Goal: Task Accomplishment & Management: Manage account settings

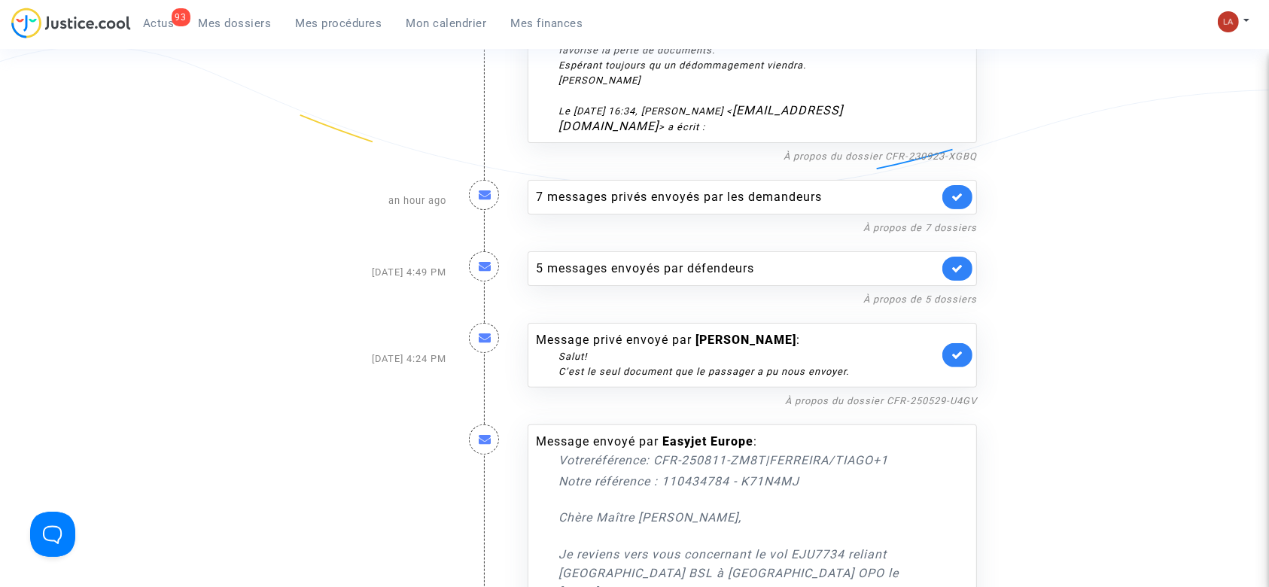
scroll to position [401, 0]
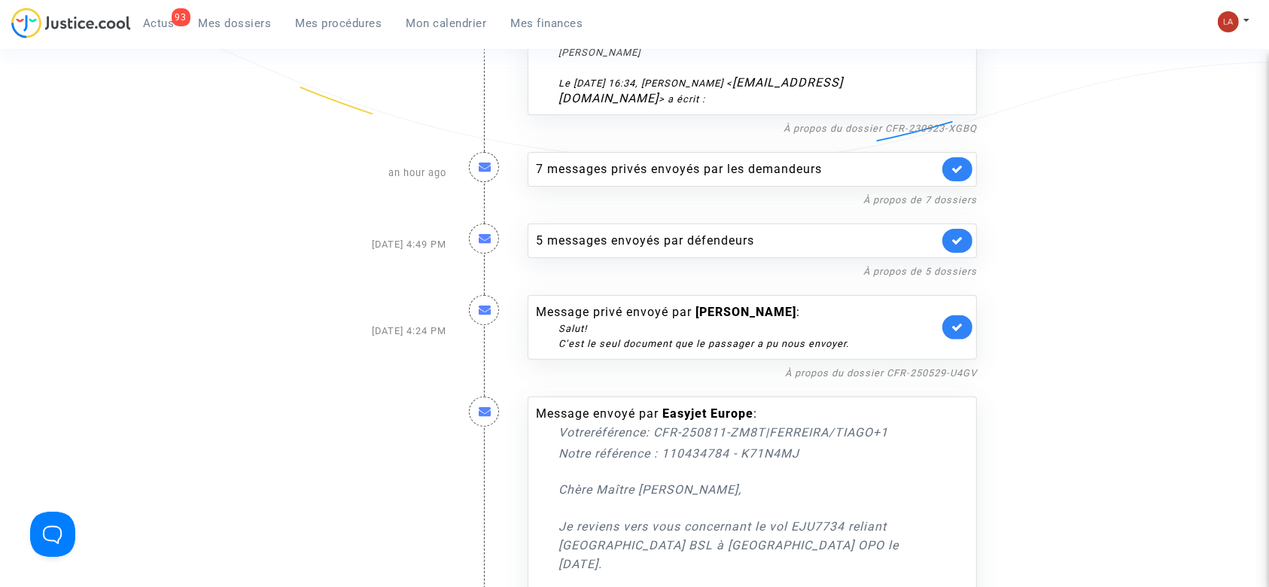
click at [963, 315] on link at bounding box center [957, 327] width 30 height 24
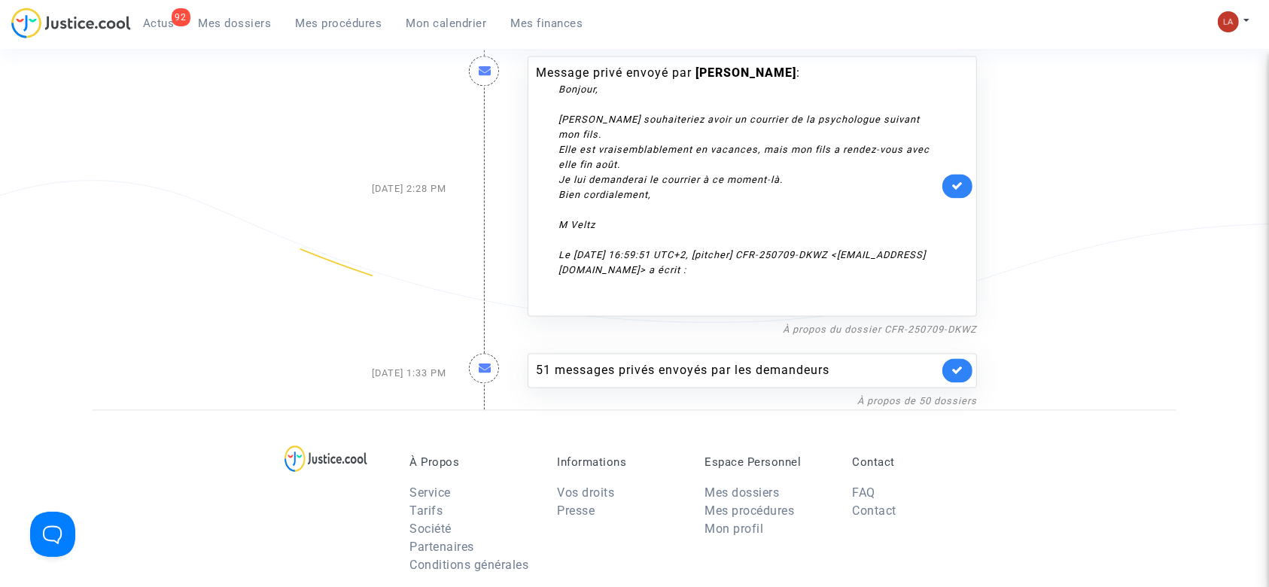
scroll to position [2809, 0]
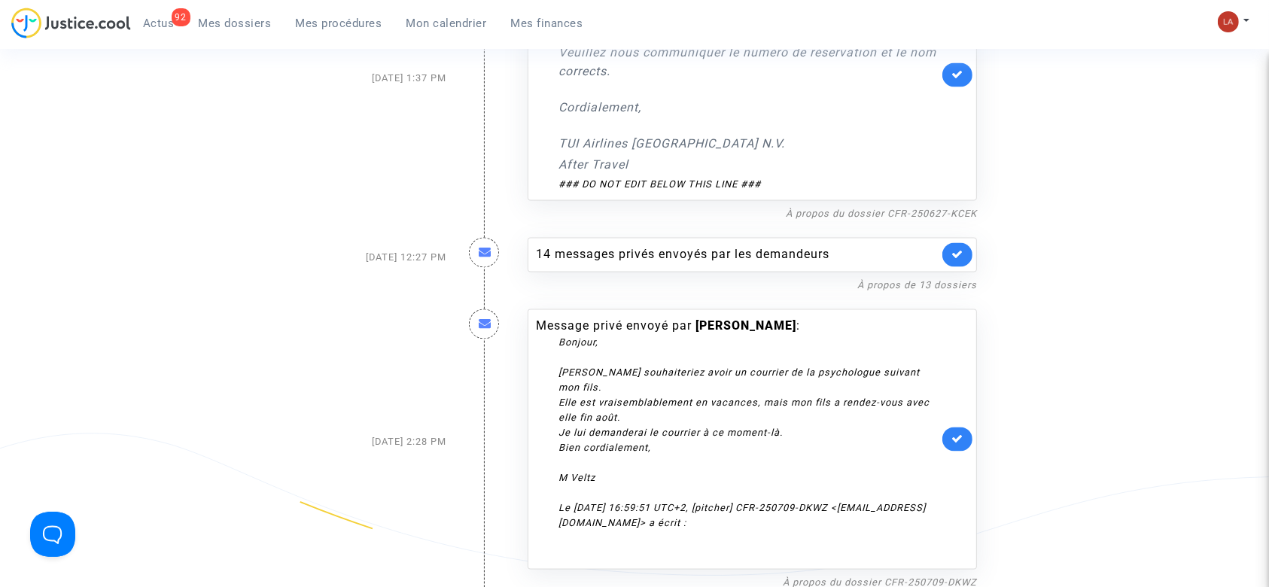
click at [201, 22] on span "Mes dossiers" at bounding box center [235, 24] width 73 height 14
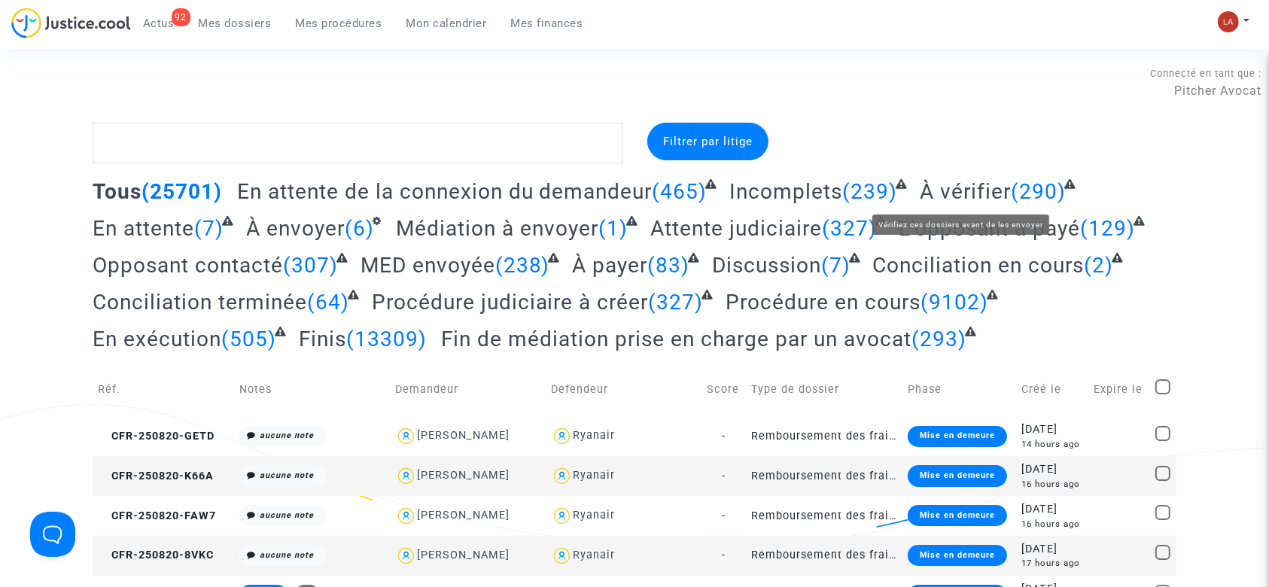
click at [942, 197] on span "À vérifier" at bounding box center [965, 191] width 91 height 25
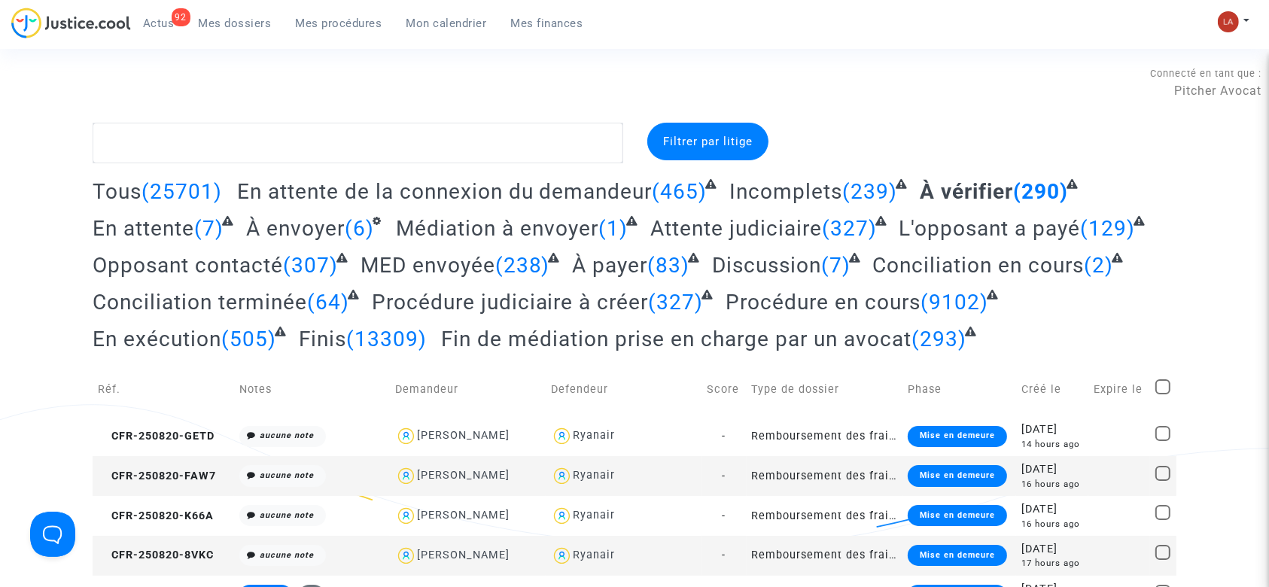
click at [731, 146] on span "Filtrer par litige" at bounding box center [708, 142] width 90 height 14
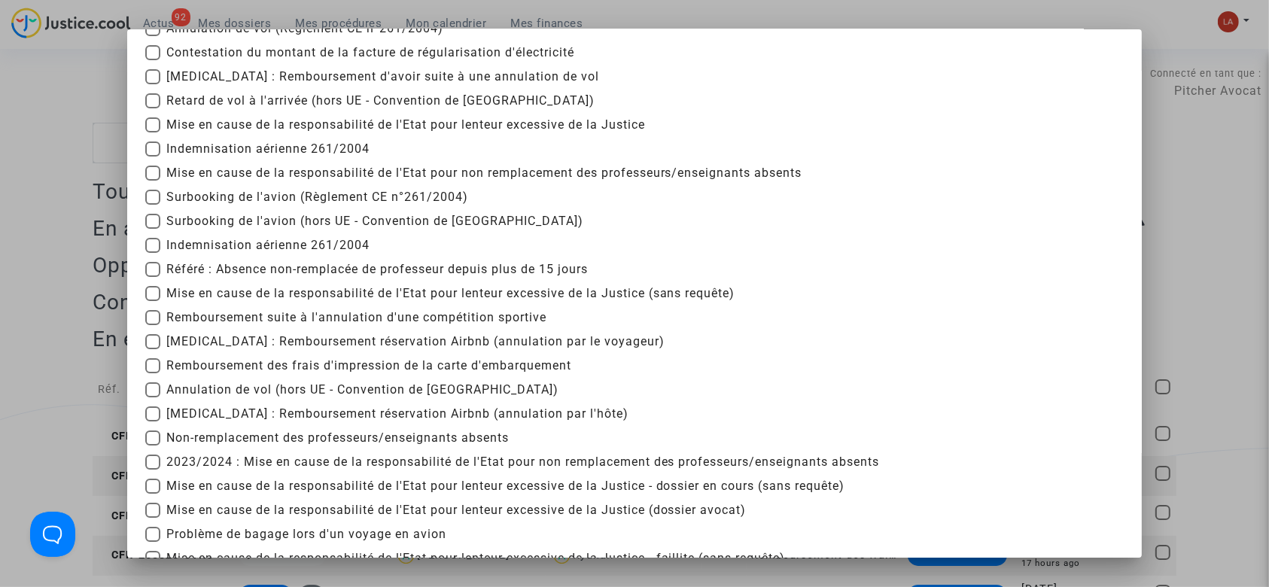
scroll to position [301, 0]
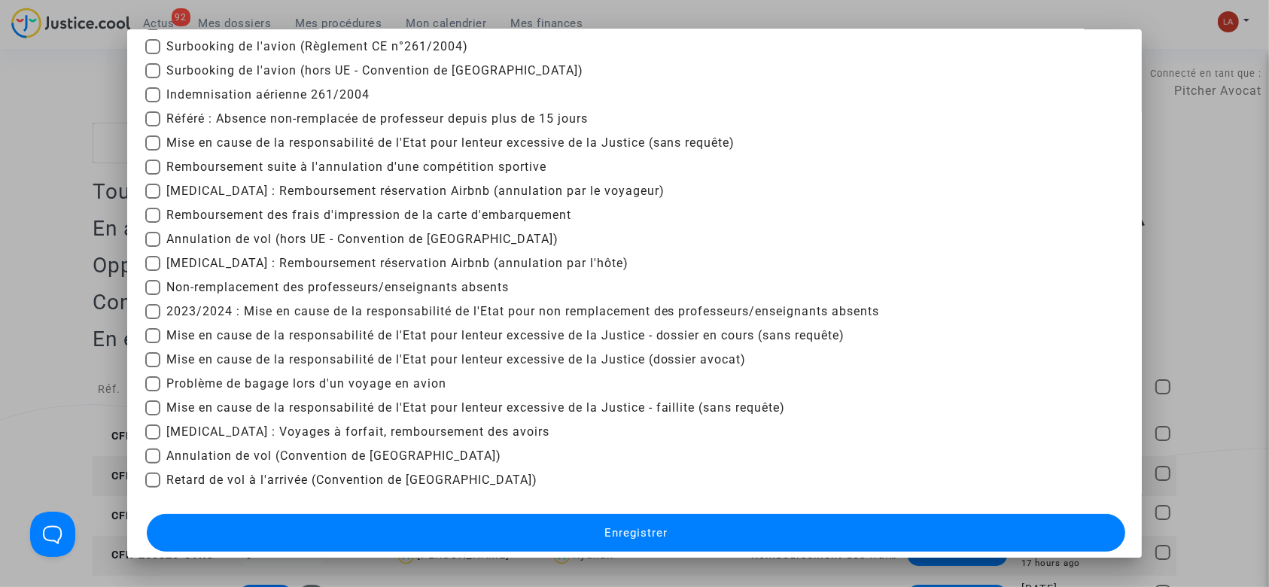
click at [278, 208] on span "Remboursement des frais d'impression de la carte d'embarquement" at bounding box center [368, 215] width 405 height 18
click at [153, 223] on input "Remboursement des frais d'impression de la carte d'embarquement" at bounding box center [152, 223] width 1 height 1
checkbox input "true"
click at [476, 521] on button "Enregistrer" at bounding box center [636, 533] width 979 height 38
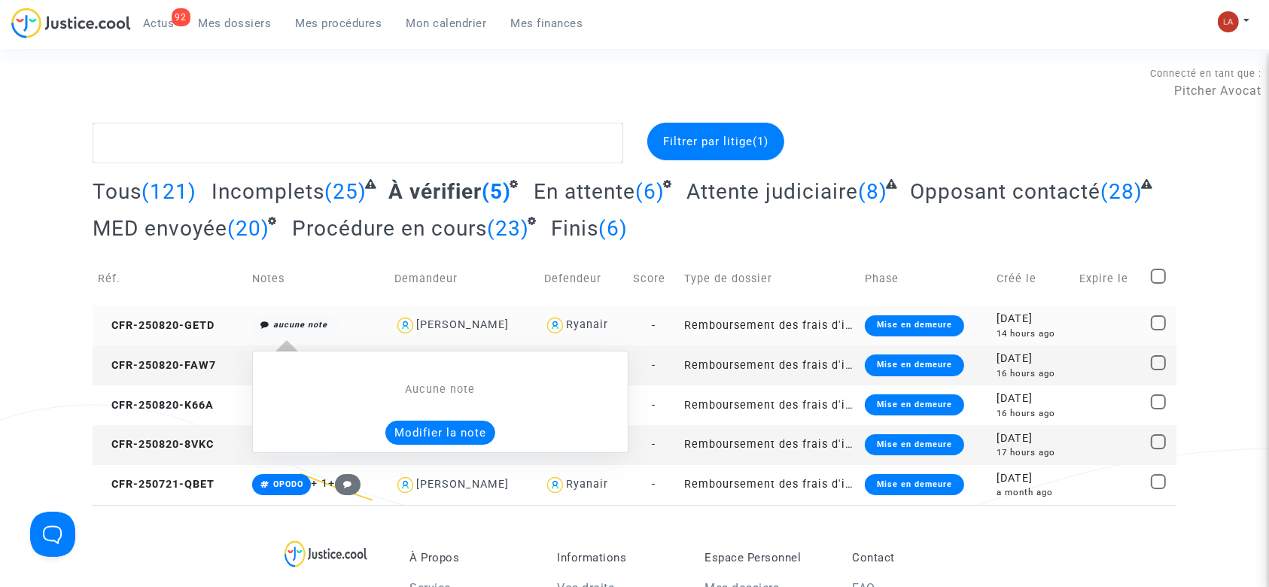
click at [439, 439] on button "Modifier la note" at bounding box center [440, 433] width 110 height 24
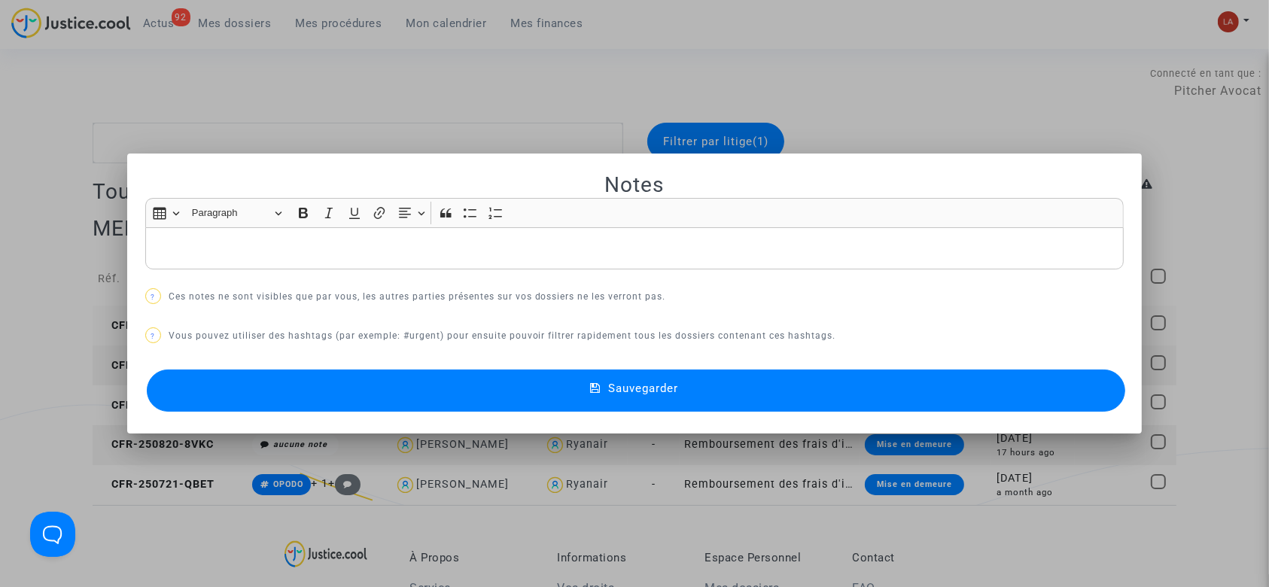
drag, startPoint x: 289, startPoint y: 82, endPoint x: 209, endPoint y: 140, distance: 98.6
click at [290, 82] on div at bounding box center [634, 293] width 1269 height 587
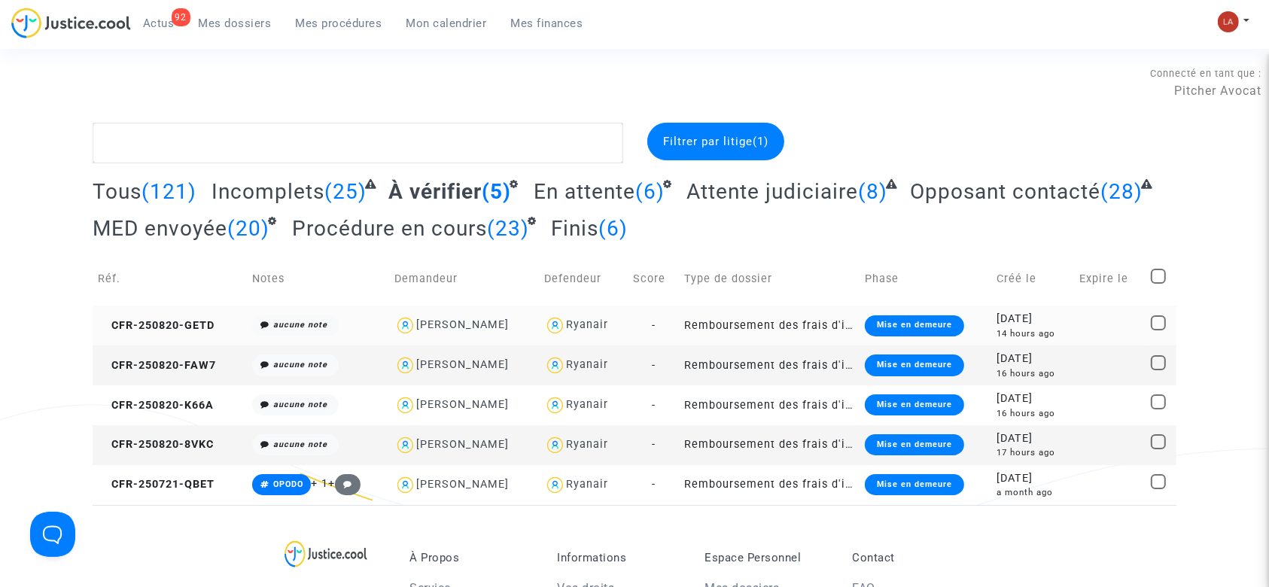
click at [149, 182] on span "(121)" at bounding box center [168, 191] width 55 height 25
click at [114, 193] on span "Tous" at bounding box center [117, 191] width 49 height 25
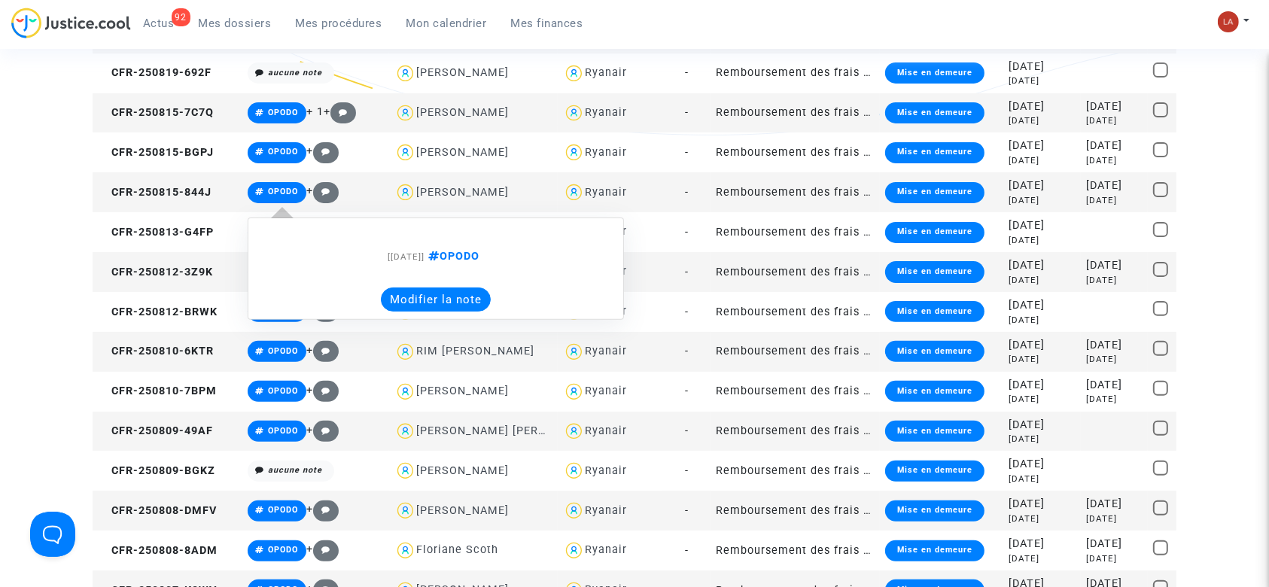
scroll to position [602, 0]
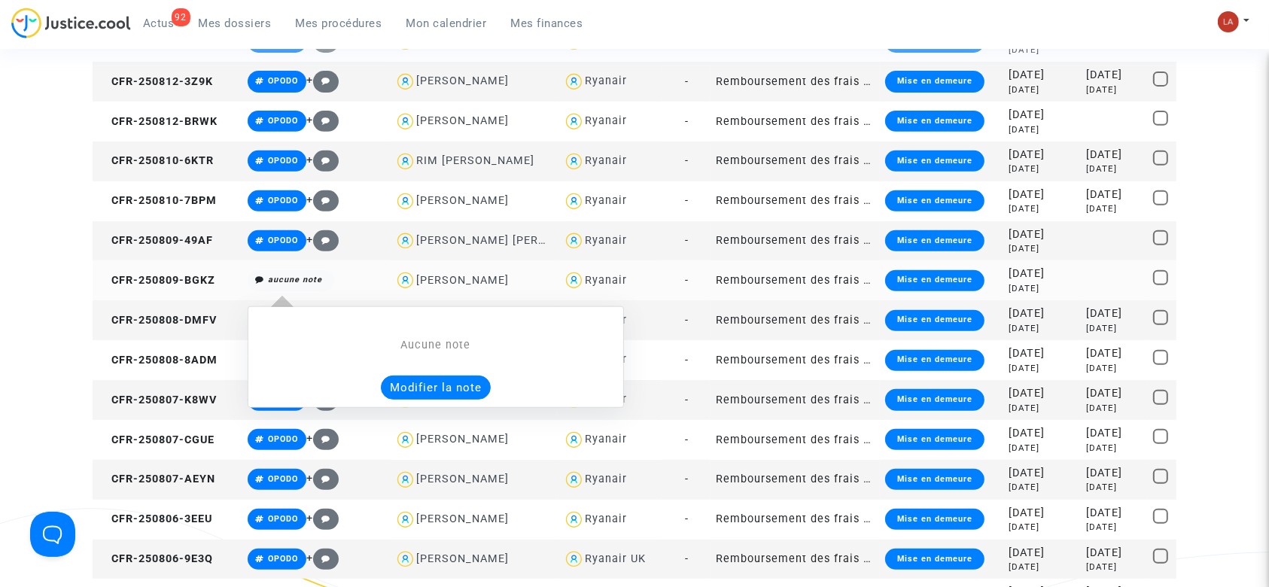
click at [415, 396] on button "Modifier la note" at bounding box center [436, 387] width 110 height 24
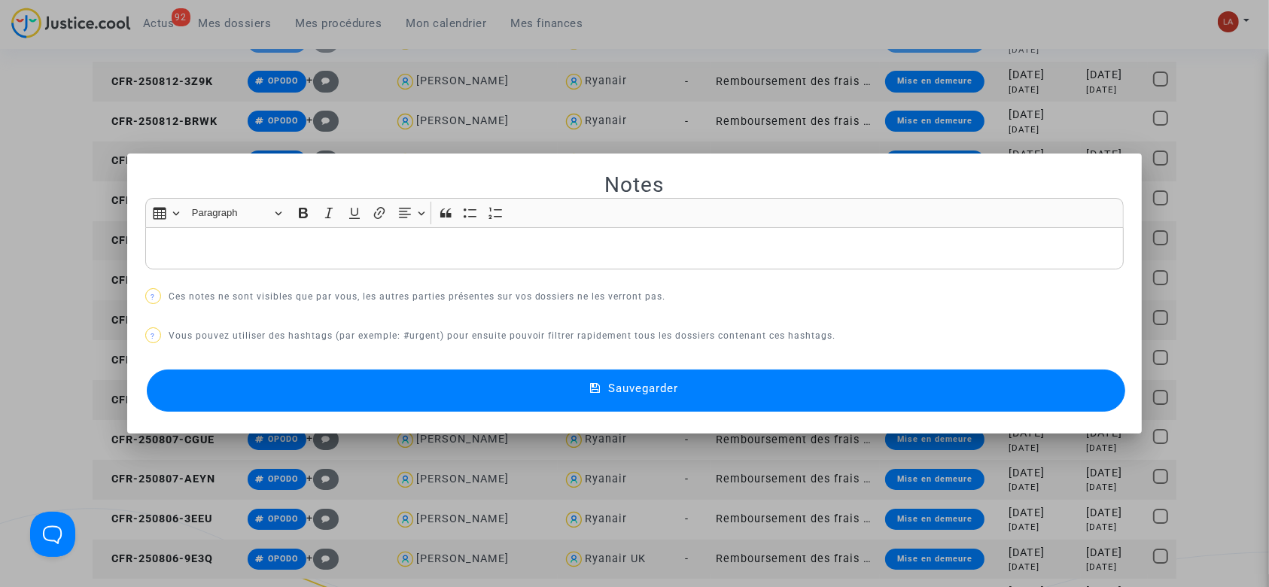
scroll to position [0, 0]
click at [277, 403] on button "Sauvegarder" at bounding box center [636, 390] width 979 height 42
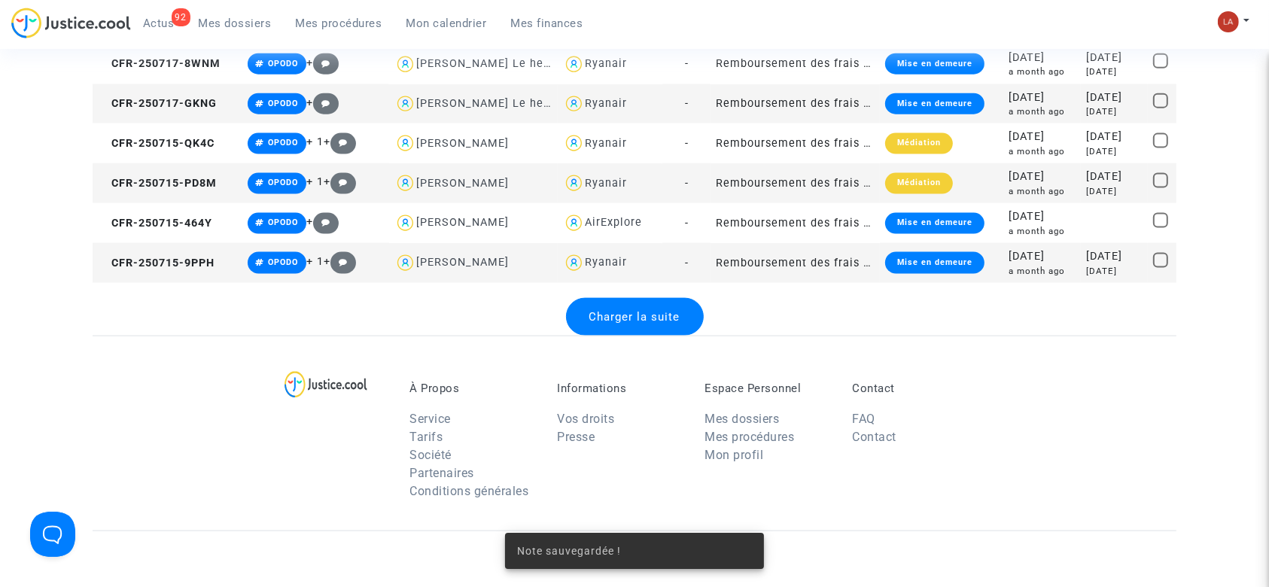
scroll to position [2107, 0]
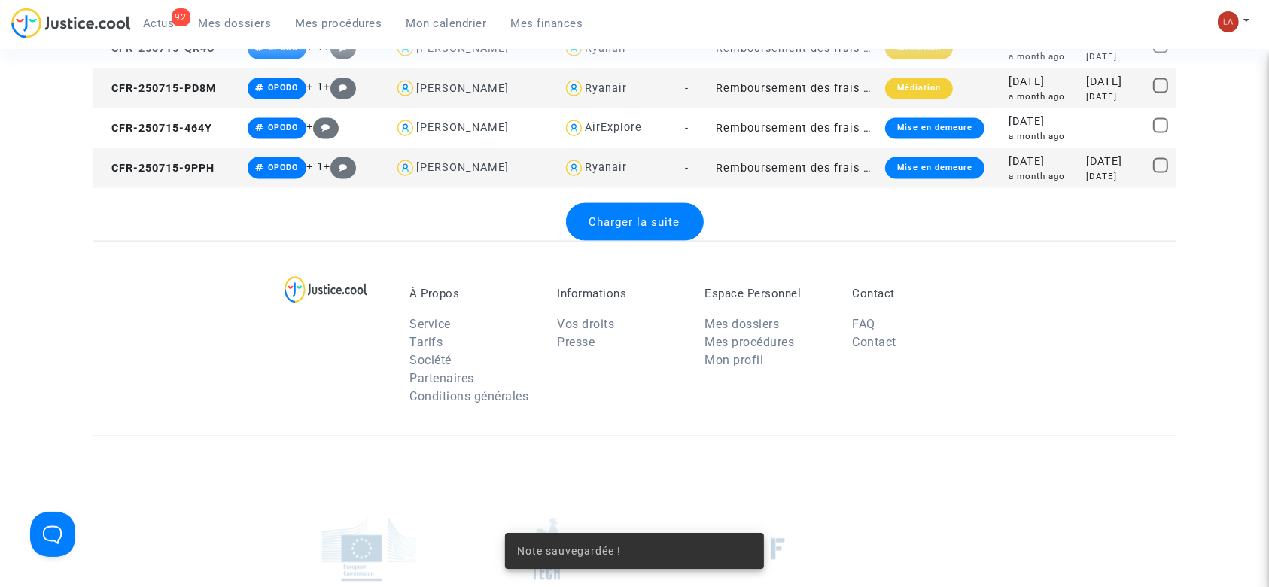
click at [633, 220] on span "Charger la suite" at bounding box center [634, 222] width 91 height 14
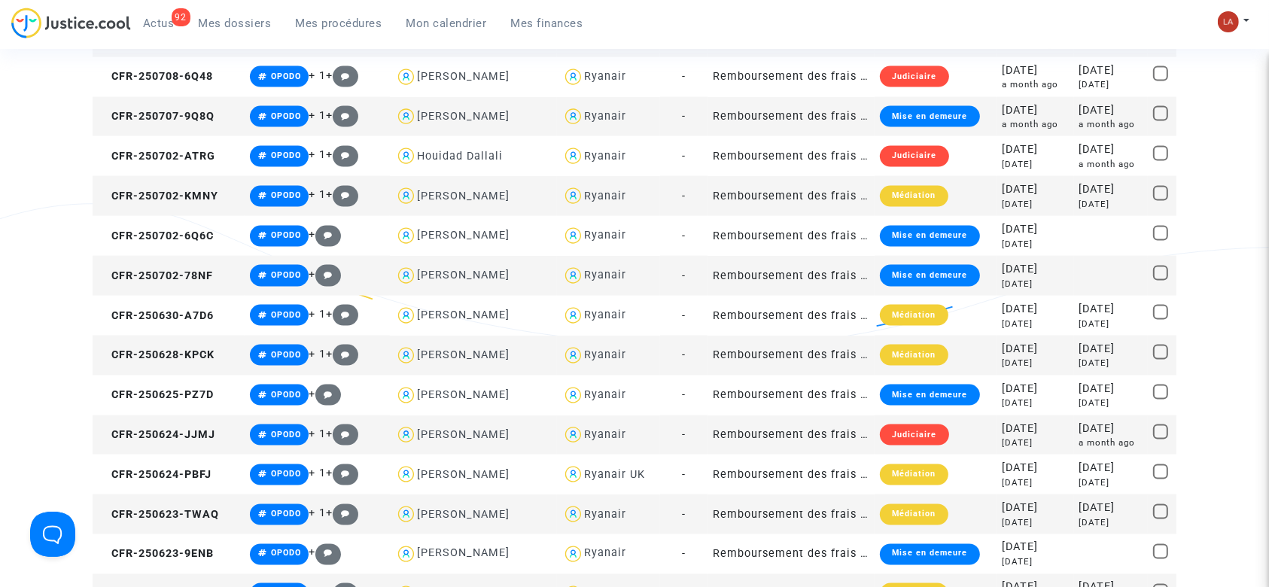
scroll to position [3823, 0]
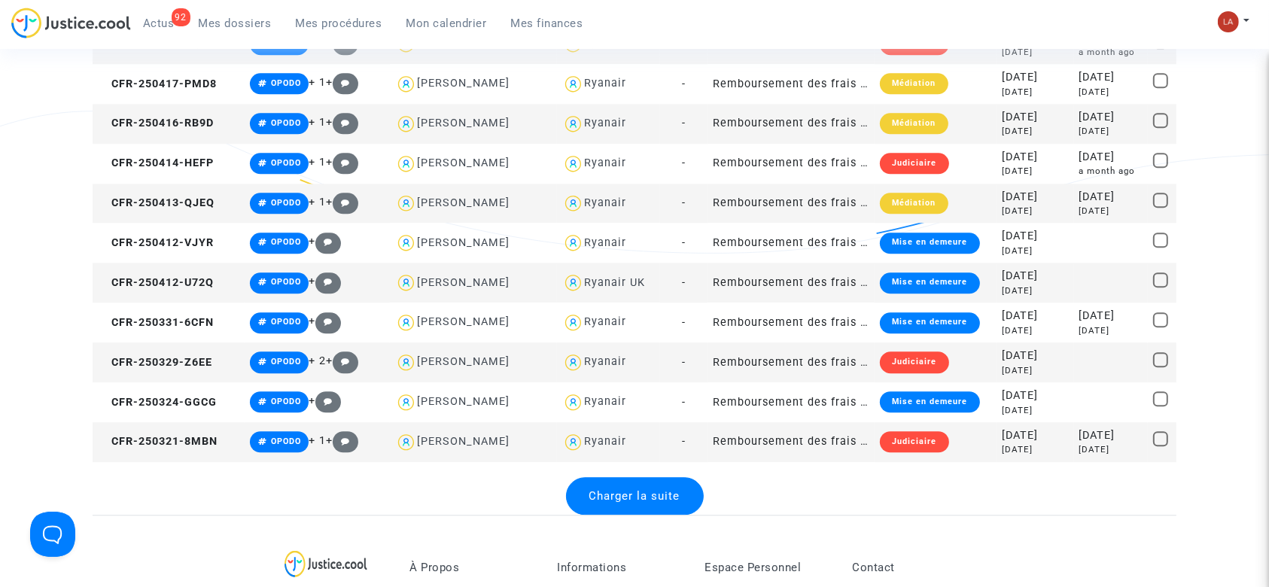
click at [646, 497] on span "Charger la suite" at bounding box center [634, 496] width 91 height 14
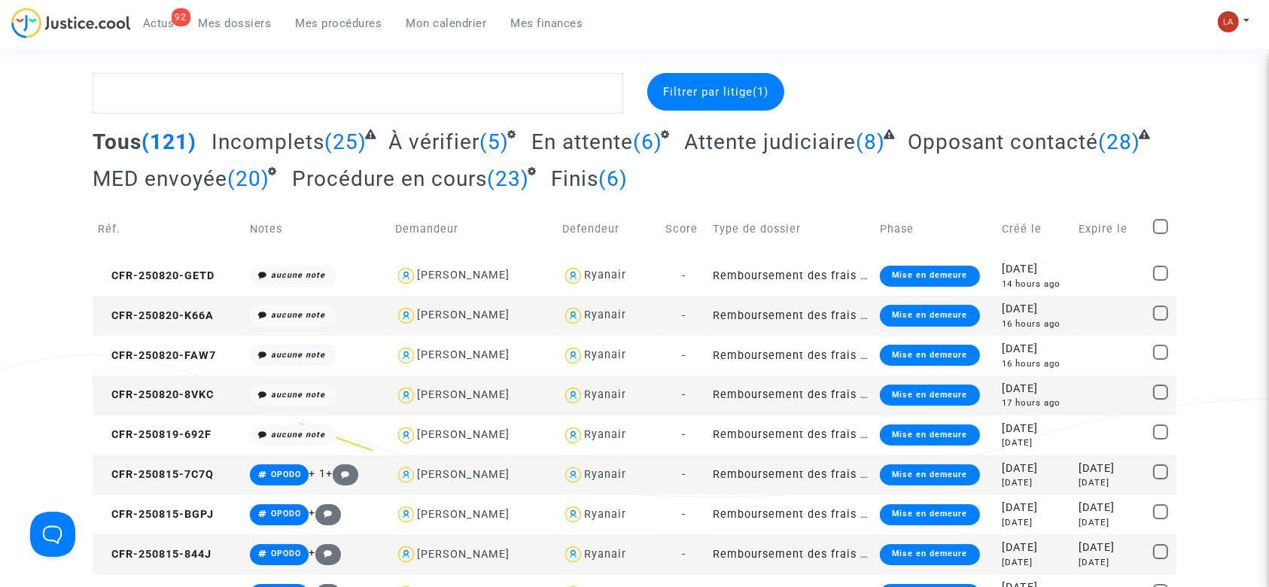
scroll to position [0, 0]
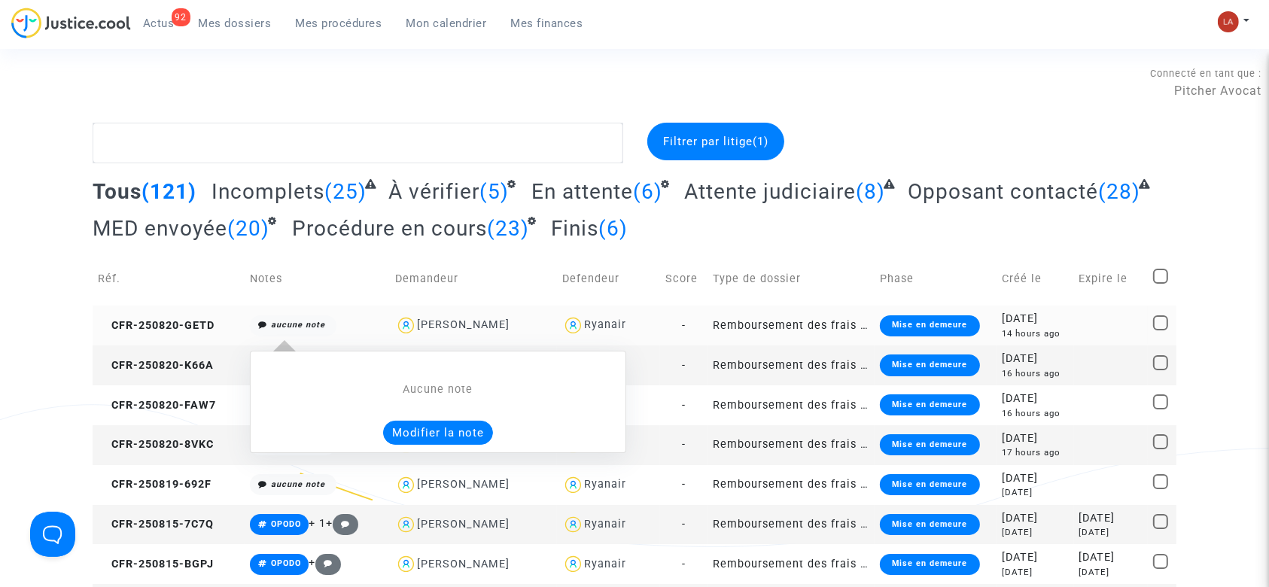
click at [441, 433] on button "Modifier la note" at bounding box center [438, 433] width 110 height 24
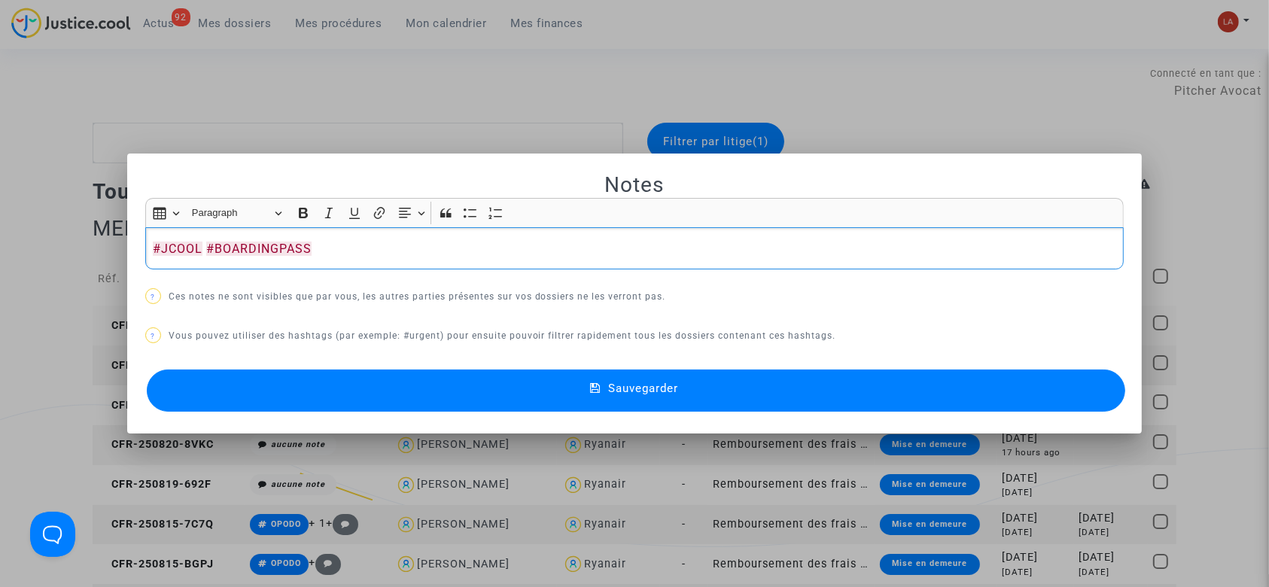
copy p "#JCOOL #BOARDINGPASS"
click at [271, 413] on div "Sauvegarder" at bounding box center [634, 391] width 979 height 50
click at [321, 379] on button "Sauvegarder" at bounding box center [636, 390] width 979 height 42
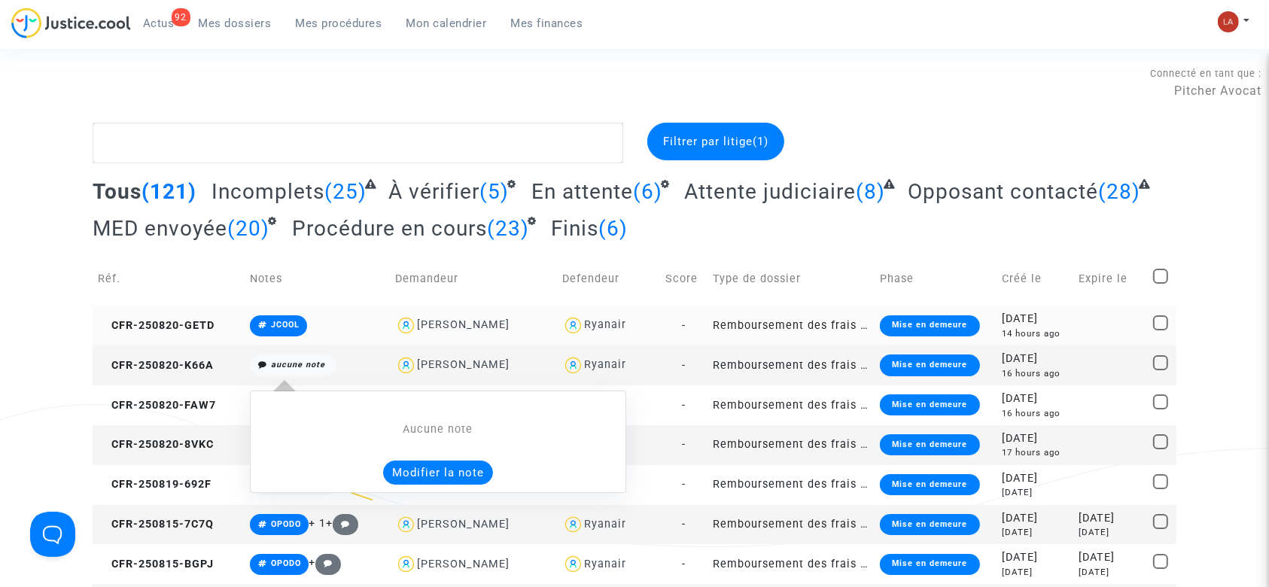
drag, startPoint x: 421, startPoint y: 467, endPoint x: 414, endPoint y: 468, distance: 7.7
click at [419, 467] on button "Modifier la note" at bounding box center [438, 473] width 110 height 24
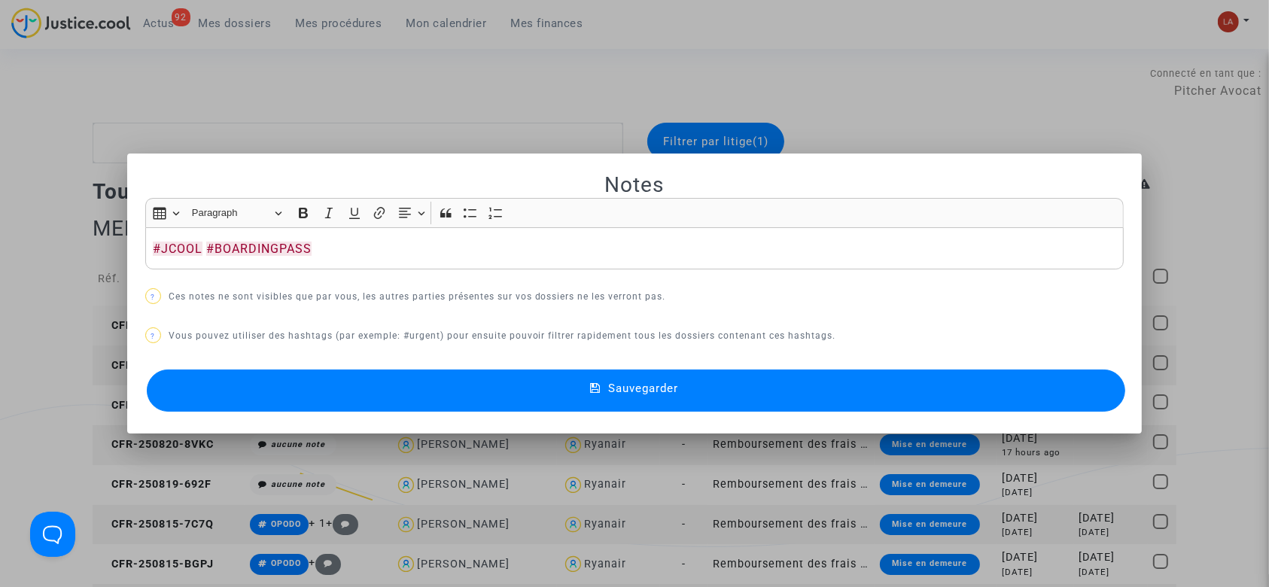
drag, startPoint x: 328, startPoint y: 409, endPoint x: 552, endPoint y: 442, distance: 226.0
click at [327, 408] on button "Sauvegarder" at bounding box center [636, 390] width 979 height 42
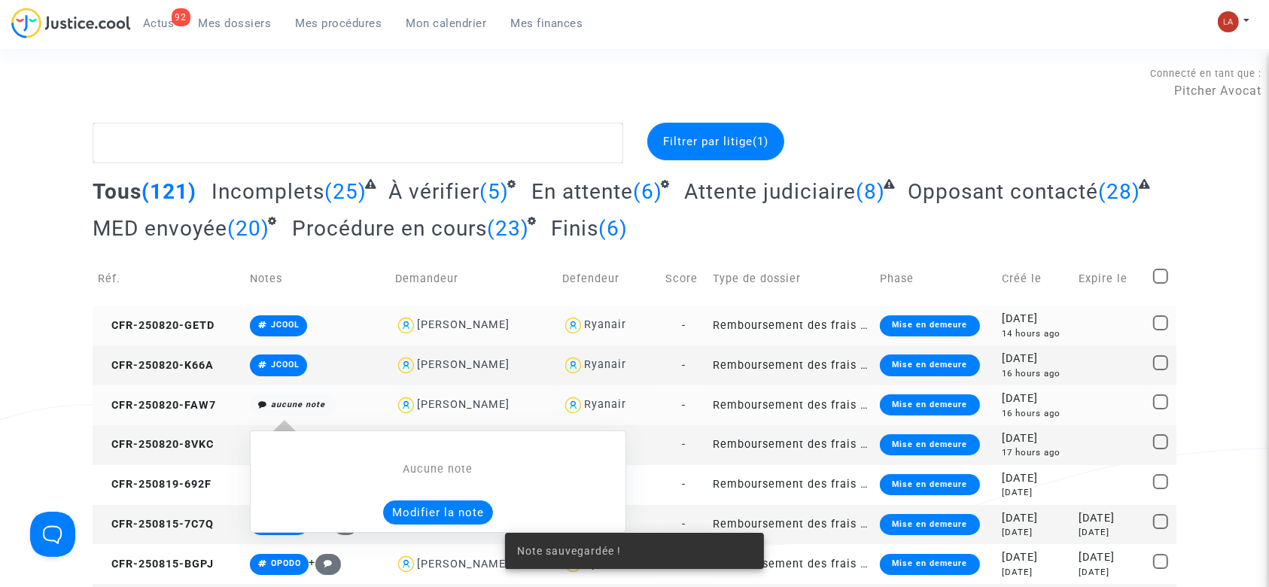
click at [434, 518] on button "Modifier la note" at bounding box center [438, 512] width 110 height 24
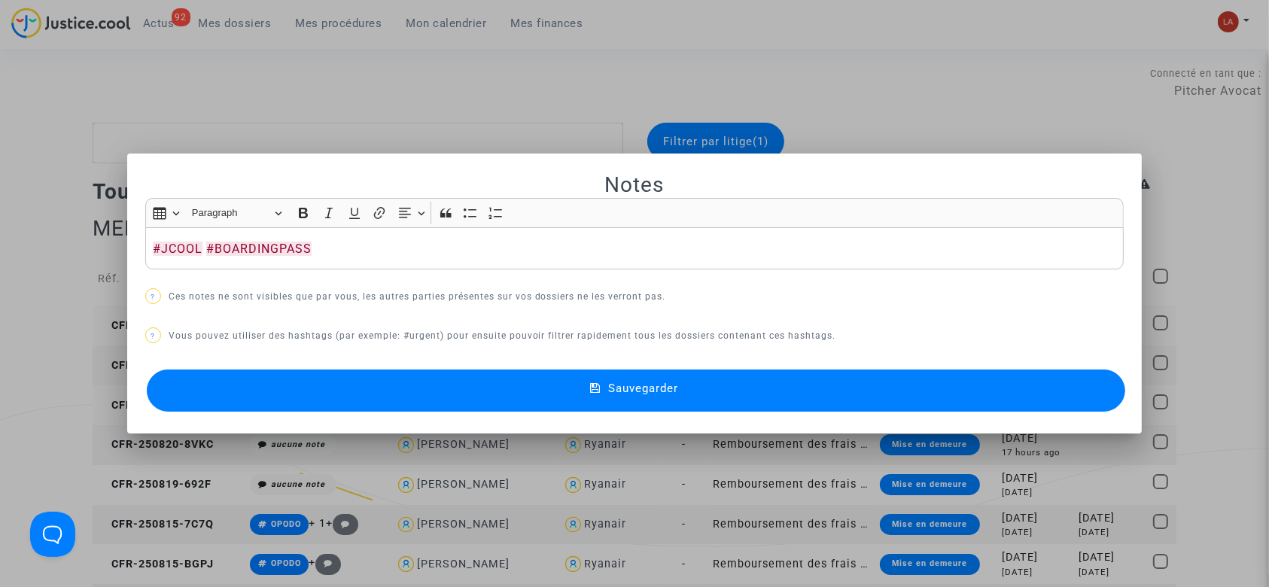
drag, startPoint x: 307, startPoint y: 381, endPoint x: 411, endPoint y: 426, distance: 113.2
click at [310, 382] on button "Sauvegarder" at bounding box center [636, 390] width 979 height 42
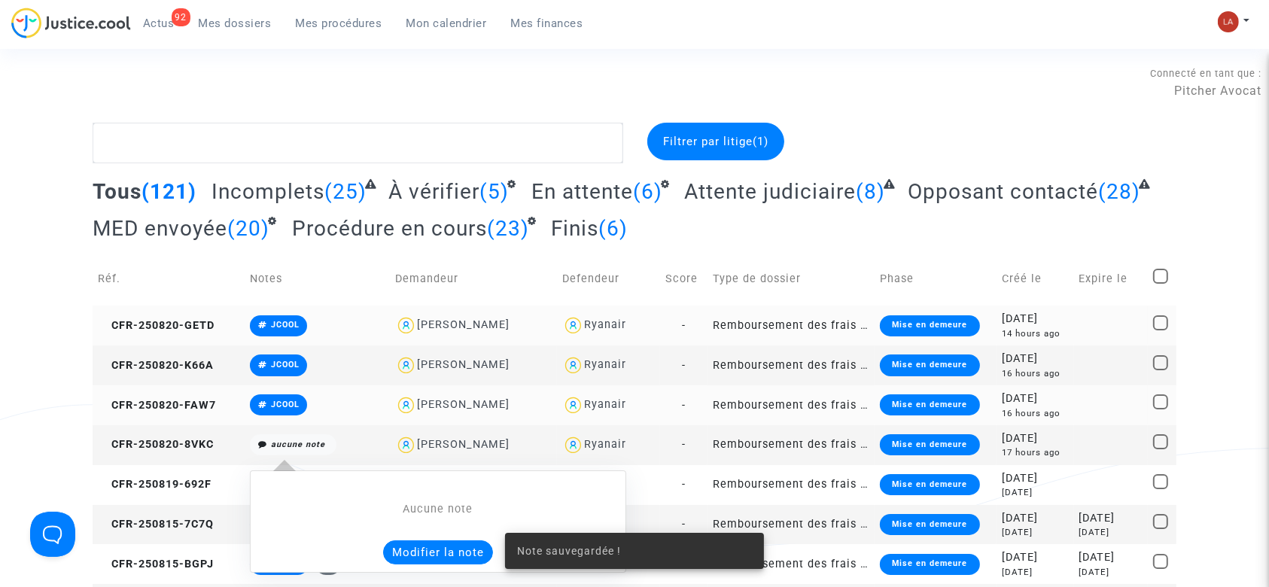
click at [440, 544] on button "Modifier la note" at bounding box center [438, 552] width 110 height 24
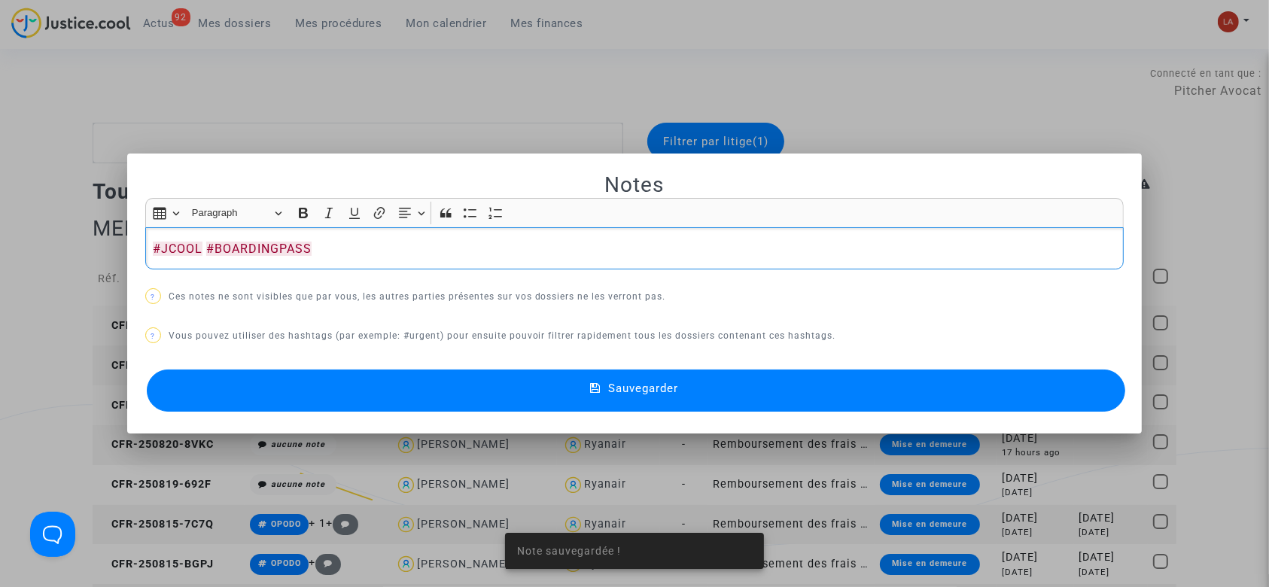
click at [303, 383] on button "Sauvegarder" at bounding box center [636, 390] width 979 height 42
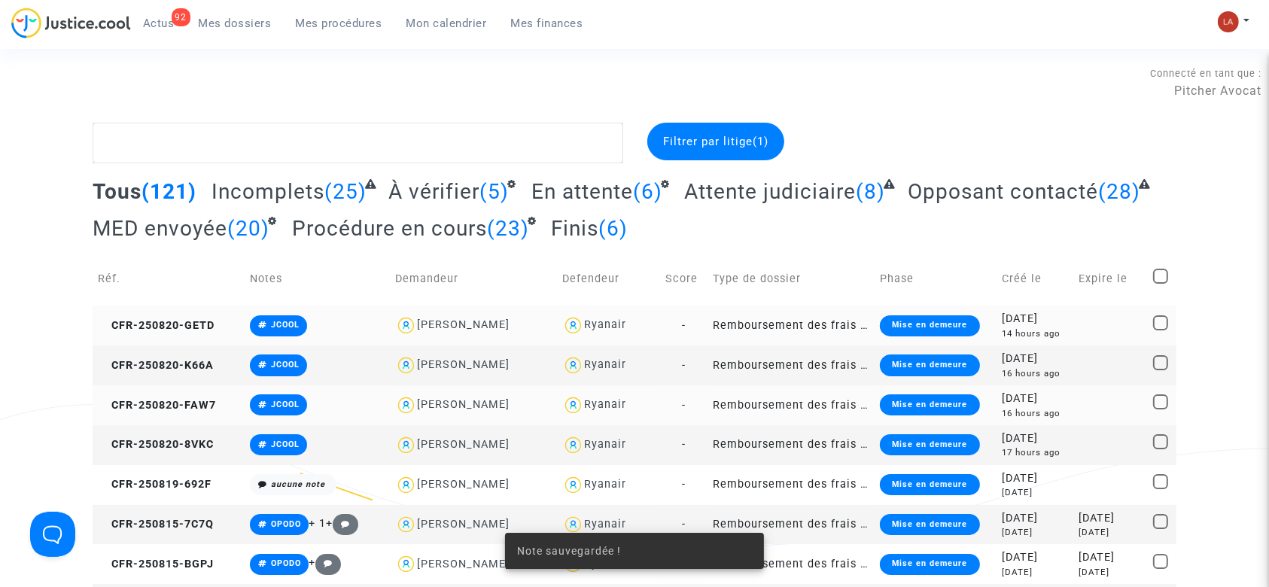
click at [196, 375] on td "CFR-250820-K66A" at bounding box center [169, 365] width 152 height 40
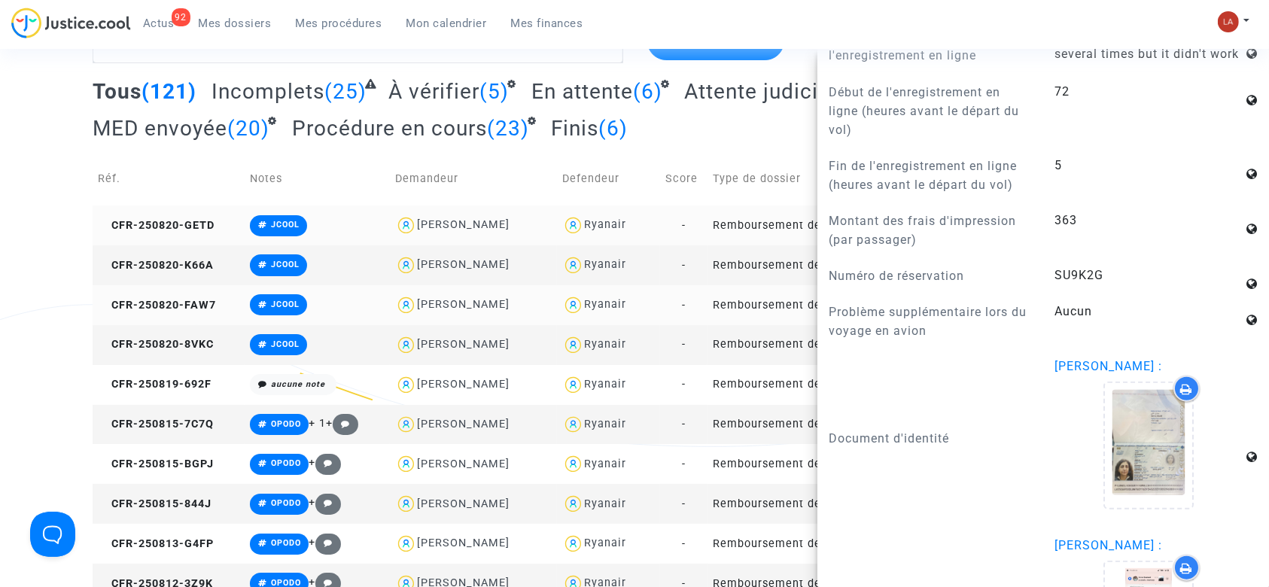
scroll to position [1937, 0]
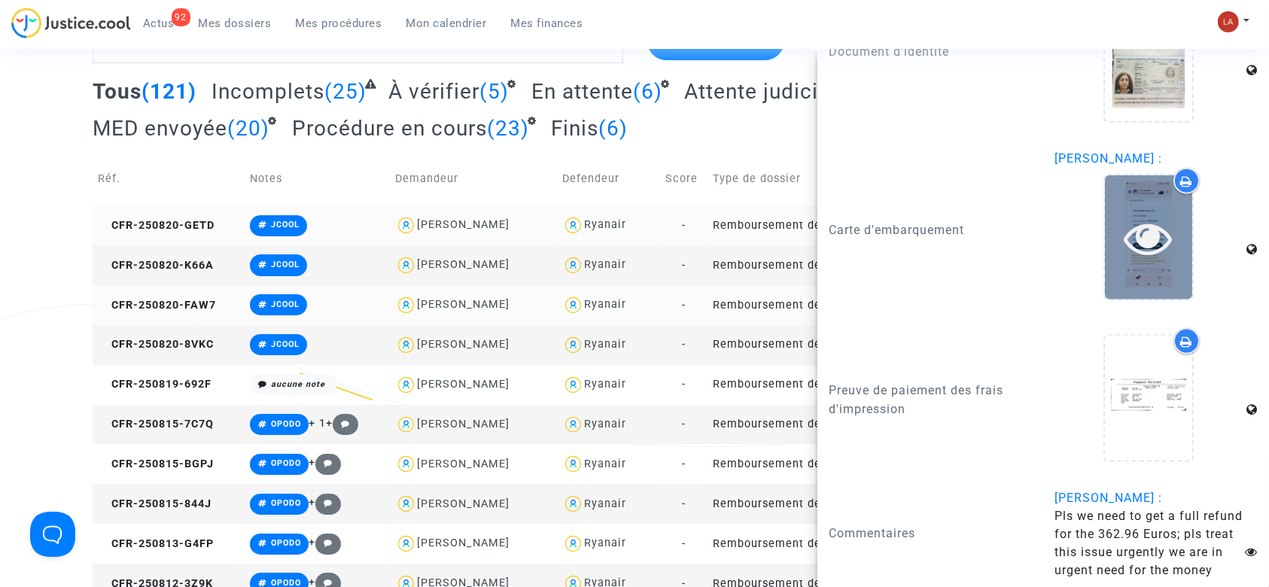
click at [1162, 278] on div at bounding box center [1148, 237] width 87 height 124
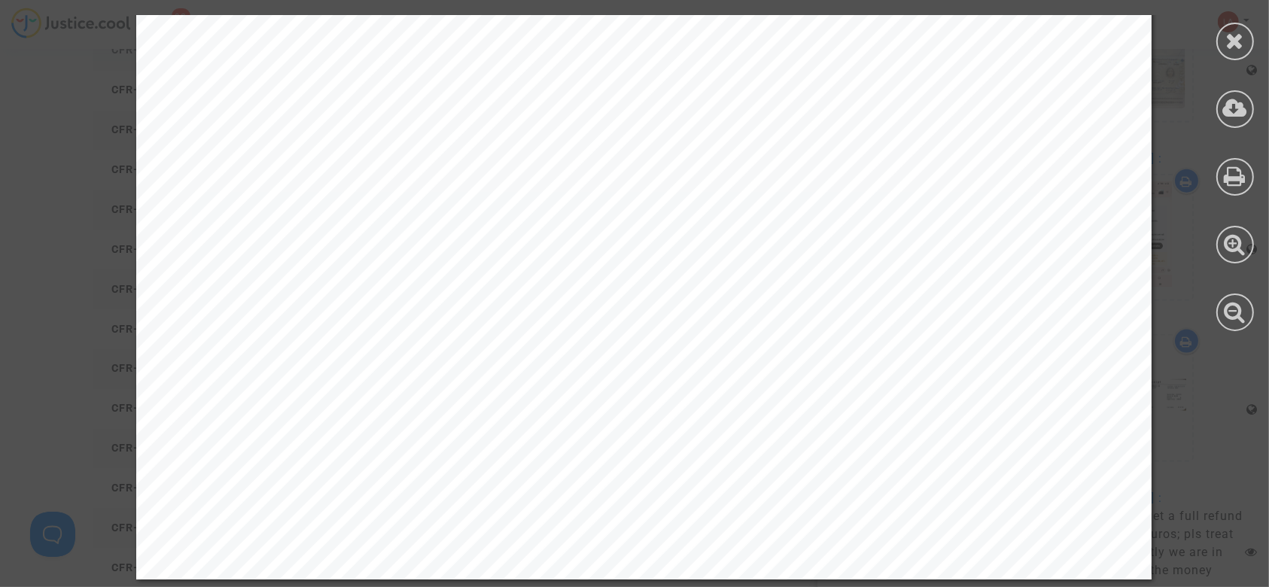
scroll to position [501, 0]
click at [1233, 49] on icon at bounding box center [1235, 40] width 19 height 23
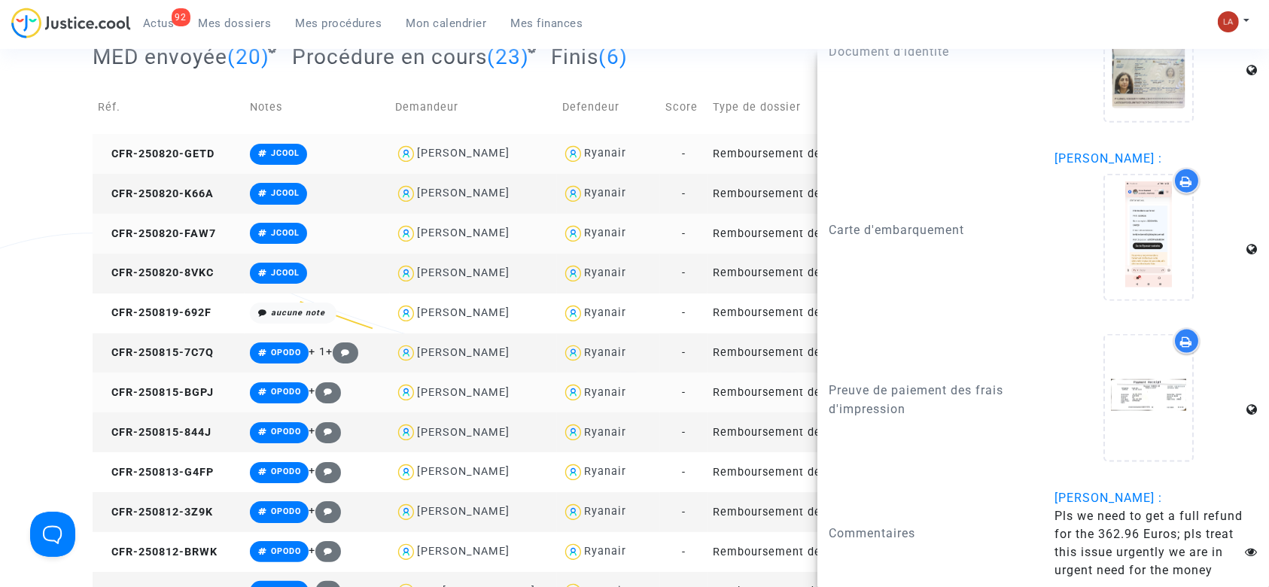
scroll to position [200, 0]
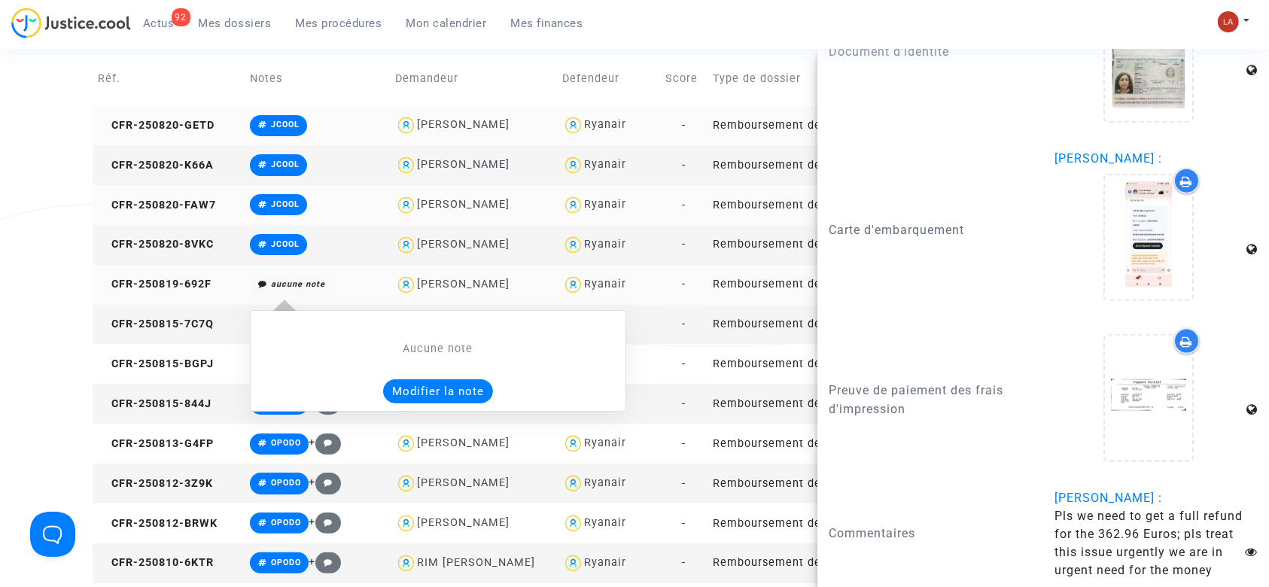
click at [418, 391] on button "Modifier la note" at bounding box center [438, 391] width 110 height 24
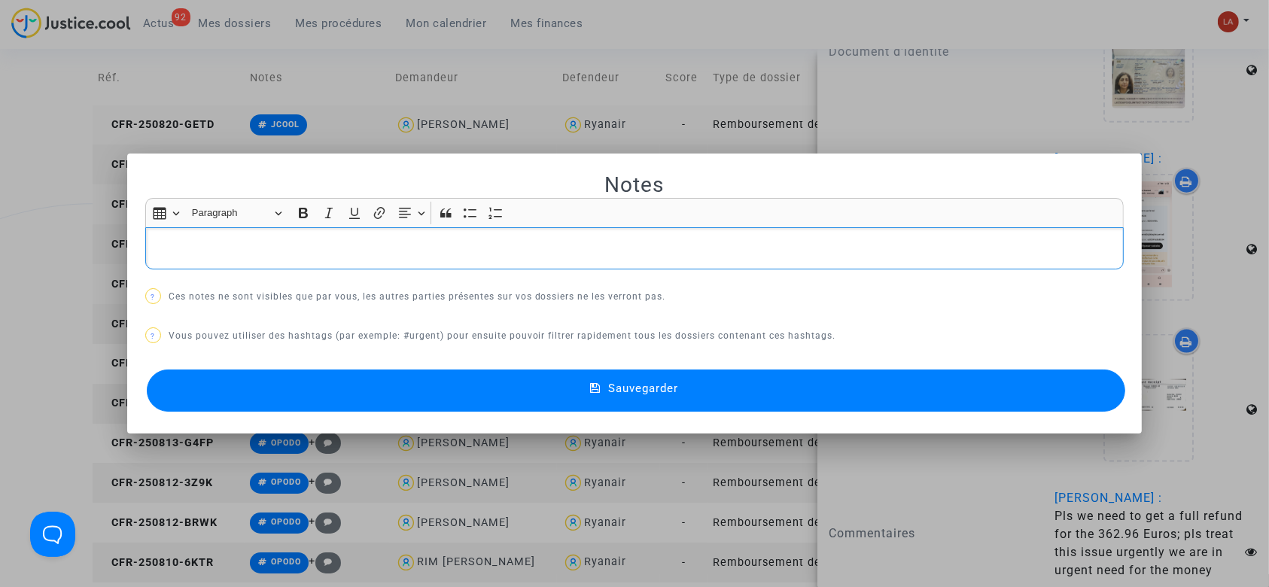
scroll to position [0, 0]
click at [327, 382] on button "Sauvegarder" at bounding box center [636, 390] width 979 height 42
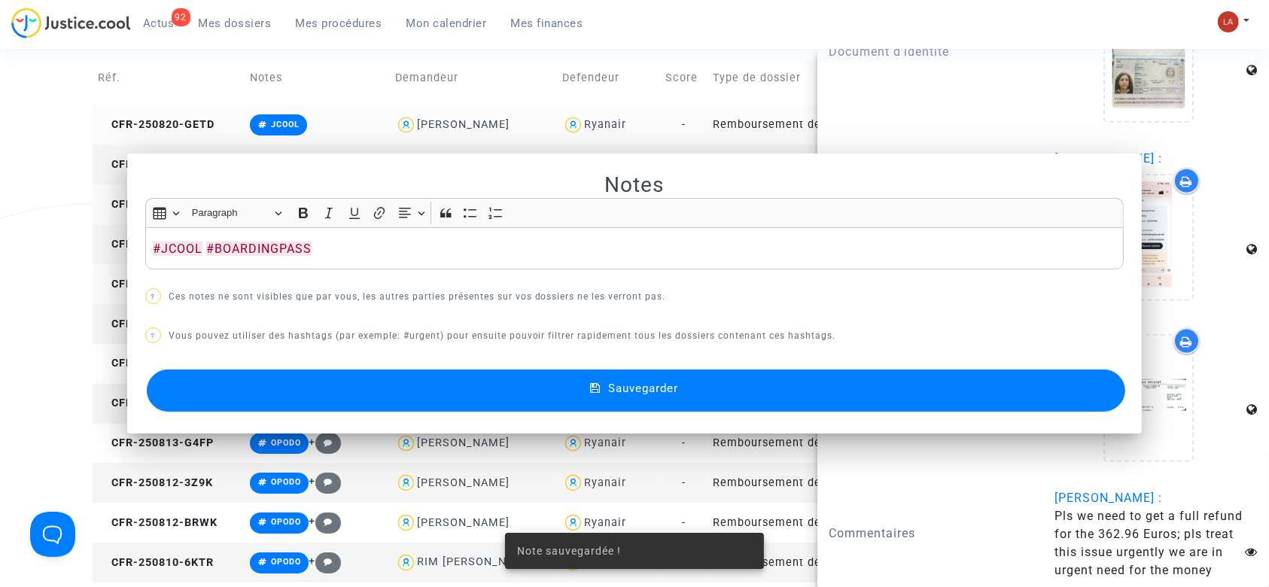
scroll to position [200, 0]
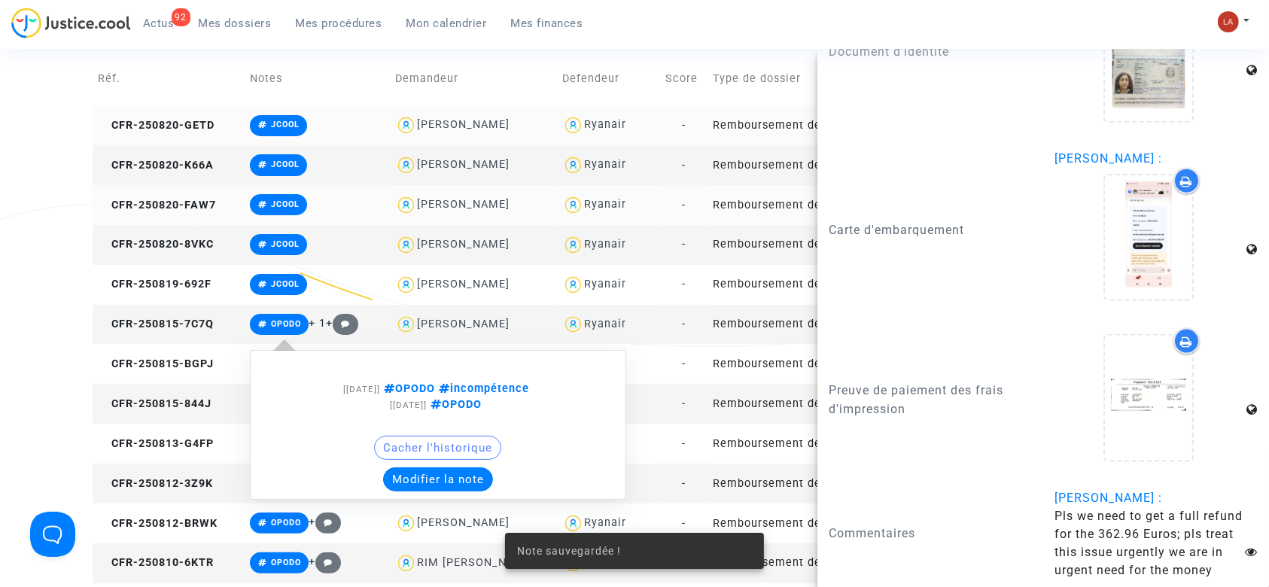
click at [428, 472] on button "Modifier la note" at bounding box center [438, 479] width 110 height 24
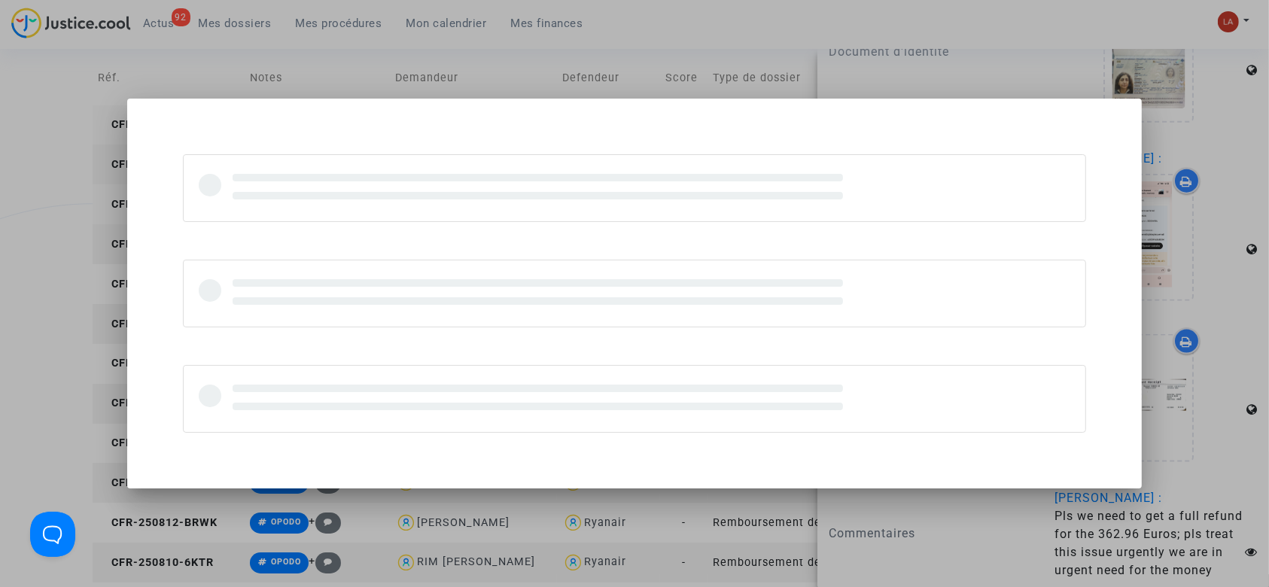
scroll to position [0, 0]
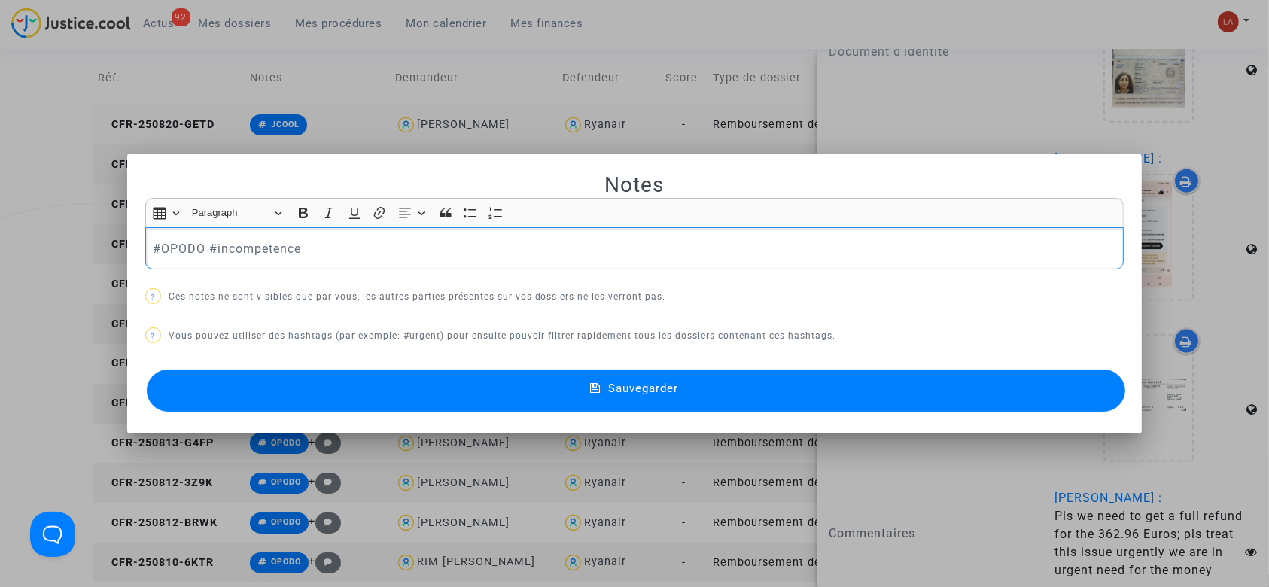
click at [317, 244] on p "#OPODO #incompétence" at bounding box center [634, 248] width 963 height 19
drag, startPoint x: 299, startPoint y: 244, endPoint x: 351, endPoint y: 251, distance: 52.5
click at [351, 251] on p "#OPODO #incompétence #JCOOL #BOARDINGPASS" at bounding box center [634, 248] width 963 height 19
drag, startPoint x: 300, startPoint y: 244, endPoint x: 552, endPoint y: 249, distance: 252.1
click at [549, 249] on p "#OPODO #incompétence #BOARDINGPASS" at bounding box center [634, 248] width 963 height 19
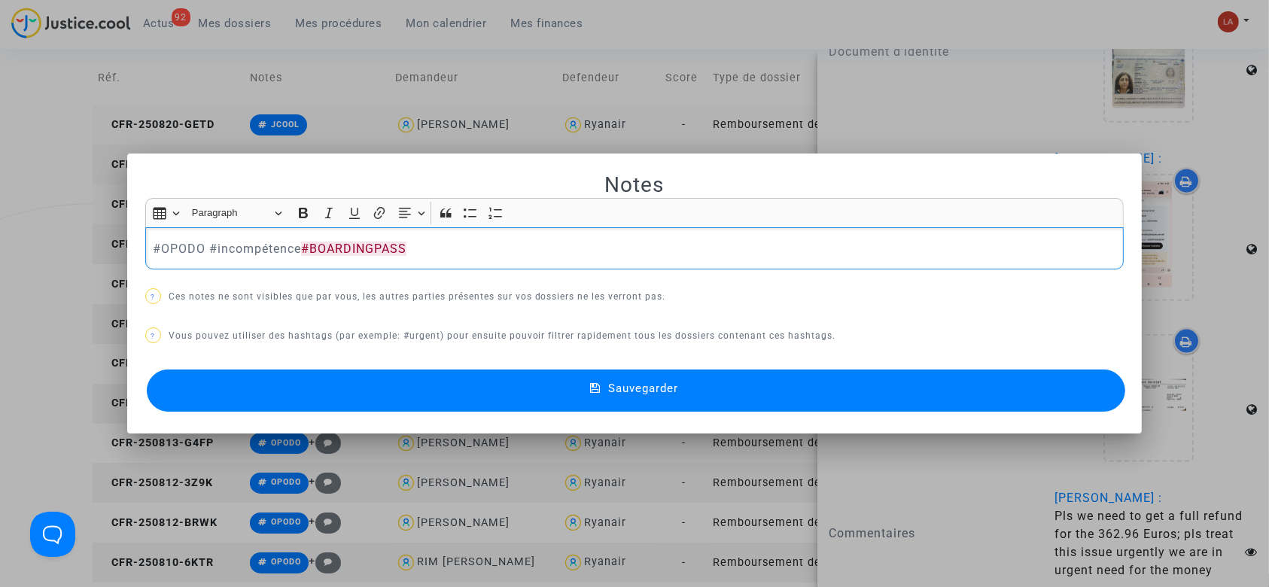
copy p "#BOARDINGPASS"
click at [518, 382] on button "Sauvegarder" at bounding box center [636, 390] width 979 height 42
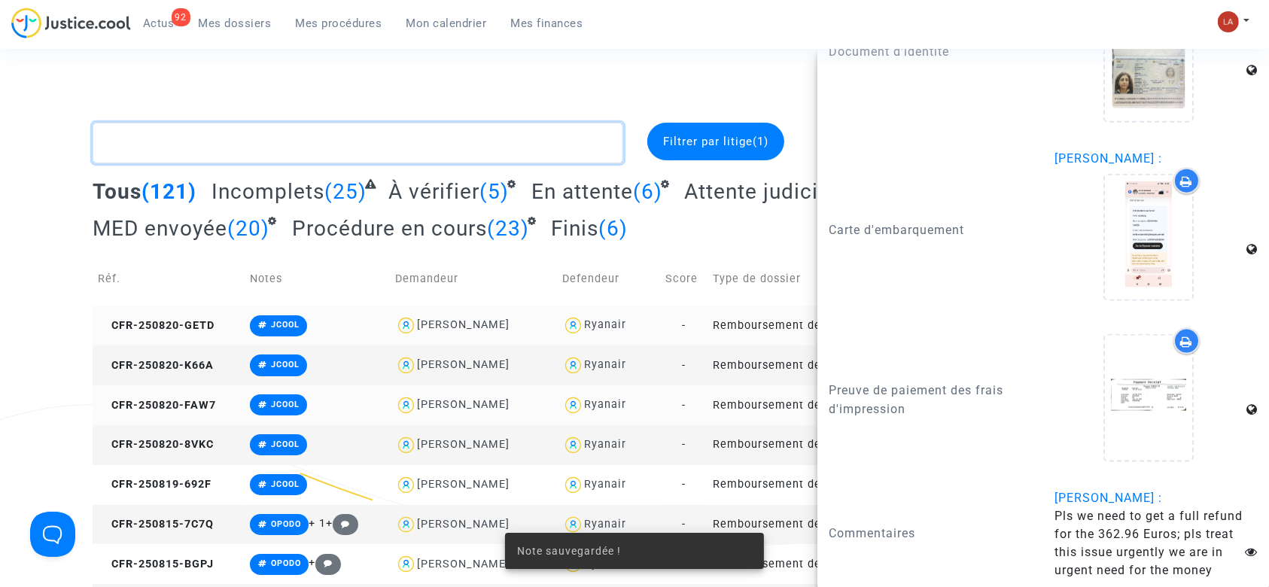
click at [319, 153] on textarea at bounding box center [358, 143] width 531 height 41
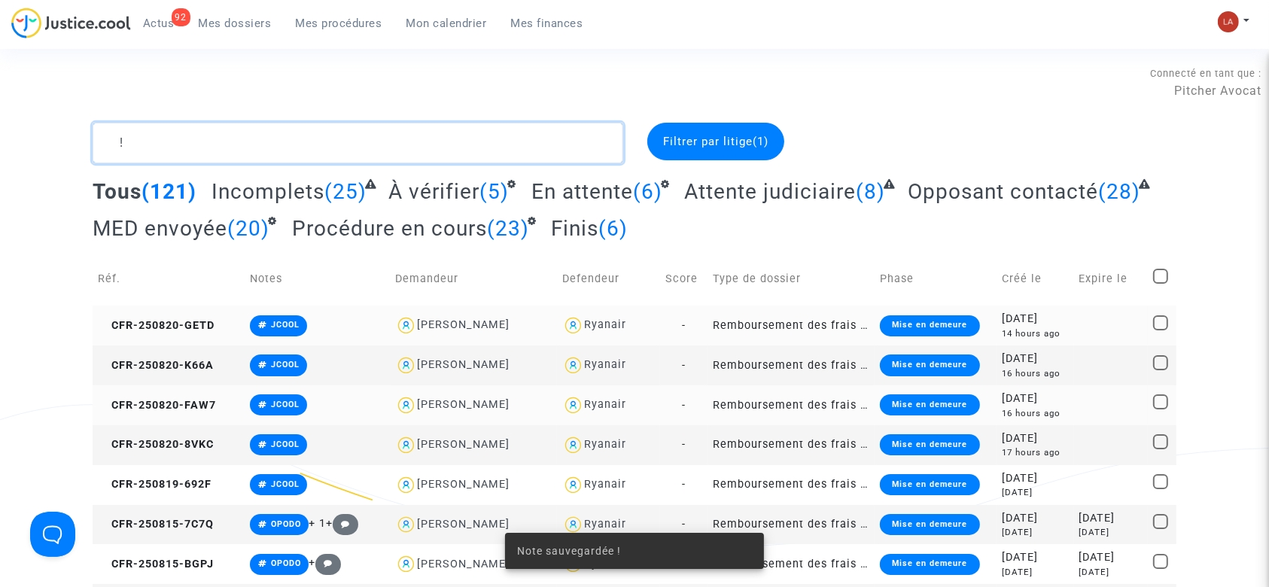
paste textarea "#BOARDINGPASS"
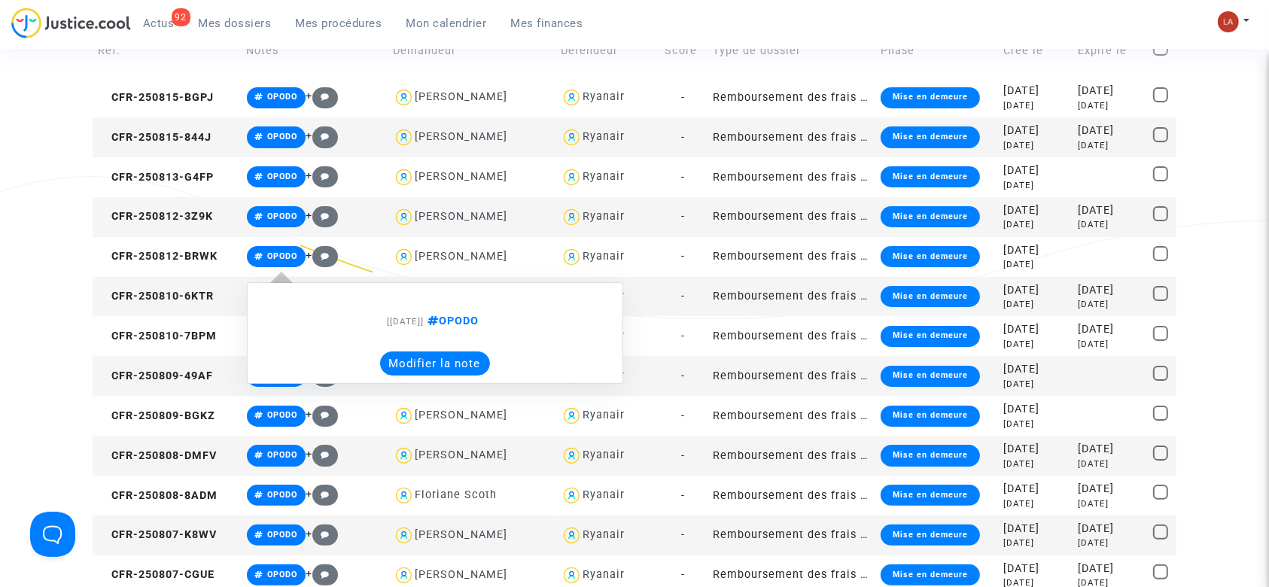
scroll to position [100, 0]
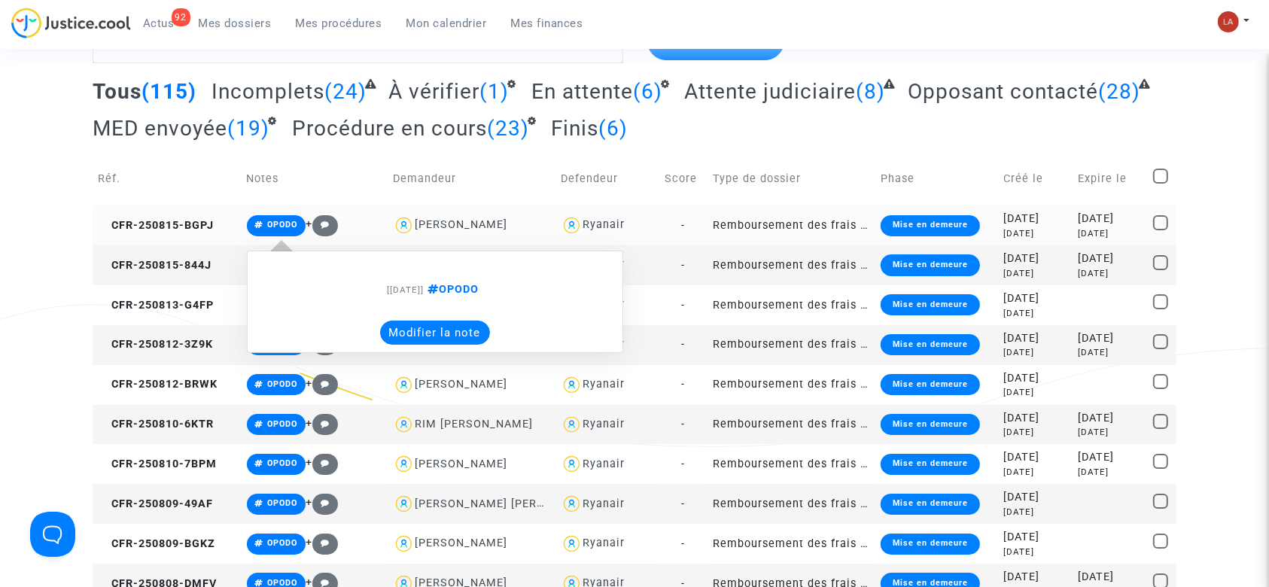
click at [451, 338] on button "Modifier la note" at bounding box center [435, 333] width 110 height 24
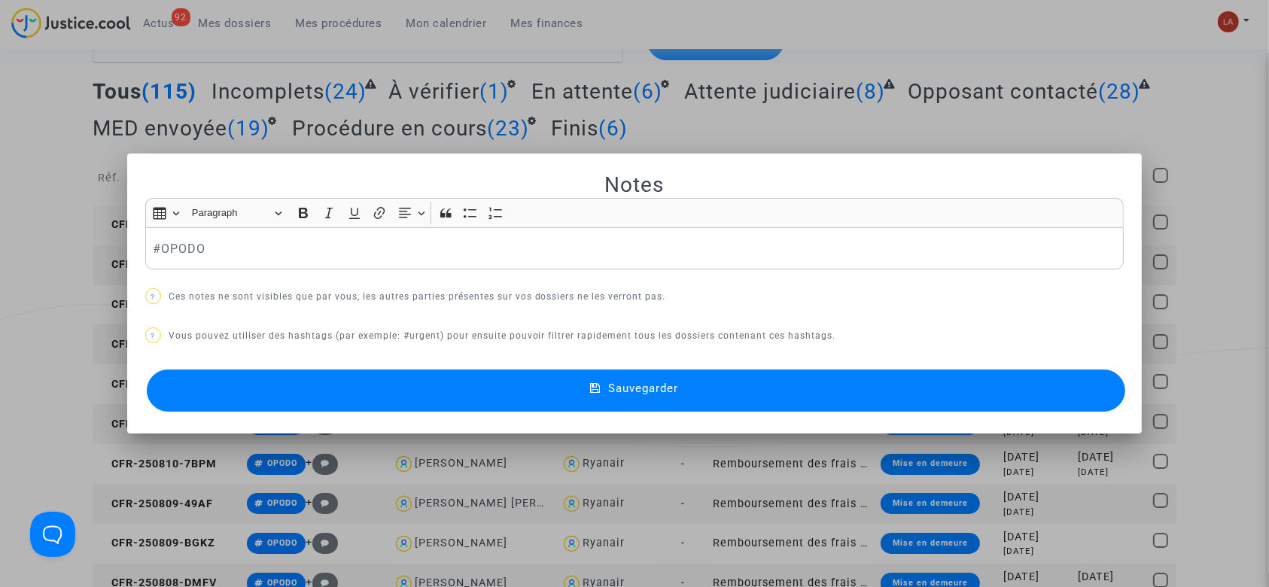
scroll to position [0, 0]
click at [320, 254] on p "#OPODO" at bounding box center [634, 248] width 963 height 19
click at [311, 380] on button "Sauvegarder" at bounding box center [636, 390] width 979 height 42
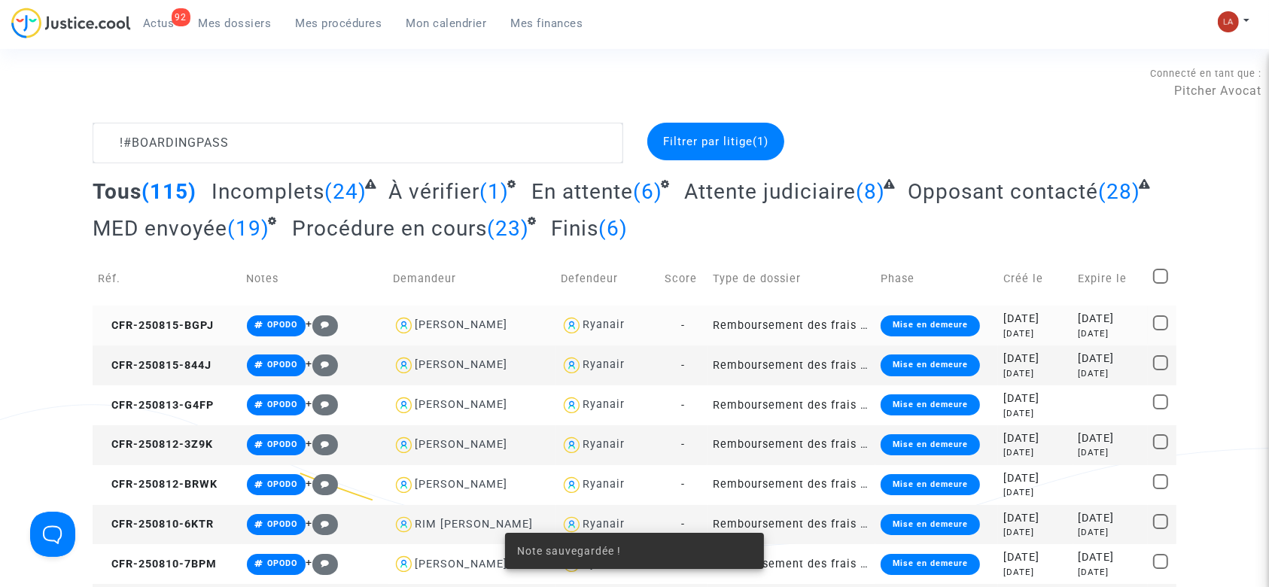
scroll to position [100, 0]
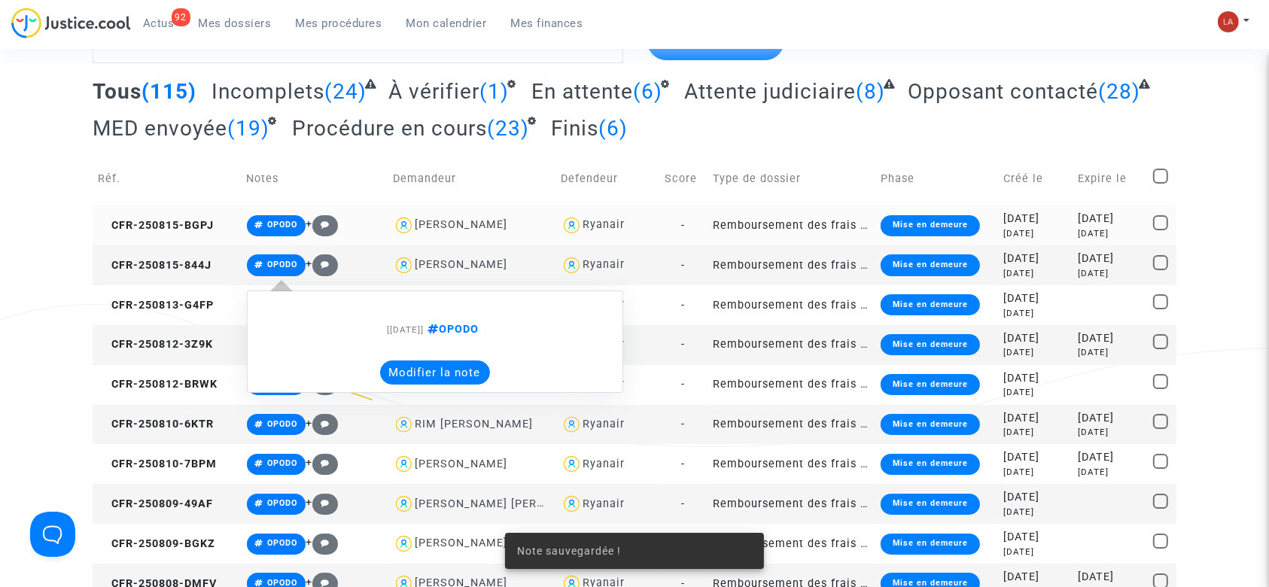
click at [427, 366] on button "Modifier la note" at bounding box center [435, 372] width 110 height 24
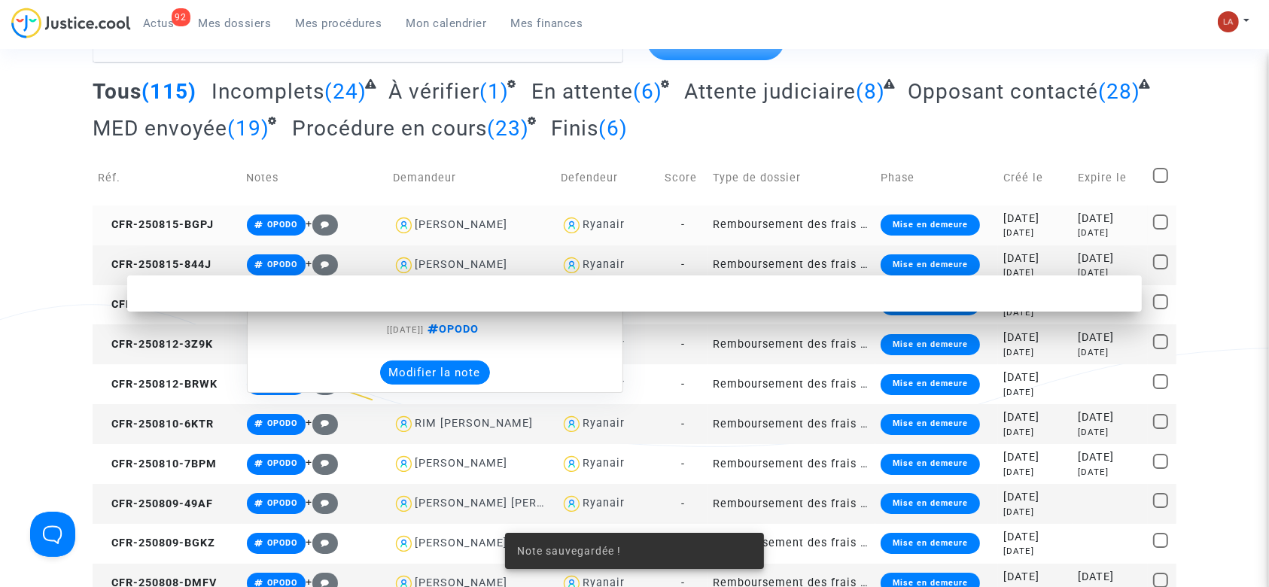
scroll to position [0, 0]
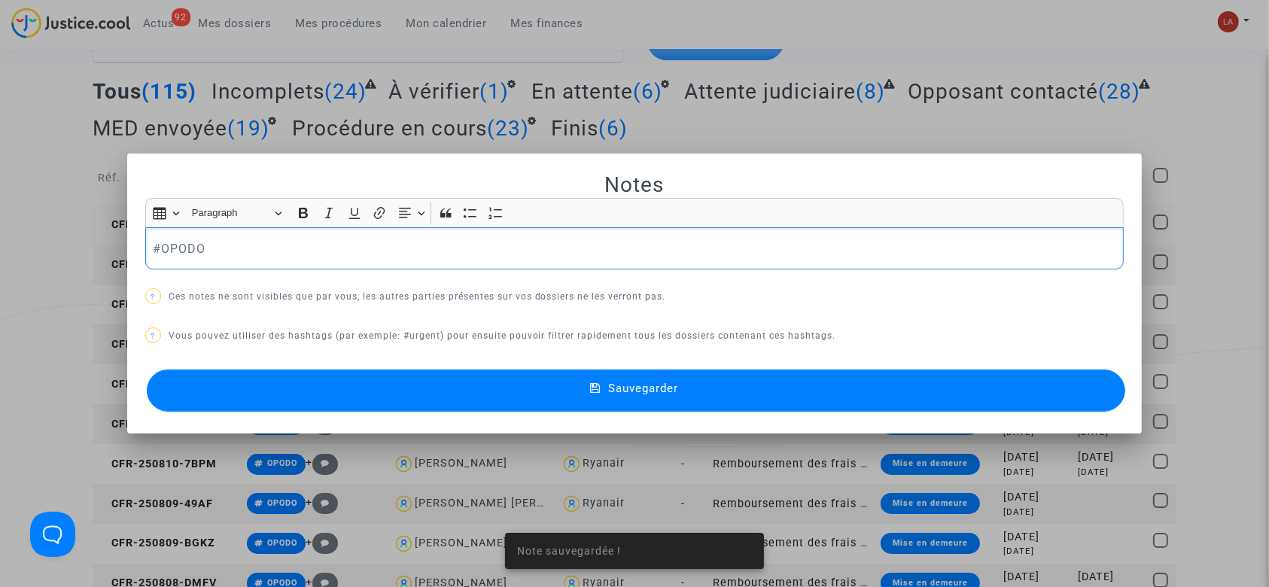
click at [343, 268] on div "#OPODO" at bounding box center [634, 248] width 979 height 42
click at [355, 382] on button "Sauvegarder" at bounding box center [636, 390] width 979 height 42
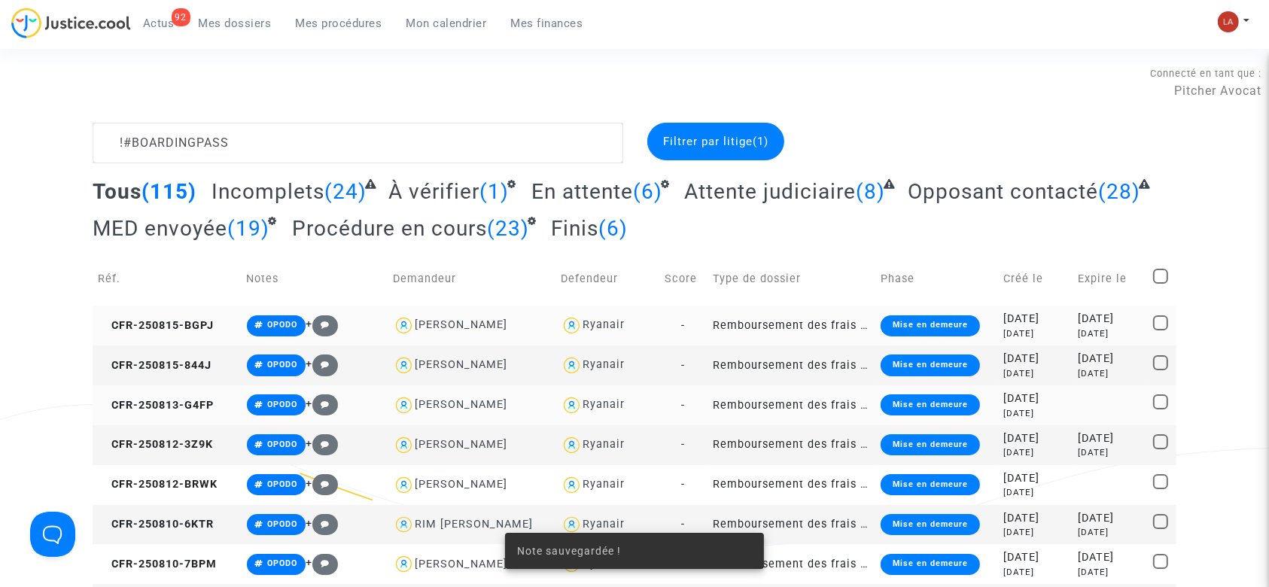
scroll to position [100, 0]
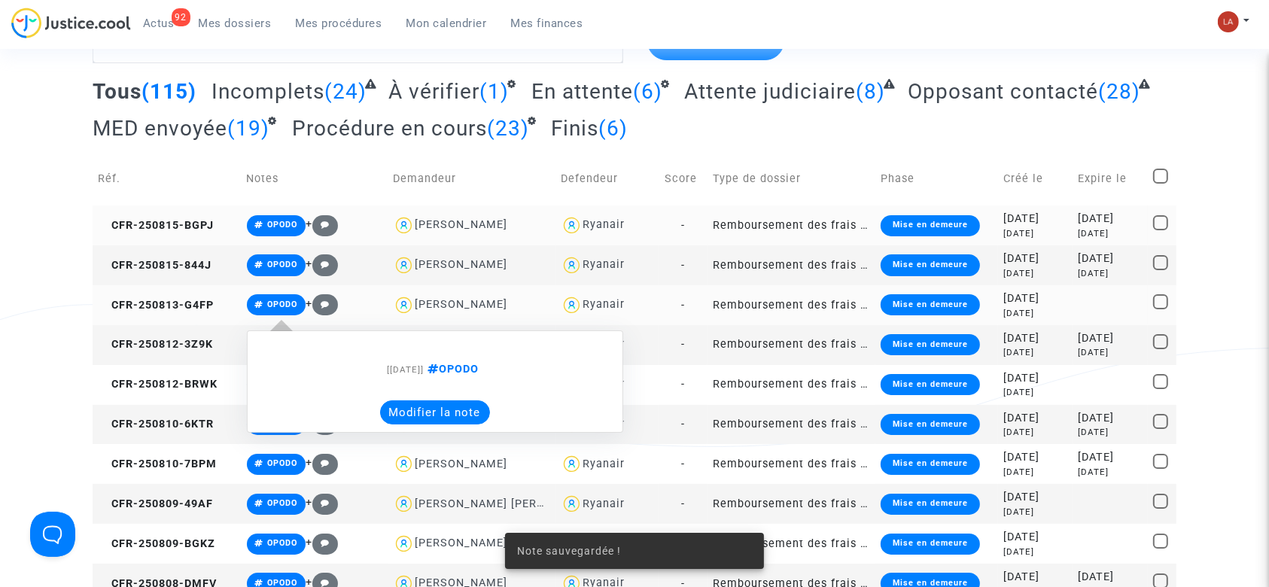
click at [387, 400] on button "Modifier la note" at bounding box center [435, 412] width 110 height 24
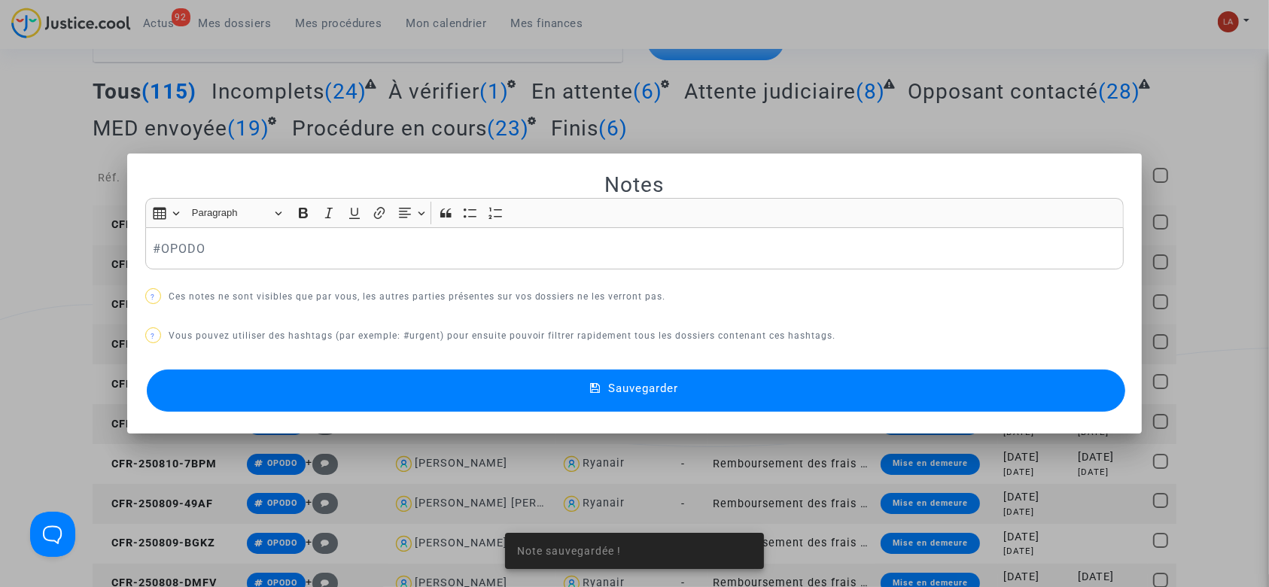
scroll to position [0, 0]
click at [321, 251] on p "#OPODO" at bounding box center [634, 248] width 963 height 19
click at [325, 400] on button "Sauvegarder" at bounding box center [636, 390] width 979 height 42
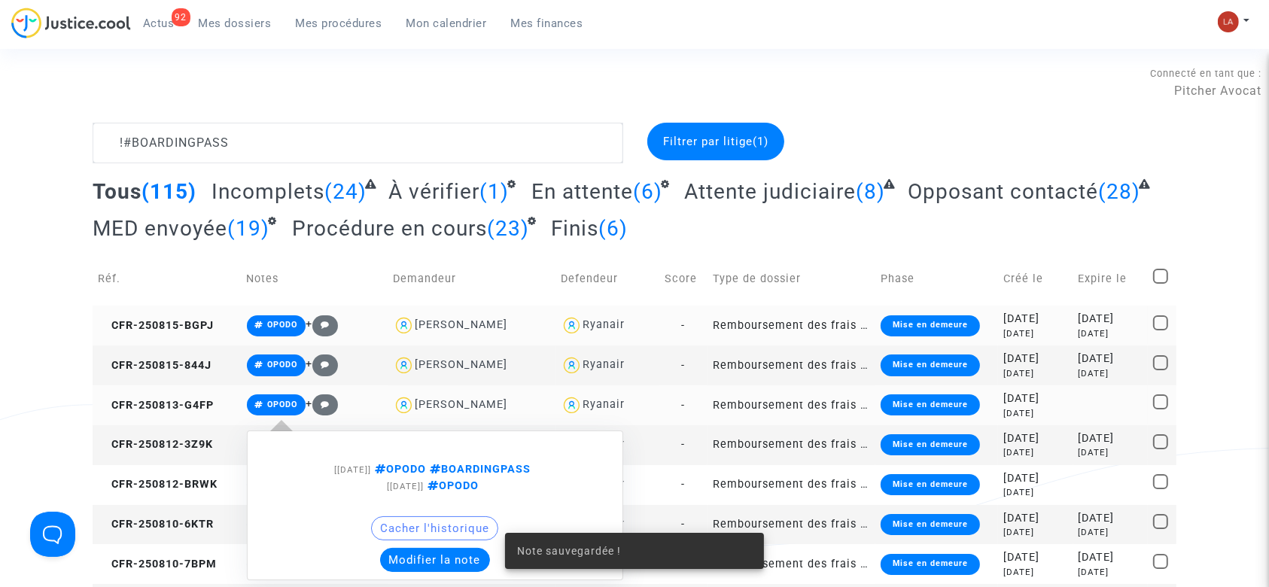
scroll to position [100, 0]
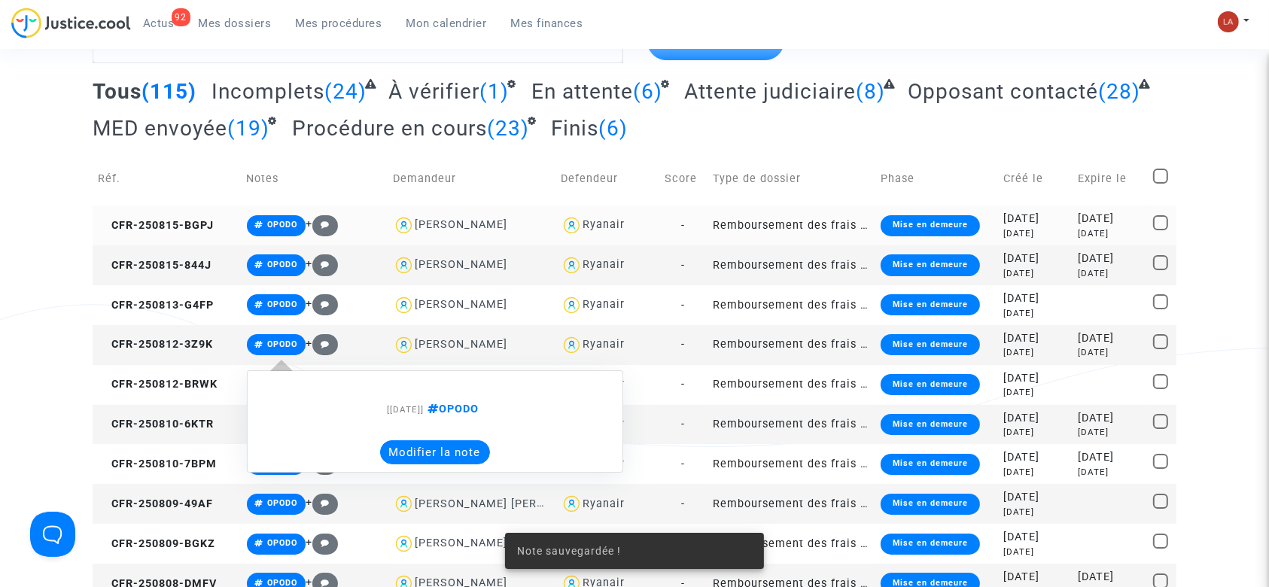
click at [385, 448] on button "Modifier la note" at bounding box center [435, 452] width 110 height 24
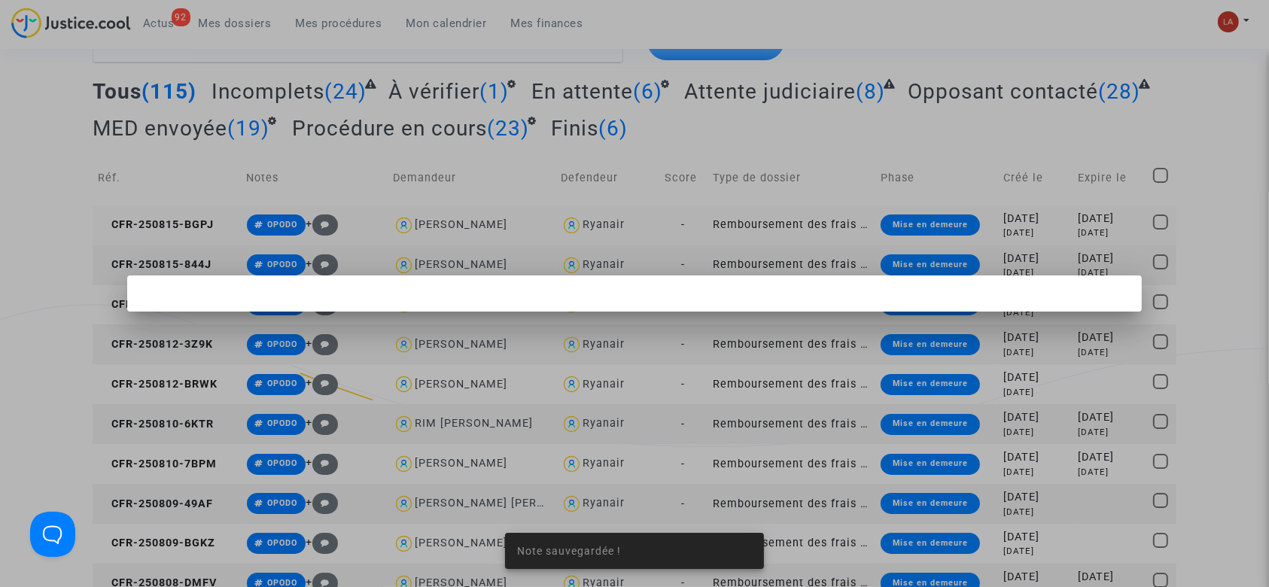
scroll to position [0, 0]
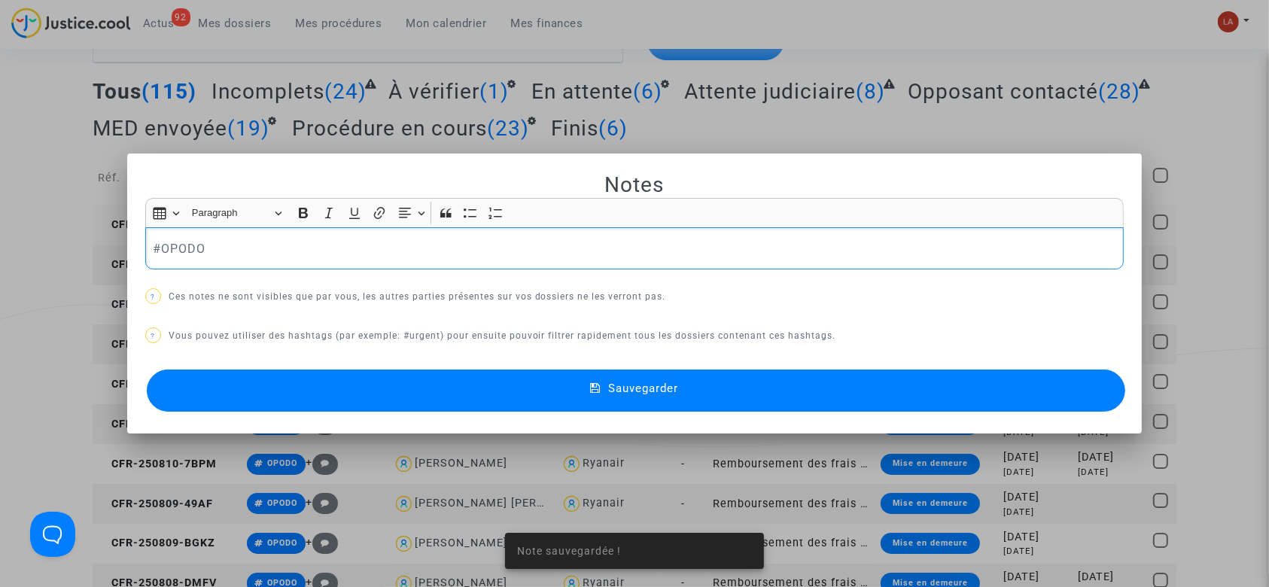
click at [281, 239] on p "#OPODO" at bounding box center [634, 248] width 963 height 19
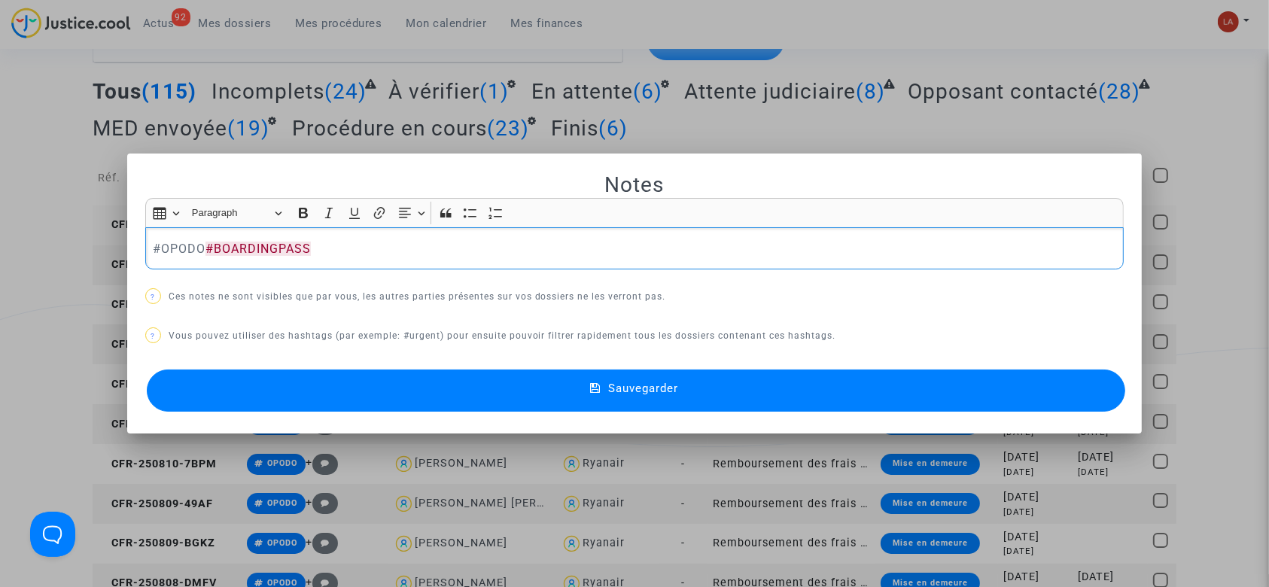
click at [313, 406] on button "Sauvegarder" at bounding box center [636, 390] width 979 height 42
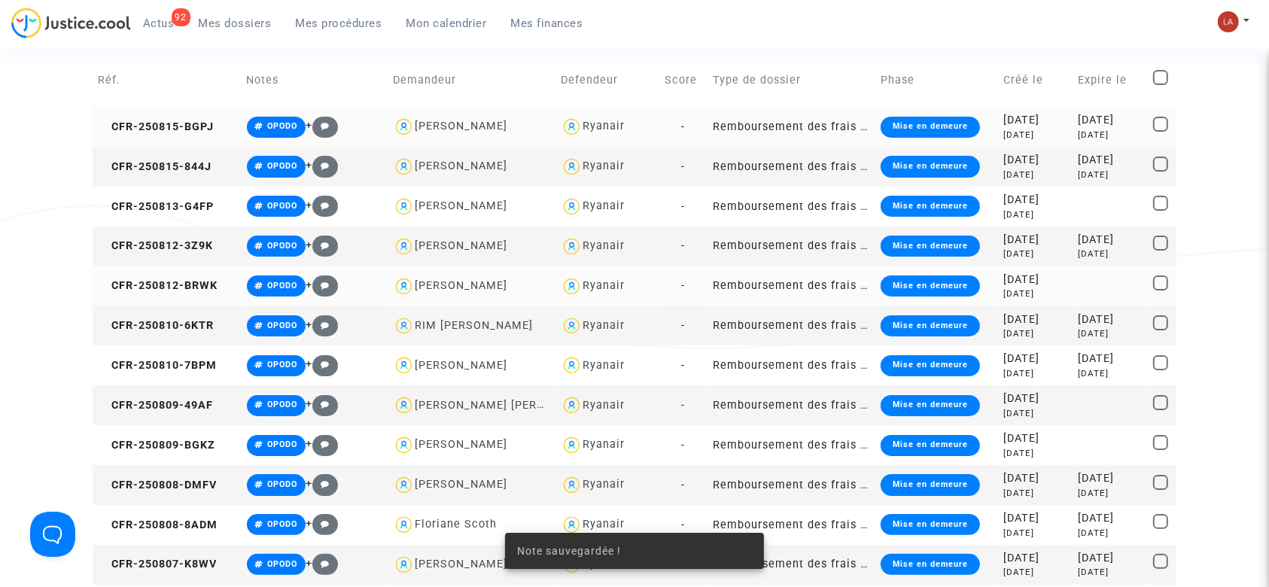
scroll to position [200, 0]
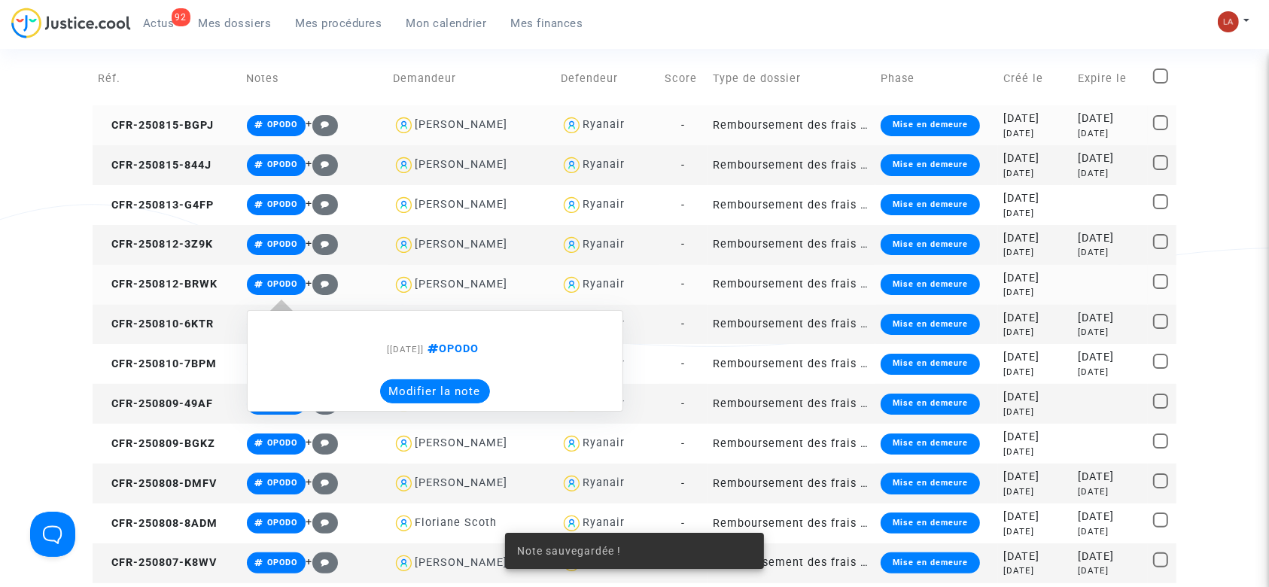
click at [439, 383] on button "Modifier la note" at bounding box center [435, 391] width 110 height 24
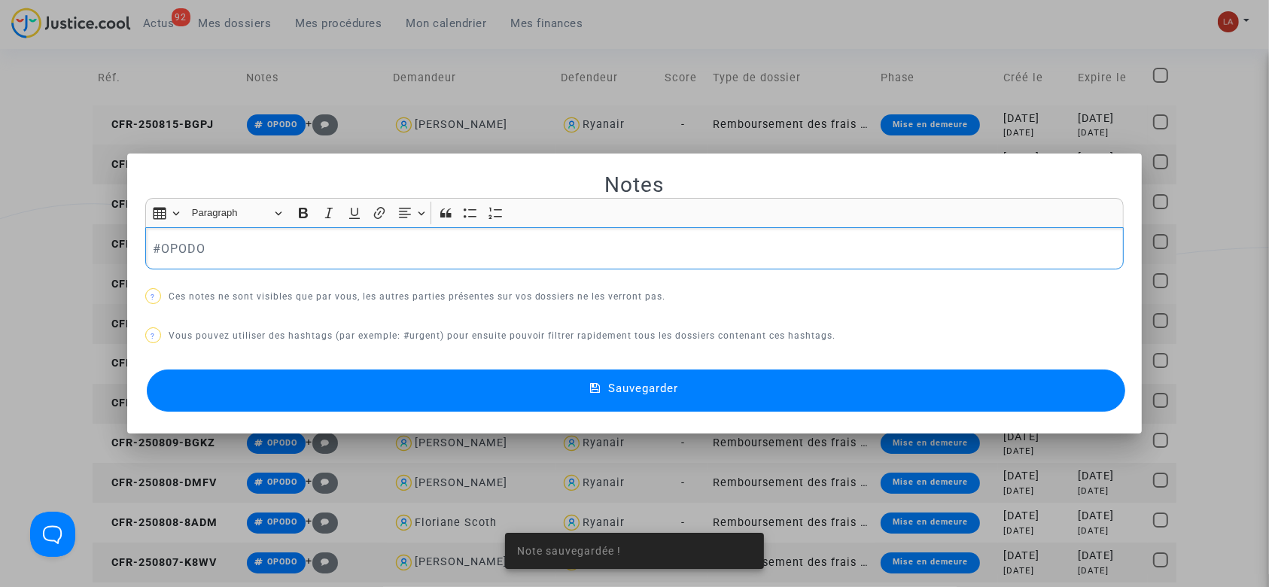
scroll to position [0, 0]
click at [286, 260] on div "#OPODO" at bounding box center [634, 248] width 979 height 42
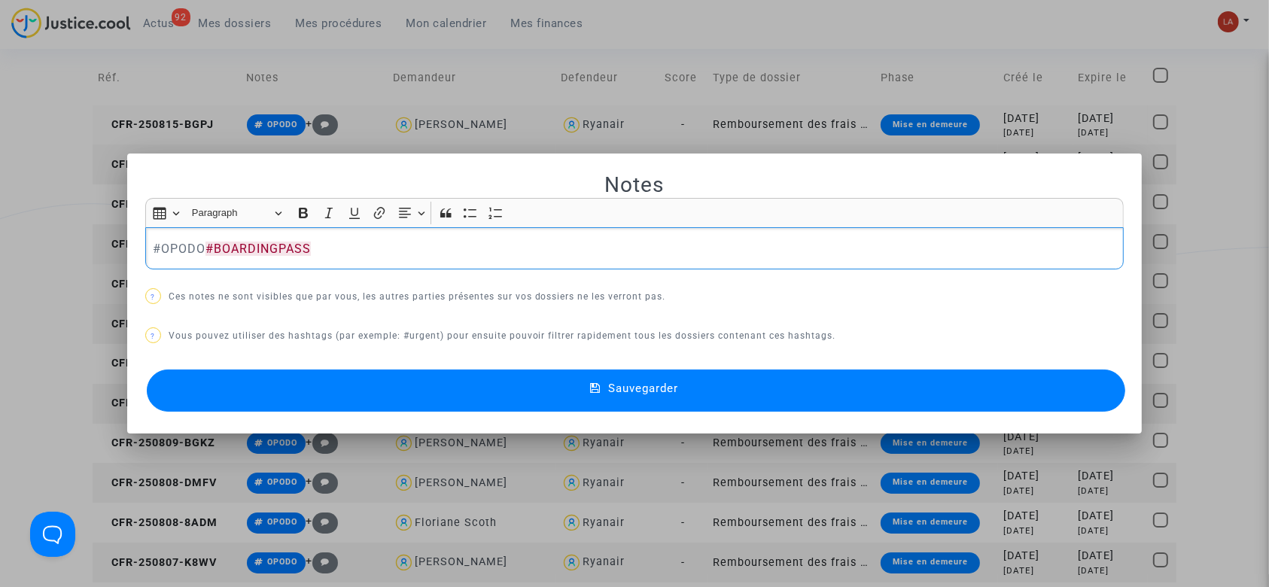
click at [333, 401] on button "Sauvegarder" at bounding box center [636, 390] width 979 height 42
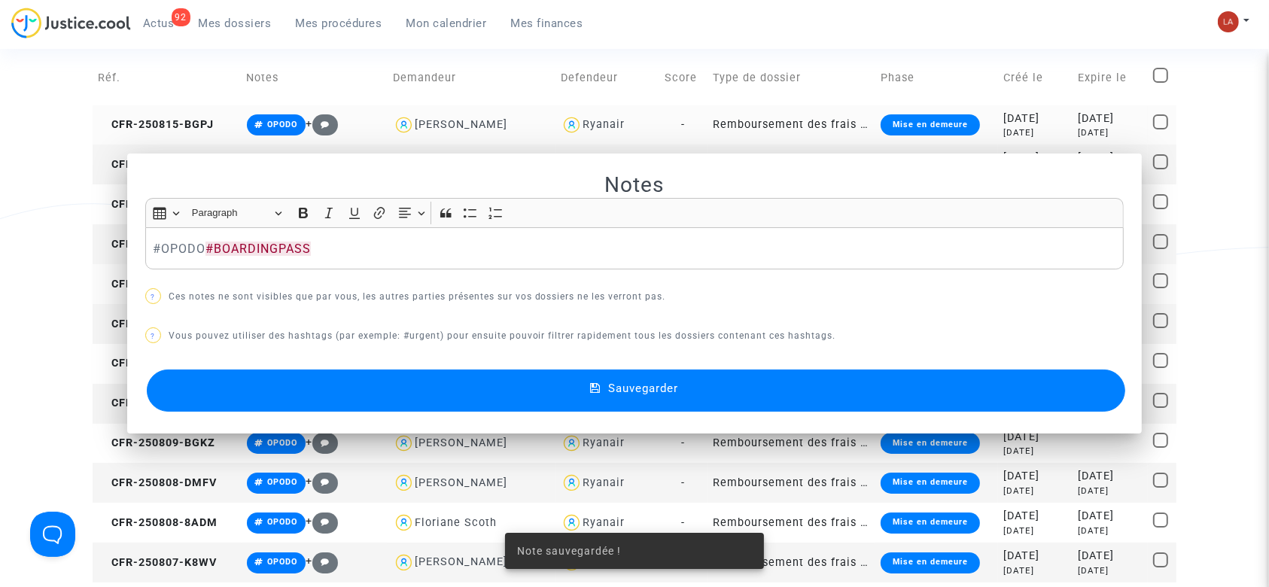
scroll to position [200, 0]
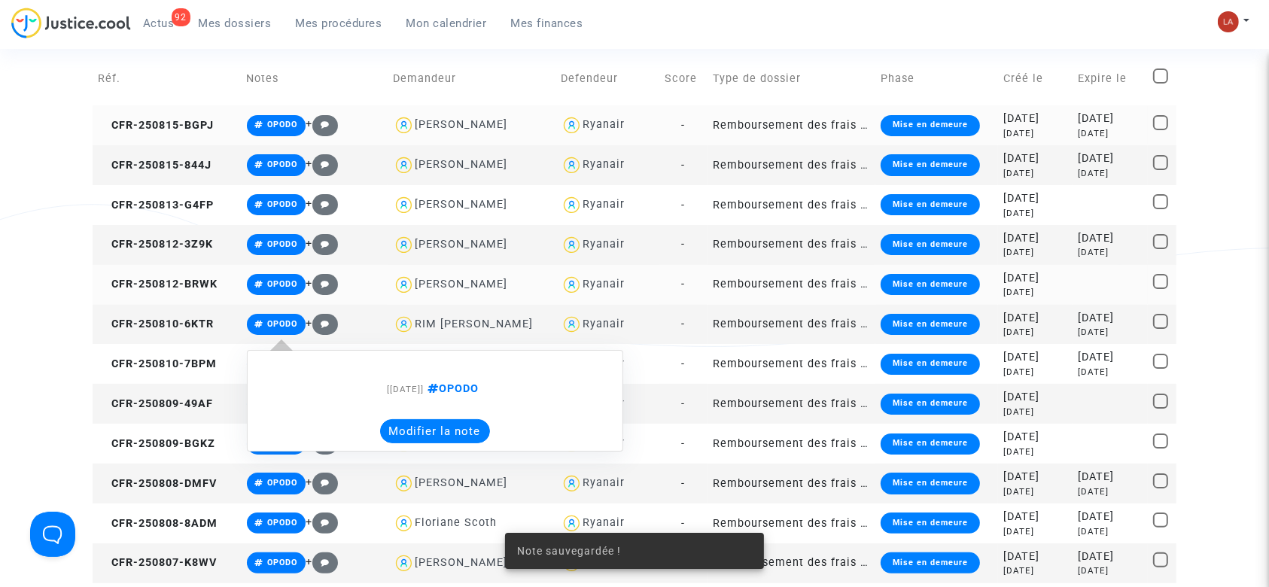
click at [394, 413] on note-viewer "[19/08/2025] OPODO Modifier la note" at bounding box center [435, 401] width 360 height 86
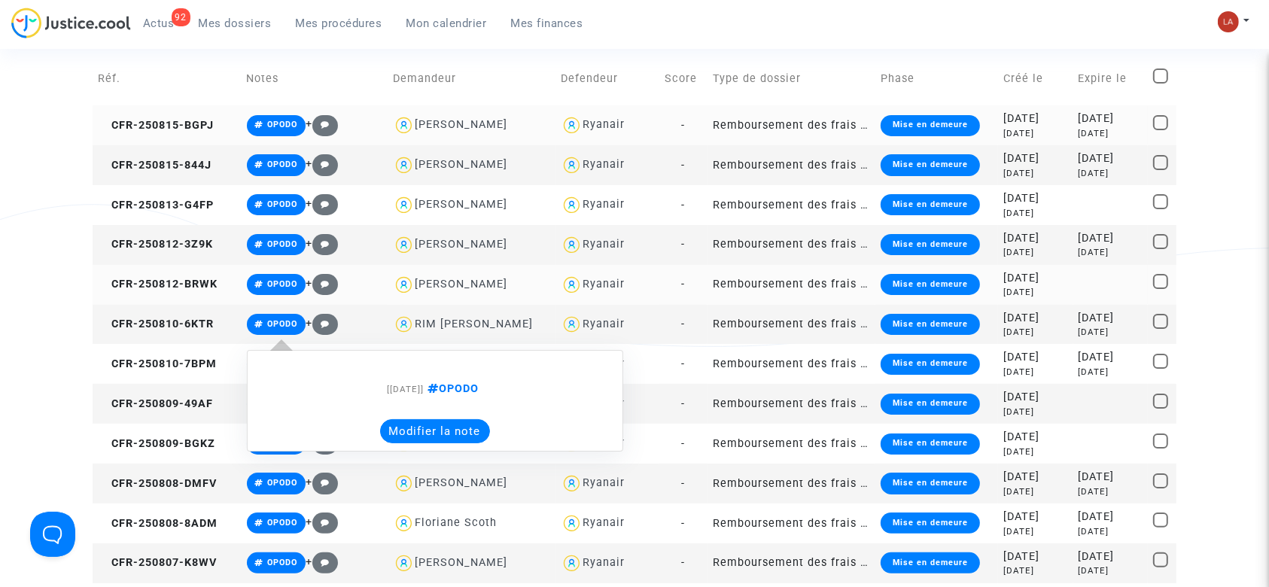
click at [397, 425] on button "Modifier la note" at bounding box center [435, 431] width 110 height 24
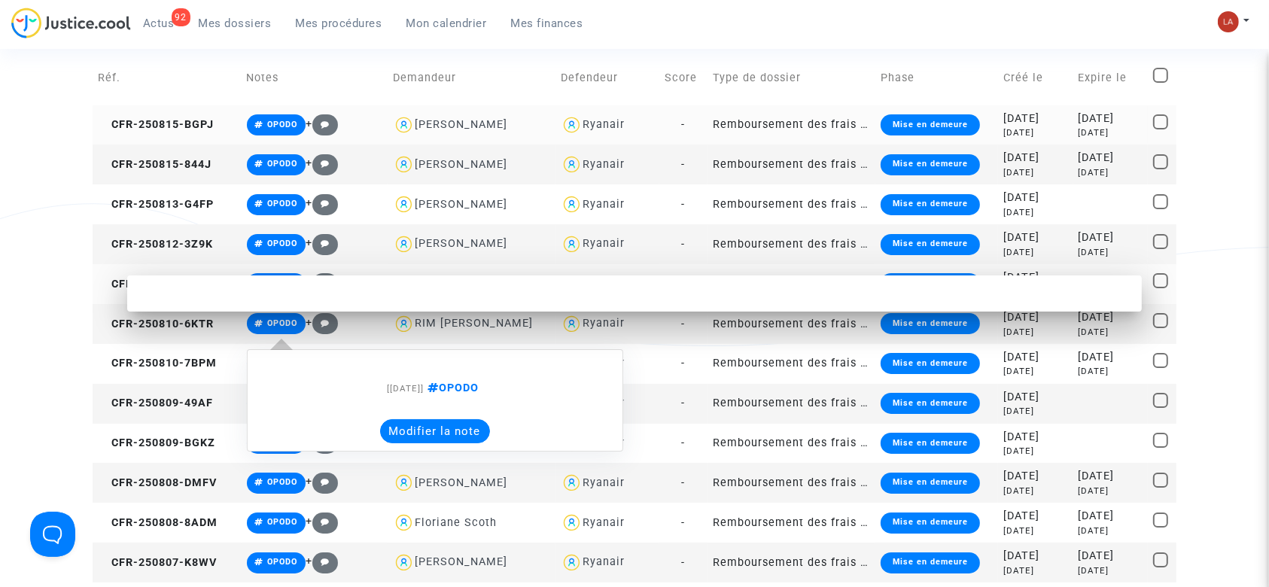
scroll to position [0, 0]
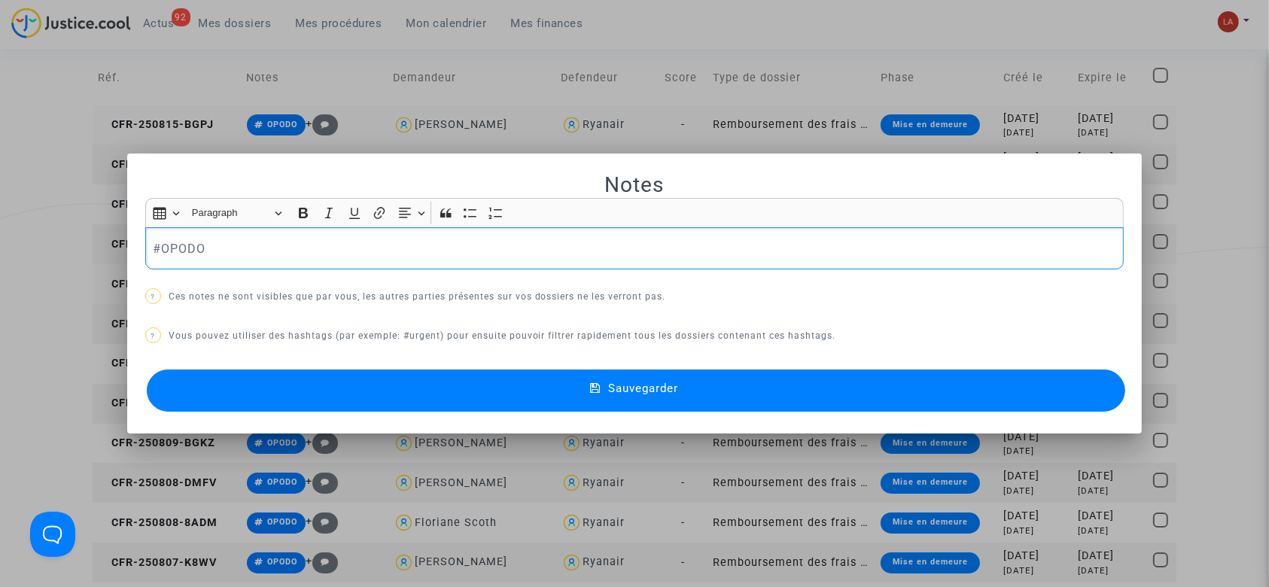
click at [278, 272] on div "Notes Rich Text Editor Insert table Insert table Heading Paragraph Paragraph He…" at bounding box center [634, 294] width 979 height 245
click at [278, 264] on div "#OPODO" at bounding box center [634, 248] width 979 height 42
click at [284, 385] on button "Sauvegarder" at bounding box center [636, 390] width 979 height 42
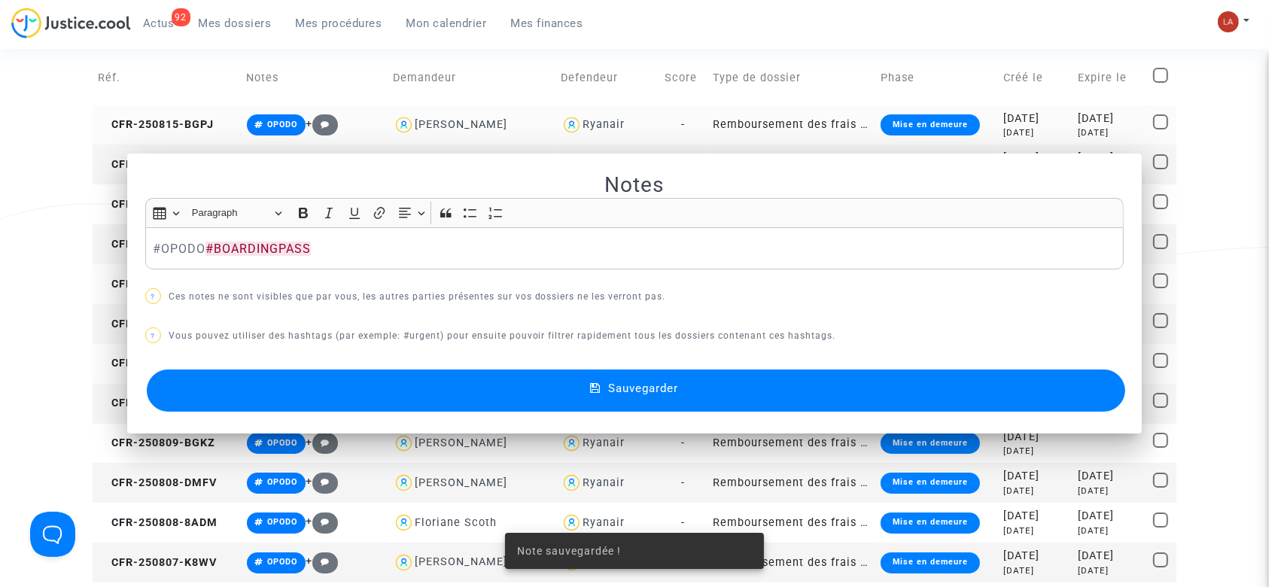
scroll to position [200, 0]
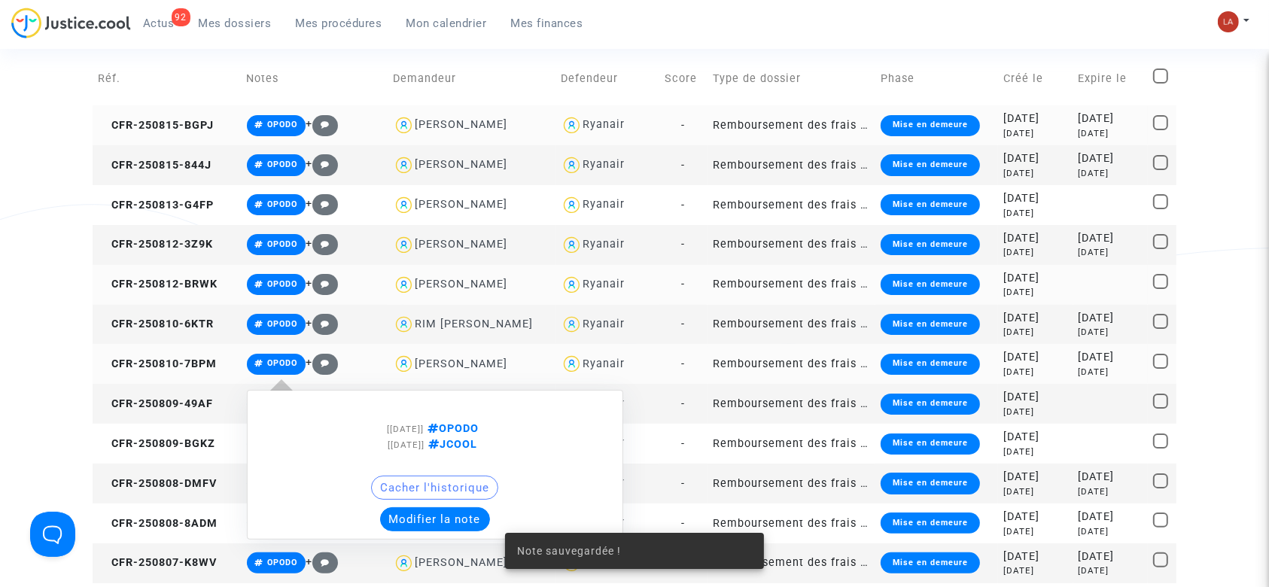
click at [438, 509] on button "Modifier la note" at bounding box center [435, 519] width 110 height 24
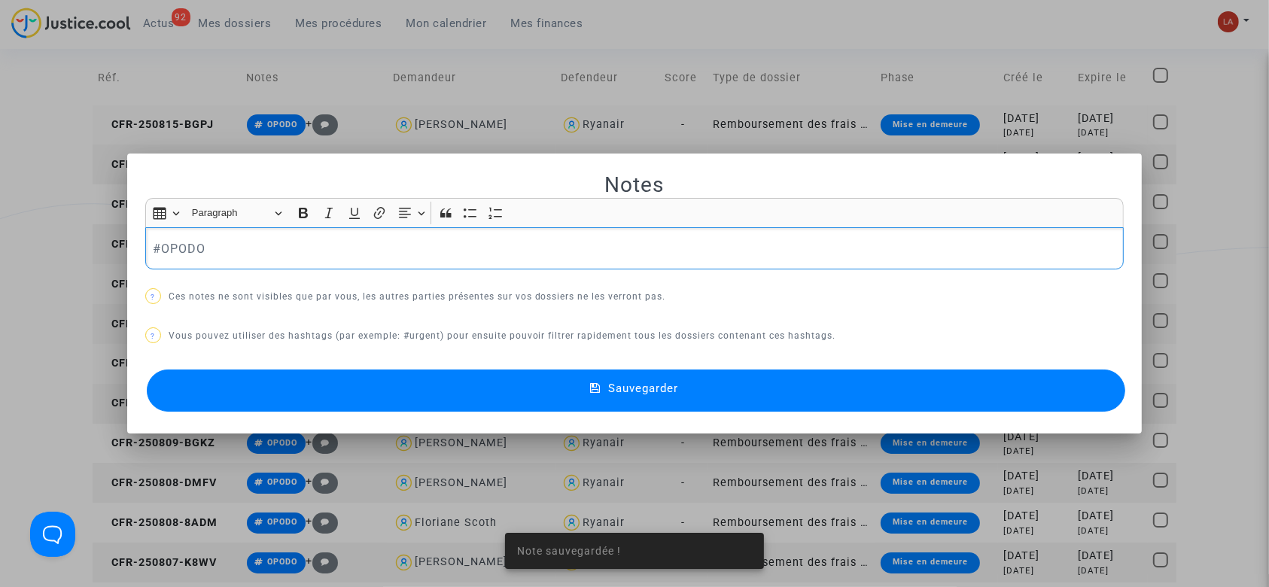
click at [306, 253] on p "#OPODO" at bounding box center [634, 248] width 963 height 19
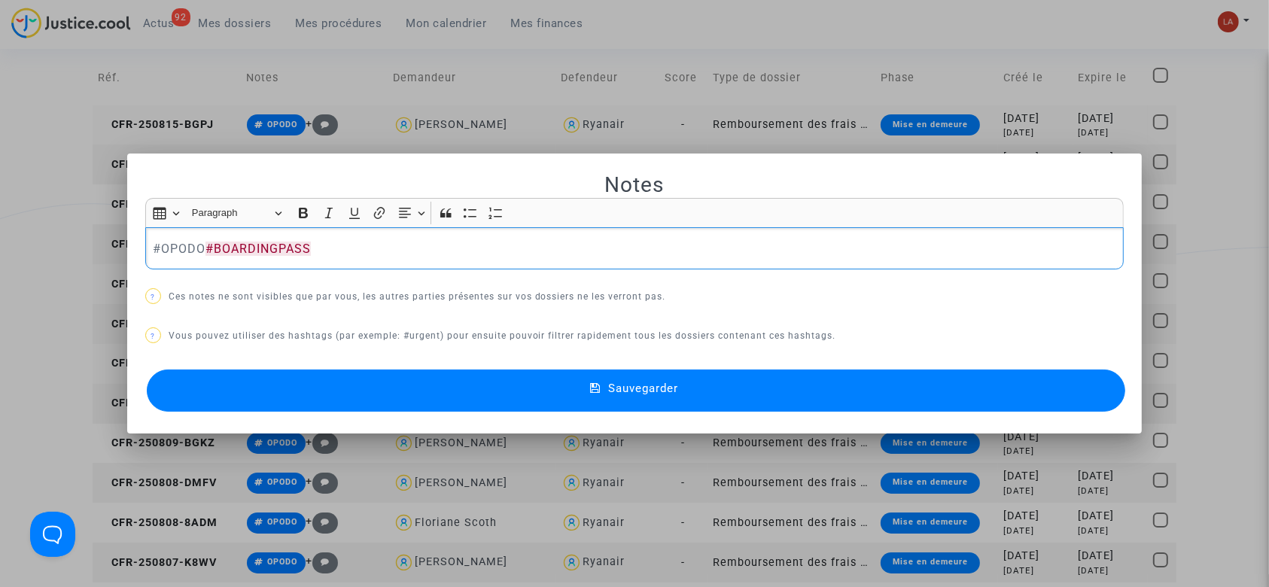
click at [309, 406] on button "Sauvegarder" at bounding box center [636, 390] width 979 height 42
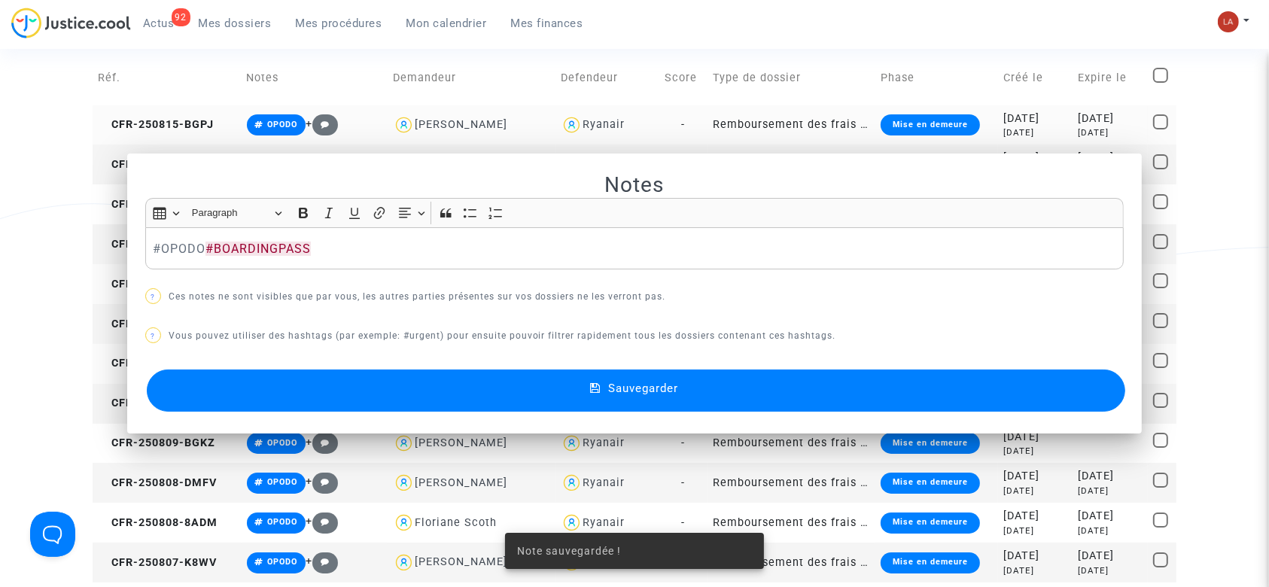
scroll to position [200, 0]
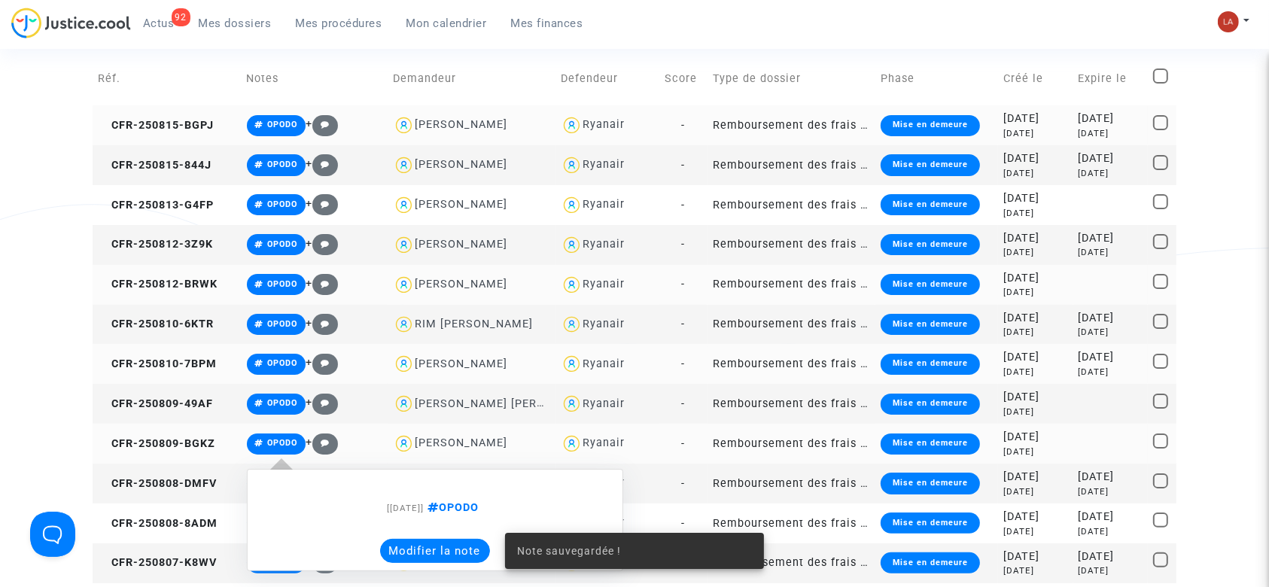
click at [402, 547] on button "Modifier la note" at bounding box center [435, 551] width 110 height 24
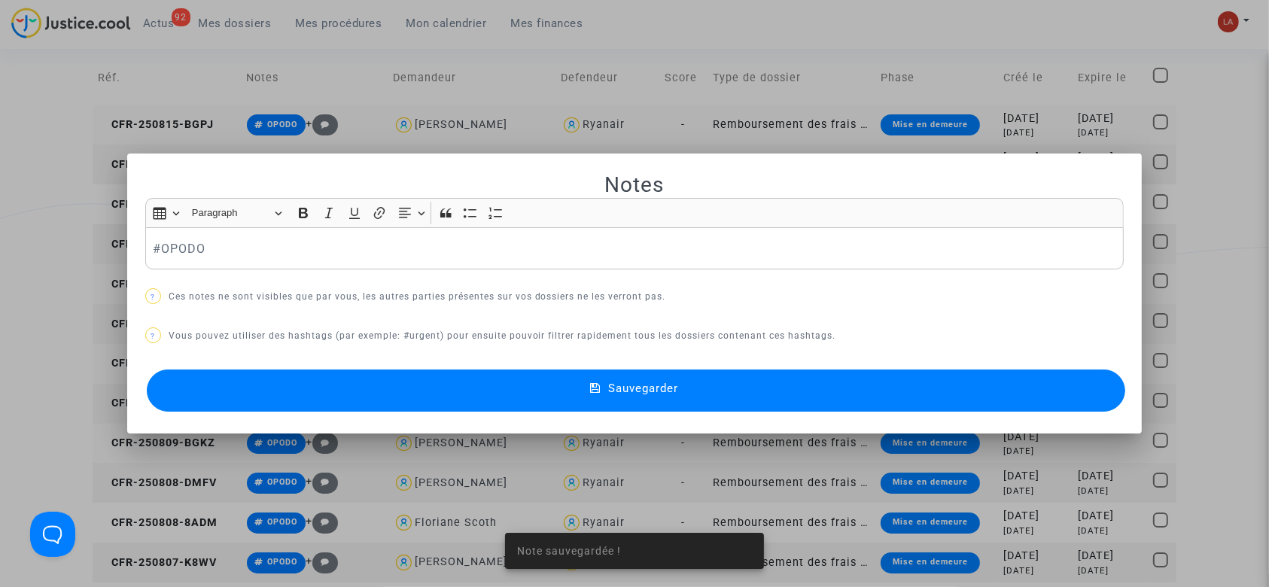
scroll to position [0, 0]
click at [331, 250] on p "#OPODO" at bounding box center [634, 248] width 963 height 19
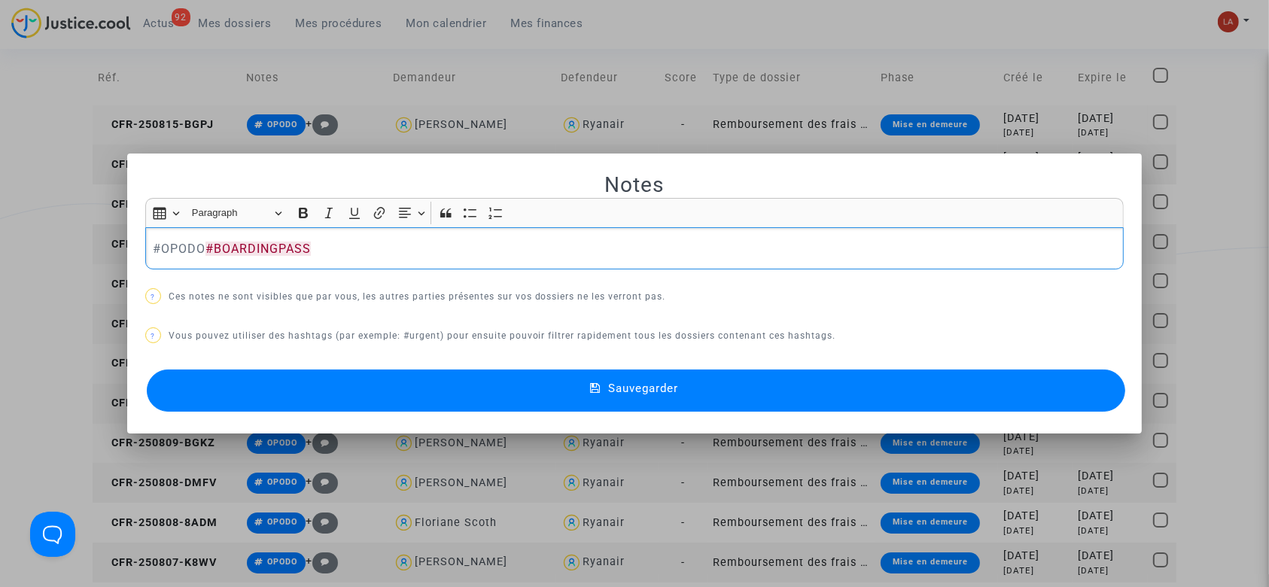
click at [359, 405] on button "Sauvegarder" at bounding box center [636, 390] width 979 height 42
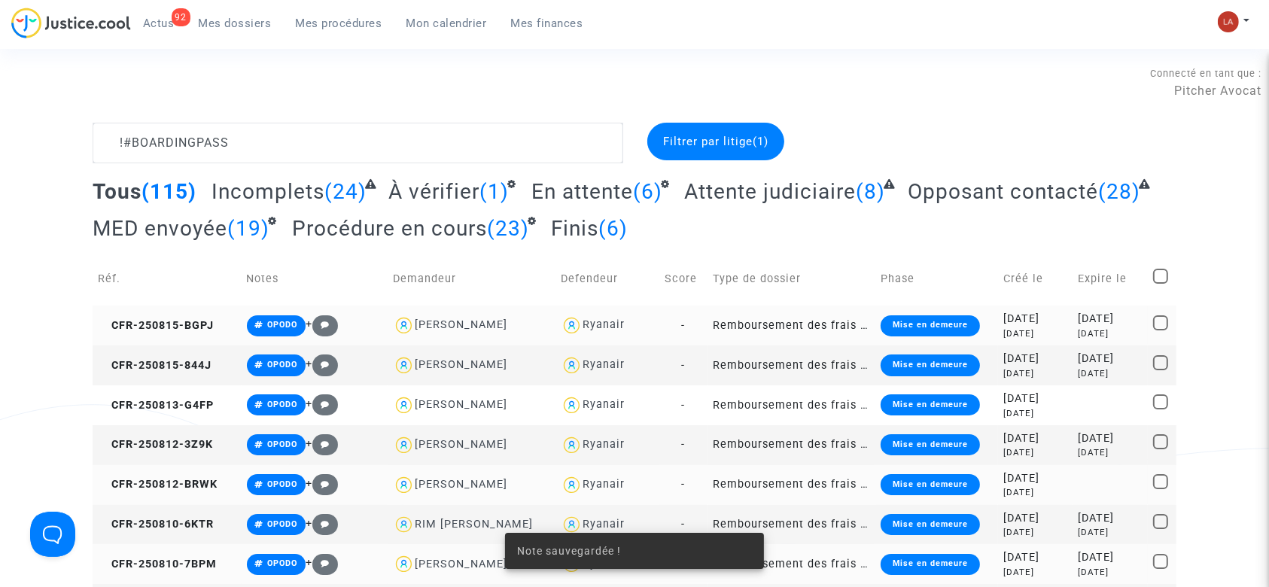
scroll to position [200, 0]
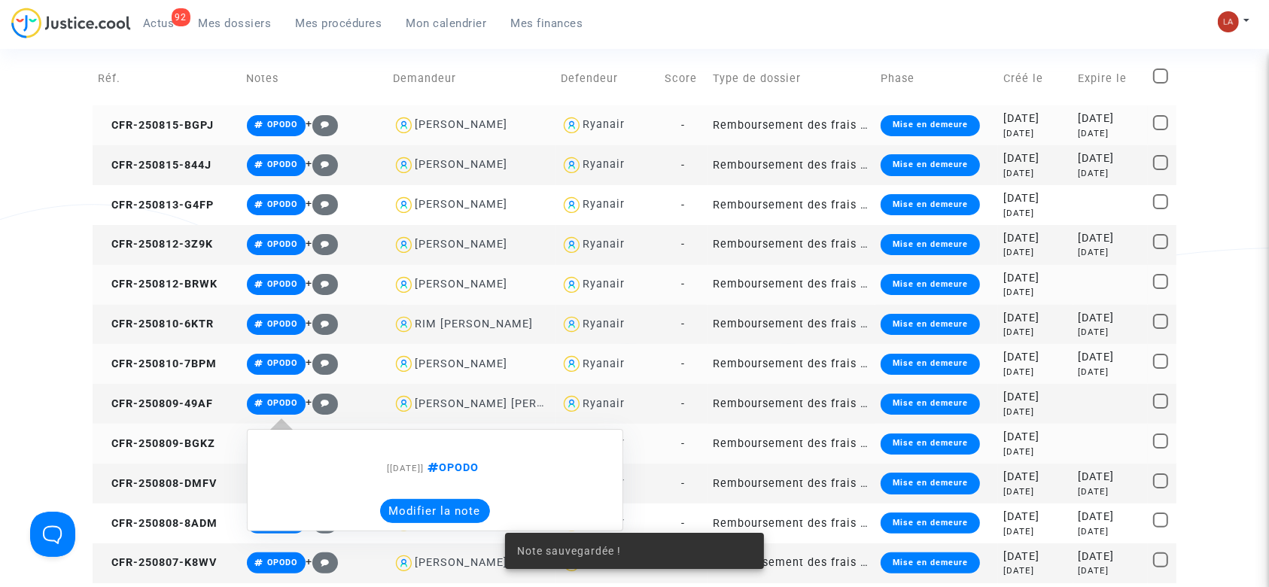
click at [464, 501] on button "Modifier la note" at bounding box center [435, 511] width 110 height 24
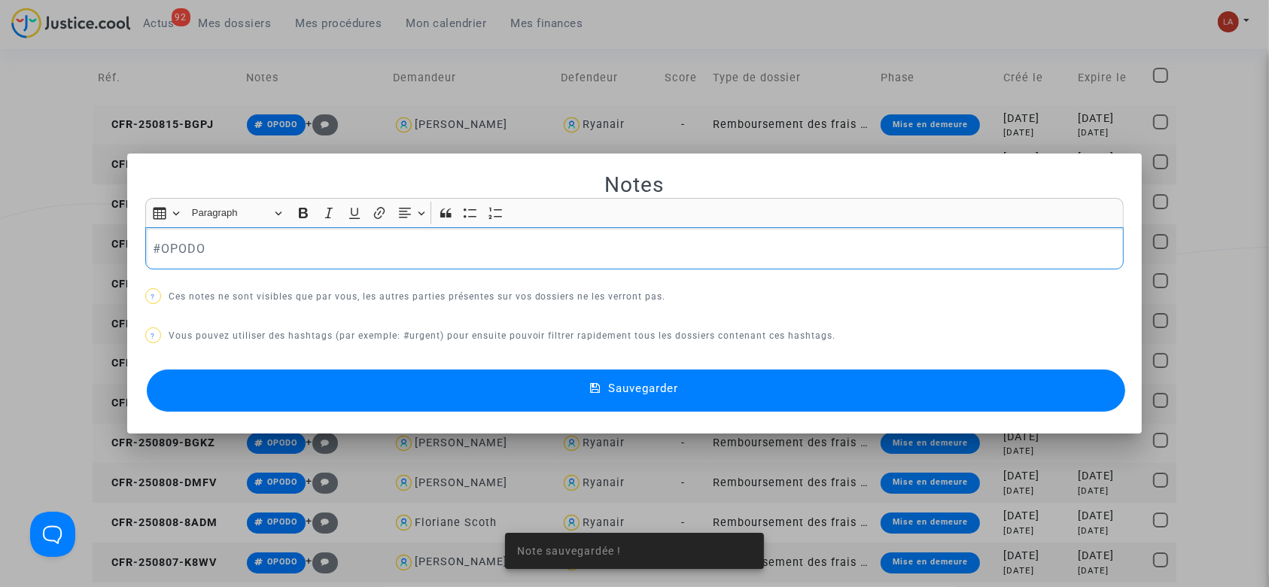
click at [300, 246] on p "#OPODO" at bounding box center [634, 248] width 963 height 19
click at [310, 388] on button "Sauvegarder" at bounding box center [636, 390] width 979 height 42
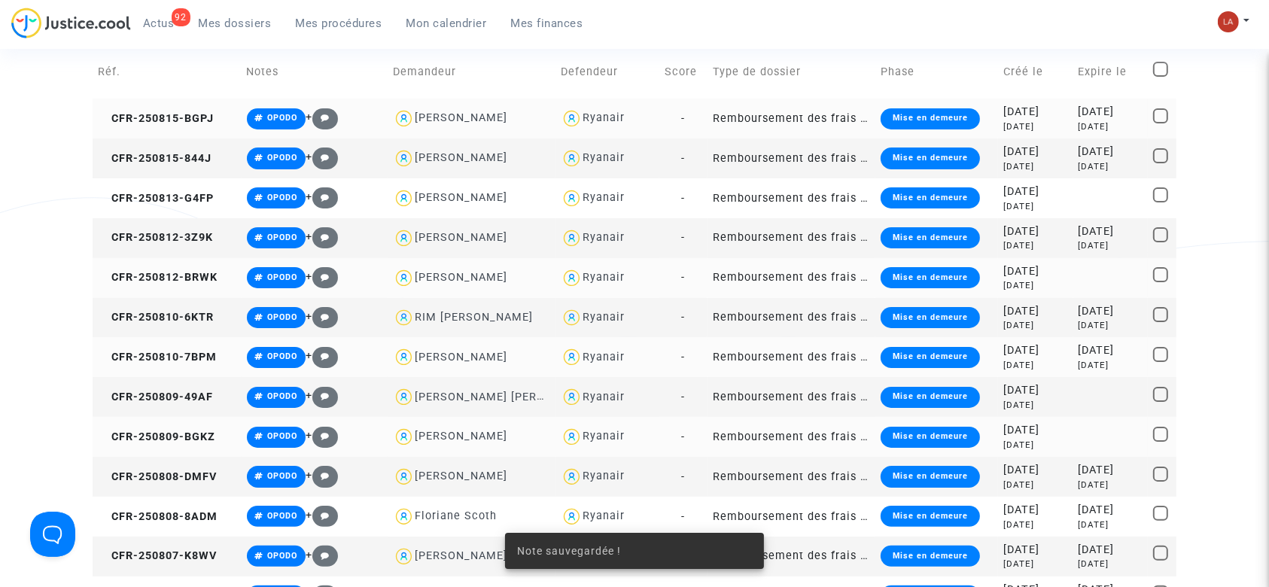
scroll to position [301, 0]
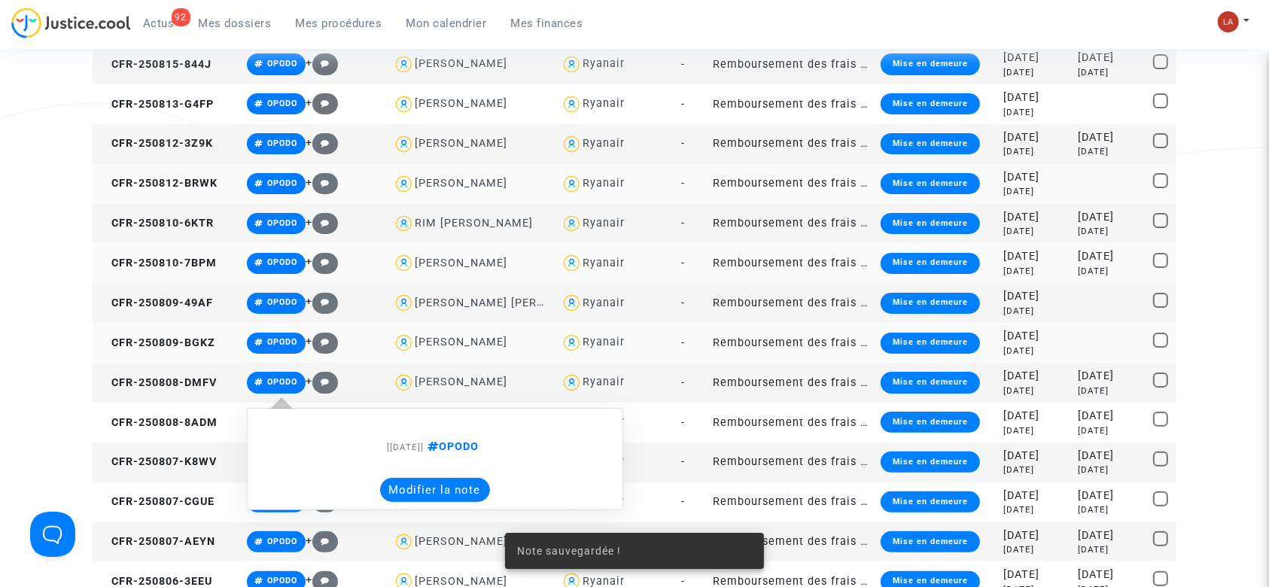
click at [397, 488] on button "Modifier la note" at bounding box center [435, 490] width 110 height 24
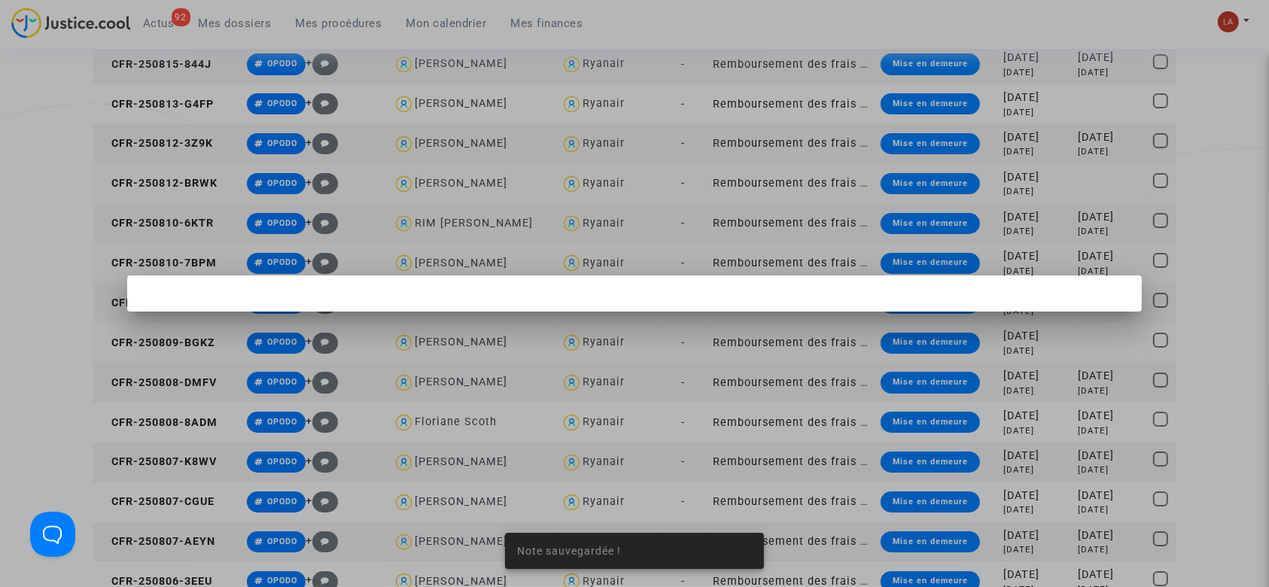
scroll to position [0, 0]
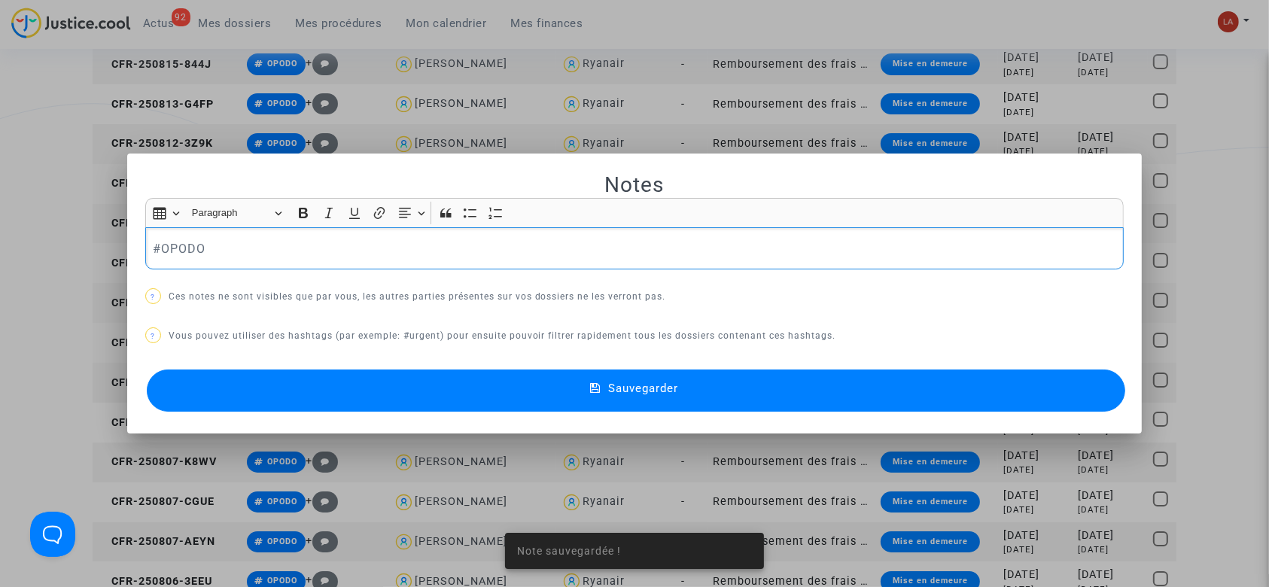
click at [278, 247] on p "#OPODO" at bounding box center [634, 248] width 963 height 19
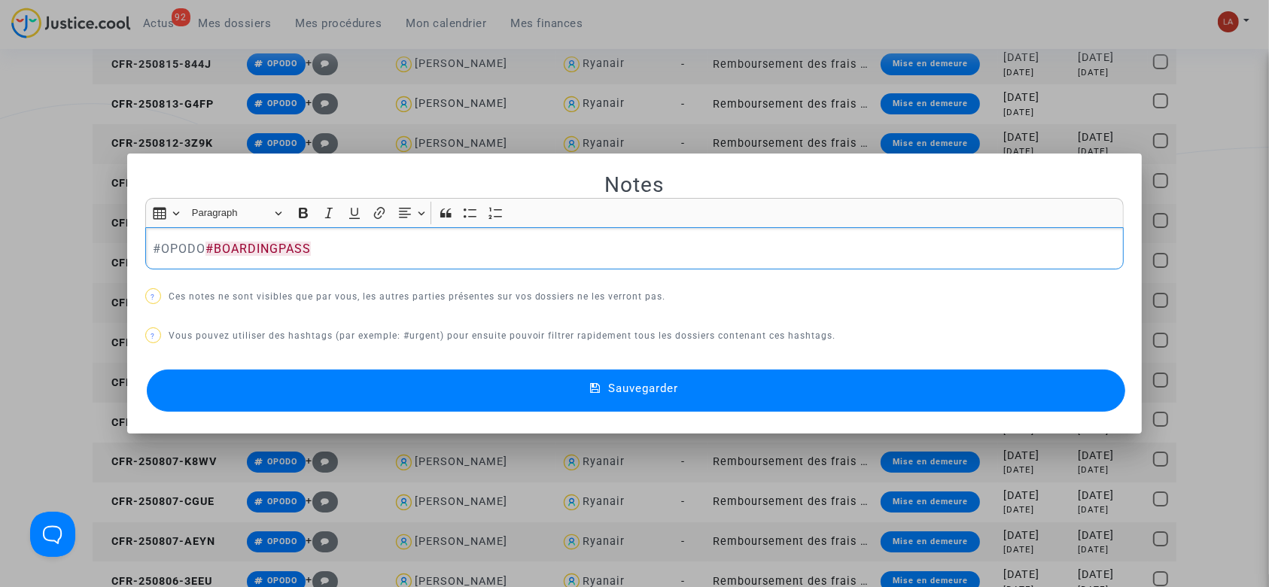
click at [308, 401] on button "Sauvegarder" at bounding box center [636, 390] width 979 height 42
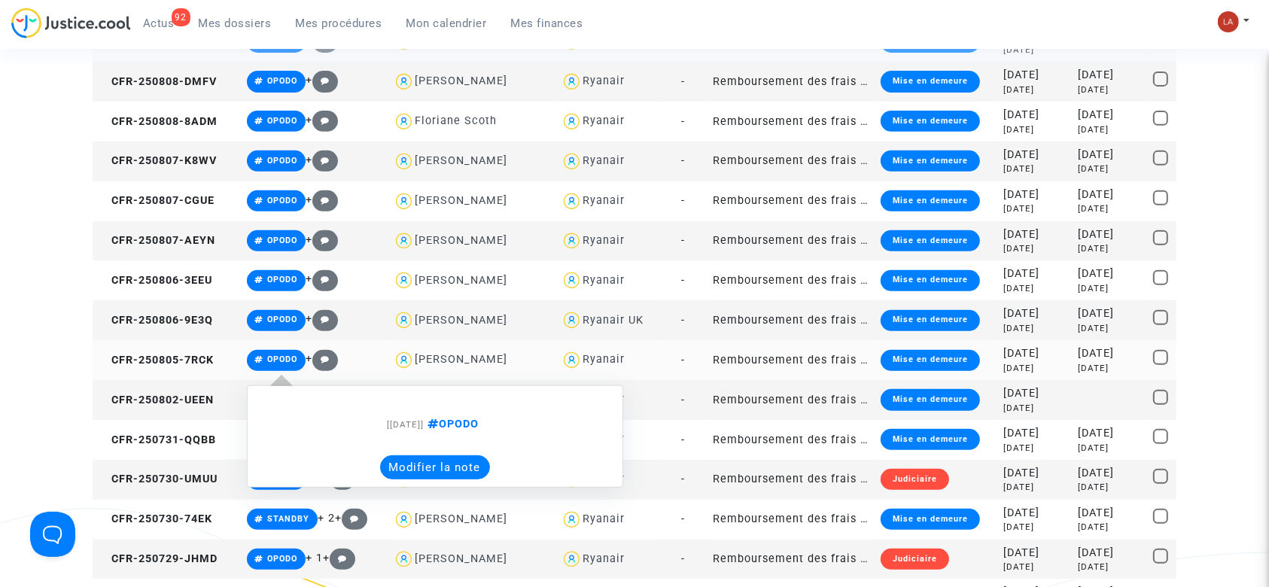
click at [431, 470] on button "Modifier la note" at bounding box center [435, 467] width 110 height 24
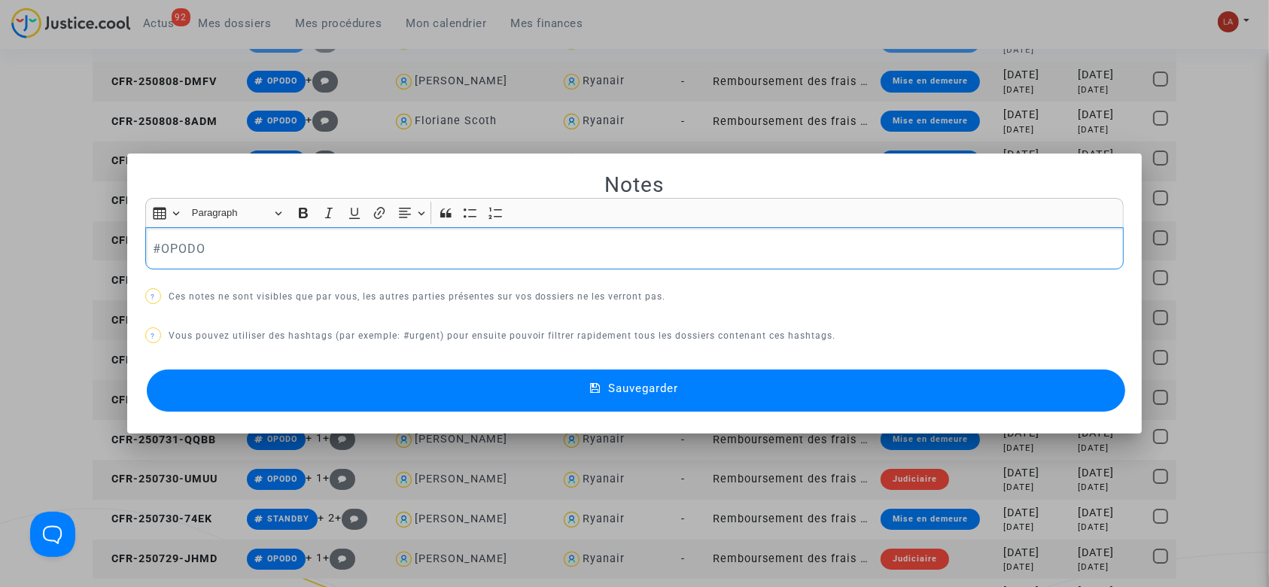
click at [307, 254] on p "#OPODO" at bounding box center [634, 248] width 963 height 19
click at [323, 404] on button "Sauvegarder" at bounding box center [636, 390] width 979 height 42
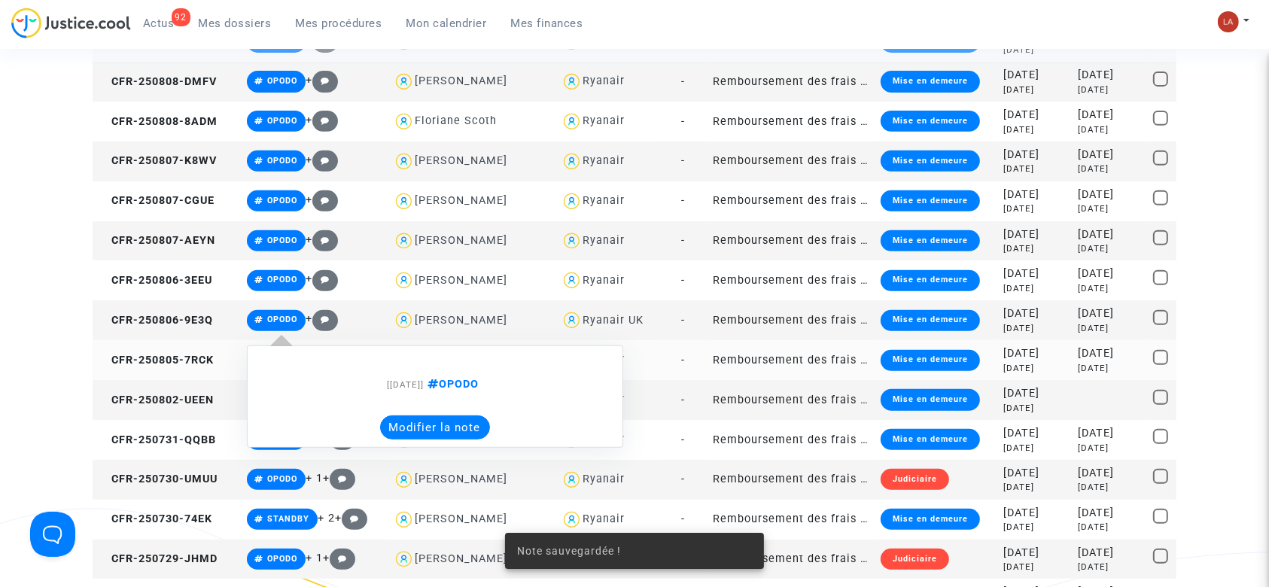
click at [412, 409] on note-viewer "[18/08/2025] OPODO Modifier la note" at bounding box center [435, 397] width 360 height 86
click at [414, 423] on button "Modifier la note" at bounding box center [435, 427] width 110 height 24
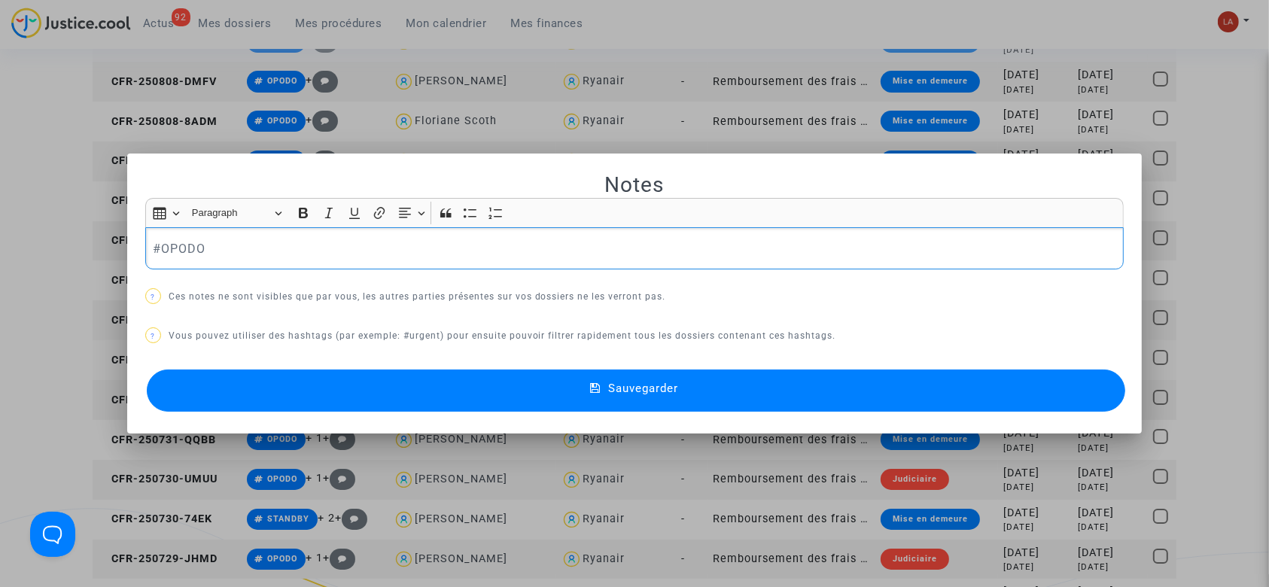
click at [272, 239] on p "#OPODO" at bounding box center [634, 248] width 963 height 19
click at [307, 388] on button "Sauvegarder" at bounding box center [636, 390] width 979 height 42
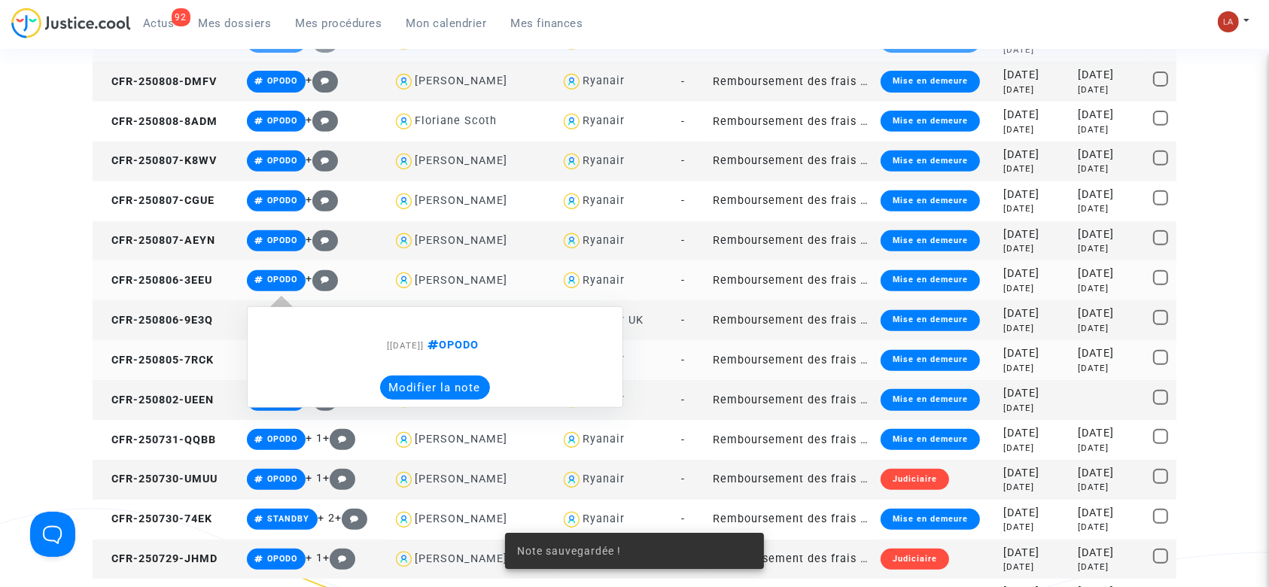
click at [434, 395] on button "Modifier la note" at bounding box center [435, 387] width 110 height 24
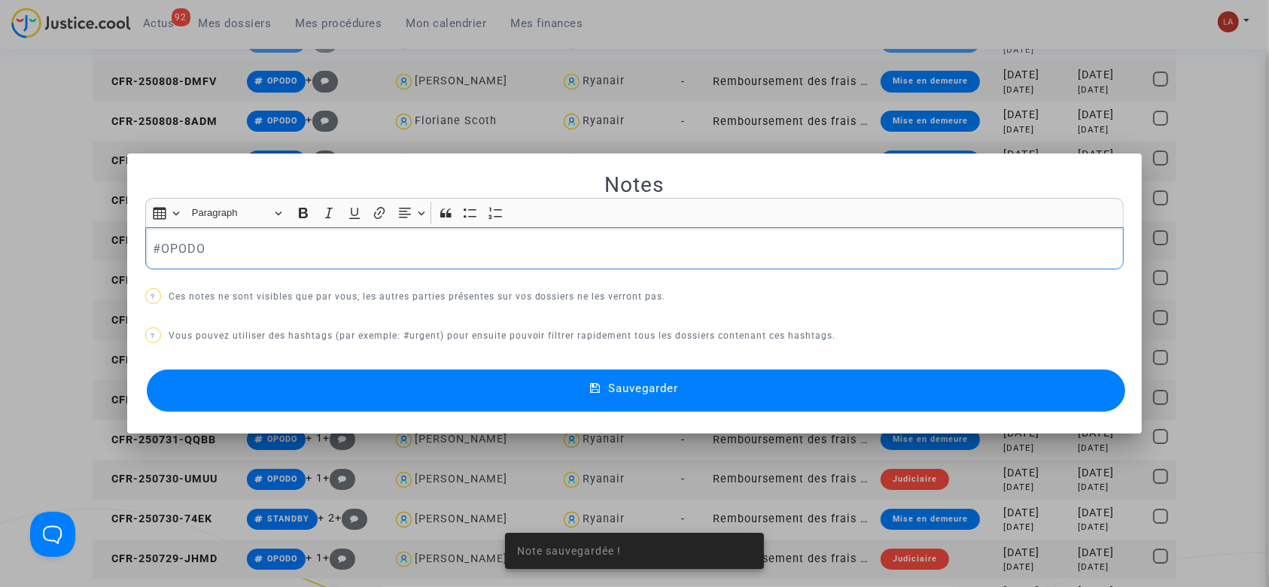
click at [286, 237] on div "#OPODO" at bounding box center [634, 248] width 979 height 42
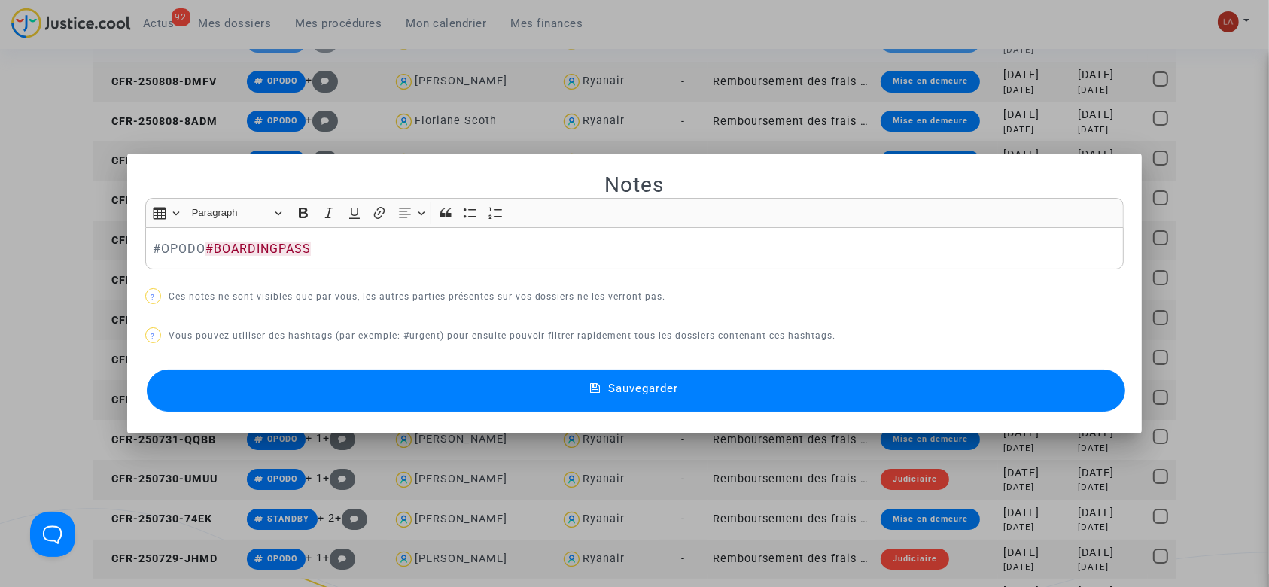
click at [327, 403] on button "Sauvegarder" at bounding box center [636, 390] width 979 height 42
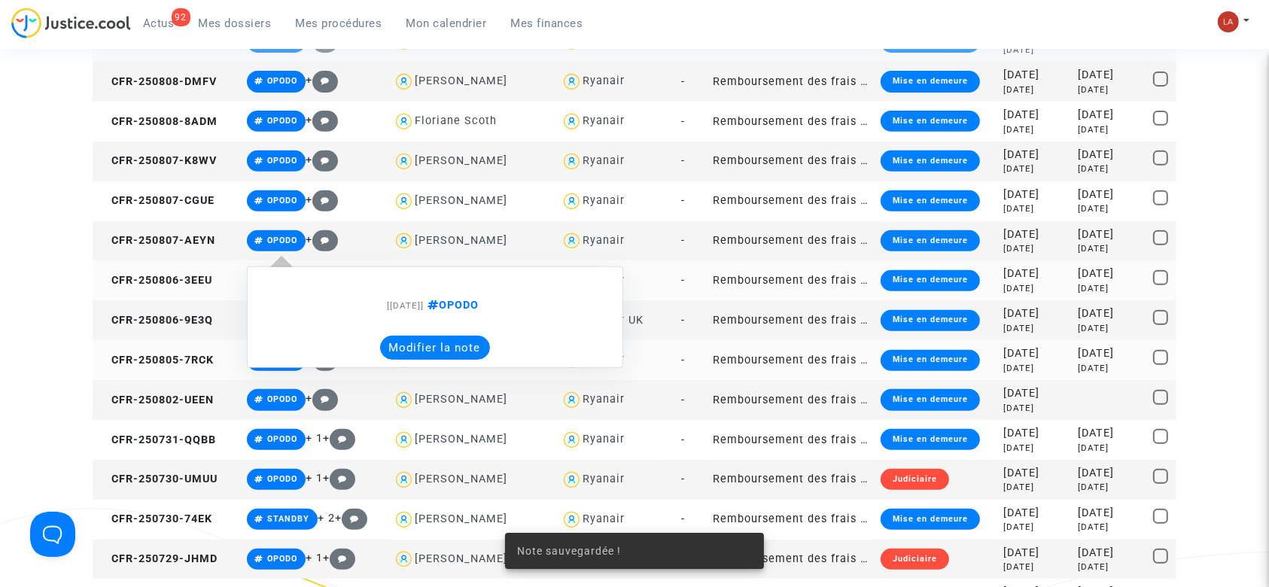
click at [412, 332] on note-viewer "[18/08/2025] OPODO Modifier la note" at bounding box center [435, 318] width 360 height 86
click at [412, 347] on button "Modifier la note" at bounding box center [435, 348] width 110 height 24
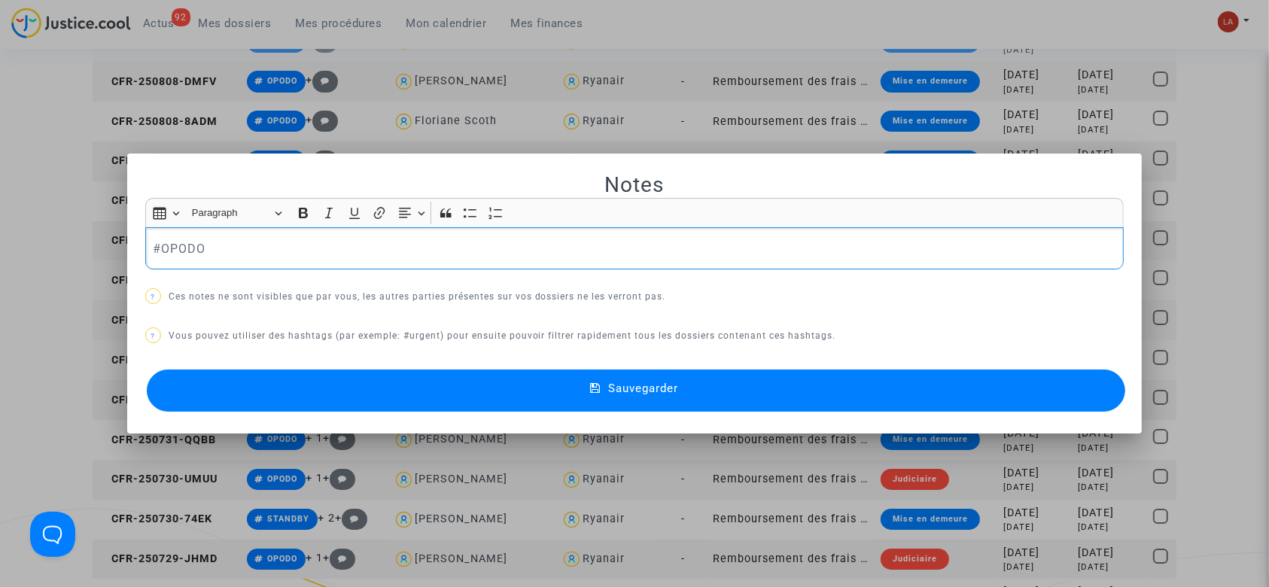
click at [263, 262] on div "#OPODO" at bounding box center [634, 248] width 979 height 42
click at [298, 418] on mat-dialog-container "Notes Rich Text Editor Insert table Insert table Heading Paragraph Paragraph He…" at bounding box center [634, 294] width 1015 height 281
click at [303, 373] on button "Sauvegarder" at bounding box center [636, 390] width 979 height 42
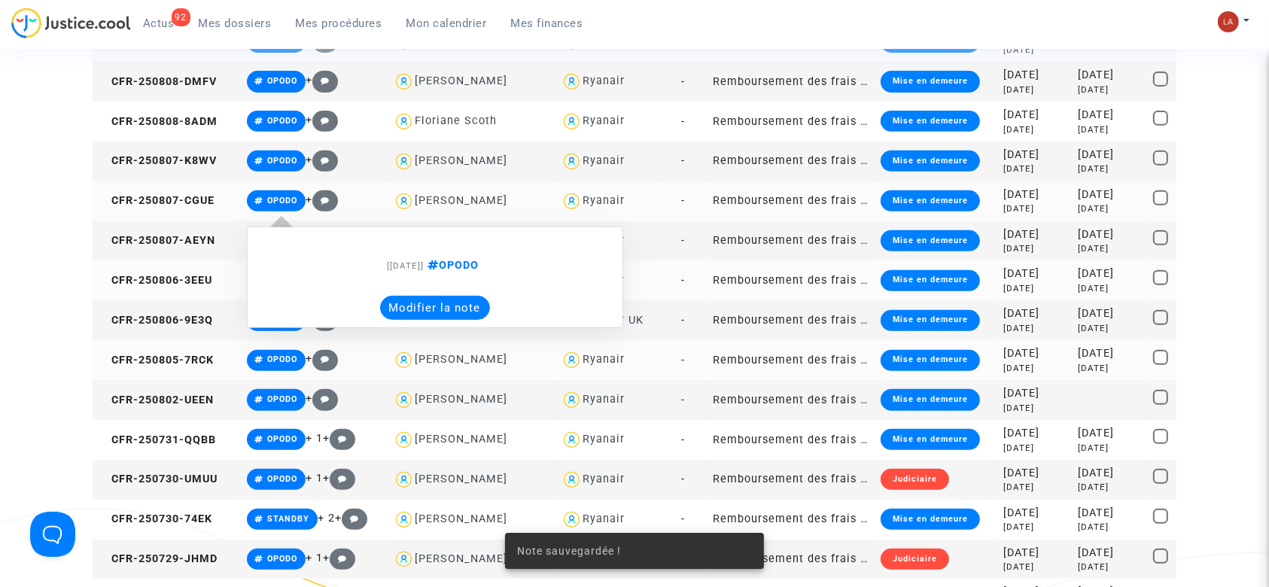
click at [422, 309] on button "Modifier la note" at bounding box center [435, 308] width 110 height 24
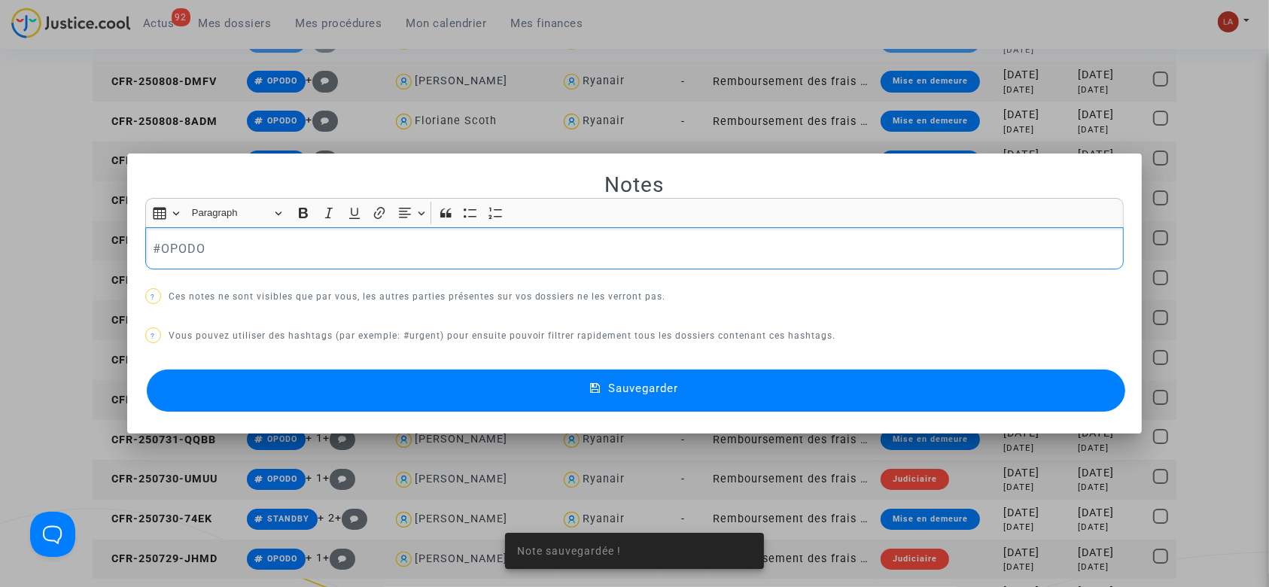
click at [242, 247] on p "#OPODO" at bounding box center [634, 248] width 963 height 19
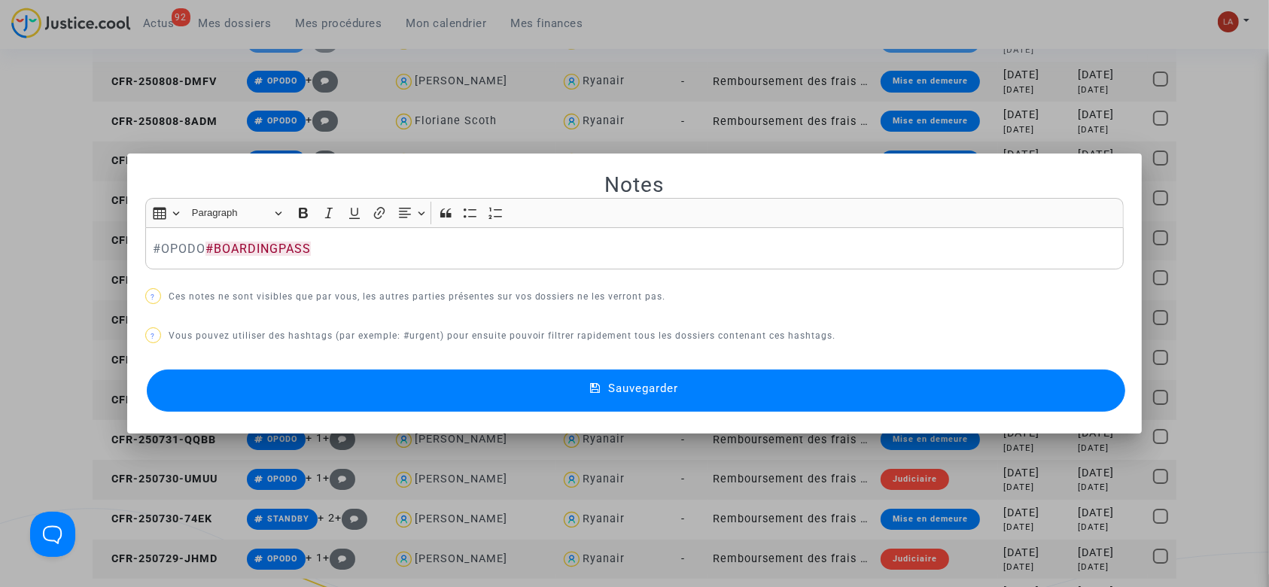
click at [279, 391] on button "Sauvegarder" at bounding box center [636, 390] width 979 height 42
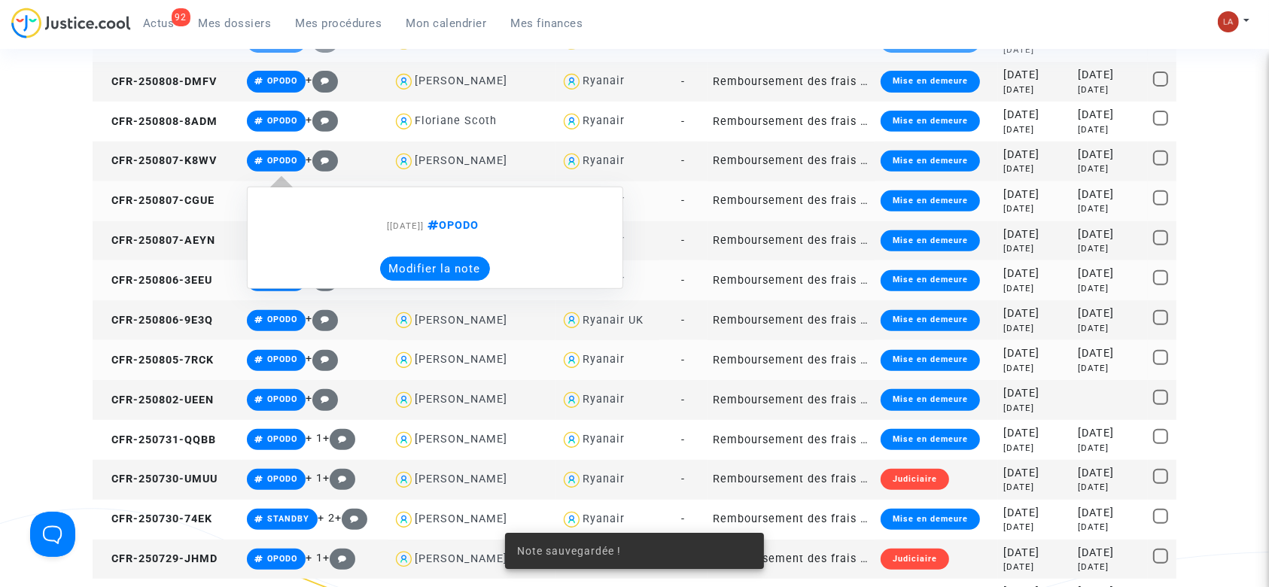
click at [409, 268] on button "Modifier la note" at bounding box center [435, 269] width 110 height 24
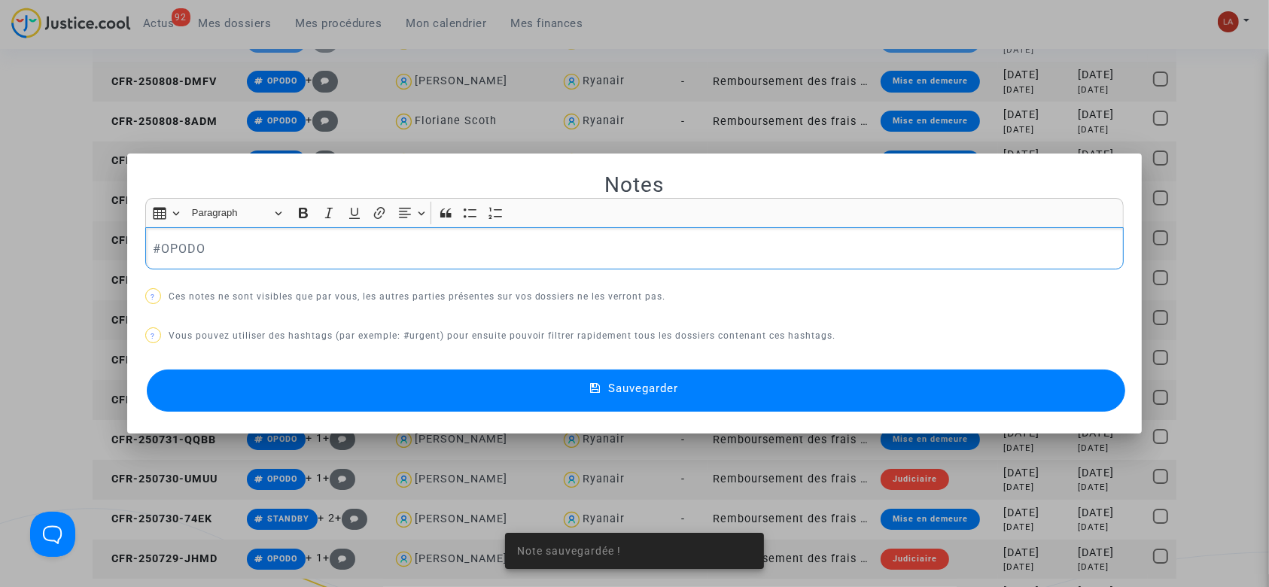
click at [267, 255] on p "#OPODO" at bounding box center [634, 248] width 963 height 19
click at [265, 389] on button "Sauvegarder" at bounding box center [636, 390] width 979 height 42
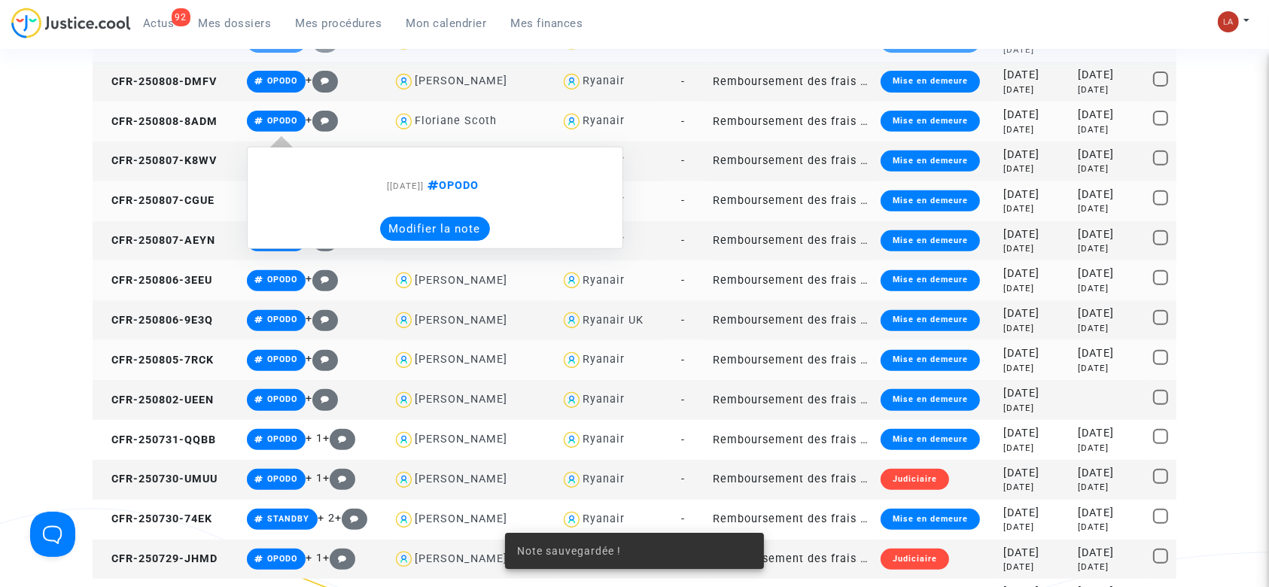
click at [398, 224] on button "Modifier la note" at bounding box center [435, 229] width 110 height 24
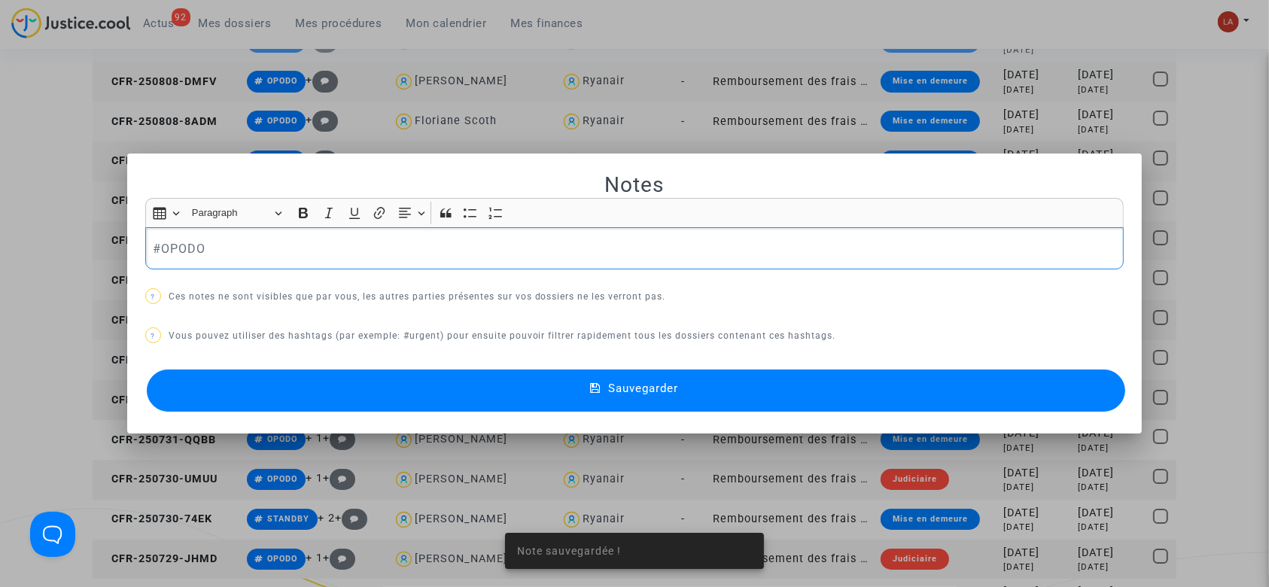
click at [233, 253] on p "#OPODO" at bounding box center [634, 248] width 963 height 19
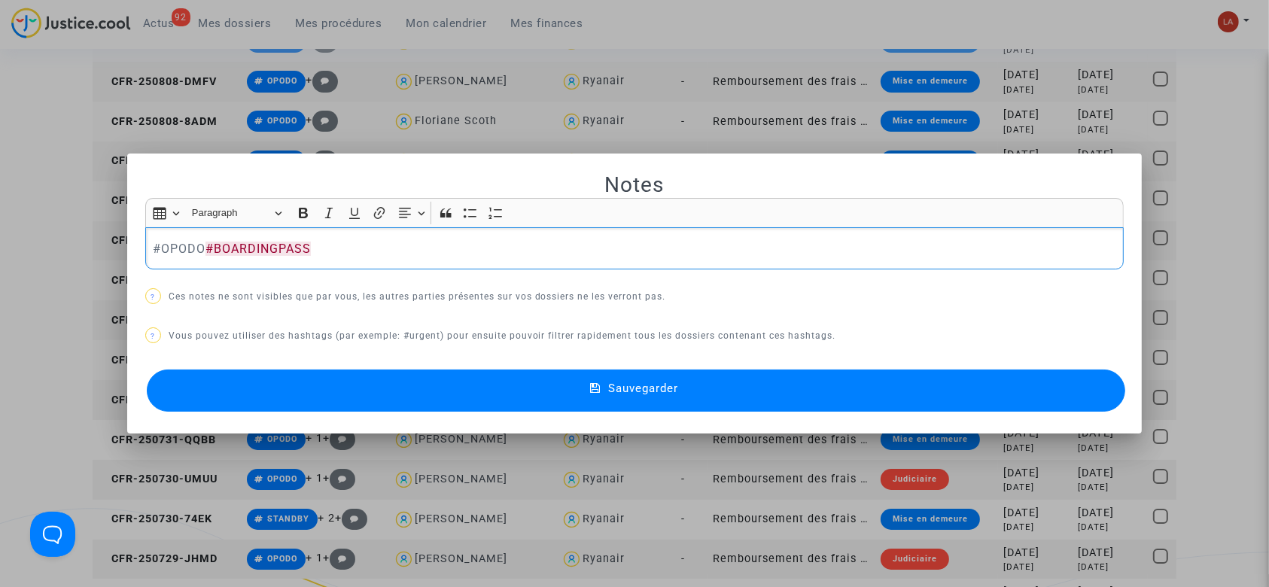
click at [281, 394] on button "Sauvegarder" at bounding box center [636, 390] width 979 height 42
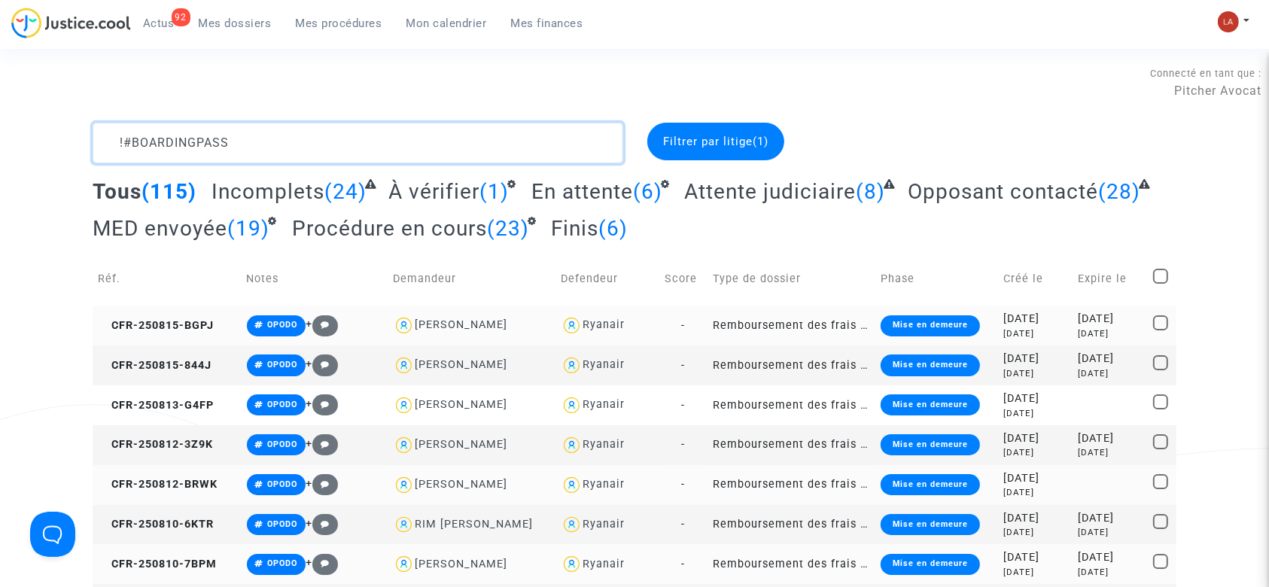
click at [430, 131] on textarea at bounding box center [358, 143] width 531 height 41
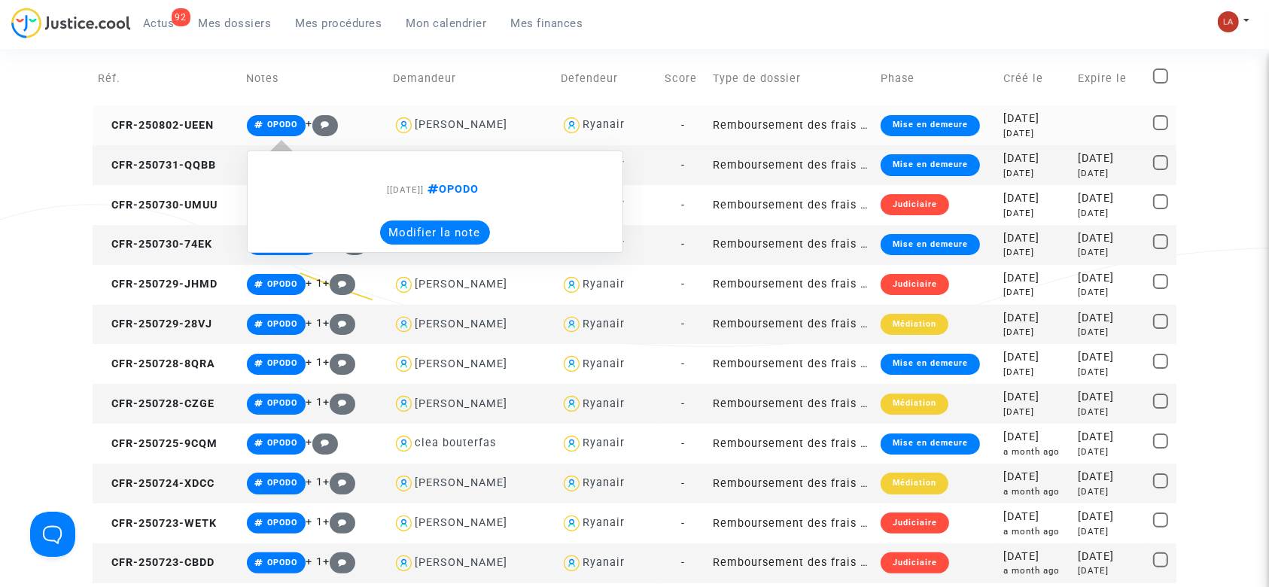
click at [410, 241] on button "Modifier la note" at bounding box center [435, 232] width 110 height 24
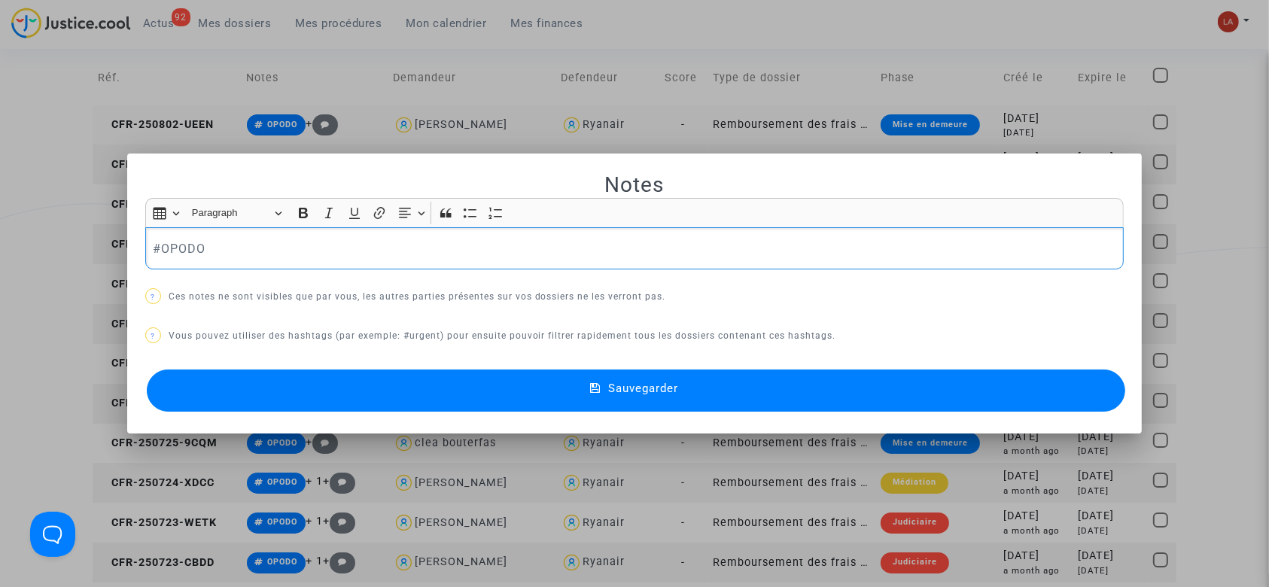
click at [277, 244] on p "#OPODO" at bounding box center [634, 248] width 963 height 19
click at [348, 395] on button "Sauvegarder" at bounding box center [636, 390] width 979 height 42
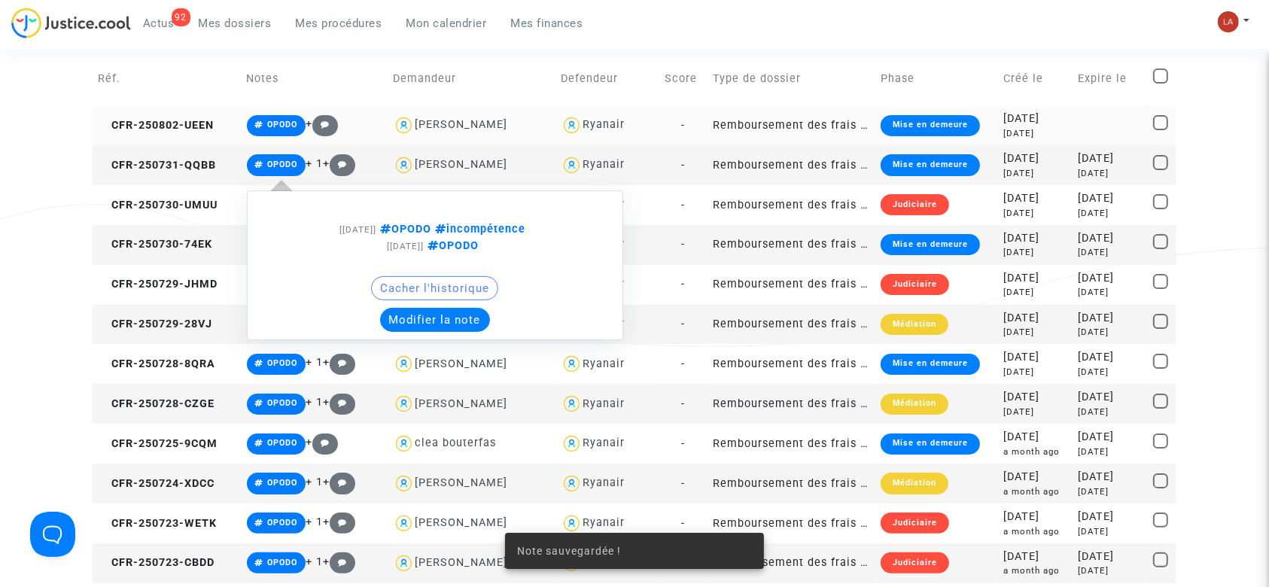
click at [458, 321] on button "Modifier la note" at bounding box center [435, 320] width 110 height 24
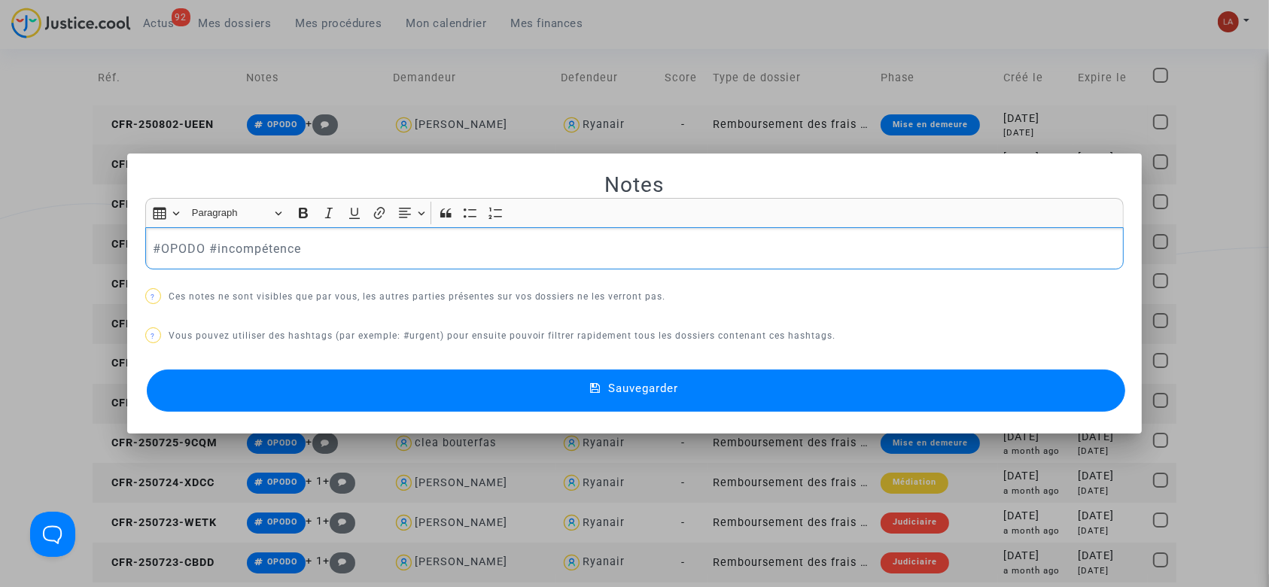
click at [341, 266] on div "#OPODO #incompétence" at bounding box center [634, 248] width 979 height 42
click at [364, 388] on button "Sauvegarder" at bounding box center [636, 390] width 979 height 42
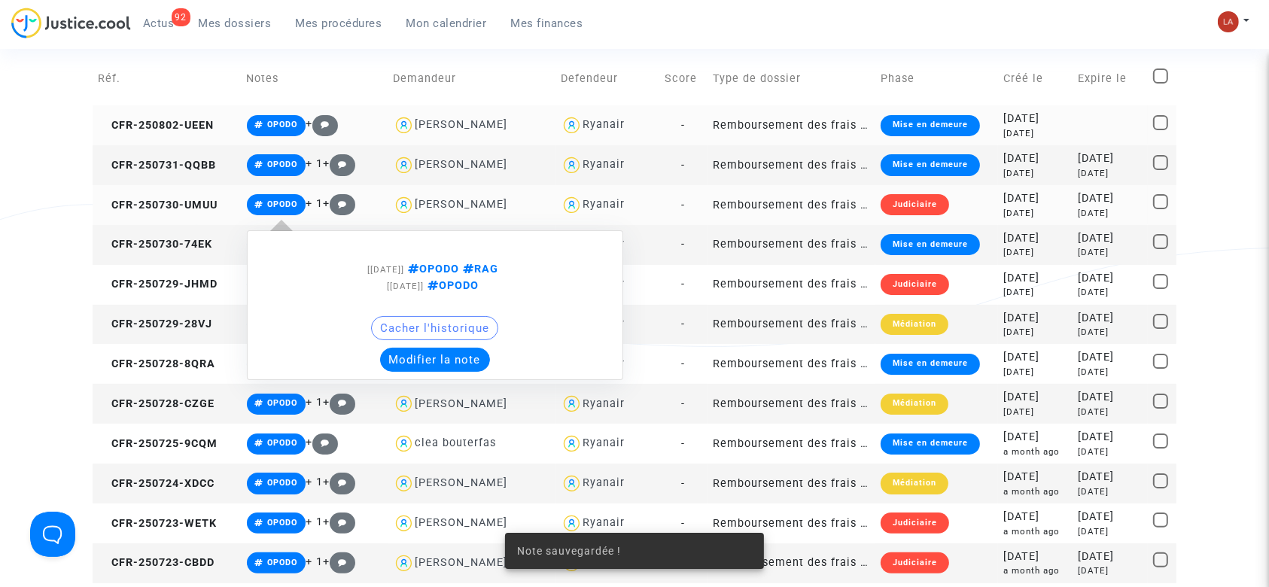
click at [425, 370] on button "Modifier la note" at bounding box center [435, 360] width 110 height 24
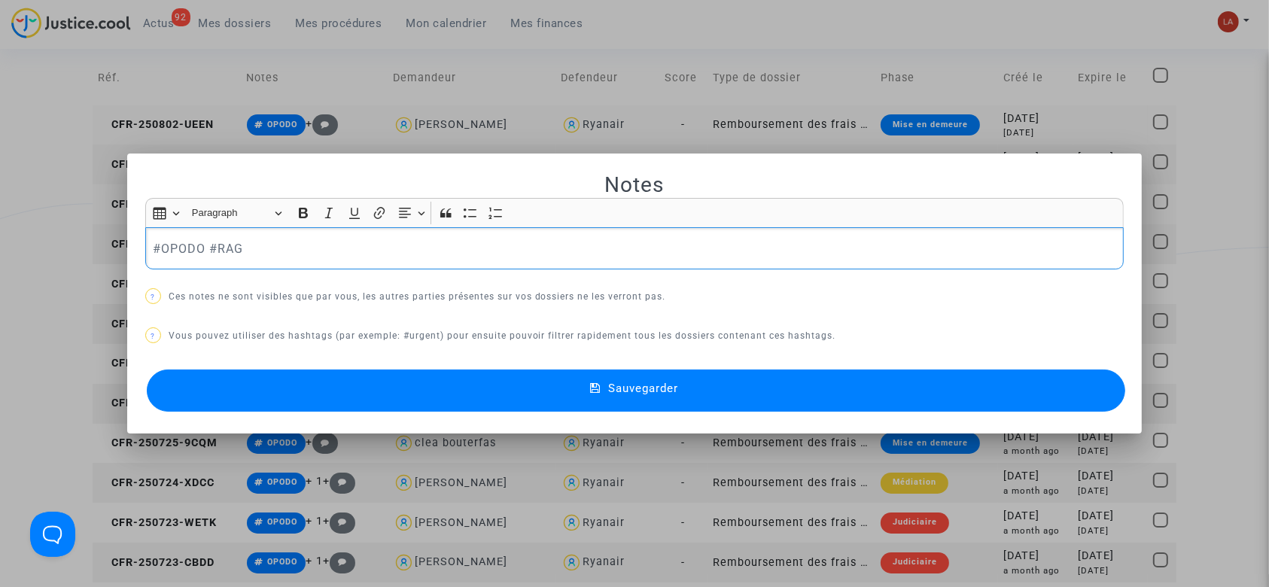
click at [301, 256] on p "#OPODO #RAG" at bounding box center [634, 248] width 963 height 19
click at [318, 372] on button "Sauvegarder" at bounding box center [636, 390] width 979 height 42
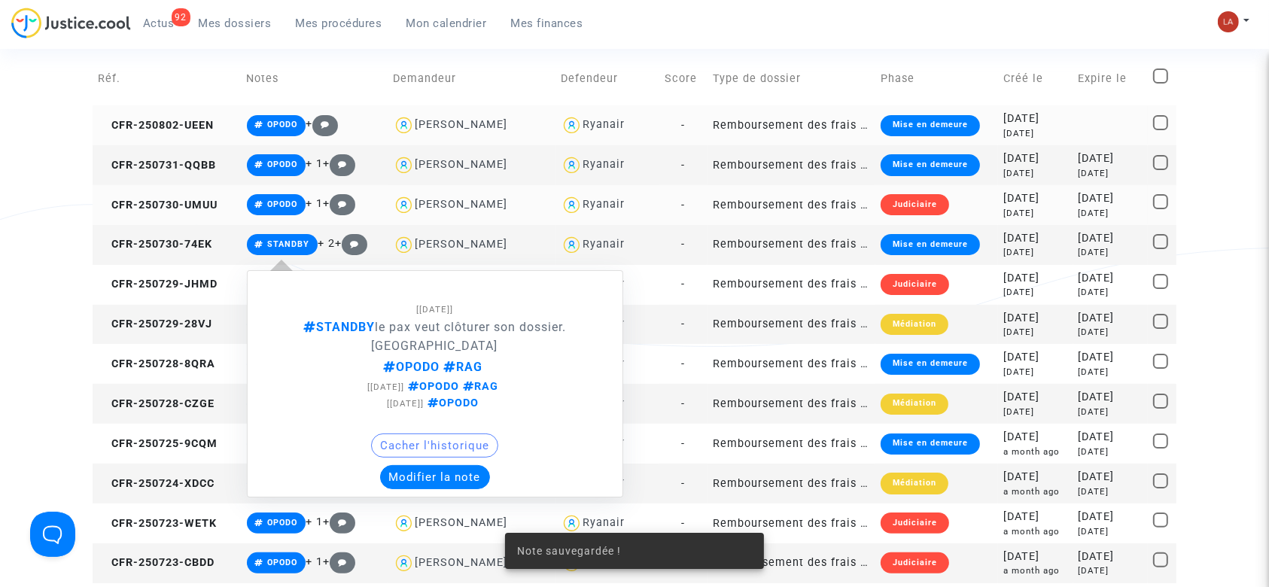
click at [432, 485] on button "Modifier la note" at bounding box center [435, 477] width 110 height 24
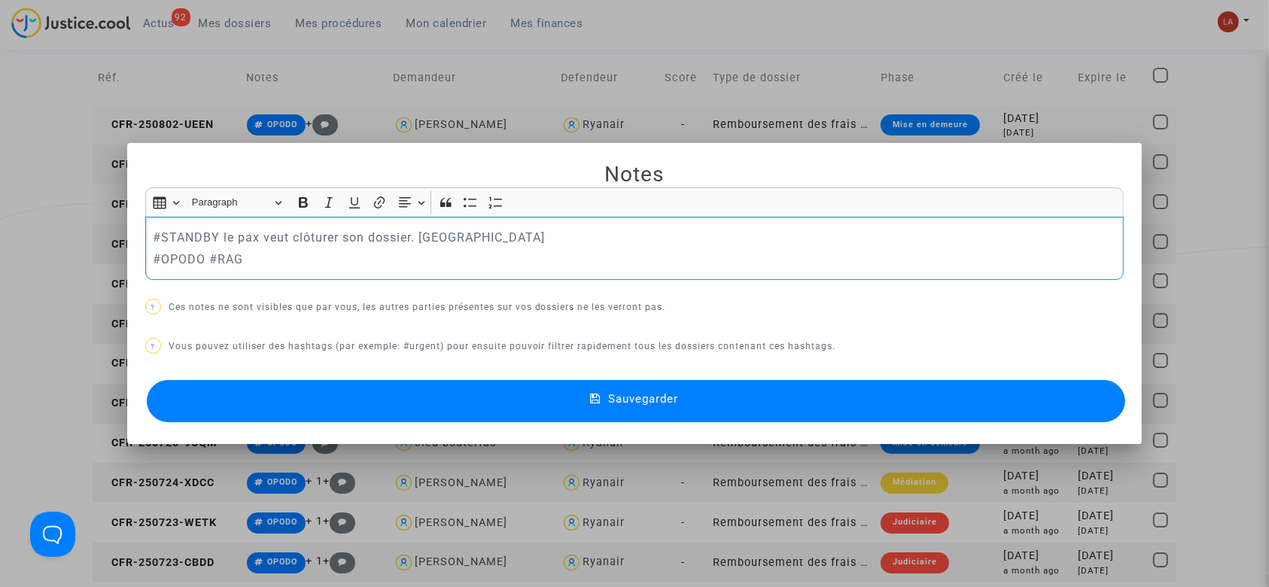
click at [453, 267] on p "#OPODO #RAG" at bounding box center [634, 259] width 963 height 19
click at [391, 413] on button "Sauvegarder" at bounding box center [636, 401] width 979 height 42
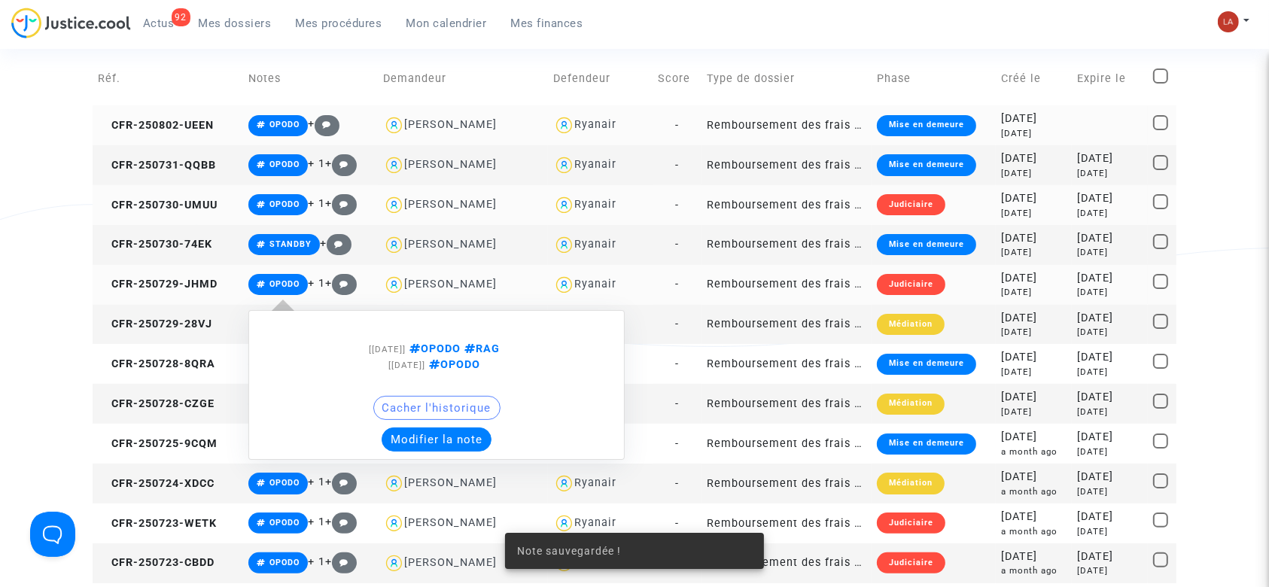
click at [436, 433] on button "Modifier la note" at bounding box center [437, 439] width 110 height 24
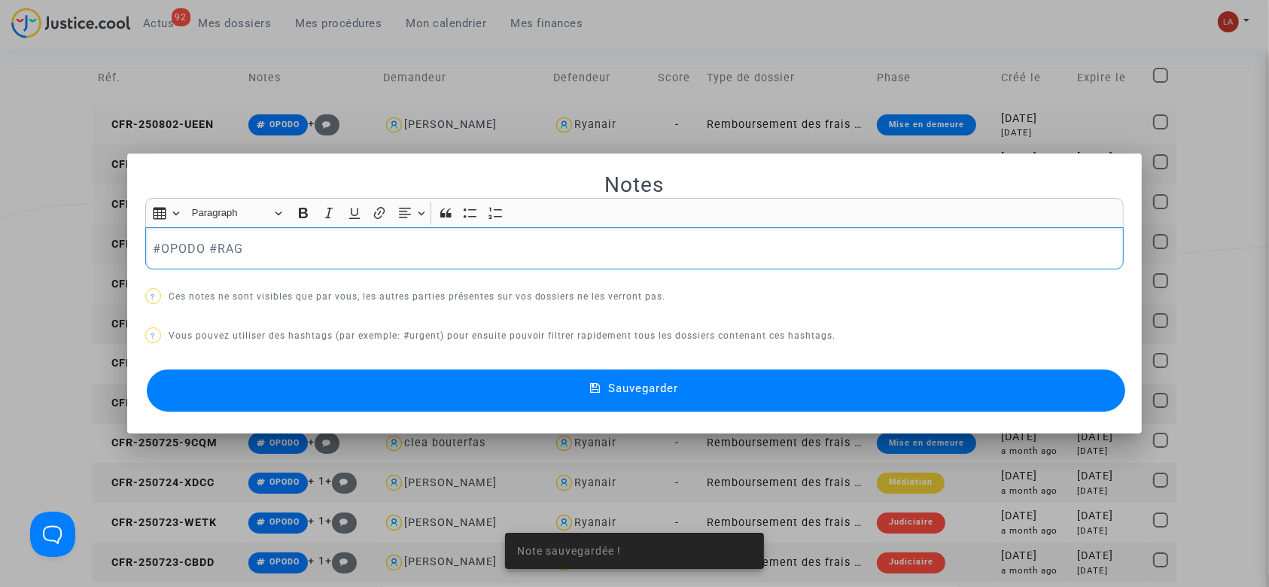
click at [313, 252] on p "#OPODO #RAG" at bounding box center [634, 248] width 963 height 19
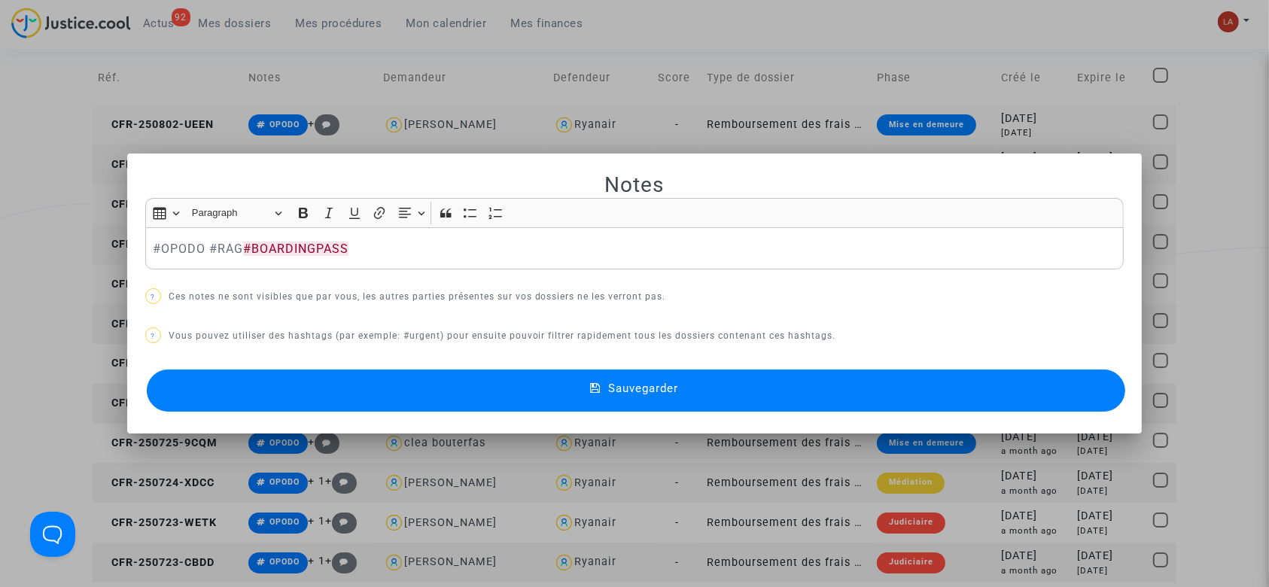
click at [343, 412] on div "Sauvegarder" at bounding box center [634, 391] width 979 height 50
click at [314, 378] on button "Sauvegarder" at bounding box center [636, 390] width 979 height 42
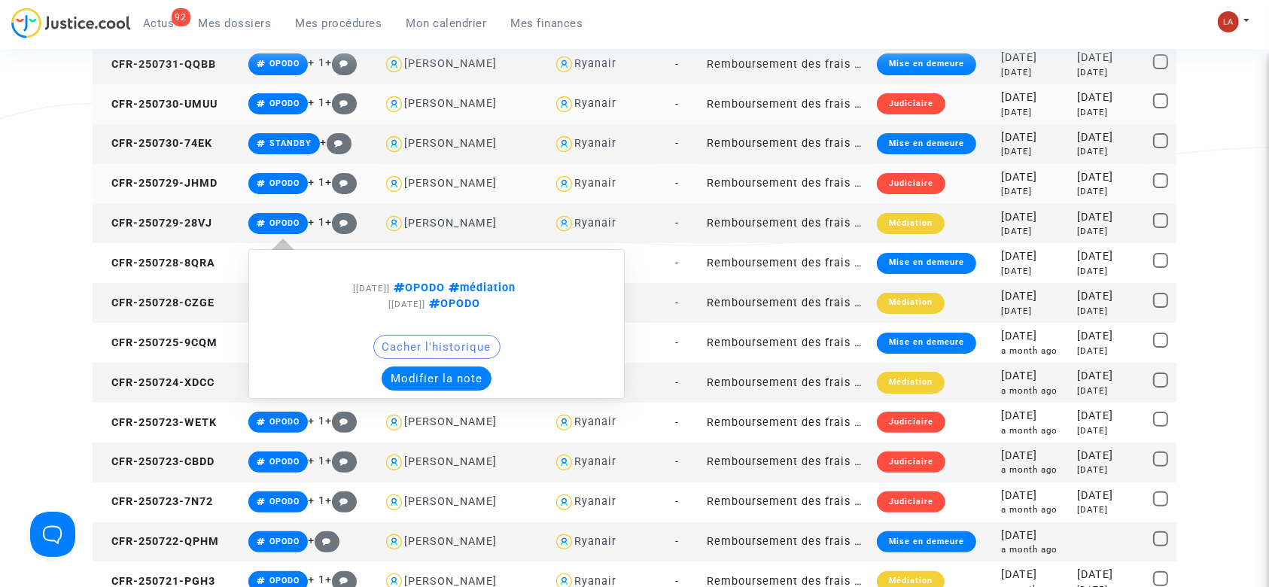
click at [479, 391] on div "[20/08/2025] OPODO médiation [31/07/2025] OPODO Cacher l'historique Modifier la…" at bounding box center [436, 324] width 376 height 150
click at [451, 377] on button "Modifier la note" at bounding box center [437, 378] width 110 height 24
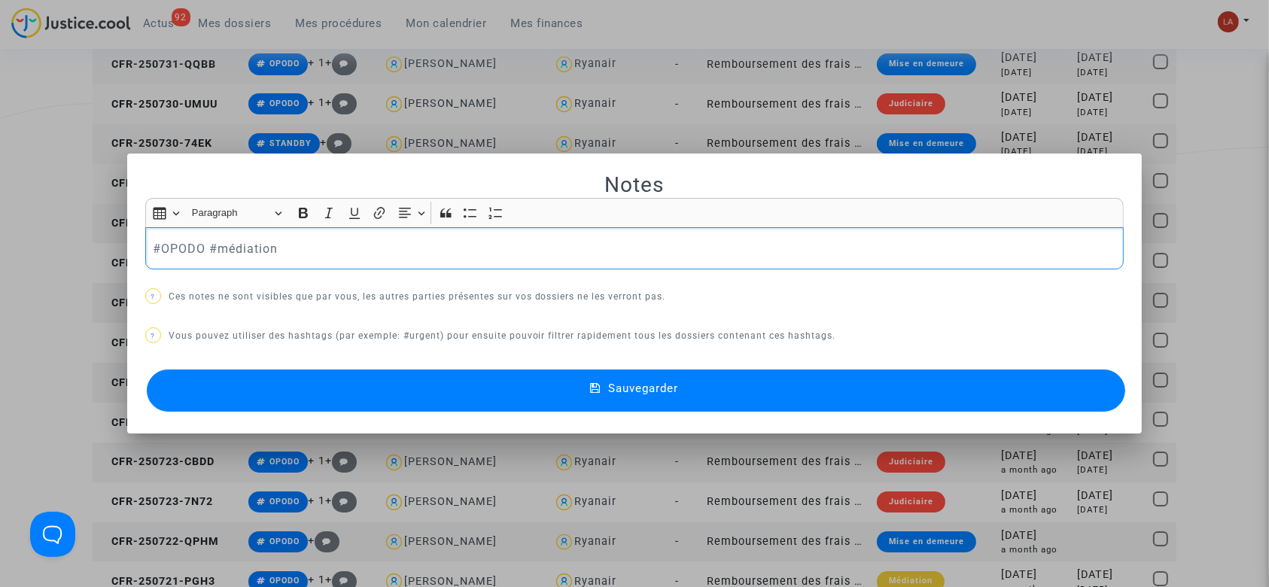
click at [345, 257] on p "#OPODO #médiation" at bounding box center [634, 248] width 963 height 19
click at [394, 415] on div "Sauvegarder" at bounding box center [634, 391] width 979 height 50
click at [384, 388] on button "Sauvegarder" at bounding box center [636, 390] width 979 height 42
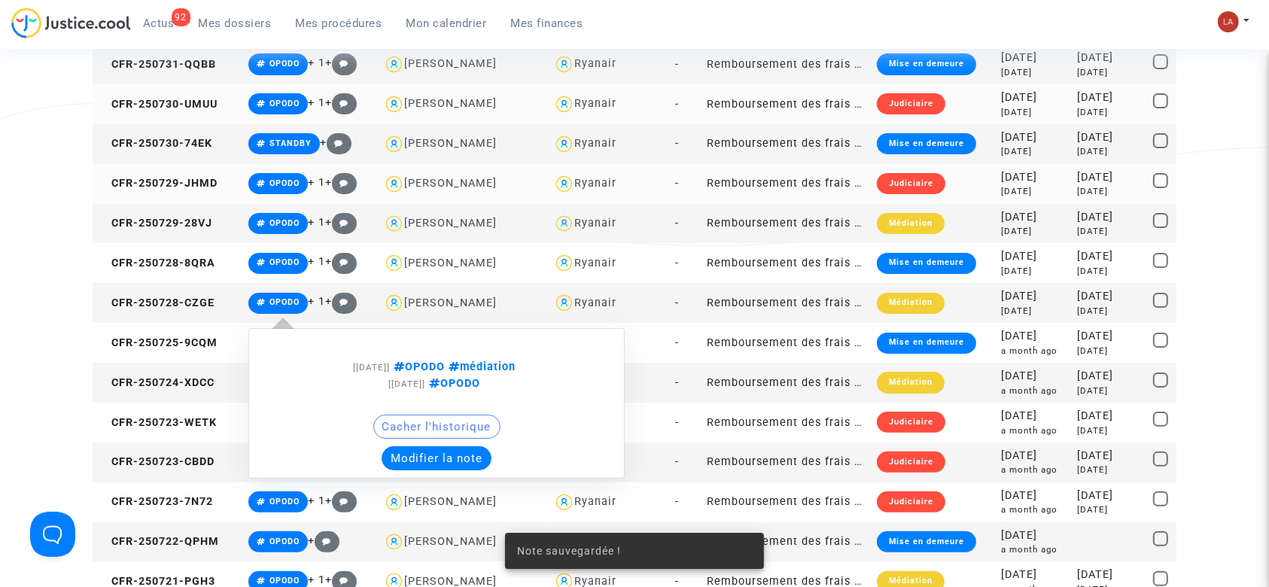
click at [450, 460] on button "Modifier la note" at bounding box center [437, 458] width 110 height 24
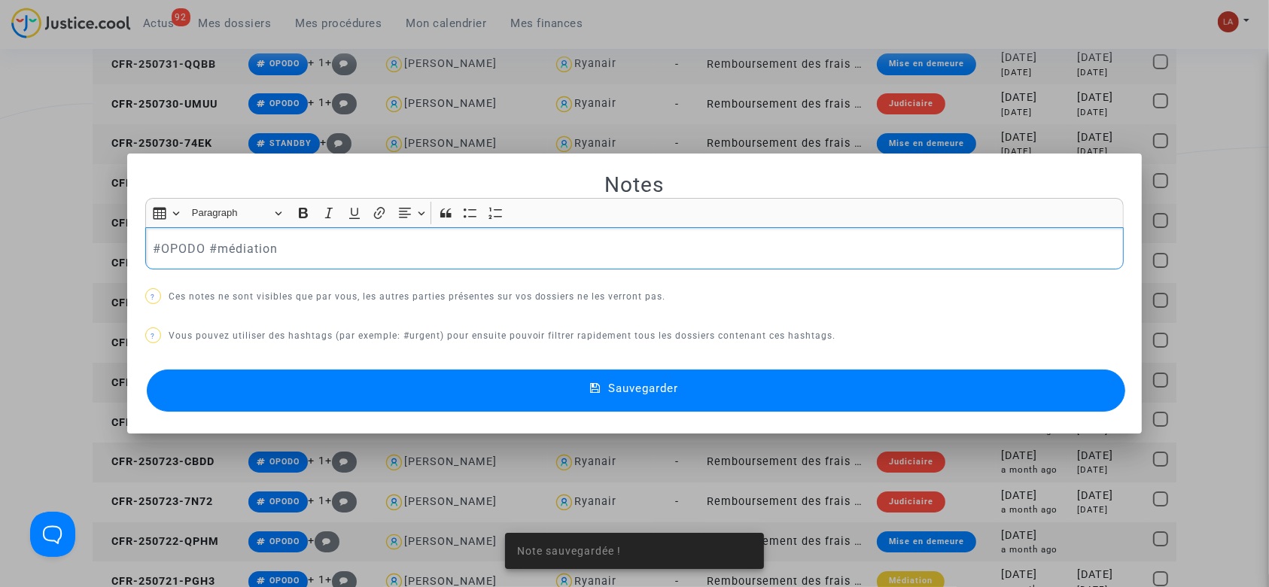
click at [319, 248] on p "#OPODO #médiation" at bounding box center [634, 248] width 963 height 19
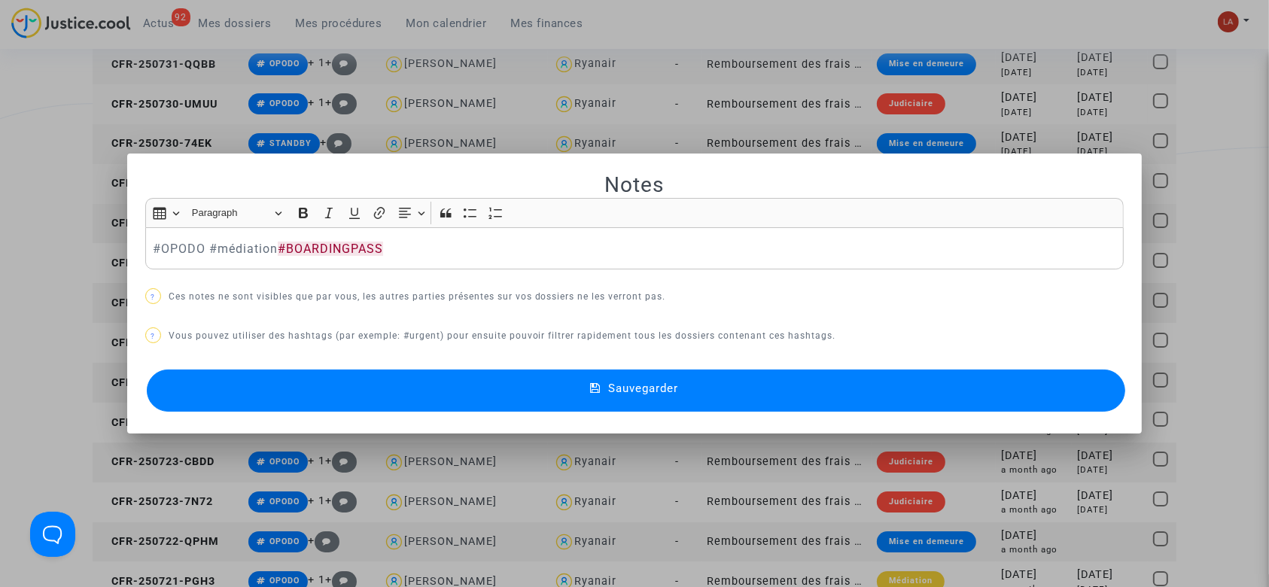
click at [393, 426] on mat-dialog-container "Notes Rich Text Editor Insert table Insert table Heading Paragraph Paragraph He…" at bounding box center [634, 294] width 1015 height 281
click at [397, 397] on button "Sauvegarder" at bounding box center [636, 390] width 979 height 42
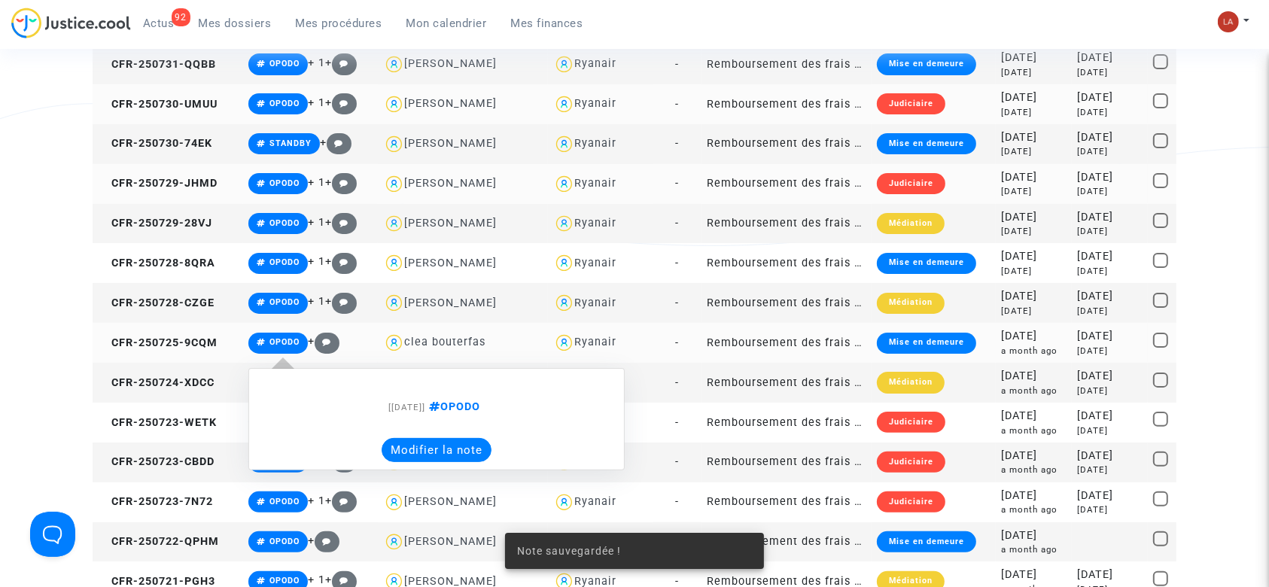
click at [445, 458] on button "Modifier la note" at bounding box center [437, 450] width 110 height 24
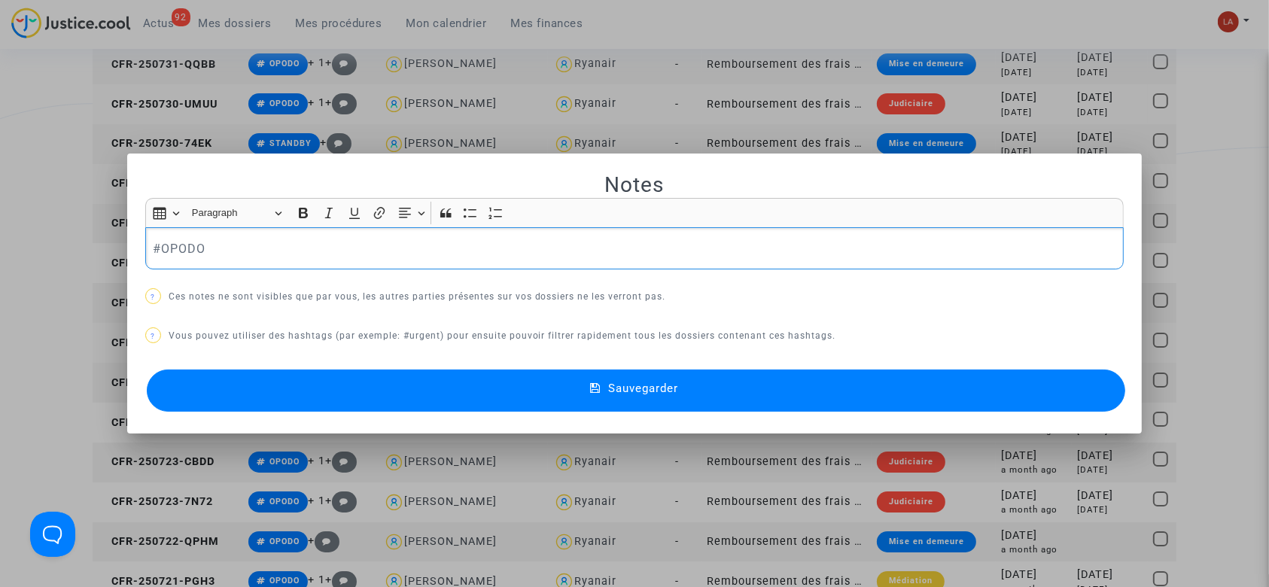
click at [333, 244] on p "#OPODO" at bounding box center [634, 248] width 963 height 19
click at [362, 414] on div "Sauvegarder" at bounding box center [634, 391] width 979 height 50
click at [394, 409] on button "Sauvegarder" at bounding box center [636, 390] width 979 height 42
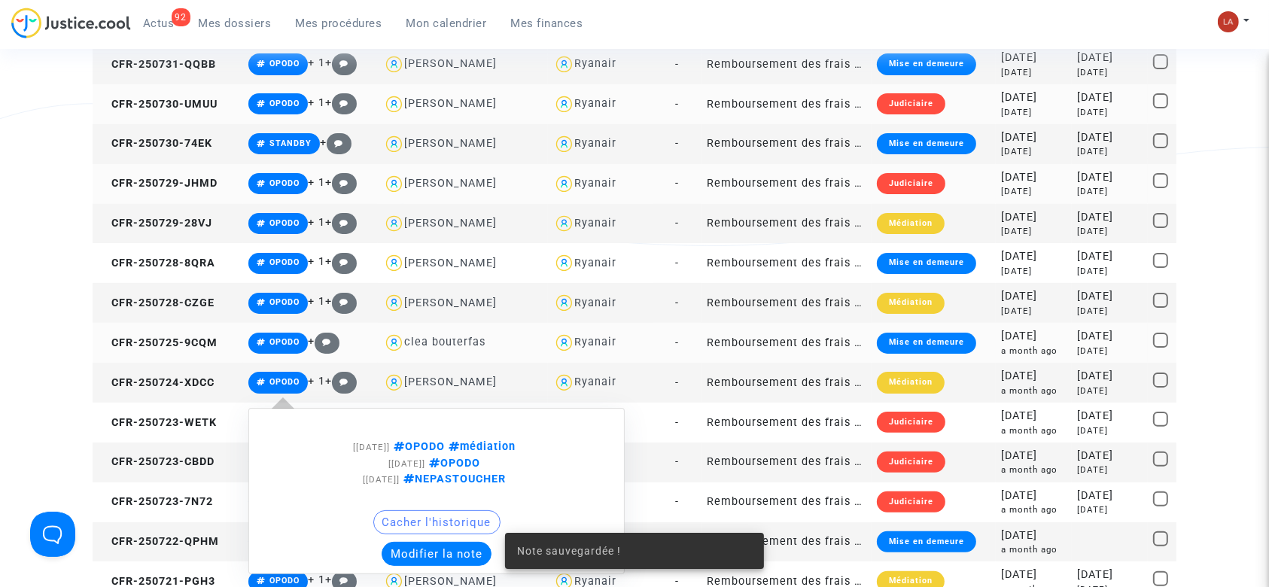
click at [418, 555] on button "Modifier la note" at bounding box center [437, 554] width 110 height 24
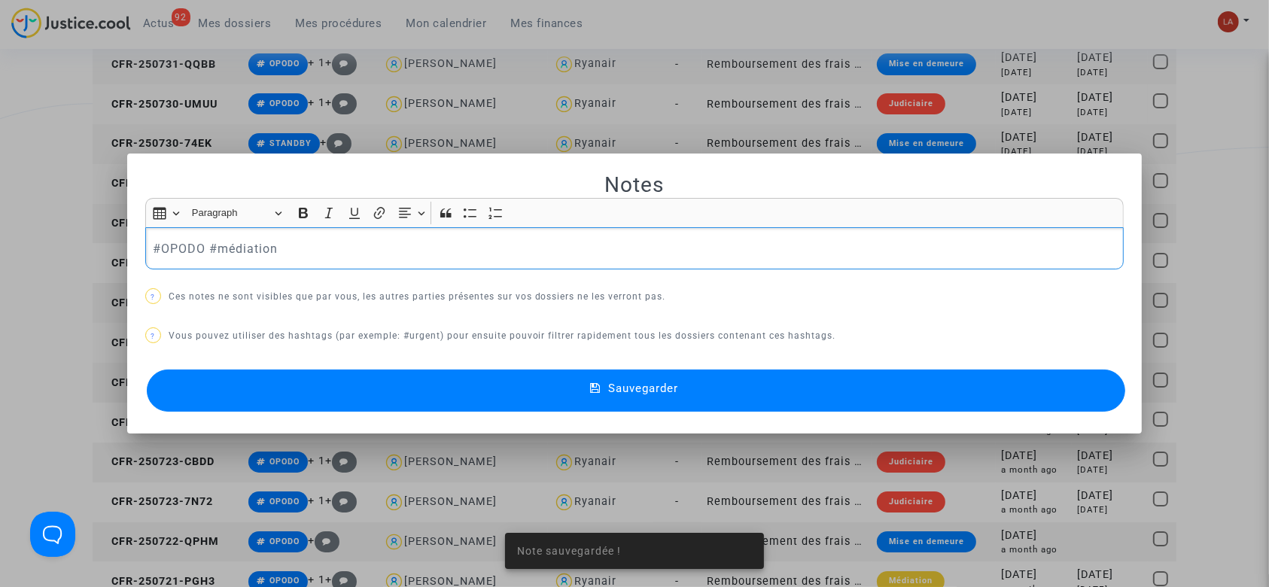
click at [293, 243] on p "#OPODO #médiation" at bounding box center [634, 248] width 963 height 19
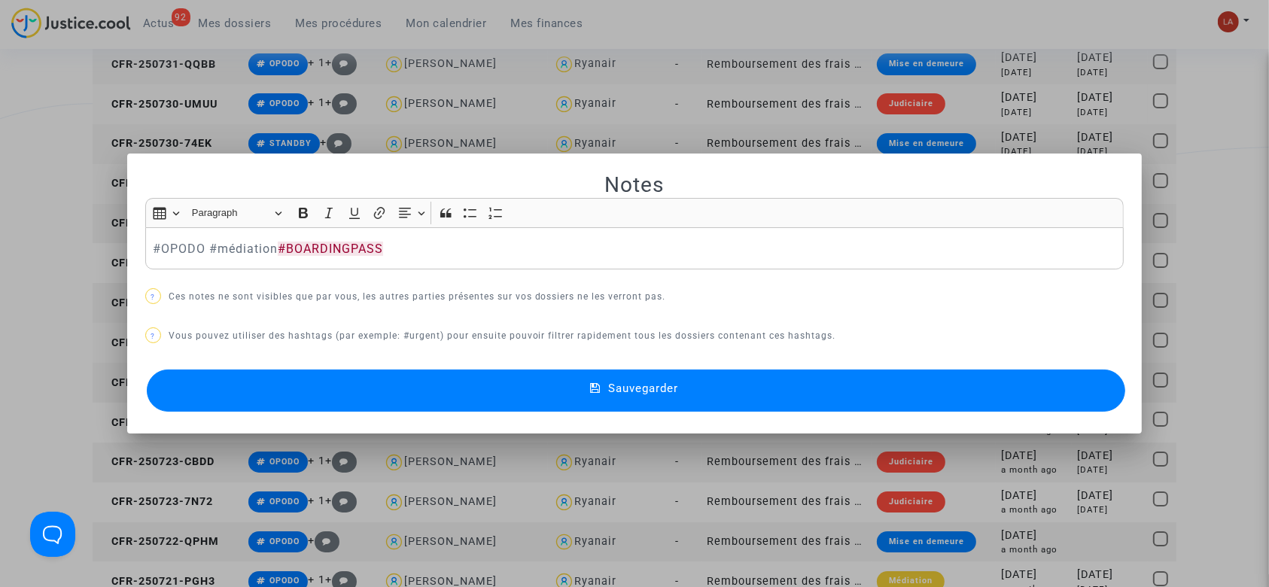
click at [351, 391] on button "Sauvegarder" at bounding box center [636, 390] width 979 height 42
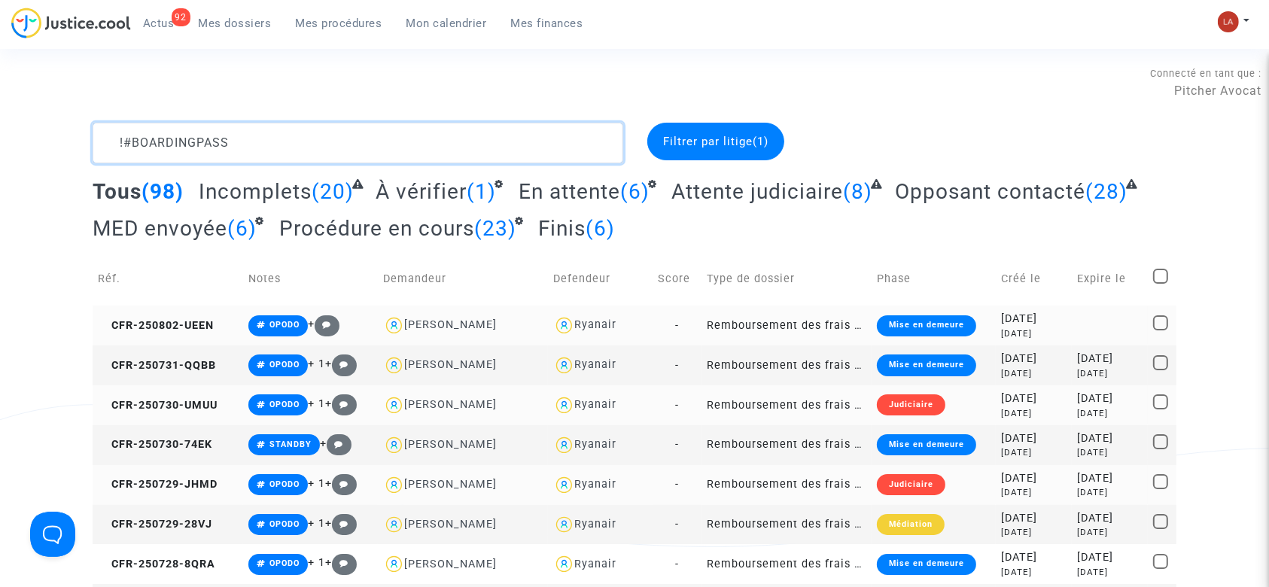
click at [348, 143] on textarea at bounding box center [358, 143] width 531 height 41
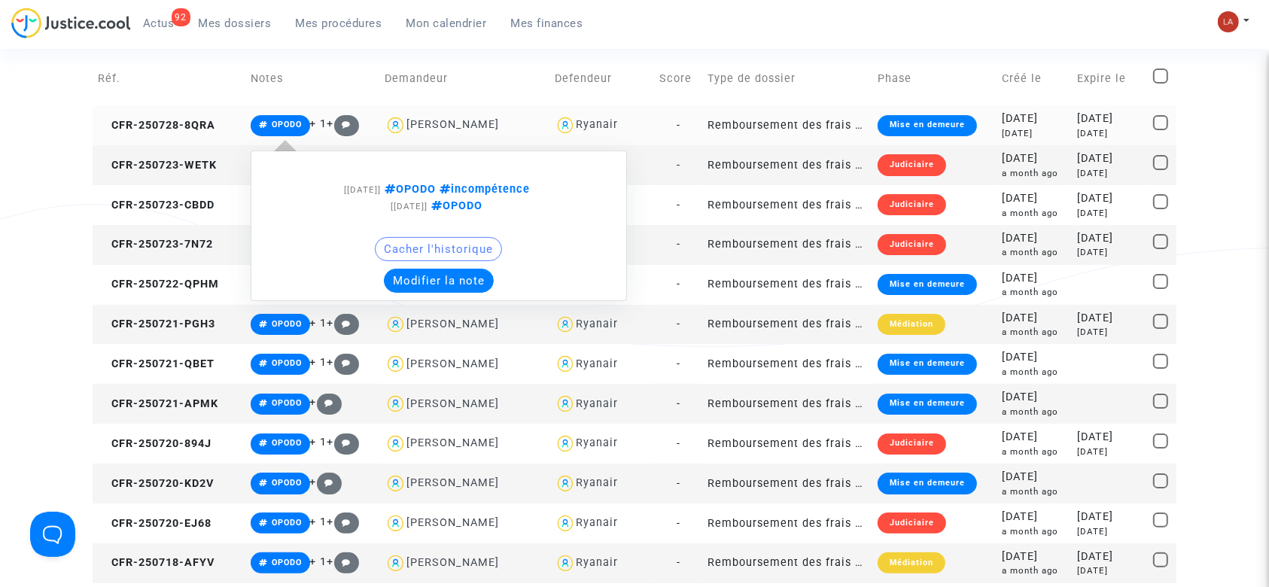
type textarea "!#BOARDINGPASS"
click at [464, 278] on button "Modifier la note" at bounding box center [439, 281] width 110 height 24
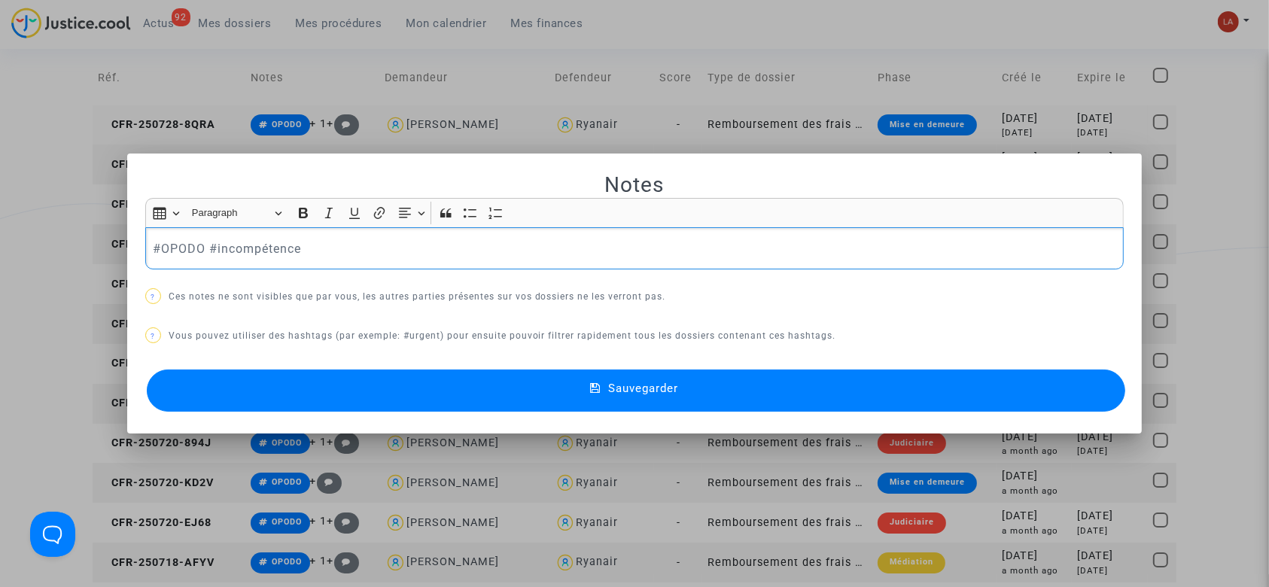
click at [327, 244] on p "#OPODO #incompétence" at bounding box center [634, 248] width 963 height 19
click at [340, 372] on button "Sauvegarder" at bounding box center [636, 390] width 979 height 42
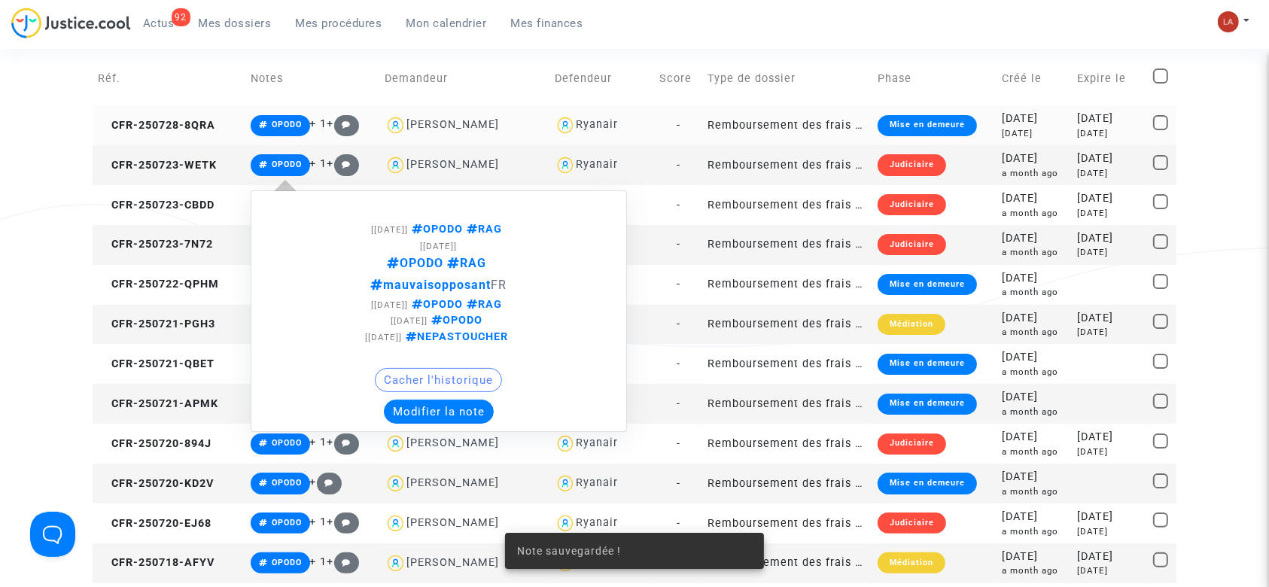
click at [443, 404] on button "Modifier la note" at bounding box center [439, 412] width 110 height 24
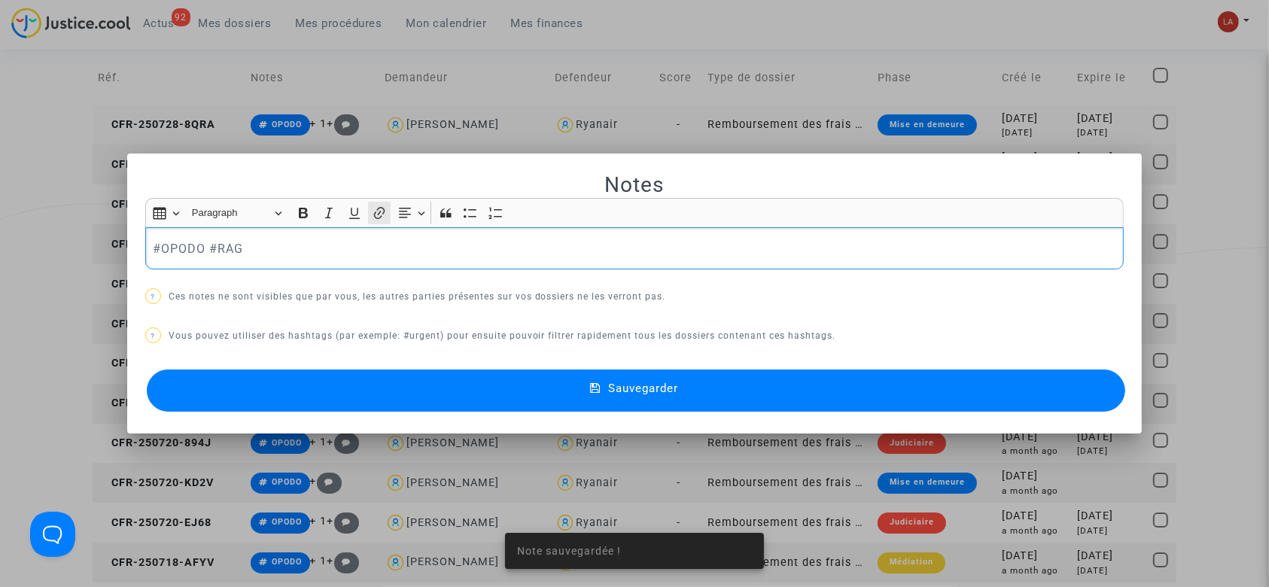
click at [368, 216] on button "Link (Ctrl+K) Link" at bounding box center [379, 213] width 23 height 23
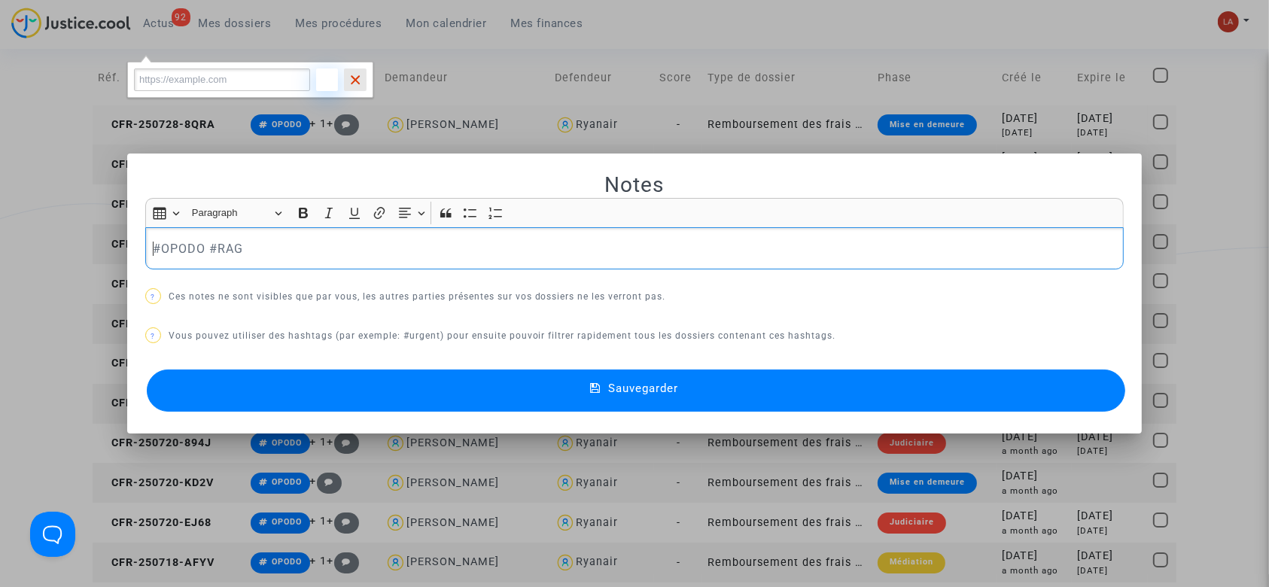
click at [363, 77] on button "Cancel Cancel" at bounding box center [355, 79] width 23 height 23
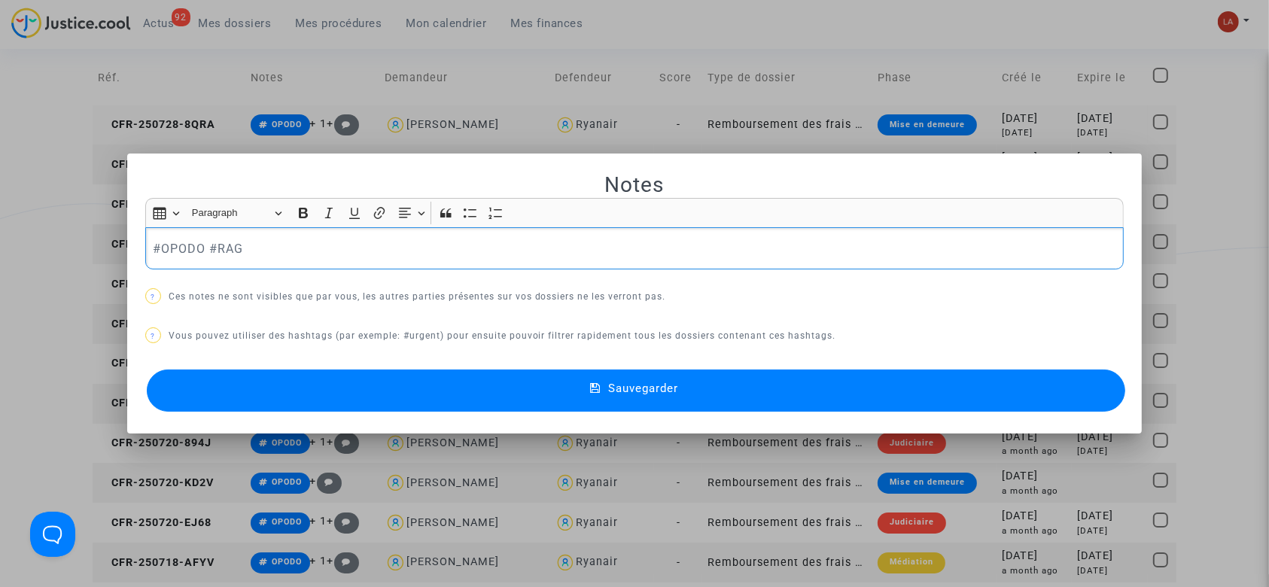
click at [321, 243] on p "​​​​​​​#OPODO #RAG" at bounding box center [634, 248] width 963 height 19
drag, startPoint x: 344, startPoint y: 402, endPoint x: 358, endPoint y: 384, distance: 23.0
click at [345, 403] on button "Sauvegarder" at bounding box center [636, 390] width 979 height 42
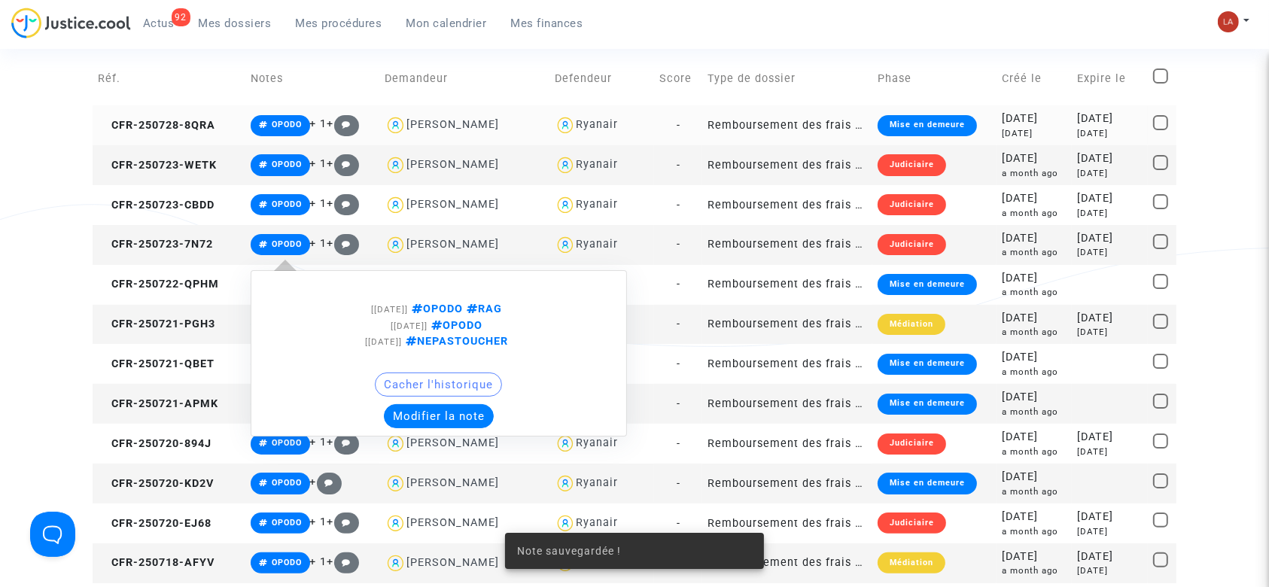
click at [429, 416] on button "Modifier la note" at bounding box center [439, 416] width 110 height 24
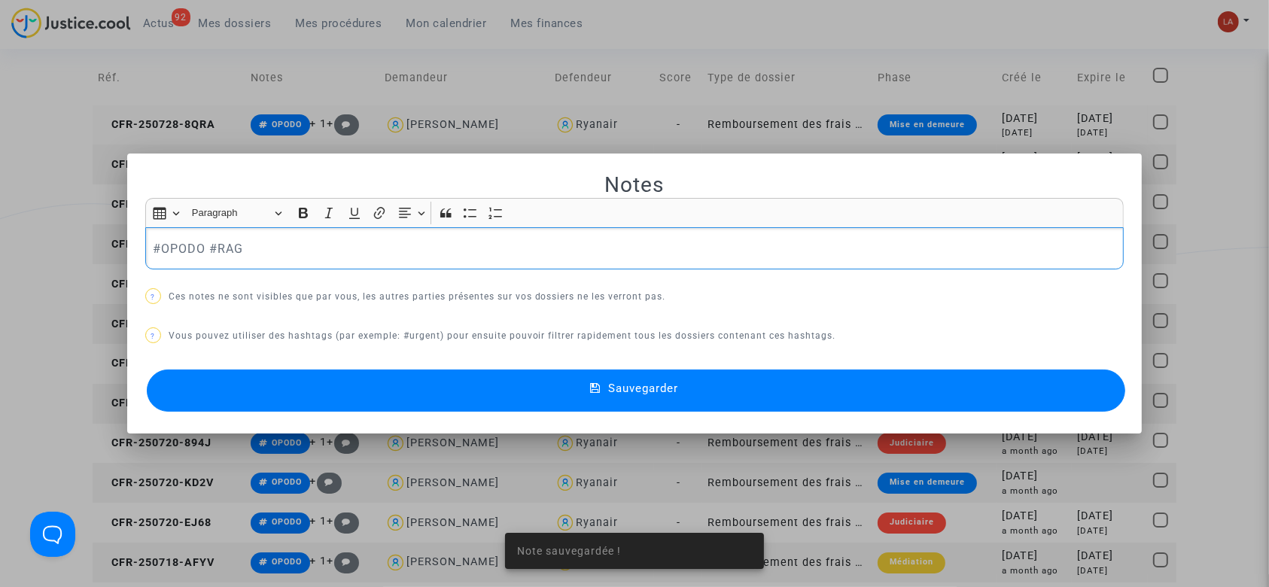
click at [312, 257] on p "#OPODO #RAG" at bounding box center [634, 248] width 963 height 19
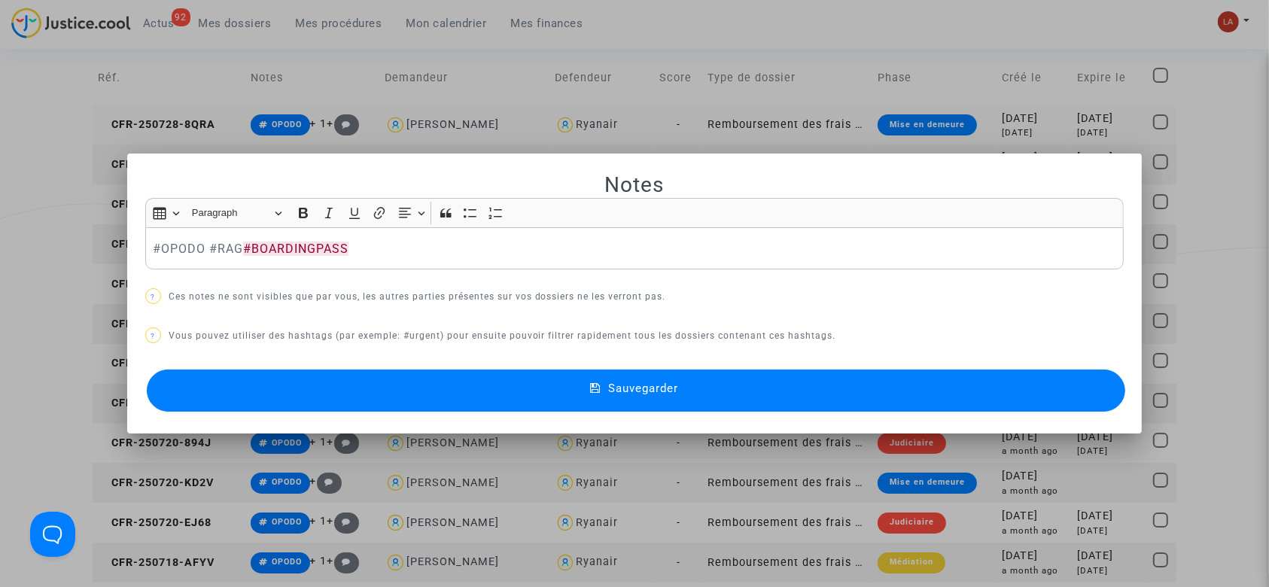
click at [320, 383] on button "Sauvegarder" at bounding box center [636, 390] width 979 height 42
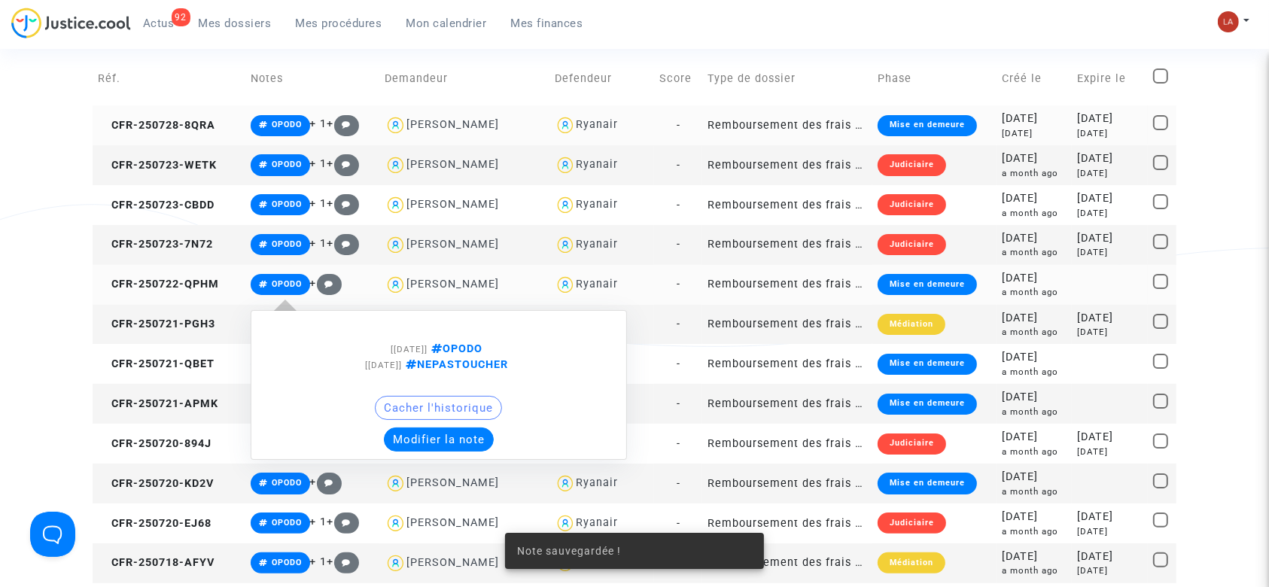
click at [427, 467] on div "[25/07/2025] OPODO [24/07/2025] NEPASTOUCHER Cacher l'historique Modifier la no…" at bounding box center [439, 385] width 376 height 180
click at [427, 451] on div "[25/07/2025] OPODO [24/07/2025] NEPASTOUCHER Cacher l'historique Modifier la no…" at bounding box center [439, 385] width 376 height 150
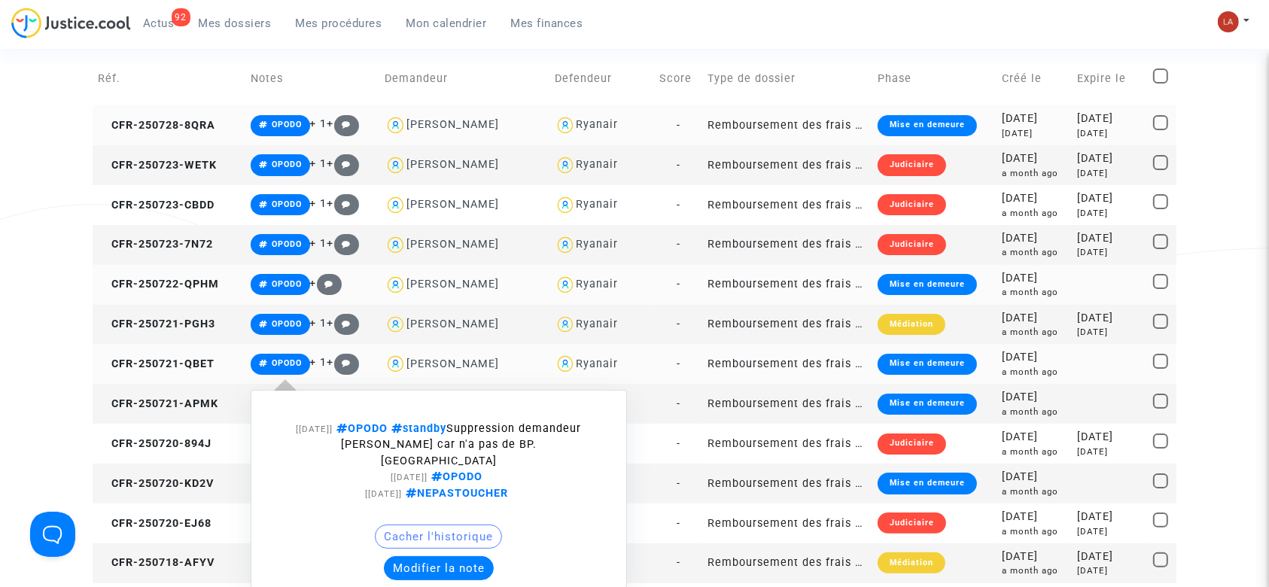
click at [440, 556] on button "Modifier la note" at bounding box center [439, 568] width 110 height 24
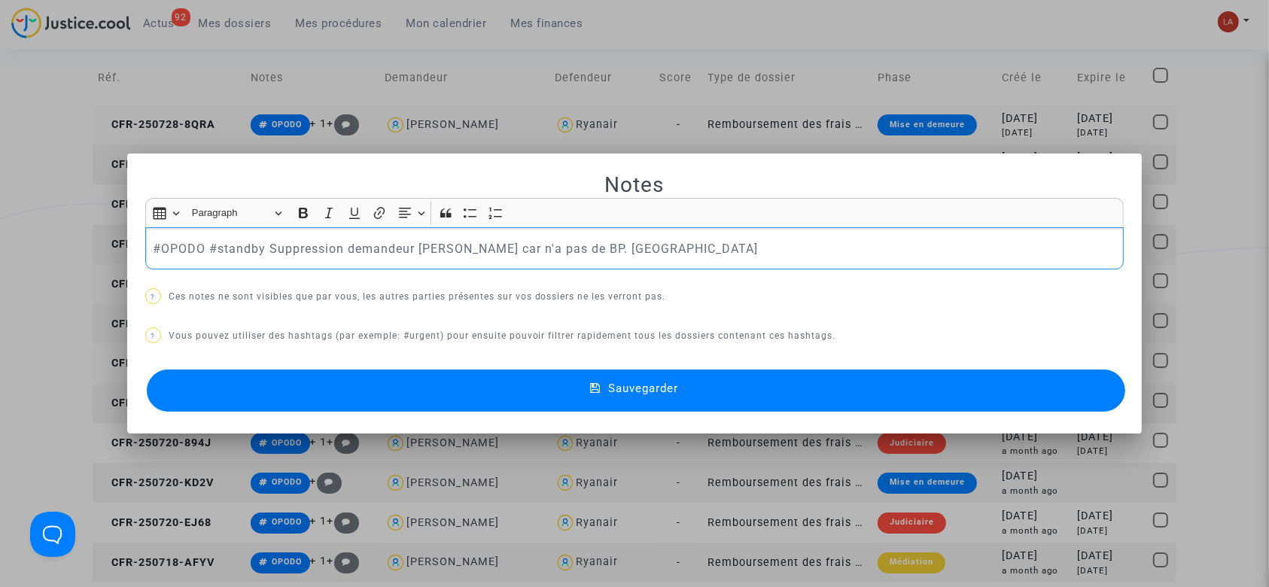
click at [697, 261] on div "#OPODO #standby Suppression demandeur Yves BRENAUD car n'a pas de BP. Laurène" at bounding box center [634, 248] width 979 height 42
click at [626, 435] on div at bounding box center [634, 293] width 1269 height 587
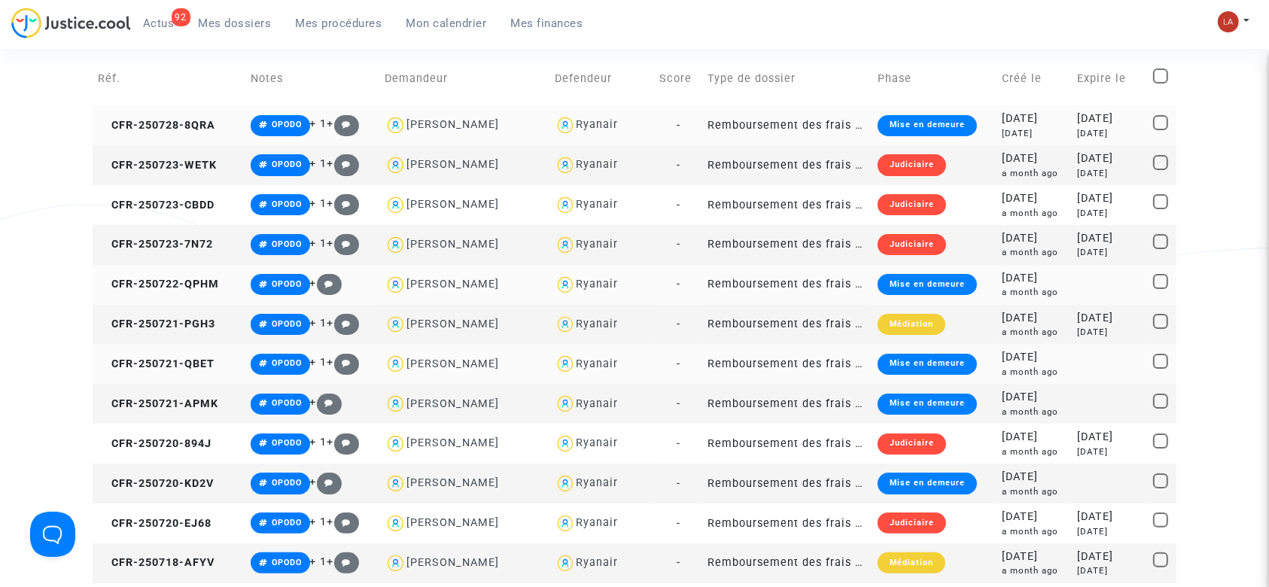
click at [625, 403] on div "Ryanair" at bounding box center [602, 404] width 95 height 22
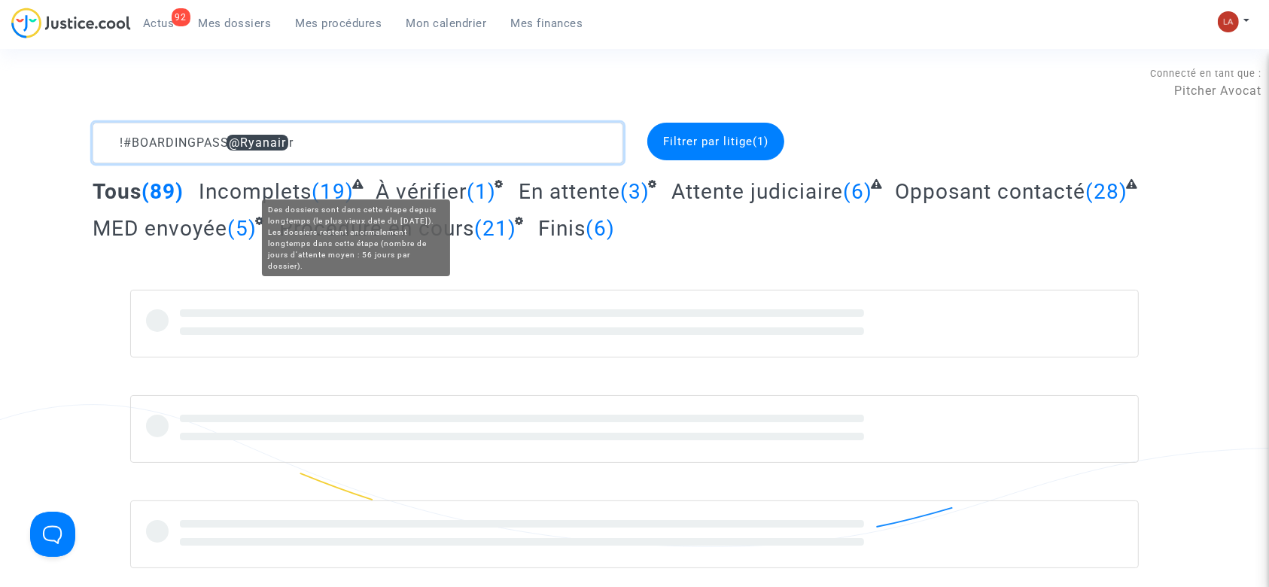
click at [373, 150] on textarea at bounding box center [358, 143] width 531 height 41
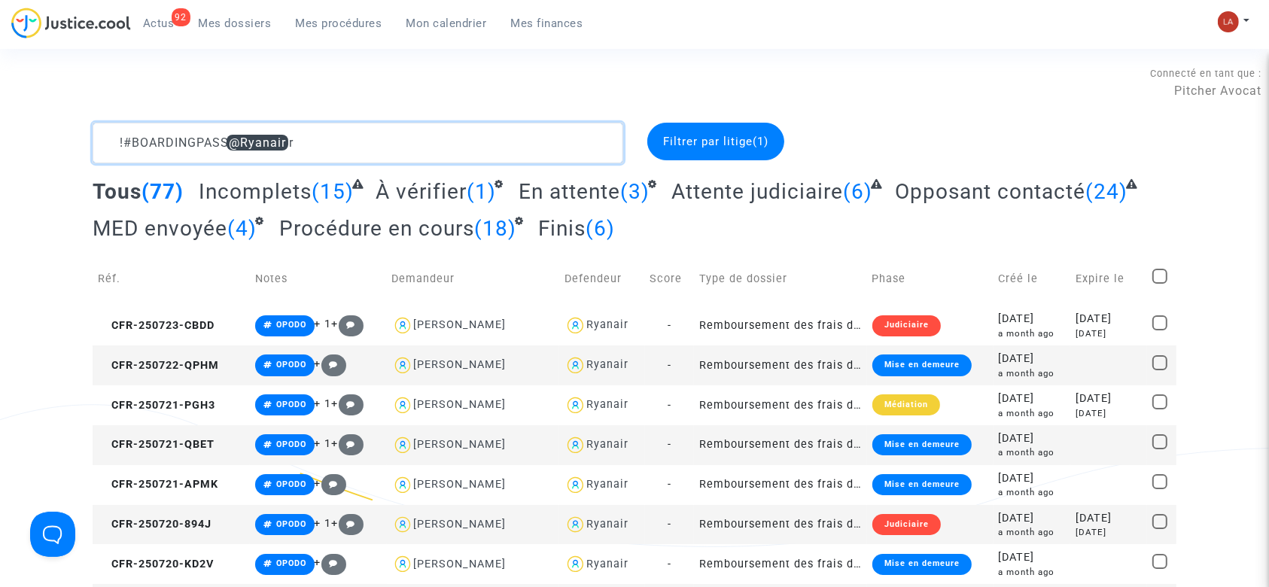
drag, startPoint x: 237, startPoint y: 135, endPoint x: 421, endPoint y: 160, distance: 186.0
click at [403, 160] on textarea at bounding box center [358, 143] width 531 height 41
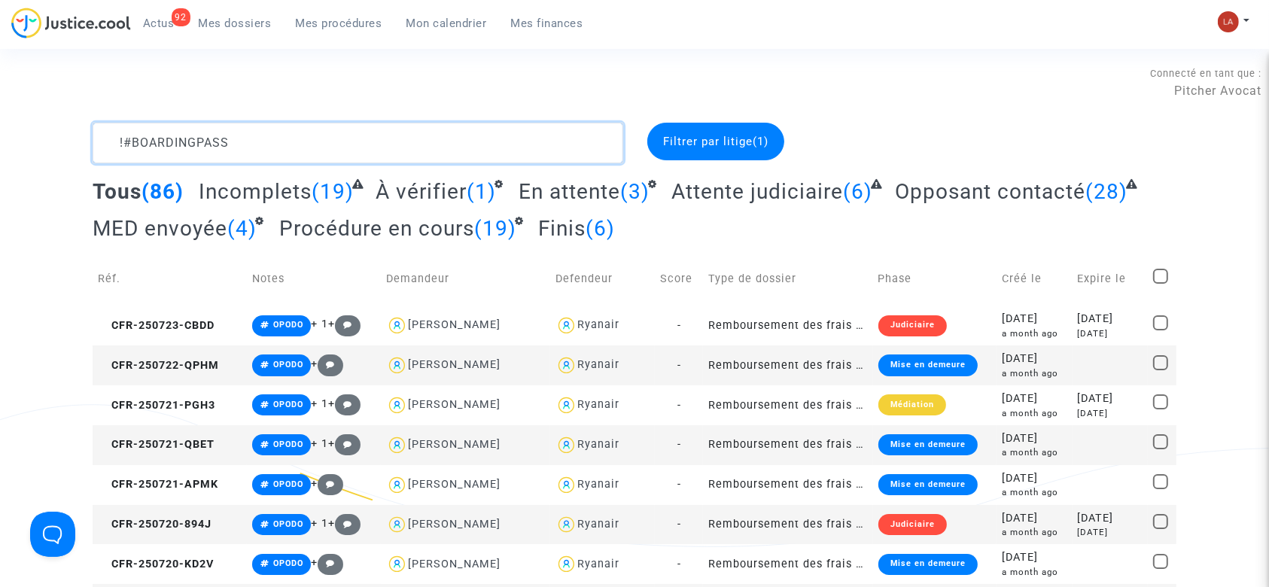
type textarea "!#BOARDINGPASS"
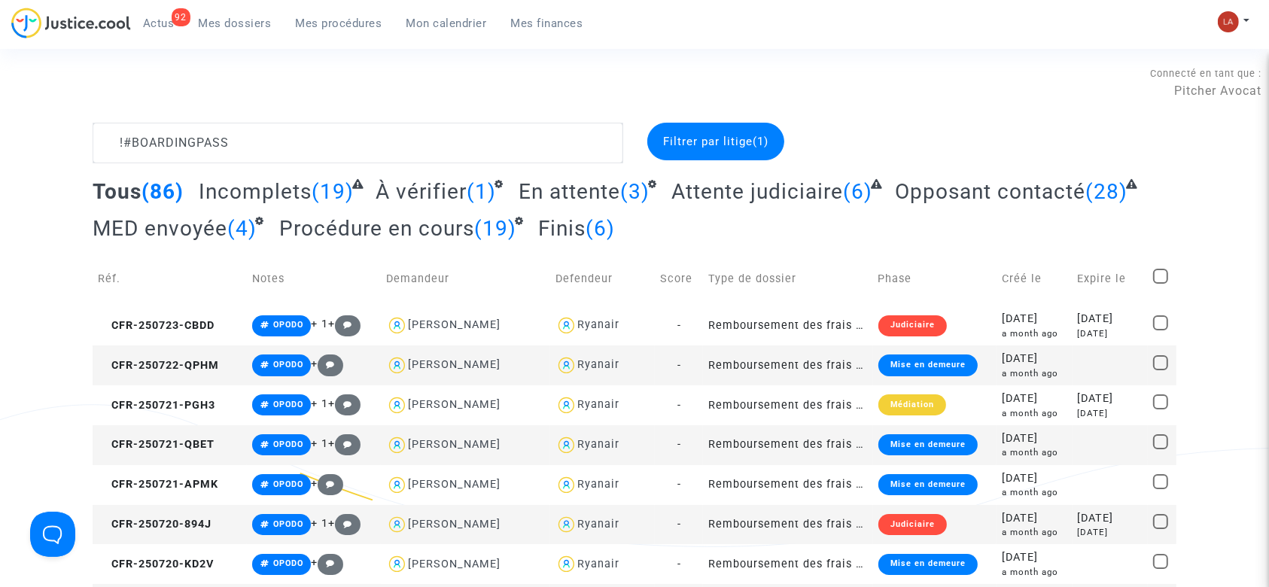
click at [265, 184] on span "Incomplets" at bounding box center [255, 191] width 113 height 25
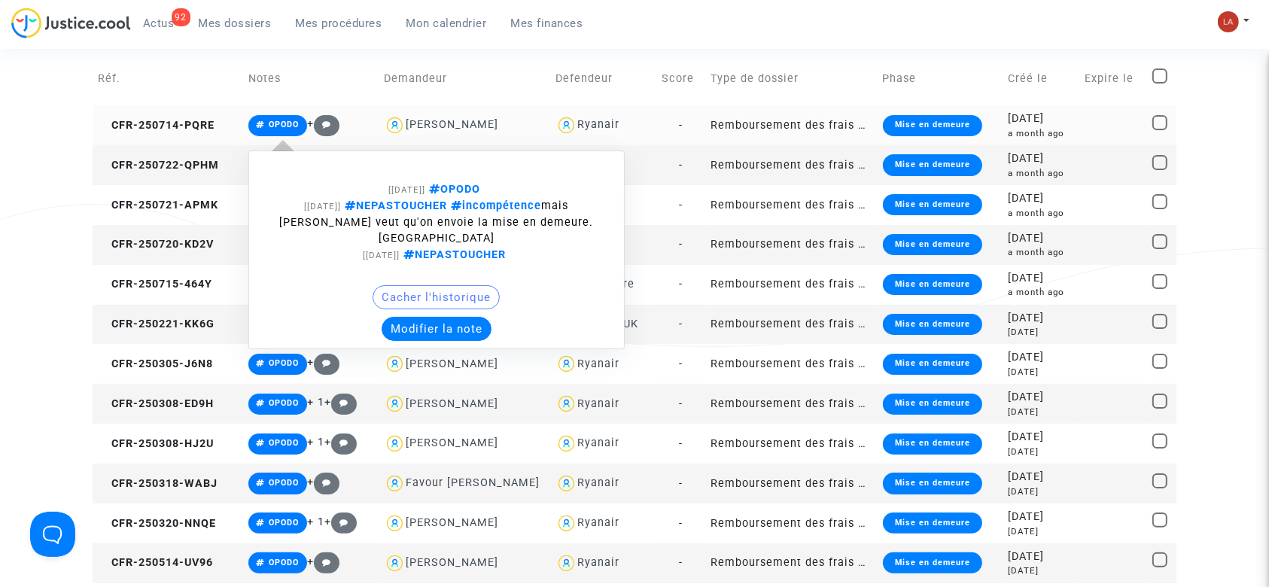
click at [449, 317] on button "Modifier la note" at bounding box center [437, 329] width 110 height 24
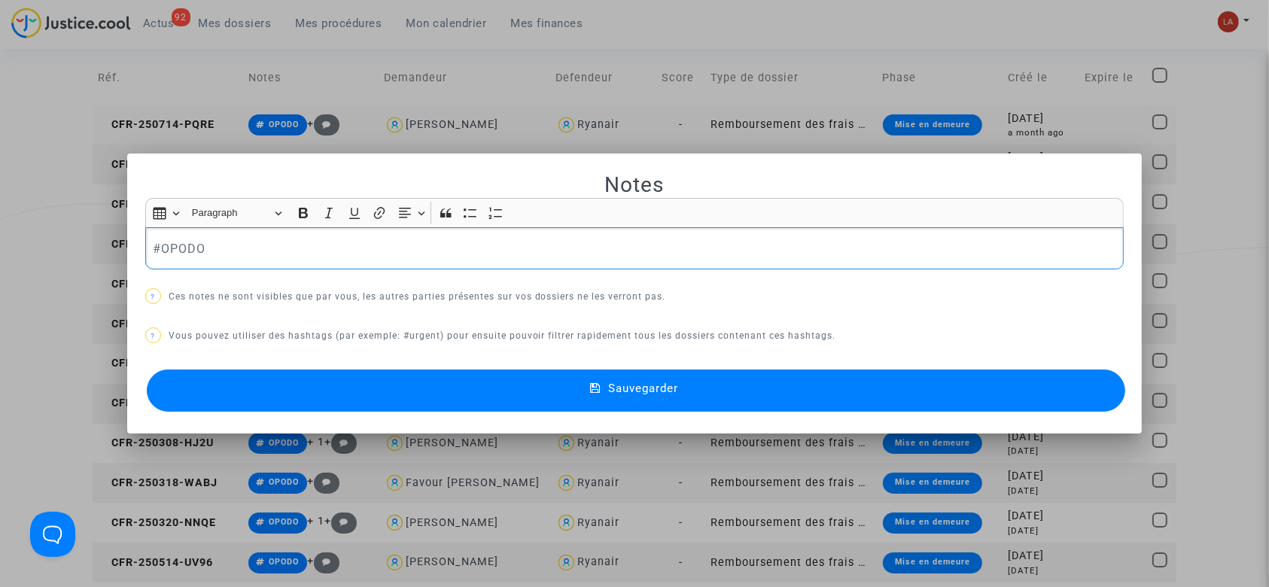
click at [397, 259] on div "#OPODO" at bounding box center [634, 248] width 979 height 42
click at [374, 398] on button "Sauvegarder" at bounding box center [636, 390] width 979 height 42
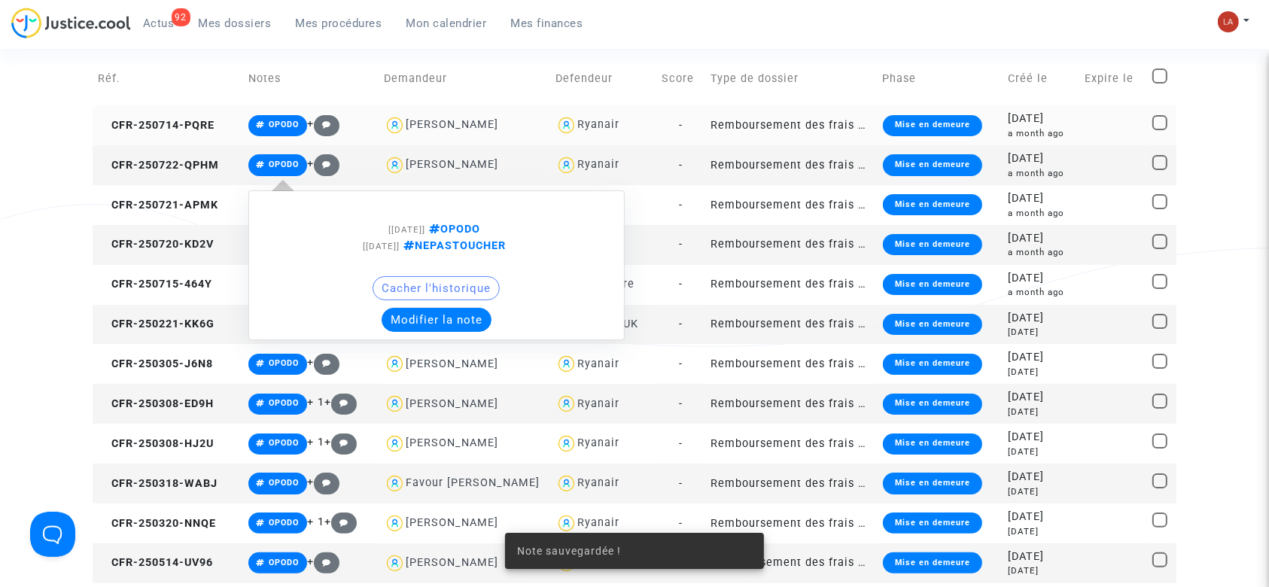
click at [433, 321] on button "Modifier la note" at bounding box center [437, 320] width 110 height 24
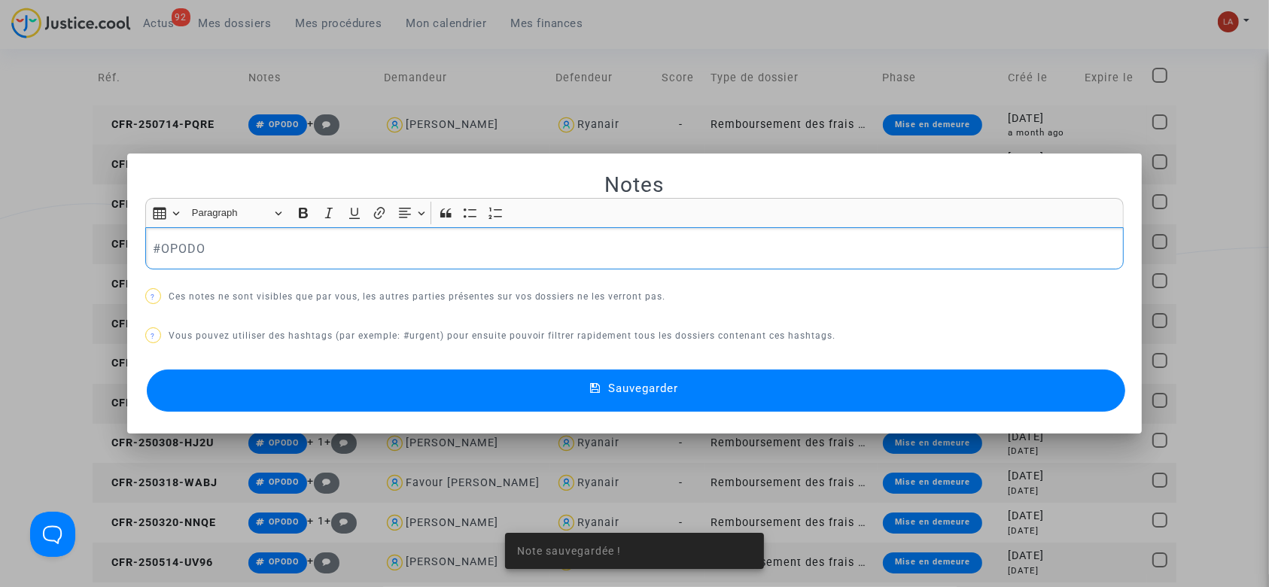
click at [333, 238] on div "#OPODO" at bounding box center [634, 248] width 979 height 42
click at [342, 375] on button "Sauvegarder" at bounding box center [636, 390] width 979 height 42
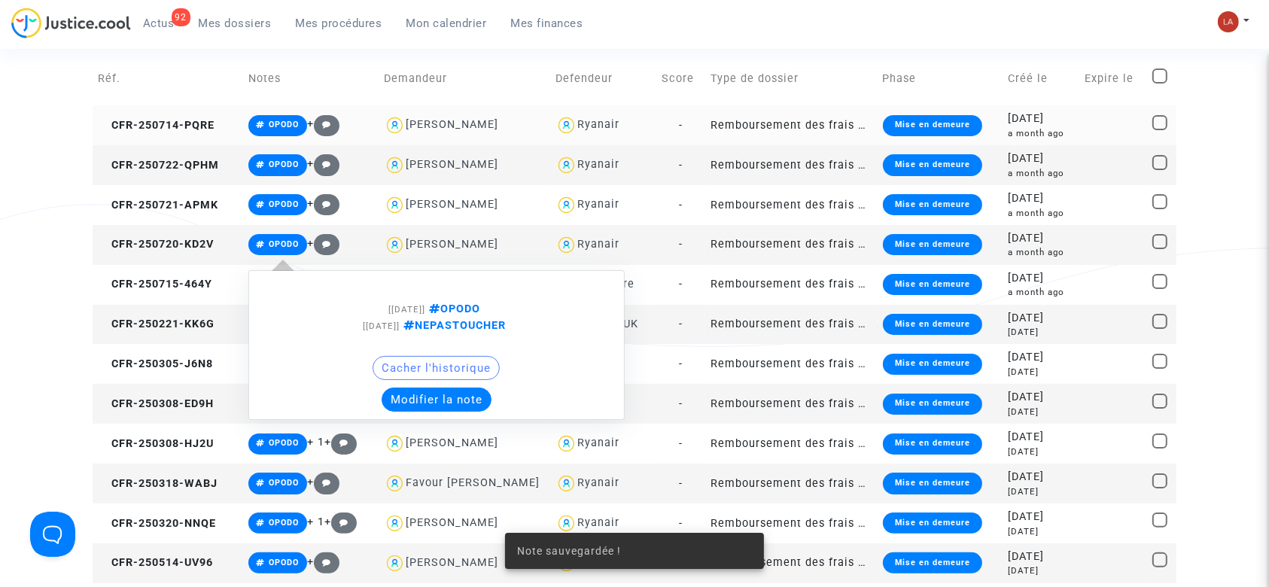
click at [421, 394] on button "Modifier la note" at bounding box center [437, 400] width 110 height 24
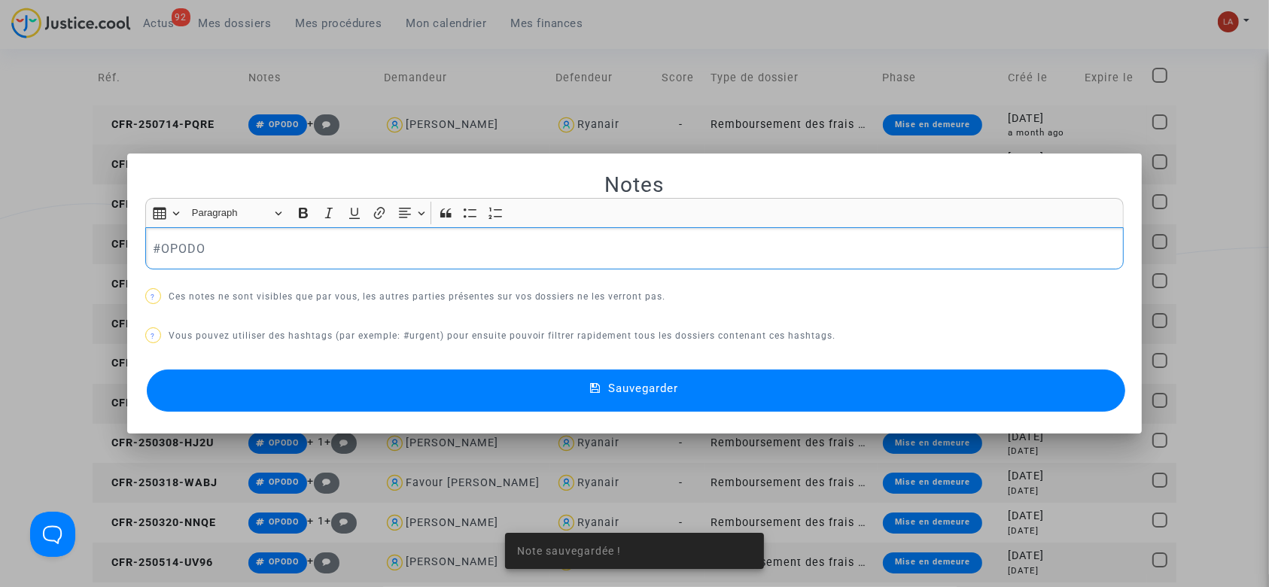
click at [345, 258] on div "#OPODO" at bounding box center [634, 248] width 979 height 42
click at [314, 388] on button "Sauvegarder" at bounding box center [636, 390] width 979 height 42
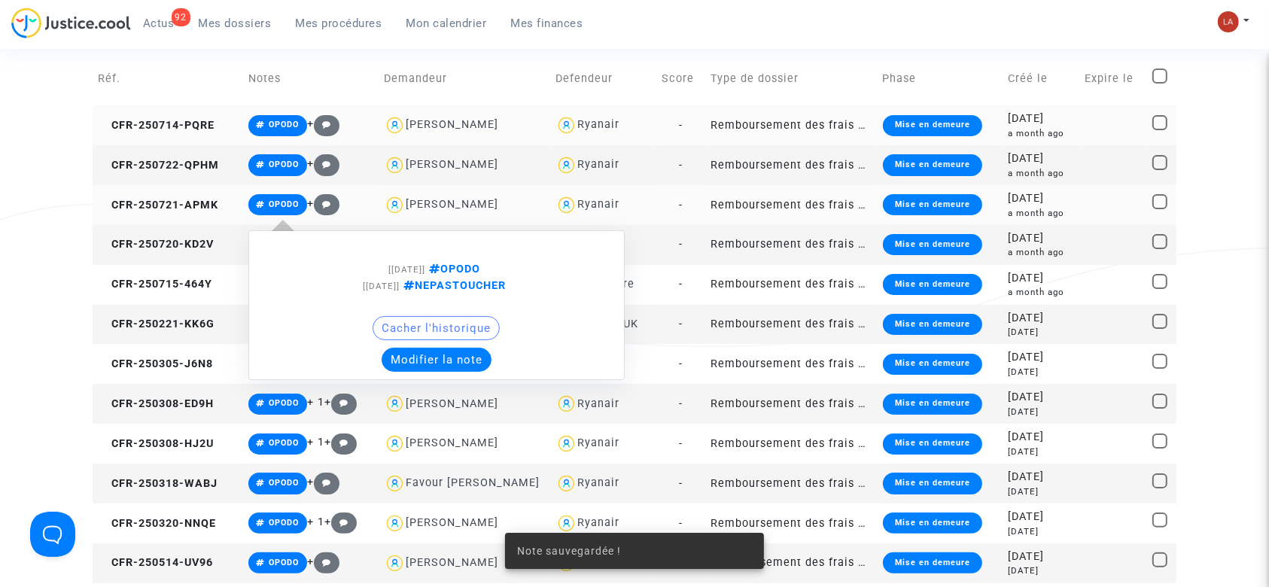
click at [418, 357] on button "Modifier la note" at bounding box center [437, 360] width 110 height 24
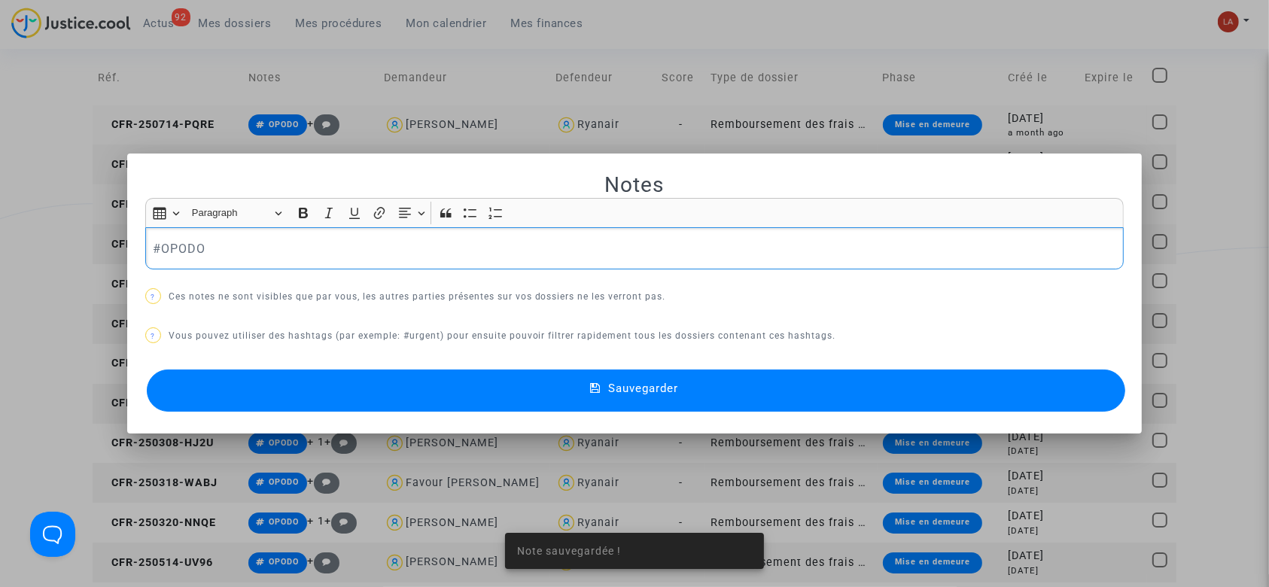
click at [272, 260] on div "#OPODO" at bounding box center [634, 248] width 979 height 42
click at [296, 382] on button "Sauvegarder" at bounding box center [636, 390] width 979 height 42
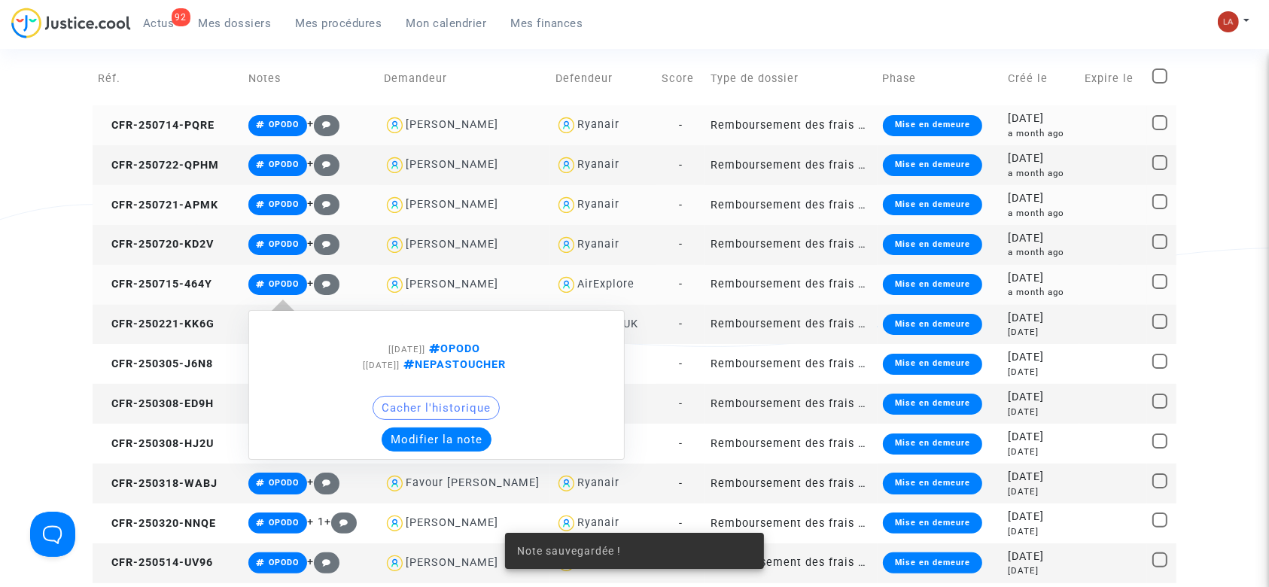
click at [430, 433] on button "Modifier la note" at bounding box center [437, 439] width 110 height 24
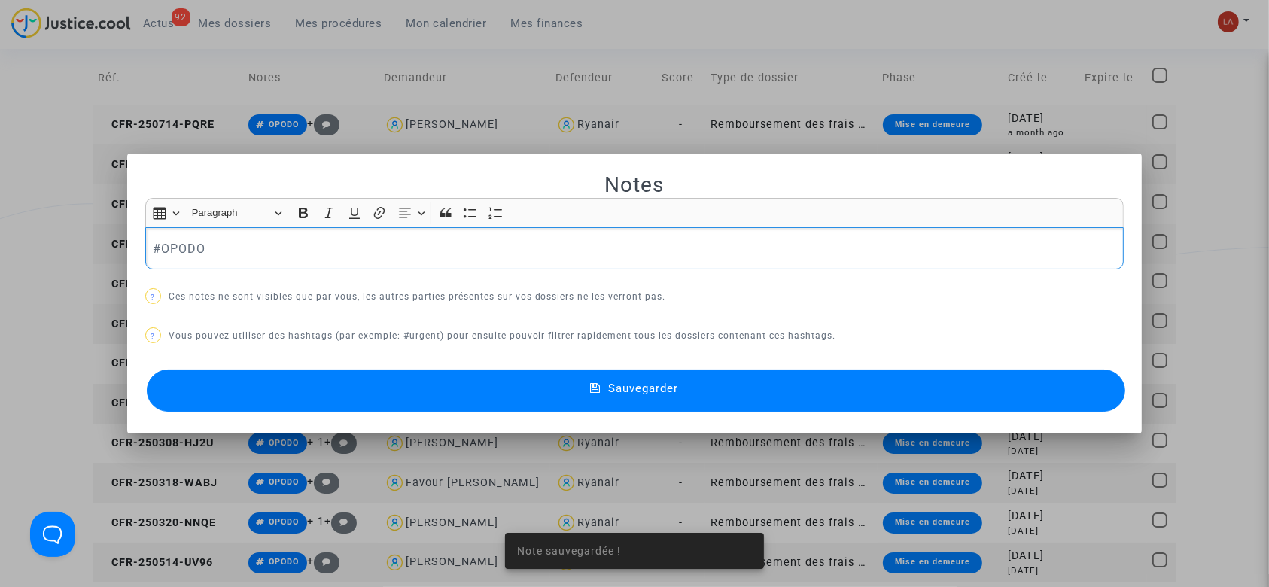
click at [307, 261] on div "#OPODO" at bounding box center [634, 248] width 979 height 42
click at [293, 372] on button "Sauvegarder" at bounding box center [636, 390] width 979 height 42
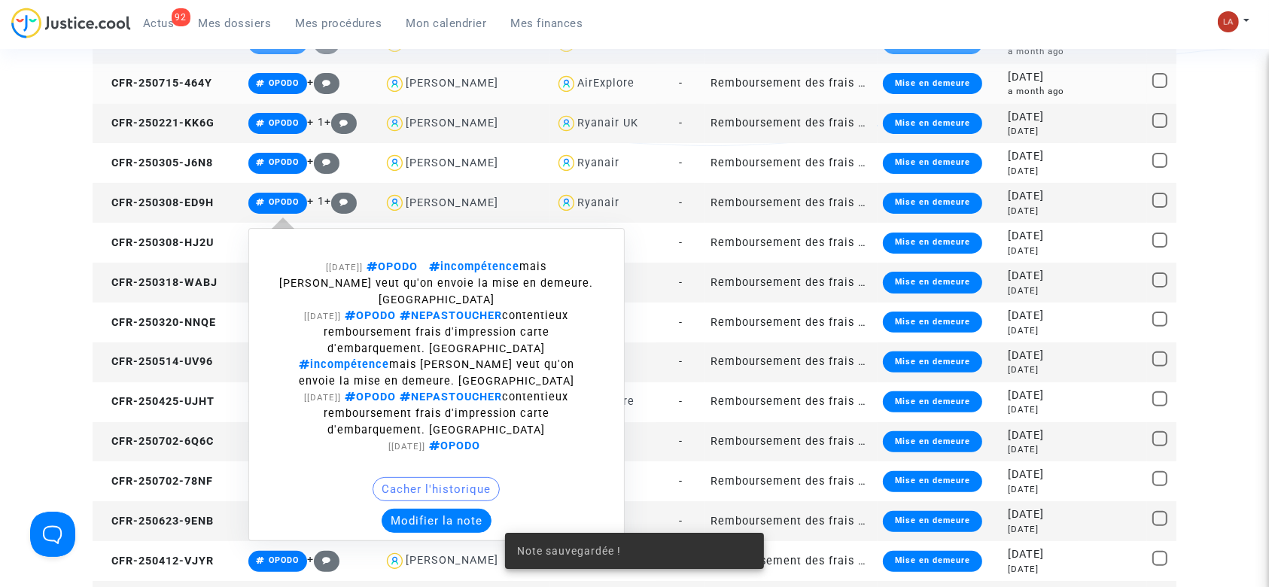
click at [406, 509] on button "Modifier la note" at bounding box center [437, 521] width 110 height 24
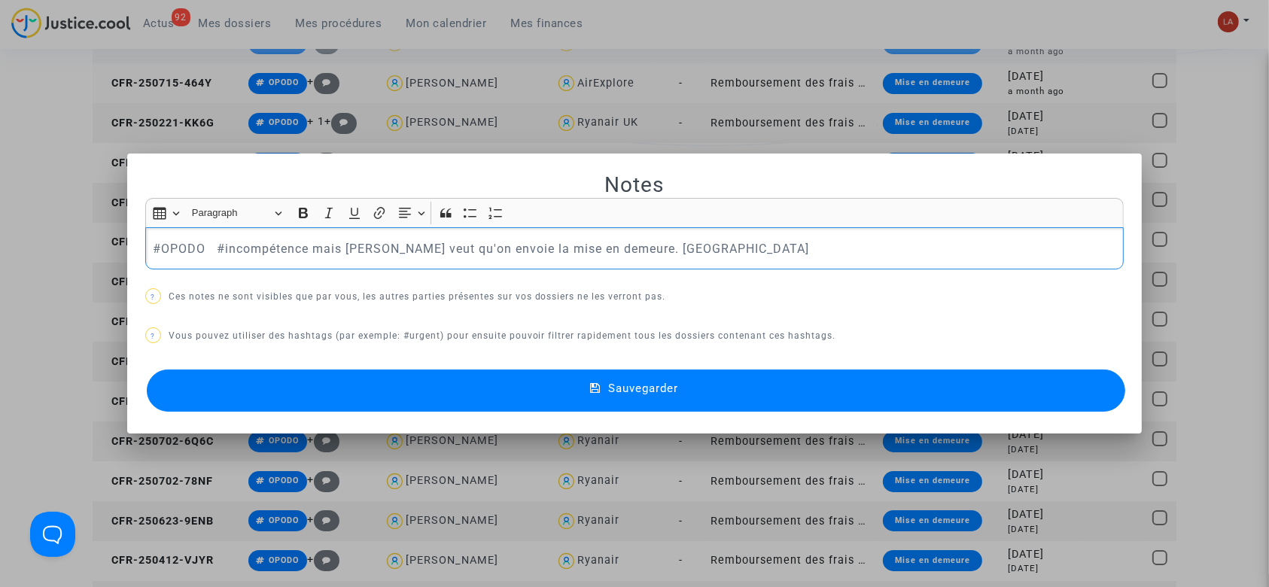
click at [673, 228] on div "#OPODO #incompétence mais Joyce veut qu'on envoie la mise en demeure. Laurène" at bounding box center [634, 248] width 979 height 42
click at [655, 369] on button "Sauvegarder" at bounding box center [636, 390] width 979 height 42
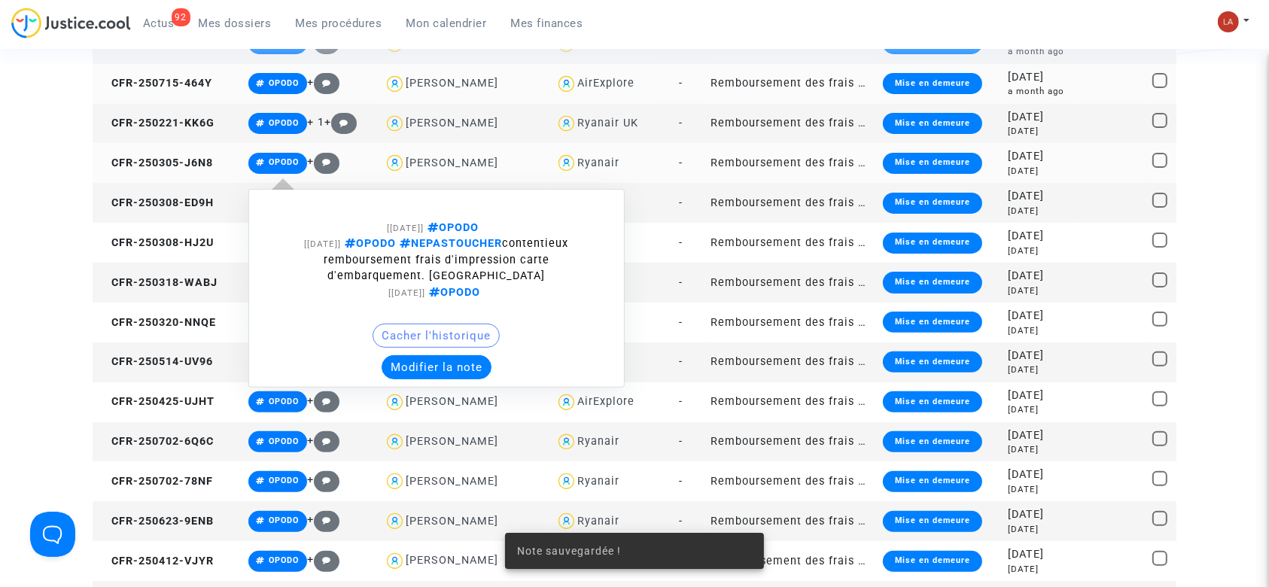
click at [433, 363] on button "Modifier la note" at bounding box center [437, 367] width 110 height 24
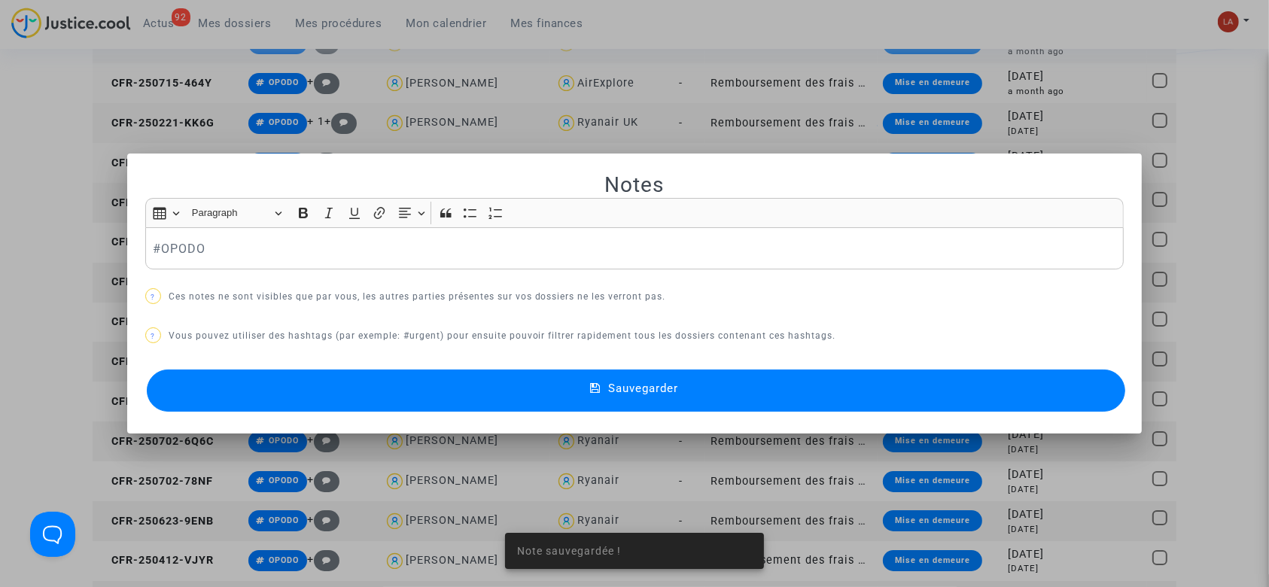
click at [617, 226] on div "Insert table Insert table Heading Paragraph Paragraph Heading 1 Heading 2 Headi…" at bounding box center [633, 213] width 971 height 29
click at [590, 266] on div "#OPODO" at bounding box center [634, 248] width 979 height 42
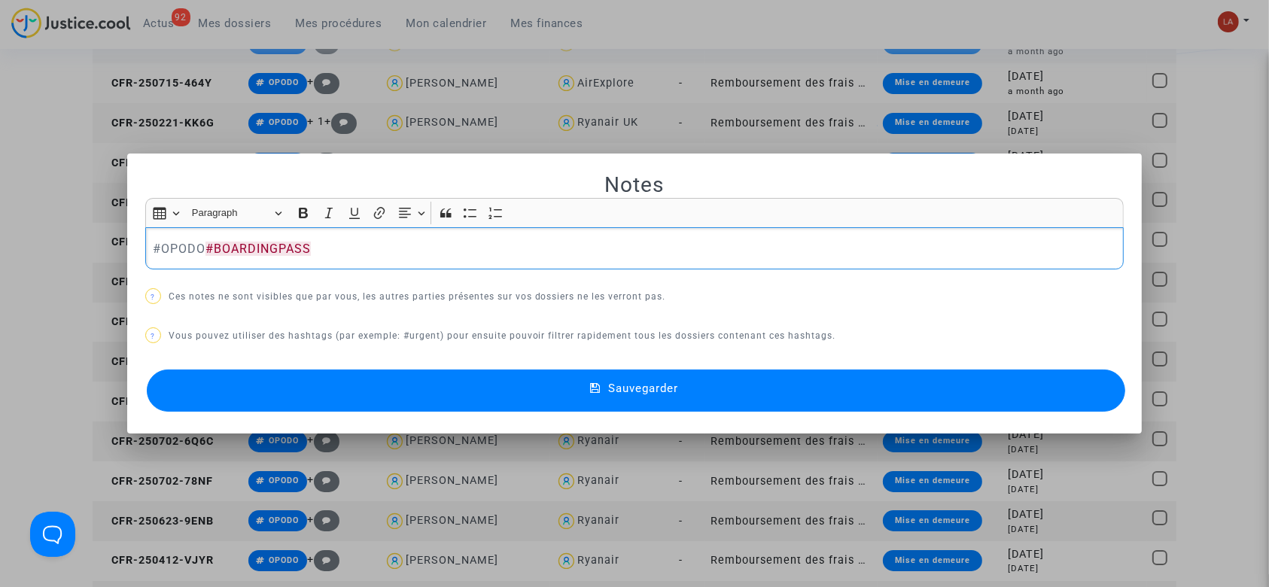
click at [538, 380] on button "Sauvegarder" at bounding box center [636, 390] width 979 height 42
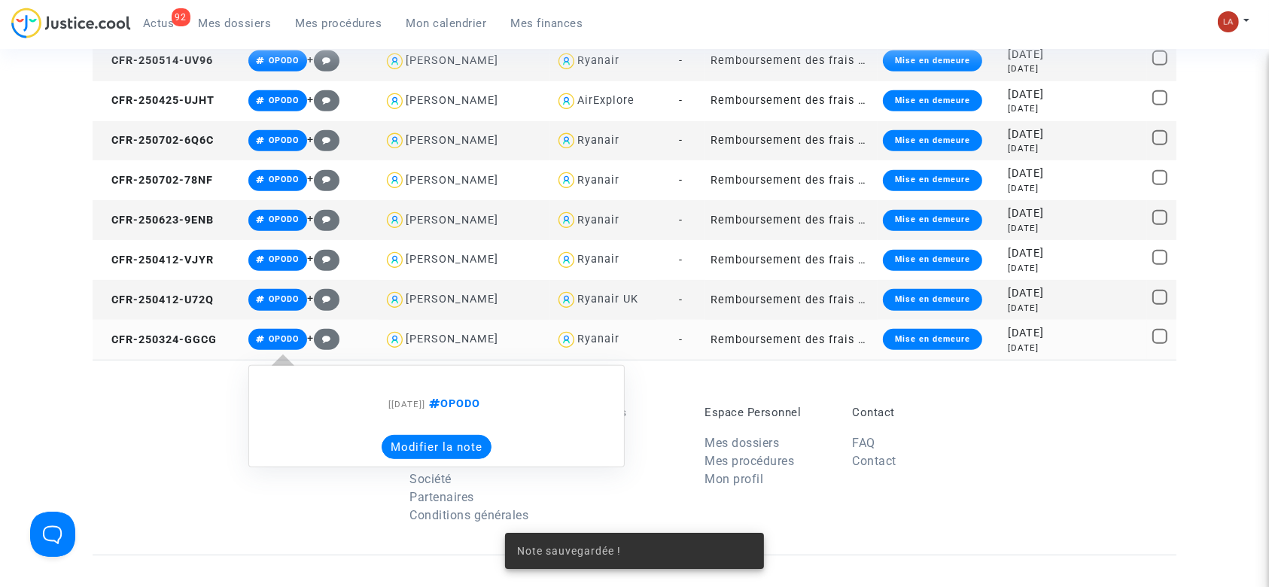
drag, startPoint x: 464, startPoint y: 438, endPoint x: 452, endPoint y: 436, distance: 11.5
click at [463, 437] on button "Modifier la note" at bounding box center [437, 447] width 110 height 24
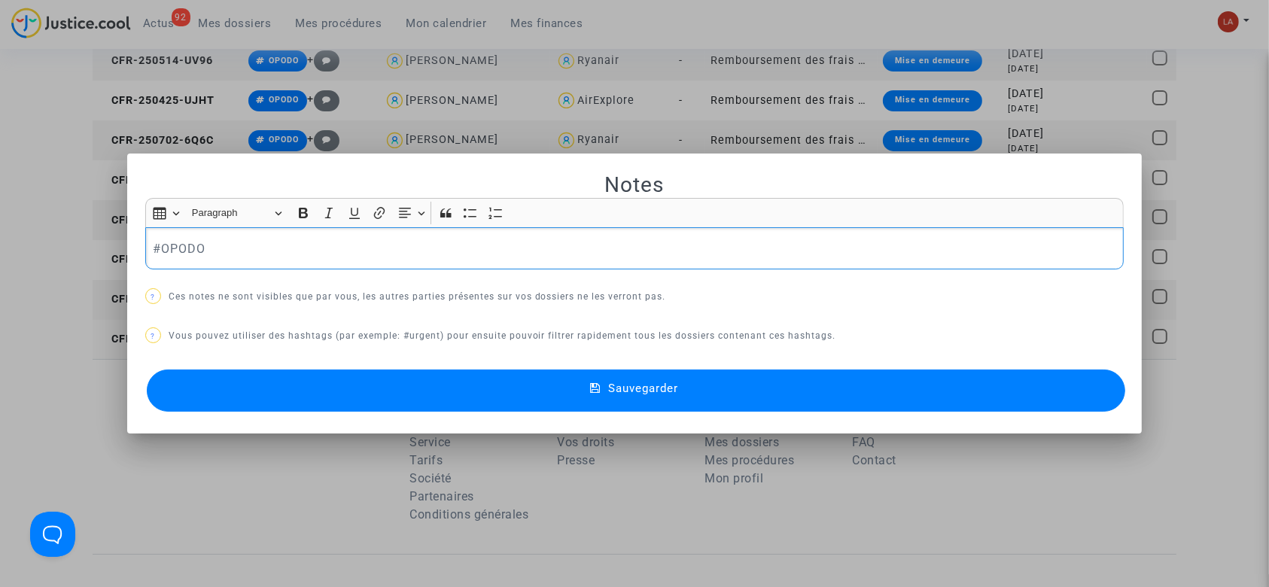
click at [337, 257] on p "#OPODO" at bounding box center [634, 248] width 963 height 19
click at [327, 396] on button "Sauvegarder" at bounding box center [636, 390] width 979 height 42
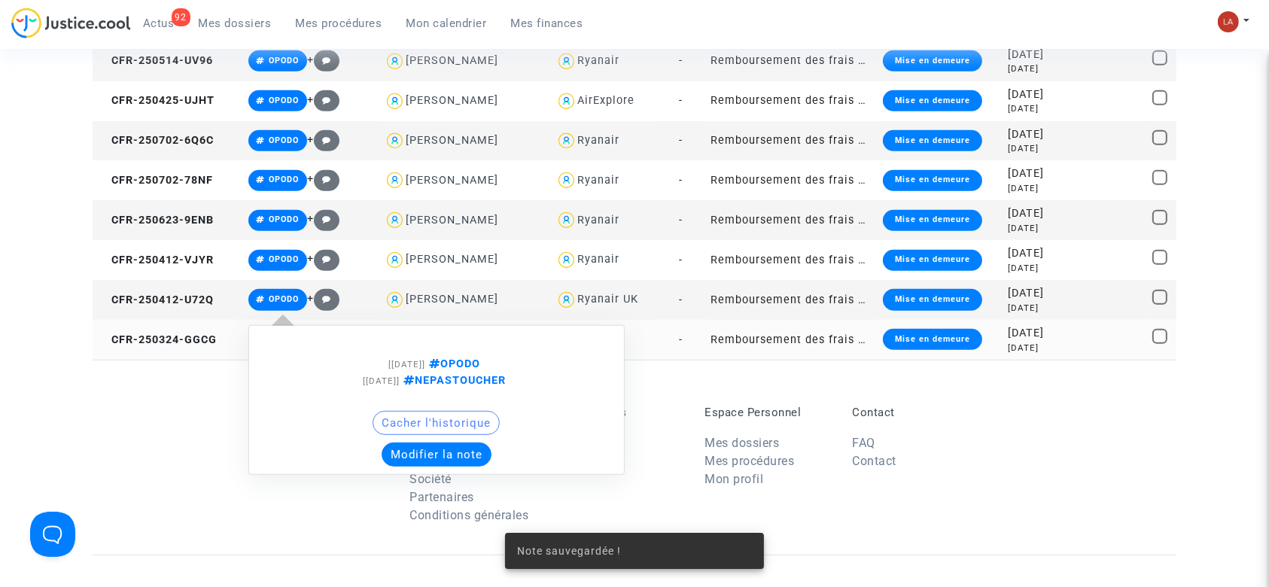
click at [455, 455] on button "Modifier la note" at bounding box center [437, 454] width 110 height 24
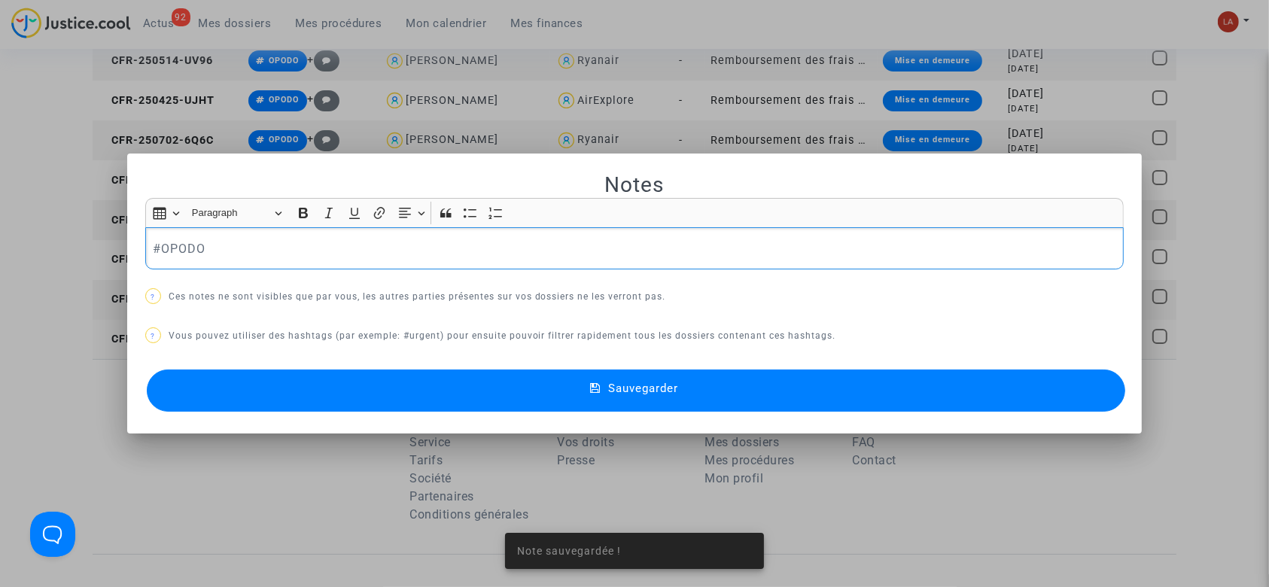
click at [313, 254] on p "#OPODO" at bounding box center [634, 248] width 963 height 19
click at [322, 389] on button "Sauvegarder" at bounding box center [636, 390] width 979 height 42
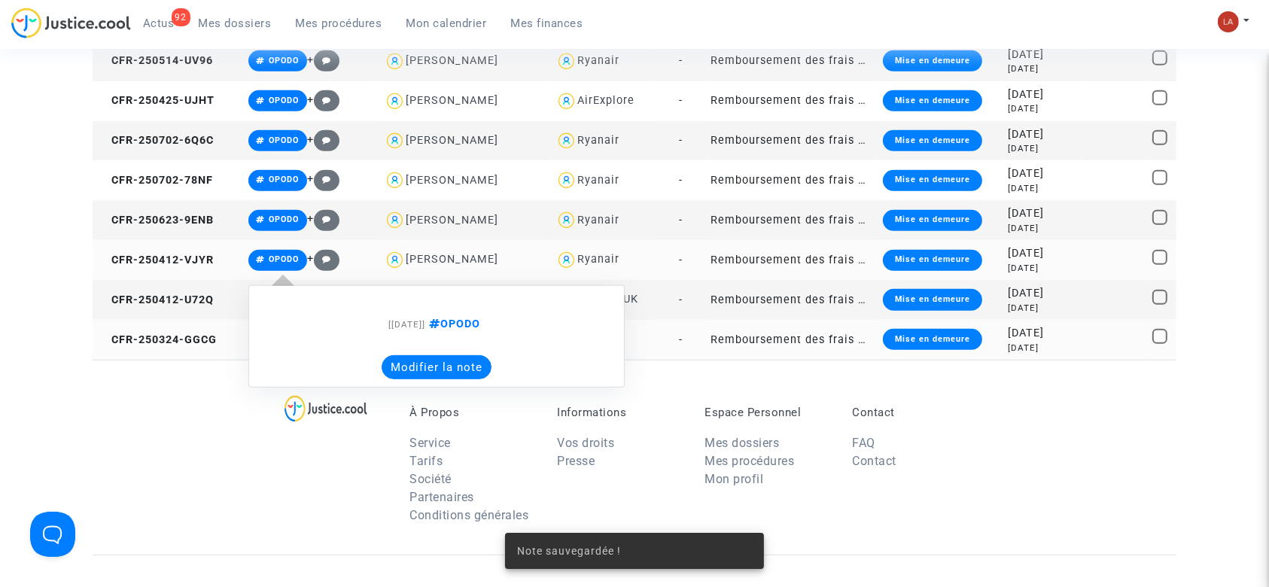
click at [436, 364] on button "Modifier la note" at bounding box center [437, 367] width 110 height 24
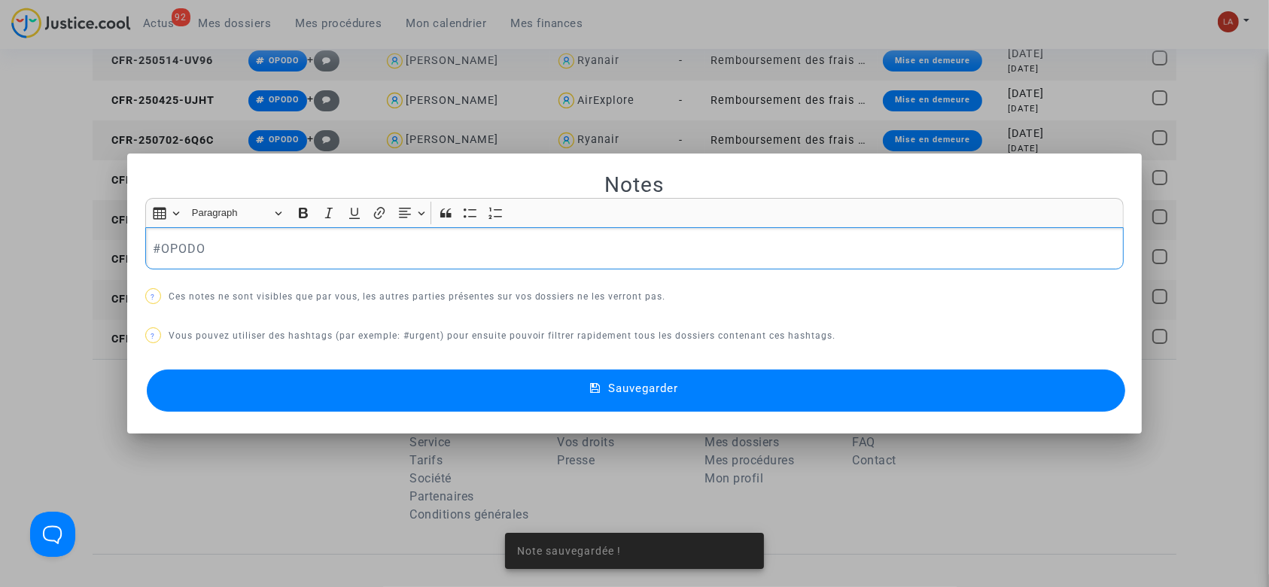
click at [305, 251] on p "#OPODO" at bounding box center [634, 248] width 963 height 19
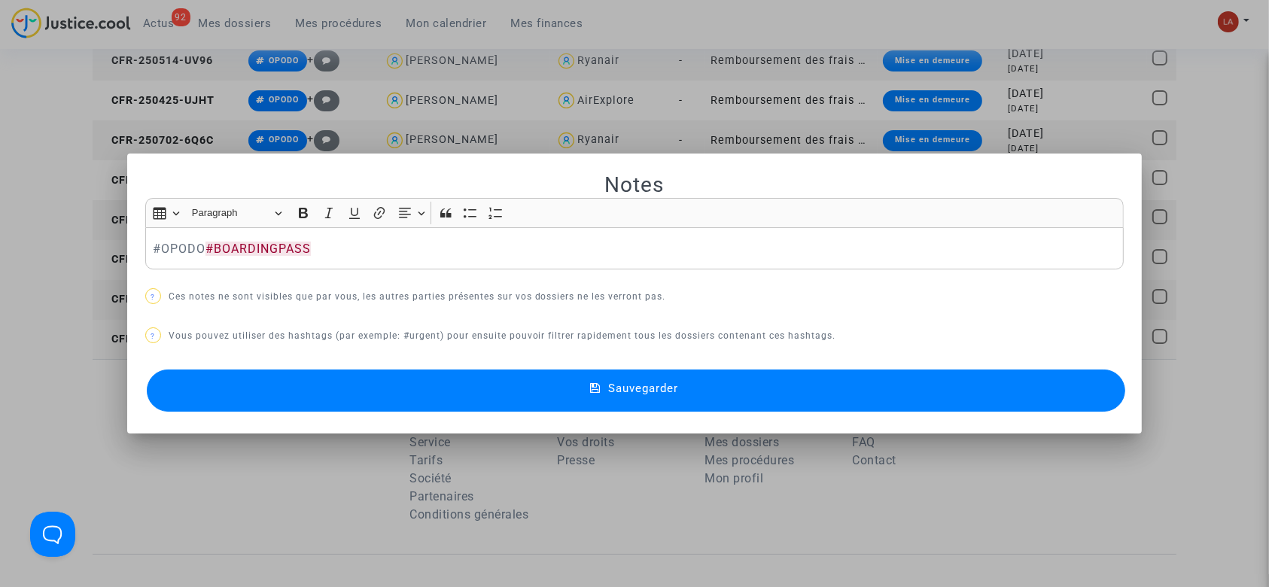
drag, startPoint x: 319, startPoint y: 388, endPoint x: 355, endPoint y: 383, distance: 36.5
click at [319, 389] on button "Sauvegarder" at bounding box center [636, 390] width 979 height 42
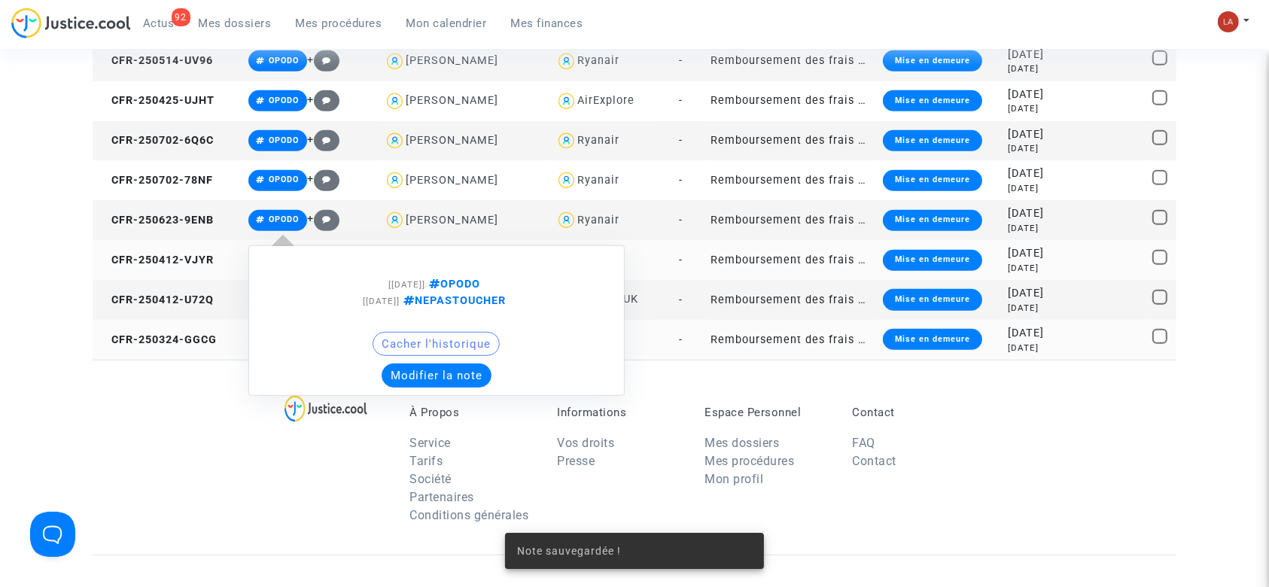
click at [427, 370] on button "Modifier la note" at bounding box center [437, 375] width 110 height 24
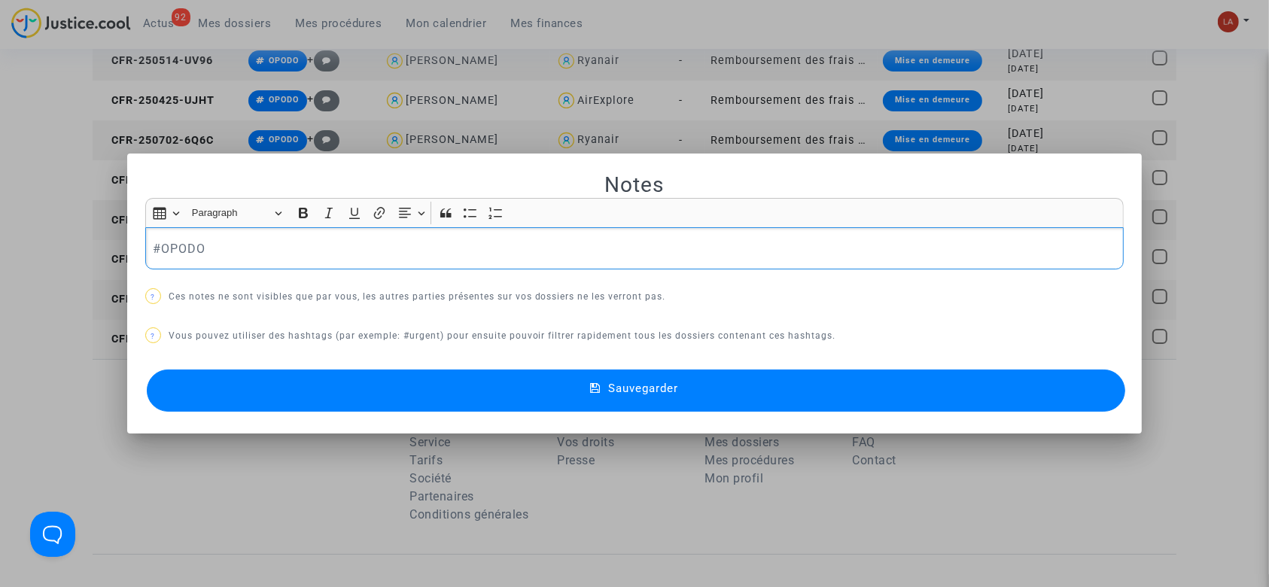
click at [349, 255] on p "#OPODO" at bounding box center [634, 248] width 963 height 19
click at [319, 385] on button "Sauvegarder" at bounding box center [636, 390] width 979 height 42
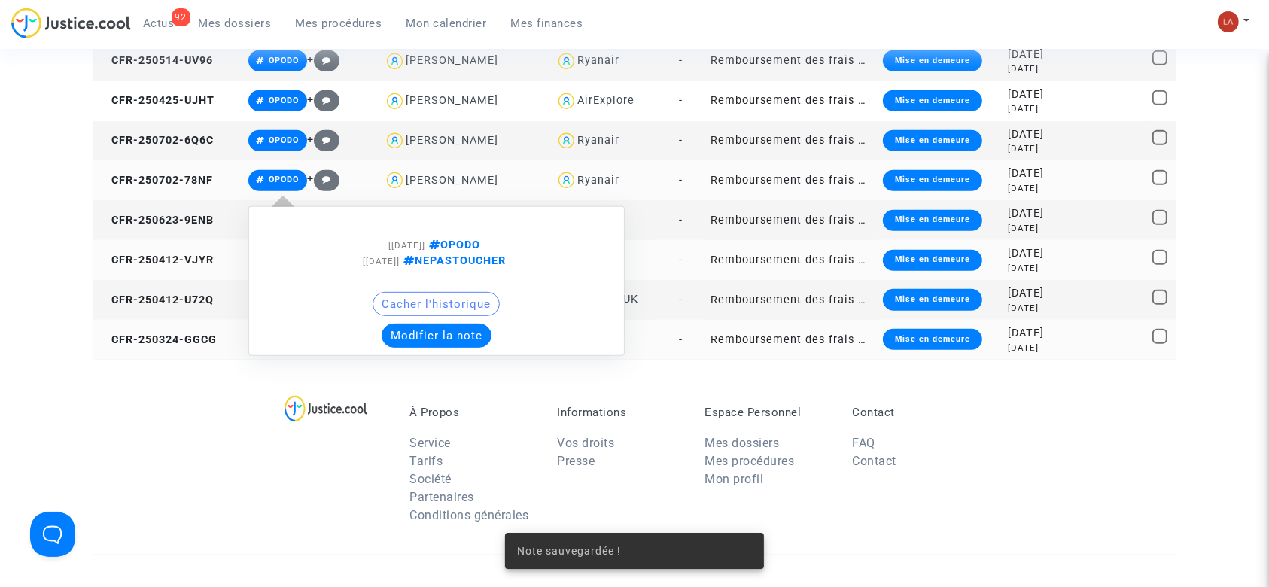
click at [436, 333] on button "Modifier la note" at bounding box center [437, 336] width 110 height 24
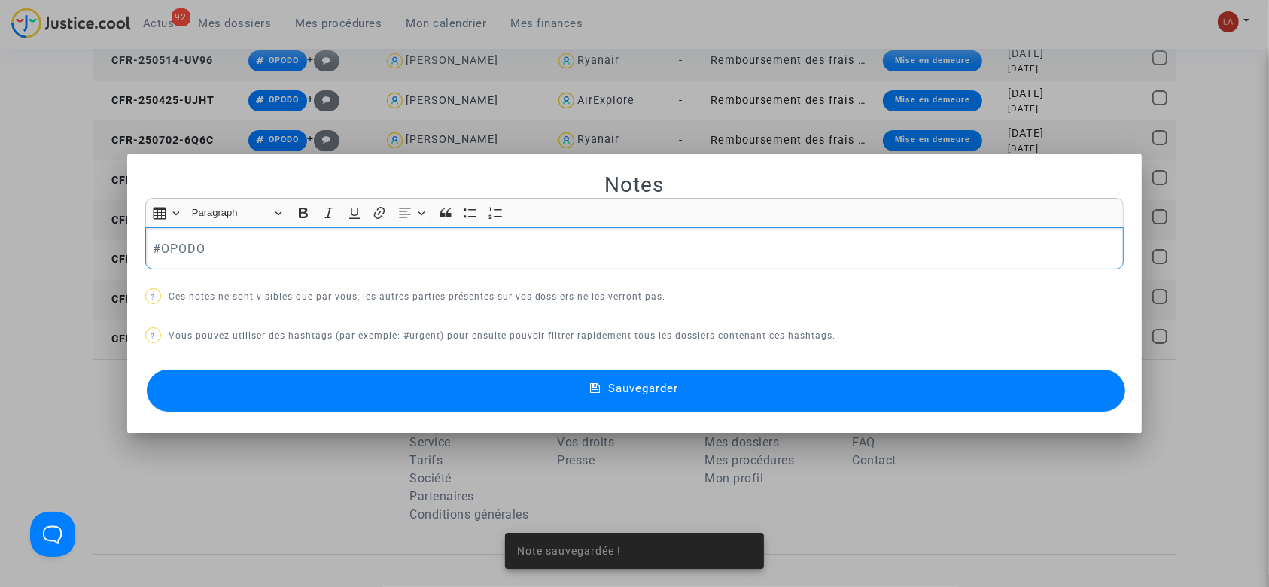
click at [312, 254] on p "#OPODO" at bounding box center [634, 248] width 963 height 19
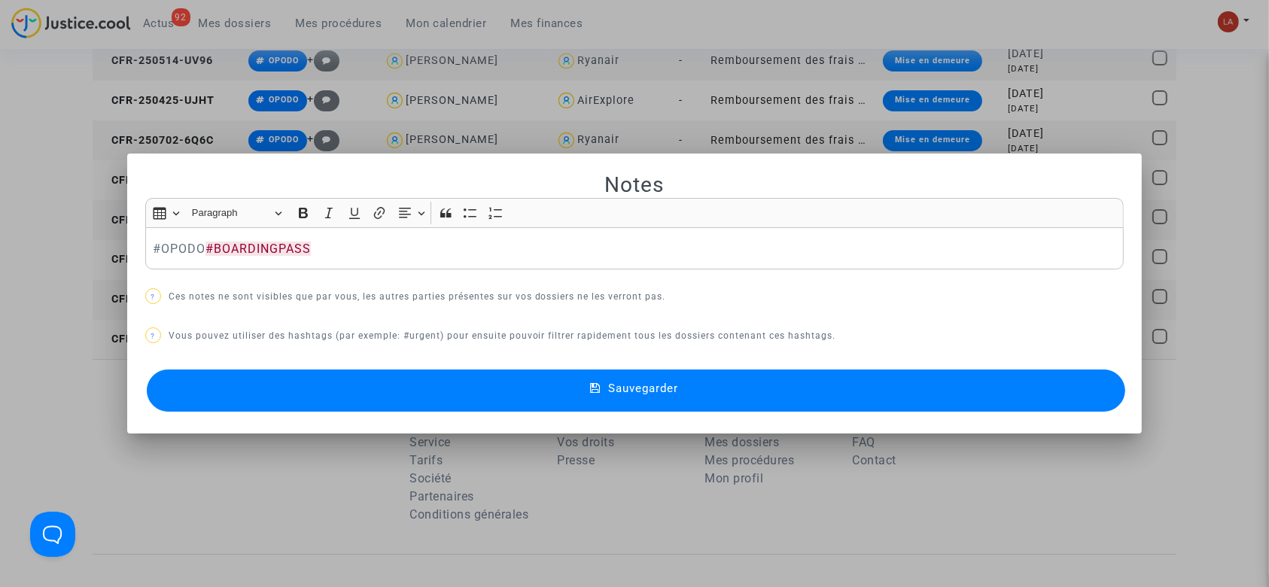
click at [310, 380] on button "Sauvegarder" at bounding box center [636, 390] width 979 height 42
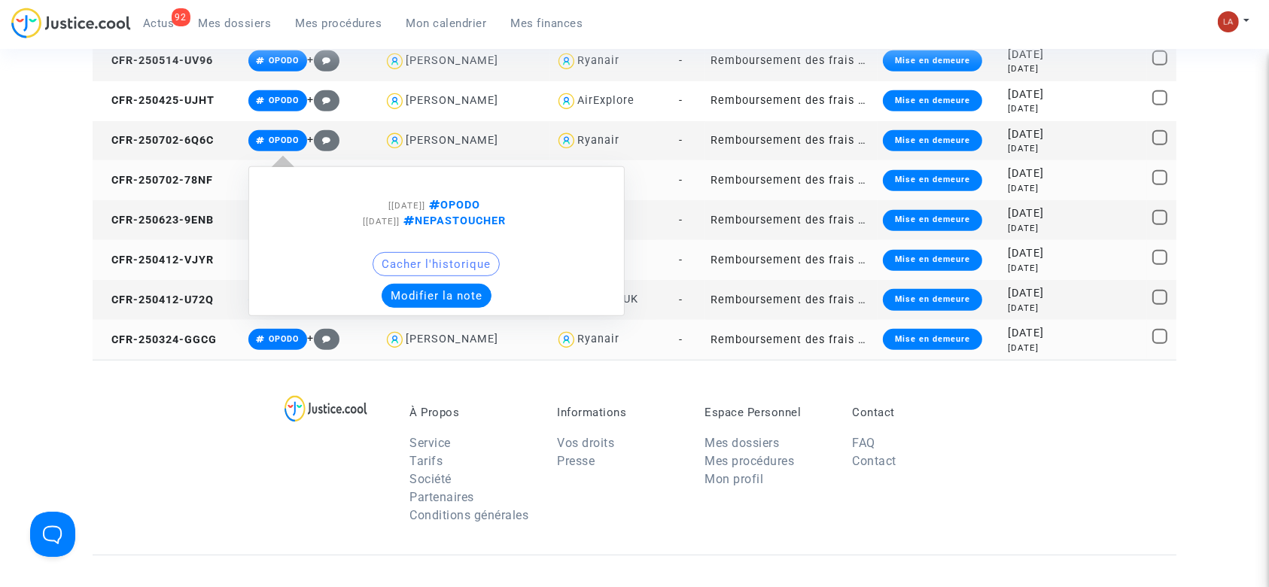
click at [427, 294] on button "Modifier la note" at bounding box center [437, 296] width 110 height 24
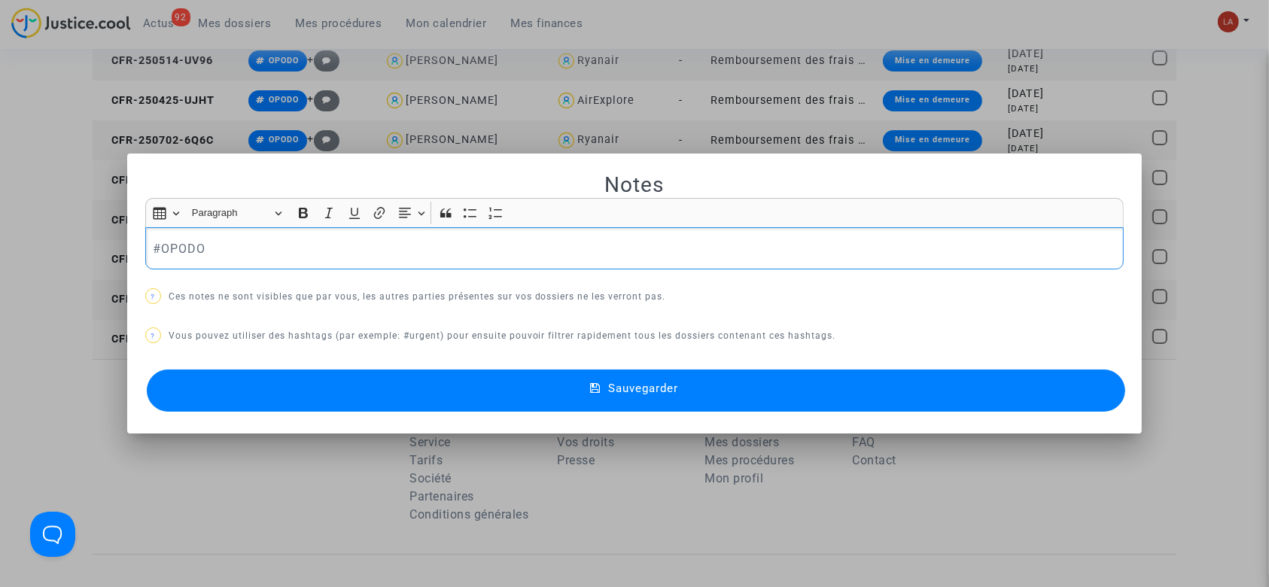
click at [409, 257] on p "#OPODO" at bounding box center [634, 248] width 963 height 19
click at [385, 397] on button "Sauvegarder" at bounding box center [636, 390] width 979 height 42
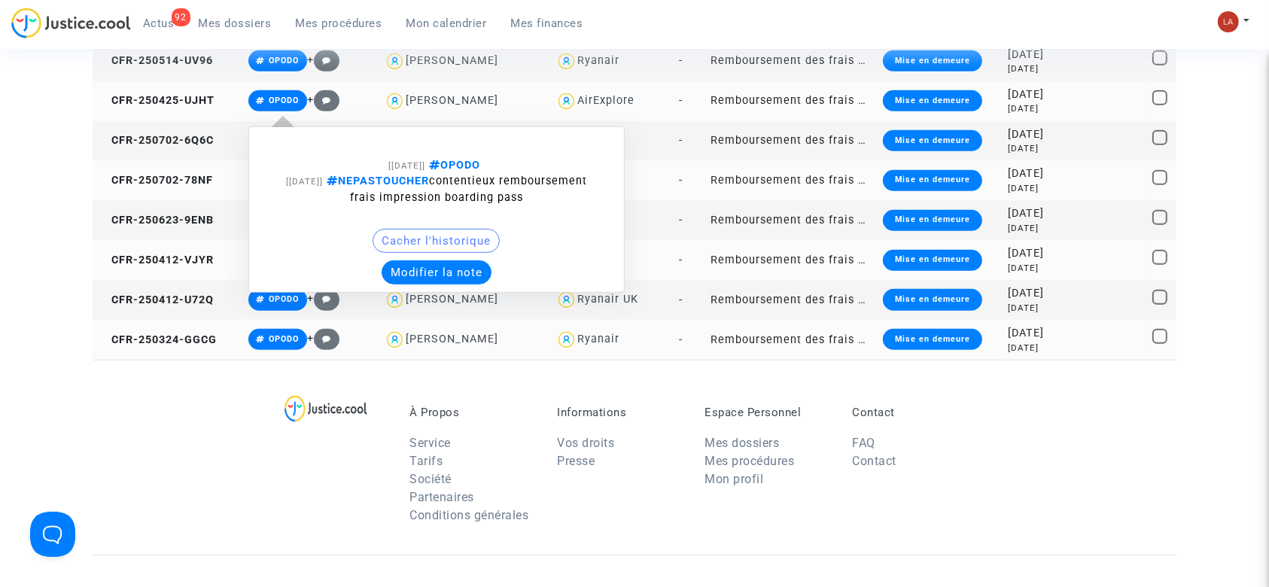
click at [458, 277] on button "Modifier la note" at bounding box center [437, 272] width 110 height 24
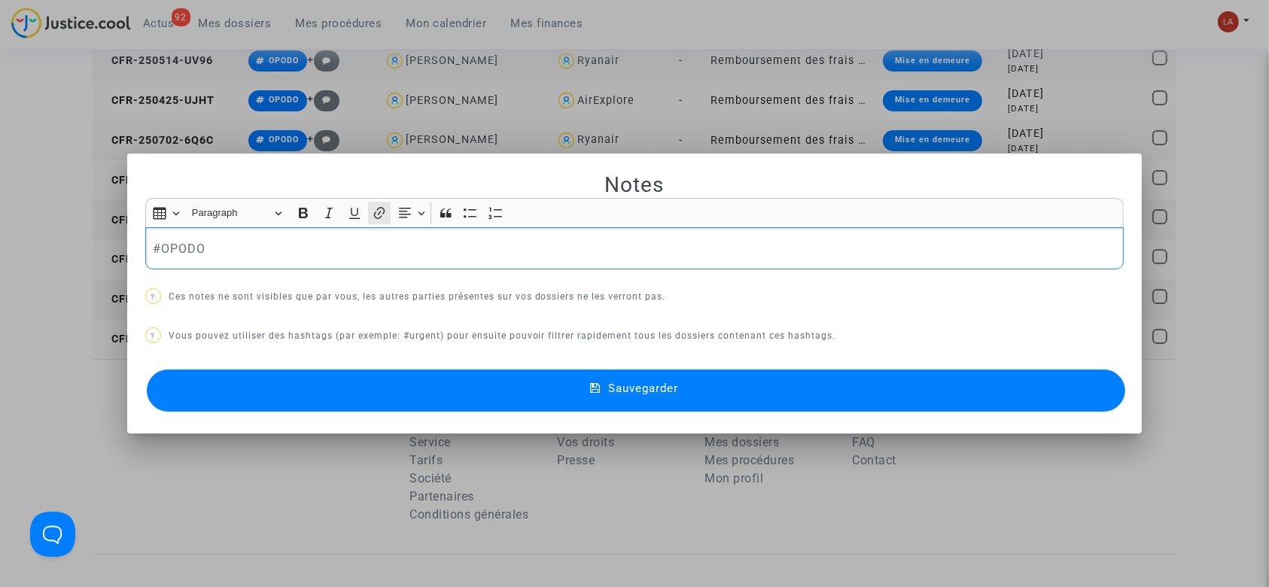
click at [369, 224] on button "Link (Ctrl+K) Link" at bounding box center [379, 213] width 23 height 23
click at [379, 248] on p "​​​​​​​#OPODO" at bounding box center [634, 248] width 963 height 19
click at [283, 382] on button "Sauvegarder" at bounding box center [636, 390] width 979 height 42
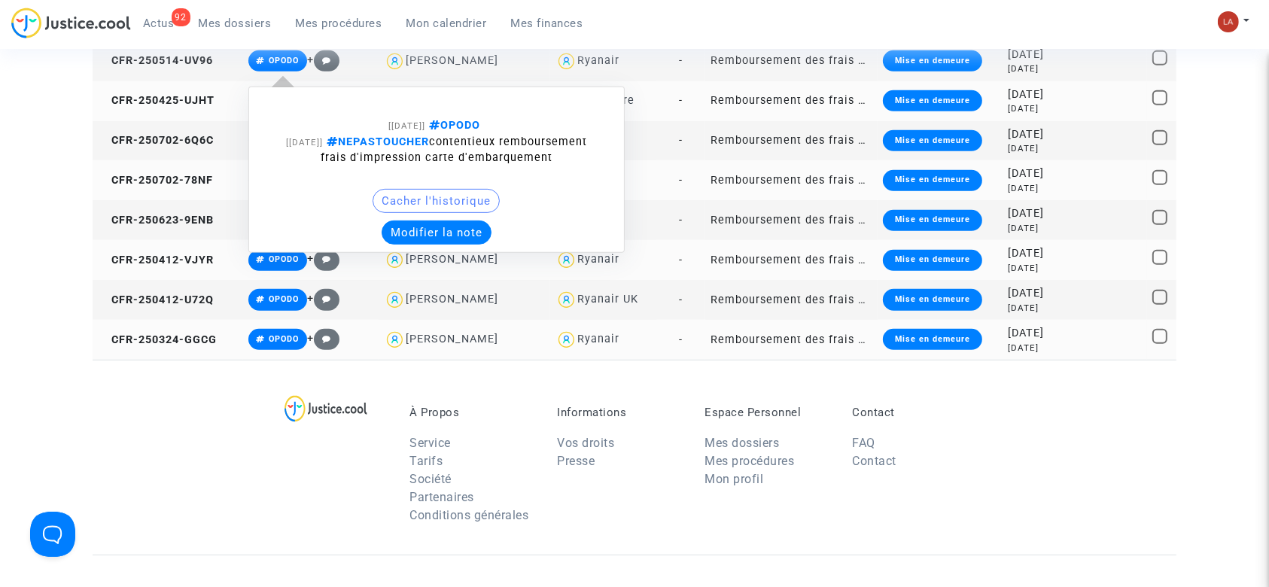
click at [428, 239] on button "Modifier la note" at bounding box center [437, 232] width 110 height 24
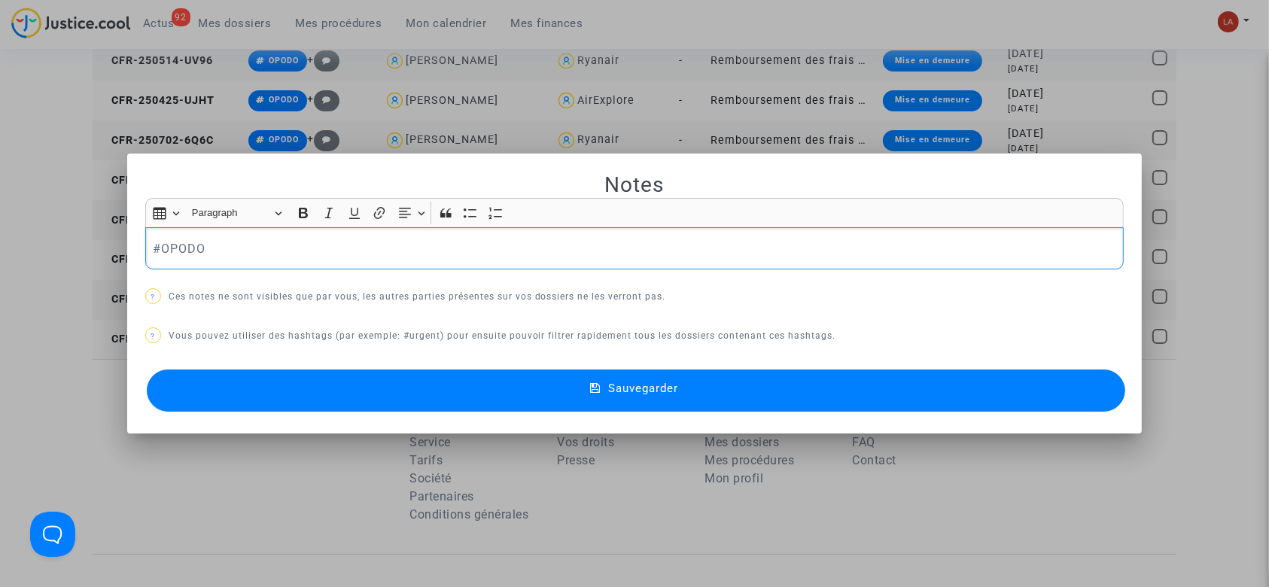
click at [302, 239] on p "#OPODO" at bounding box center [634, 248] width 963 height 19
click at [312, 384] on button "Sauvegarder" at bounding box center [636, 390] width 979 height 42
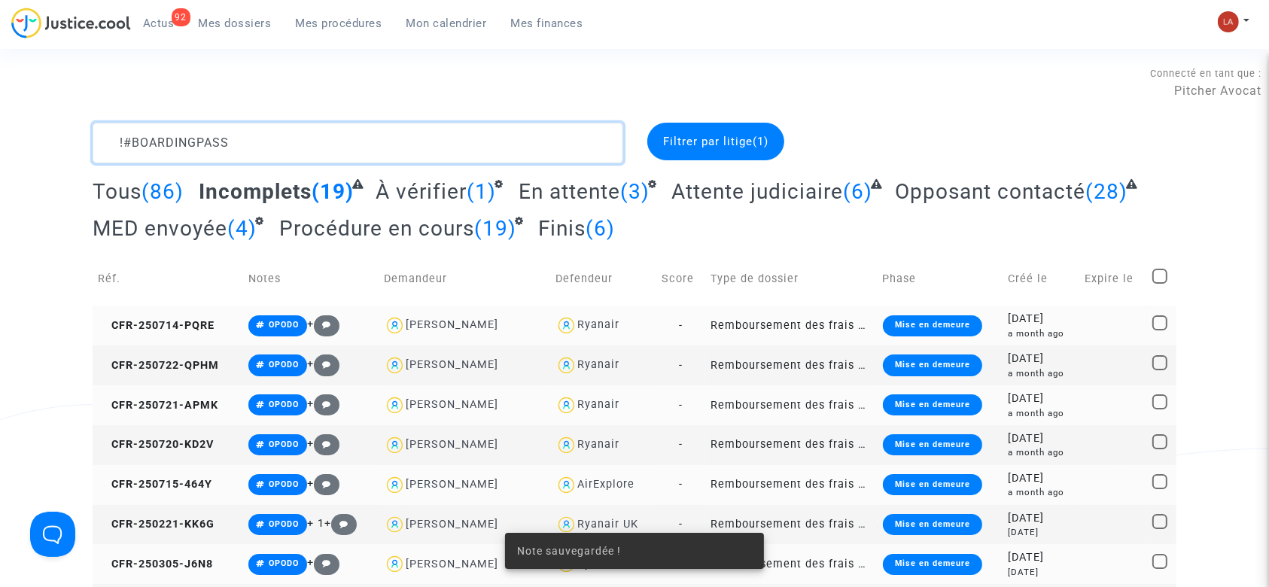
click at [362, 155] on textarea at bounding box center [358, 143] width 531 height 41
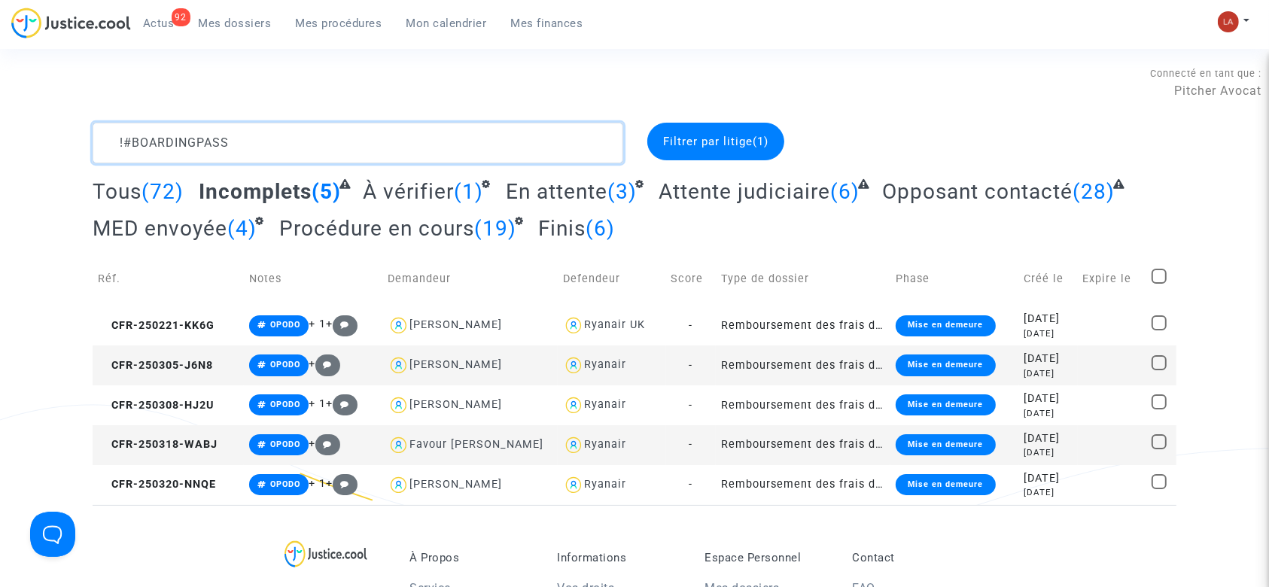
type textarea "!#BOARDINGPASS"
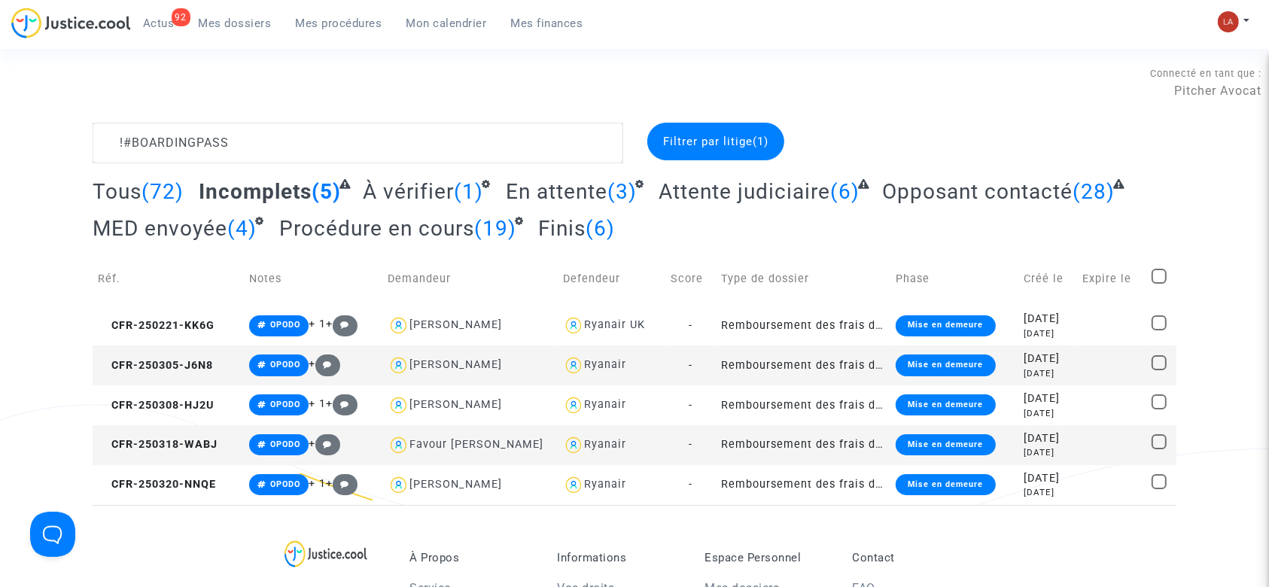
click at [736, 144] on span "Filtrer par litige (1)" at bounding box center [715, 142] width 105 height 14
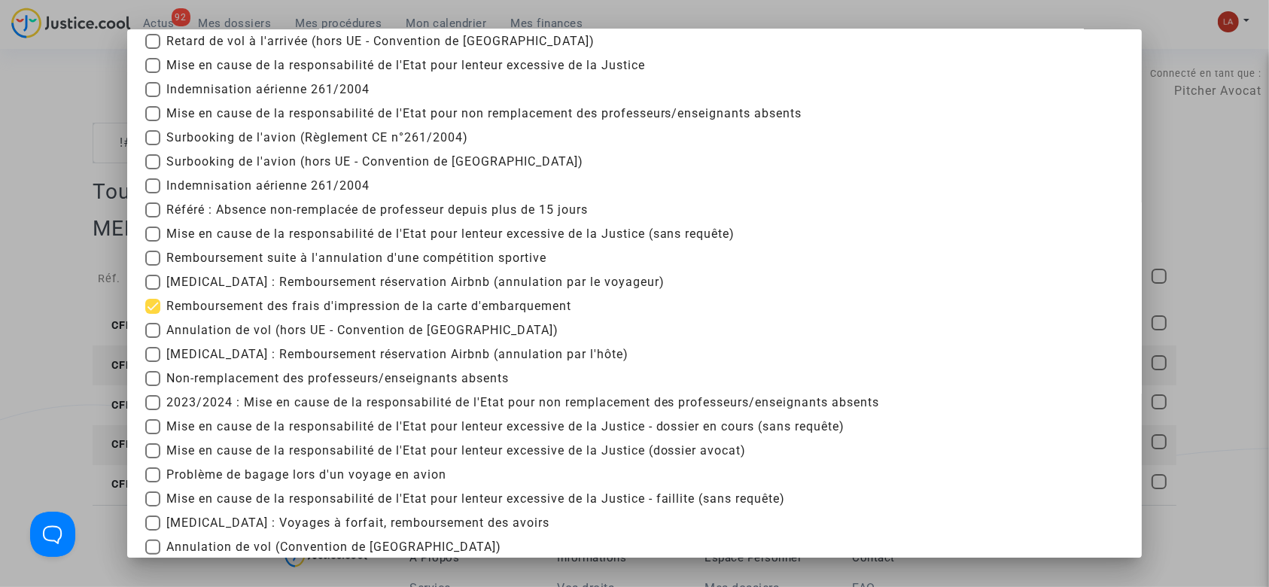
scroll to position [316, 0]
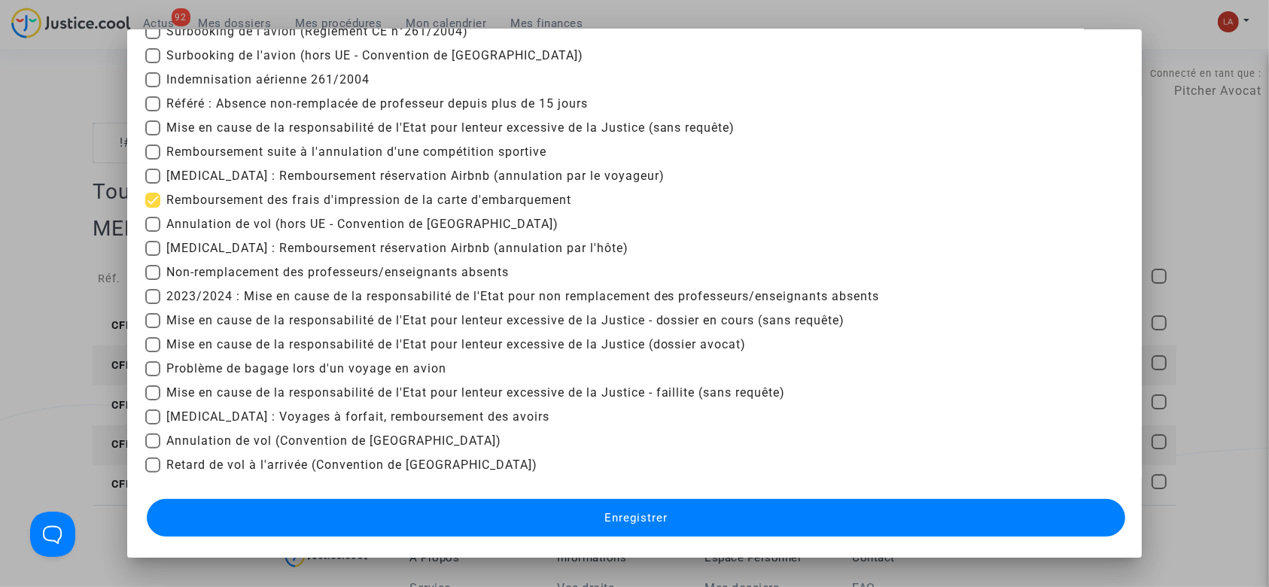
click at [1180, 179] on div at bounding box center [634, 293] width 1269 height 587
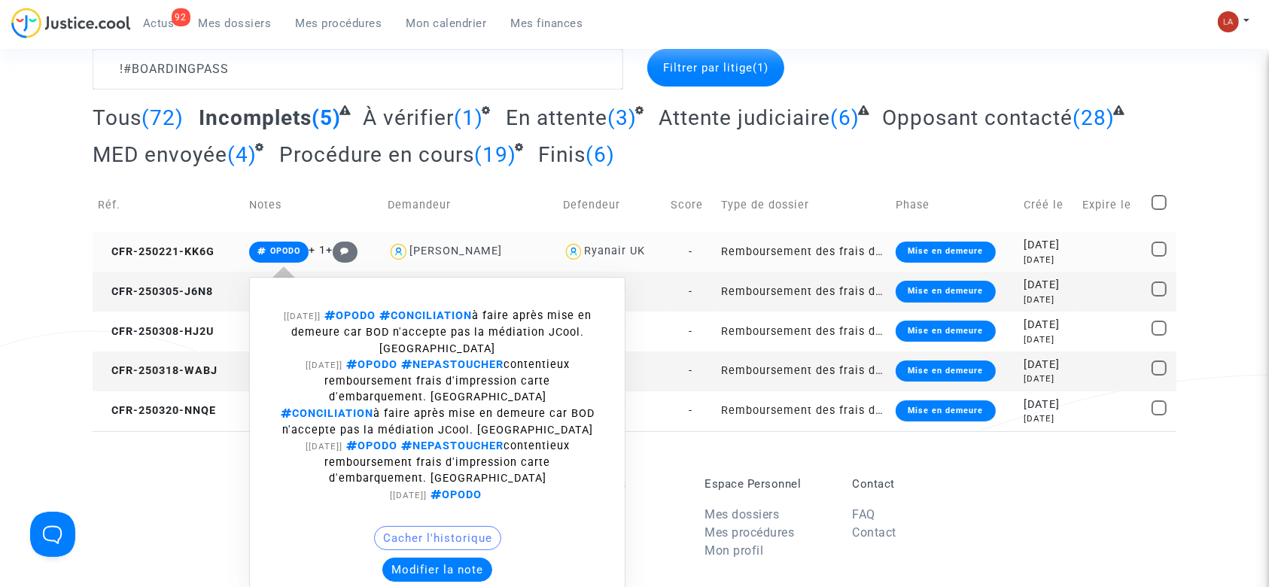
scroll to position [100, 0]
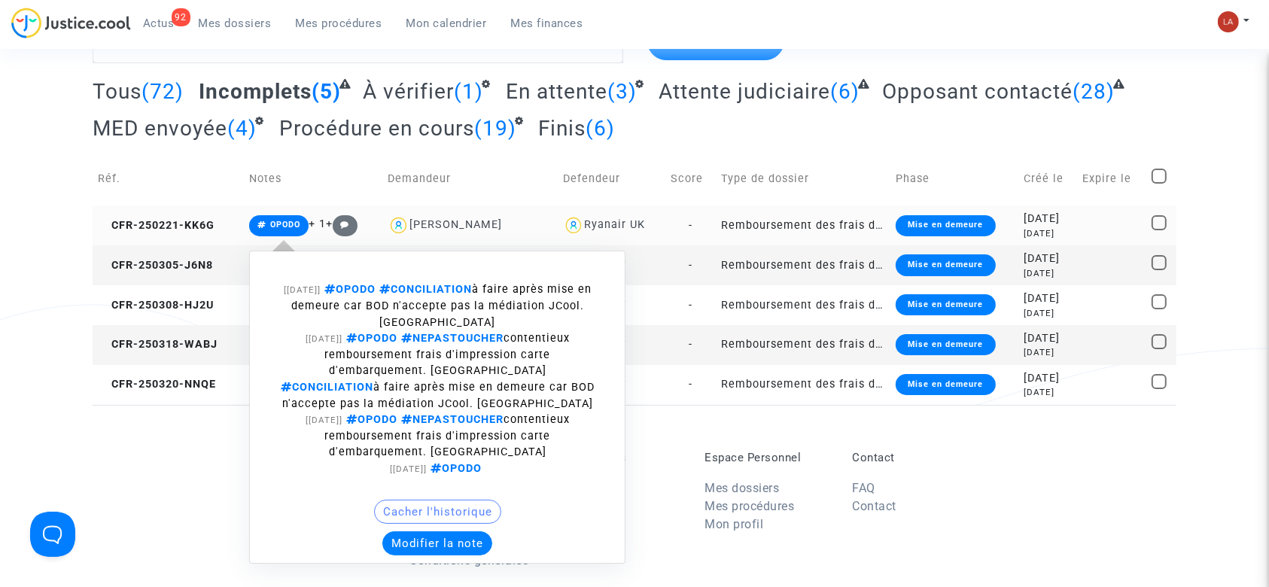
click at [391, 537] on button "Modifier la note" at bounding box center [437, 543] width 110 height 24
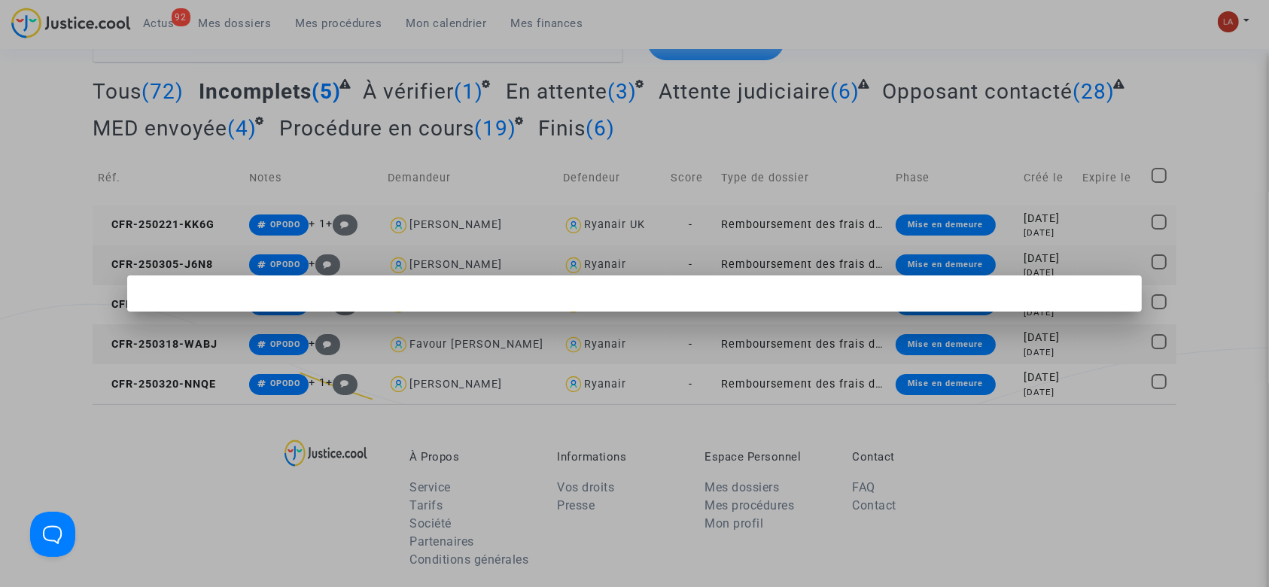
scroll to position [0, 0]
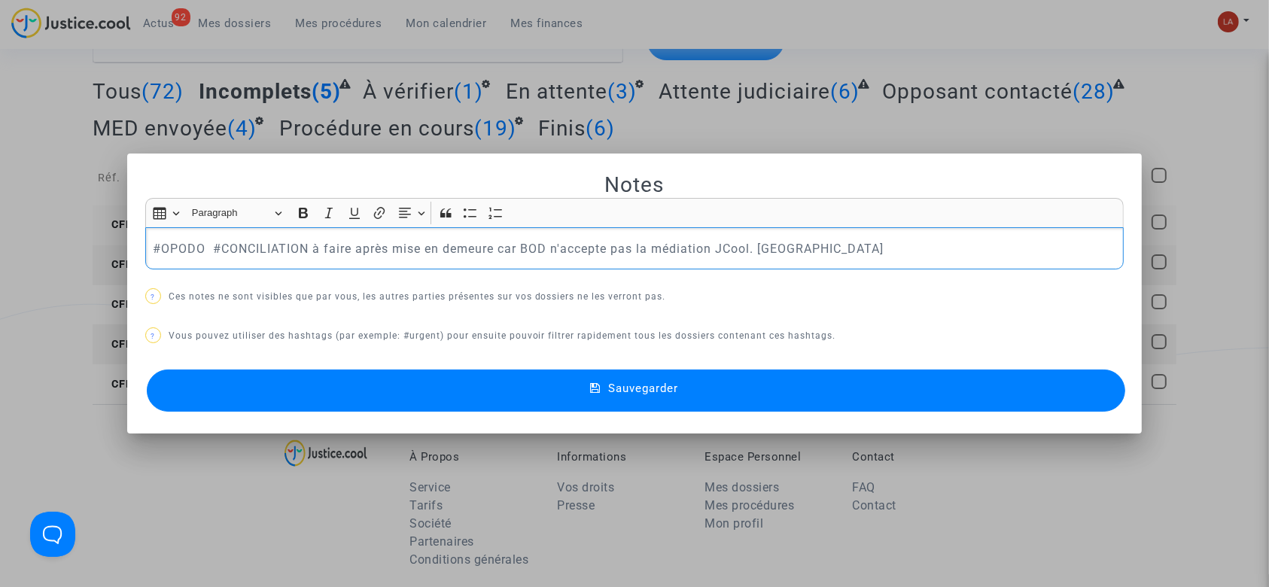
click at [878, 243] on p "#OPODO #CONCILIATION à faire après mise en demeure car BOD n'accepte pas la méd…" at bounding box center [634, 248] width 963 height 19
click at [738, 375] on button "Sauvegarder" at bounding box center [636, 390] width 979 height 42
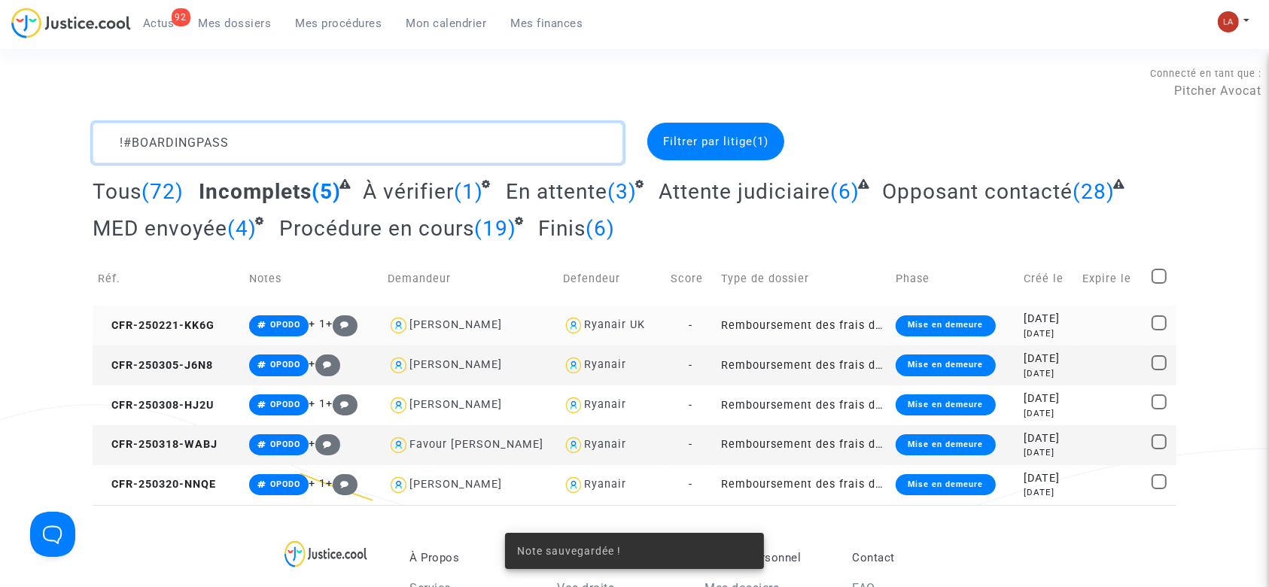
click at [435, 129] on textarea at bounding box center [358, 143] width 531 height 41
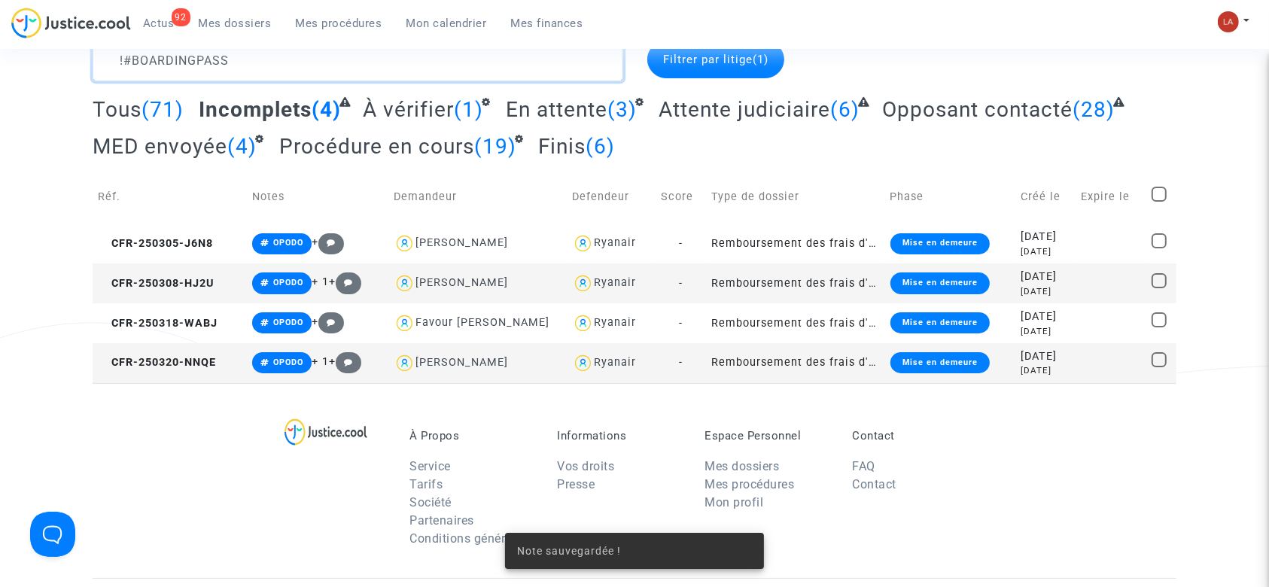
scroll to position [100, 0]
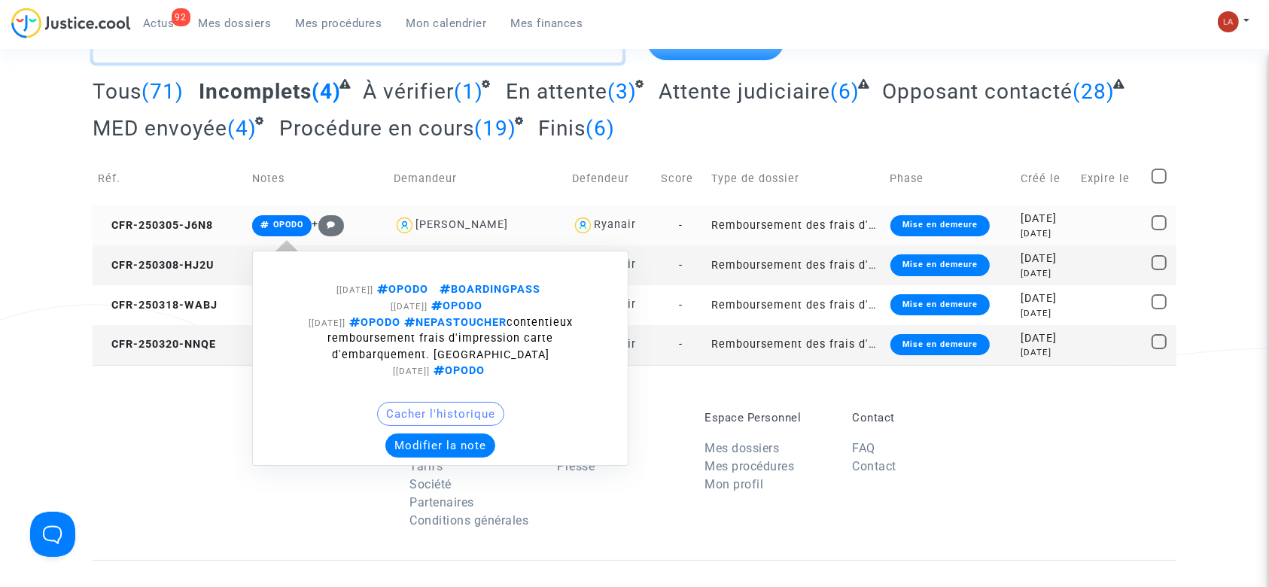
type textarea "!#BOARDINGPASS"
click at [445, 440] on button "Modifier la note" at bounding box center [440, 445] width 110 height 24
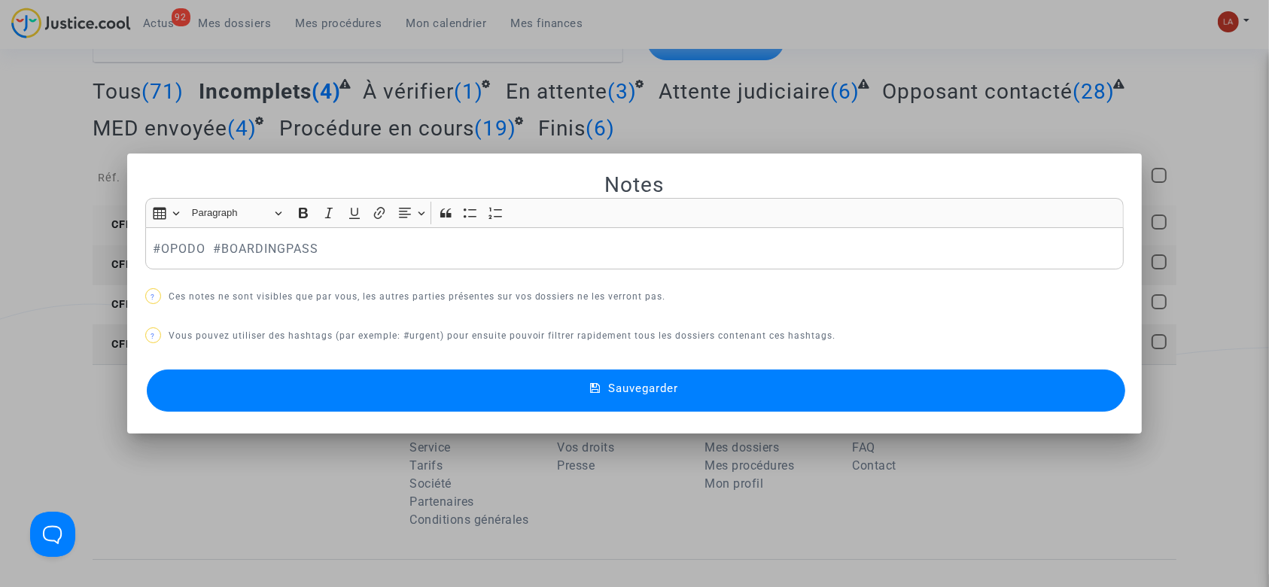
scroll to position [0, 0]
click at [208, 242] on p "#OPODO #BOARDINGPASS" at bounding box center [634, 248] width 963 height 19
click at [336, 254] on p "#OPODO #BOARDINGPASS" at bounding box center [634, 248] width 963 height 19
click at [327, 381] on button "Sauvegarder" at bounding box center [636, 390] width 979 height 42
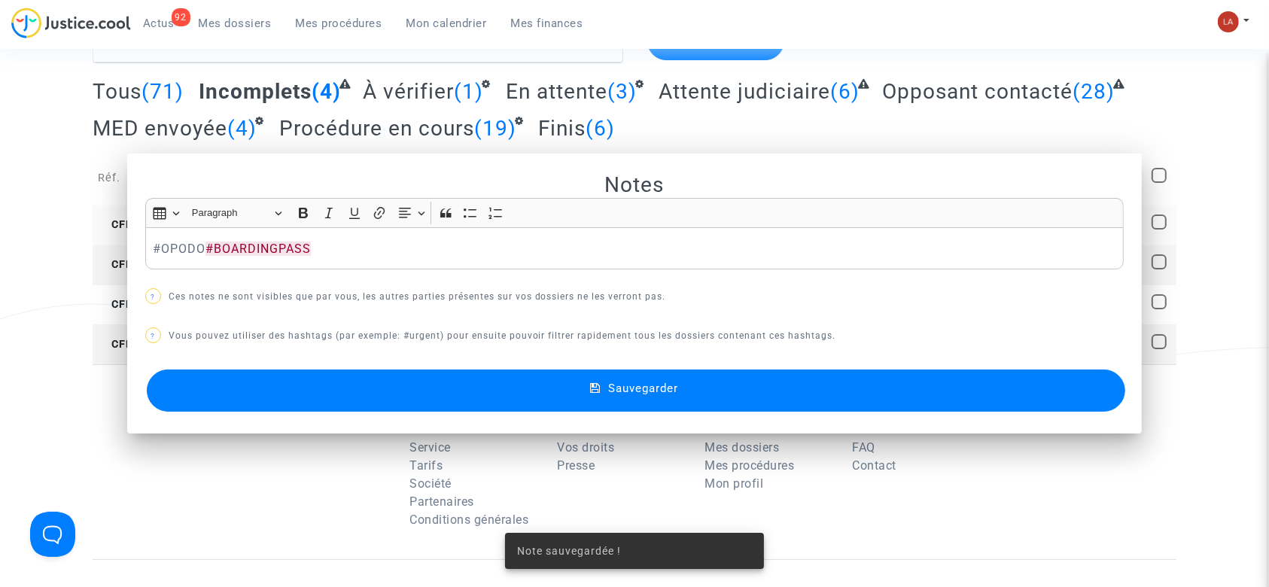
scroll to position [100, 0]
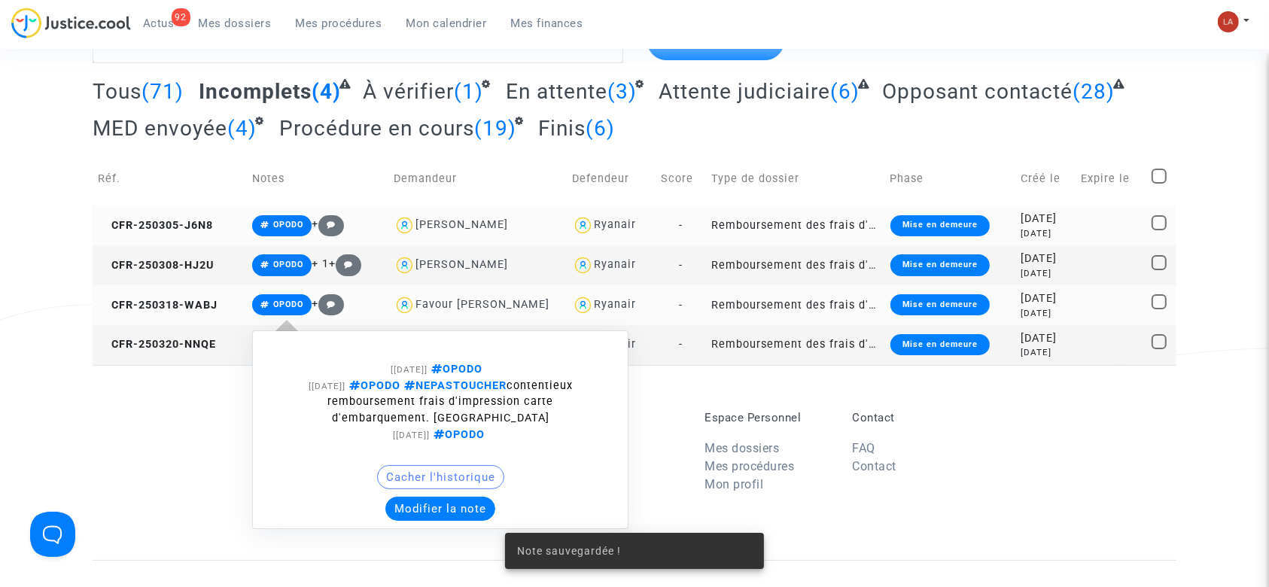
click at [421, 515] on button "Modifier la note" at bounding box center [440, 509] width 110 height 24
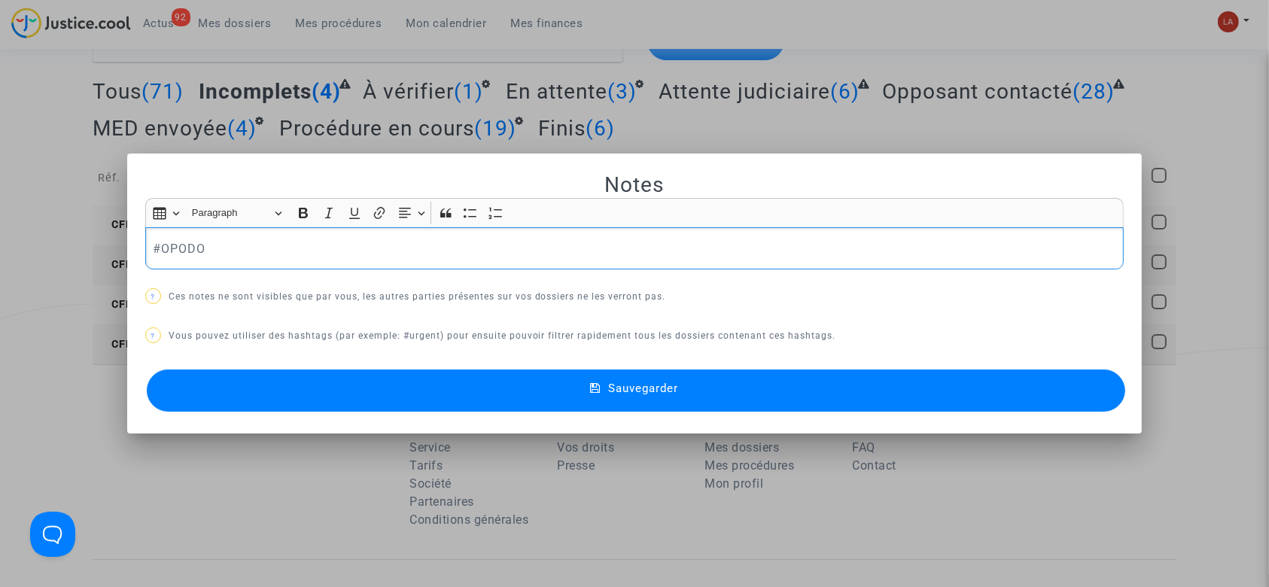
click at [336, 263] on div "#OPODO" at bounding box center [634, 248] width 979 height 42
click at [299, 379] on button "Sauvegarder" at bounding box center [636, 390] width 979 height 42
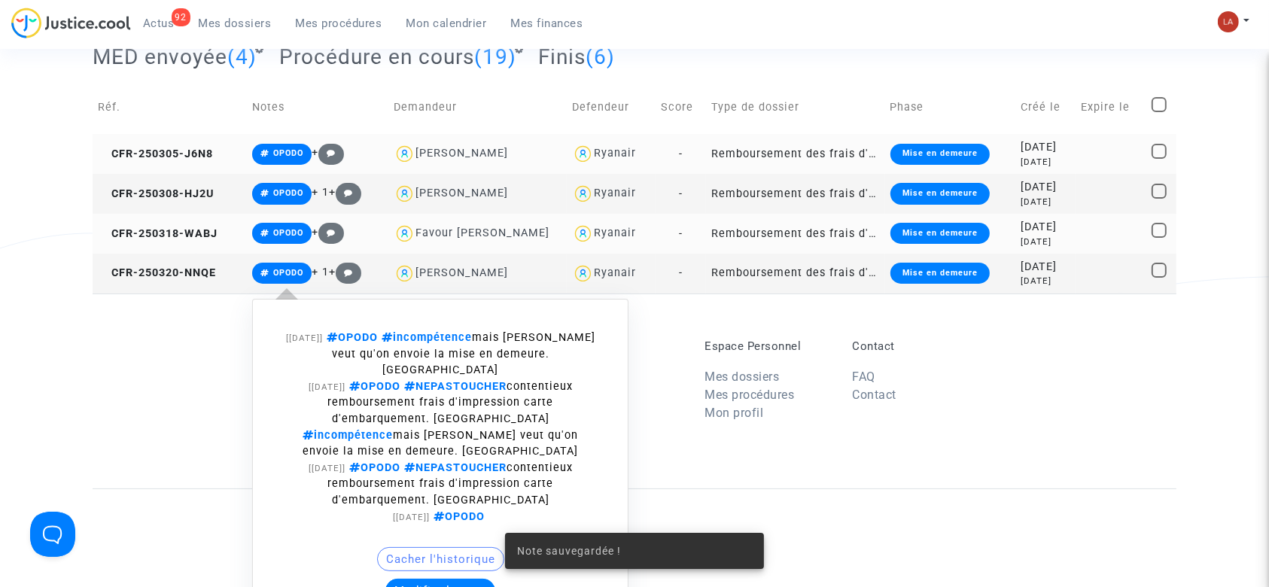
scroll to position [200, 0]
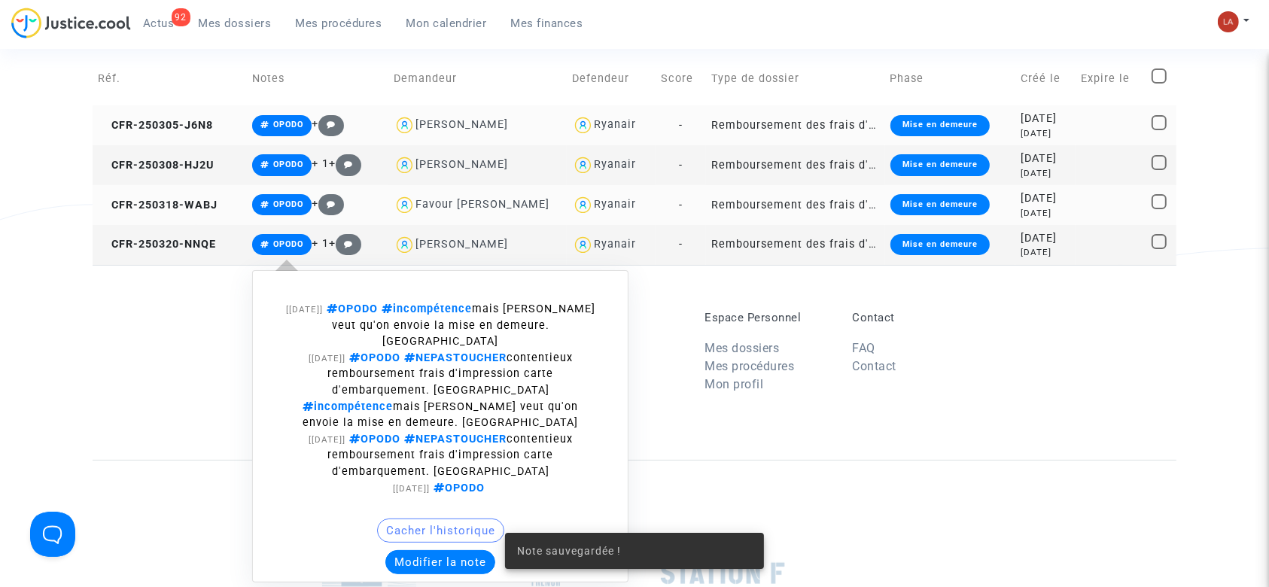
click at [440, 550] on button "Modifier la note" at bounding box center [440, 562] width 110 height 24
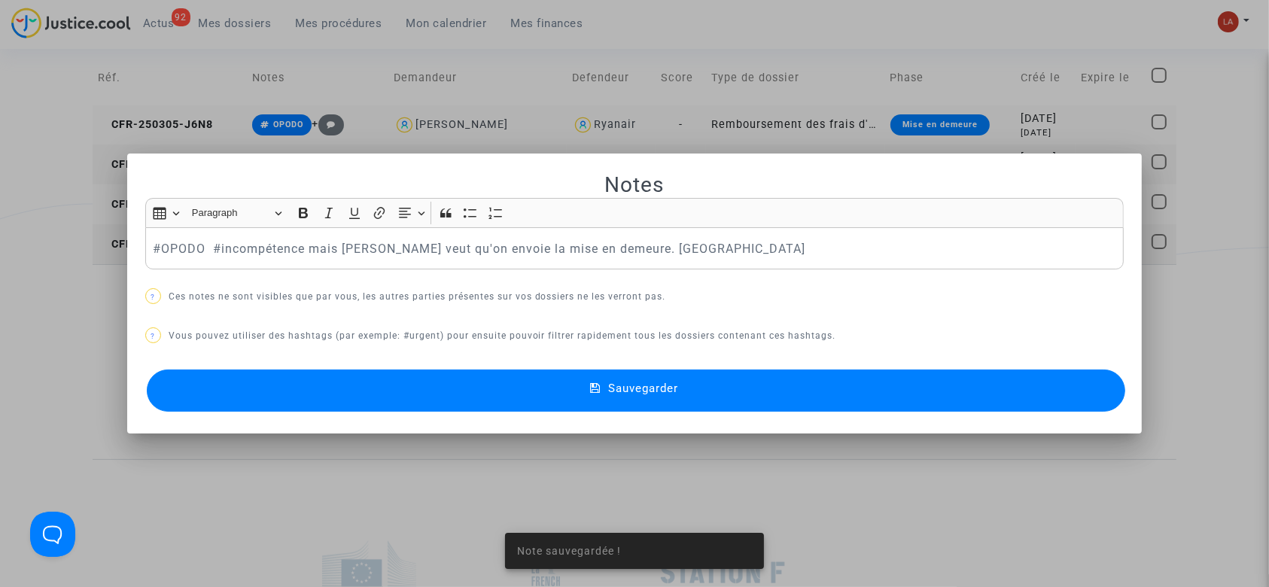
scroll to position [0, 0]
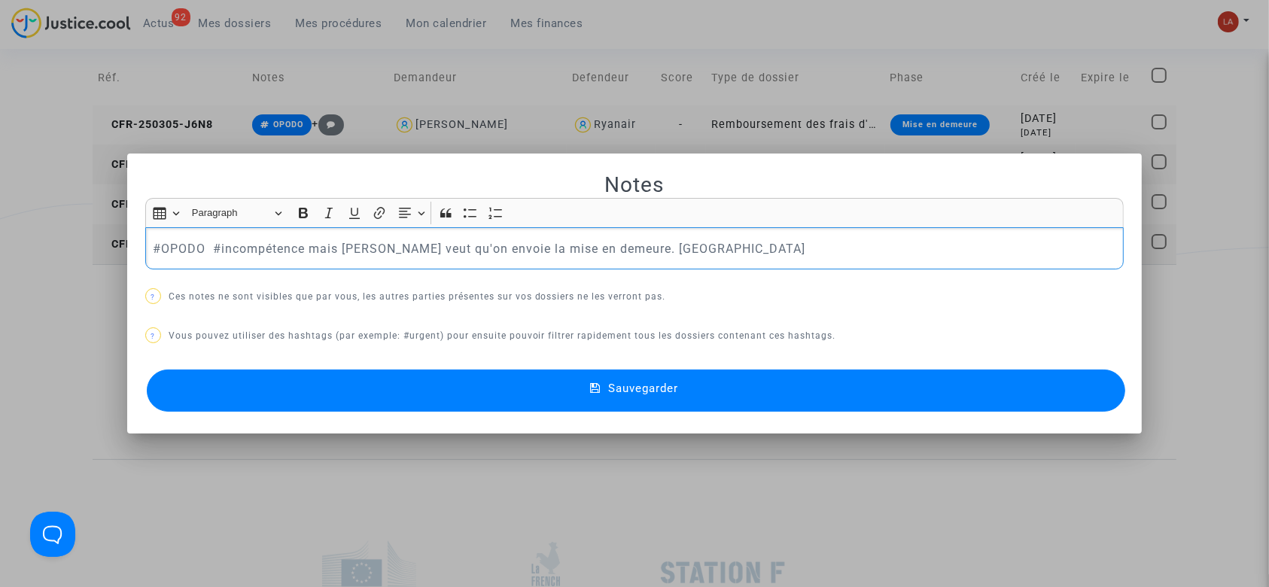
click at [718, 248] on p "#OPODO #incompétence mais Joyce veut qu'on envoie la mise en demeure. Laurène" at bounding box center [634, 248] width 963 height 19
click at [631, 382] on span "Sauvegarder" at bounding box center [643, 389] width 70 height 14
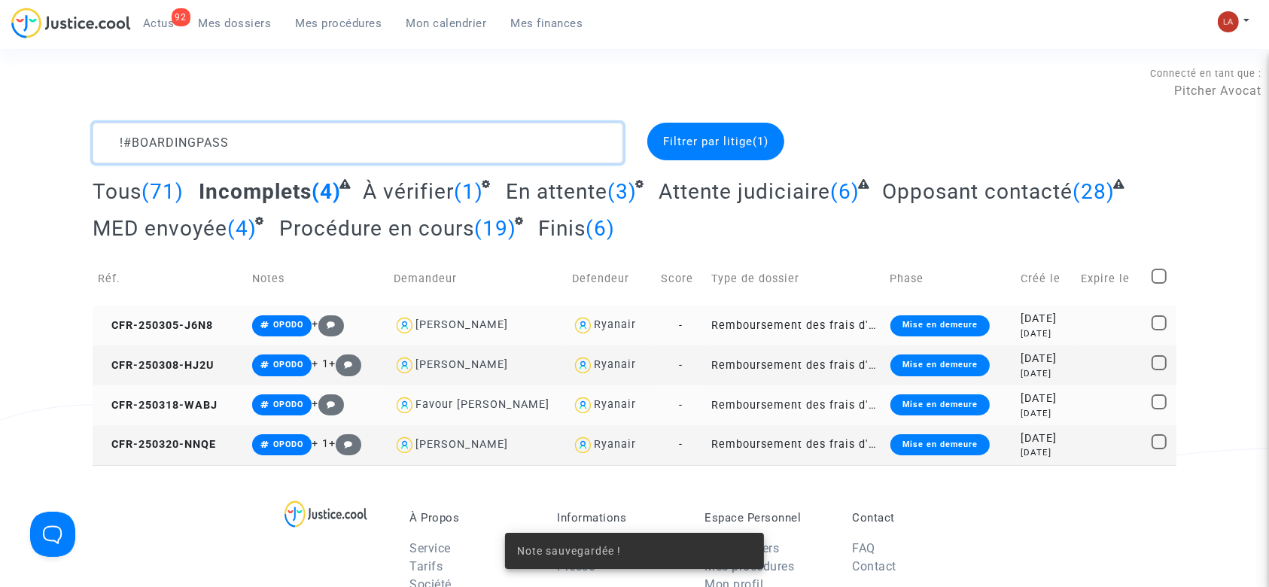
click at [384, 152] on textarea at bounding box center [358, 143] width 531 height 41
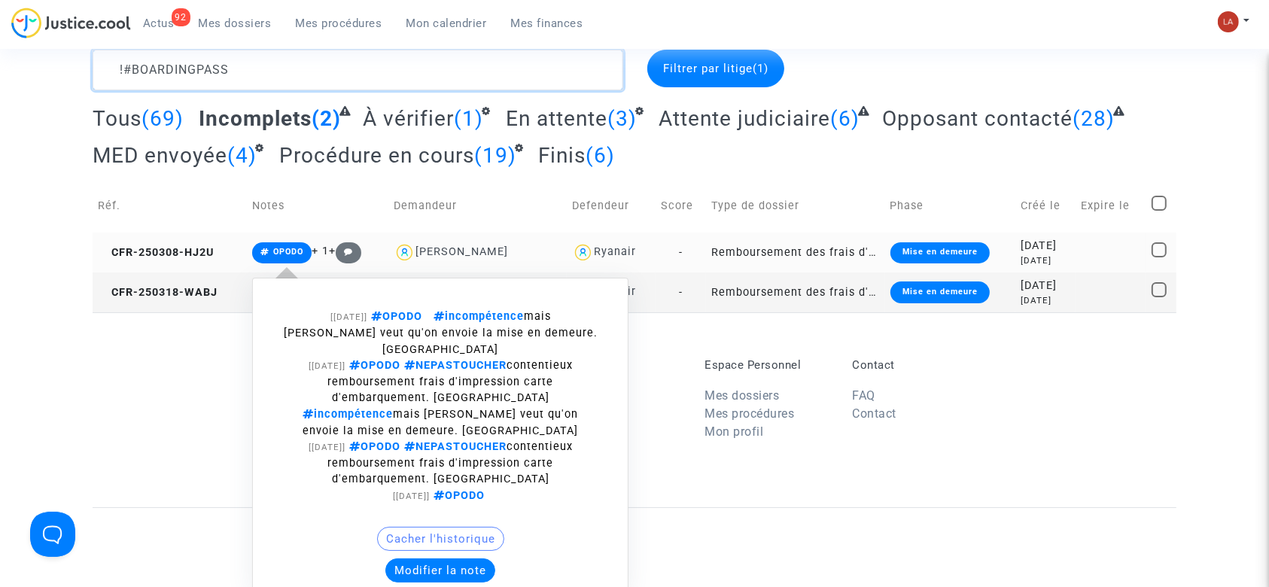
scroll to position [100, 0]
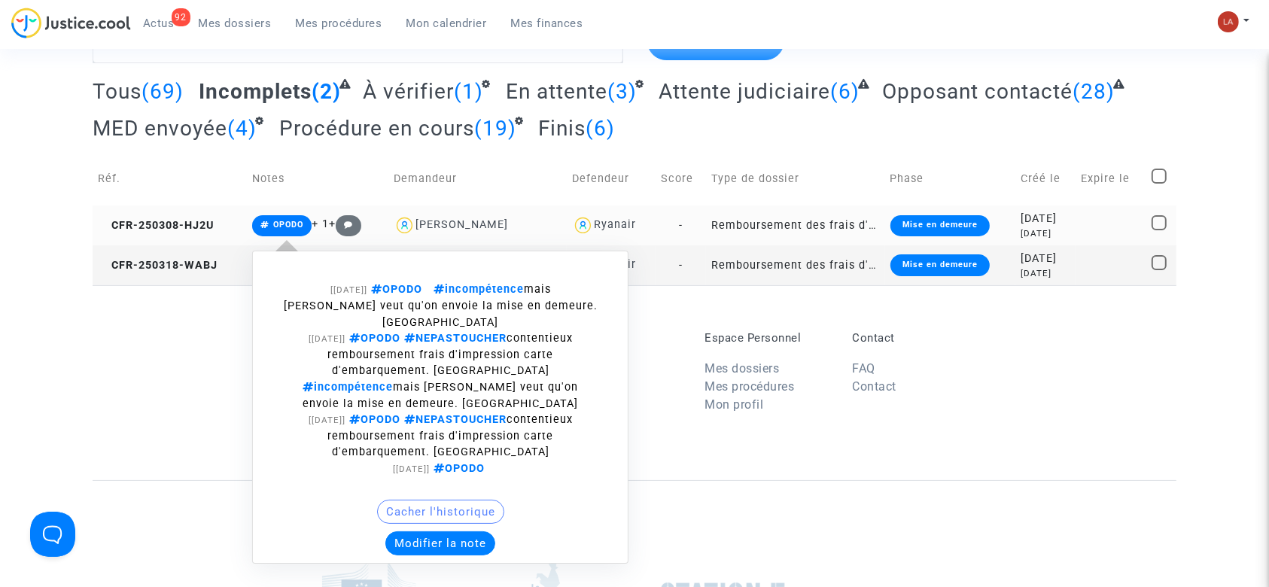
click at [452, 531] on button "Modifier la note" at bounding box center [440, 543] width 110 height 24
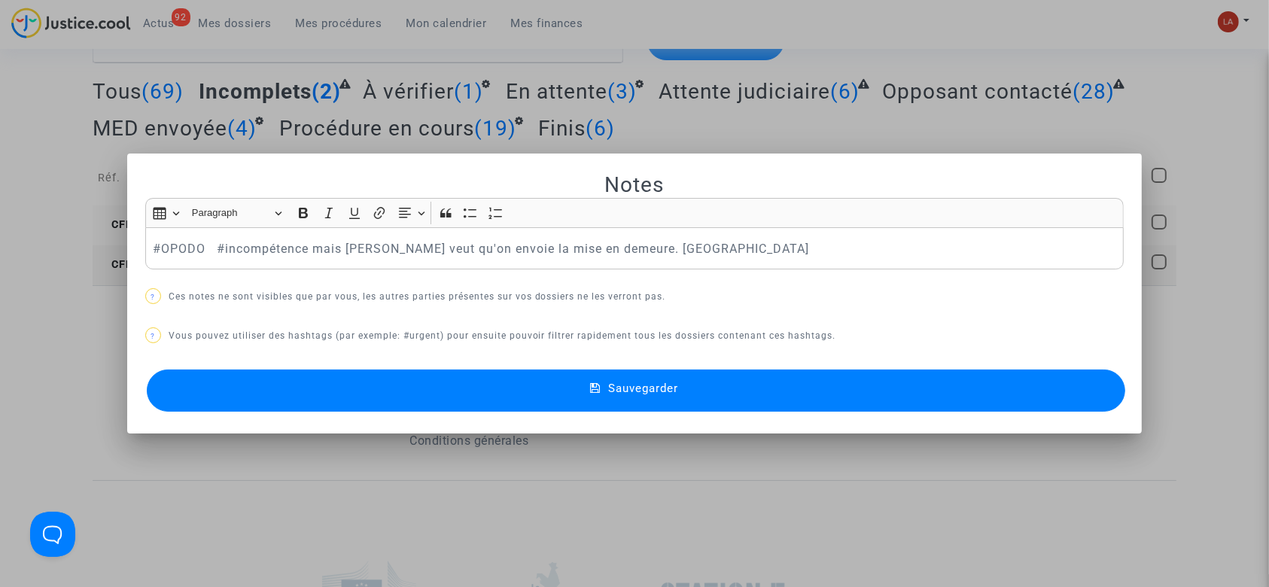
scroll to position [0, 0]
click at [678, 236] on div "#OPODO #incompétence mais Joyce veut qu'on envoie la mise en demeure. Laurène" at bounding box center [634, 248] width 979 height 42
click at [204, 245] on p "#OPODO #incompétence mais Joyce veut qu'on envoie la mise en demeure. Laurène" at bounding box center [634, 248] width 963 height 19
click at [382, 385] on button "Sauvegarder" at bounding box center [636, 390] width 979 height 42
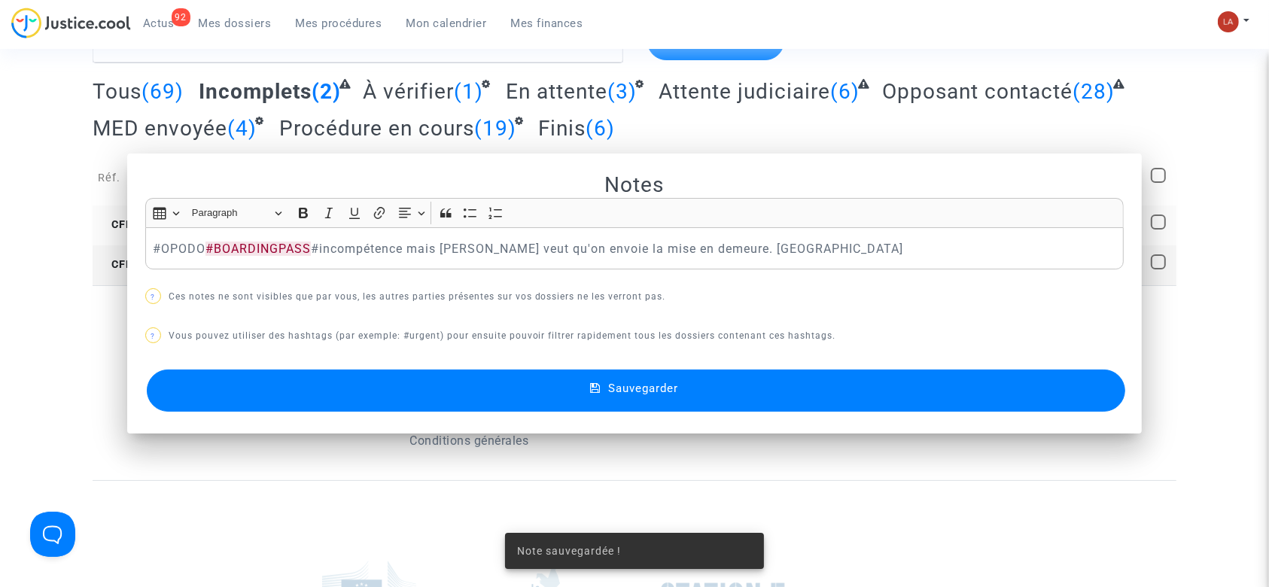
scroll to position [100, 0]
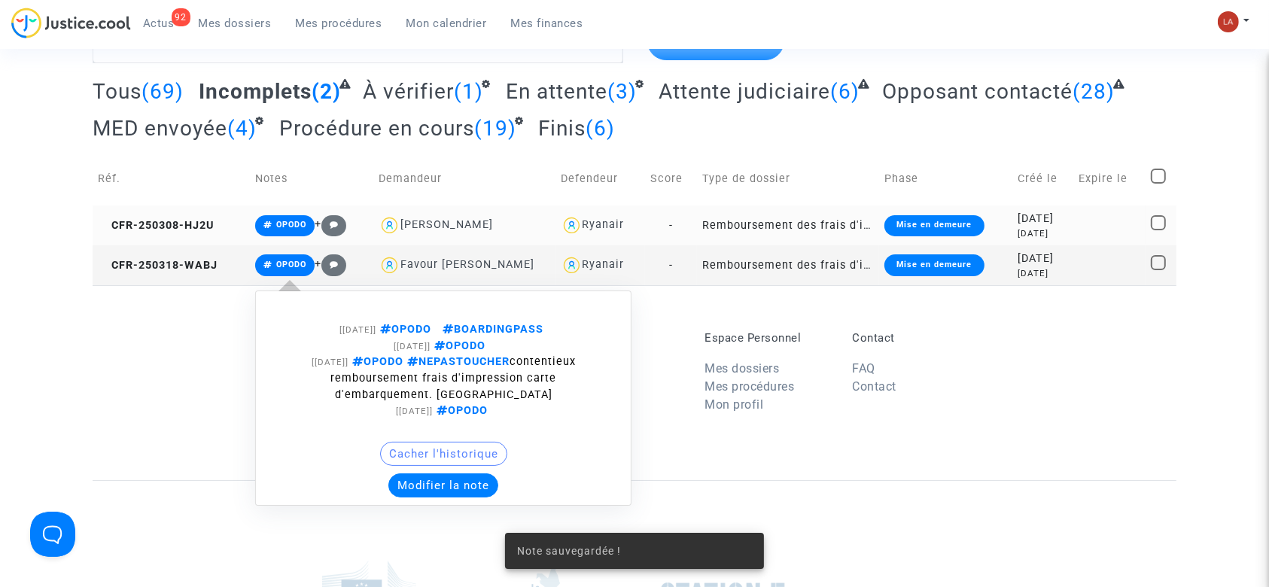
click at [475, 477] on button "Modifier la note" at bounding box center [443, 485] width 110 height 24
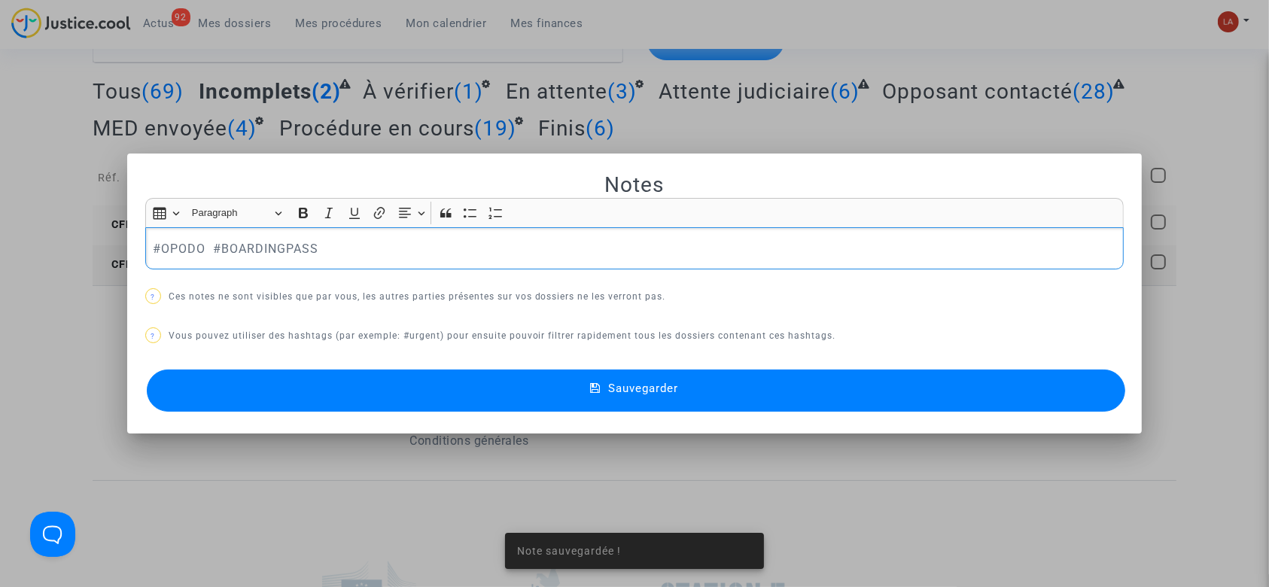
click at [366, 239] on p "#OPODO #BOARDINGPASS" at bounding box center [634, 248] width 963 height 19
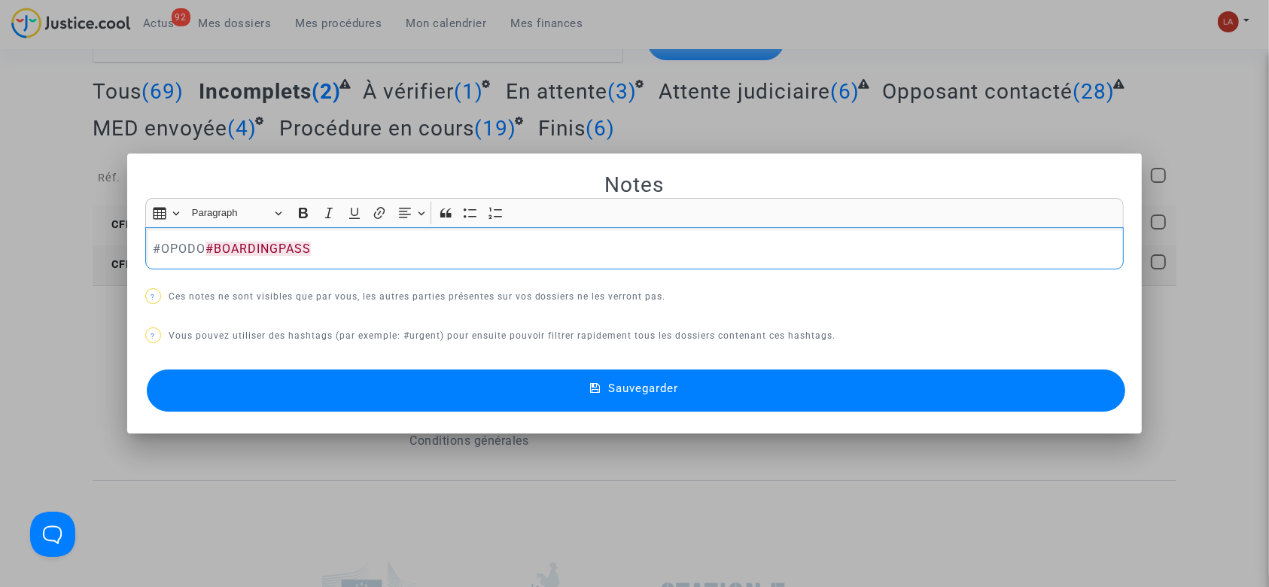
click at [370, 395] on button "Sauvegarder" at bounding box center [636, 390] width 979 height 42
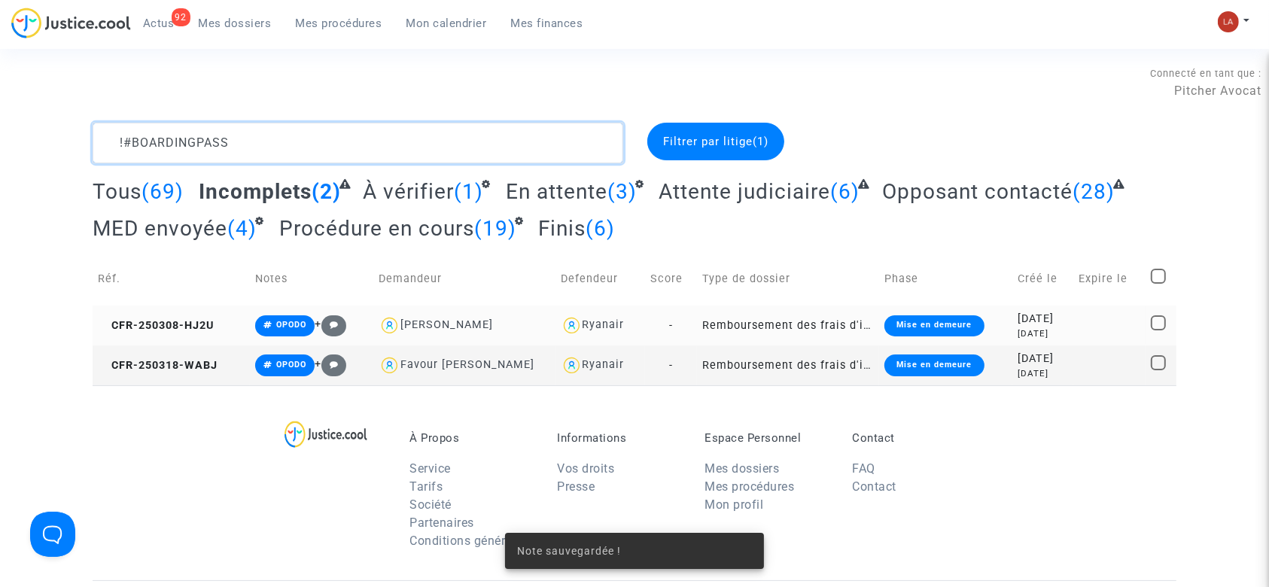
click at [403, 141] on textarea at bounding box center [358, 143] width 531 height 41
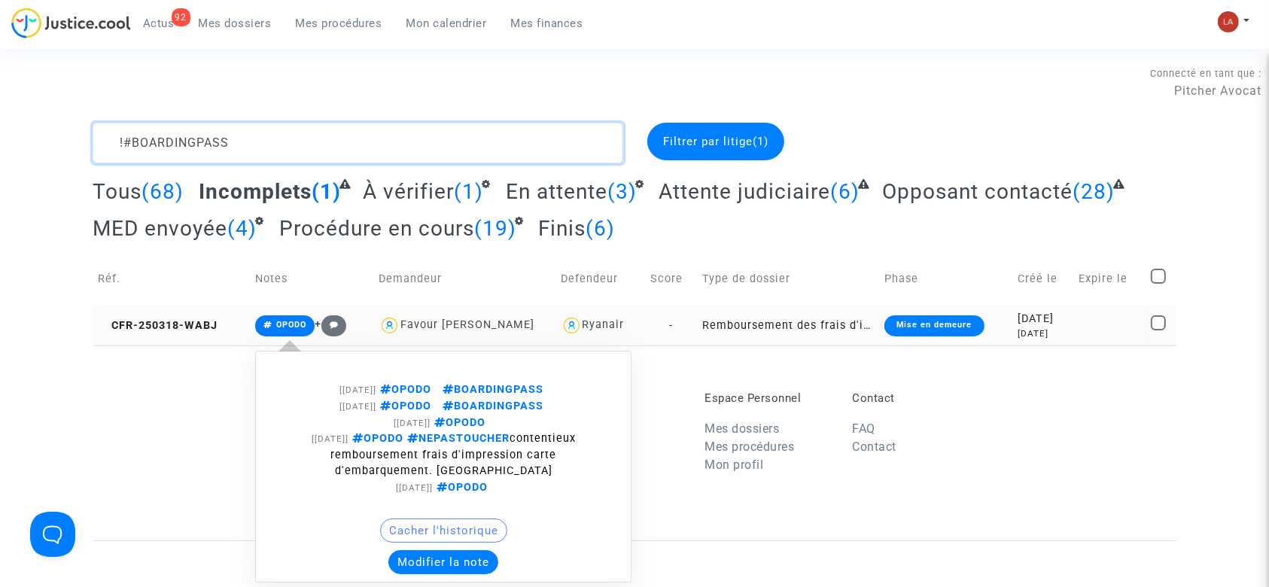
type textarea "!#BOARDINGPASS"
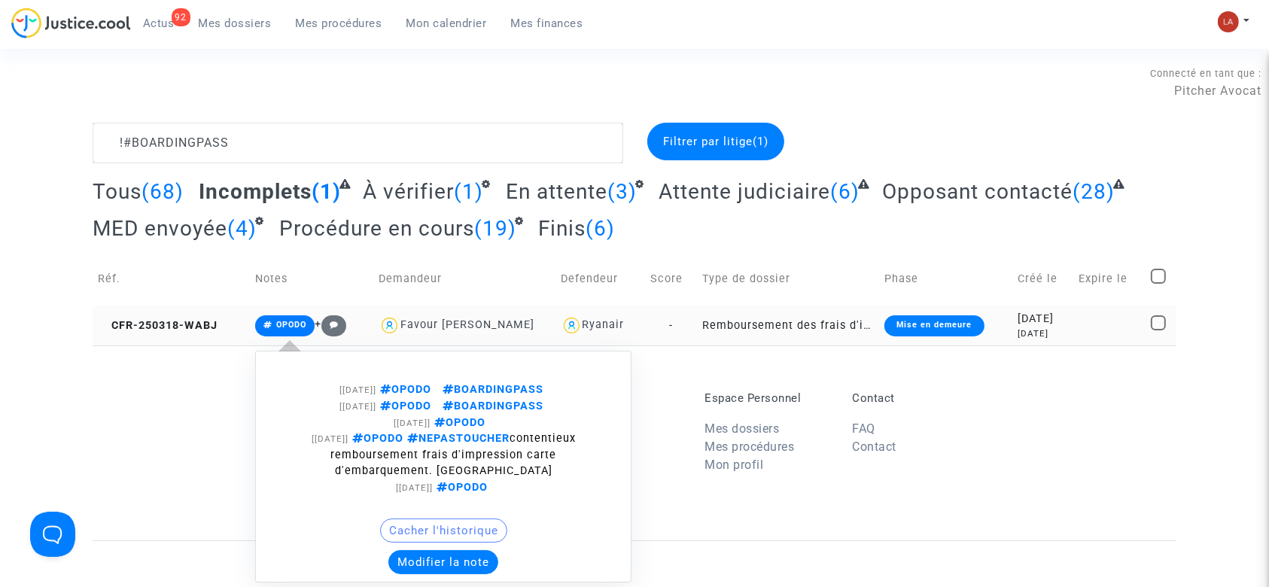
click at [473, 567] on button "Modifier la note" at bounding box center [443, 562] width 110 height 24
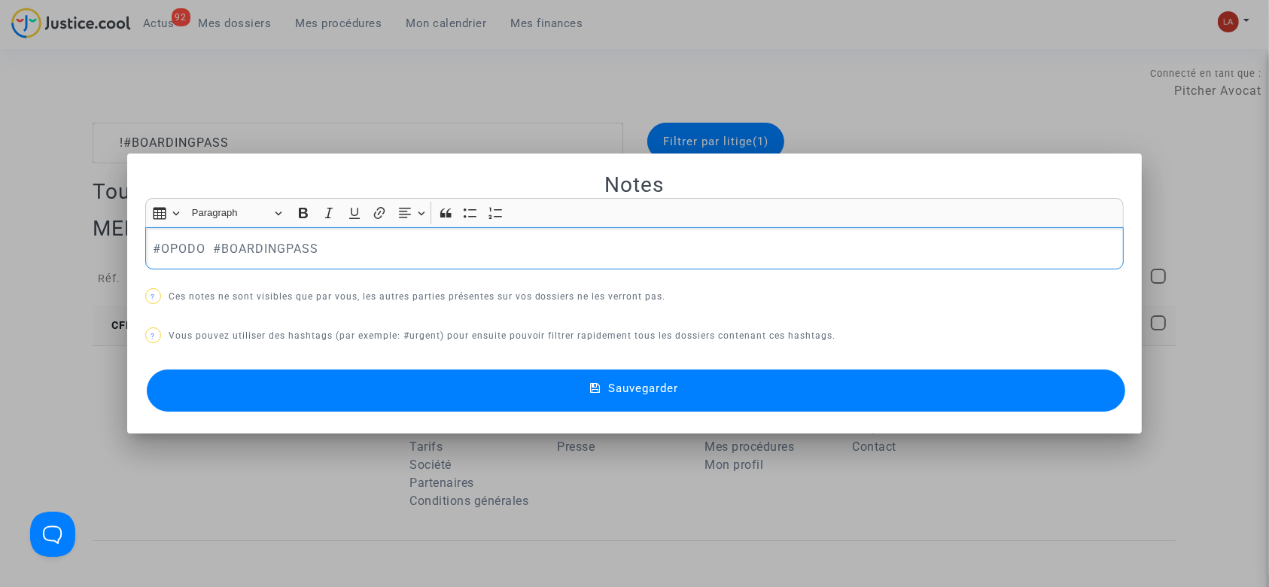
click at [306, 247] on p "#OPODO #BOARDINGPASS" at bounding box center [634, 248] width 963 height 19
click at [319, 248] on p "#OPODO #BOARDINGPASS" at bounding box center [634, 248] width 963 height 19
click at [414, 409] on button "Sauvegarder" at bounding box center [636, 390] width 979 height 42
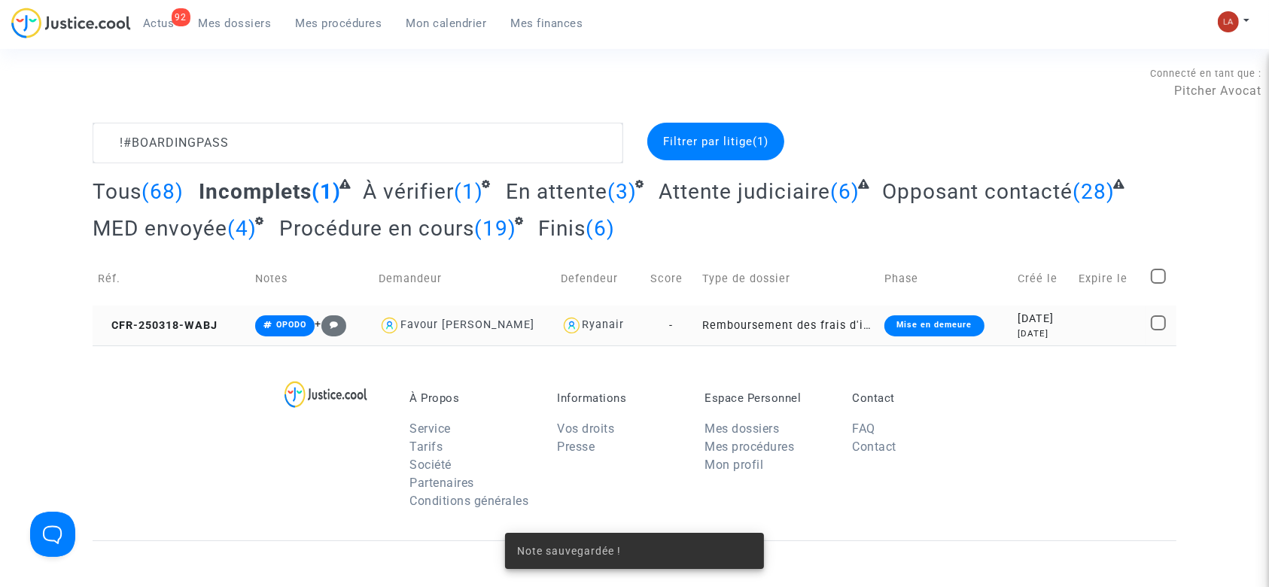
drag, startPoint x: 397, startPoint y: 175, endPoint x: 409, endPoint y: 199, distance: 26.9
click at [397, 176] on complex-dispute-list "!#BOARDINGPASS Filtrer par litige (1) Tous (68) Incomplets (1) À vérifier (1) E…" at bounding box center [635, 234] width 1084 height 223
click at [411, 199] on span "À vérifier" at bounding box center [408, 191] width 91 height 25
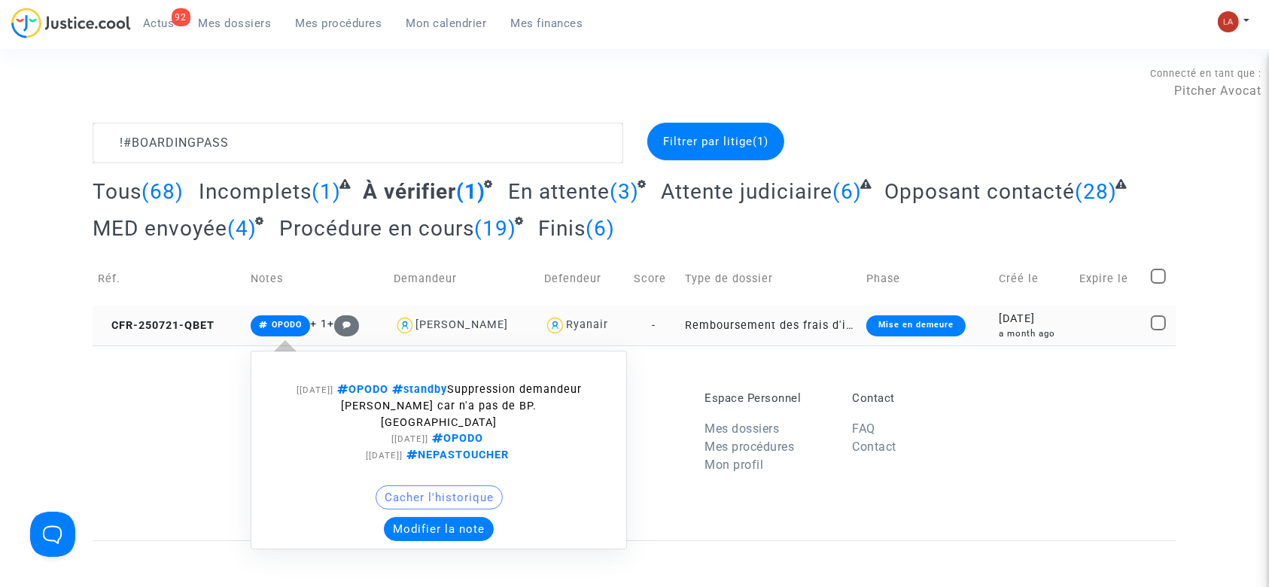
click at [415, 517] on button "Modifier la note" at bounding box center [439, 529] width 110 height 24
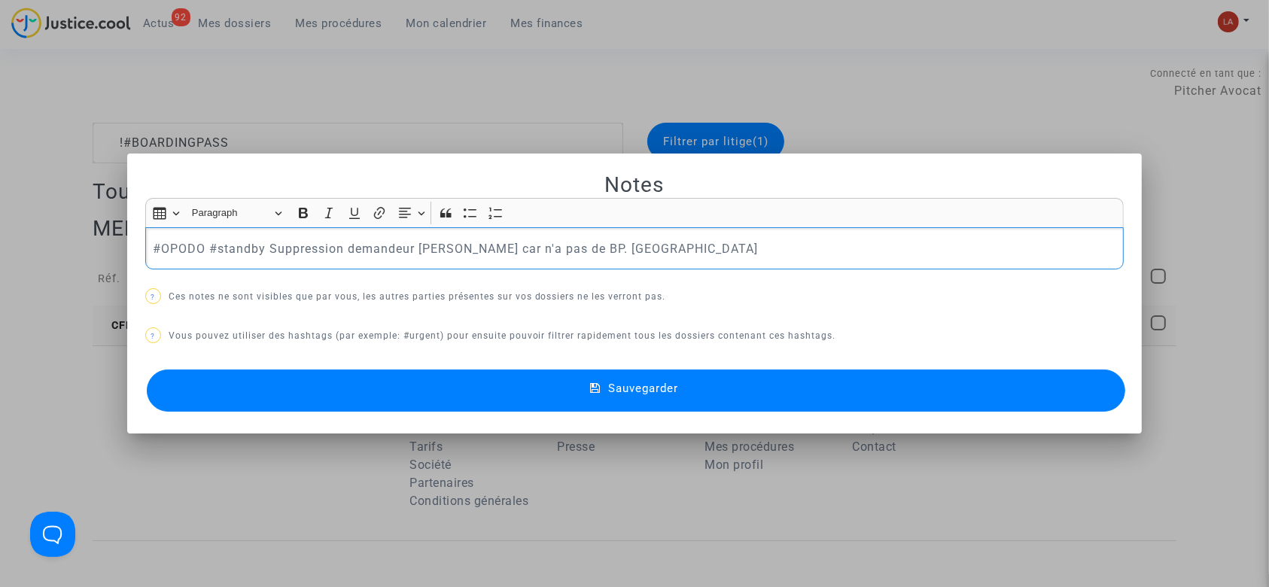
click at [706, 247] on p "#OPODO #standby Suppression demandeur Yves BRENAUD car n'a pas de BP. Laurène" at bounding box center [634, 248] width 963 height 19
click at [672, 381] on button "Sauvegarder" at bounding box center [636, 390] width 979 height 42
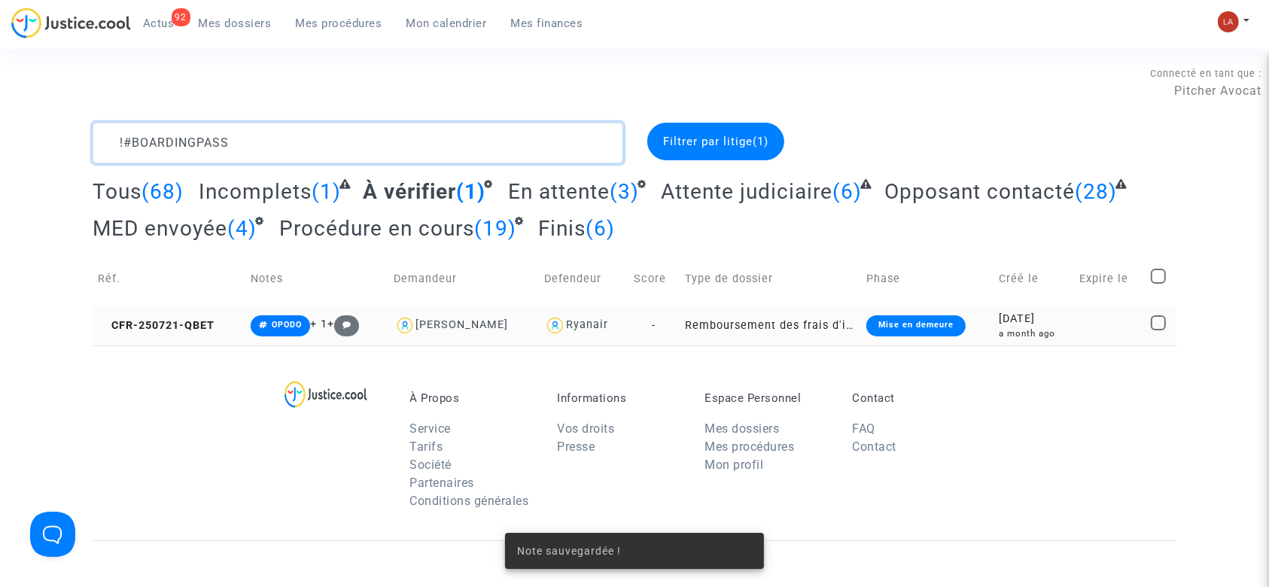
click at [415, 147] on textarea at bounding box center [358, 143] width 531 height 41
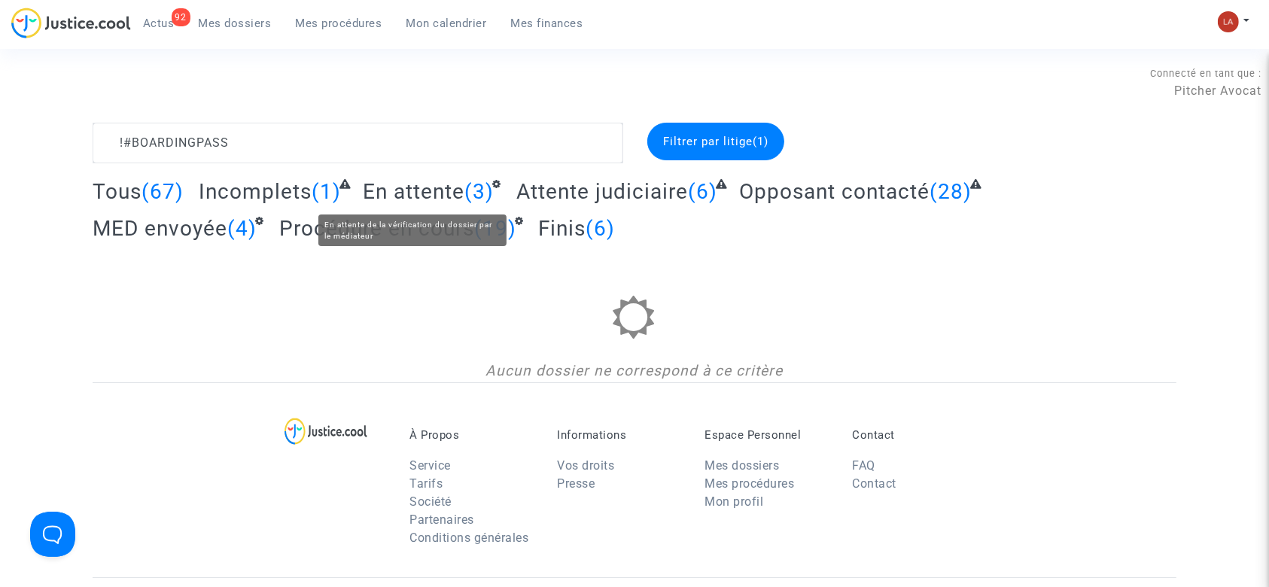
click at [426, 194] on span "En attente" at bounding box center [414, 191] width 102 height 25
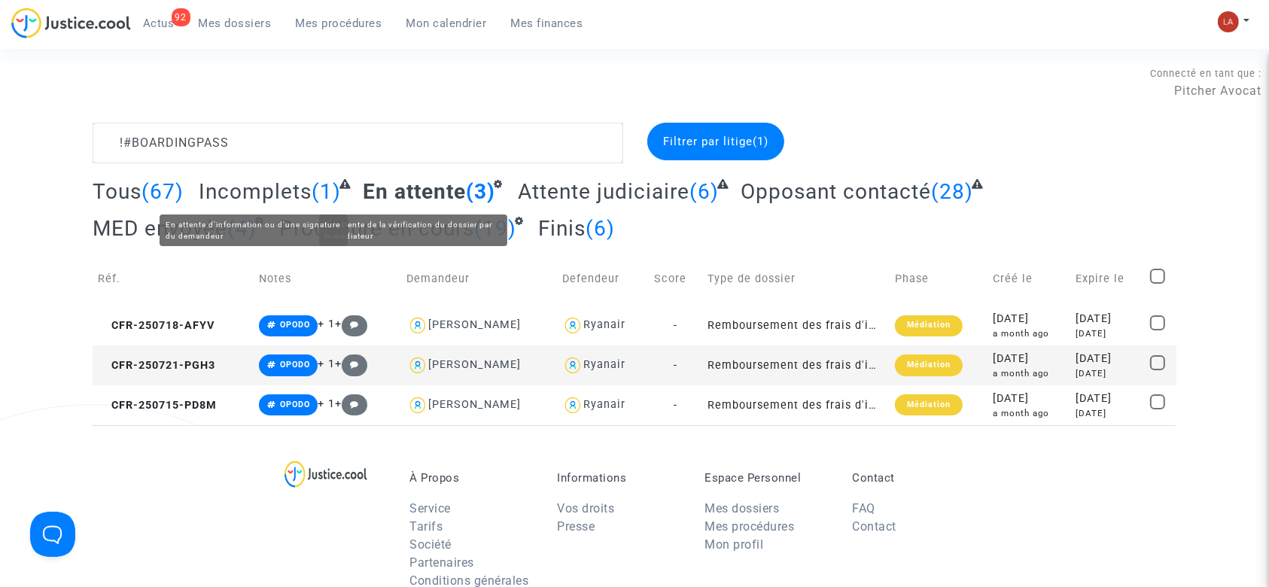
click at [296, 180] on span "Incomplets" at bounding box center [255, 191] width 113 height 25
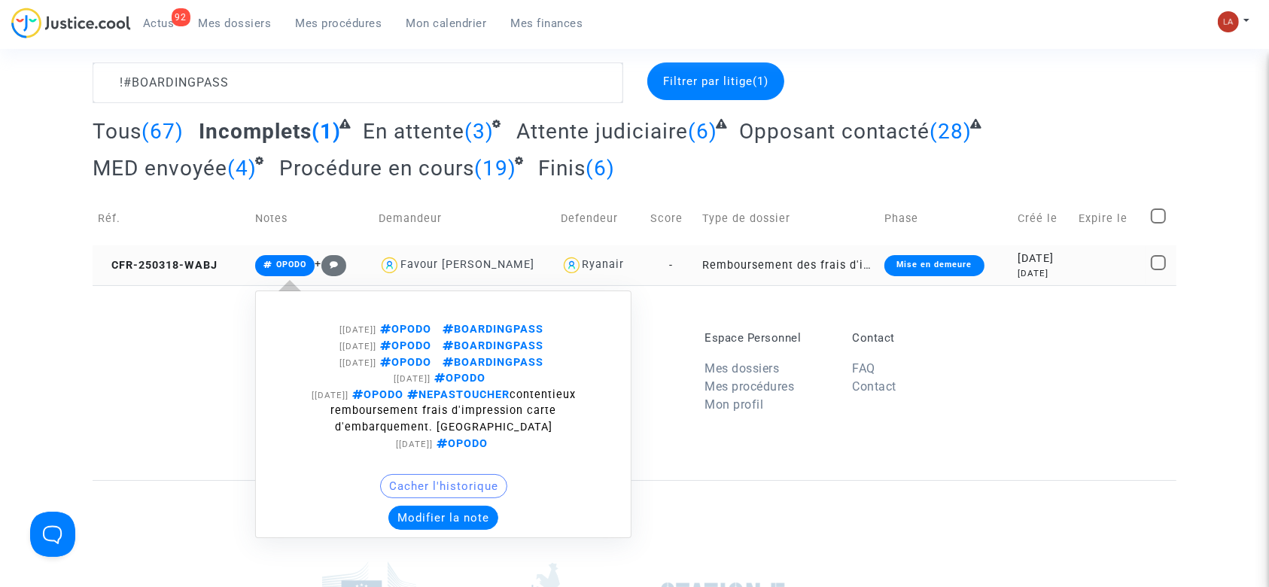
scroll to position [100, 0]
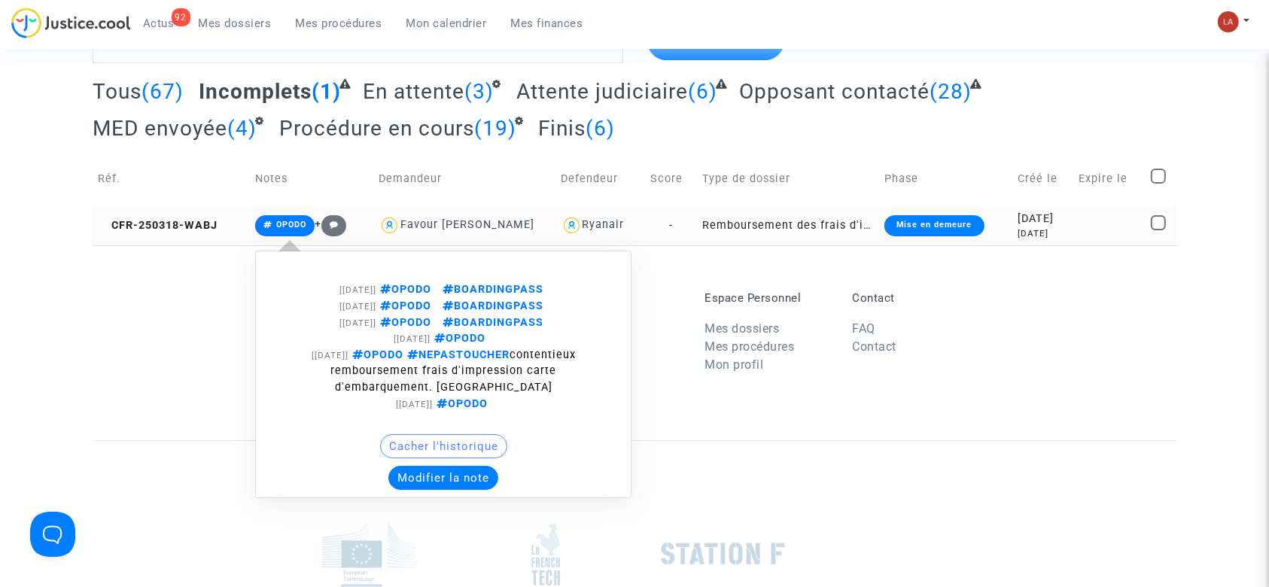
click at [433, 464] on div "Cacher l'historique" at bounding box center [443, 450] width 360 height 32
click at [439, 471] on button "Modifier la note" at bounding box center [443, 478] width 110 height 24
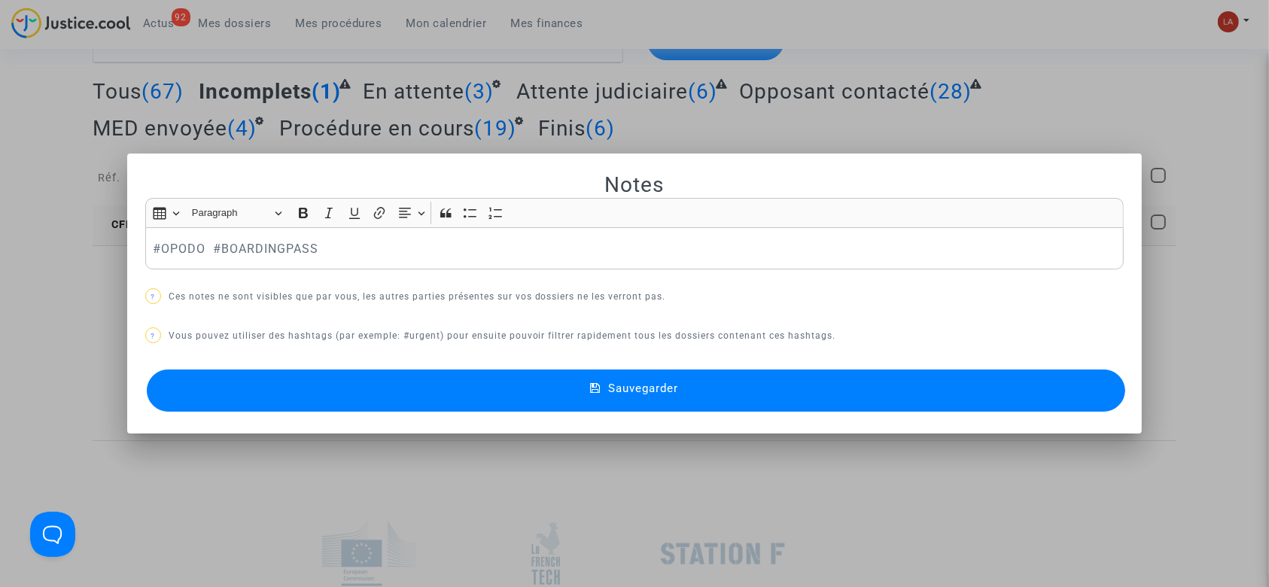
scroll to position [0, 0]
click at [373, 239] on p "#OPODO #BOARDINGPASS" at bounding box center [634, 248] width 963 height 19
click at [206, 242] on p "#OPODO #BOARDINGPASS" at bounding box center [634, 248] width 963 height 19
click at [347, 256] on p "#OPODO #BOARDINGPASS" at bounding box center [634, 248] width 963 height 19
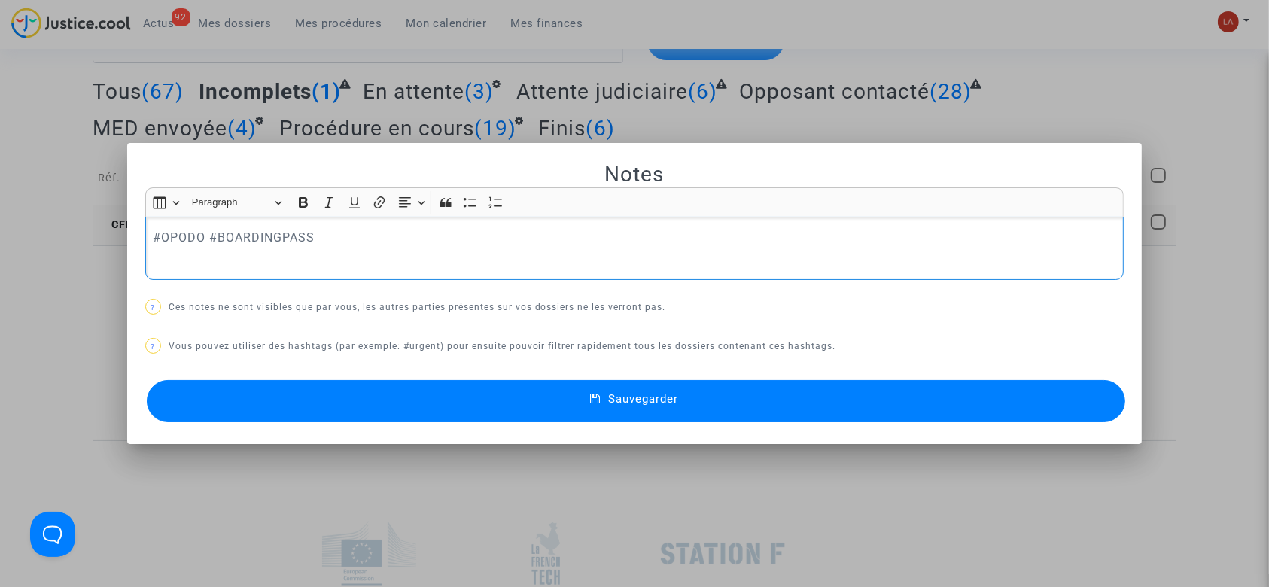
click at [346, 240] on p "#OPODO #BOARDINGPASS" at bounding box center [634, 237] width 963 height 19
click at [361, 392] on button "Sauvegarder" at bounding box center [636, 401] width 979 height 42
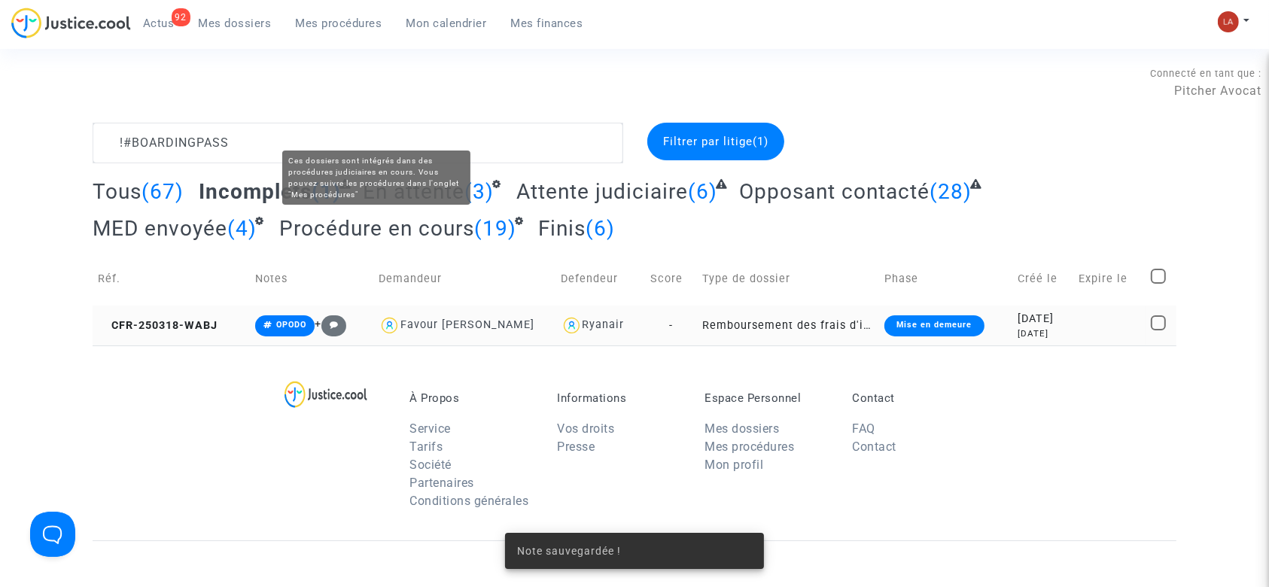
scroll to position [100, 0]
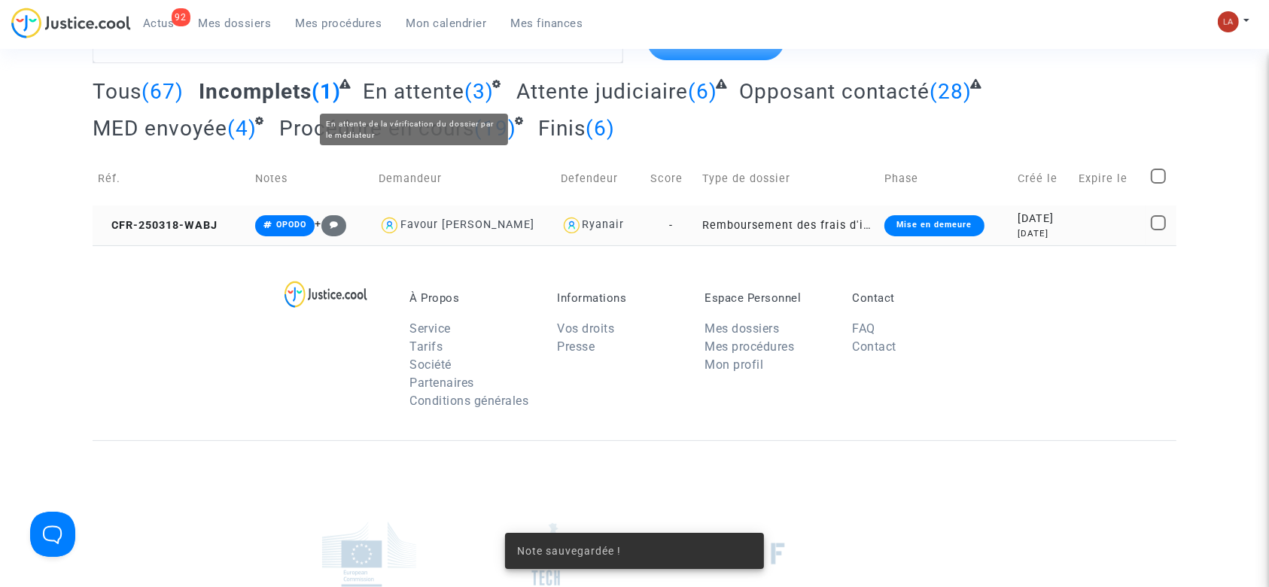
click at [412, 79] on span "En attente" at bounding box center [414, 91] width 102 height 25
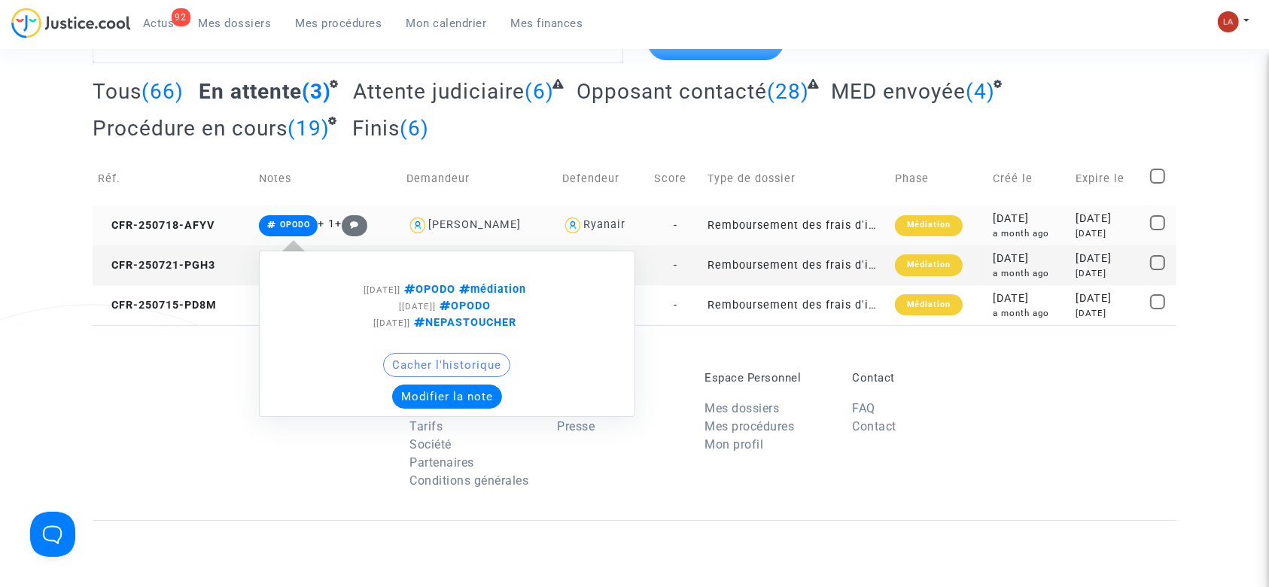
click at [423, 394] on button "Modifier la note" at bounding box center [447, 397] width 110 height 24
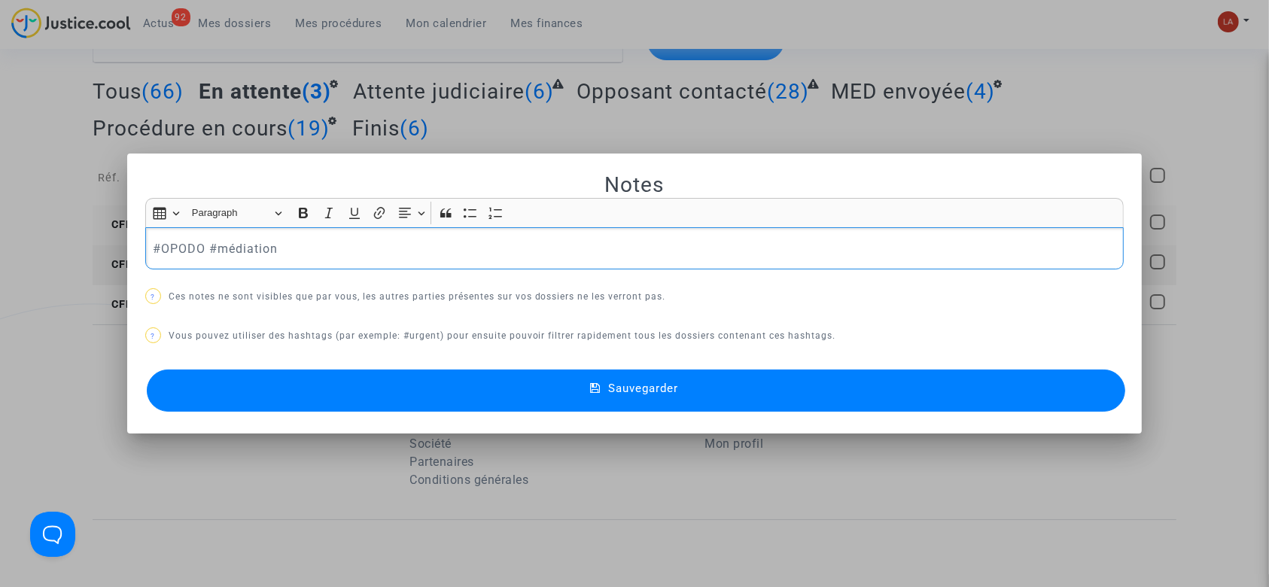
click at [330, 244] on p "#OPODO #médiation" at bounding box center [634, 248] width 963 height 19
drag, startPoint x: 276, startPoint y: 244, endPoint x: 470, endPoint y: 254, distance: 193.7
click at [467, 254] on p "#OPODO #médiation #BOARDINGPASS" at bounding box center [634, 248] width 963 height 19
copy span "#BOARDINGPASS"
click at [467, 407] on button "Sauvegarder" at bounding box center [636, 390] width 979 height 42
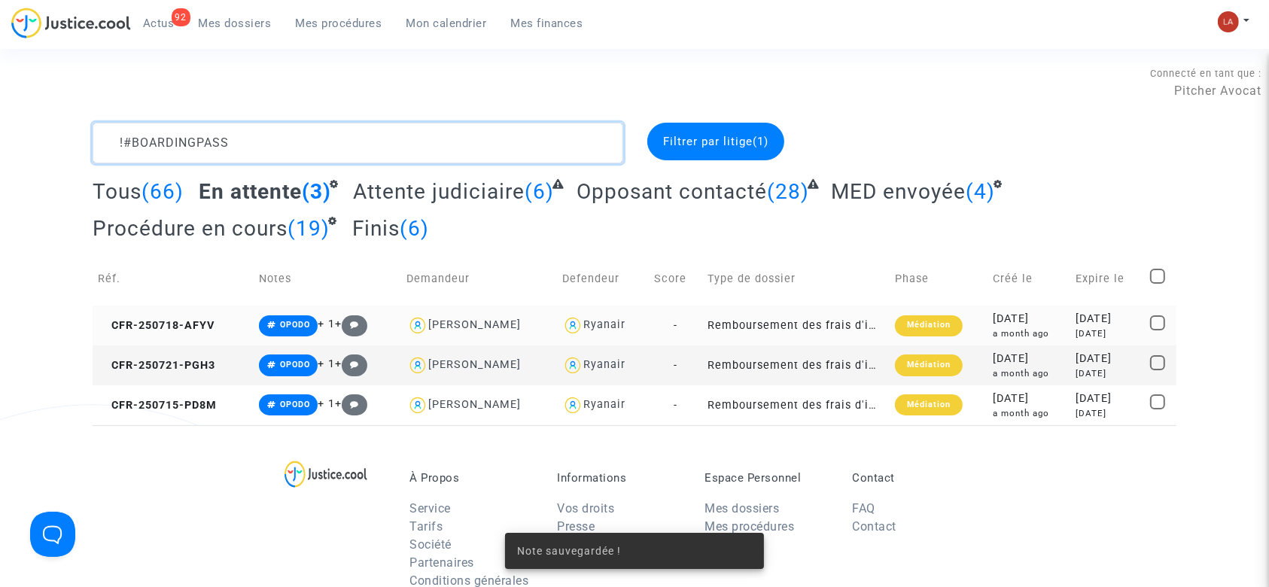
click at [334, 147] on textarea at bounding box center [358, 143] width 531 height 41
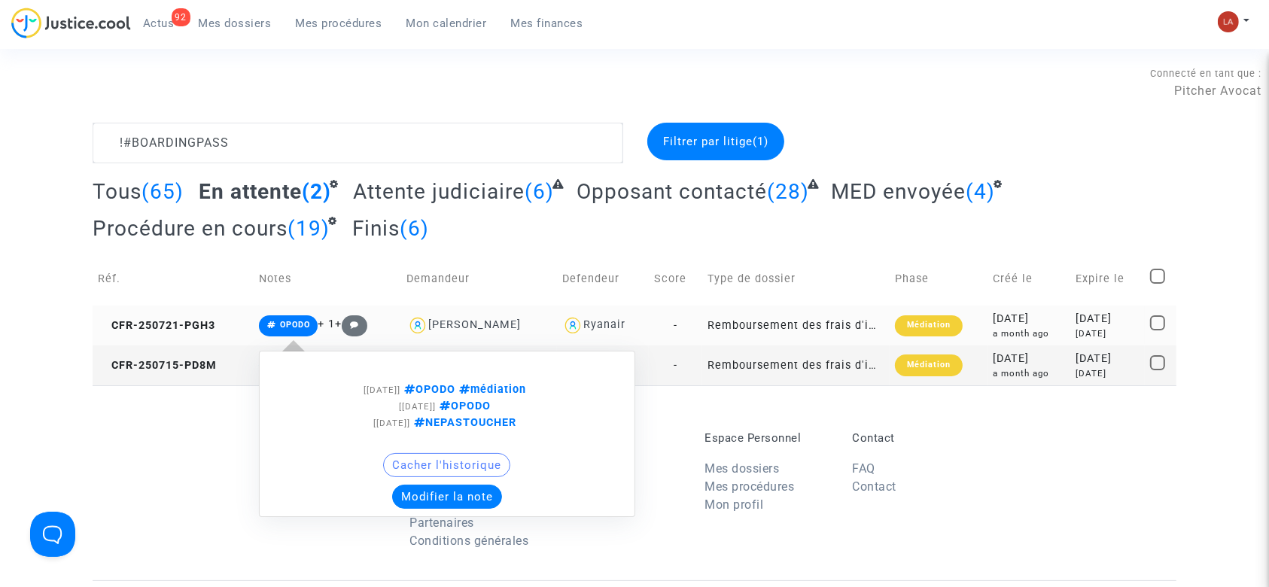
click at [402, 506] on button "Modifier la note" at bounding box center [447, 497] width 110 height 24
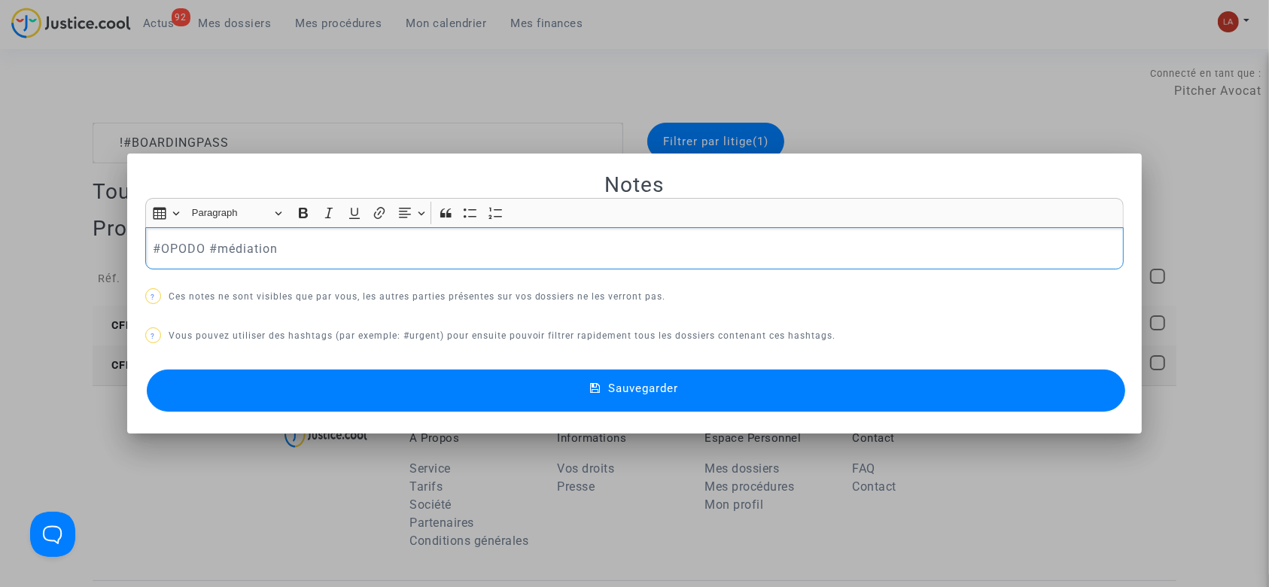
click at [311, 256] on p "#OPODO #médiation" at bounding box center [634, 248] width 963 height 19
click at [406, 394] on button "Sauvegarder" at bounding box center [636, 390] width 979 height 42
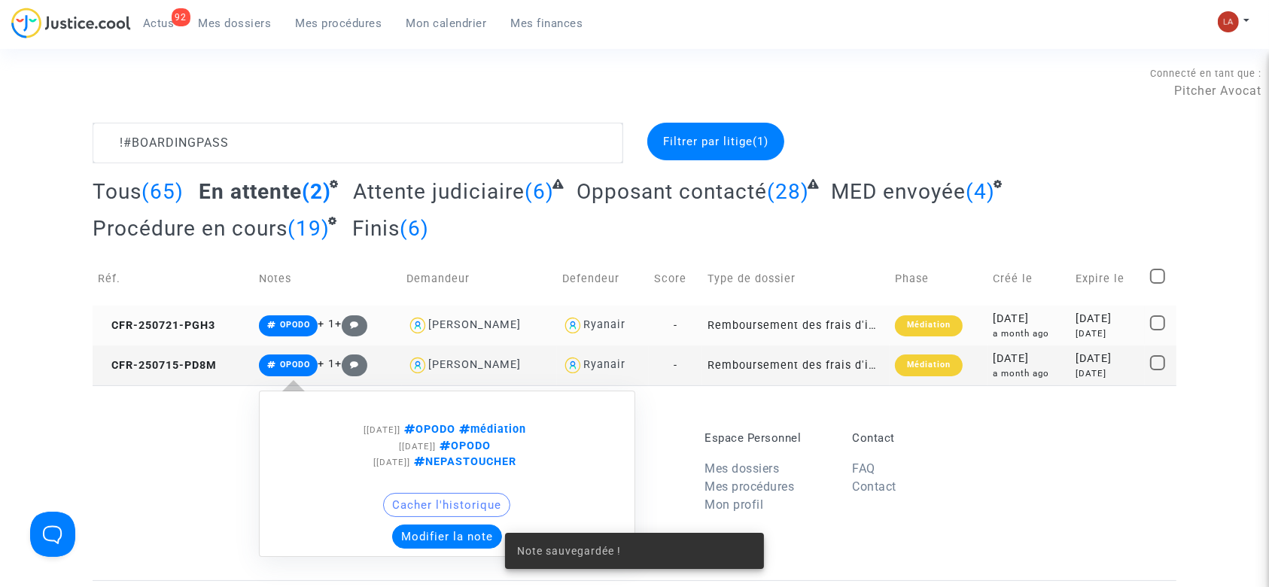
click at [411, 526] on button "Modifier la note" at bounding box center [447, 536] width 110 height 24
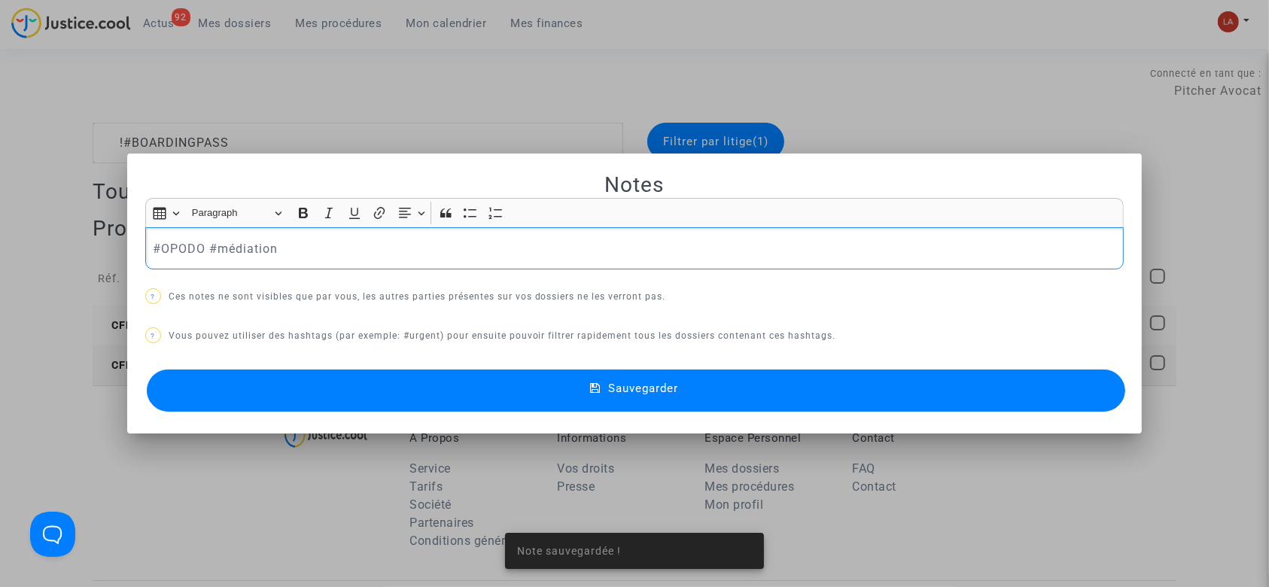
click at [372, 246] on p "#OPODO #médiation" at bounding box center [634, 248] width 963 height 19
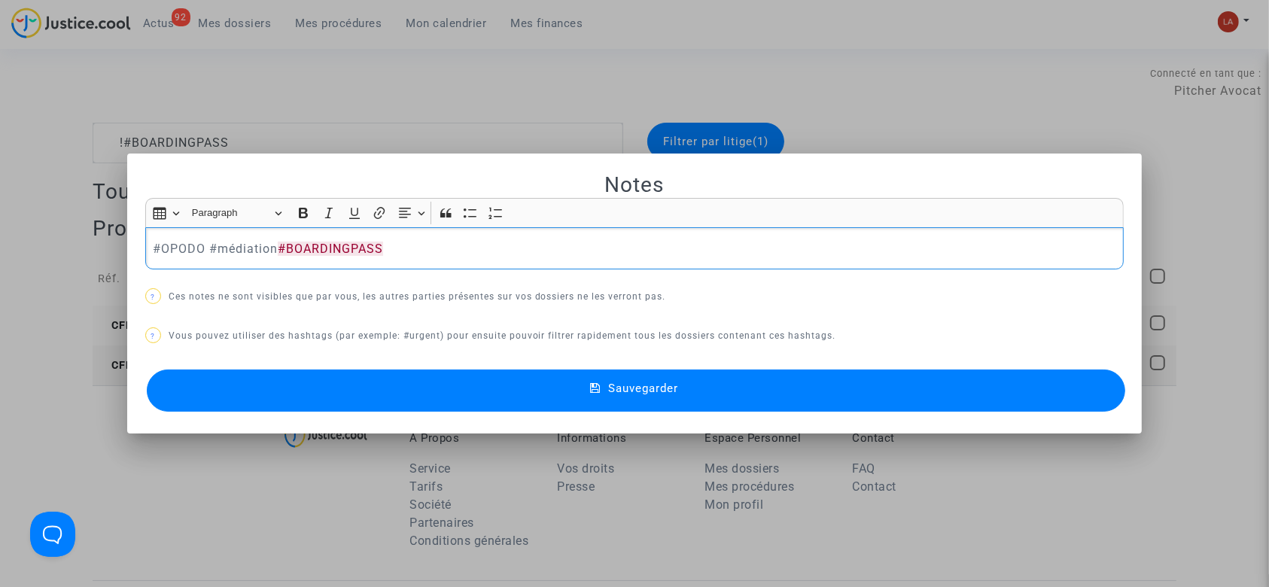
click at [357, 394] on button "Sauvegarder" at bounding box center [636, 390] width 979 height 42
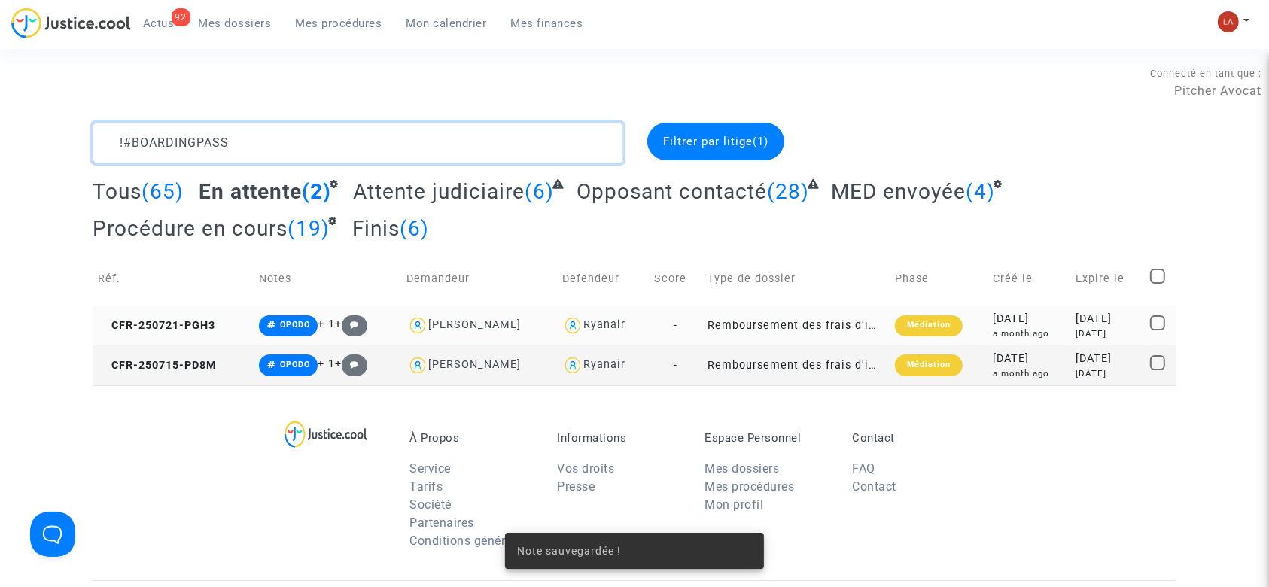
click at [342, 139] on textarea at bounding box center [358, 143] width 531 height 41
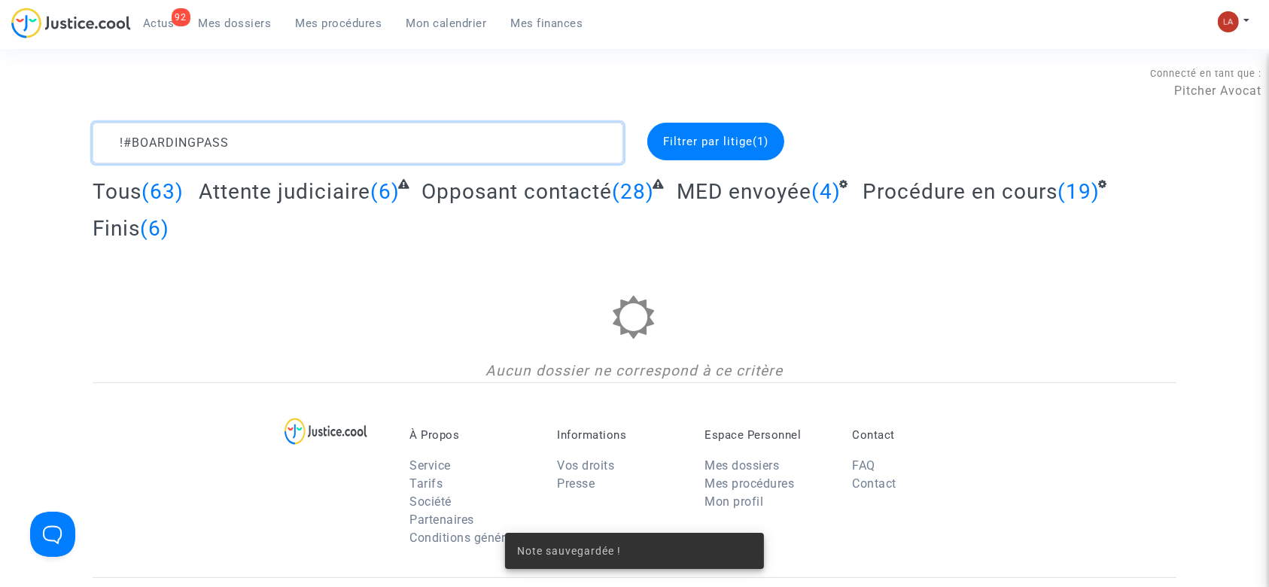
type textarea "!#BOARDINGPASS"
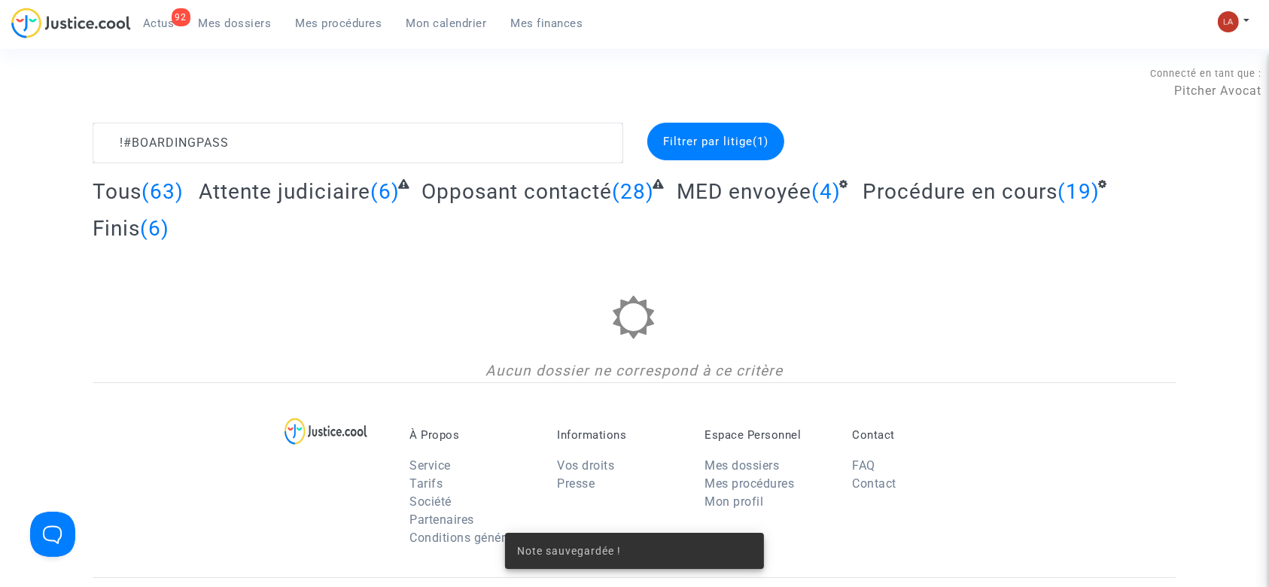
click at [339, 202] on div "Tous (63) Attente judiciaire (6) Opposant contacté (28) MED envoyée (4) Procédu…" at bounding box center [635, 215] width 1084 height 74
click at [339, 198] on span "Attente judiciaire" at bounding box center [285, 191] width 172 height 25
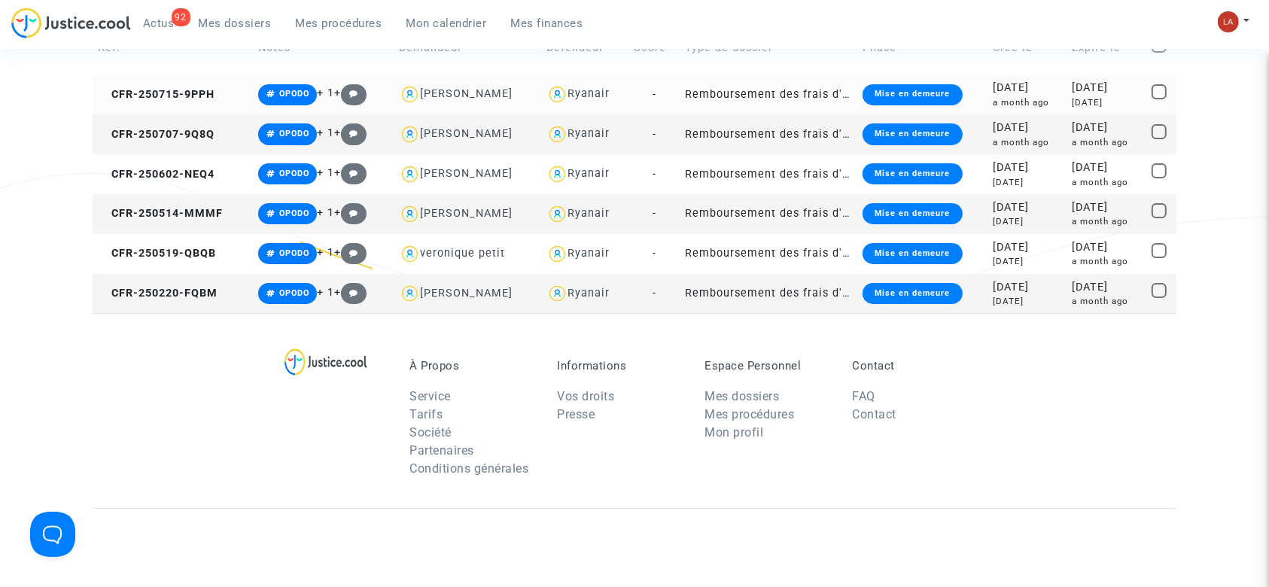
scroll to position [200, 0]
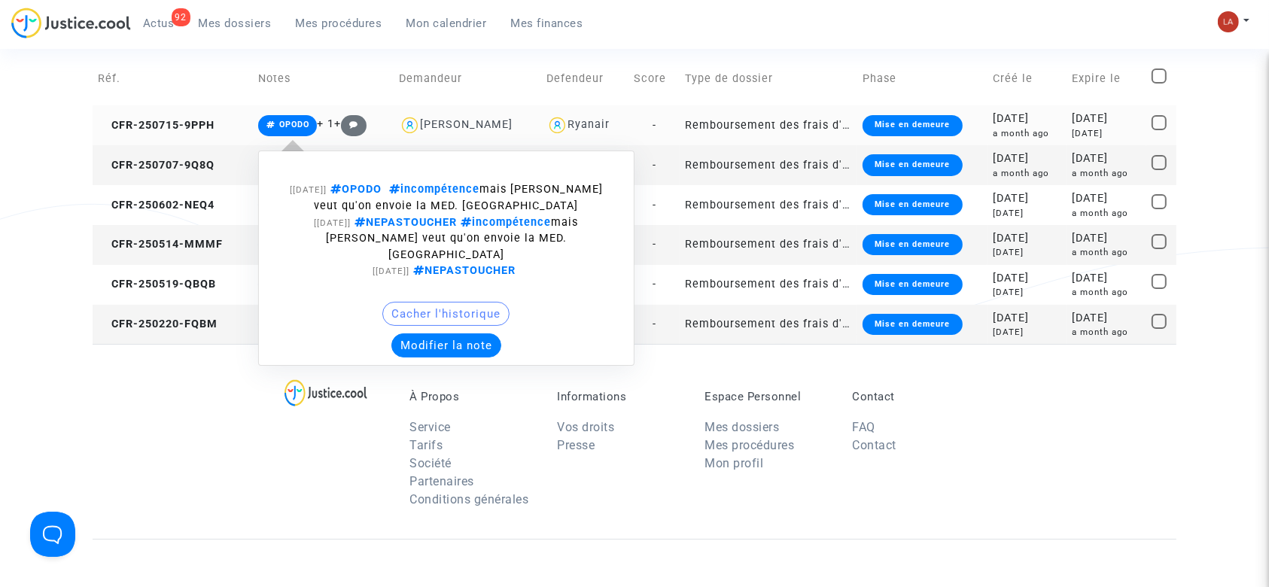
click at [433, 333] on button "Modifier la note" at bounding box center [446, 345] width 110 height 24
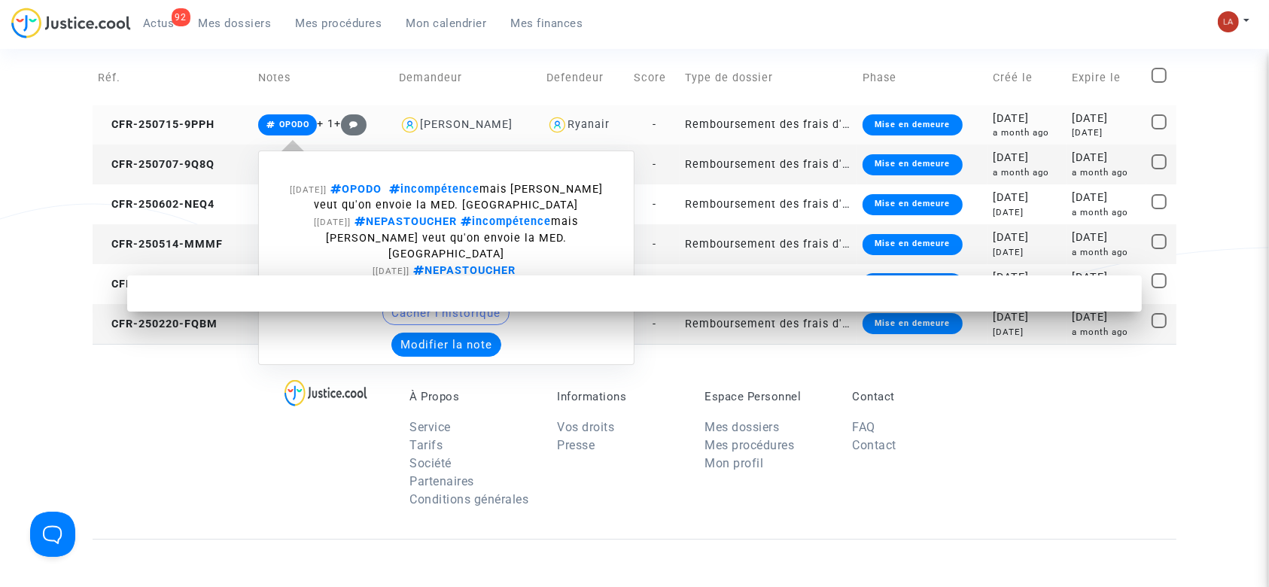
scroll to position [0, 0]
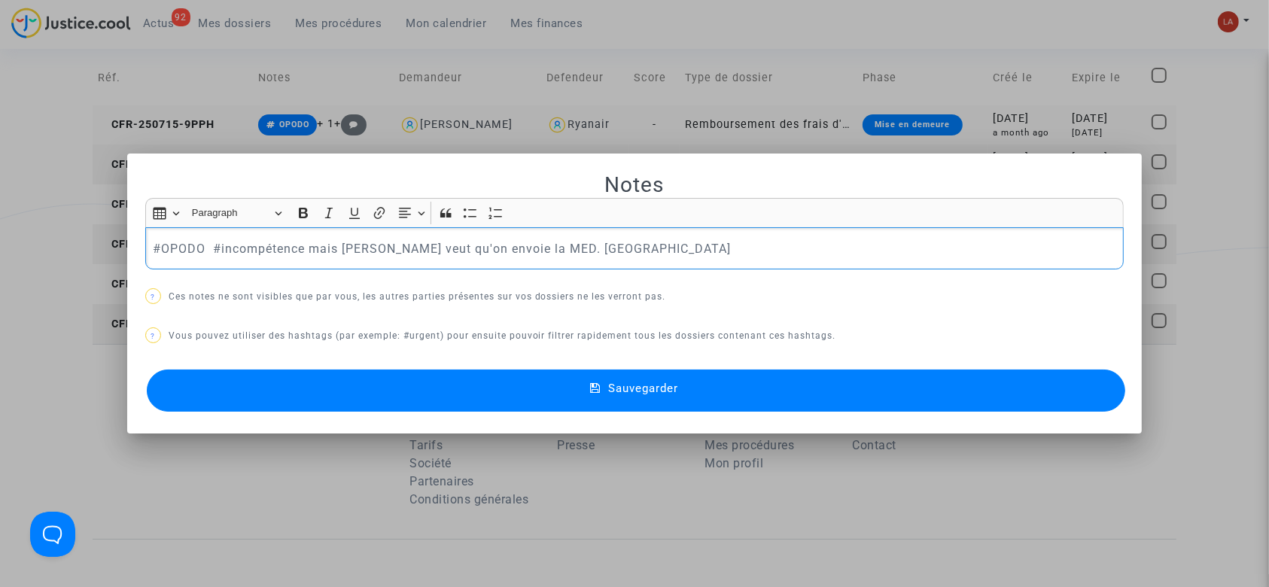
click at [594, 244] on p "#OPODO #incompétence mais Joyce veut qu'on envoie la MED. Laurène" at bounding box center [634, 248] width 963 height 19
click at [542, 382] on button "Sauvegarder" at bounding box center [636, 390] width 979 height 42
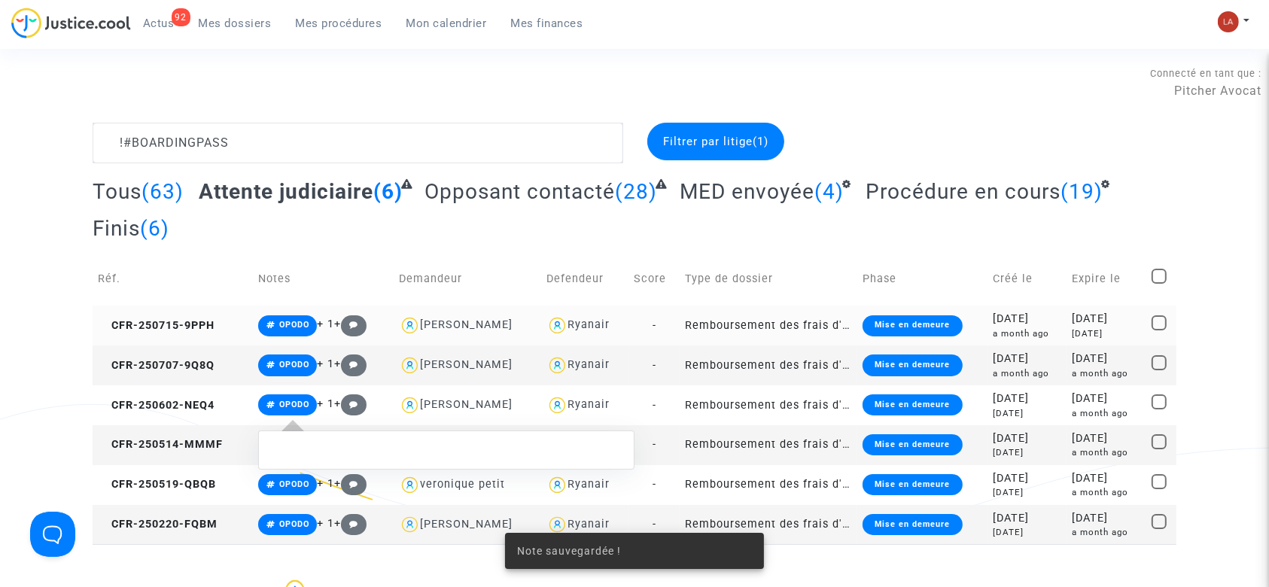
scroll to position [200, 0]
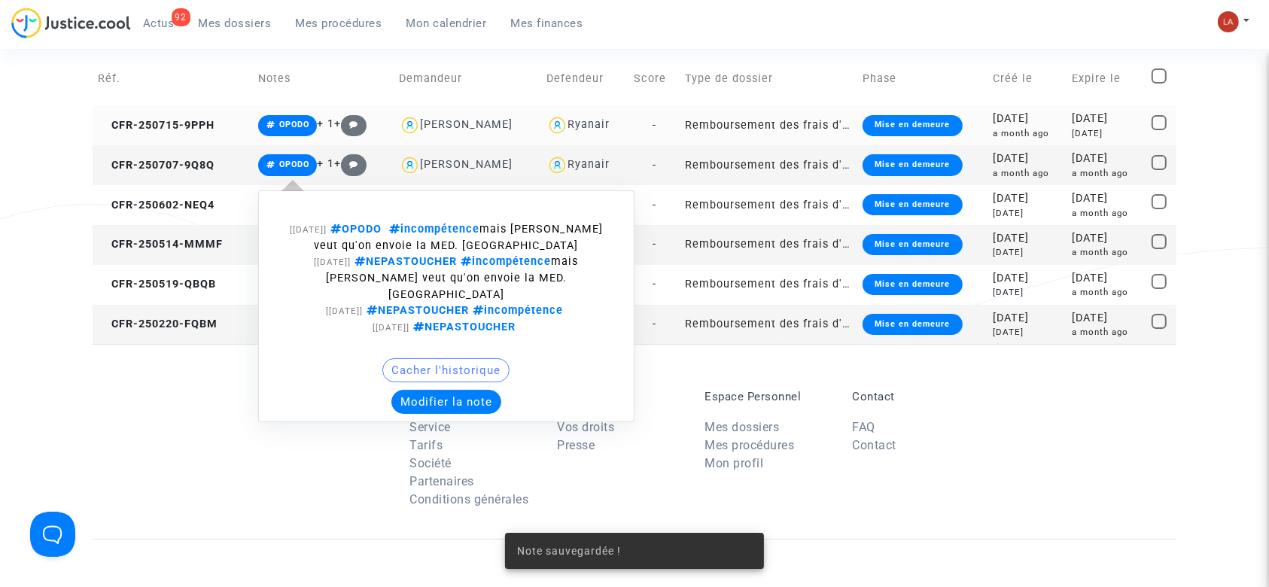
click at [476, 390] on button "Modifier la note" at bounding box center [446, 402] width 110 height 24
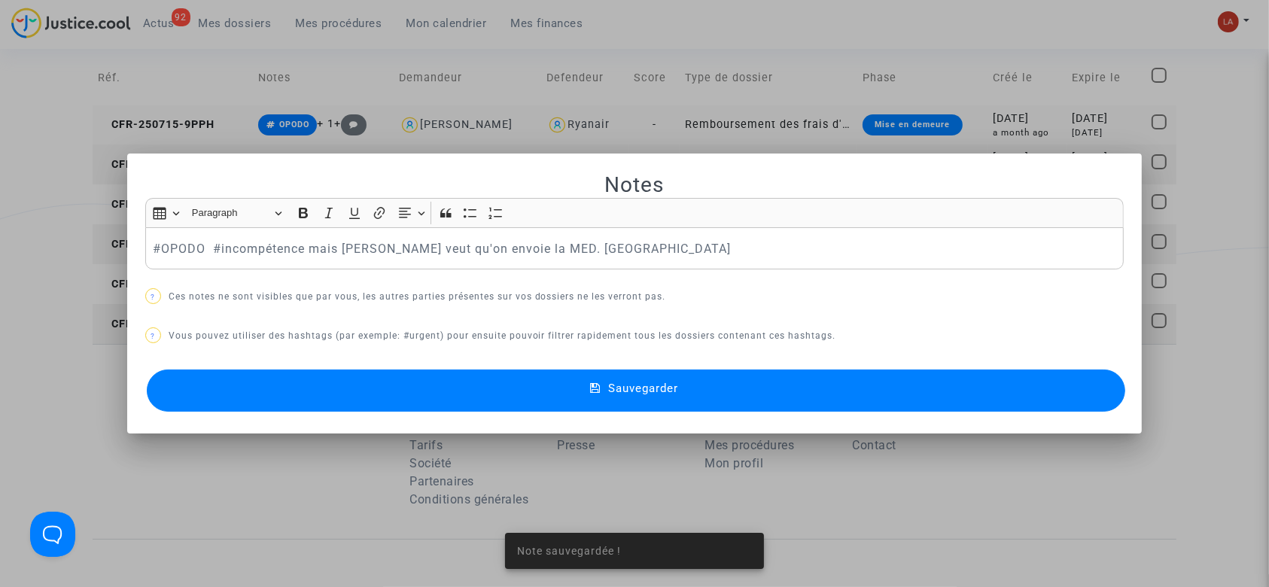
scroll to position [0, 0]
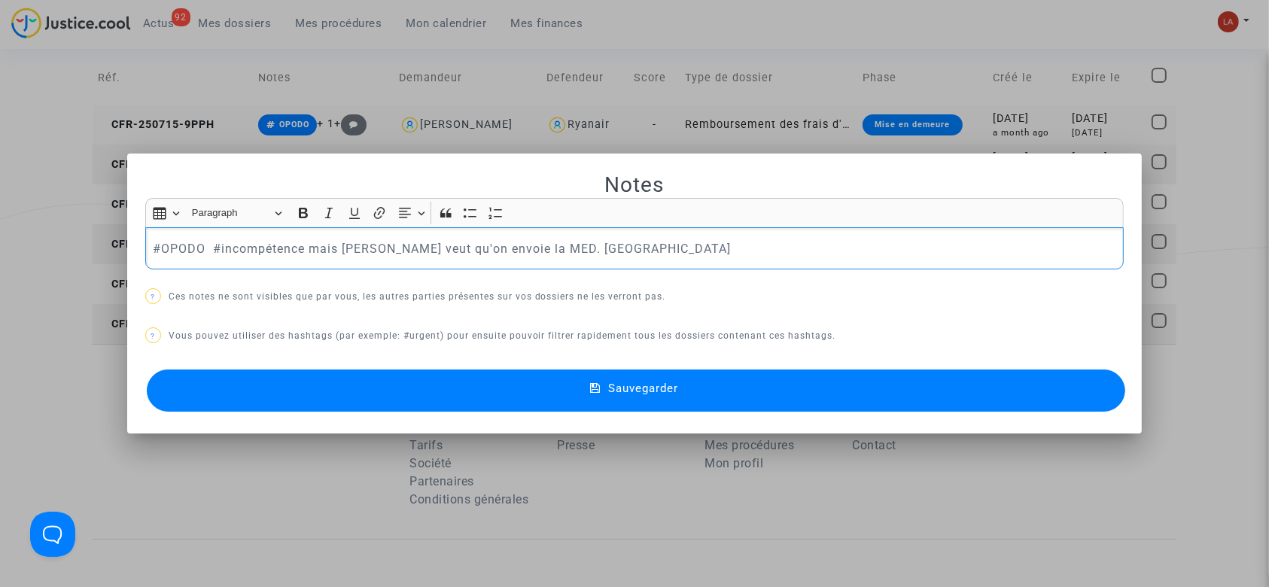
click at [598, 242] on p "#OPODO #incompétence mais Joyce veut qu'on envoie la MED. Laurène" at bounding box center [634, 248] width 963 height 19
click at [578, 387] on button "Sauvegarder" at bounding box center [636, 390] width 979 height 42
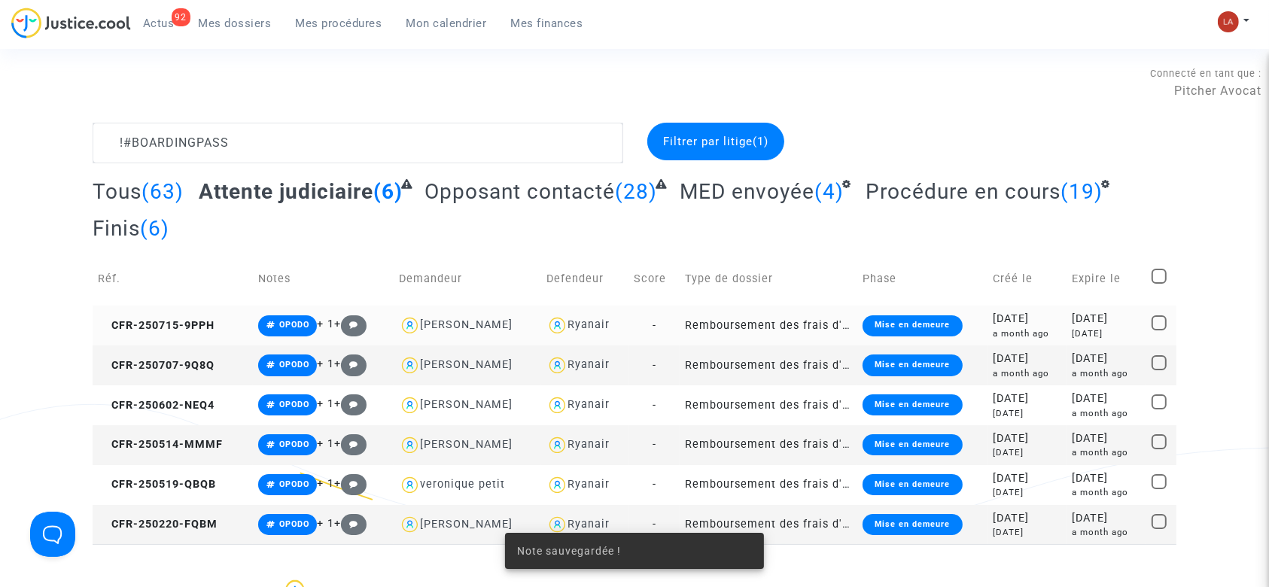
scroll to position [200, 0]
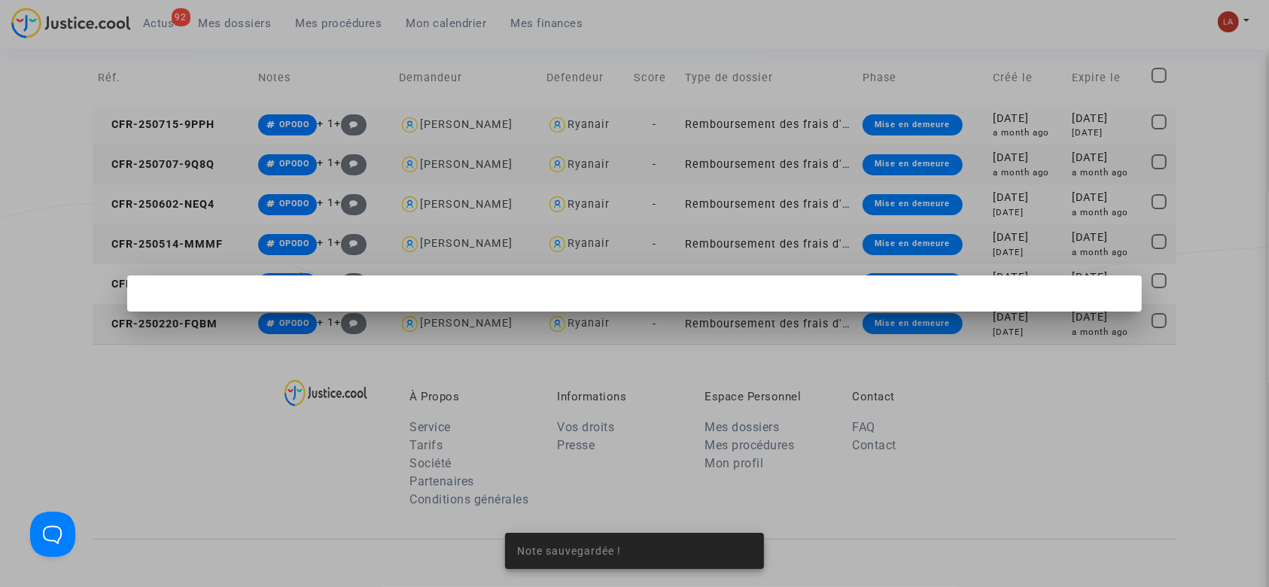
scroll to position [0, 0]
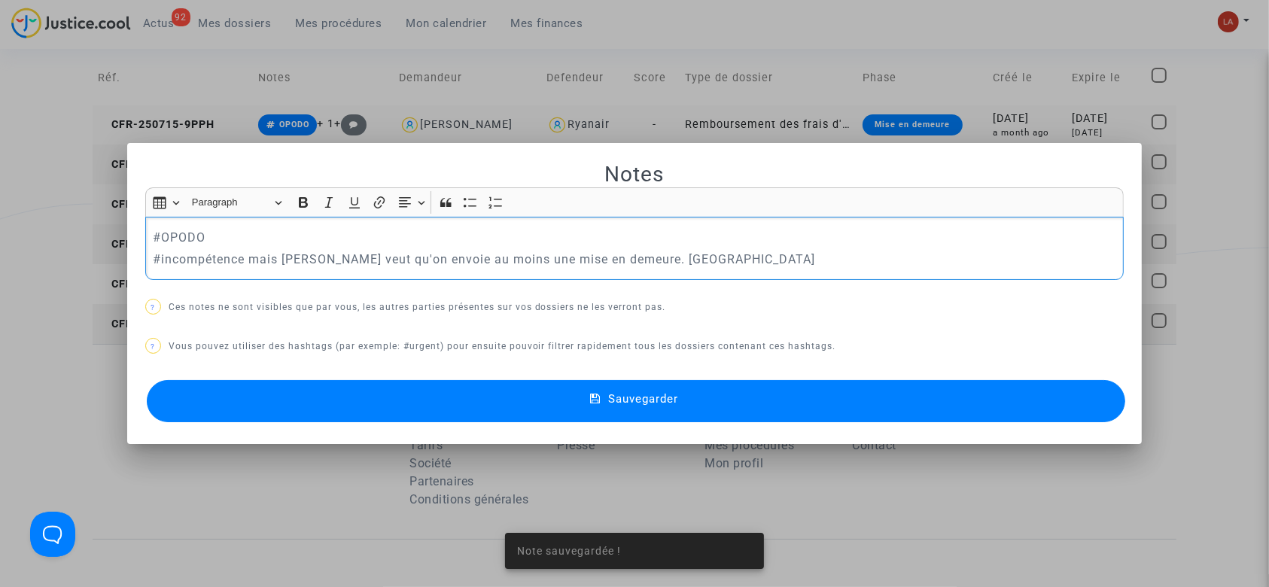
click at [689, 257] on p "#incompétence mais Joyce veut qu'on envoie au moins une mise en demeure. Laurène" at bounding box center [634, 259] width 963 height 19
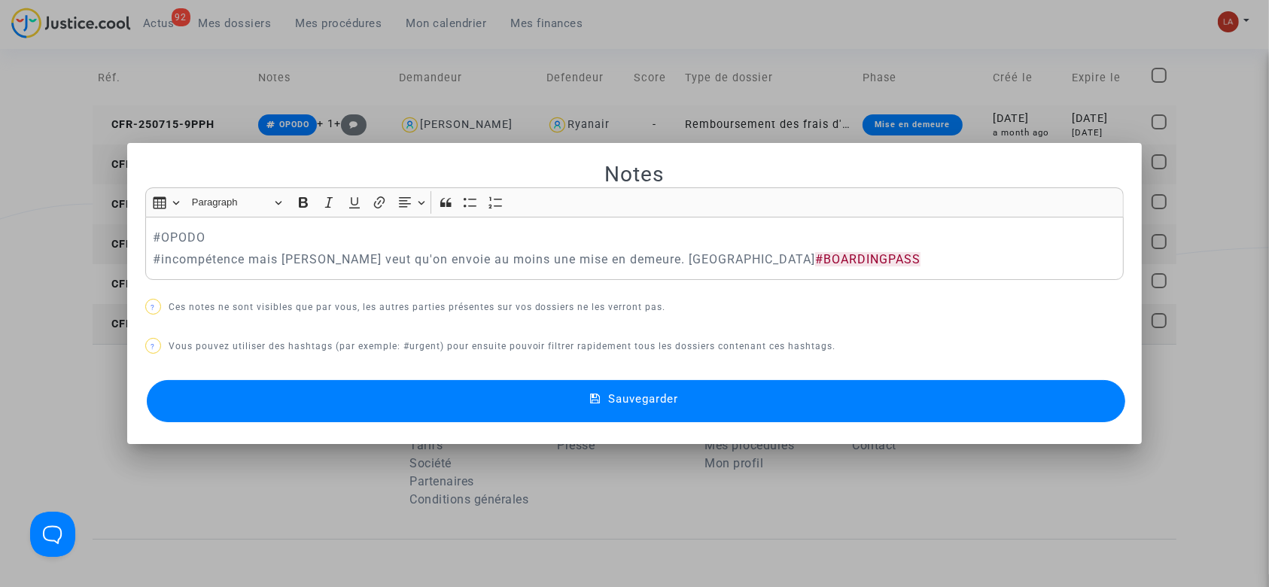
click at [552, 406] on button "Sauvegarder" at bounding box center [636, 401] width 979 height 42
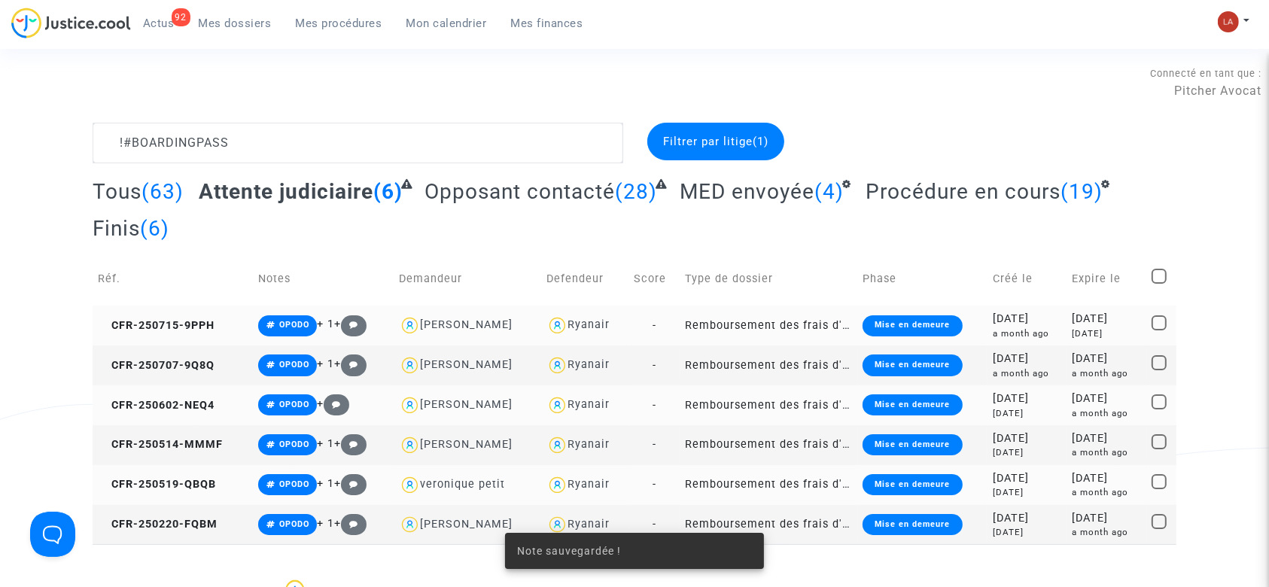
scroll to position [200, 0]
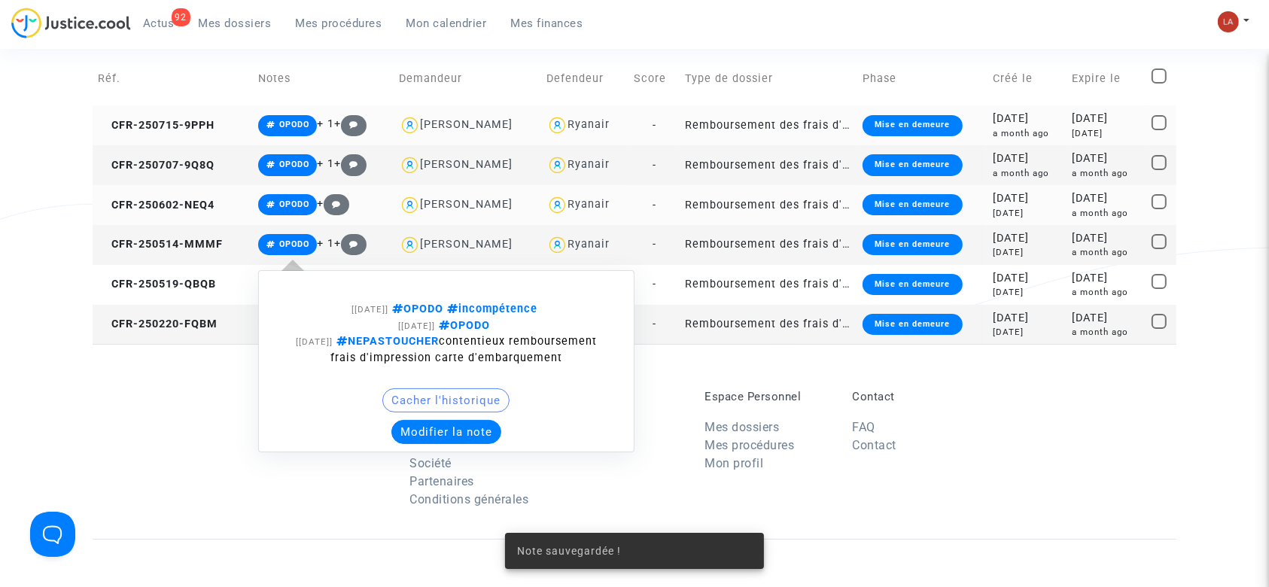
click at [431, 444] on button "Modifier la note" at bounding box center [446, 432] width 110 height 24
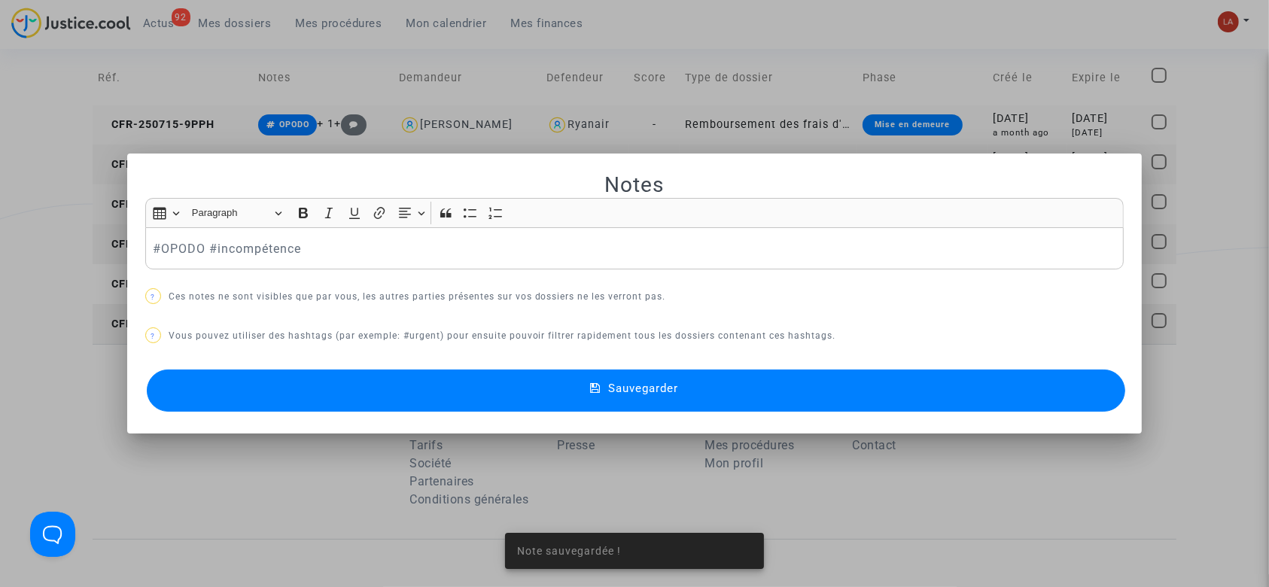
scroll to position [0, 0]
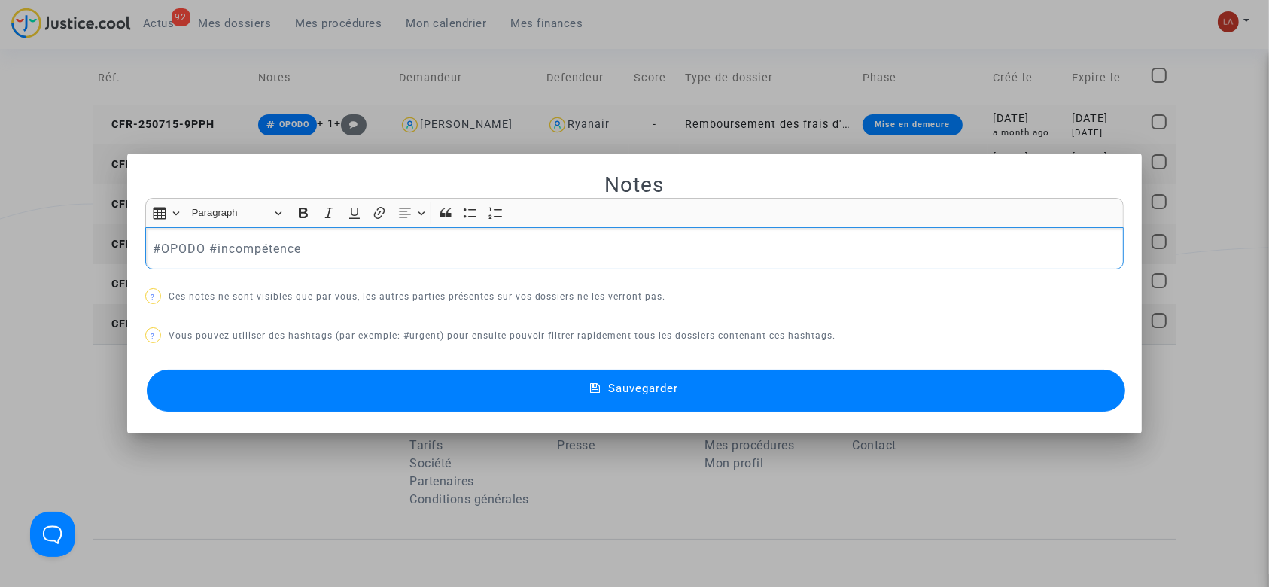
click at [418, 256] on p "#OPODO #incompétence" at bounding box center [634, 248] width 963 height 19
click at [366, 389] on button "Sauvegarder" at bounding box center [636, 390] width 979 height 42
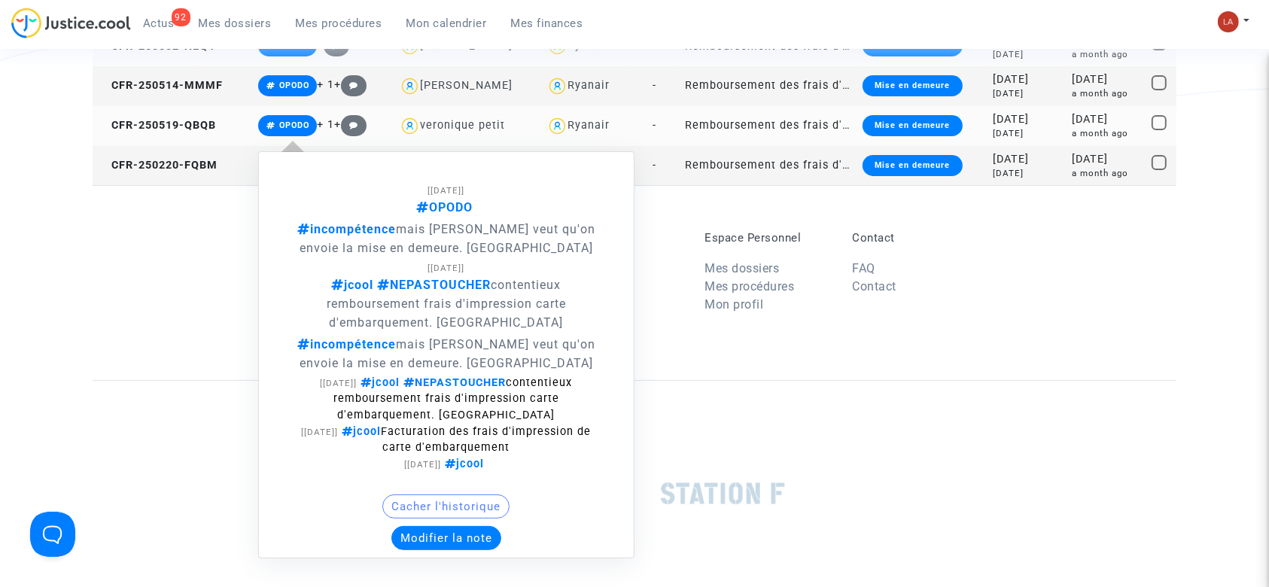
scroll to position [401, 0]
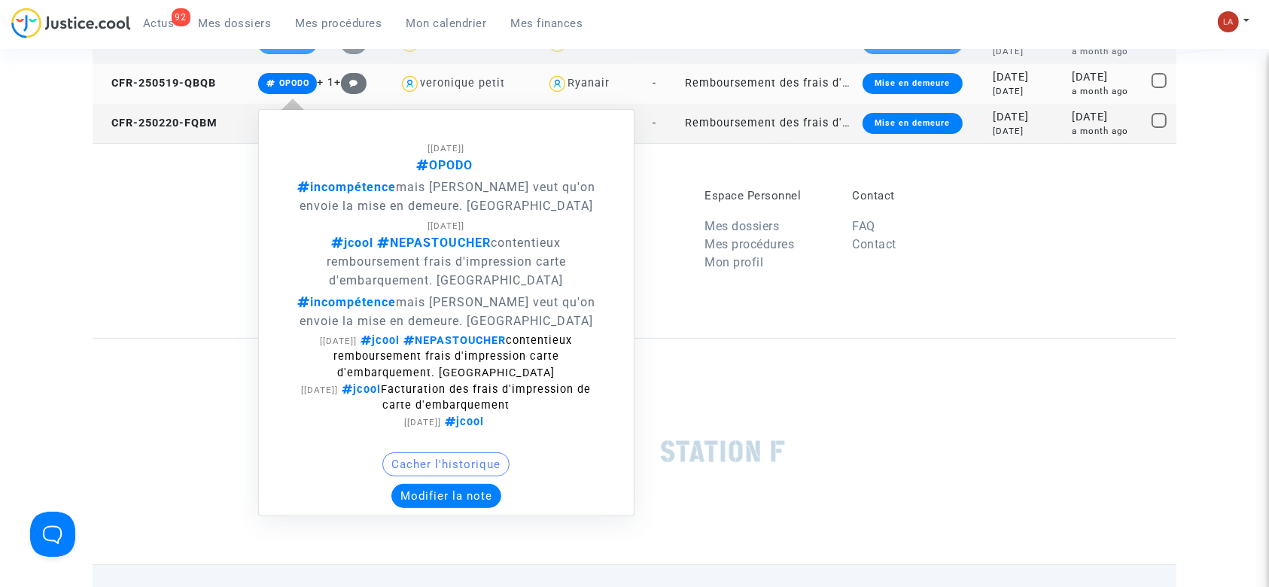
click at [453, 485] on button "Modifier la note" at bounding box center [446, 496] width 110 height 24
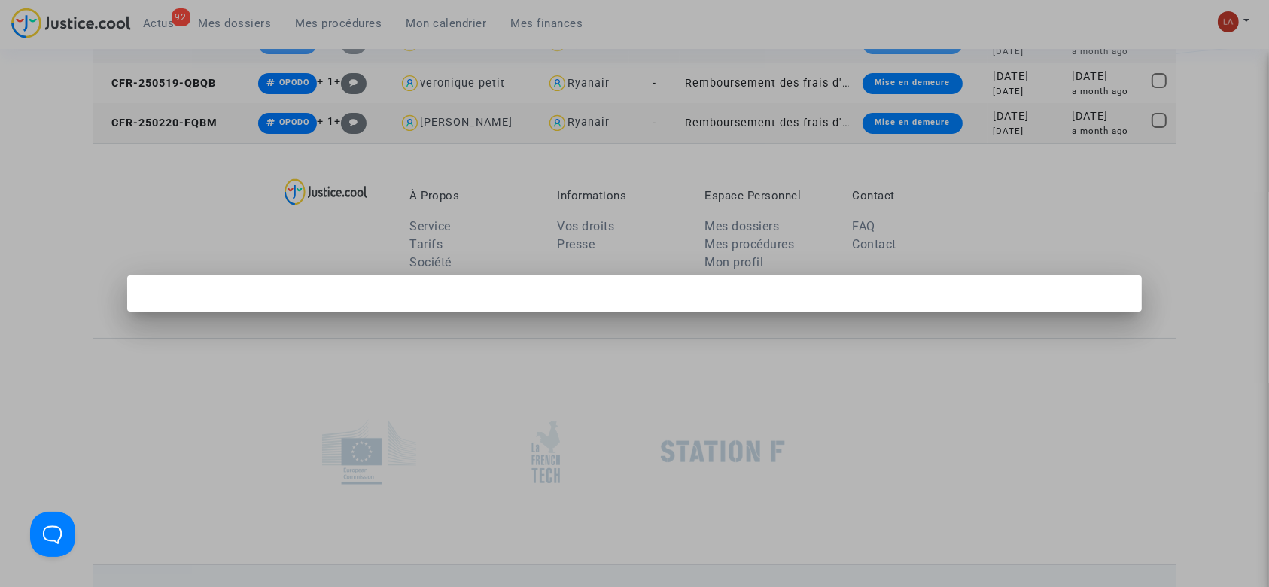
scroll to position [0, 0]
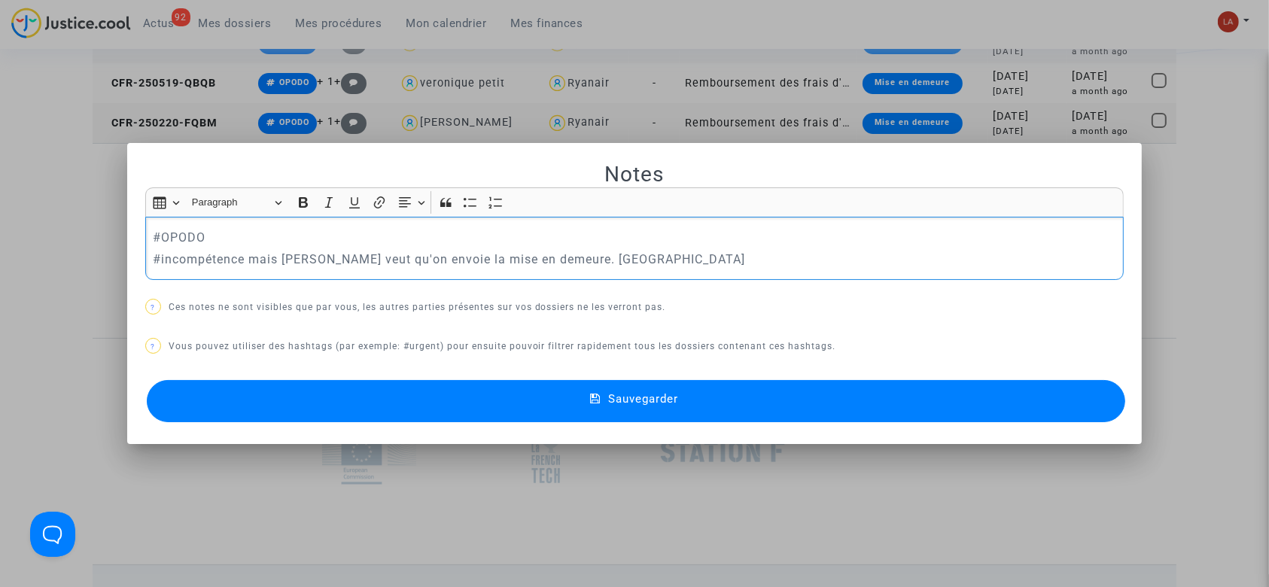
click at [678, 272] on div "#OPODO #incompétence mais Joyce veut qu'on envoie la mise en demeure. Laurène" at bounding box center [634, 248] width 979 height 63
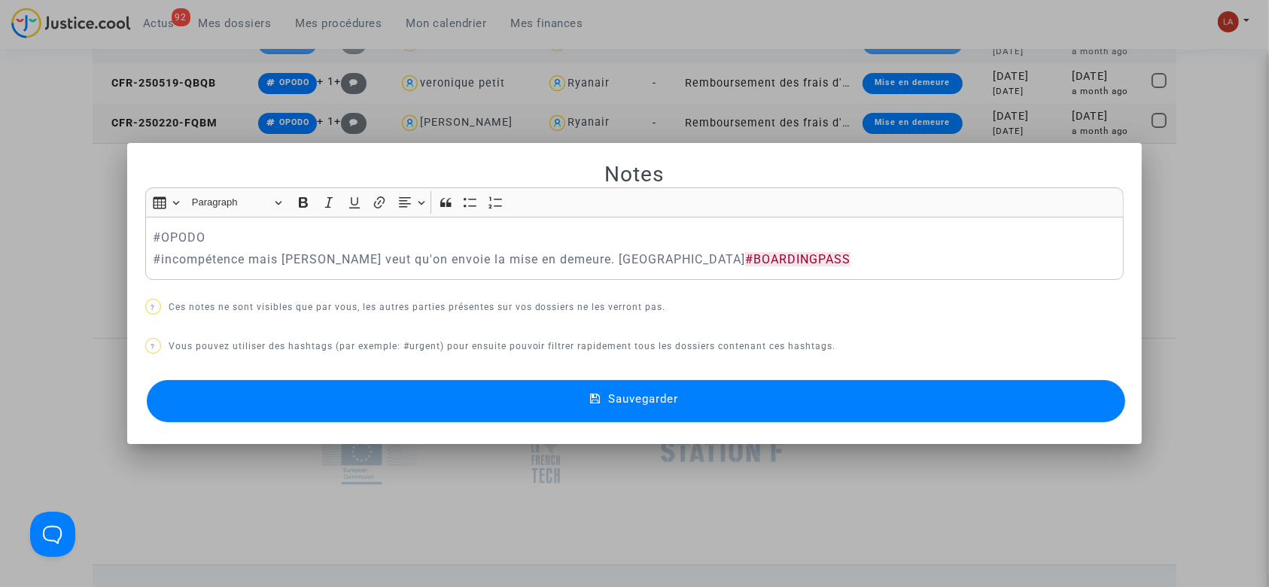
click at [620, 383] on button "Sauvegarder" at bounding box center [636, 401] width 979 height 42
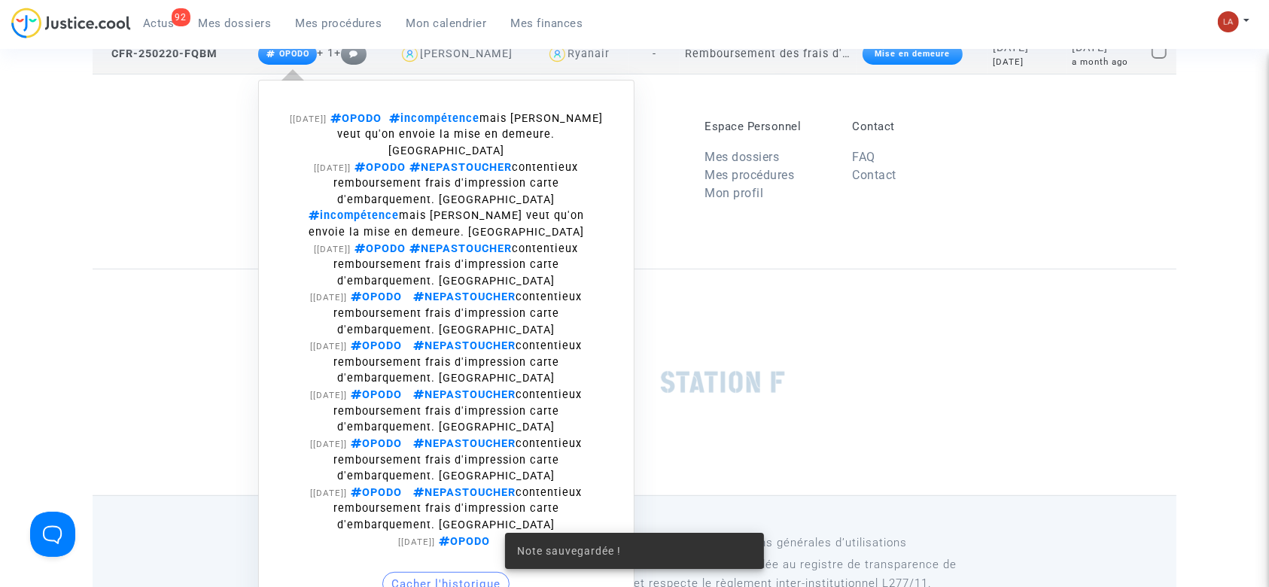
scroll to position [501, 0]
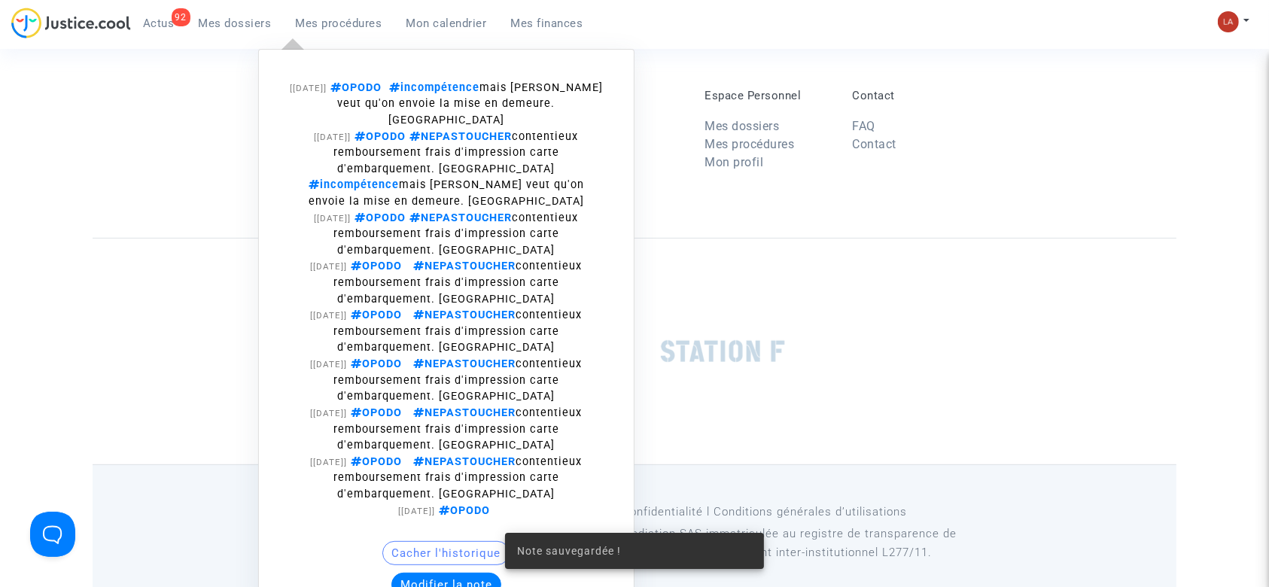
click at [439, 573] on button "Modifier la note" at bounding box center [446, 585] width 110 height 24
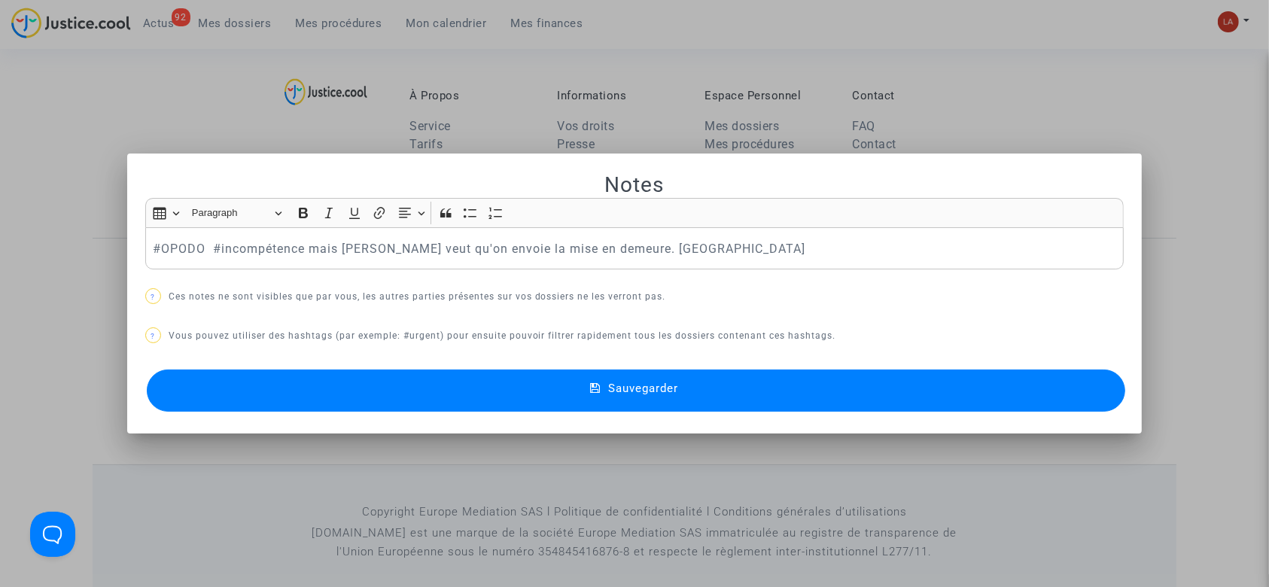
scroll to position [0, 0]
click at [746, 268] on div "#OPODO #incompétence mais Joyce veut qu'on envoie la mise en demeure. Laurène" at bounding box center [634, 248] width 979 height 42
click at [682, 391] on button "Sauvegarder" at bounding box center [636, 390] width 979 height 42
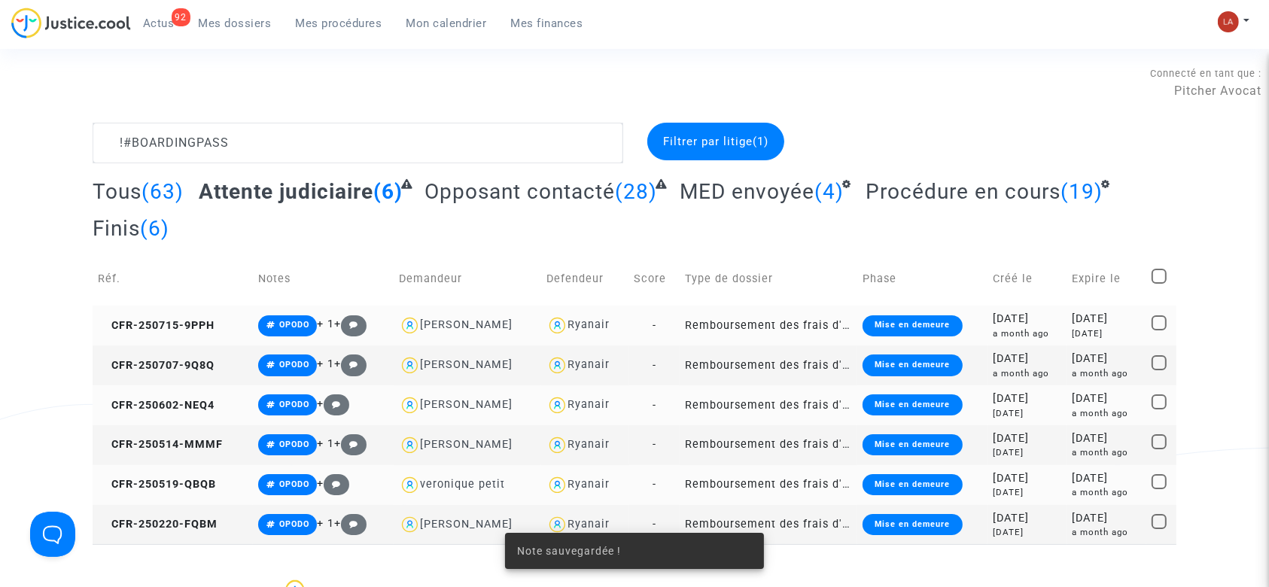
click at [324, 172] on complex-dispute-list "!#BOARDINGPASS Filtrer par litige (1) Tous (63) Attente judiciaire (6) Opposant…" at bounding box center [635, 333] width 1084 height 421
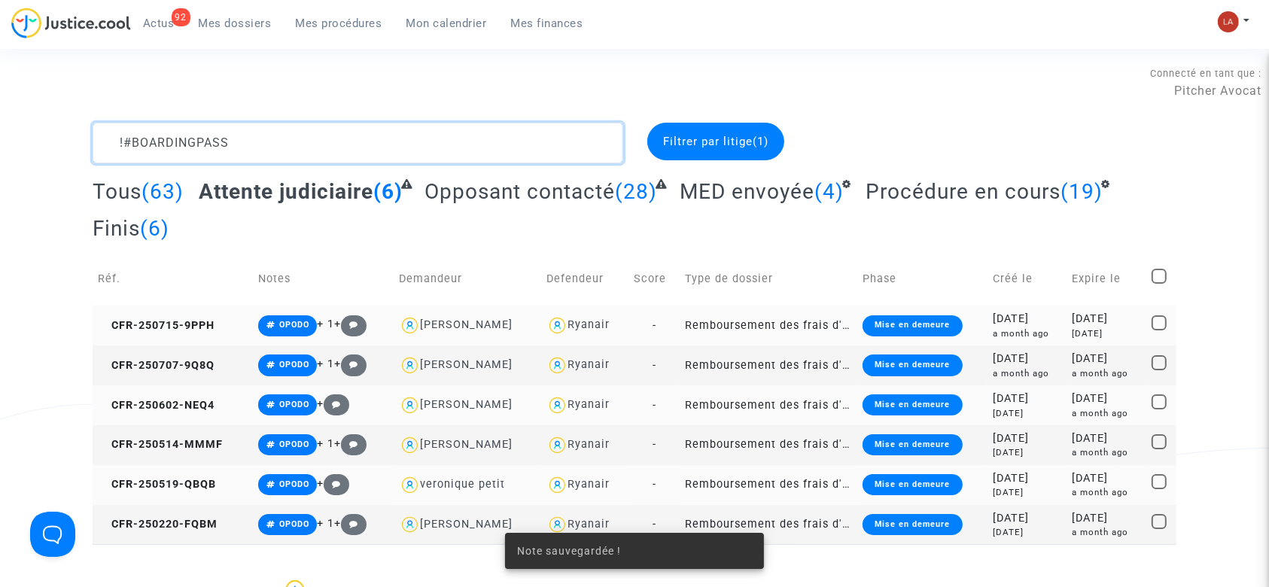
click at [327, 158] on textarea at bounding box center [358, 143] width 531 height 41
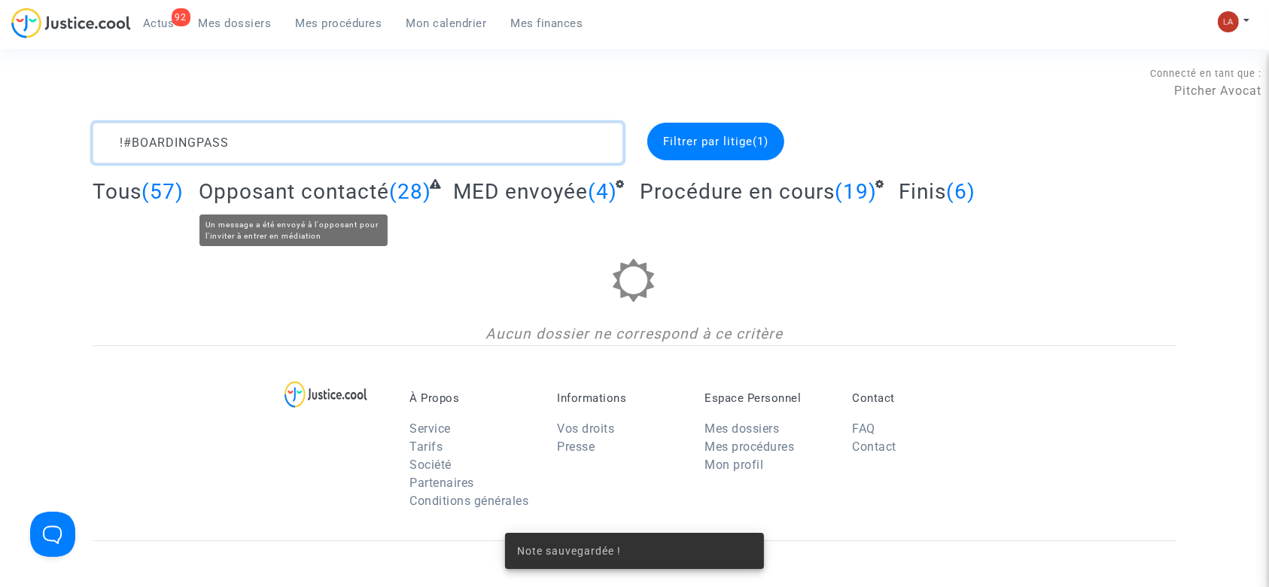
type textarea "!#BOARDINGPASS"
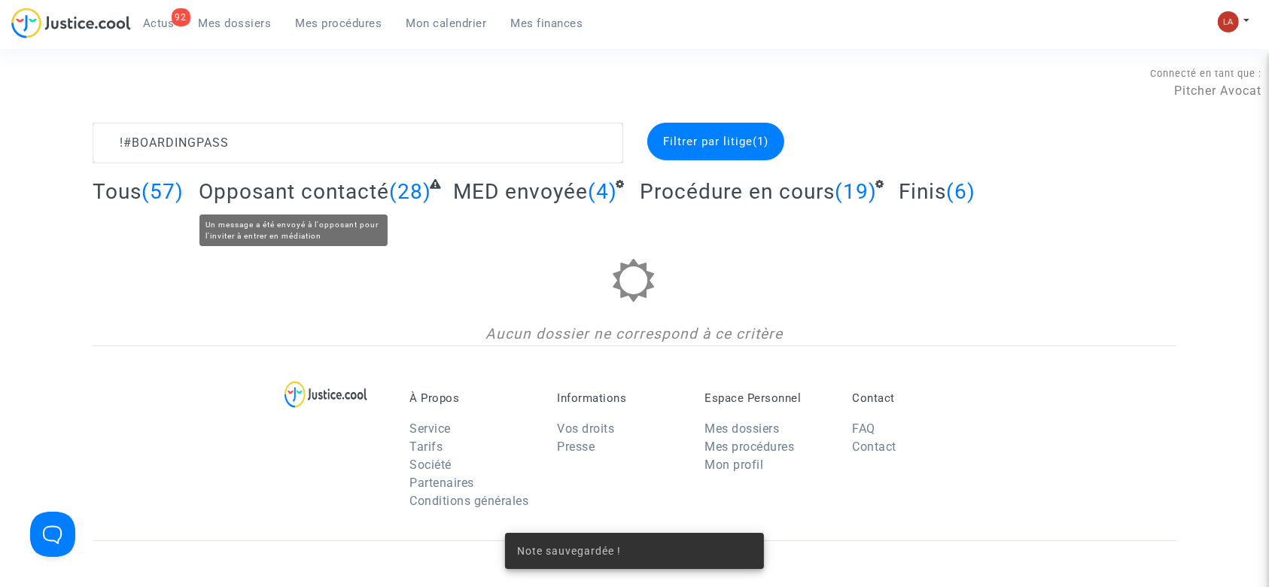
click at [359, 179] on span "Opposant contacté" at bounding box center [294, 191] width 190 height 25
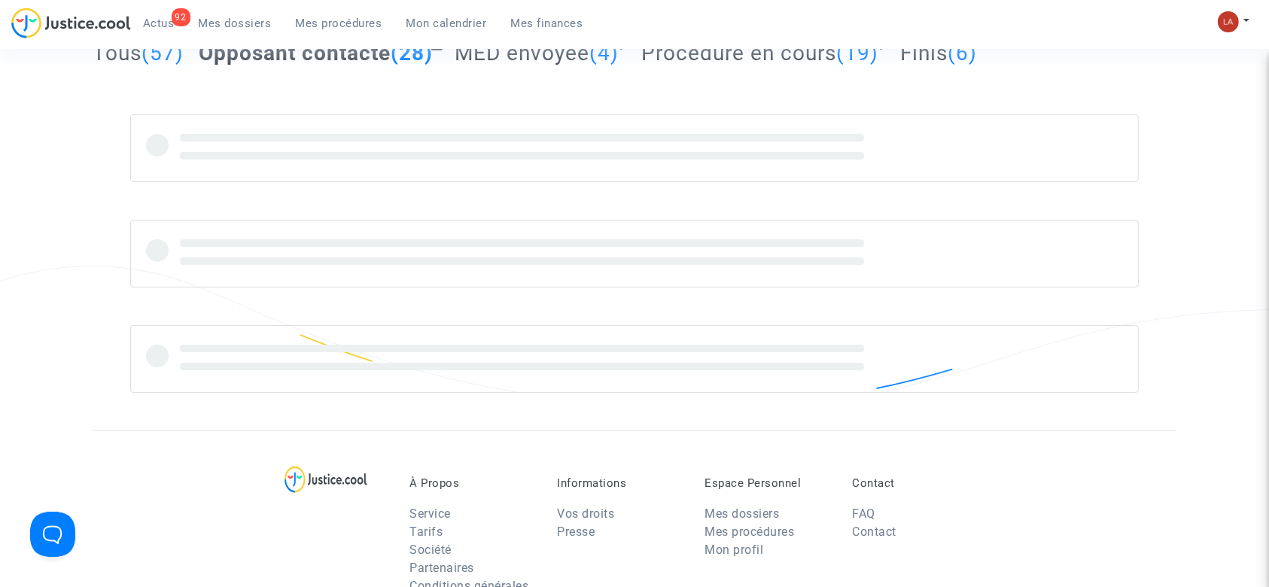
scroll to position [200, 0]
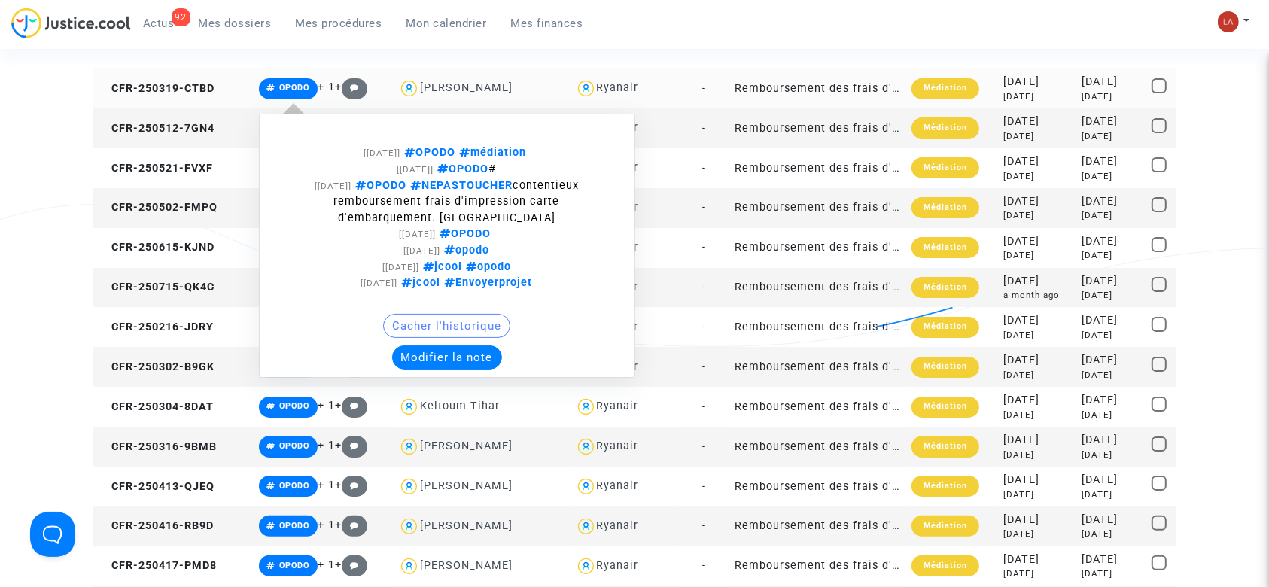
click at [482, 359] on button "Modifier la note" at bounding box center [447, 357] width 110 height 24
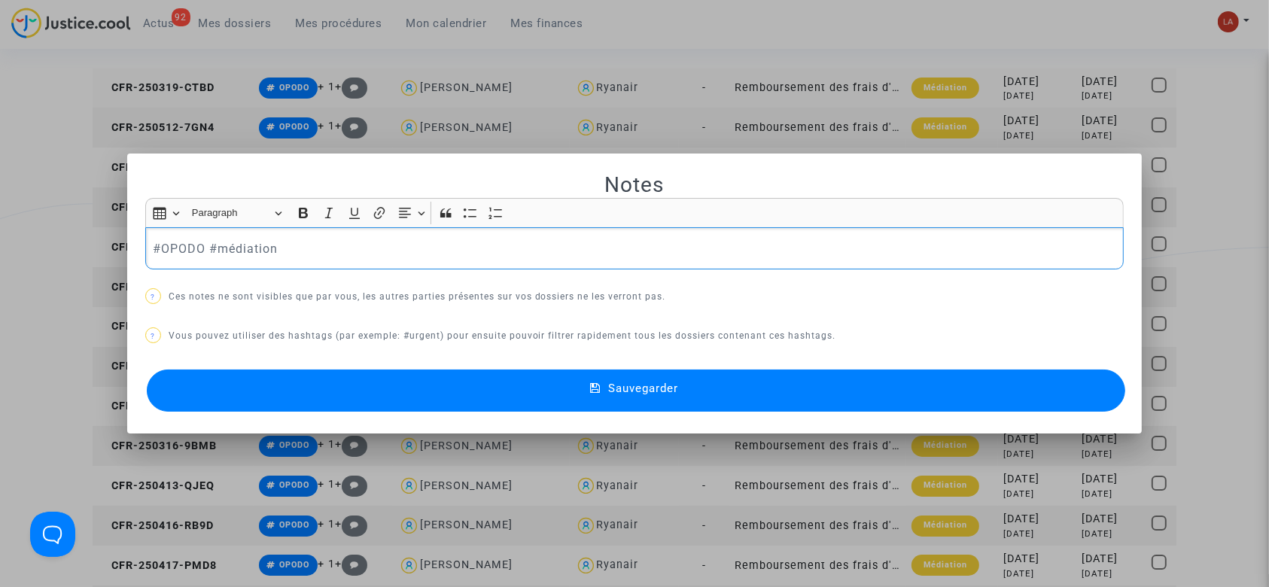
click at [465, 254] on p "#OPODO #médiation" at bounding box center [634, 248] width 963 height 19
click at [355, 381] on button "Sauvegarder" at bounding box center [636, 390] width 979 height 42
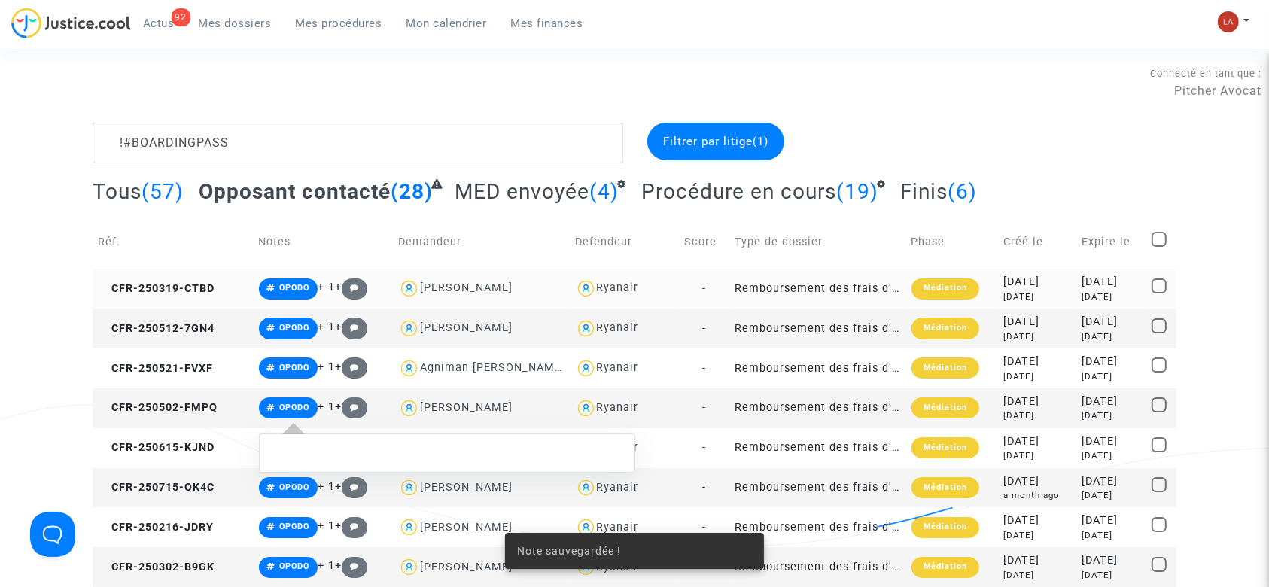
scroll to position [200, 0]
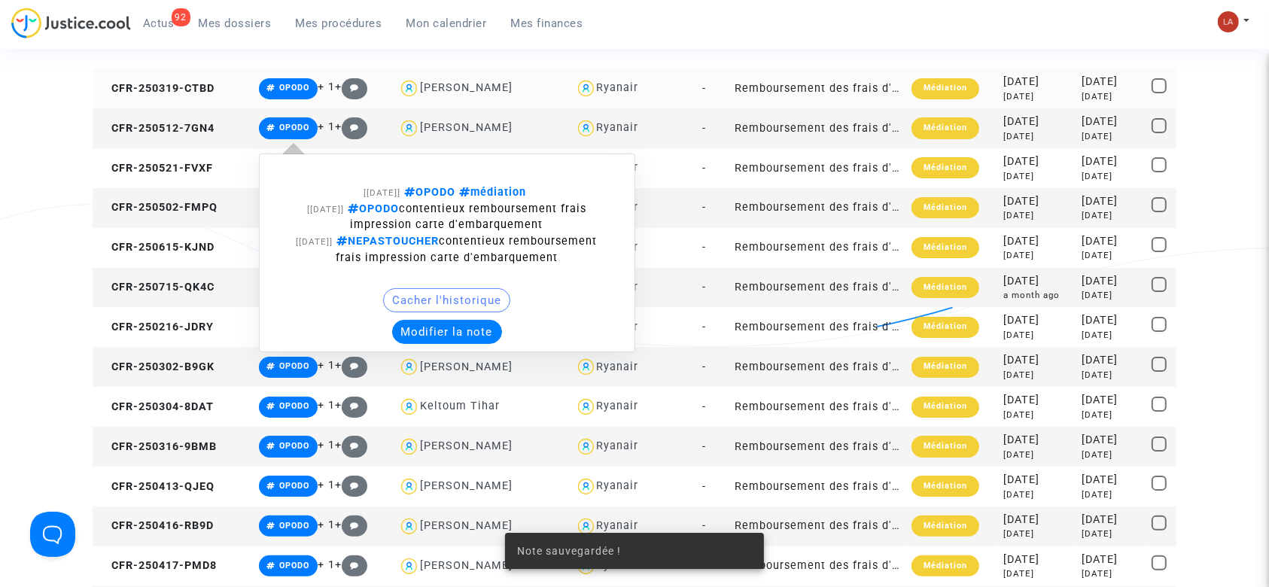
click at [406, 328] on button "Modifier la note" at bounding box center [447, 332] width 110 height 24
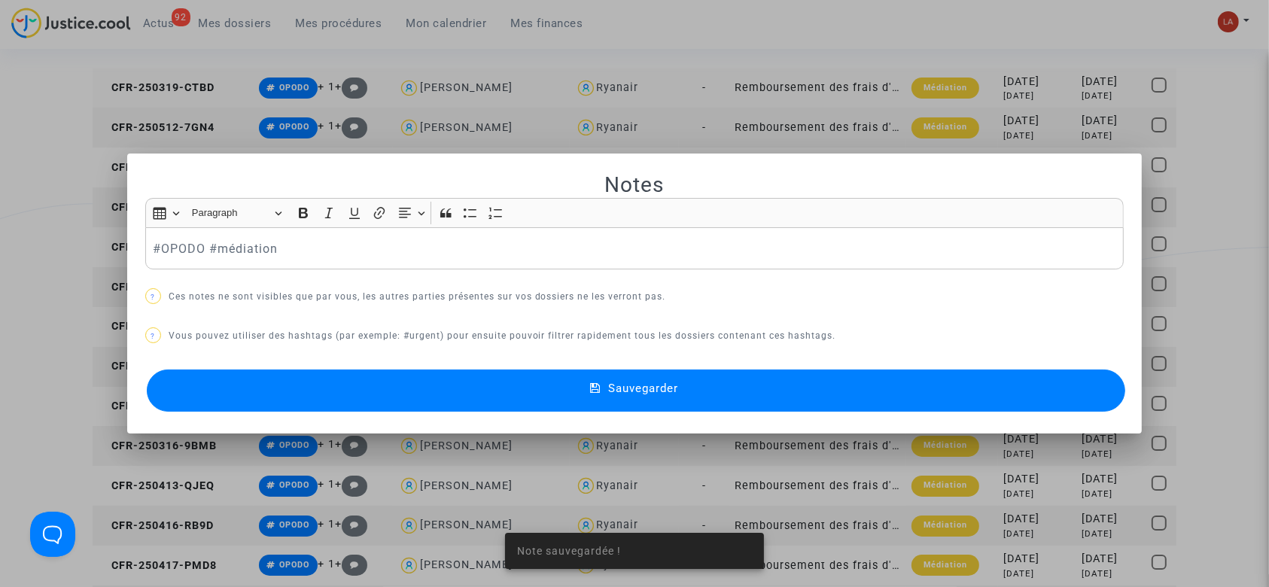
scroll to position [0, 0]
click at [341, 251] on p "#OPODO #médiation" at bounding box center [634, 248] width 963 height 19
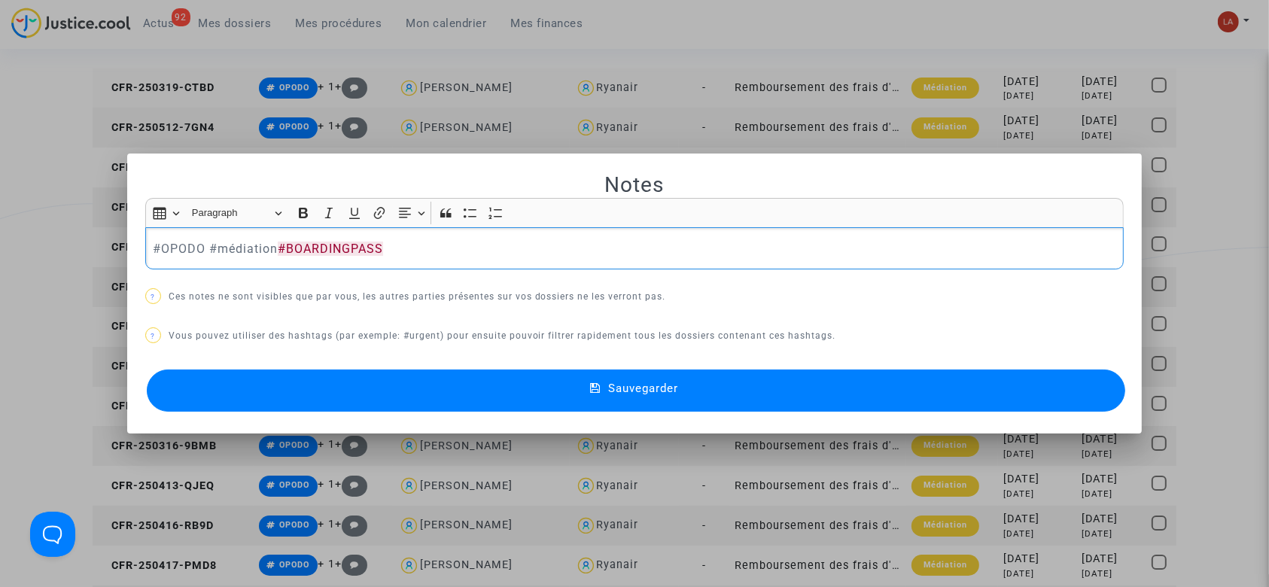
click at [335, 387] on button "Sauvegarder" at bounding box center [636, 390] width 979 height 42
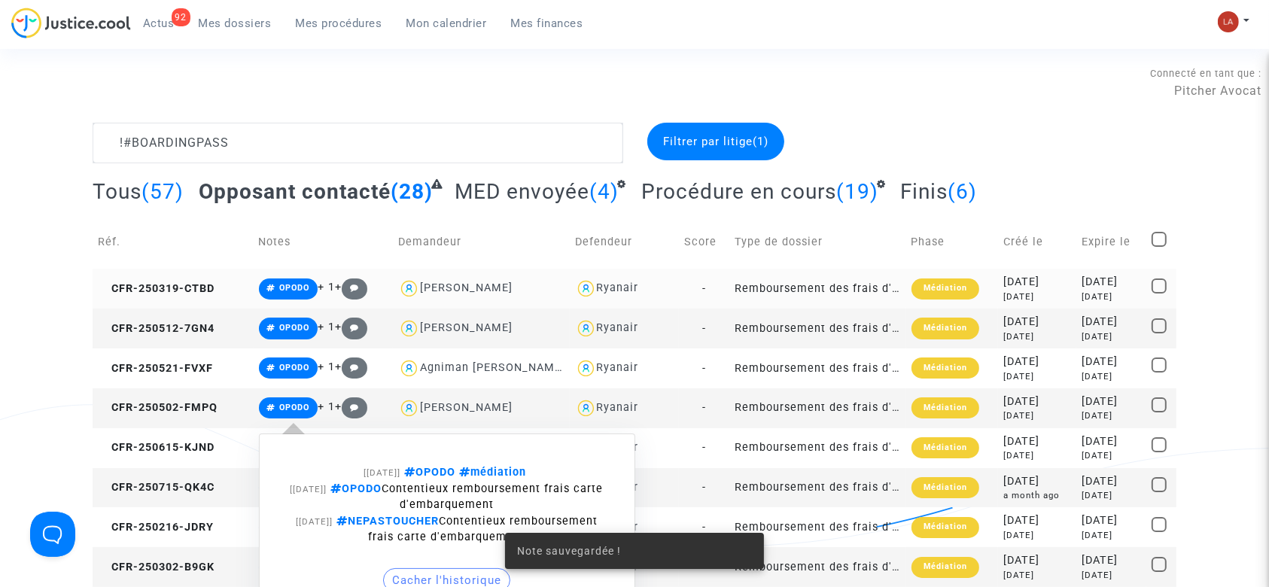
scroll to position [200, 0]
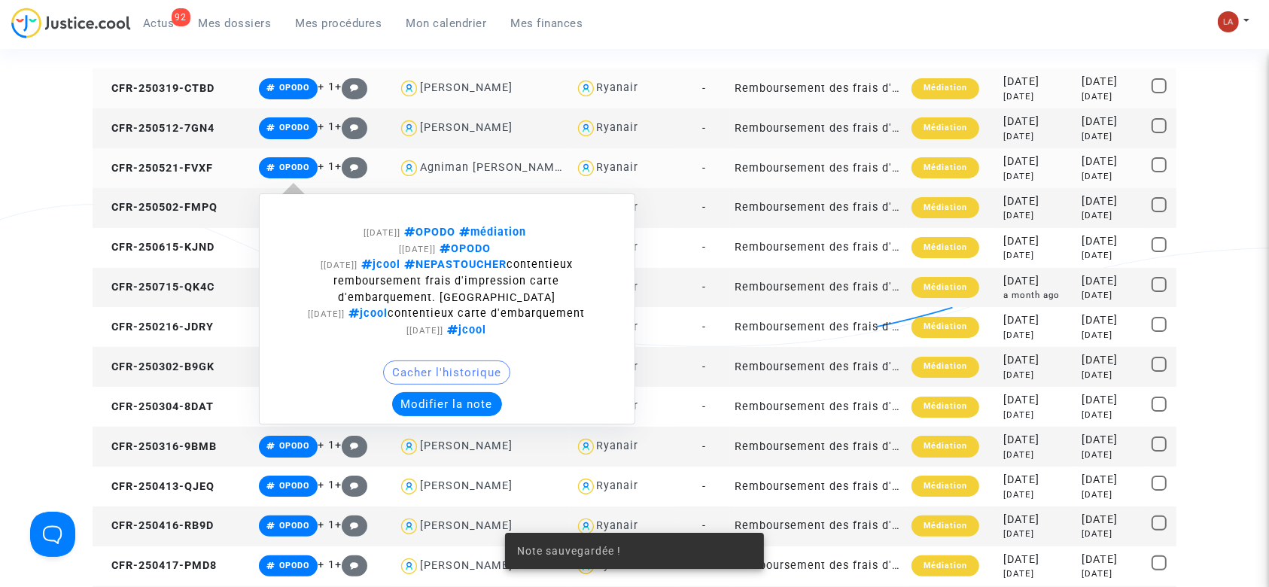
click at [444, 389] on div "Cacher l'historique" at bounding box center [447, 376] width 360 height 32
click at [449, 398] on button "Modifier la note" at bounding box center [447, 404] width 110 height 24
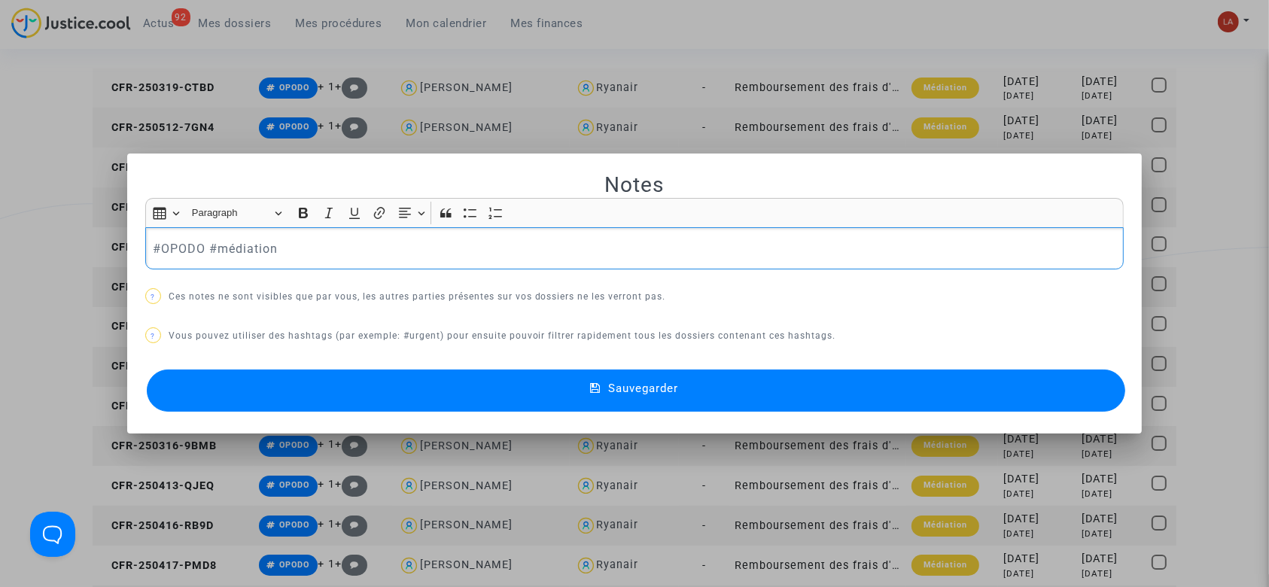
click at [367, 260] on div "#OPODO #médiation" at bounding box center [634, 248] width 979 height 42
click at [325, 391] on button "Sauvegarder" at bounding box center [636, 390] width 979 height 42
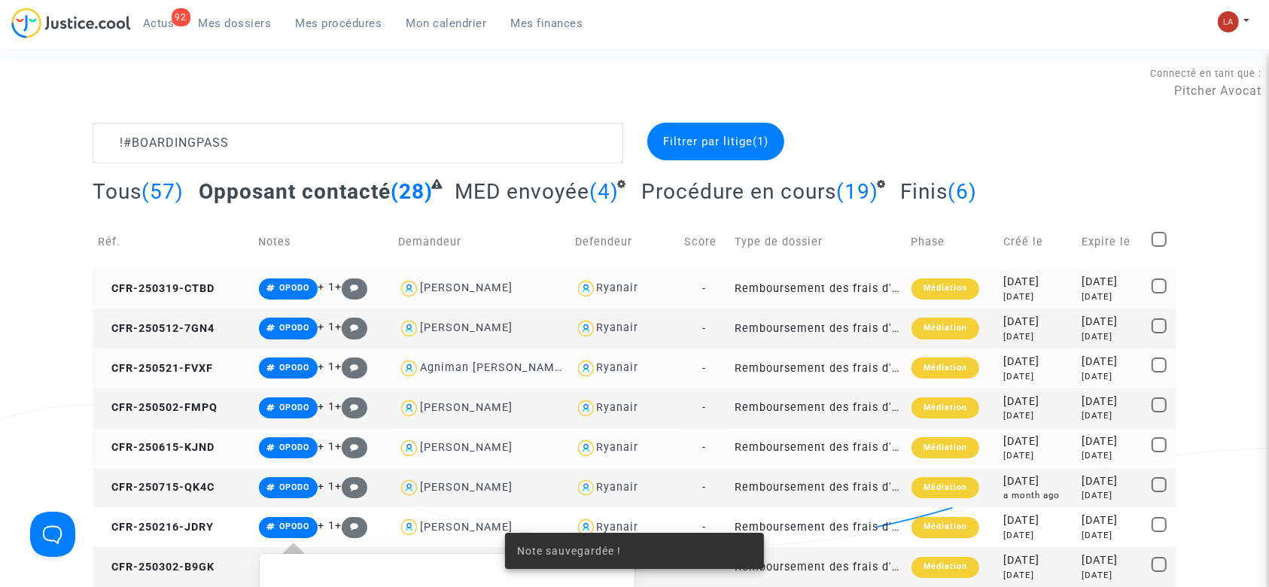
scroll to position [200, 0]
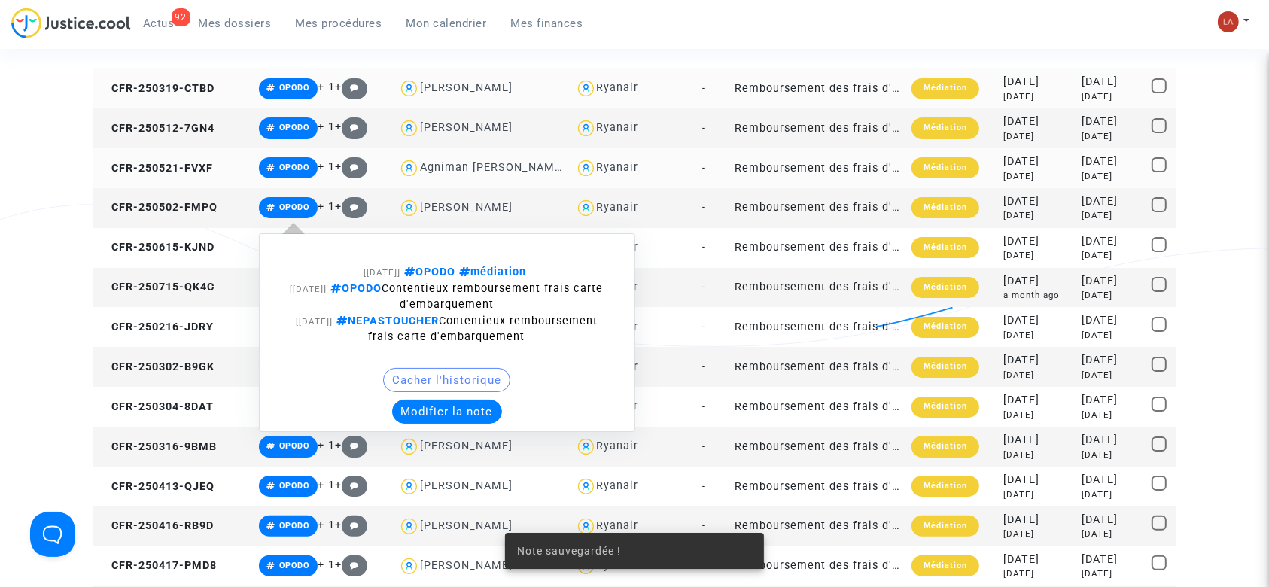
click at [445, 418] on button "Modifier la note" at bounding box center [447, 412] width 110 height 24
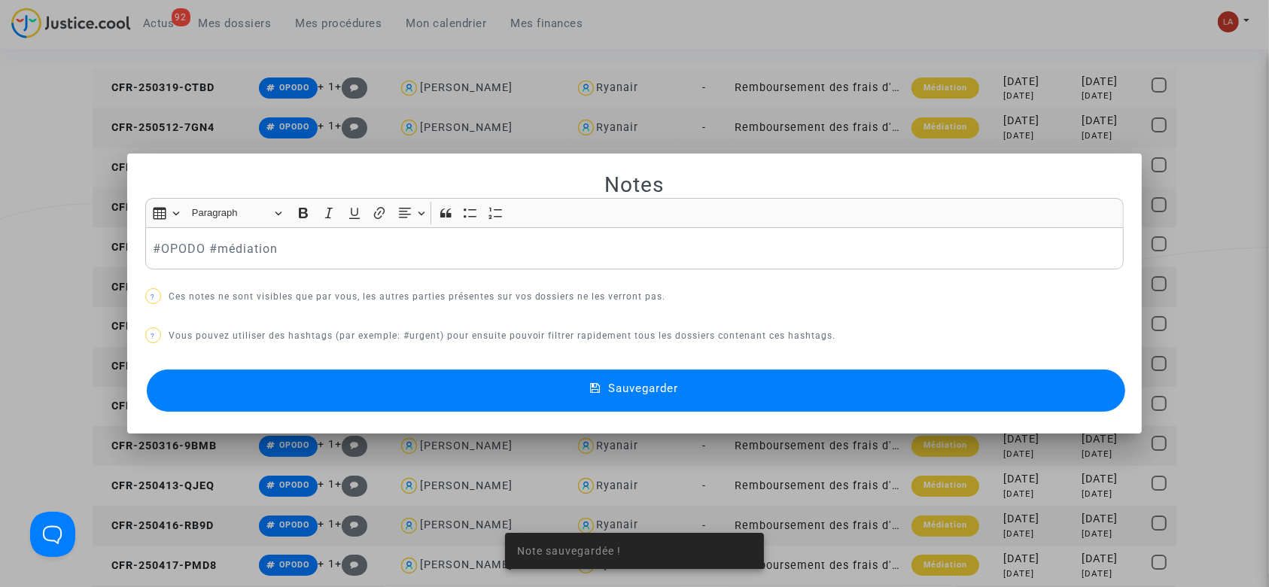
scroll to position [0, 0]
click at [389, 254] on p "#OPODO #médiation" at bounding box center [634, 248] width 963 height 19
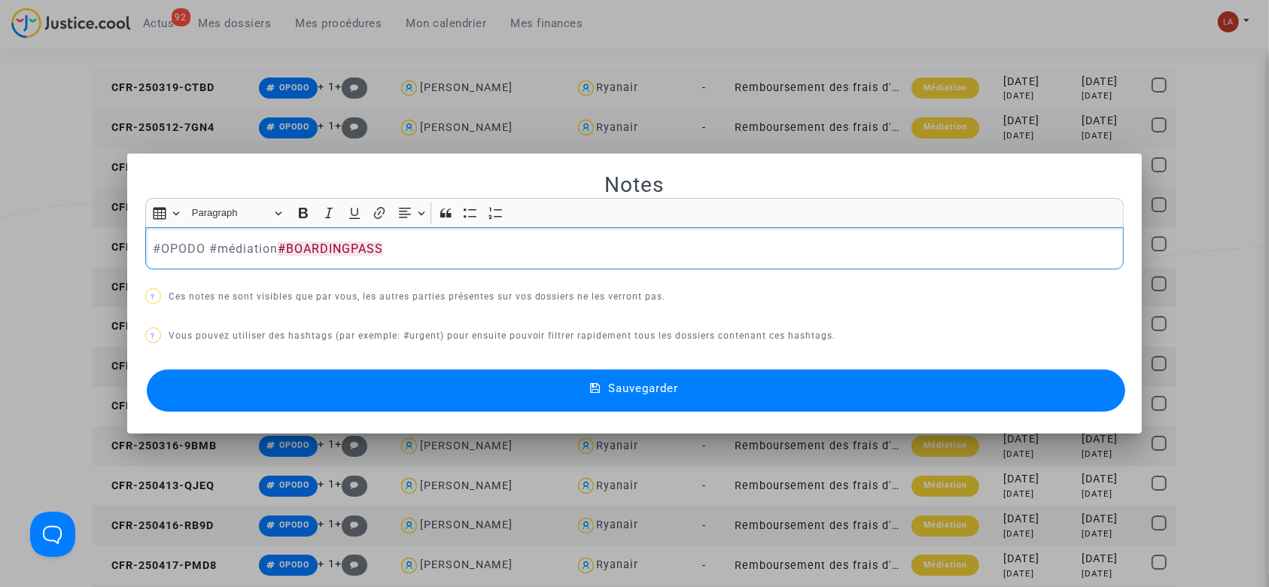
click at [364, 392] on button "Sauvegarder" at bounding box center [636, 390] width 979 height 42
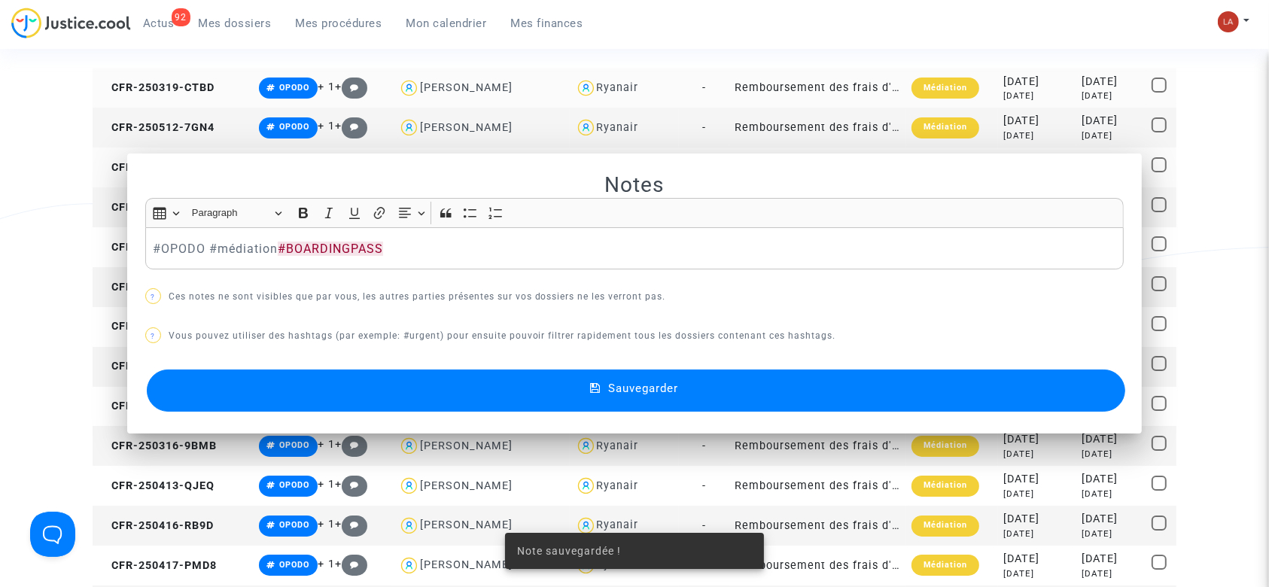
scroll to position [200, 0]
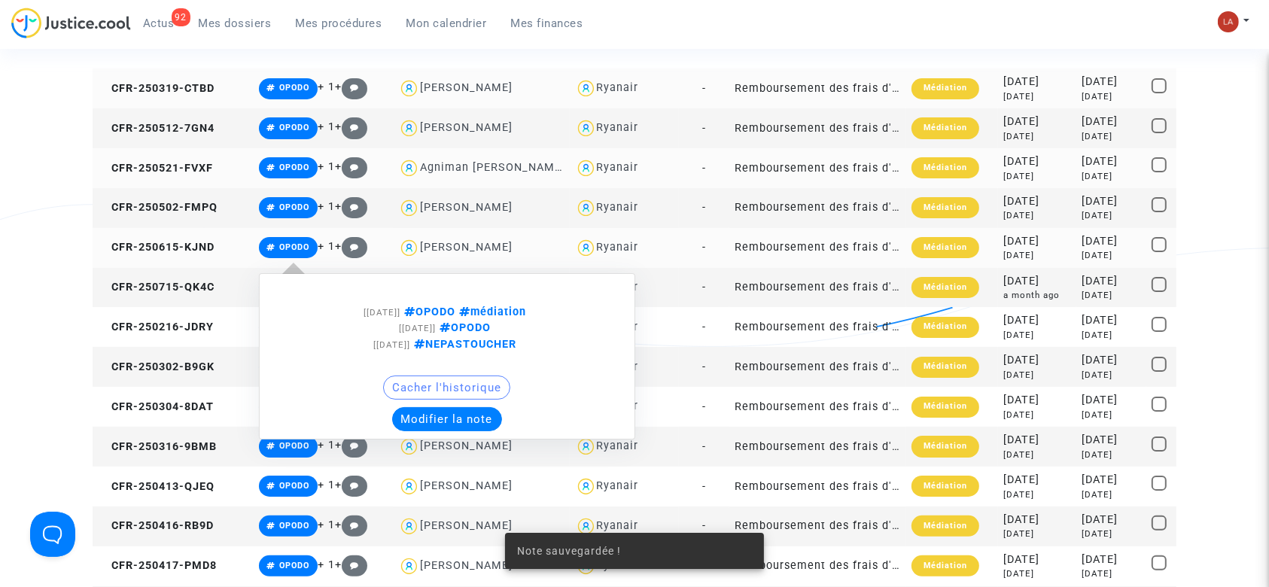
click at [415, 410] on button "Modifier la note" at bounding box center [447, 419] width 110 height 24
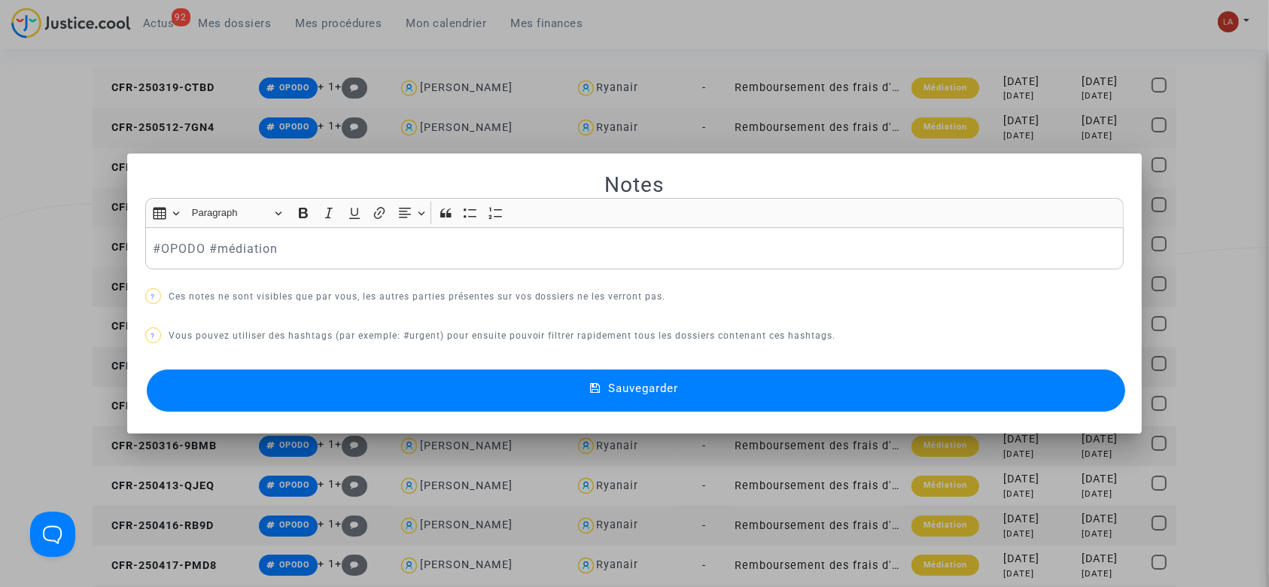
scroll to position [0, 0]
click at [353, 239] on p "#OPODO #médiation" at bounding box center [634, 248] width 963 height 19
click at [342, 373] on button "Sauvegarder" at bounding box center [636, 390] width 979 height 42
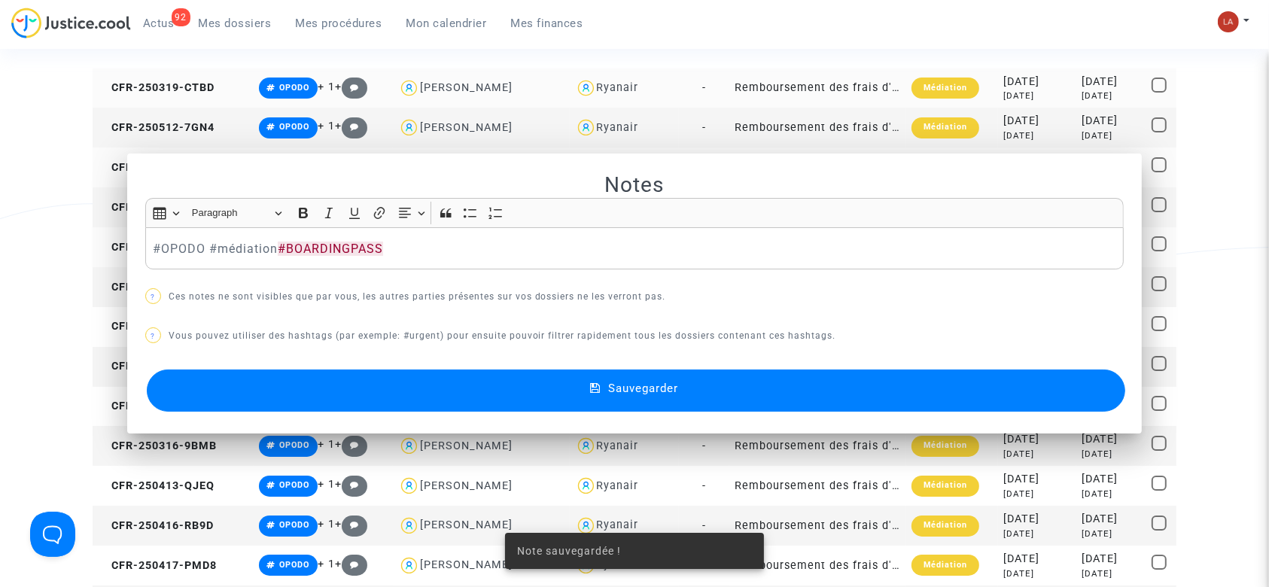
scroll to position [200, 0]
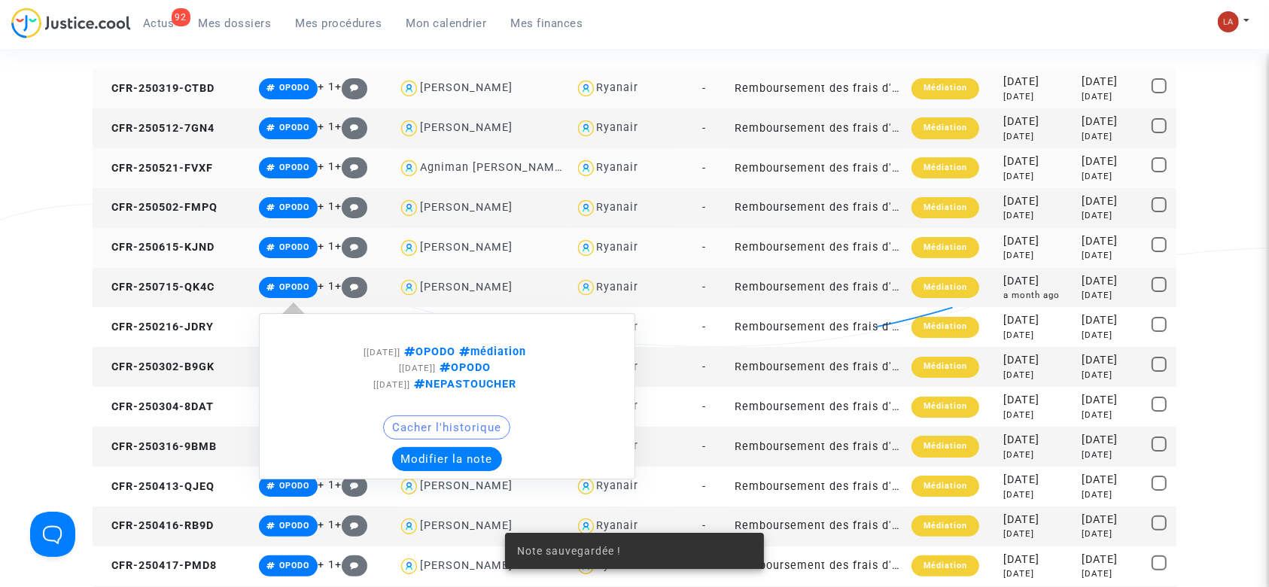
click at [416, 457] on button "Modifier la note" at bounding box center [447, 459] width 110 height 24
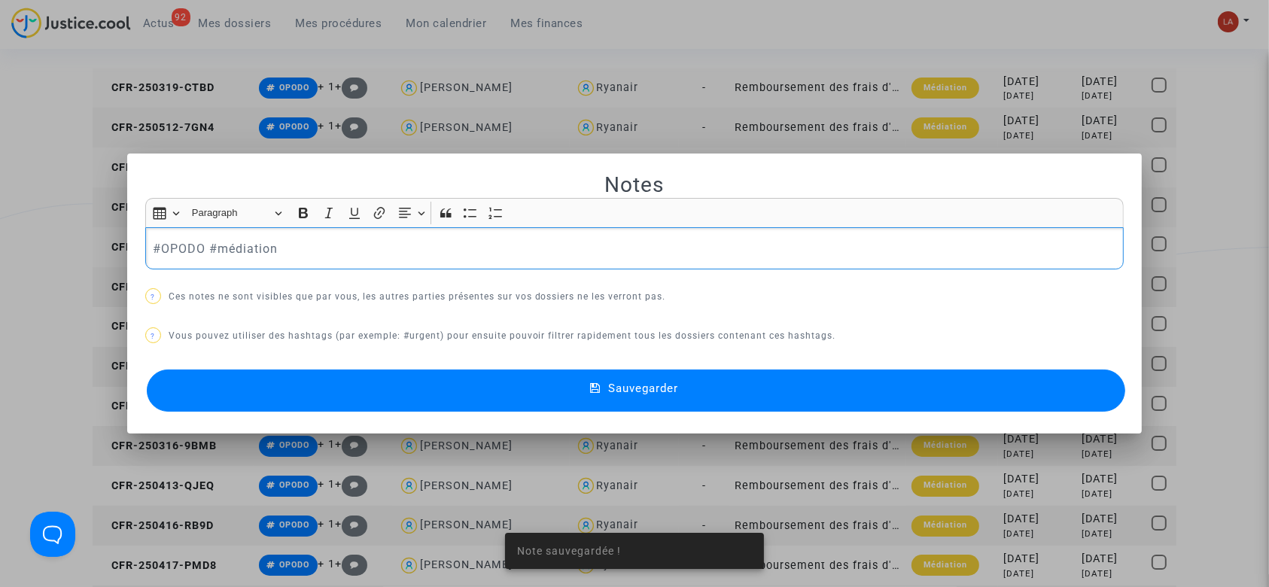
click at [326, 254] on p "#OPODO #médiation" at bounding box center [634, 248] width 963 height 19
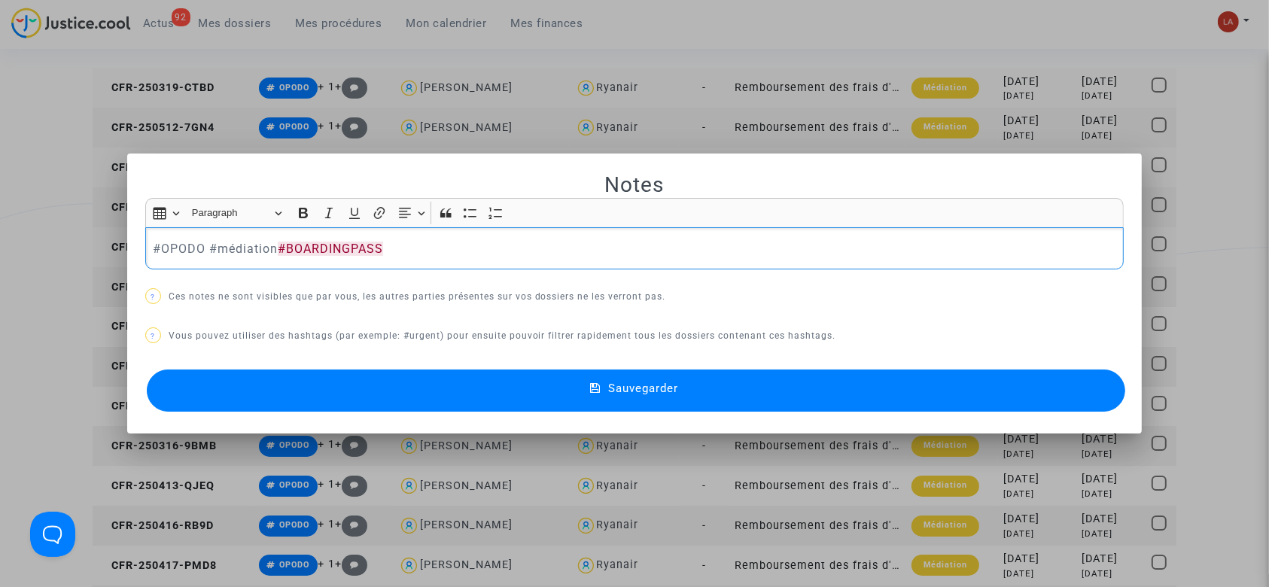
click at [322, 395] on button "Sauvegarder" at bounding box center [636, 390] width 979 height 42
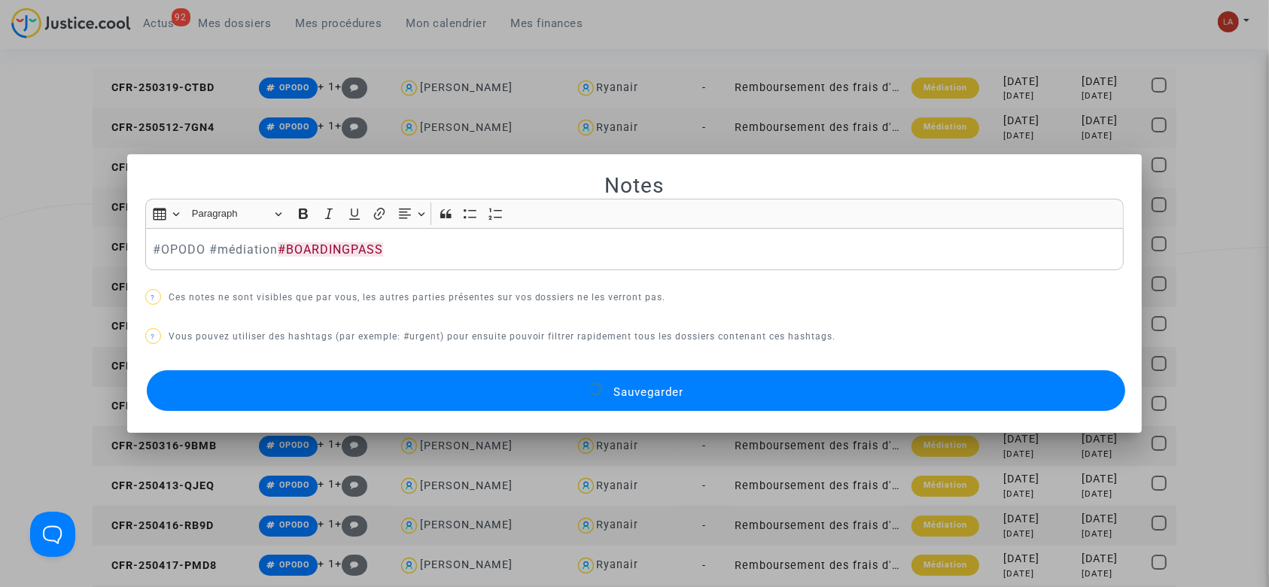
scroll to position [200, 0]
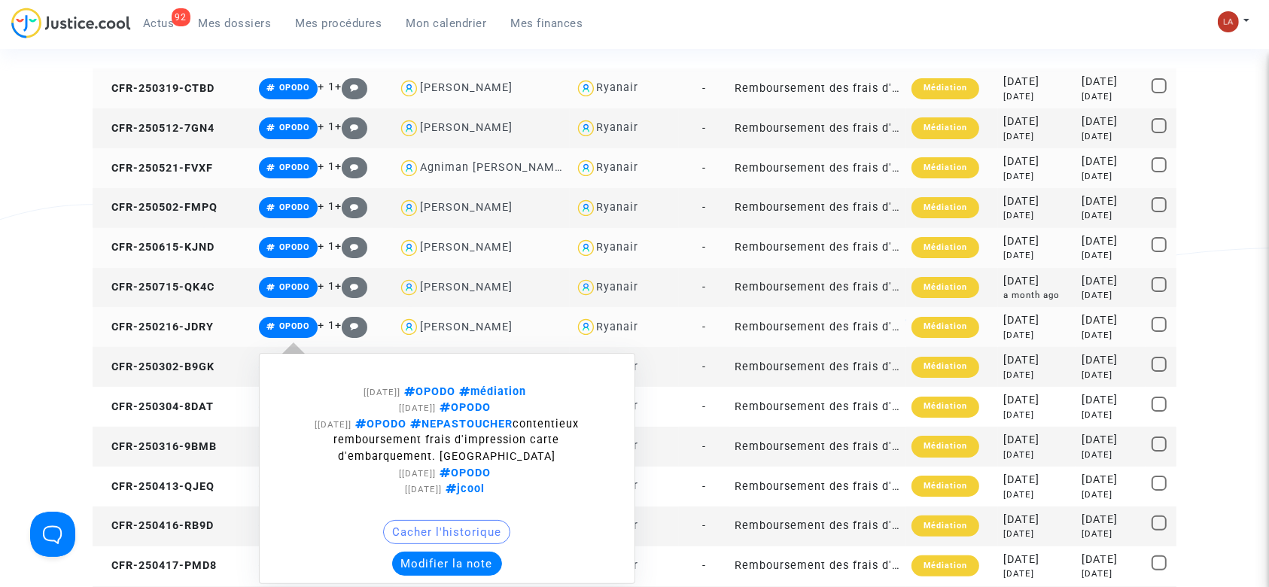
click at [434, 564] on button "Modifier la note" at bounding box center [447, 564] width 110 height 24
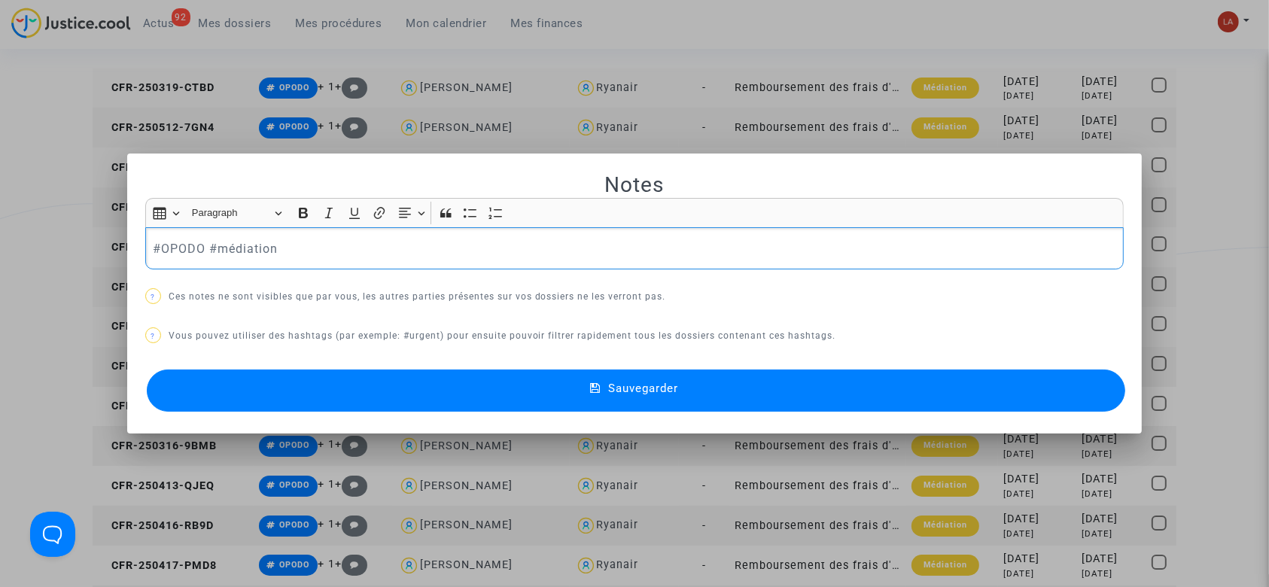
click at [356, 244] on p "#OPODO #médiation" at bounding box center [634, 248] width 963 height 19
click at [341, 394] on button "Sauvegarder" at bounding box center [636, 390] width 979 height 42
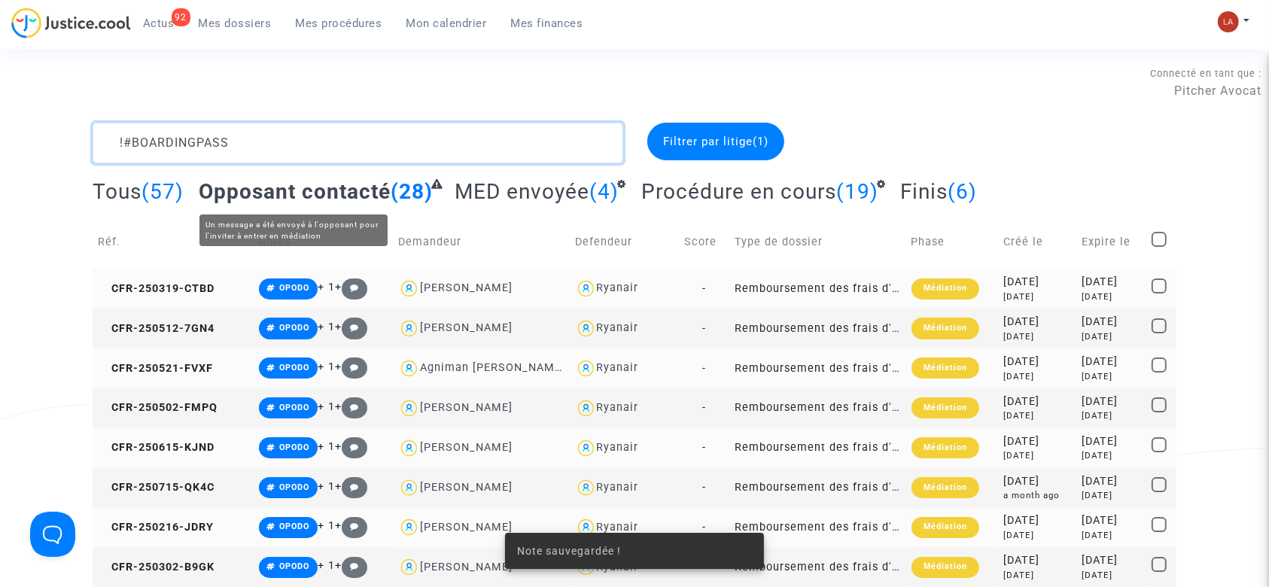
click at [378, 135] on textarea at bounding box center [358, 143] width 531 height 41
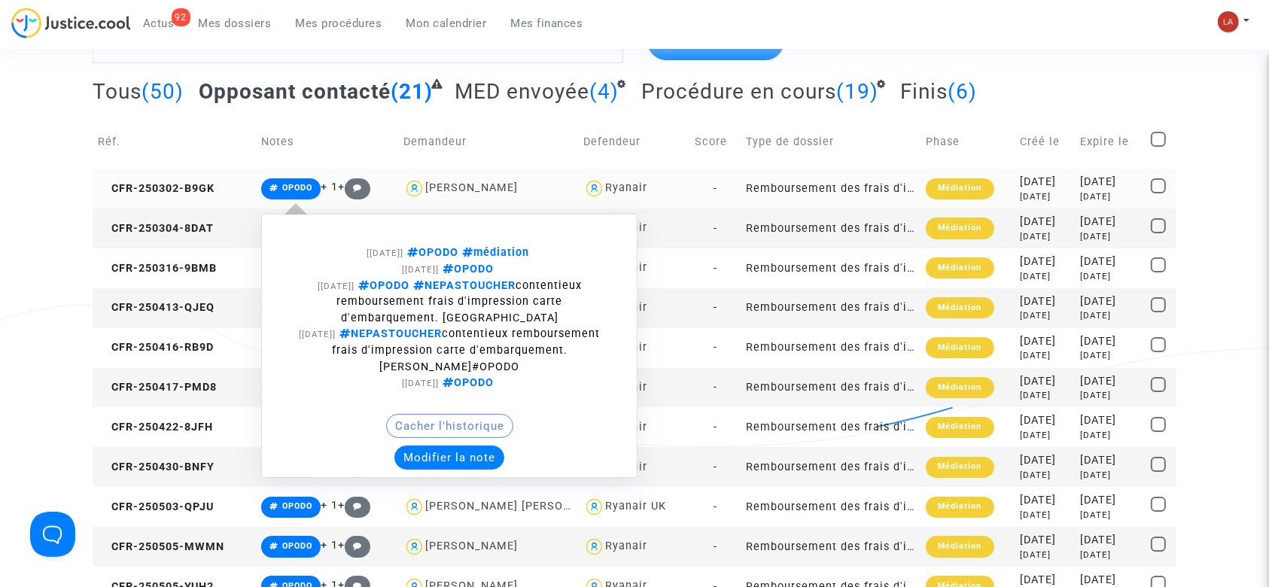
click at [456, 459] on button "Modifier la note" at bounding box center [449, 457] width 110 height 24
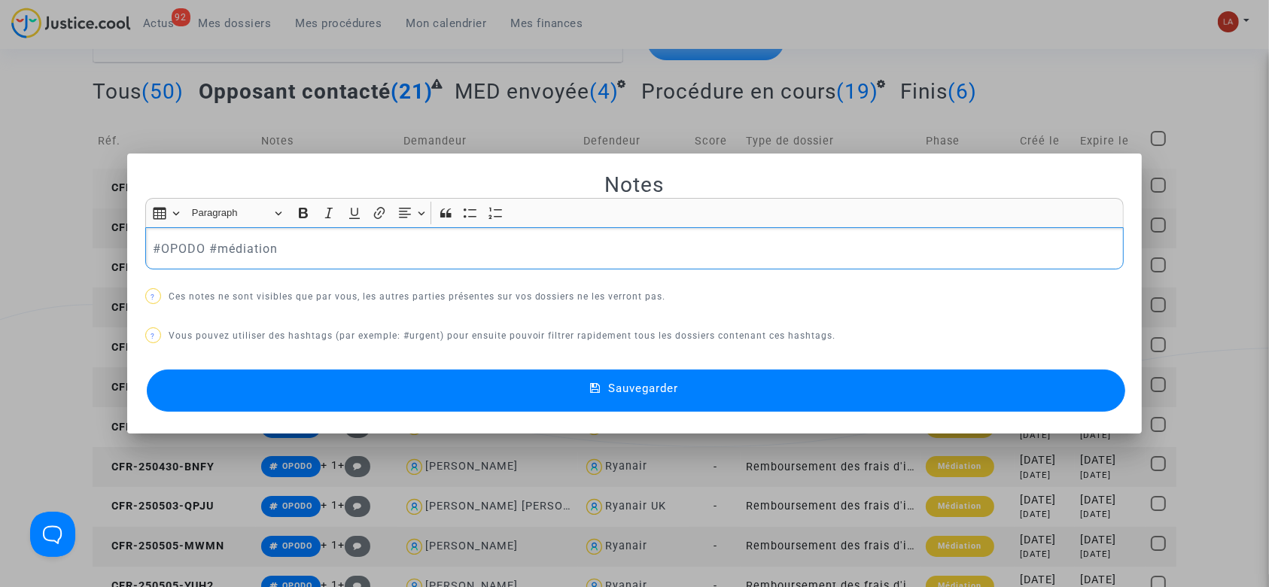
click at [458, 251] on p "#OPODO #médiation" at bounding box center [634, 248] width 963 height 19
click at [409, 391] on button "Sauvegarder" at bounding box center [636, 390] width 979 height 42
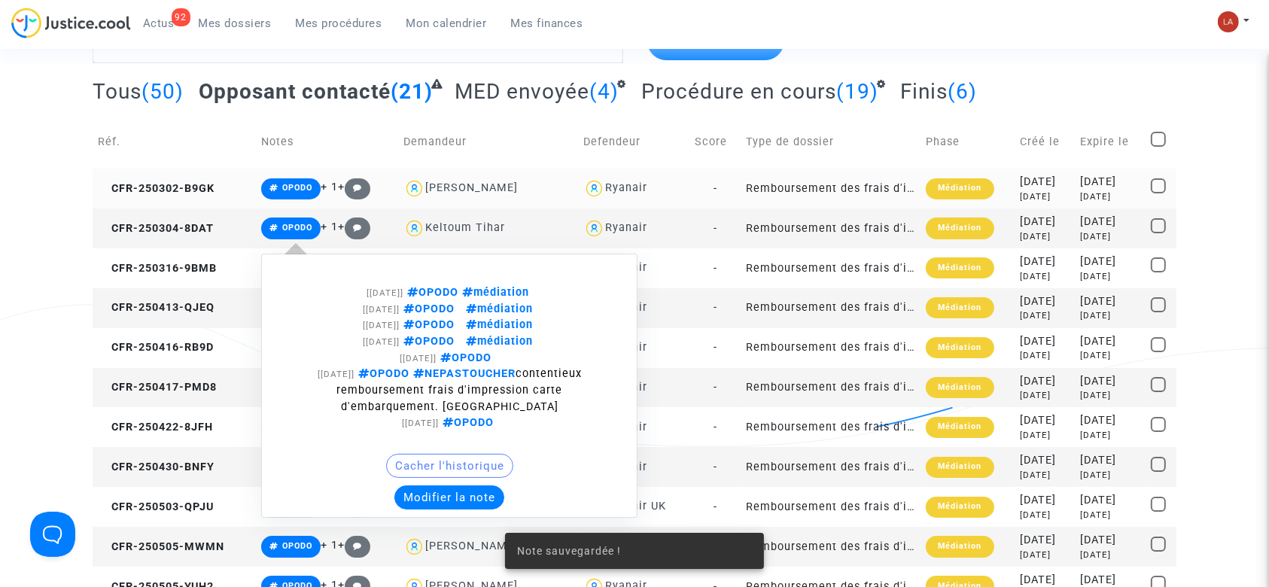
click at [406, 491] on button "Modifier la note" at bounding box center [449, 497] width 110 height 24
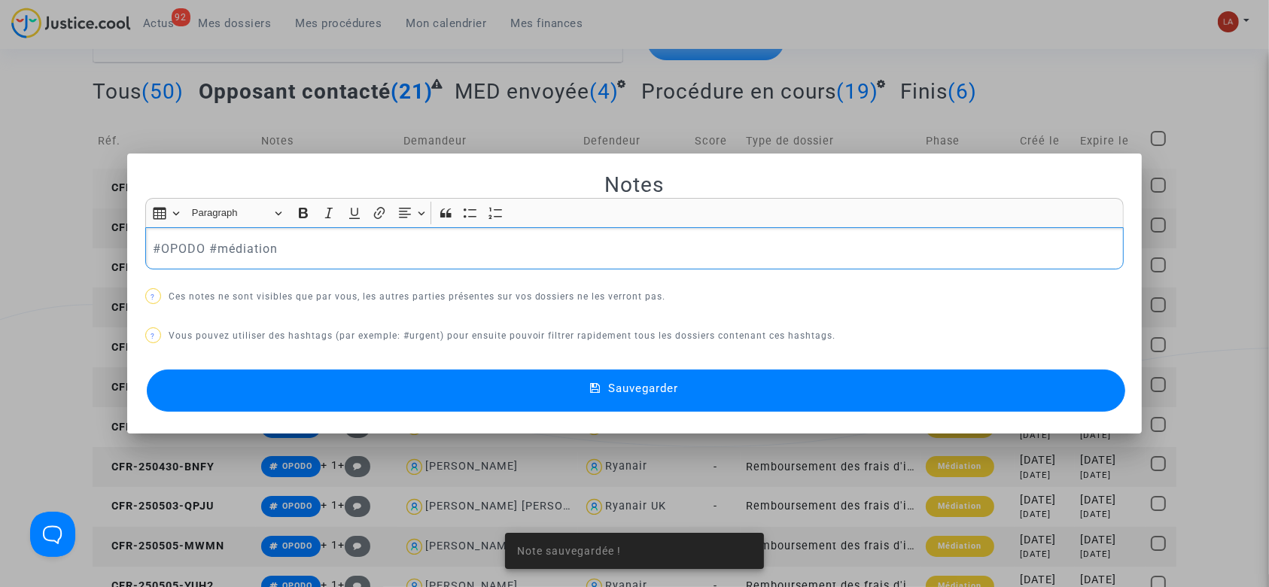
click at [342, 241] on p "#OPODO #médiation" at bounding box center [634, 248] width 963 height 19
click at [334, 391] on button "Sauvegarder" at bounding box center [636, 390] width 979 height 42
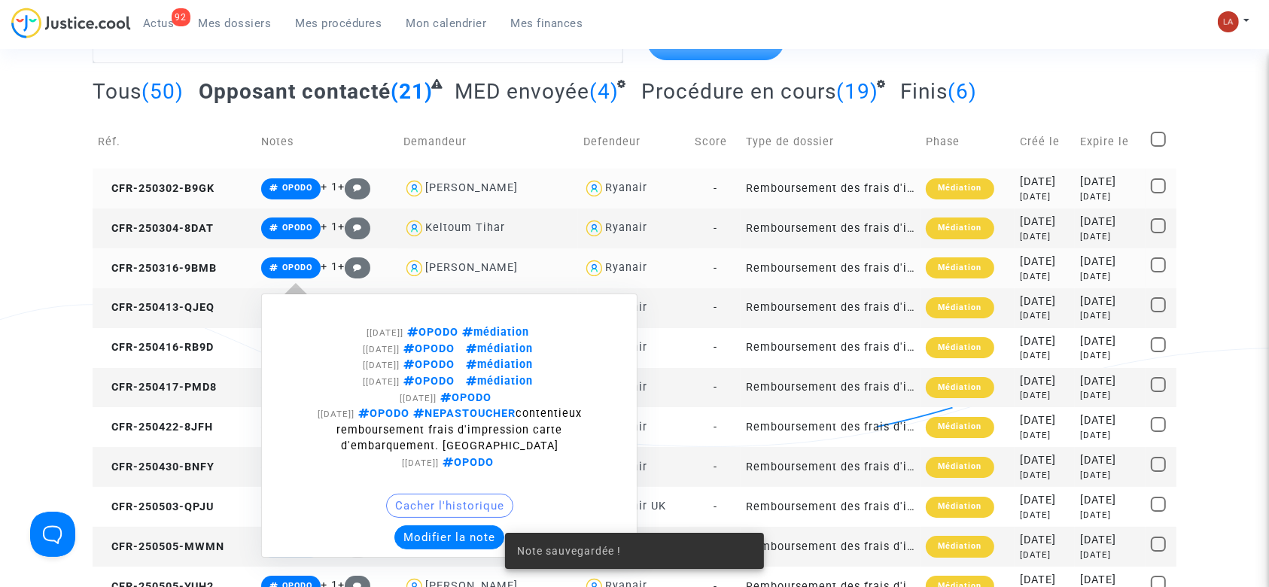
click at [435, 531] on button "Modifier la note" at bounding box center [449, 537] width 110 height 24
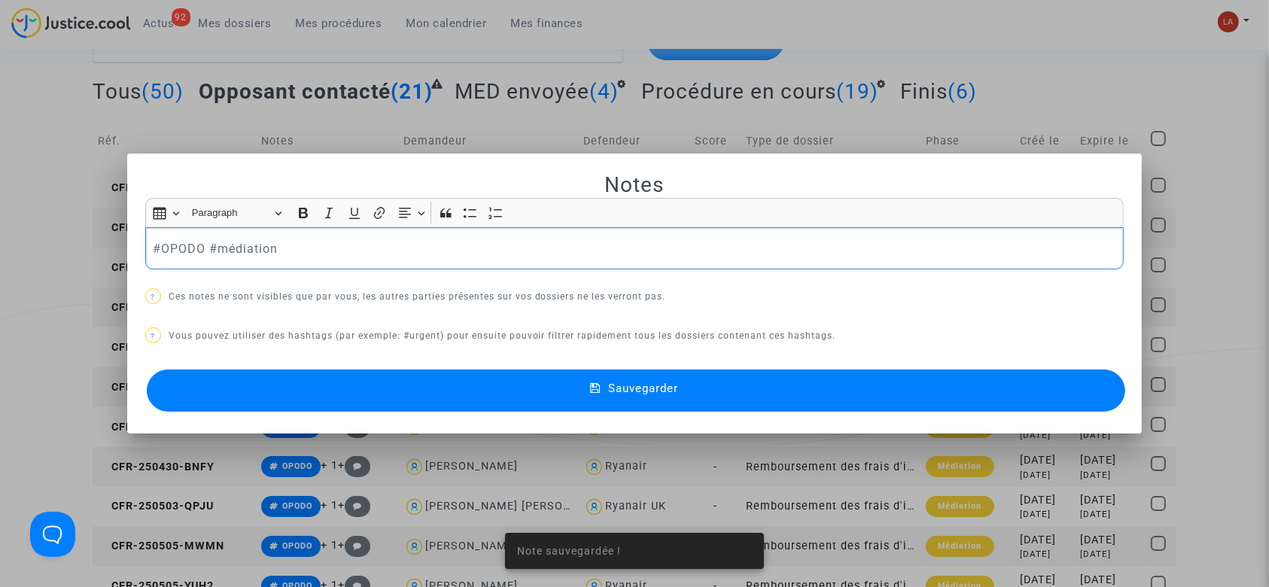
click at [376, 236] on div "#OPODO #médiation" at bounding box center [634, 248] width 979 height 42
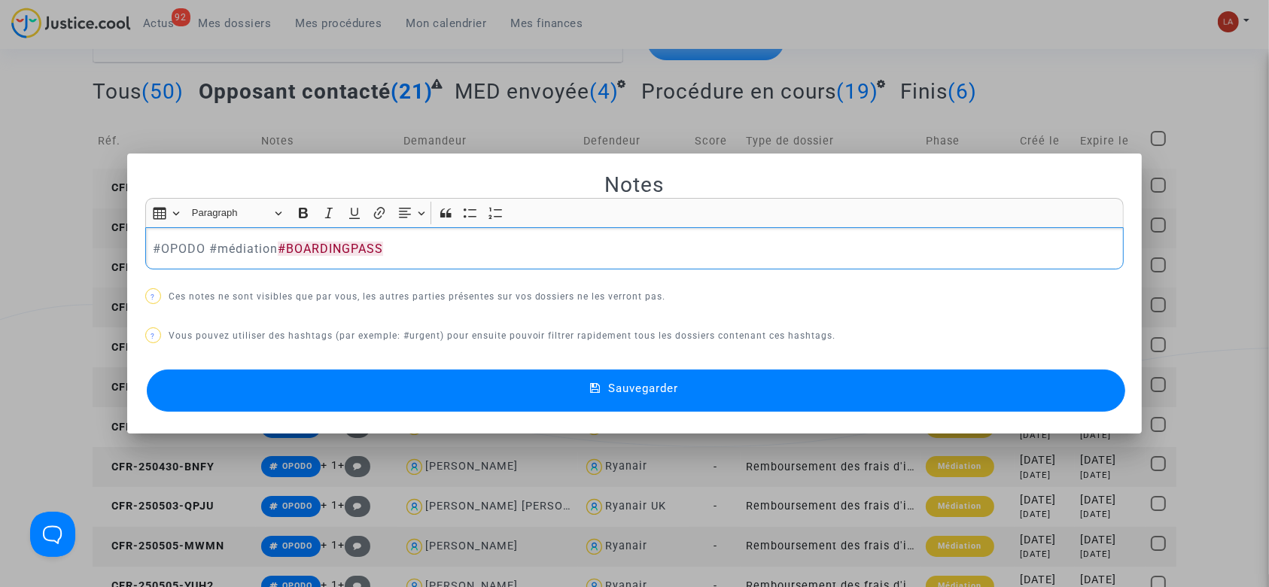
click at [357, 405] on button "Sauvegarder" at bounding box center [636, 390] width 979 height 42
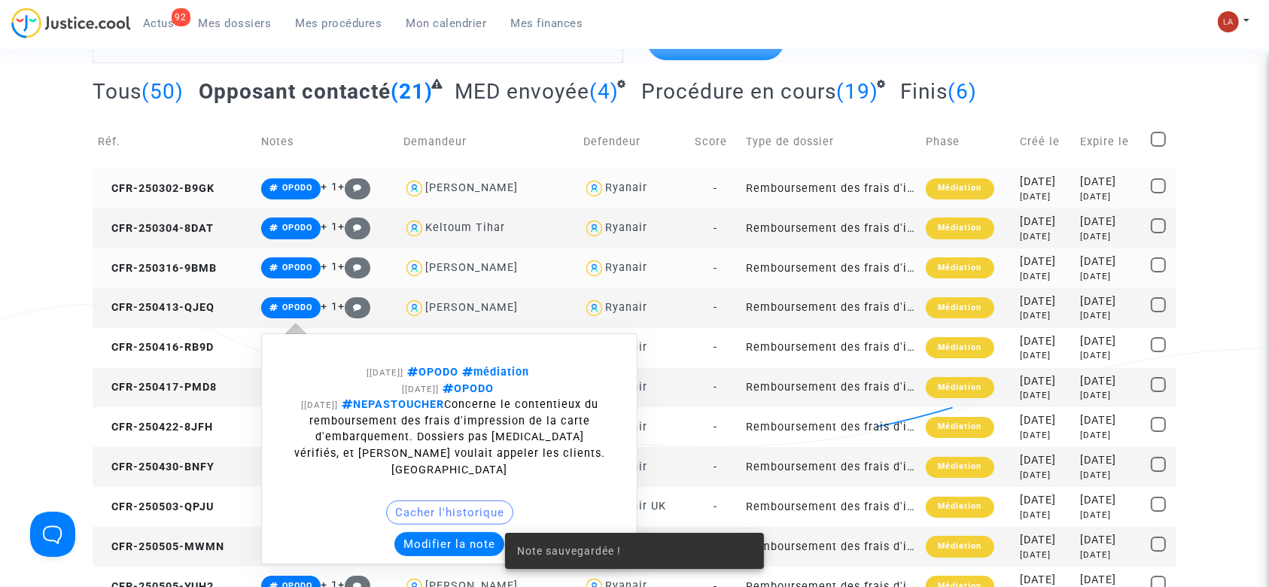
click at [406, 532] on button "Modifier la note" at bounding box center [449, 544] width 110 height 24
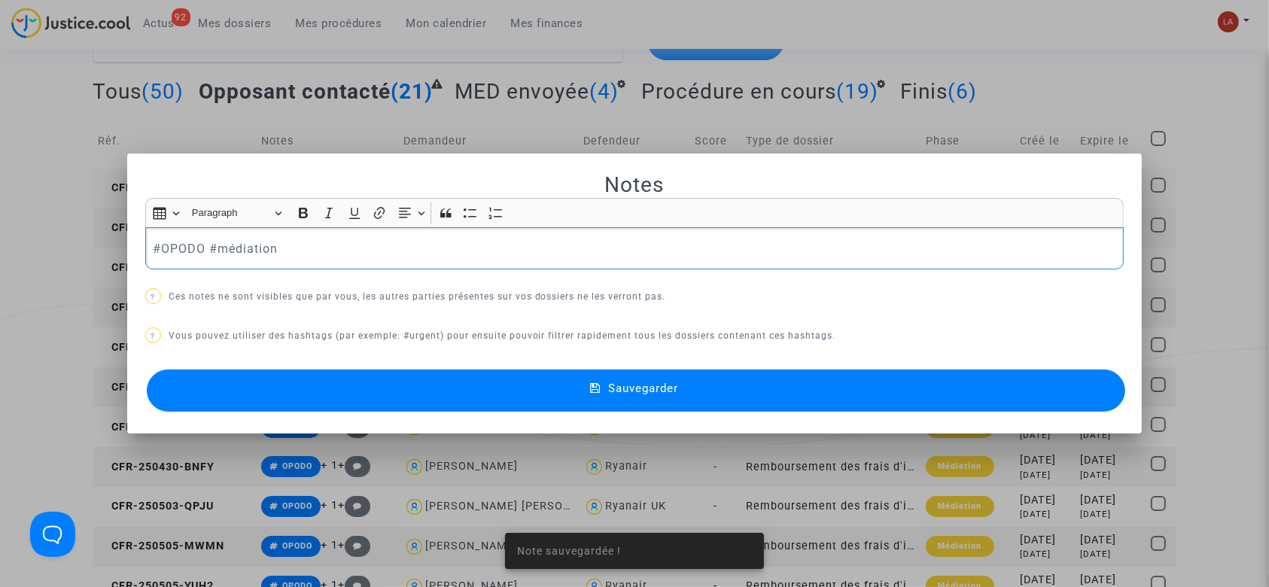
click at [328, 253] on p "#OPODO #médiation" at bounding box center [634, 248] width 963 height 19
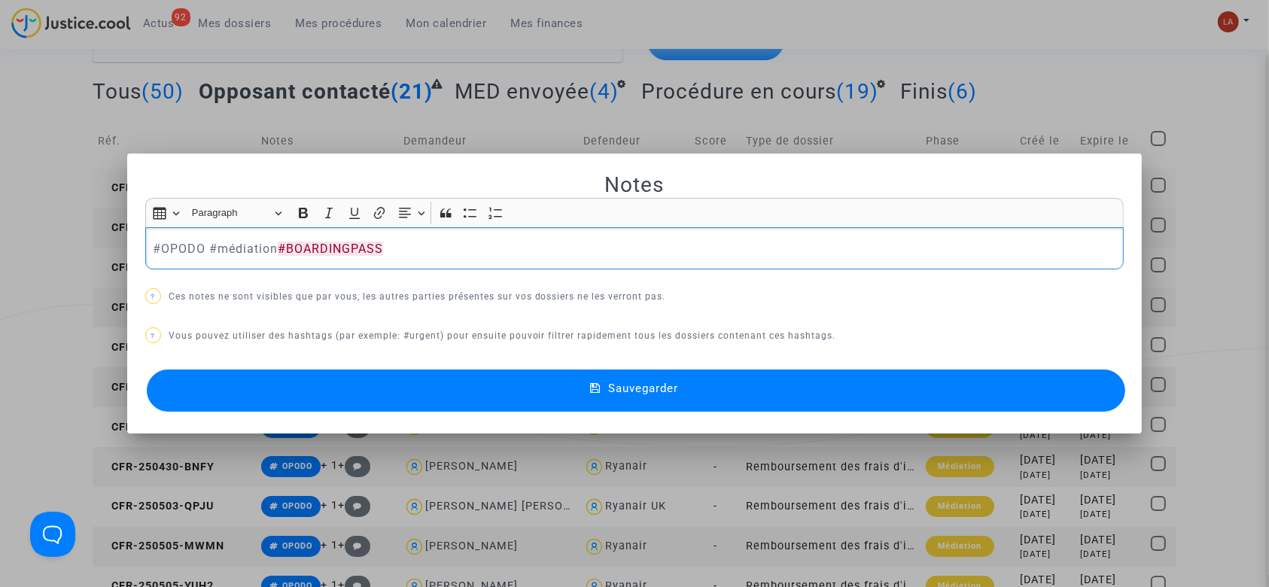
click at [319, 410] on button "Sauvegarder" at bounding box center [636, 390] width 979 height 42
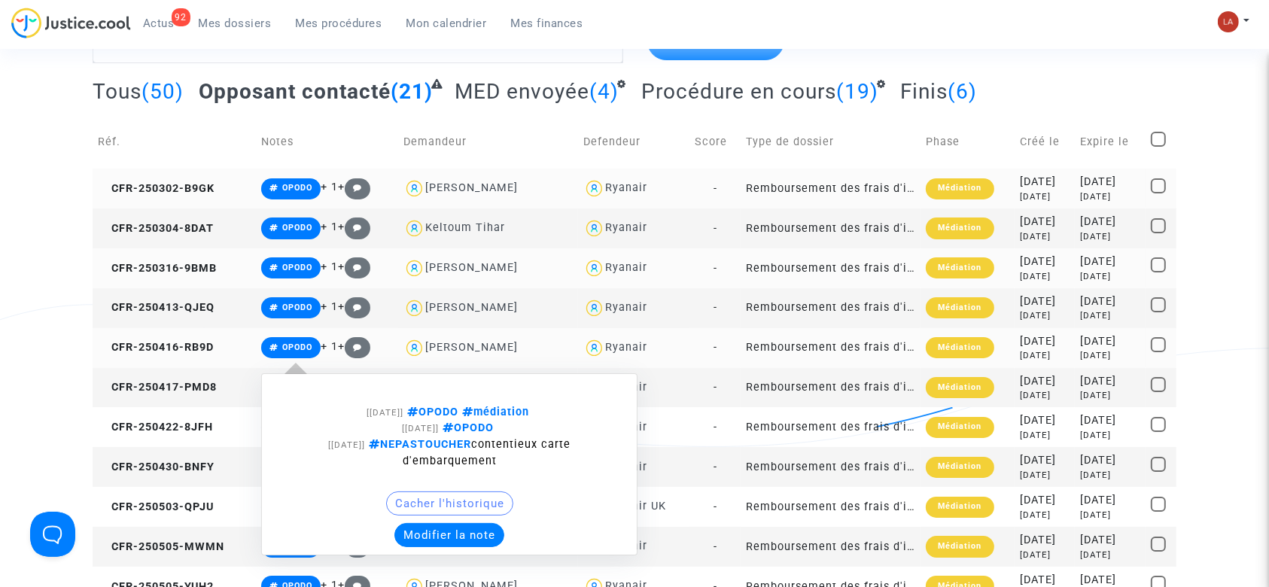
click at [423, 523] on button "Modifier la note" at bounding box center [449, 535] width 110 height 24
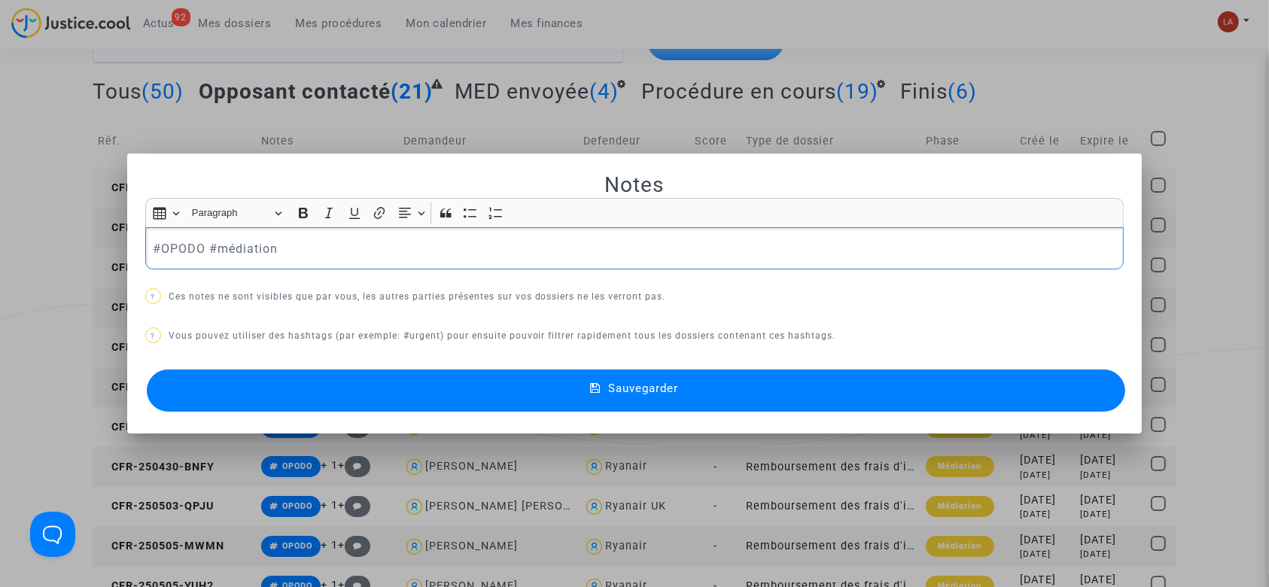
click at [334, 242] on p "#OPODO #médiation" at bounding box center [634, 248] width 963 height 19
click at [331, 392] on button "Sauvegarder" at bounding box center [636, 390] width 979 height 42
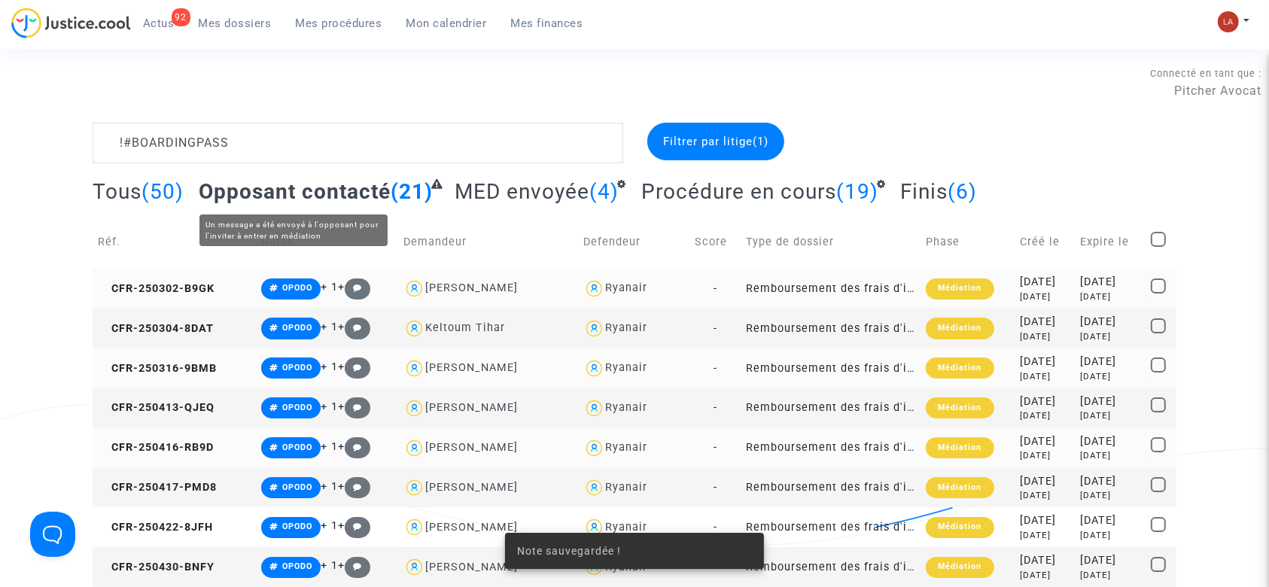
drag, startPoint x: 331, startPoint y: 186, endPoint x: 331, endPoint y: 160, distance: 26.3
click at [331, 179] on span "Opposant contacté" at bounding box center [295, 191] width 192 height 25
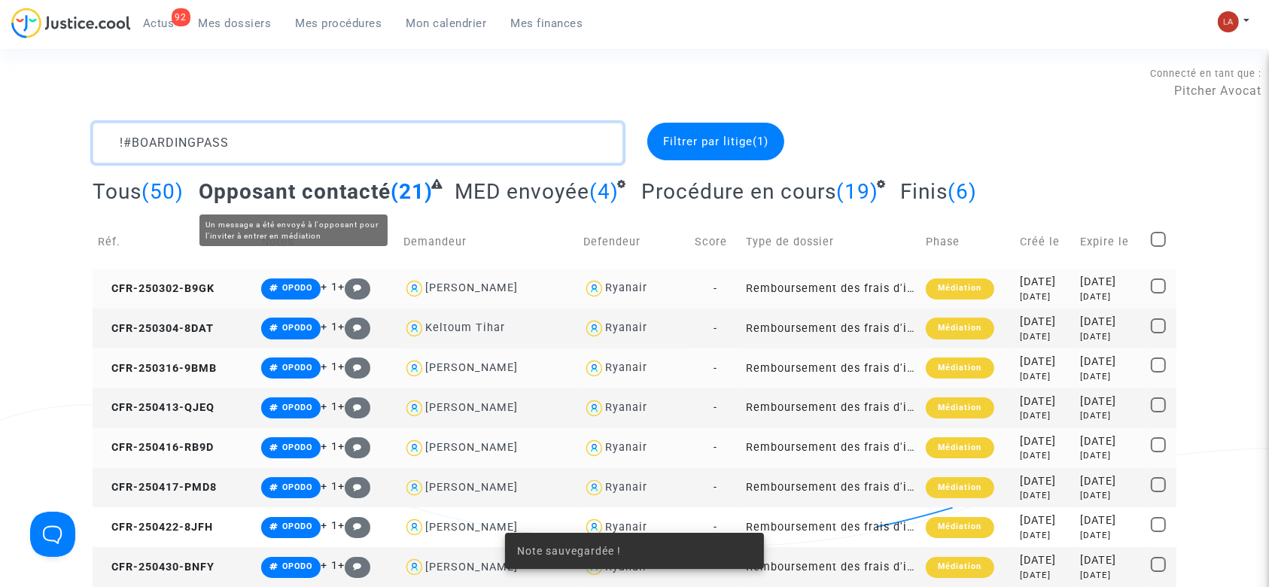
click at [331, 154] on textarea at bounding box center [358, 143] width 531 height 41
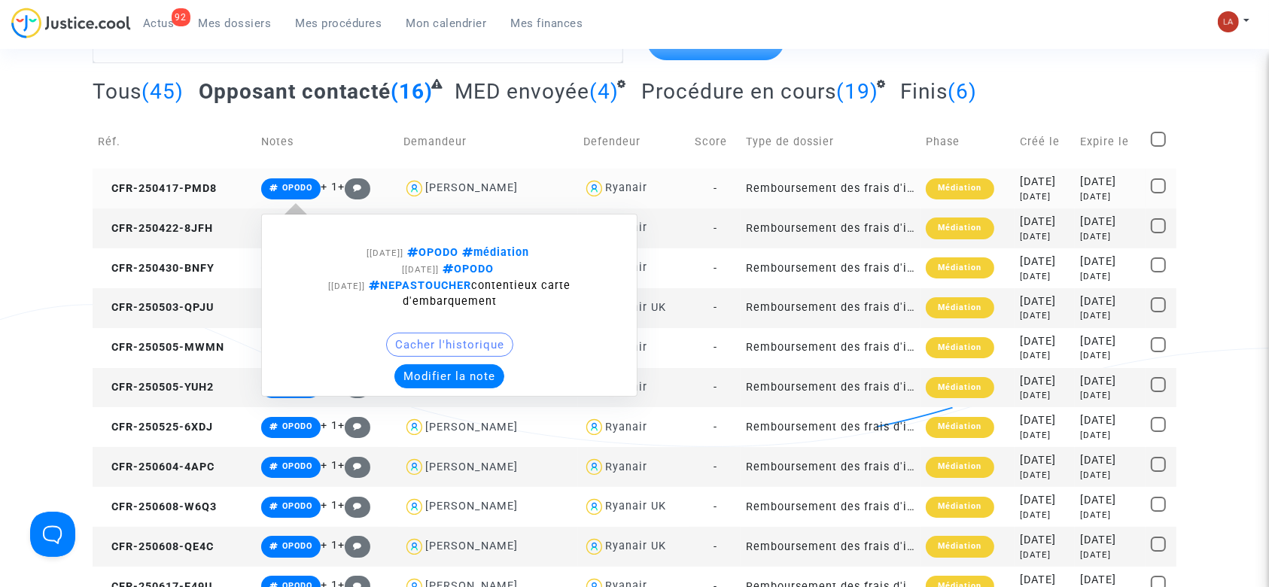
click at [409, 372] on button "Modifier la note" at bounding box center [449, 376] width 110 height 24
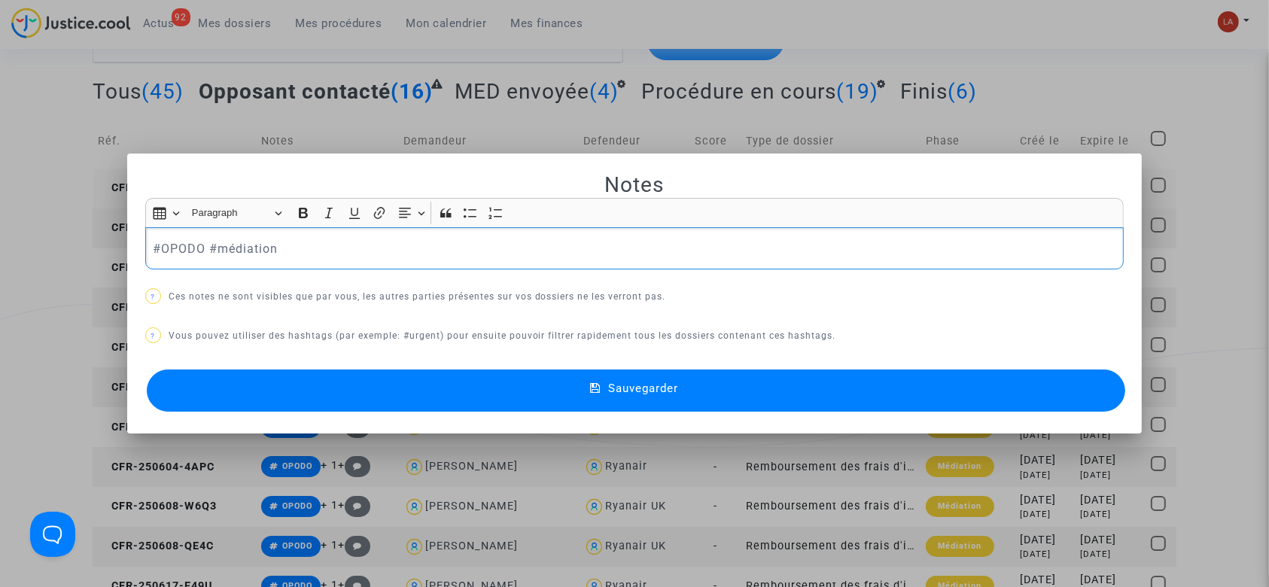
click at [324, 248] on p "#OPODO #médiation" at bounding box center [634, 248] width 963 height 19
click at [336, 372] on button "Sauvegarder" at bounding box center [636, 390] width 979 height 42
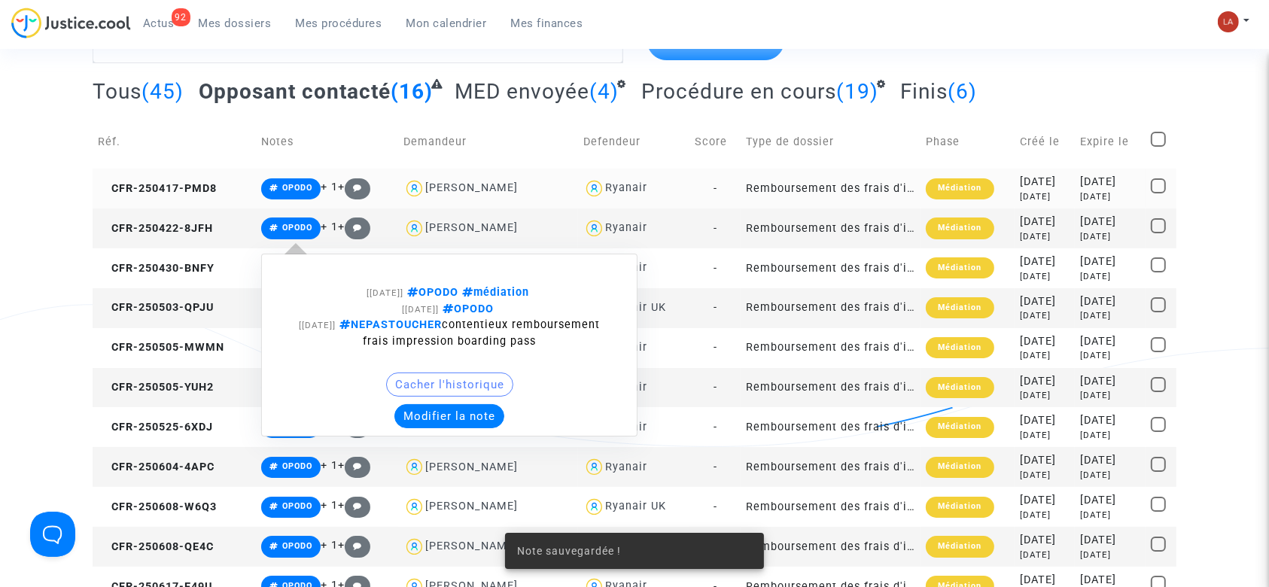
click at [424, 399] on div "Cacher l'historique" at bounding box center [449, 388] width 360 height 32
click at [415, 407] on button "Modifier la note" at bounding box center [449, 416] width 110 height 24
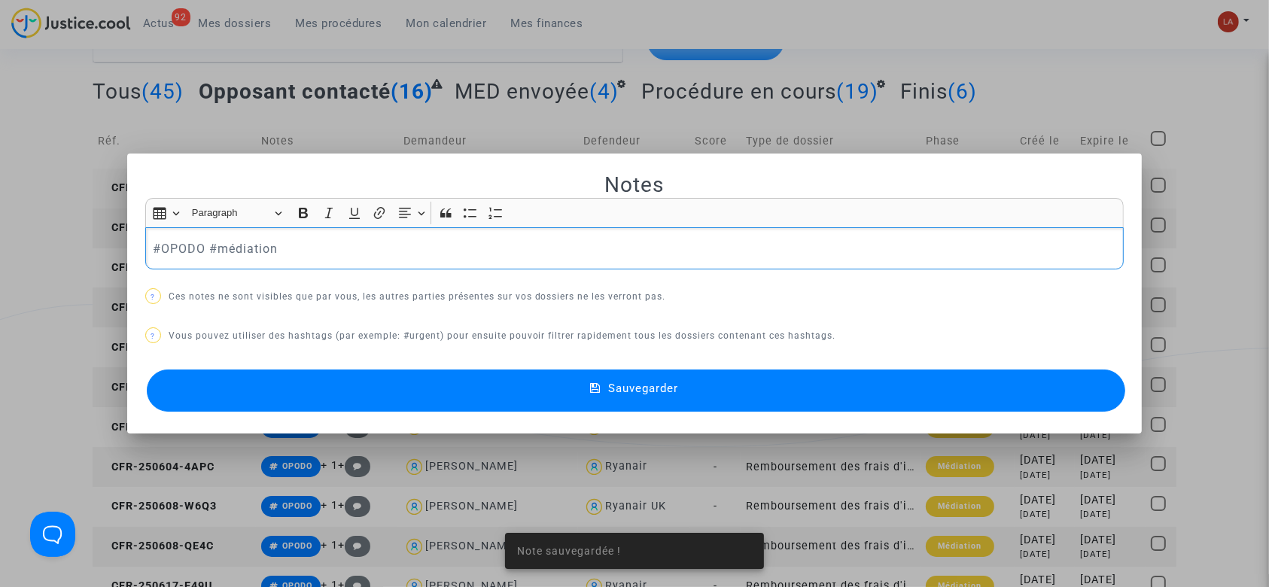
drag, startPoint x: 295, startPoint y: 256, endPoint x: 301, endPoint y: 269, distance: 14.8
click at [295, 256] on p "#OPODO #médiation" at bounding box center [634, 248] width 963 height 19
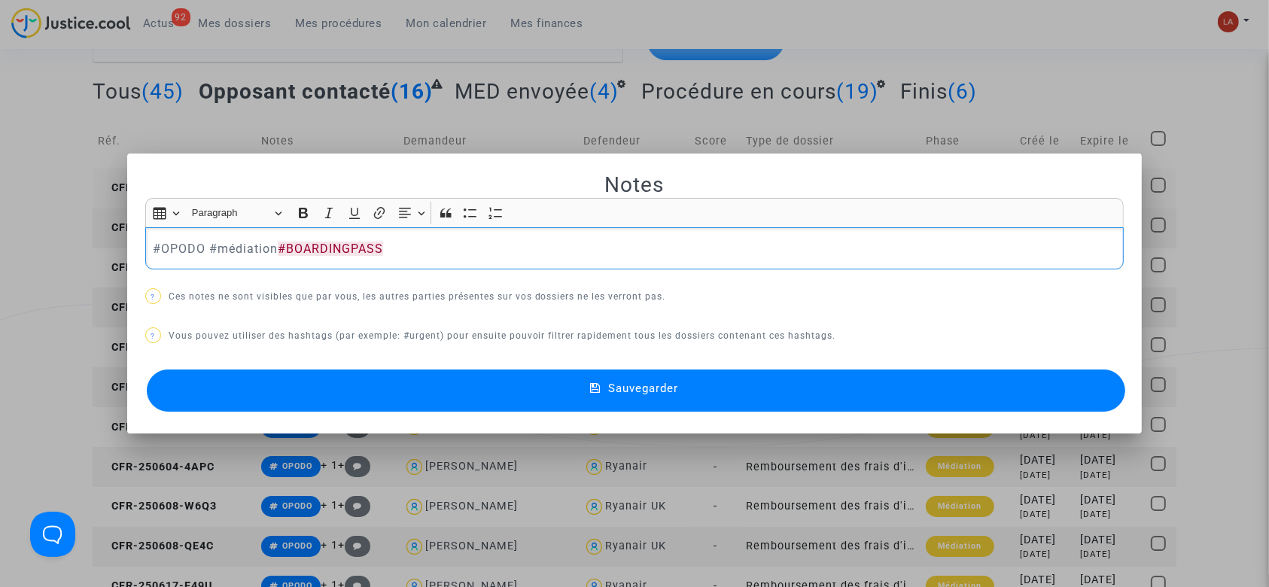
click at [332, 389] on button "Sauvegarder" at bounding box center [636, 390] width 979 height 42
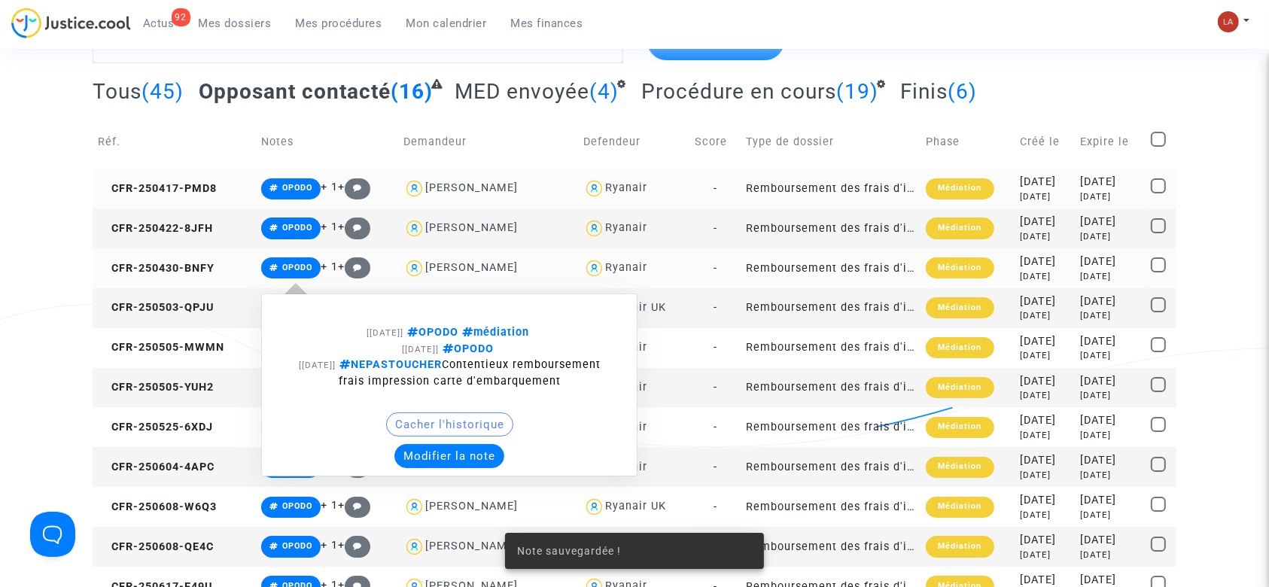
click at [420, 444] on button "Modifier la note" at bounding box center [449, 456] width 110 height 24
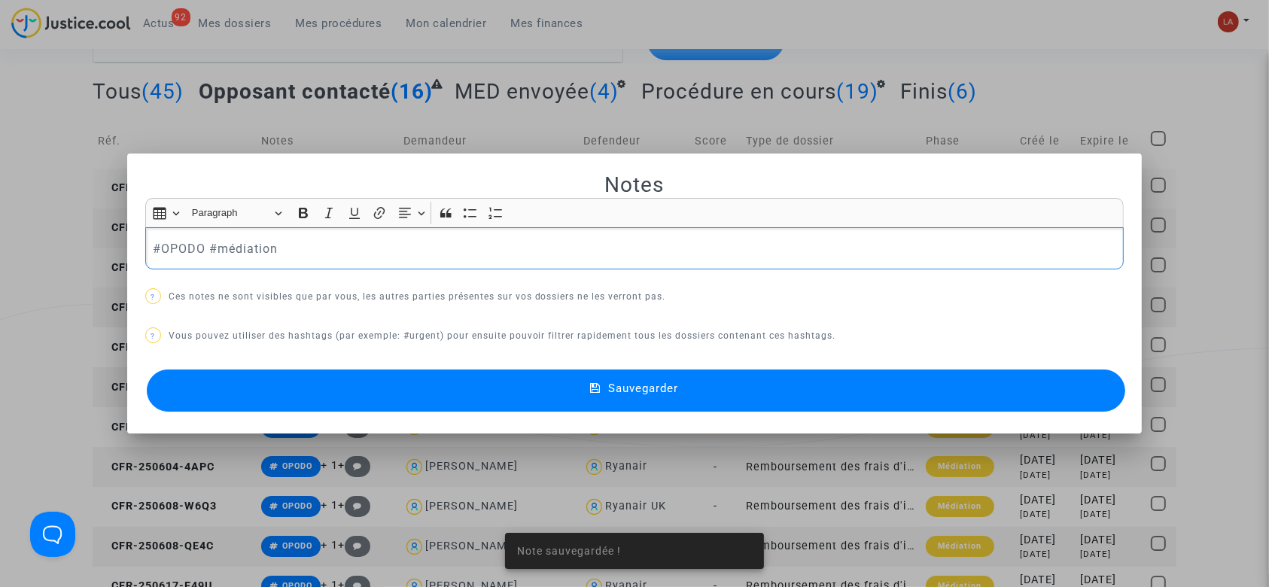
click at [384, 254] on p "#OPODO #médiation" at bounding box center [634, 248] width 963 height 19
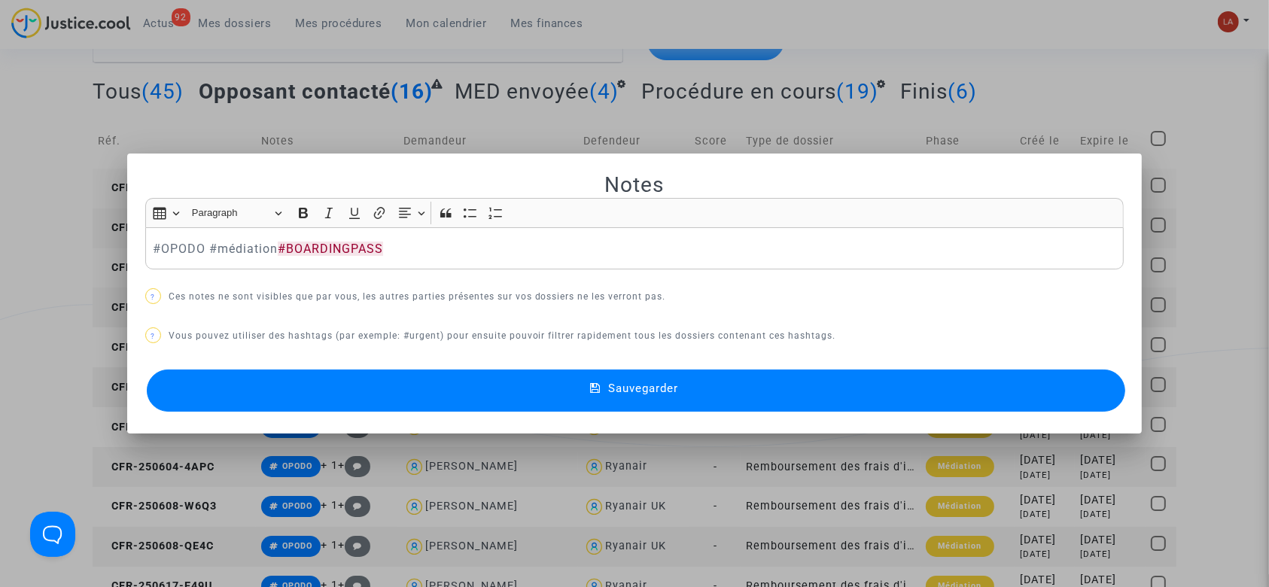
click at [375, 394] on button "Sauvegarder" at bounding box center [636, 390] width 979 height 42
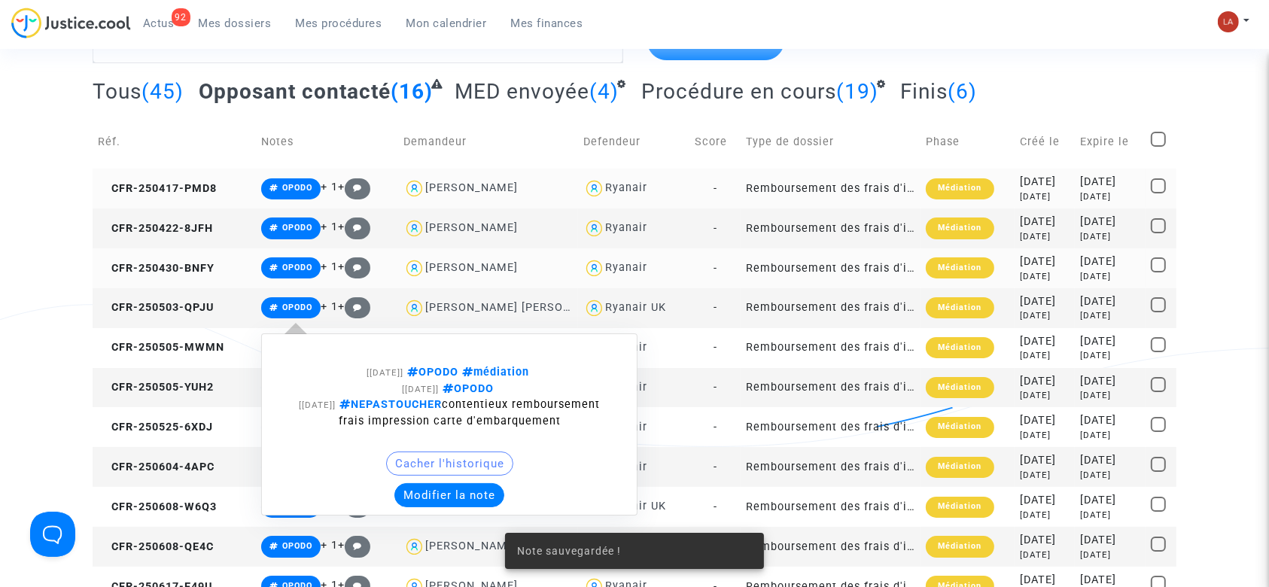
click at [402, 497] on button "Modifier la note" at bounding box center [449, 495] width 110 height 24
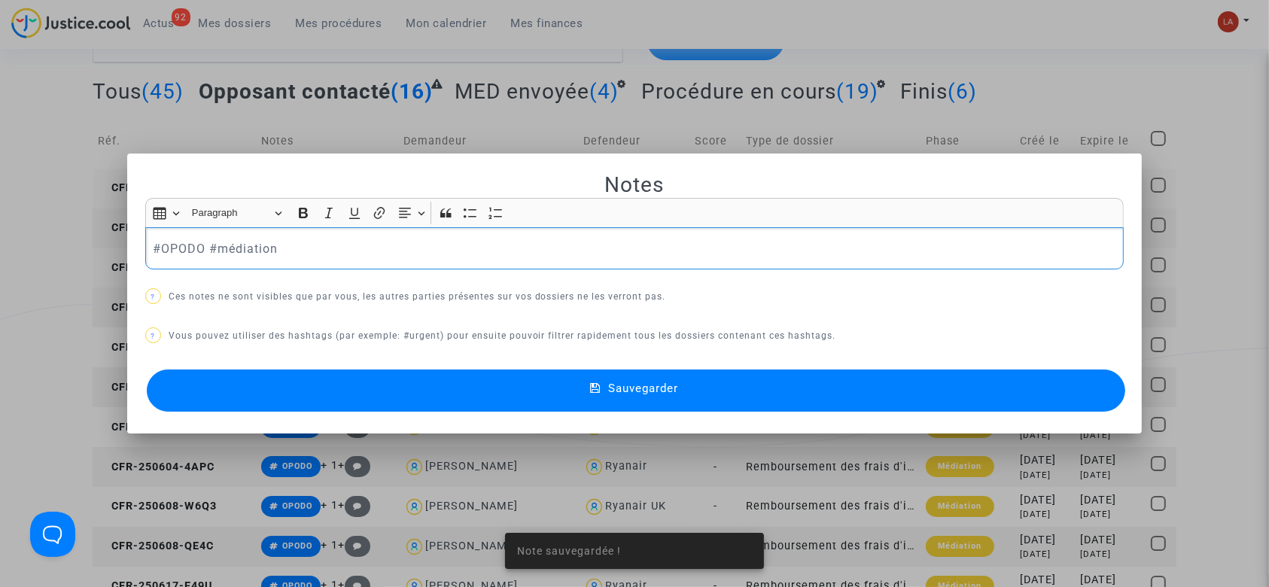
click at [343, 254] on p "#OPODO #médiation" at bounding box center [634, 248] width 963 height 19
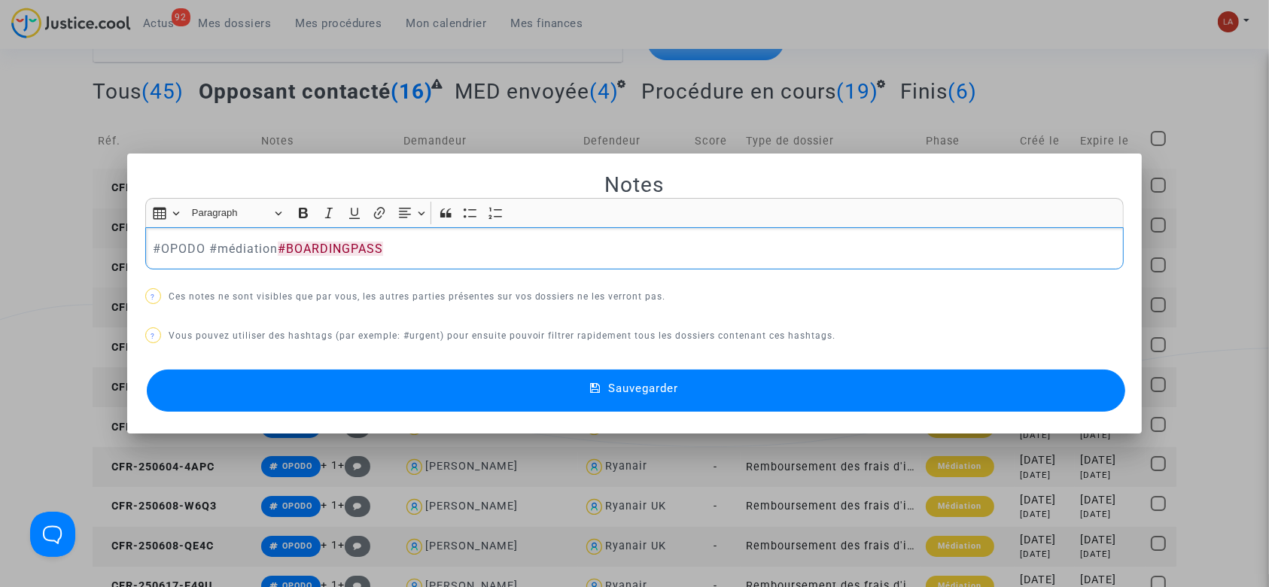
click at [352, 395] on button "Sauvegarder" at bounding box center [636, 390] width 979 height 42
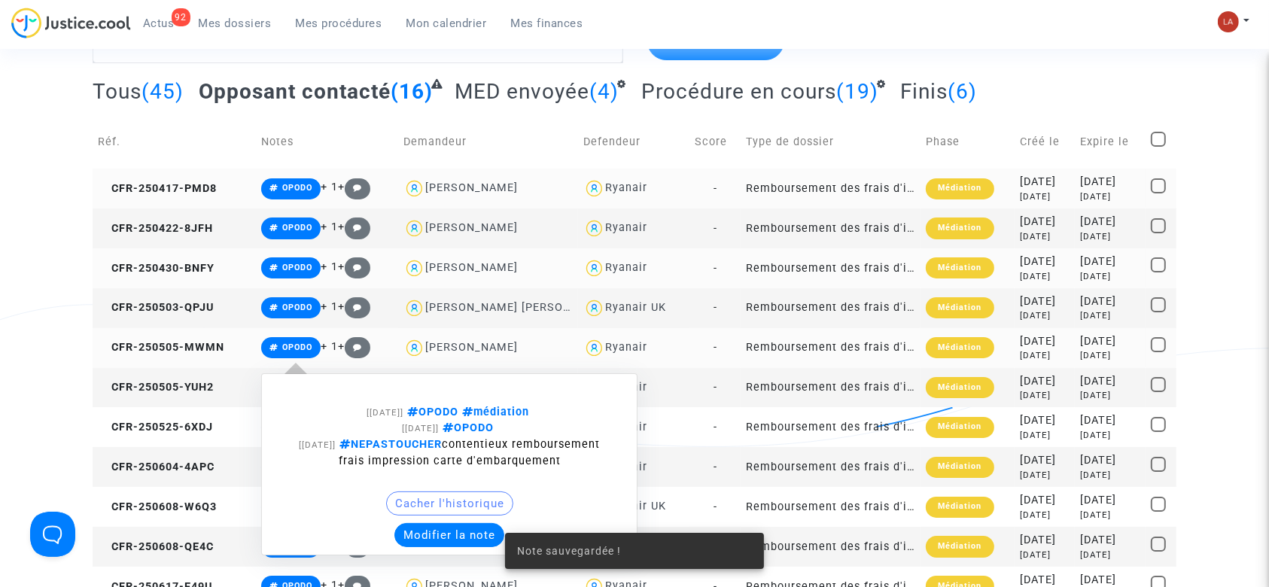
click at [415, 519] on div "Cacher l'historique" at bounding box center [449, 507] width 360 height 32
click at [418, 531] on button "Modifier la note" at bounding box center [449, 535] width 110 height 24
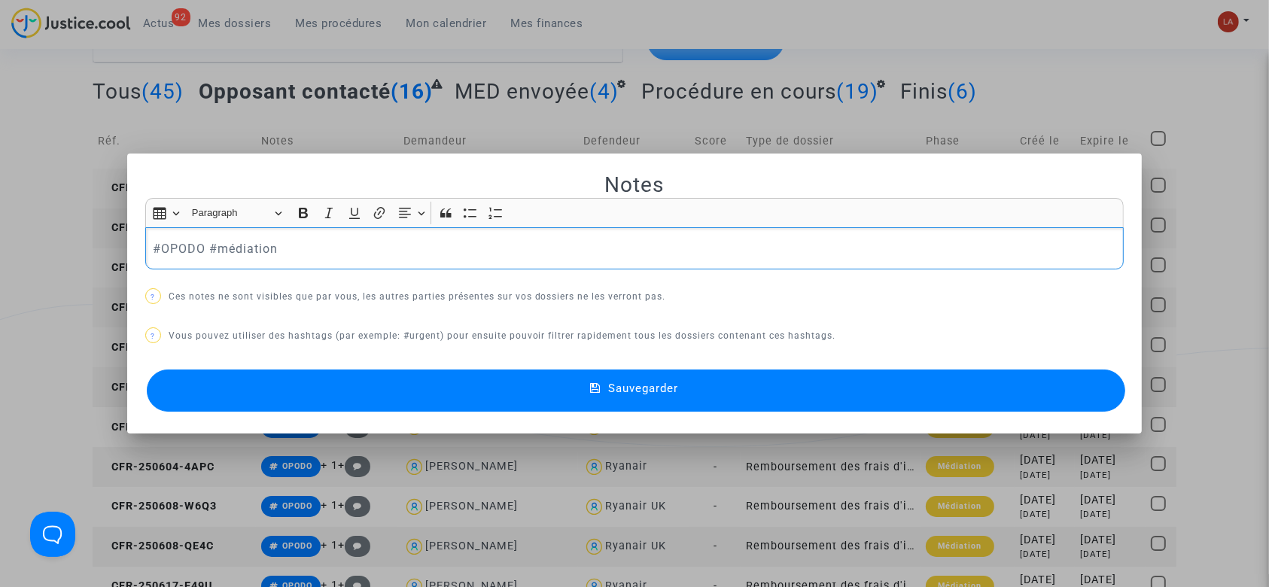
click at [319, 256] on p "#OPODO #médiation" at bounding box center [634, 248] width 963 height 19
click at [332, 397] on button "Sauvegarder" at bounding box center [636, 390] width 979 height 42
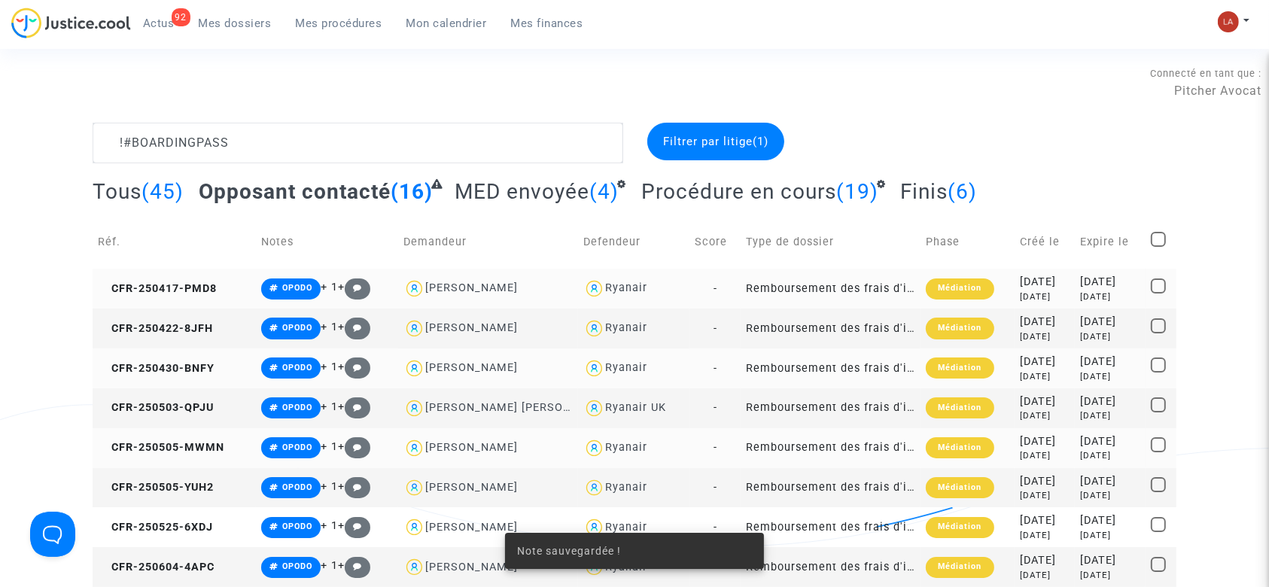
drag, startPoint x: 408, startPoint y: 169, endPoint x: 403, endPoint y: 161, distance: 9.4
click at [407, 172] on complex-dispute-list "!#BOARDINGPASS Filtrer par litige (1) Tous (45) Opposant contacté (16) MED envo…" at bounding box center [635, 514] width 1084 height 783
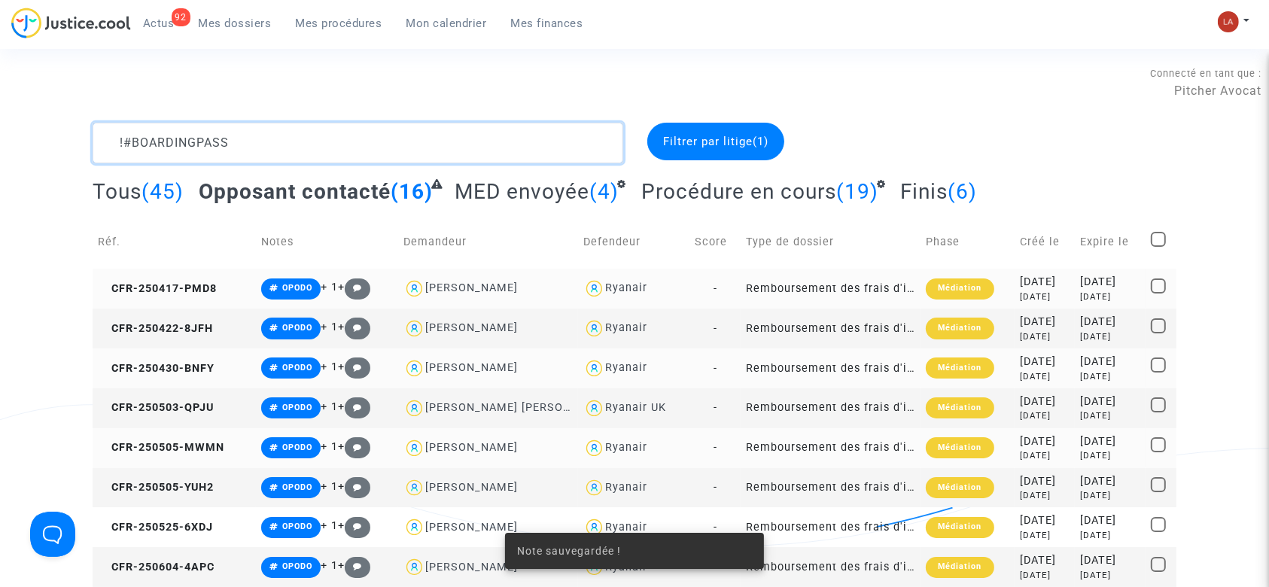
click at [403, 161] on textarea at bounding box center [358, 143] width 531 height 41
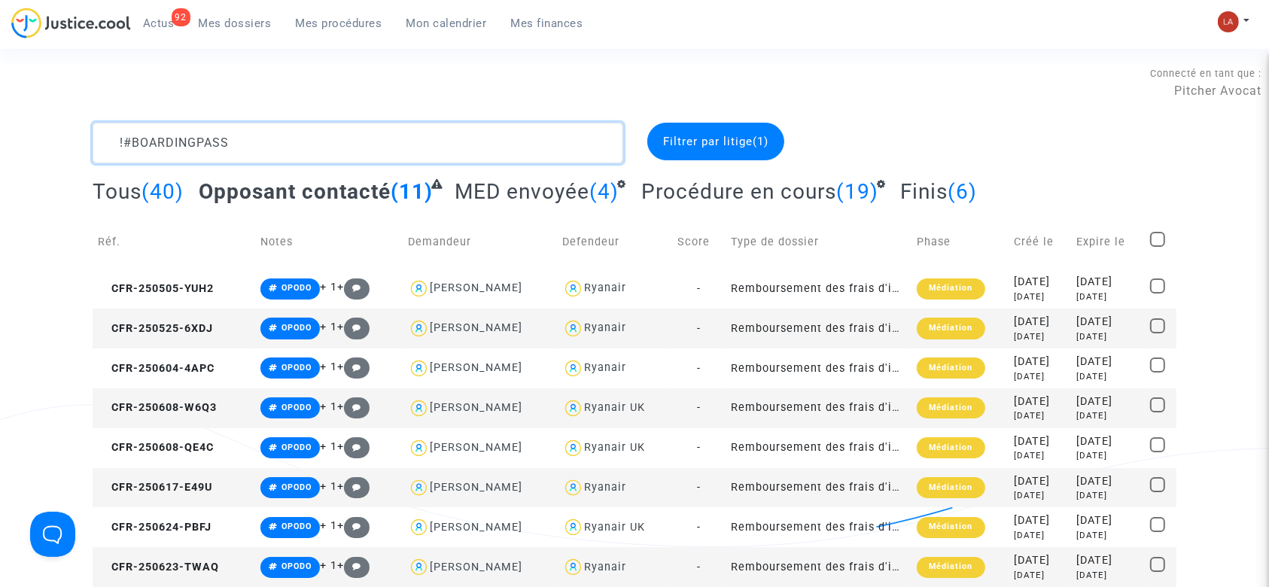
drag, startPoint x: 240, startPoint y: 135, endPoint x: 617, endPoint y: 163, distance: 378.0
click at [597, 168] on complex-dispute-list "!#BOARDINGPASS Filtrer par litige (1) Tous (40) Opposant contacté (11) MED envo…" at bounding box center [635, 415] width 1084 height 584
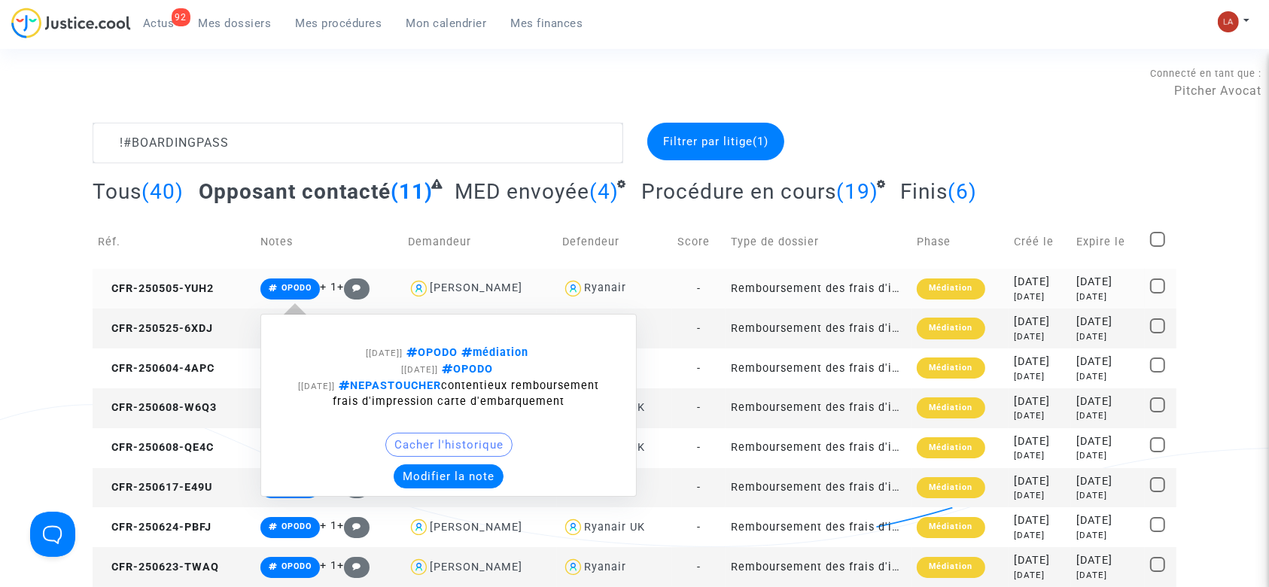
click at [426, 488] on button "Modifier la note" at bounding box center [449, 476] width 110 height 24
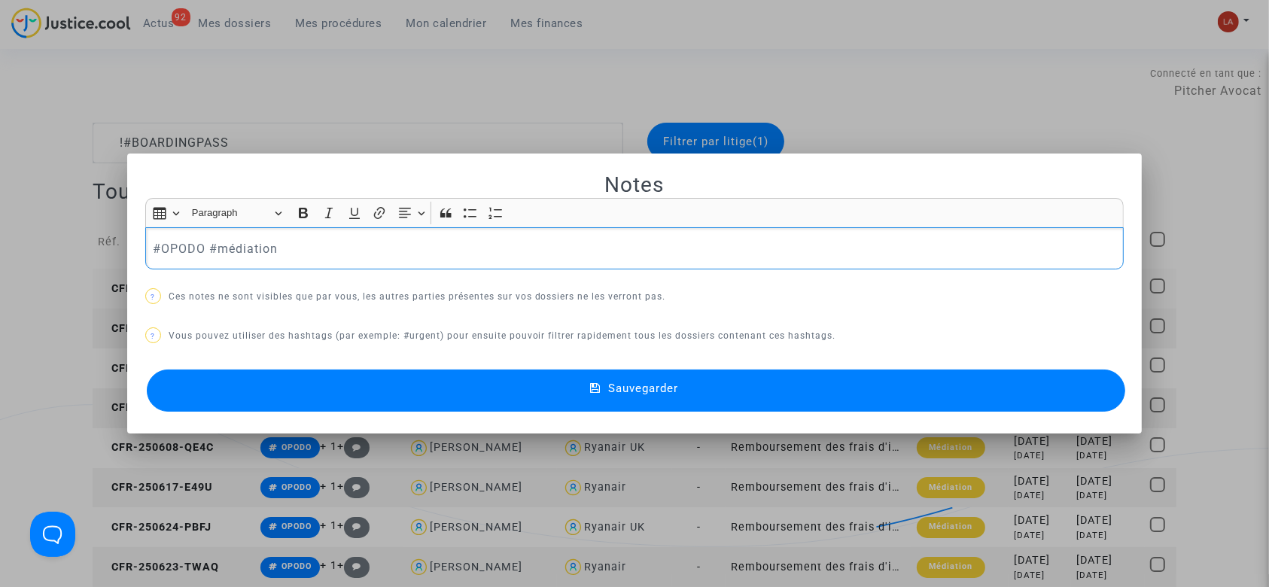
click at [324, 256] on p "#OPODO #médiation" at bounding box center [634, 248] width 963 height 19
click at [343, 394] on button "Sauvegarder" at bounding box center [636, 390] width 979 height 42
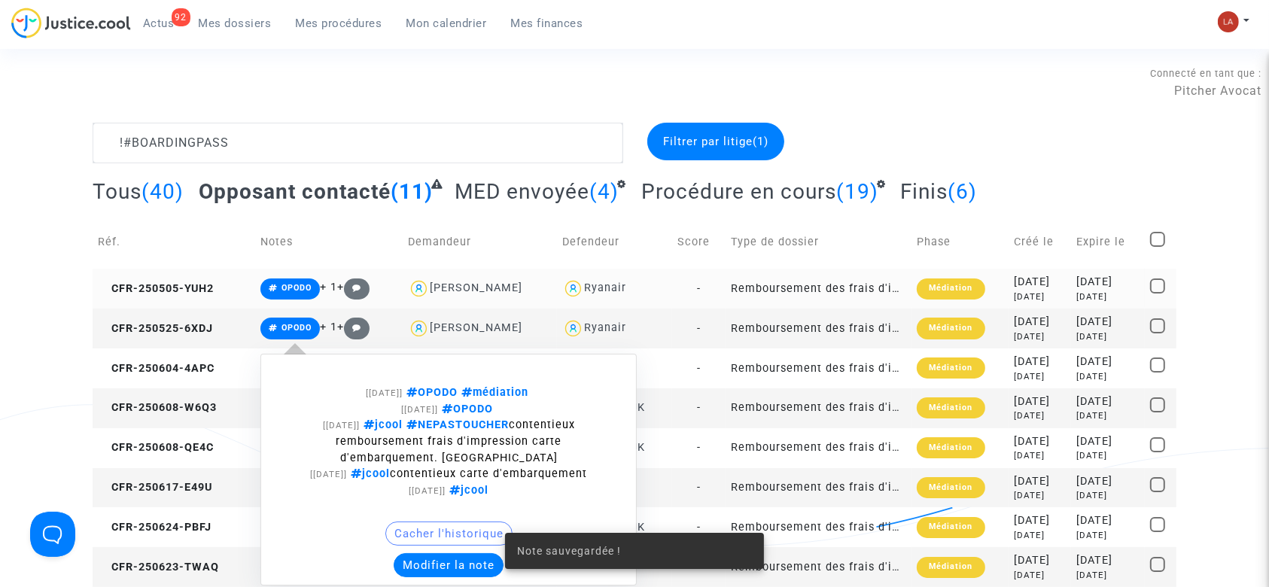
click at [418, 561] on button "Modifier la note" at bounding box center [449, 565] width 110 height 24
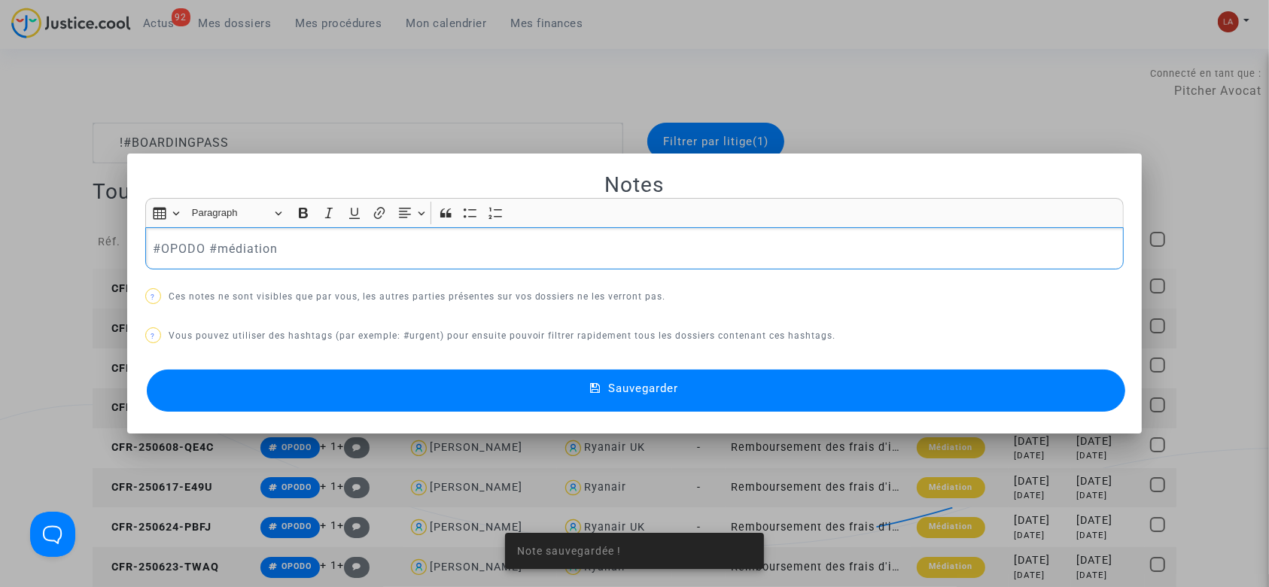
click at [282, 265] on div "#OPODO #médiation" at bounding box center [634, 248] width 979 height 42
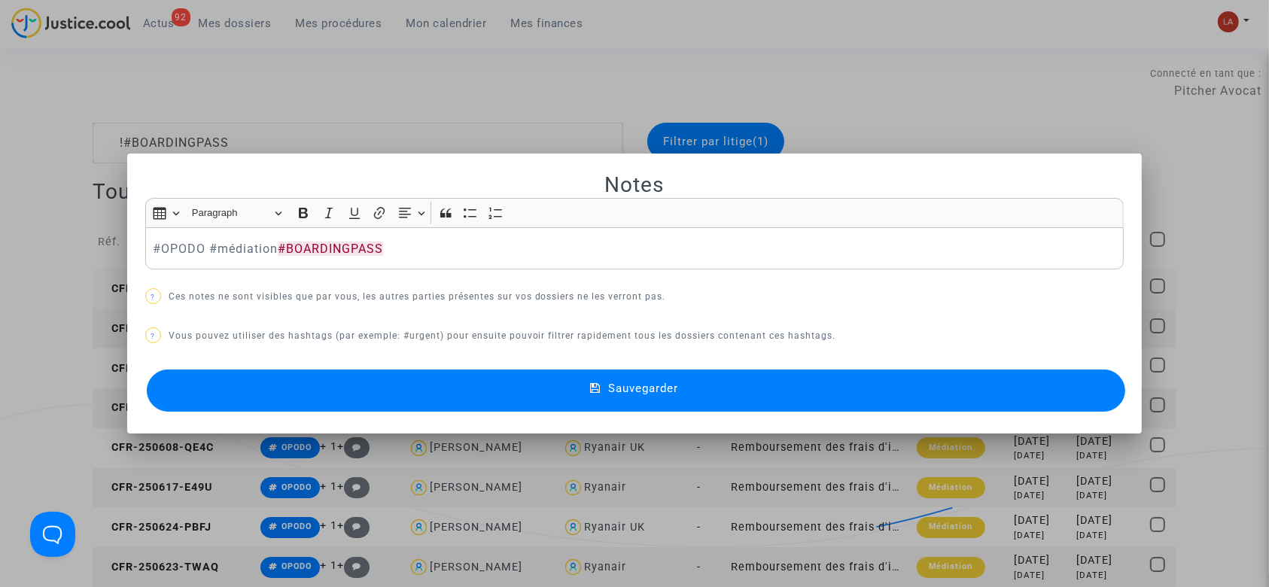
click at [322, 383] on button "Sauvegarder" at bounding box center [636, 390] width 979 height 42
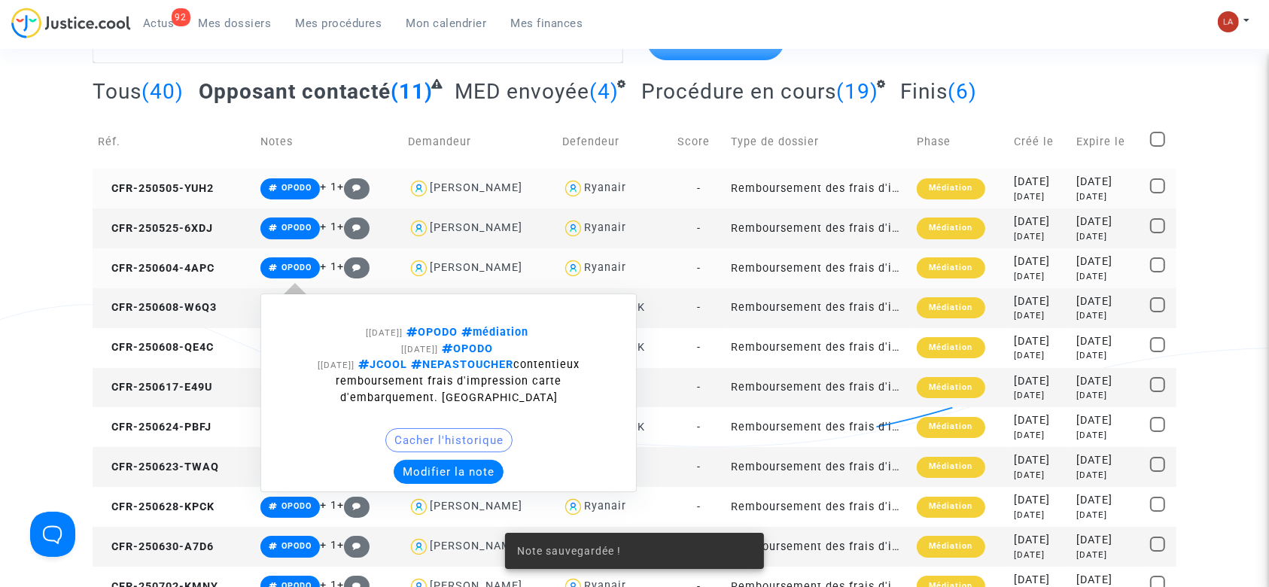
click at [413, 484] on div "[25/07/2025] OPODO médiation [25/07/2025] OPODO [19/06/2025] JCOOL NEPASTOUCHER…" at bounding box center [448, 392] width 376 height 199
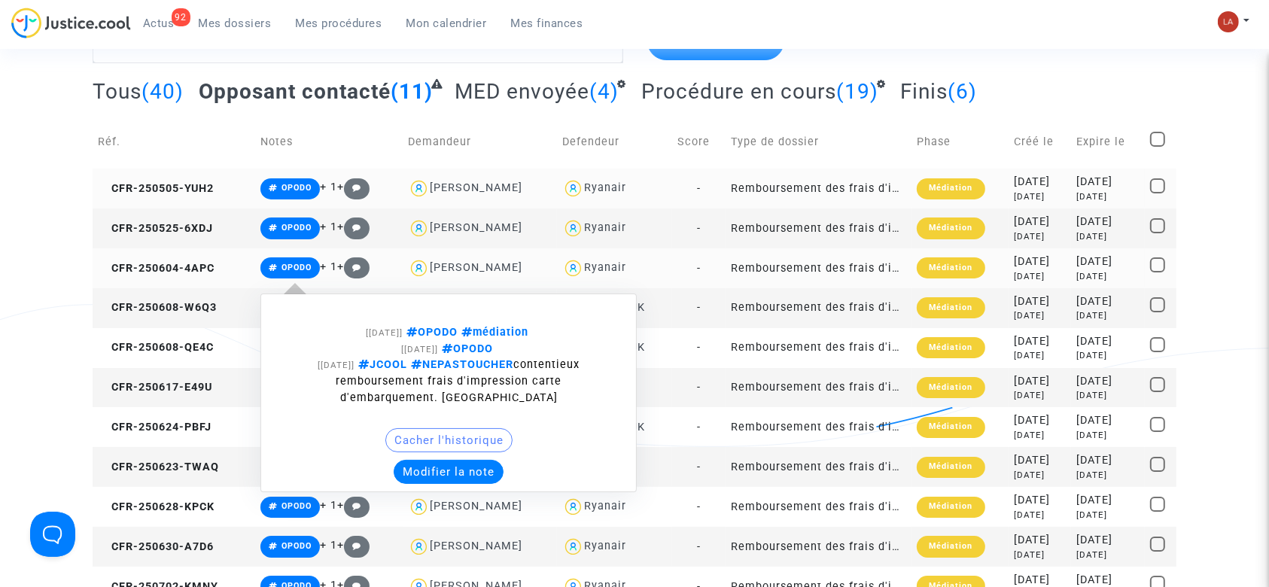
click at [414, 481] on button "Modifier la note" at bounding box center [449, 472] width 110 height 24
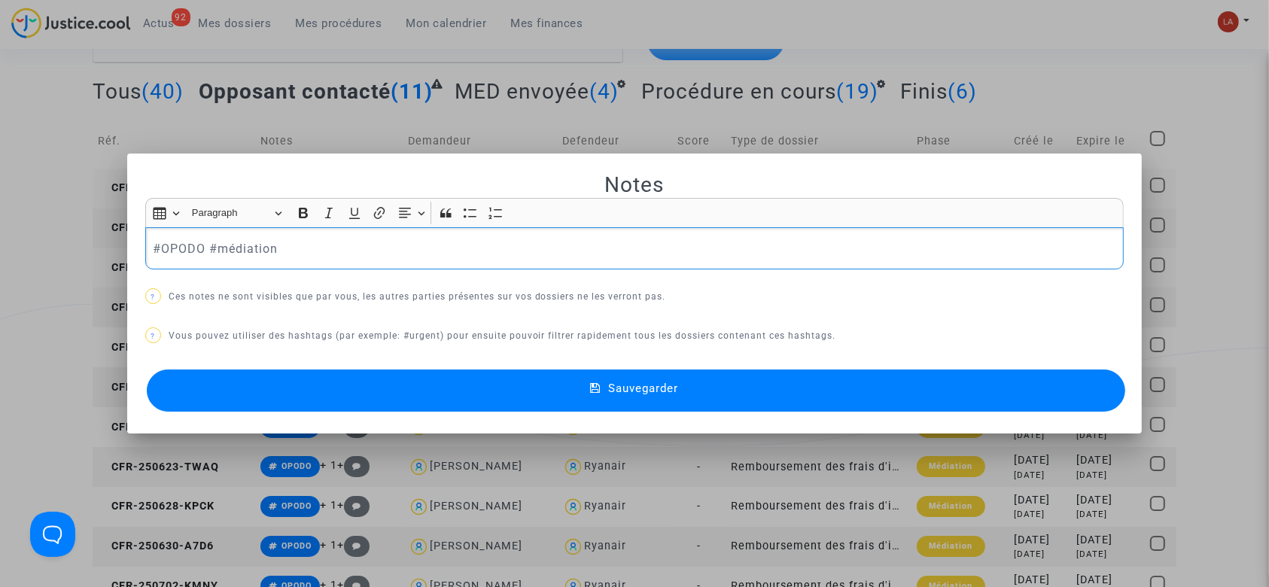
click at [321, 246] on p "#OPODO #médiation" at bounding box center [634, 248] width 963 height 19
drag, startPoint x: 321, startPoint y: 246, endPoint x: 319, endPoint y: 254, distance: 8.4
click at [321, 247] on p "#OPODO #médiation" at bounding box center [634, 248] width 963 height 19
click at [295, 393] on button "Sauvegarder" at bounding box center [636, 390] width 979 height 42
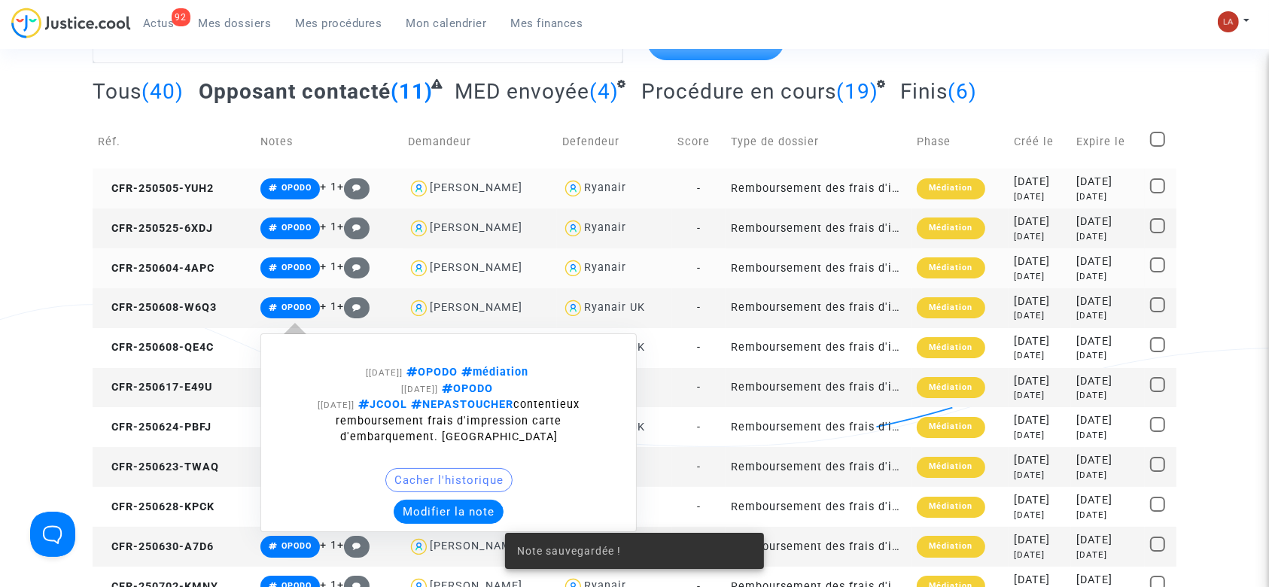
click at [410, 503] on button "Modifier la note" at bounding box center [449, 512] width 110 height 24
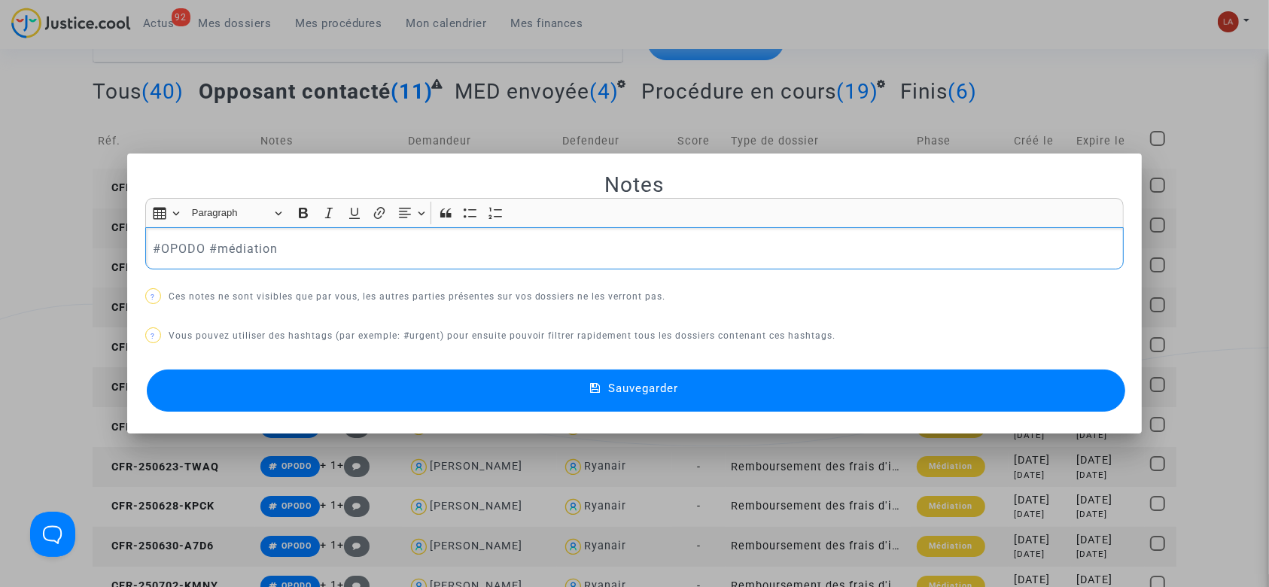
click at [336, 246] on p "#OPODO #médiation" at bounding box center [634, 248] width 963 height 19
click at [348, 383] on button "Sauvegarder" at bounding box center [636, 390] width 979 height 42
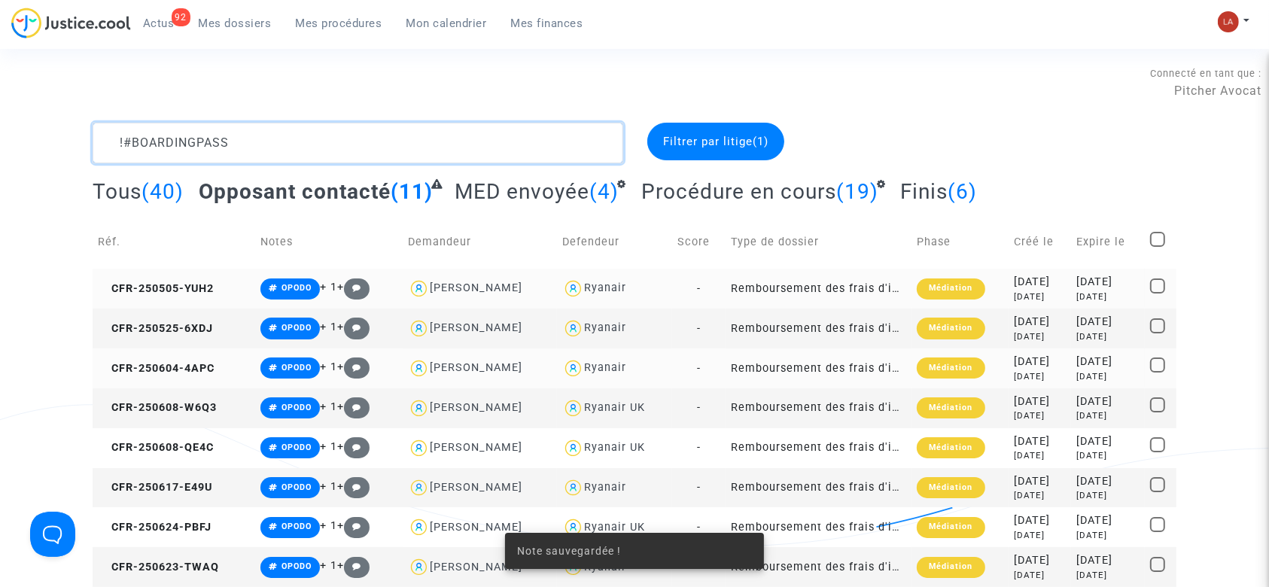
click at [321, 150] on textarea at bounding box center [358, 143] width 531 height 41
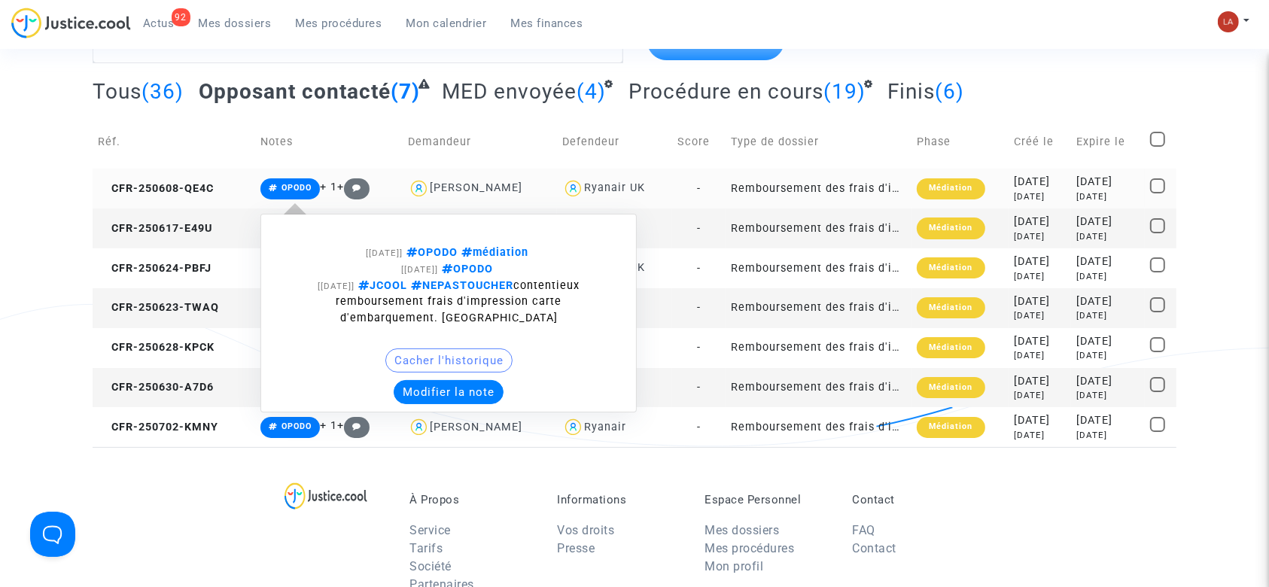
click at [434, 391] on button "Modifier la note" at bounding box center [449, 392] width 110 height 24
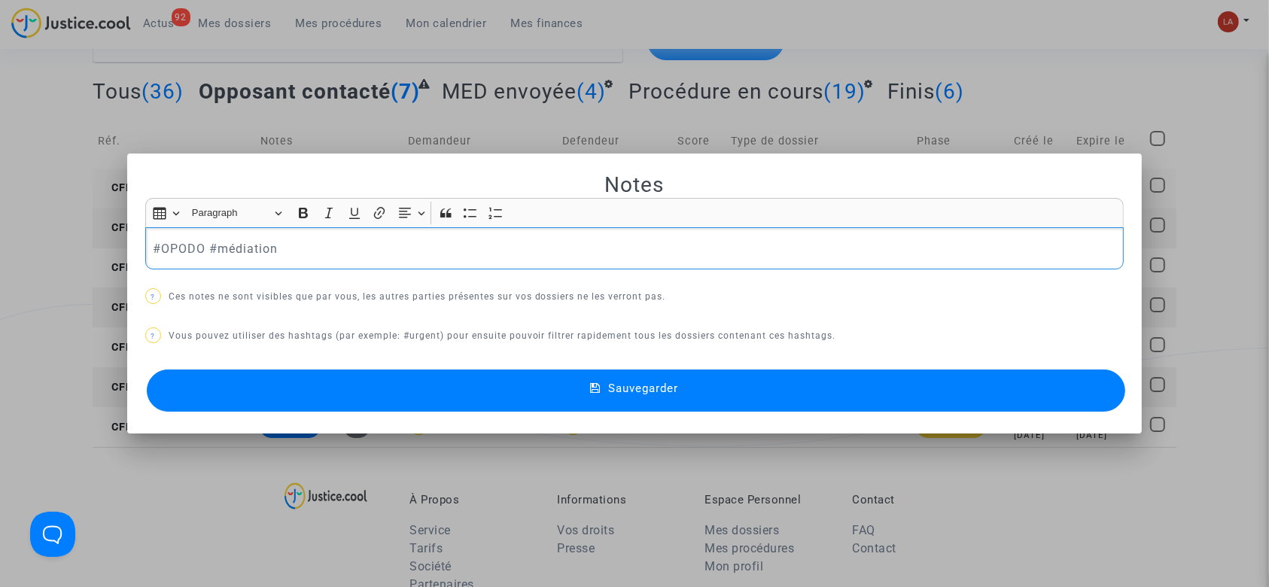
click at [342, 233] on div "#OPODO #médiation" at bounding box center [634, 248] width 979 height 42
click at [348, 381] on button "Sauvegarder" at bounding box center [636, 390] width 979 height 42
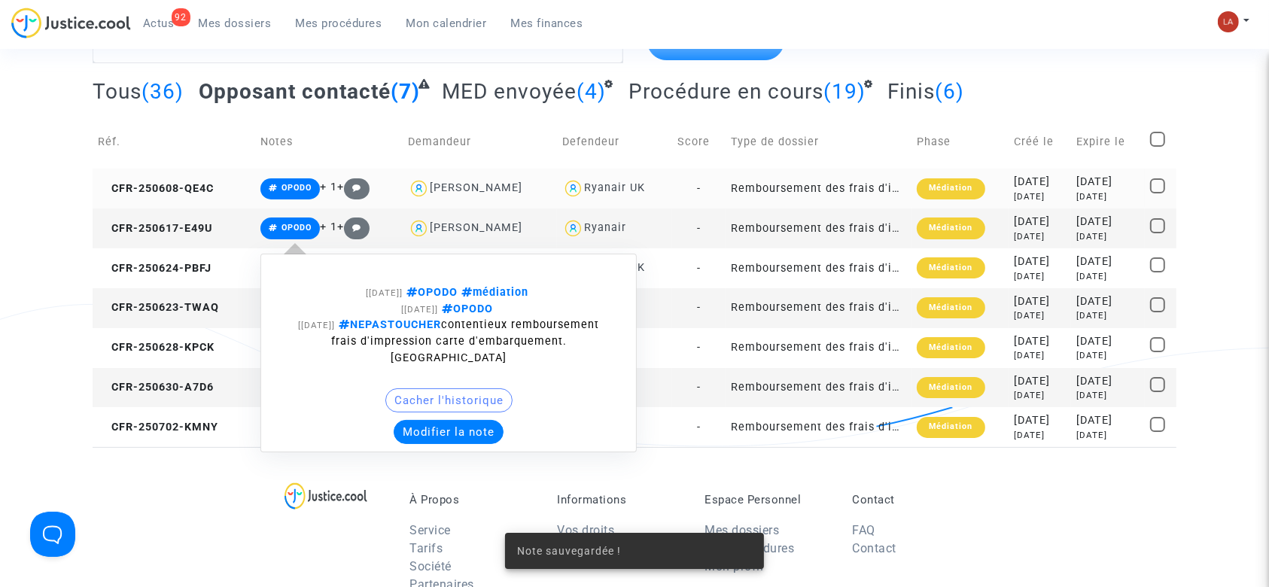
click at [412, 421] on button "Modifier la note" at bounding box center [449, 432] width 110 height 24
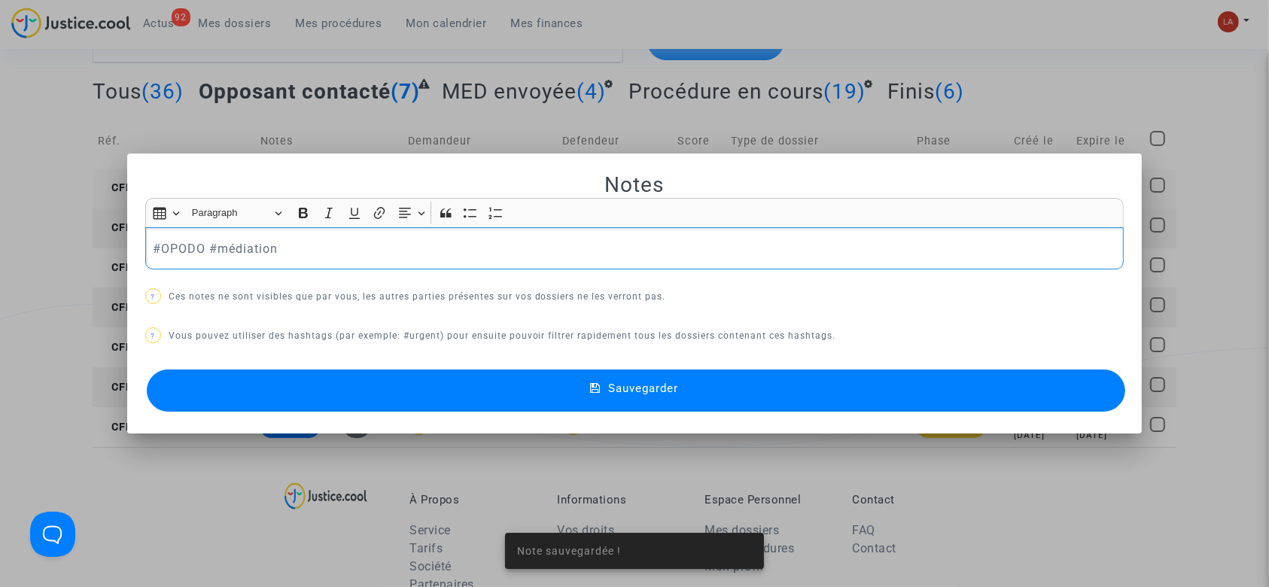
click at [297, 237] on div "#OPODO #médiation" at bounding box center [634, 248] width 979 height 42
click at [340, 407] on button "Sauvegarder" at bounding box center [636, 390] width 979 height 42
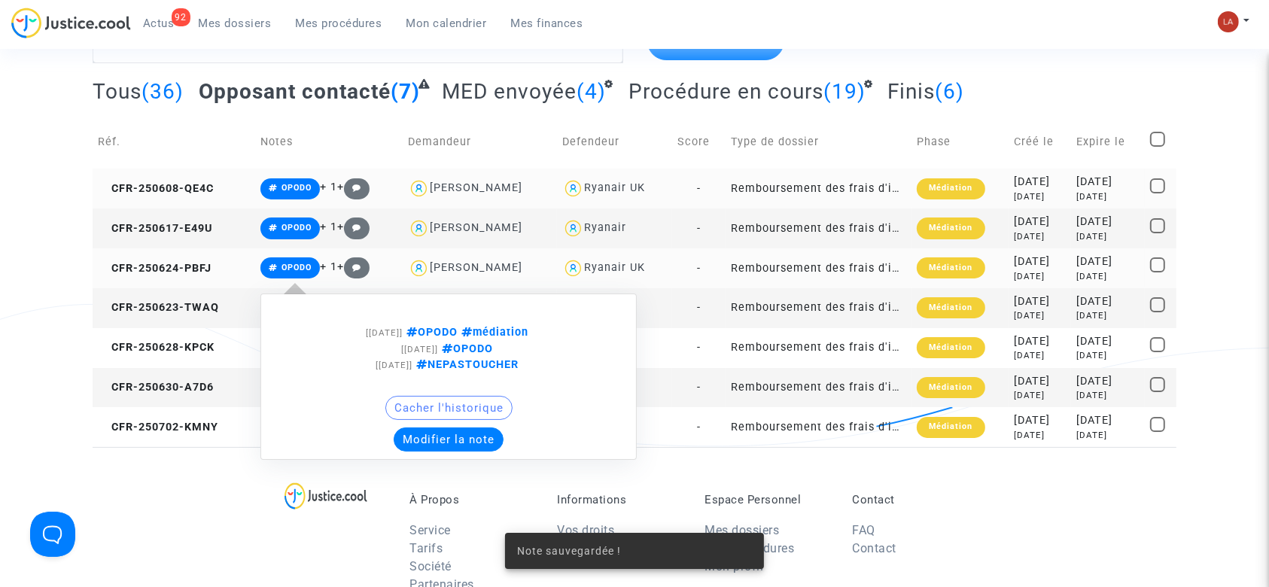
click at [411, 446] on button "Modifier la note" at bounding box center [449, 439] width 110 height 24
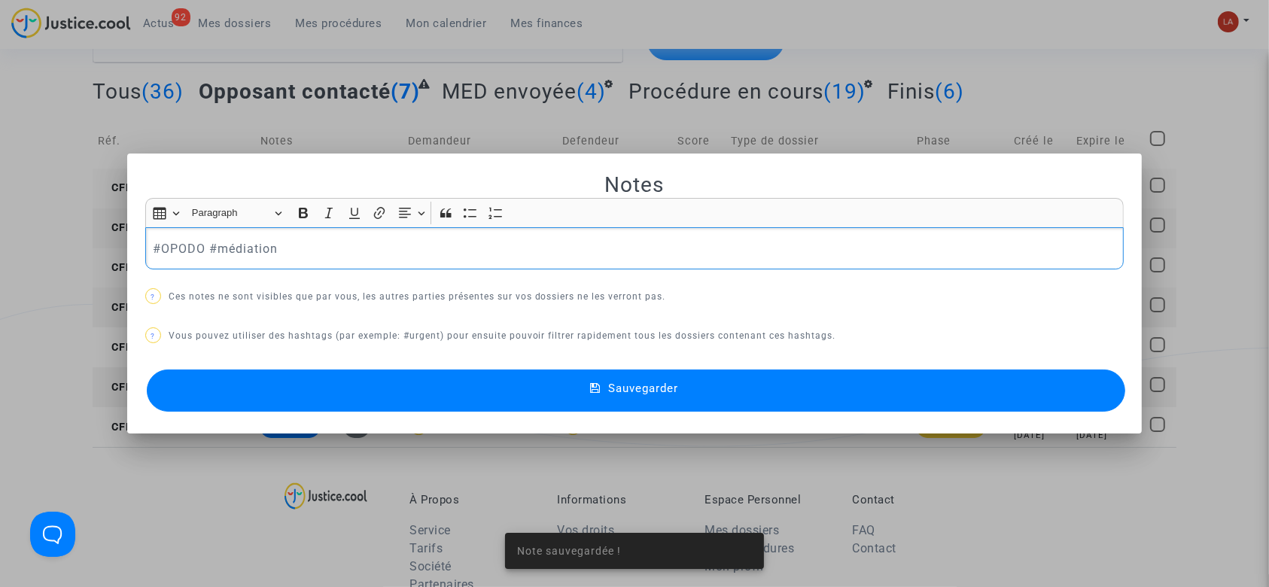
drag, startPoint x: 332, startPoint y: 240, endPoint x: 335, endPoint y: 253, distance: 13.1
click at [332, 239] on p "#OPODO #médiation" at bounding box center [634, 248] width 963 height 19
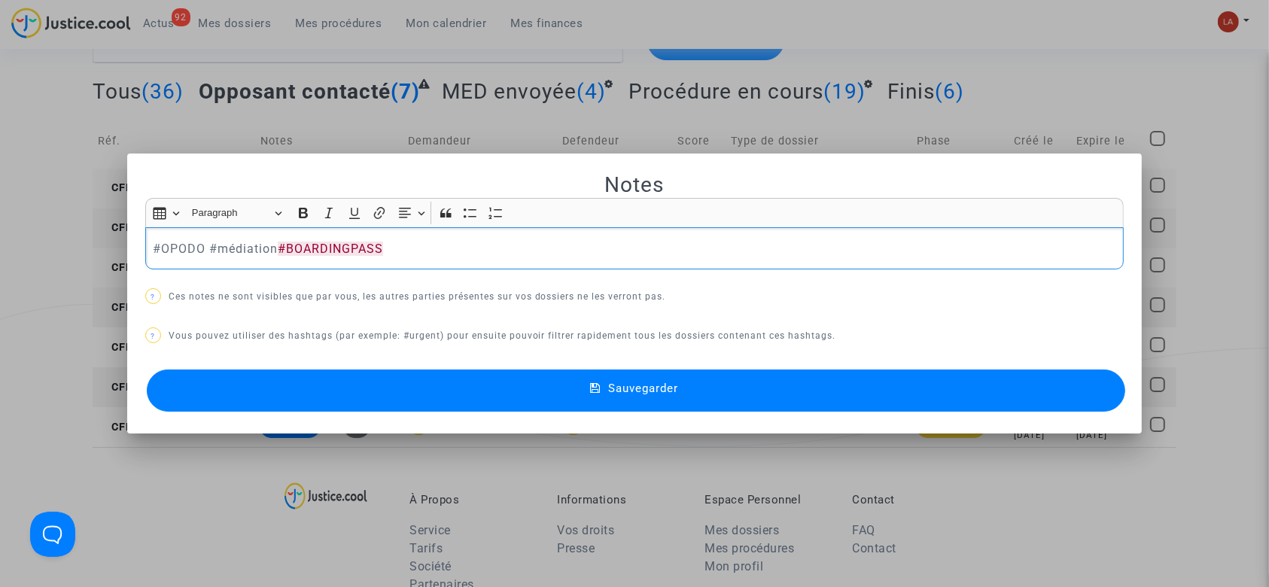
click at [333, 382] on button "Sauvegarder" at bounding box center [636, 390] width 979 height 42
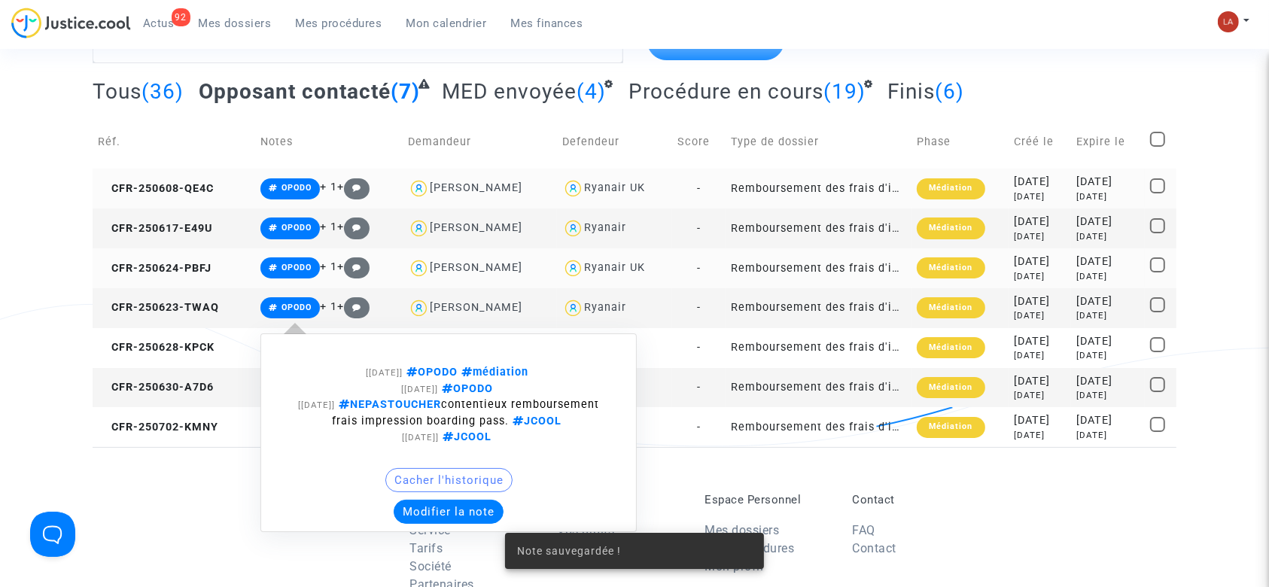
click at [409, 524] on button "Modifier la note" at bounding box center [449, 512] width 110 height 24
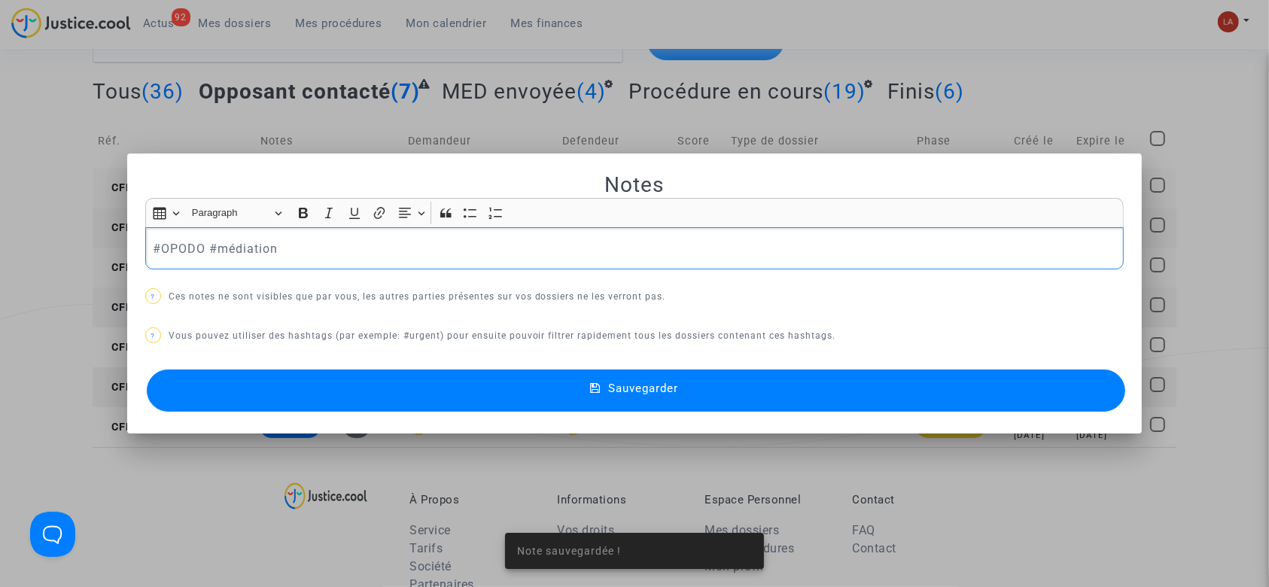
click at [271, 254] on p "#OPODO #médiation" at bounding box center [634, 248] width 963 height 19
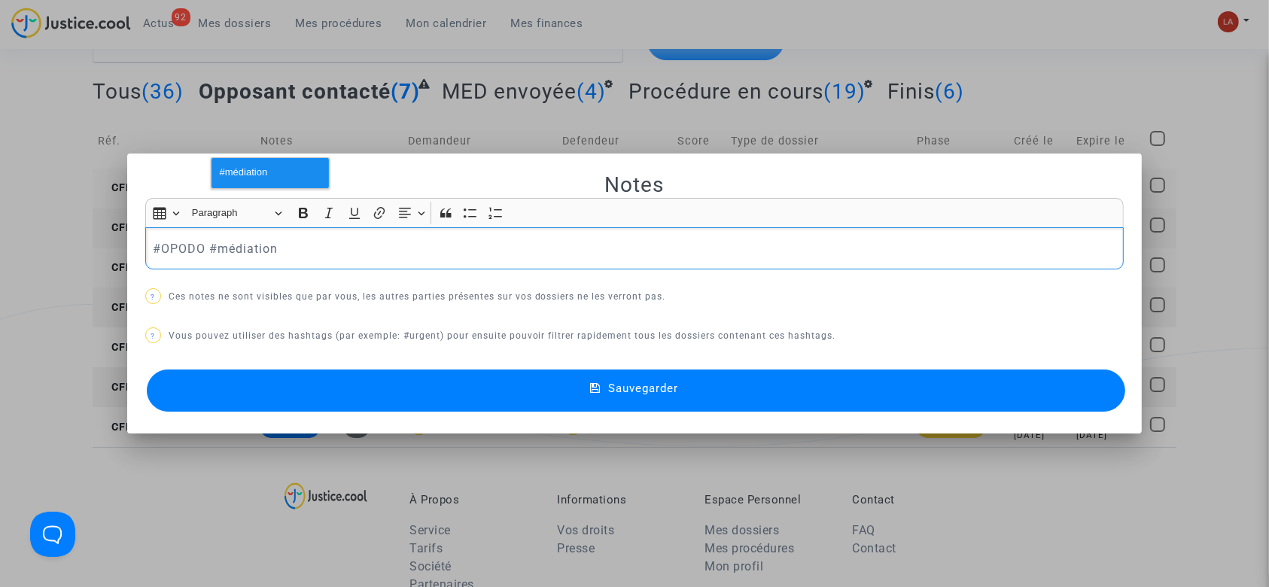
click at [374, 252] on p "#OPODO #médiation" at bounding box center [634, 248] width 963 height 19
click at [333, 388] on button "Sauvegarder" at bounding box center [636, 390] width 979 height 42
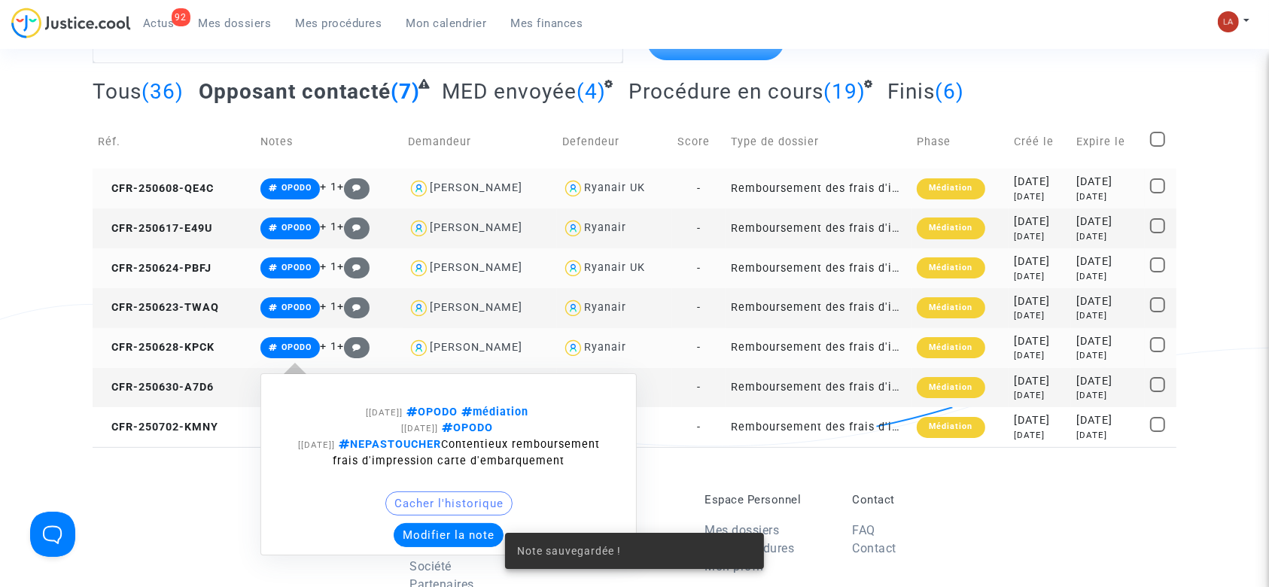
click at [437, 547] on button "Modifier la note" at bounding box center [449, 535] width 110 height 24
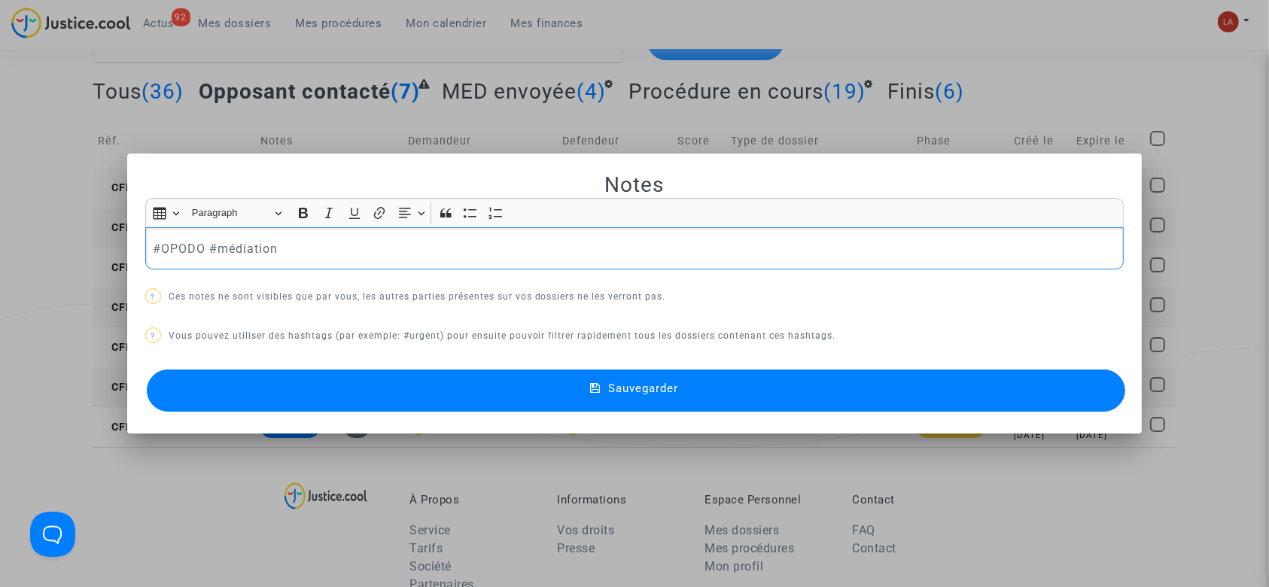
click at [339, 240] on p "#OPODO #médiation" at bounding box center [634, 248] width 963 height 19
click at [355, 393] on button "Sauvegarder" at bounding box center [636, 390] width 979 height 42
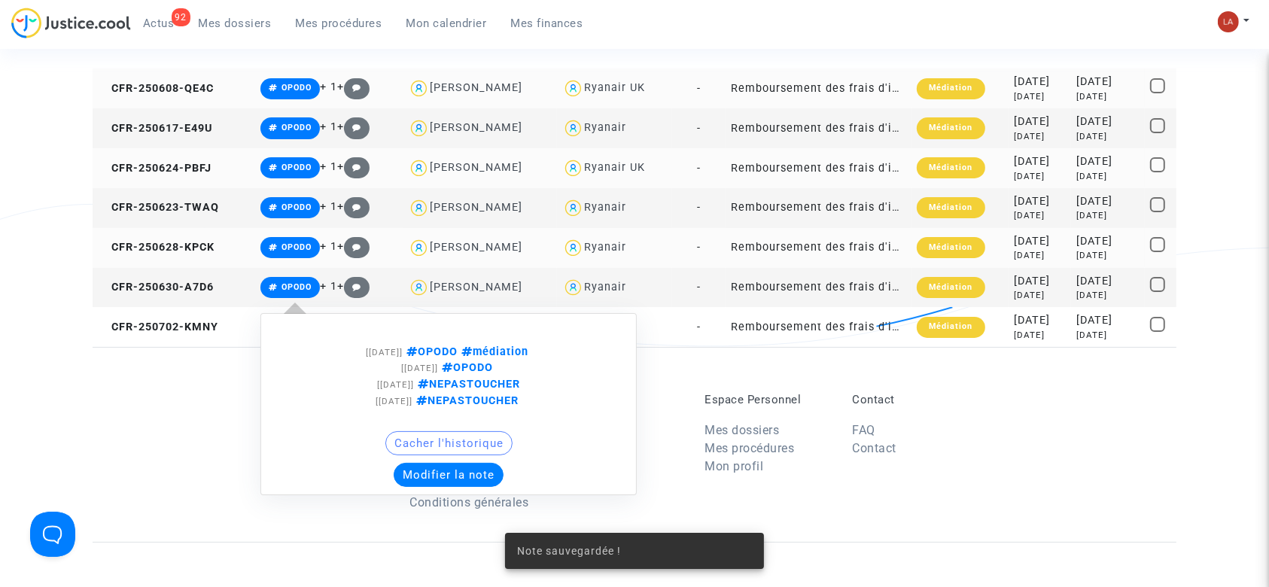
click at [419, 477] on button "Modifier la note" at bounding box center [449, 475] width 110 height 24
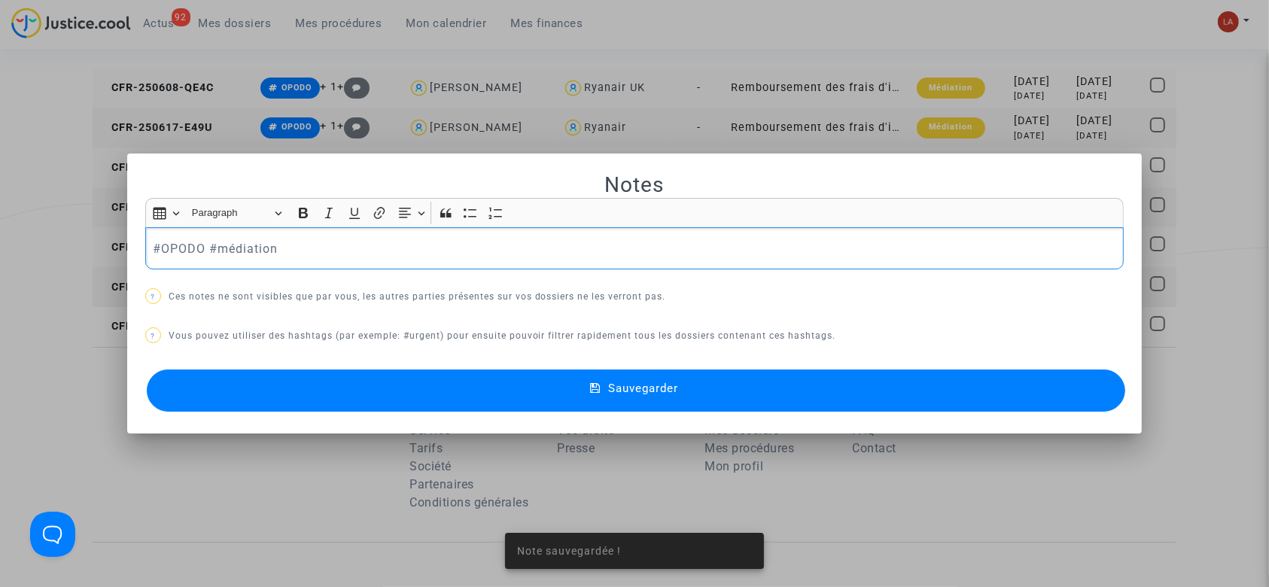
click at [374, 267] on div "#OPODO #médiation" at bounding box center [634, 248] width 979 height 42
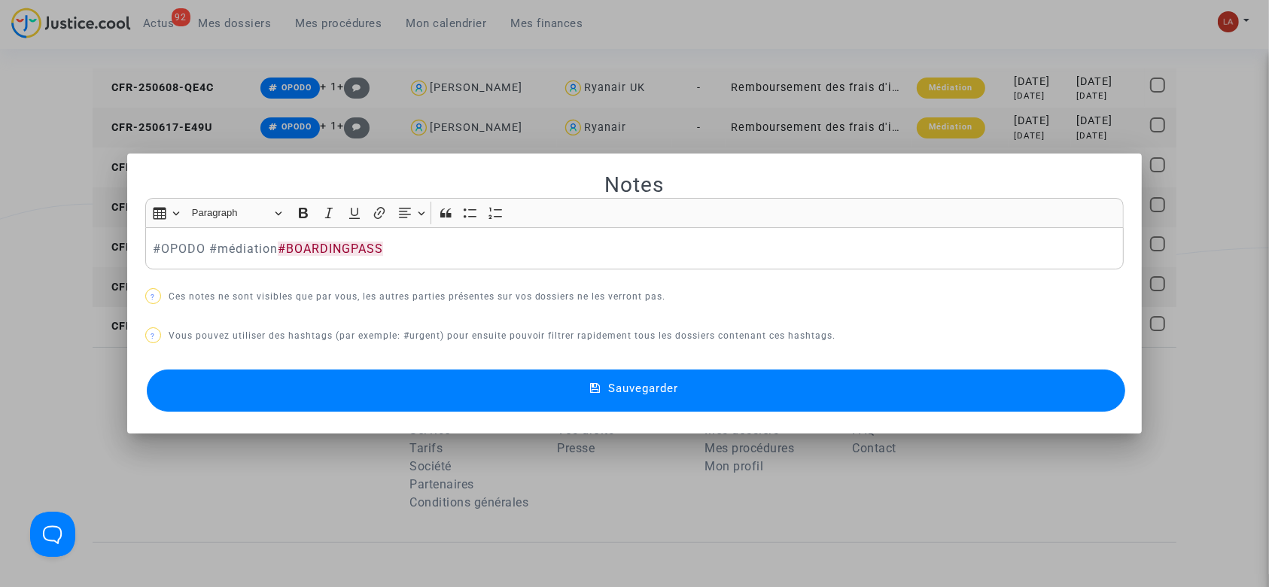
drag, startPoint x: 362, startPoint y: 394, endPoint x: 318, endPoint y: 375, distance: 47.8
click at [361, 395] on button "Sauvegarder" at bounding box center [636, 390] width 979 height 42
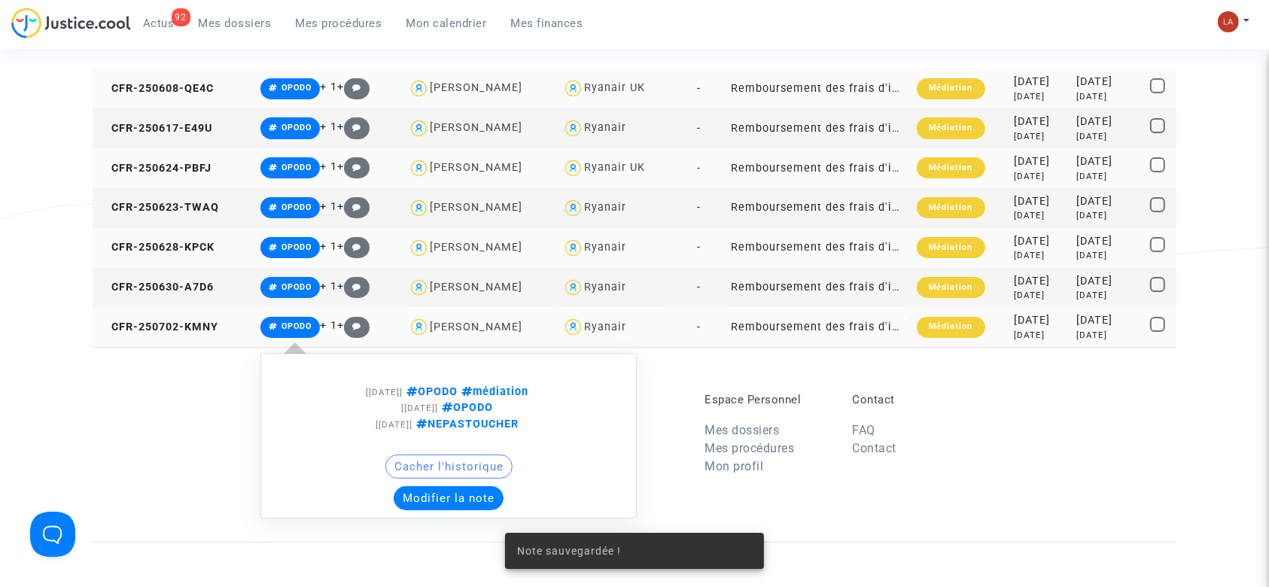
drag, startPoint x: 436, startPoint y: 495, endPoint x: 427, endPoint y: 486, distance: 12.2
click at [432, 491] on button "Modifier la note" at bounding box center [449, 498] width 110 height 24
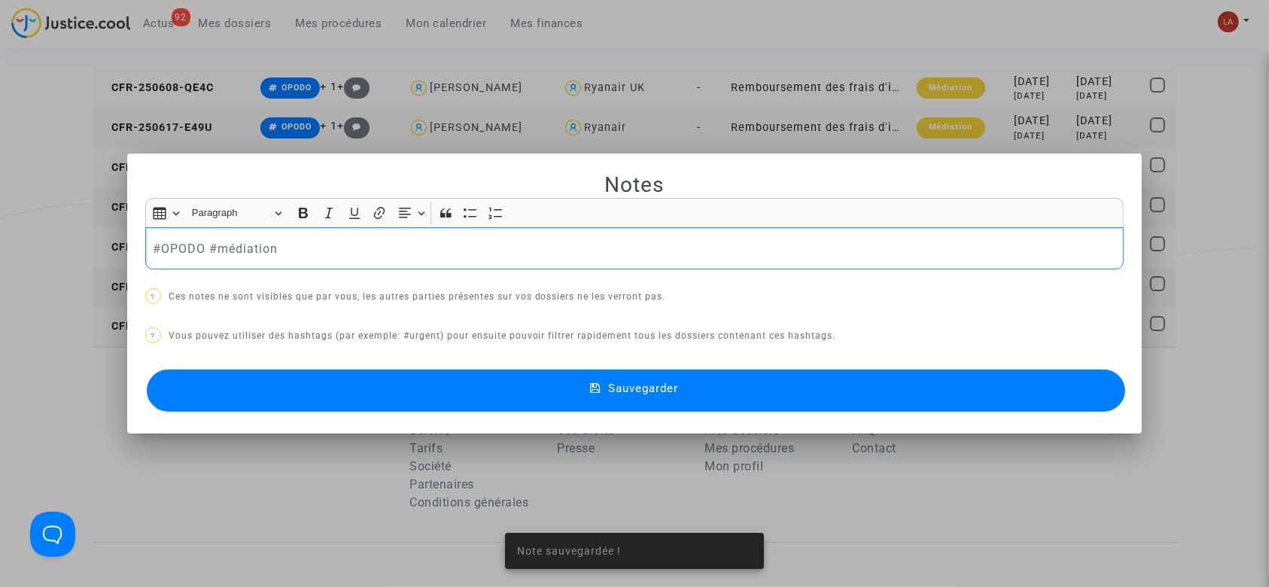
click at [351, 256] on p "#OPODO #médiation" at bounding box center [634, 248] width 963 height 19
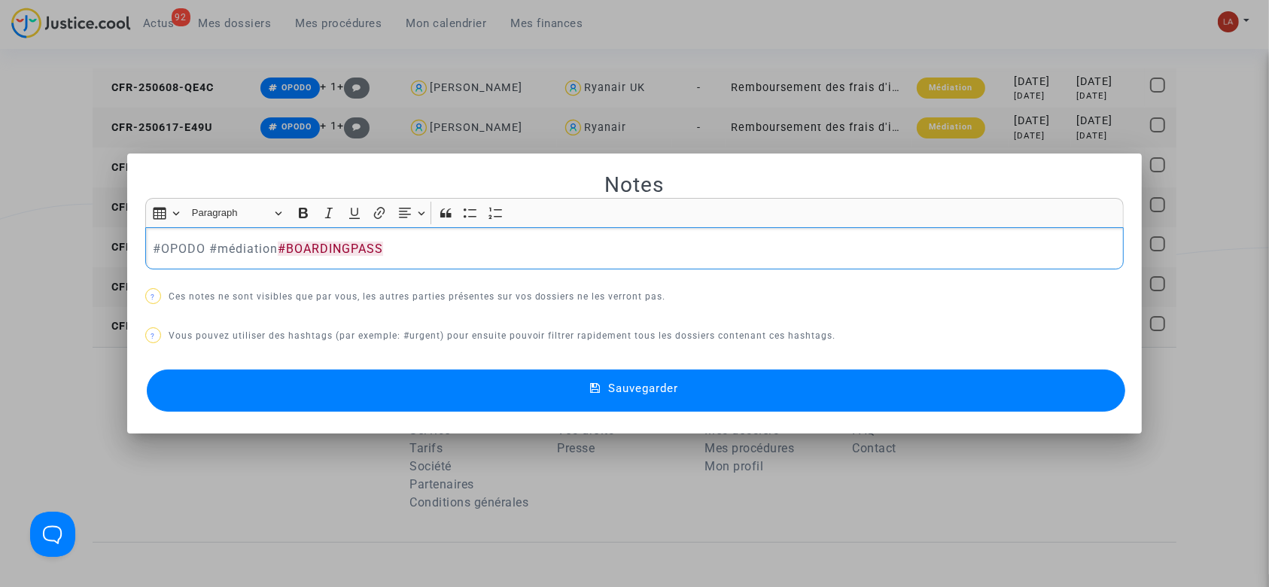
drag, startPoint x: 352, startPoint y: 406, endPoint x: 449, endPoint y: 244, distance: 188.7
click at [350, 402] on button "Sauvegarder" at bounding box center [636, 390] width 979 height 42
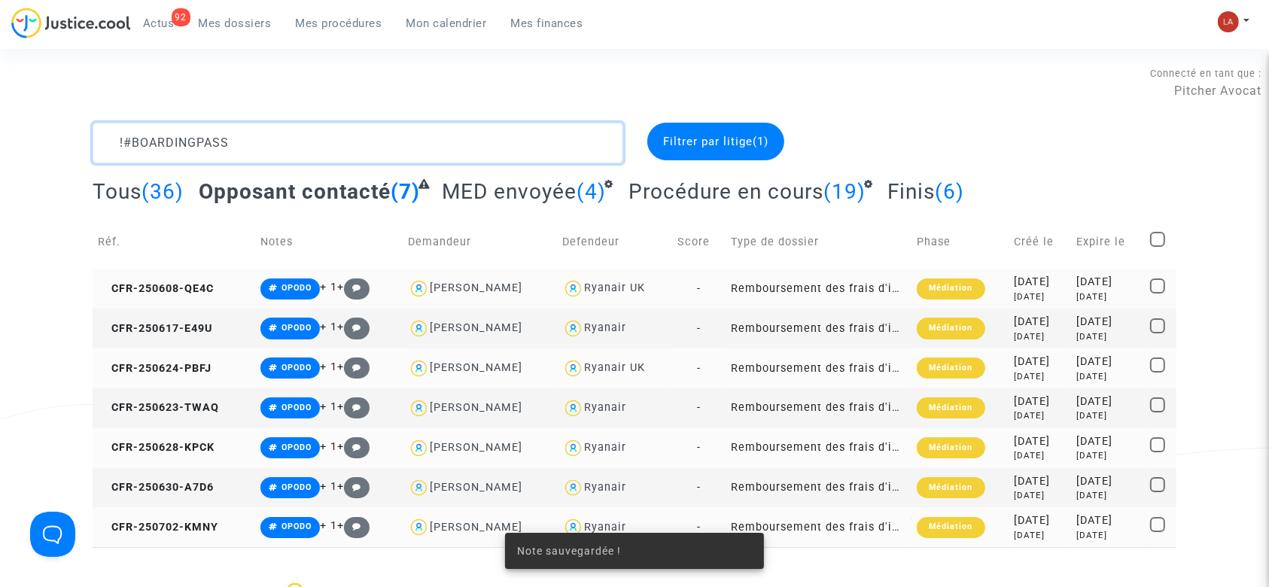
click at [400, 135] on textarea at bounding box center [358, 143] width 531 height 41
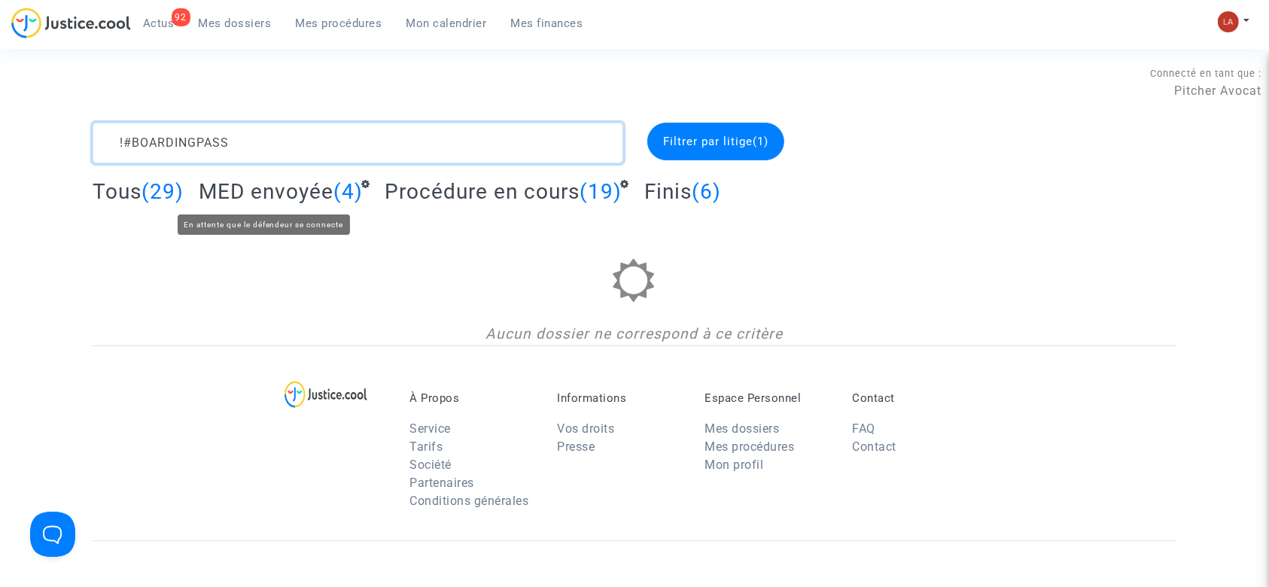
type textarea "!#BOARDINGPASS"
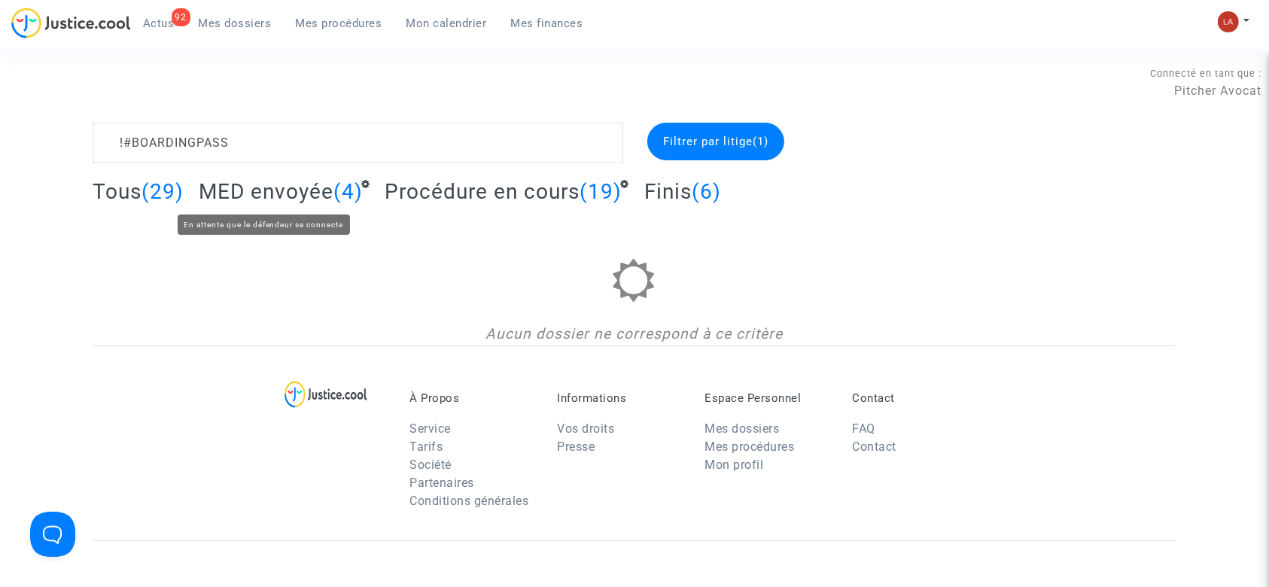
click at [286, 191] on span "MED envoyée" at bounding box center [266, 191] width 135 height 25
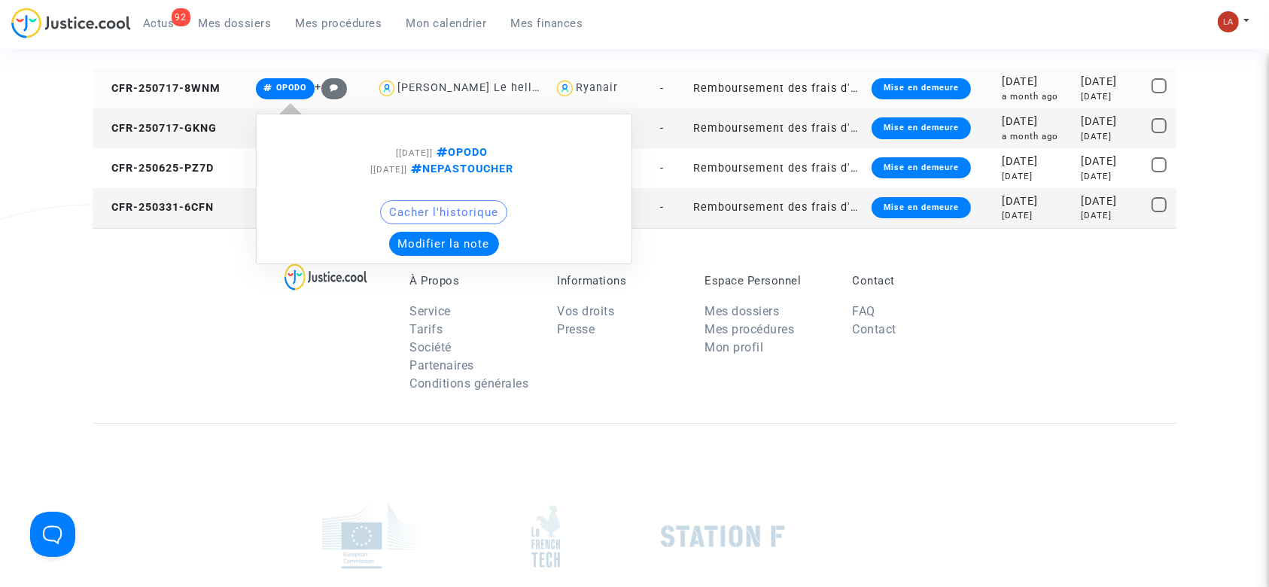
drag, startPoint x: 436, startPoint y: 260, endPoint x: 433, endPoint y: 242, distance: 17.5
click at [436, 258] on div "[25/07/2025] OPODO [18/07/2025] NEPASTOUCHER Cacher l'historique Modifier la no…" at bounding box center [444, 189] width 376 height 150
click at [433, 242] on button "Modifier la note" at bounding box center [444, 244] width 110 height 24
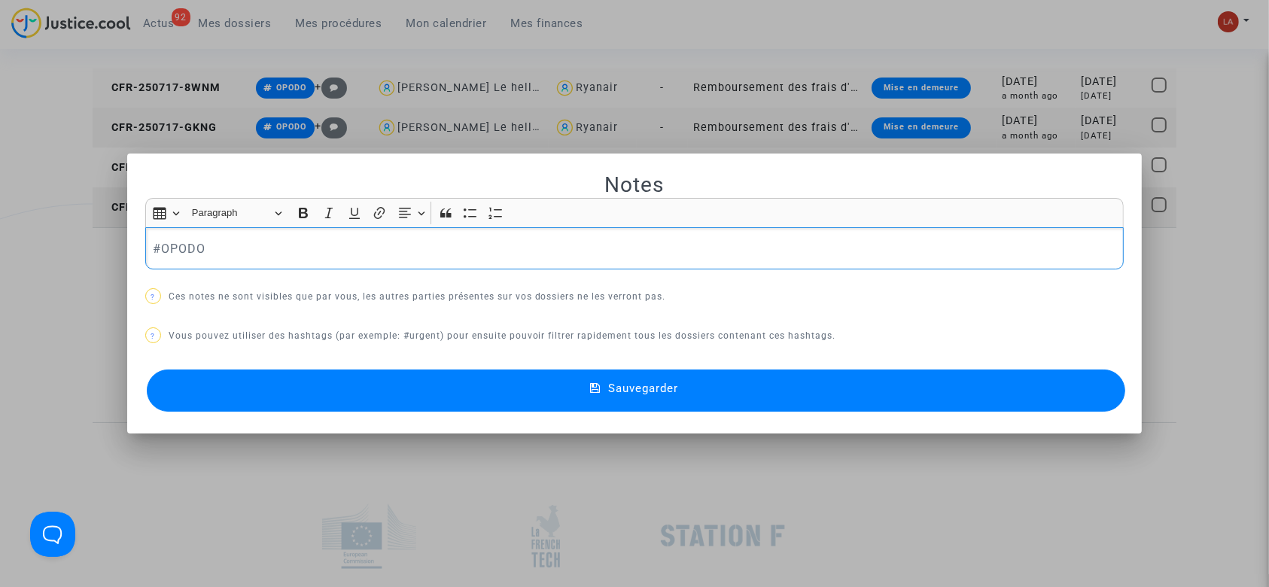
click at [248, 238] on div "#OPODO" at bounding box center [634, 248] width 979 height 42
click at [247, 394] on button "Sauvegarder" at bounding box center [636, 390] width 979 height 42
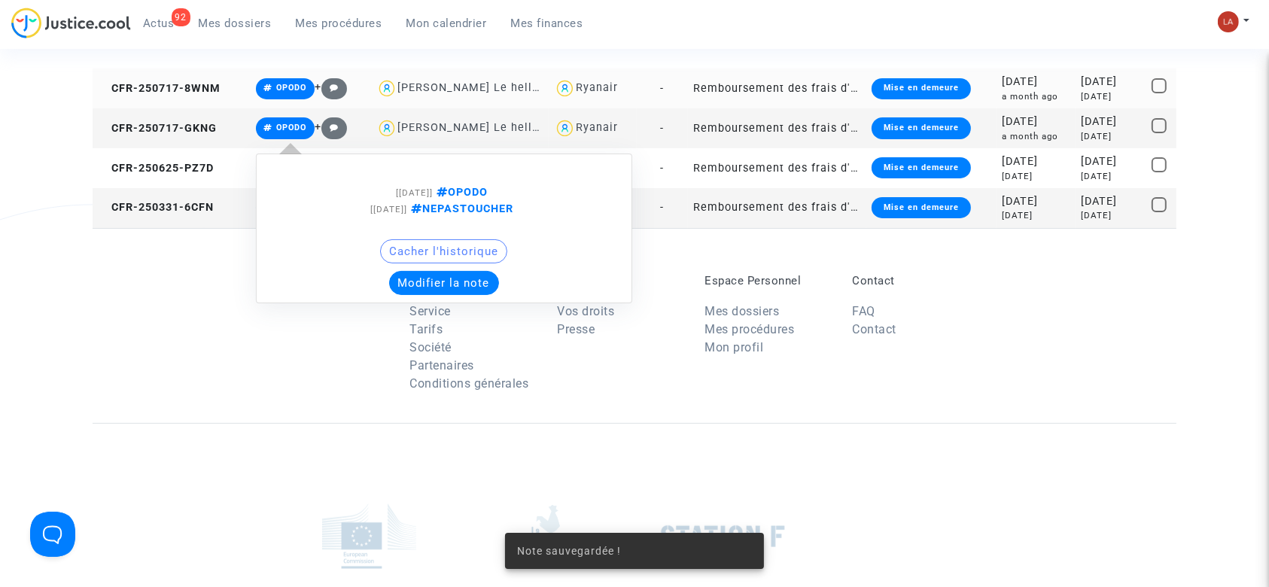
click at [439, 273] on button "Modifier la note" at bounding box center [444, 283] width 110 height 24
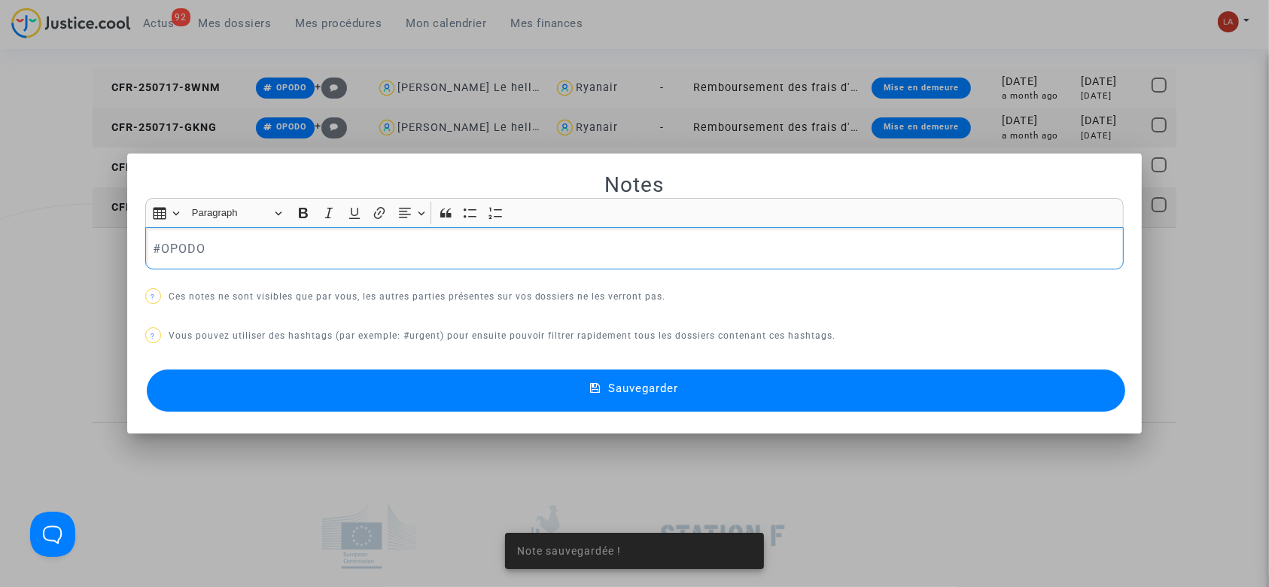
drag, startPoint x: 327, startPoint y: 226, endPoint x: 326, endPoint y: 239, distance: 12.8
click at [327, 232] on div "Rich Text Editor Insert table Insert table Heading Paragraph Paragraph Heading …" at bounding box center [634, 233] width 979 height 71
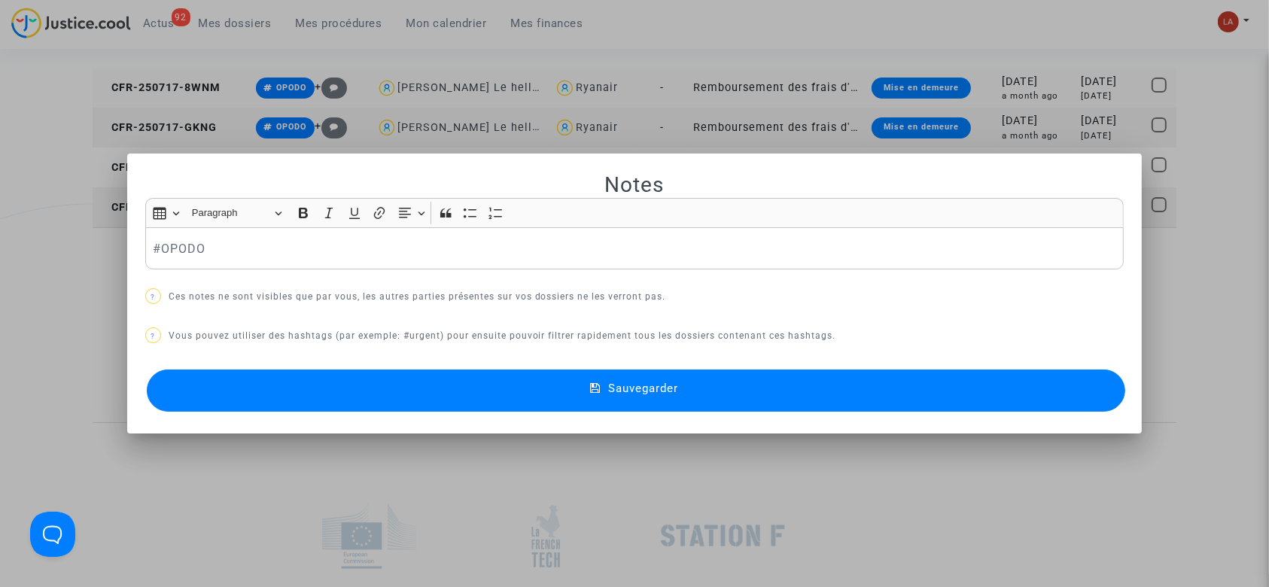
click at [324, 243] on p "#OPODO" at bounding box center [634, 248] width 963 height 19
click at [315, 398] on button "Sauvegarder" at bounding box center [636, 390] width 979 height 42
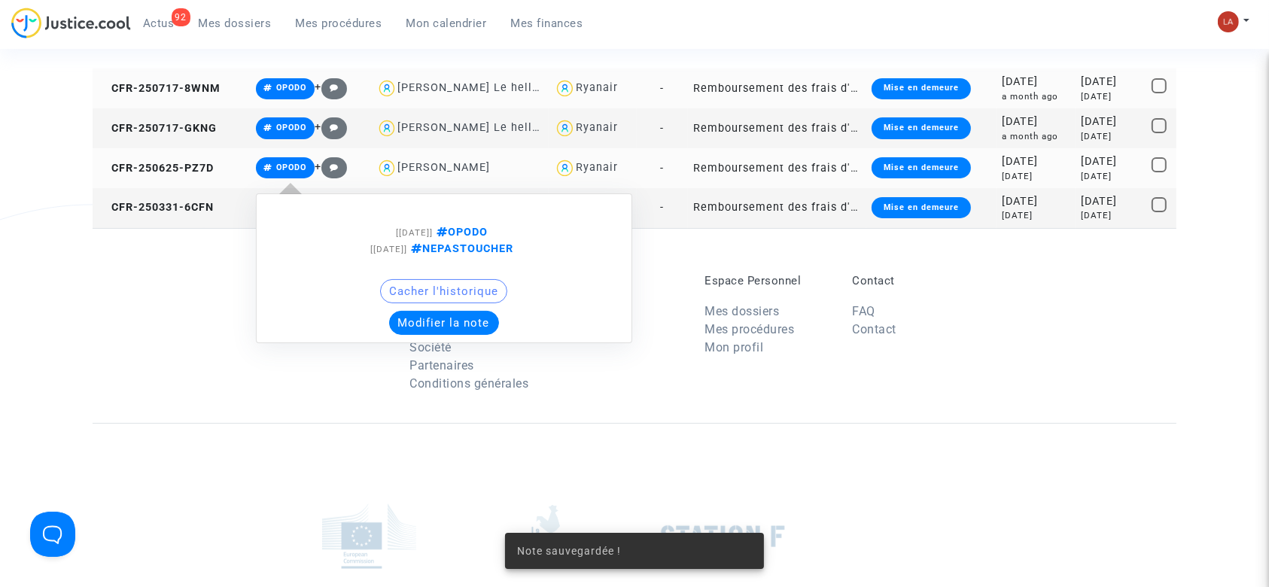
click at [427, 327] on button "Modifier la note" at bounding box center [444, 323] width 110 height 24
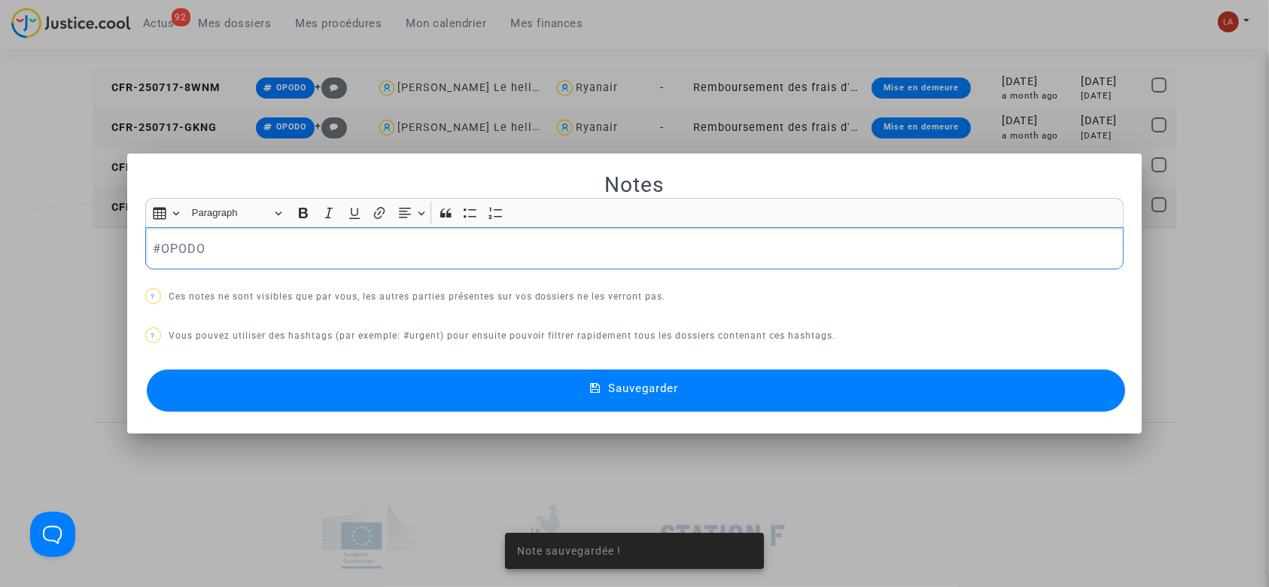
click at [318, 257] on p "#OPODO" at bounding box center [634, 248] width 963 height 19
click at [312, 391] on button "Sauvegarder" at bounding box center [636, 390] width 979 height 42
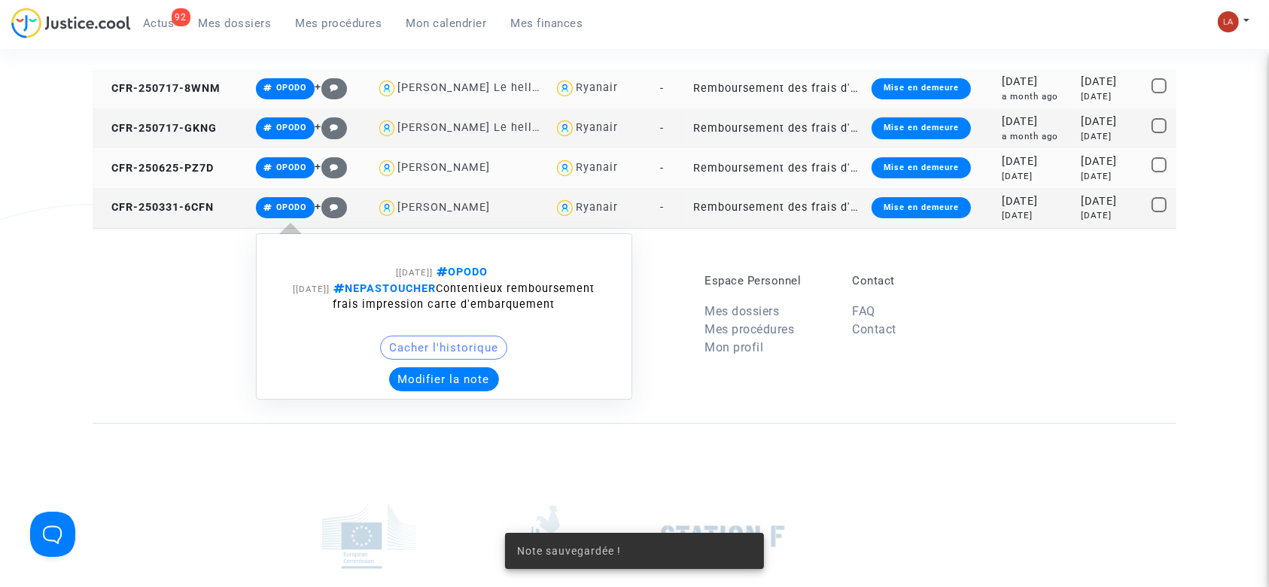
click at [395, 368] on div "Modifier la note" at bounding box center [444, 379] width 360 height 24
click at [397, 374] on button "Modifier la note" at bounding box center [444, 379] width 110 height 24
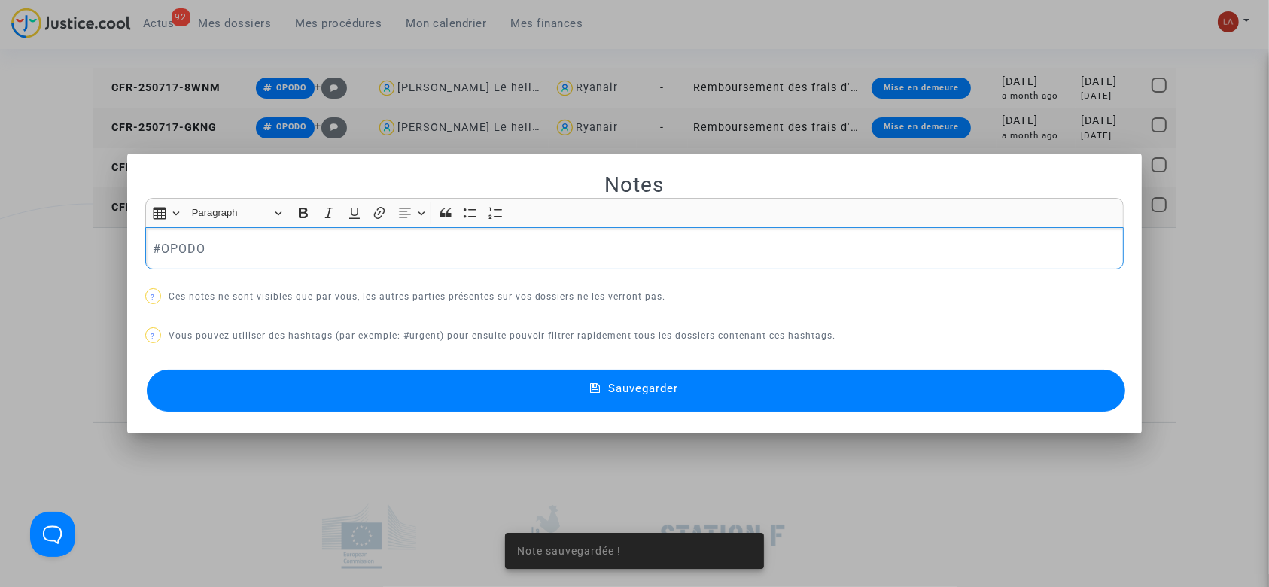
click at [270, 245] on p "#OPODO" at bounding box center [634, 248] width 963 height 19
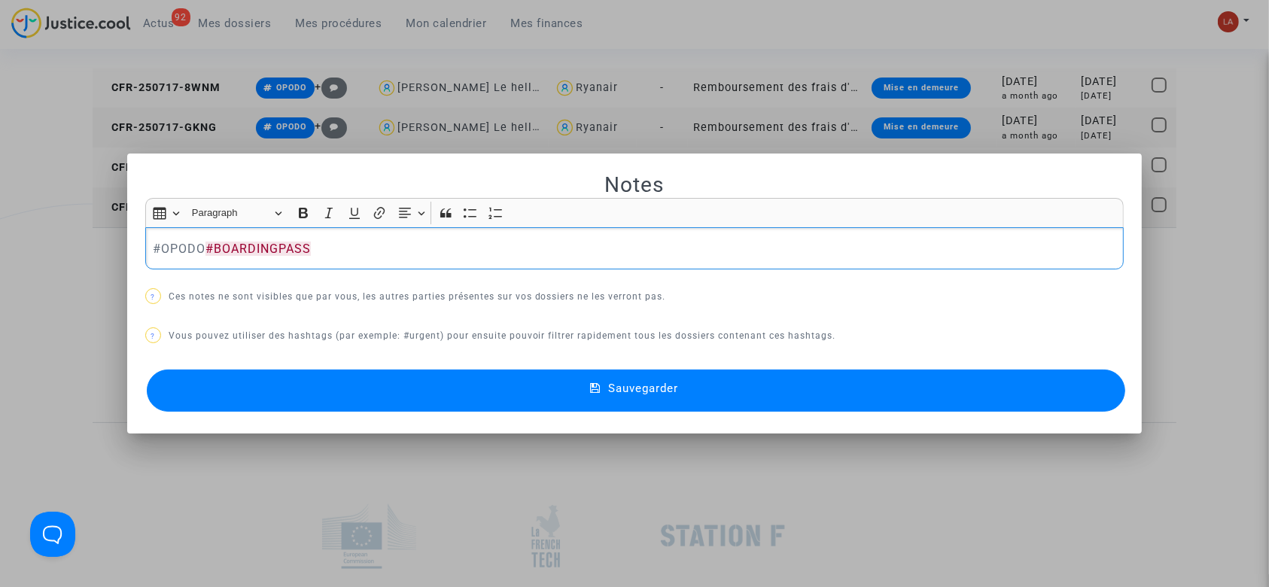
drag, startPoint x: 309, startPoint y: 379, endPoint x: 486, endPoint y: 273, distance: 206.2
click at [309, 380] on button "Sauvegarder" at bounding box center [636, 390] width 979 height 42
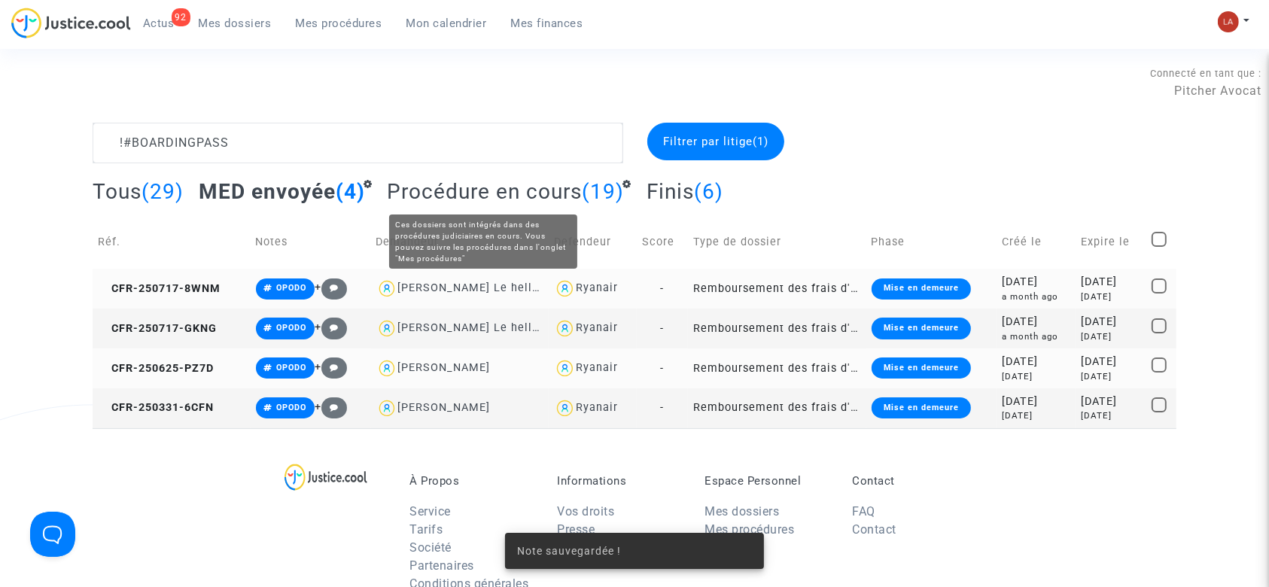
click at [500, 190] on span "Procédure en cours" at bounding box center [484, 191] width 195 height 25
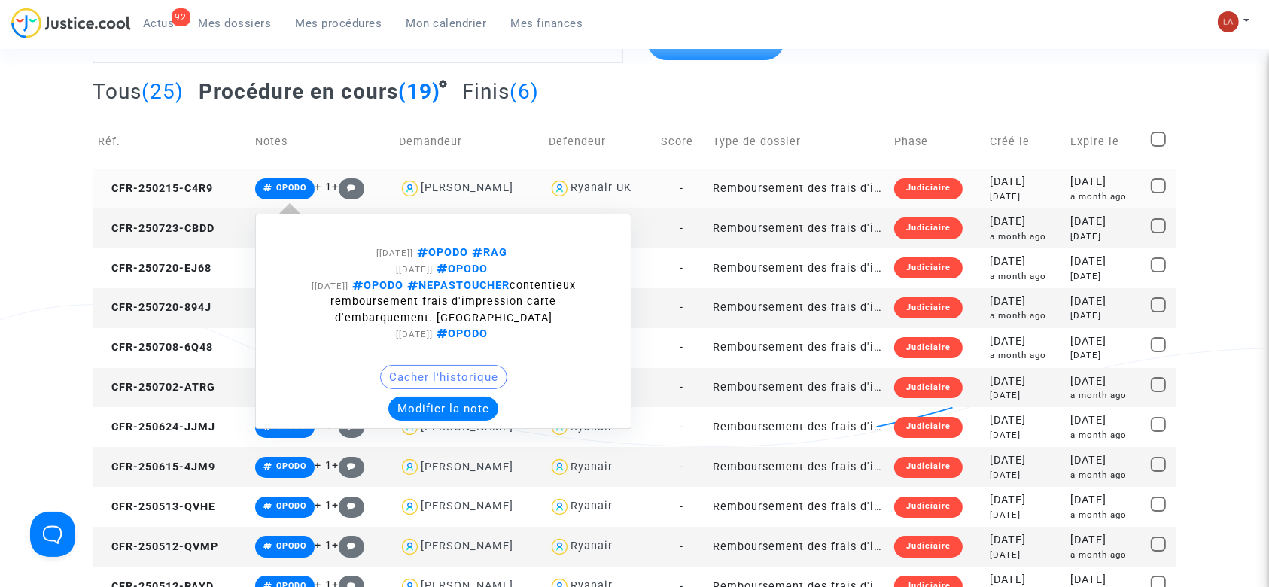
click at [453, 397] on button "Modifier la note" at bounding box center [443, 409] width 110 height 24
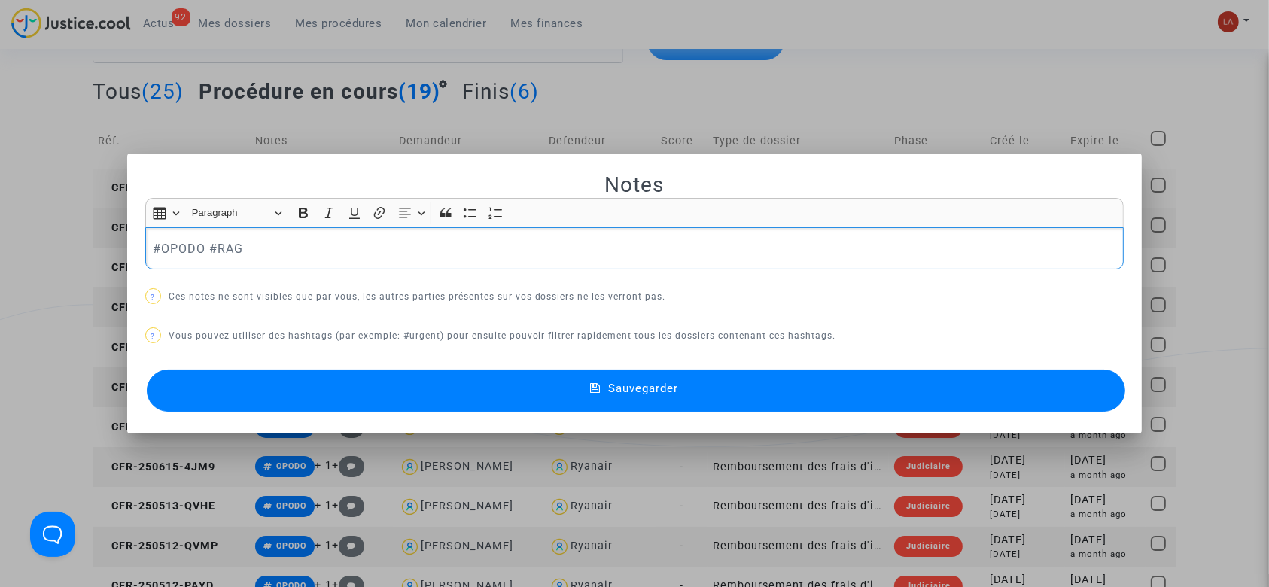
click at [382, 254] on p "#OPODO #RAG" at bounding box center [634, 248] width 963 height 19
click at [370, 390] on button "Sauvegarder" at bounding box center [636, 390] width 979 height 42
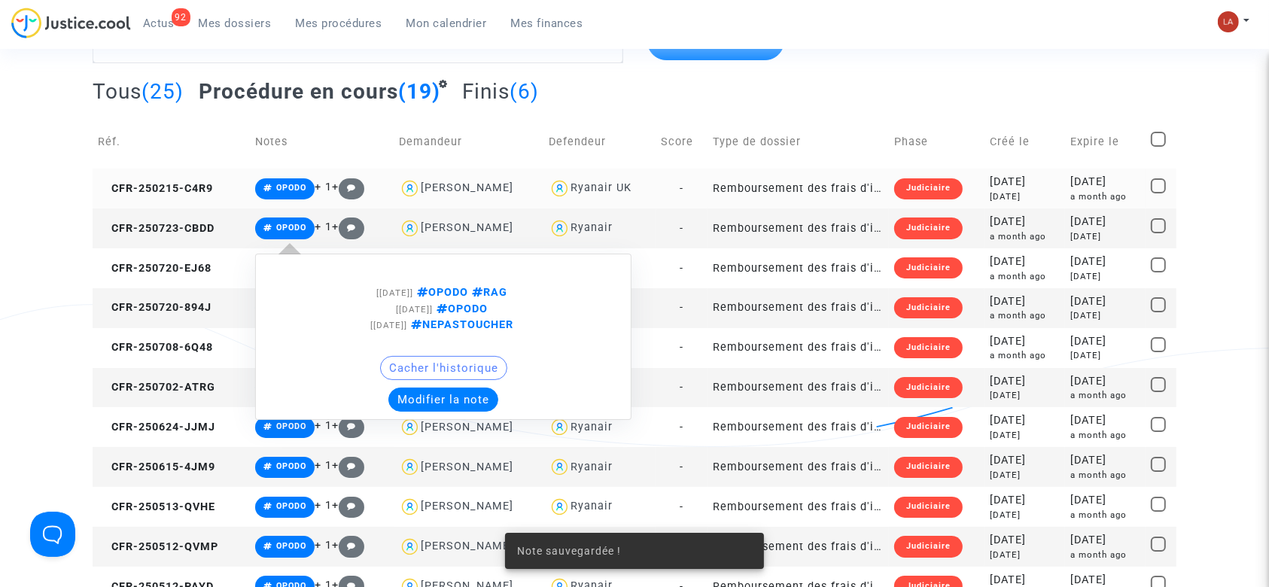
click at [453, 403] on button "Modifier la note" at bounding box center [443, 400] width 110 height 24
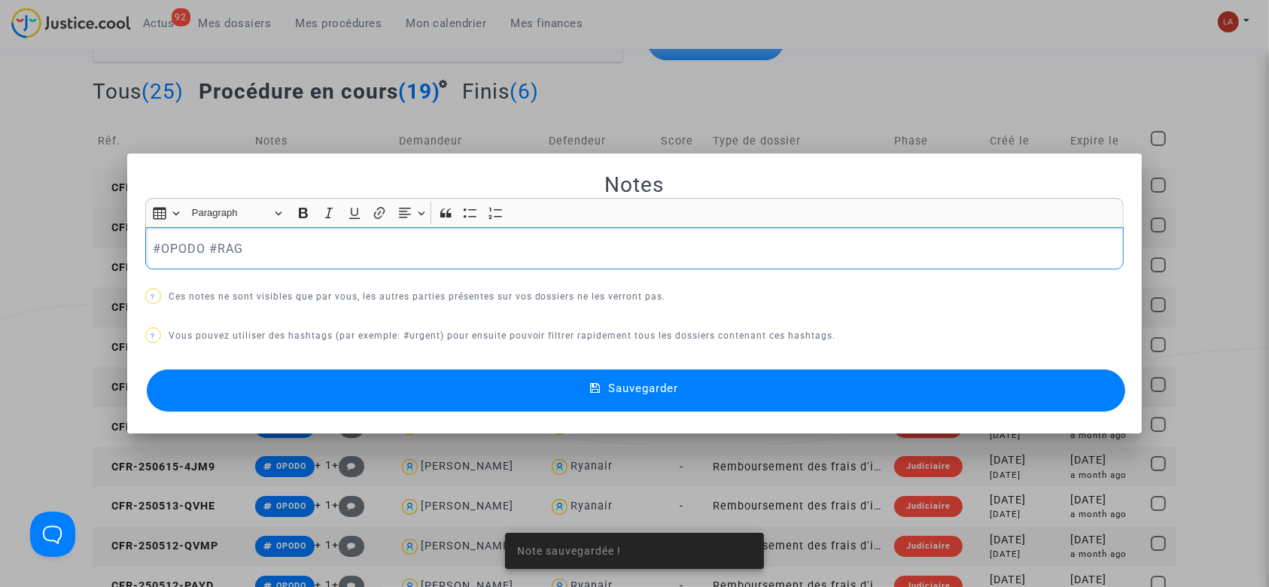
drag, startPoint x: 387, startPoint y: 256, endPoint x: 379, endPoint y: 262, distance: 9.6
click at [386, 255] on p "#OPODO #RAG" at bounding box center [634, 248] width 963 height 19
click at [324, 432] on mat-dialog-container "Notes Rich Text Editor Insert table Insert table Heading Paragraph Paragraph He…" at bounding box center [634, 294] width 1015 height 281
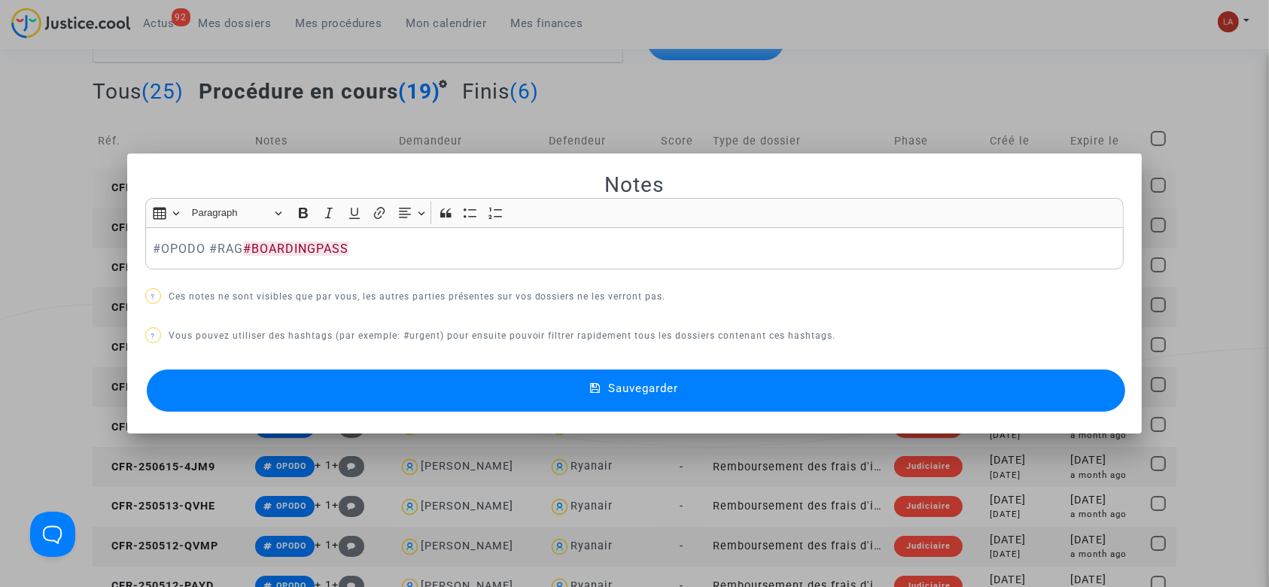
click at [321, 395] on button "Sauvegarder" at bounding box center [636, 390] width 979 height 42
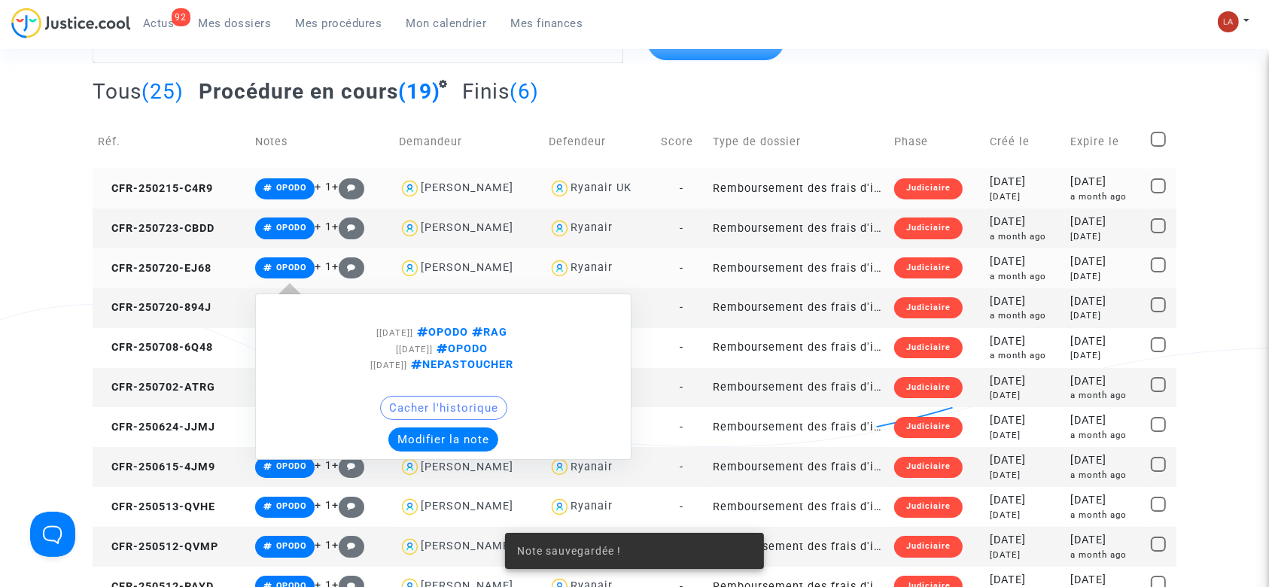
click at [428, 435] on button "Modifier la note" at bounding box center [443, 439] width 110 height 24
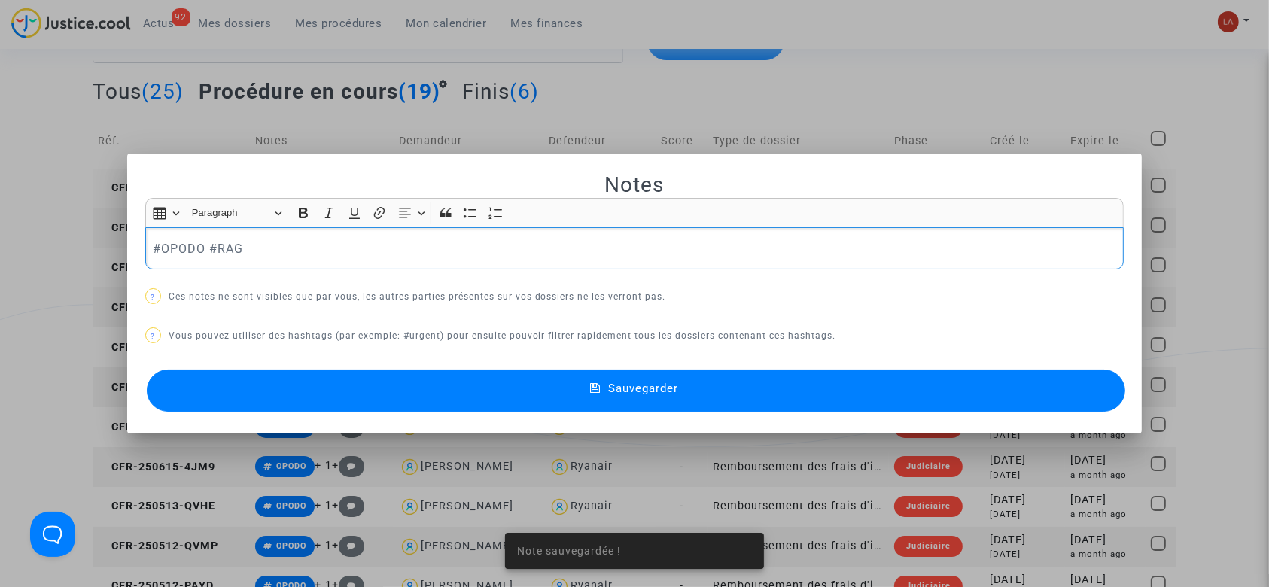
click at [325, 269] on div "#OPODO #RAG" at bounding box center [634, 248] width 979 height 42
click at [337, 406] on button "Sauvegarder" at bounding box center [636, 390] width 979 height 42
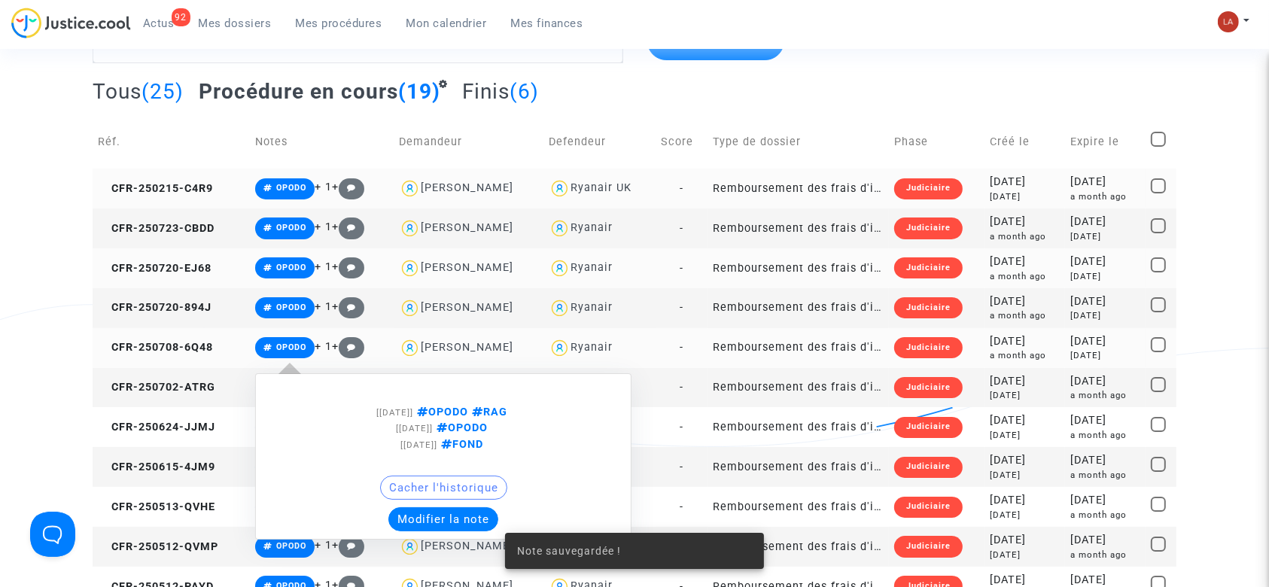
click at [437, 511] on button "Modifier la note" at bounding box center [443, 519] width 110 height 24
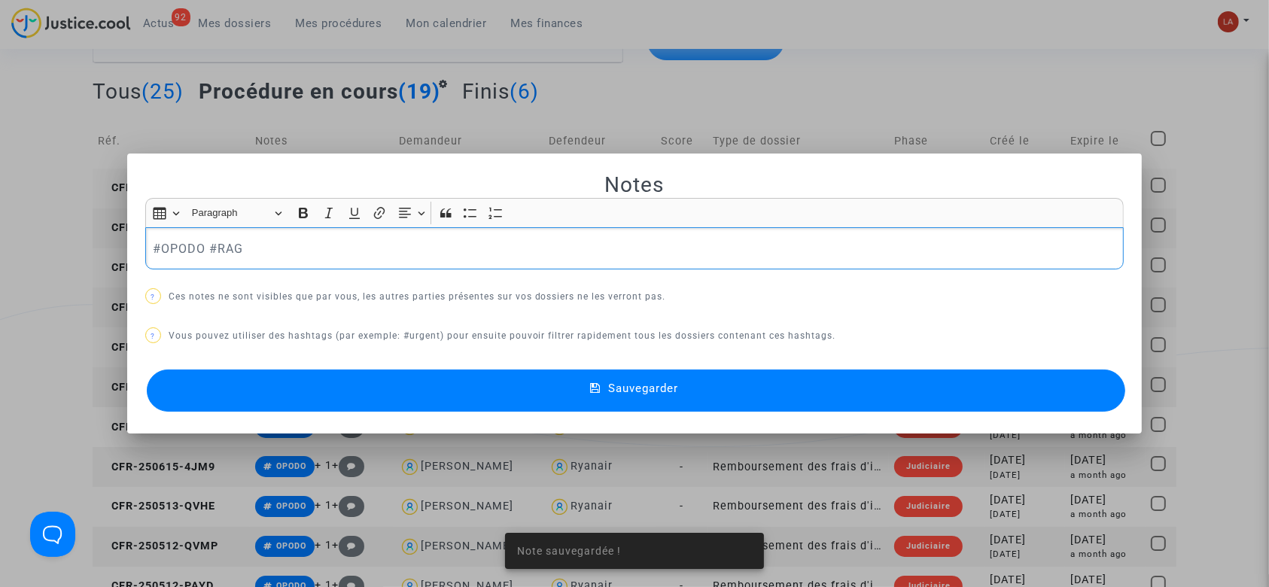
click at [366, 269] on div "#OPODO #RAG" at bounding box center [634, 248] width 979 height 42
click at [350, 390] on button "Sauvegarder" at bounding box center [636, 390] width 979 height 42
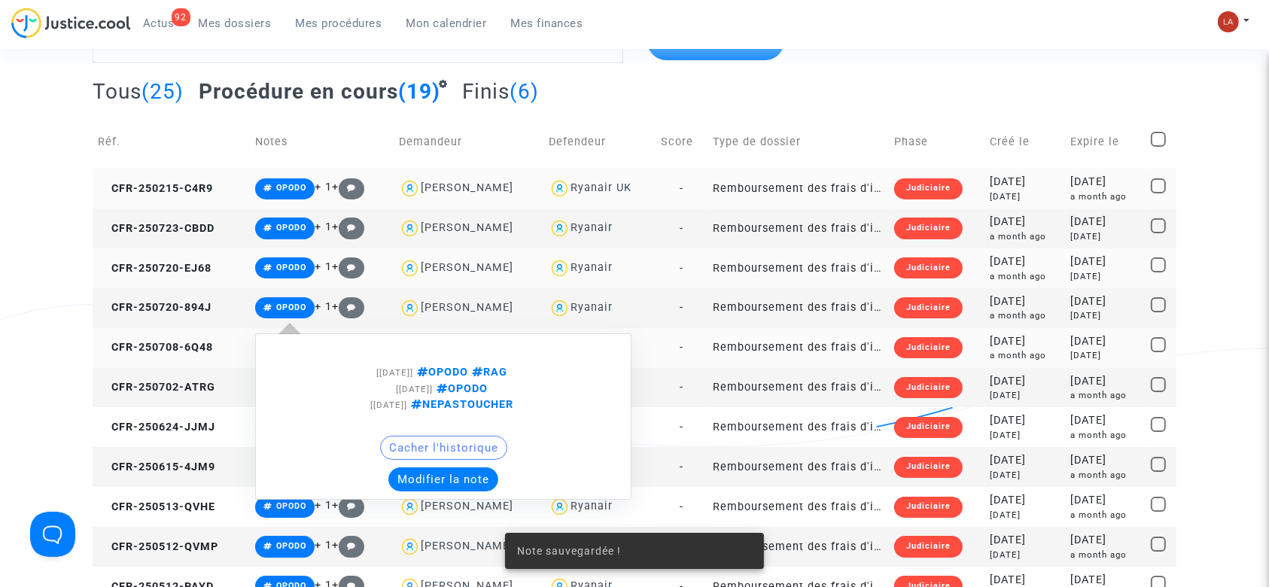
click at [484, 480] on button "Modifier la note" at bounding box center [443, 479] width 110 height 24
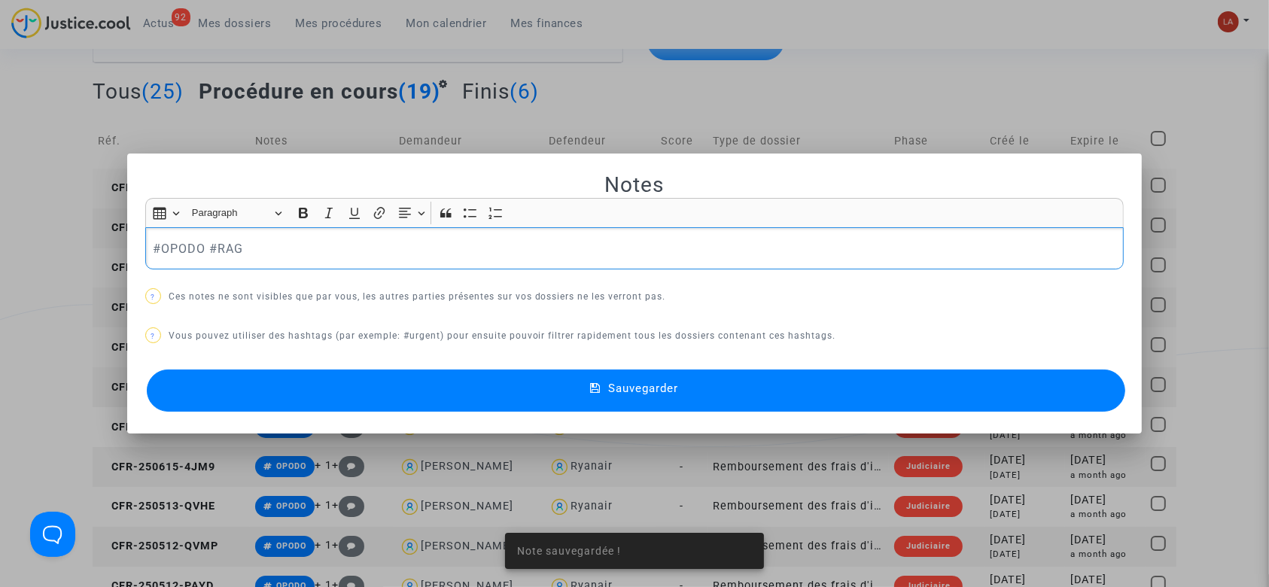
click at [321, 257] on p "#OPODO #RAG" at bounding box center [634, 248] width 963 height 19
click at [330, 388] on button "Sauvegarder" at bounding box center [636, 390] width 979 height 42
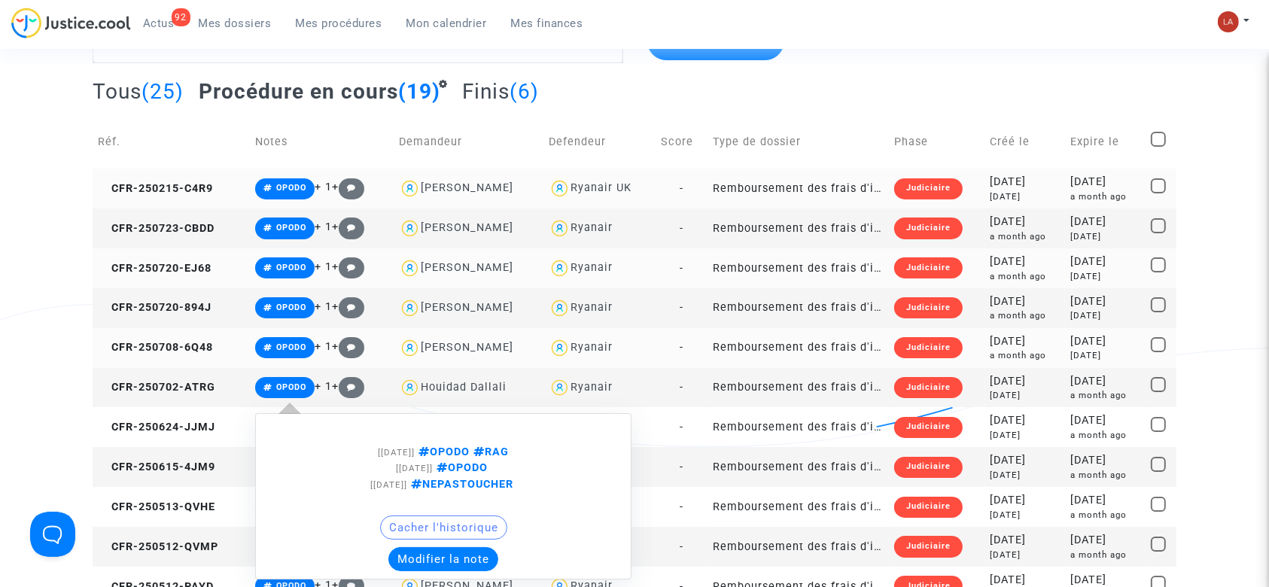
click at [413, 563] on div "[25/07/2025] OPODO RAG [25/07/2025] OPODO [04/07/2025] NEPASTOUCHER Cacher l'hi…" at bounding box center [443, 496] width 376 height 166
click at [413, 555] on button "Modifier la note" at bounding box center [443, 559] width 110 height 24
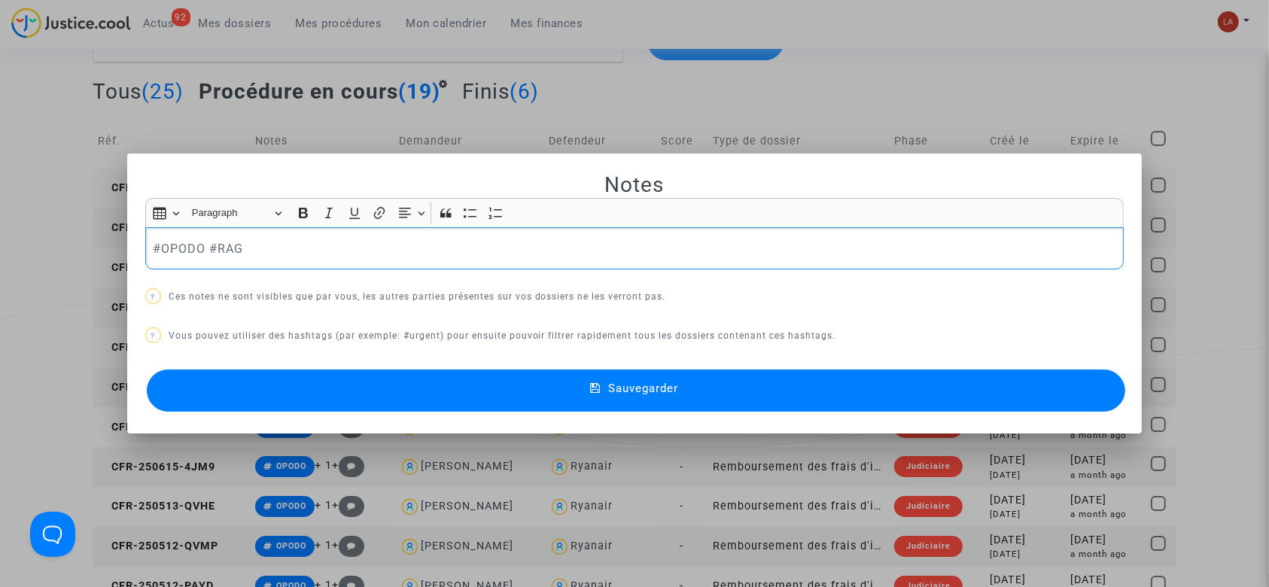
click at [319, 245] on p "#OPODO #RAG" at bounding box center [634, 248] width 963 height 19
click at [243, 255] on span "#BOARDINGPASS" at bounding box center [295, 249] width 105 height 14
click at [298, 382] on button "Sauvegarder" at bounding box center [636, 390] width 979 height 42
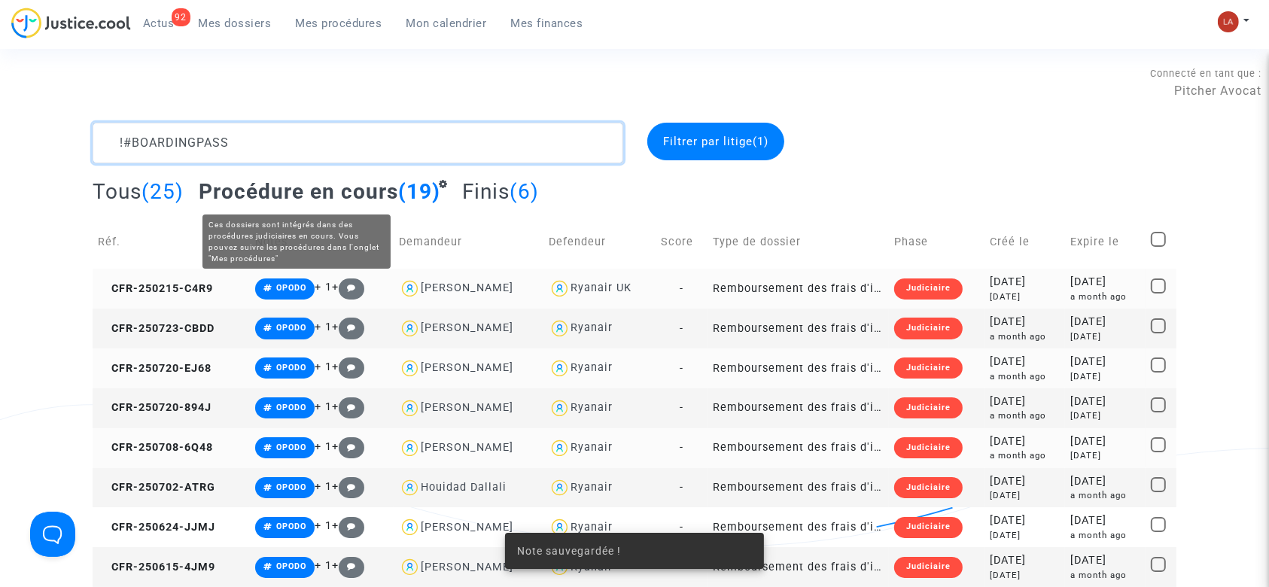
click at [360, 149] on textarea at bounding box center [358, 143] width 531 height 41
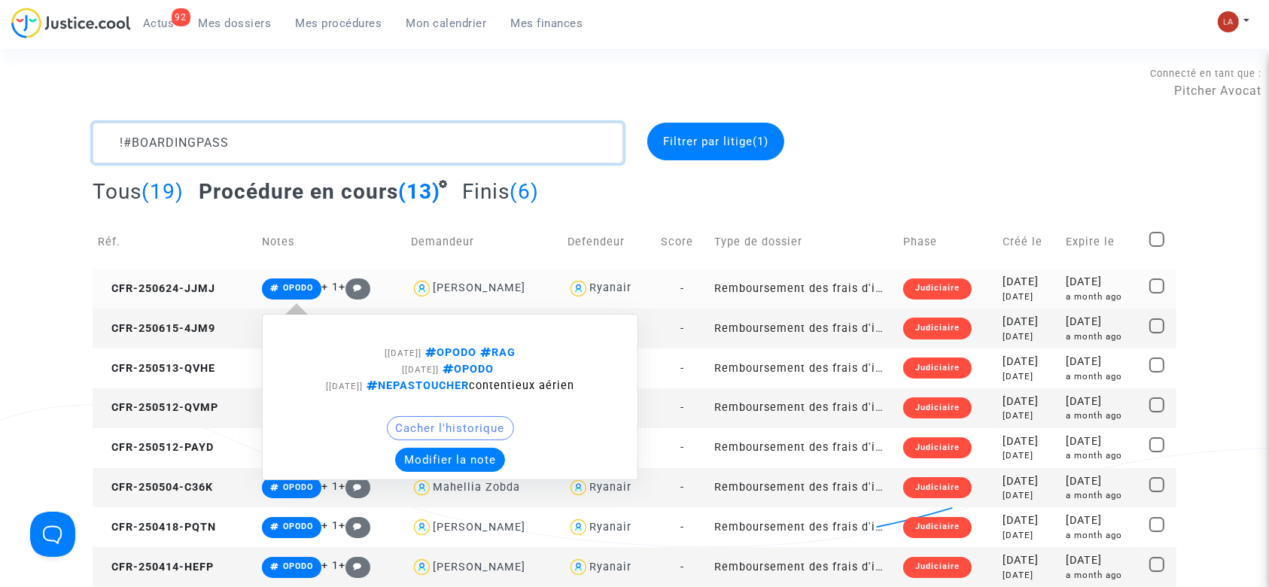
type textarea "!#BOARDINGPASS"
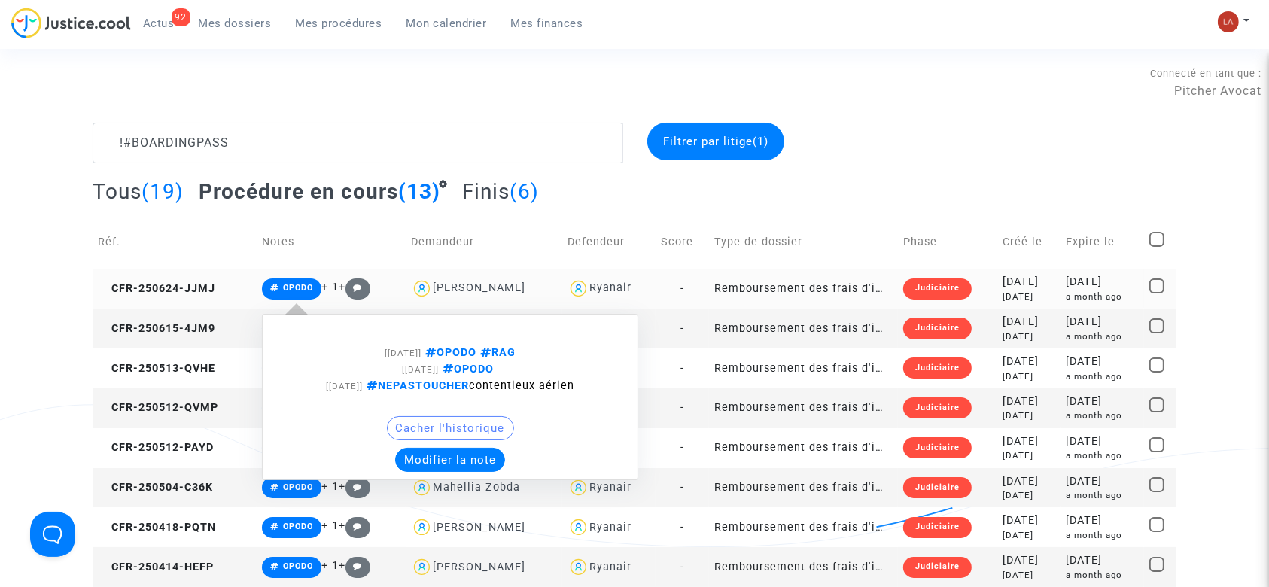
click at [455, 444] on div "Cacher l'historique" at bounding box center [450, 432] width 360 height 32
click at [464, 469] on button "Modifier la note" at bounding box center [450, 460] width 110 height 24
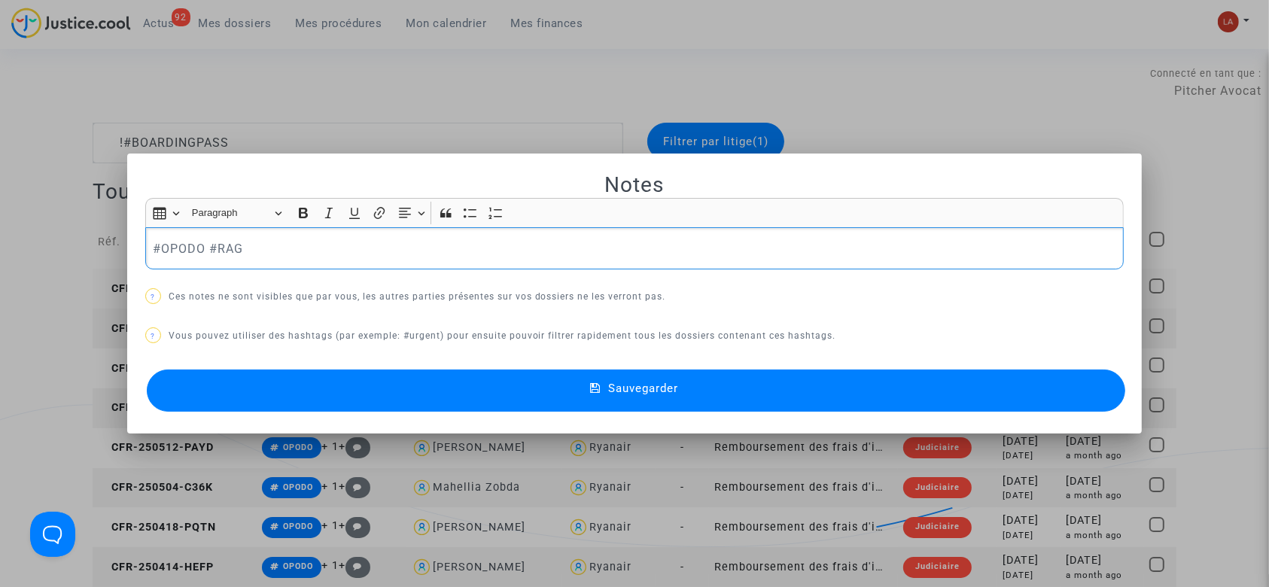
click at [355, 240] on p "#OPODO #RAG" at bounding box center [634, 248] width 963 height 19
click at [243, 252] on span "#BOARDINGPASS" at bounding box center [295, 249] width 105 height 14
click at [311, 372] on button "Sauvegarder" at bounding box center [636, 390] width 979 height 42
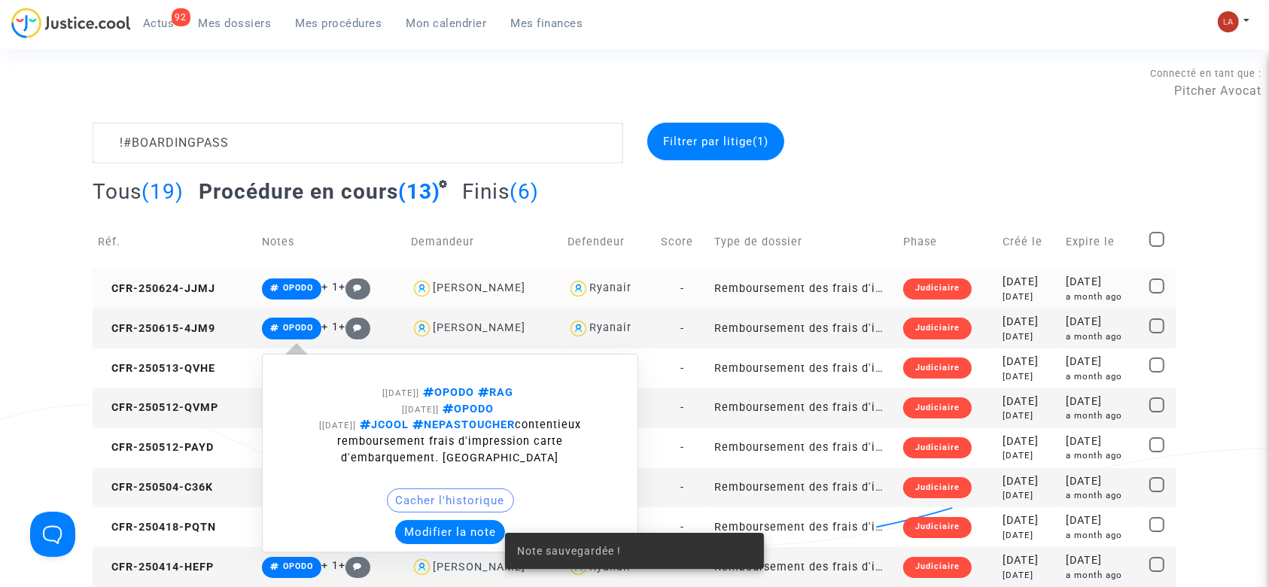
click at [403, 525] on button "Modifier la note" at bounding box center [450, 532] width 110 height 24
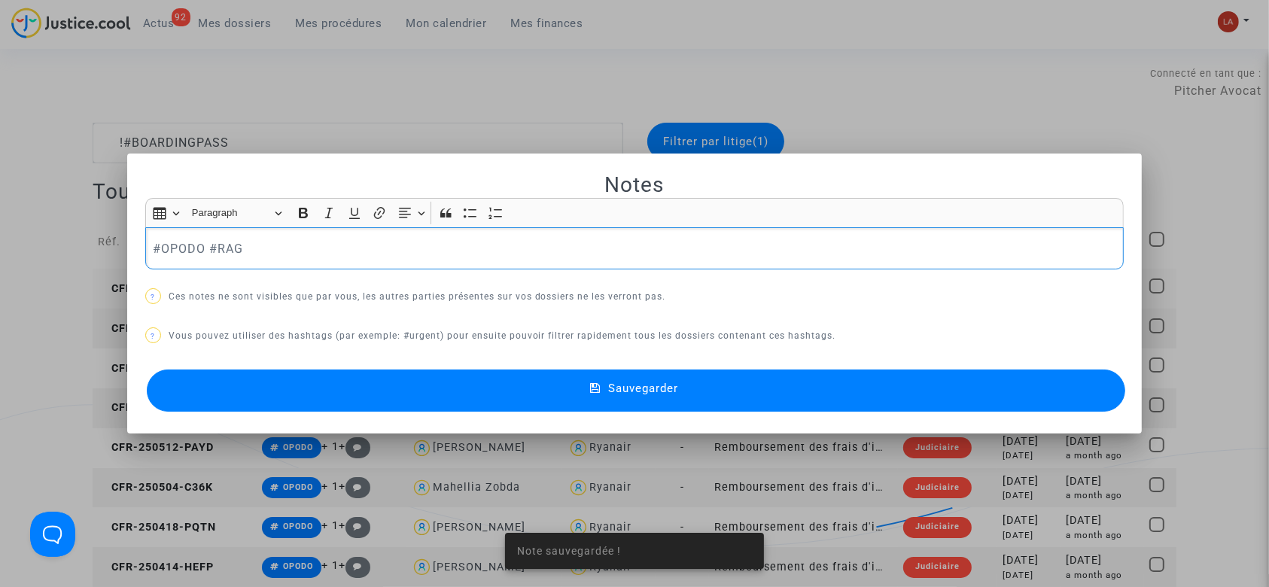
click at [296, 252] on p "#OPODO #RAG" at bounding box center [634, 248] width 963 height 19
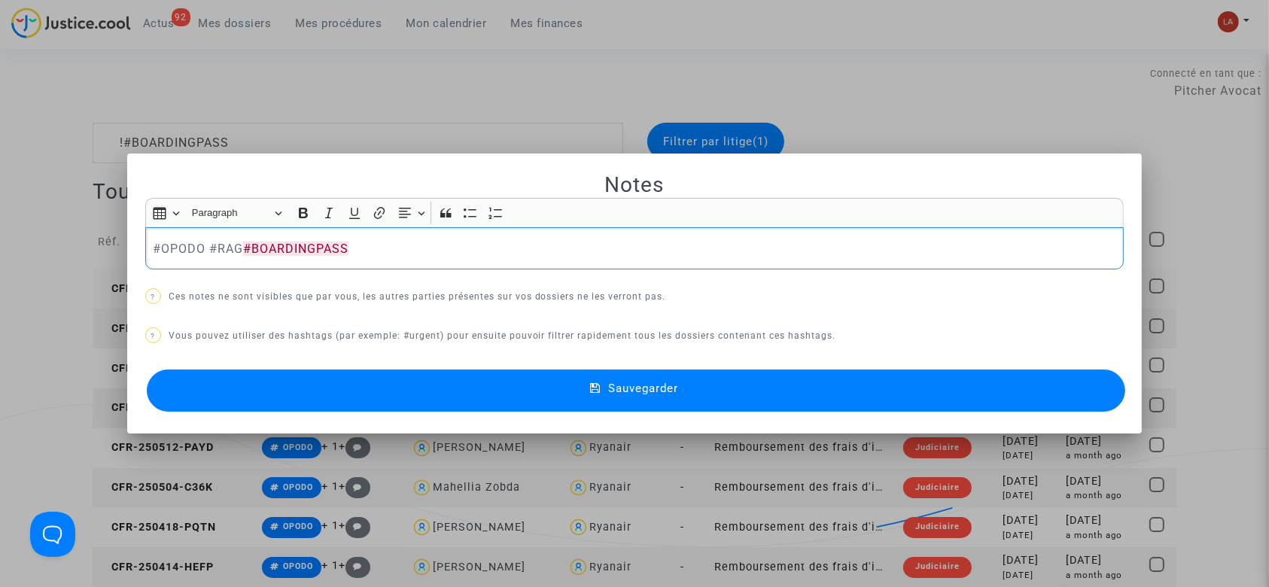
click at [283, 411] on button "Sauvegarder" at bounding box center [636, 390] width 979 height 42
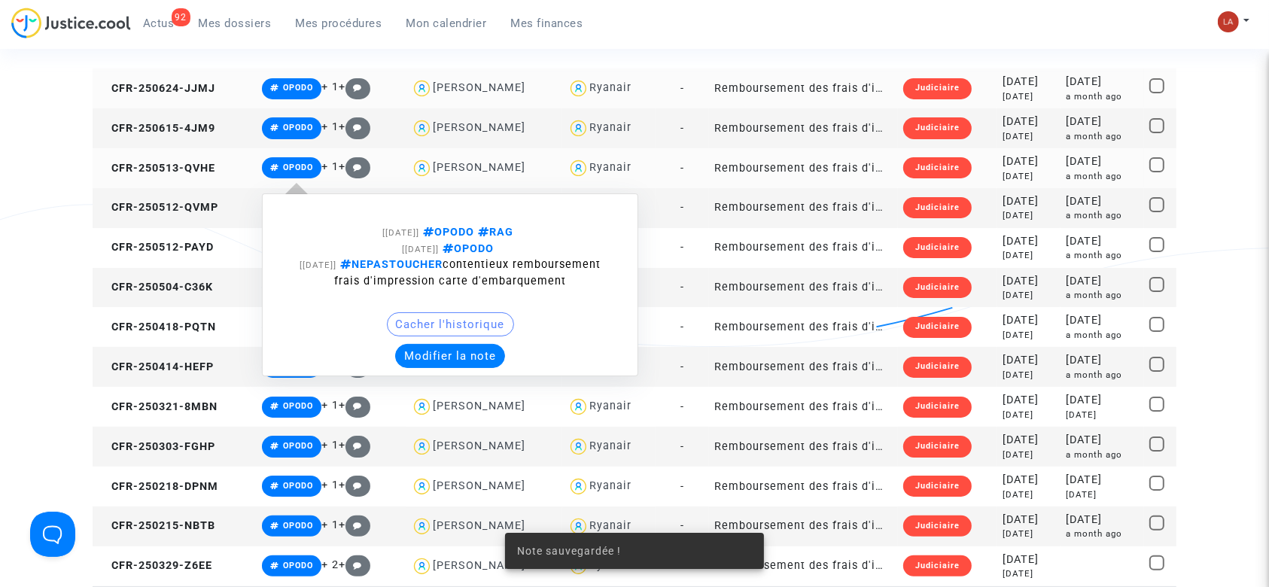
click at [462, 361] on button "Modifier la note" at bounding box center [450, 356] width 110 height 24
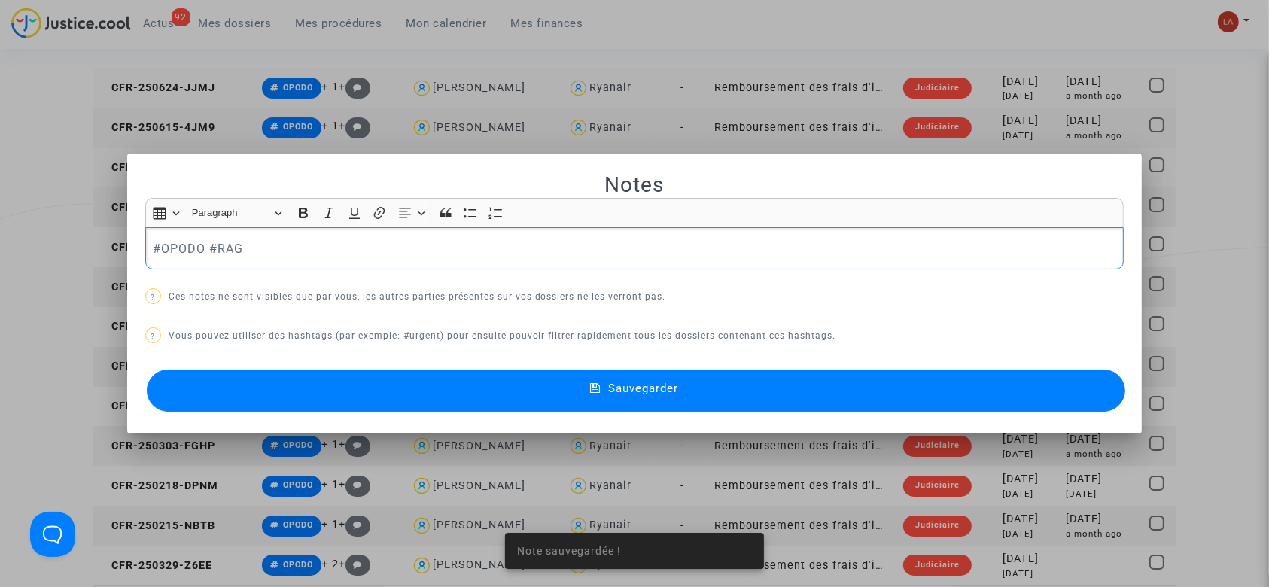
click at [314, 233] on div "#OPODO #RAG" at bounding box center [634, 248] width 979 height 42
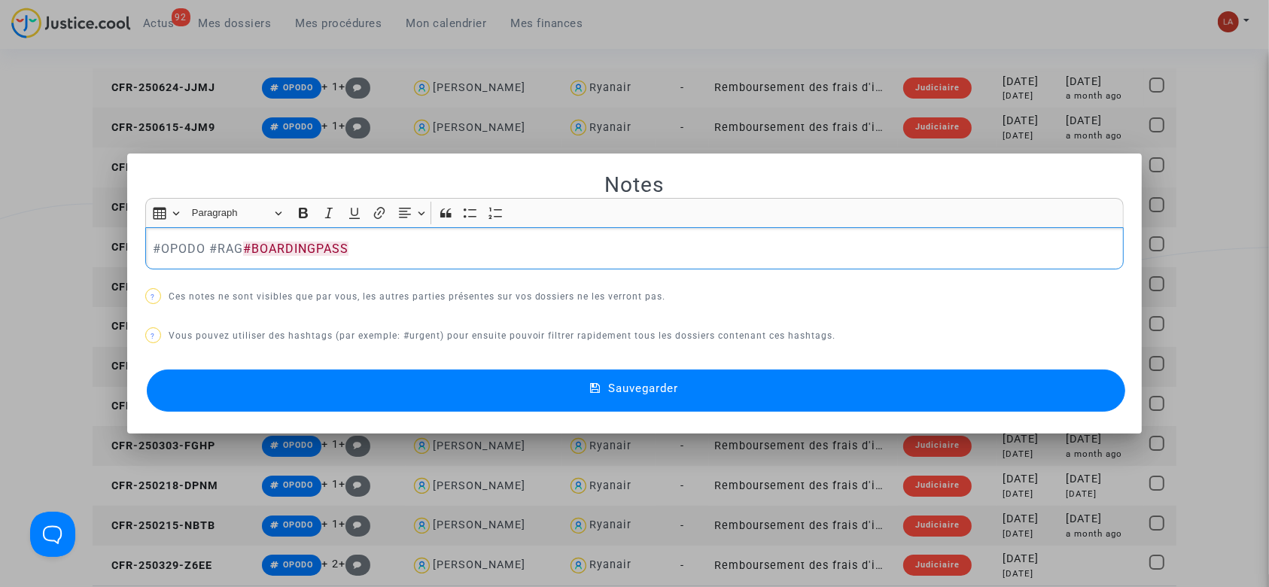
click at [321, 380] on button "Sauvegarder" at bounding box center [636, 390] width 979 height 42
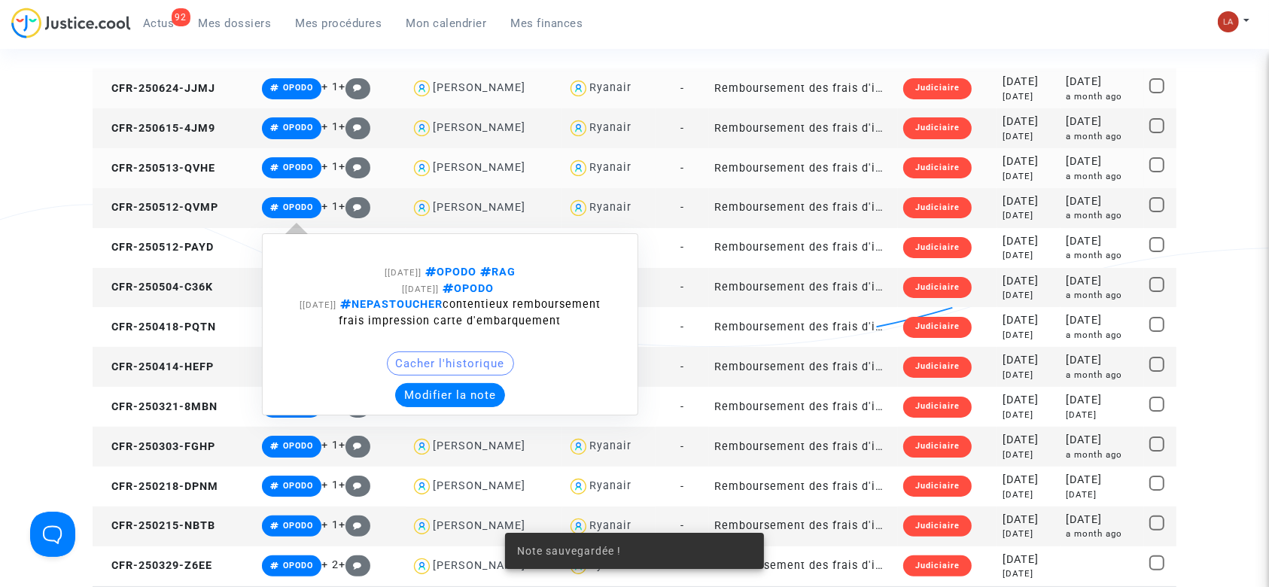
click at [451, 402] on button "Modifier la note" at bounding box center [450, 395] width 110 height 24
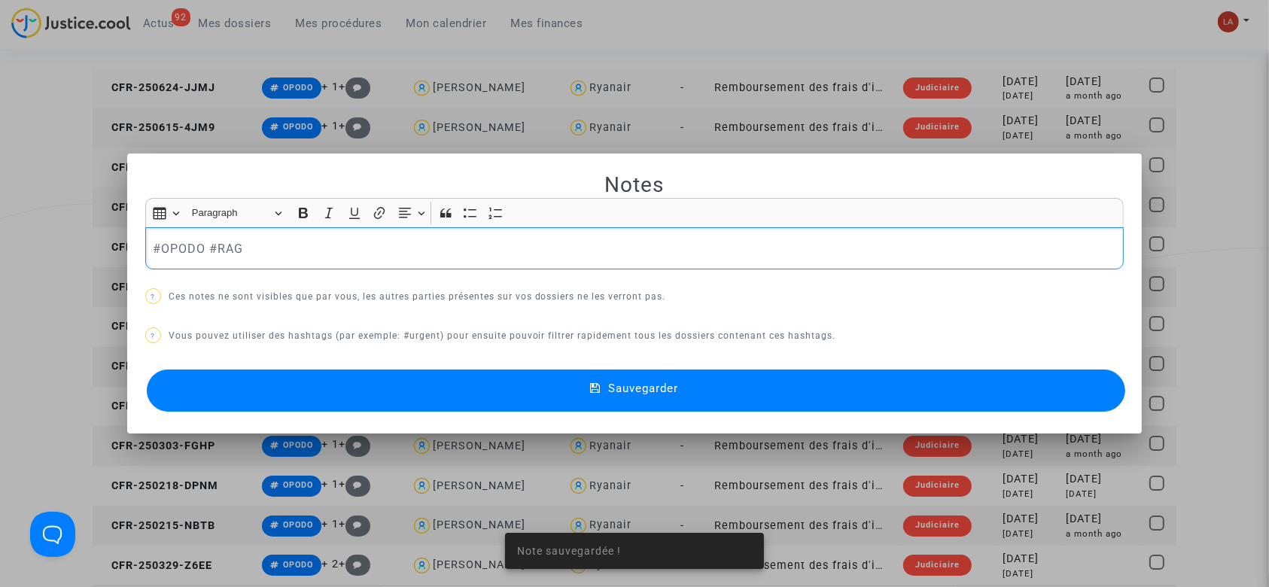
click at [303, 245] on p "#OPODO #RAG" at bounding box center [634, 248] width 963 height 19
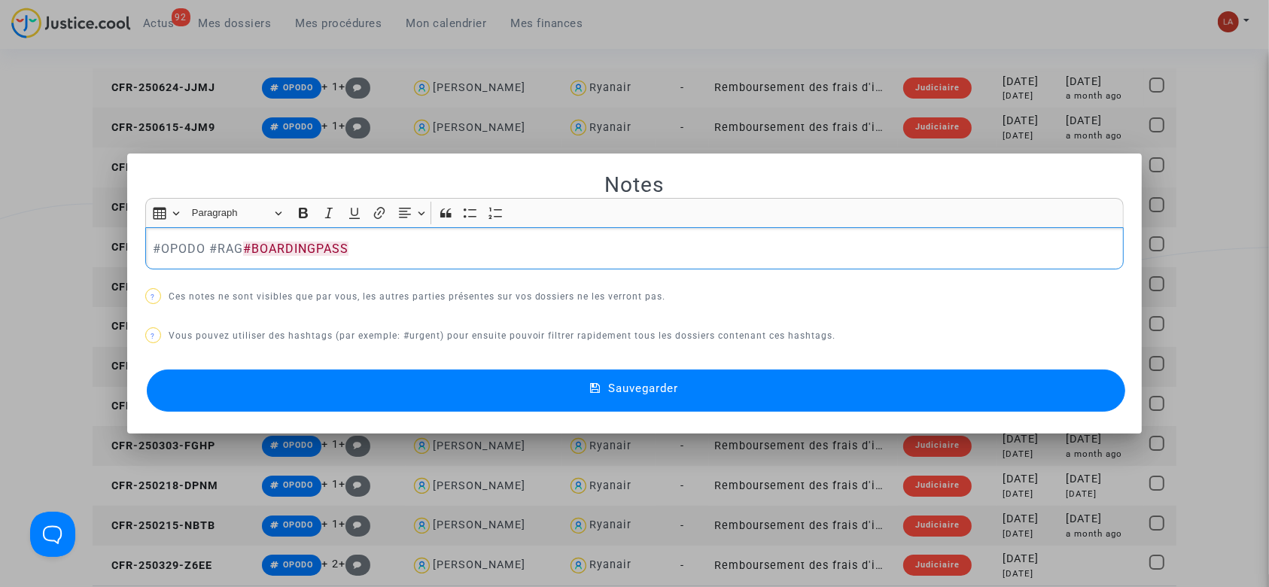
click at [243, 251] on span "#BOARDINGPASS" at bounding box center [295, 249] width 105 height 14
click at [349, 399] on button "Sauvegarder" at bounding box center [636, 390] width 979 height 42
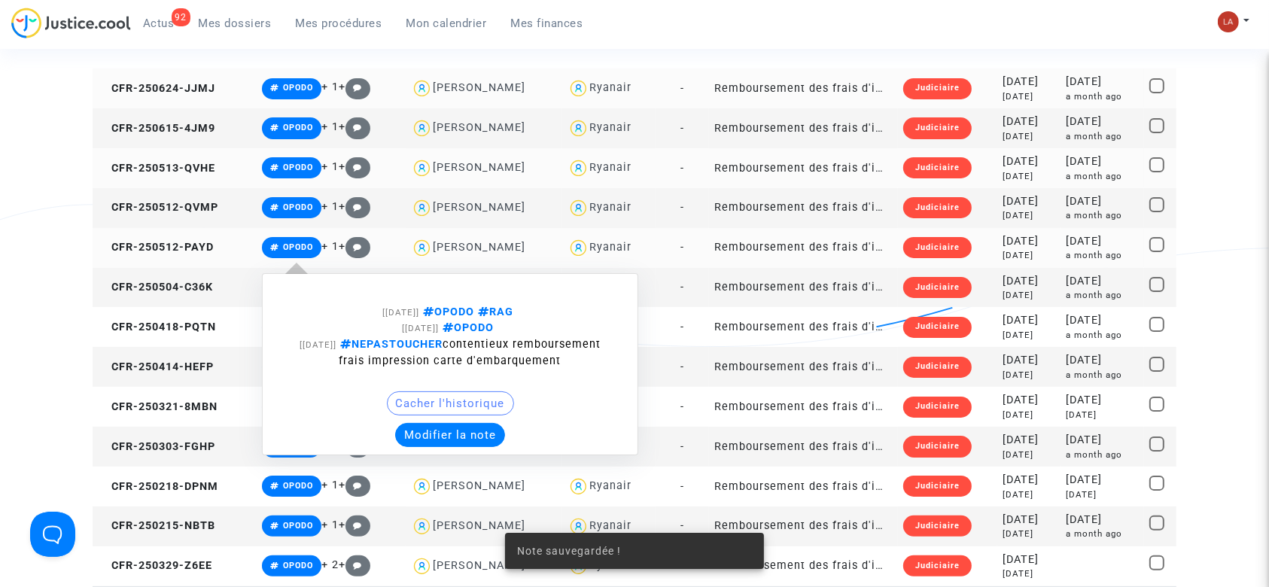
click at [430, 423] on button "Modifier la note" at bounding box center [450, 435] width 110 height 24
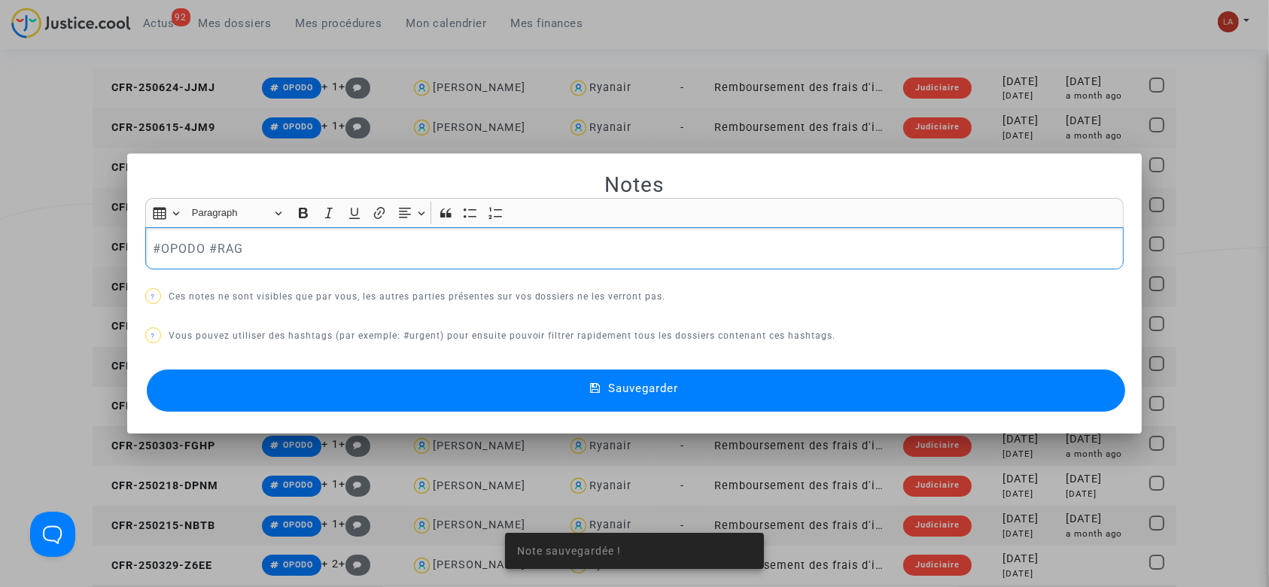
click at [290, 242] on p "#OPODO #RAG" at bounding box center [634, 248] width 963 height 19
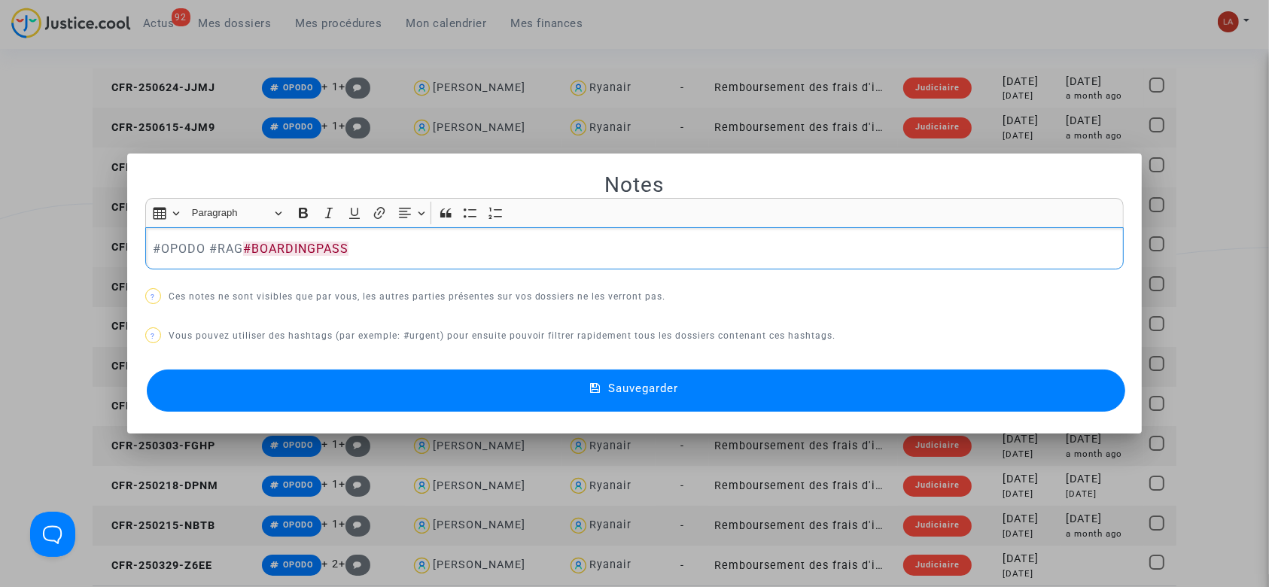
click at [317, 394] on button "Sauvegarder" at bounding box center [636, 390] width 979 height 42
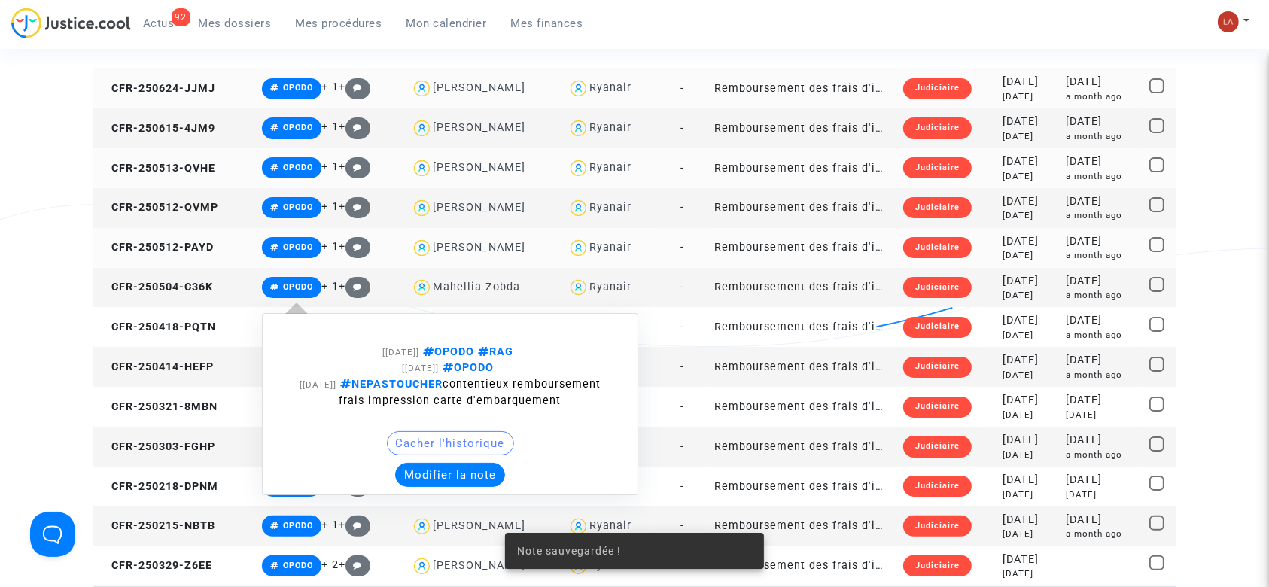
click at [457, 465] on button "Modifier la note" at bounding box center [450, 475] width 110 height 24
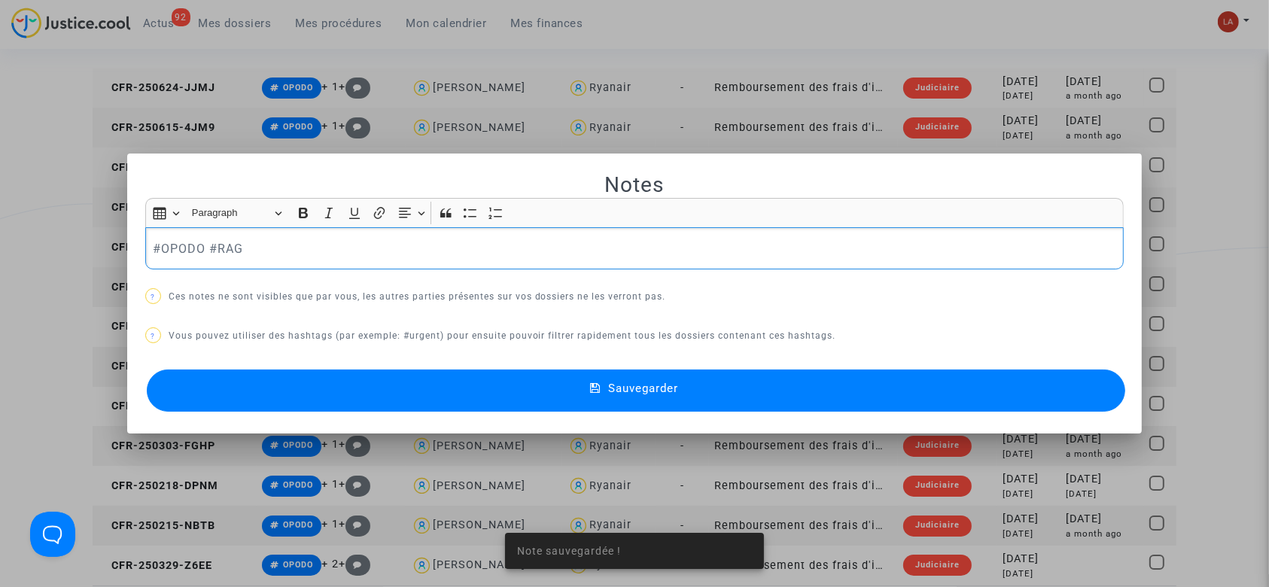
drag, startPoint x: 294, startPoint y: 286, endPoint x: 294, endPoint y: 260, distance: 26.3
click at [294, 284] on div "Notes Rich Text Editor Insert table Insert table Heading Paragraph Paragraph He…" at bounding box center [634, 294] width 979 height 245
click at [294, 256] on p "#OPODO #RAG" at bounding box center [634, 248] width 963 height 19
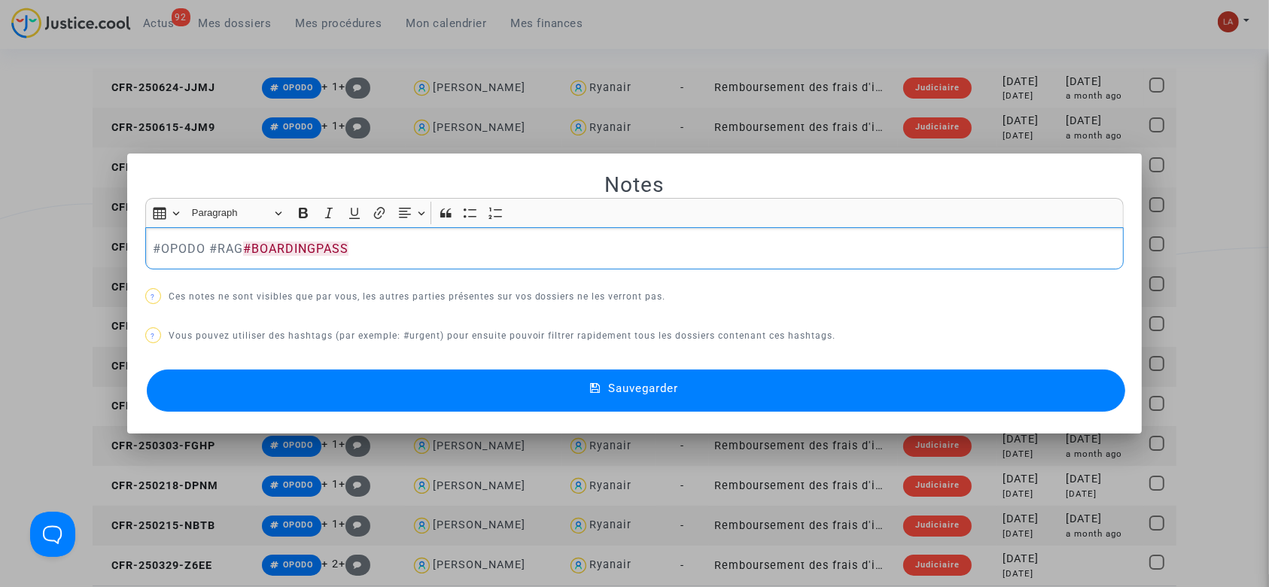
click at [342, 385] on button "Sauvegarder" at bounding box center [636, 390] width 979 height 42
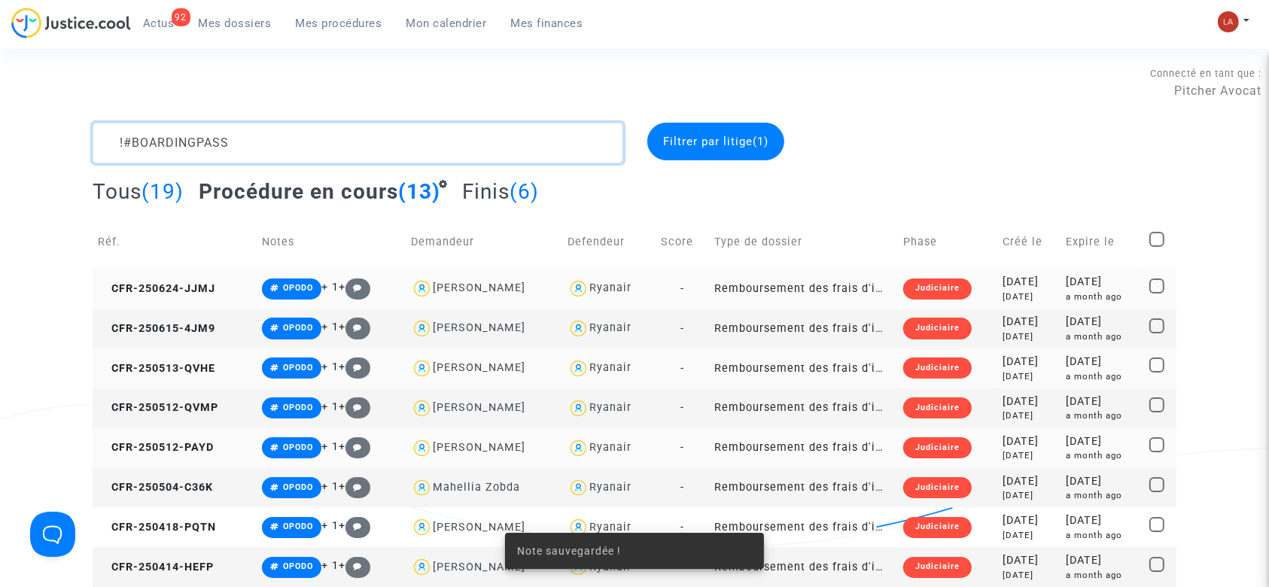
drag, startPoint x: 335, startPoint y: 157, endPoint x: 348, endPoint y: 174, distance: 21.5
click at [335, 156] on textarea at bounding box center [358, 143] width 531 height 41
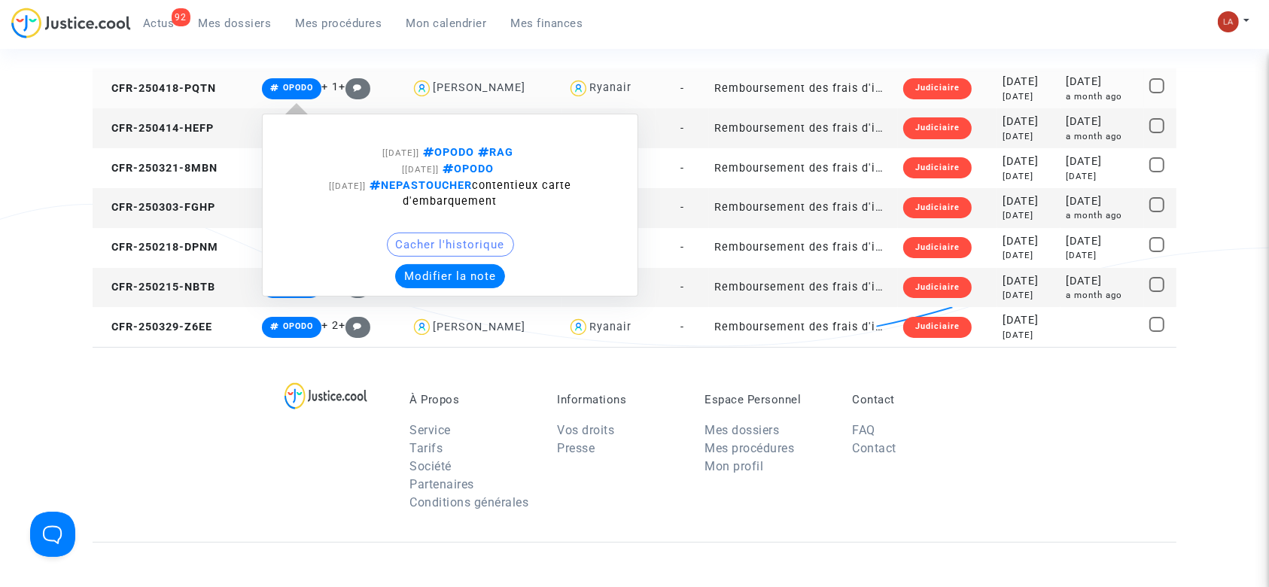
type textarea "!#BOARDINGPASS"
click at [464, 268] on button "Modifier la note" at bounding box center [450, 276] width 110 height 24
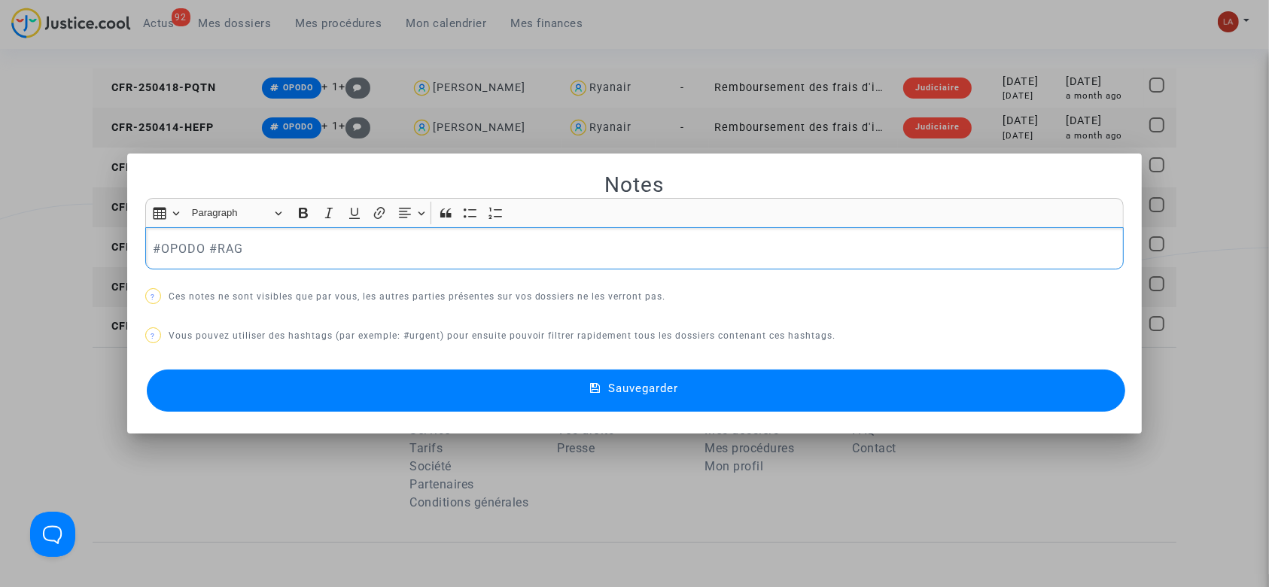
click at [339, 233] on div "#OPODO #RAG" at bounding box center [634, 248] width 979 height 42
click at [334, 392] on button "Sauvegarder" at bounding box center [636, 390] width 979 height 42
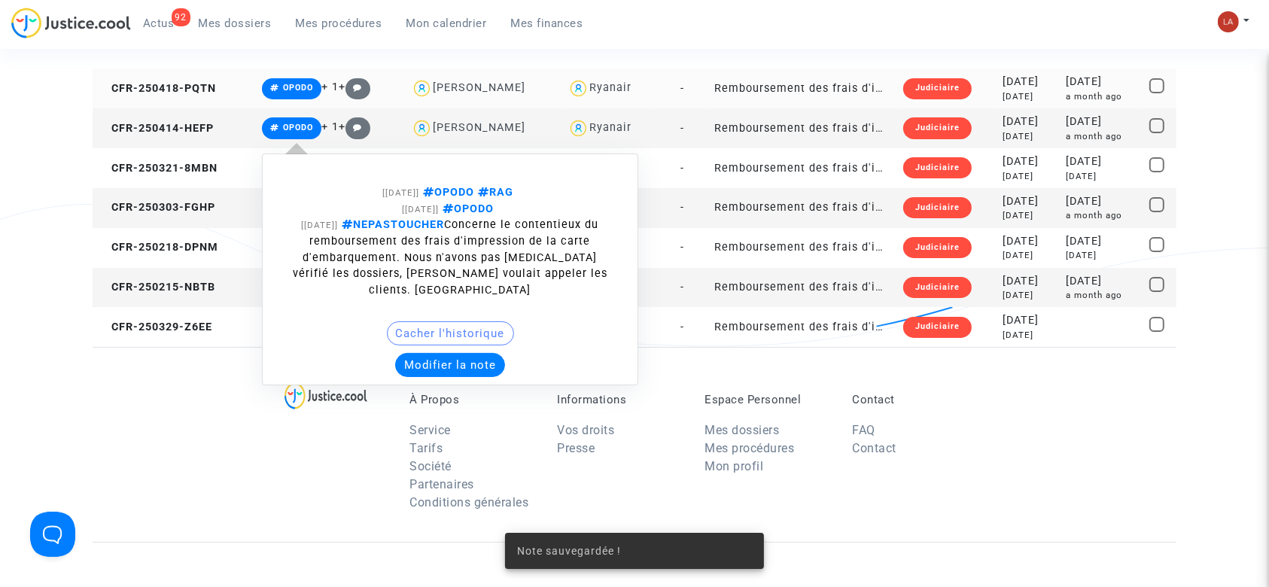
click at [453, 353] on button "Modifier la note" at bounding box center [450, 365] width 110 height 24
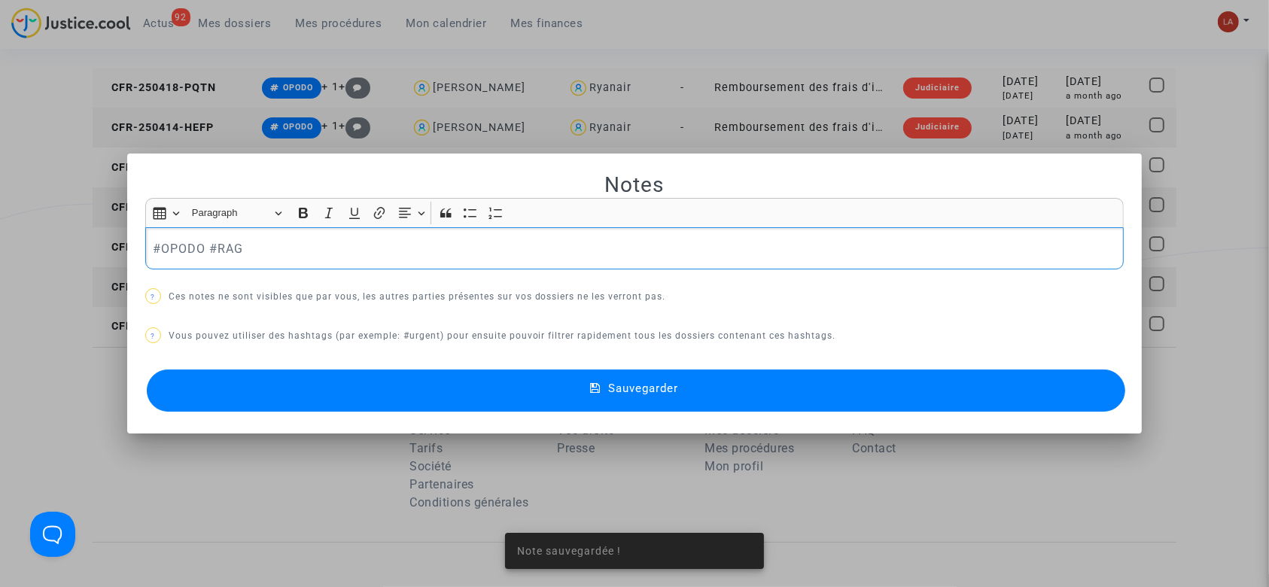
click at [348, 225] on div "Insert table Insert table Heading Paragraph Paragraph Heading 1 Heading 2 Headi…" at bounding box center [633, 213] width 971 height 29
click at [348, 254] on p "#OPODO #RAG" at bounding box center [634, 248] width 963 height 19
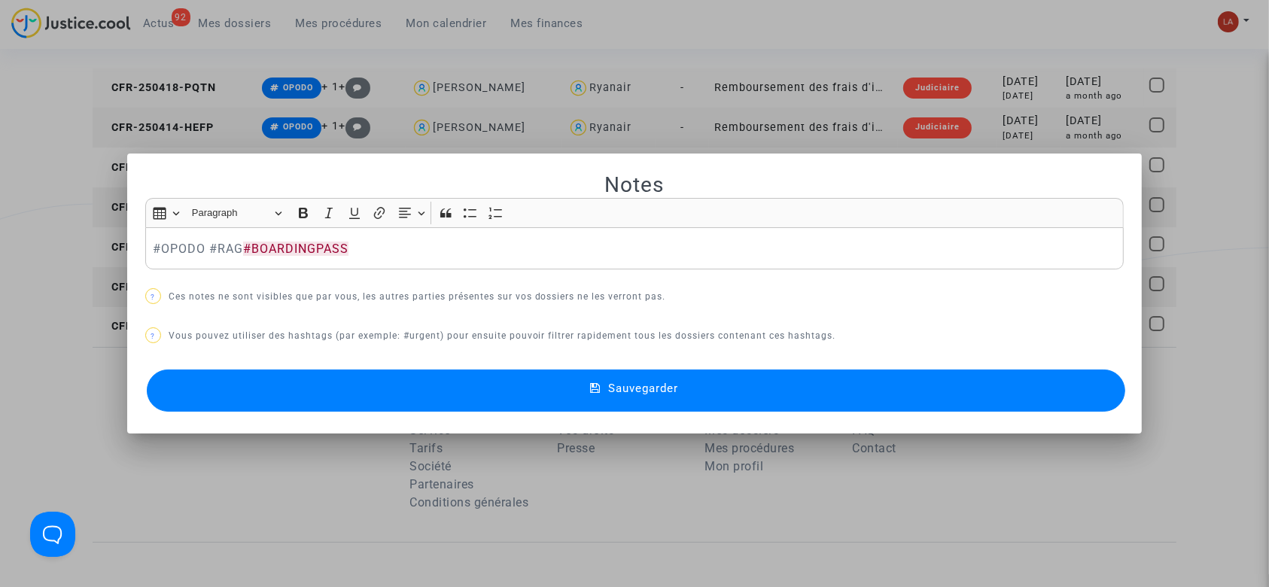
click at [358, 379] on button "Sauvegarder" at bounding box center [636, 390] width 979 height 42
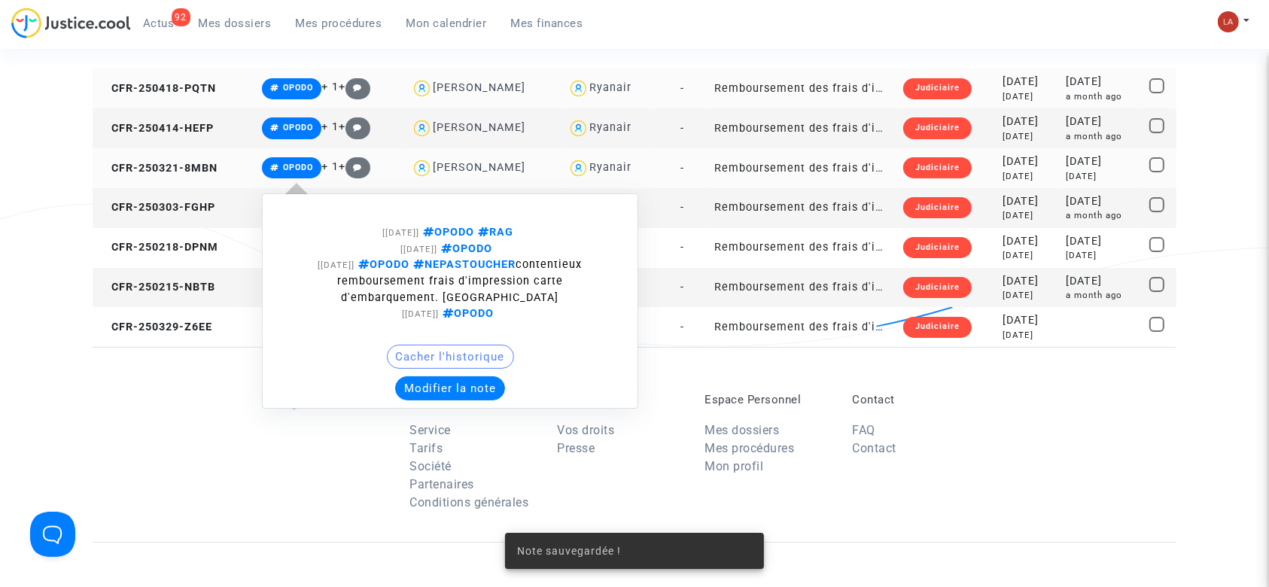
click at [441, 394] on button "Modifier la note" at bounding box center [450, 388] width 110 height 24
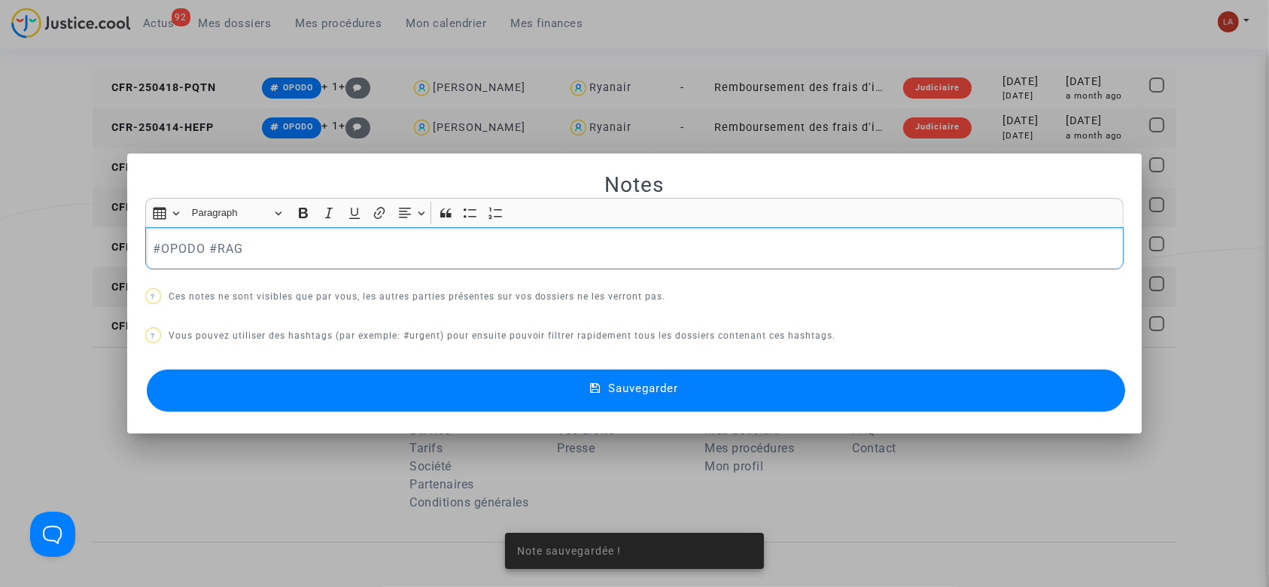
click at [318, 244] on p "#OPODO #RAG" at bounding box center [634, 248] width 963 height 19
click at [322, 387] on button "Sauvegarder" at bounding box center [636, 390] width 979 height 42
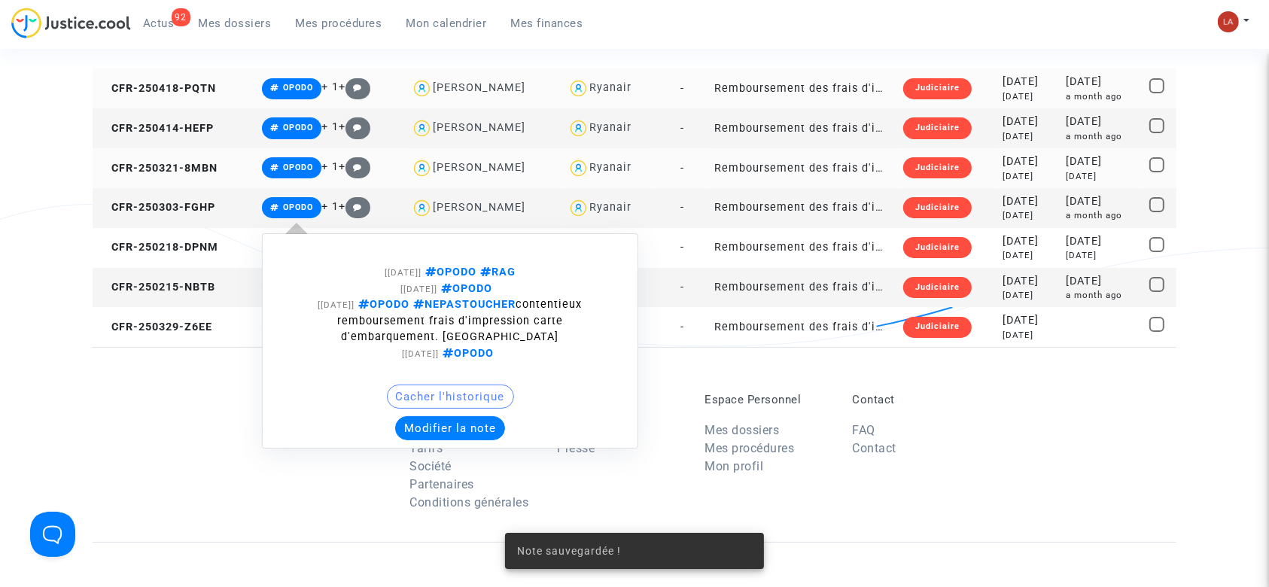
click at [436, 418] on button "Modifier la note" at bounding box center [450, 428] width 110 height 24
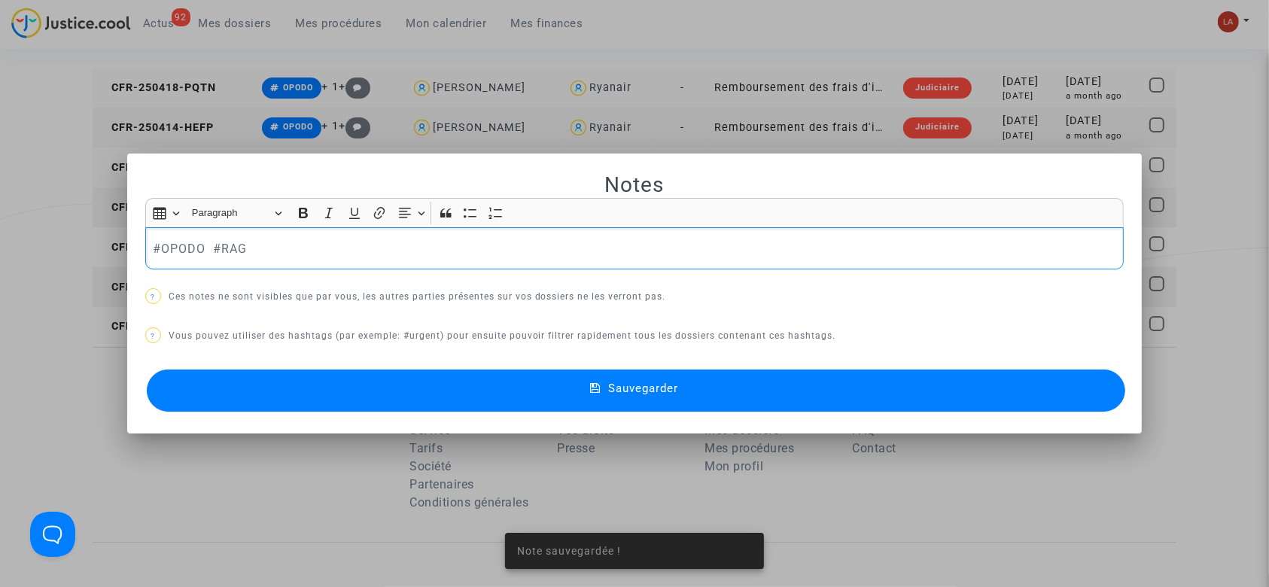
click at [329, 230] on div "#OPODO #RAG" at bounding box center [634, 248] width 979 height 42
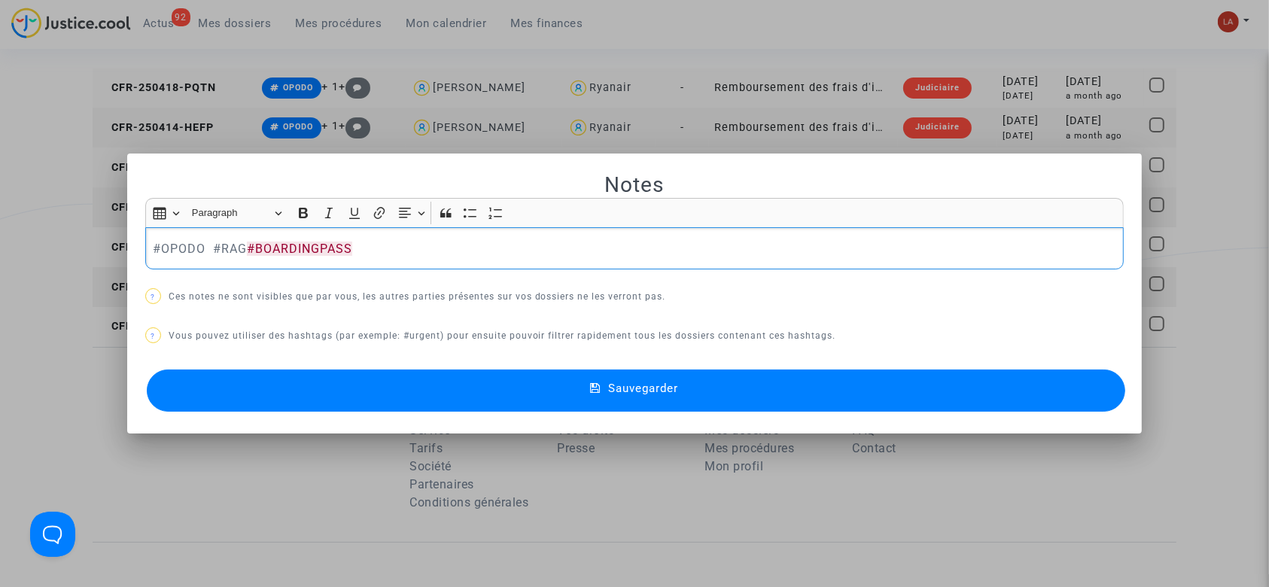
click at [247, 245] on span "#BOARDINGPASS" at bounding box center [299, 249] width 105 height 14
click at [336, 400] on button "Sauvegarder" at bounding box center [636, 390] width 979 height 42
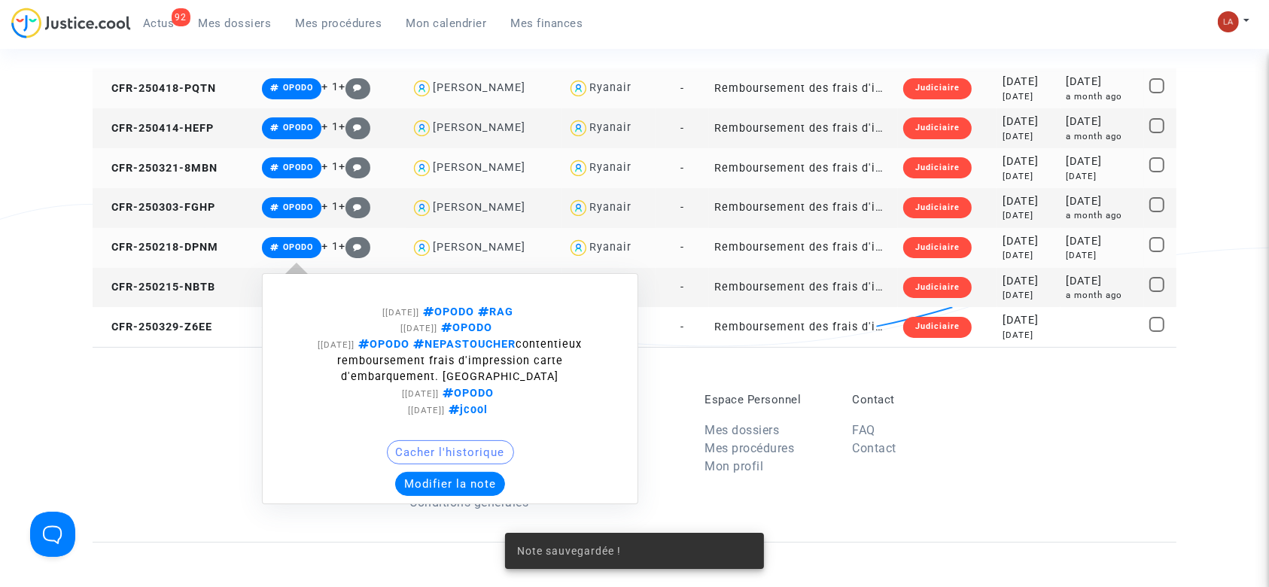
click at [412, 476] on button "Modifier la note" at bounding box center [450, 484] width 110 height 24
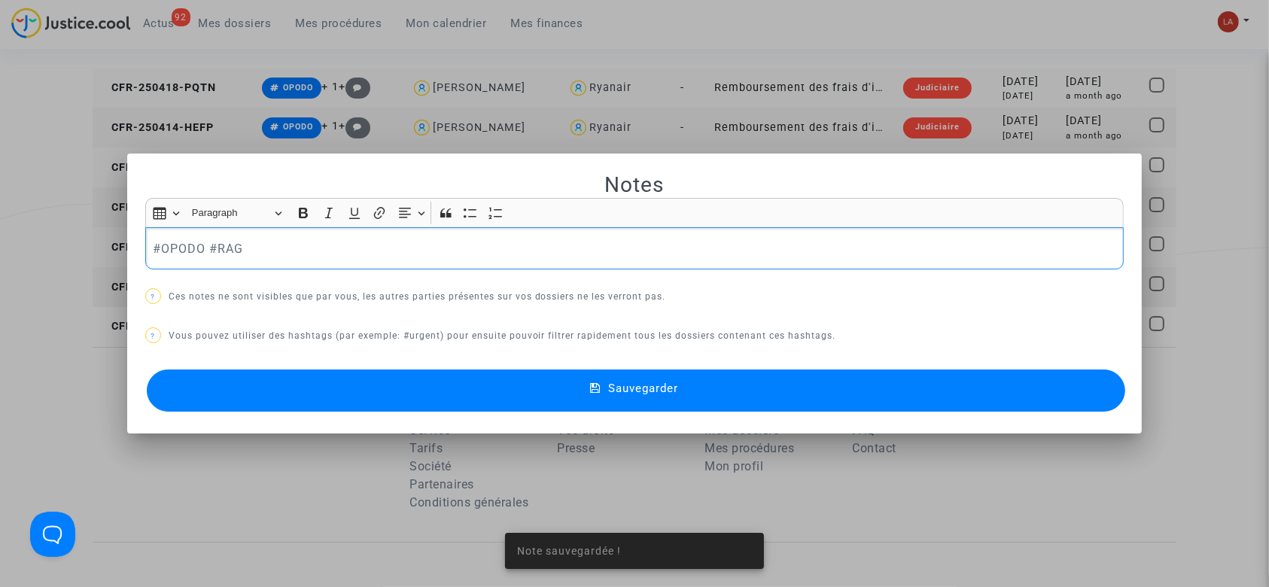
click at [263, 255] on p "#OPODO #RAG" at bounding box center [634, 248] width 963 height 19
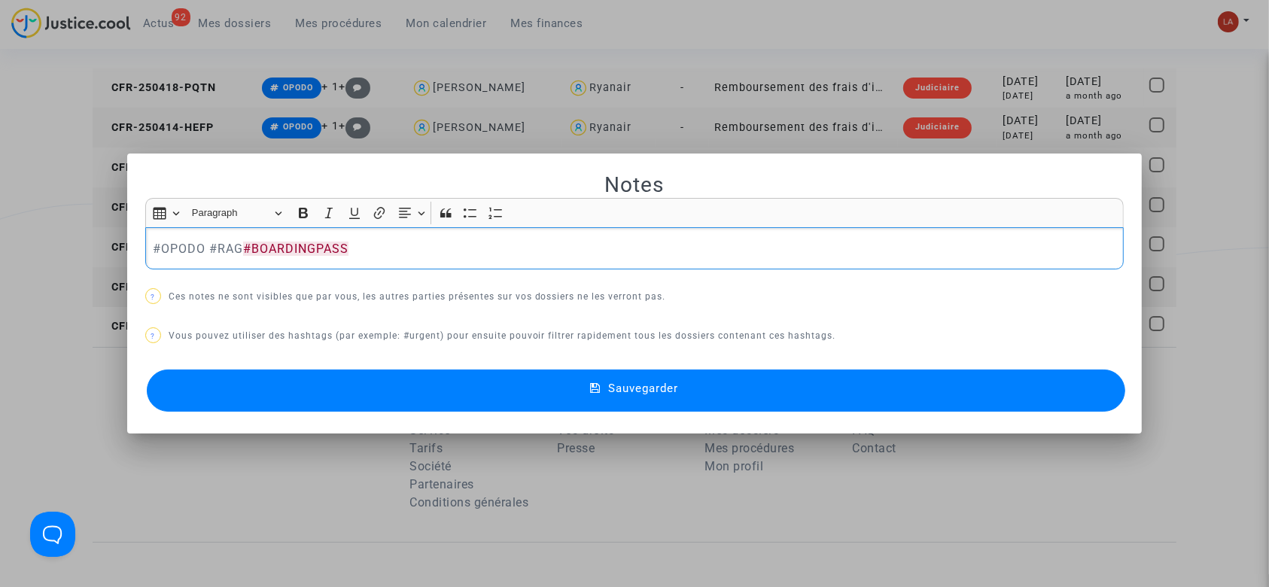
click at [292, 382] on button "Sauvegarder" at bounding box center [636, 390] width 979 height 42
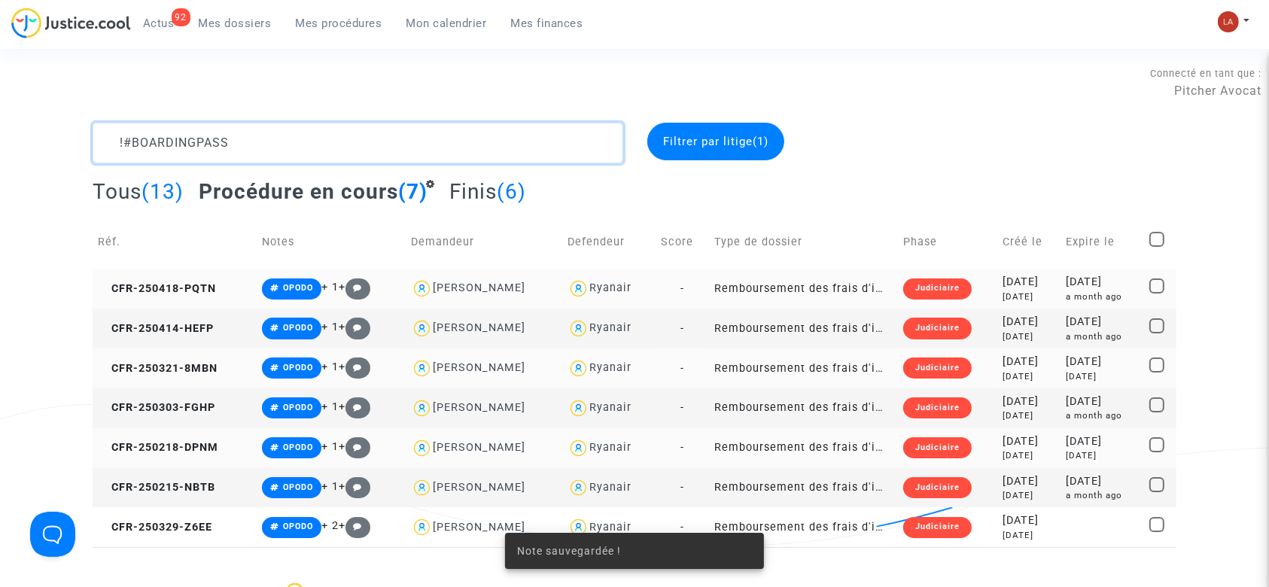
click at [381, 153] on textarea at bounding box center [358, 143] width 531 height 41
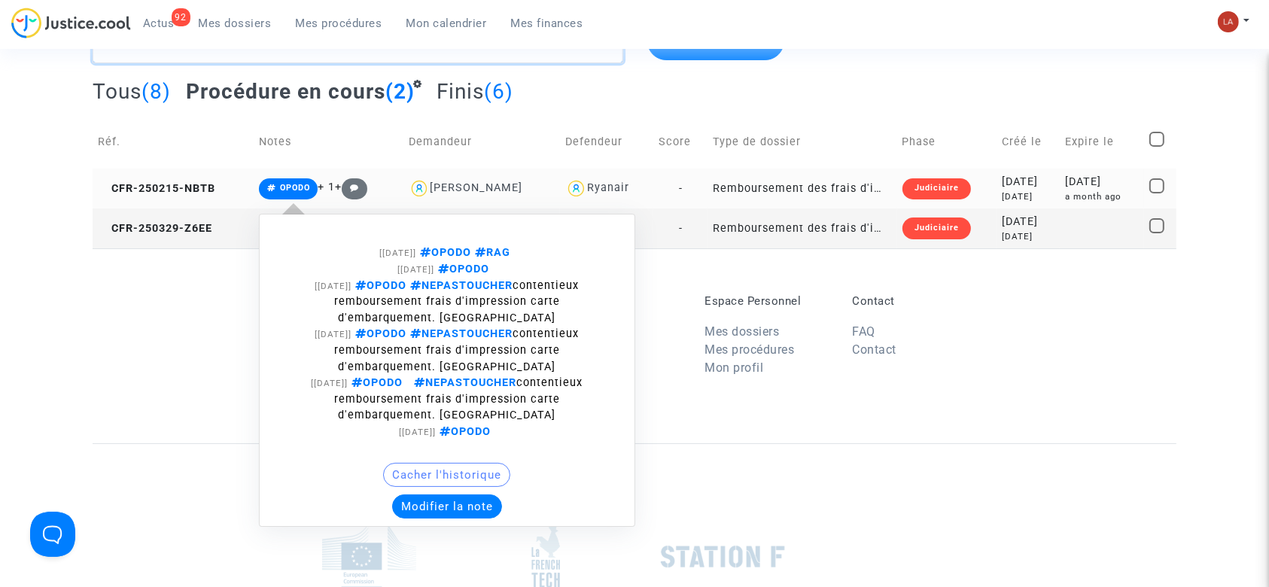
type textarea "!#BOARDINGPASS"
click at [428, 512] on button "Modifier la note" at bounding box center [447, 506] width 110 height 24
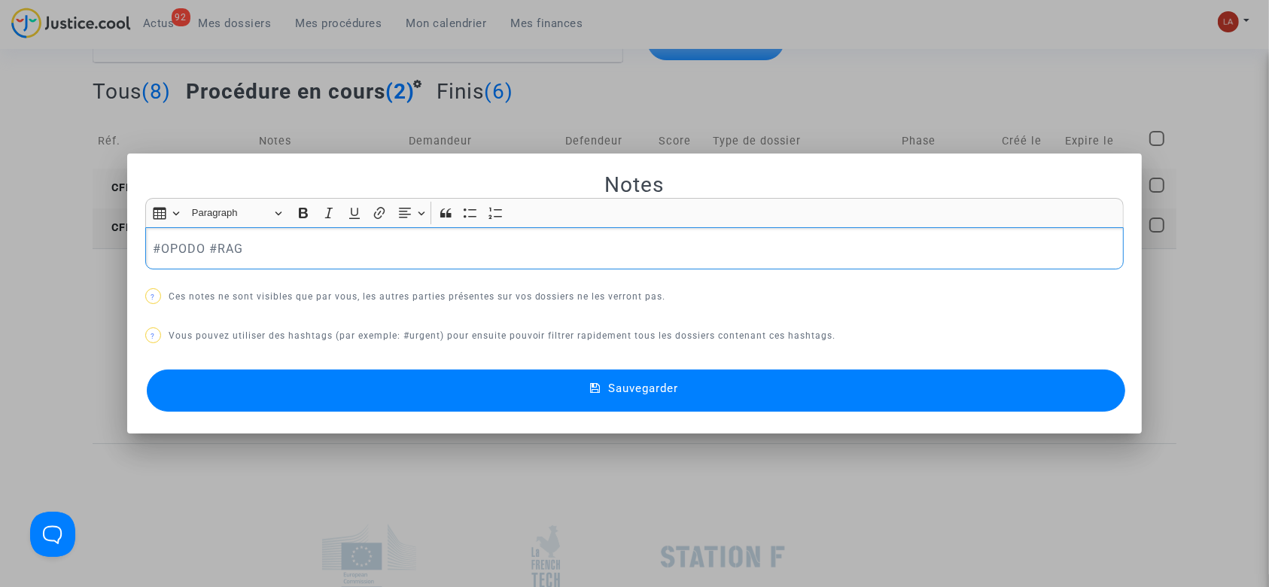
click at [294, 230] on div "#OPODO #RAG" at bounding box center [634, 248] width 979 height 42
click at [308, 418] on mat-dialog-container "Notes Rich Text Editor Insert table Insert table Heading Paragraph Paragraph He…" at bounding box center [634, 294] width 1015 height 281
click at [277, 392] on button "Sauvegarder" at bounding box center [636, 390] width 979 height 42
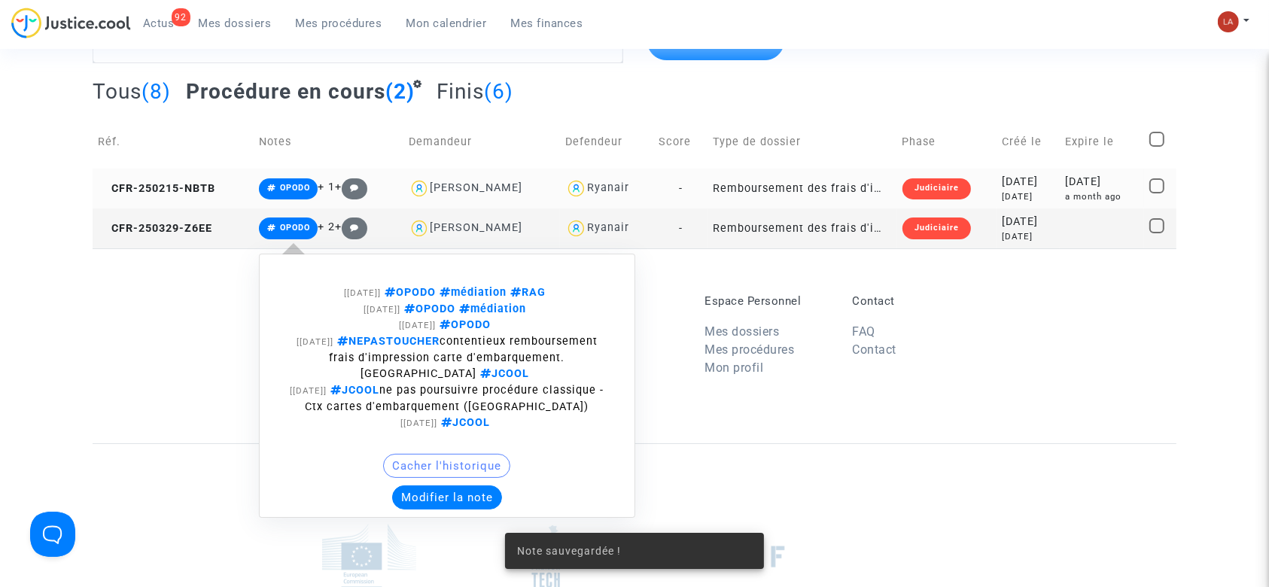
click at [424, 500] on button "Modifier la note" at bounding box center [447, 497] width 110 height 24
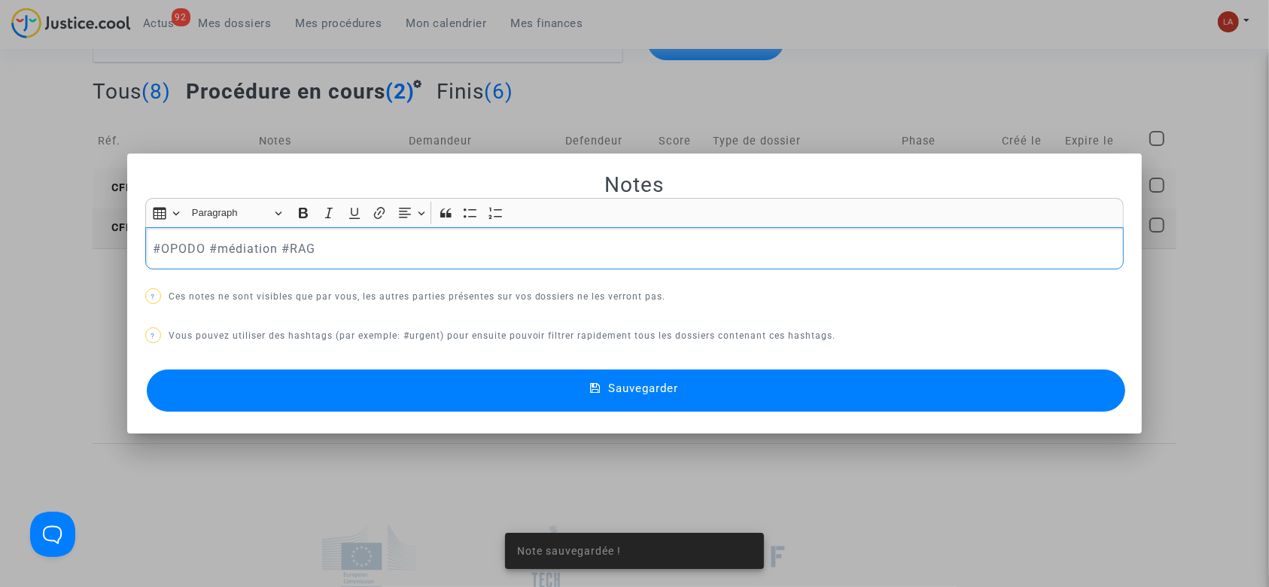
click at [330, 239] on p "#OPODO #médiation #RAG" at bounding box center [634, 248] width 963 height 19
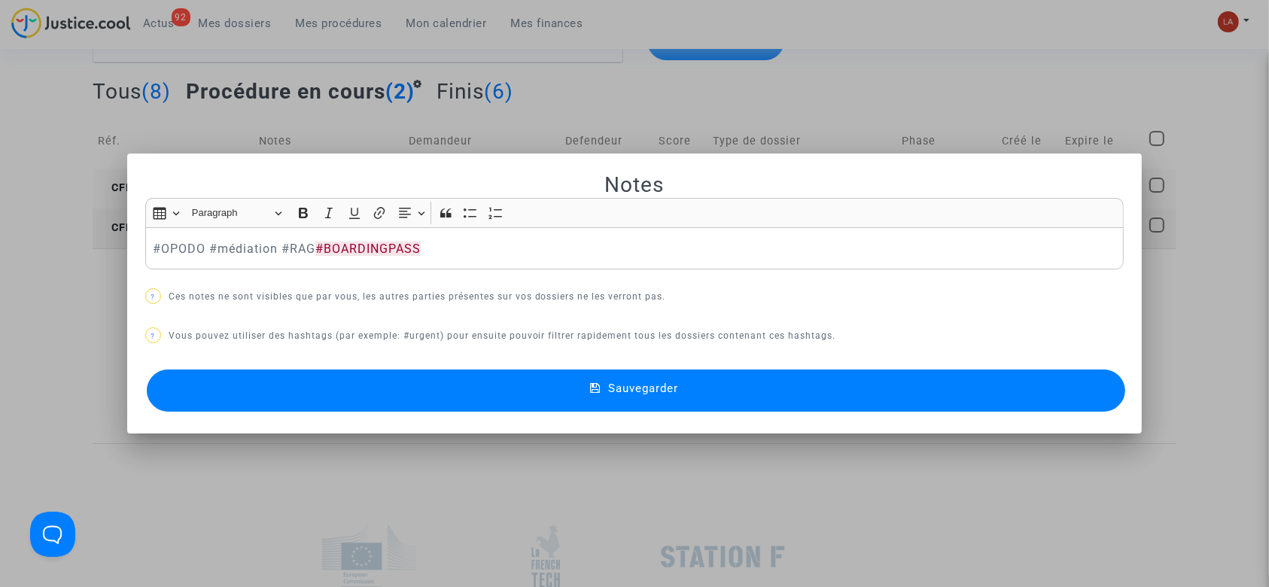
click at [396, 400] on button "Sauvegarder" at bounding box center [636, 390] width 979 height 42
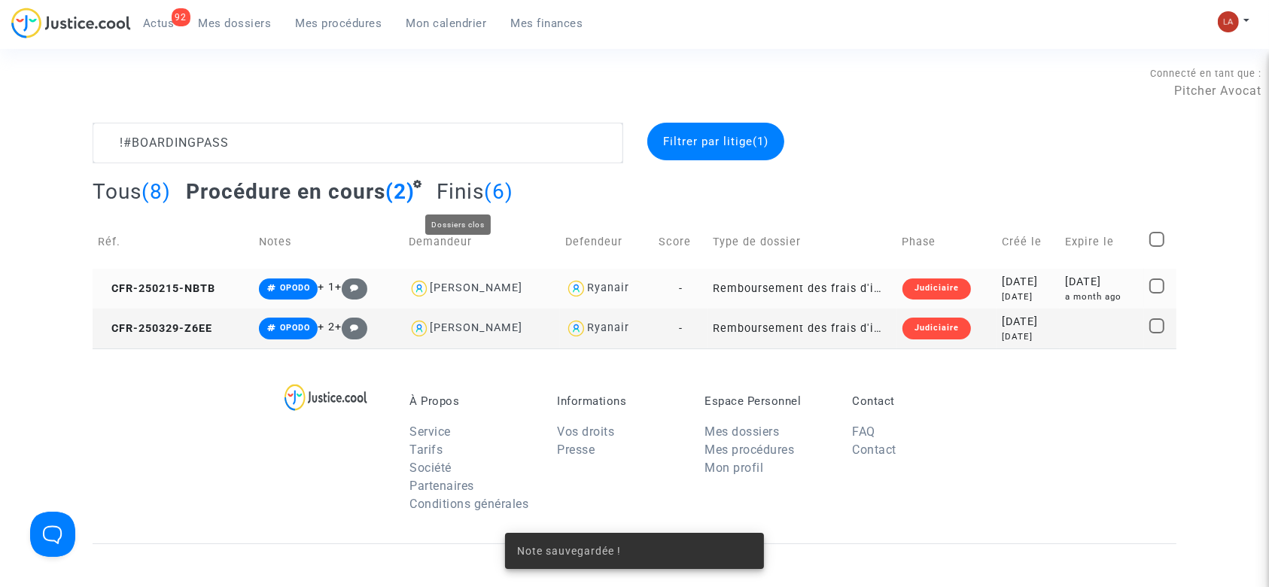
click at [460, 186] on span "Finis" at bounding box center [459, 191] width 47 height 25
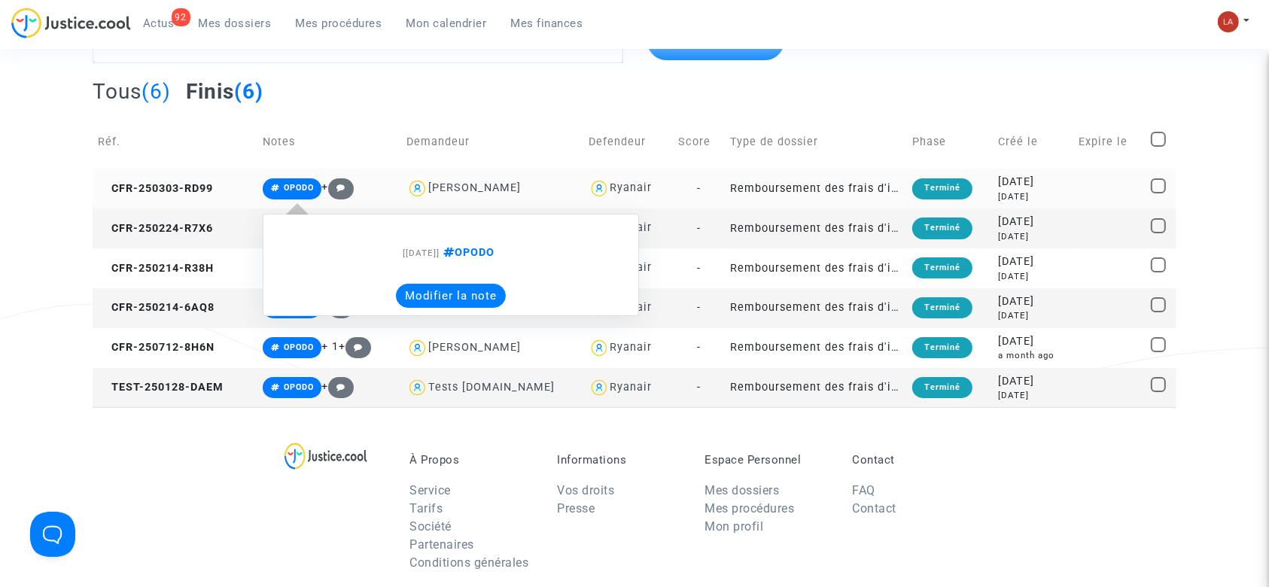
click at [418, 289] on button "Modifier la note" at bounding box center [451, 296] width 110 height 24
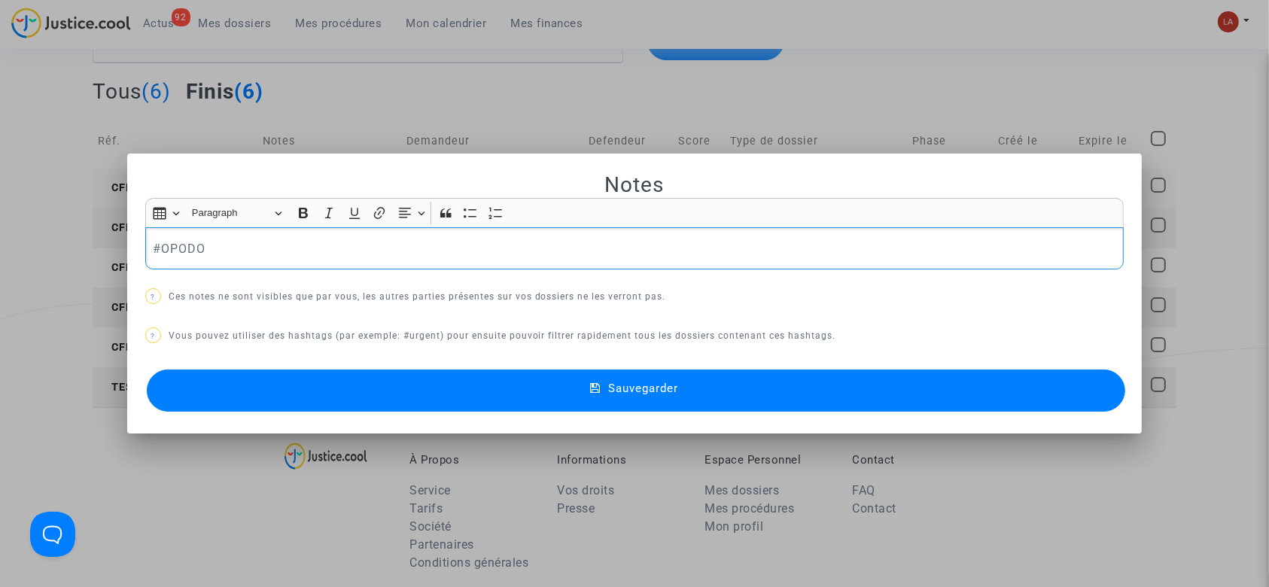
click at [378, 253] on p "#OPODO" at bounding box center [634, 248] width 963 height 19
click at [332, 384] on button "Sauvegarder" at bounding box center [636, 390] width 979 height 42
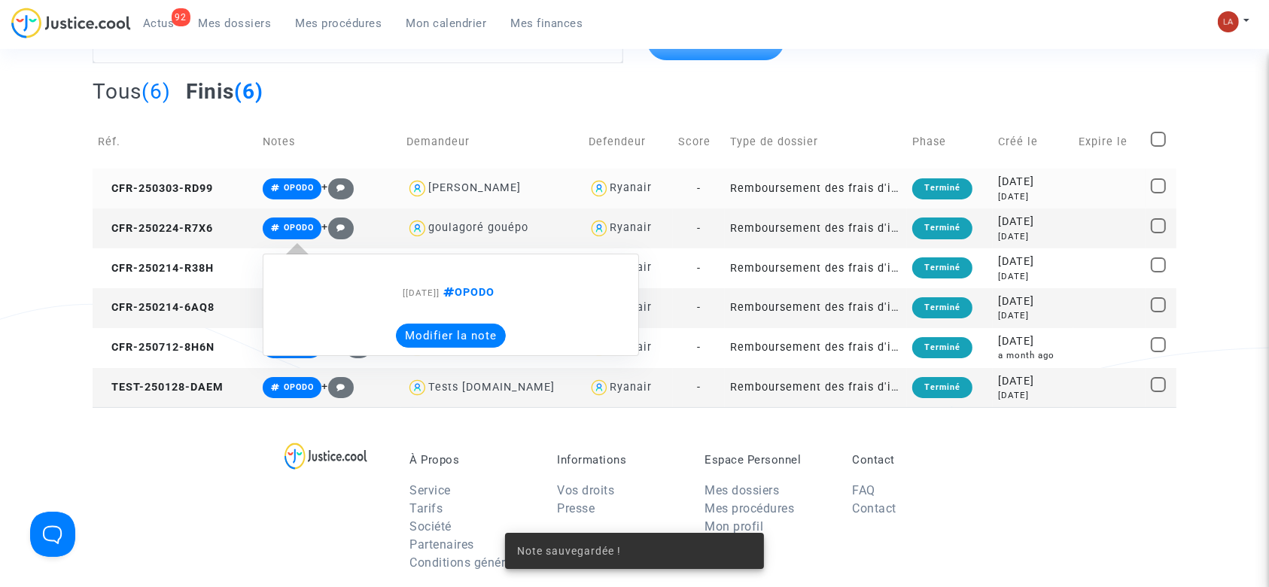
click at [435, 340] on button "Modifier la note" at bounding box center [451, 336] width 110 height 24
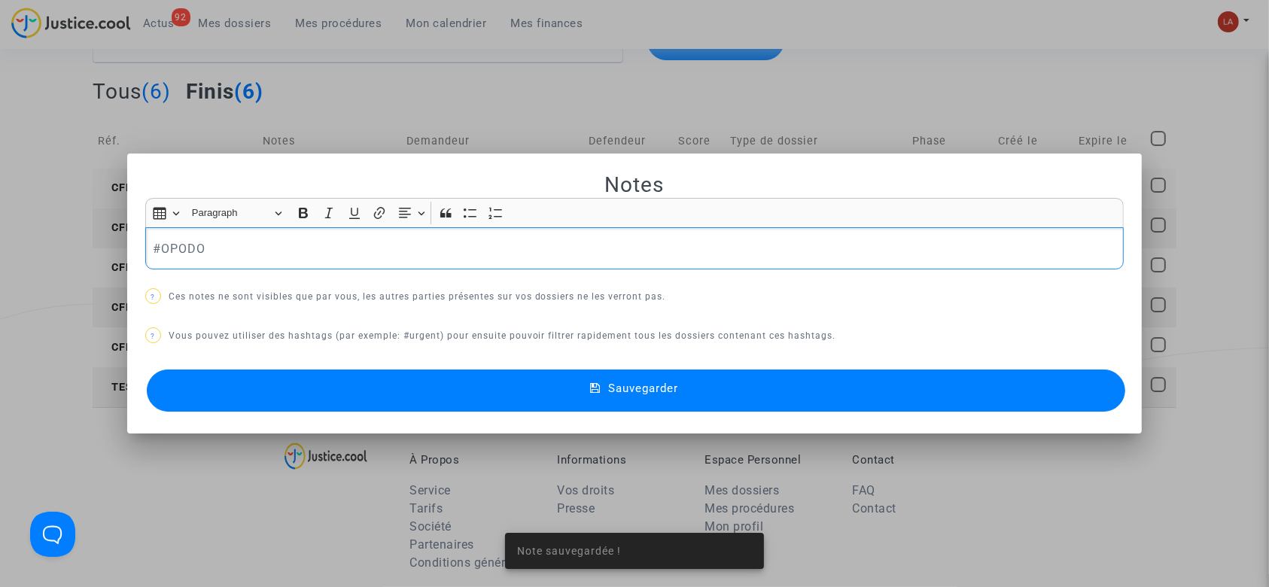
click at [299, 262] on div "#OPODO" at bounding box center [634, 248] width 979 height 42
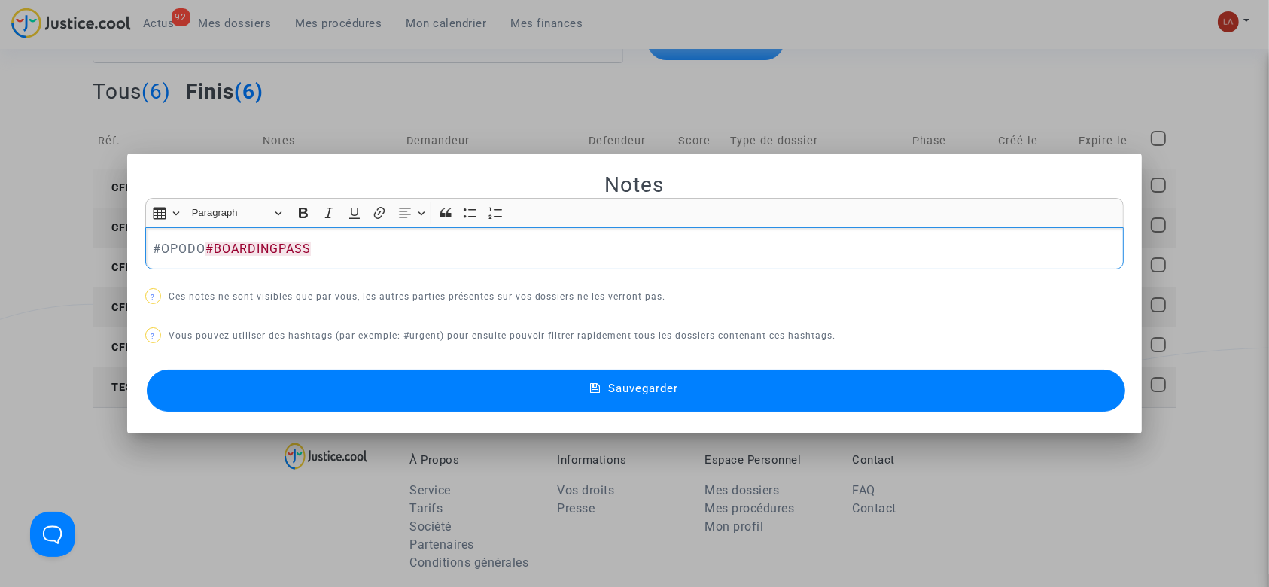
click at [325, 415] on div "Sauvegarder" at bounding box center [634, 391] width 979 height 50
click at [301, 373] on button "Sauvegarder" at bounding box center [636, 390] width 979 height 42
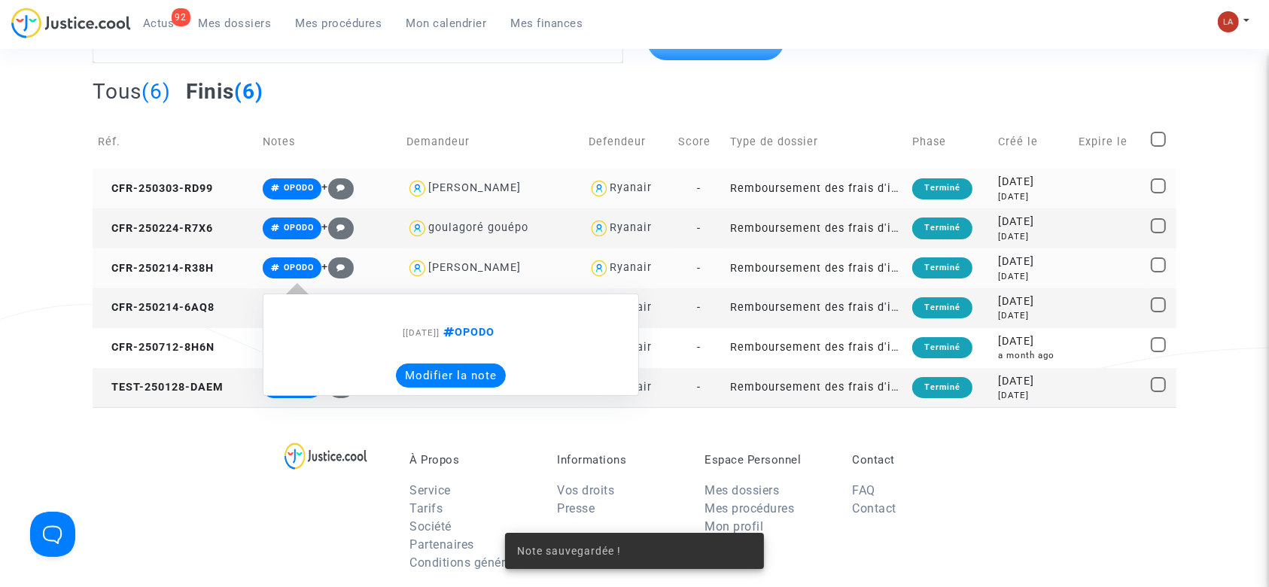
click at [415, 380] on button "Modifier la note" at bounding box center [451, 375] width 110 height 24
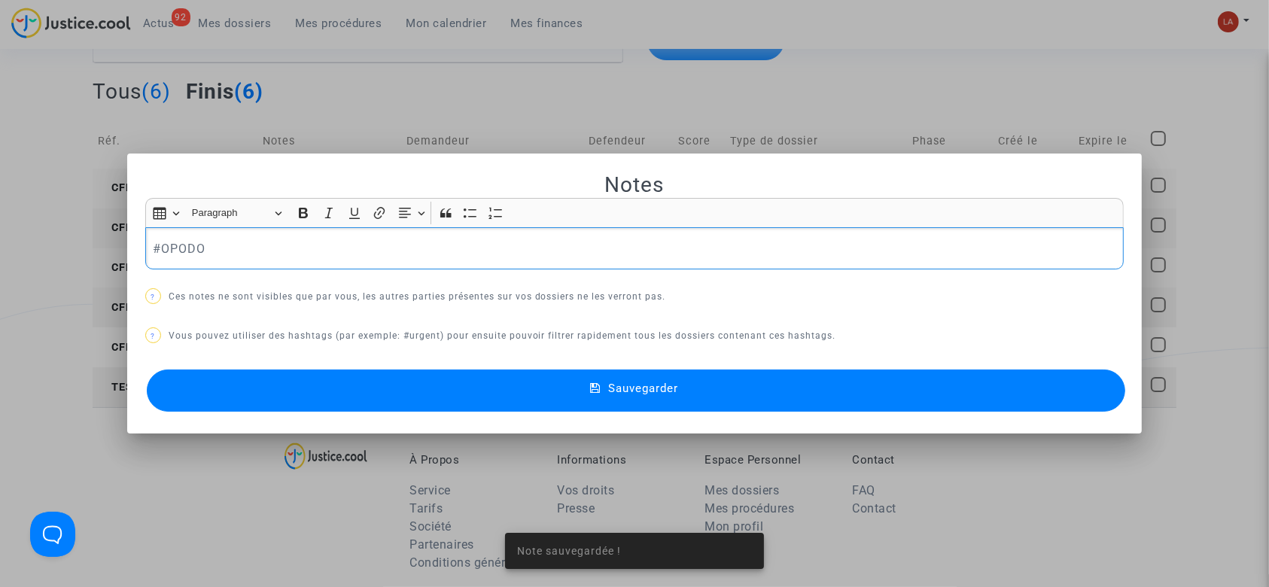
click at [309, 253] on p "#OPODO" at bounding box center [634, 248] width 963 height 19
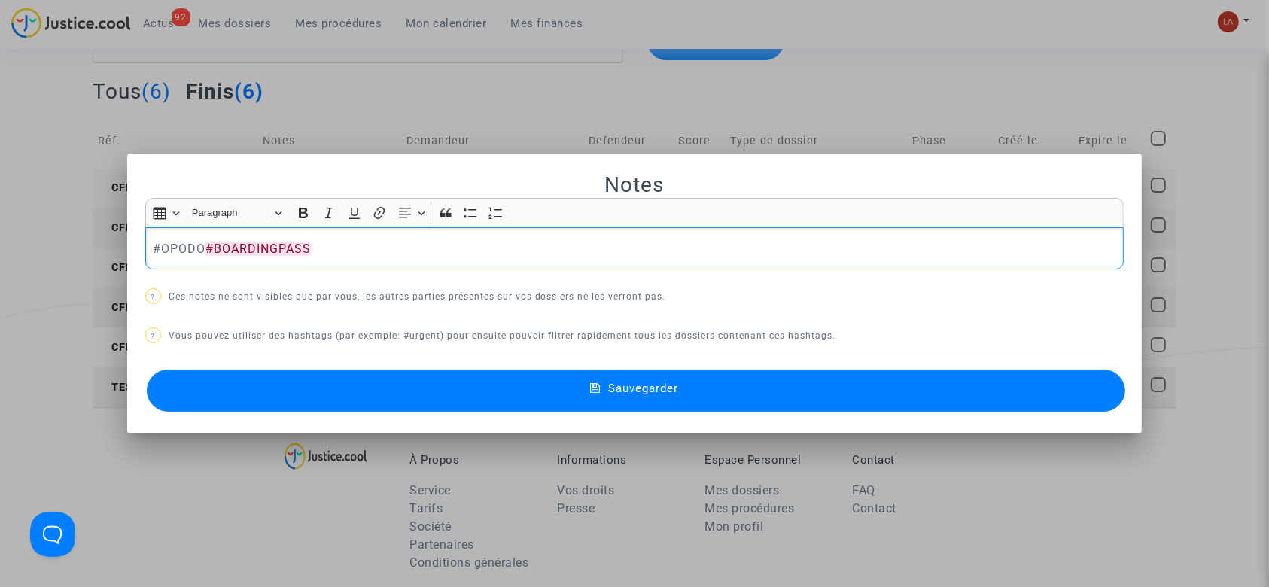
click at [337, 396] on button "Sauvegarder" at bounding box center [636, 390] width 979 height 42
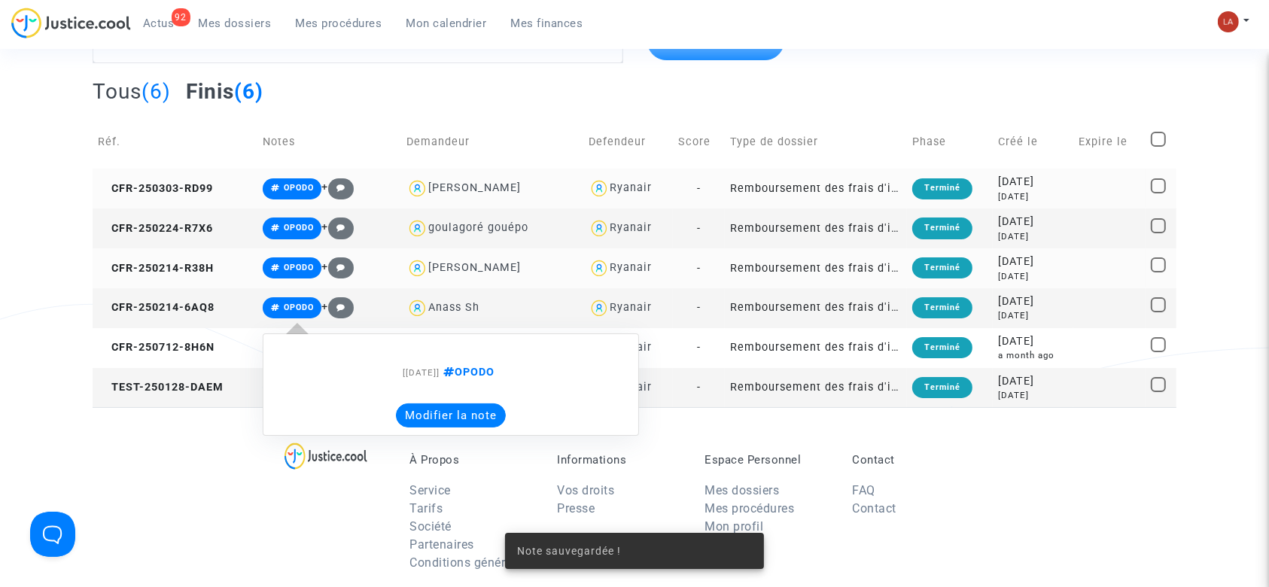
click at [451, 418] on button "Modifier la note" at bounding box center [451, 415] width 110 height 24
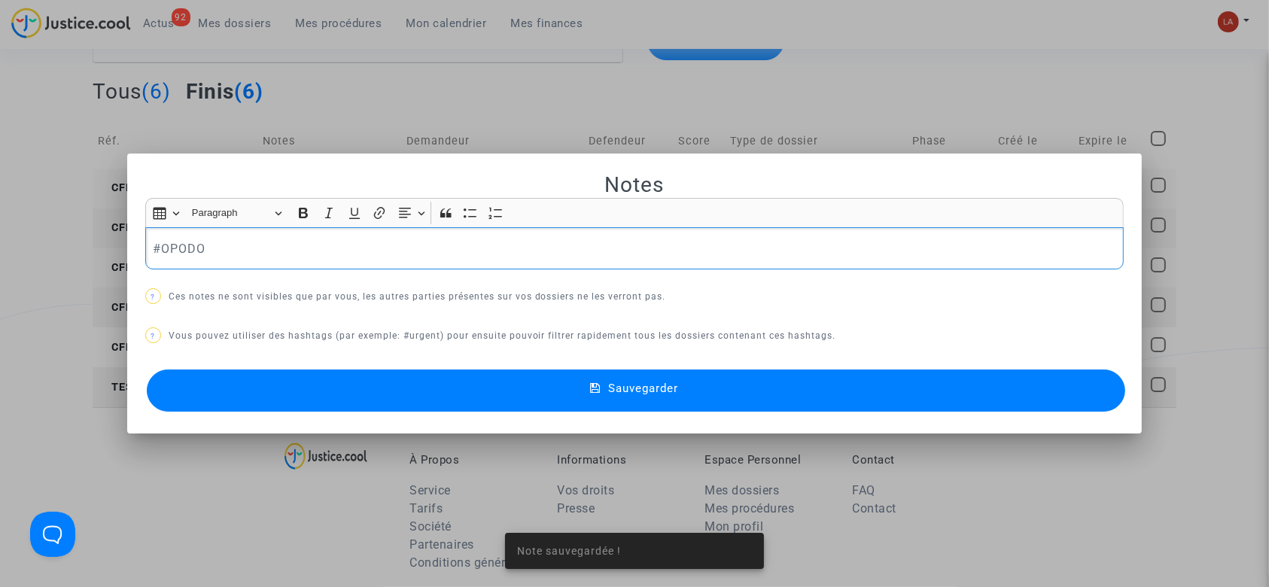
click at [326, 263] on div "#OPODO" at bounding box center [634, 248] width 979 height 42
click at [308, 387] on button "Sauvegarder" at bounding box center [636, 390] width 979 height 42
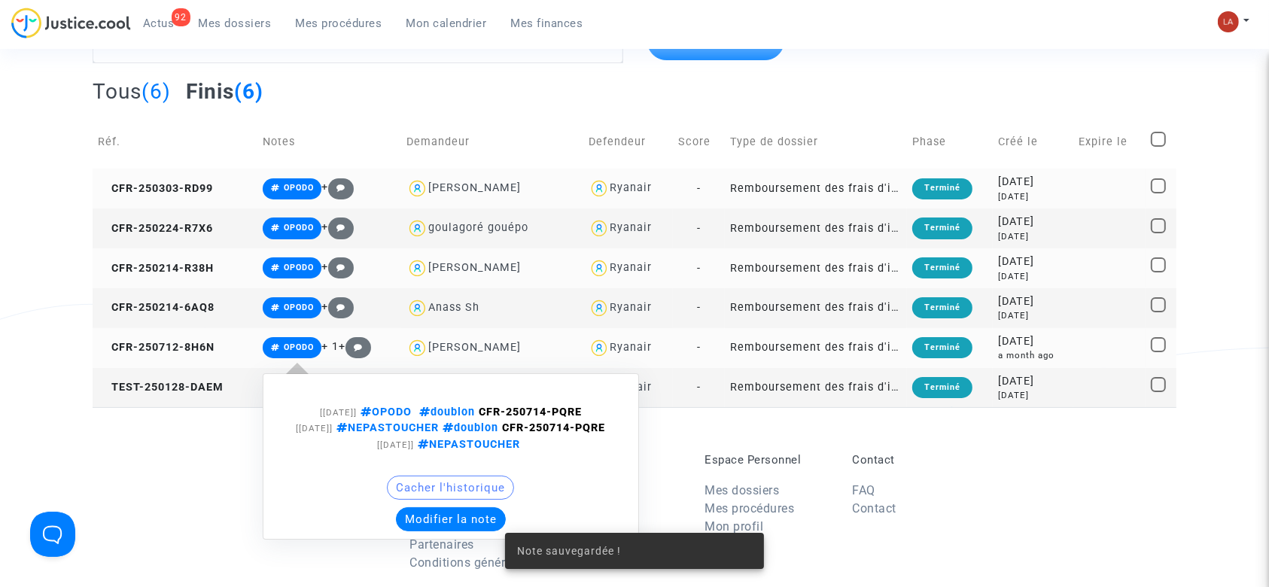
click at [434, 531] on button "Modifier la note" at bounding box center [451, 519] width 110 height 24
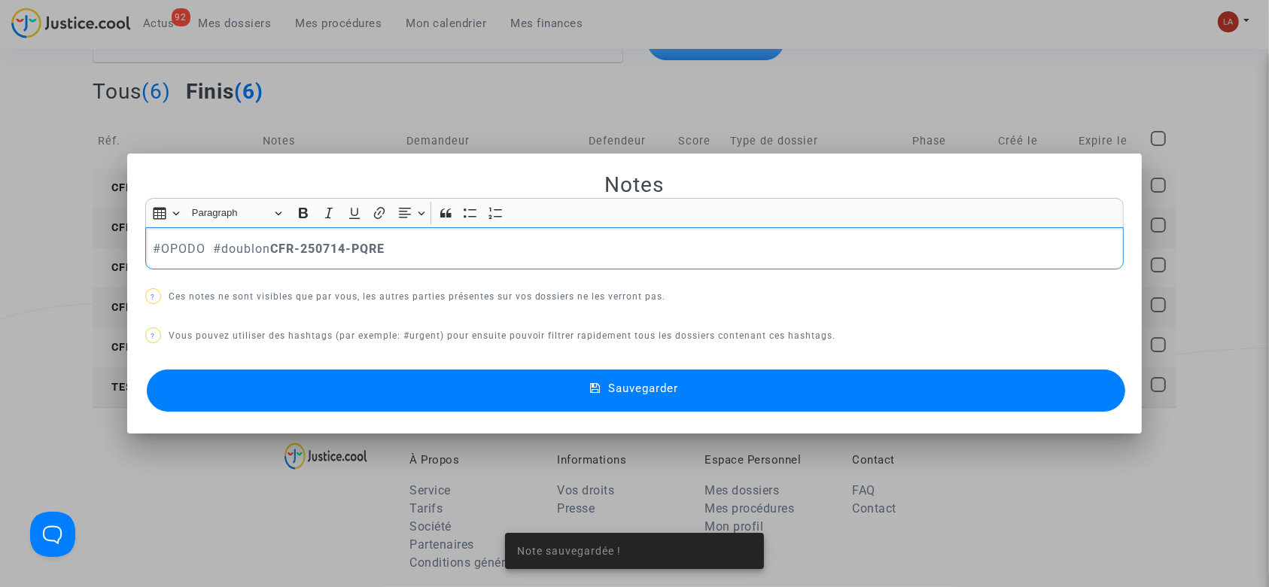
click at [449, 251] on p "#OPODO #doublon CFR-250714-PQRE" at bounding box center [634, 248] width 963 height 19
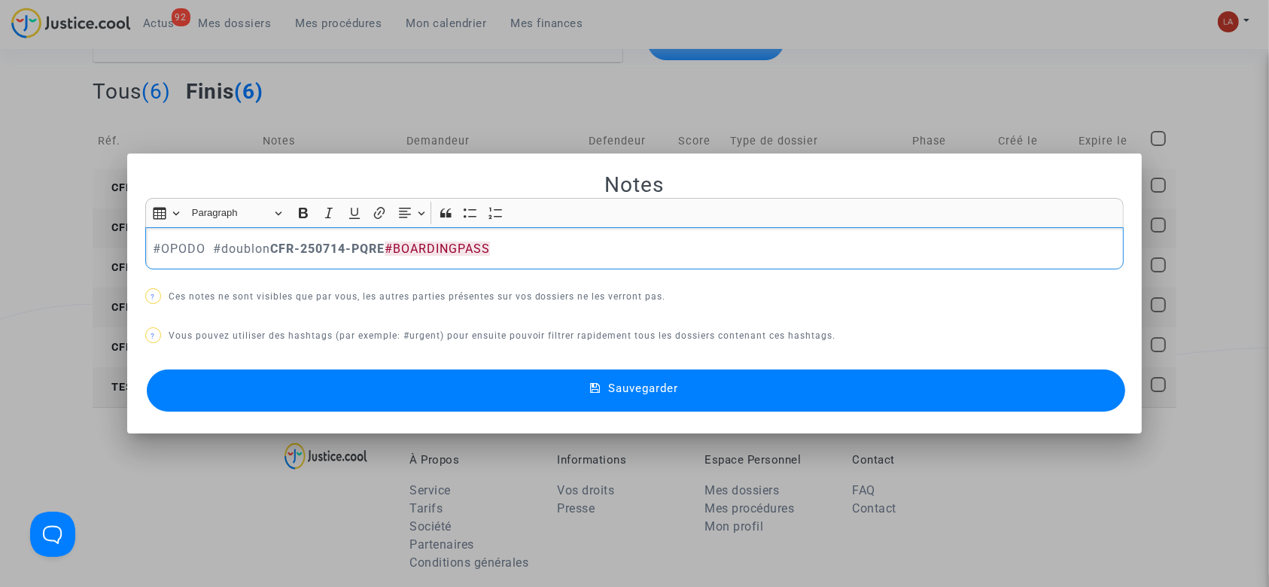
click at [451, 402] on button "Sauvegarder" at bounding box center [636, 390] width 979 height 42
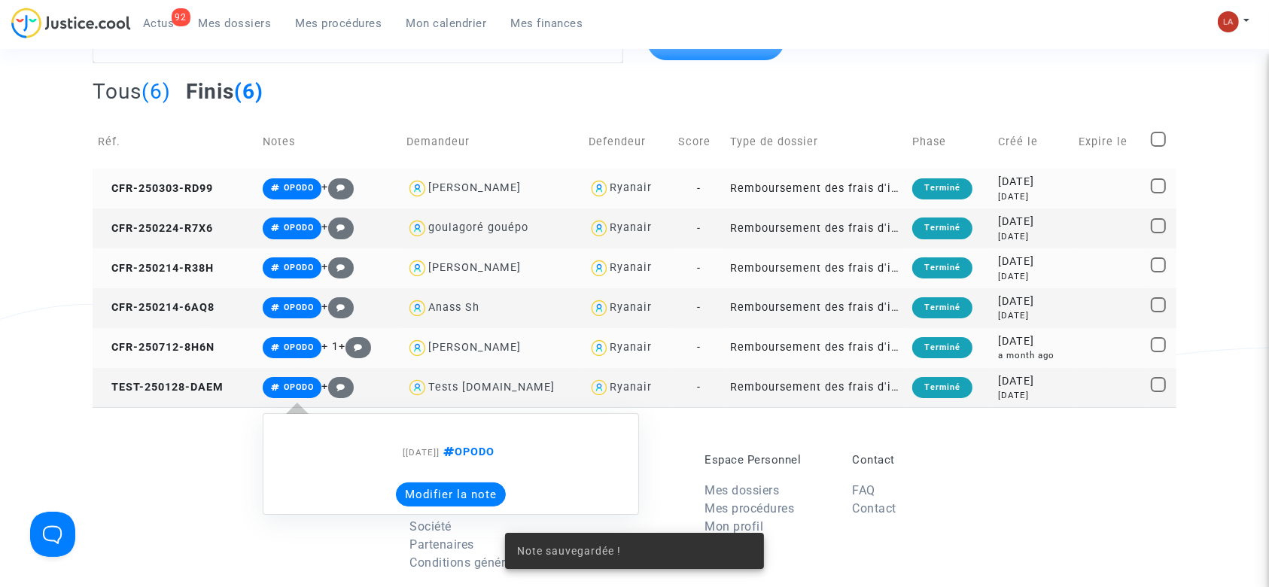
click at [433, 484] on button "Modifier la note" at bounding box center [451, 494] width 110 height 24
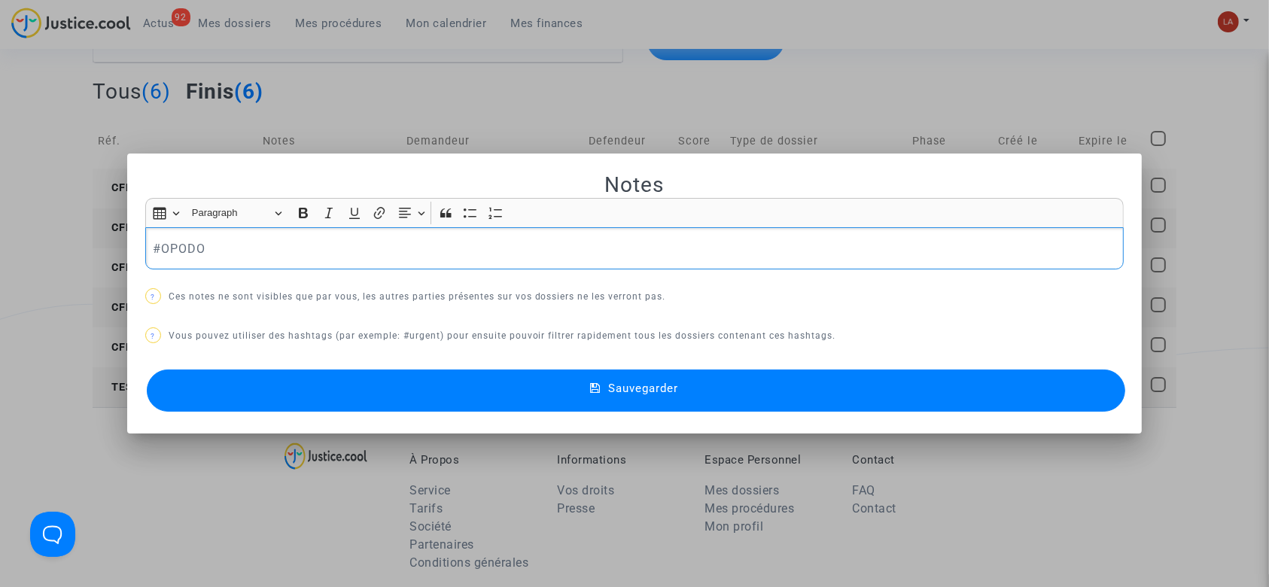
click at [330, 251] on p "#OPODO" at bounding box center [634, 248] width 963 height 19
click at [351, 417] on mat-dialog-container "Notes Rich Text Editor Insert table Insert table Heading Paragraph Paragraph He…" at bounding box center [634, 294] width 1015 height 281
click at [350, 385] on button "Sauvegarder" at bounding box center [636, 390] width 979 height 42
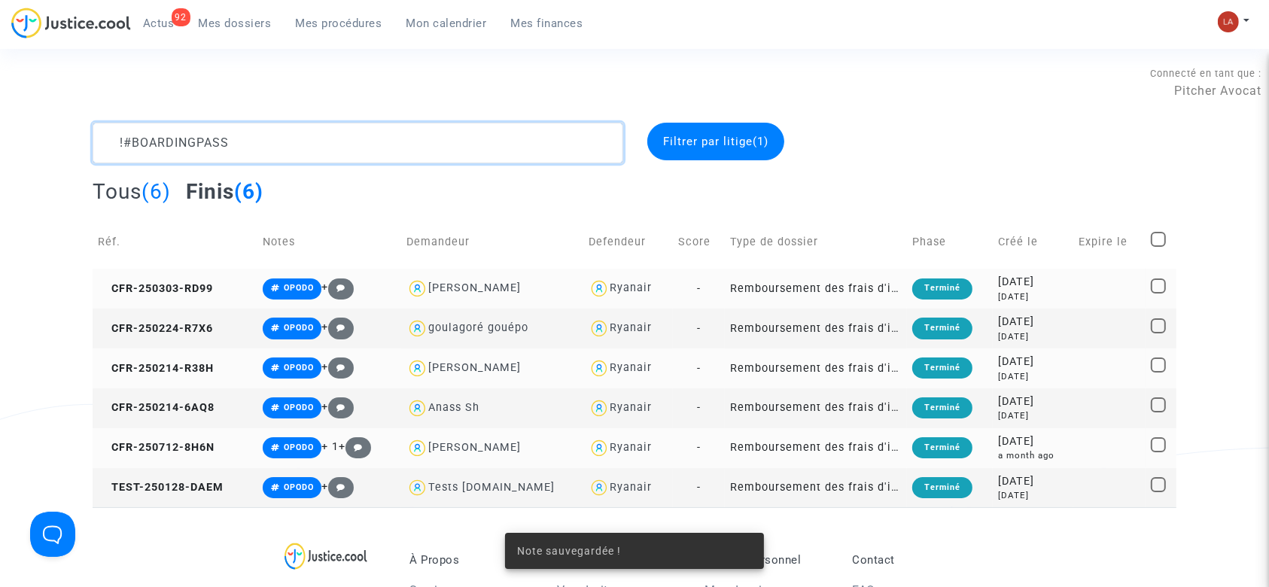
click at [319, 148] on textarea at bounding box center [358, 143] width 531 height 41
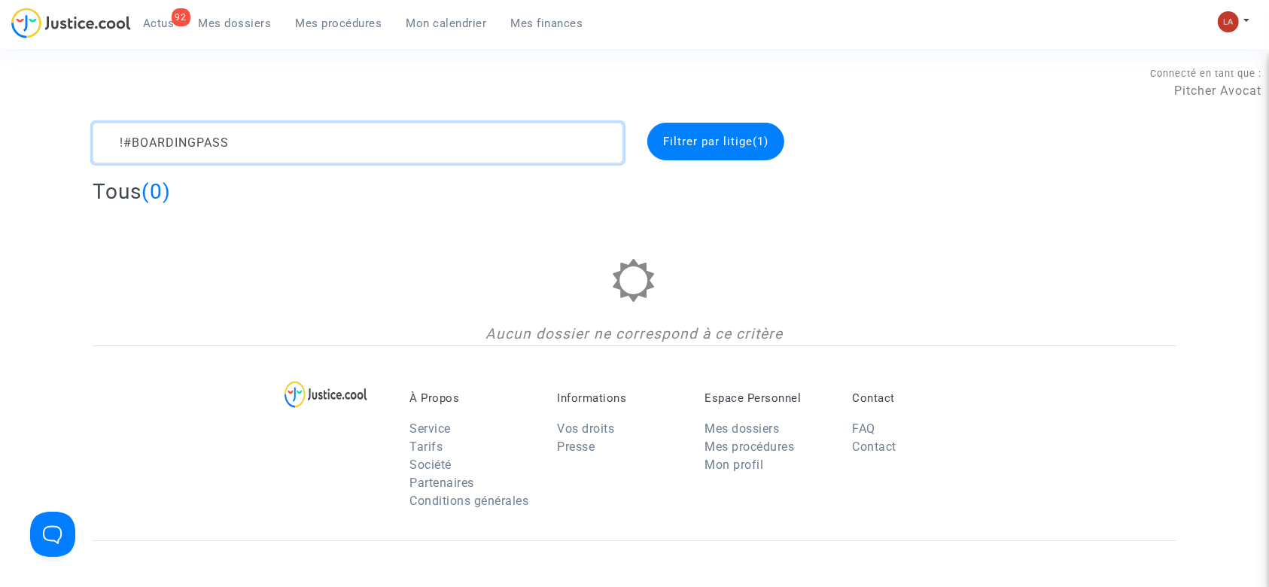
type textarea "!#BOARDINGPASS"
click at [267, 123] on textarea at bounding box center [358, 143] width 531 height 41
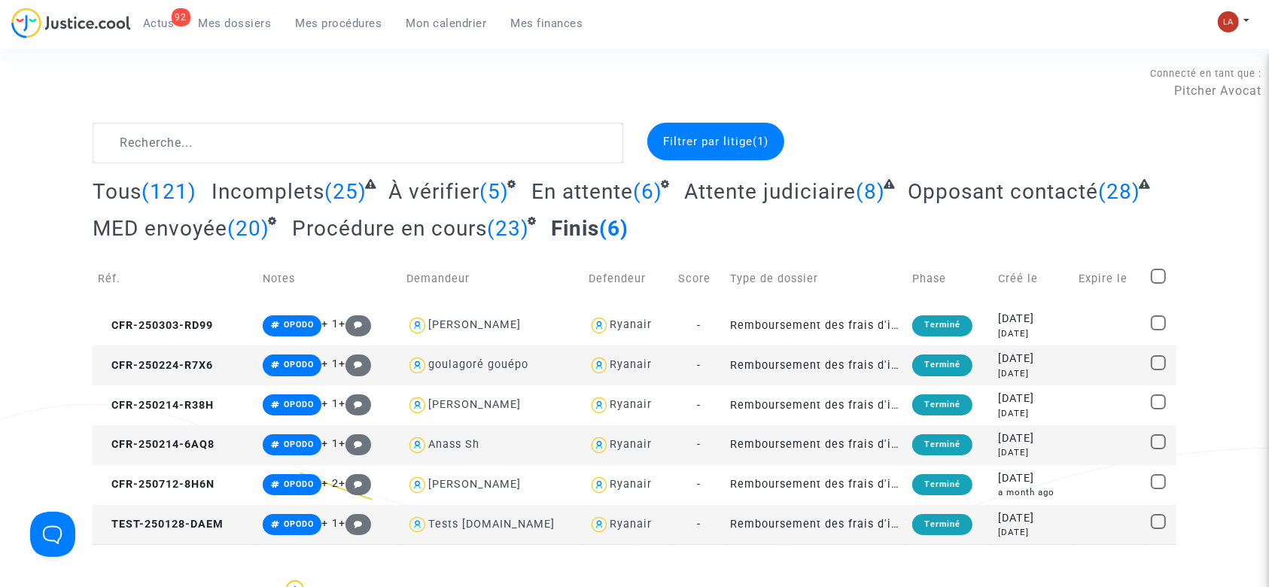
click at [754, 141] on span "(1)" at bounding box center [760, 142] width 16 height 14
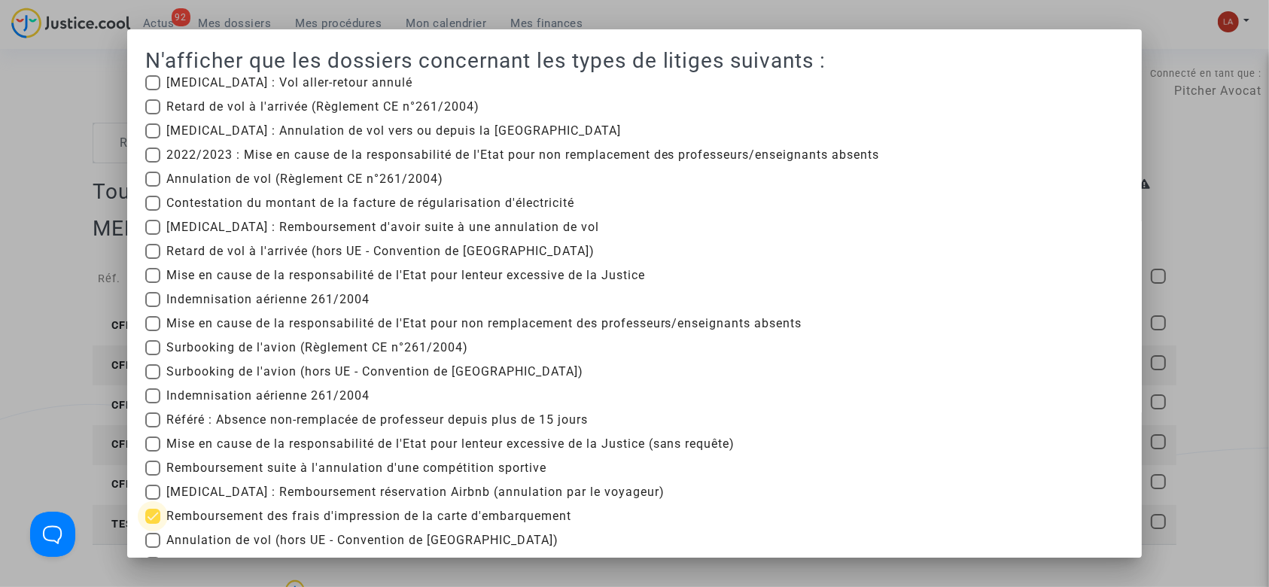
click at [227, 512] on span "Remboursement des frais d'impression de la carte d'embarquement" at bounding box center [368, 516] width 405 height 18
click at [153, 524] on input "Remboursement des frais d'impression de la carte d'embarquement" at bounding box center [152, 524] width 1 height 1
checkbox input "false"
click at [38, 183] on div at bounding box center [634, 293] width 1269 height 587
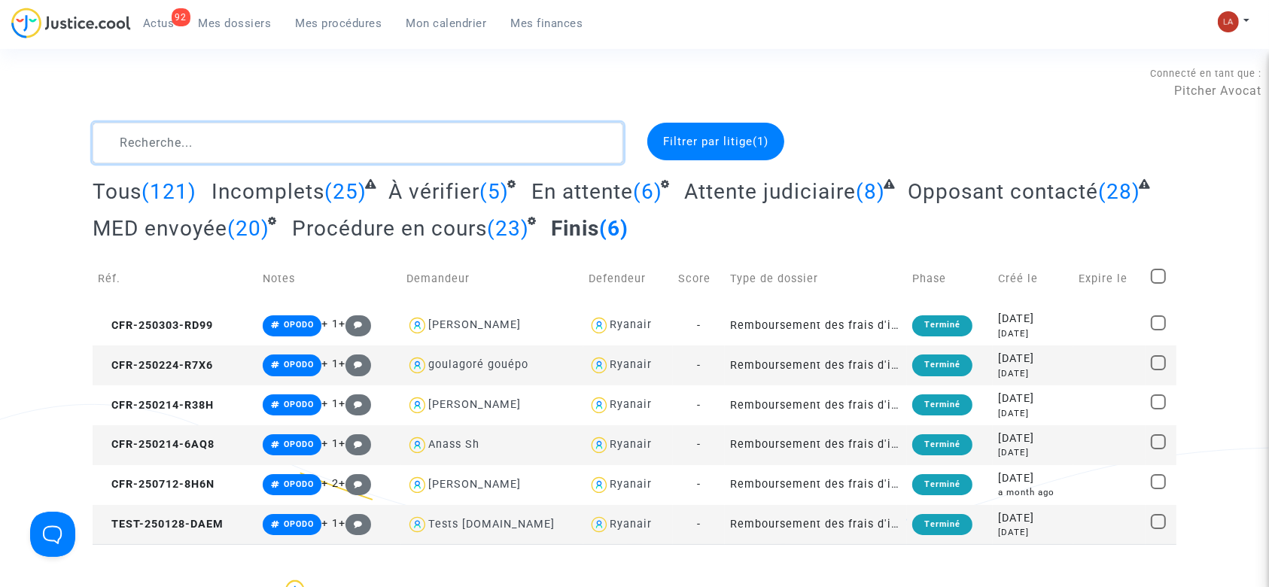
drag, startPoint x: 336, startPoint y: 127, endPoint x: 527, endPoint y: 148, distance: 191.5
click at [336, 127] on textarea at bounding box center [358, 143] width 531 height 41
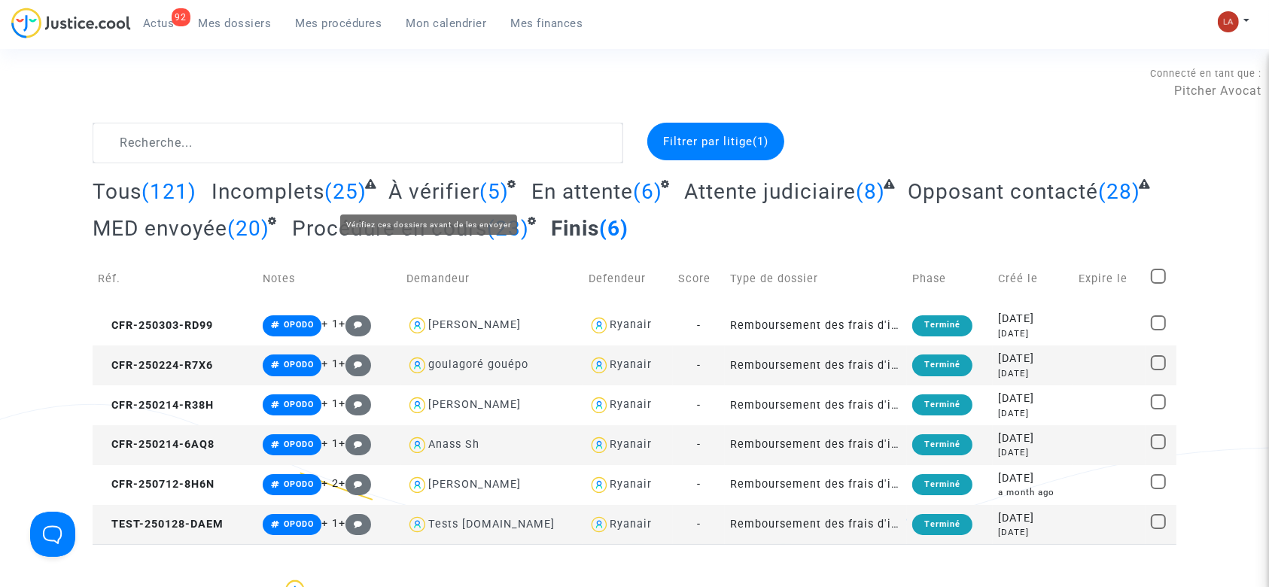
click at [436, 198] on span "À vérifier" at bounding box center [433, 191] width 91 height 25
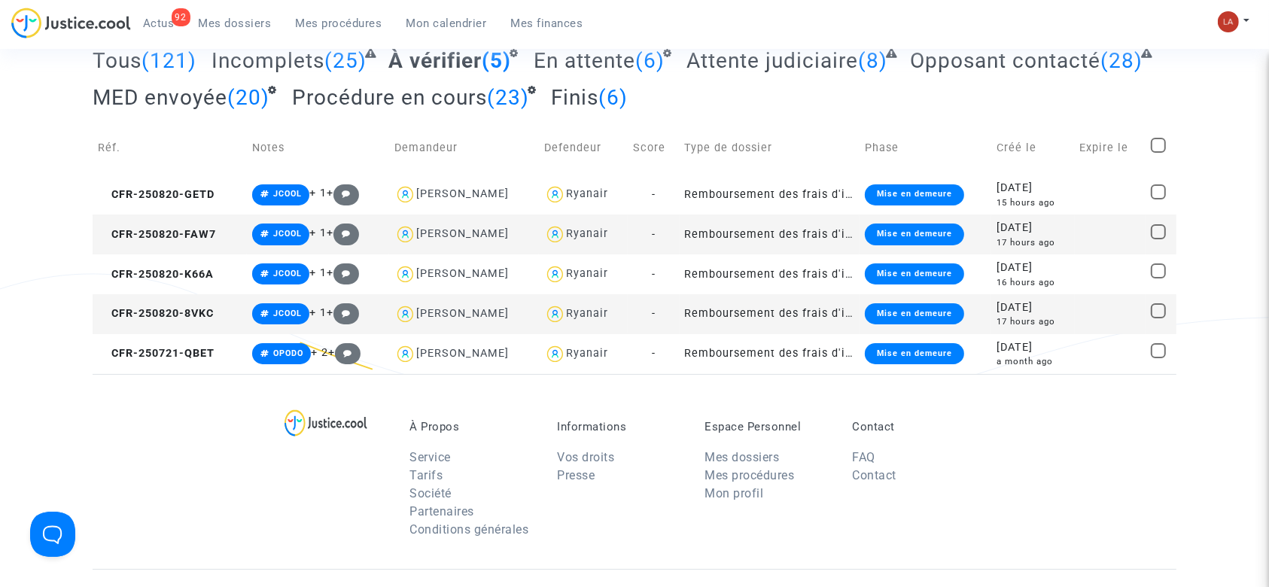
scroll to position [100, 0]
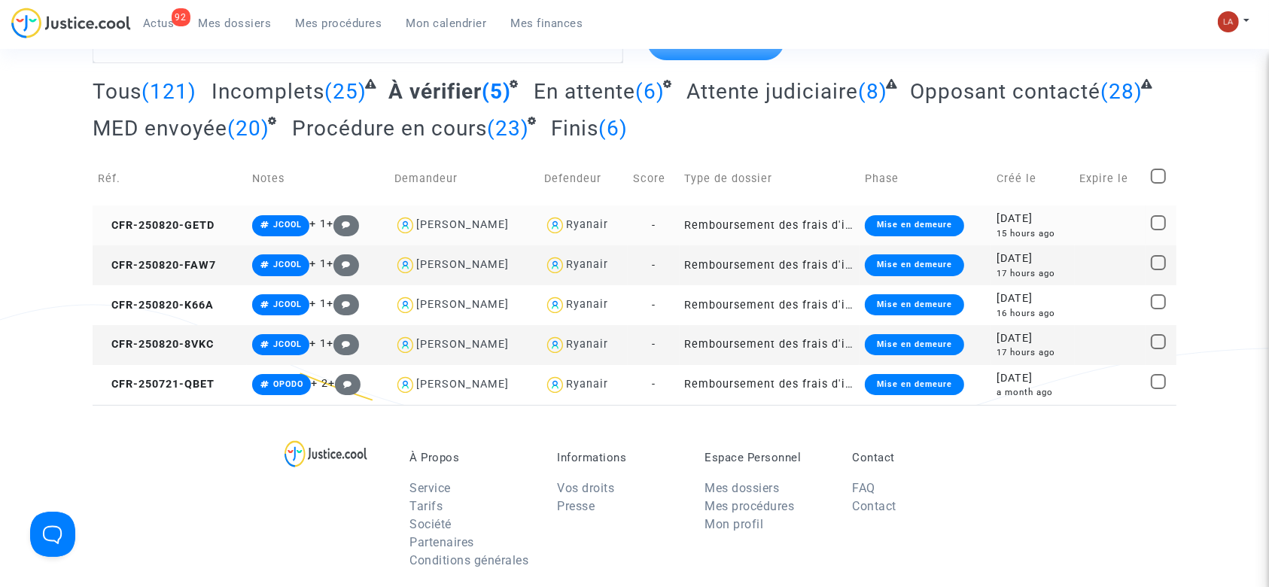
click at [175, 209] on td "CFR-250820-GETD" at bounding box center [170, 225] width 154 height 40
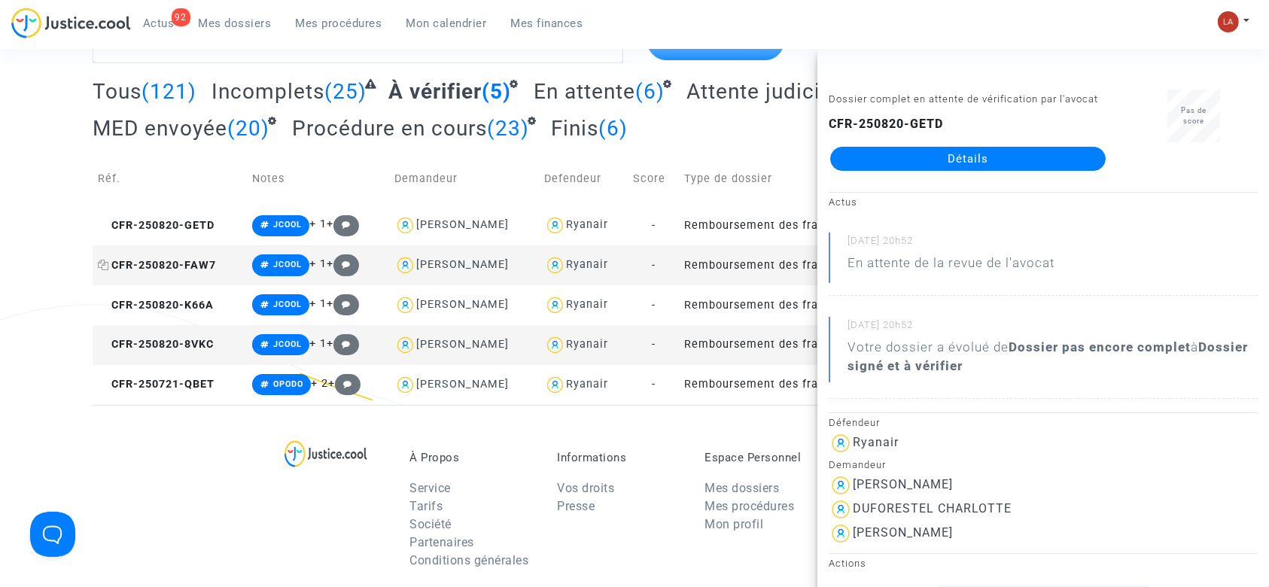
click at [147, 259] on span "CFR-250820-FAW7" at bounding box center [157, 265] width 118 height 13
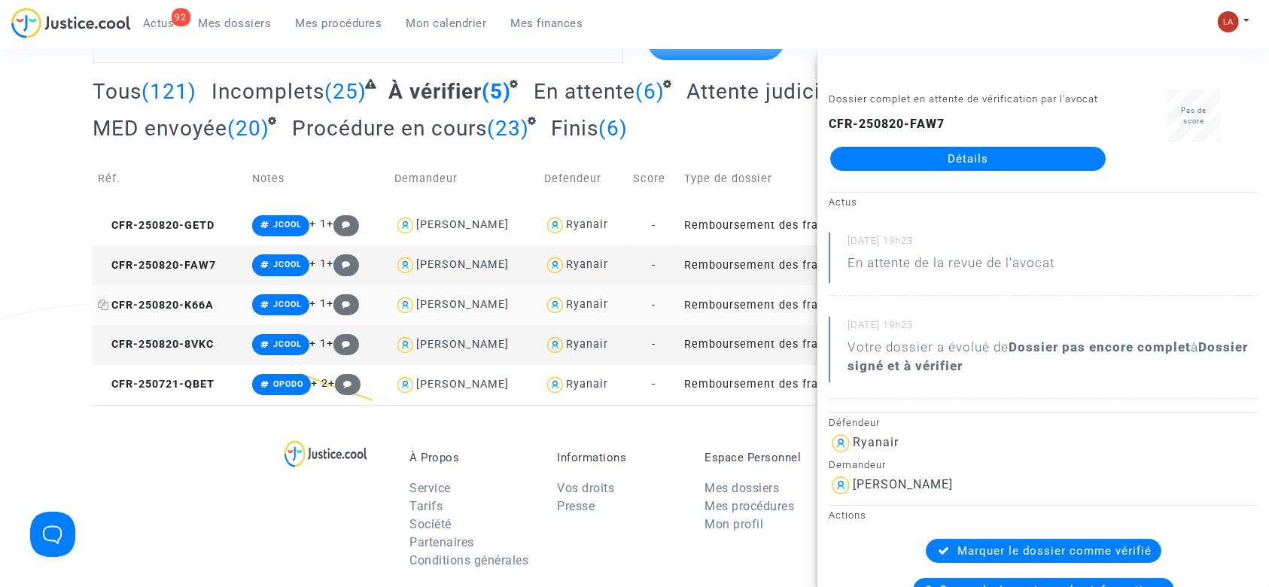
click at [182, 306] on span "CFR-250820-K66A" at bounding box center [156, 305] width 116 height 13
drag, startPoint x: 719, startPoint y: 232, endPoint x: 880, endPoint y: 167, distance: 172.9
click at [144, 335] on td "CFR-250820-8VKC" at bounding box center [170, 345] width 154 height 40
click at [183, 382] on span "CFR-250721-QBET" at bounding box center [156, 384] width 117 height 13
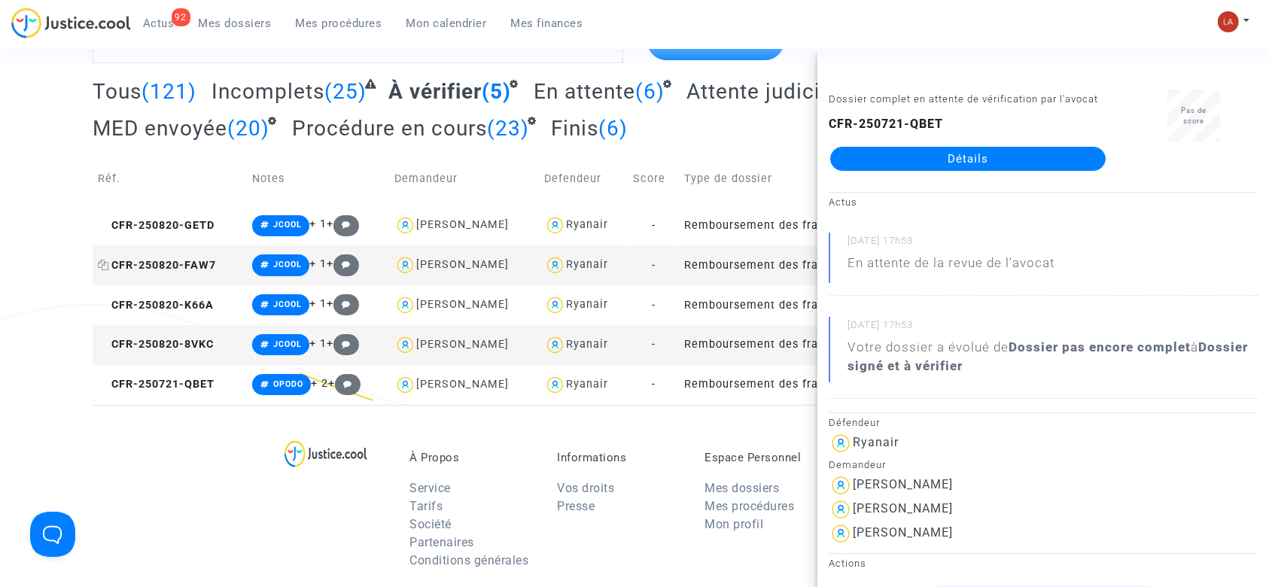
click at [170, 266] on span "CFR-250820-FAW7" at bounding box center [157, 265] width 118 height 13
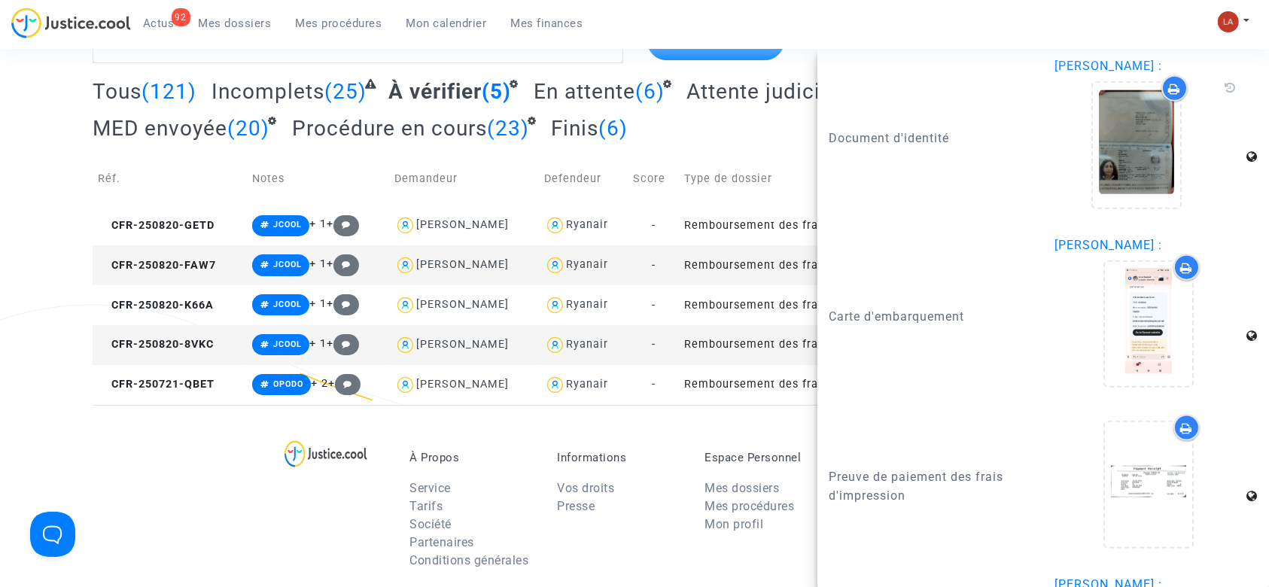
scroll to position [1871, 0]
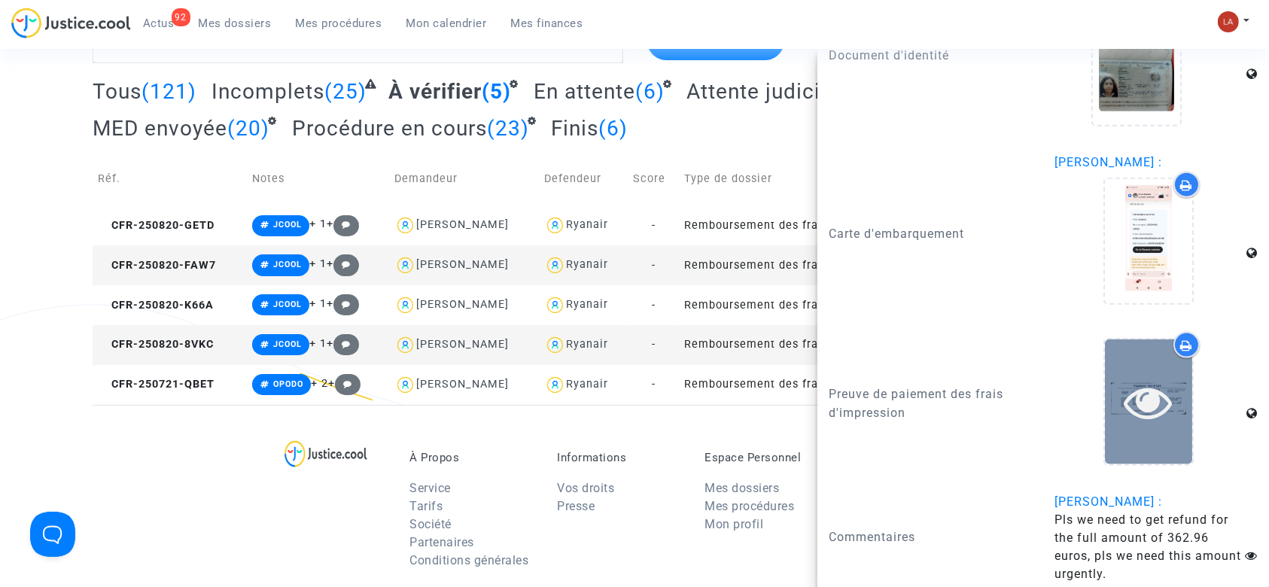
click at [1108, 378] on div at bounding box center [1148, 402] width 87 height 48
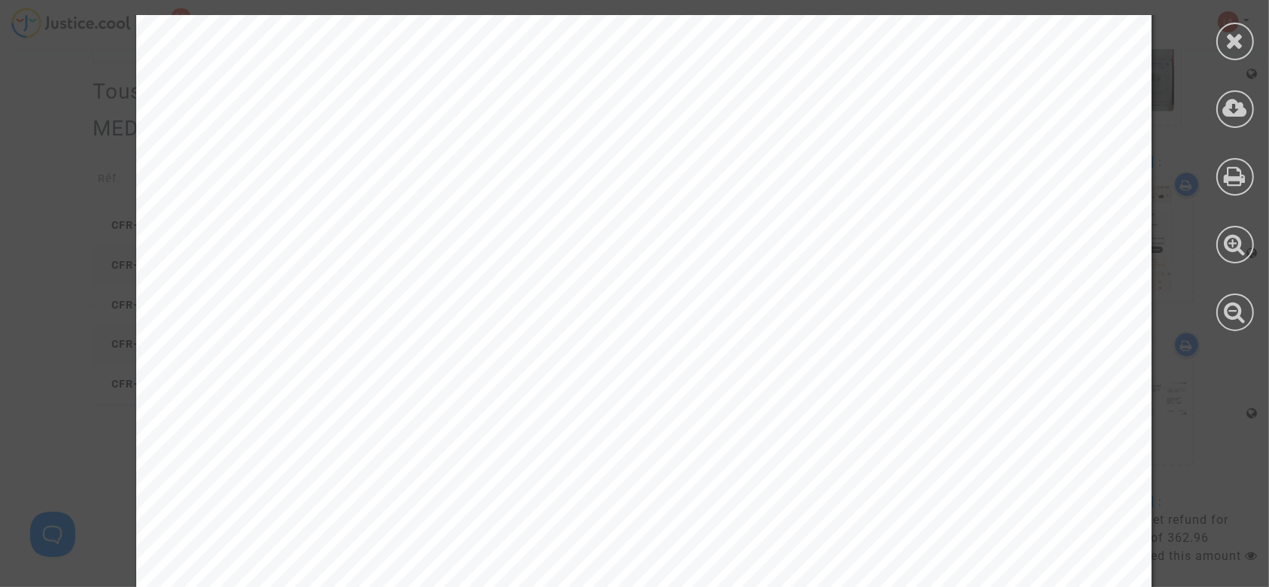
scroll to position [115, 0]
click at [1234, 33] on icon at bounding box center [1235, 40] width 19 height 23
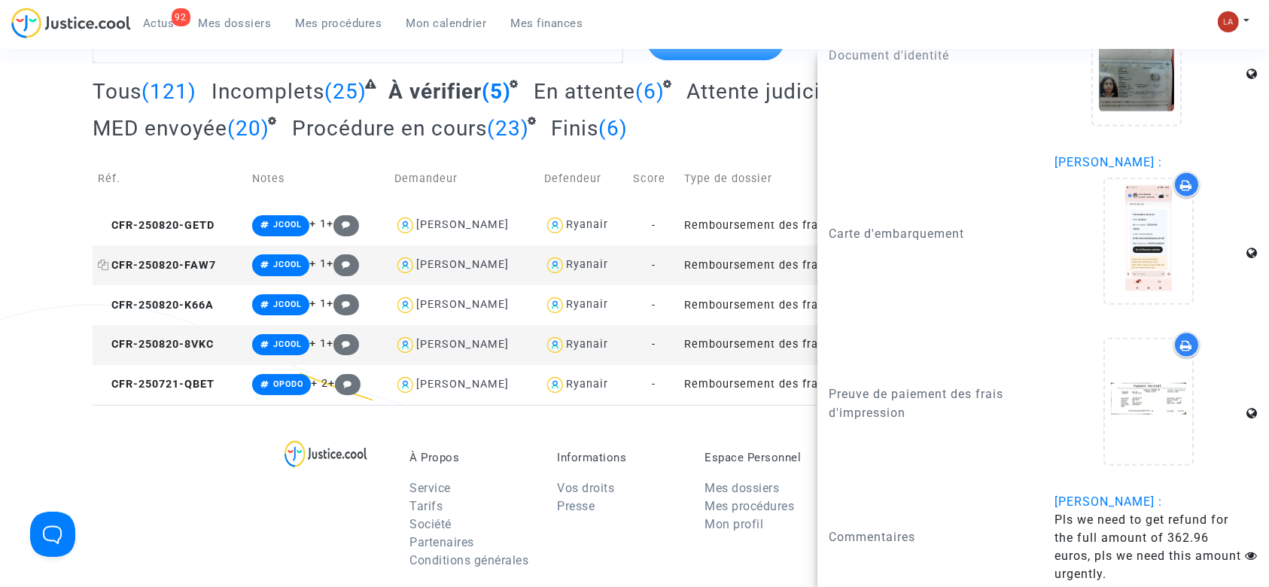
click at [100, 263] on icon at bounding box center [103, 265] width 11 height 11
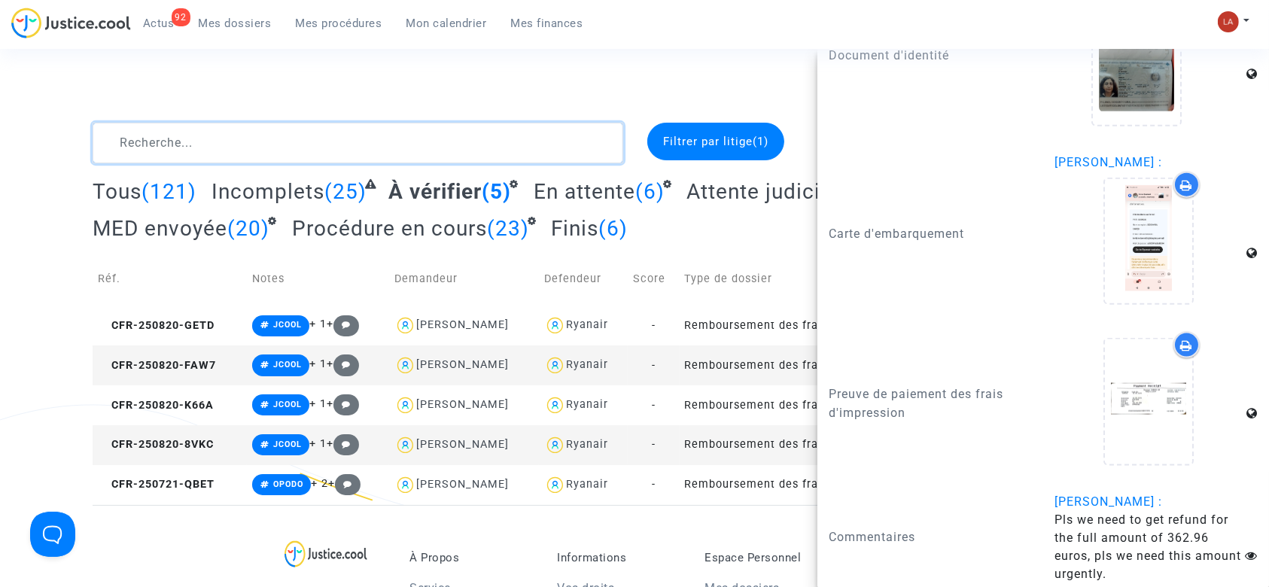
click at [333, 129] on textarea at bounding box center [358, 143] width 531 height 41
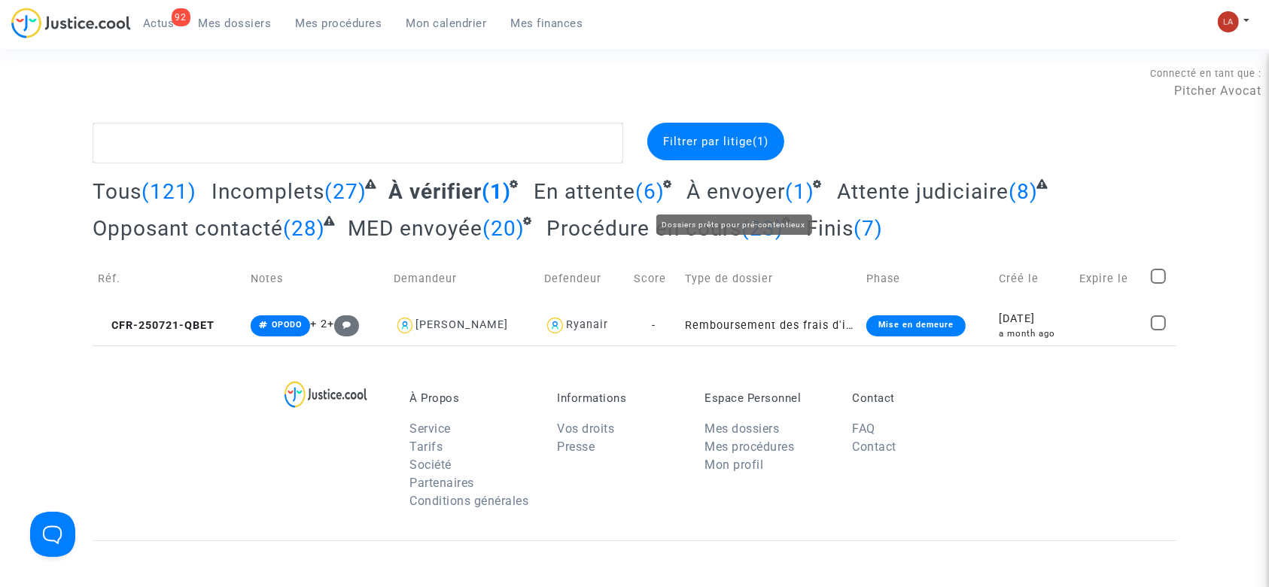
click at [716, 184] on span "À envoyer" at bounding box center [735, 191] width 99 height 25
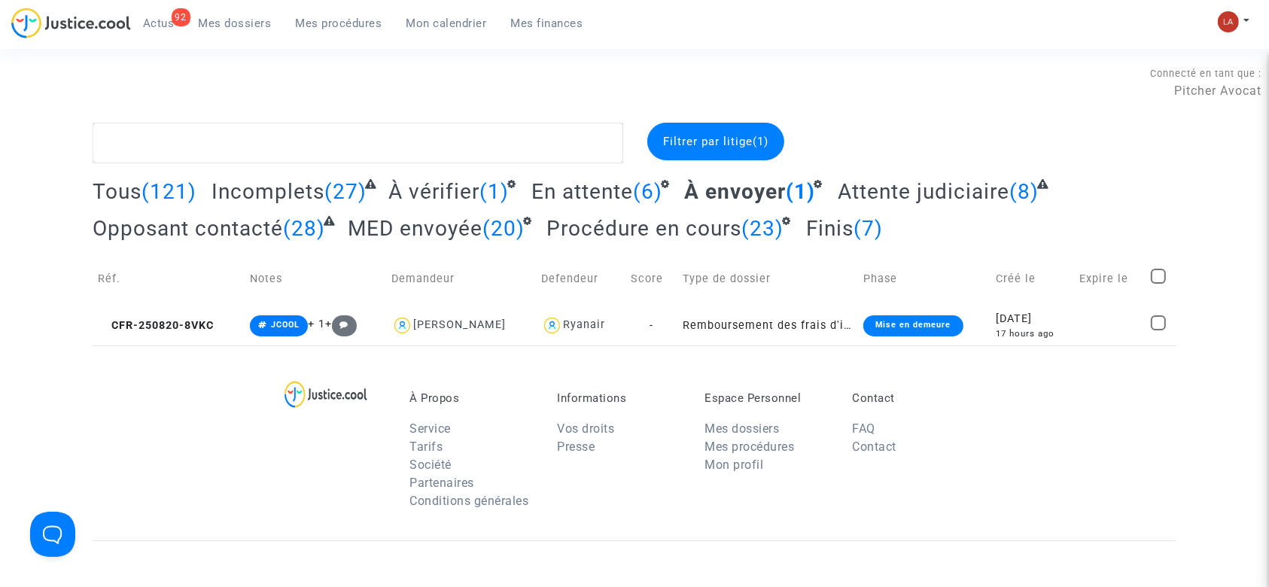
click at [1163, 272] on span at bounding box center [1158, 276] width 15 height 15
click at [1158, 284] on input "checkbox" at bounding box center [1157, 284] width 1 height 1
checkbox input "true"
click at [1098, 154] on div "Sélection (1)" at bounding box center [1118, 142] width 113 height 38
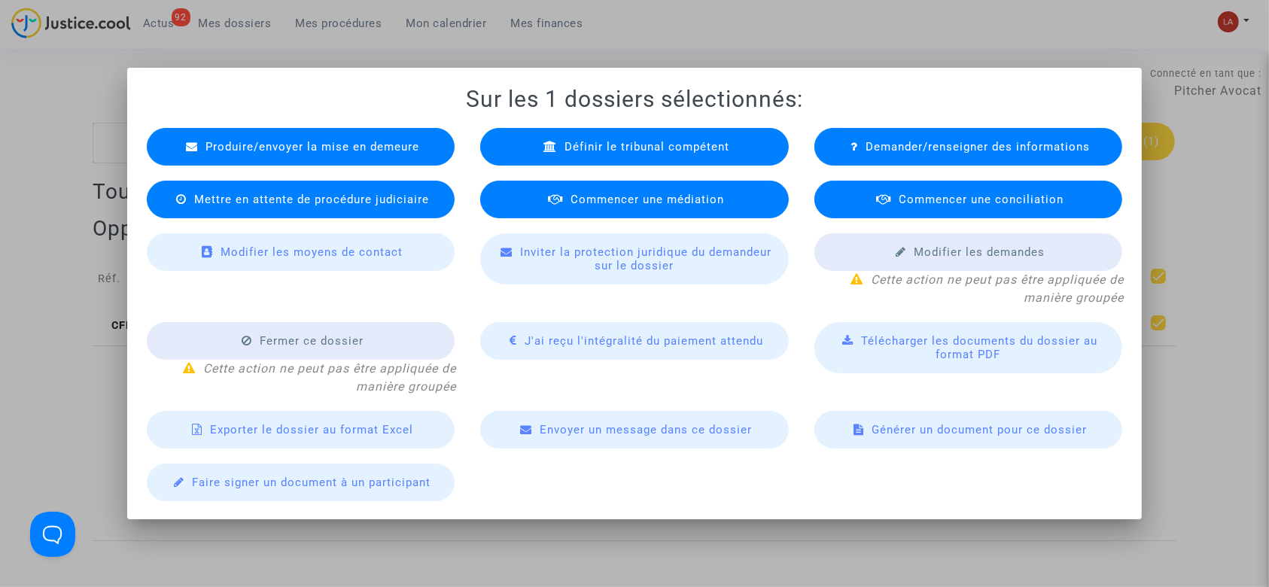
click at [311, 57] on div at bounding box center [634, 293] width 1269 height 587
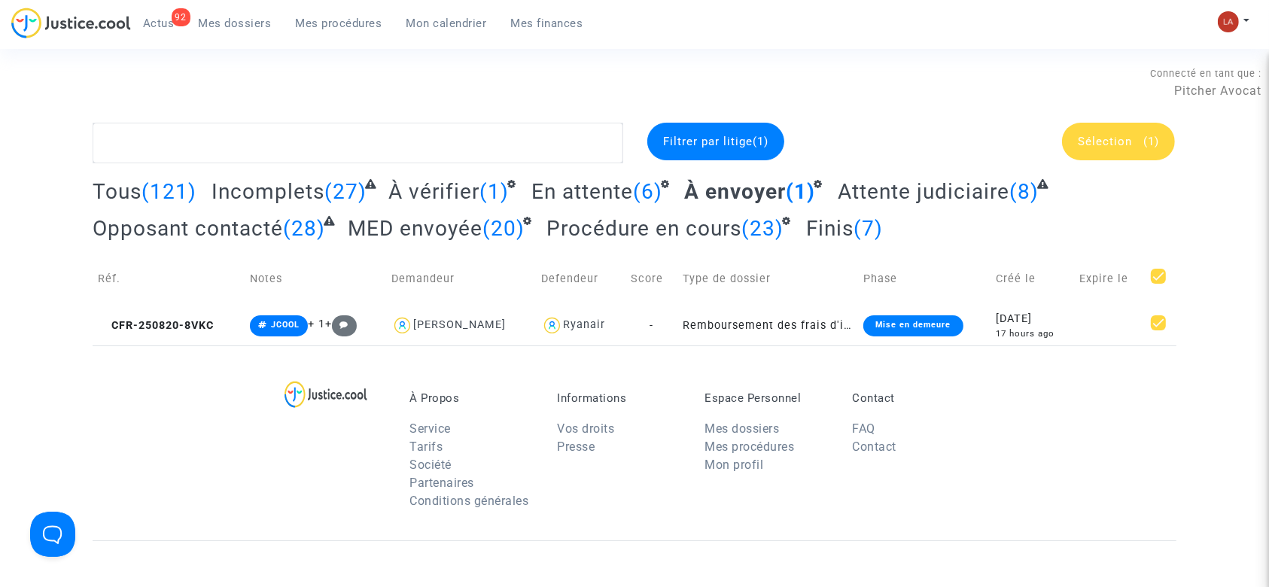
click at [1073, 143] on div "Sélection (1)" at bounding box center [1118, 142] width 113 height 38
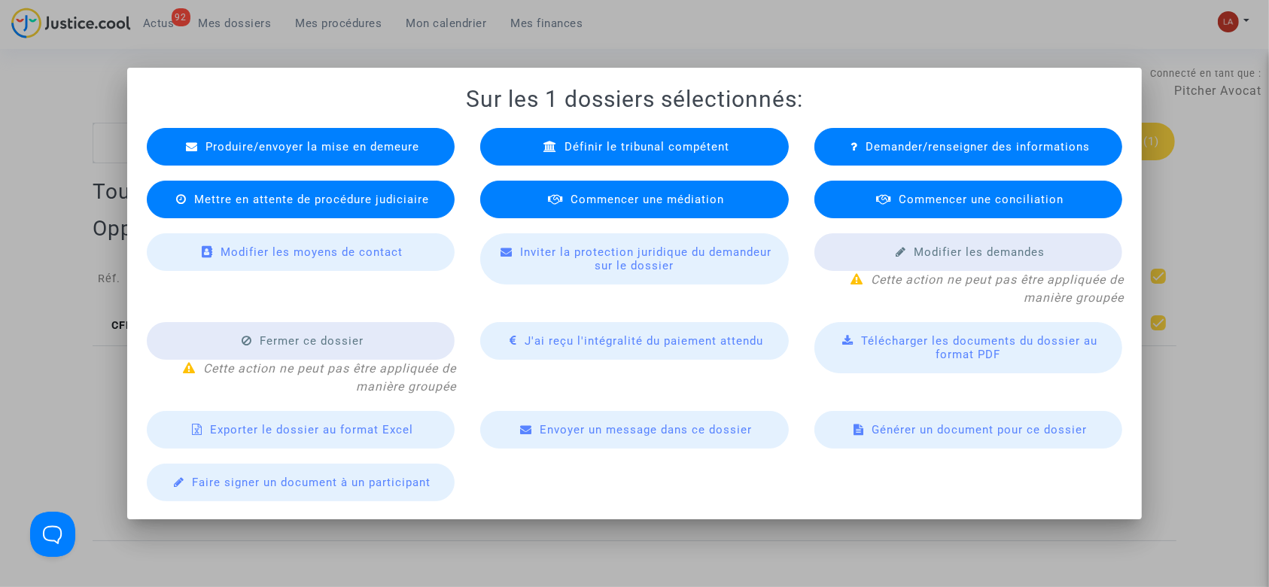
click at [295, 151] on span "Produire/envoyer la mise en demeure" at bounding box center [312, 147] width 214 height 14
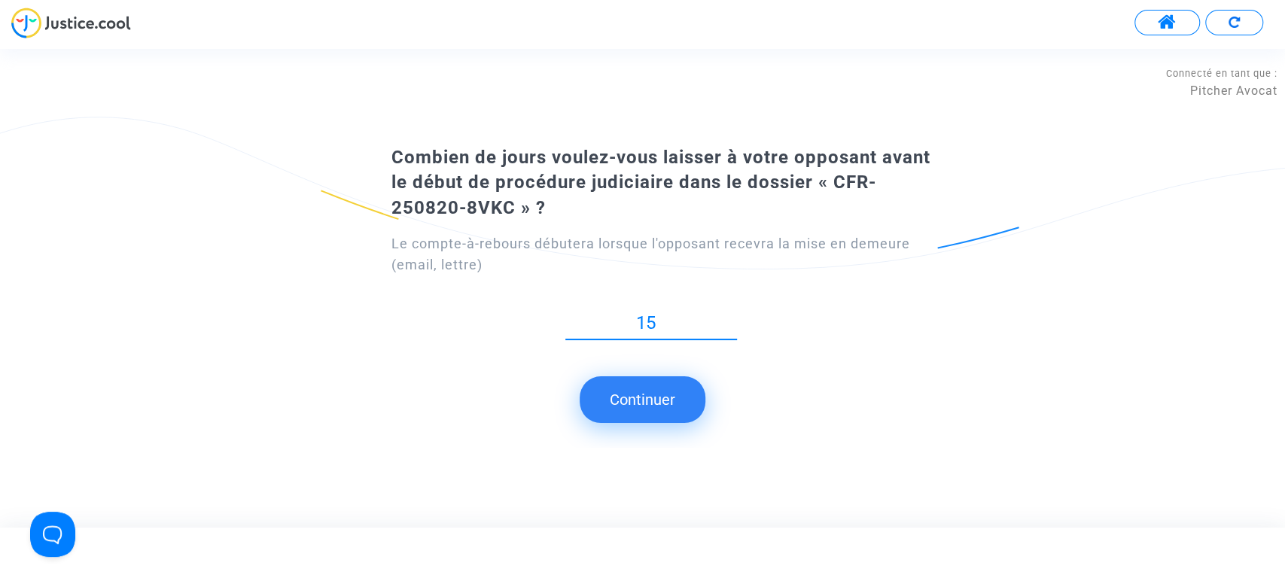
click at [673, 397] on button "Continuer" at bounding box center [642, 399] width 126 height 47
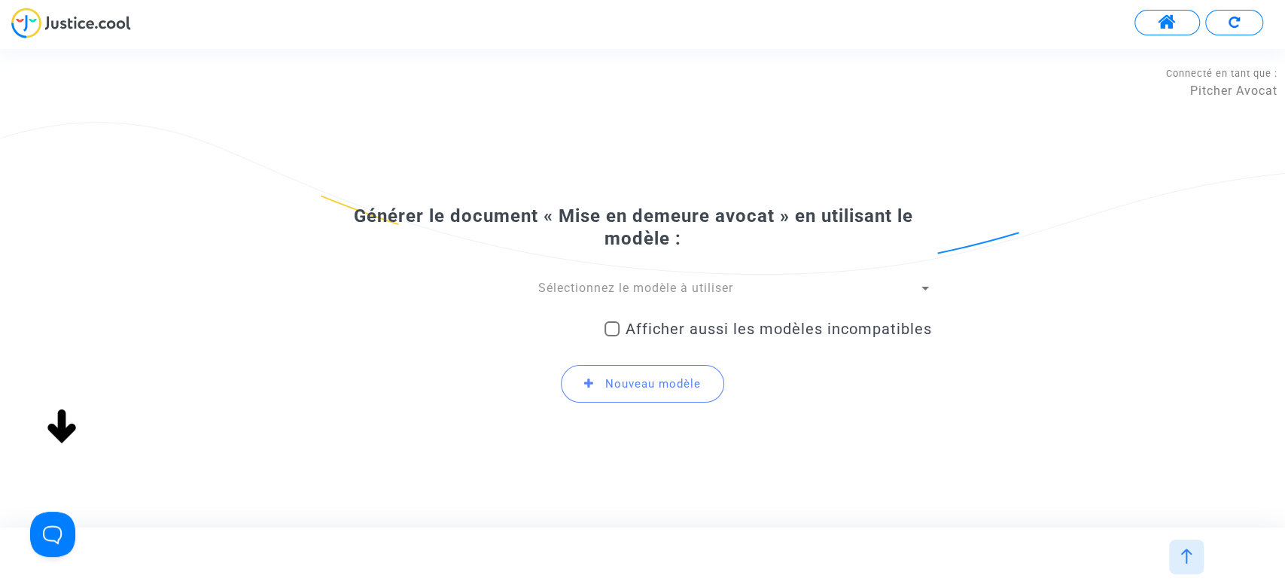
click at [573, 286] on span "Sélectionnez le modèle à utiliser" at bounding box center [635, 288] width 195 height 14
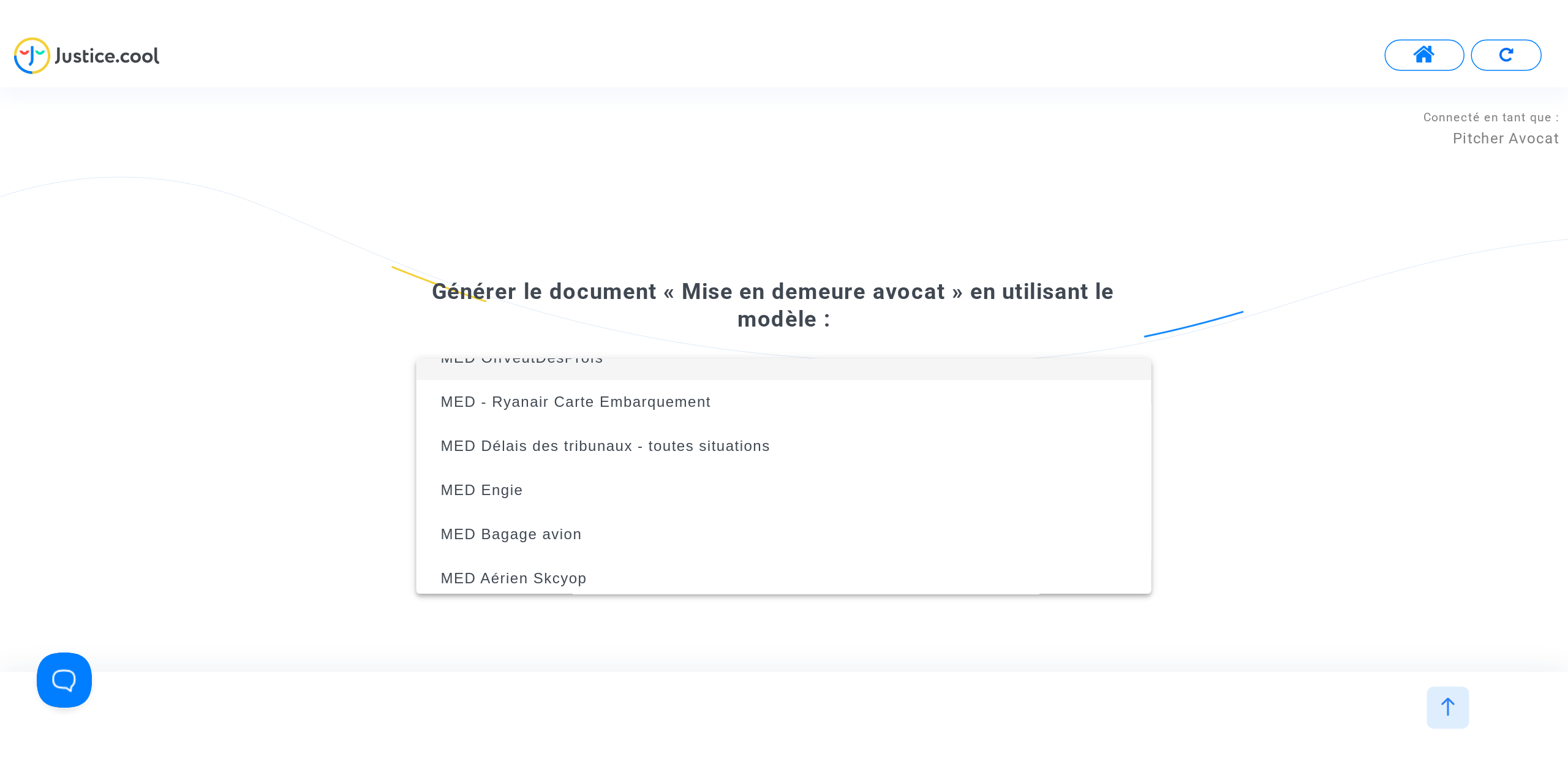
scroll to position [75, 0]
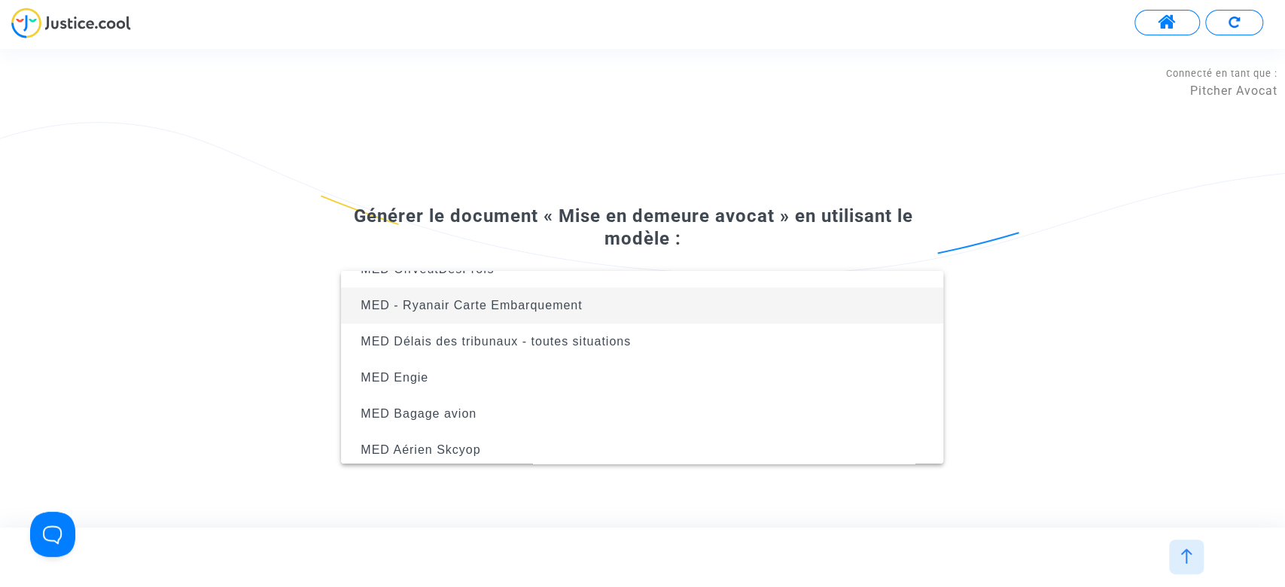
click at [510, 310] on span "MED - Ryanair Carte Embarquement" at bounding box center [470, 305] width 221 height 13
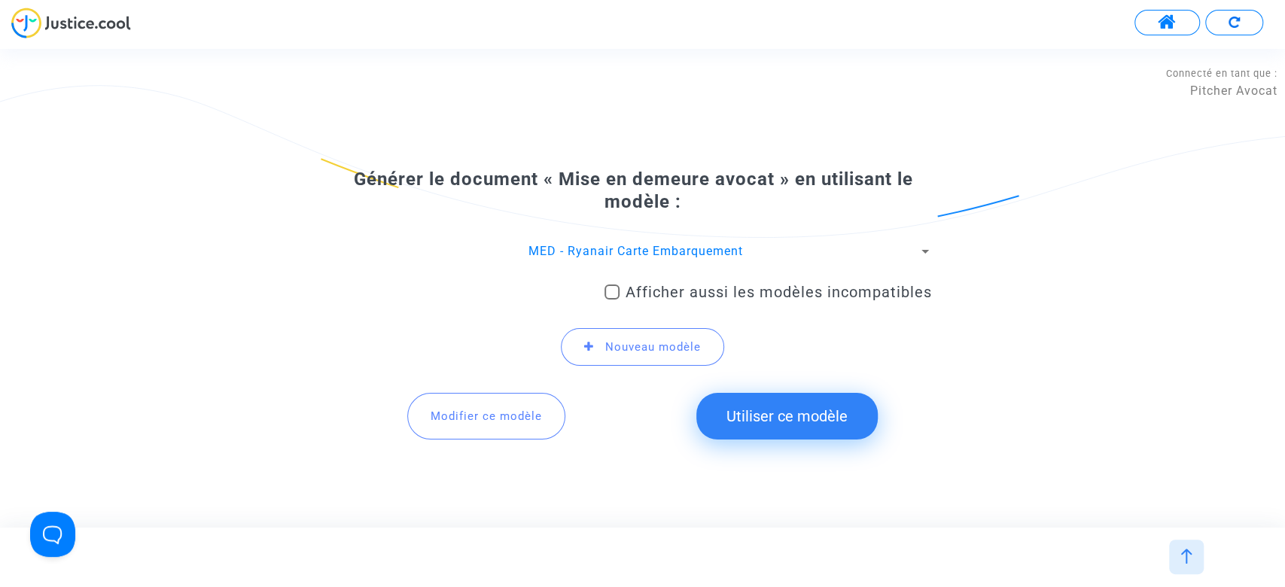
click at [756, 420] on button "Utiliser ce modèle" at bounding box center [786, 416] width 181 height 47
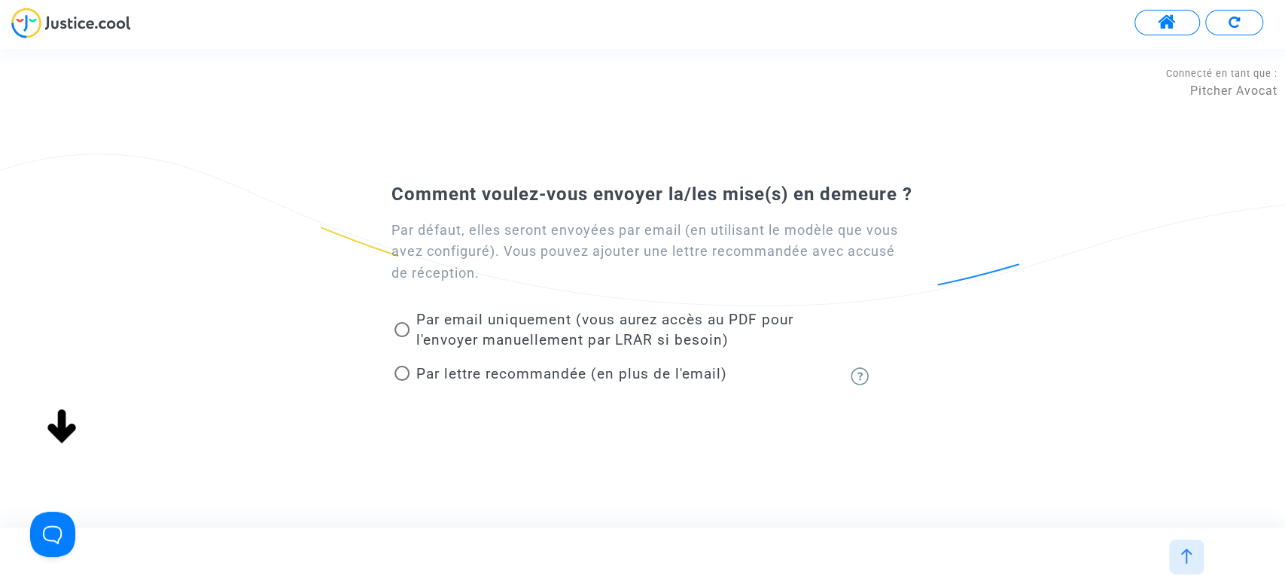
click at [509, 325] on span "Par email uniquement (vous aurez accès au PDF pour l'envoyer manuellement par L…" at bounding box center [603, 330] width 377 height 38
click at [402, 337] on input "Par email uniquement (vous aurez accès au PDF pour l'envoyer manuellement par L…" at bounding box center [401, 337] width 1 height 1
radio input "true"
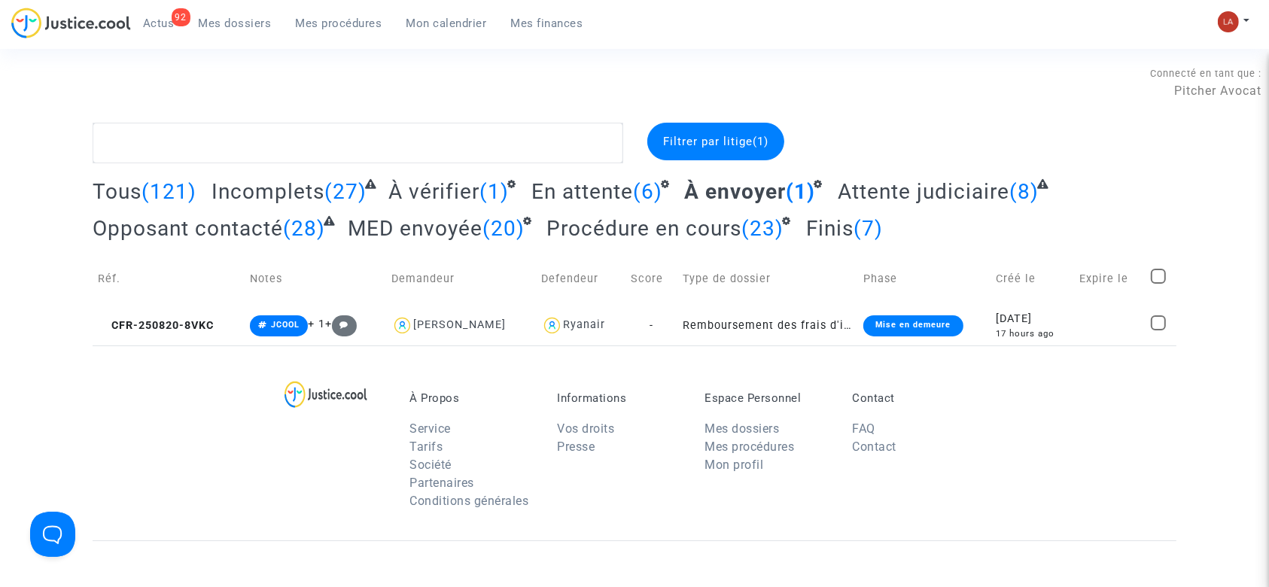
click at [1151, 272] on span at bounding box center [1158, 276] width 15 height 15
click at [1157, 284] on input "checkbox" at bounding box center [1157, 284] width 1 height 1
checkbox input "true"
click at [1126, 136] on span "Sélection" at bounding box center [1105, 142] width 54 height 14
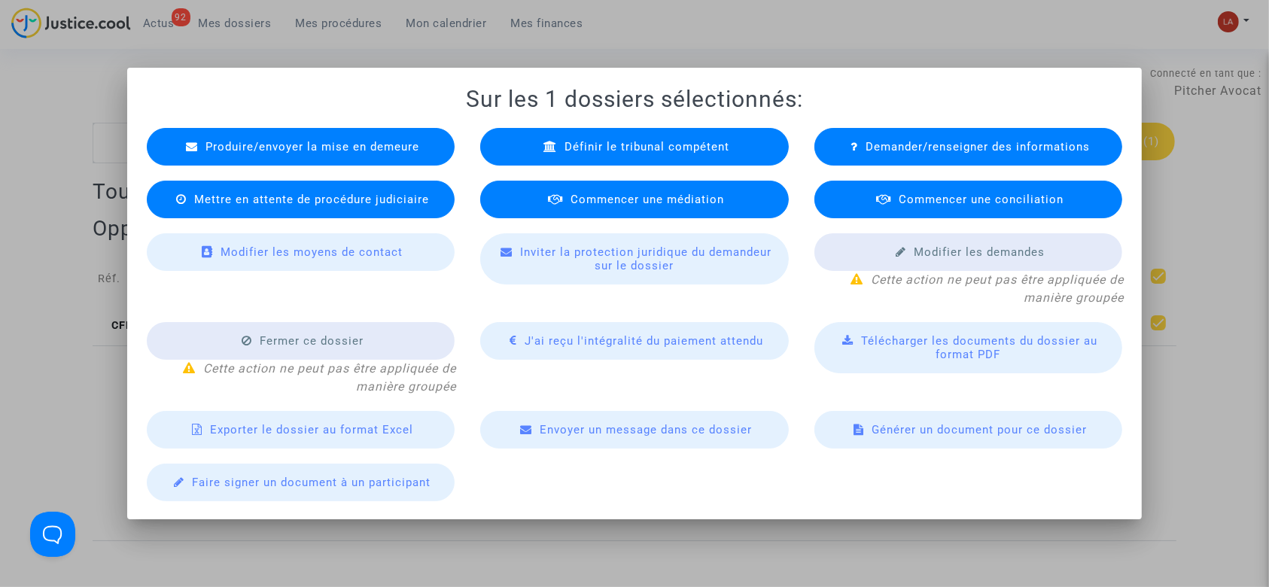
click at [345, 138] on div "Produire/envoyer la mise en demeure" at bounding box center [301, 147] width 309 height 38
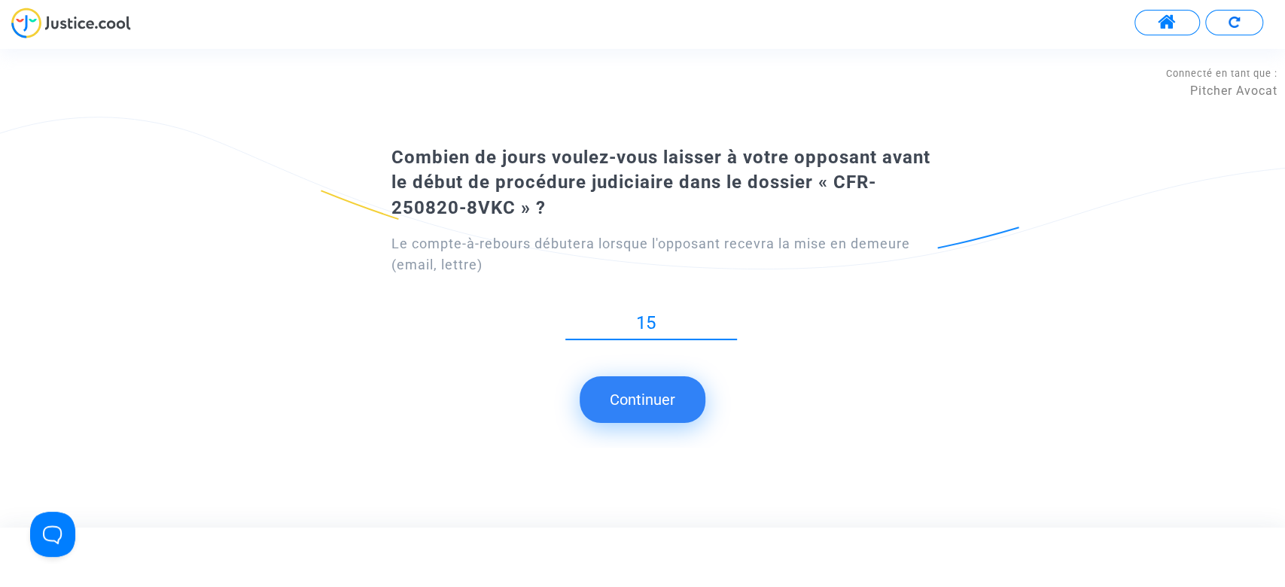
click at [643, 397] on button "Continuer" at bounding box center [642, 399] width 126 height 47
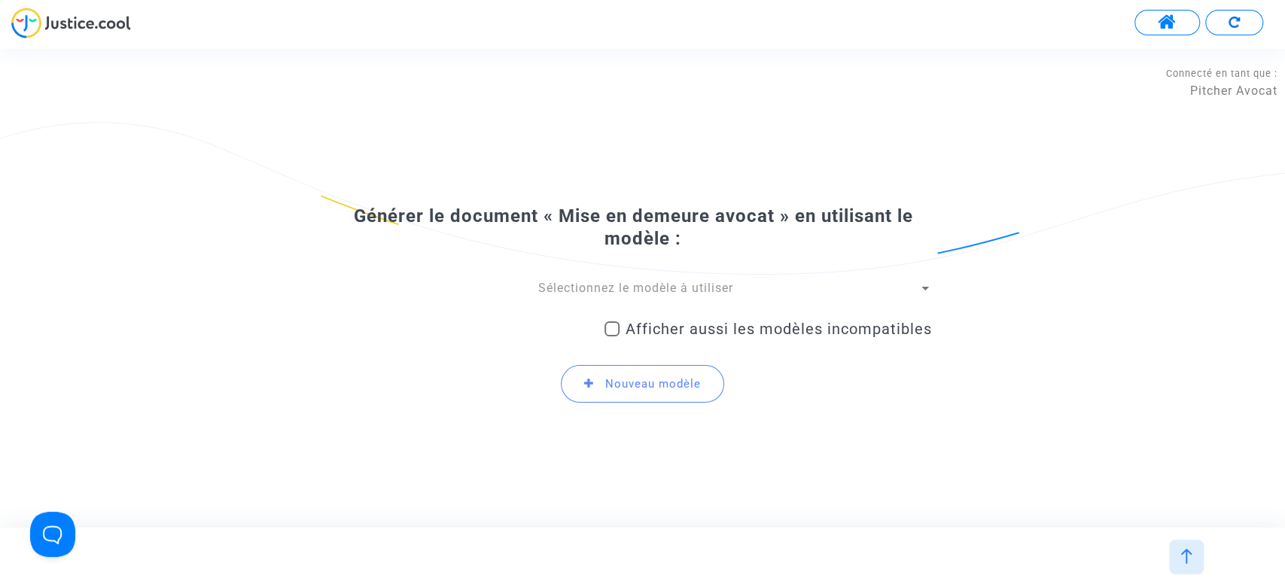
click at [614, 283] on span "Sélectionnez le modèle à utiliser" at bounding box center [635, 288] width 195 height 14
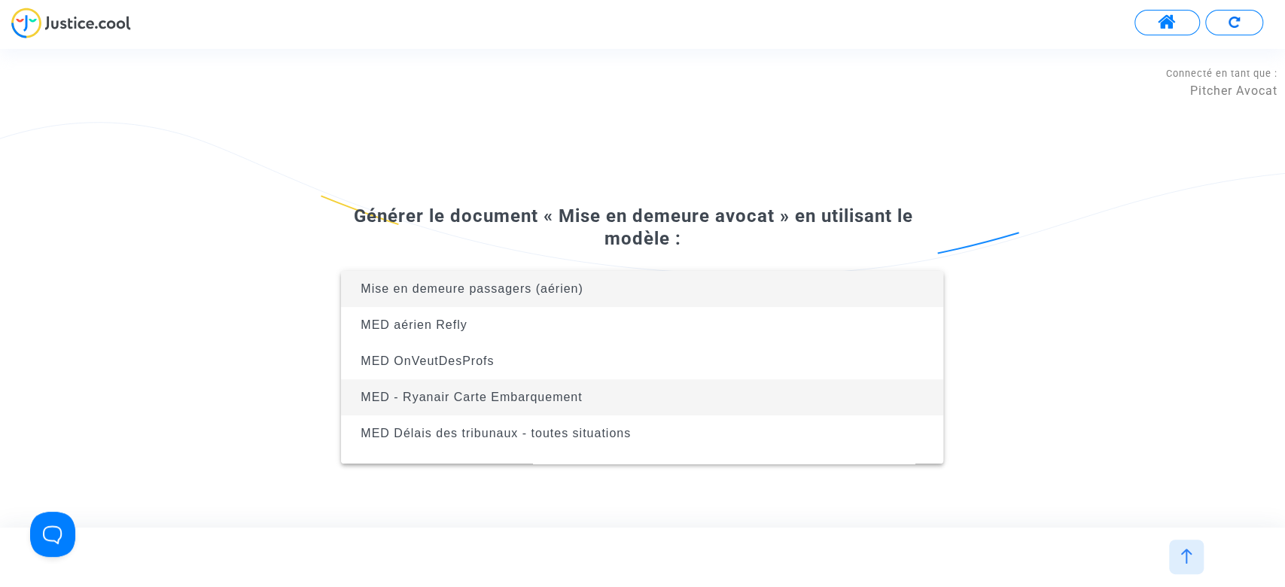
click at [541, 384] on span "MED - Ryanair Carte Embarquement" at bounding box center [642, 397] width 578 height 36
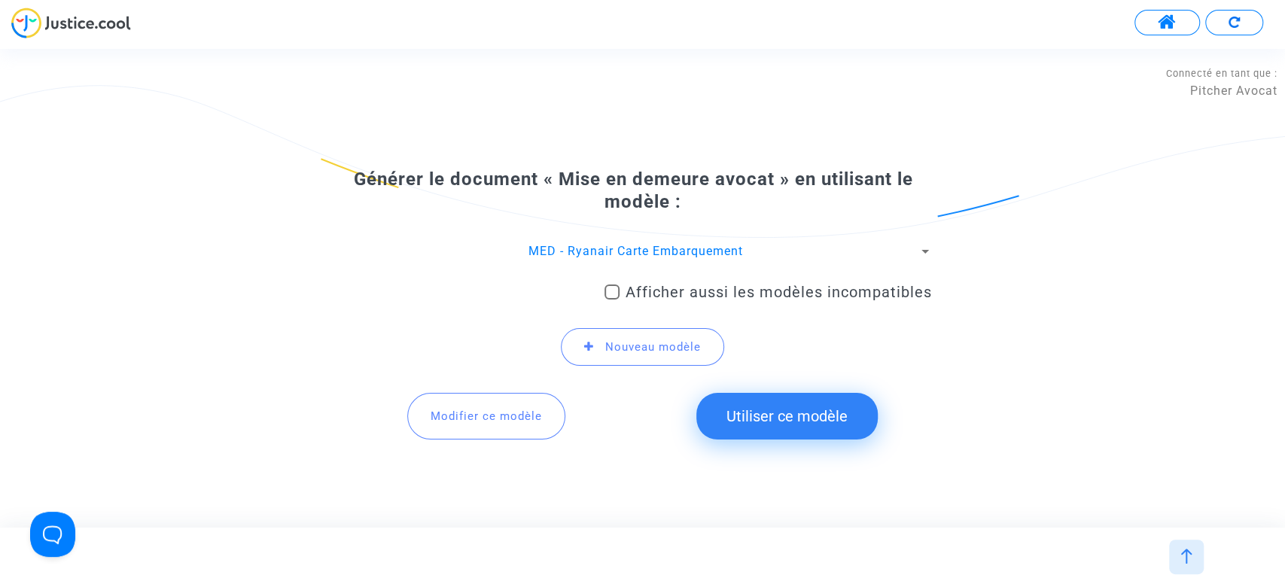
click at [829, 419] on button "Utiliser ce modèle" at bounding box center [786, 416] width 181 height 47
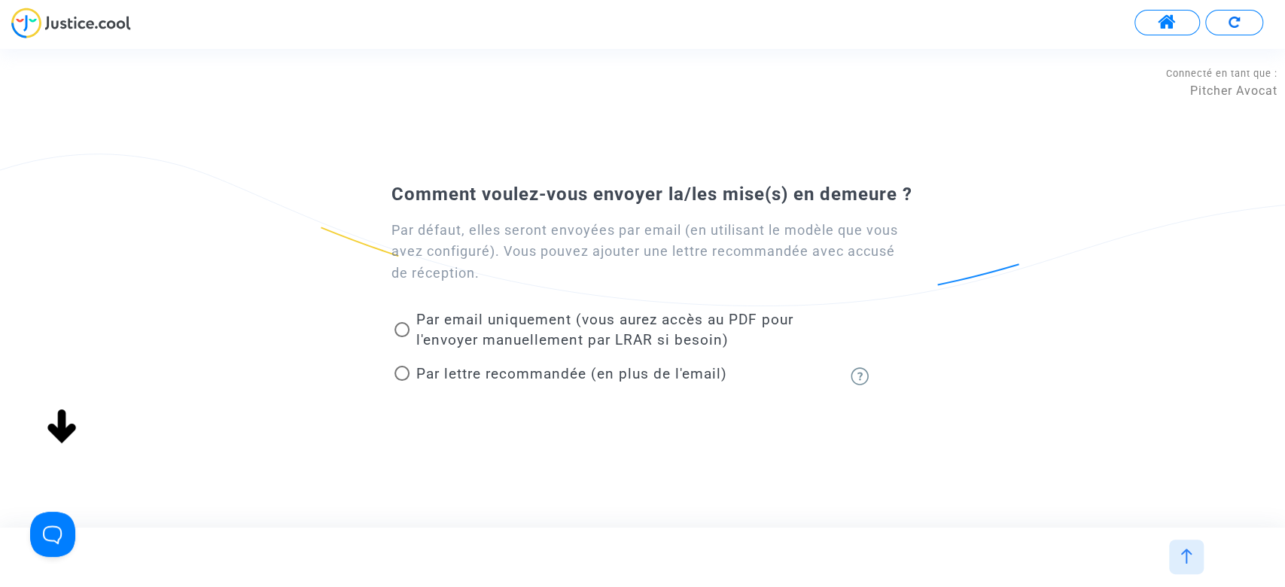
click at [591, 325] on span "Par email uniquement (vous aurez accès au PDF pour l'envoyer manuellement par L…" at bounding box center [603, 330] width 377 height 38
click at [402, 337] on input "Par email uniquement (vous aurez accès au PDF pour l'envoyer manuellement par L…" at bounding box center [401, 337] width 1 height 1
radio input "true"
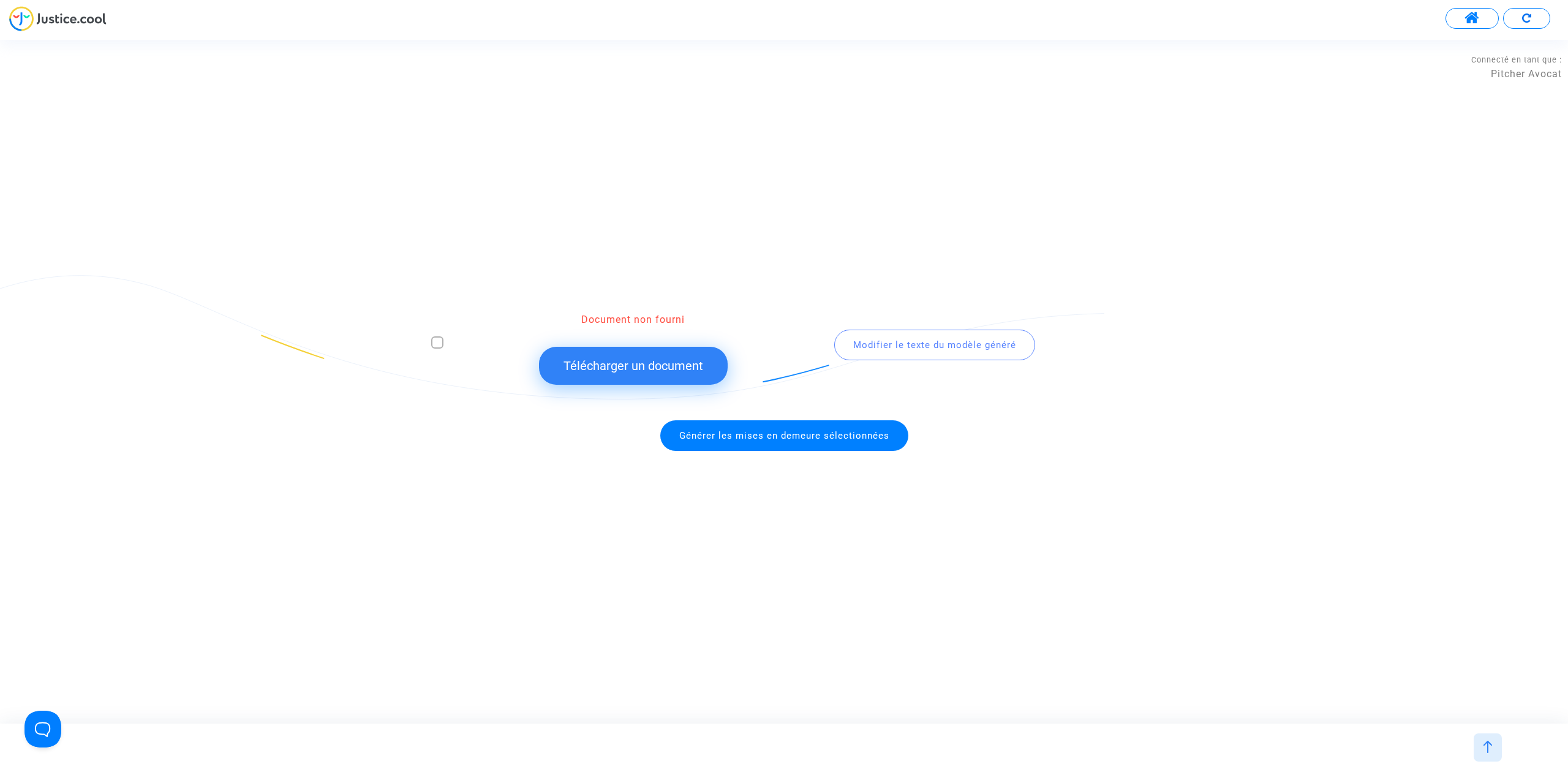
click at [51, 24] on img at bounding box center [58, 19] width 98 height 25
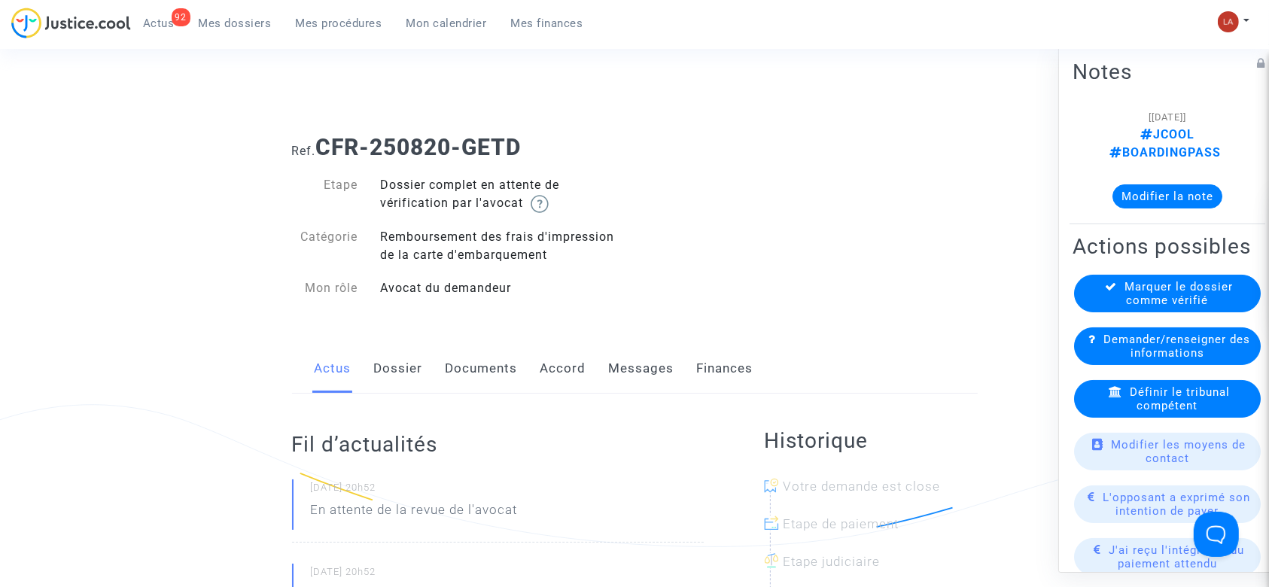
click at [406, 348] on link "Dossier" at bounding box center [398, 369] width 49 height 50
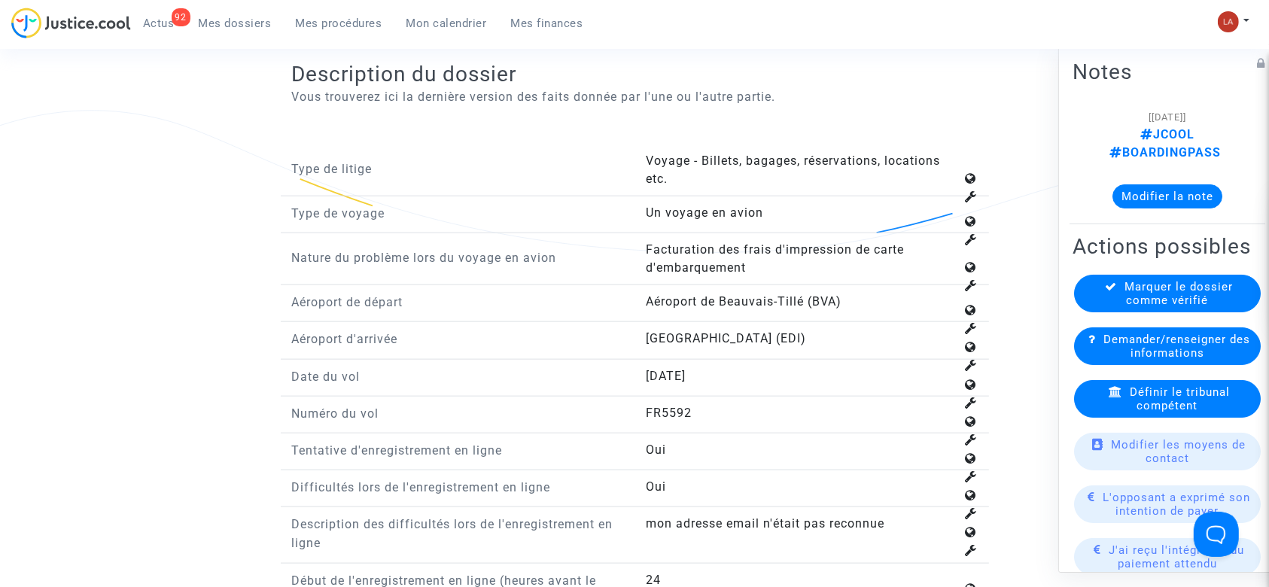
scroll to position [1704, 0]
click at [1186, 406] on span "Définir le tribunal compétent" at bounding box center [1179, 398] width 100 height 27
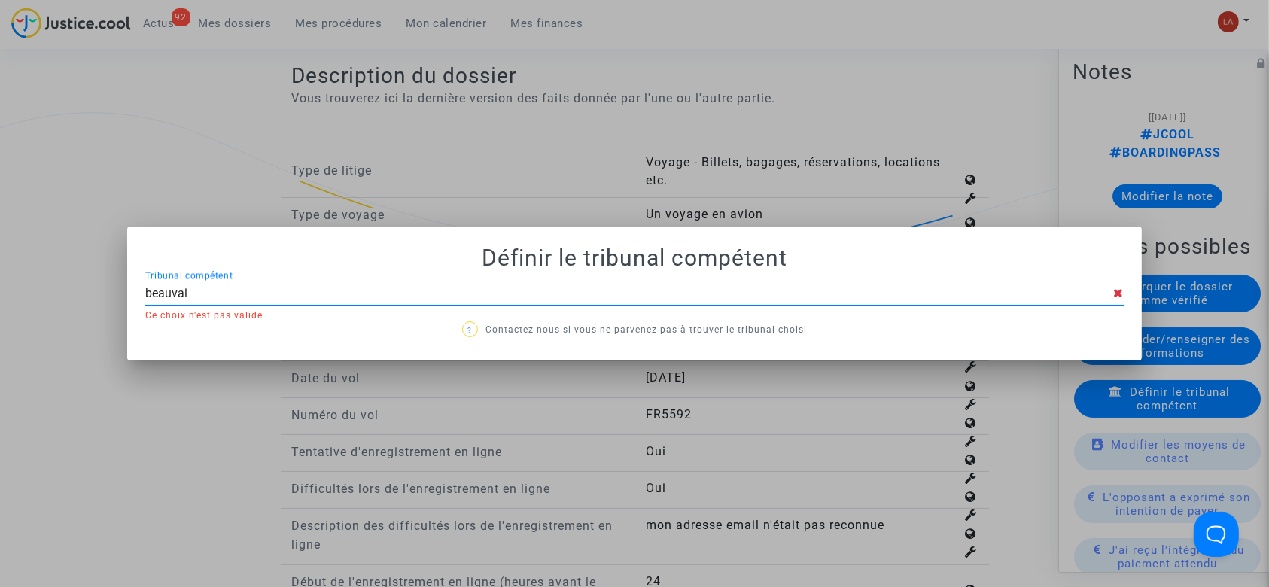
type input "beauvais"
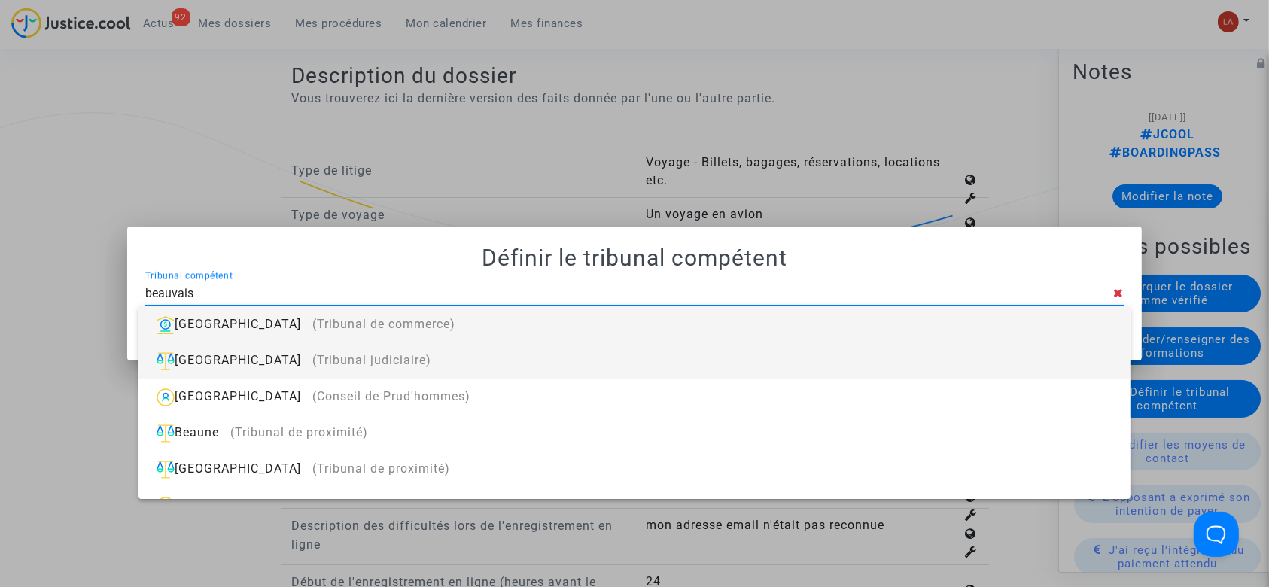
click at [926, 360] on div "Beauvais (Tribunal judiciaire)" at bounding box center [633, 360] width 967 height 36
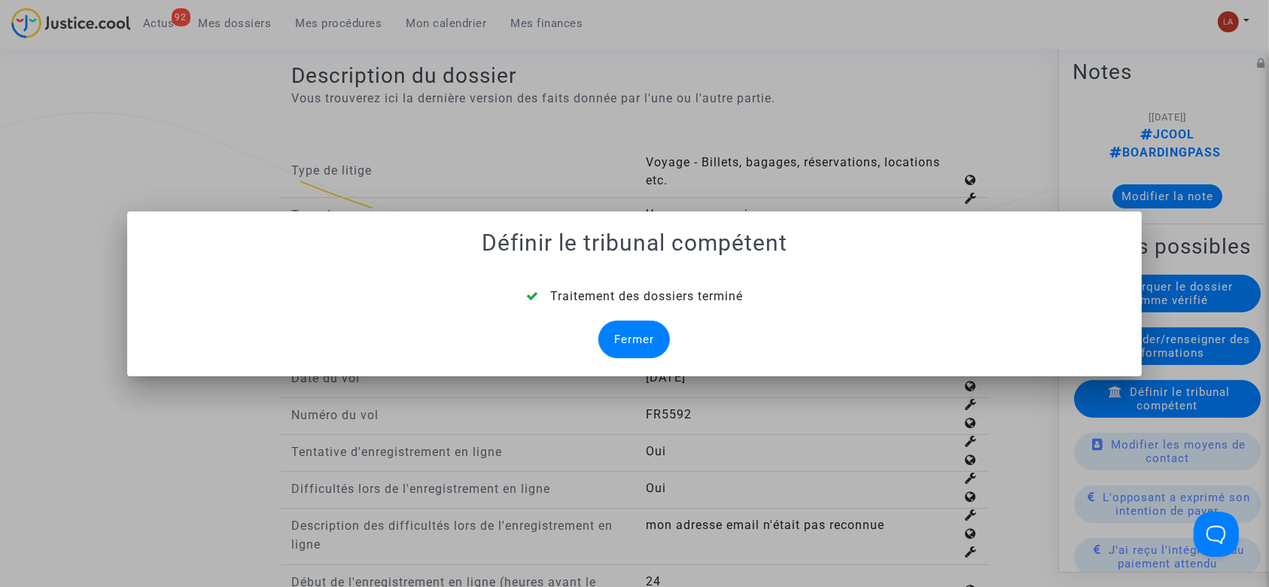
click at [643, 332] on div "Fermer" at bounding box center [633, 340] width 71 height 38
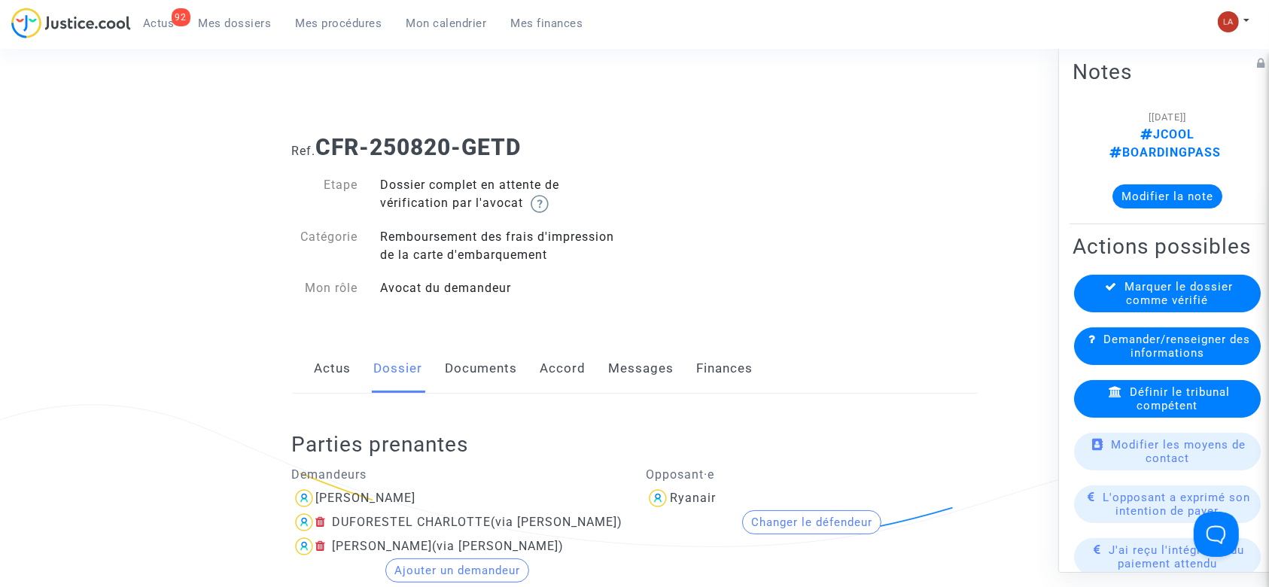
click at [470, 369] on link "Documents" at bounding box center [481, 369] width 72 height 50
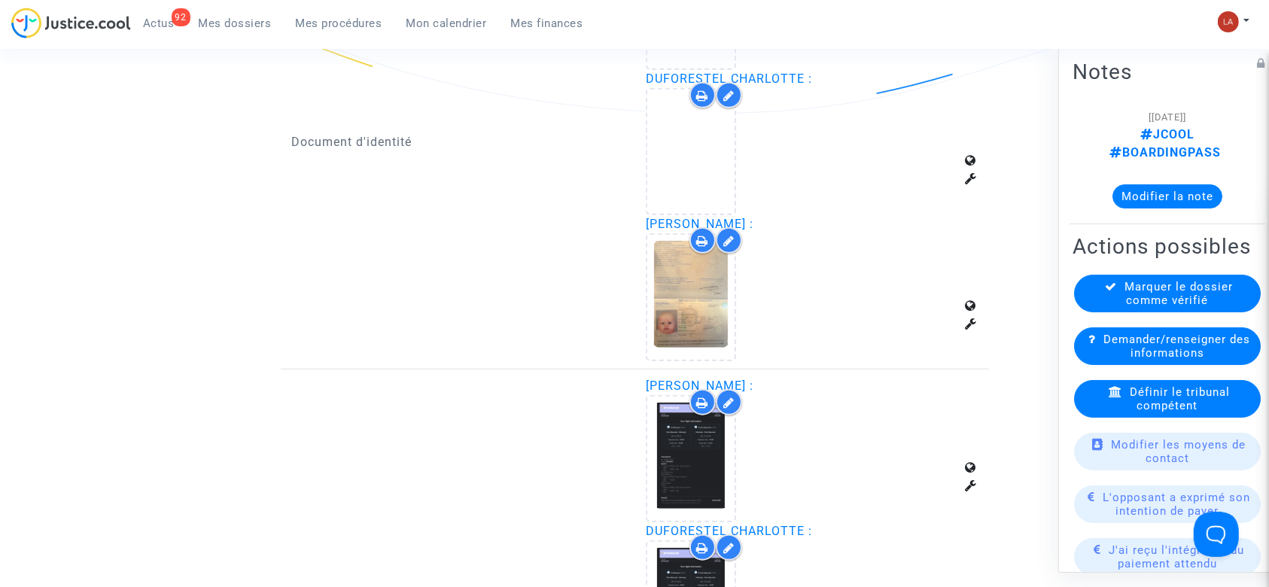
scroll to position [995, 0]
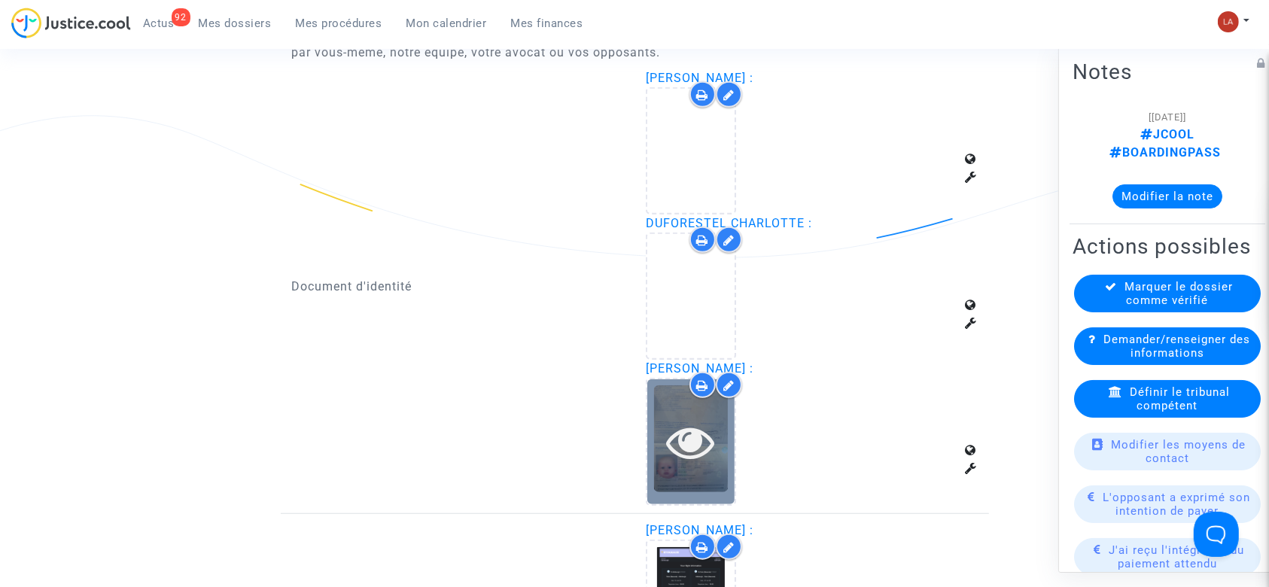
click at [696, 426] on icon at bounding box center [691, 442] width 49 height 48
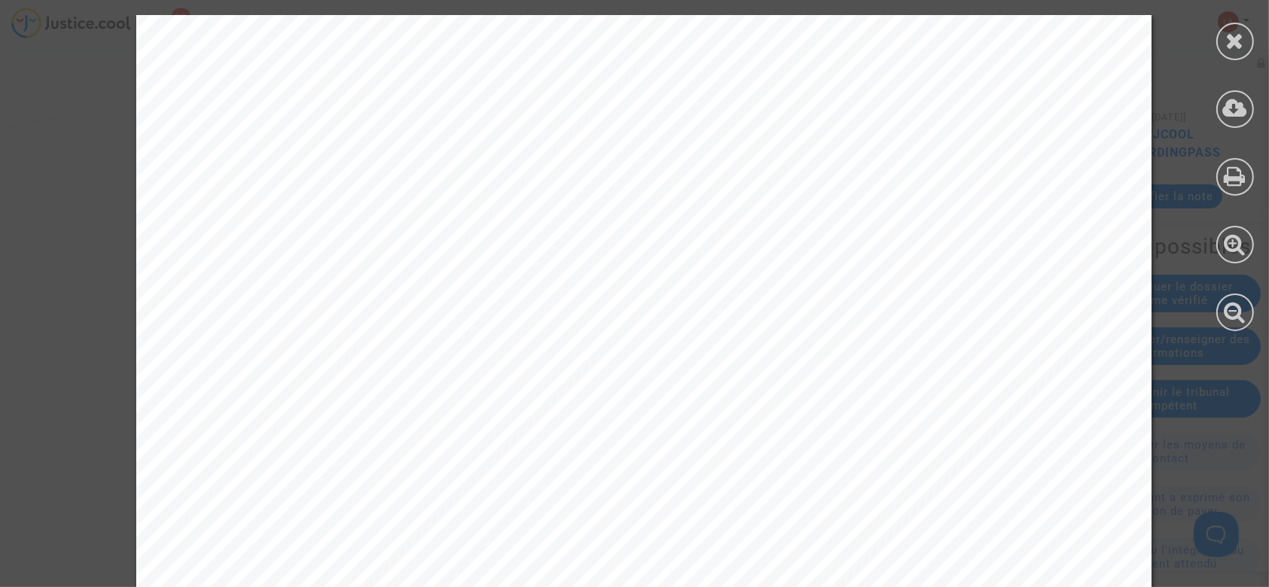
scroll to position [886, 0]
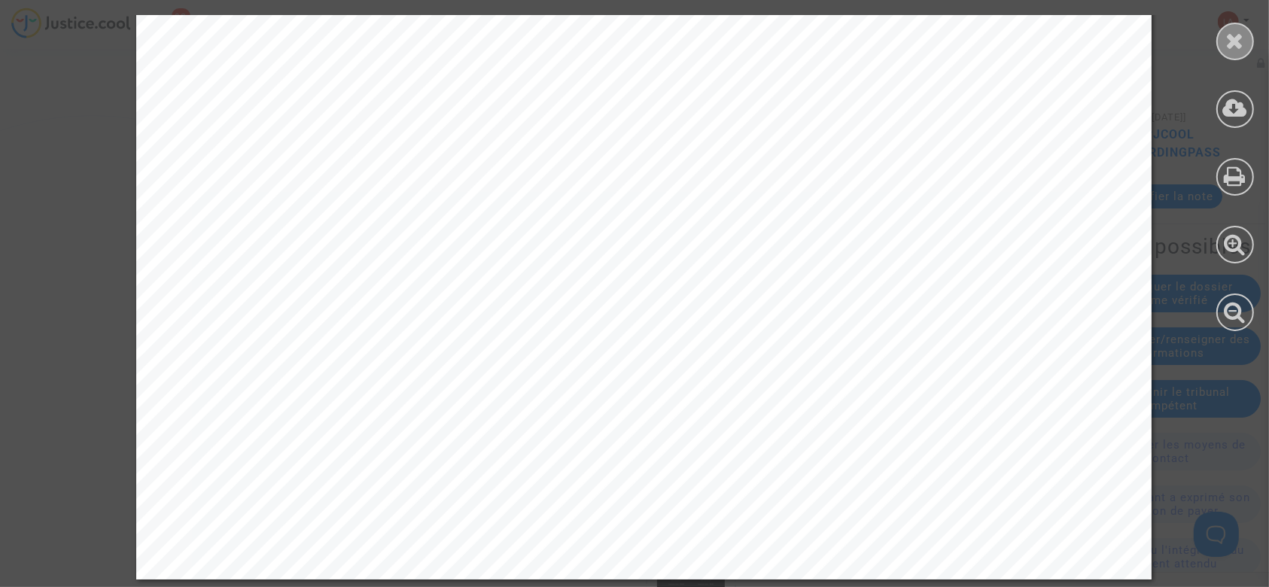
click at [1233, 33] on icon at bounding box center [1235, 40] width 19 height 23
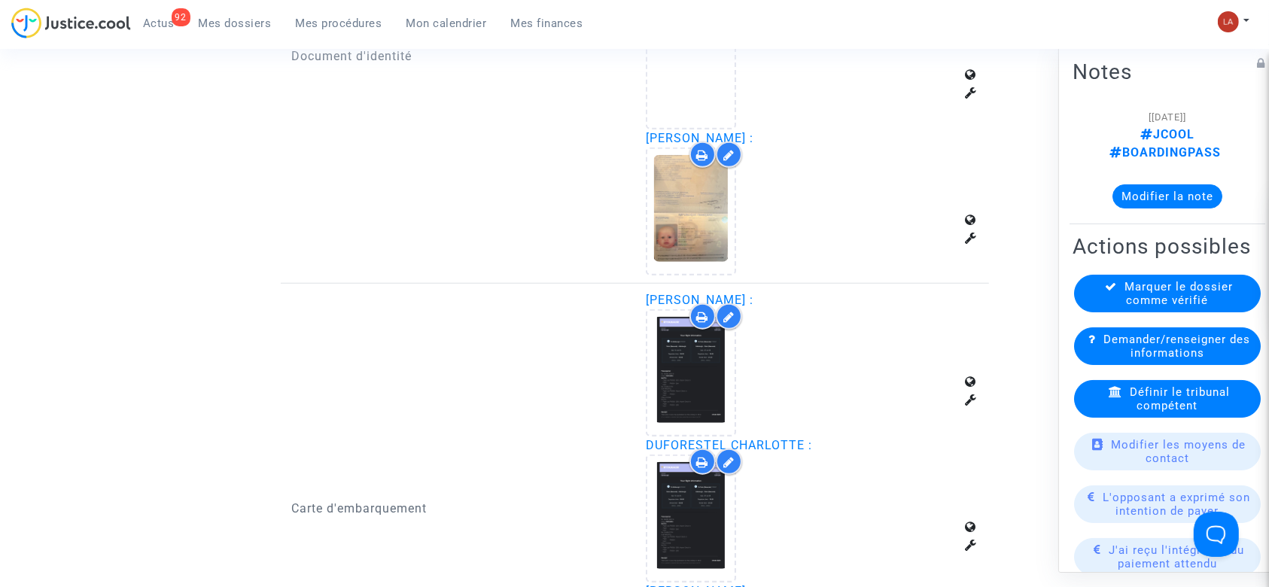
scroll to position [1035, 0]
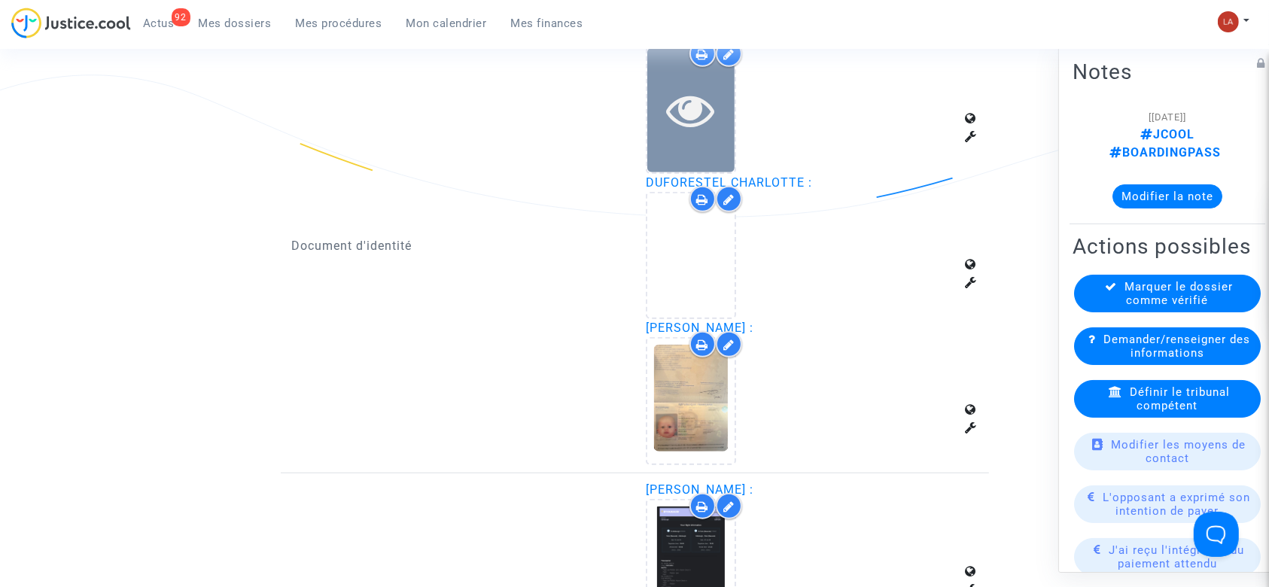
click at [676, 136] on div at bounding box center [690, 110] width 87 height 124
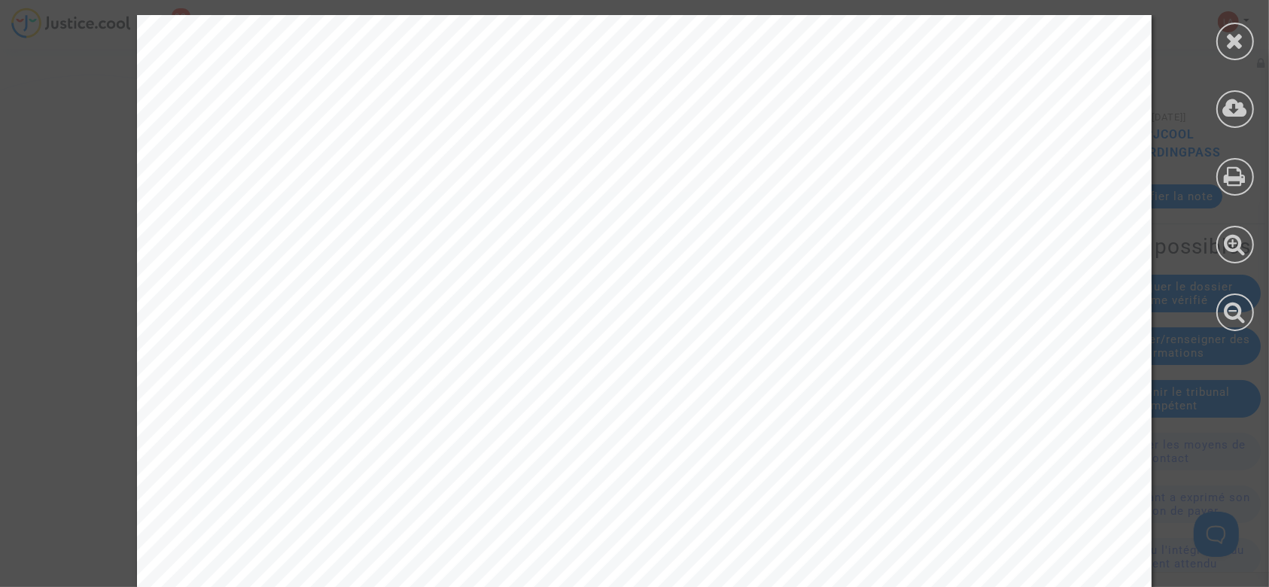
scroll to position [886, 0]
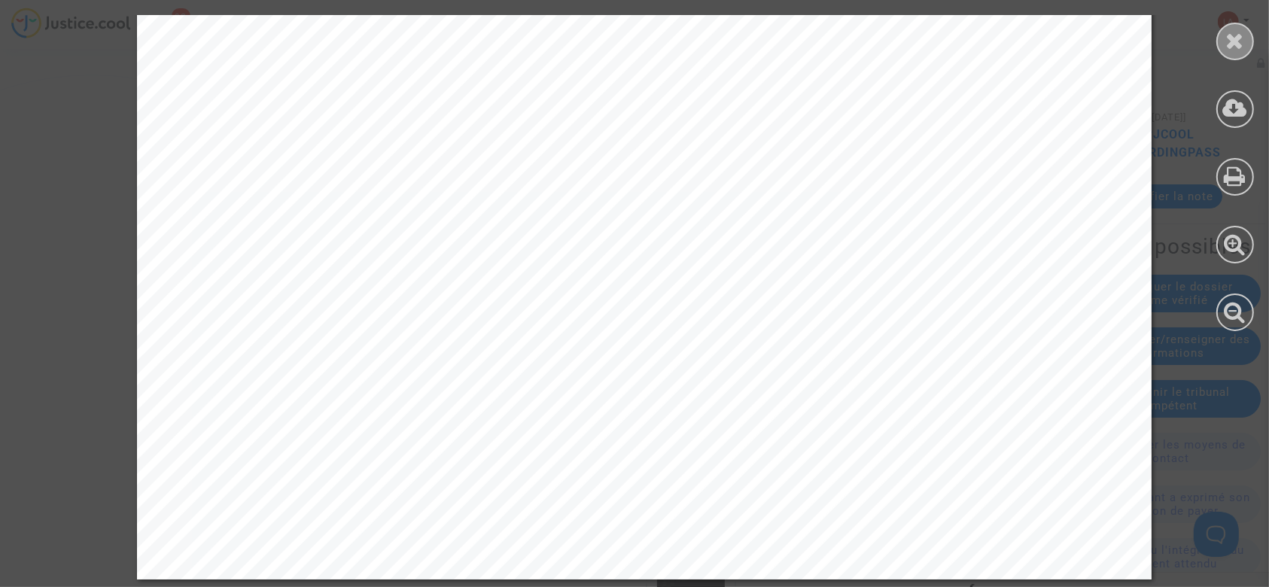
click at [1249, 38] on div at bounding box center [1235, 42] width 38 height 38
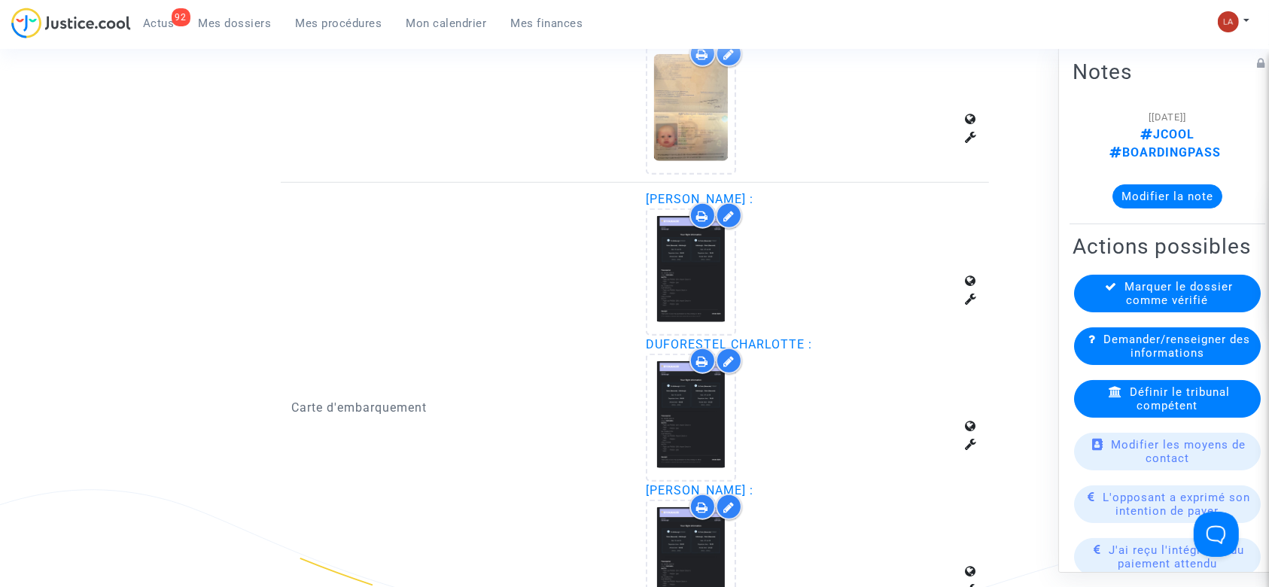
scroll to position [1336, 0]
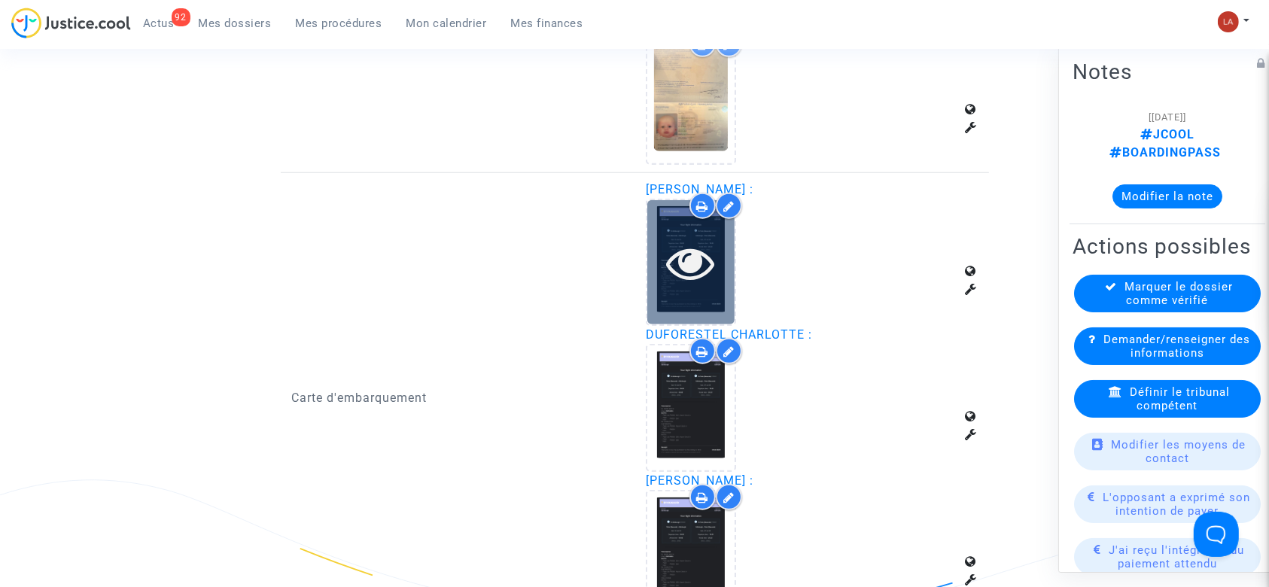
click at [682, 300] on div at bounding box center [690, 262] width 87 height 124
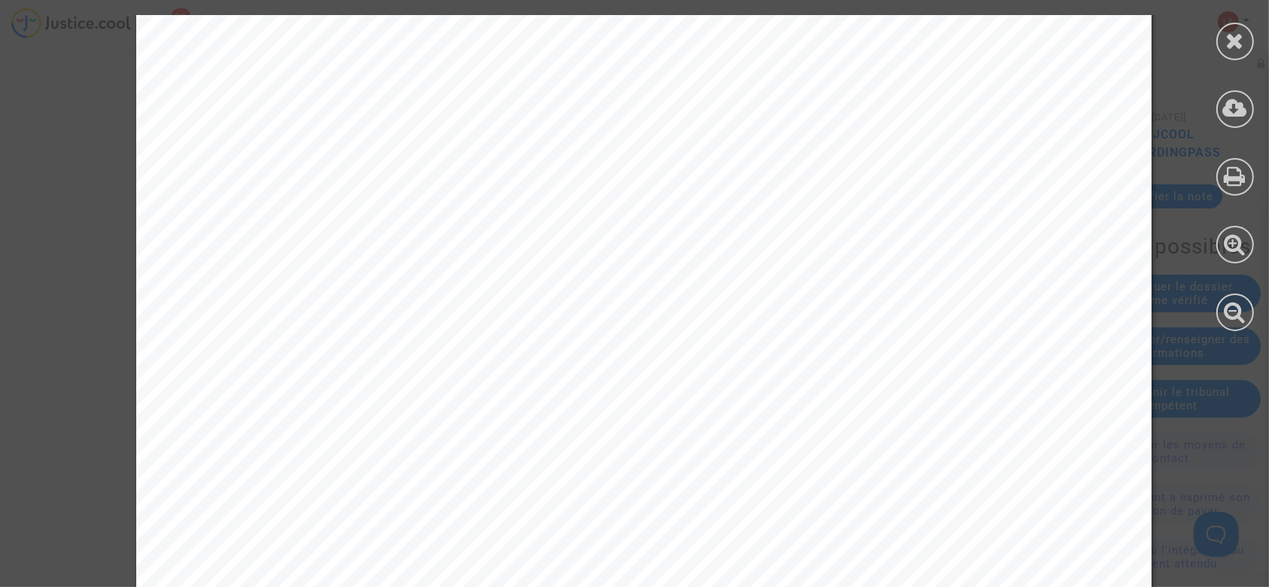
scroll to position [886, 0]
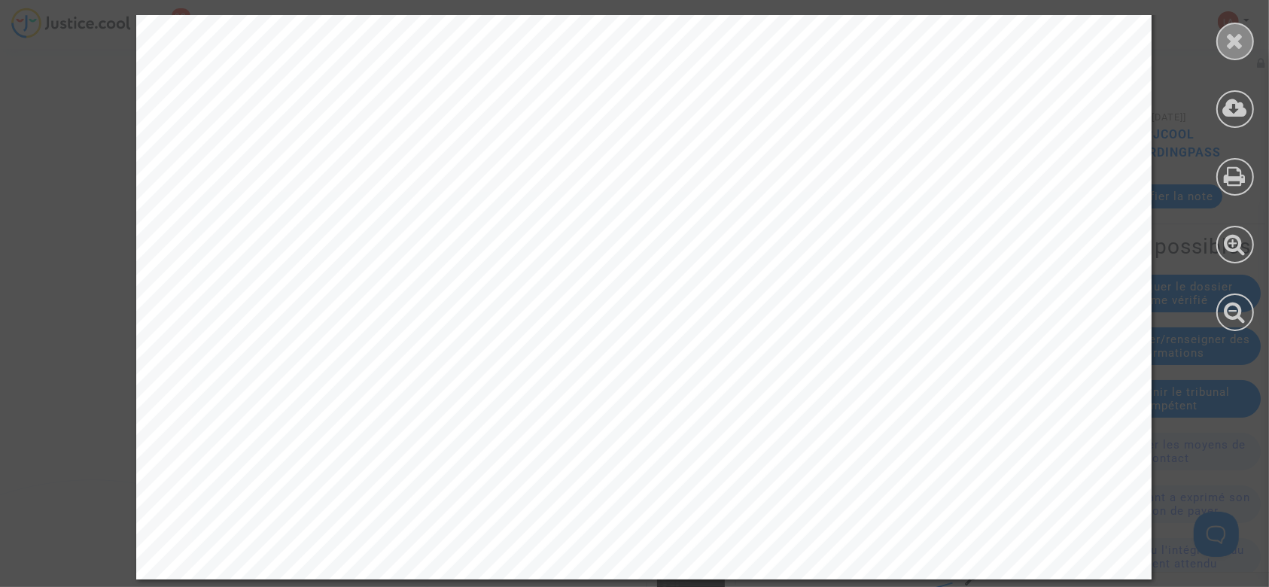
click at [1246, 37] on div at bounding box center [1235, 42] width 38 height 38
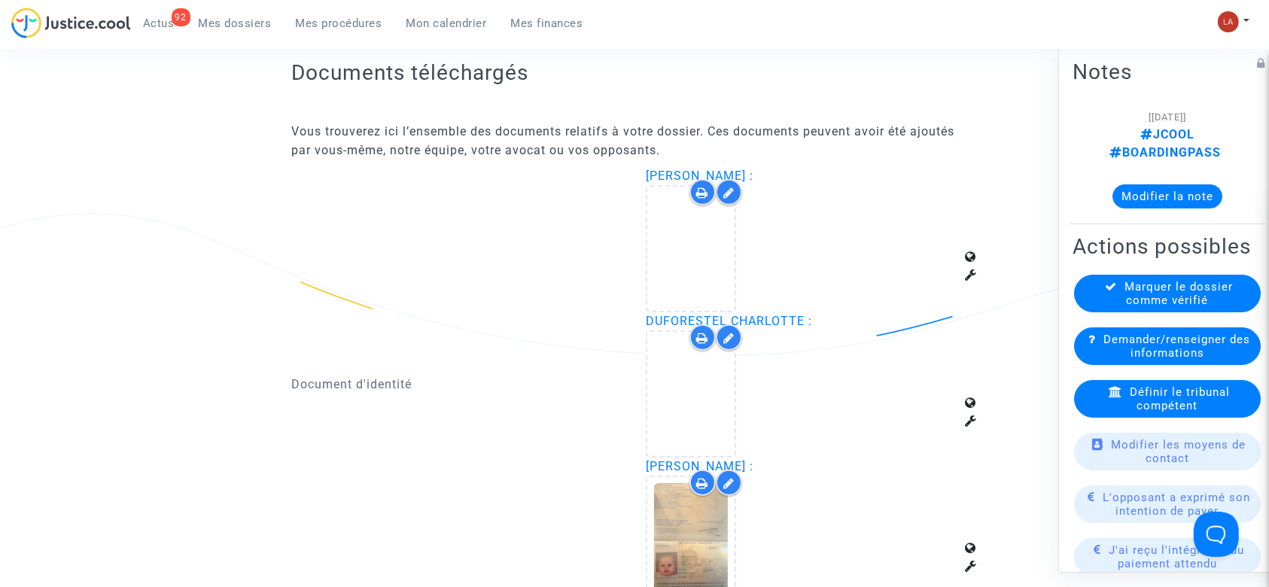
scroll to position [896, 0]
drag, startPoint x: 1117, startPoint y: 364, endPoint x: 527, endPoint y: 340, distance: 591.2
click at [527, 340] on div "Document d'identité" at bounding box center [458, 386] width 354 height 436
click at [1112, 350] on span "Demander/renseigner des informations" at bounding box center [1176, 346] width 147 height 27
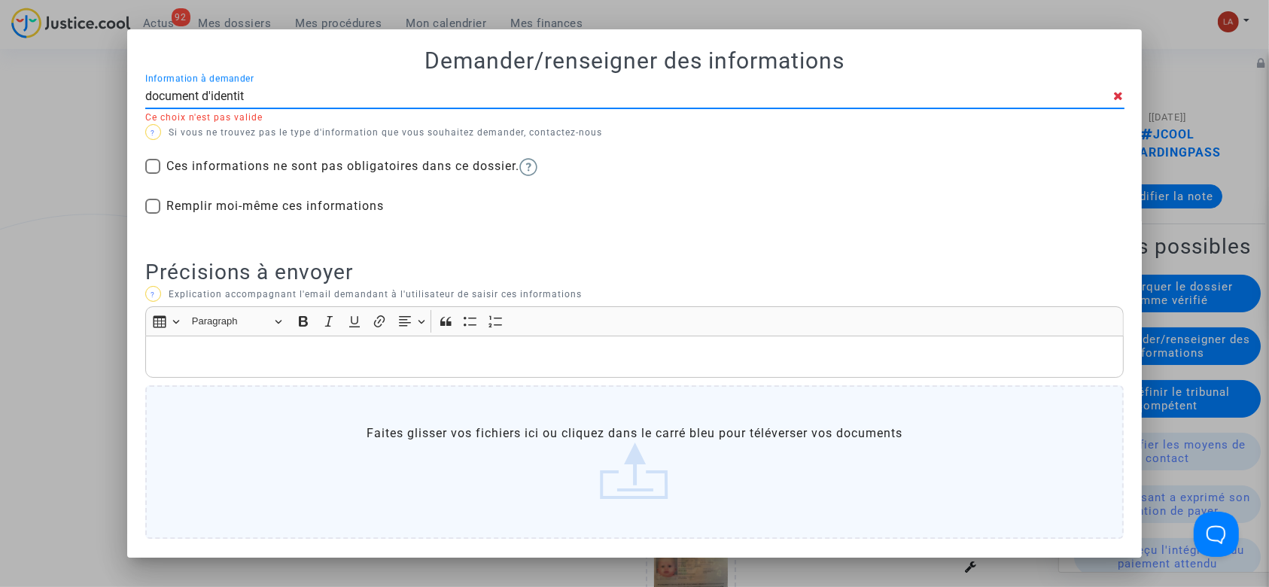
type input "document d'identité"
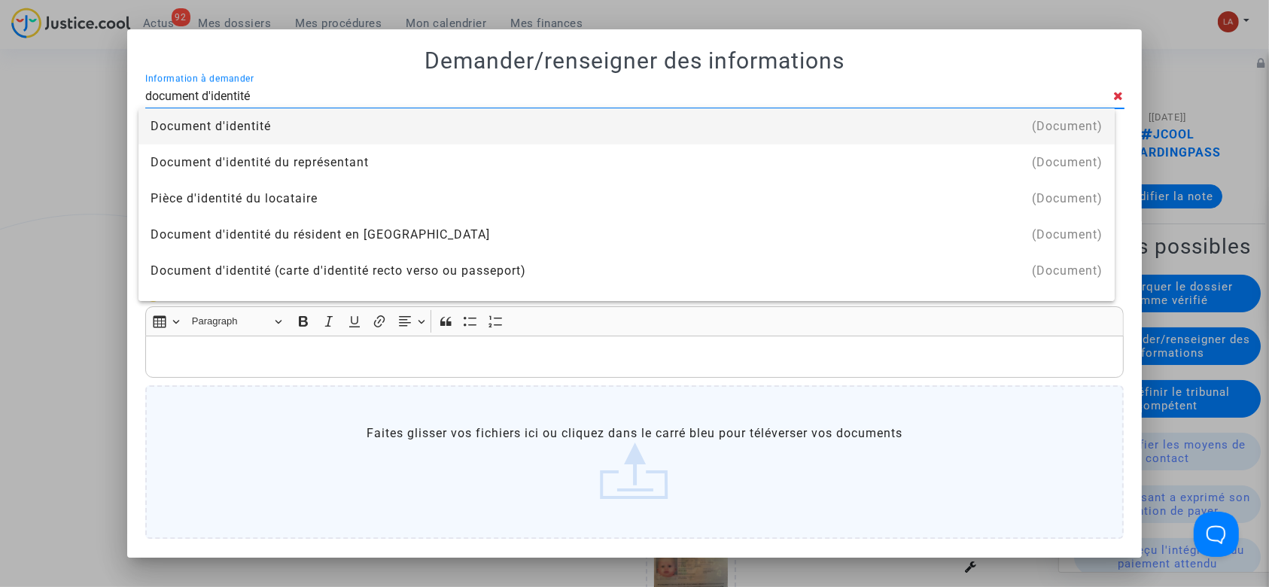
click at [306, 126] on div "Document d'identité" at bounding box center [626, 126] width 952 height 36
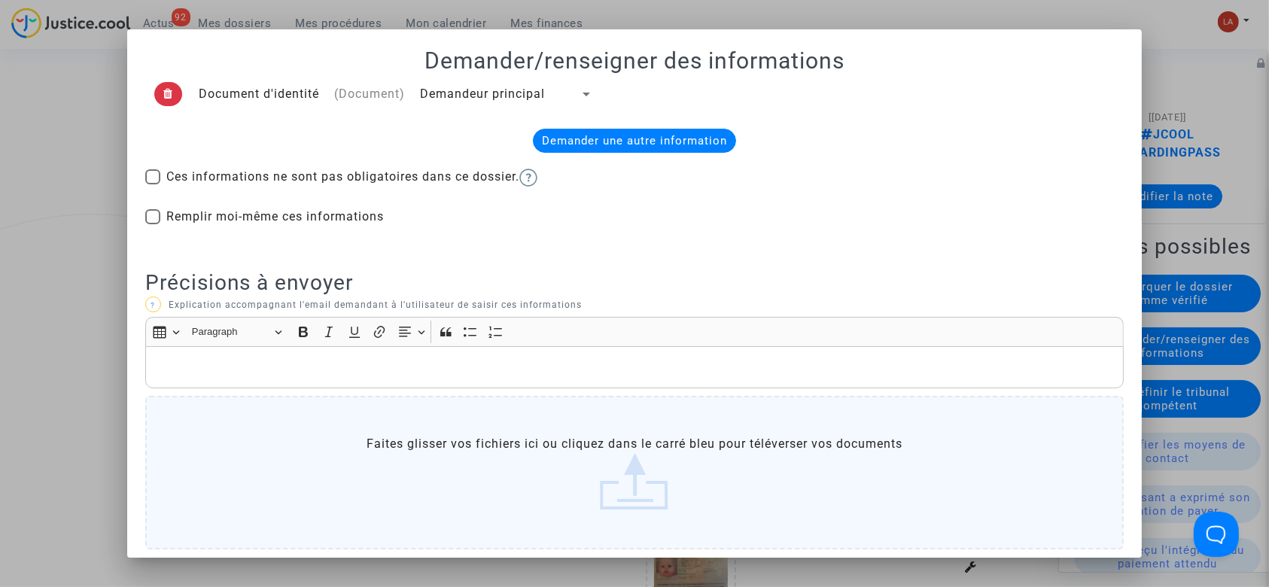
click at [471, 98] on span "Demandeur principal" at bounding box center [482, 94] width 125 height 14
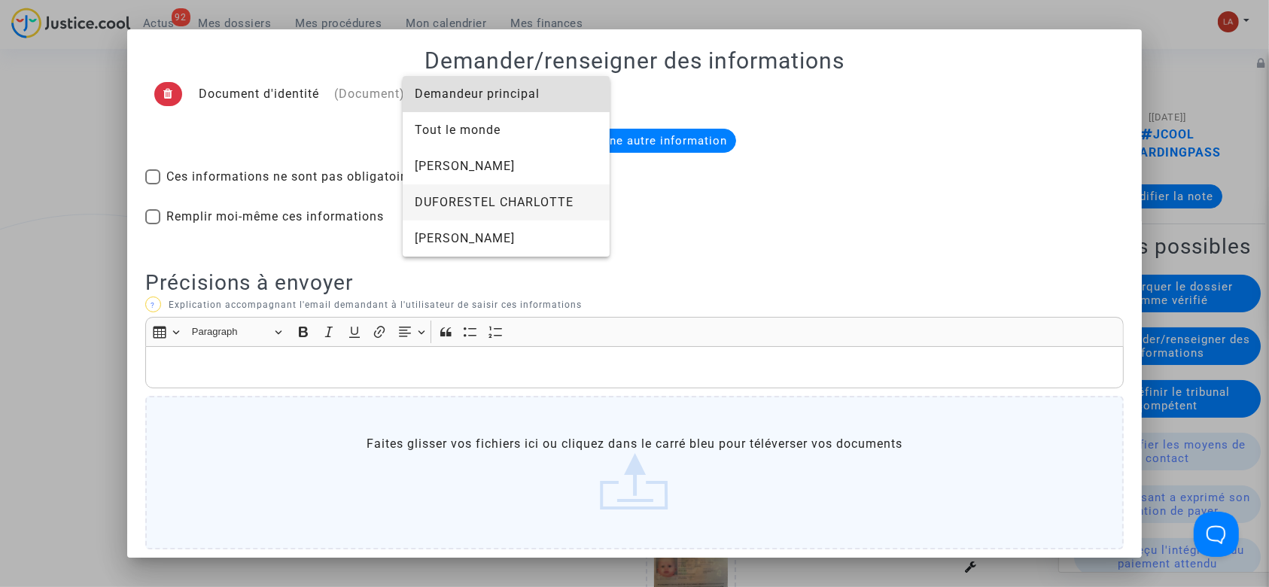
click at [499, 202] on span "DUFORESTEL CHARLOTTE" at bounding box center [506, 202] width 183 height 36
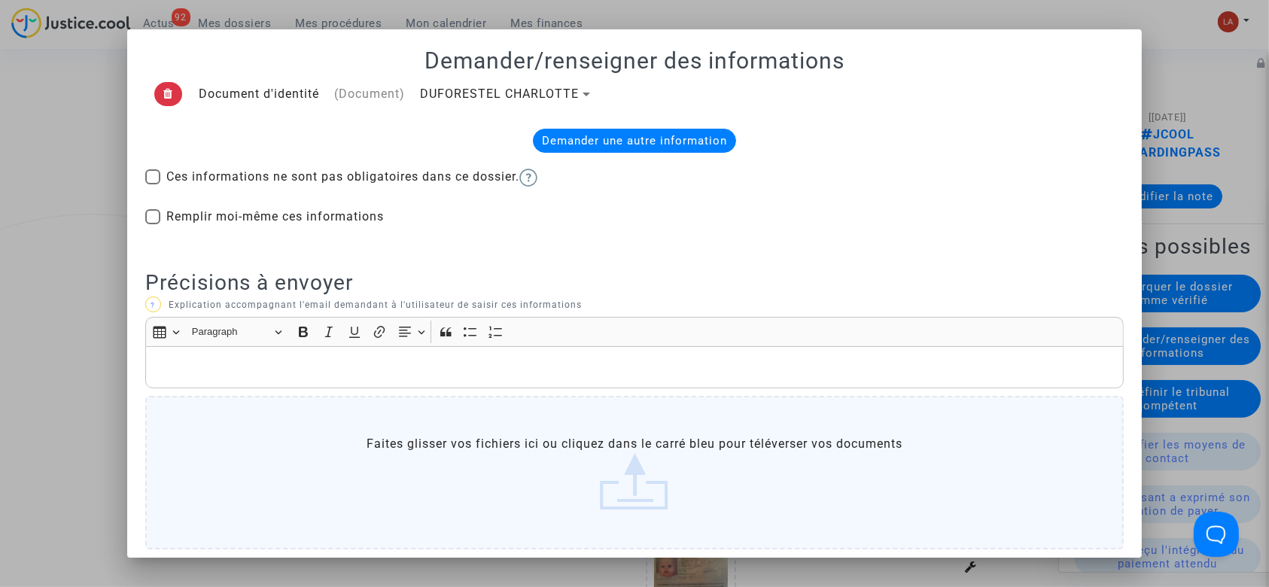
click at [641, 143] on div "Demander une autre information" at bounding box center [634, 141] width 203 height 24
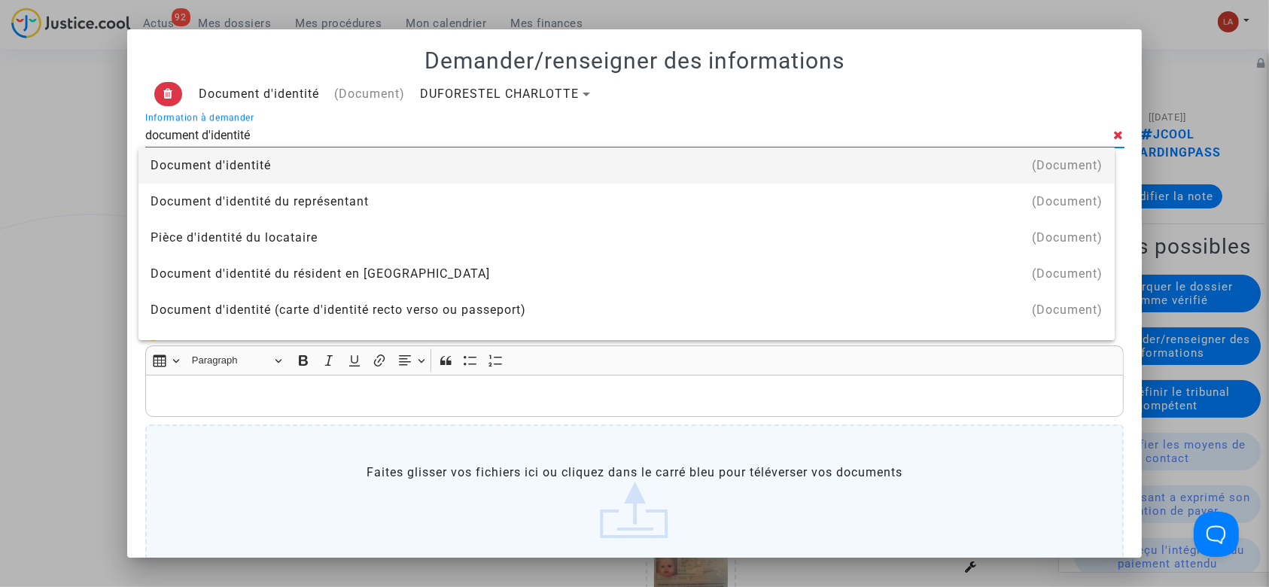
type input "document d'identité"
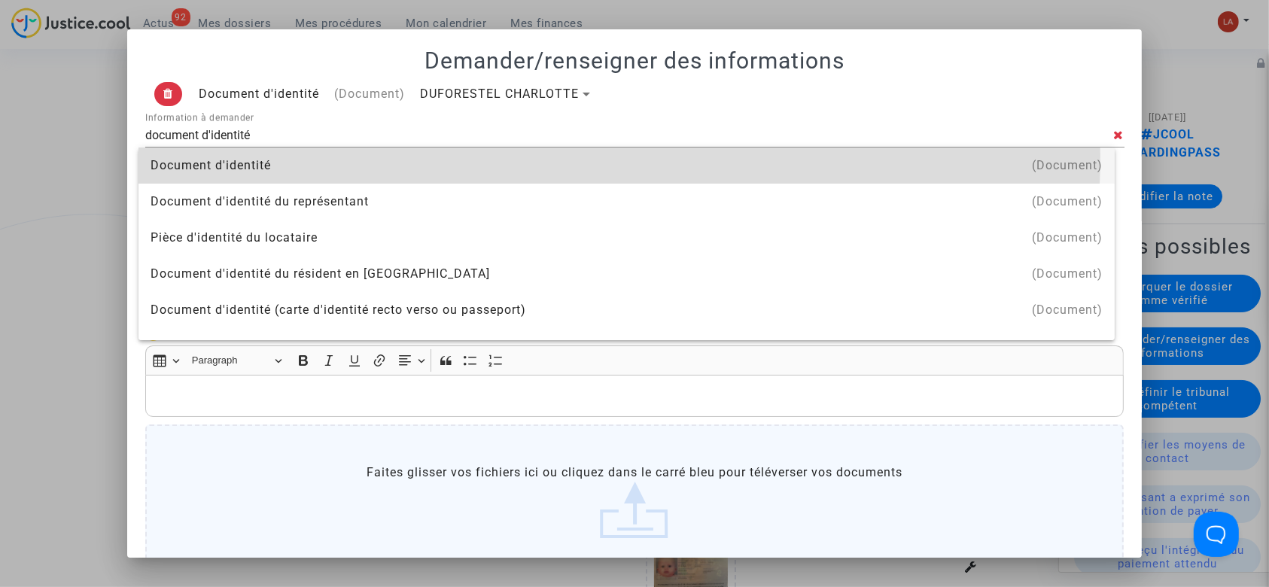
click at [561, 159] on div "Document d'identité" at bounding box center [626, 165] width 952 height 36
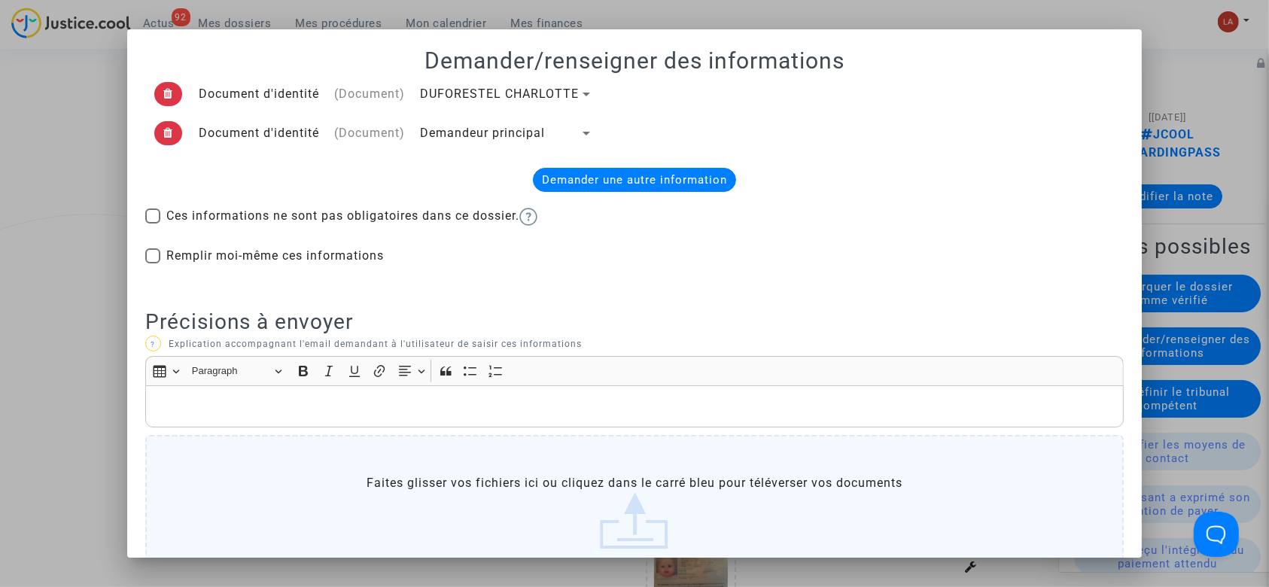
click at [486, 127] on span "Demandeur principal" at bounding box center [482, 133] width 125 height 14
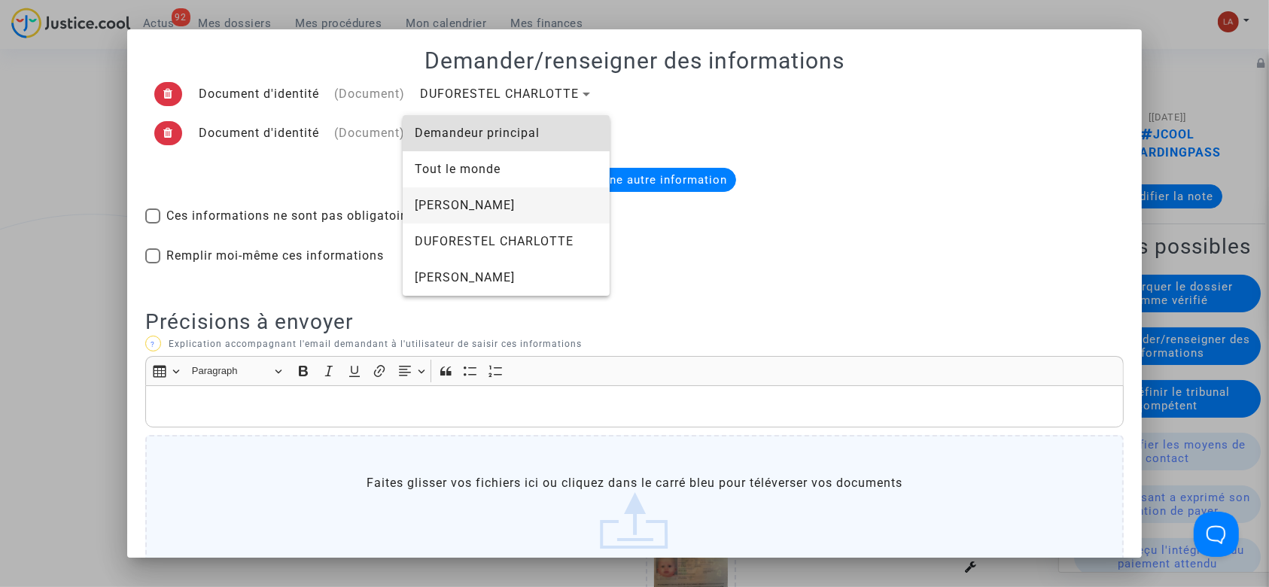
click at [470, 208] on span "Simon MATTA" at bounding box center [506, 205] width 183 height 36
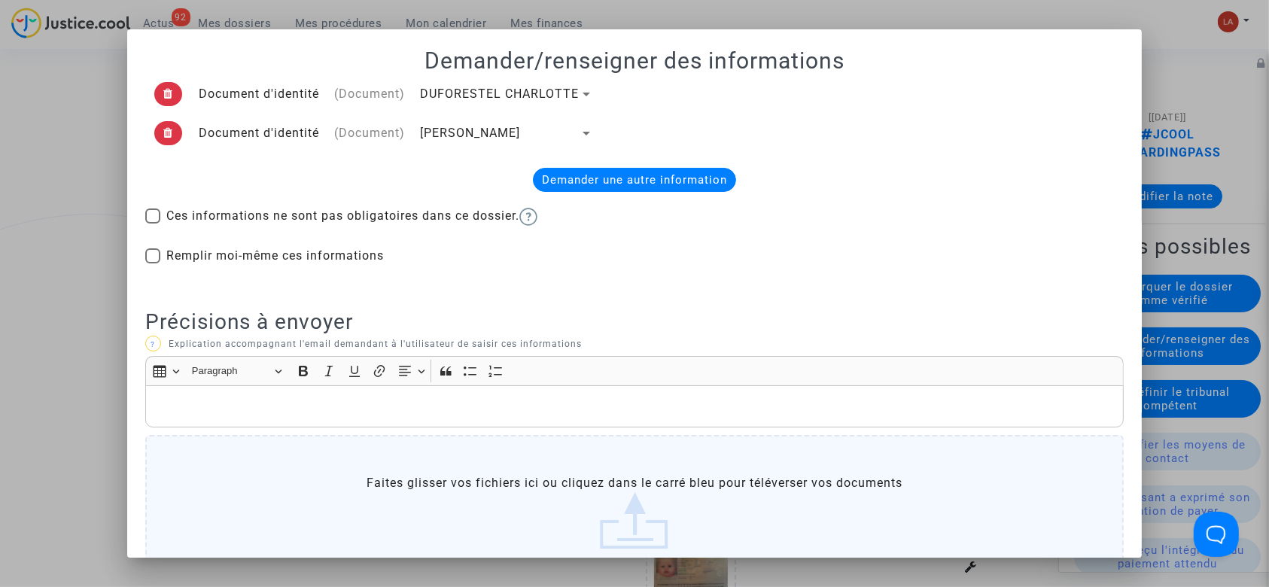
click at [635, 172] on div "Demander une autre information" at bounding box center [634, 180] width 203 height 24
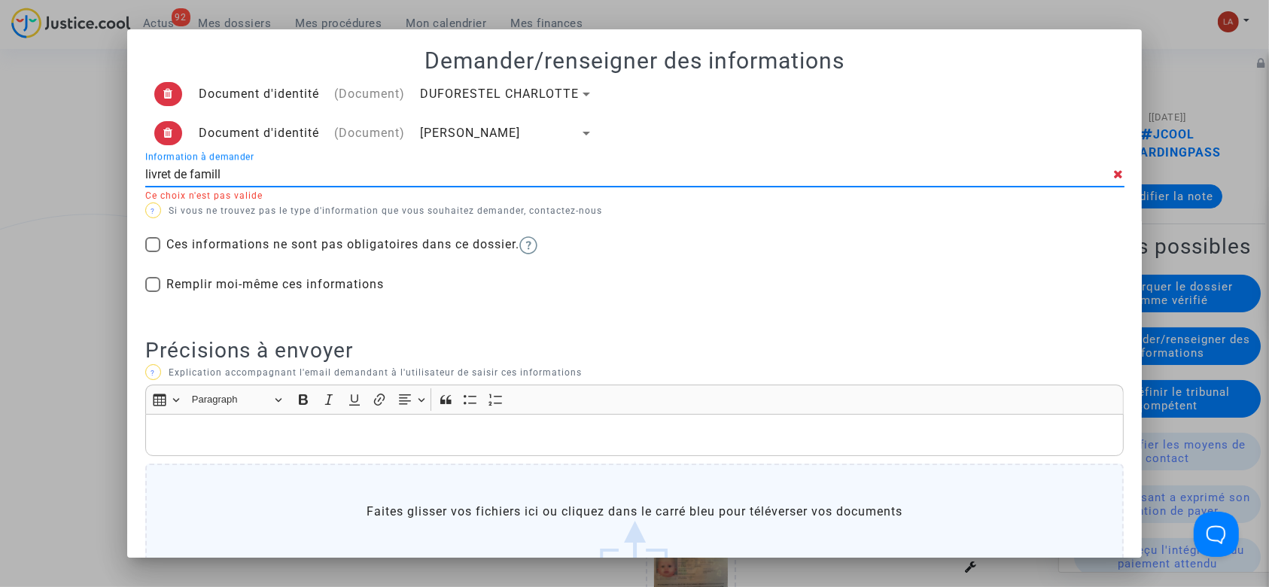
type input "livret de famille"
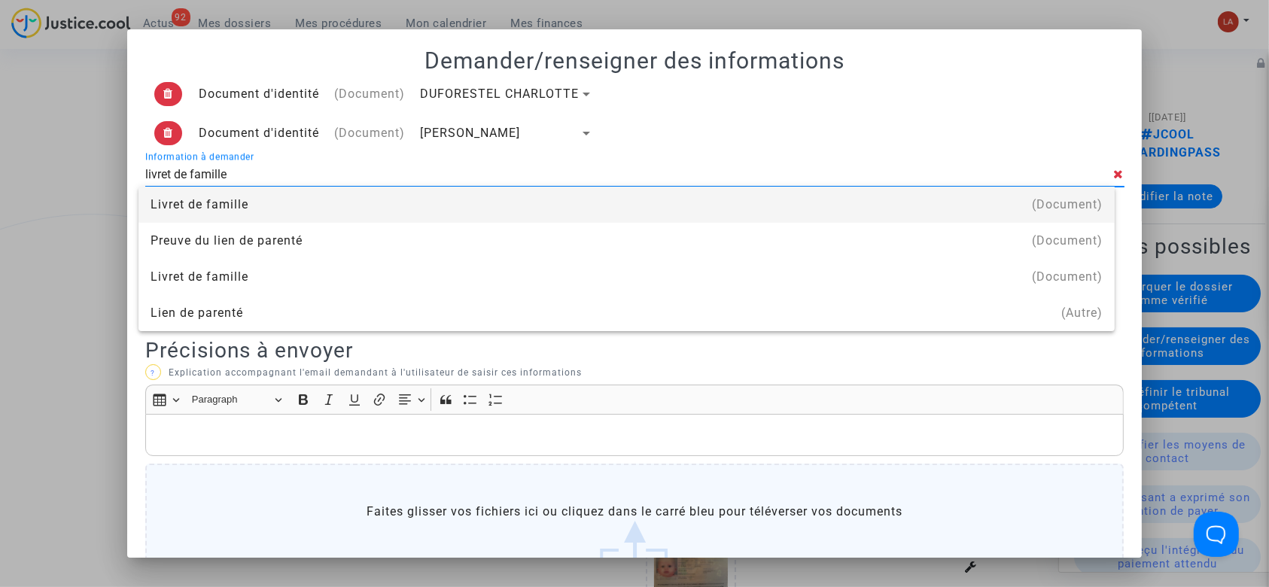
click at [567, 201] on div "Livret de famille" at bounding box center [626, 205] width 952 height 36
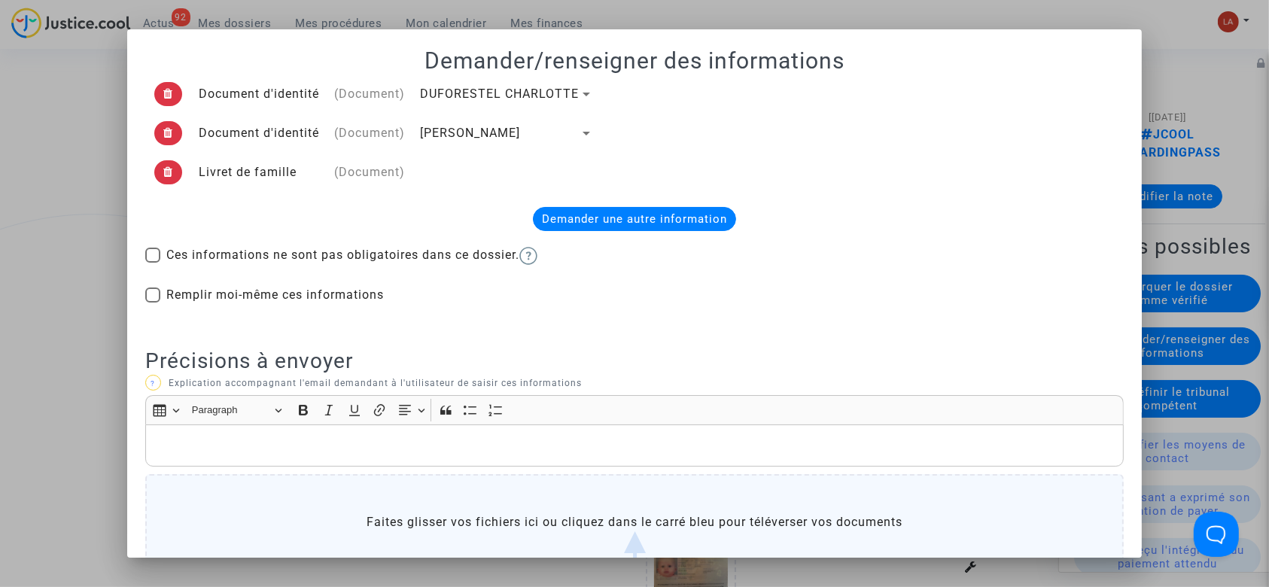
click at [372, 461] on div "Rich Text Editor, main" at bounding box center [634, 445] width 979 height 42
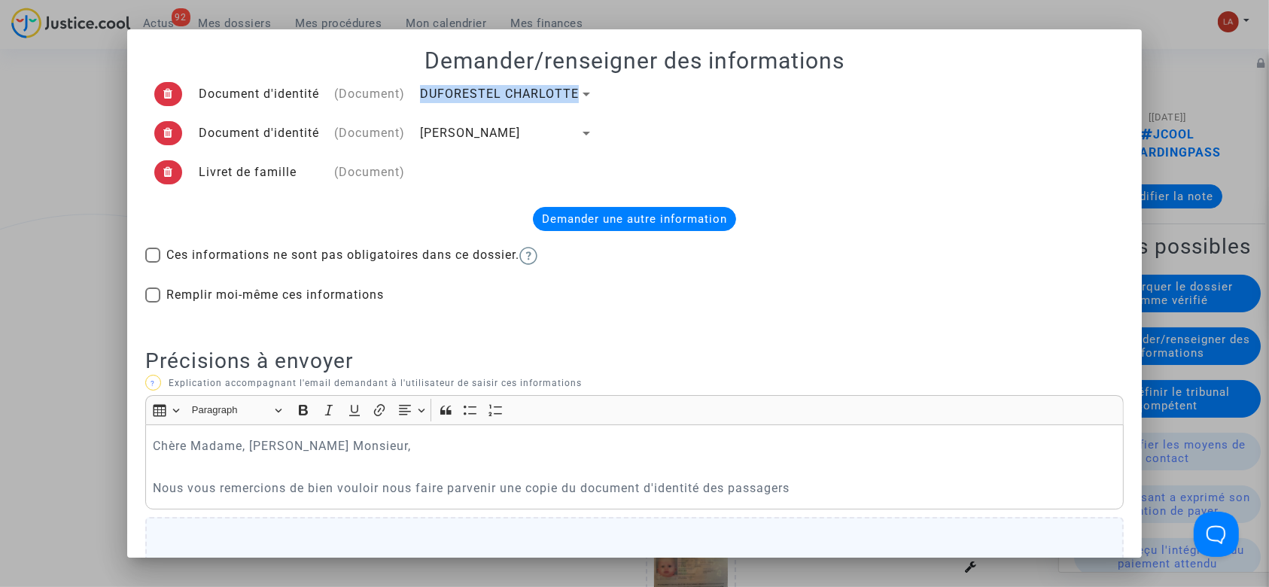
drag, startPoint x: 417, startPoint y: 88, endPoint x: 575, endPoint y: 88, distance: 158.0
click at [575, 88] on div "DUFORESTEL CHARLOTTE" at bounding box center [506, 94] width 173 height 18
copy span "DUFORESTEL CHARLOTTE"
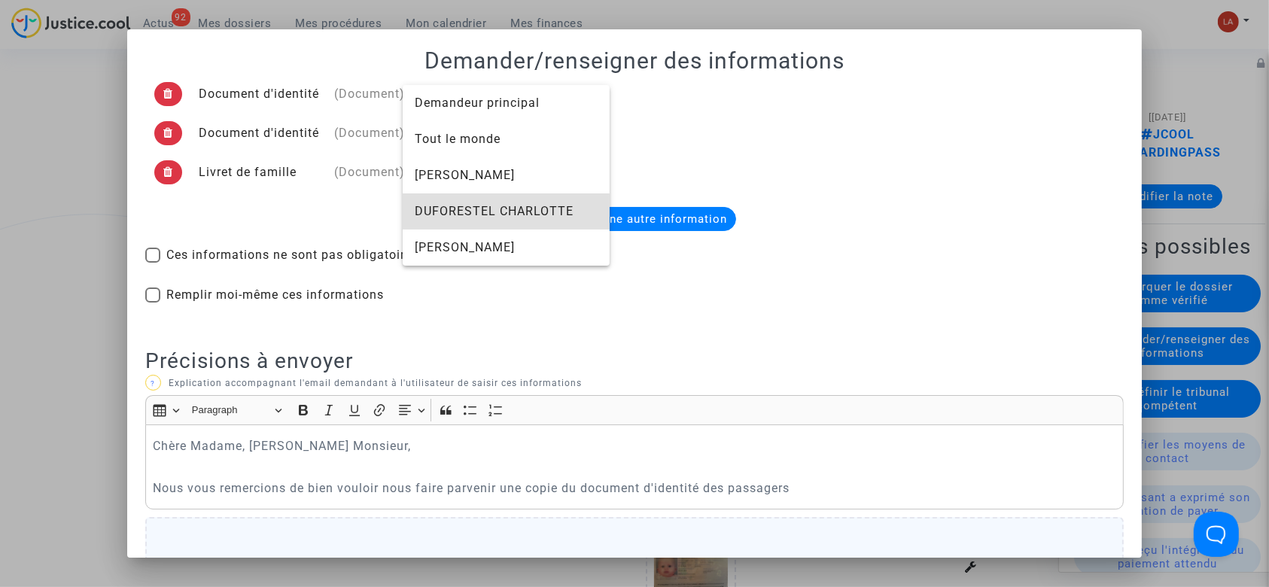
click at [810, 487] on div at bounding box center [634, 293] width 1269 height 587
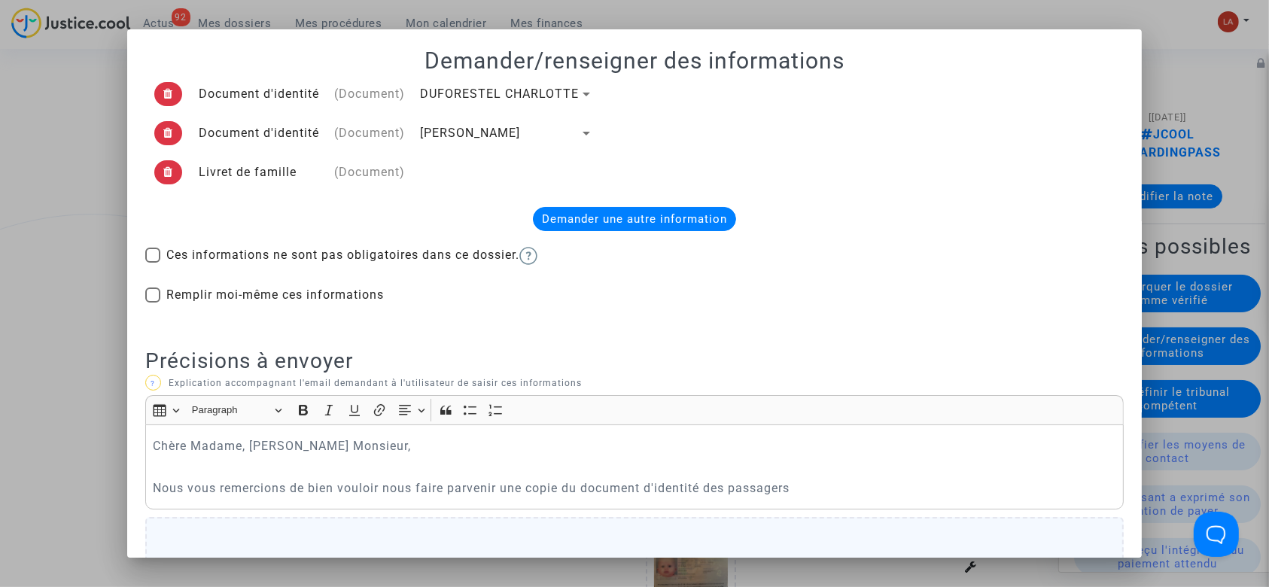
click at [810, 487] on p "Nous vous remercions de bien vouloir nous faire parvenir une copie du document …" at bounding box center [634, 488] width 963 height 19
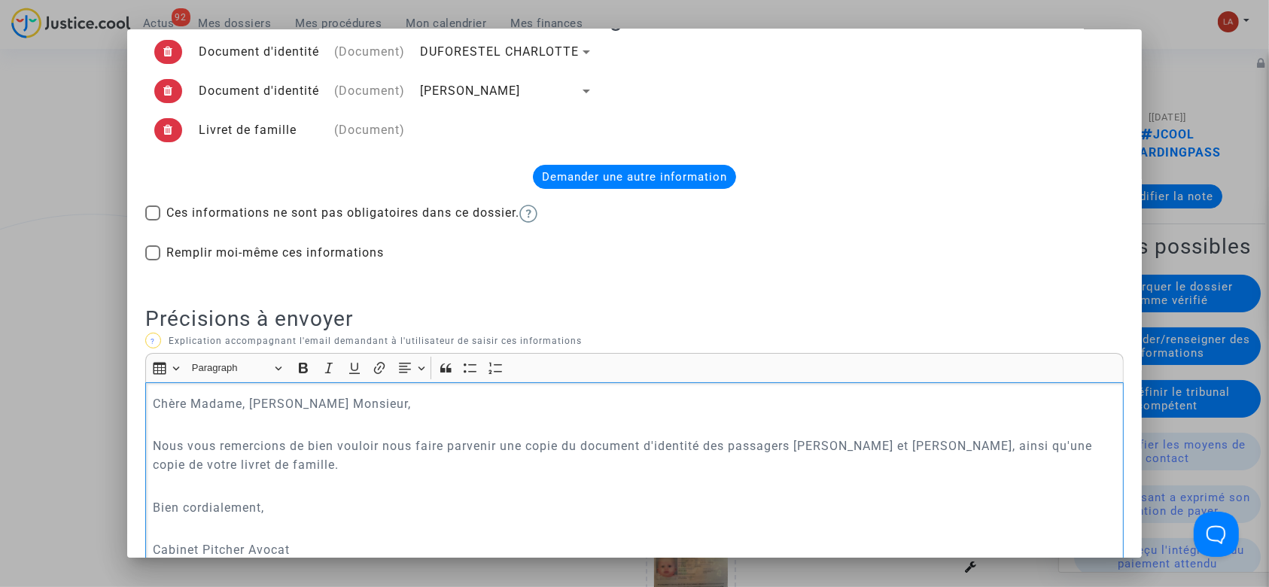
scroll to position [306, 0]
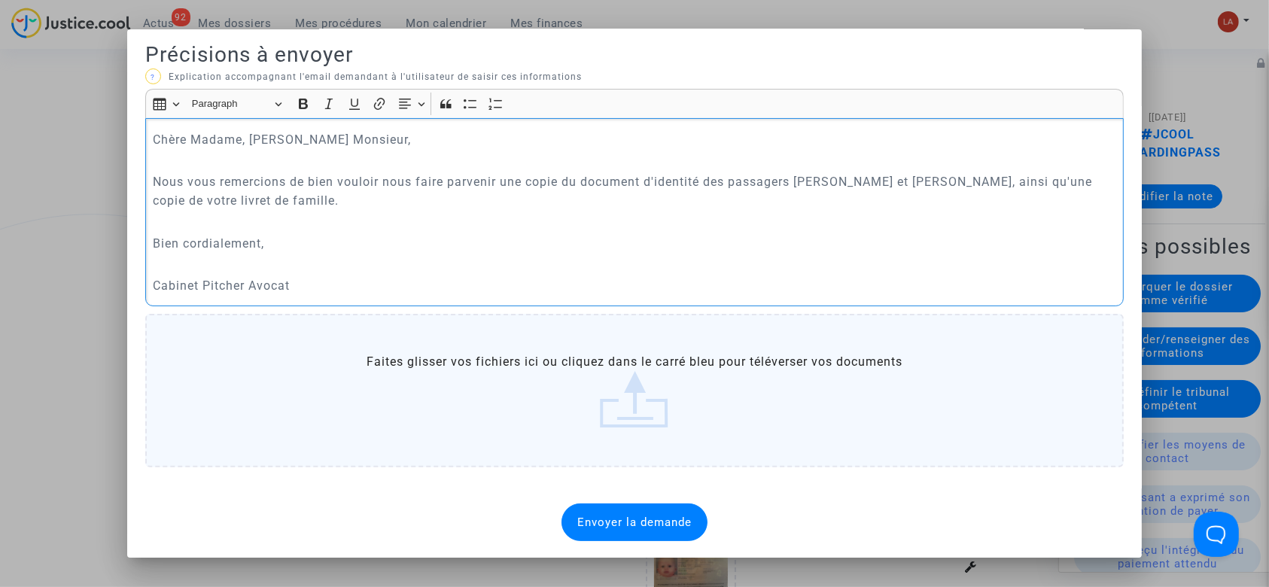
click at [666, 528] on div "Envoyer la demande" at bounding box center [634, 522] width 146 height 38
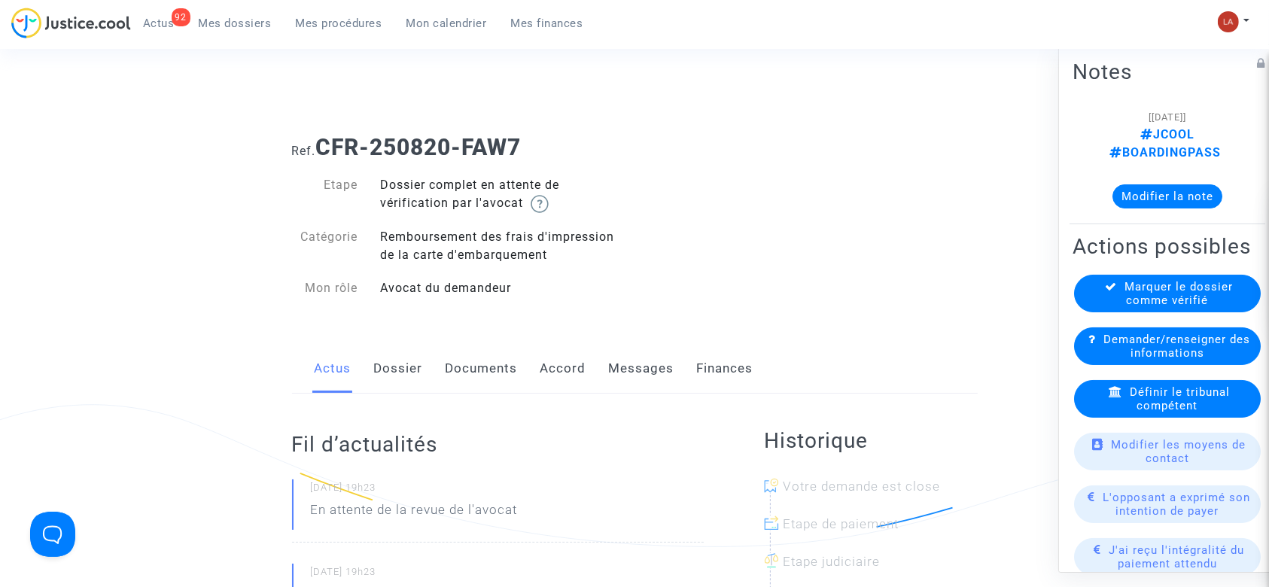
click at [411, 376] on link "Dossier" at bounding box center [398, 369] width 49 height 50
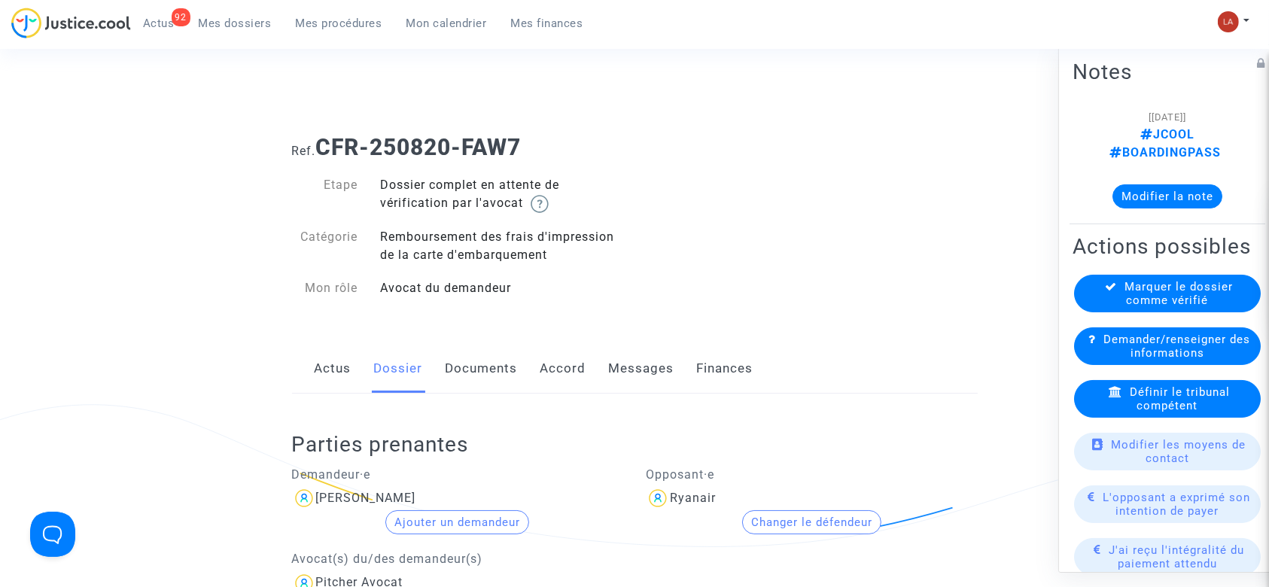
click at [1173, 412] on span "Définir le tribunal compétent" at bounding box center [1179, 398] width 100 height 27
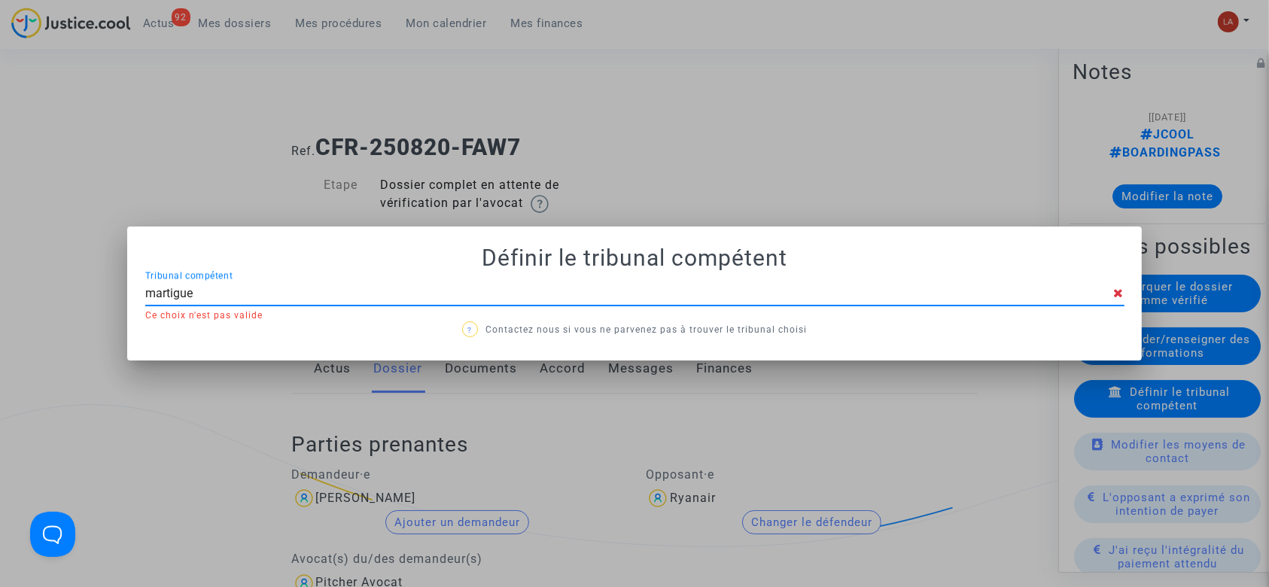
type input "martigues"
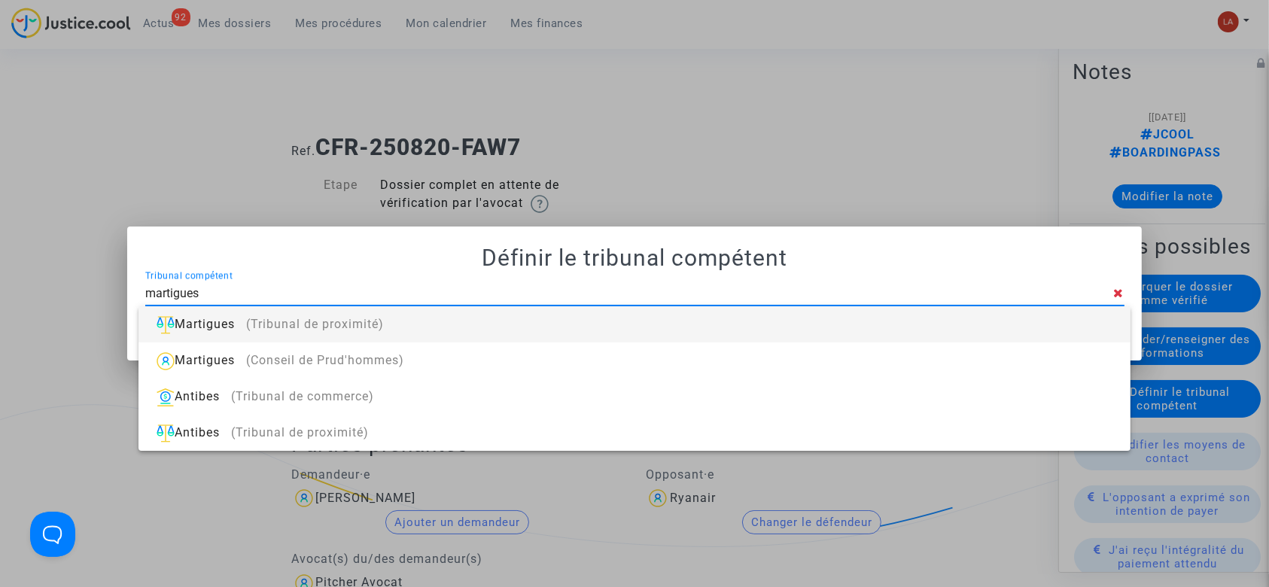
click at [855, 336] on div "Martigues (Tribunal de proximité)" at bounding box center [633, 324] width 967 height 36
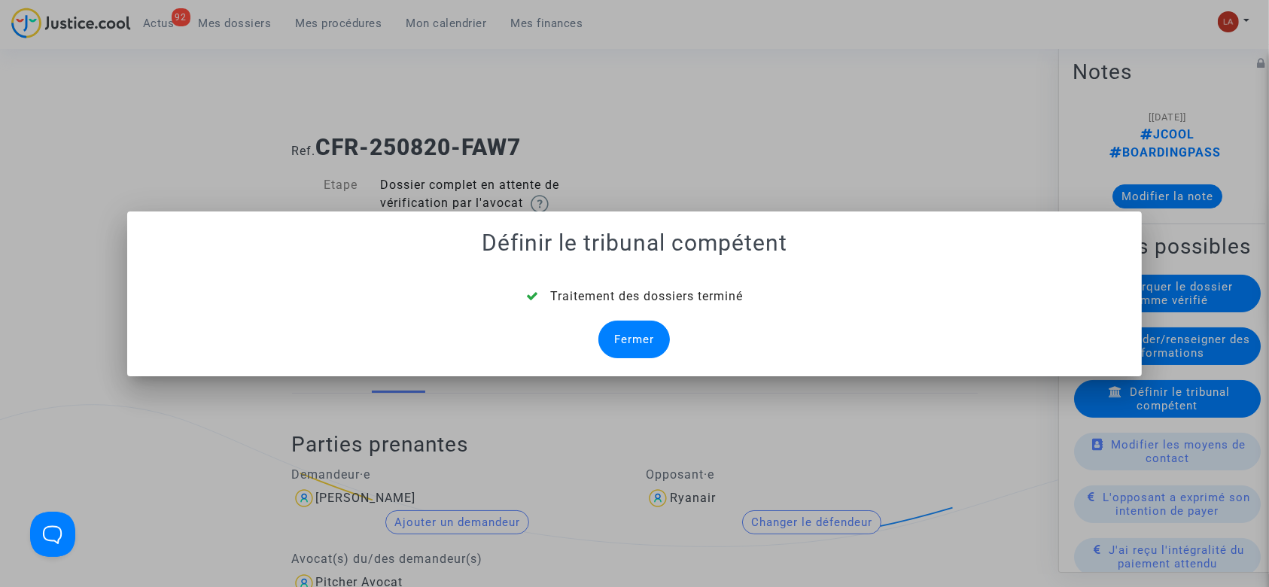
click at [637, 333] on div "Fermer" at bounding box center [633, 340] width 71 height 38
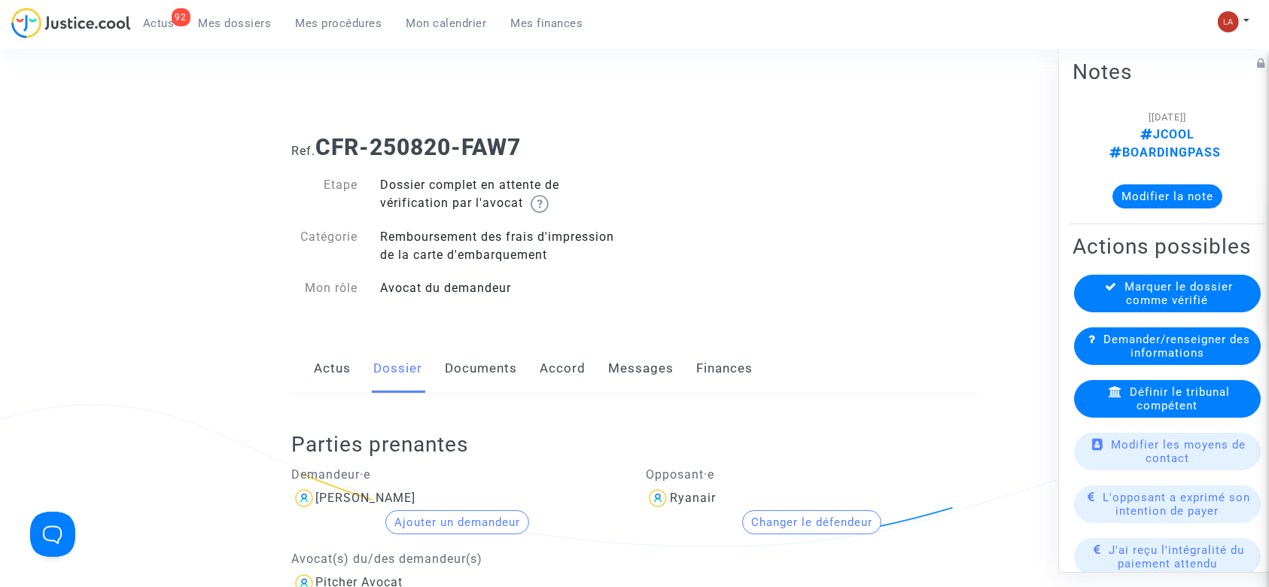
click at [468, 365] on link "Documents" at bounding box center [481, 369] width 72 height 50
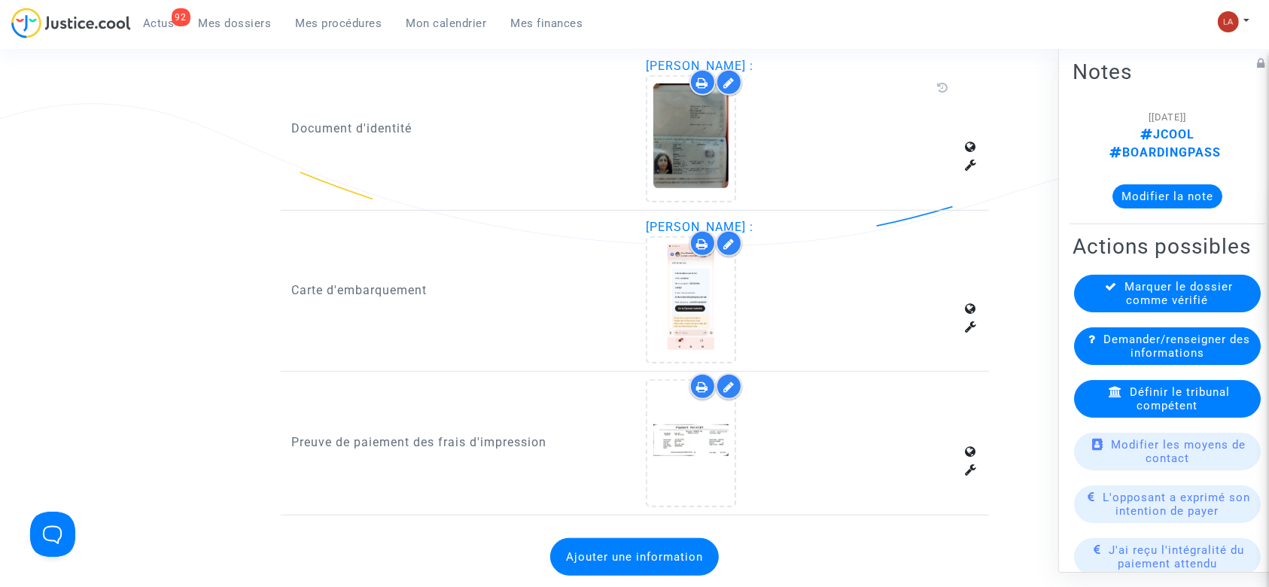
scroll to position [1035, 0]
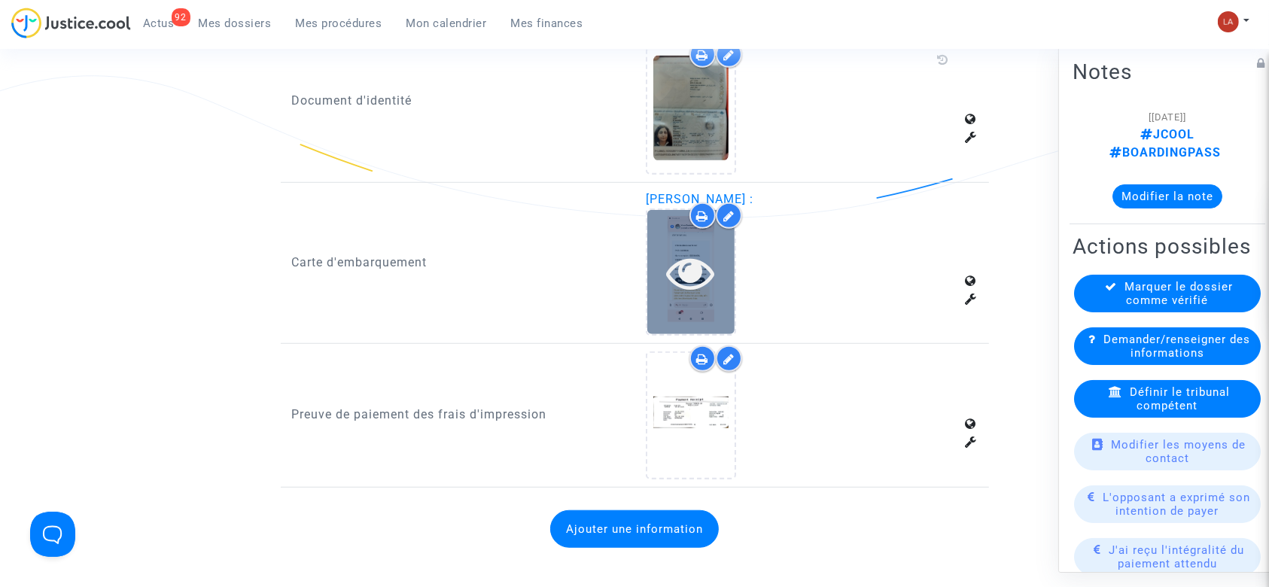
click at [697, 316] on div at bounding box center [690, 272] width 87 height 124
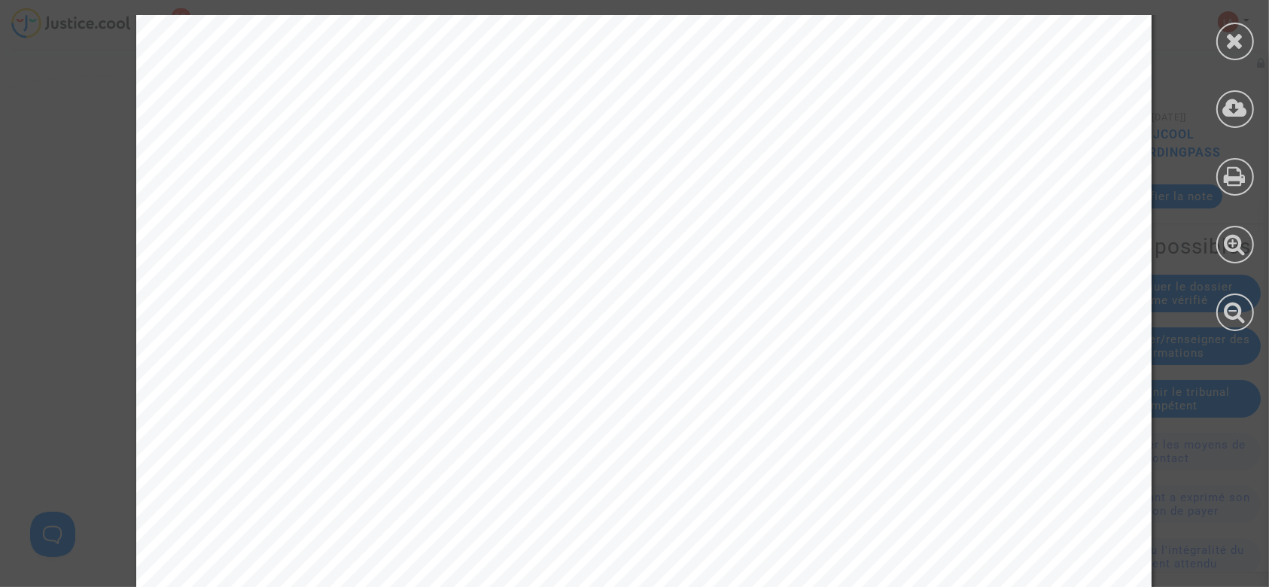
scroll to position [3772, 0]
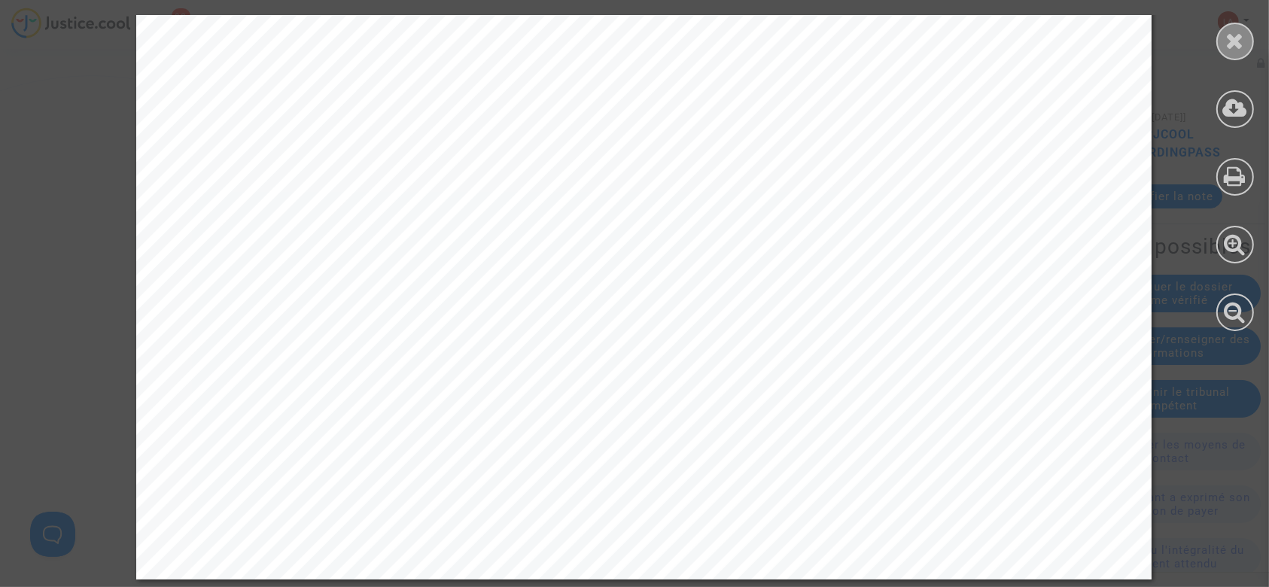
click at [1239, 30] on icon at bounding box center [1235, 40] width 19 height 23
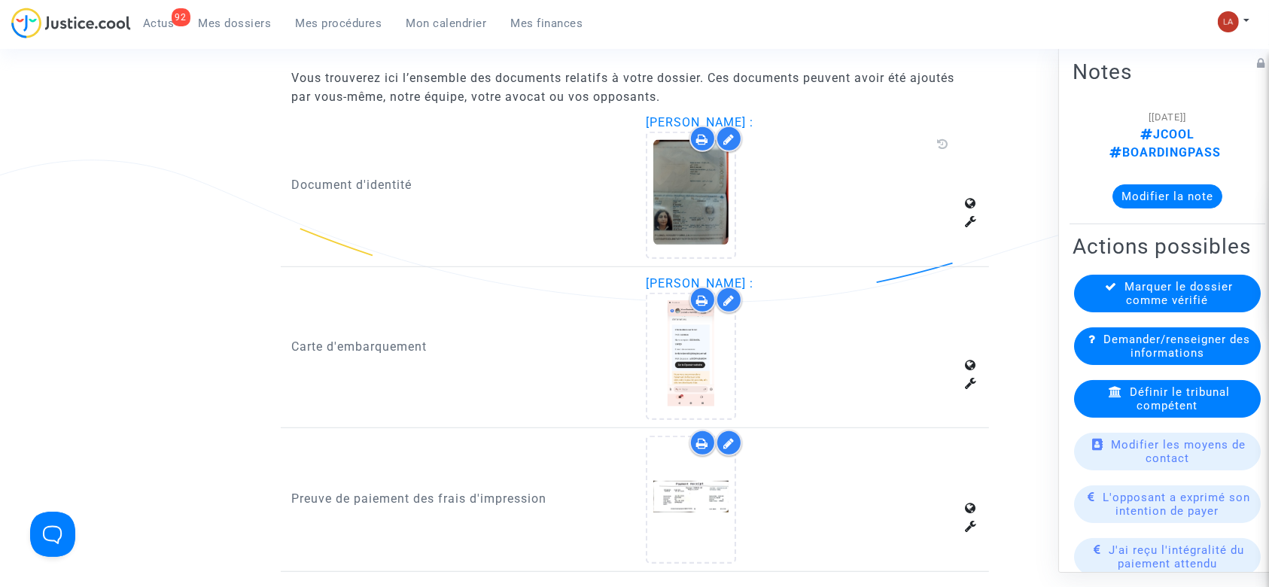
scroll to position [947, 0]
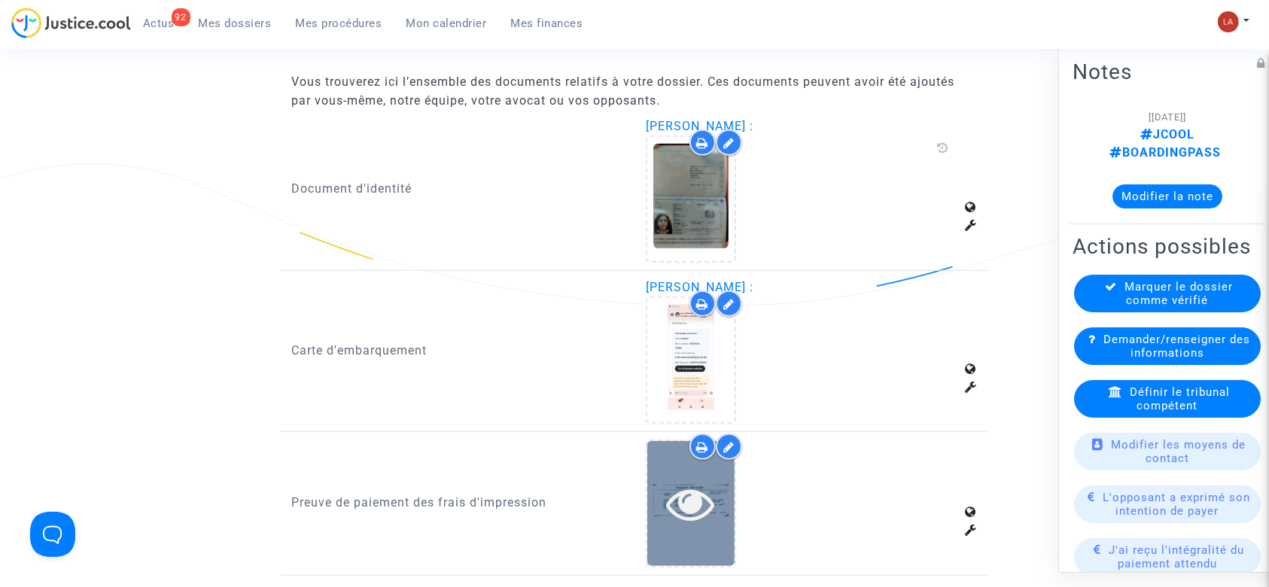
click at [699, 533] on div at bounding box center [690, 503] width 87 height 124
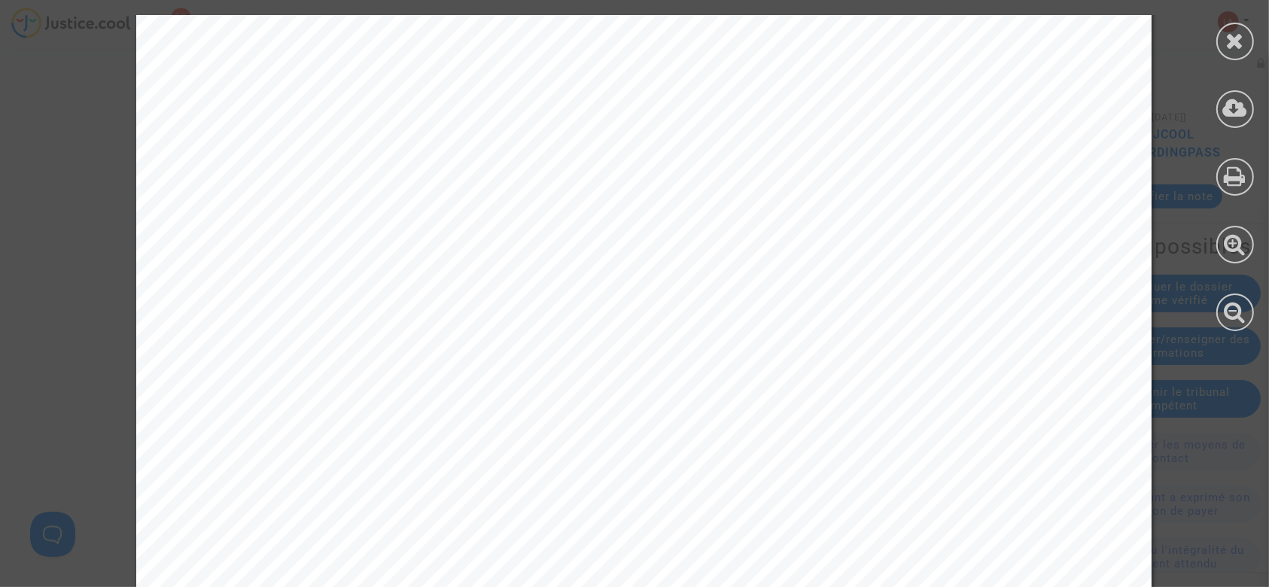
scroll to position [0, 0]
click at [1231, 35] on icon at bounding box center [1235, 40] width 19 height 23
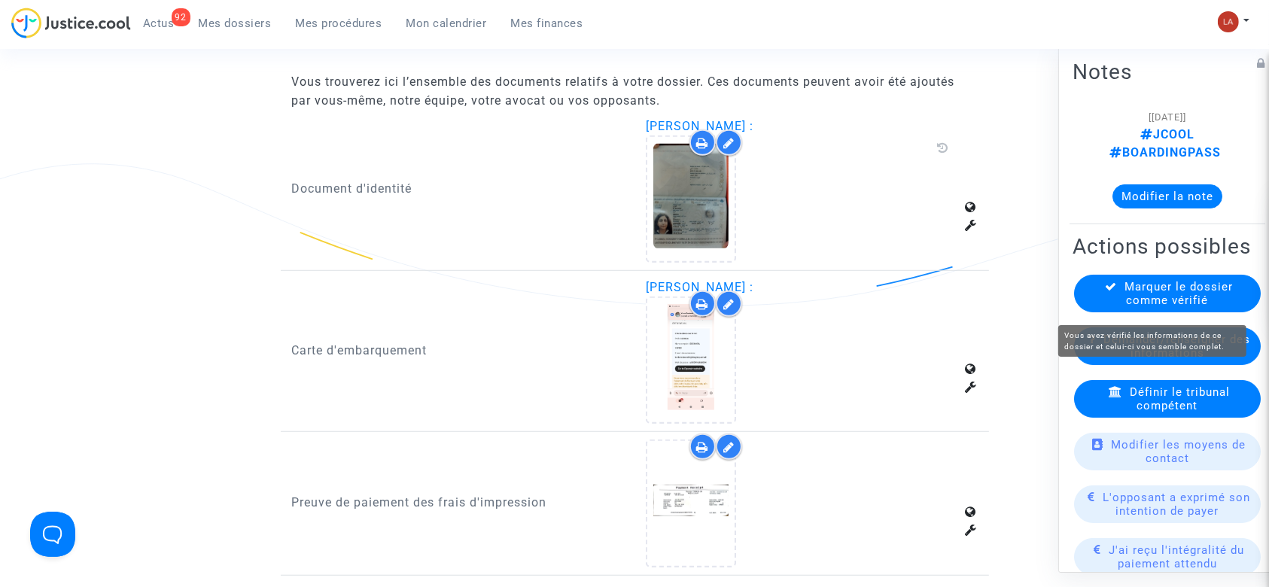
click at [1132, 294] on span "Marquer le dossier comme vérifié" at bounding box center [1179, 293] width 108 height 27
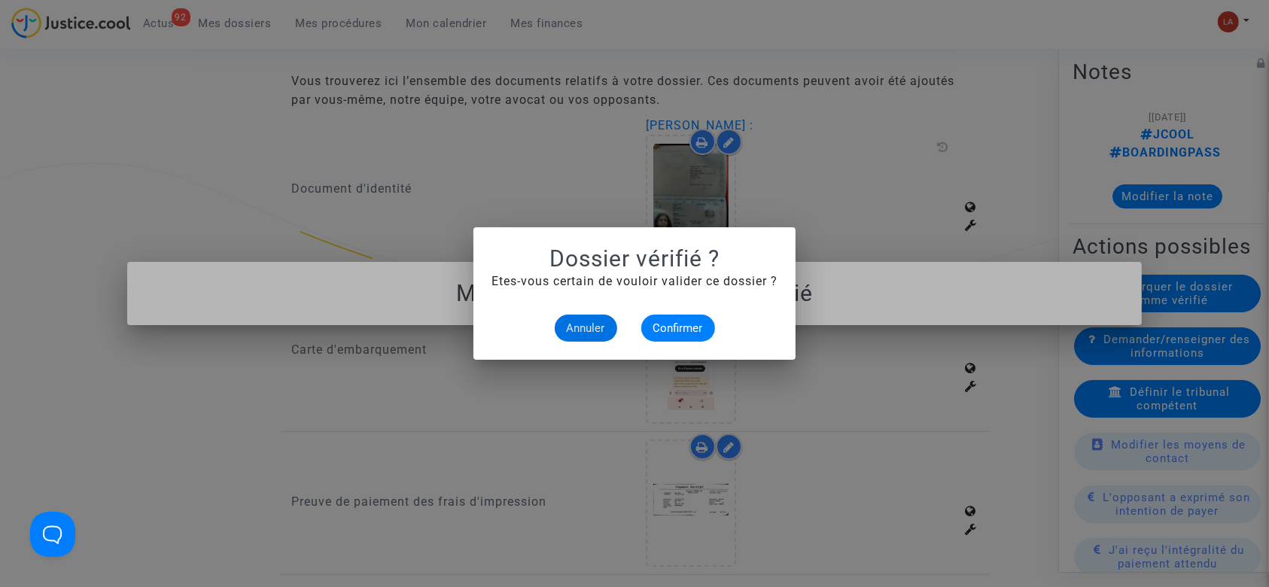
click at [730, 166] on div at bounding box center [634, 293] width 1269 height 587
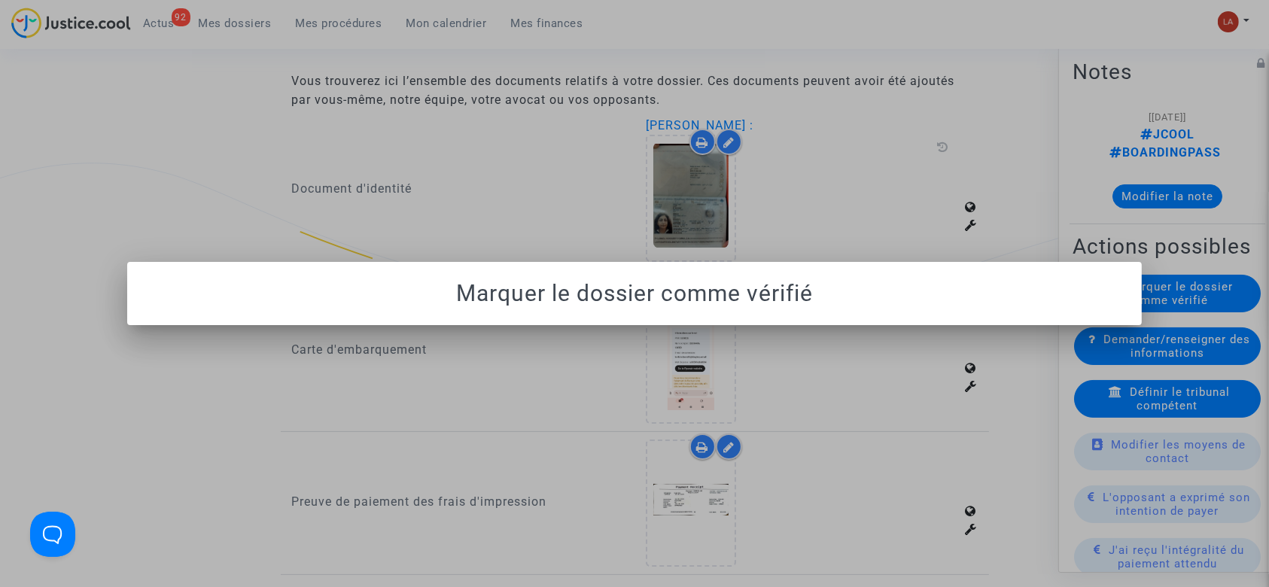
click at [563, 189] on div at bounding box center [634, 293] width 1269 height 587
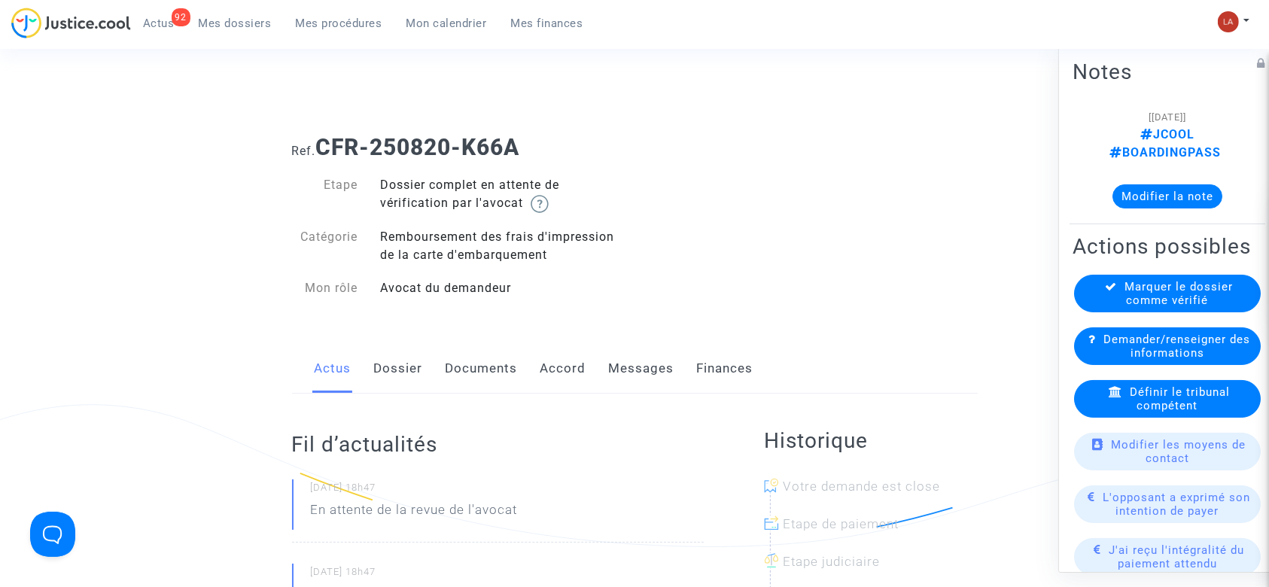
click at [389, 371] on link "Dossier" at bounding box center [398, 369] width 49 height 50
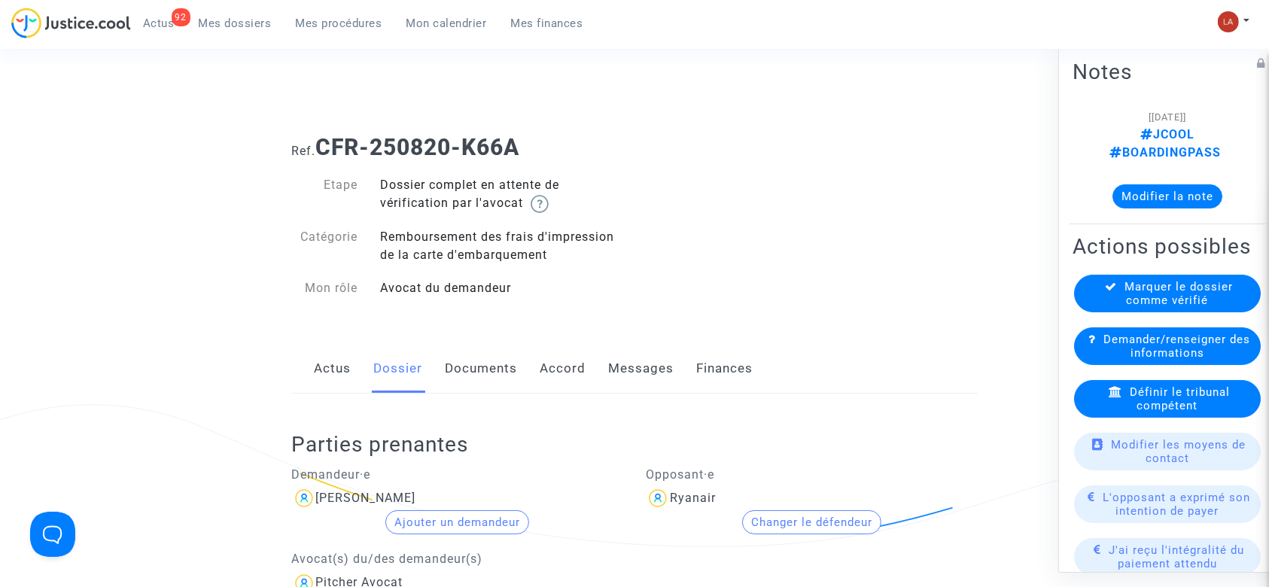
scroll to position [1, 0]
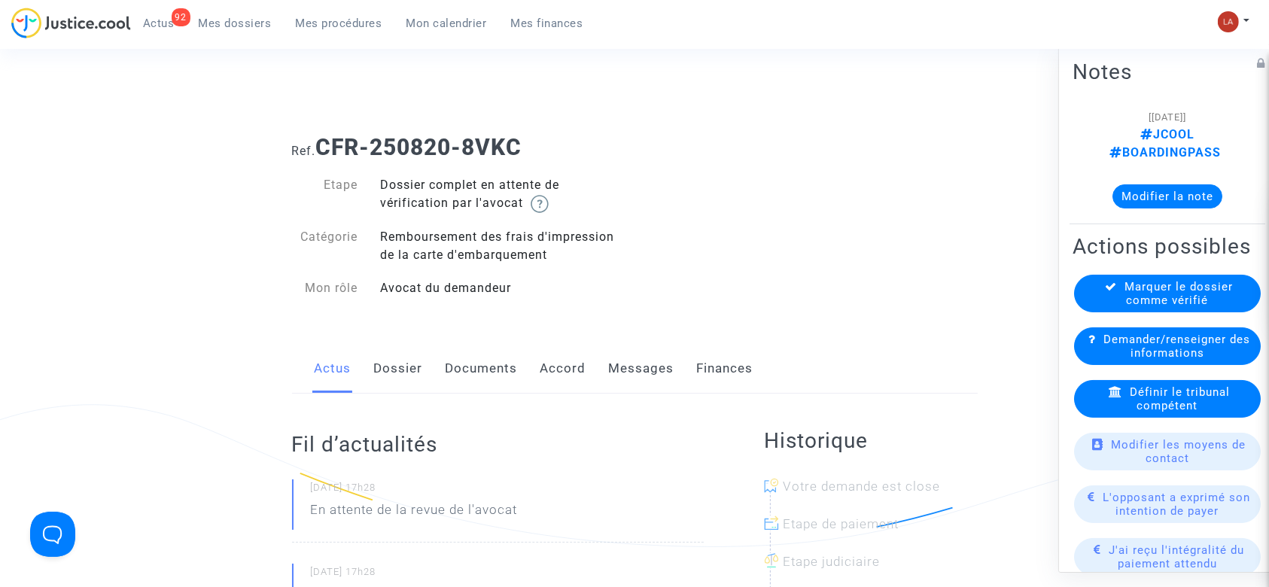
click at [394, 372] on link "Dossier" at bounding box center [398, 369] width 49 height 50
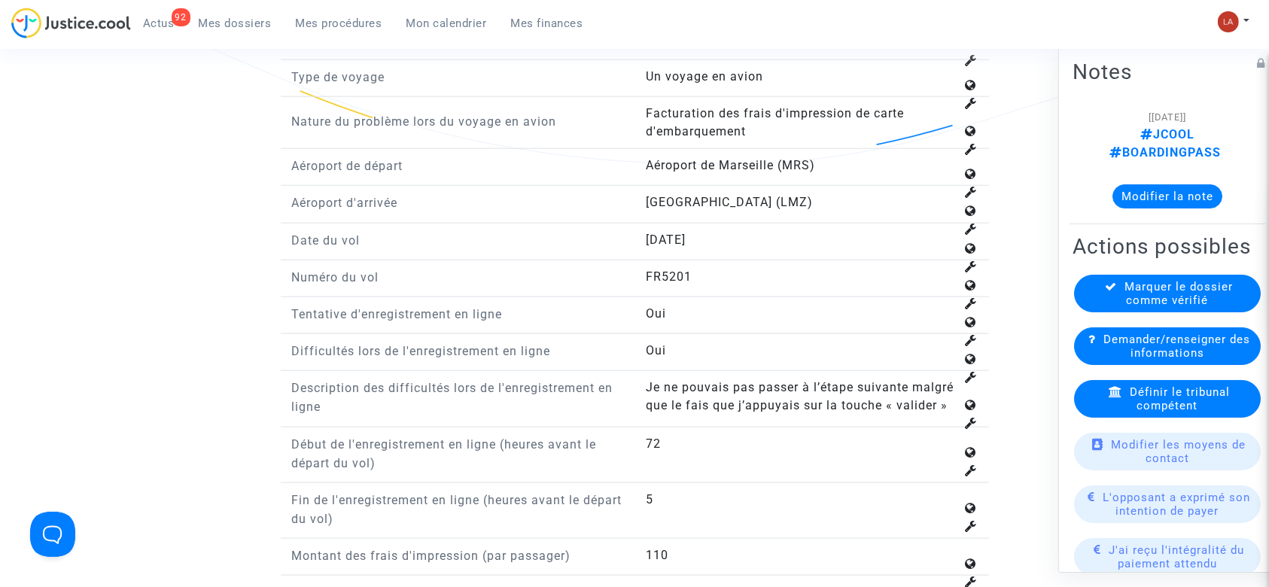
scroll to position [1794, 0]
click at [394, 372] on div "Type de litige Voyage - Billets, bagages, réservations, locations etc. Type de …" at bounding box center [635, 358] width 686 height 686
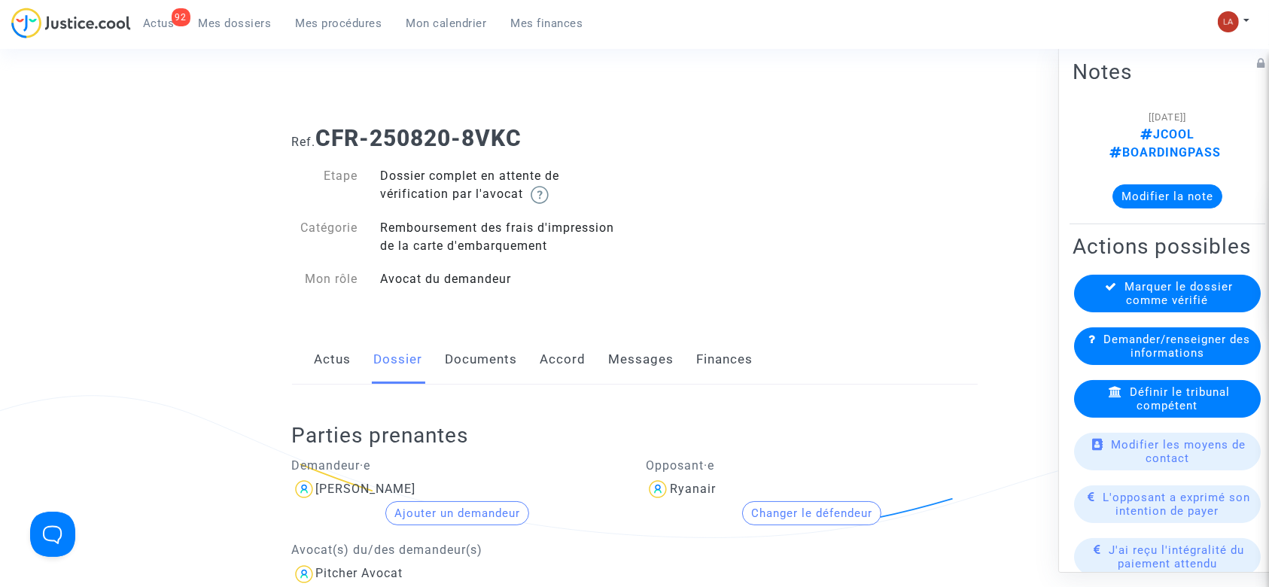
scroll to position [0, 0]
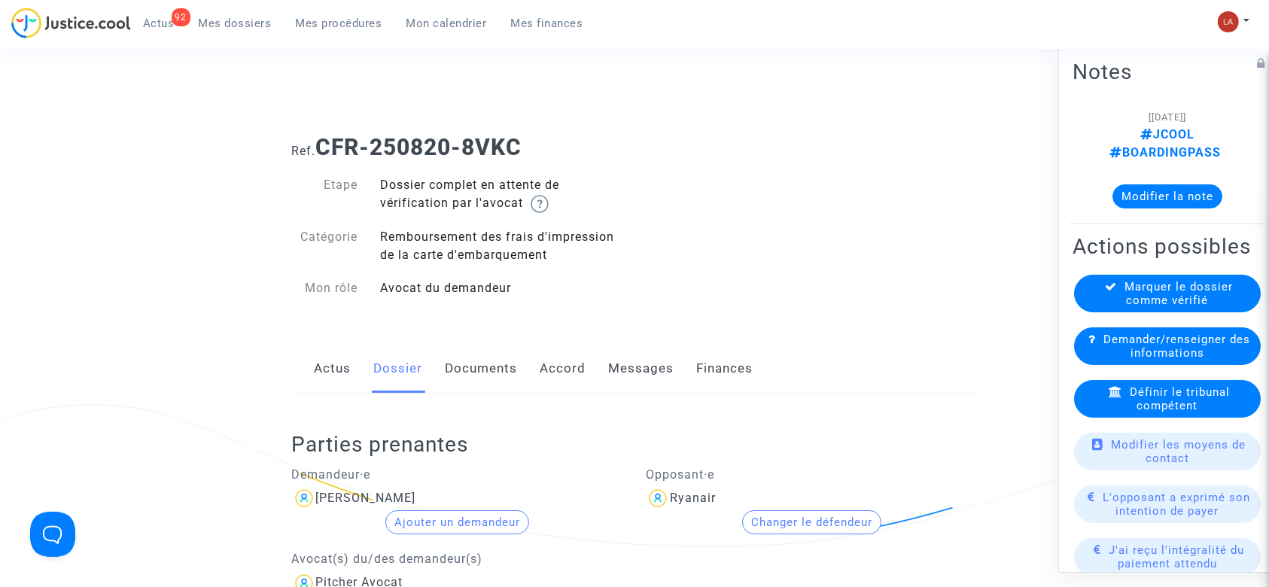
click at [1145, 412] on span "Définir le tribunal compétent" at bounding box center [1179, 398] width 100 height 27
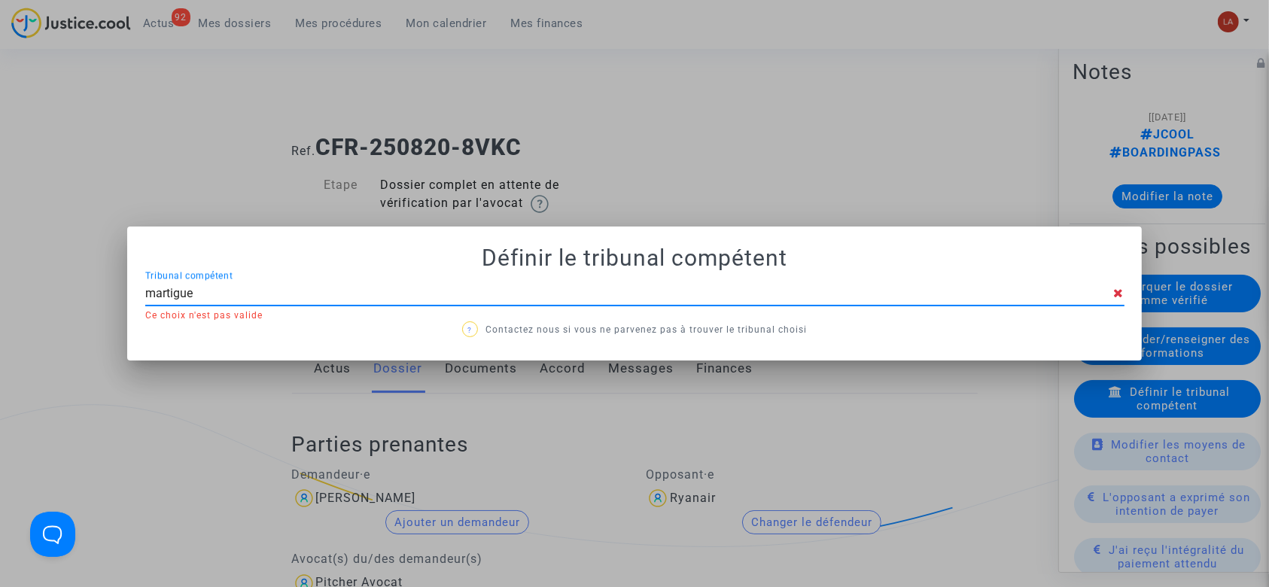
type input "martigues"
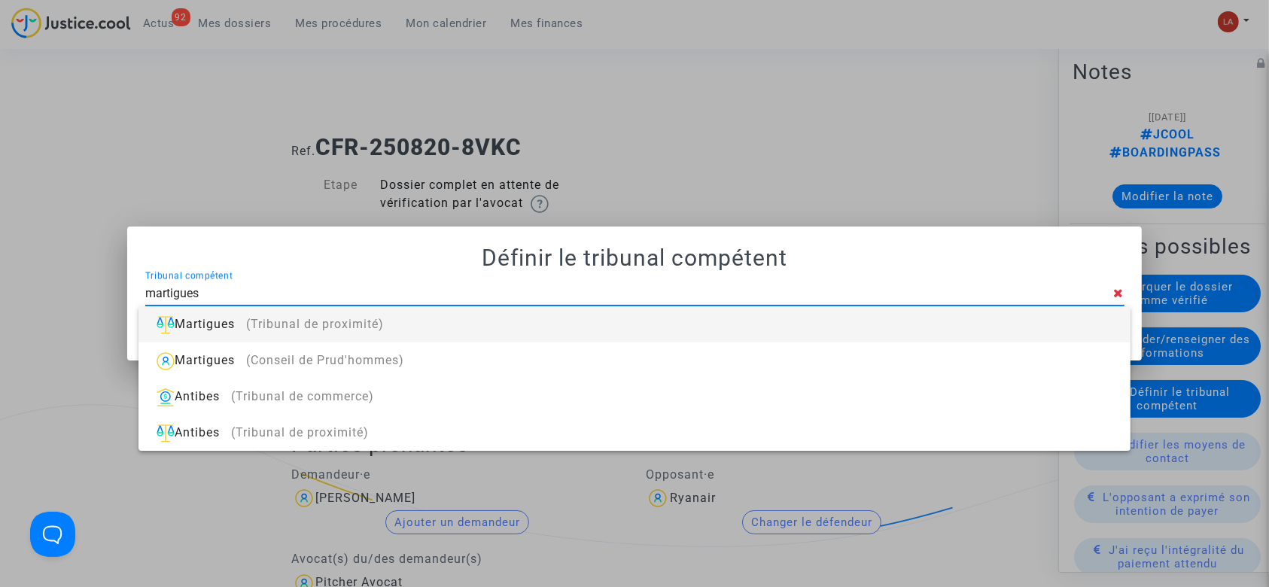
click at [937, 333] on div "Martigues (Tribunal de proximité)" at bounding box center [633, 324] width 967 height 36
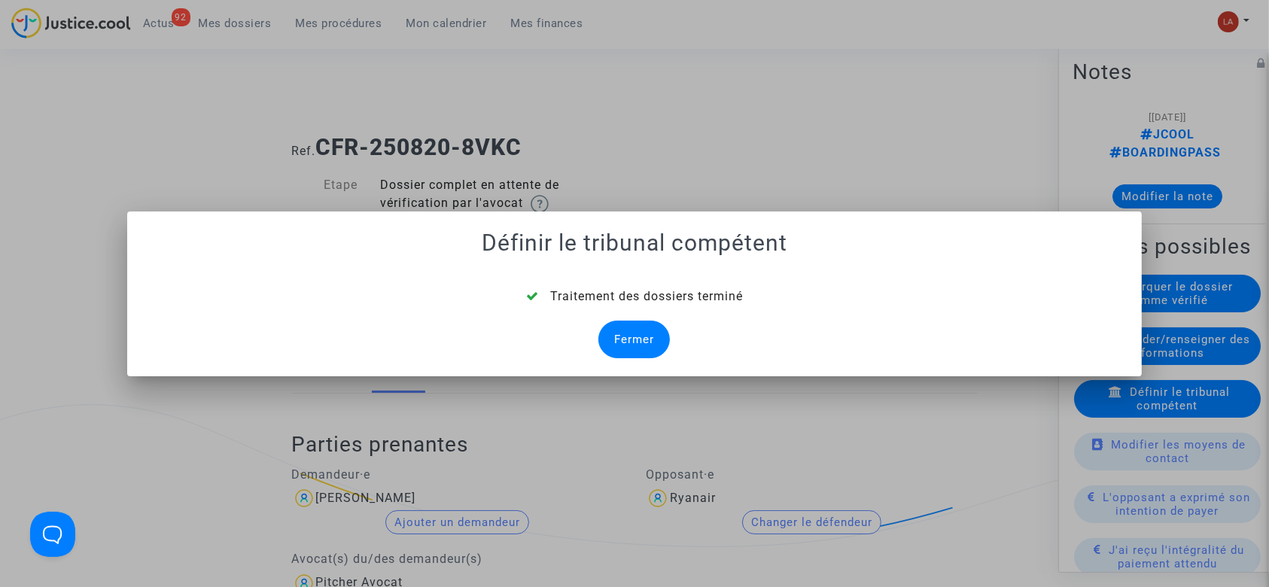
click at [644, 347] on div "Fermer" at bounding box center [633, 340] width 71 height 38
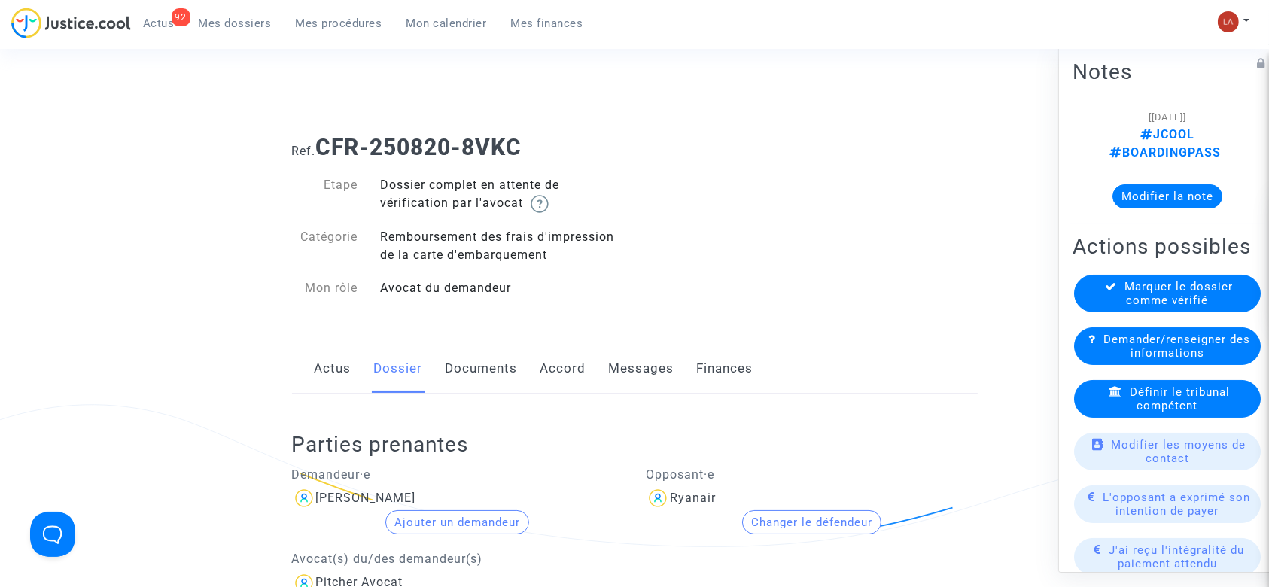
click at [489, 377] on link "Documents" at bounding box center [481, 369] width 72 height 50
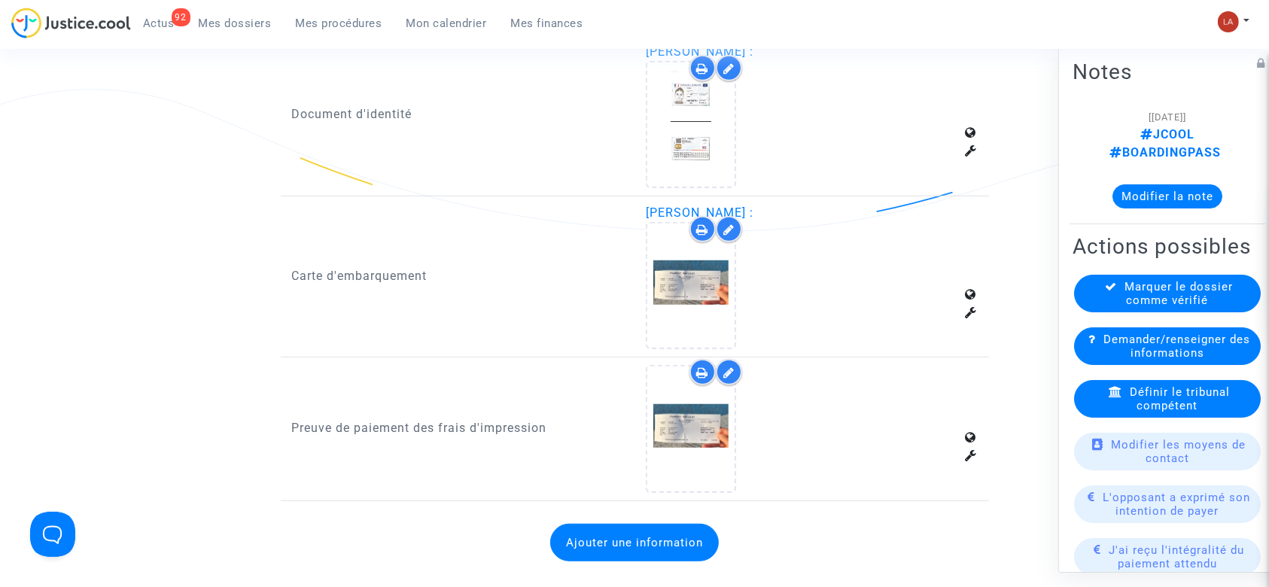
scroll to position [1020, 0]
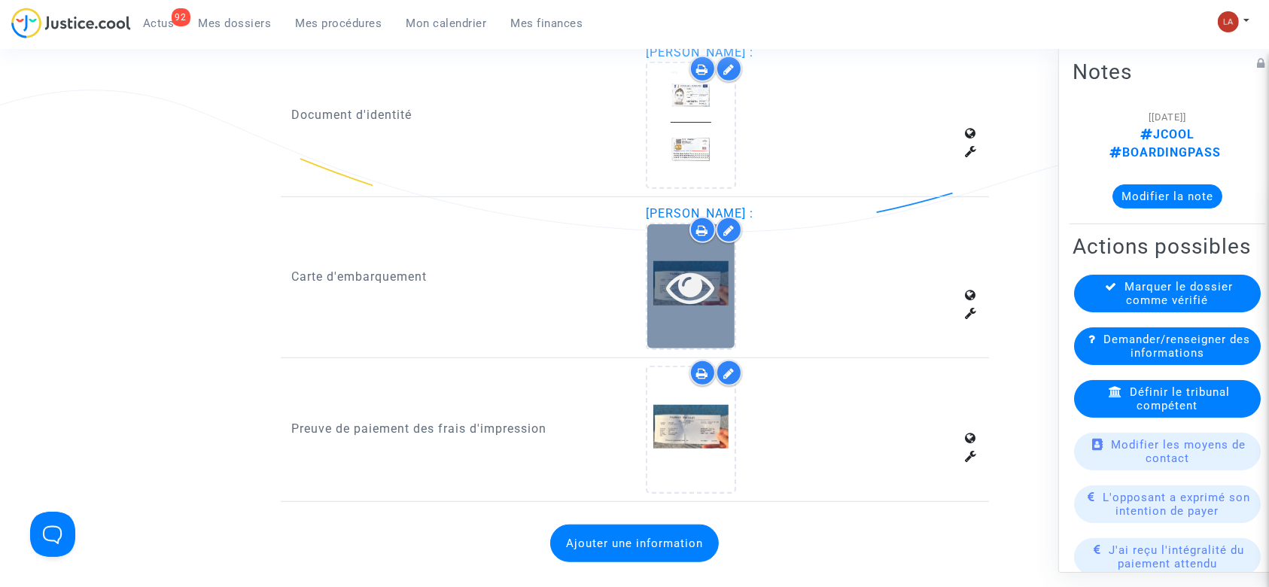
click at [661, 295] on div at bounding box center [690, 287] width 87 height 48
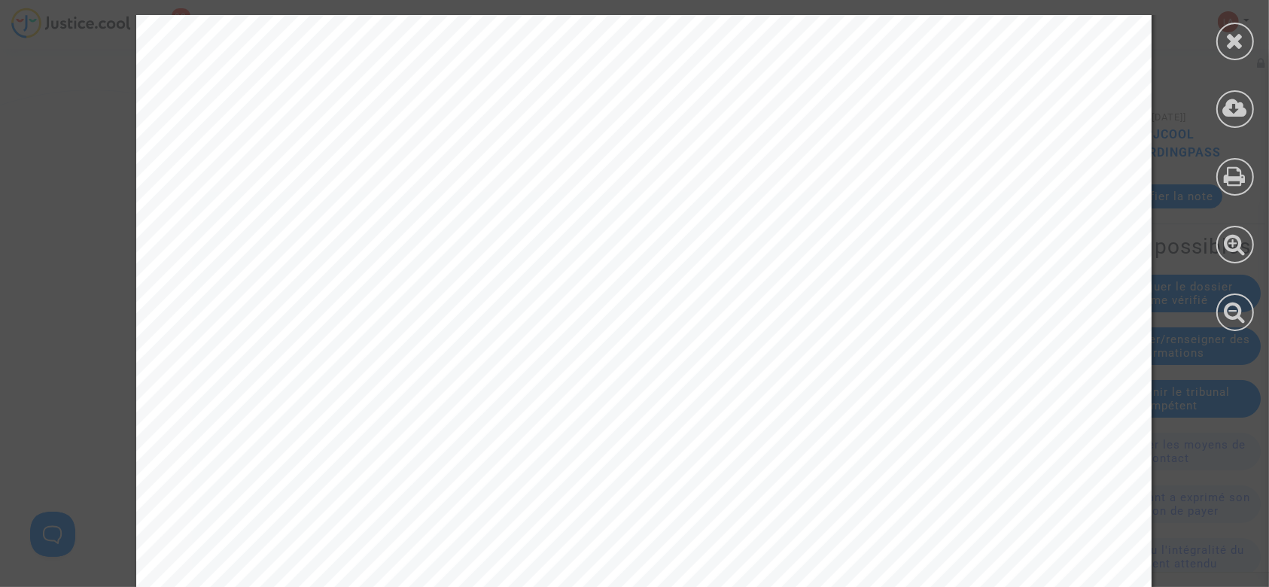
scroll to position [3119, 0]
click at [661, 295] on div at bounding box center [643, 501] width 1015 height 1436
click at [1239, 43] on icon at bounding box center [1235, 40] width 19 height 23
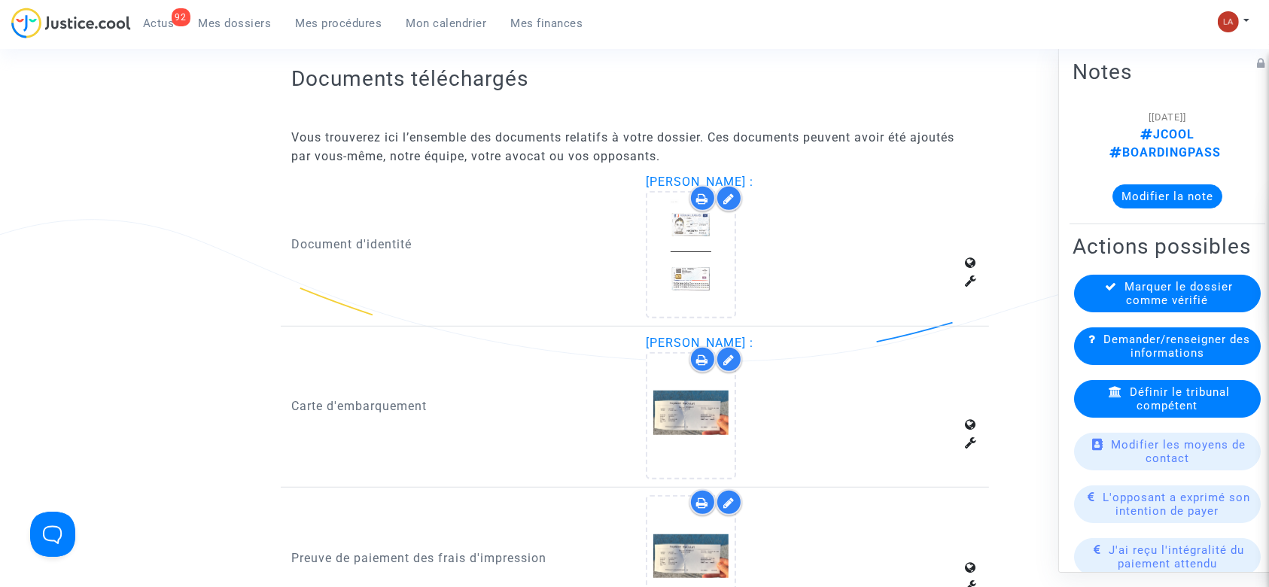
scroll to position [871, 0]
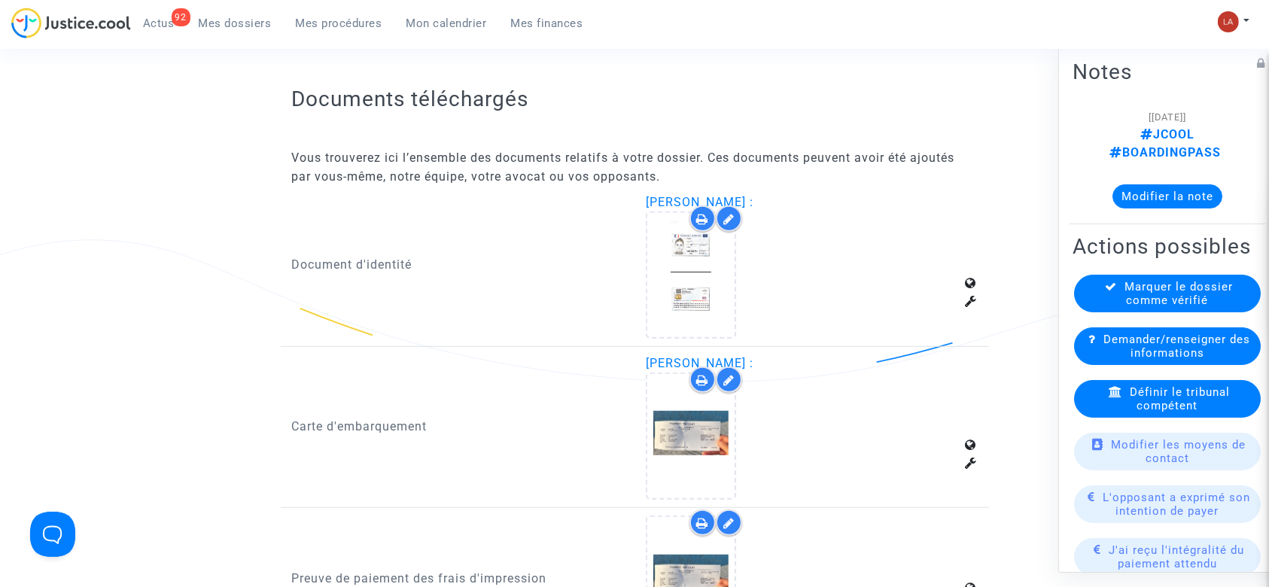
click at [1201, 293] on span "Marquer le dossier comme vérifié" at bounding box center [1179, 293] width 108 height 27
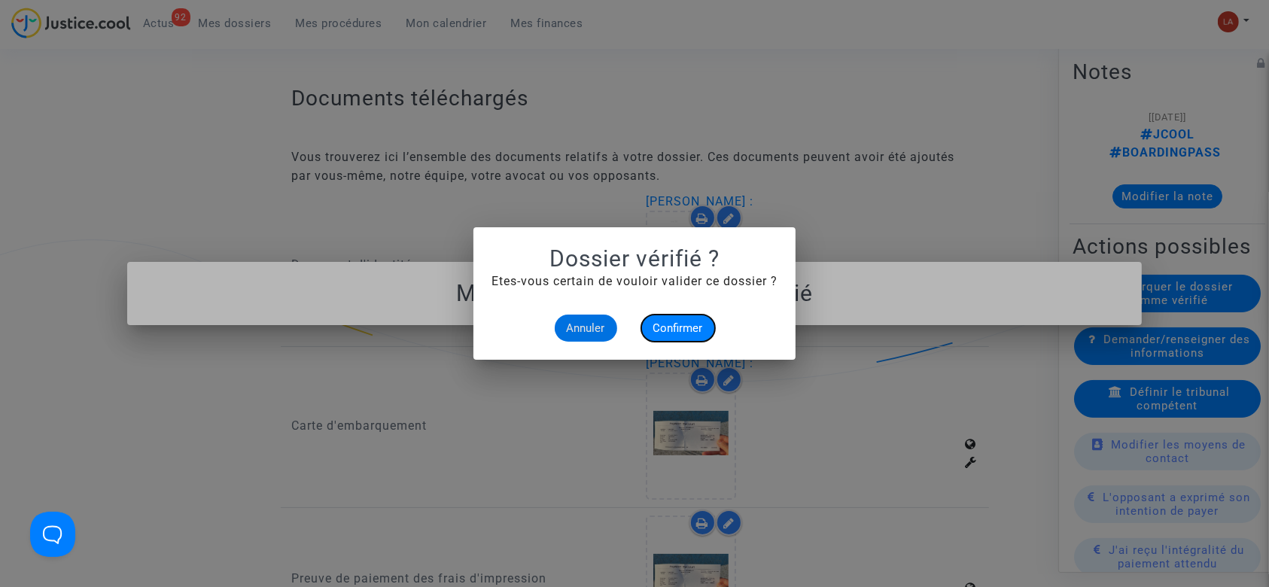
click at [689, 316] on button "Confirmer" at bounding box center [678, 328] width 74 height 27
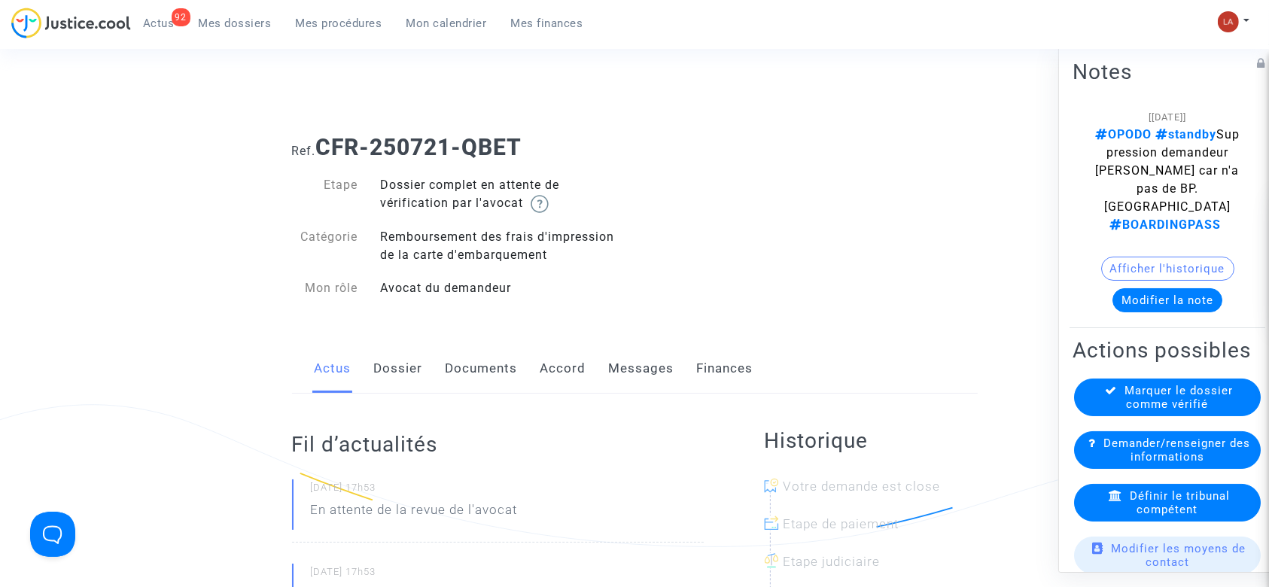
click at [404, 359] on link "Dossier" at bounding box center [398, 369] width 49 height 50
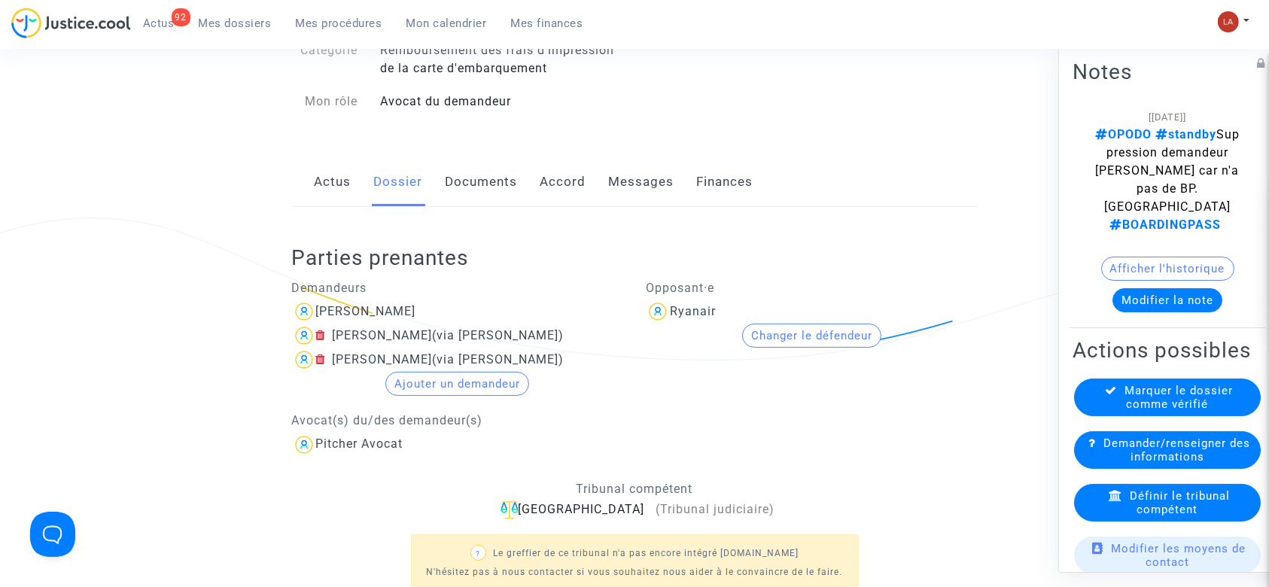
scroll to position [187, 0]
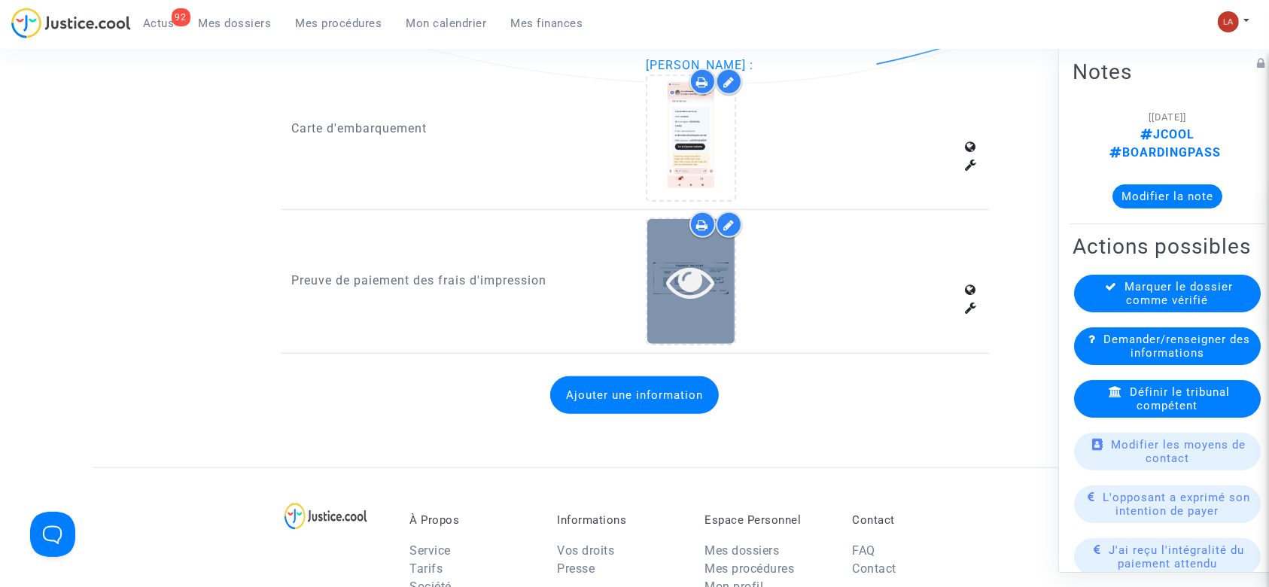
click at [680, 298] on icon at bounding box center [691, 281] width 49 height 48
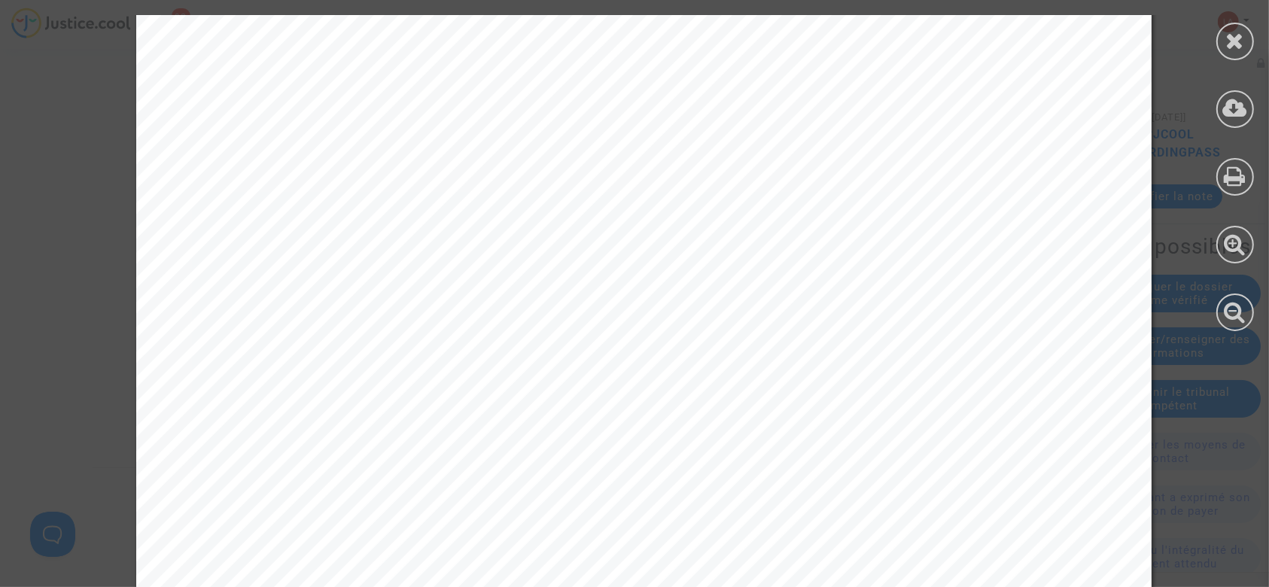
scroll to position [620, 0]
click at [1230, 113] on icon at bounding box center [1235, 108] width 25 height 23
click at [1232, 52] on div at bounding box center [1235, 42] width 38 height 38
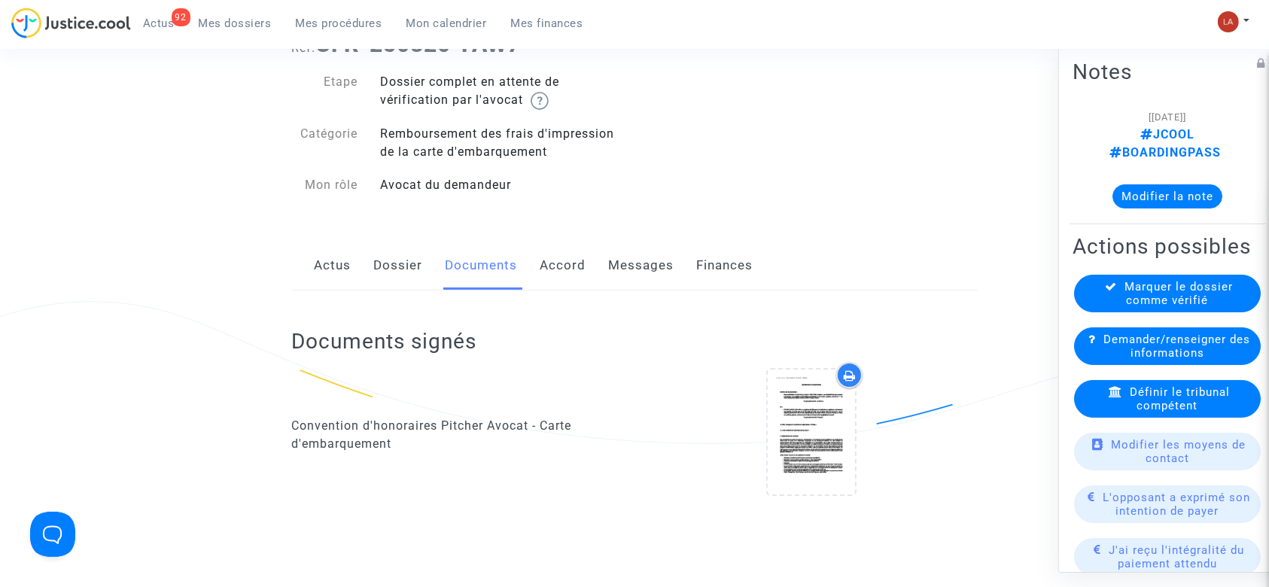
scroll to position [18, 0]
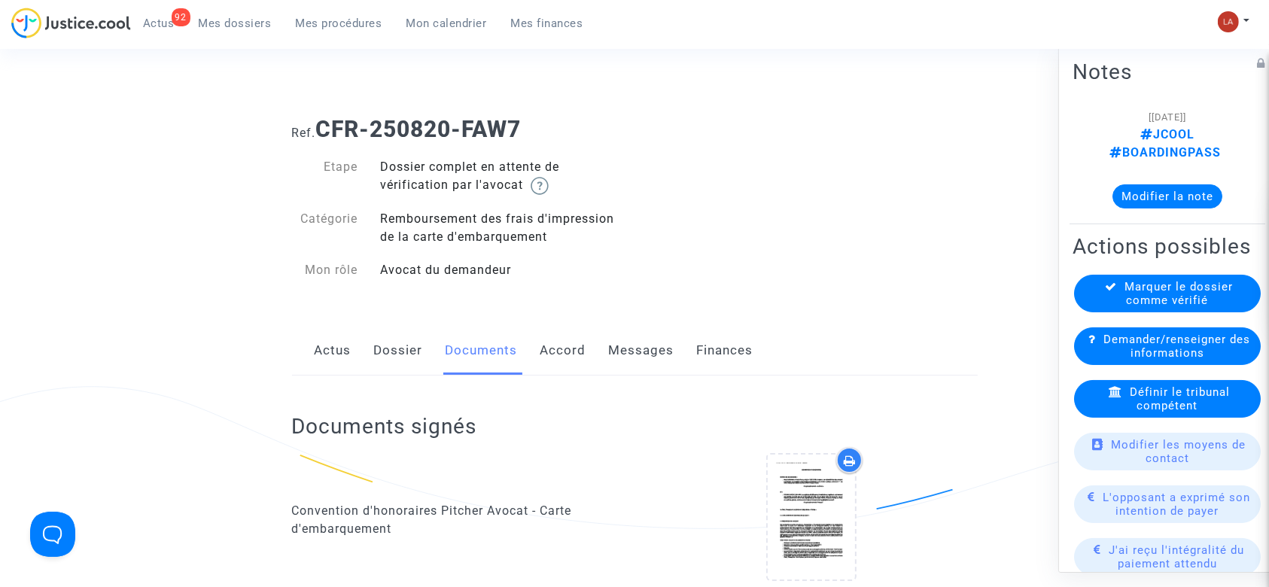
click at [394, 370] on link "Dossier" at bounding box center [398, 351] width 49 height 50
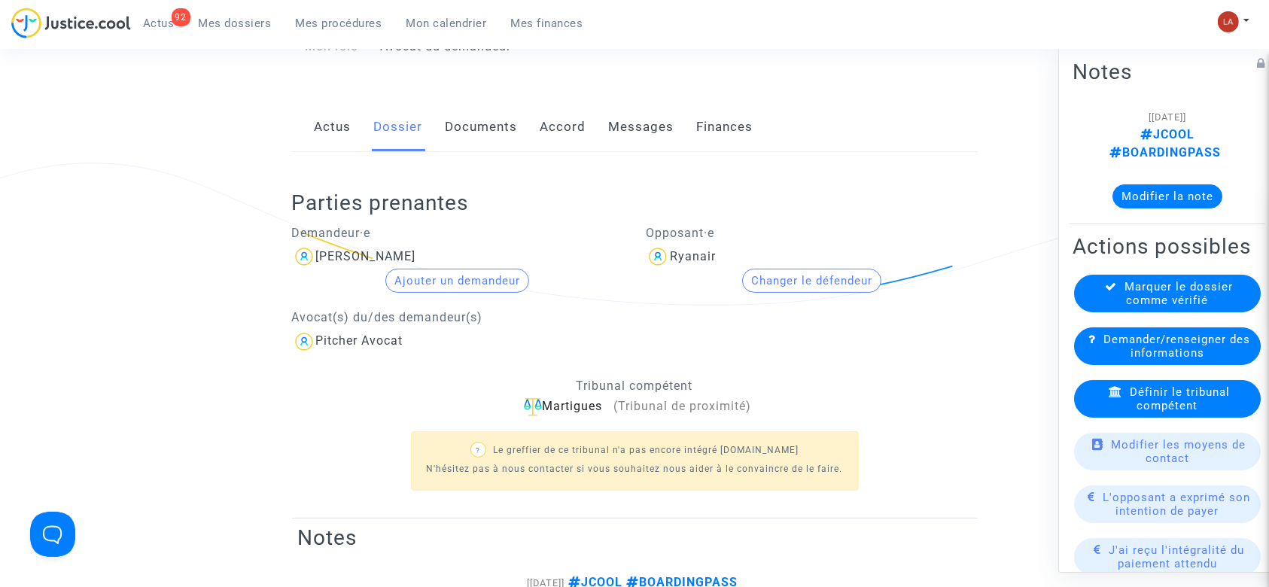
scroll to position [242, 0]
drag, startPoint x: 1166, startPoint y: 364, endPoint x: 1178, endPoint y: 362, distance: 11.5
click at [1178, 360] on span "Demander/renseigner des informations" at bounding box center [1176, 346] width 147 height 27
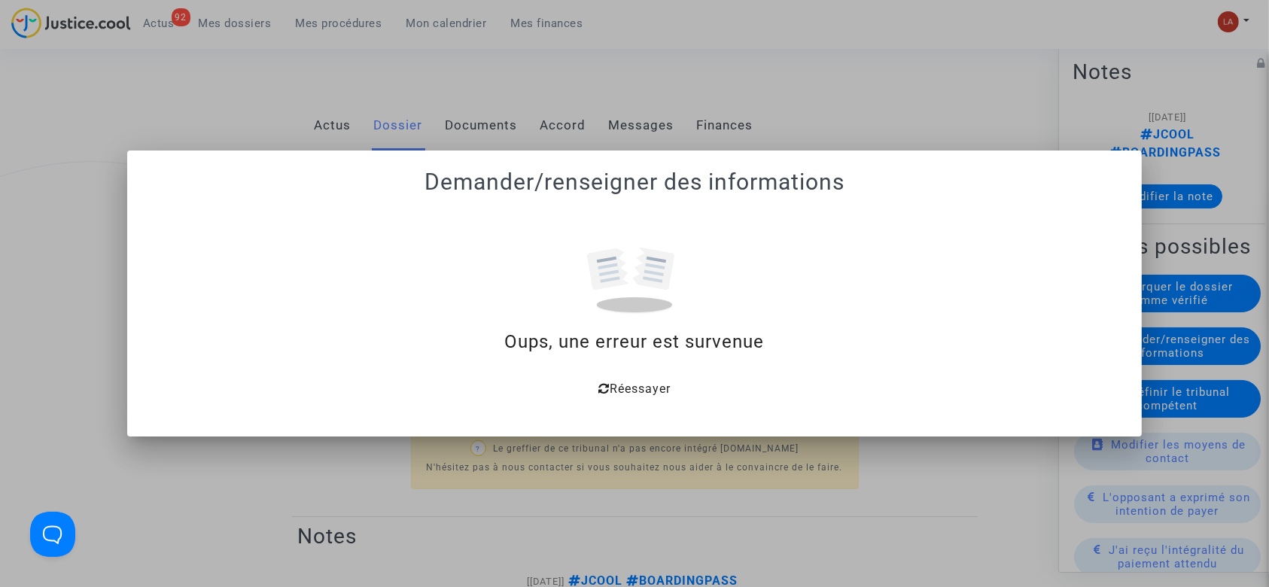
click at [598, 387] on icon at bounding box center [603, 388] width 11 height 12
click at [606, 138] on div at bounding box center [634, 293] width 1269 height 587
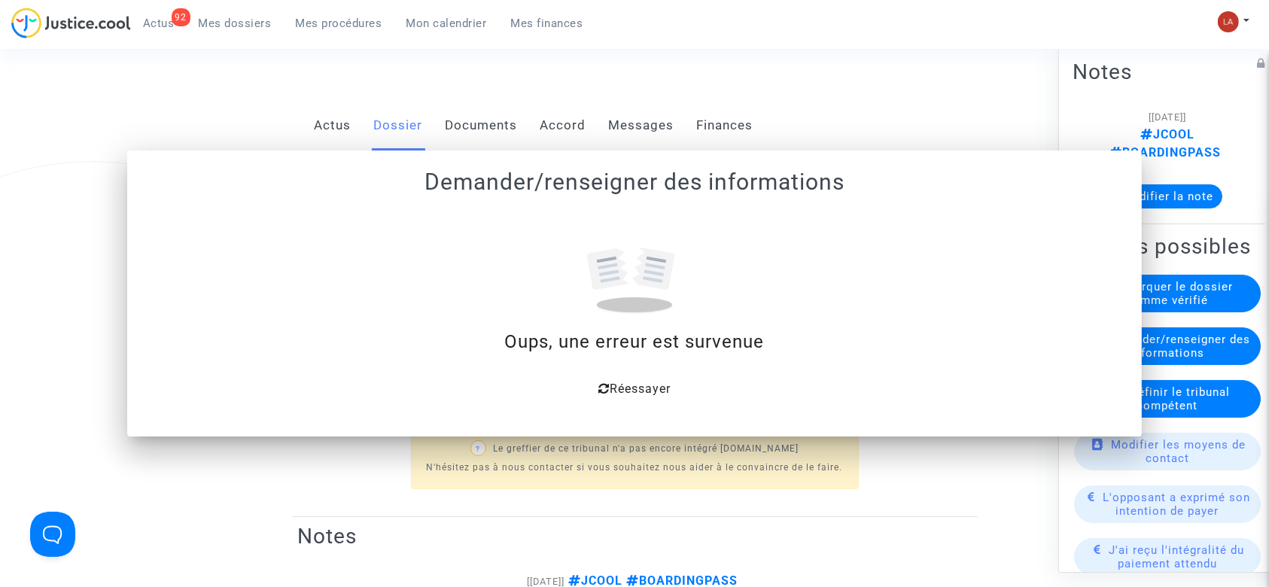
scroll to position [242, 0]
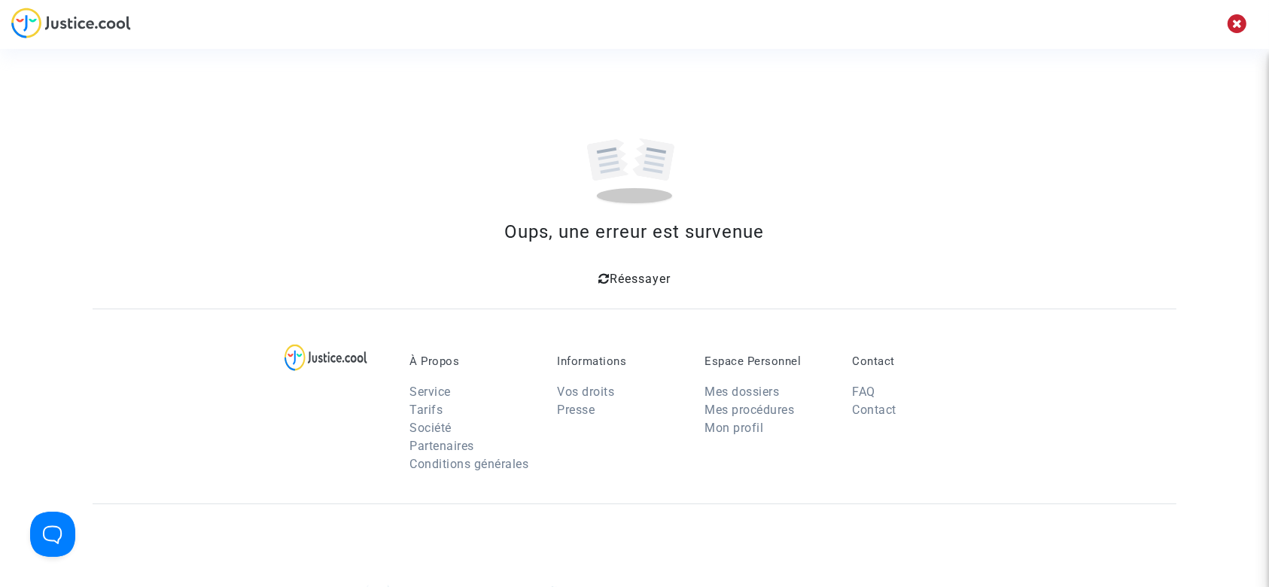
click at [634, 276] on span "Réessayer" at bounding box center [640, 279] width 61 height 14
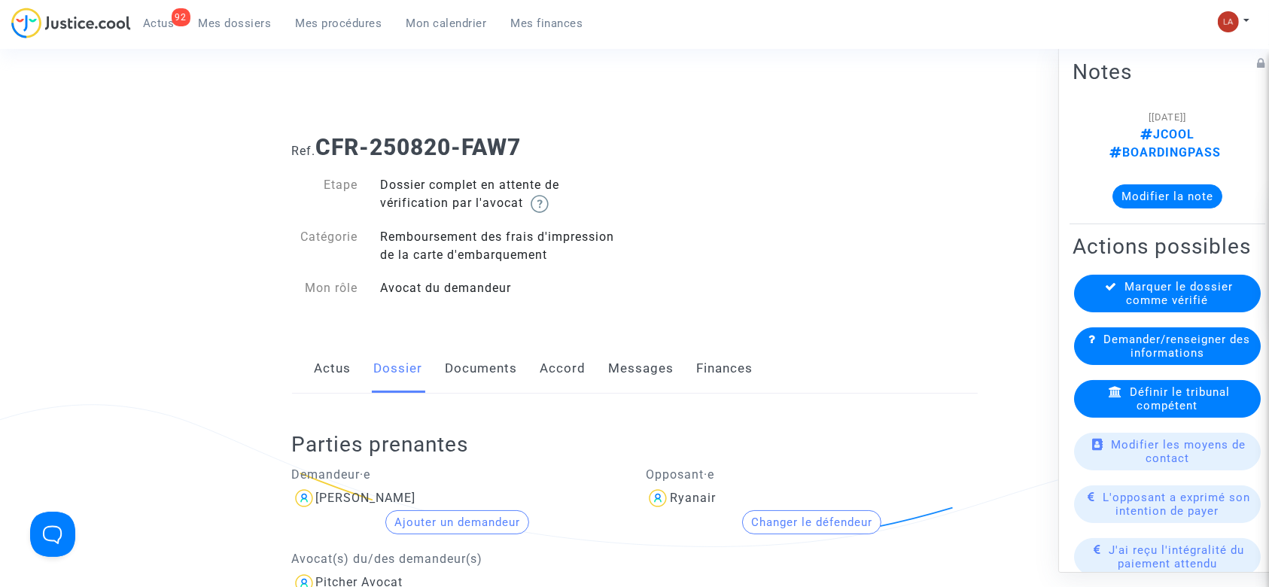
click at [1101, 342] on div "Demander/renseigner des informations" at bounding box center [1167, 346] width 187 height 38
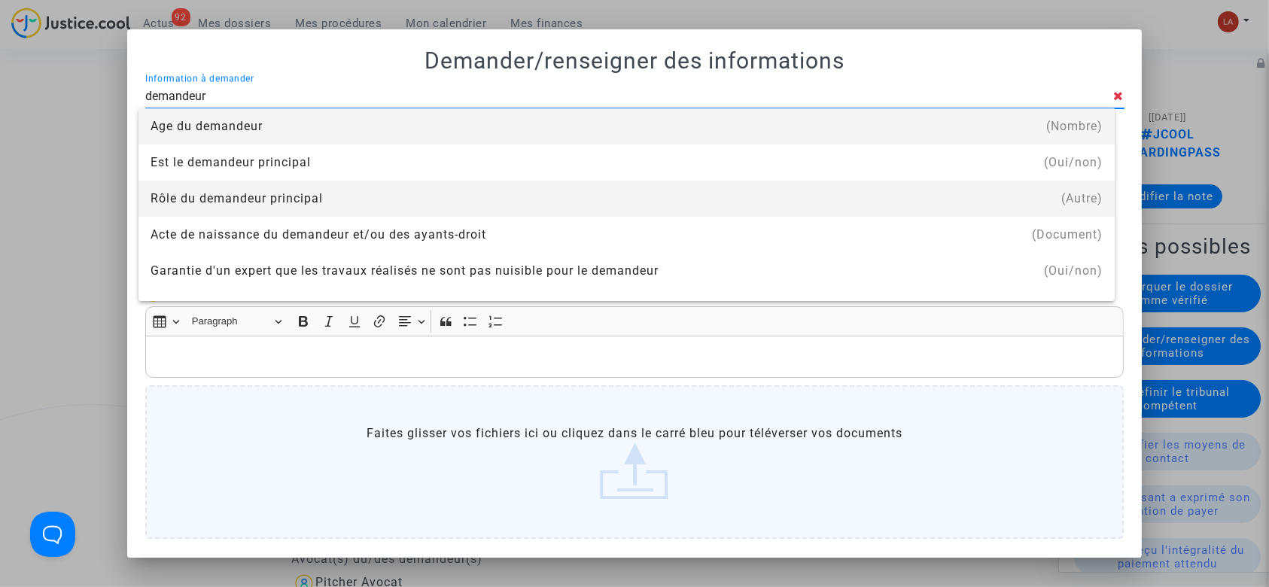
scroll to position [60, 0]
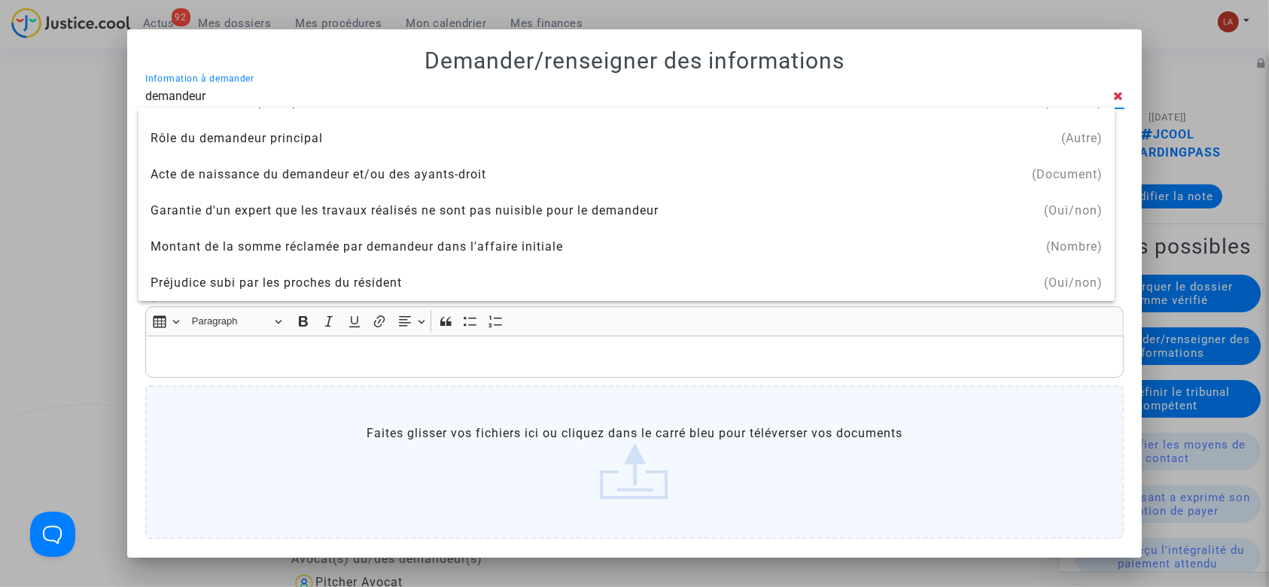
type input "demandeur"
click at [382, 84] on div "demandeur Information à demander" at bounding box center [629, 91] width 968 height 34
click at [362, 95] on input "demandeur" at bounding box center [629, 97] width 968 height 14
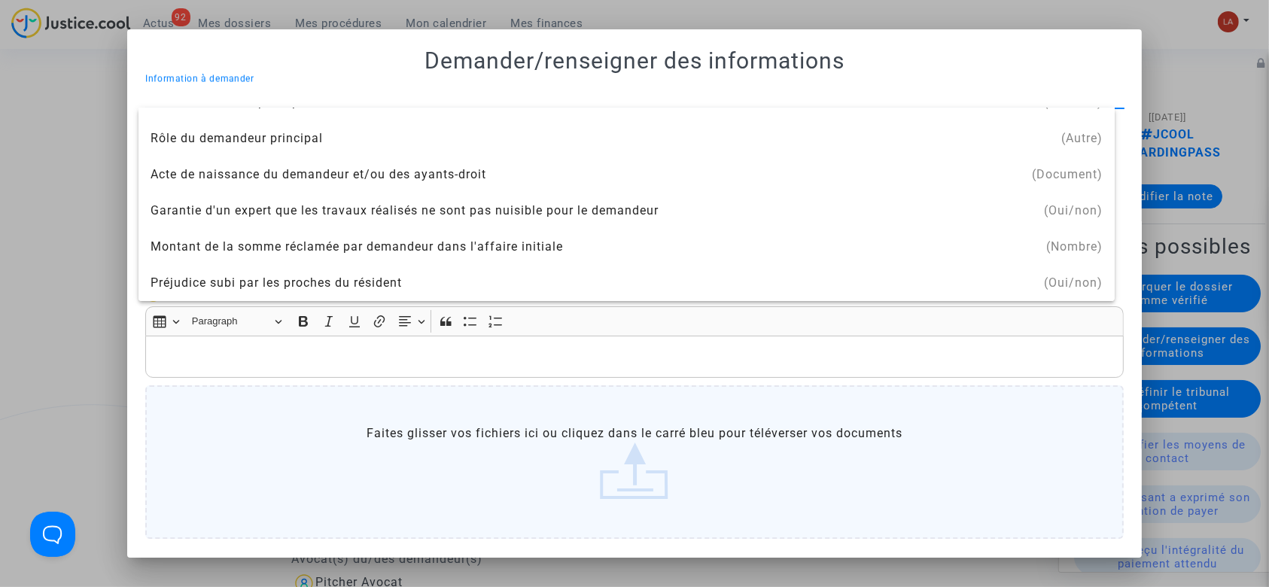
scroll to position [0, 0]
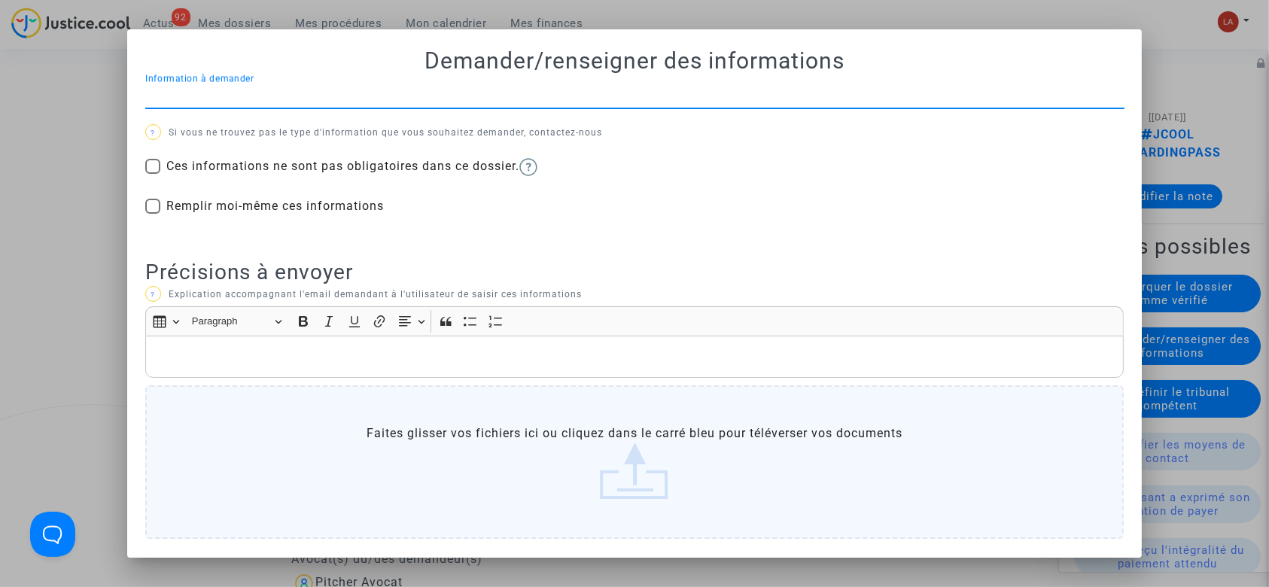
click at [41, 160] on div at bounding box center [634, 293] width 1269 height 587
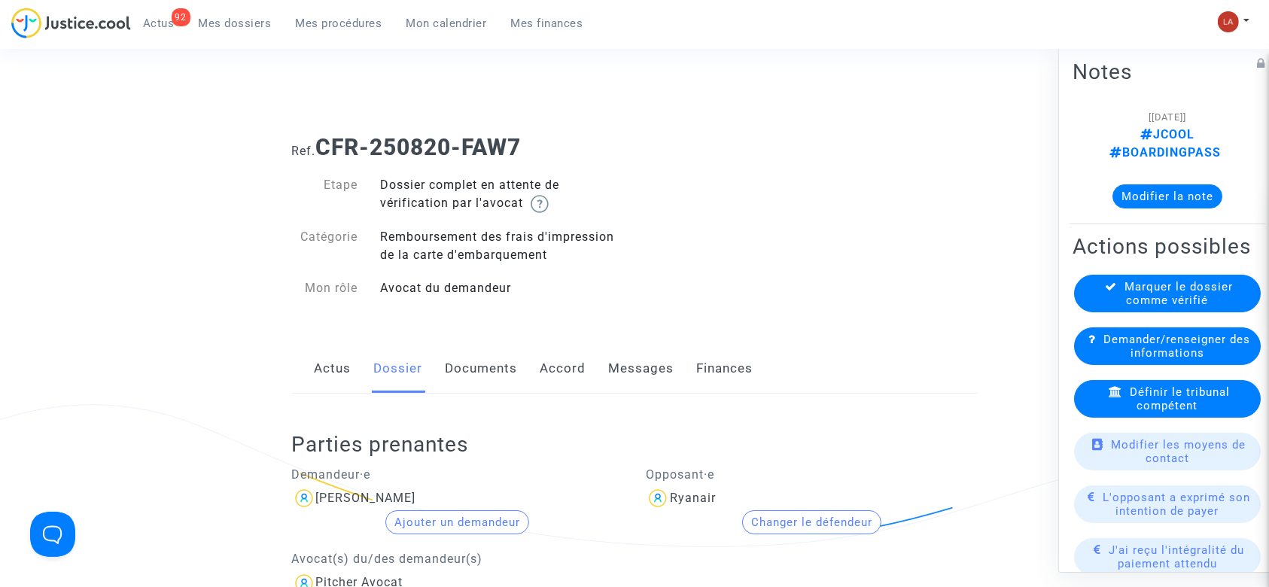
scroll to position [124, 0]
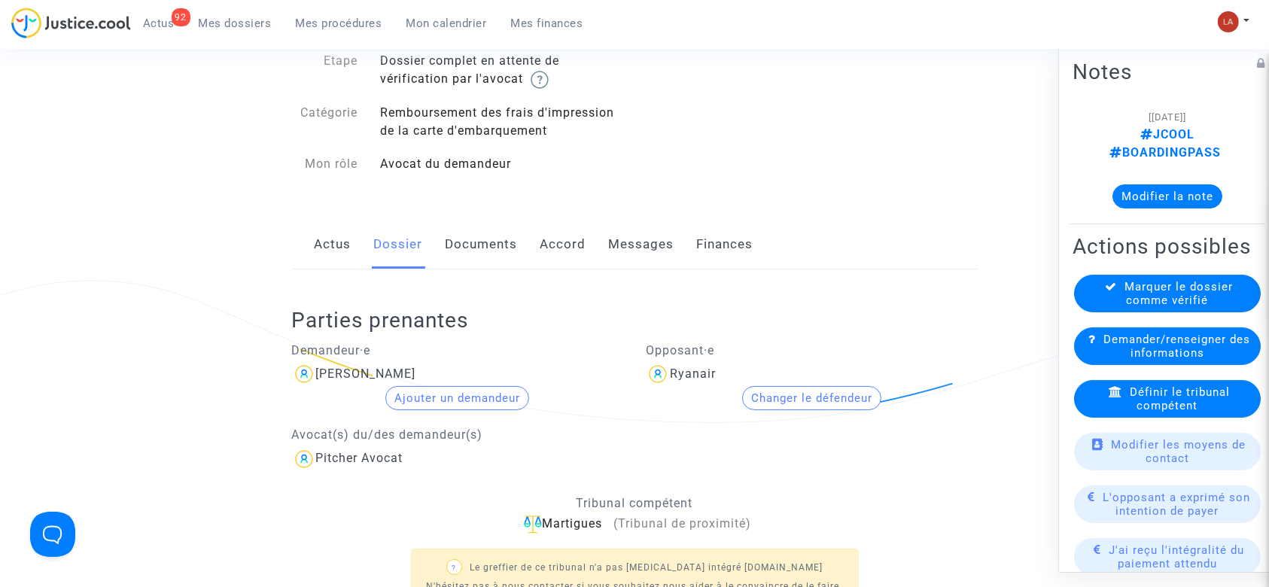
click at [433, 394] on button "Ajouter un demandeur" at bounding box center [457, 398] width 144 height 24
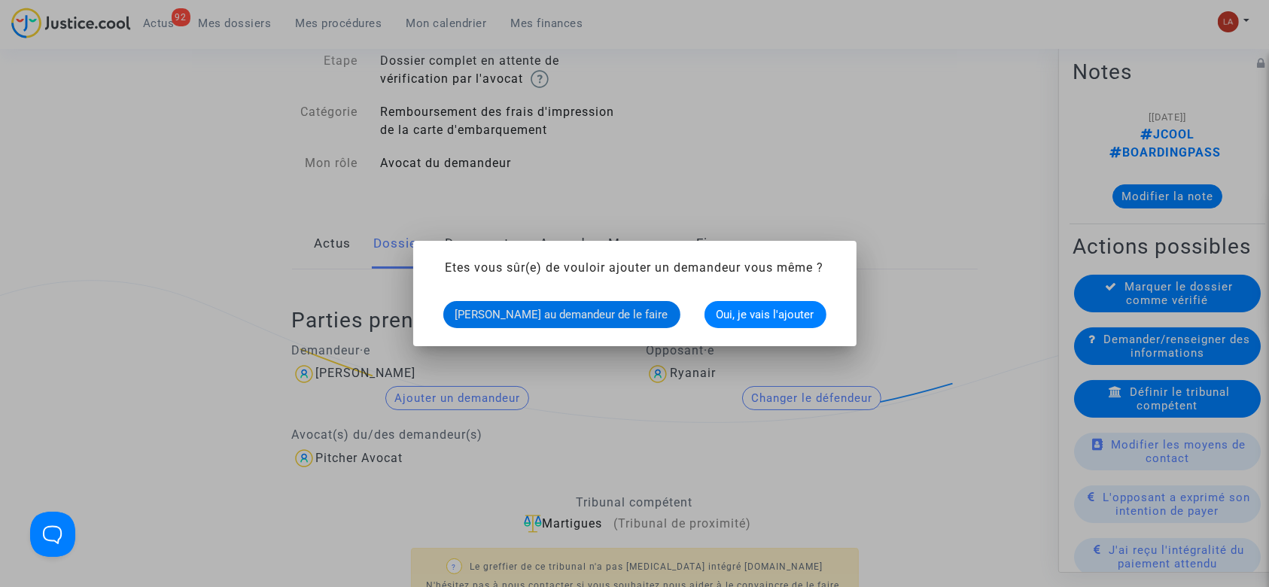
click at [546, 312] on span "[PERSON_NAME] au demandeur de le faire" at bounding box center [561, 315] width 213 height 14
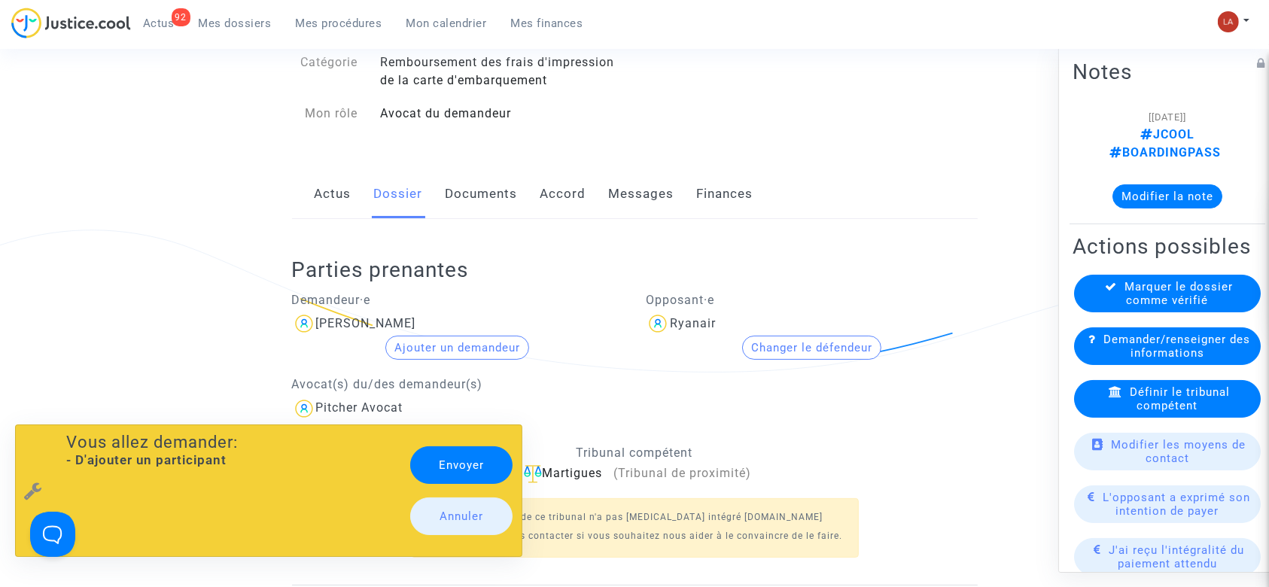
scroll to position [180, 0]
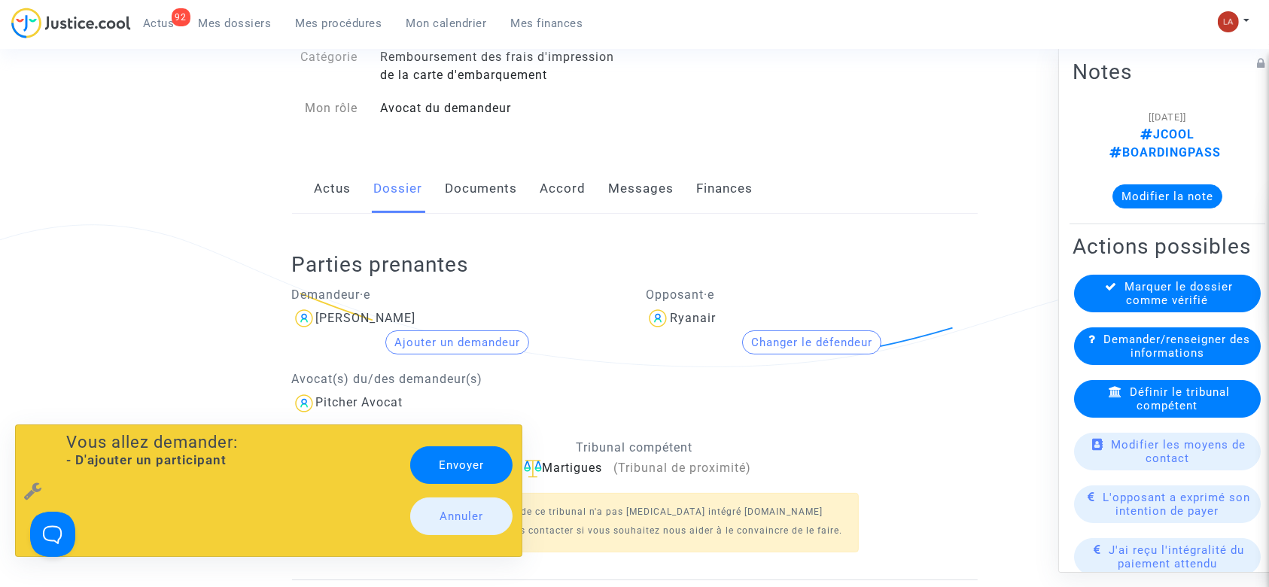
click at [458, 463] on link "Envoyer" at bounding box center [461, 465] width 103 height 38
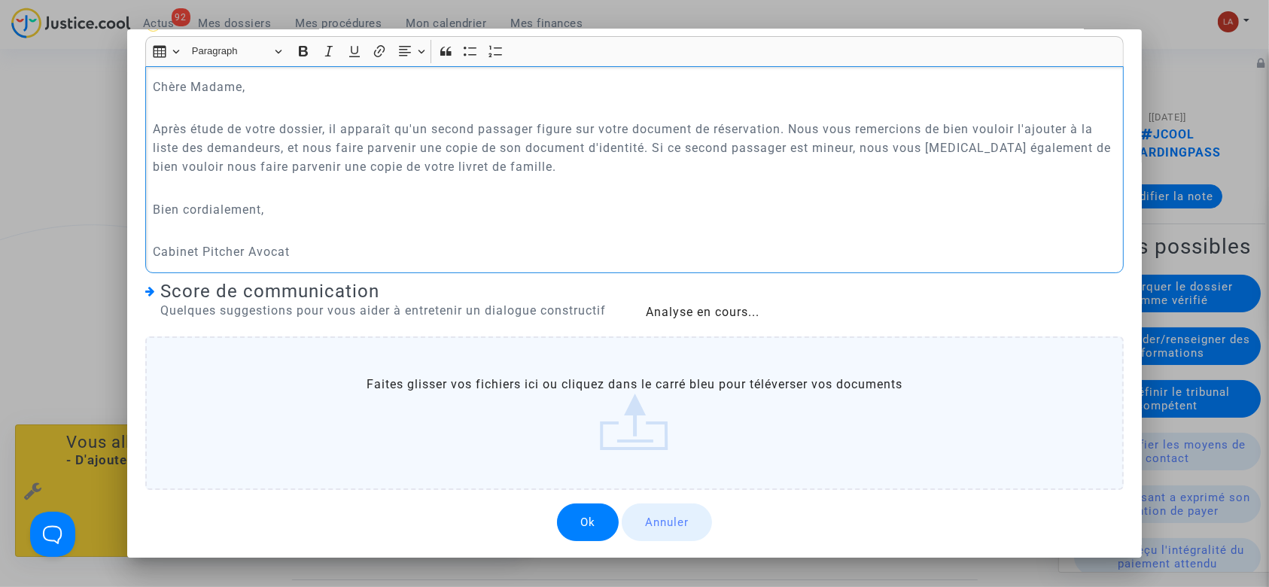
scroll to position [67, 0]
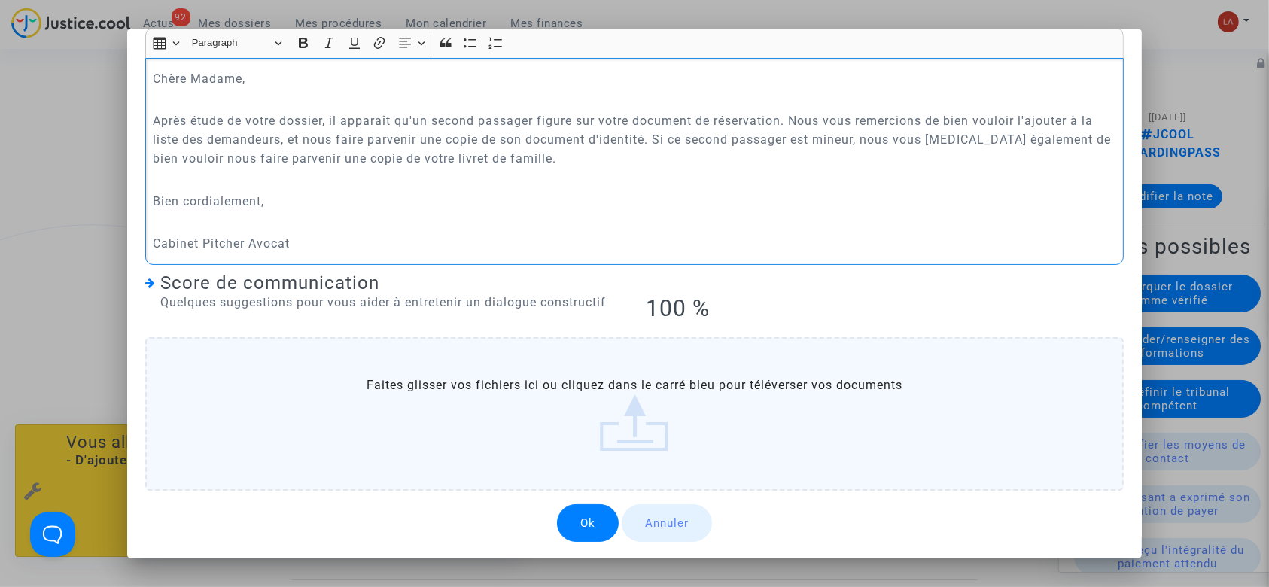
click at [598, 530] on button "Ok" at bounding box center [588, 523] width 62 height 38
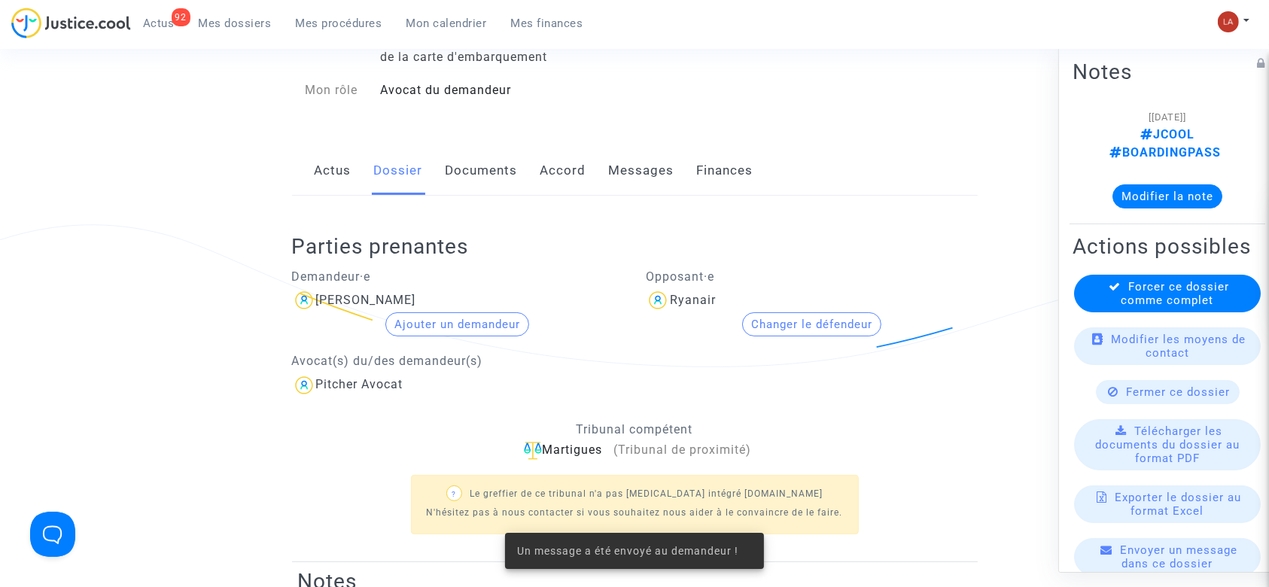
scroll to position [0, 0]
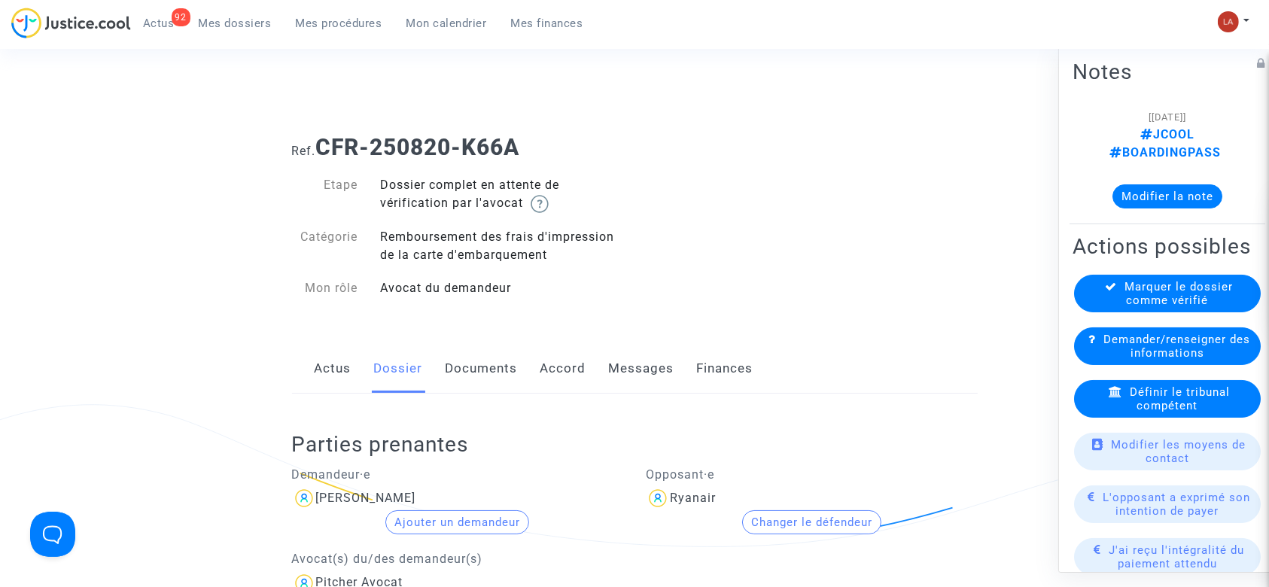
click at [641, 366] on link "Messages" at bounding box center [641, 369] width 65 height 50
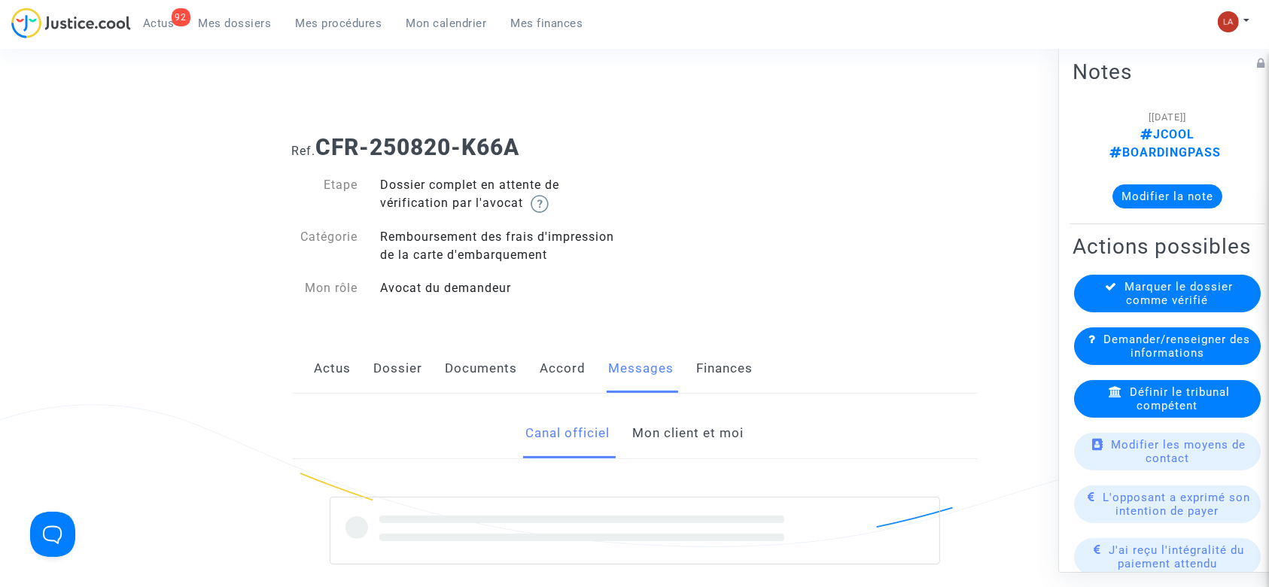
click at [668, 419] on link "Mon client et moi" at bounding box center [687, 434] width 111 height 50
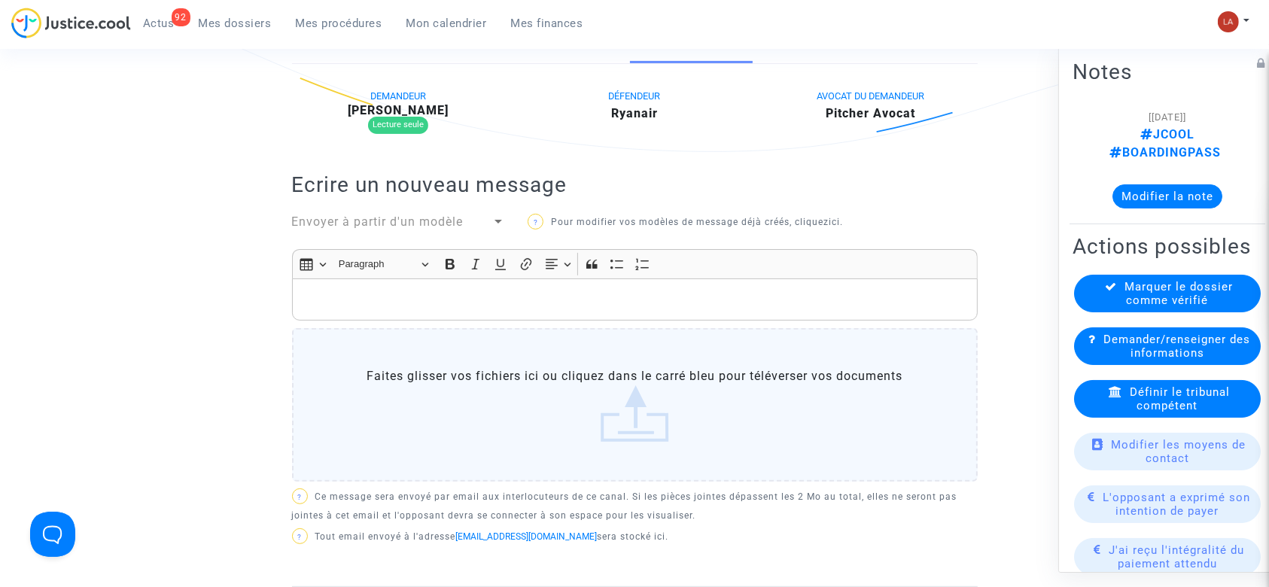
scroll to position [355, 0]
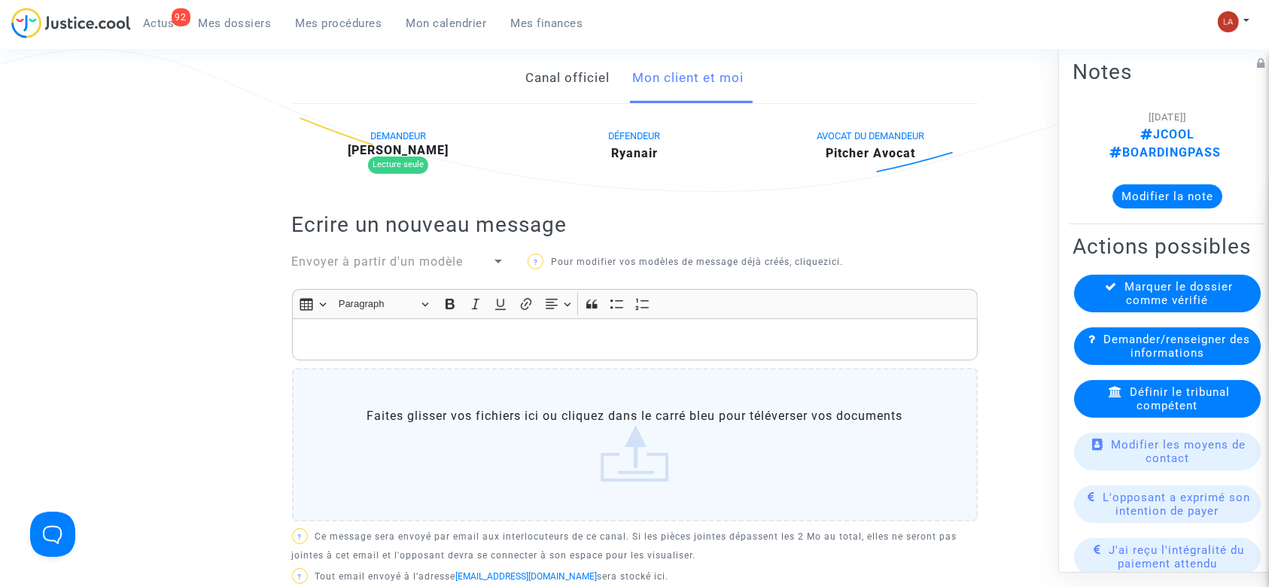
click at [566, 83] on link "Canal officiel" at bounding box center [567, 78] width 84 height 50
click at [686, 81] on link "Mon client et moi" at bounding box center [687, 78] width 111 height 50
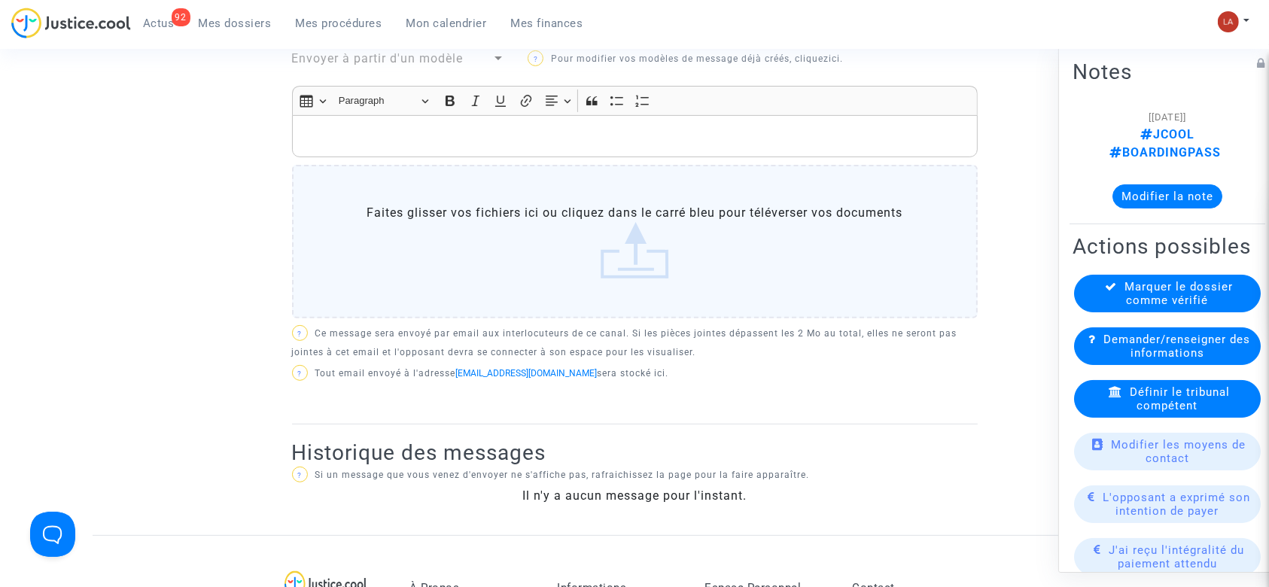
scroll to position [539, 0]
click at [606, 147] on div "Rich Text Editor, main" at bounding box center [635, 137] width 686 height 42
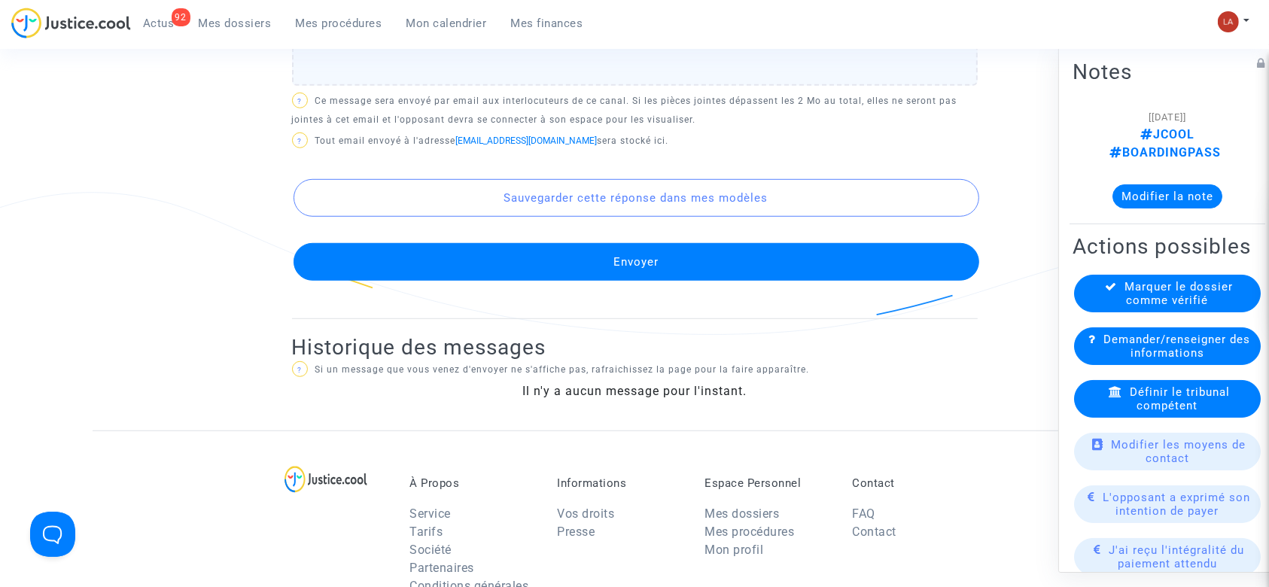
scroll to position [930, 0]
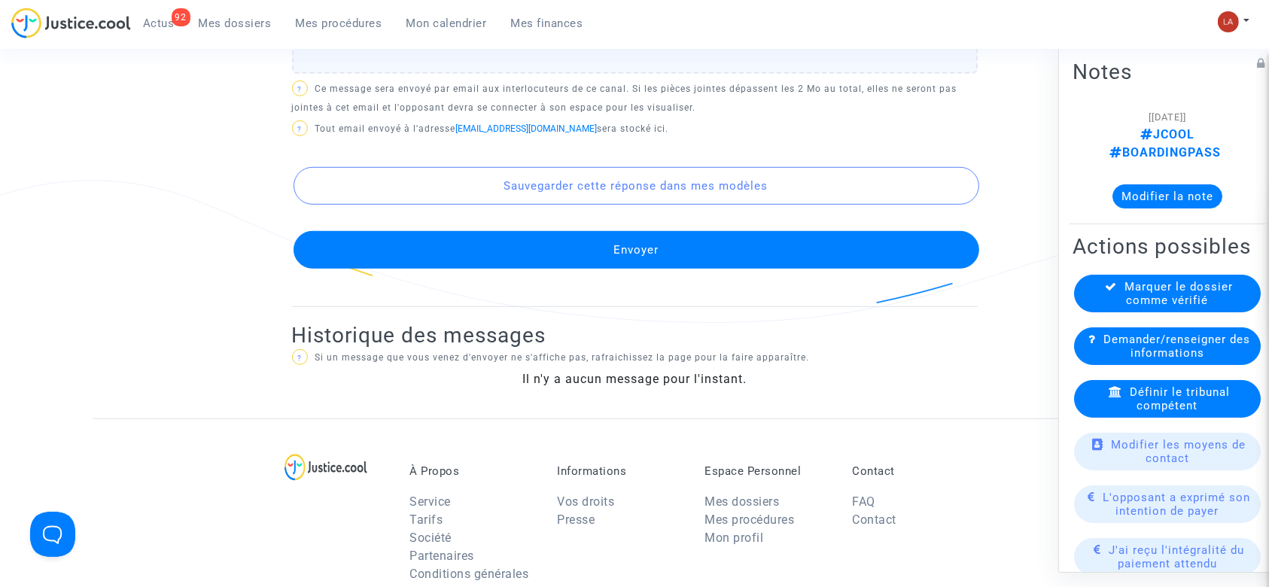
click at [585, 245] on button "Envoyer" at bounding box center [636, 250] width 686 height 38
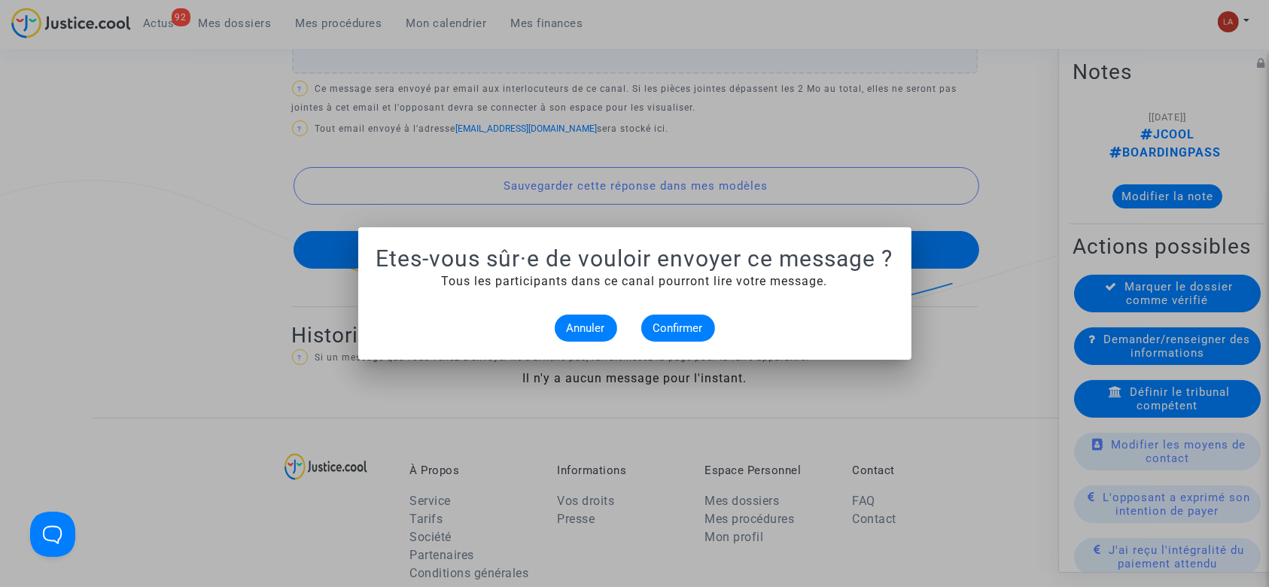
scroll to position [0, 0]
click at [688, 327] on span "Confirmer" at bounding box center [678, 328] width 50 height 14
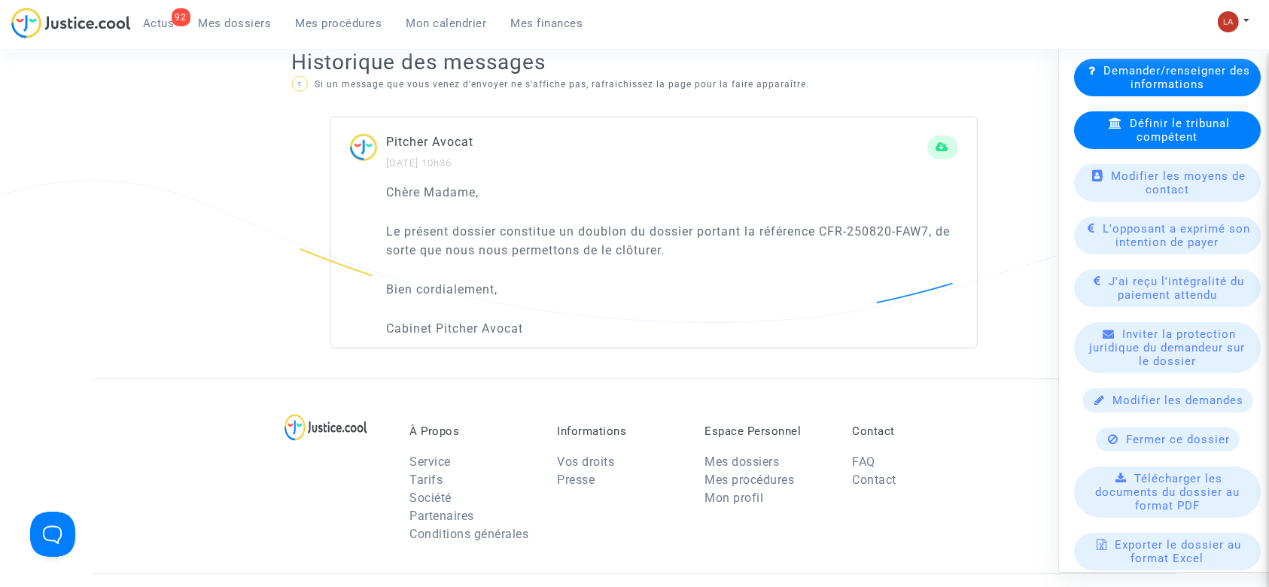
scroll to position [284, 0]
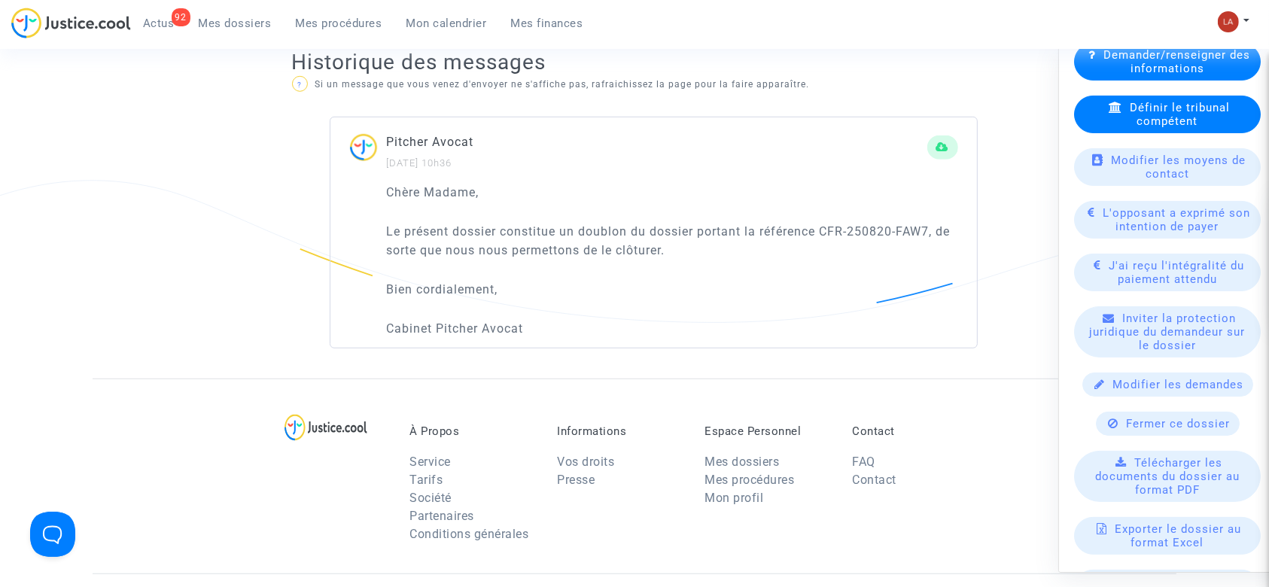
click at [1126, 424] on span "Fermer ce dossier" at bounding box center [1178, 424] width 104 height 14
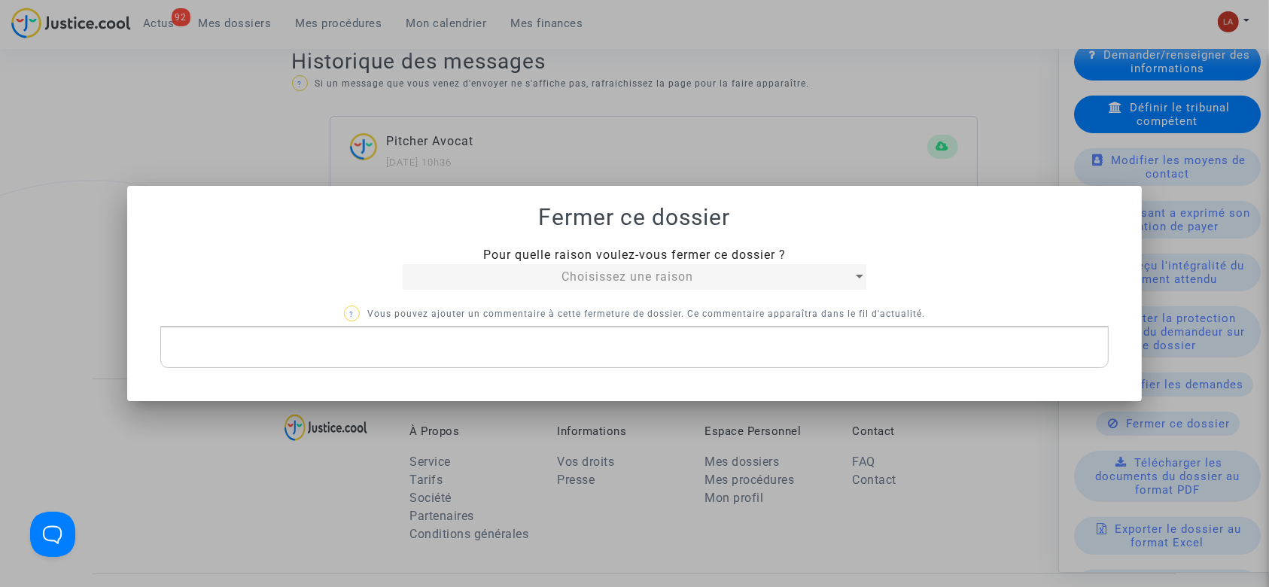
click at [461, 273] on div "Choisissez une raison" at bounding box center [627, 277] width 449 height 18
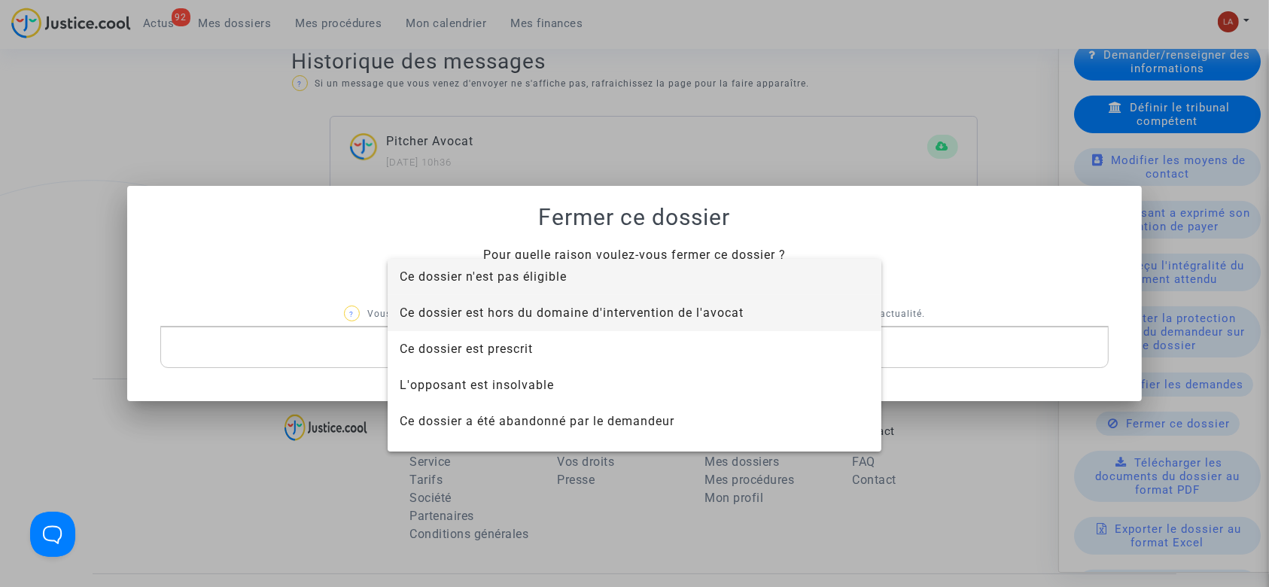
scroll to position [96, 0]
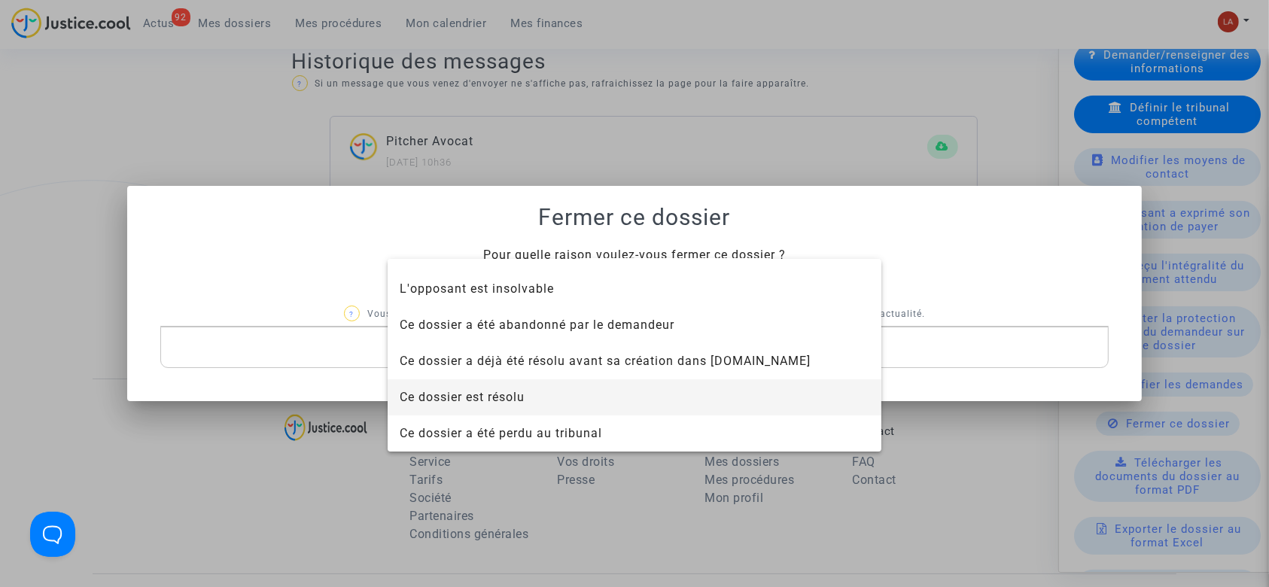
click at [473, 394] on span "Ce dossier est résolu" at bounding box center [462, 397] width 125 height 14
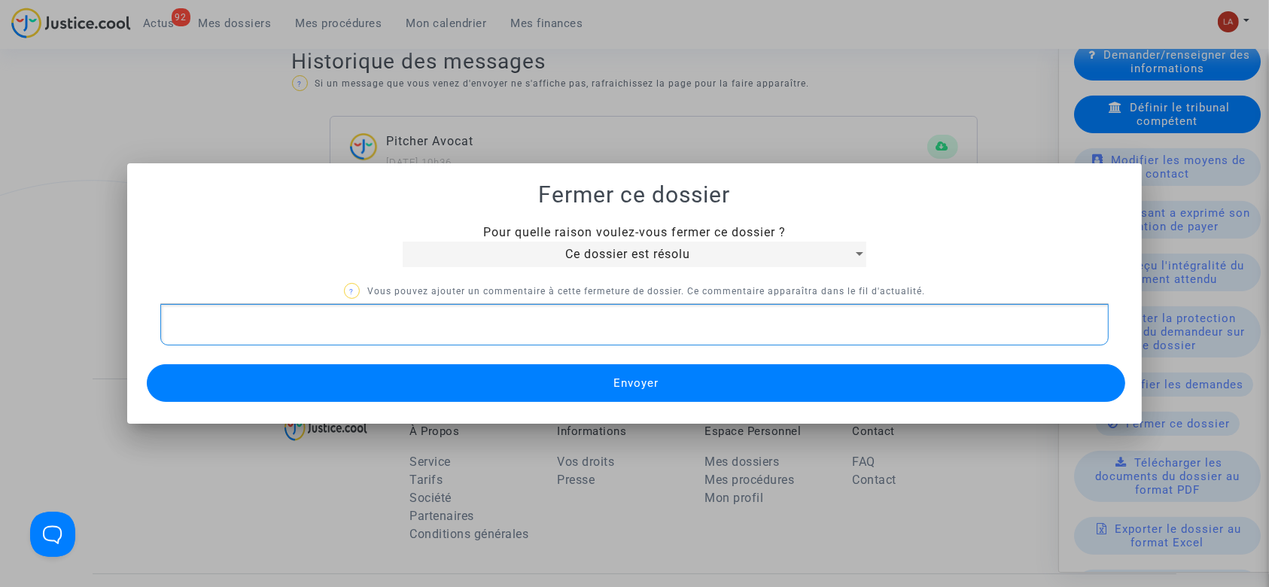
click at [431, 333] on p "Rich Text Editor, main" at bounding box center [634, 324] width 933 height 19
click at [397, 388] on button "Envoyer" at bounding box center [636, 383] width 979 height 38
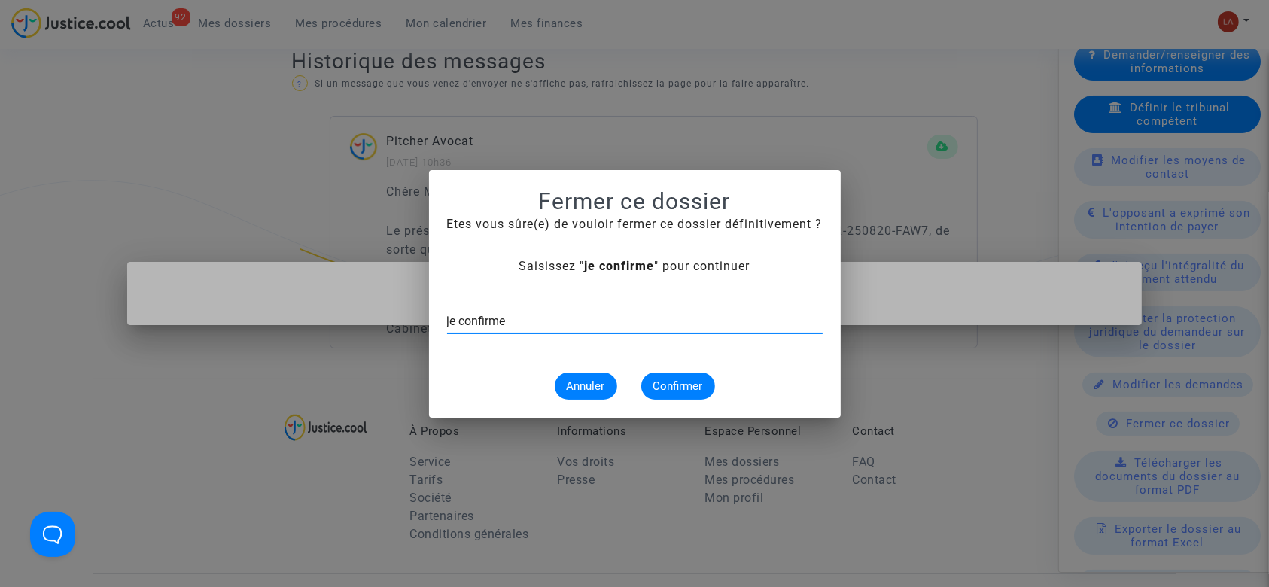
type input "je confirme"
click at [665, 388] on span "Confirmer" at bounding box center [678, 386] width 50 height 14
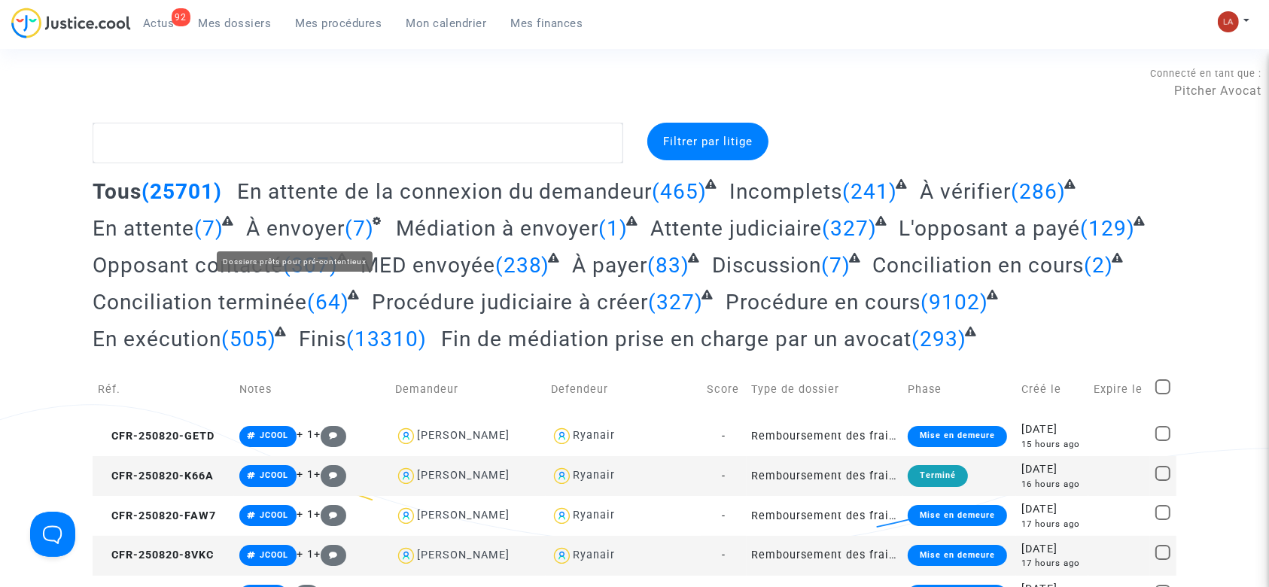
click at [270, 228] on span "À envoyer" at bounding box center [295, 228] width 99 height 25
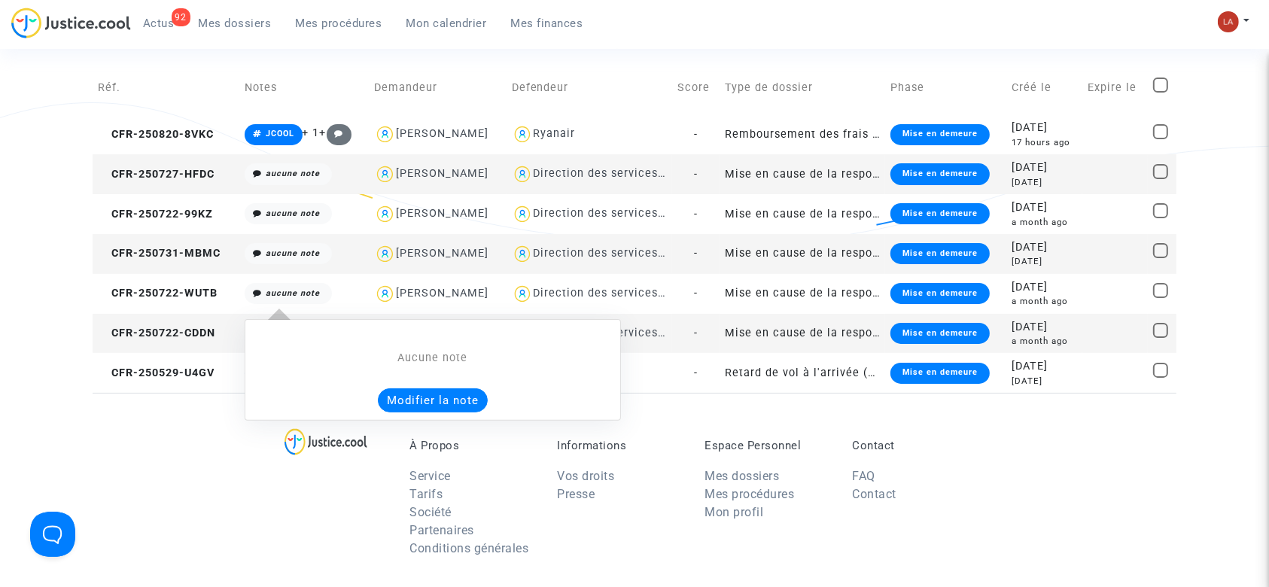
scroll to position [301, 0]
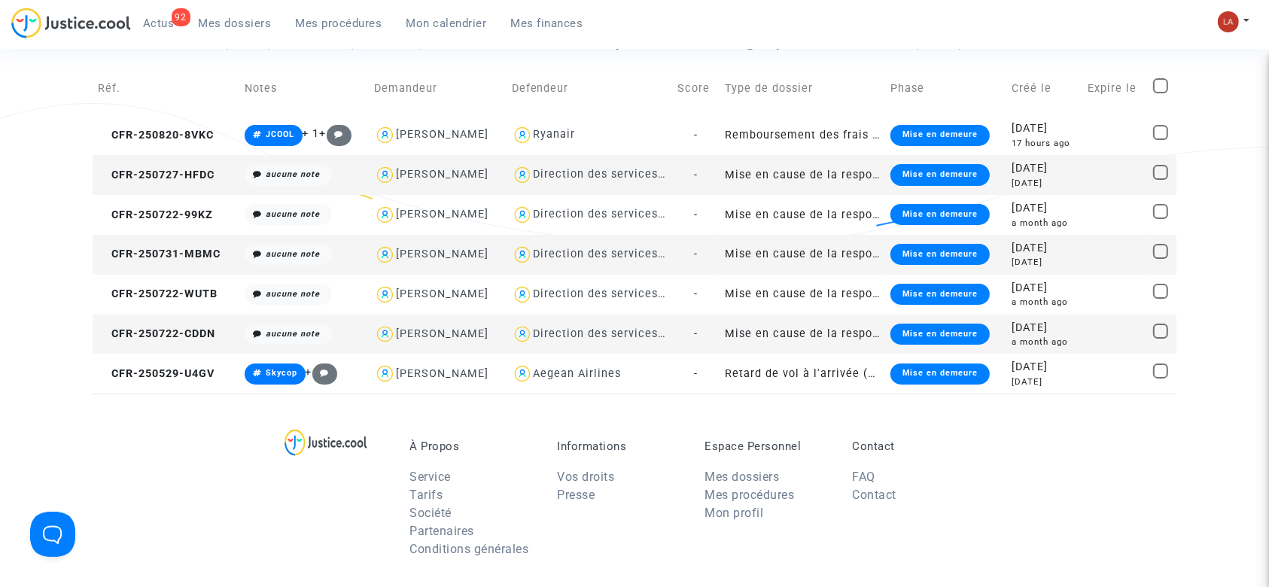
click at [211, 181] on td "CFR-250727-HFDC" at bounding box center [166, 175] width 147 height 40
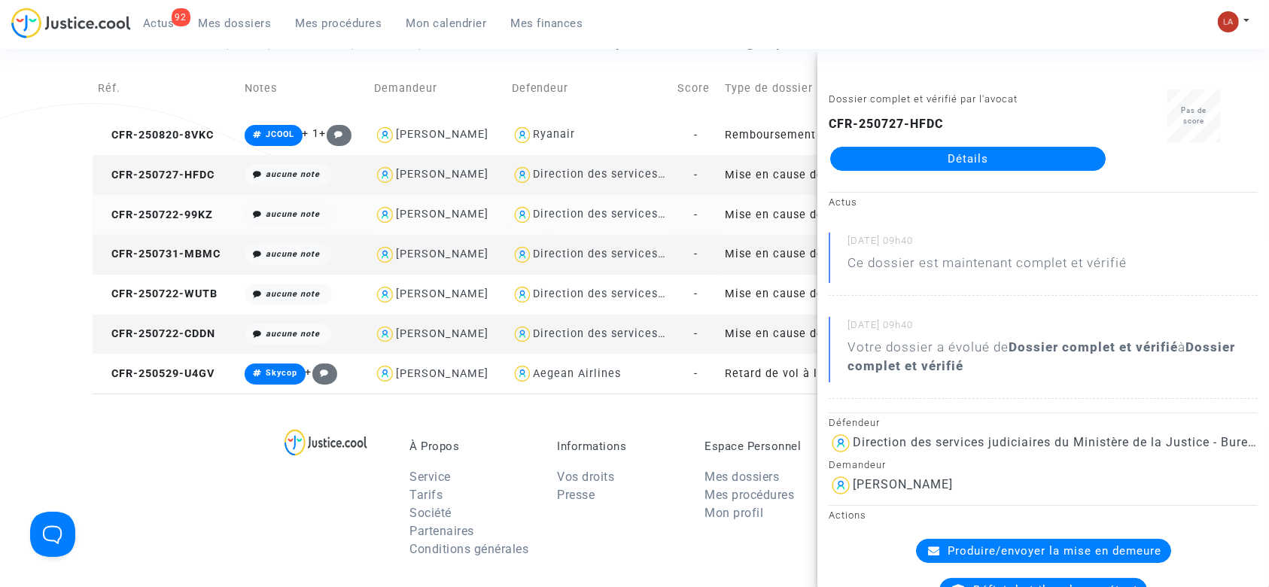
click at [128, 203] on td "CFR-250722-99KZ" at bounding box center [166, 215] width 147 height 40
click at [164, 244] on td "CFR-250731-MBMC" at bounding box center [166, 255] width 147 height 40
click at [165, 290] on span "CFR-250722-WUTB" at bounding box center [158, 293] width 120 height 13
click at [196, 339] on span "CFR-250722-CDDN" at bounding box center [156, 333] width 117 height 13
click at [33, 144] on div "Filtrer par litige Tous (25701) En attente de la connexion du demandeur (465) I…" at bounding box center [634, 108] width 1269 height 572
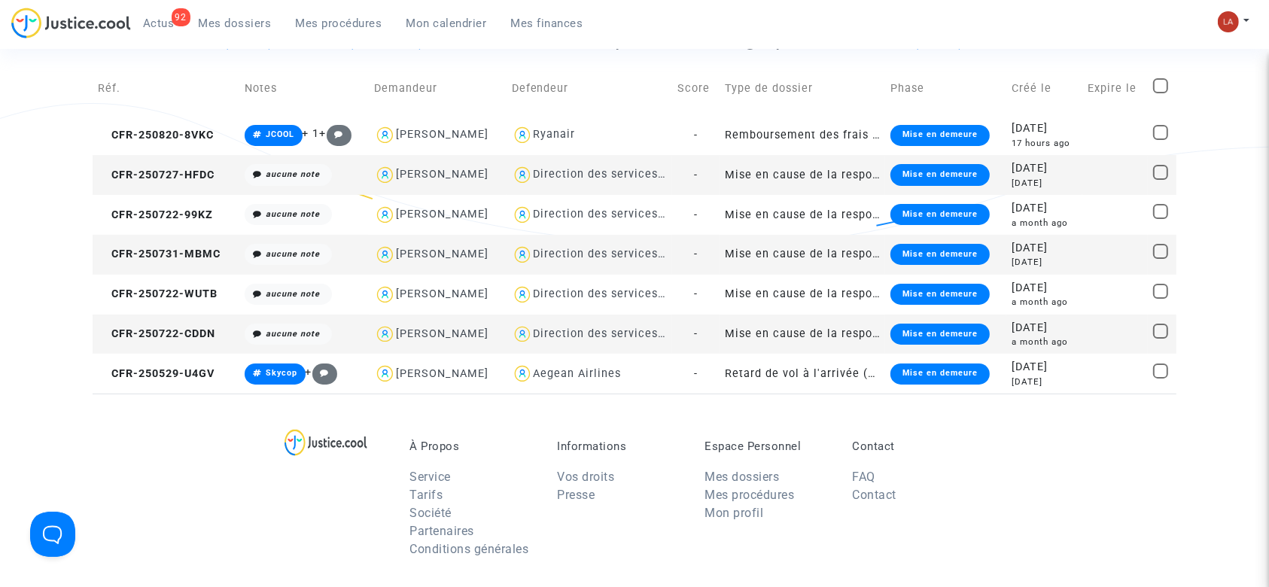
click at [1166, 84] on span at bounding box center [1160, 85] width 15 height 15
click at [1160, 93] on input "checkbox" at bounding box center [1160, 93] width 1 height 1
checkbox input "true"
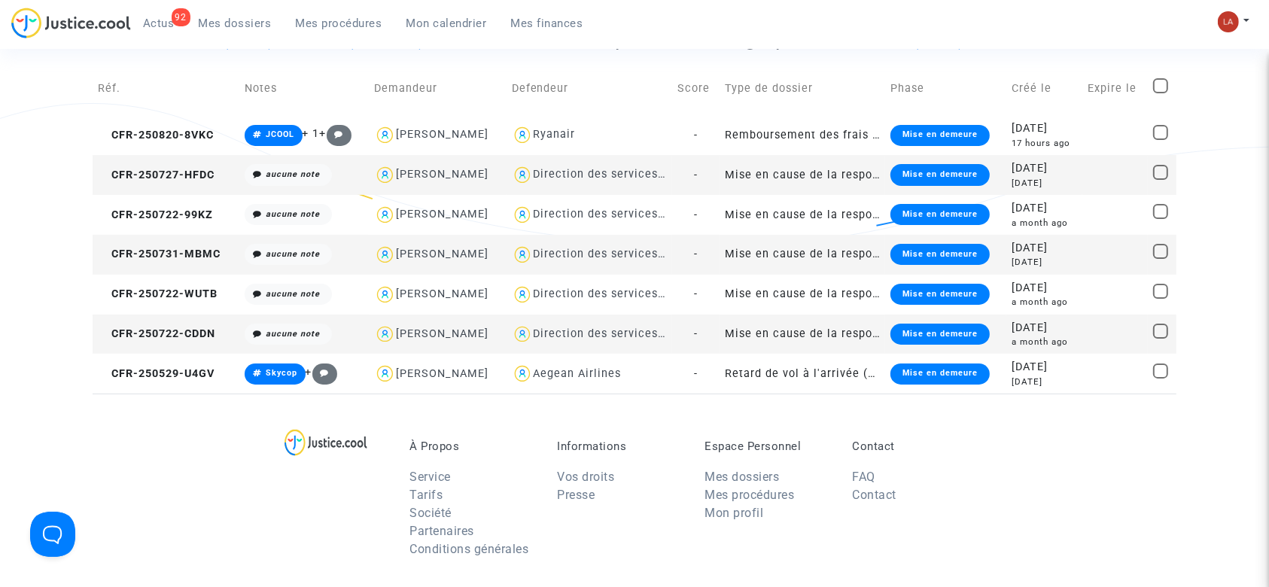
checkbox input "true"
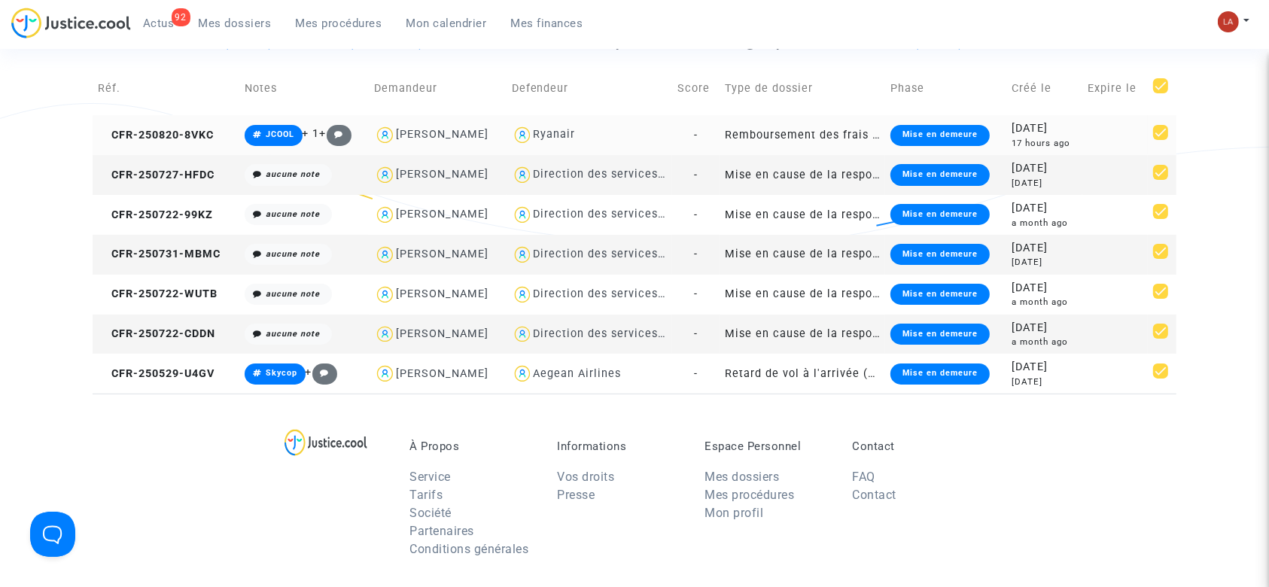
click at [1160, 138] on span at bounding box center [1160, 132] width 15 height 15
click at [1160, 140] on input "checkbox" at bounding box center [1160, 140] width 1 height 1
checkbox input "false"
click at [1160, 372] on span at bounding box center [1160, 370] width 15 height 15
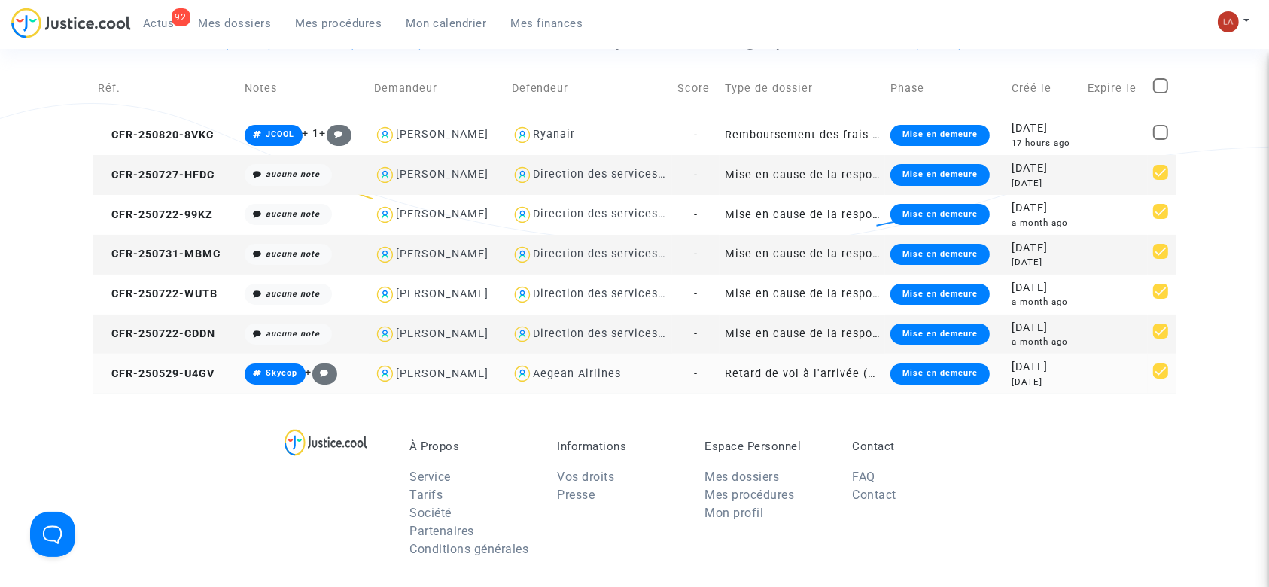
click at [1160, 379] on input "checkbox" at bounding box center [1160, 379] width 1 height 1
checkbox input "false"
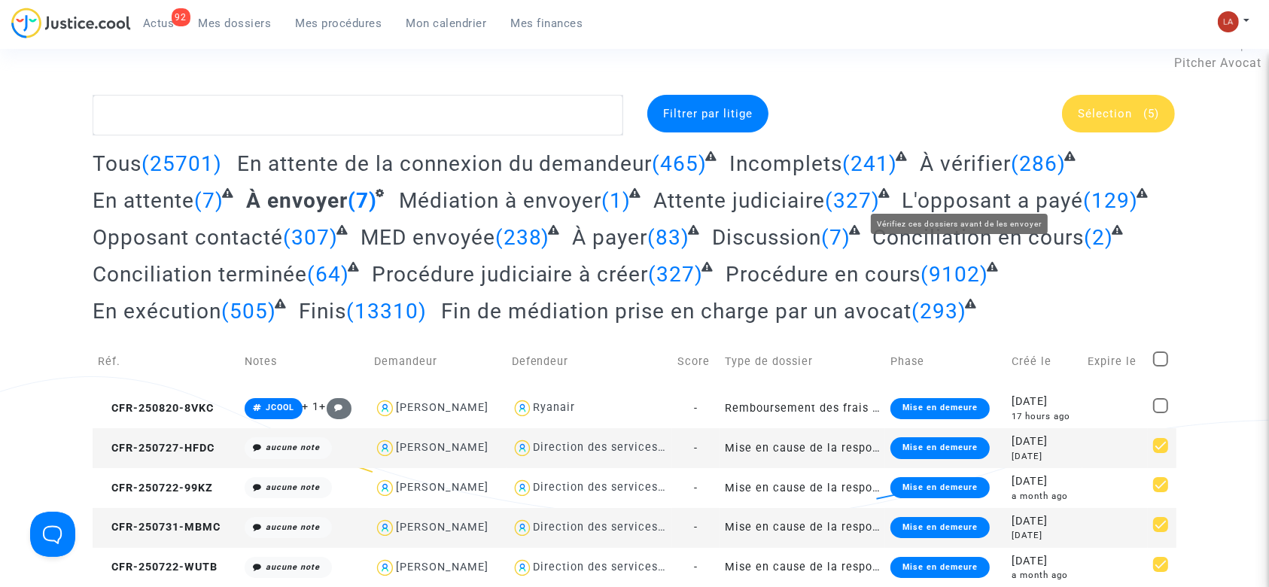
scroll to position [0, 0]
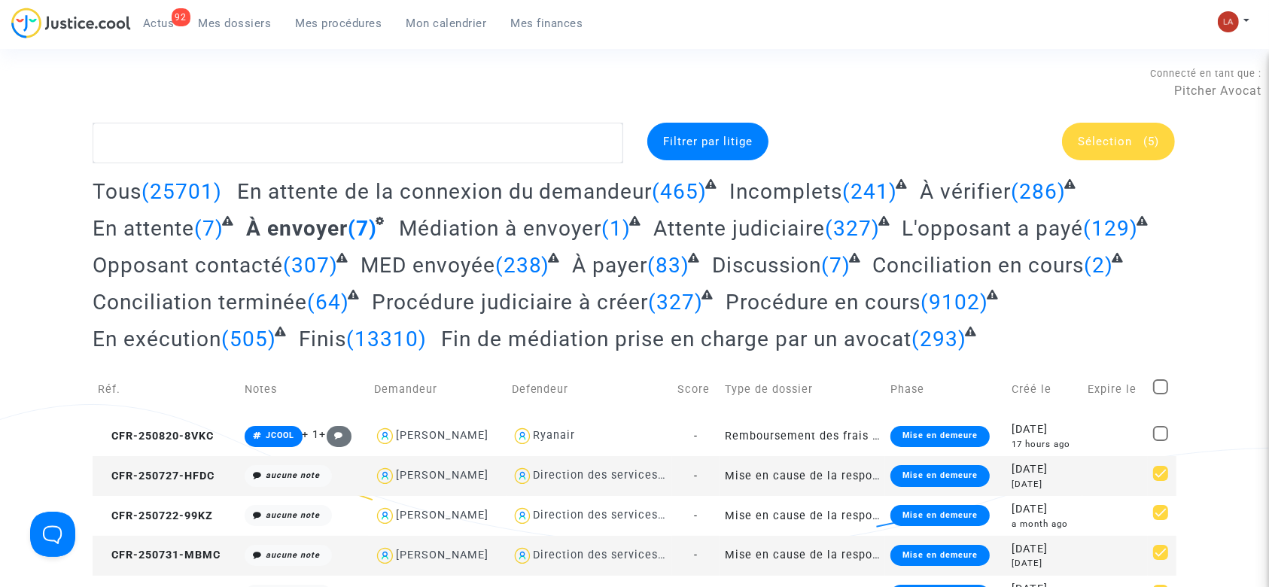
click at [1092, 138] on span "Sélection" at bounding box center [1105, 142] width 54 height 14
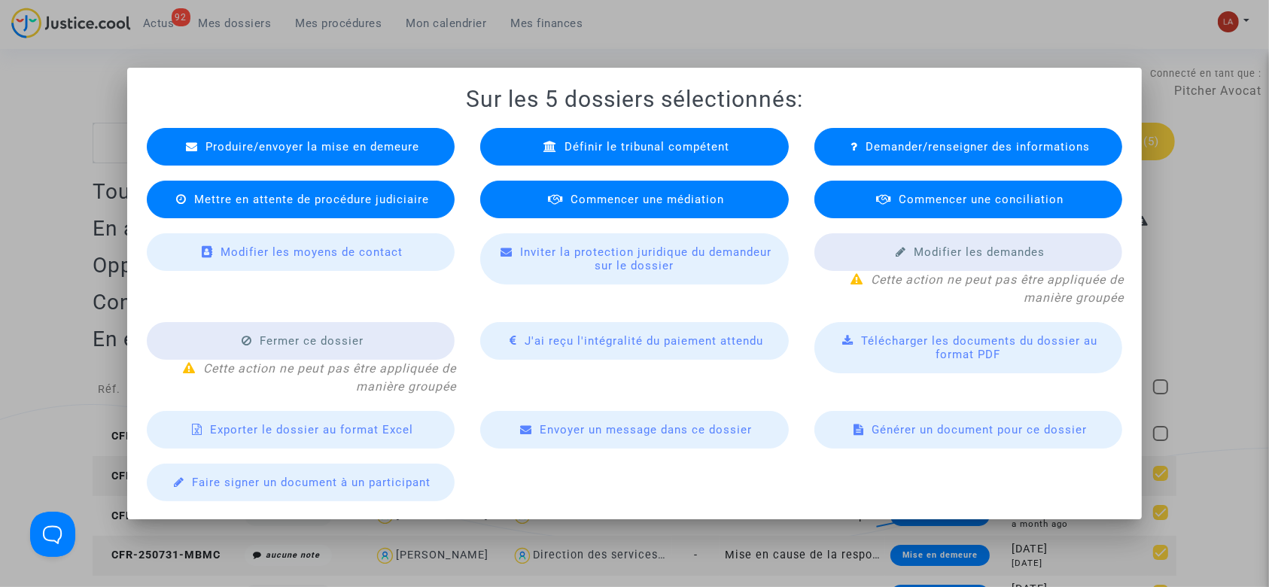
click at [549, 154] on div "Définir le tribunal compétent" at bounding box center [634, 147] width 309 height 38
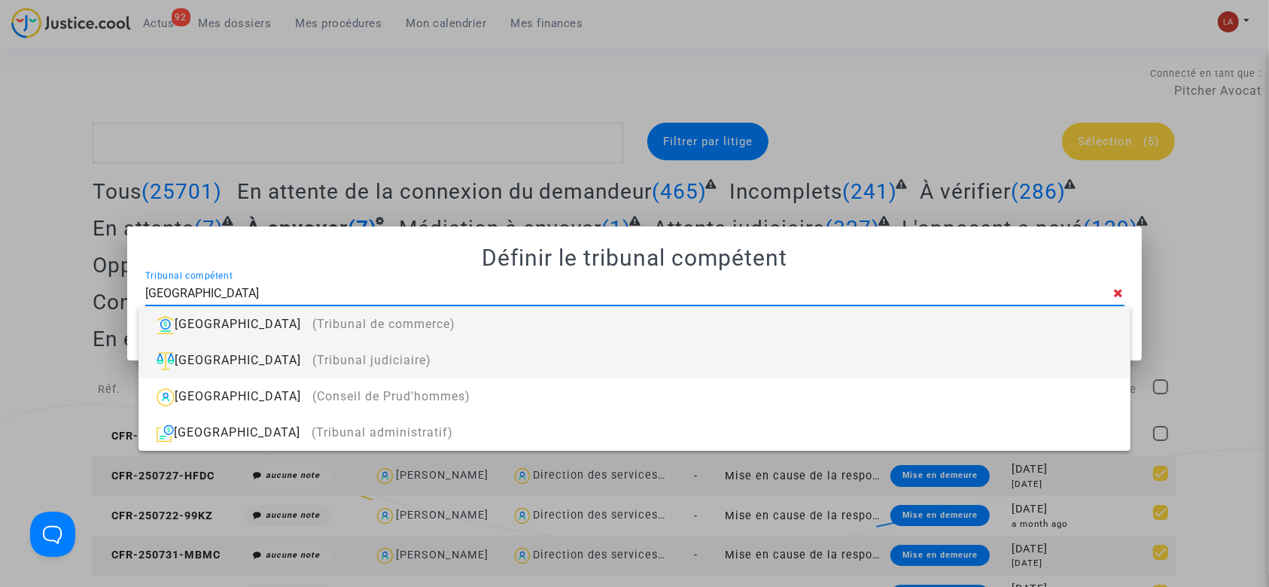
type input "Paris"
click at [492, 347] on div "Paris (Tribunal judiciaire)" at bounding box center [633, 360] width 967 height 36
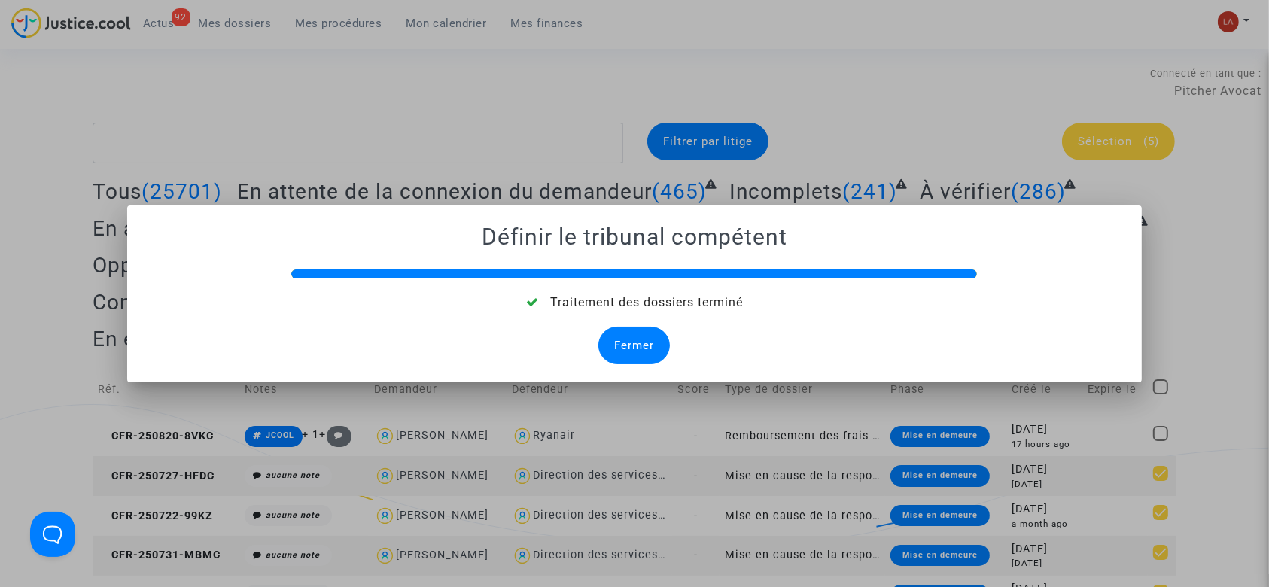
click at [641, 340] on div "Fermer" at bounding box center [633, 346] width 71 height 38
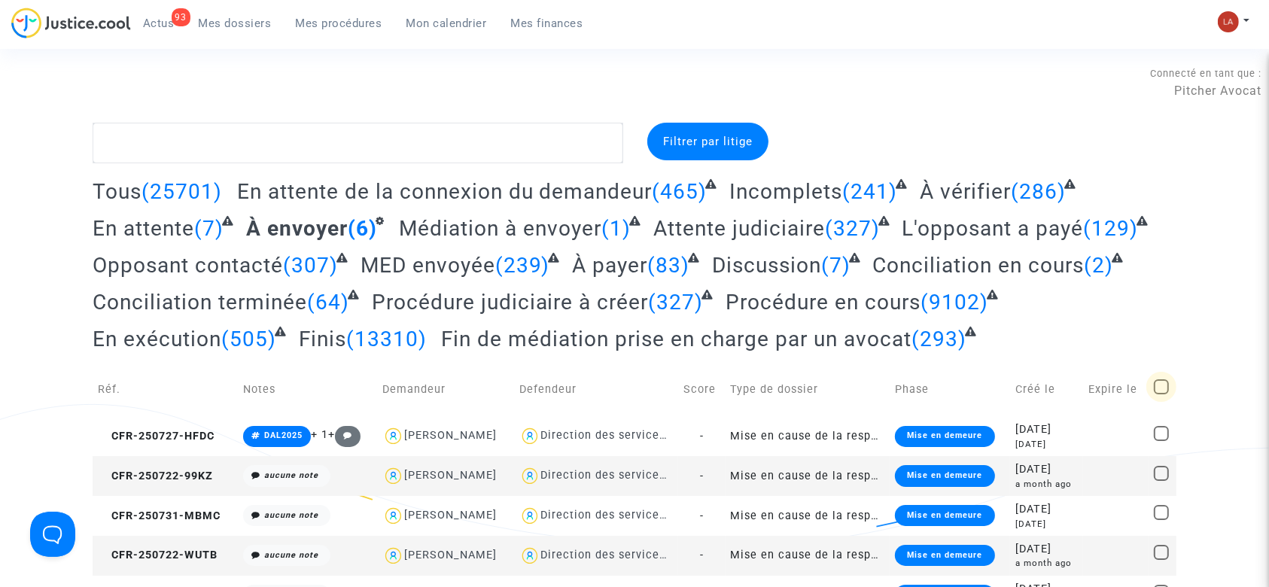
click at [1157, 387] on span at bounding box center [1161, 386] width 15 height 15
click at [1160, 394] on input "checkbox" at bounding box center [1160, 394] width 1 height 1
checkbox input "true"
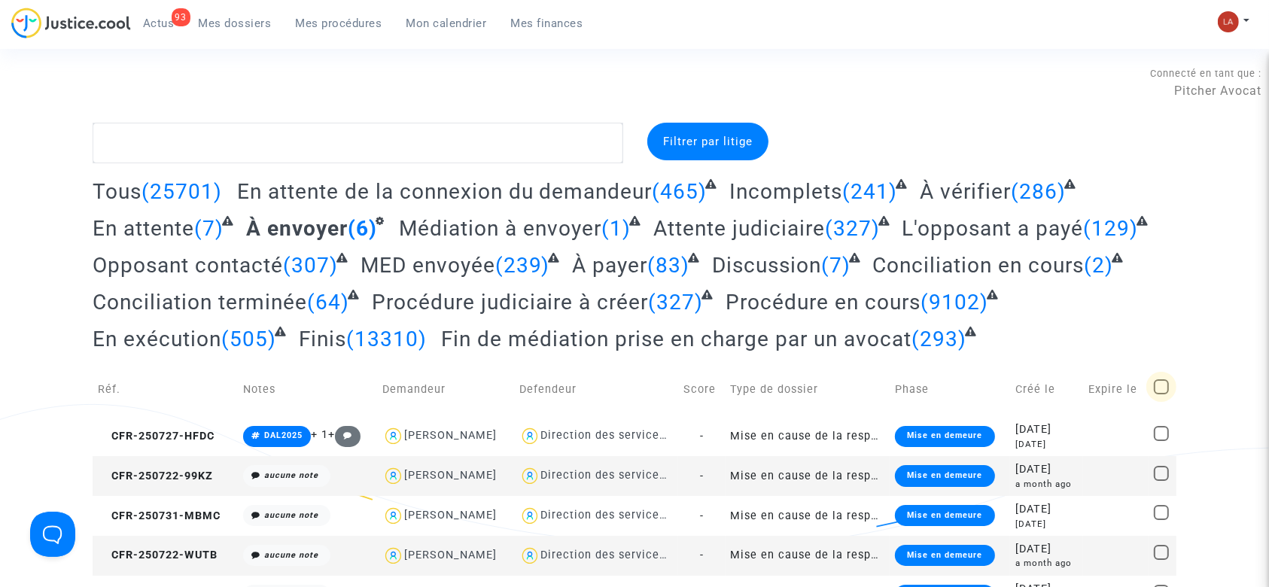
checkbox input "true"
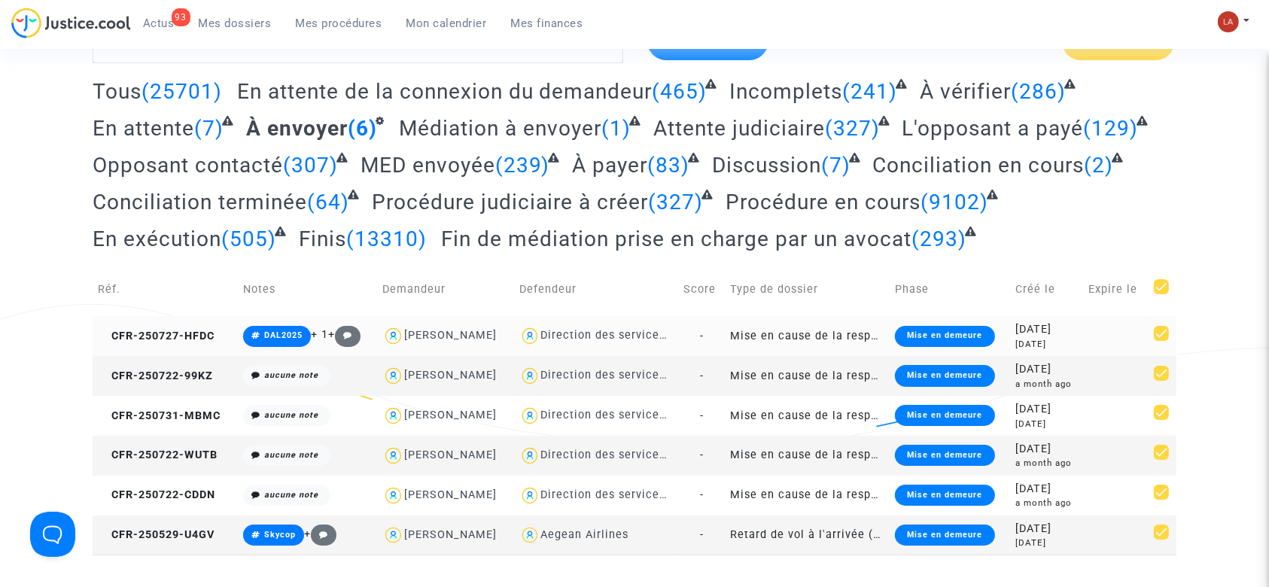
click at [1164, 332] on span at bounding box center [1161, 333] width 15 height 15
click at [1161, 341] on input "checkbox" at bounding box center [1160, 341] width 1 height 1
checkbox input "false"
click at [1160, 531] on span at bounding box center [1161, 531] width 15 height 15
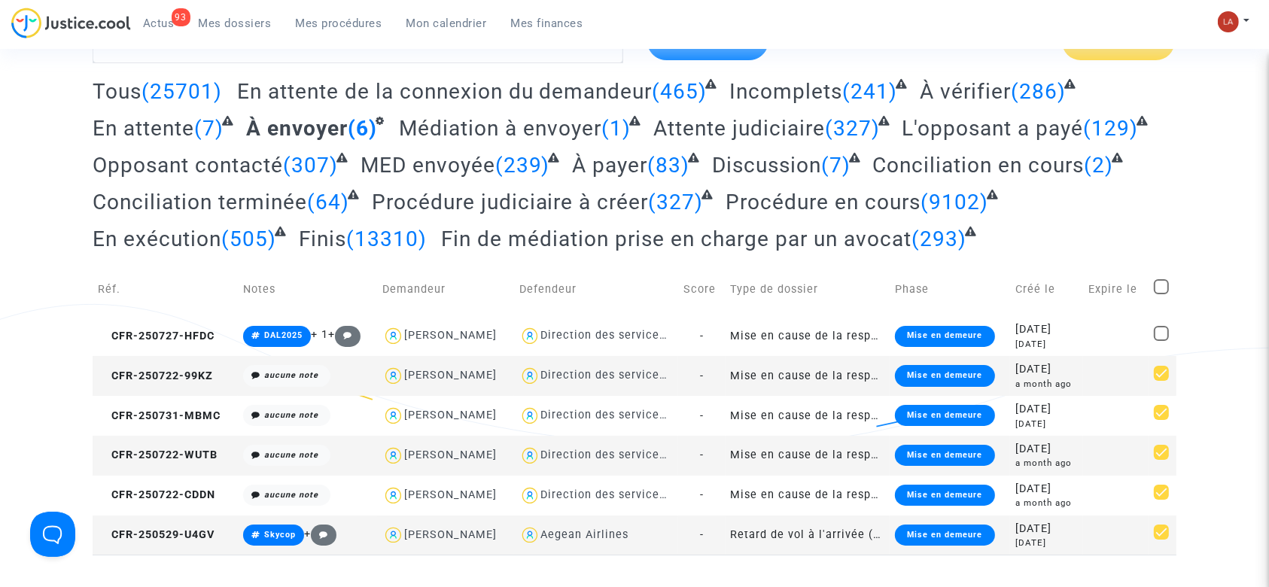
click at [1160, 540] on input "checkbox" at bounding box center [1160, 540] width 1 height 1
checkbox input "false"
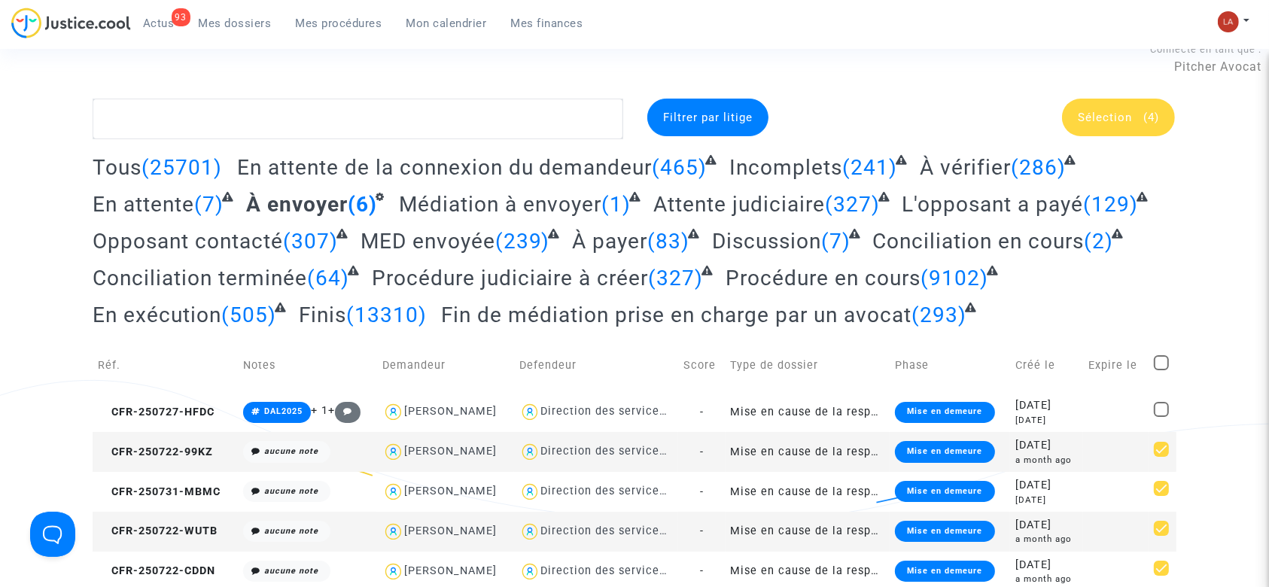
scroll to position [0, 0]
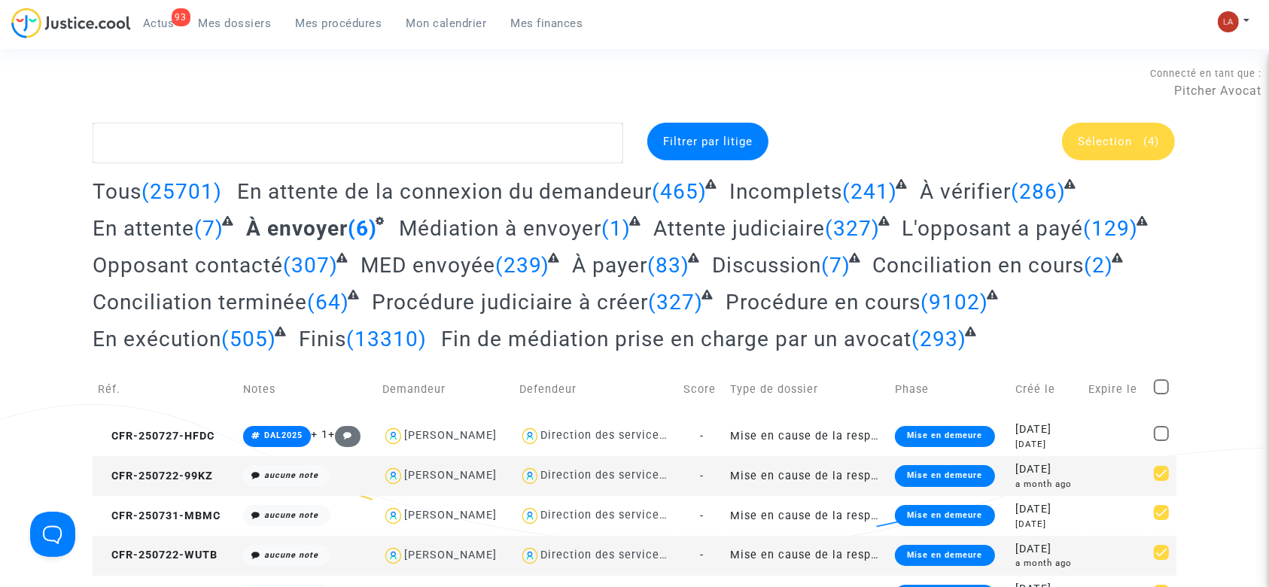
click at [1149, 149] on div "Sélection (4)" at bounding box center [1118, 142] width 113 height 38
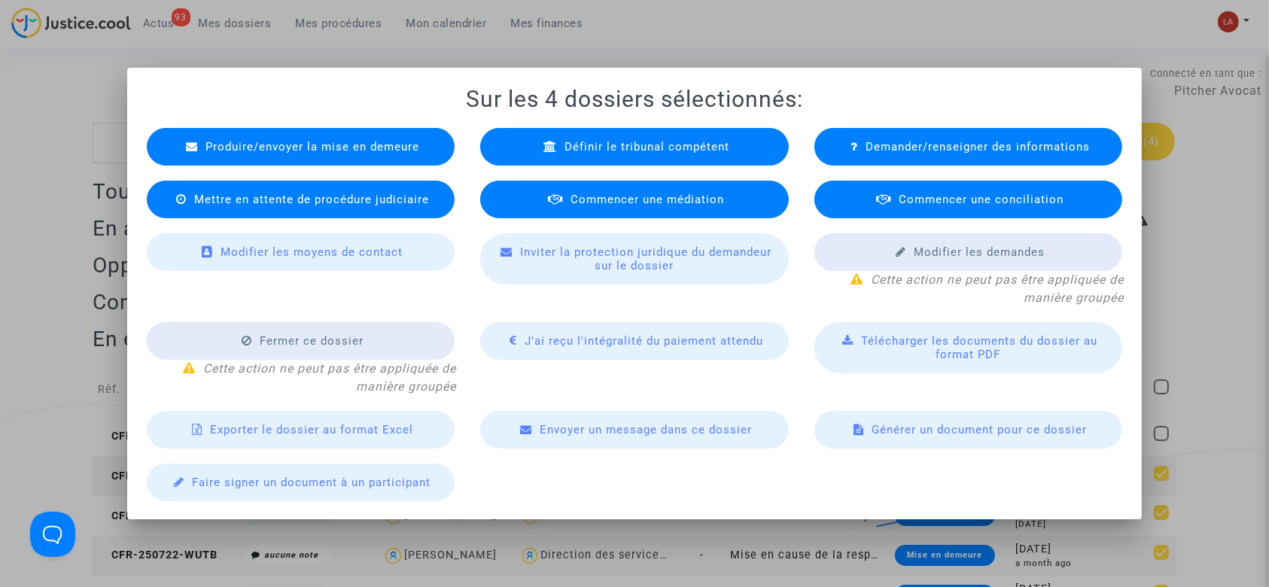
click at [1171, 144] on div at bounding box center [634, 293] width 1269 height 587
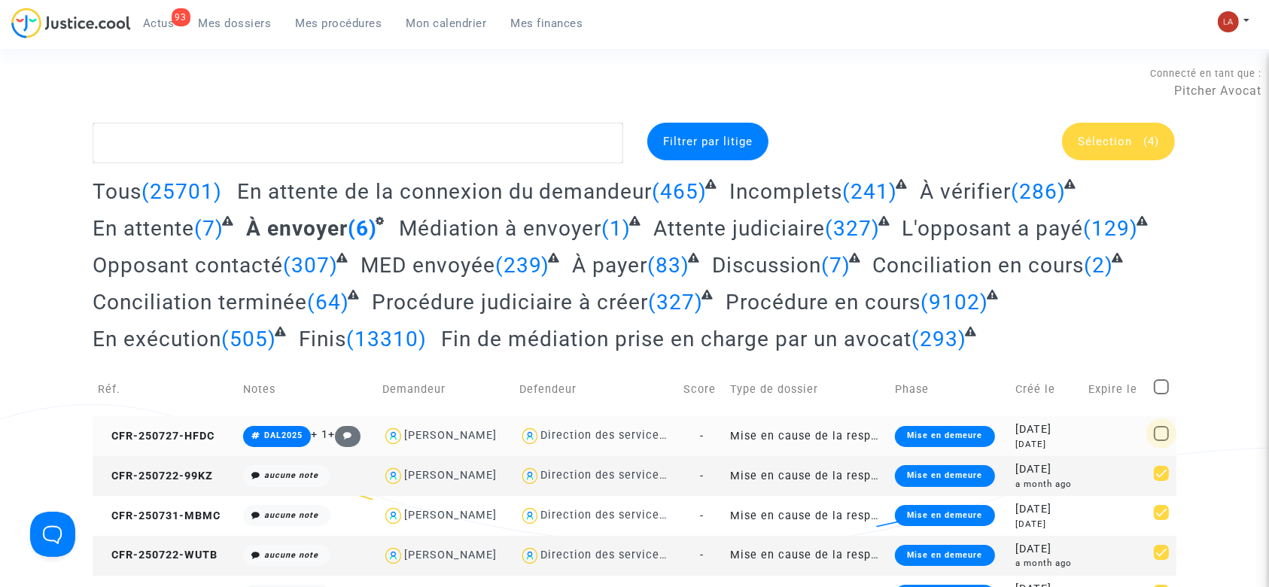
click at [1155, 439] on span at bounding box center [1161, 433] width 15 height 15
click at [1160, 441] on input "checkbox" at bounding box center [1160, 441] width 1 height 1
checkbox input "true"
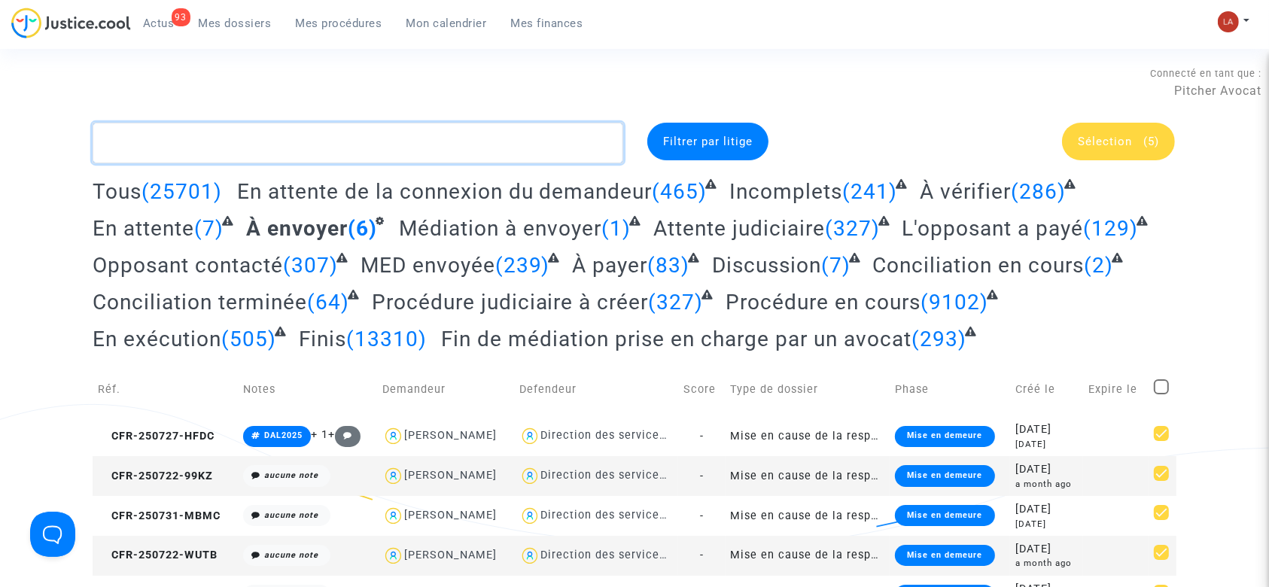
click at [539, 155] on textarea at bounding box center [358, 143] width 531 height 41
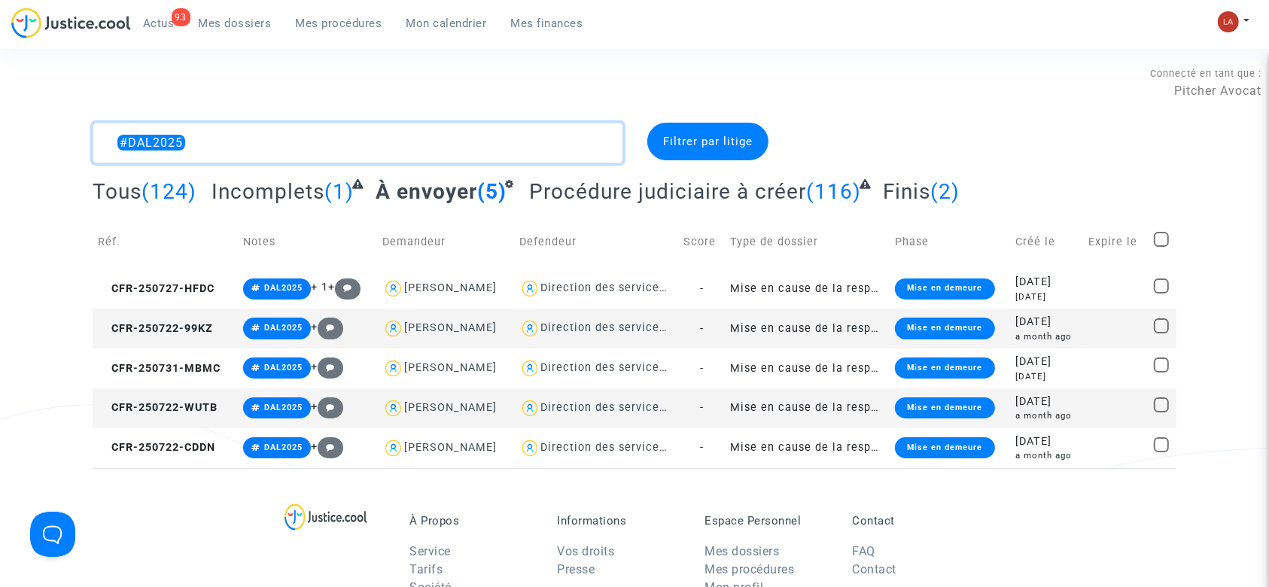
type textarea "#DAL2025"
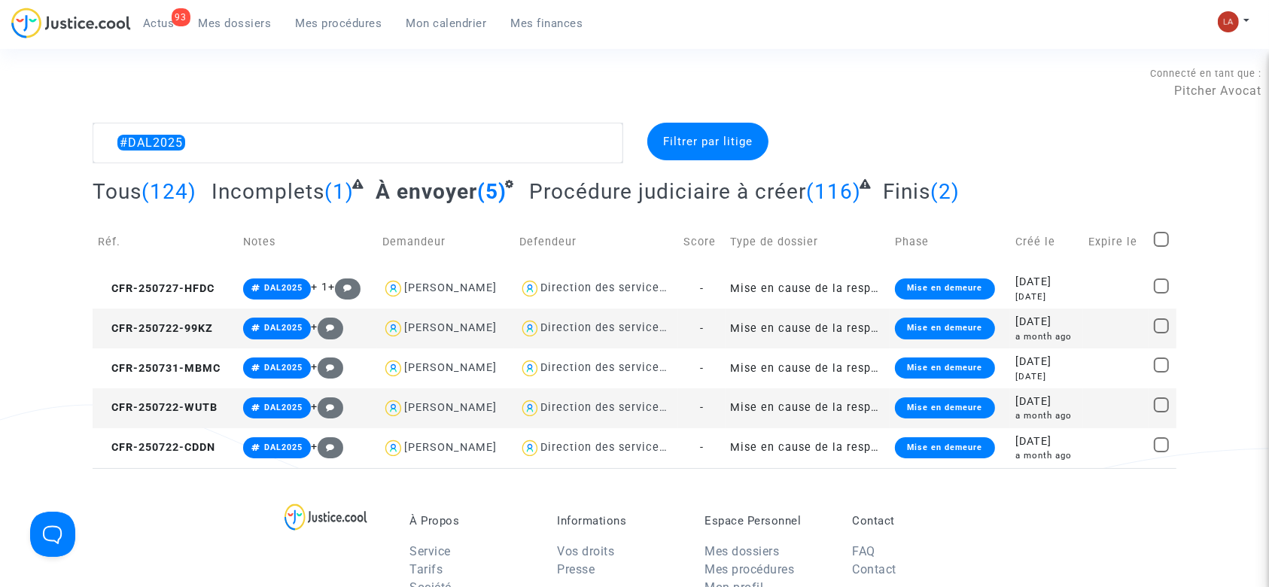
click at [1162, 233] on span at bounding box center [1161, 239] width 15 height 15
click at [1161, 247] on input "checkbox" at bounding box center [1160, 247] width 1 height 1
checkbox input "true"
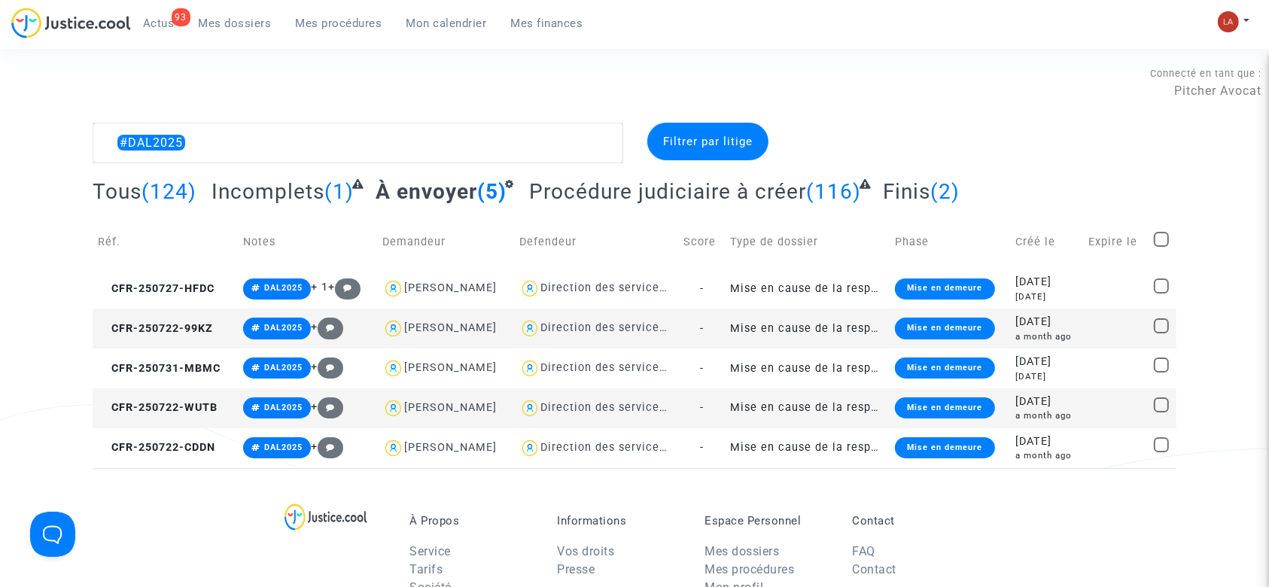
checkbox input "true"
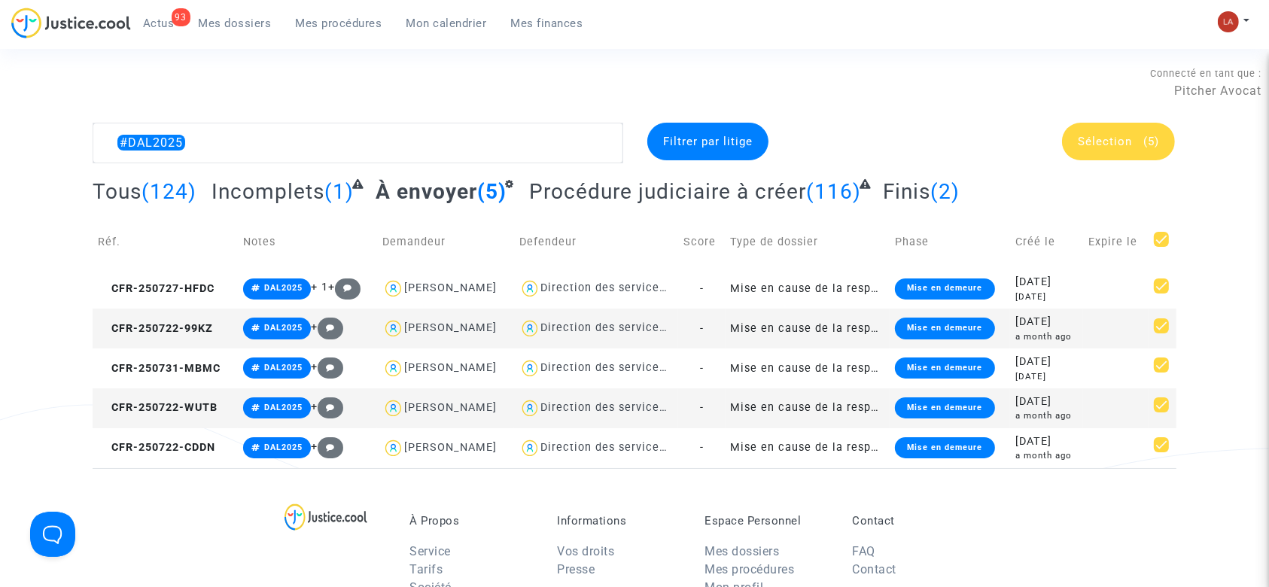
click at [1148, 160] on div "Sélection (5)" at bounding box center [1003, 143] width 369 height 41
click at [1140, 147] on div "Sélection (5)" at bounding box center [1118, 142] width 113 height 38
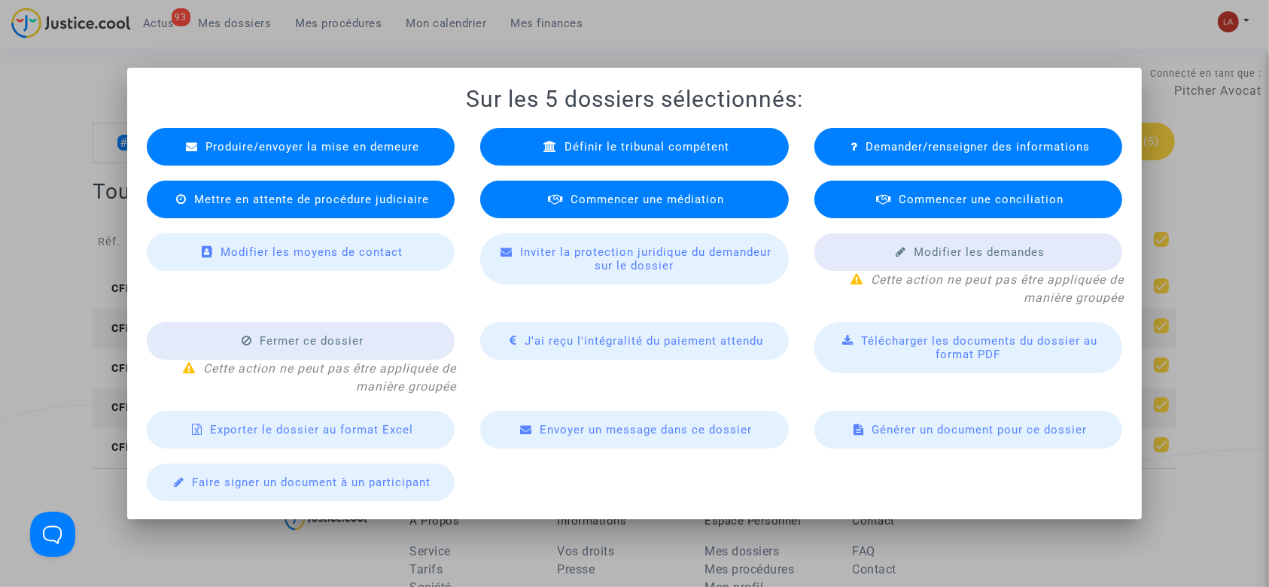
click at [605, 155] on div "Définir le tribunal compétent" at bounding box center [634, 147] width 309 height 38
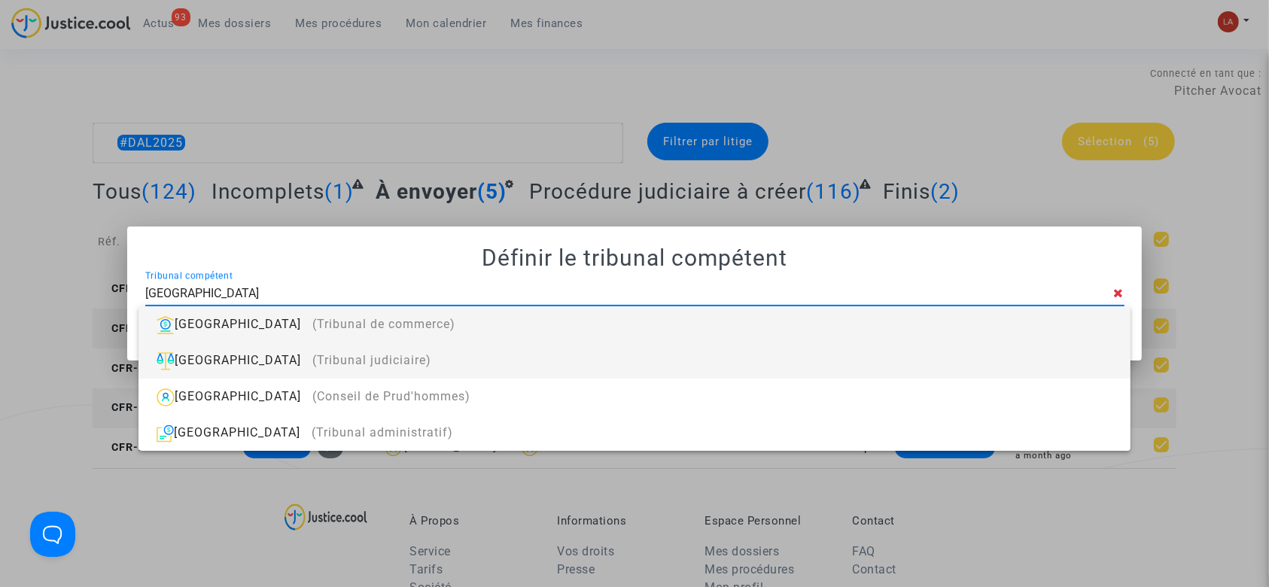
type input "PARIS"
drag, startPoint x: 552, startPoint y: 350, endPoint x: 582, endPoint y: 346, distance: 30.3
click at [553, 351] on div "Paris (Tribunal judiciaire)" at bounding box center [633, 360] width 967 height 36
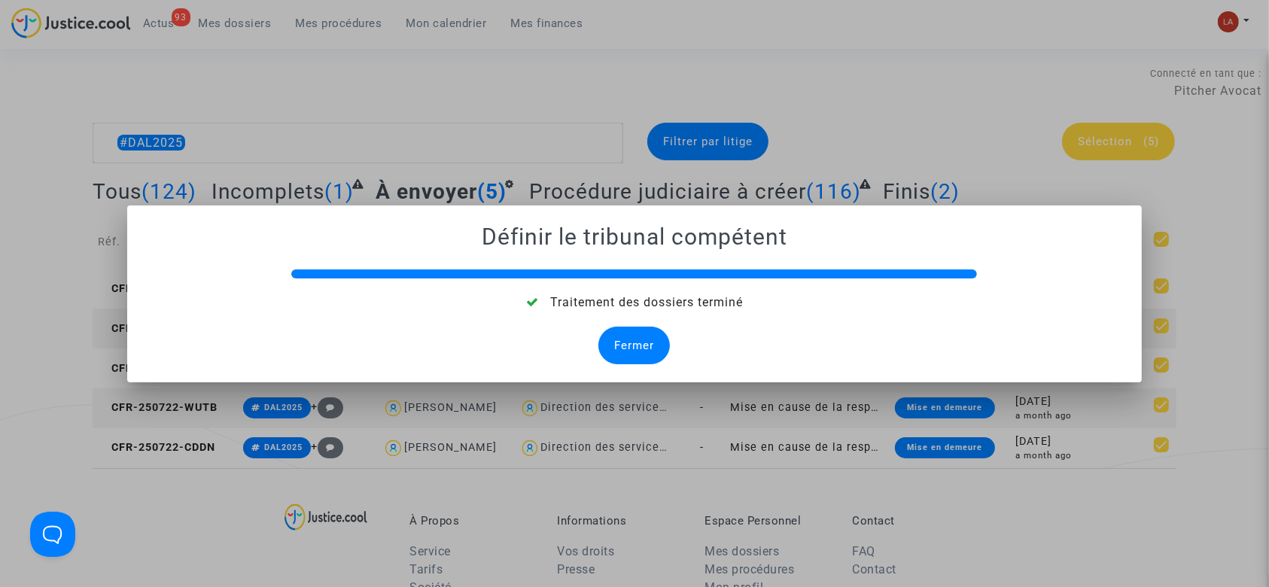
click at [619, 332] on div "Fermer" at bounding box center [633, 346] width 71 height 38
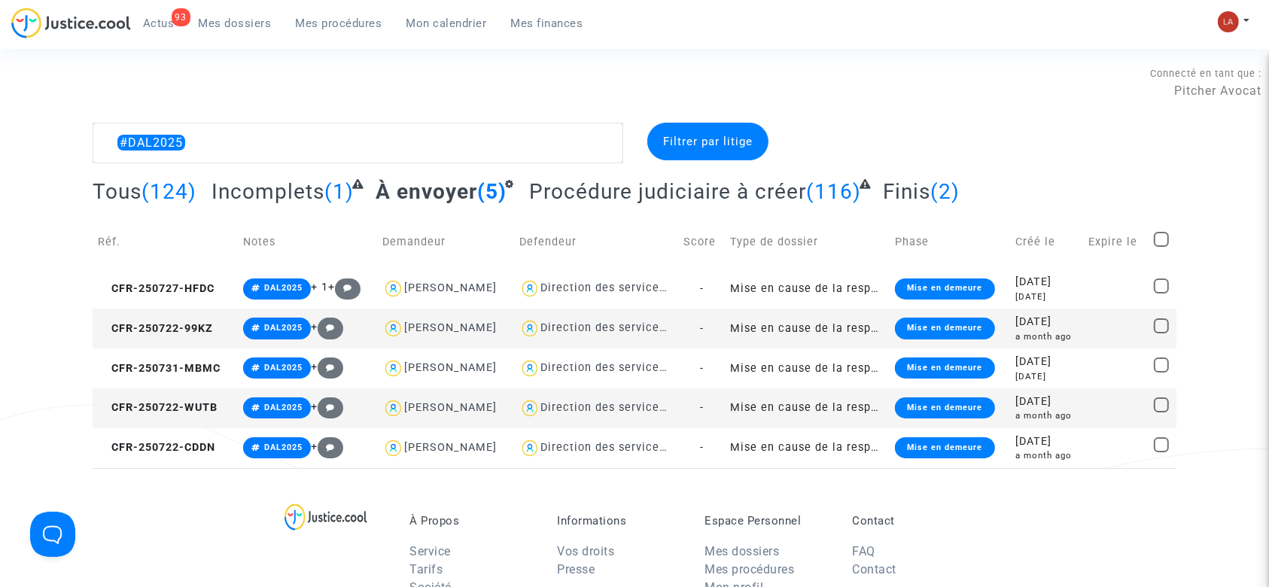
click at [1169, 239] on span at bounding box center [1161, 239] width 15 height 15
click at [1161, 247] on input "checkbox" at bounding box center [1160, 247] width 1 height 1
checkbox input "true"
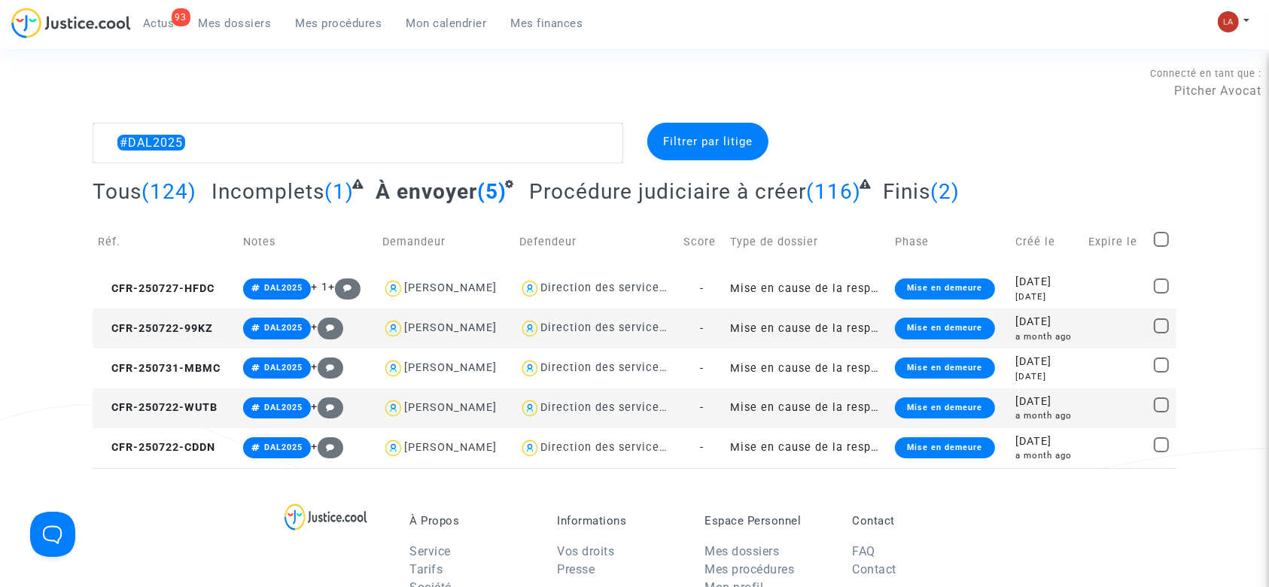
checkbox input "true"
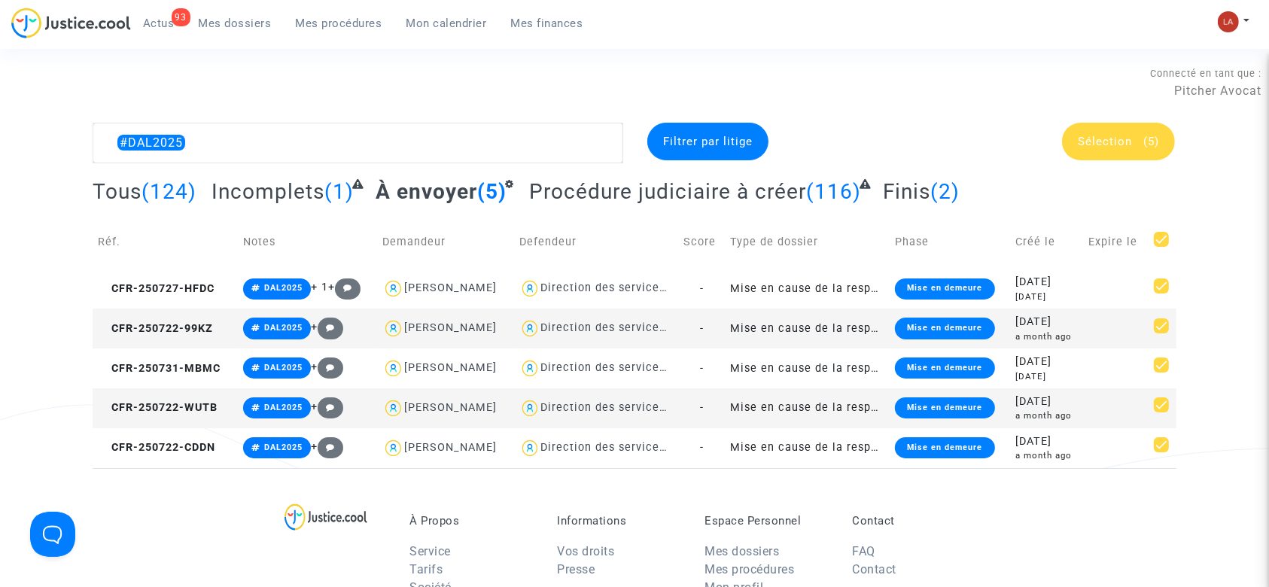
drag, startPoint x: 1135, startPoint y: 160, endPoint x: 1126, endPoint y: 145, distance: 17.6
click at [1126, 145] on span "Sélection" at bounding box center [1105, 142] width 54 height 14
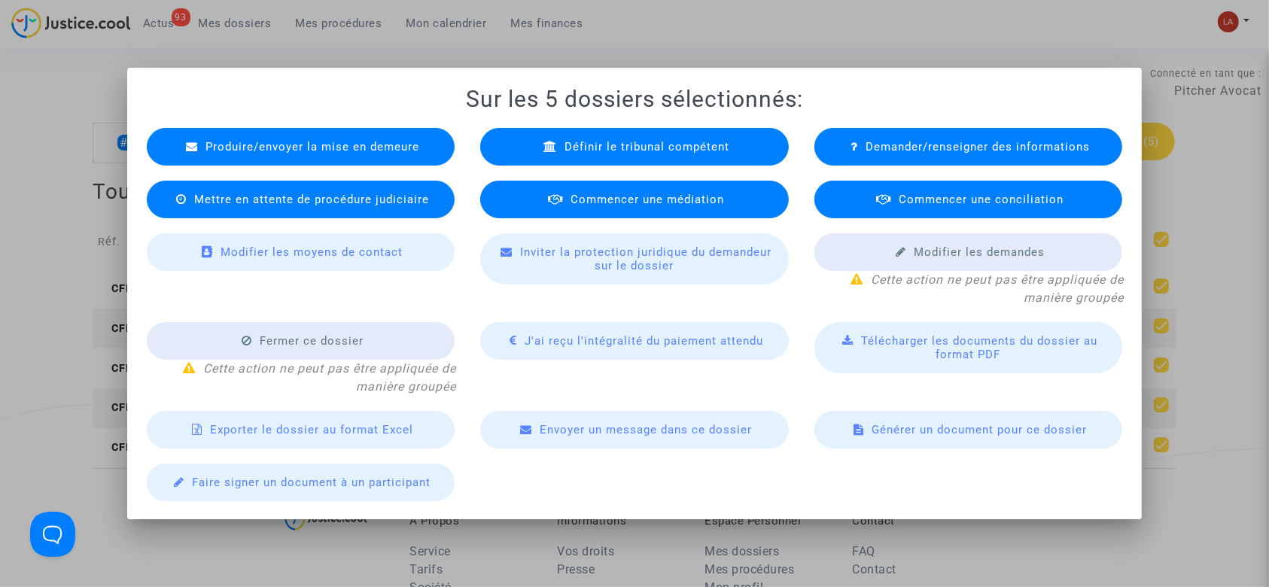
click at [330, 210] on div "Mettre en attente de procédure judiciaire" at bounding box center [301, 200] width 309 height 38
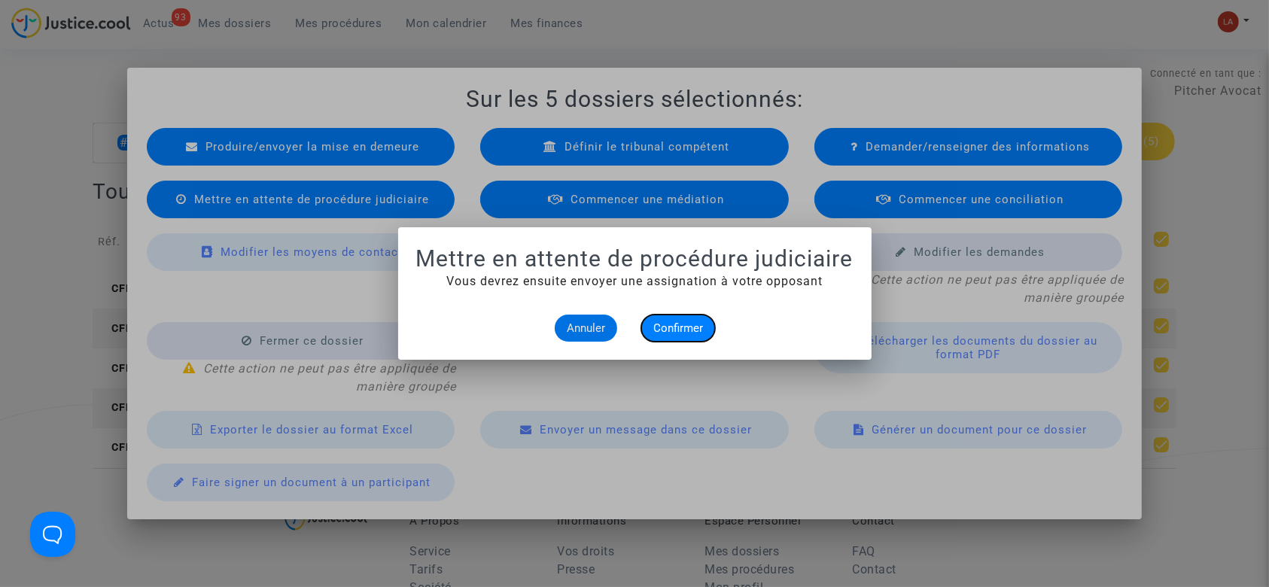
click at [692, 331] on span "Confirmer" at bounding box center [678, 328] width 50 height 14
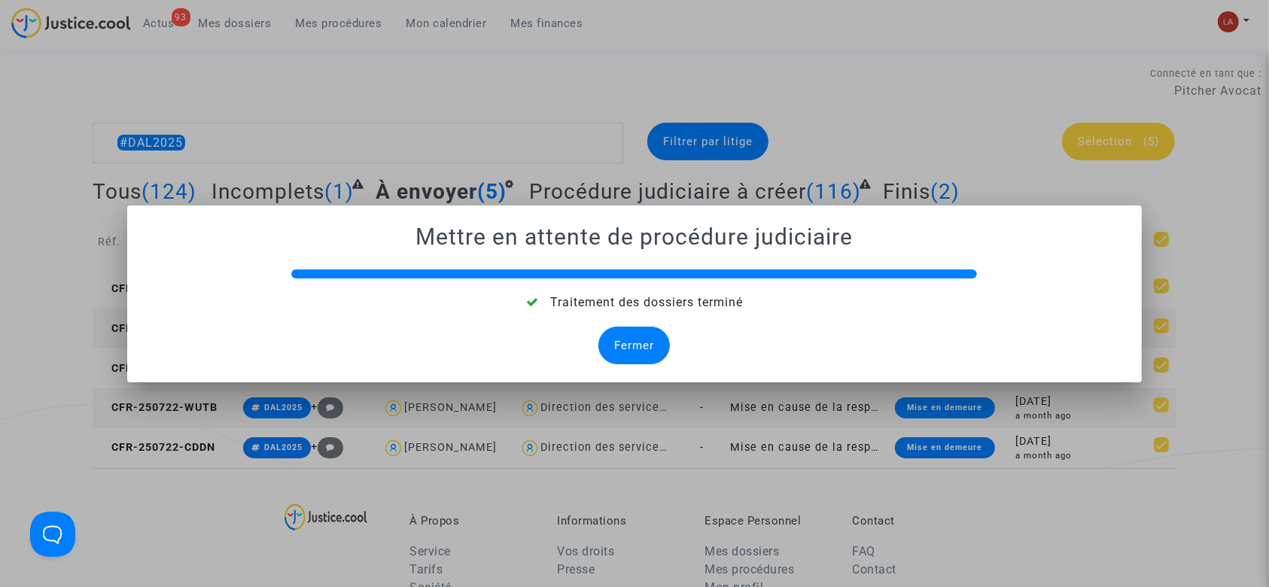
click at [680, 336] on div "Traitement des dossiers terminé Fermer" at bounding box center [634, 328] width 979 height 71
click at [638, 340] on div "Fermer" at bounding box center [633, 346] width 71 height 38
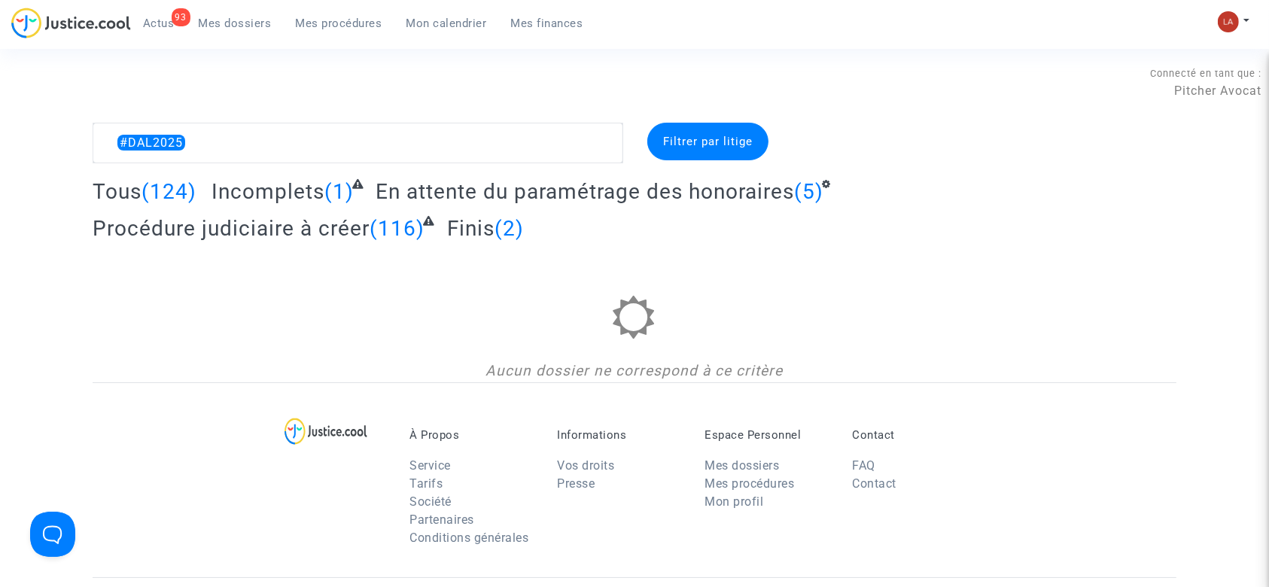
click at [531, 193] on span "En attente du paramétrage des honoraires" at bounding box center [584, 191] width 418 height 25
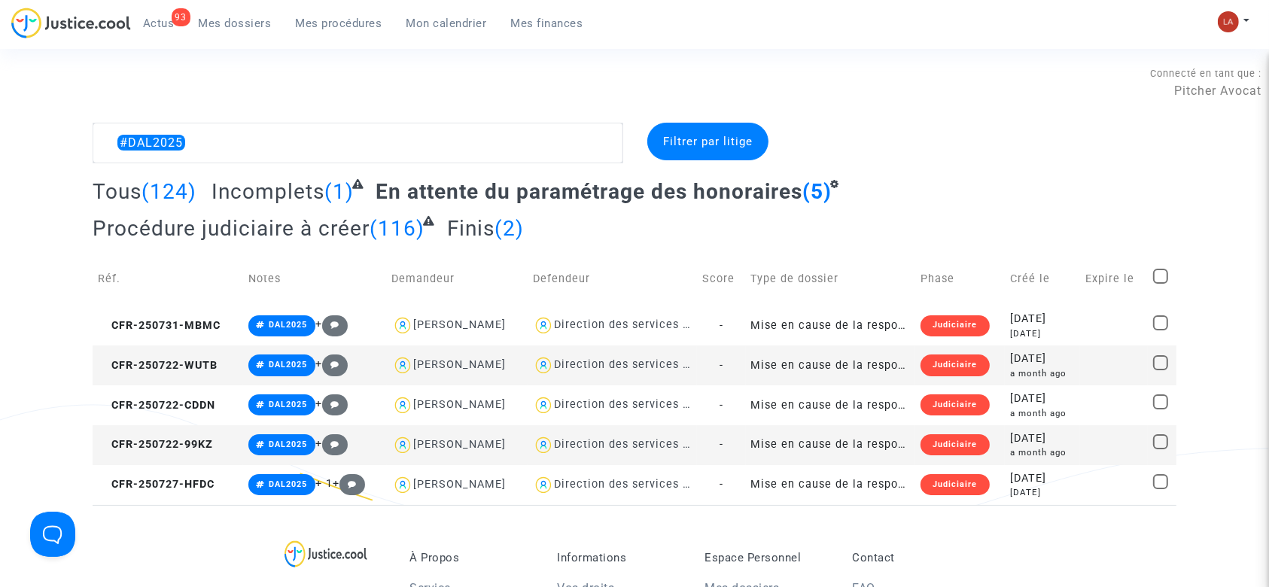
click at [1156, 272] on span at bounding box center [1160, 276] width 15 height 15
click at [1160, 284] on input "checkbox" at bounding box center [1160, 284] width 1 height 1
checkbox input "true"
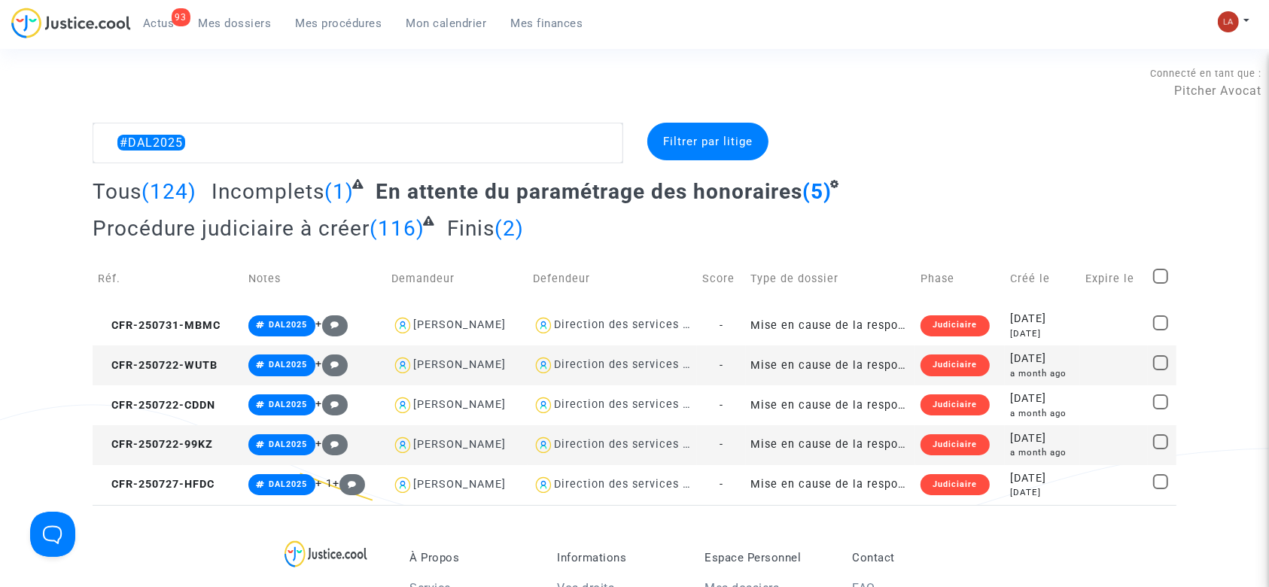
checkbox input "true"
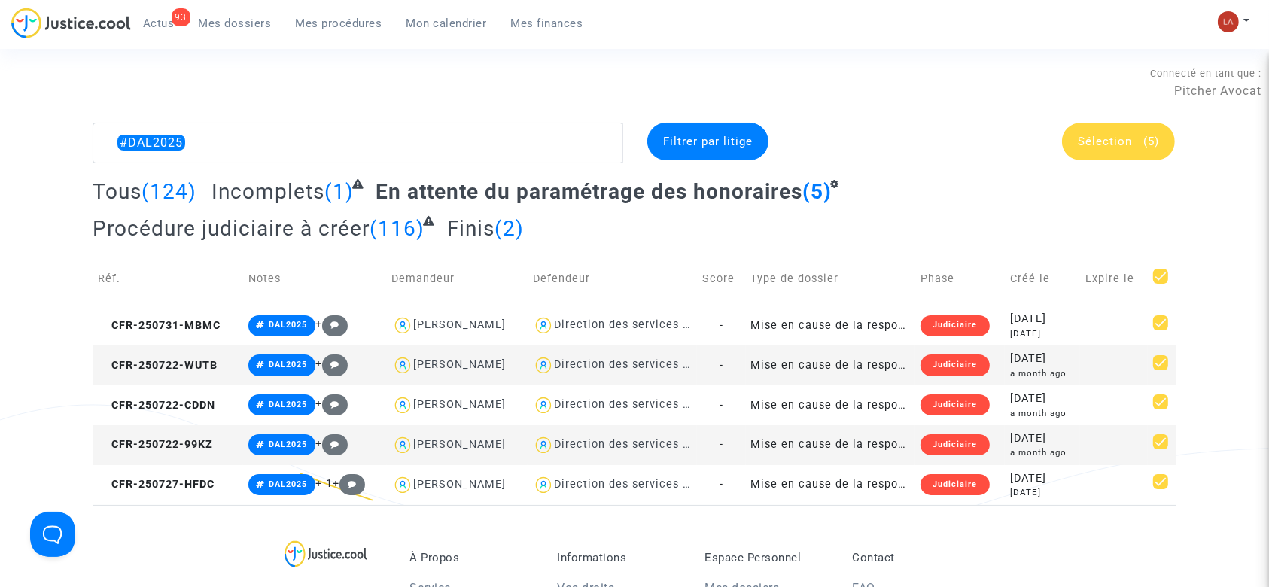
click at [1096, 148] on div "Sélection (5)" at bounding box center [1118, 142] width 113 height 38
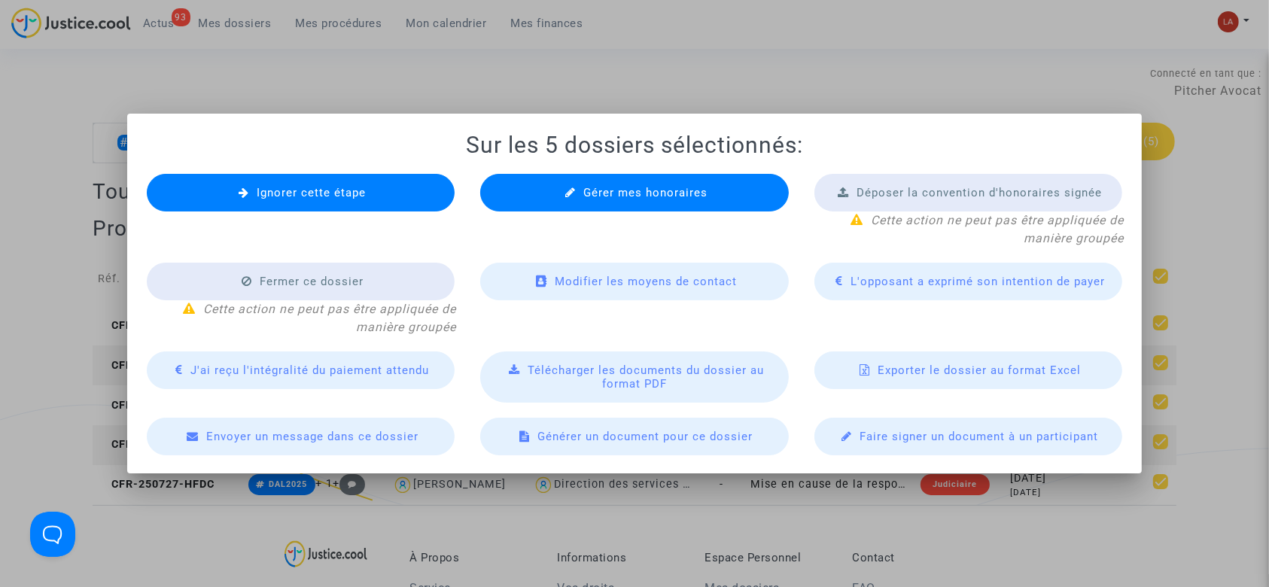
drag, startPoint x: 457, startPoint y: 208, endPoint x: 433, endPoint y: 209, distance: 24.1
click at [455, 209] on div "Ignorer cette étape" at bounding box center [301, 211] width 334 height 74
click at [417, 206] on div "Ignorer cette étape" at bounding box center [301, 193] width 309 height 38
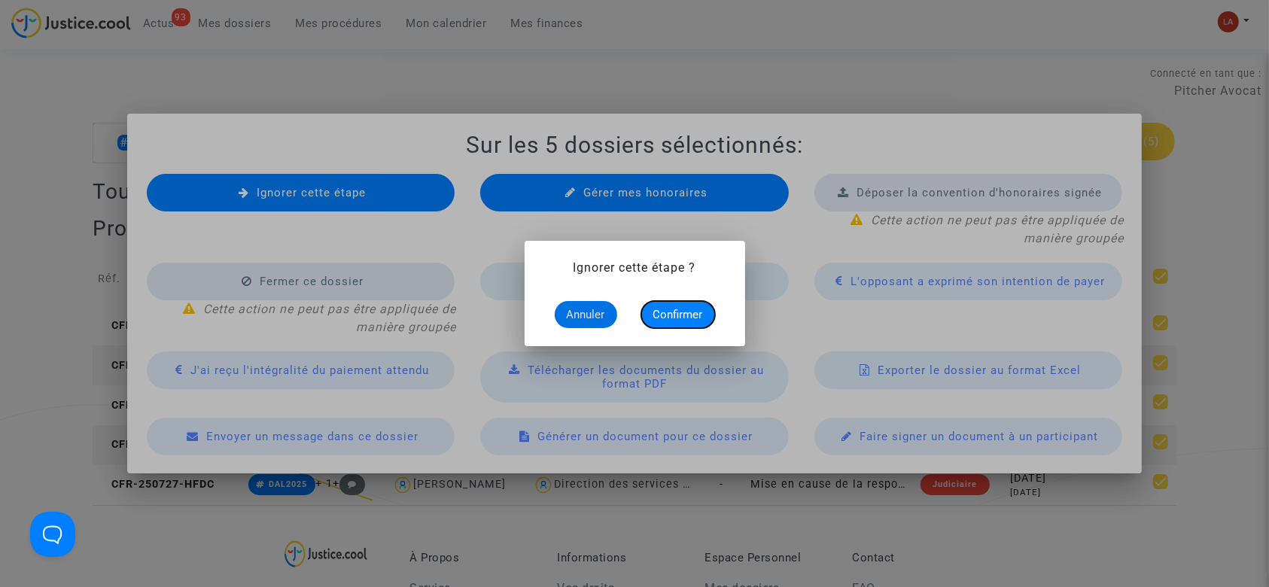
click at [674, 303] on button "Confirmer" at bounding box center [678, 314] width 74 height 27
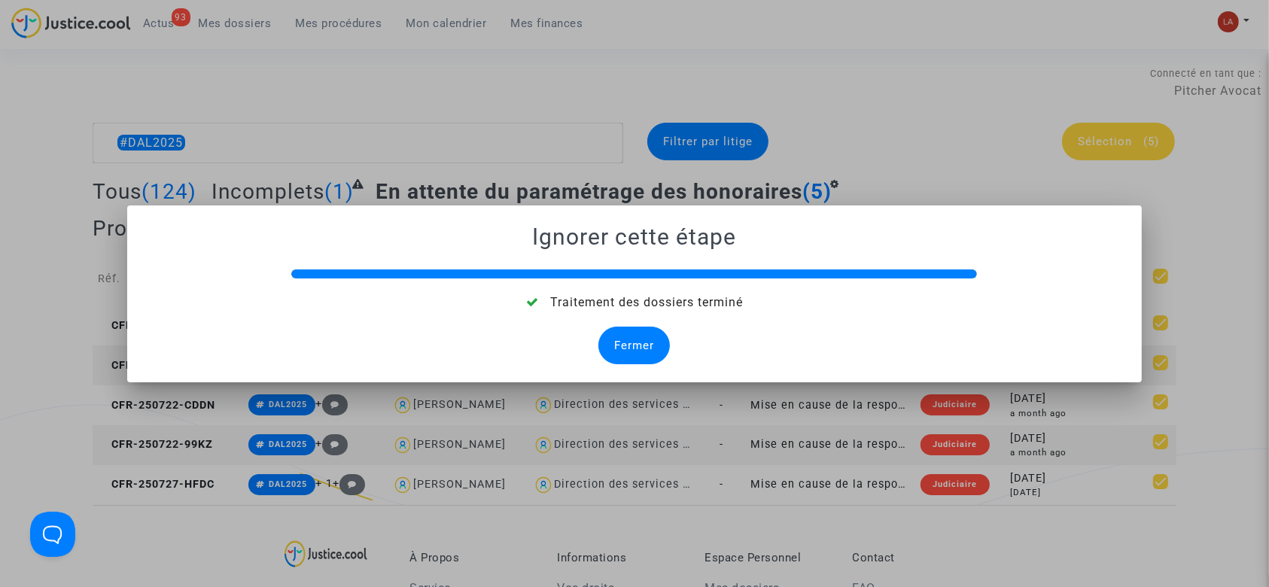
click at [659, 348] on div "Fermer" at bounding box center [633, 346] width 71 height 38
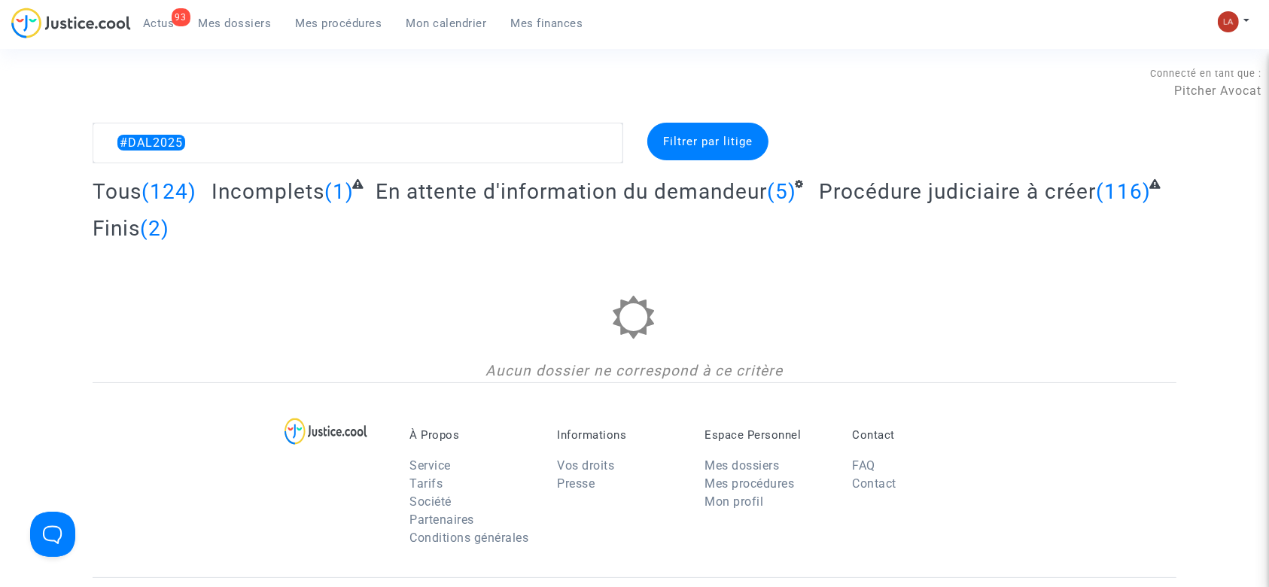
click at [567, 196] on span "En attente d'information du demandeur" at bounding box center [570, 191] width 391 height 25
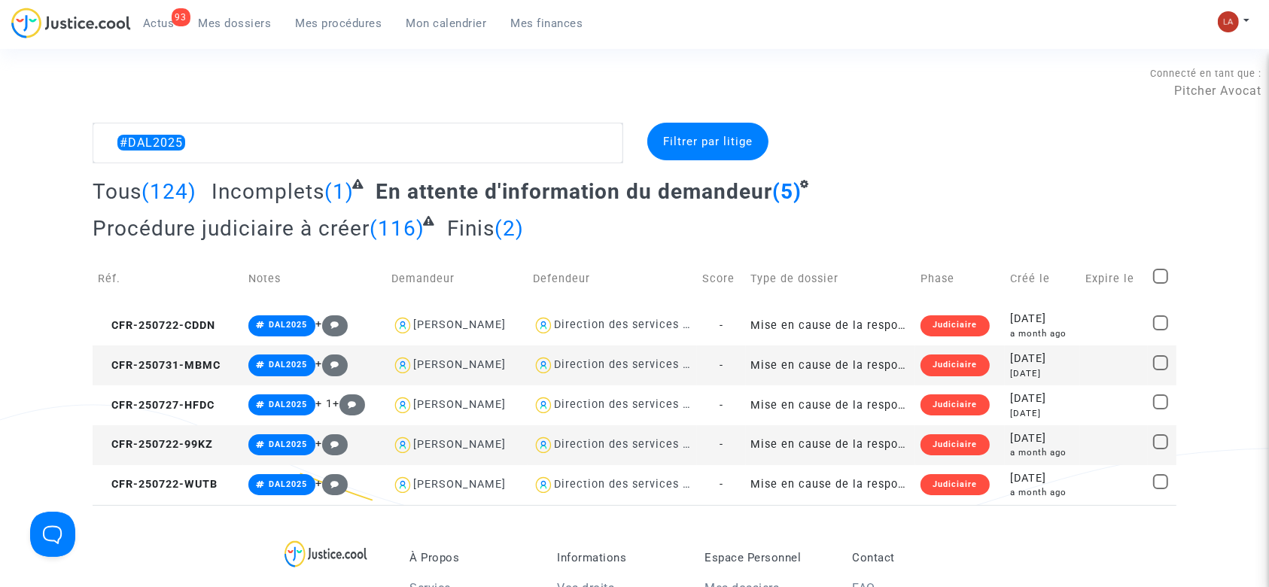
click at [1159, 273] on span at bounding box center [1160, 276] width 15 height 15
click at [1160, 284] on input "checkbox" at bounding box center [1160, 284] width 1 height 1
checkbox input "true"
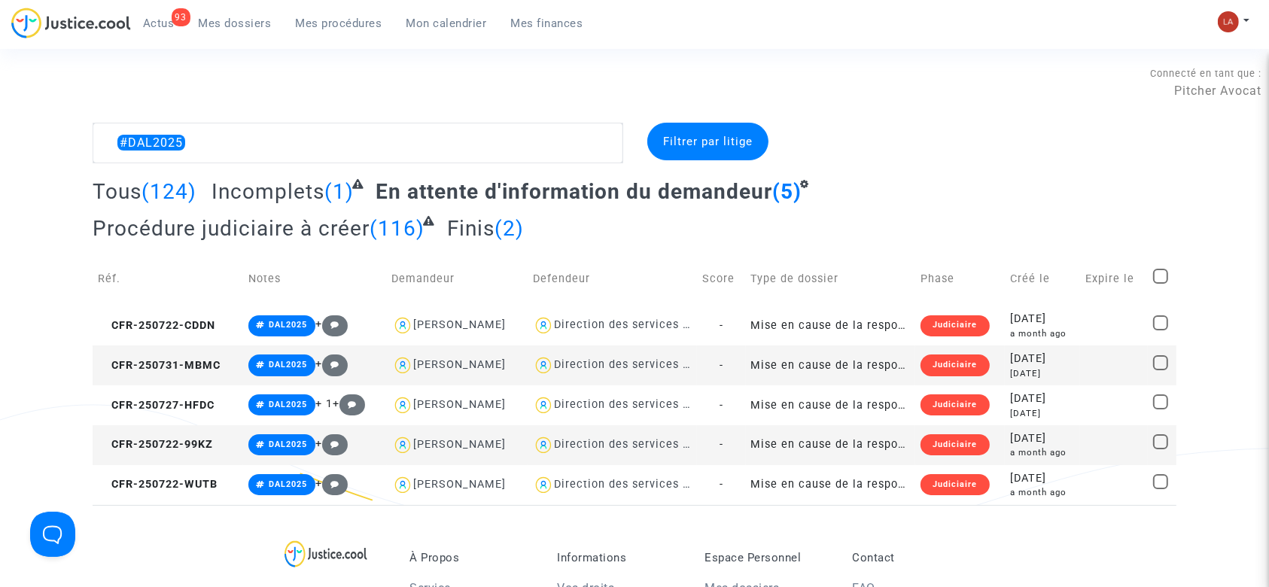
checkbox input "true"
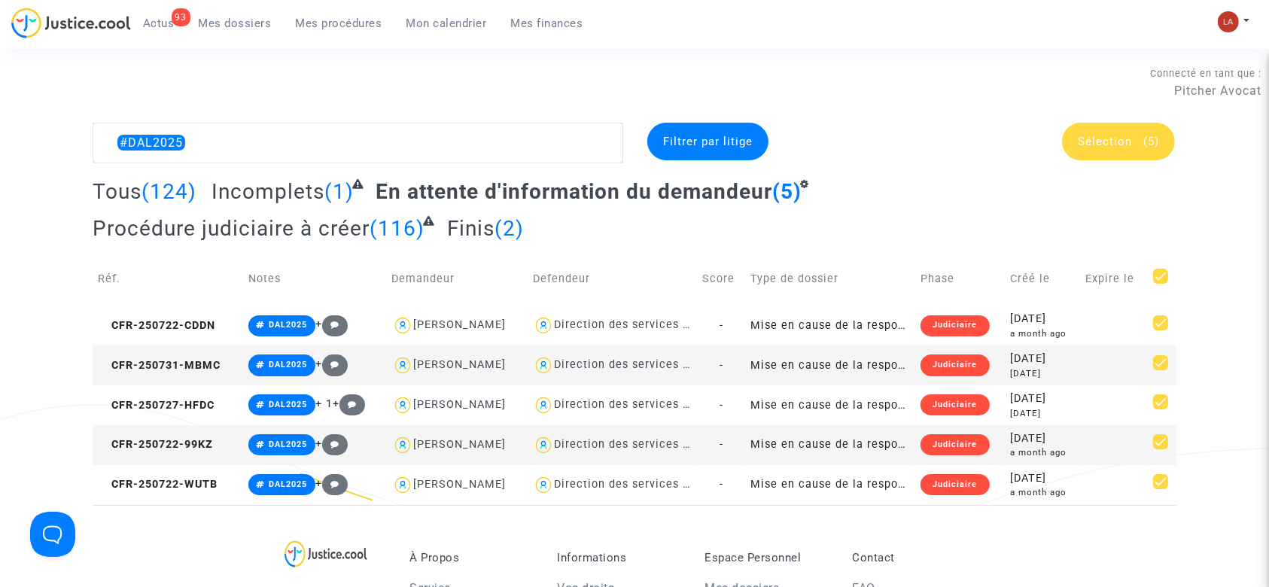
click at [1105, 138] on span "Sélection" at bounding box center [1105, 142] width 54 height 14
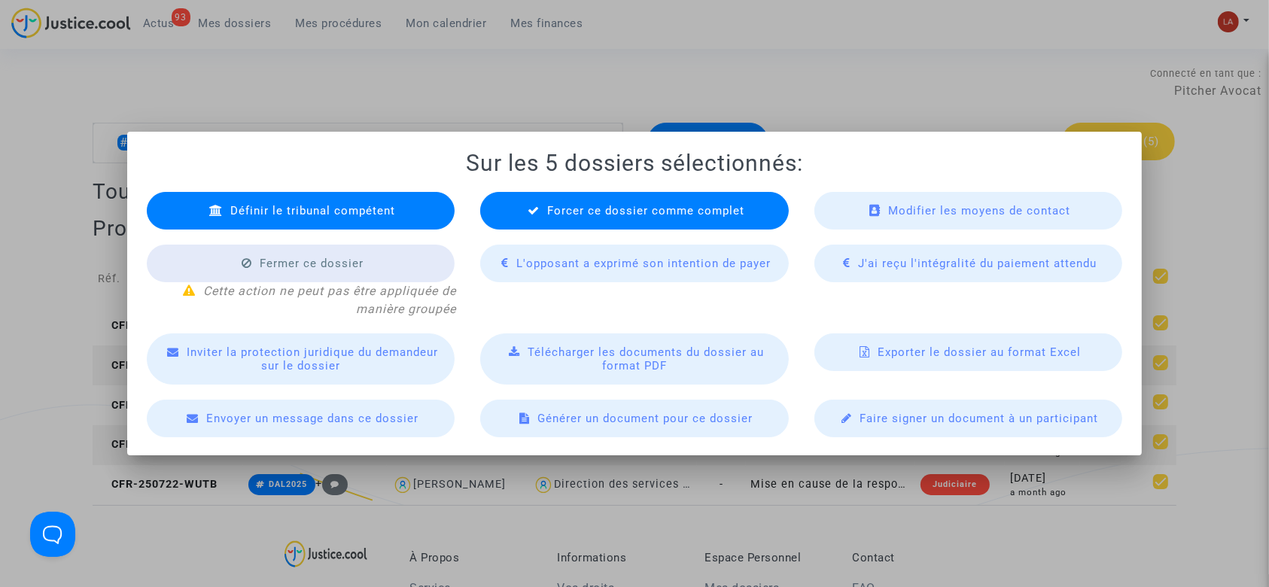
click at [576, 202] on div "Forcer ce dossier comme complet" at bounding box center [634, 211] width 309 height 38
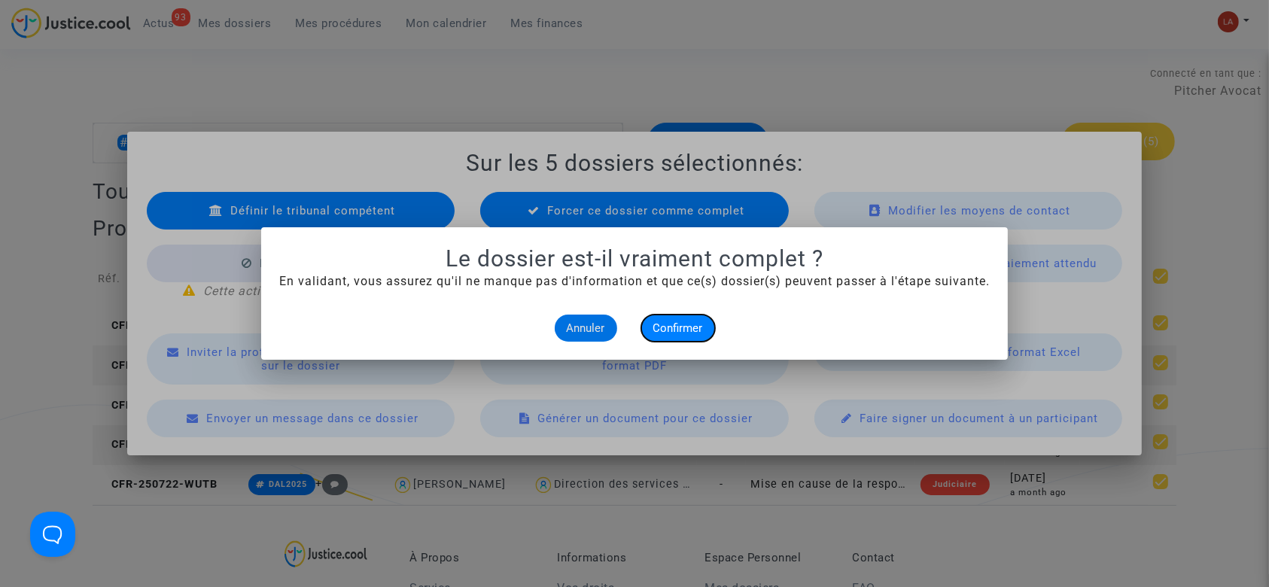
click at [686, 315] on button "Confirmer" at bounding box center [678, 328] width 74 height 27
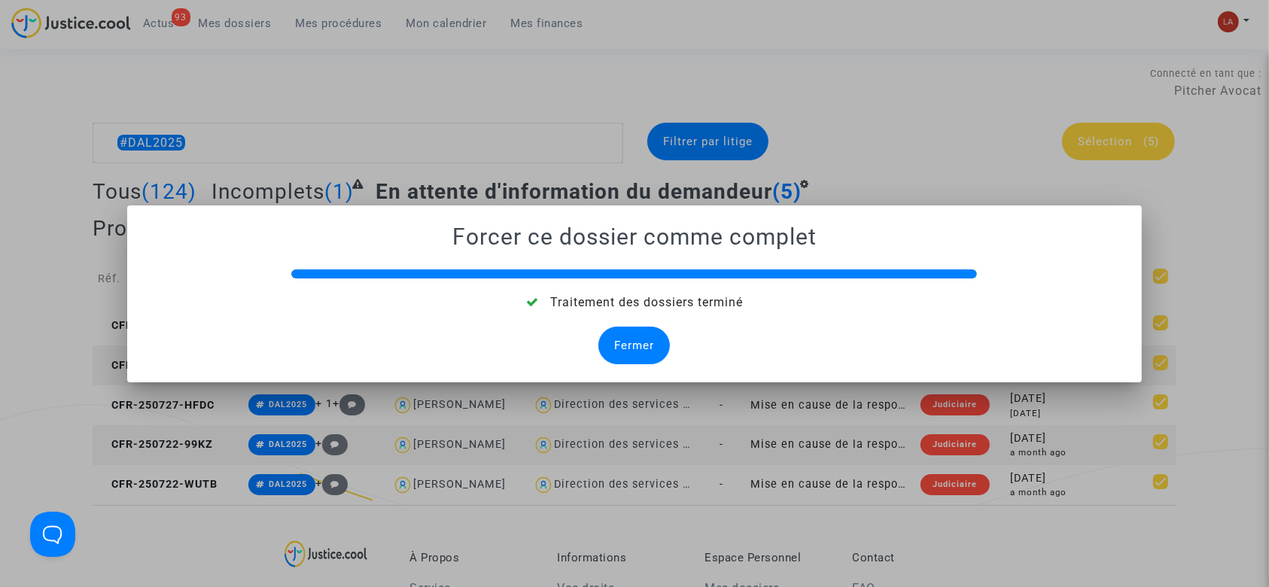
click at [647, 347] on div "Fermer" at bounding box center [633, 346] width 71 height 38
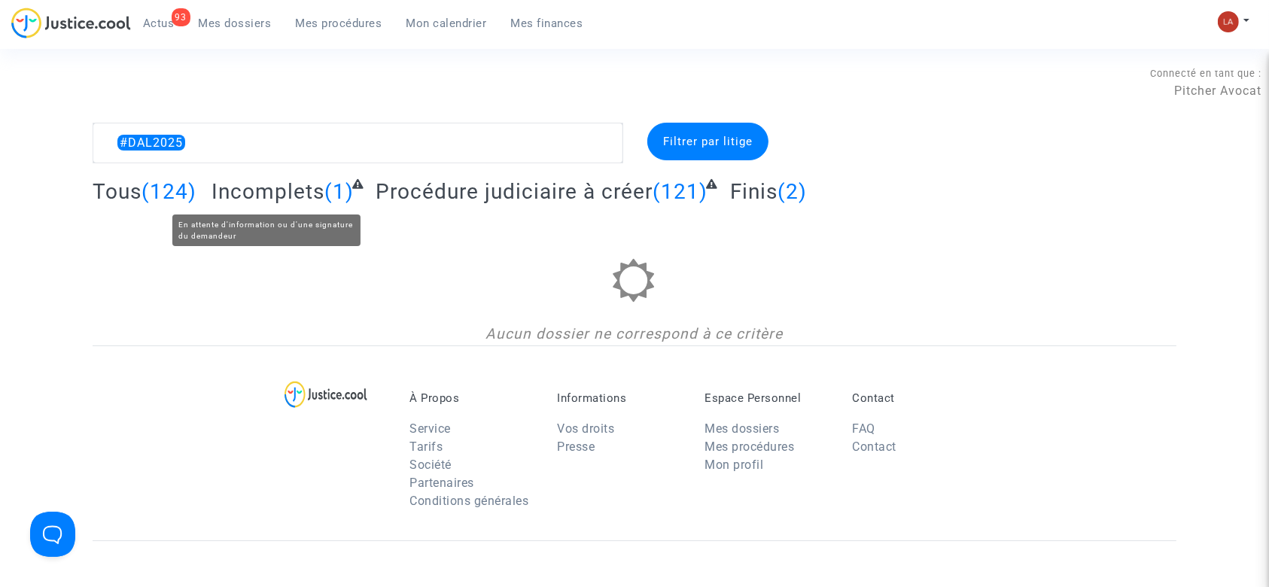
click at [282, 190] on span "Incomplets" at bounding box center [267, 191] width 113 height 25
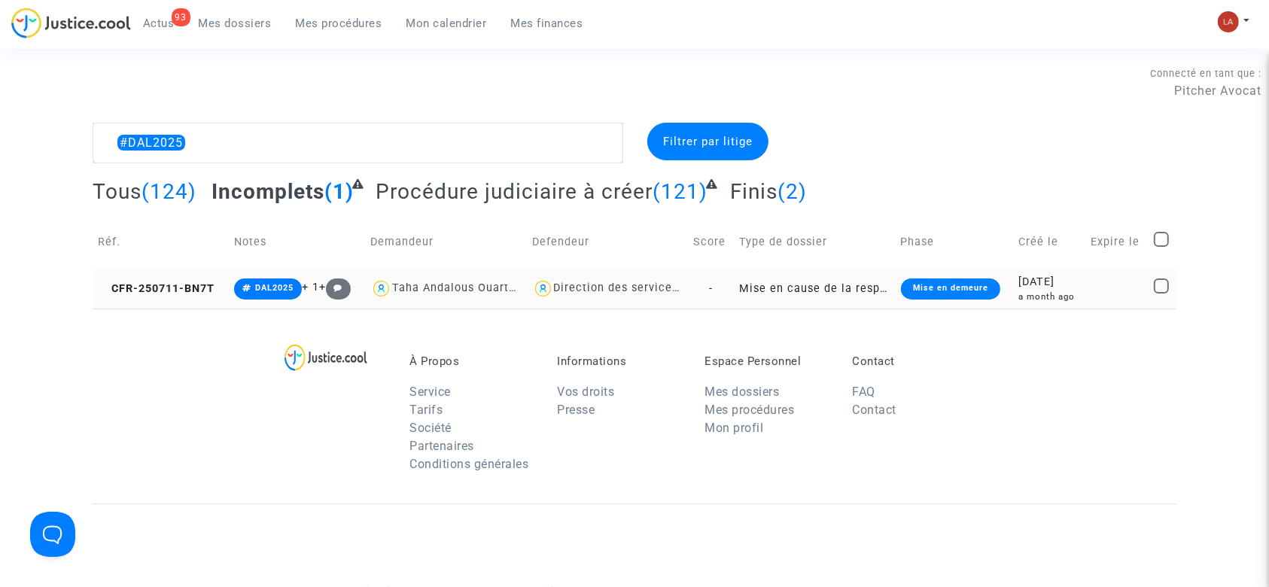
click at [228, 292] on td "CFR-250711-BN7T" at bounding box center [161, 289] width 136 height 40
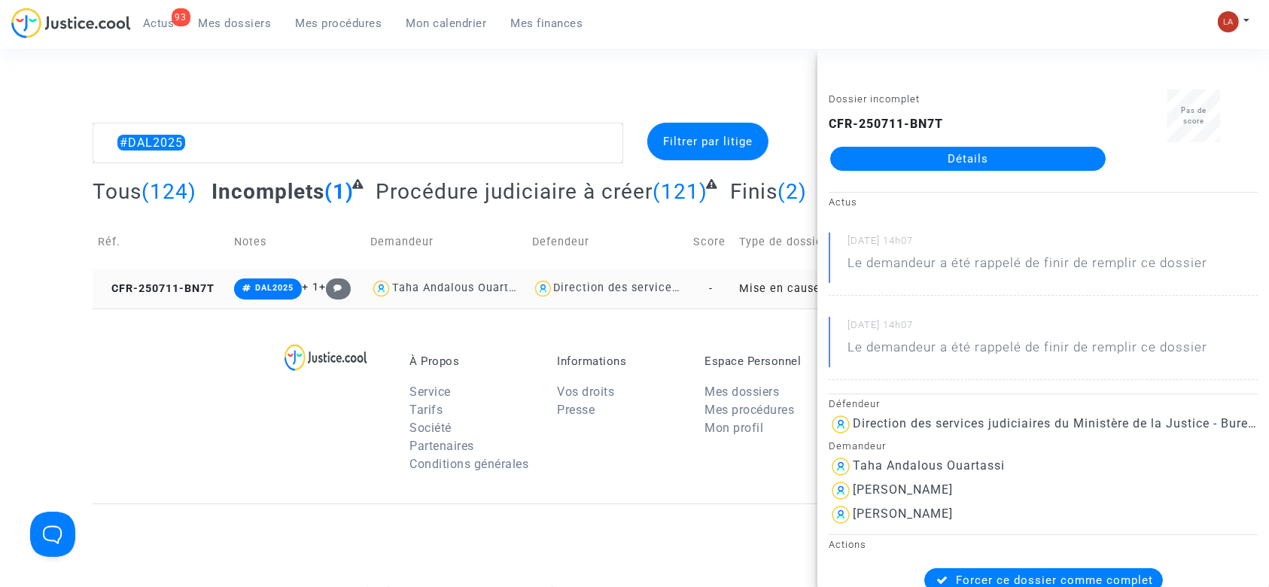
drag, startPoint x: 642, startPoint y: 288, endPoint x: 156, endPoint y: 184, distance: 497.2
click at [640, 288] on div "Direction des services judiciaires du Ministère de la Justice - Bureau FIP4" at bounding box center [763, 287] width 418 height 13
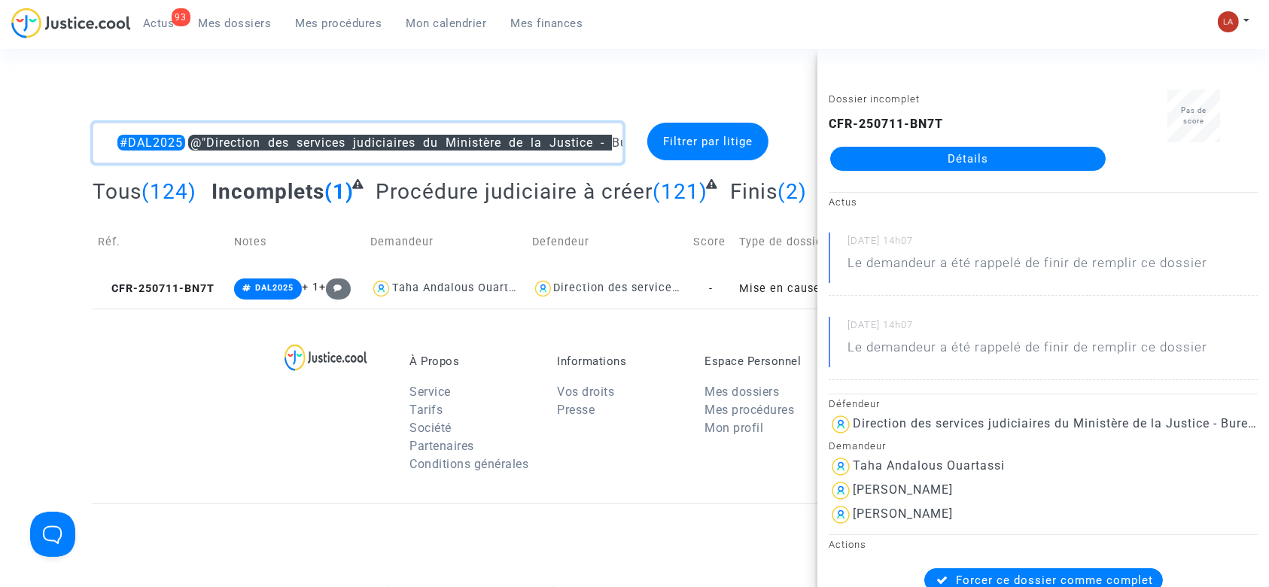
click at [118, 133] on textarea at bounding box center [358, 143] width 531 height 41
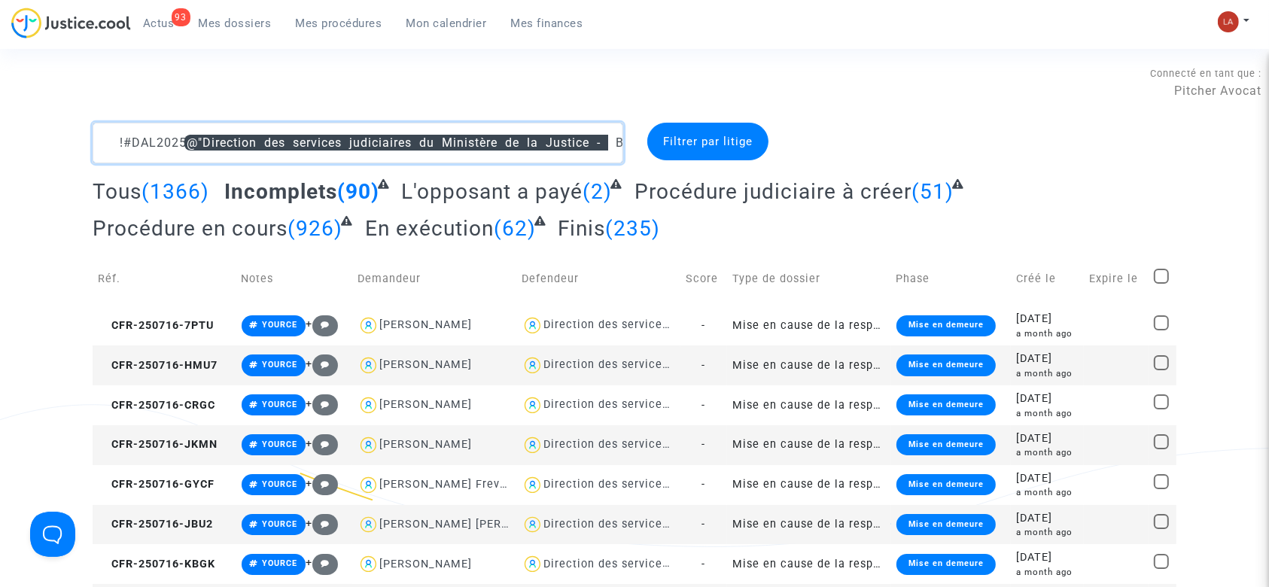
type textarea "!#DAL2025 @"Direction des services judiciaires du Ministère de la Justice - Bur…"
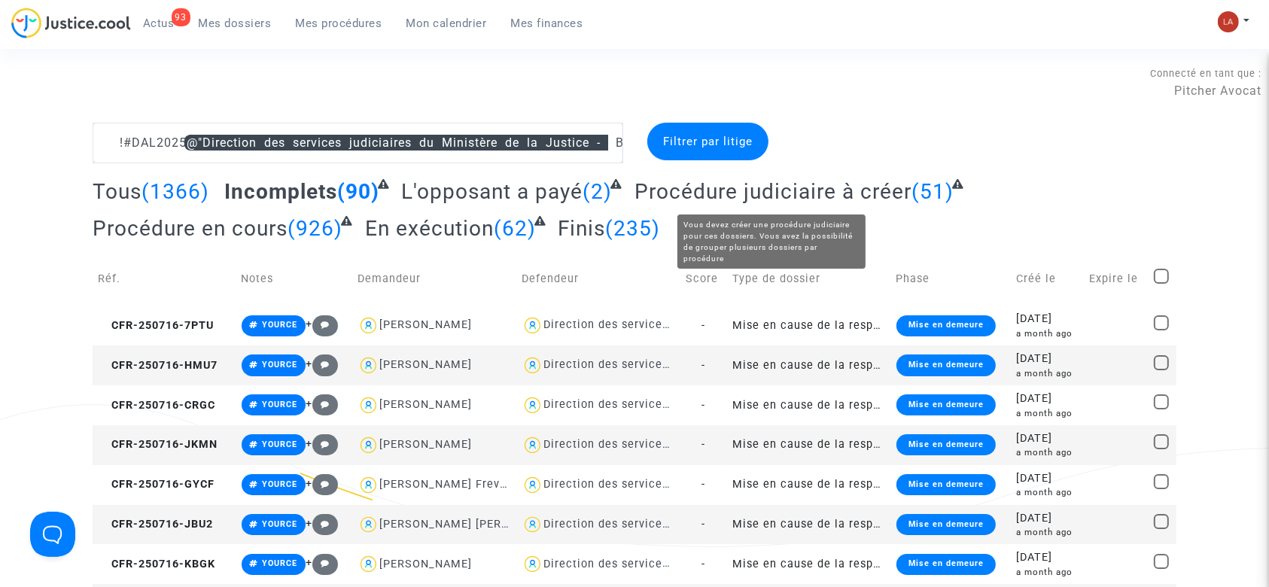
click at [728, 190] on span "Procédure judiciaire à créer" at bounding box center [772, 191] width 277 height 25
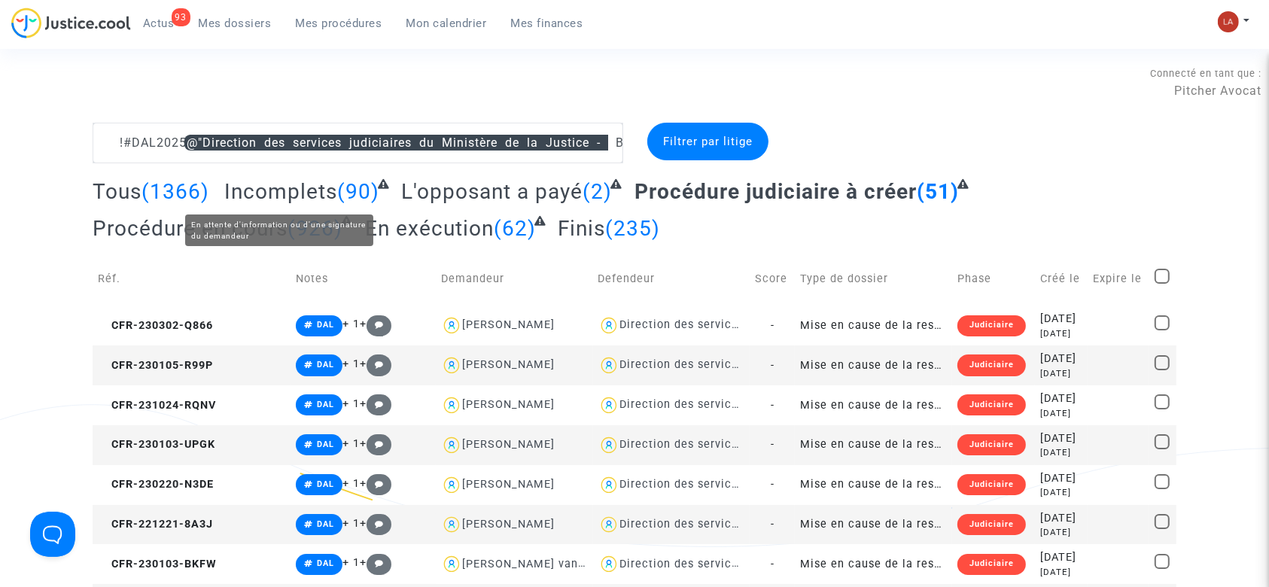
click at [296, 184] on span "Incomplets" at bounding box center [280, 191] width 113 height 25
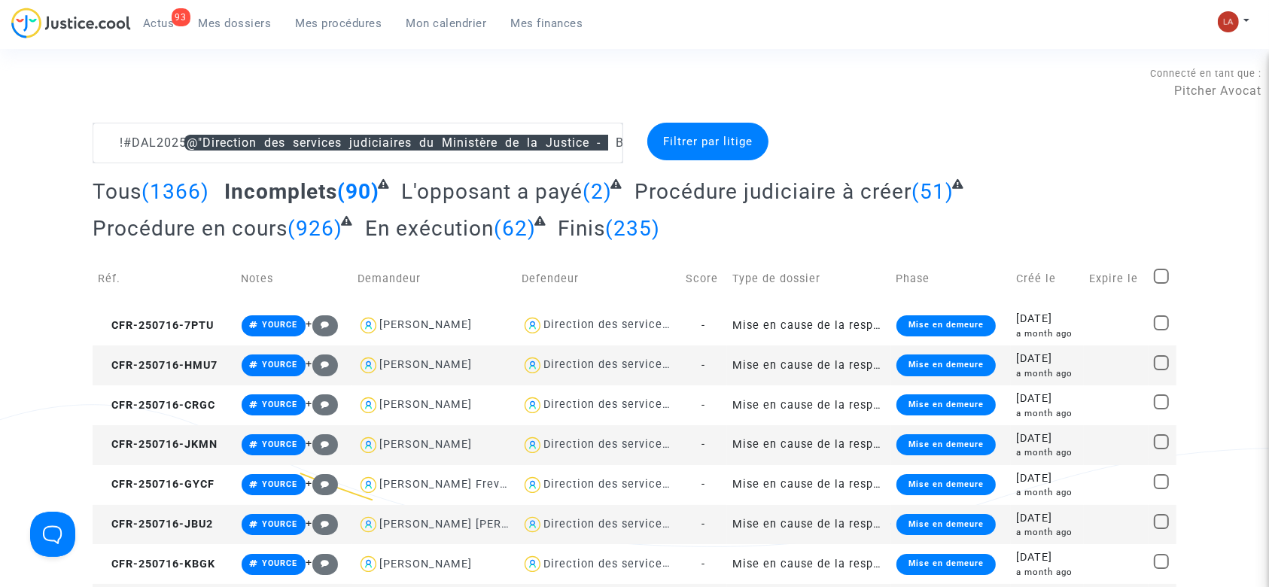
click at [1160, 273] on span at bounding box center [1161, 276] width 15 height 15
click at [1160, 284] on input "checkbox" at bounding box center [1160, 284] width 1 height 1
checkbox input "true"
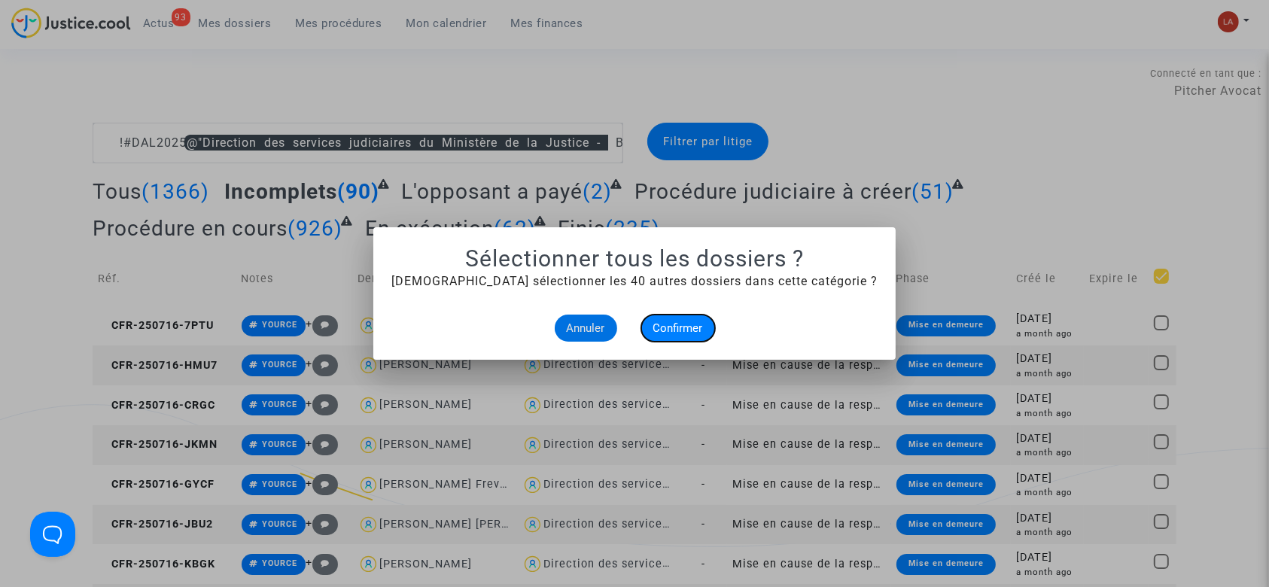
click at [672, 332] on span "Confirmer" at bounding box center [678, 328] width 50 height 14
checkbox input "true"
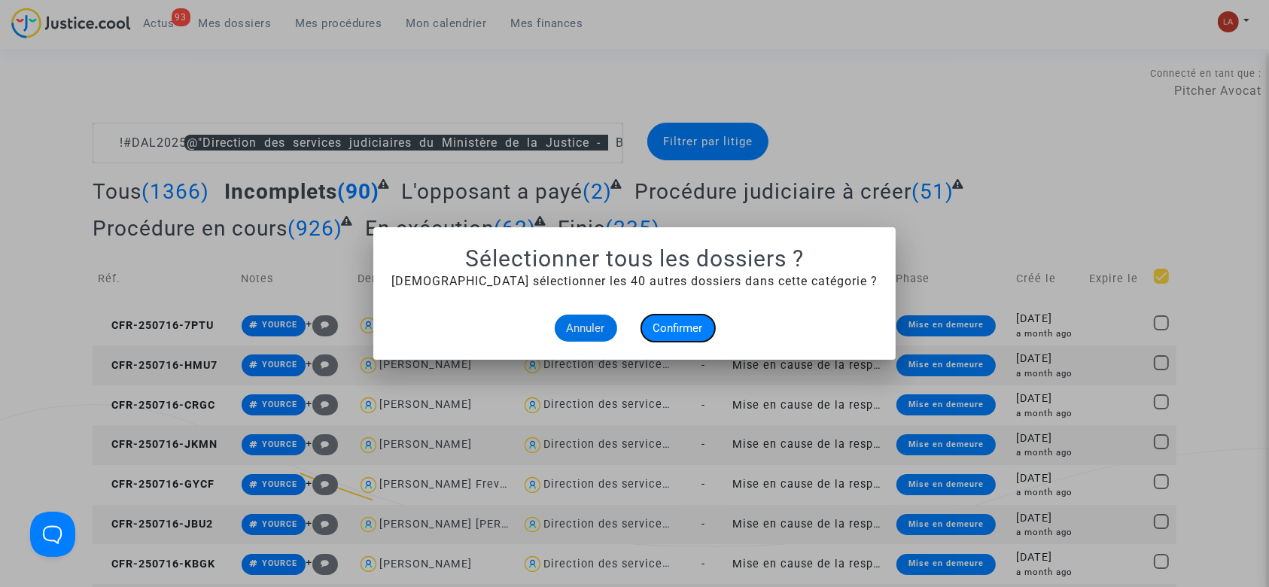
checkbox input "true"
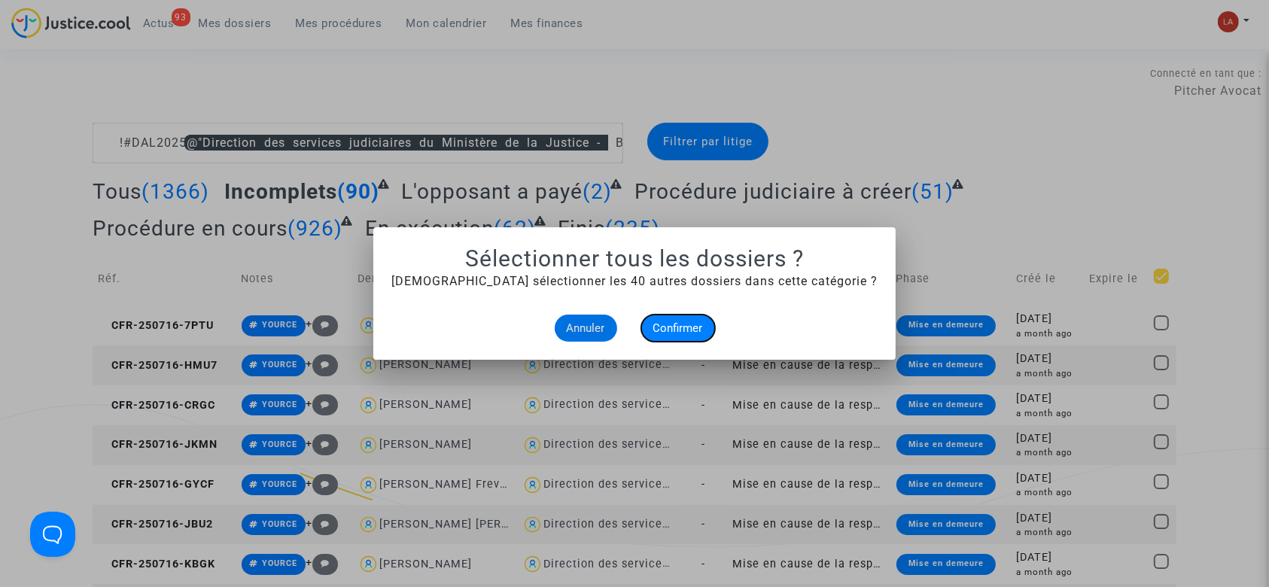
checkbox input "true"
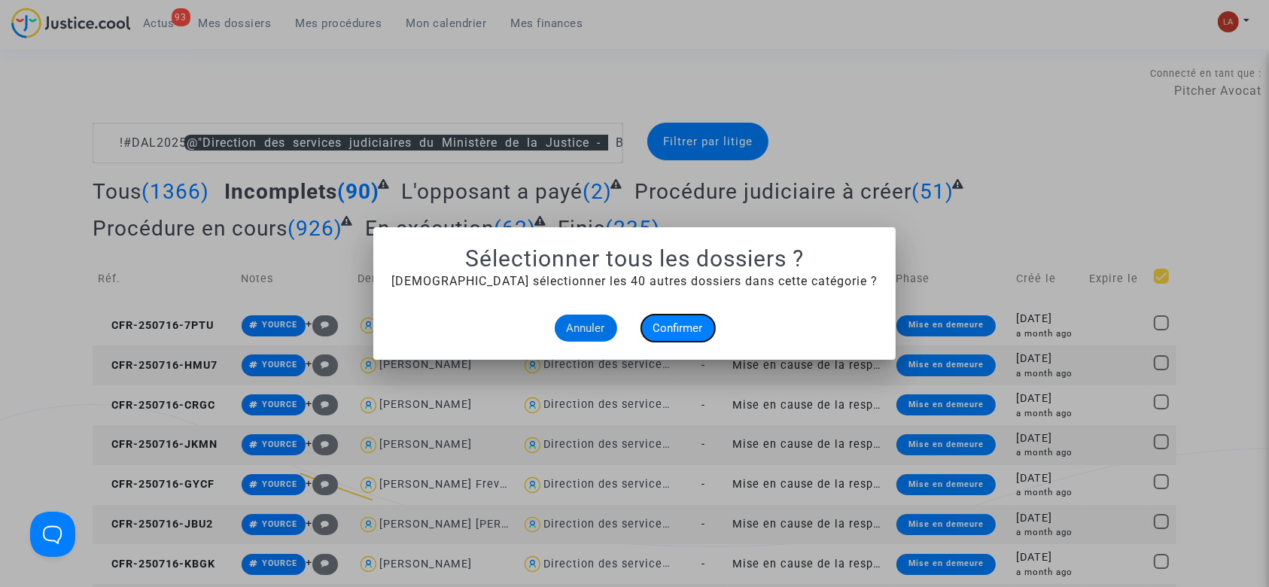
checkbox input "true"
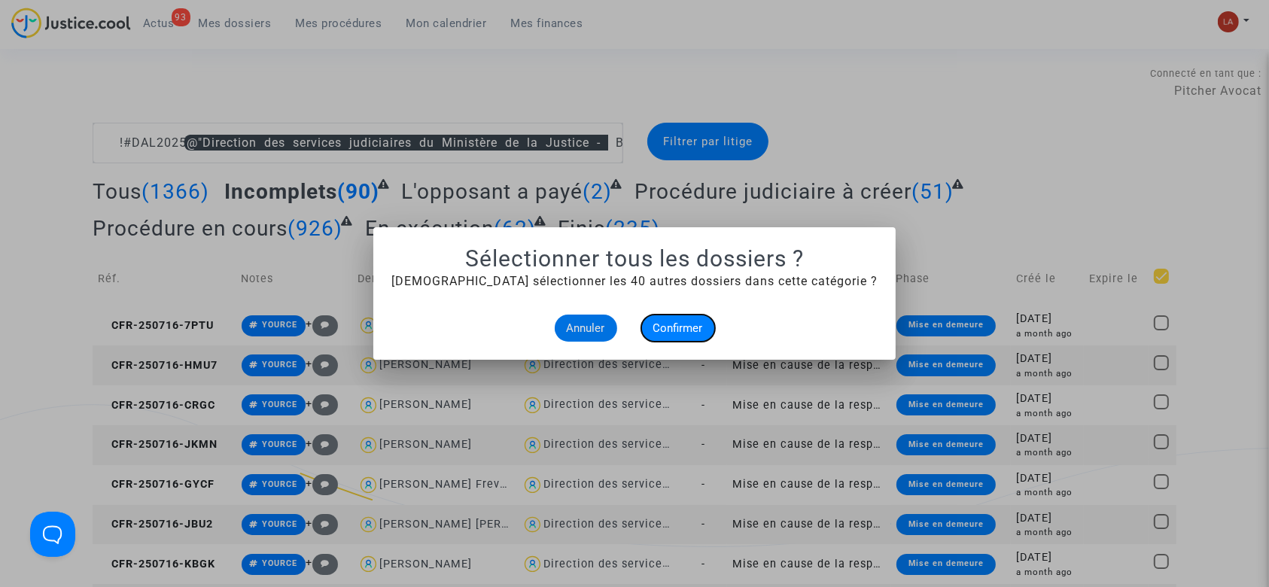
checkbox input "true"
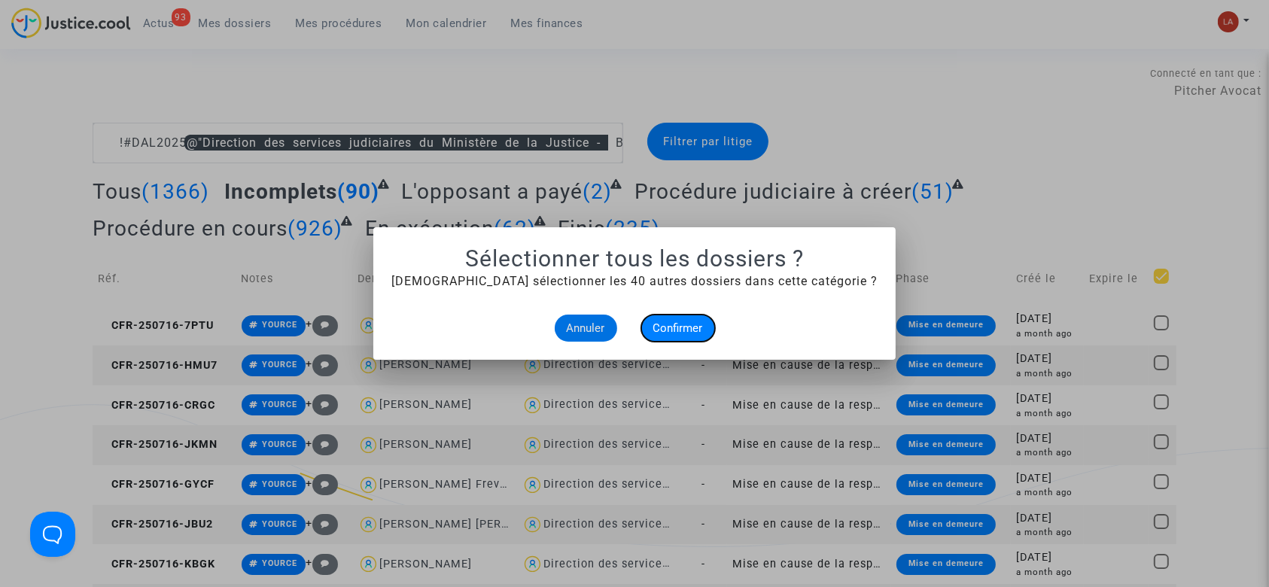
checkbox input "true"
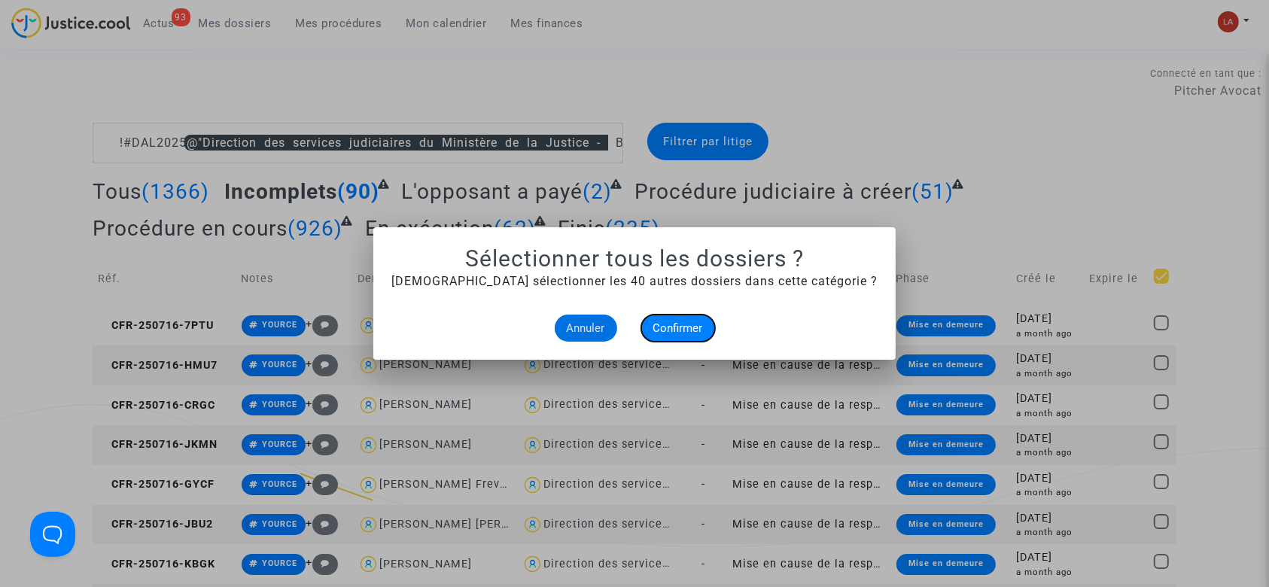
checkbox input "true"
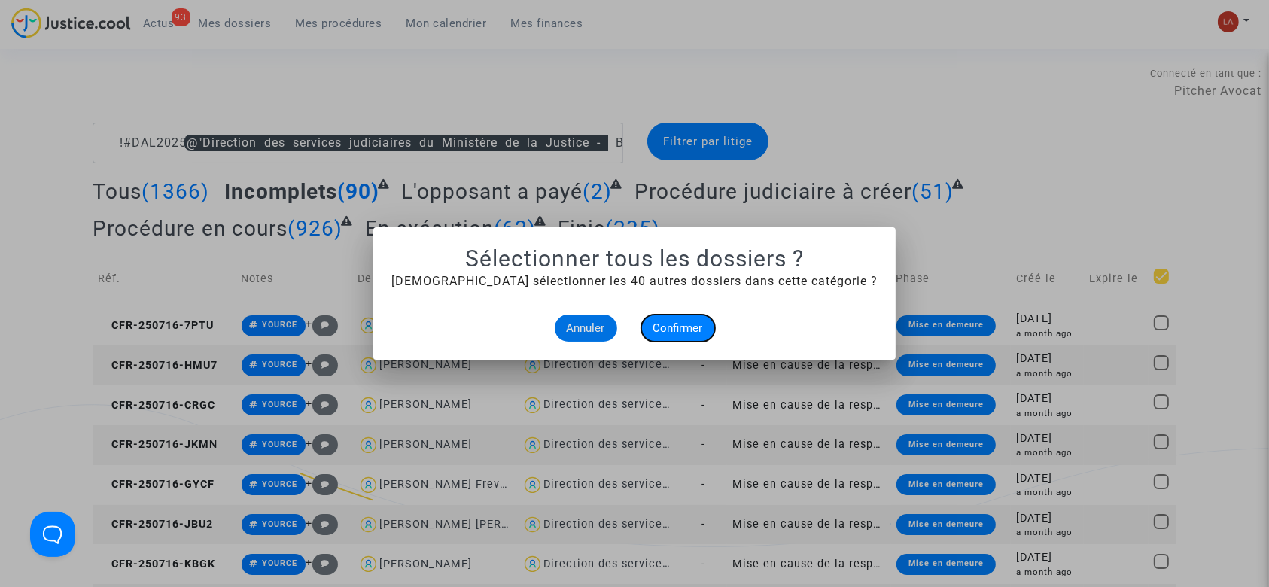
checkbox input "true"
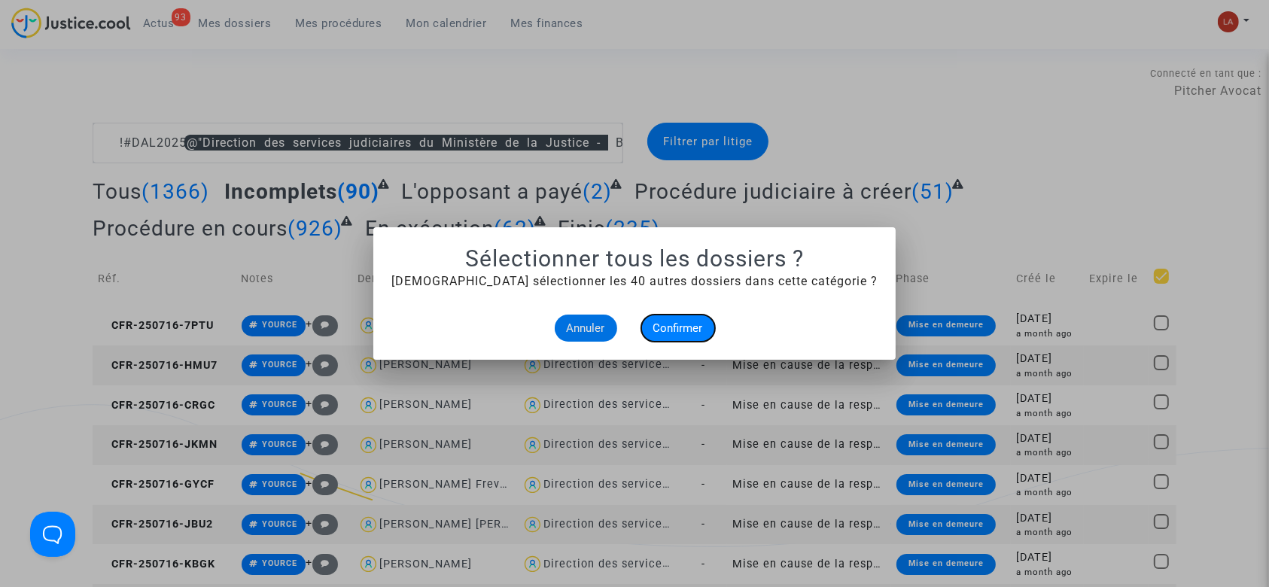
checkbox input "true"
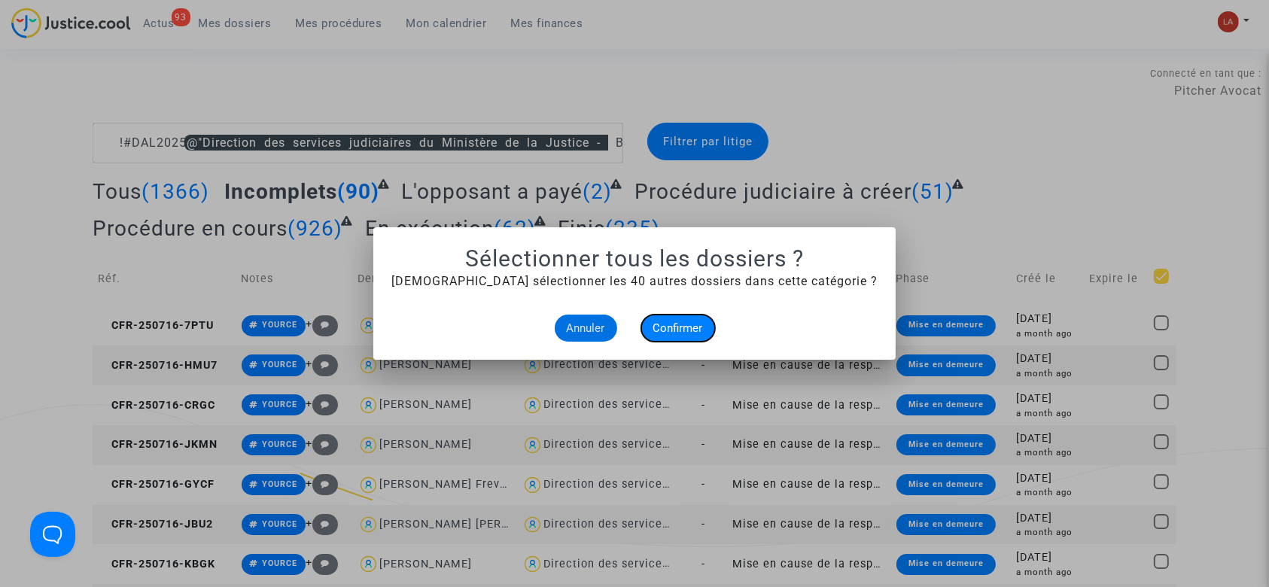
checkbox input "true"
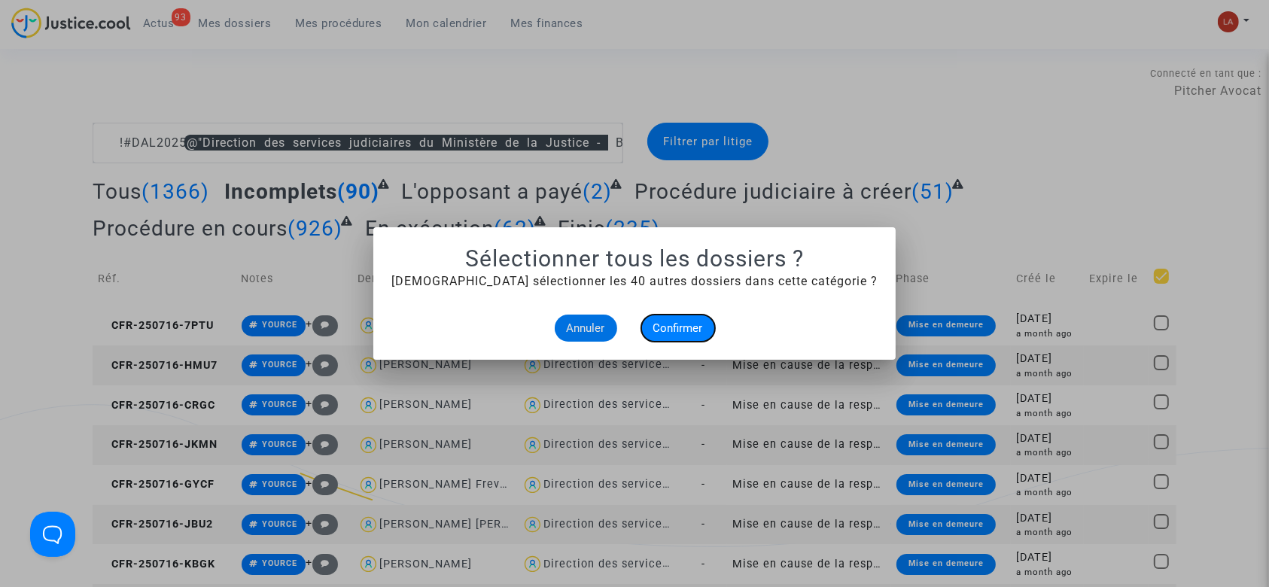
checkbox input "true"
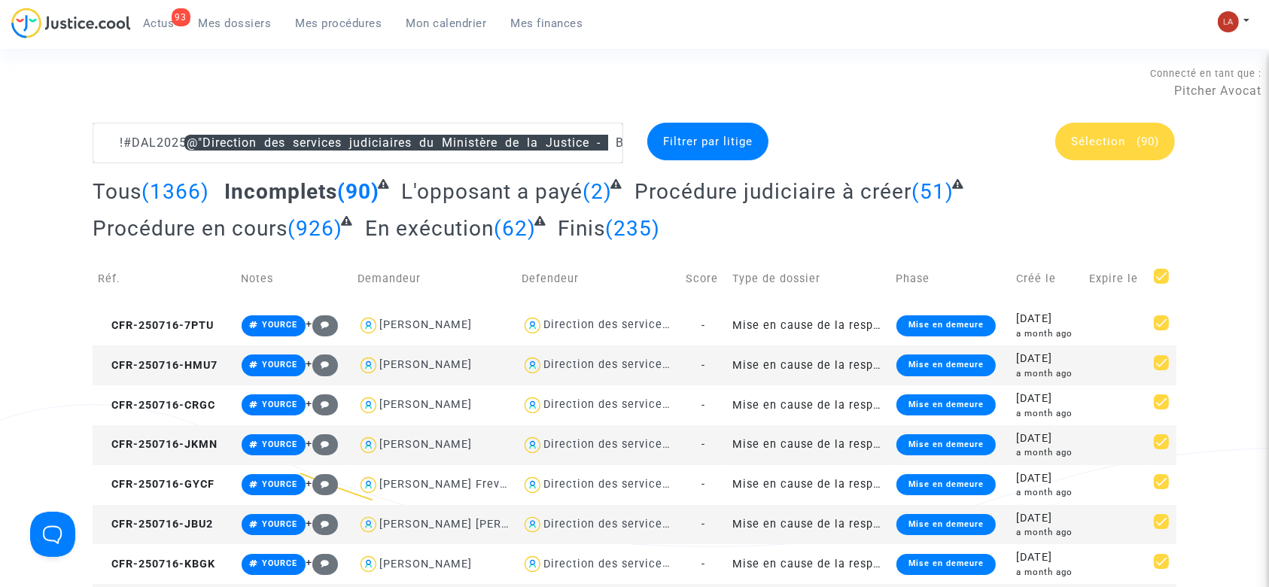
click at [1129, 150] on div "Sélection (90)" at bounding box center [1115, 142] width 120 height 38
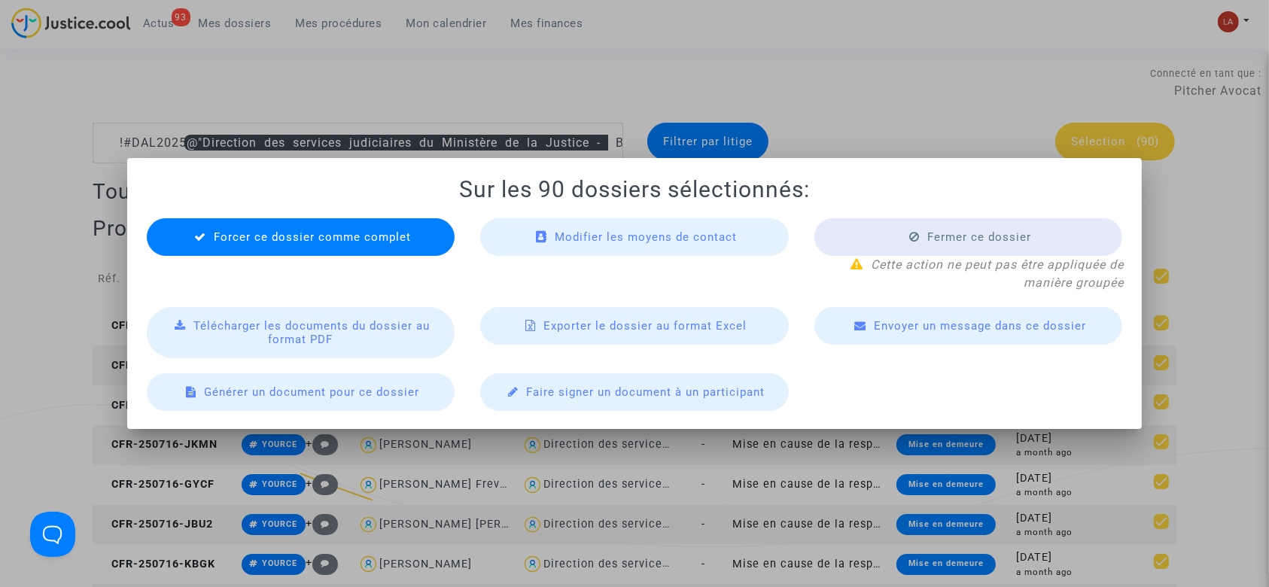
click at [327, 331] on span "Télécharger les documents du dossier au format PDF" at bounding box center [311, 332] width 236 height 27
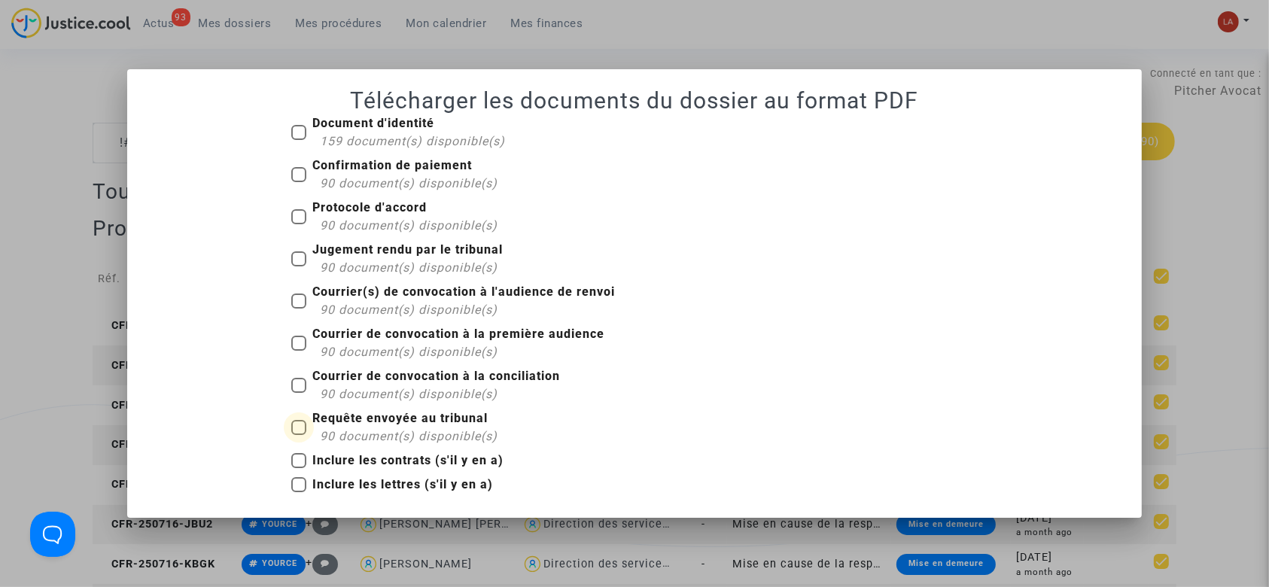
click at [422, 430] on span "90 document(s) disponible(s)" at bounding box center [409, 436] width 178 height 14
click at [299, 435] on input "Requête envoyée au tribunal 90 document(s) disponible(s)" at bounding box center [298, 435] width 1 height 1
checkbox input "true"
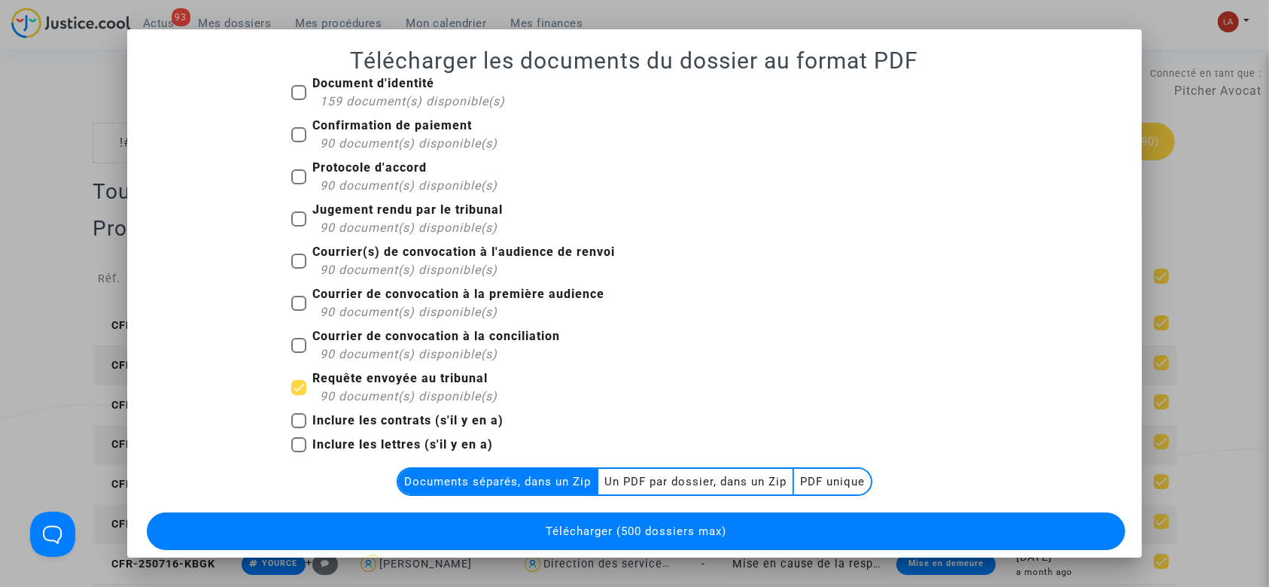
click at [668, 478] on multi-toggle-item "Un PDF par dossier, dans un Zip" at bounding box center [696, 482] width 196 height 26
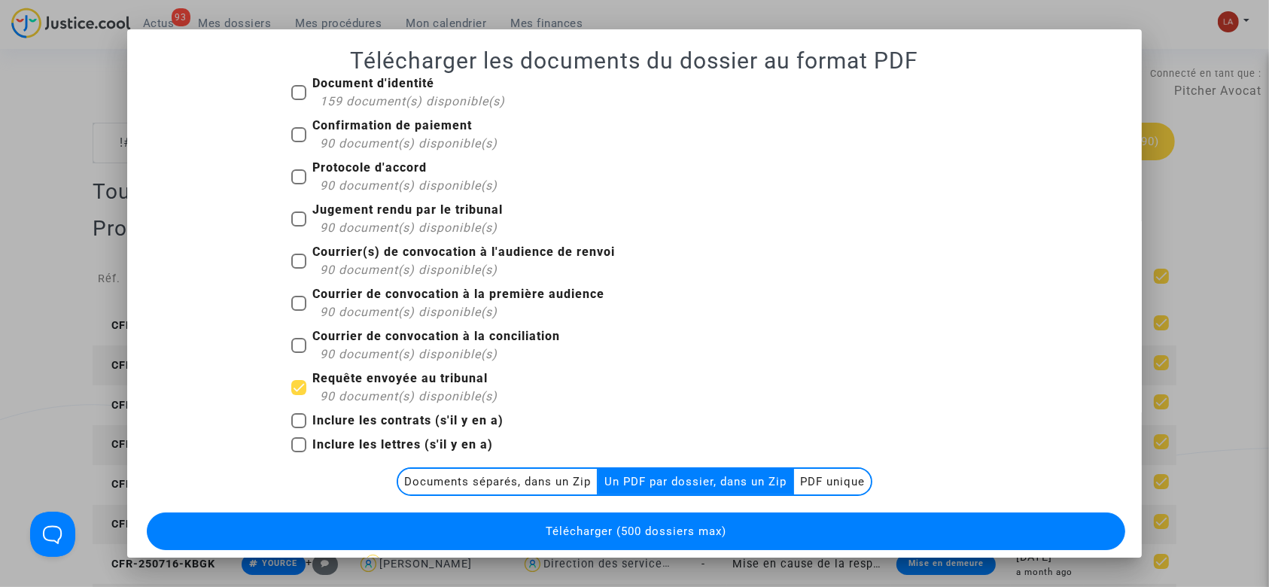
click at [668, 521] on button "Télécharger (500 dossiers max)" at bounding box center [636, 531] width 979 height 38
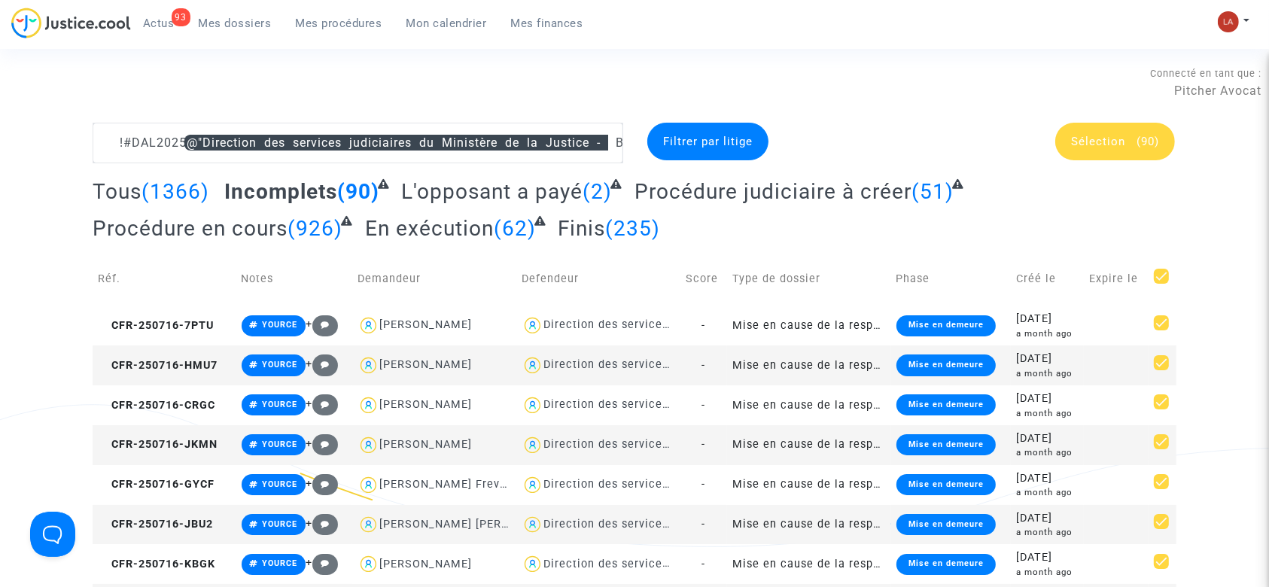
click at [111, 304] on td "Réf." at bounding box center [165, 278] width 144 height 53
click at [153, 307] on td "CFR-250716-7PTU" at bounding box center [165, 326] width 144 height 40
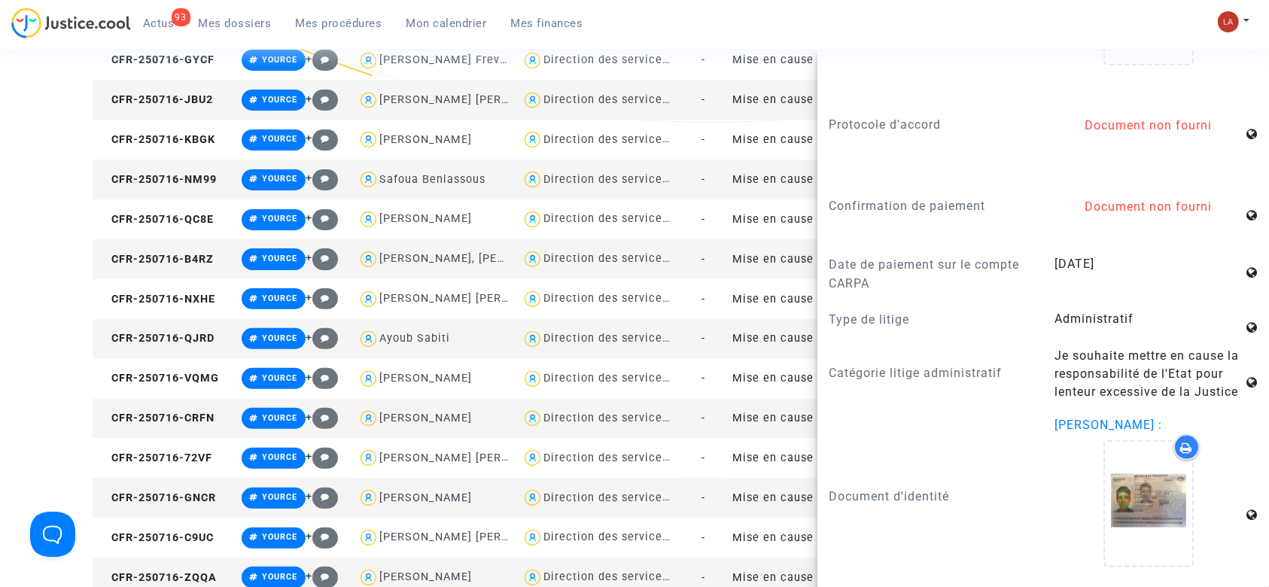
scroll to position [602, 0]
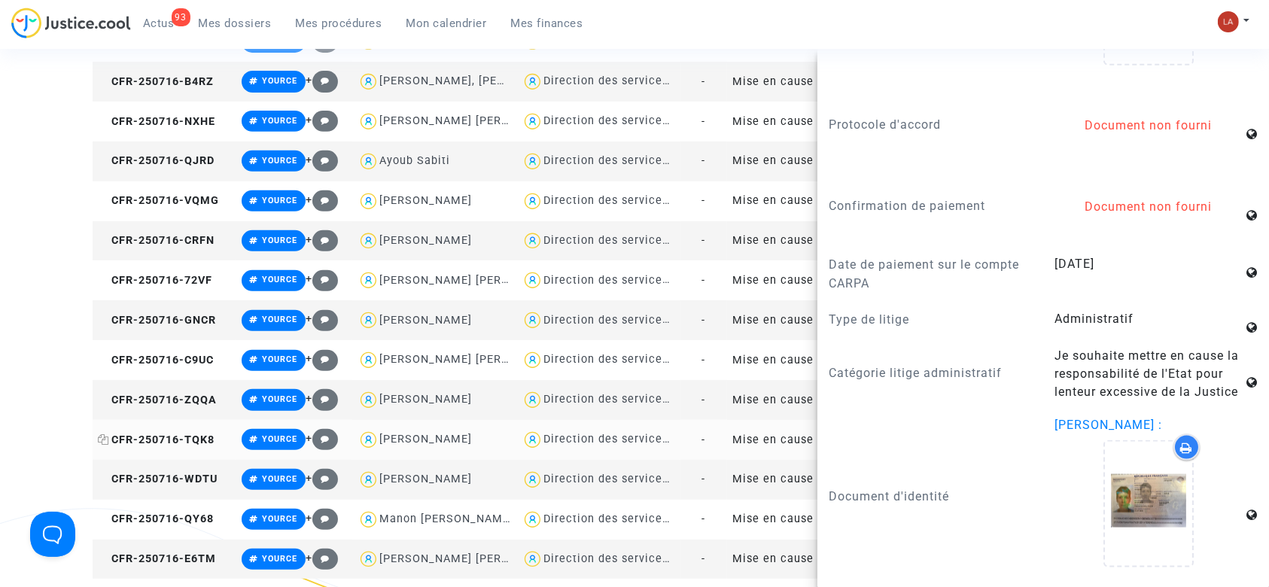
click at [160, 442] on span "CFR-250716-TQK8" at bounding box center [156, 439] width 117 height 13
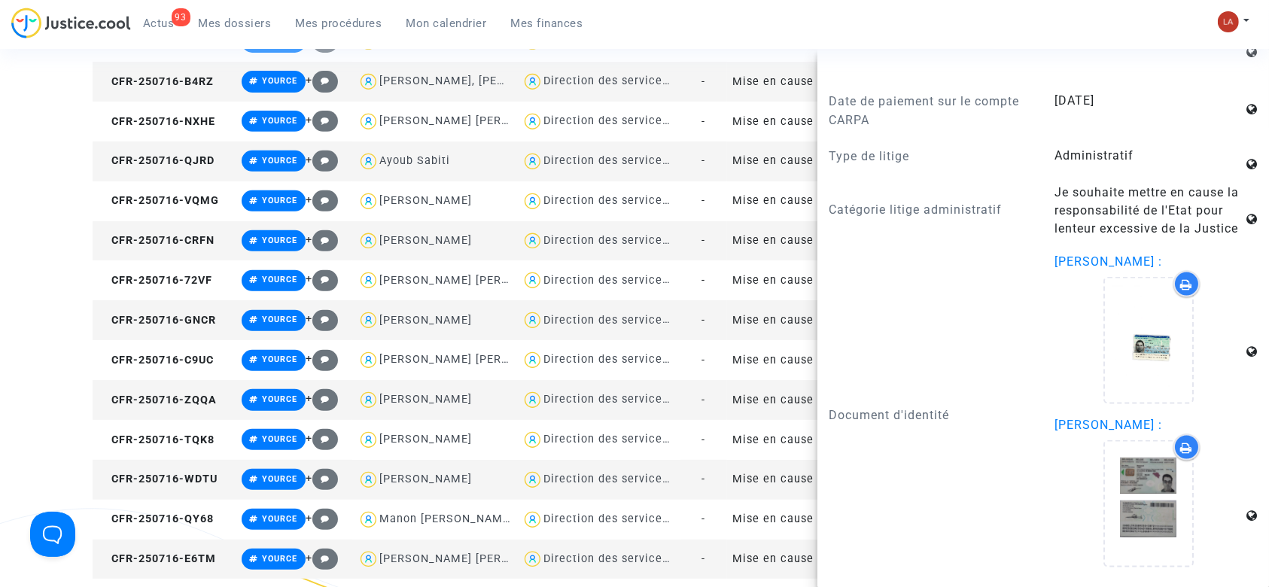
scroll to position [1103, 0]
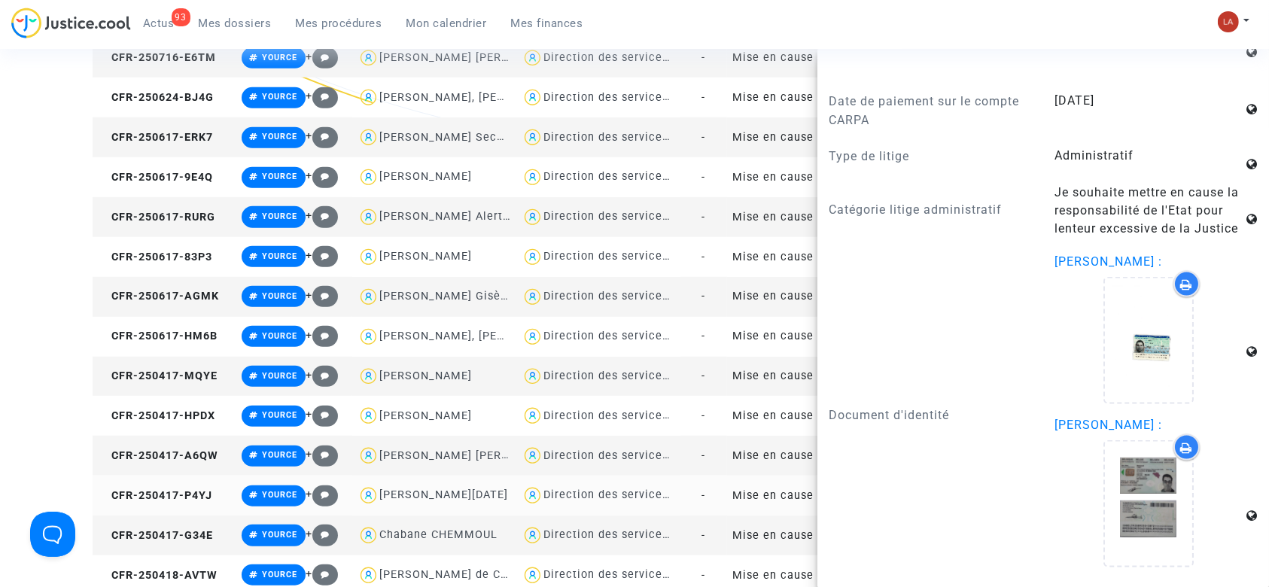
click at [160, 504] on td "CFR-250417-P4YJ" at bounding box center [165, 496] width 144 height 40
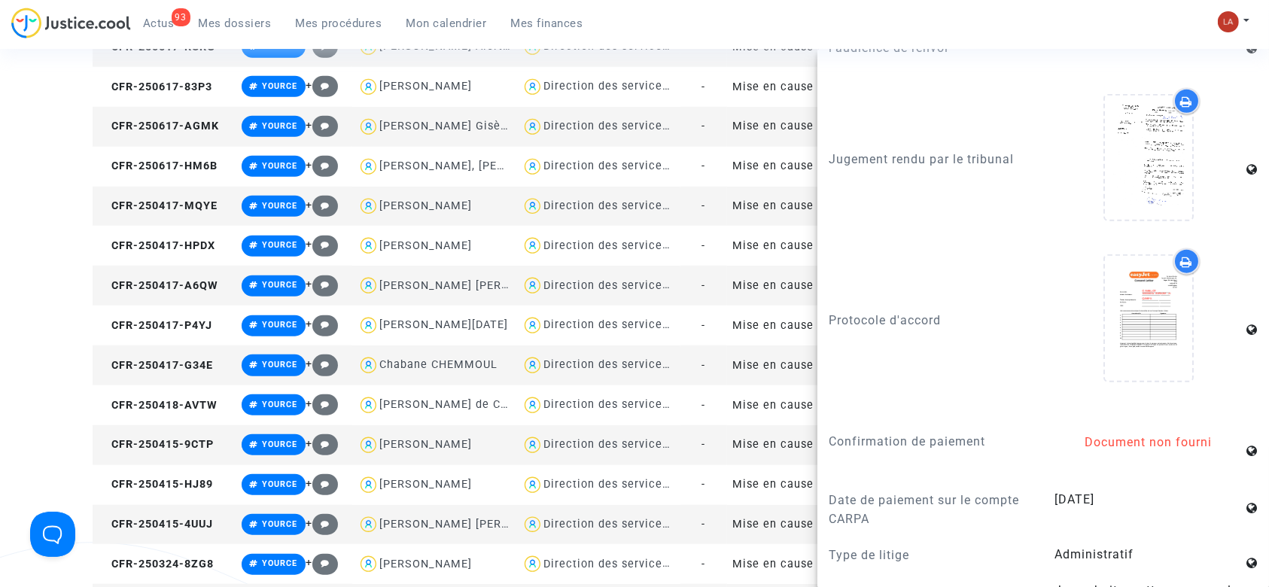
scroll to position [1404, 0]
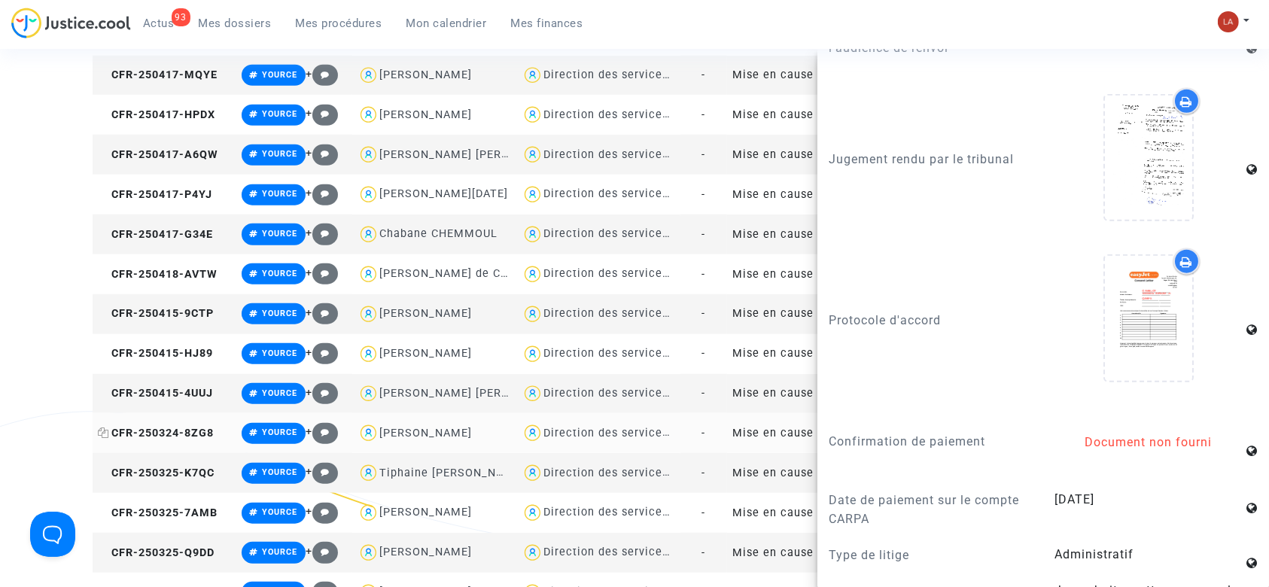
click at [170, 437] on td "CFR-250324-8ZG8" at bounding box center [165, 433] width 144 height 40
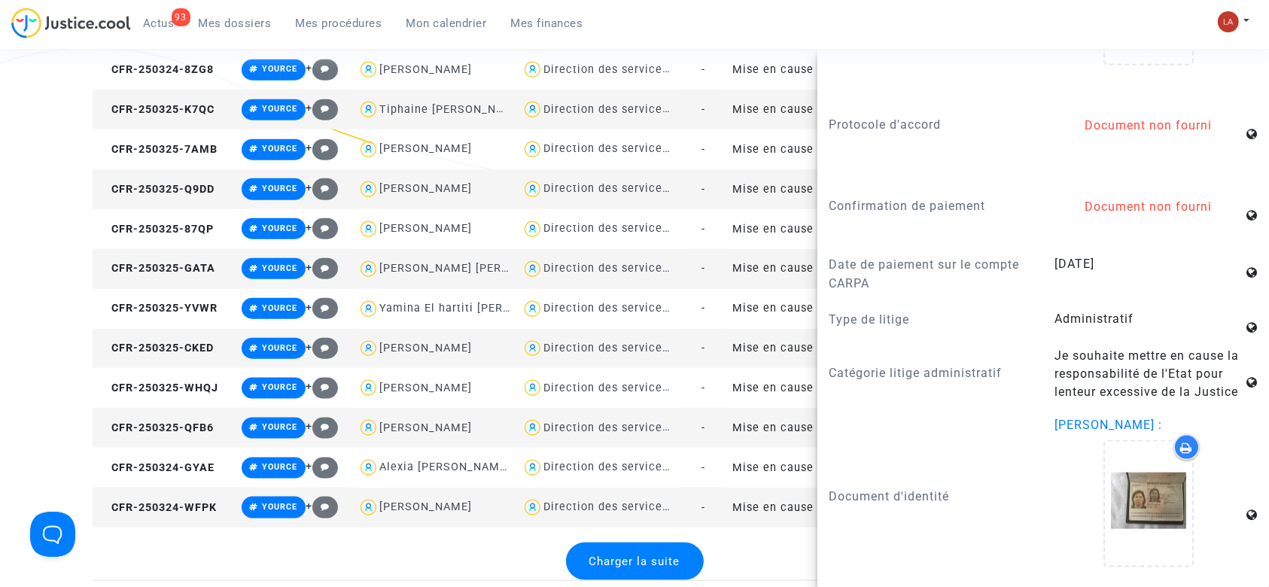
scroll to position [1906, 0]
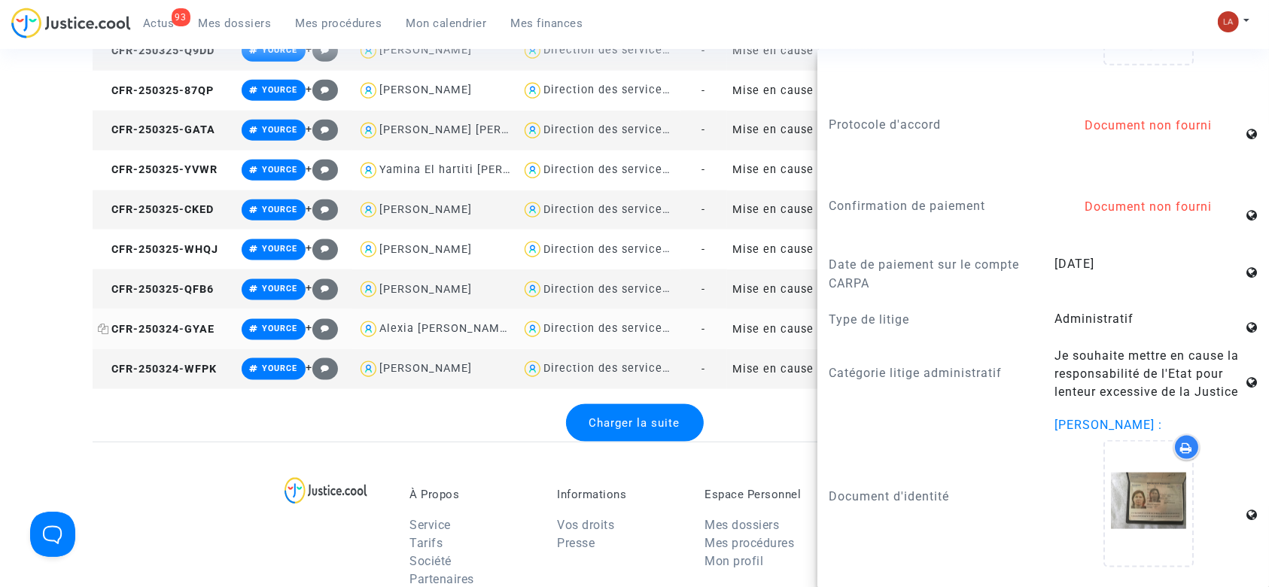
click at [128, 328] on span "CFR-250324-GYAE" at bounding box center [156, 329] width 117 height 13
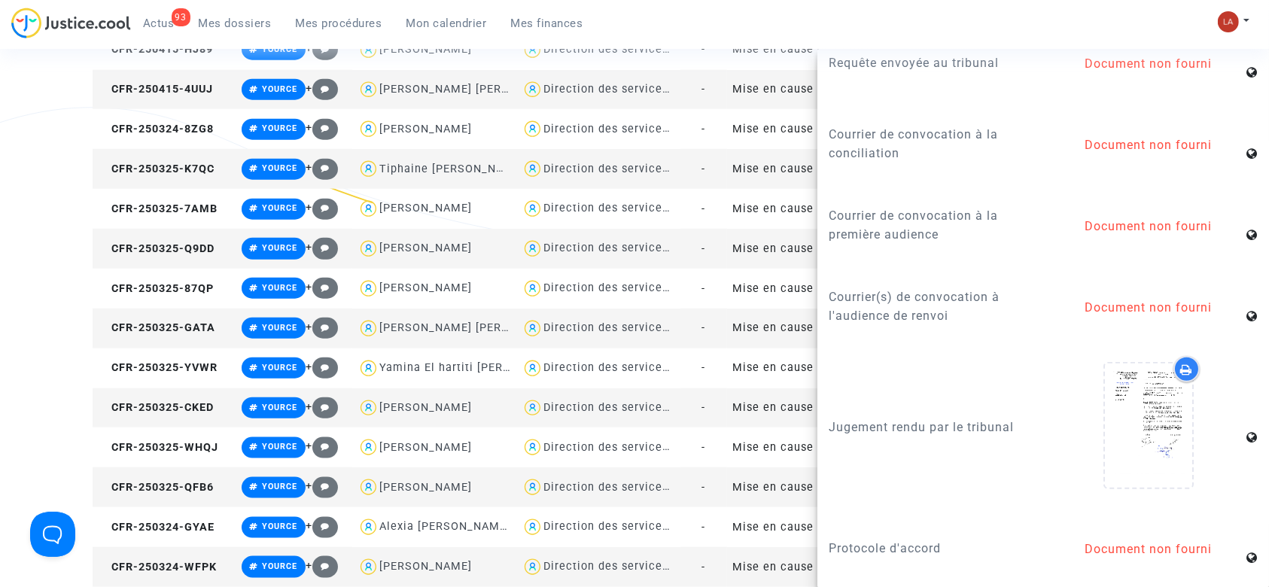
scroll to position [1705, 0]
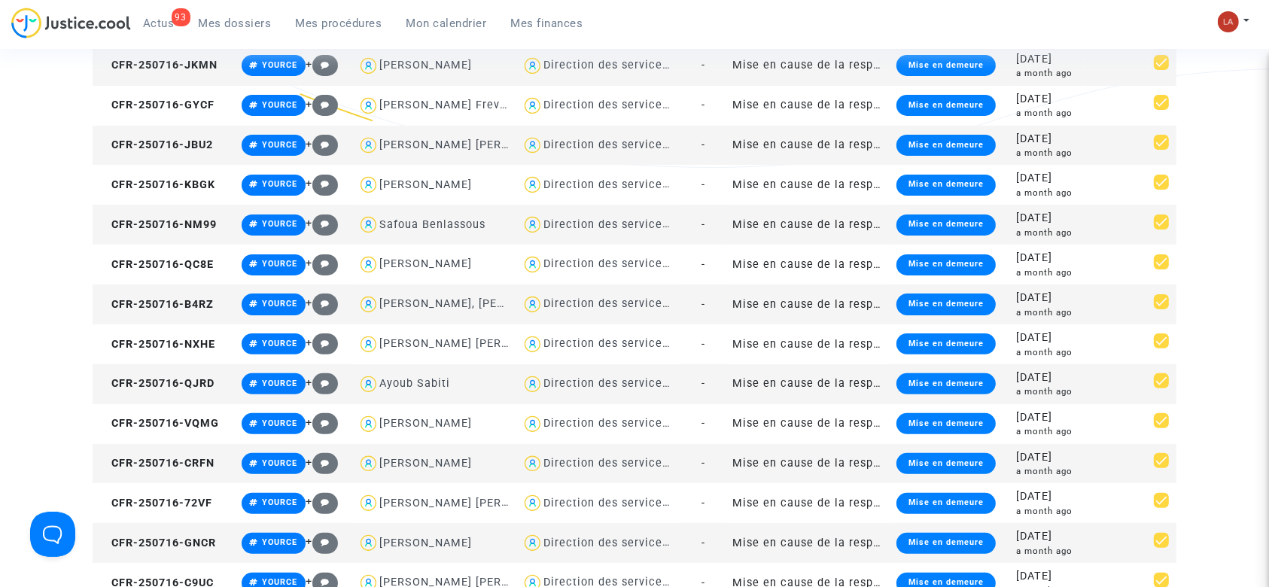
scroll to position [0, 0]
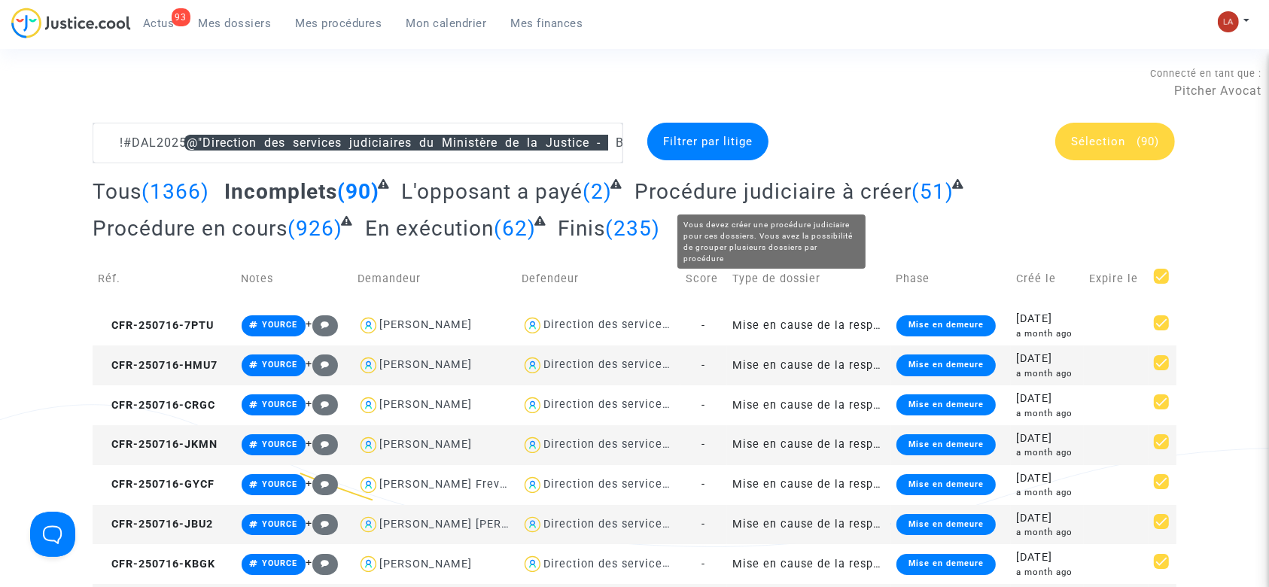
click at [722, 197] on span "Procédure judiciaire à créer" at bounding box center [772, 191] width 277 height 25
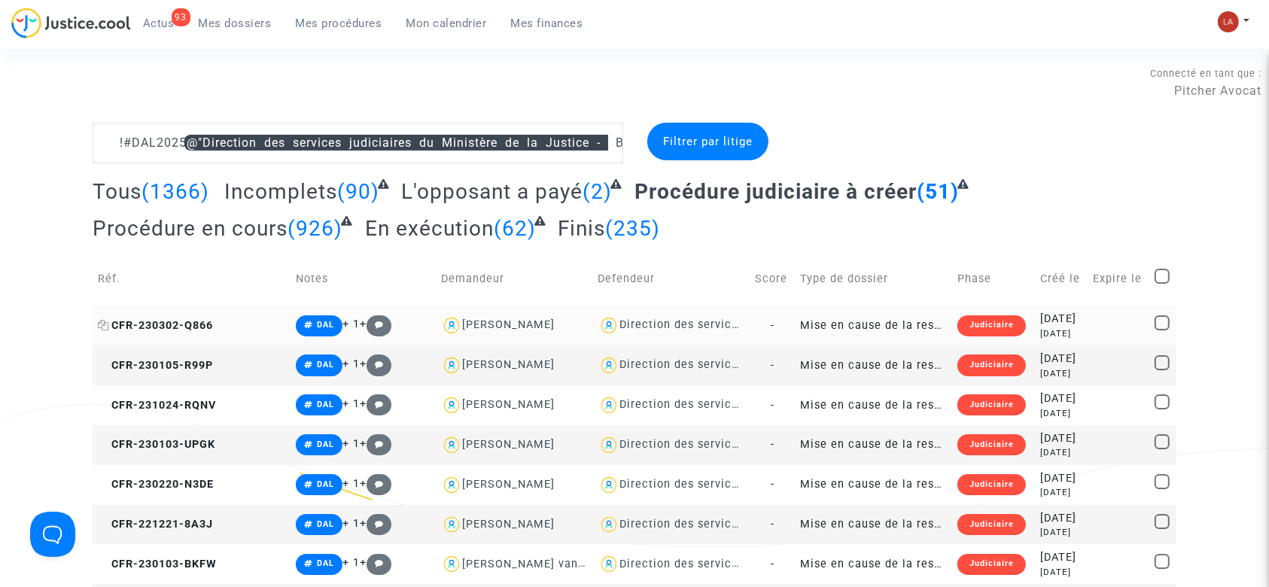
click at [155, 324] on span "CFR-230302-Q866" at bounding box center [155, 325] width 115 height 13
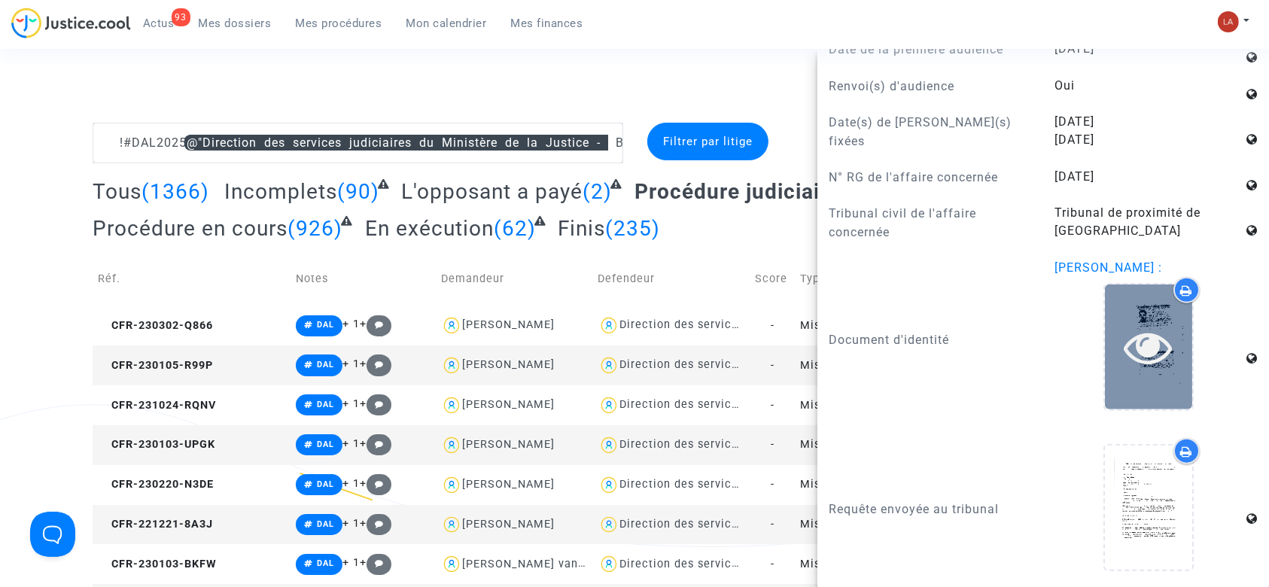
scroll to position [1705, 0]
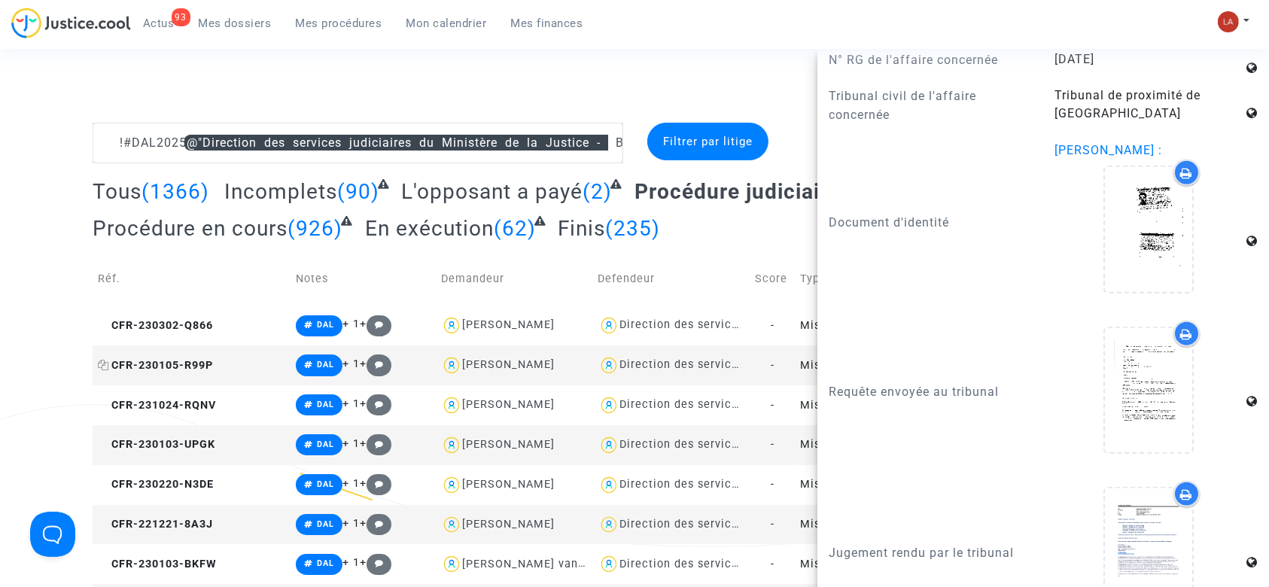
click at [155, 363] on span "CFR-230105-R99P" at bounding box center [155, 365] width 115 height 13
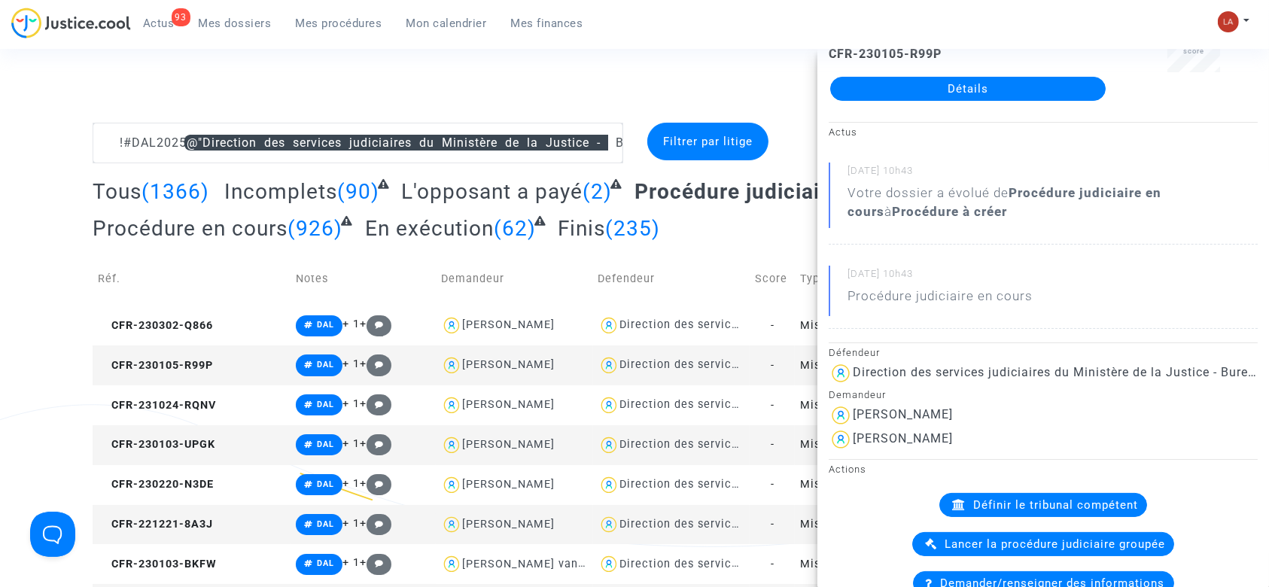
scroll to position [0, 0]
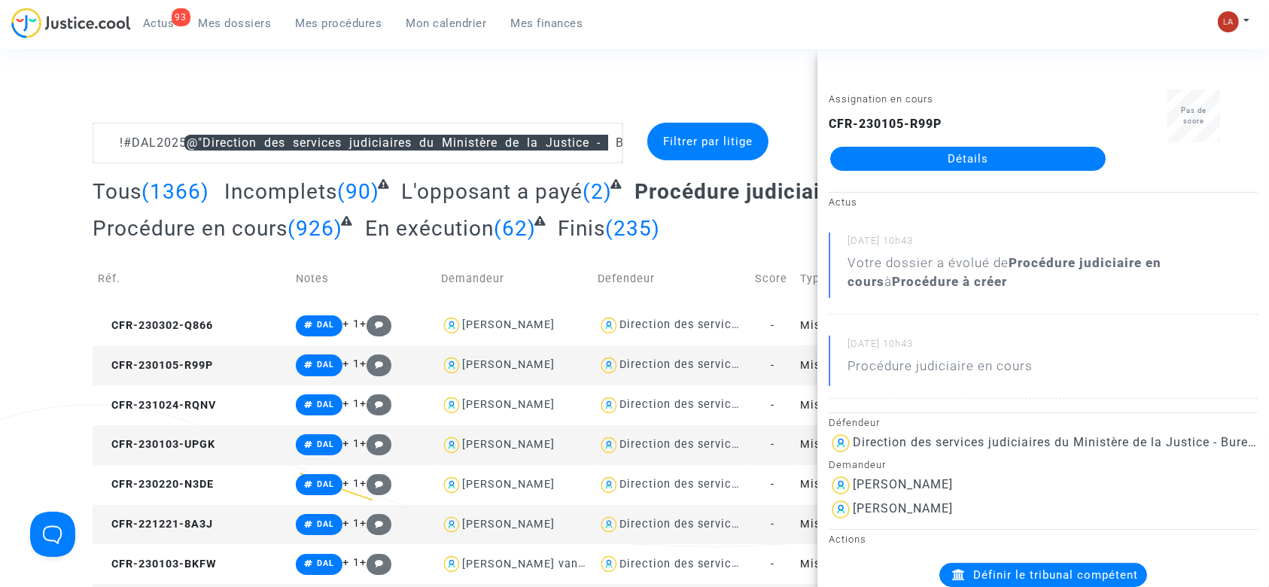
click at [983, 122] on div "CFR-230105-R99P Détails" at bounding box center [967, 143] width 278 height 56
drag, startPoint x: 955, startPoint y: 123, endPoint x: 831, endPoint y: 126, distance: 124.2
click at [831, 126] on div "CFR-230105-R99P Détails" at bounding box center [967, 143] width 278 height 56
copy b "CFR-230105-R99P"
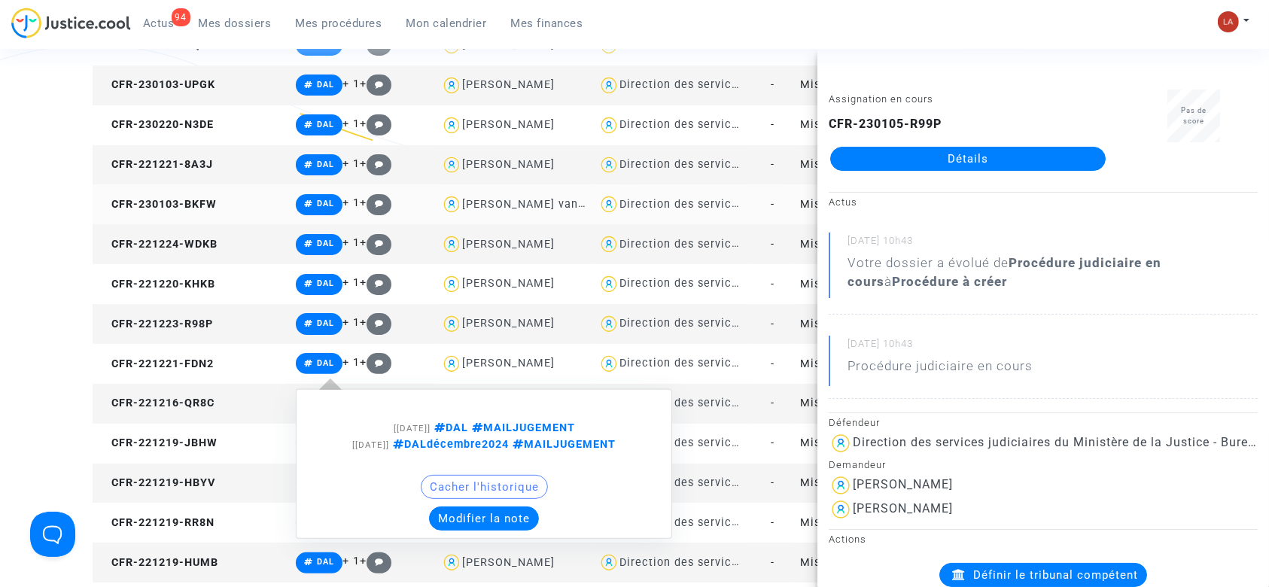
scroll to position [301, 0]
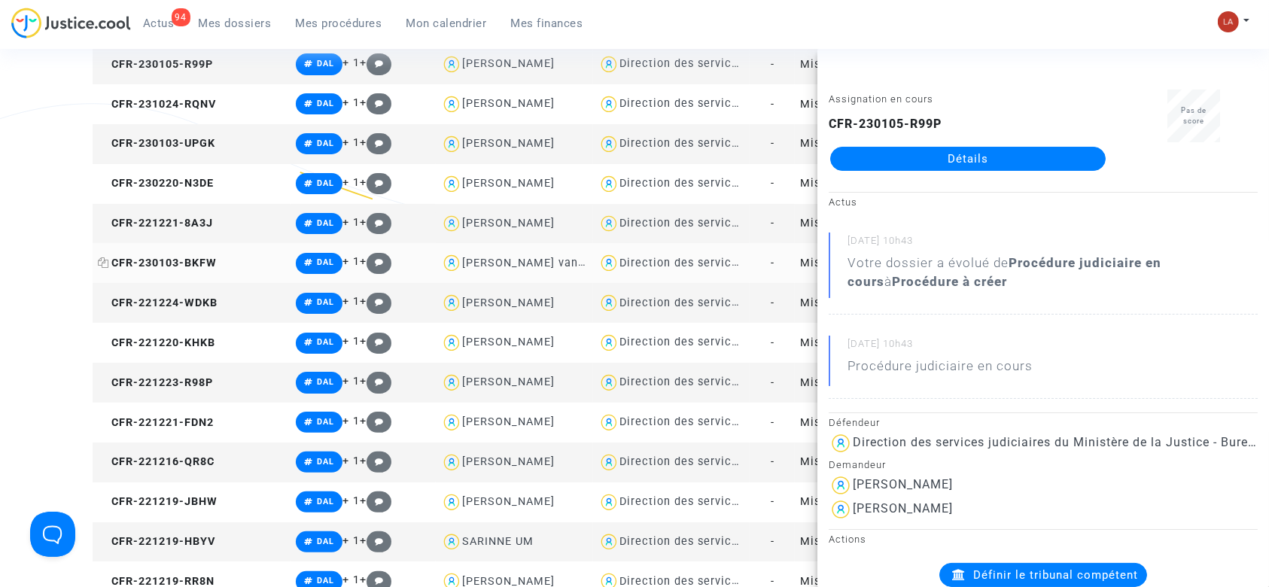
click at [190, 260] on span "CFR-230103-BKFW" at bounding box center [157, 263] width 119 height 13
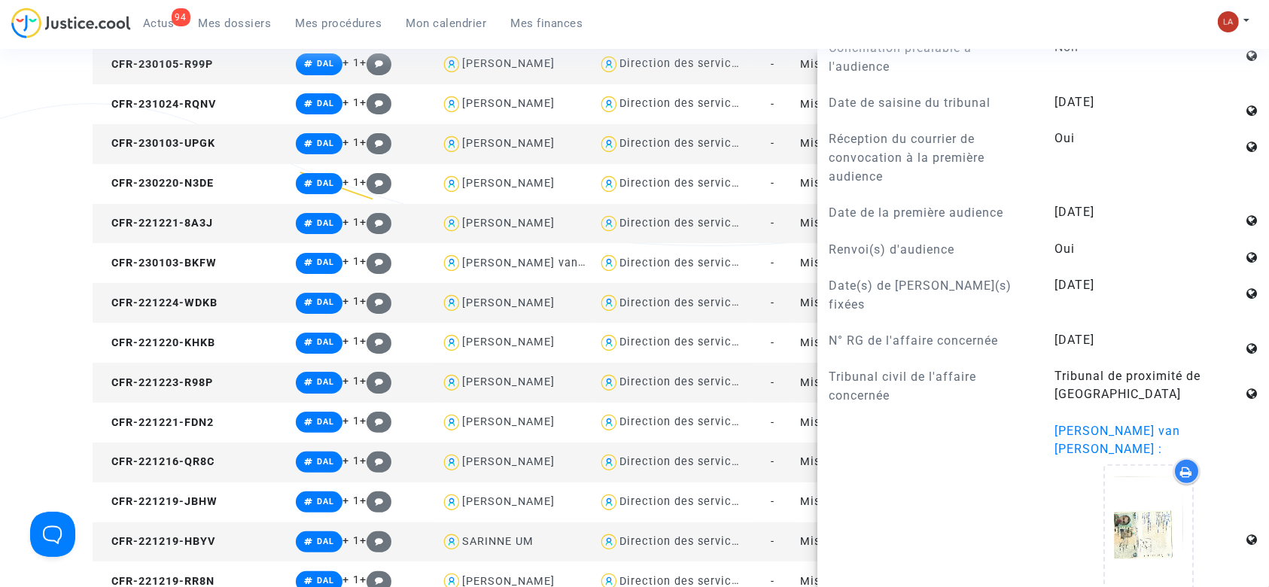
scroll to position [1605, 0]
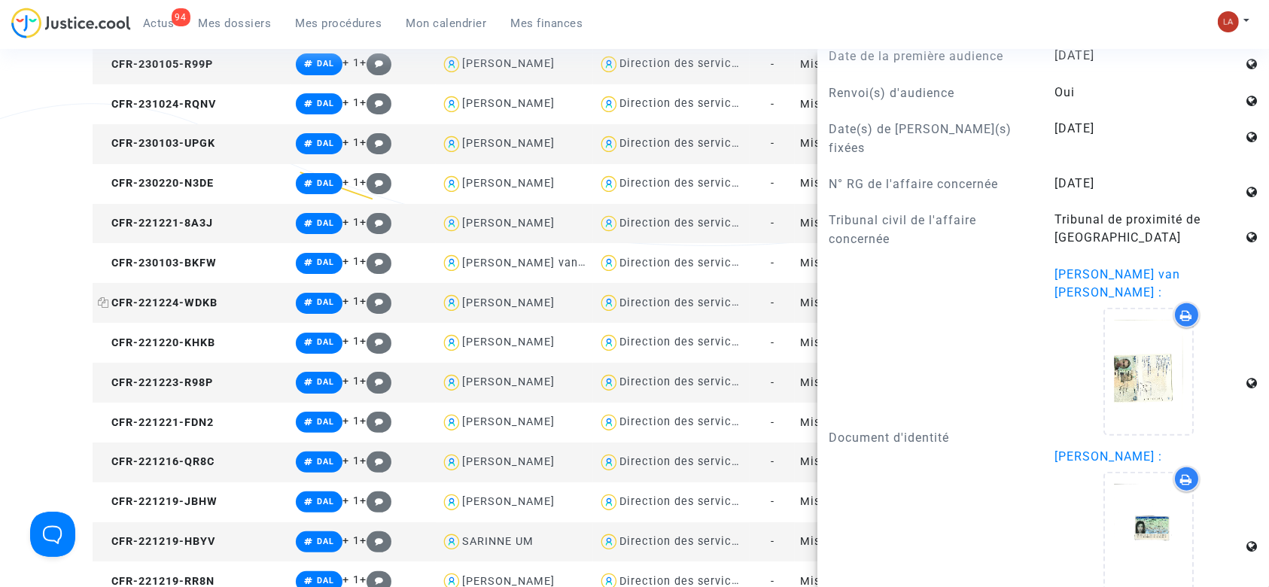
click at [193, 300] on span "CFR-221224-WDKB" at bounding box center [158, 302] width 120 height 13
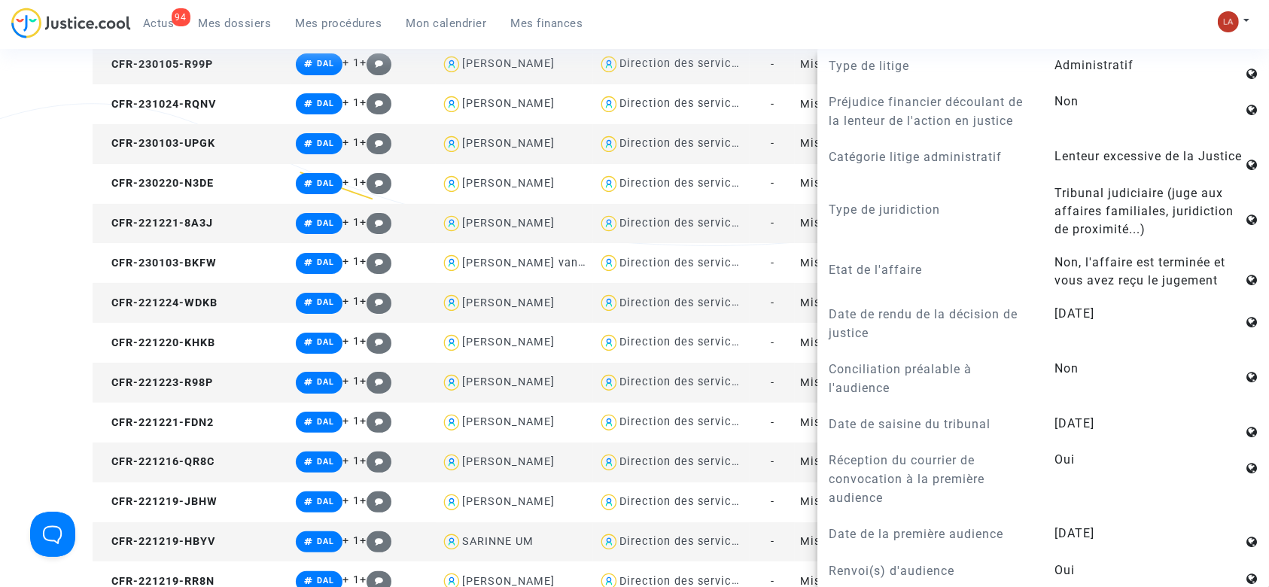
scroll to position [1304, 0]
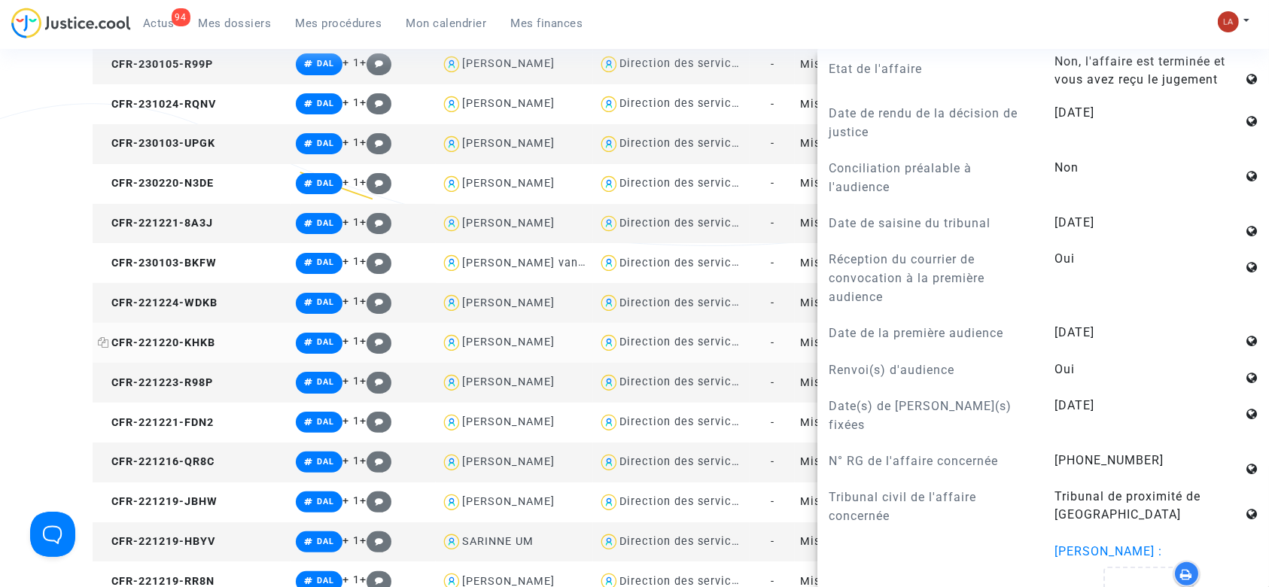
click at [157, 344] on span "CFR-221220-KHKB" at bounding box center [156, 342] width 117 height 13
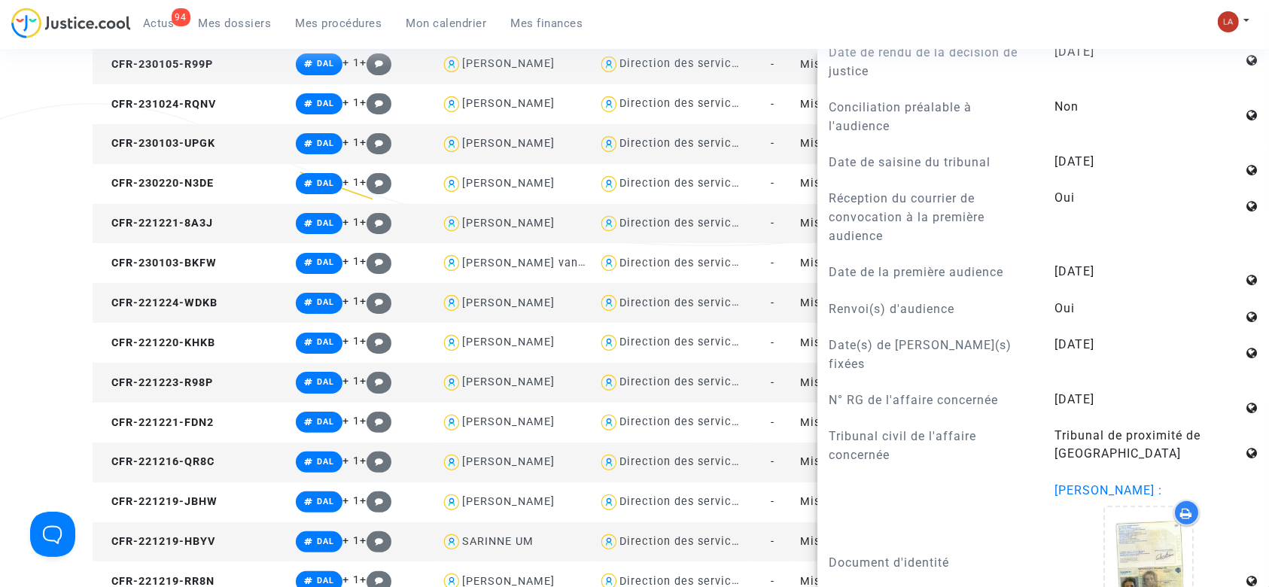
scroll to position [1605, 0]
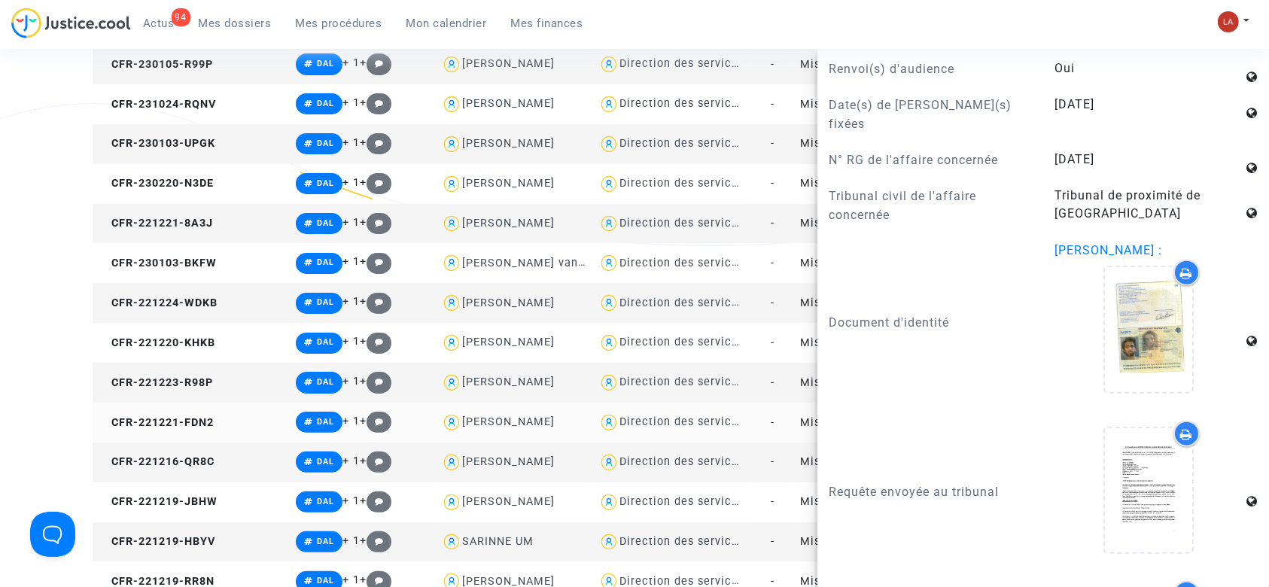
click at [193, 428] on td "CFR-221221-FDN2" at bounding box center [192, 423] width 198 height 40
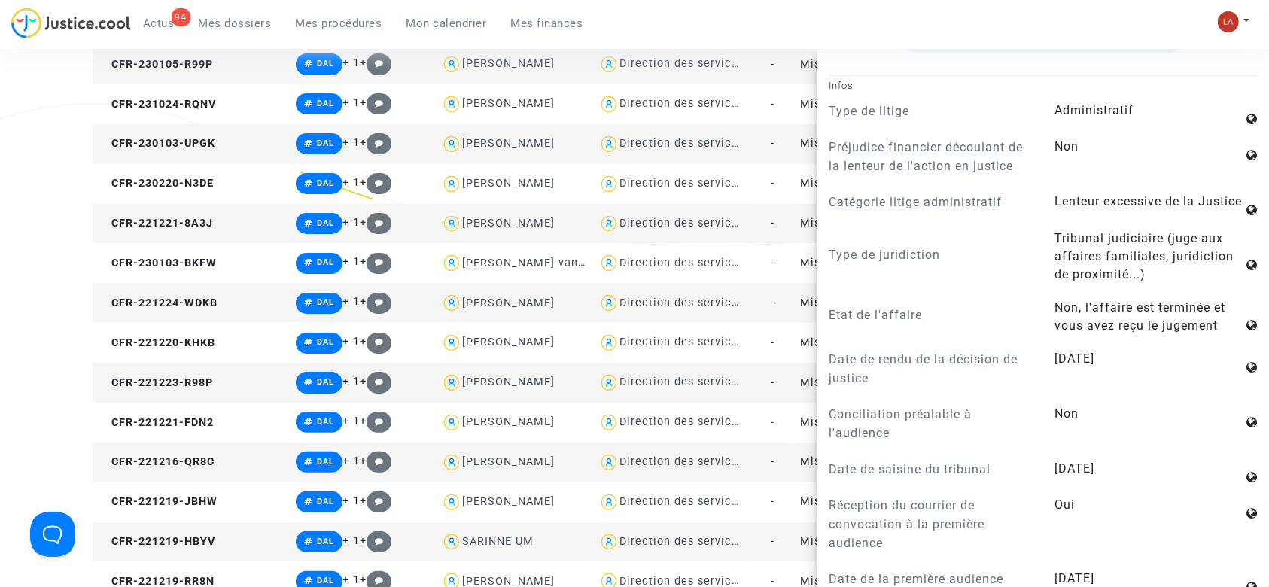
scroll to position [1304, 0]
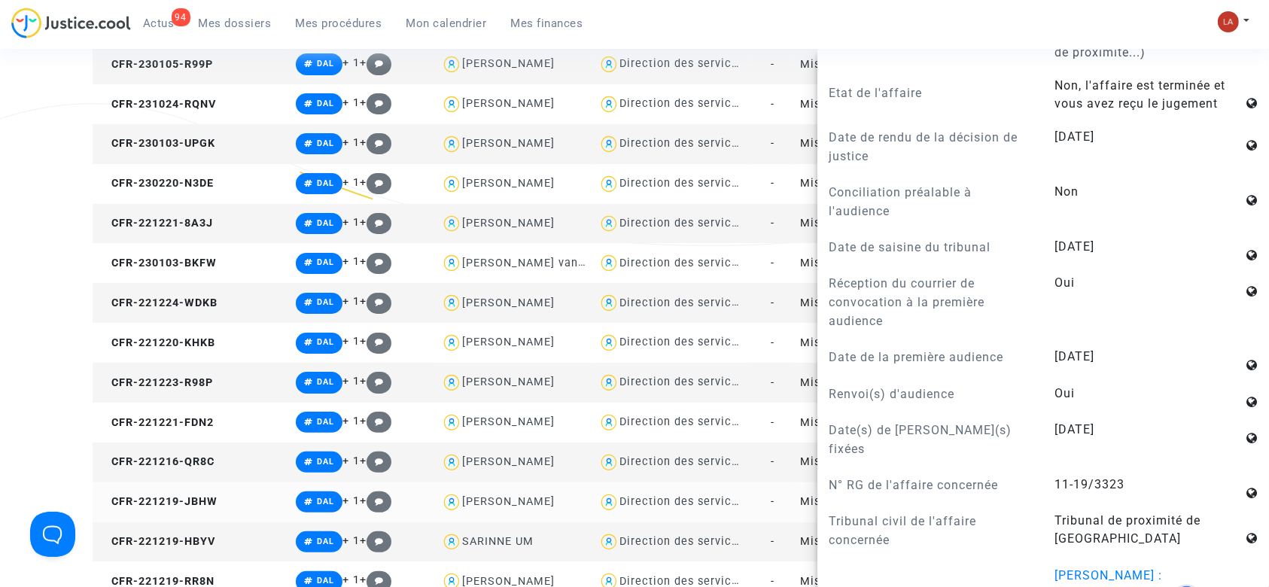
click at [150, 488] on td "CFR-221219-JBHW" at bounding box center [192, 502] width 198 height 40
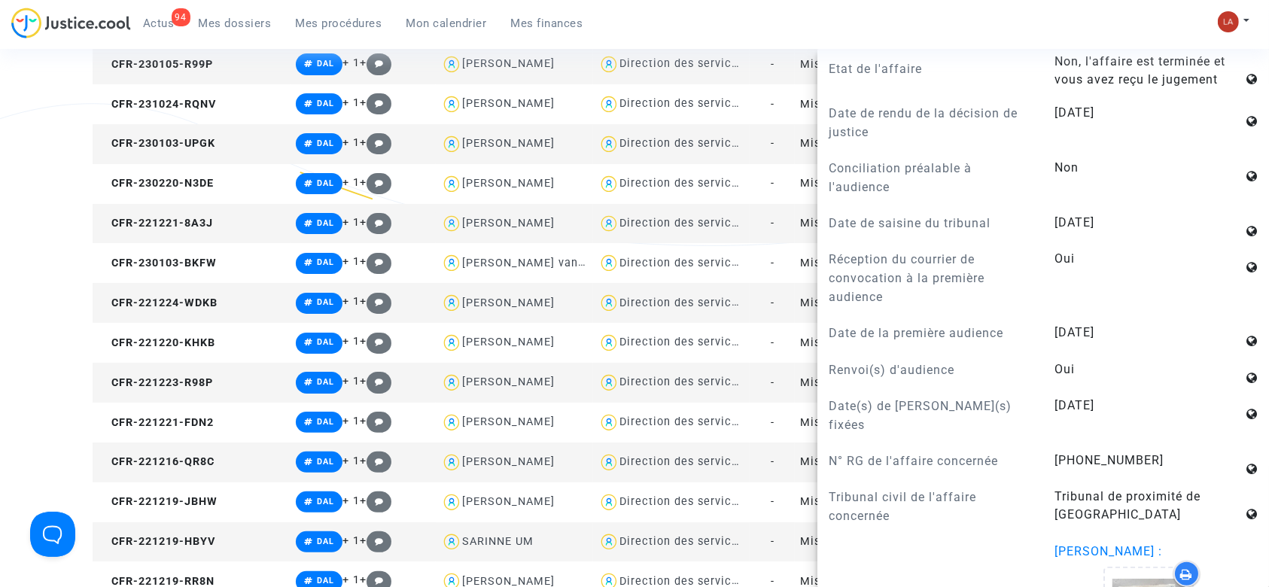
scroll to position [802, 0]
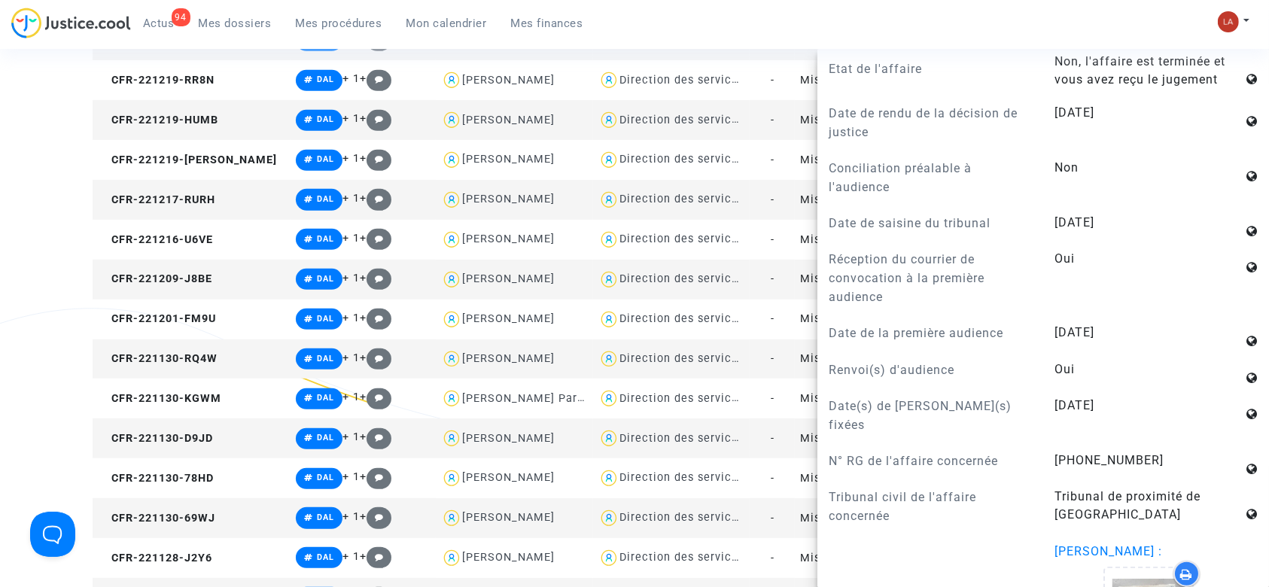
click at [190, 424] on td "CFR-221130-D9JD" at bounding box center [192, 438] width 198 height 40
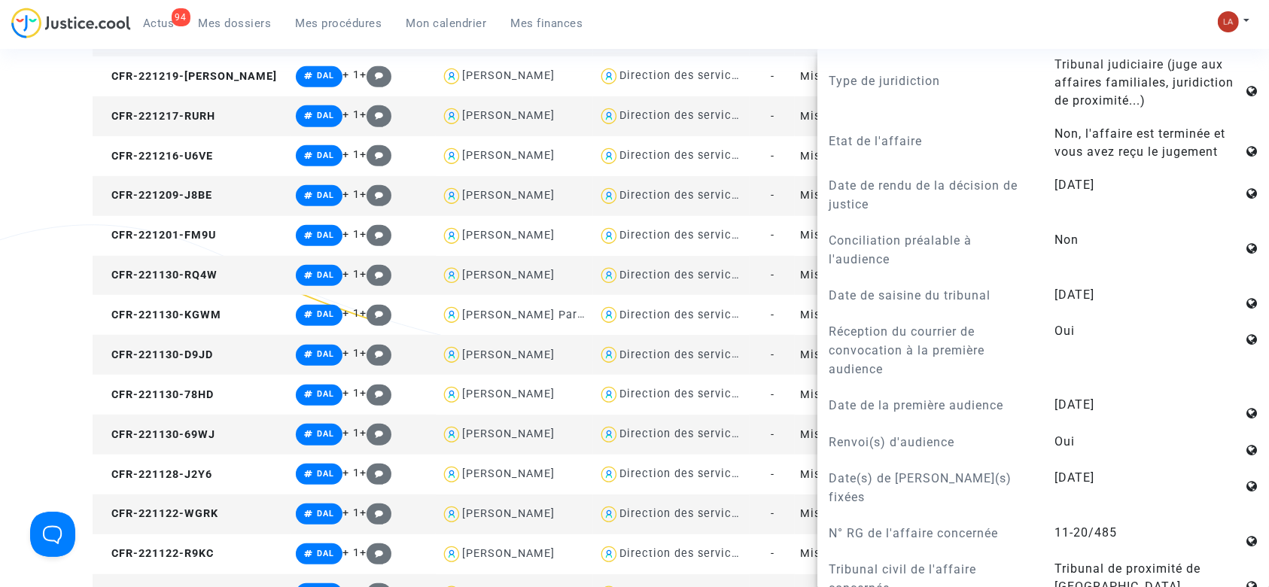
scroll to position [1204, 0]
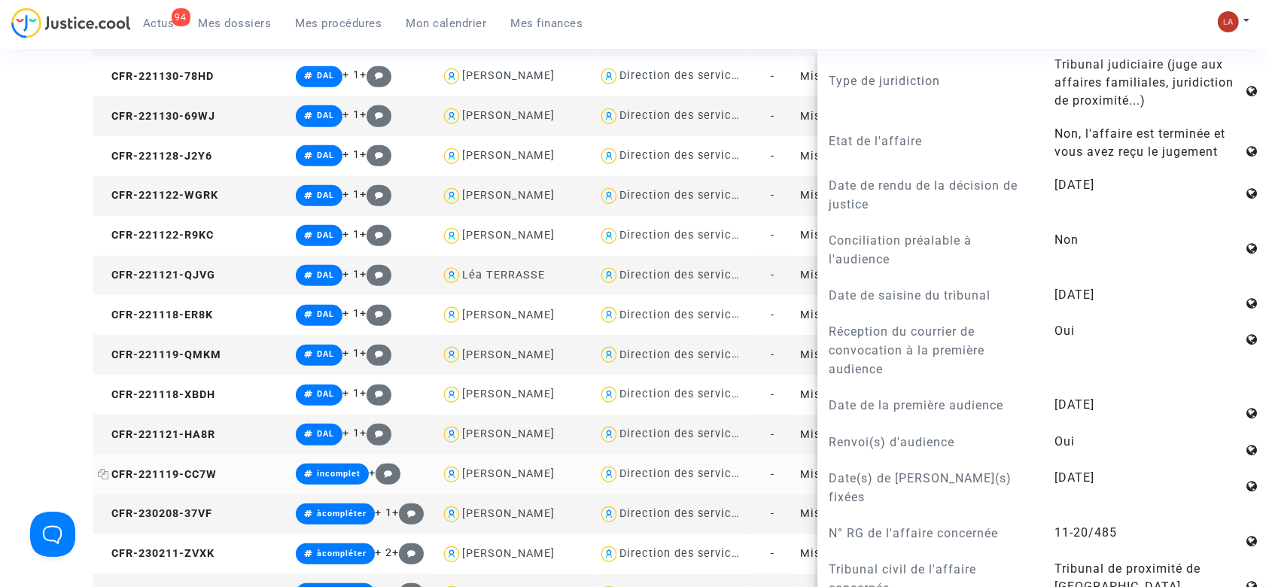
click at [196, 468] on span "CFR-221119-CC7W" at bounding box center [157, 474] width 119 height 13
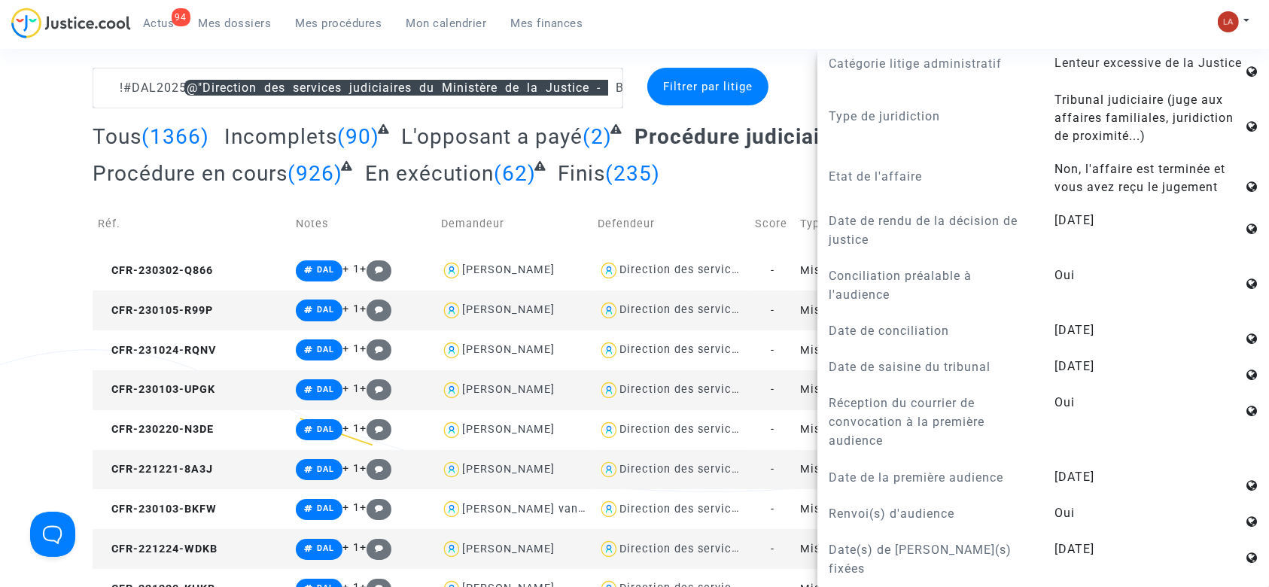
scroll to position [0, 0]
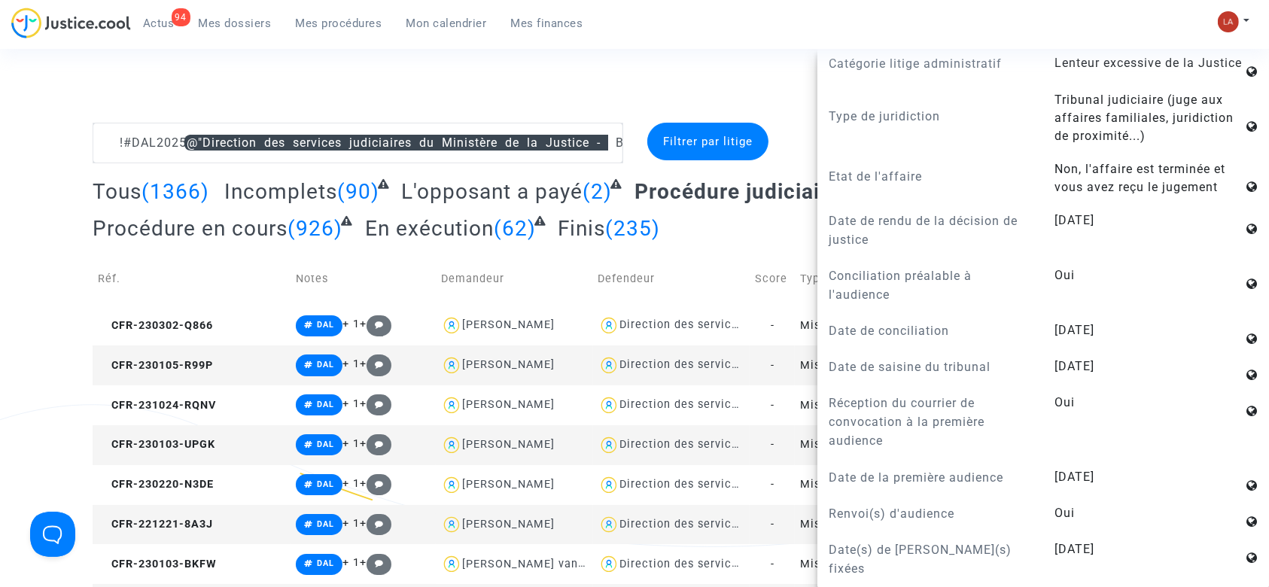
click at [537, 102] on div "Connecté en tant que : Pitcher Avocat" at bounding box center [630, 105] width 1261 height 36
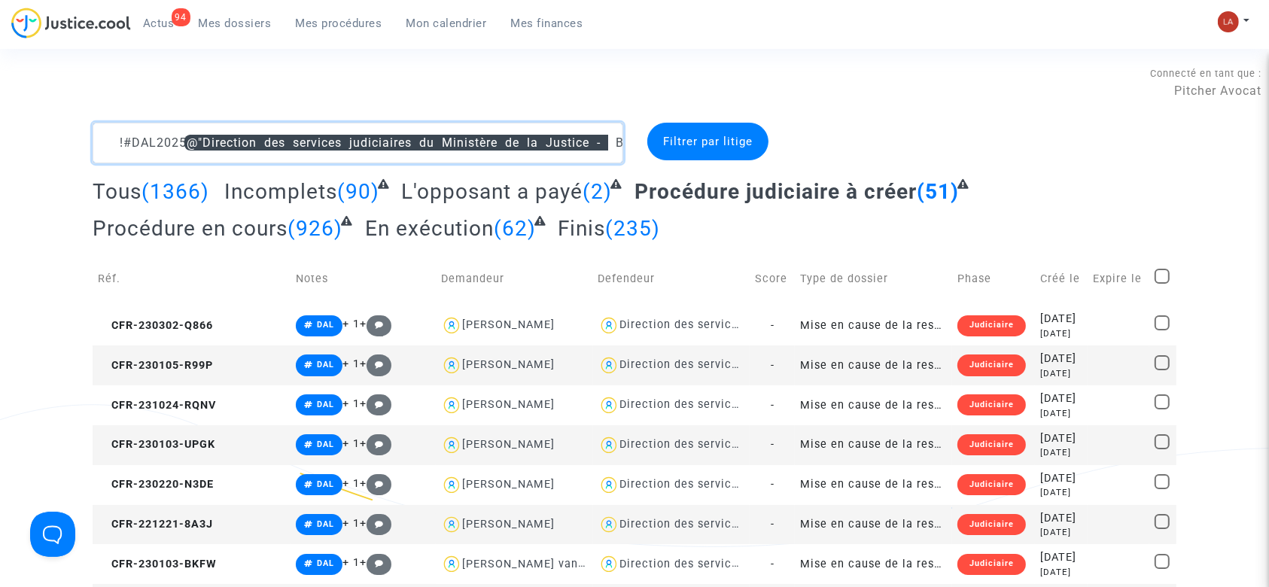
click at [128, 137] on textarea at bounding box center [358, 143] width 531 height 41
click at [125, 137] on textarea at bounding box center [358, 143] width 531 height 41
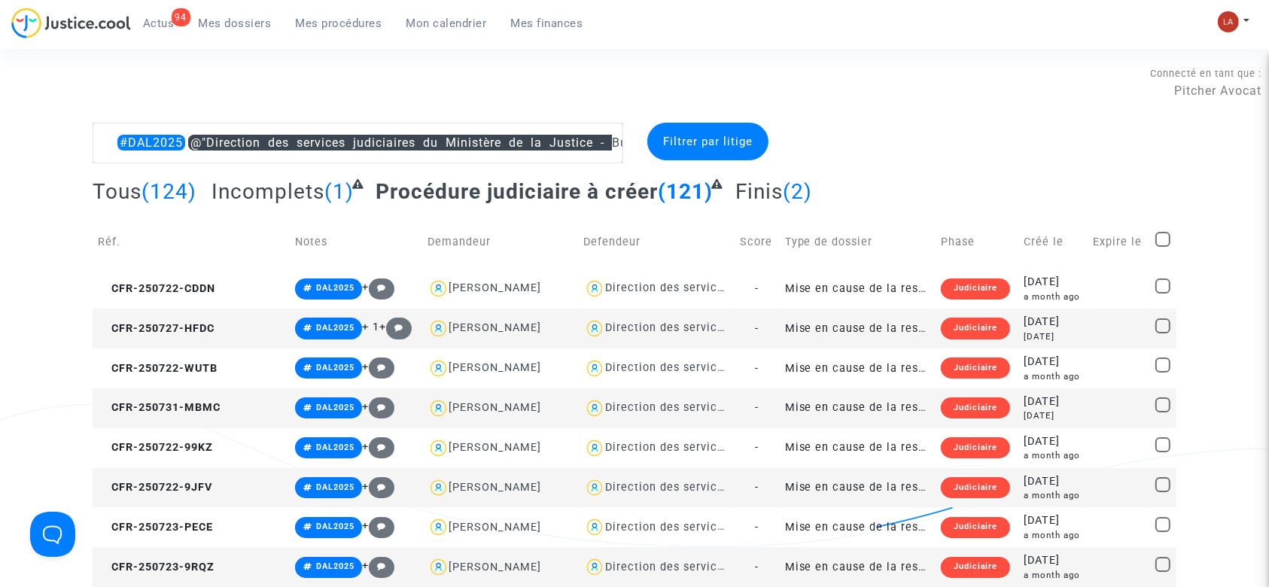
click at [240, 203] on h2 "Incomplets (1)" at bounding box center [286, 191] width 150 height 26
click at [241, 191] on span "Incomplets" at bounding box center [267, 191] width 113 height 25
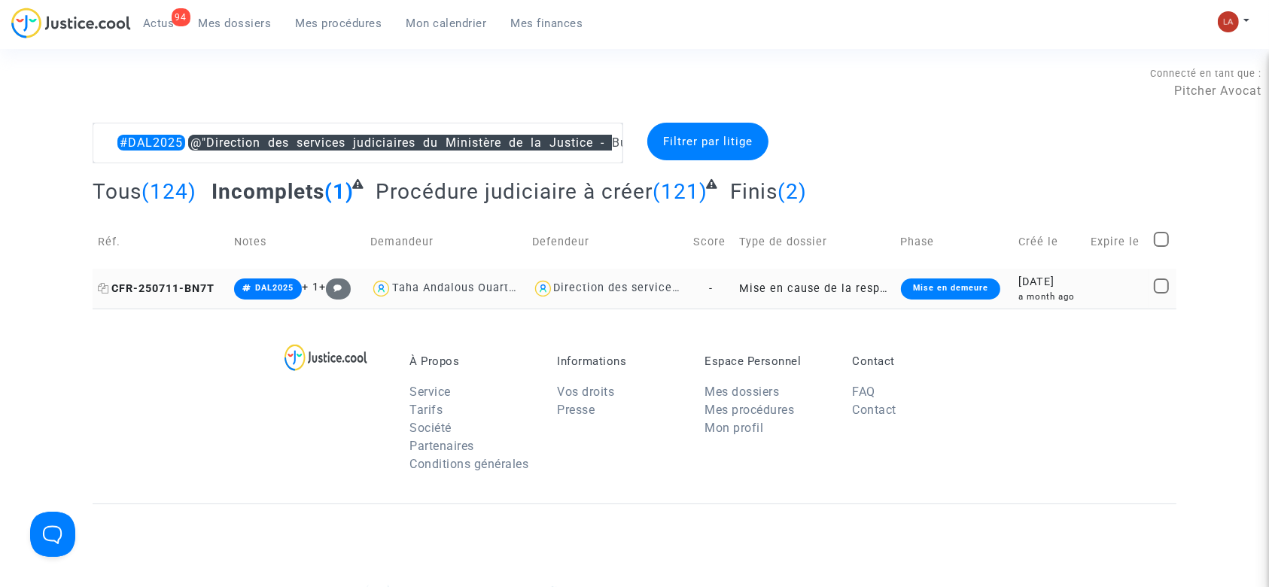
click at [160, 290] on span "CFR-250711-BN7T" at bounding box center [156, 288] width 117 height 13
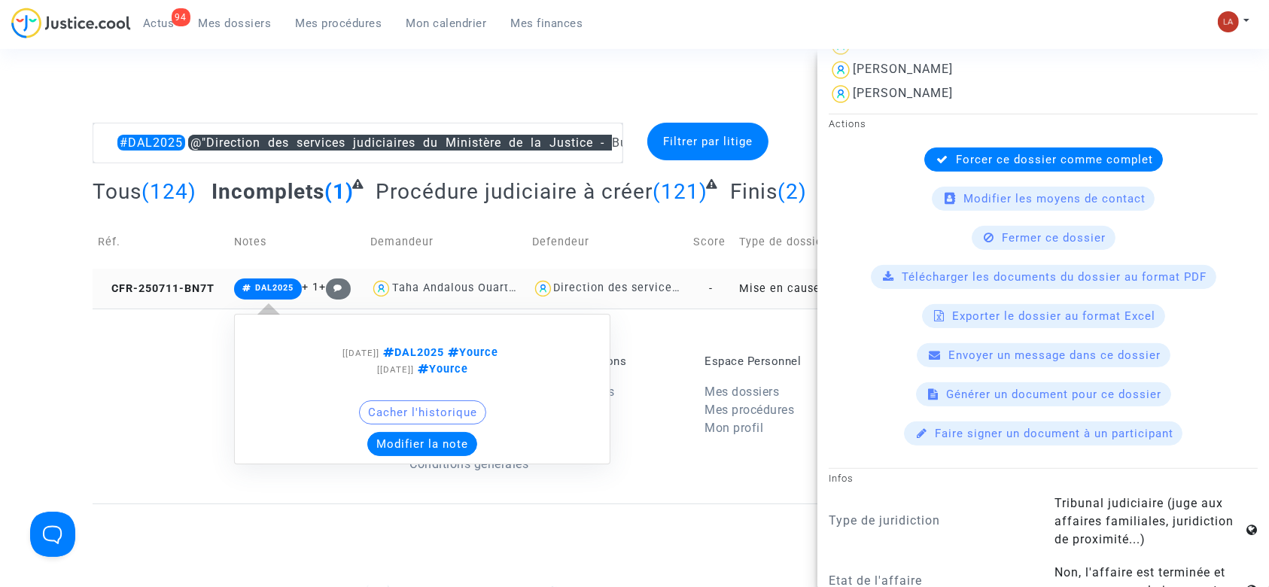
click at [406, 444] on button "Modifier la note" at bounding box center [422, 444] width 110 height 24
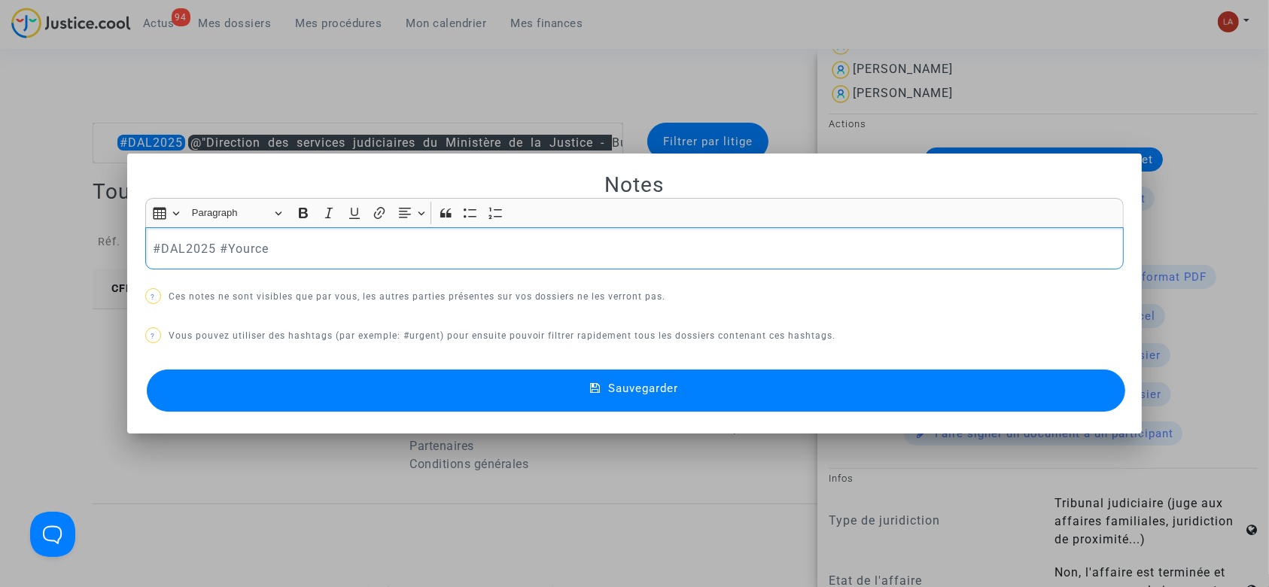
drag, startPoint x: 211, startPoint y: 237, endPoint x: 29, endPoint y: 237, distance: 181.4
click at [29, 237] on div "Notes Rich Text Editor Insert table Insert table Heading Paragraph Paragraph He…" at bounding box center [634, 293] width 1269 height 587
drag, startPoint x: 330, startPoint y: 418, endPoint x: 326, endPoint y: 406, distance: 12.6
click at [326, 418] on mat-dialog-container "Notes Rich Text Editor Insert table Insert table Heading Paragraph Paragraph He…" at bounding box center [634, 294] width 1015 height 281
click at [328, 388] on button "Sauvegarder" at bounding box center [636, 390] width 979 height 42
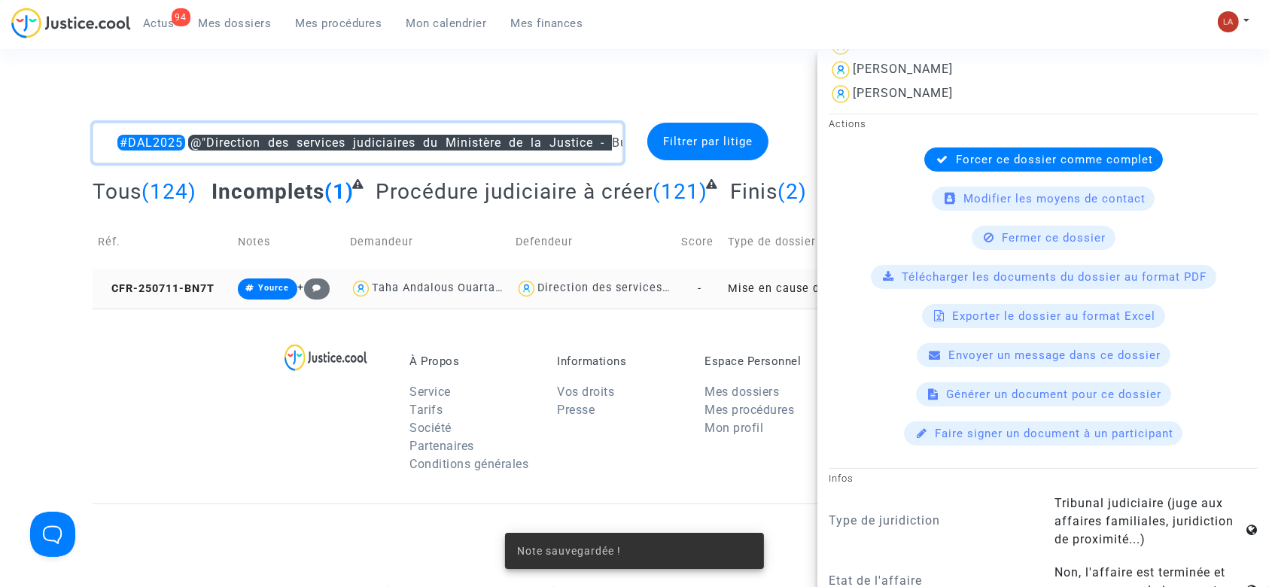
click at [120, 125] on textarea at bounding box center [358, 143] width 531 height 41
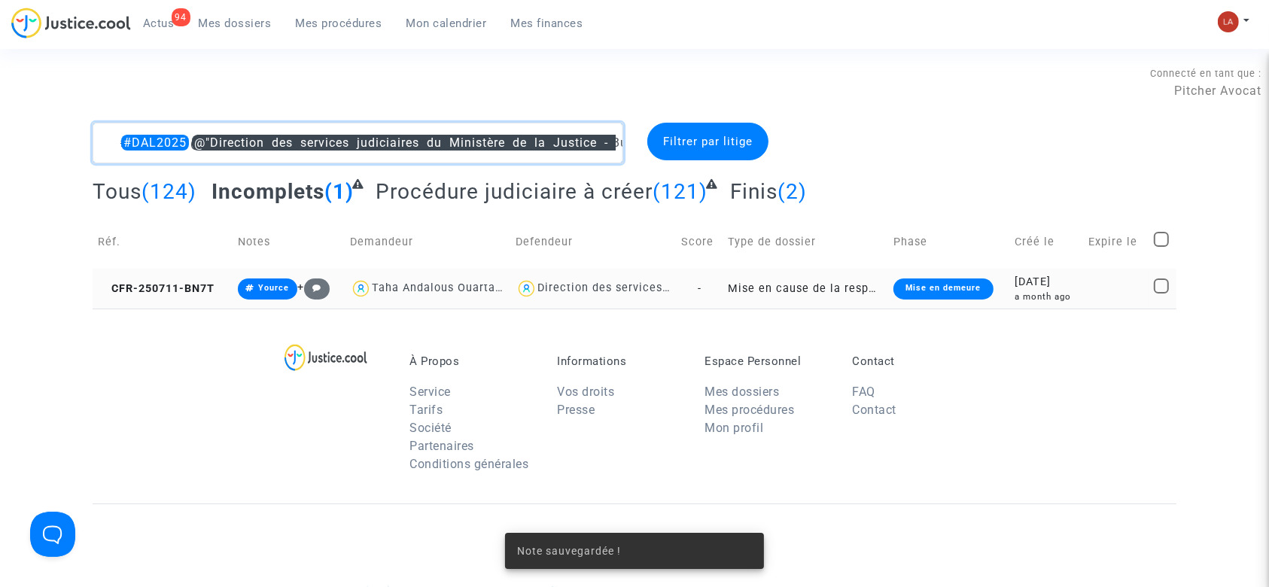
type textarea "#DAL2025 @"Direction des services judiciaires du Ministère de la Justice - Bure…"
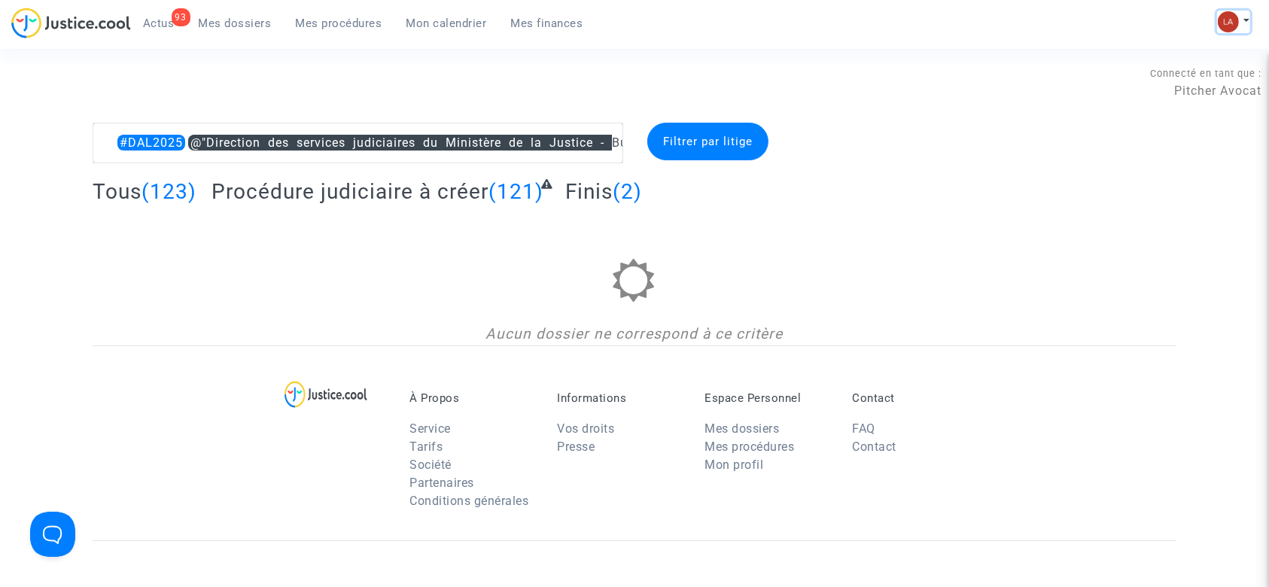
click at [1218, 18] on img at bounding box center [1228, 21] width 21 height 21
click at [1216, 72] on link "Changer de compte" at bounding box center [1173, 77] width 152 height 24
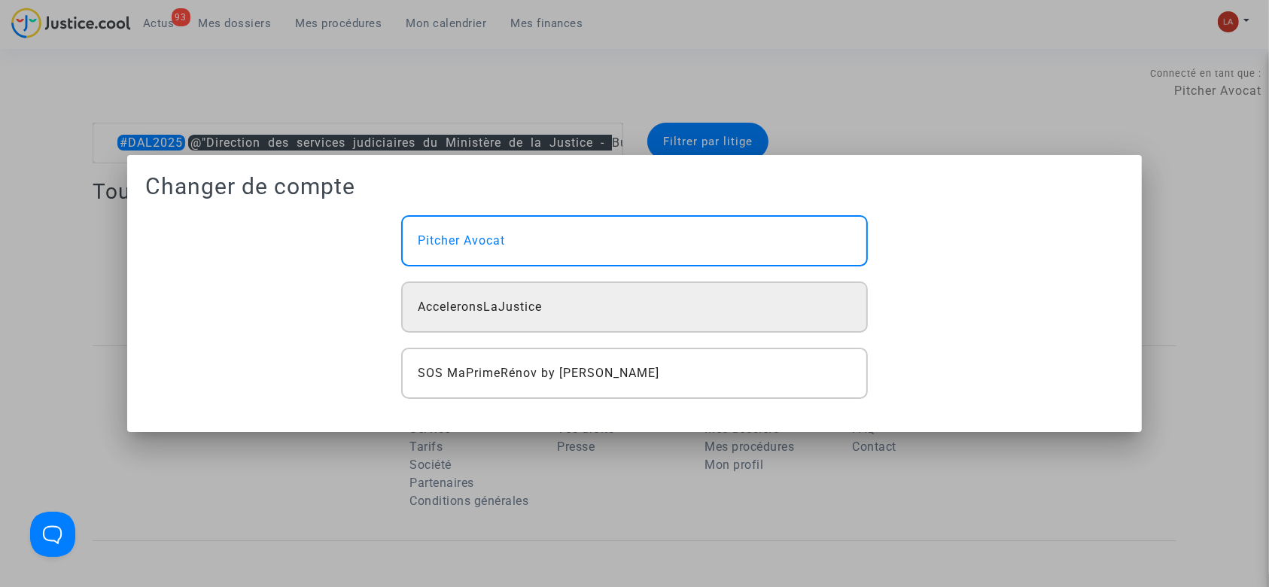
click at [615, 327] on div "AcceleronsLaJustice" at bounding box center [634, 306] width 467 height 51
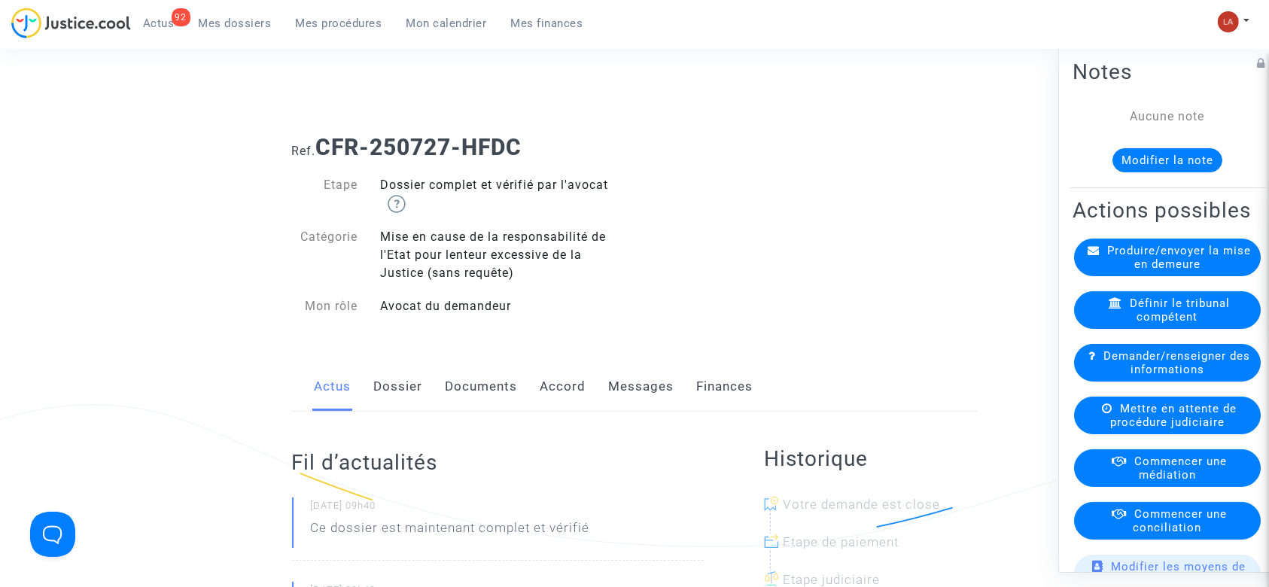
click at [467, 394] on link "Documents" at bounding box center [481, 387] width 72 height 50
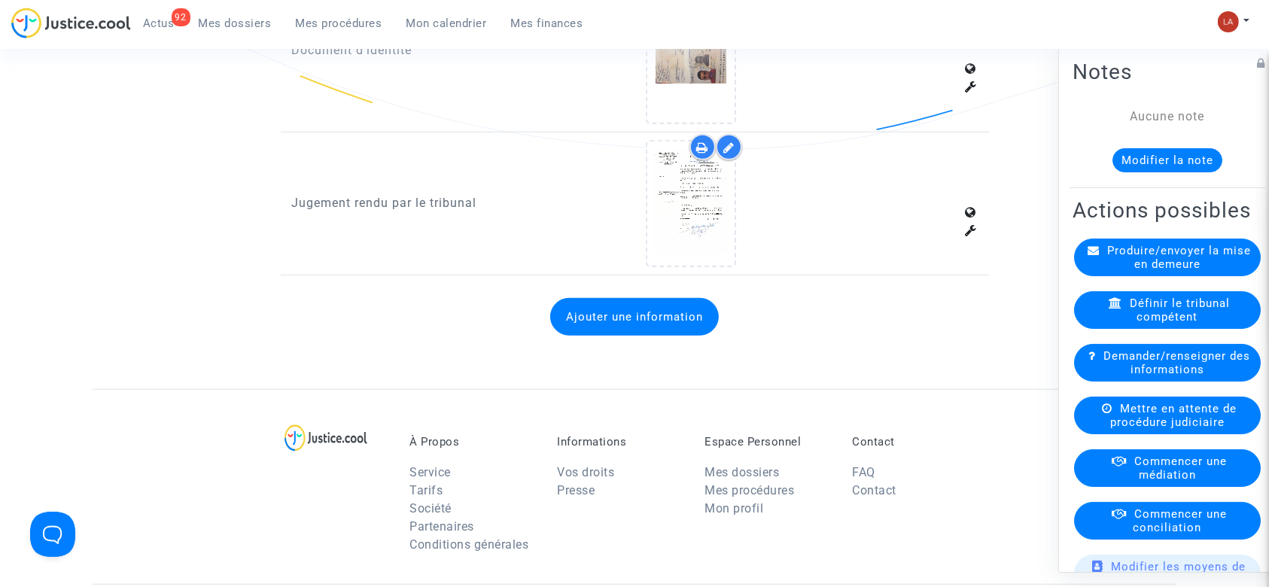
scroll to position [802, 0]
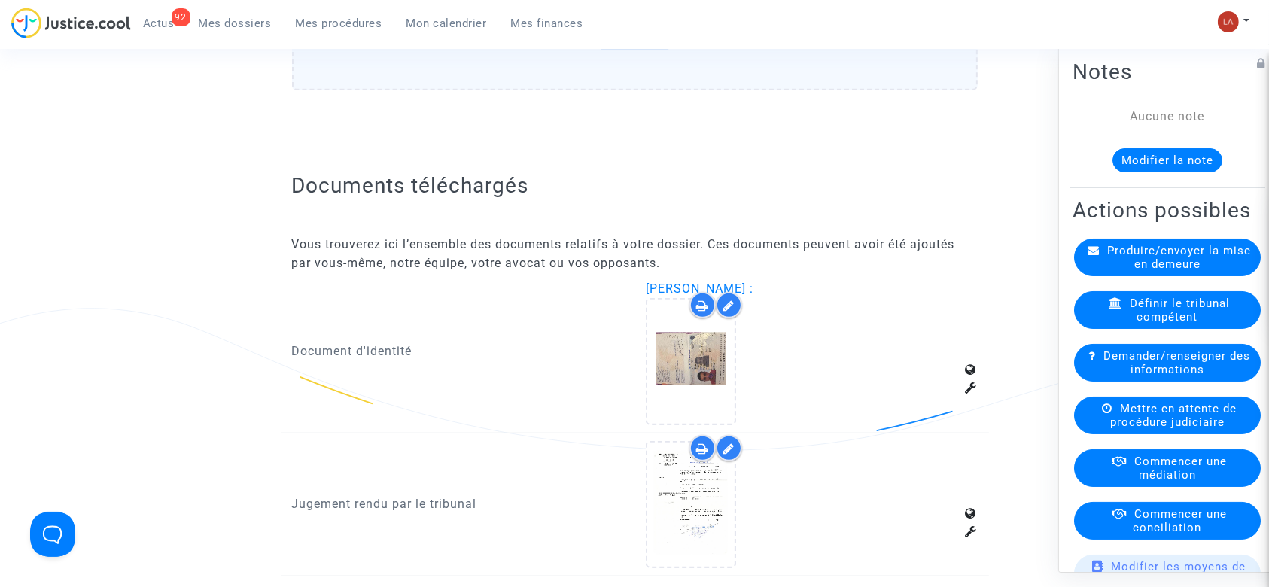
click at [739, 281] on span "[PERSON_NAME] :" at bounding box center [700, 288] width 108 height 14
click at [742, 281] on span "[PERSON_NAME] :" at bounding box center [700, 288] width 108 height 14
copy span "Saadaoui"
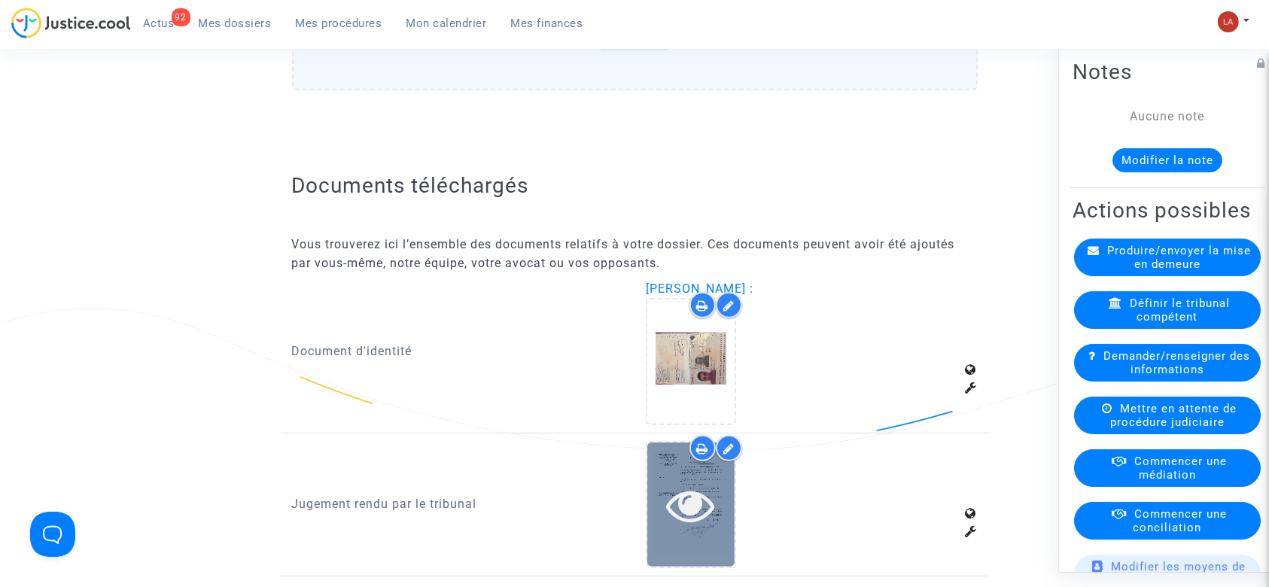
click at [720, 521] on div at bounding box center [690, 505] width 87 height 48
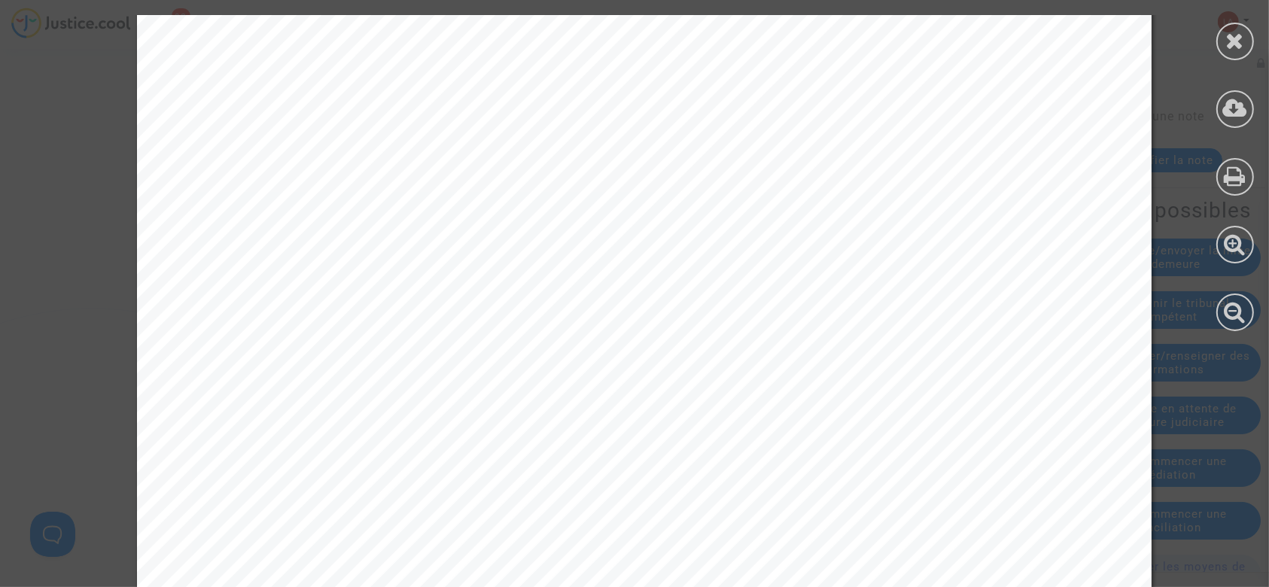
scroll to position [2330, 0]
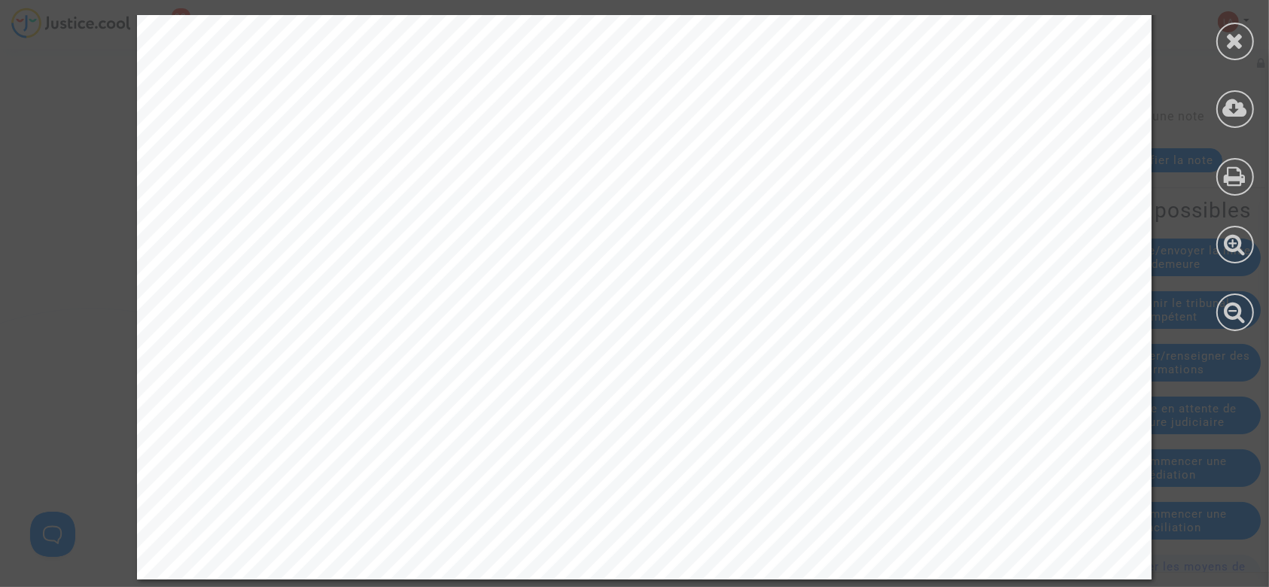
drag, startPoint x: 1245, startPoint y: 29, endPoint x: 1245, endPoint y: 51, distance: 22.6
click at [1245, 40] on div at bounding box center [1235, 42] width 38 height 38
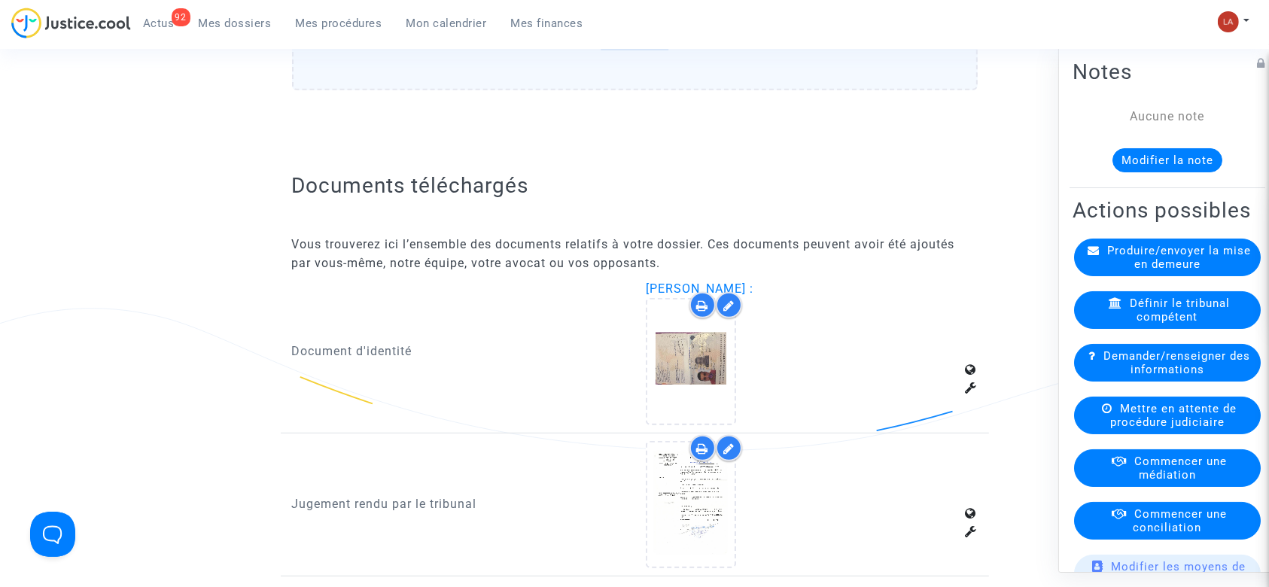
click at [1166, 163] on button "Modifier la note" at bounding box center [1167, 160] width 110 height 24
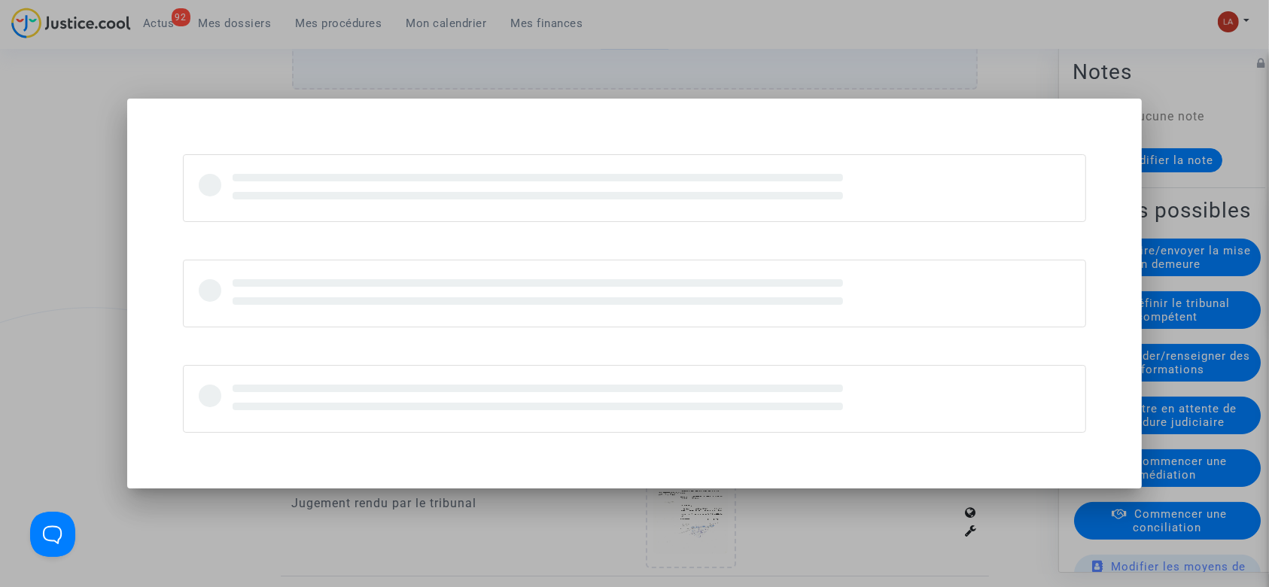
scroll to position [0, 0]
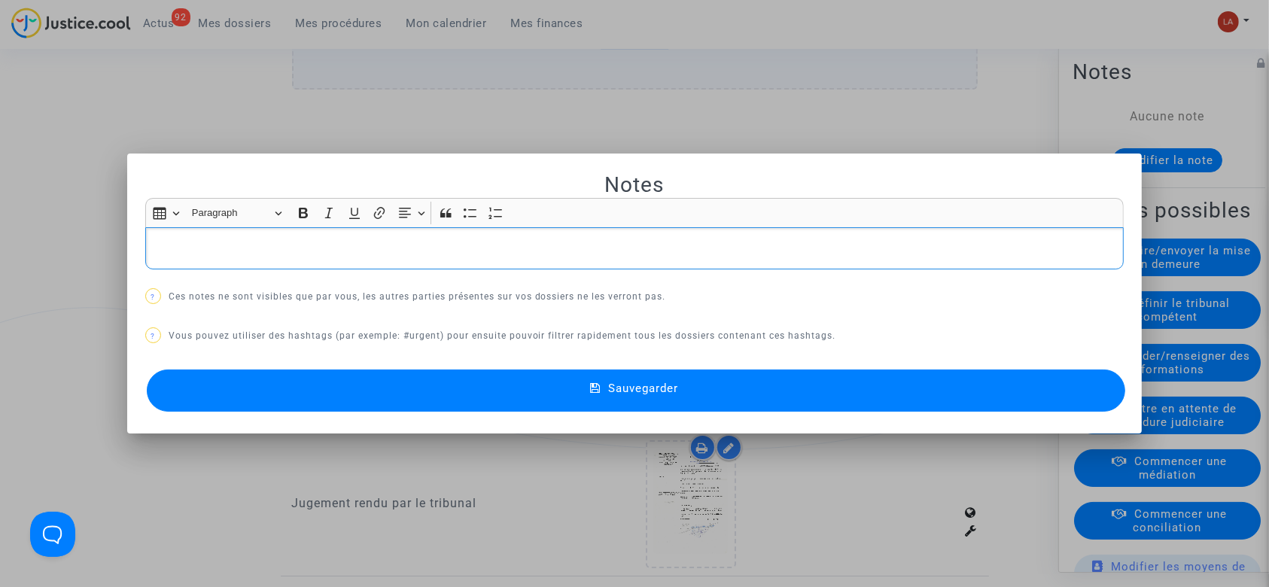
click at [254, 250] on p "Rich Text Editor, main" at bounding box center [634, 248] width 963 height 19
click at [512, 412] on div "Sauvegarder" at bounding box center [634, 391] width 979 height 50
click at [524, 376] on button "Sauvegarder" at bounding box center [636, 390] width 979 height 42
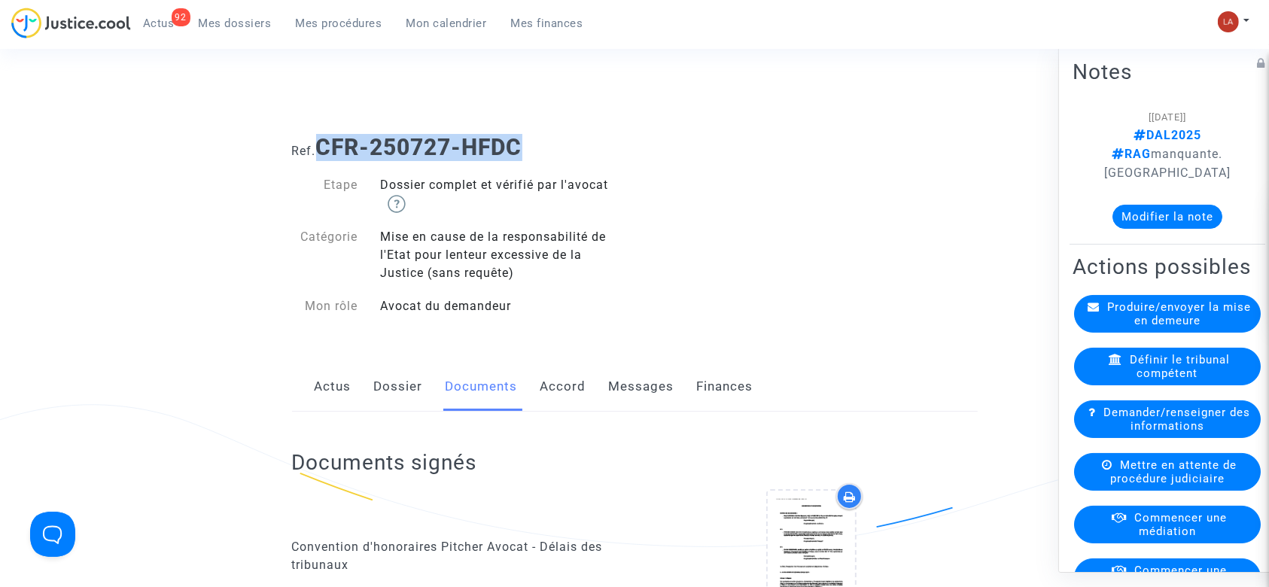
drag, startPoint x: 567, startPoint y: 141, endPoint x: 323, endPoint y: 148, distance: 244.7
click at [323, 148] on h1 "Ref. CFR-250727-HFDC" at bounding box center [635, 147] width 686 height 27
copy b "CFR-250727-HFDC"
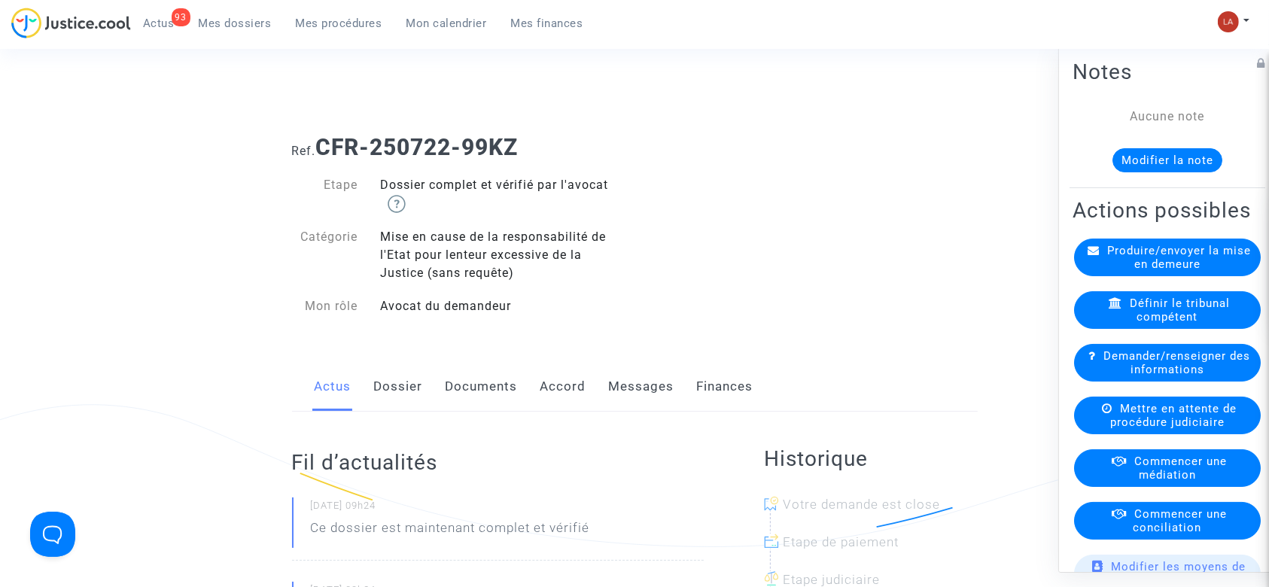
drag, startPoint x: 489, startPoint y: 377, endPoint x: 520, endPoint y: 372, distance: 31.3
click at [489, 377] on link "Documents" at bounding box center [481, 387] width 72 height 50
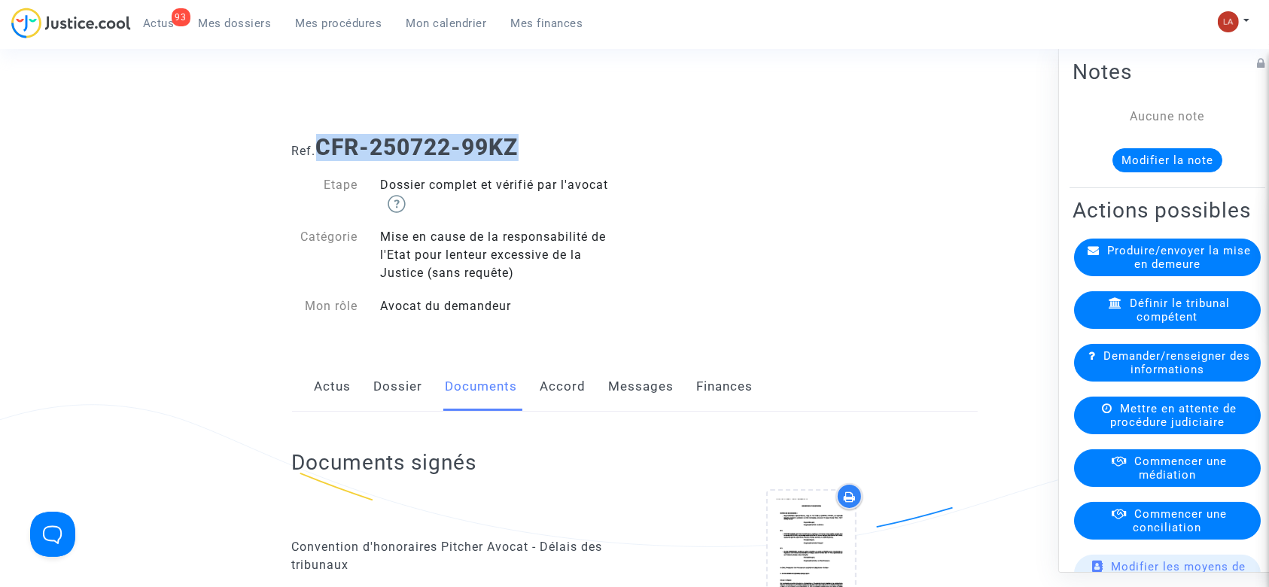
drag, startPoint x: 426, startPoint y: 147, endPoint x: 321, endPoint y: 146, distance: 104.6
click at [321, 146] on h1 "Ref. CFR-250722-99KZ" at bounding box center [635, 147] width 686 height 27
copy b "CFR-250722-99KZ"
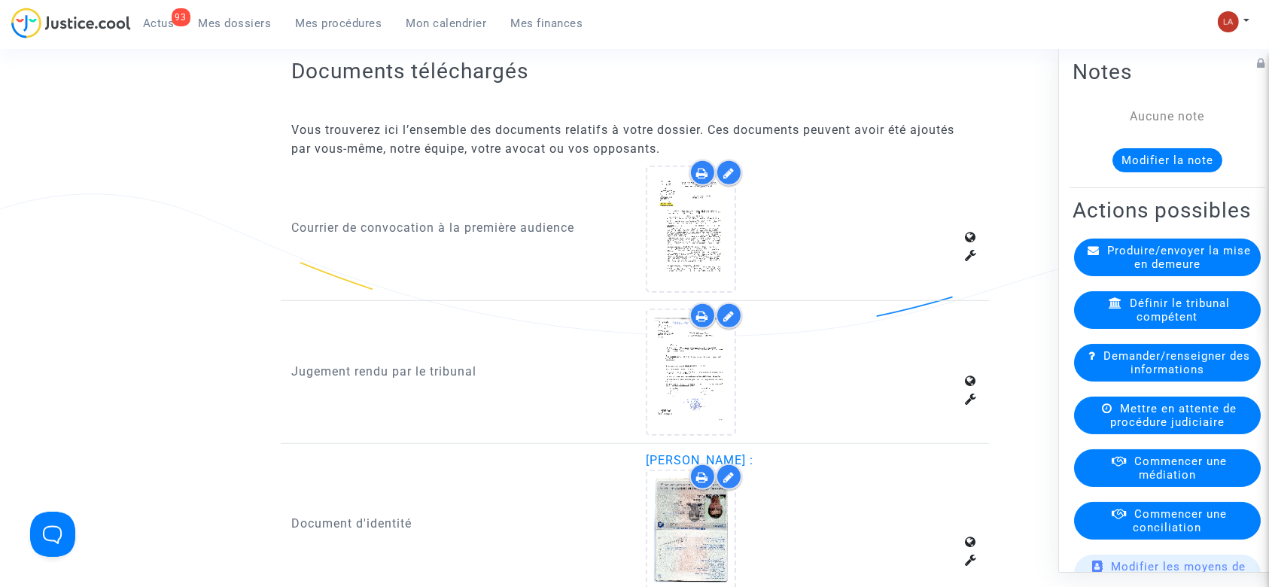
scroll to position [1103, 0]
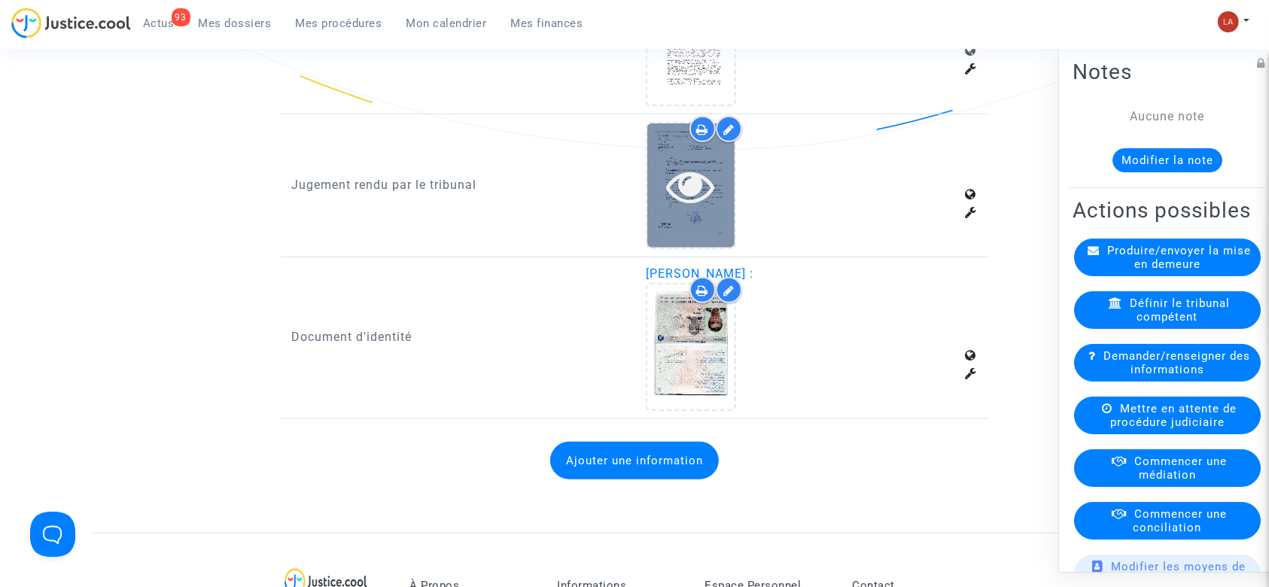
click at [698, 202] on icon at bounding box center [691, 186] width 49 height 48
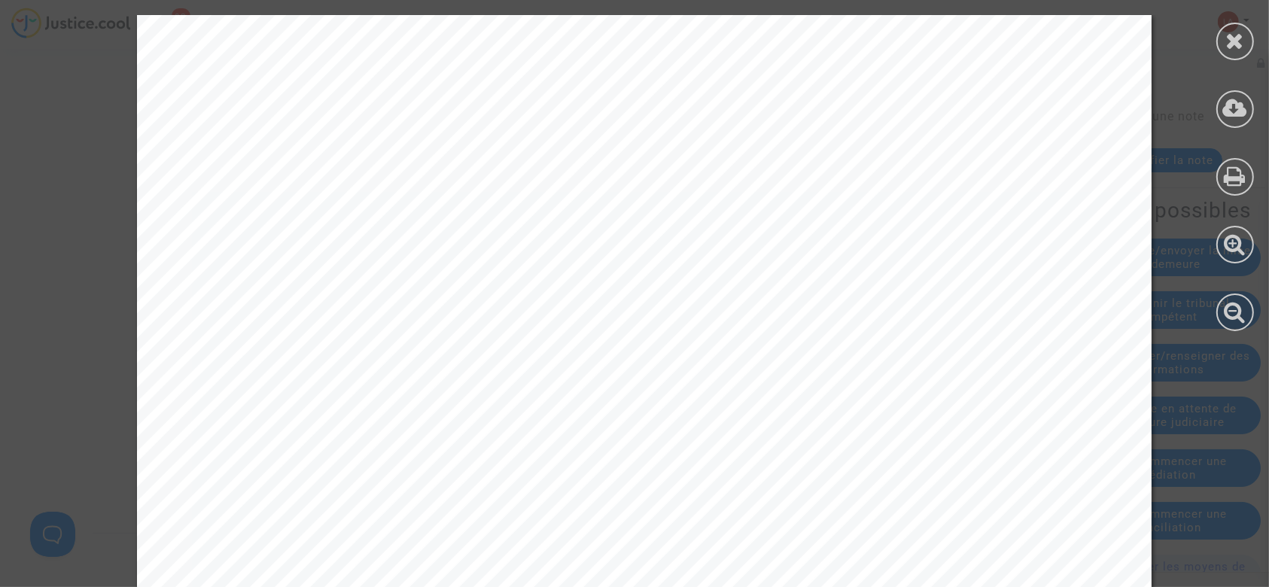
drag, startPoint x: 1236, startPoint y: 44, endPoint x: 495, endPoint y: 153, distance: 748.4
click at [1236, 43] on icon at bounding box center [1235, 40] width 19 height 23
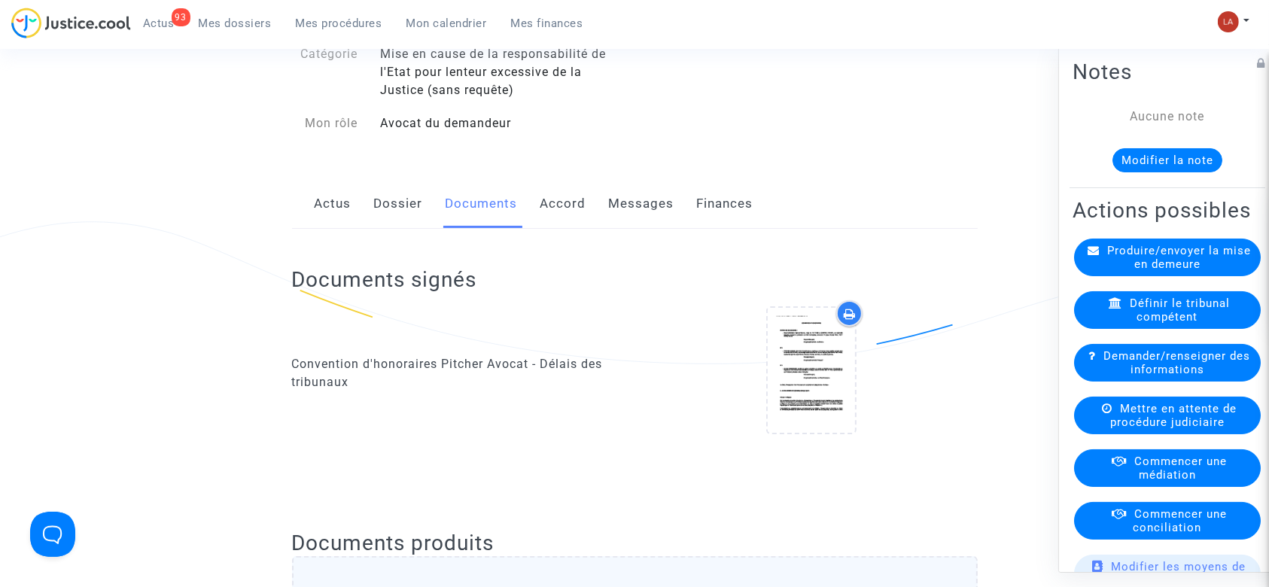
scroll to position [0, 0]
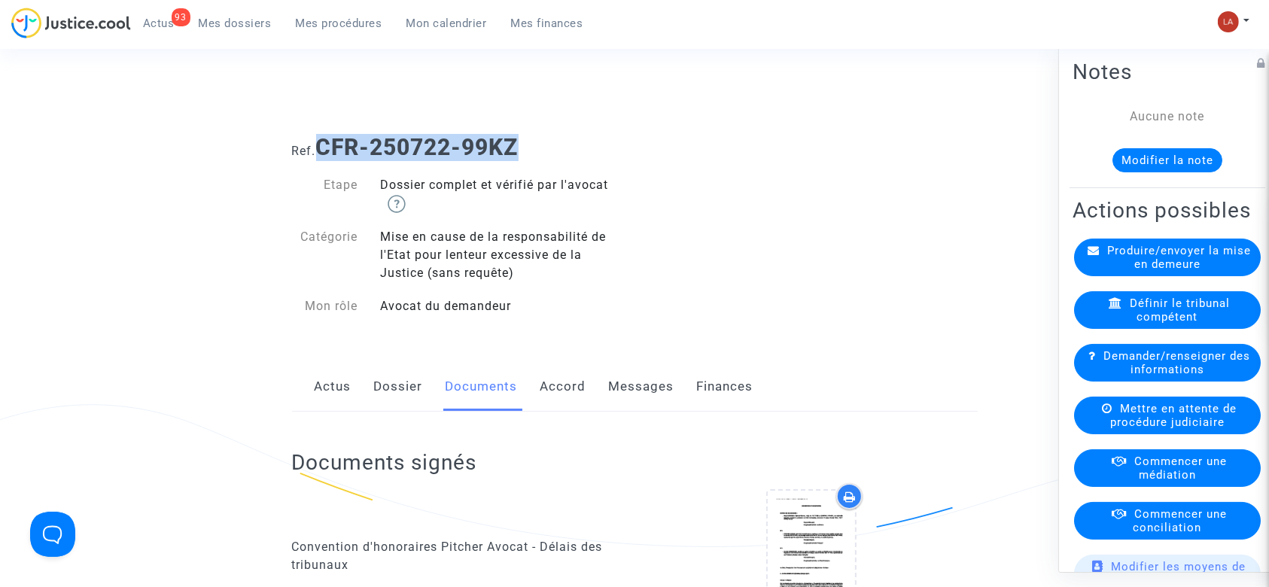
drag, startPoint x: 550, startPoint y: 147, endPoint x: 321, endPoint y: 147, distance: 228.8
click at [321, 147] on h1 "Ref. CFR-250722-99KZ" at bounding box center [635, 147] width 686 height 27
copy b "CFR-250722-99KZ"
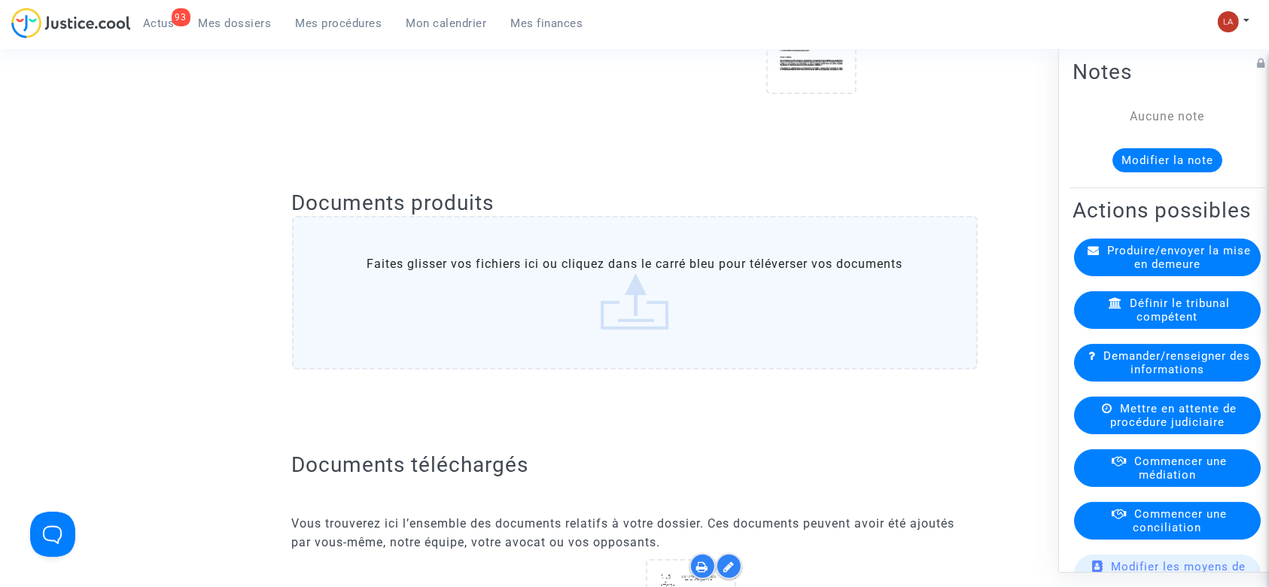
scroll to position [1003, 0]
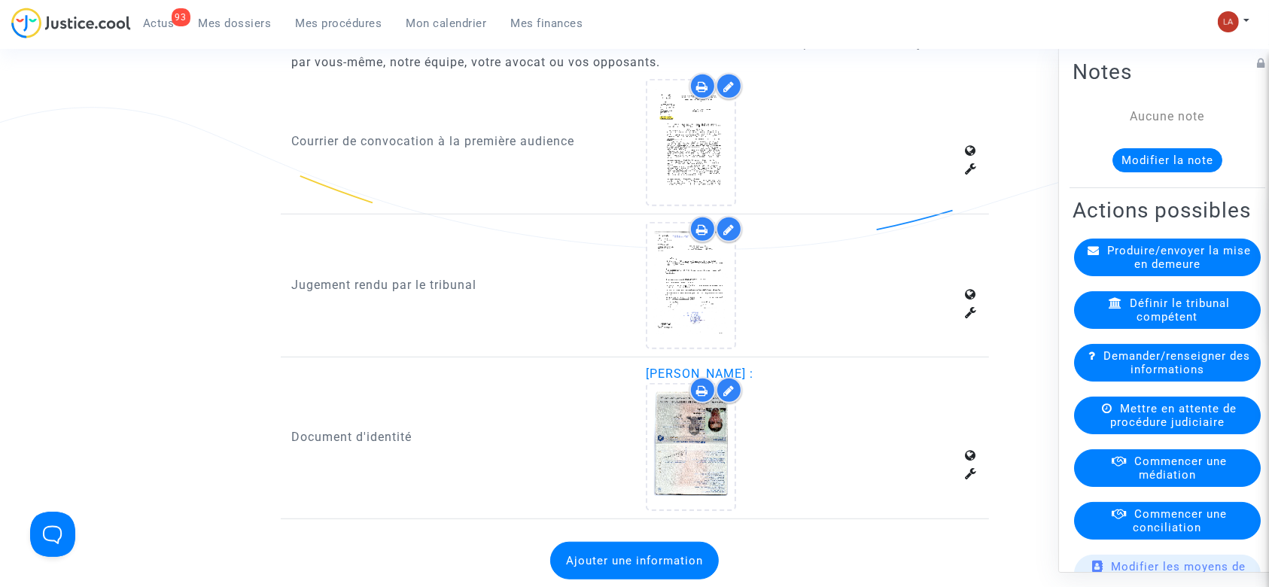
click at [676, 558] on button "Ajouter une information" at bounding box center [634, 561] width 169 height 38
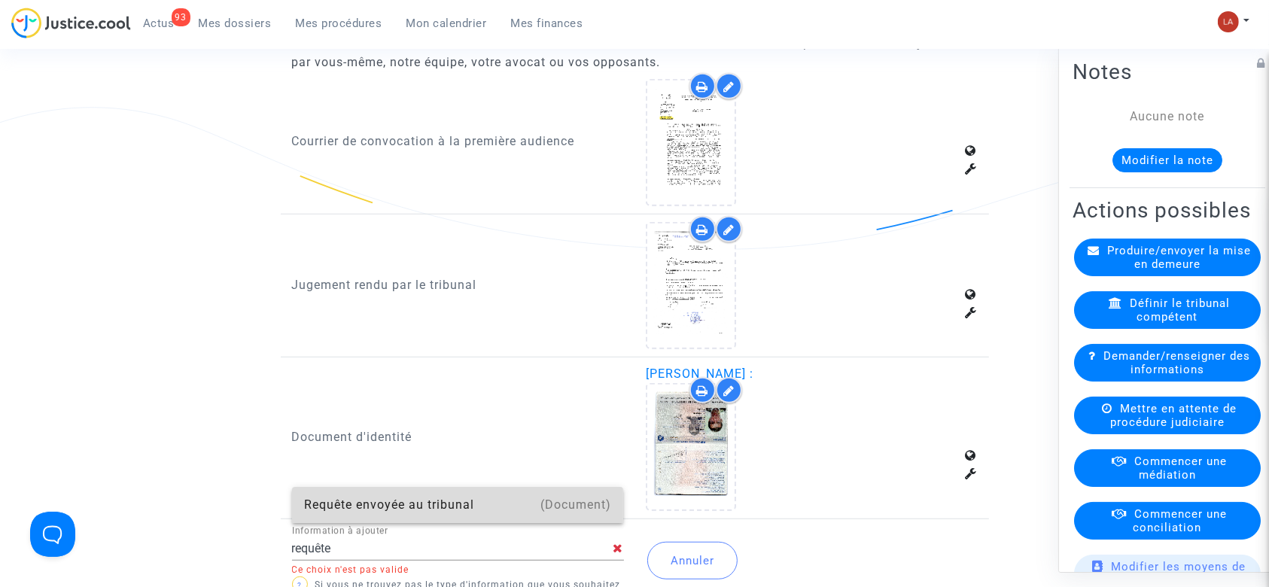
click at [412, 499] on div "Requête envoyée au tribunal" at bounding box center [458, 505] width 308 height 36
type input "Requête envoyée au tribunal"
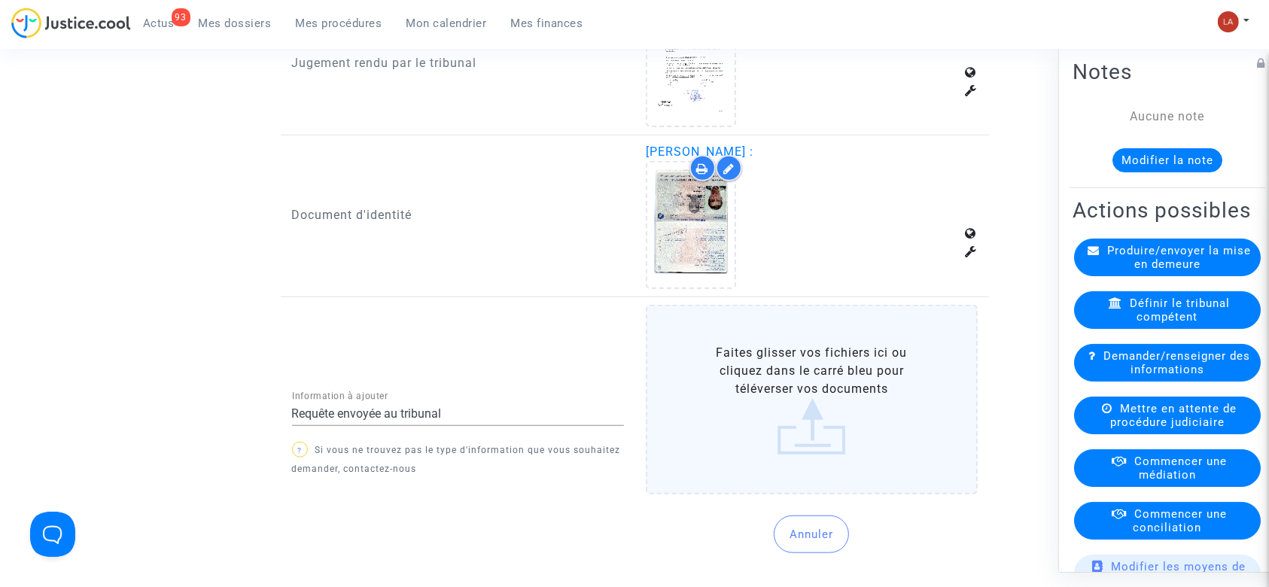
scroll to position [1404, 0]
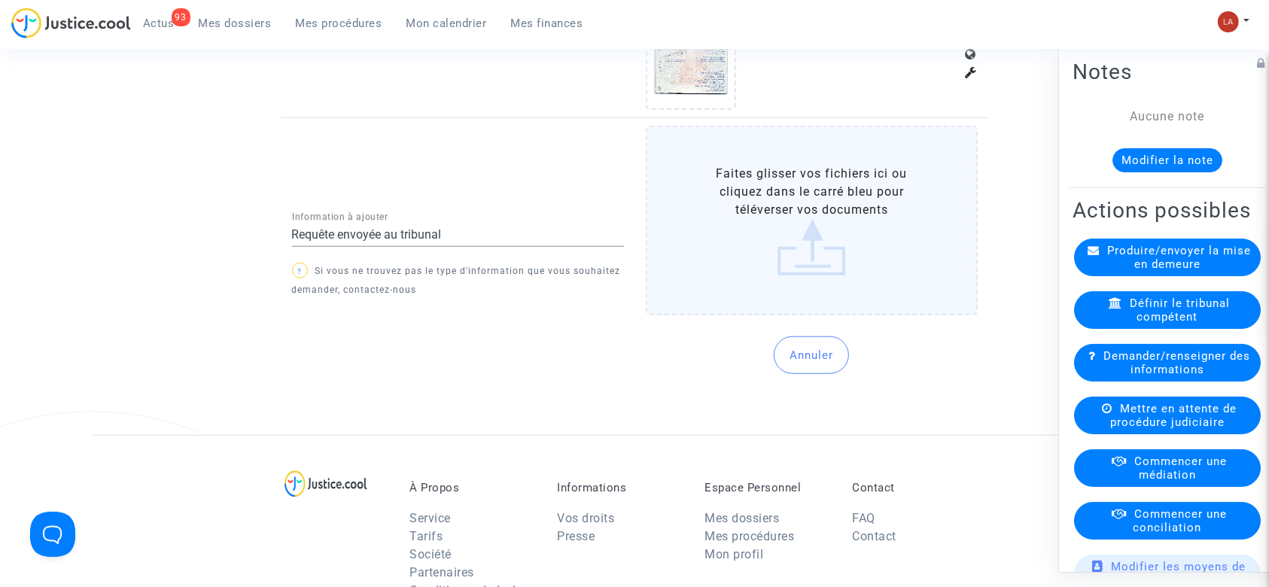
click at [814, 220] on label "Faites glisser vos fichiers ici ou cliquez dans le carré bleu pour téléverser v…" at bounding box center [812, 221] width 332 height 190
click at [0, 0] on input "Faites glisser vos fichiers ici ou cliquez dans le carré bleu pour téléverser v…" at bounding box center [0, 0] width 0 height 0
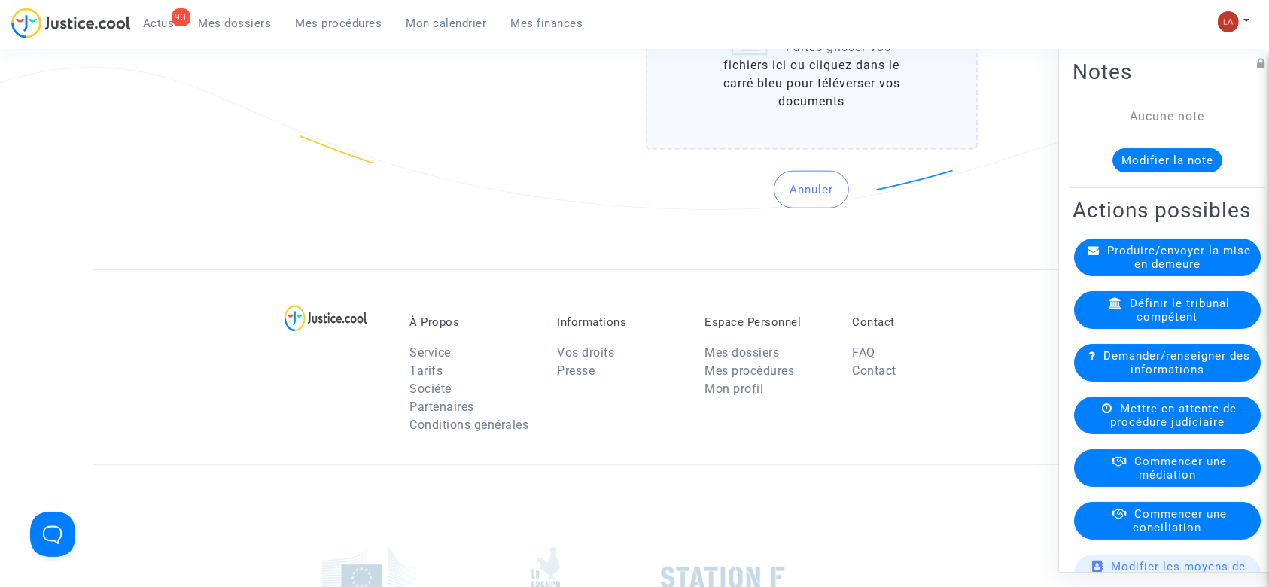
scroll to position [1605, 0]
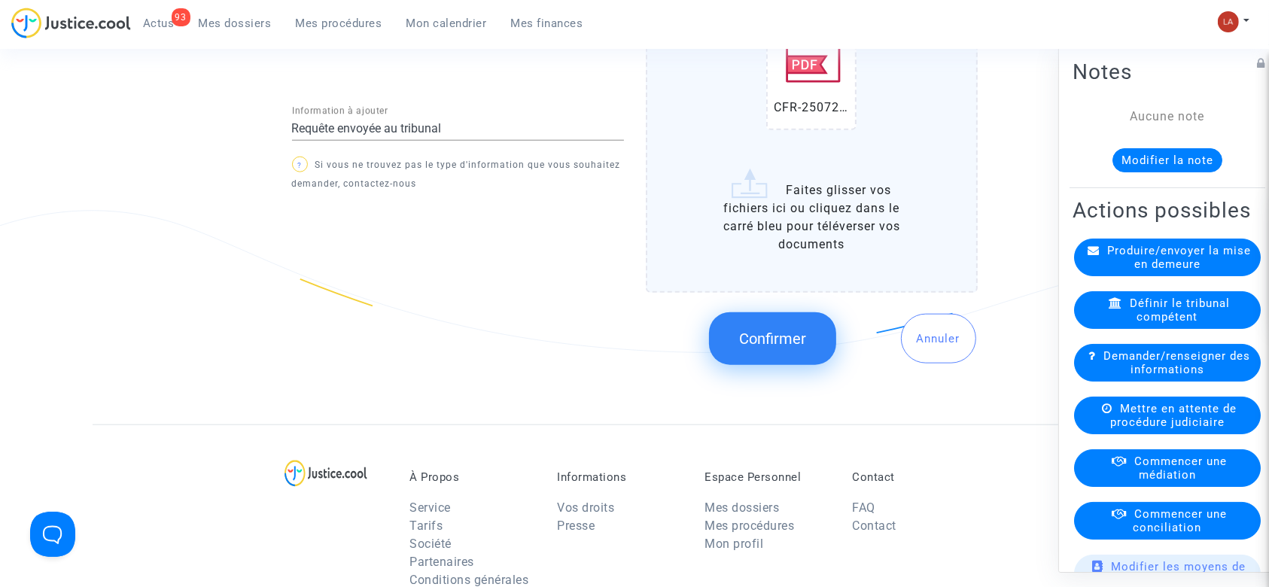
click at [753, 339] on span "Confirmer" at bounding box center [772, 339] width 67 height 18
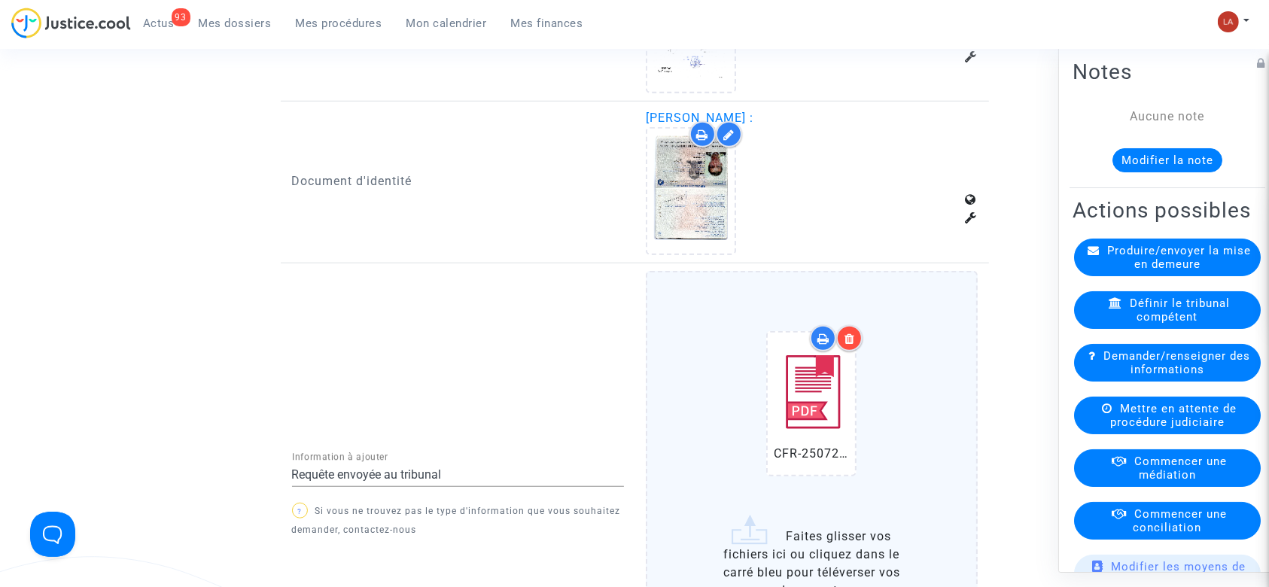
scroll to position [1204, 0]
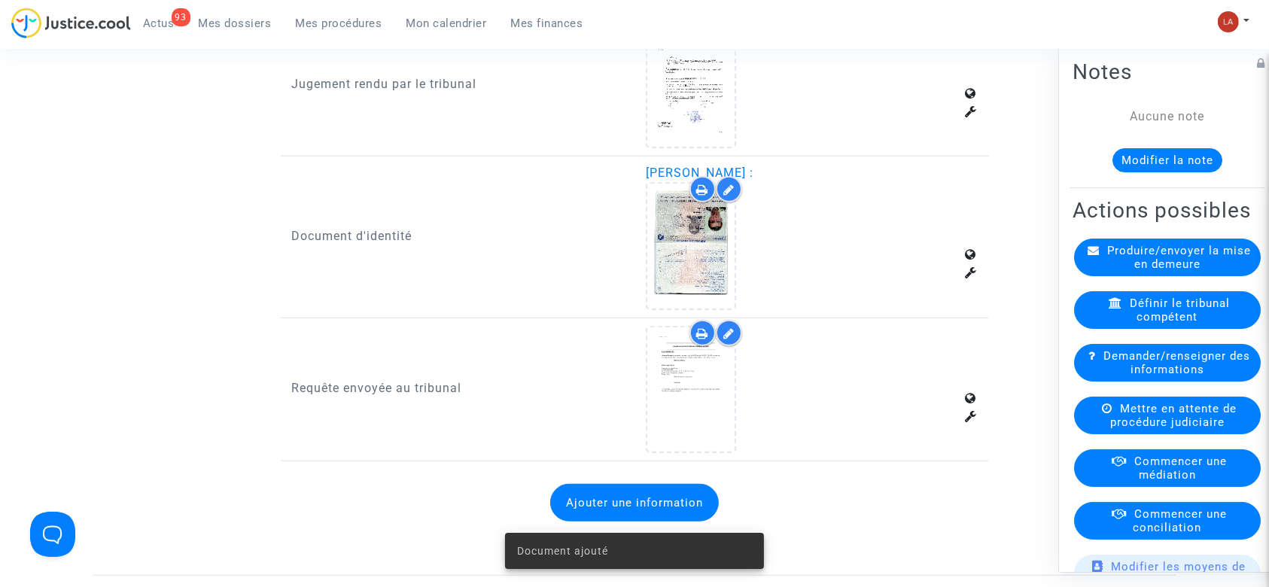
click at [1120, 160] on button "Modifier la note" at bounding box center [1167, 160] width 110 height 24
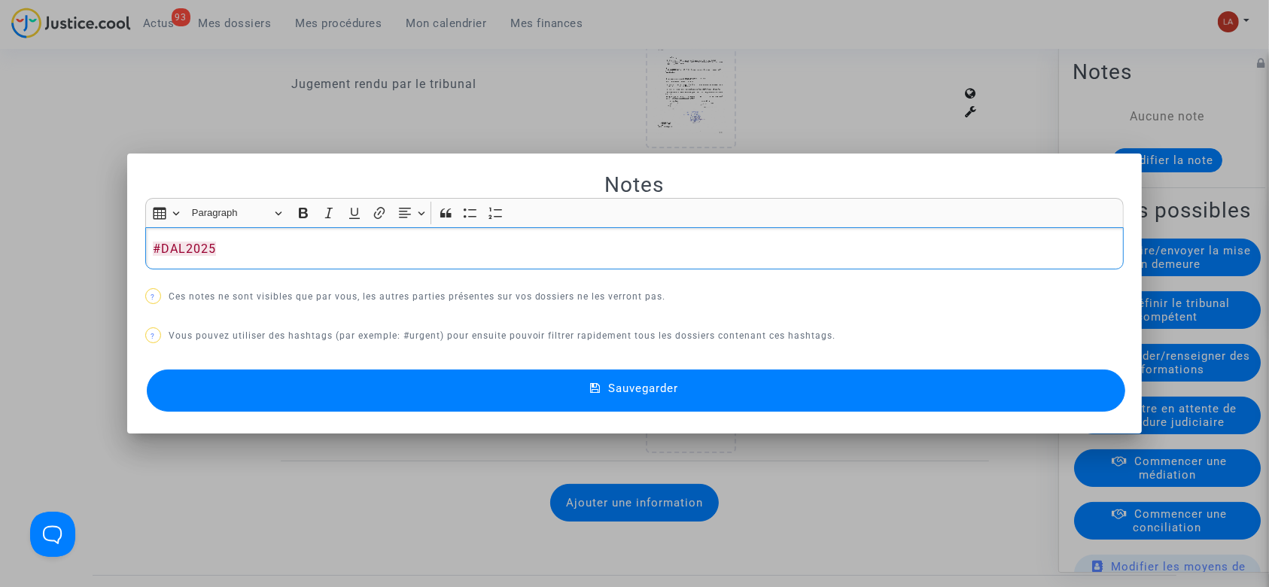
click at [514, 375] on button "Sauvegarder" at bounding box center [636, 390] width 979 height 42
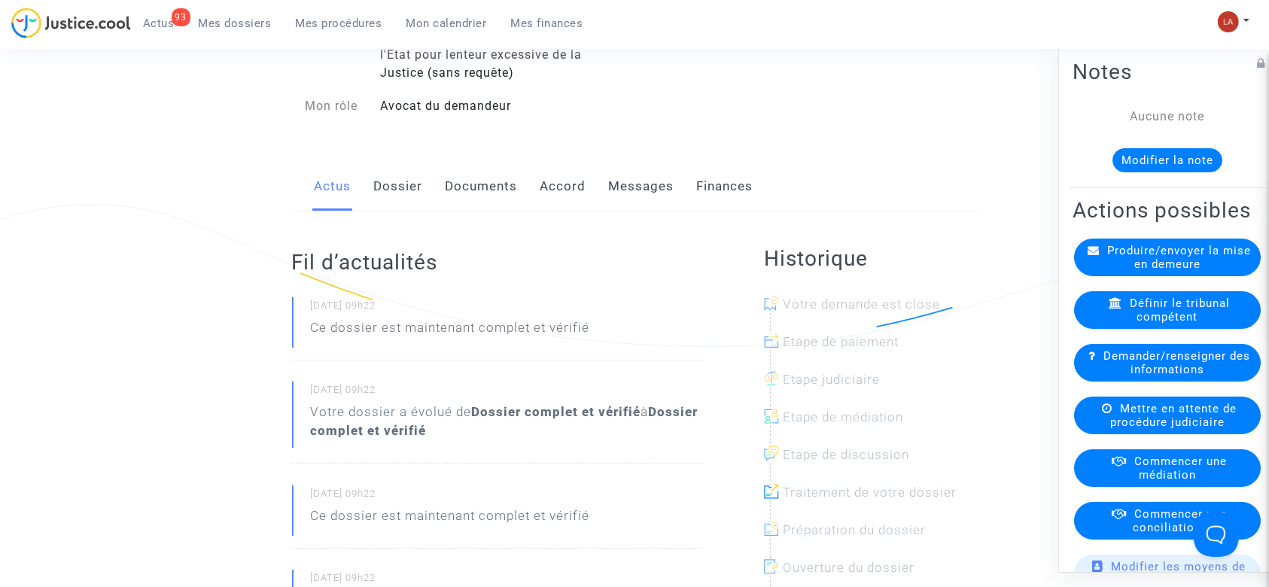
drag, startPoint x: 504, startPoint y: 141, endPoint x: 492, endPoint y: 177, distance: 38.1
click at [492, 178] on link "Documents" at bounding box center [481, 187] width 72 height 50
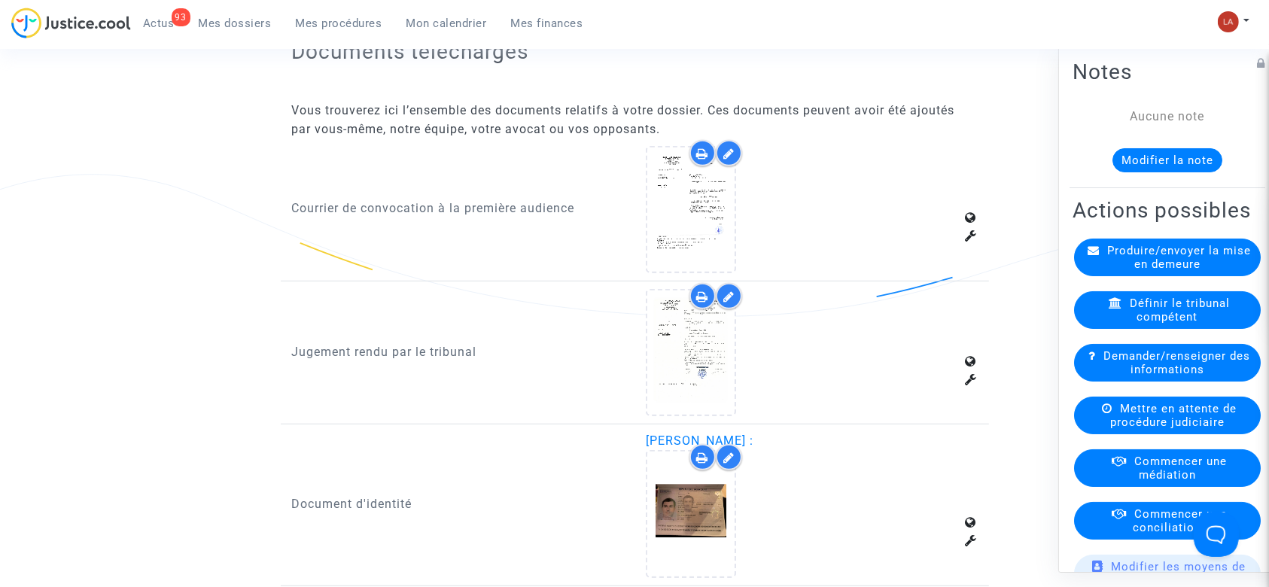
scroll to position [1003, 0]
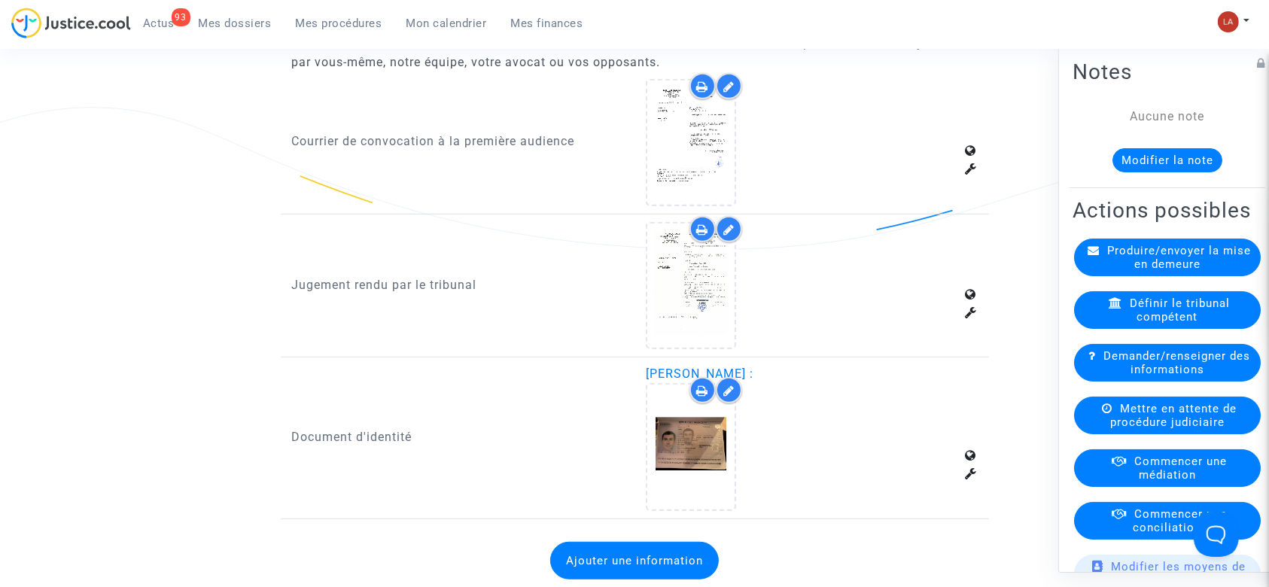
click at [701, 369] on div "[PERSON_NAME] :" at bounding box center [812, 437] width 332 height 145
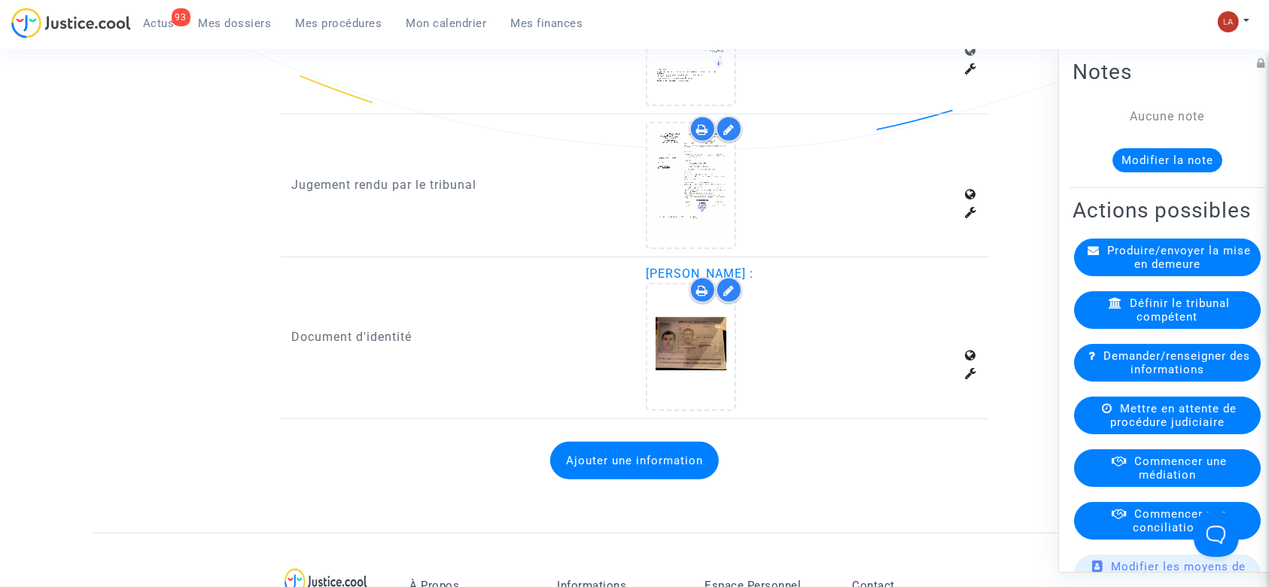
click at [712, 268] on span "[PERSON_NAME] :" at bounding box center [700, 273] width 108 height 14
click at [712, 269] on span "[PERSON_NAME] :" at bounding box center [700, 273] width 108 height 14
copy span "Sadry"
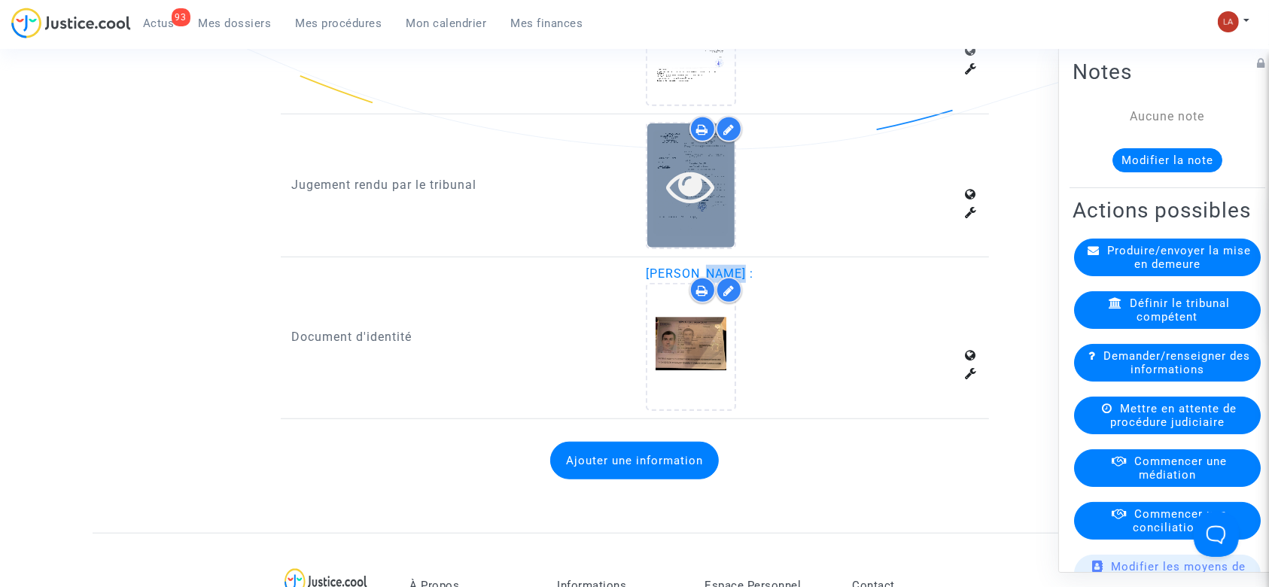
click at [680, 185] on icon at bounding box center [691, 186] width 49 height 48
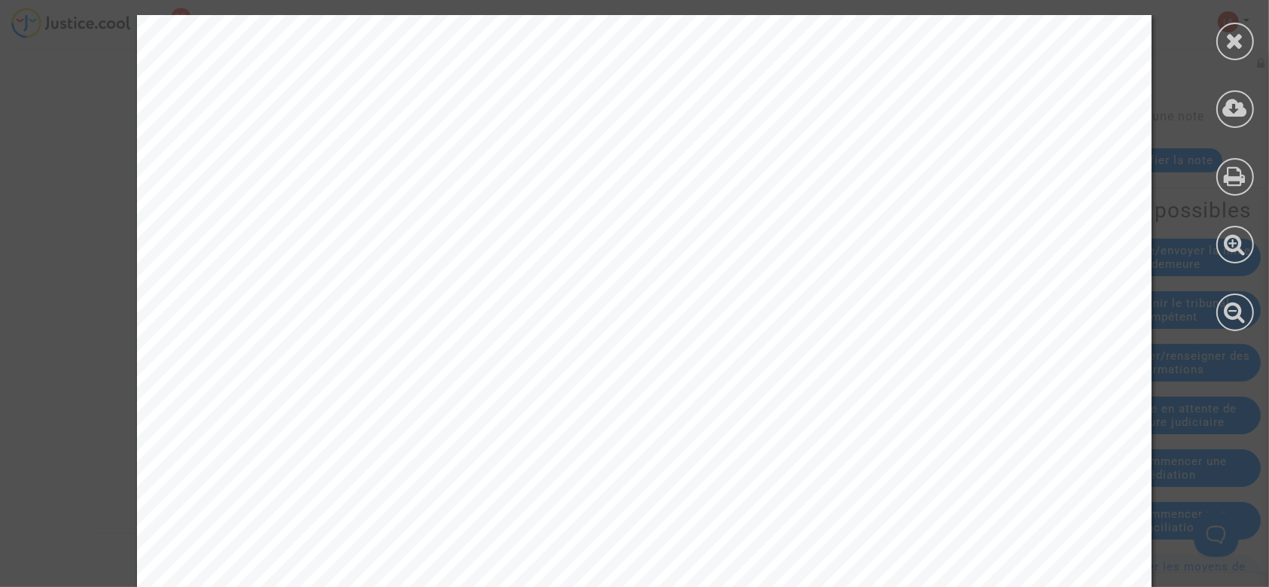
drag, startPoint x: 1226, startPoint y: 28, endPoint x: 1138, endPoint y: 33, distance: 88.2
click at [1227, 28] on div at bounding box center [1235, 42] width 38 height 38
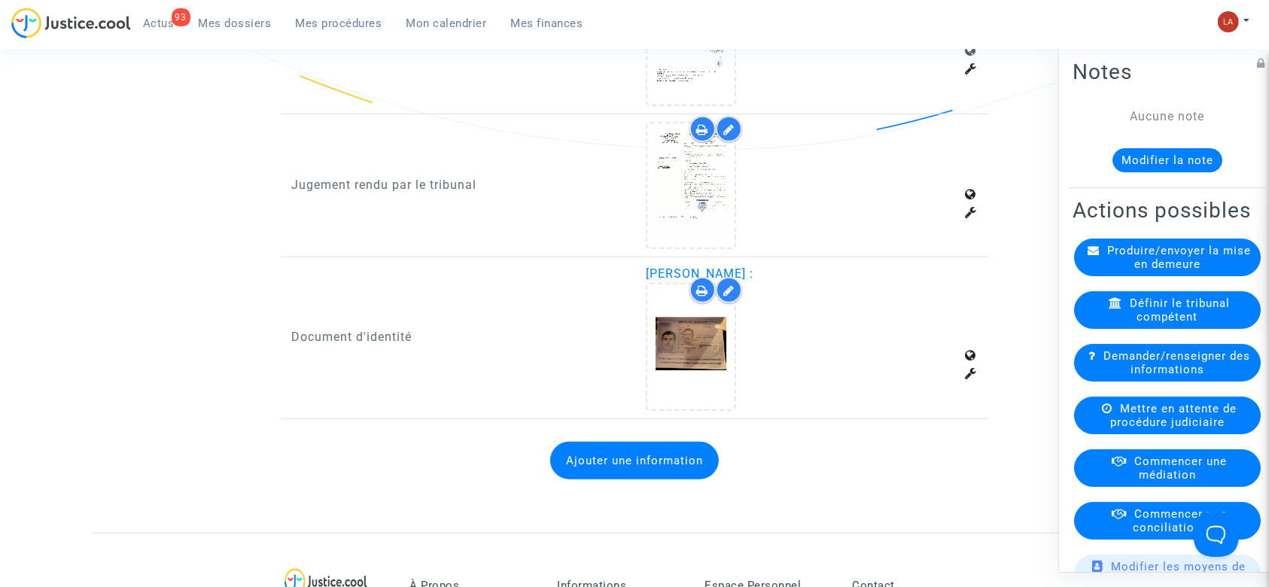
click at [610, 455] on button "Ajouter une information" at bounding box center [634, 461] width 169 height 38
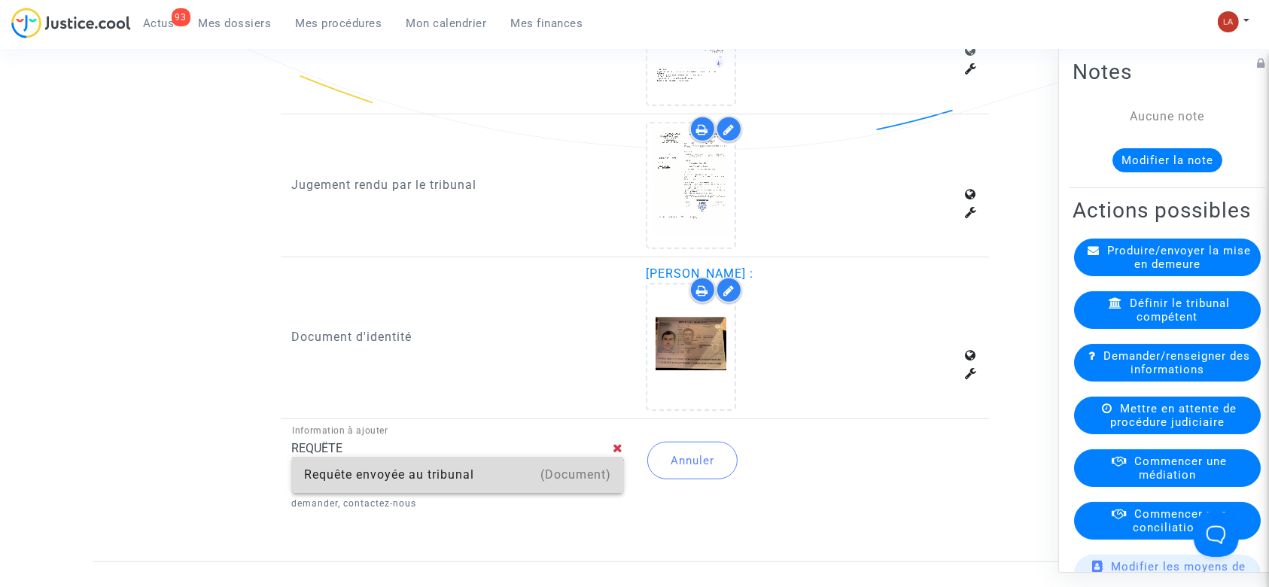
click at [605, 463] on div "(Document)" at bounding box center [575, 475] width 71 height 36
type input "Requête envoyée au tribunal"
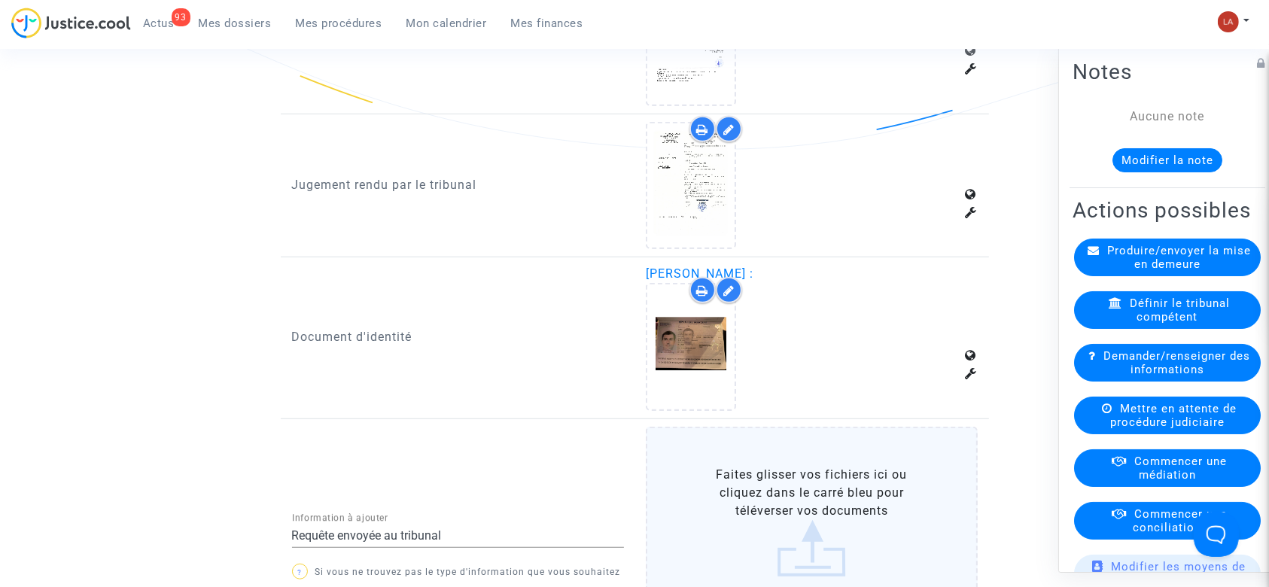
click at [797, 461] on label "Faites glisser vos fichiers ici ou cliquez dans le carré bleu pour téléverser v…" at bounding box center [812, 522] width 332 height 190
click at [0, 0] on input "Faites glisser vos fichiers ici ou cliquez dans le carré bleu pour téléverser v…" at bounding box center [0, 0] width 0 height 0
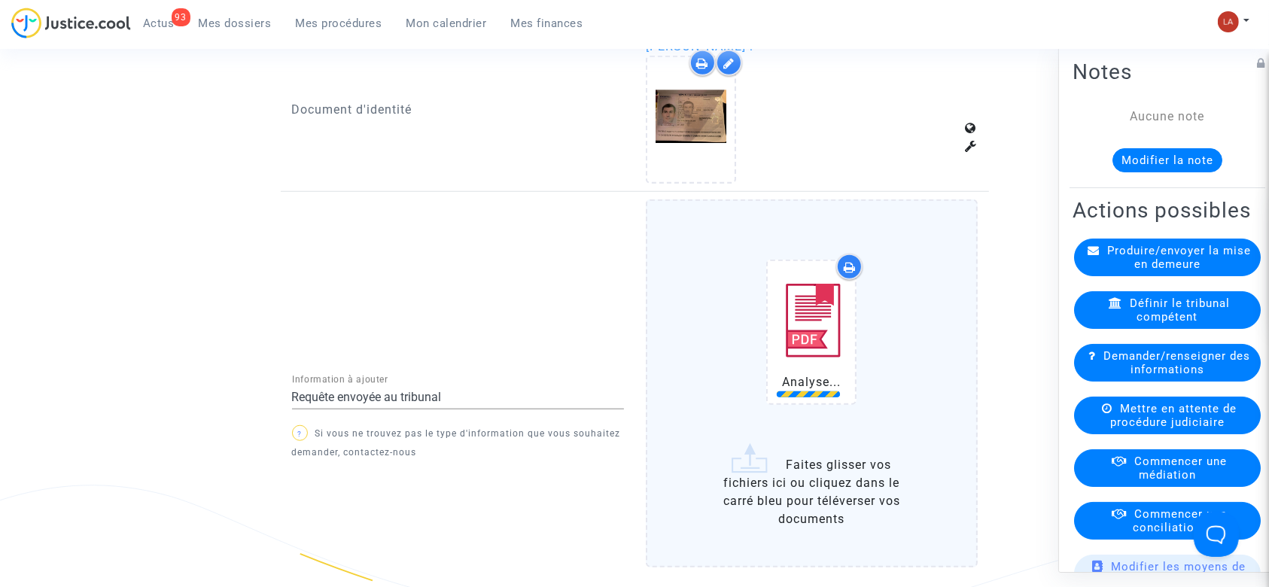
scroll to position [1404, 0]
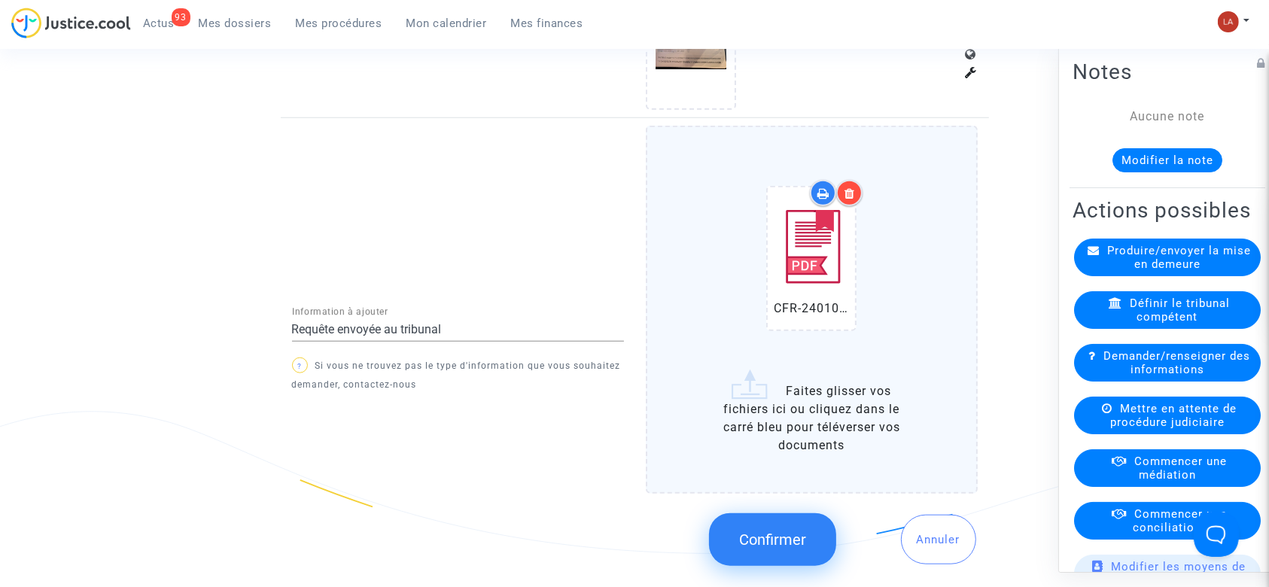
click at [749, 531] on span "Confirmer" at bounding box center [772, 540] width 67 height 18
click at [1122, 160] on button "Modifier la note" at bounding box center [1167, 160] width 110 height 24
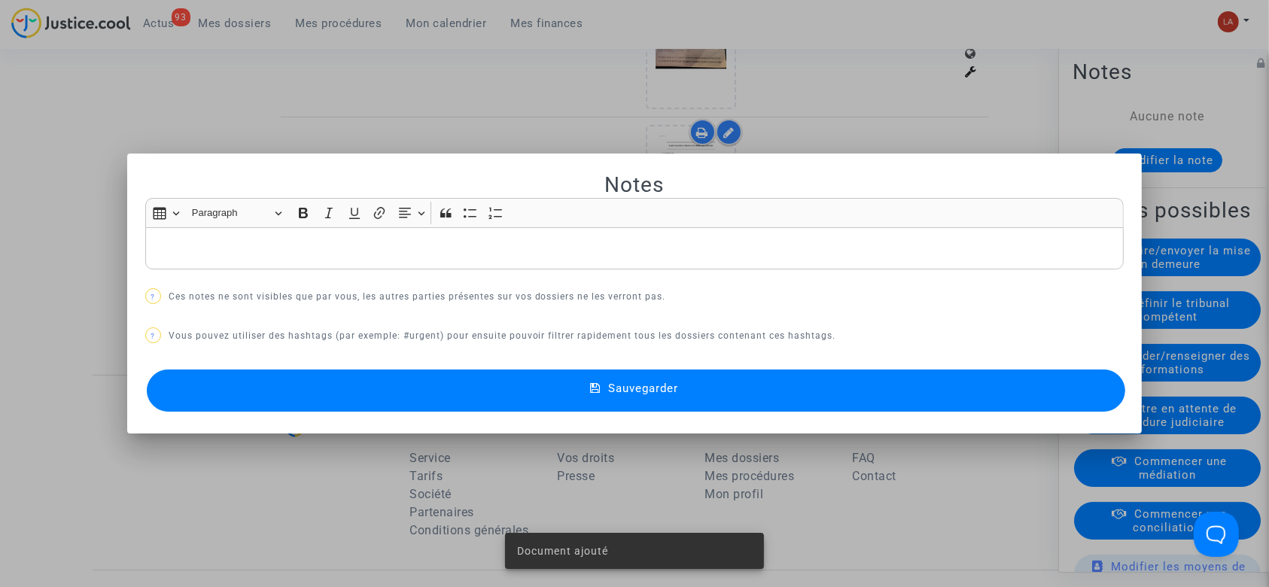
click at [259, 226] on div "Insert table Insert table Heading Paragraph Paragraph Heading 1 Heading 2 Headi…" at bounding box center [633, 213] width 971 height 29
click at [273, 250] on p "Rich Text Editor, main" at bounding box center [634, 248] width 963 height 19
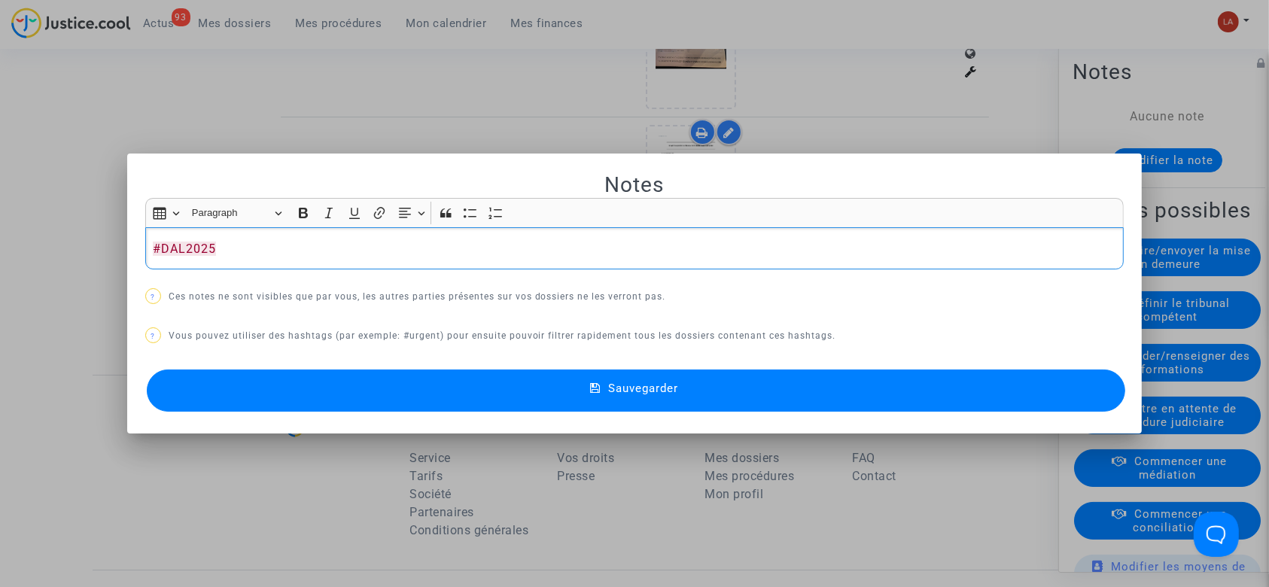
click at [278, 393] on button "Sauvegarder" at bounding box center [636, 390] width 979 height 42
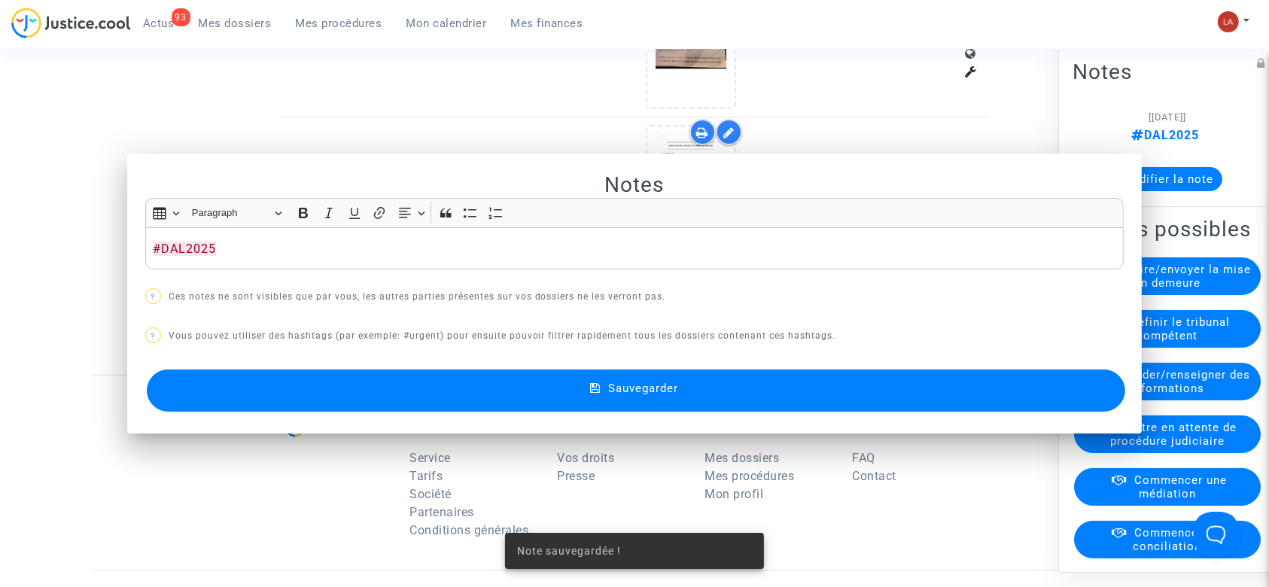
scroll to position [1404, 0]
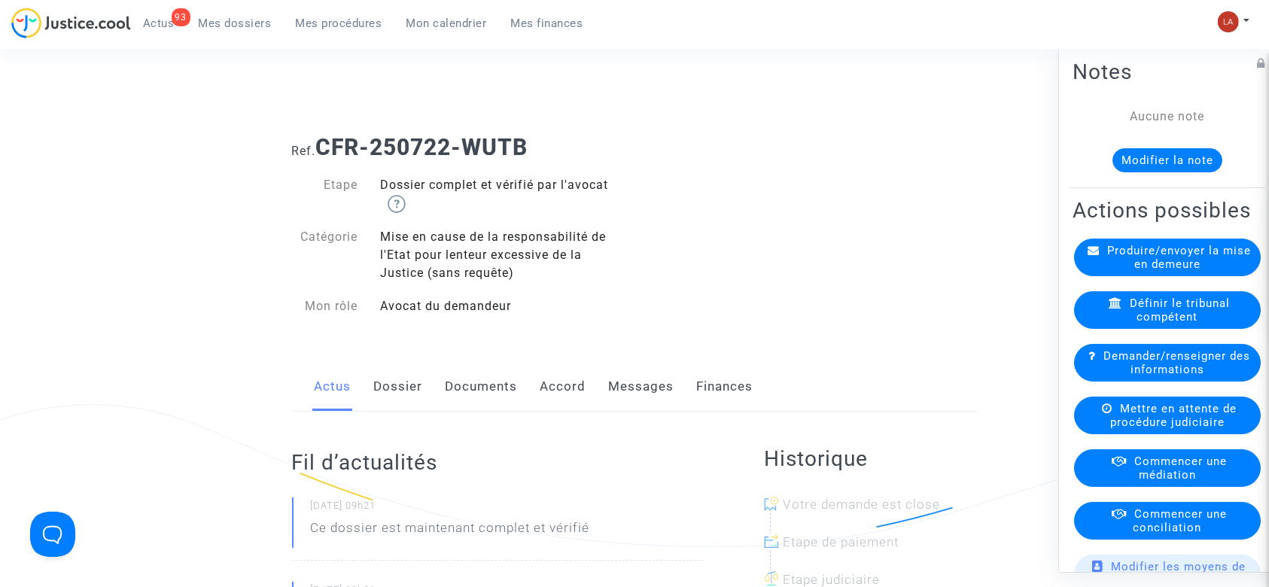
click at [507, 409] on link "Documents" at bounding box center [481, 387] width 72 height 50
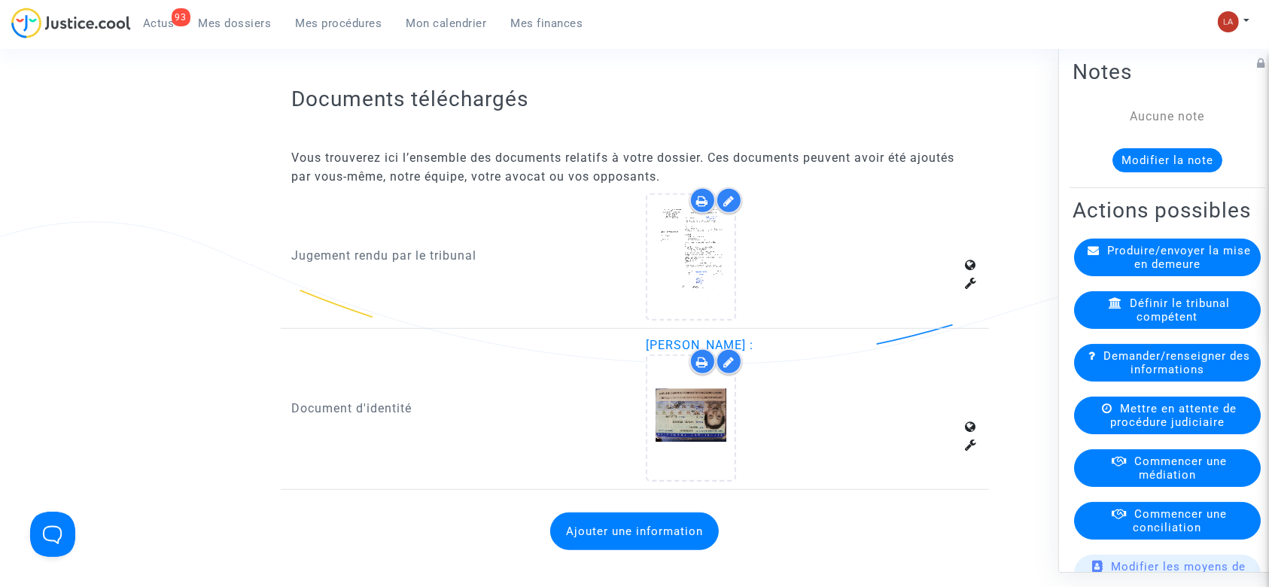
scroll to position [1003, 0]
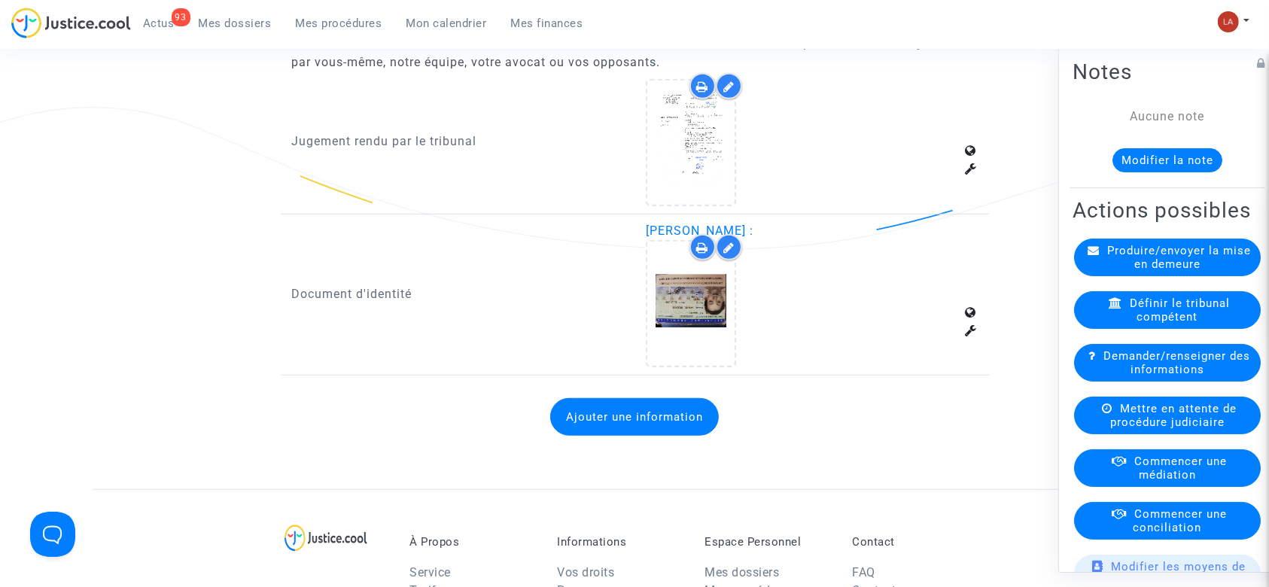
click at [741, 226] on span "[PERSON_NAME] :" at bounding box center [700, 230] width 108 height 14
copy span "Baverey"
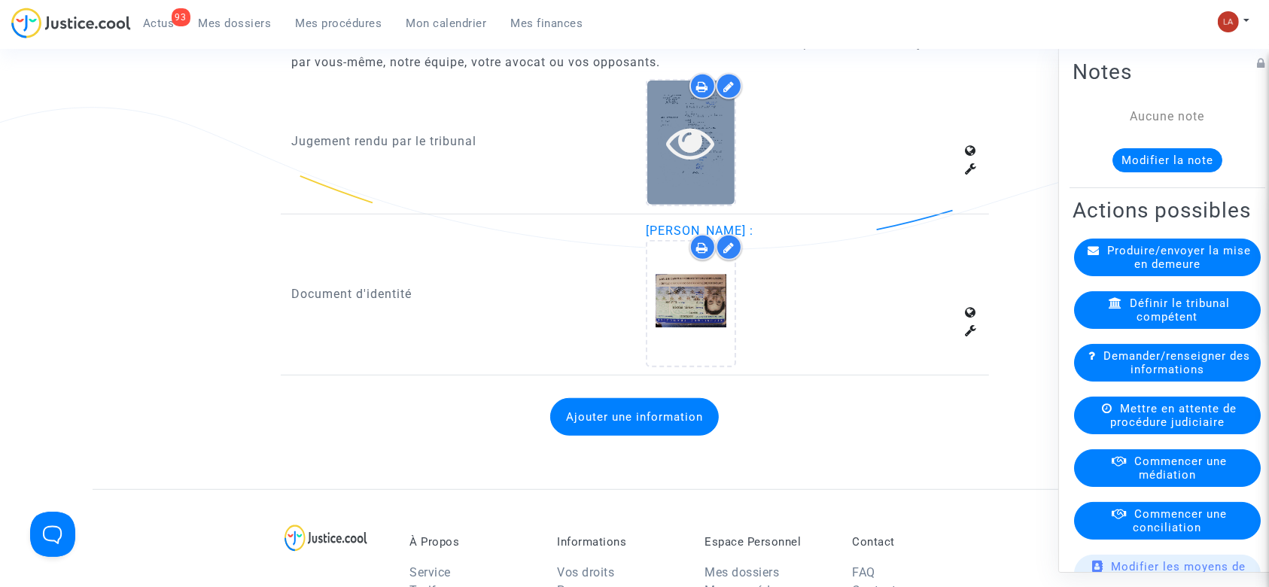
click at [689, 150] on icon at bounding box center [691, 142] width 49 height 48
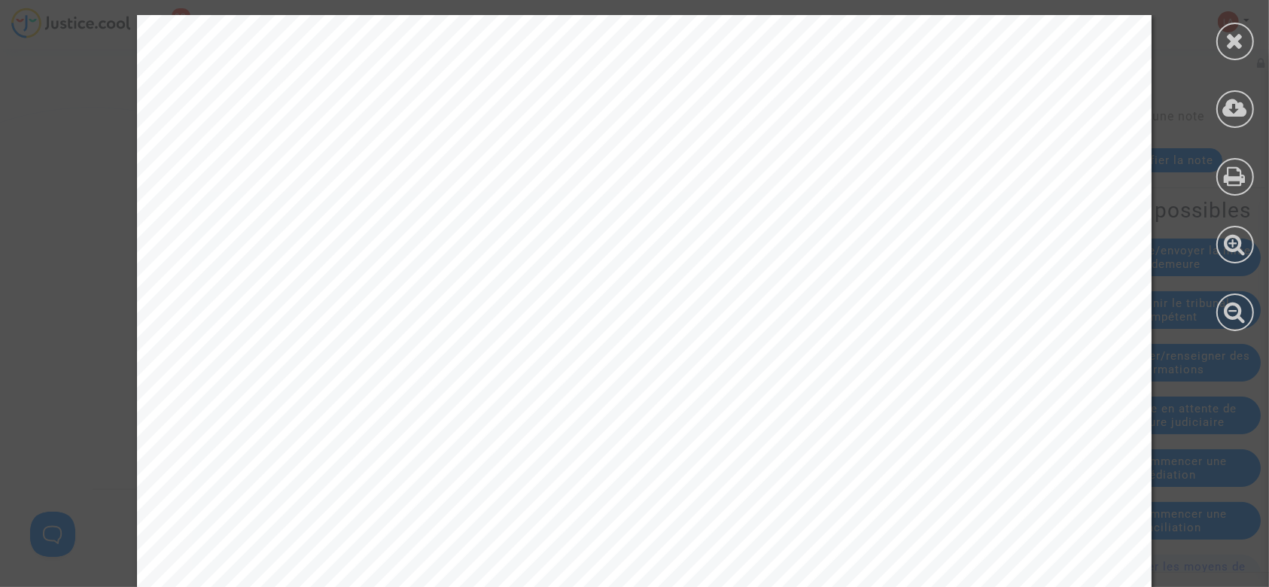
click at [1237, 46] on icon at bounding box center [1235, 40] width 19 height 23
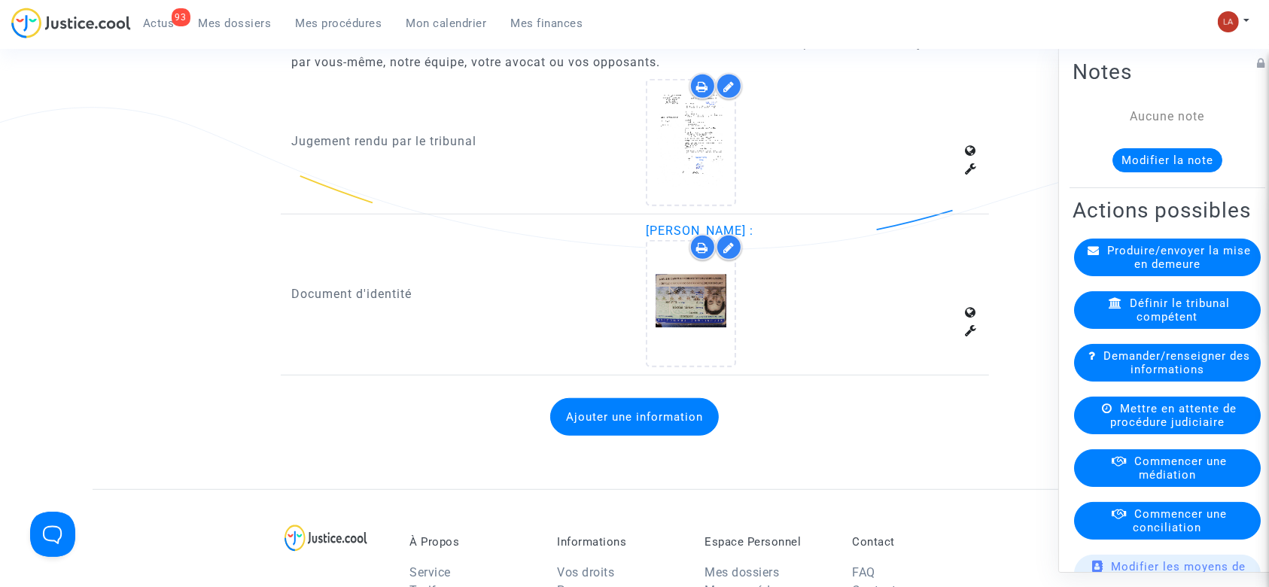
click at [596, 375] on answer-list "Jugement rendu par le tribunal Document d'identité [PERSON_NAME] : Ajouter une …" at bounding box center [635, 265] width 686 height 372
click at [613, 397] on div "Ajouter une information" at bounding box center [635, 417] width 686 height 68
click at [613, 400] on button "Ajouter une information" at bounding box center [634, 417] width 169 height 38
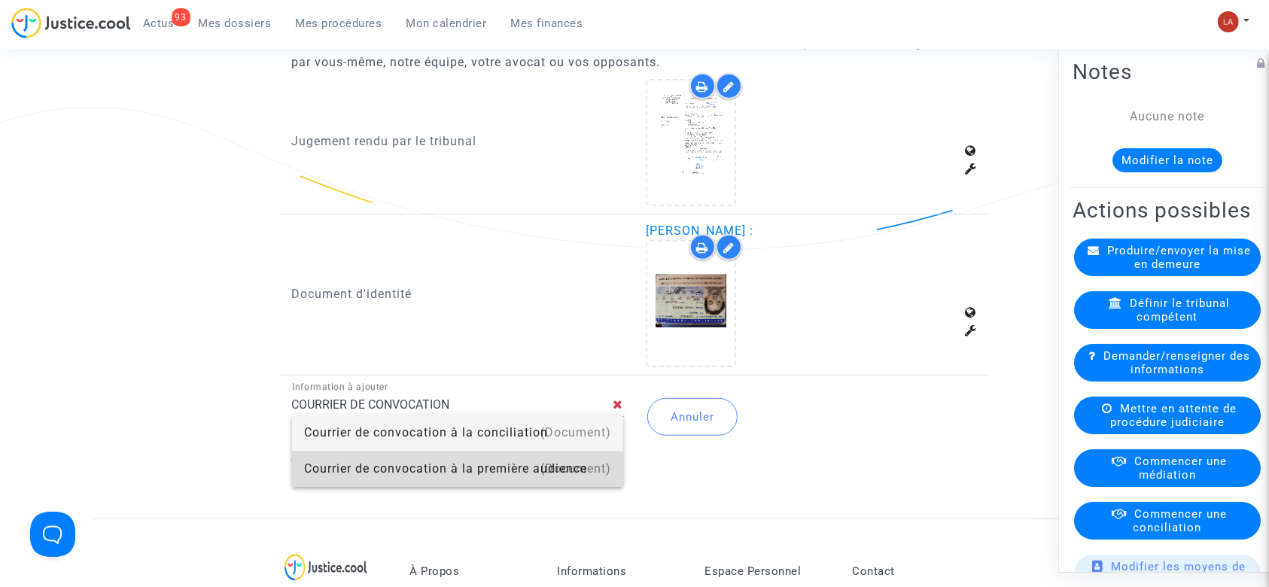
drag, startPoint x: 541, startPoint y: 466, endPoint x: 615, endPoint y: 442, distance: 77.3
click at [540, 466] on div "Courrier de convocation à la première audience" at bounding box center [458, 469] width 308 height 36
type input "Courrier de convocation à la première audience"
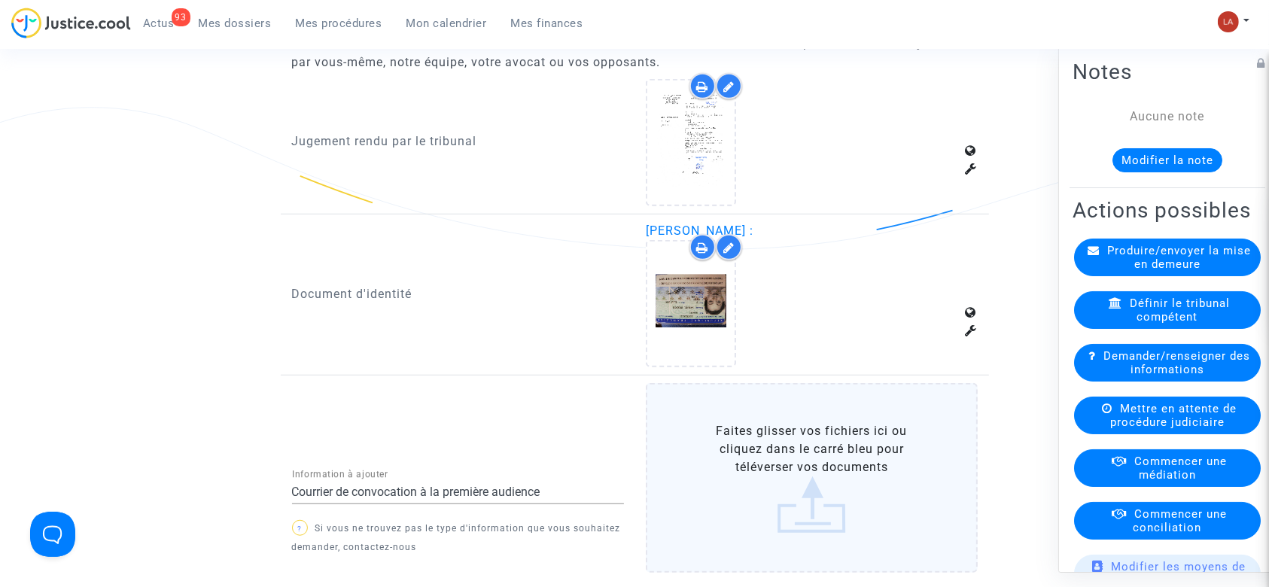
click at [781, 424] on label "Faites glisser vos fichiers ici ou cliquez dans le carré bleu pour téléverser v…" at bounding box center [812, 478] width 332 height 190
click at [0, 0] on input "Faites glisser vos fichiers ici ou cliquez dans le carré bleu pour téléverser v…" at bounding box center [0, 0] width 0 height 0
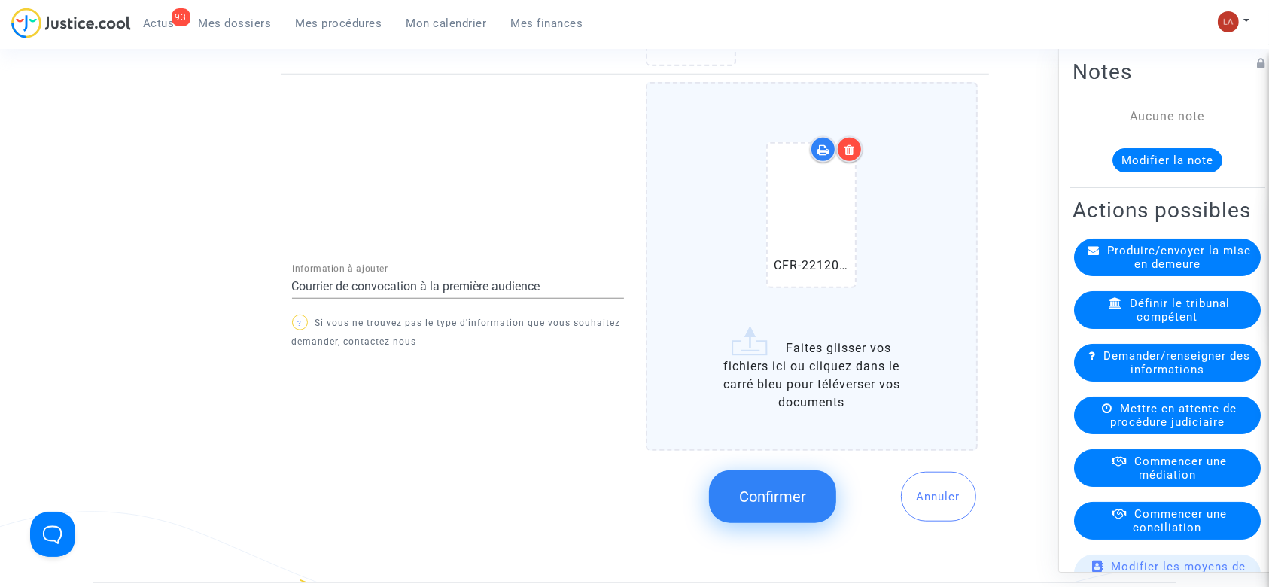
scroll to position [1505, 0]
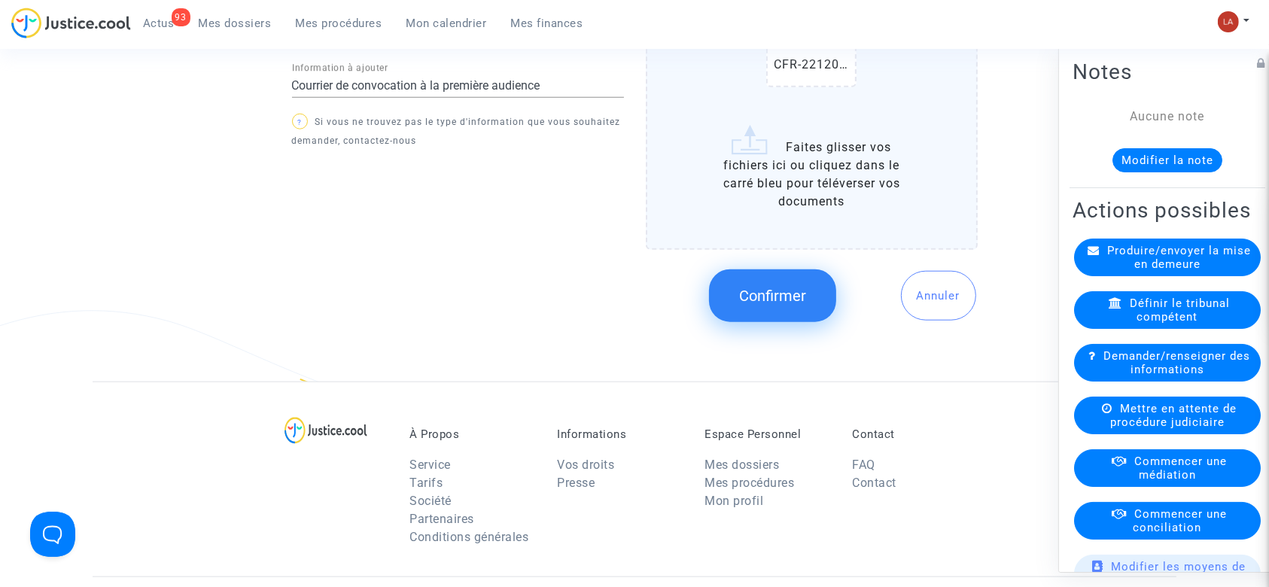
click at [801, 306] on button "Confirmer" at bounding box center [772, 295] width 127 height 53
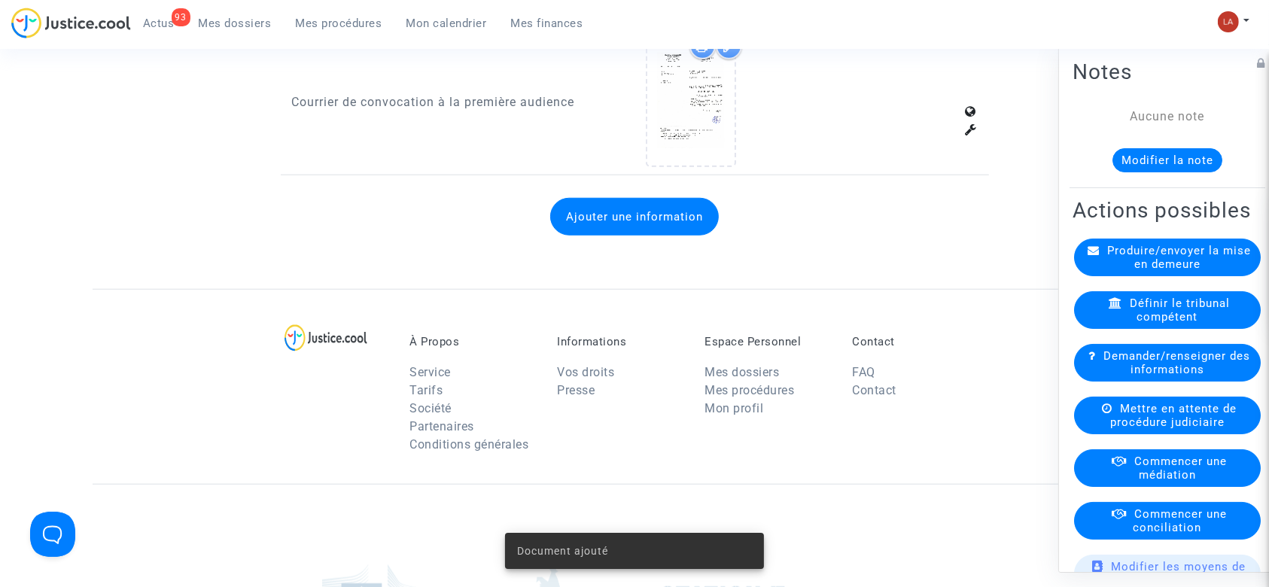
scroll to position [1304, 0]
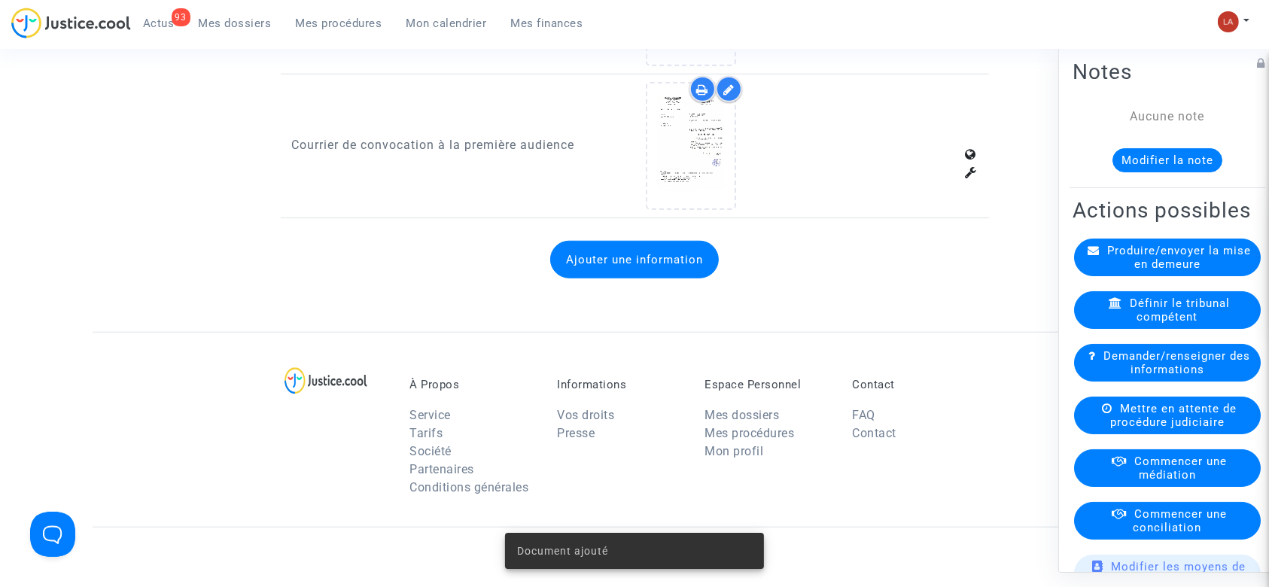
click at [645, 250] on button "Ajouter une information" at bounding box center [634, 260] width 169 height 38
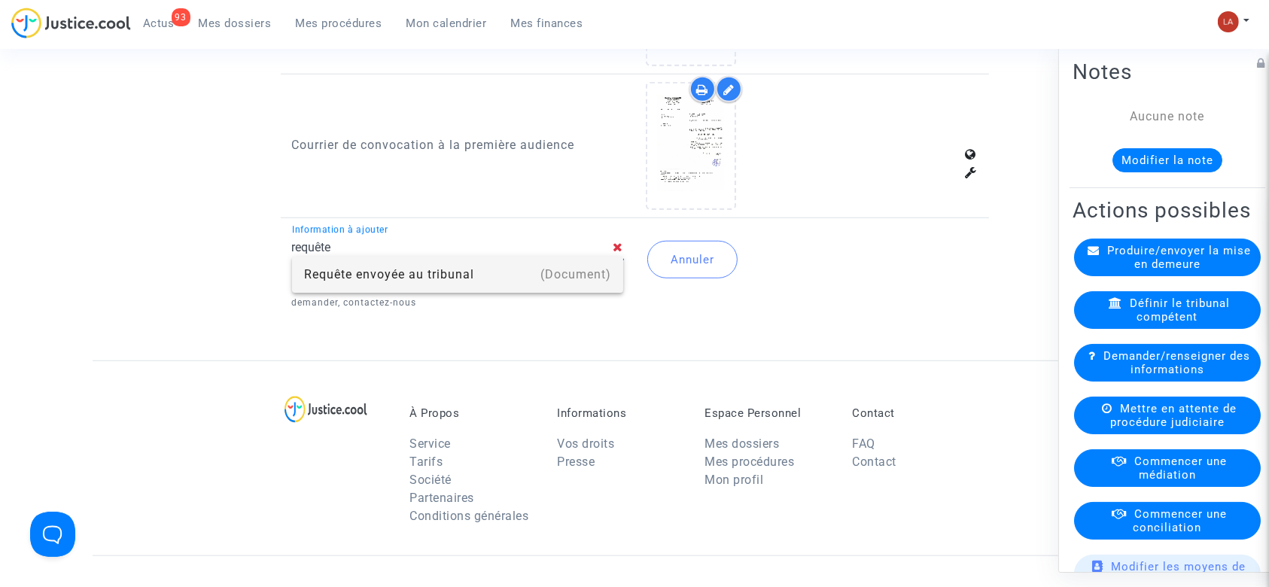
click at [488, 269] on div "Requête envoyée au tribunal" at bounding box center [458, 275] width 308 height 36
type input "Requête envoyée au tribunal"
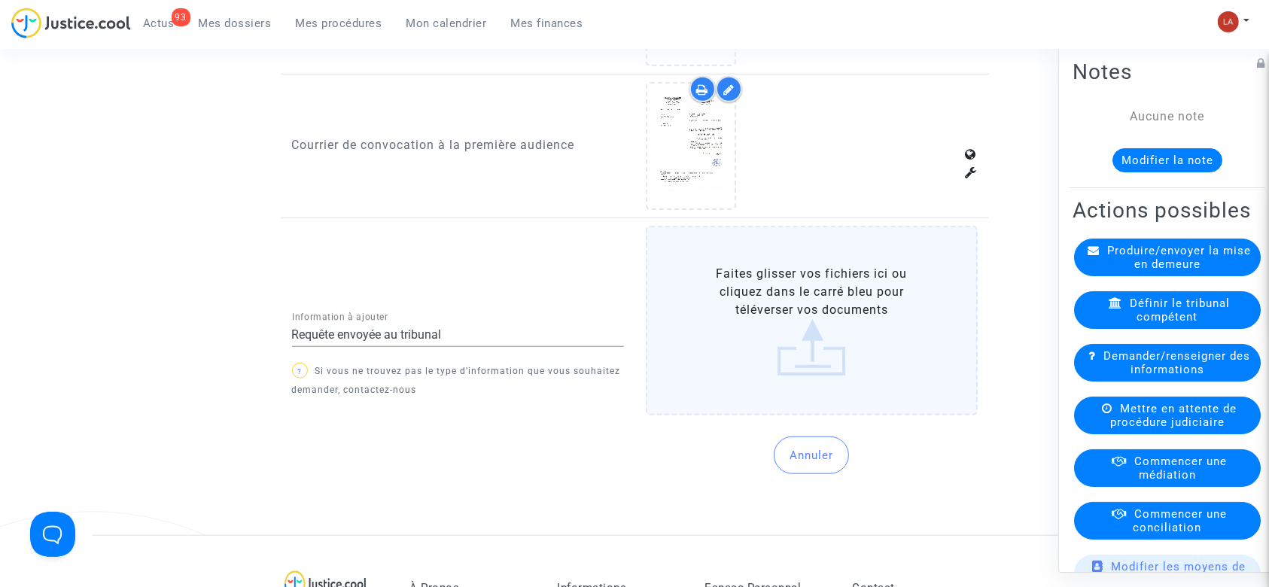
click at [771, 273] on label "Faites glisser vos fichiers ici ou cliquez dans le carré bleu pour téléverser v…" at bounding box center [812, 321] width 332 height 190
click at [0, 0] on input "Faites glisser vos fichiers ici ou cliquez dans le carré bleu pour téléverser v…" at bounding box center [0, 0] width 0 height 0
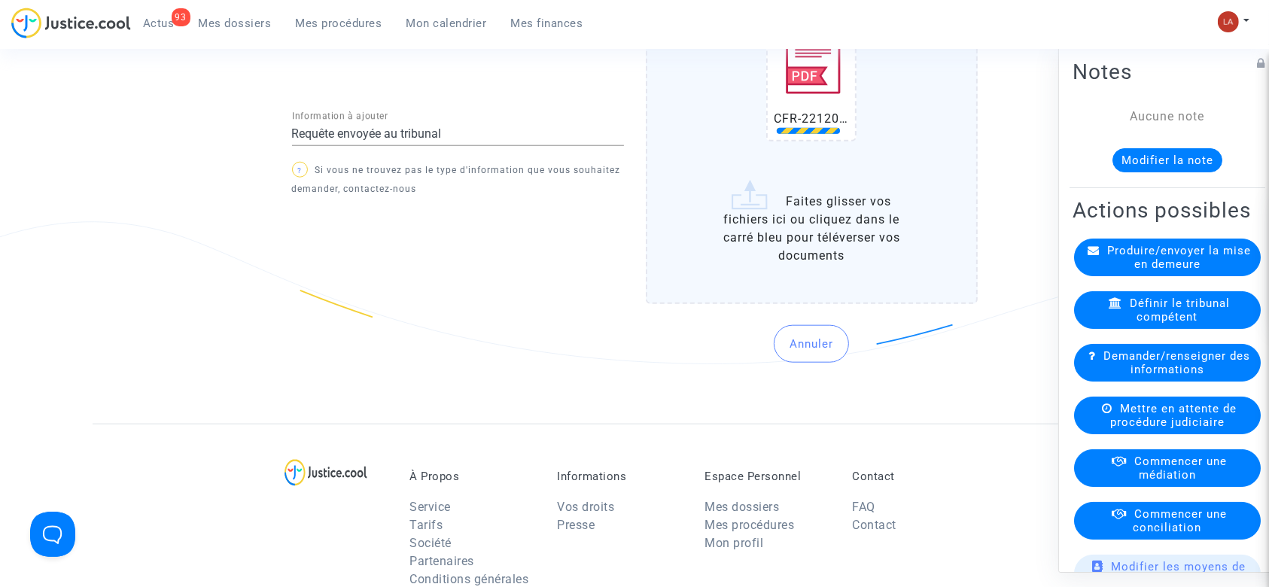
scroll to position [1705, 0]
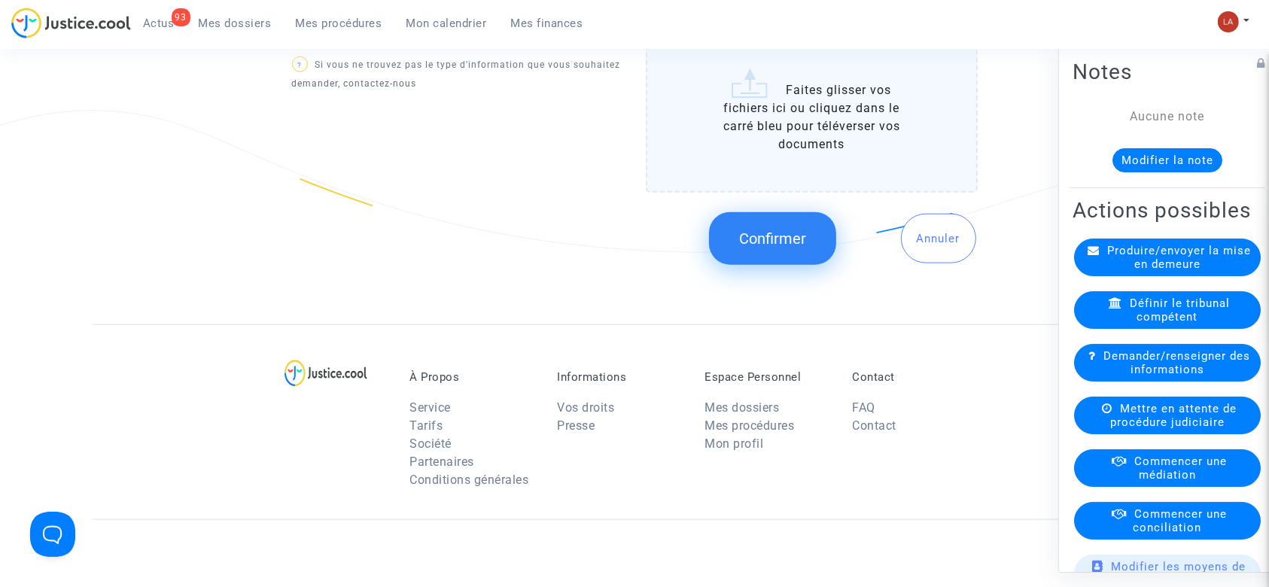
click at [737, 226] on button "Confirmer" at bounding box center [772, 238] width 127 height 53
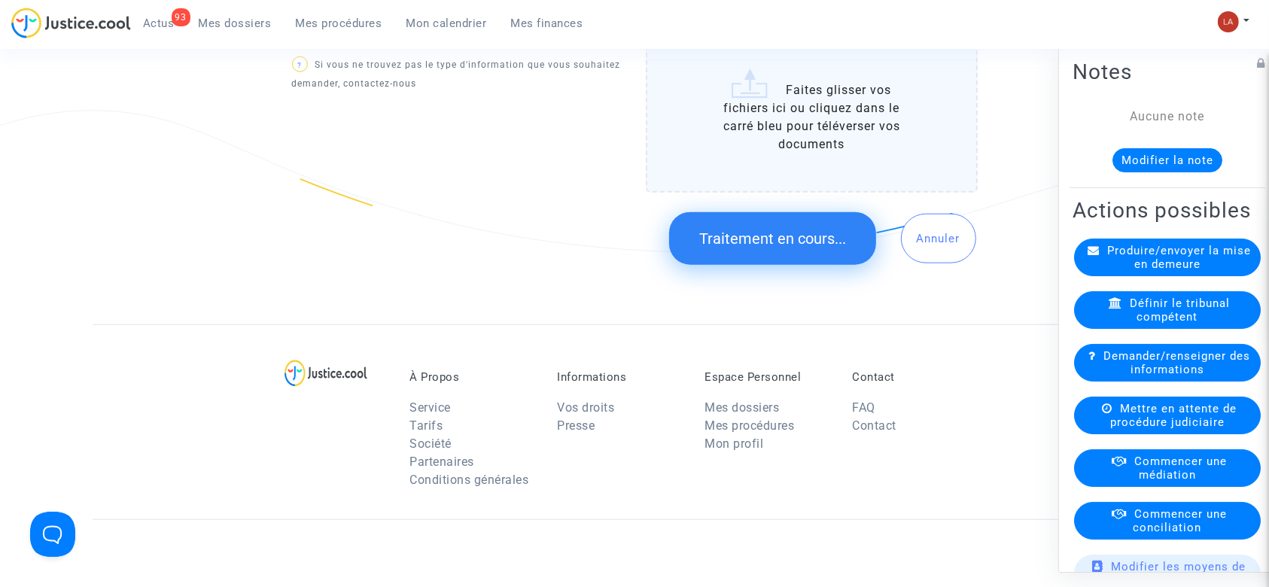
click at [1180, 160] on button "Modifier la note" at bounding box center [1167, 160] width 110 height 24
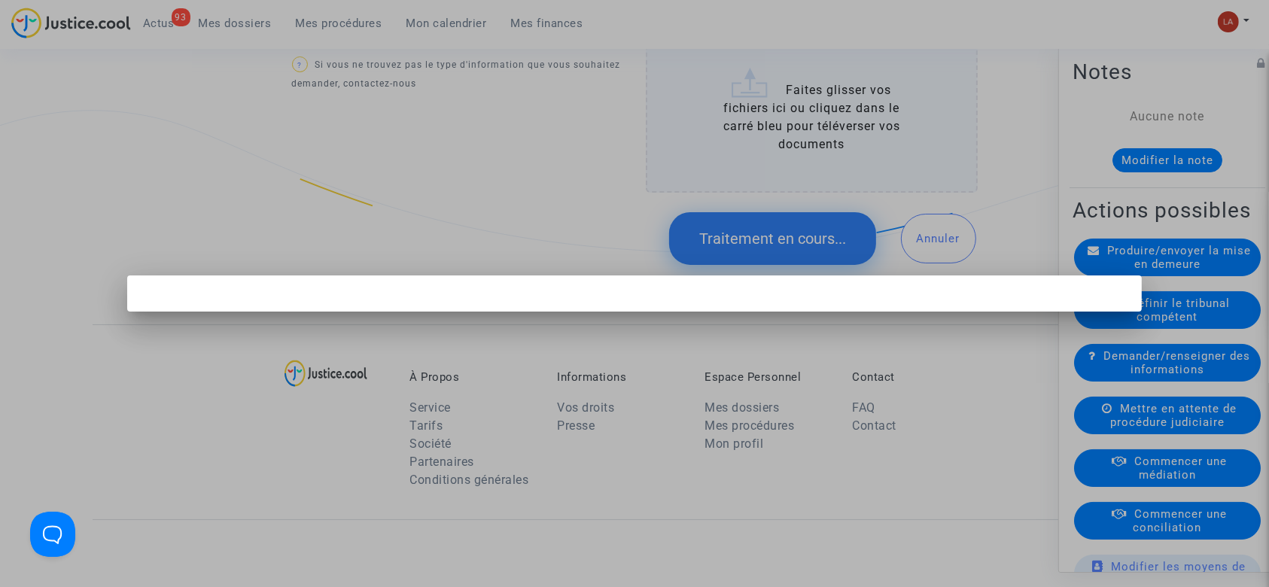
scroll to position [0, 0]
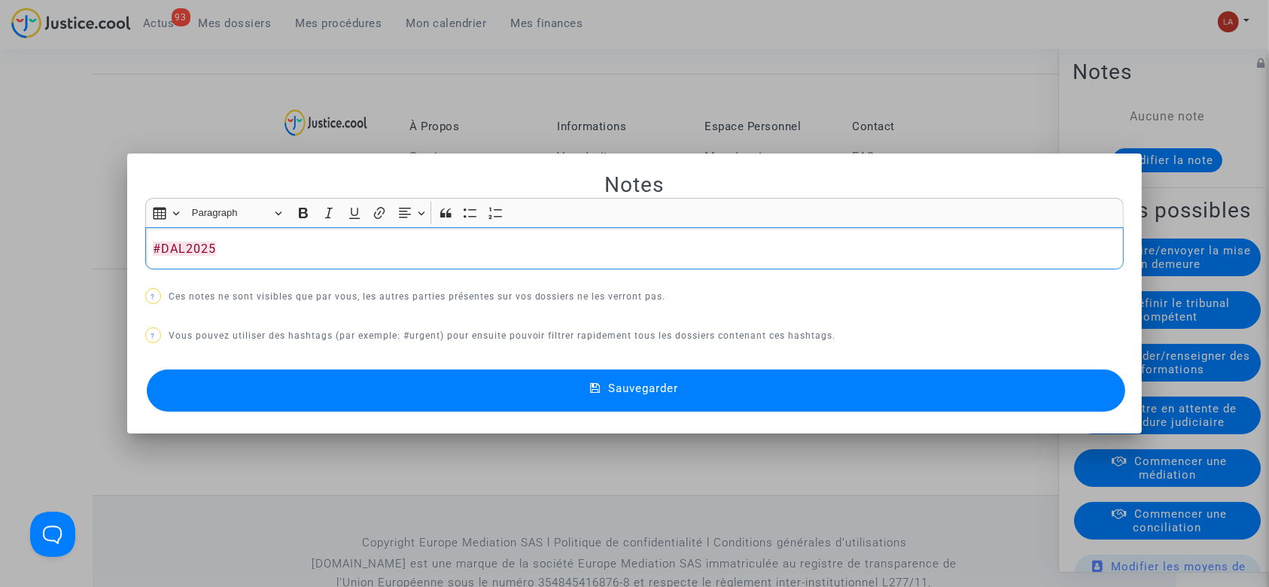
click at [483, 385] on button "Sauvegarder" at bounding box center [636, 390] width 979 height 42
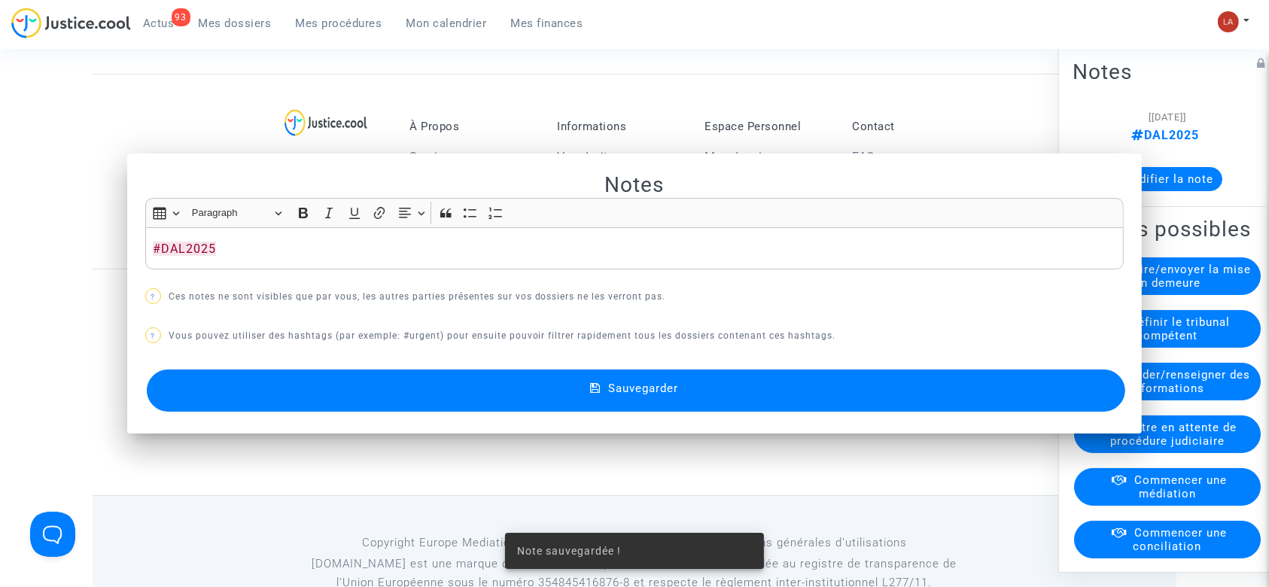
scroll to position [1705, 0]
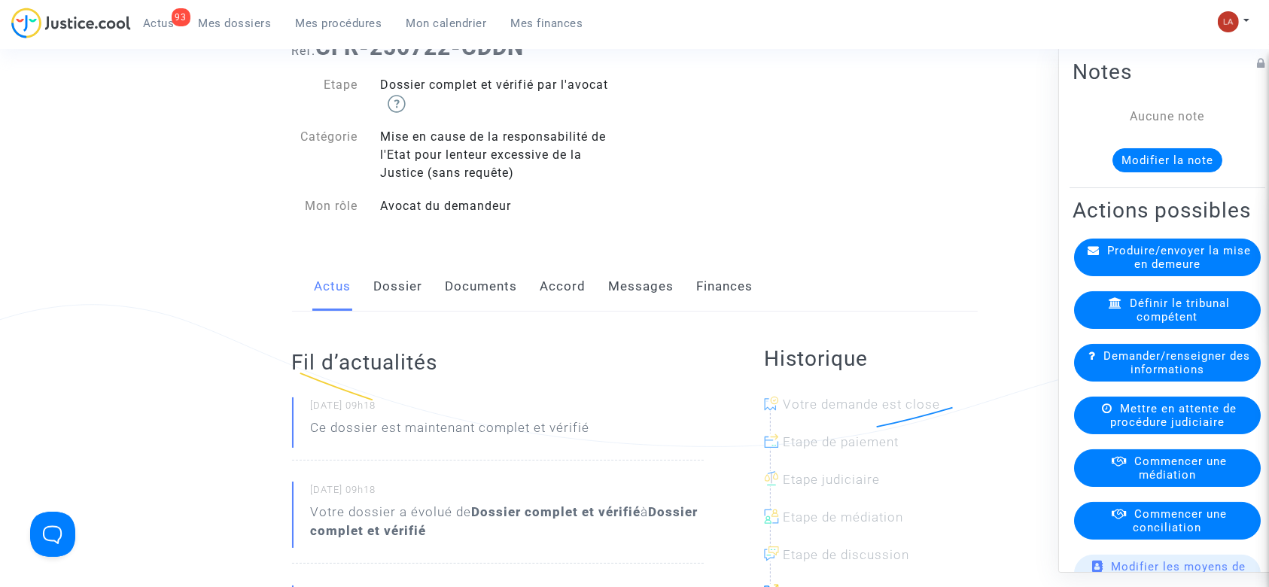
click at [500, 277] on link "Documents" at bounding box center [481, 287] width 72 height 50
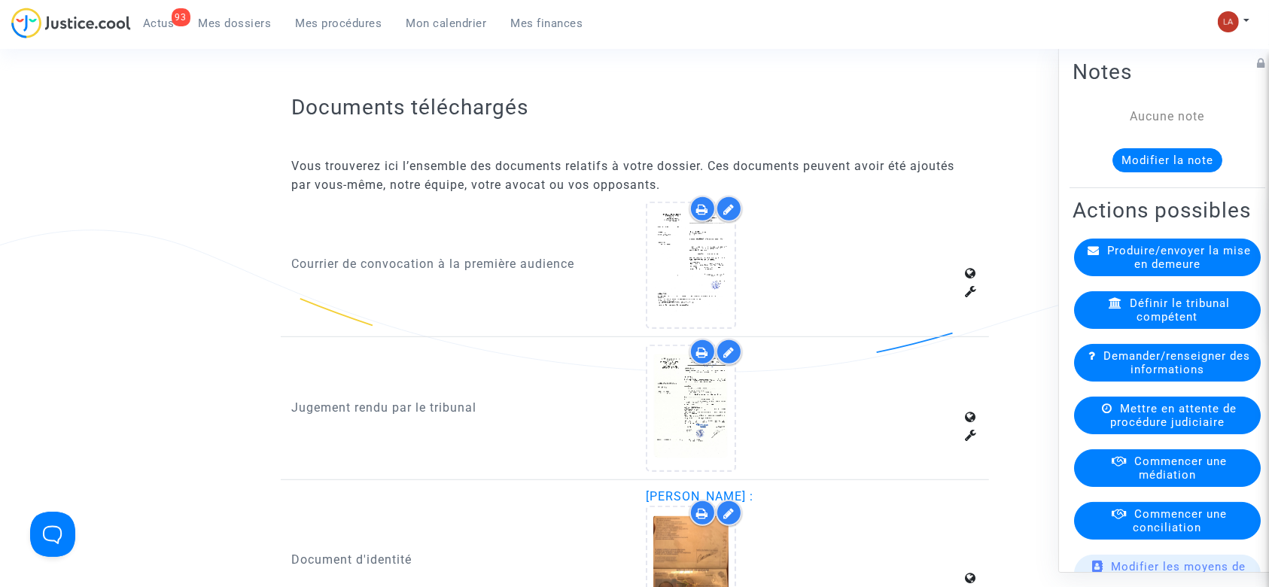
scroll to position [1003, 0]
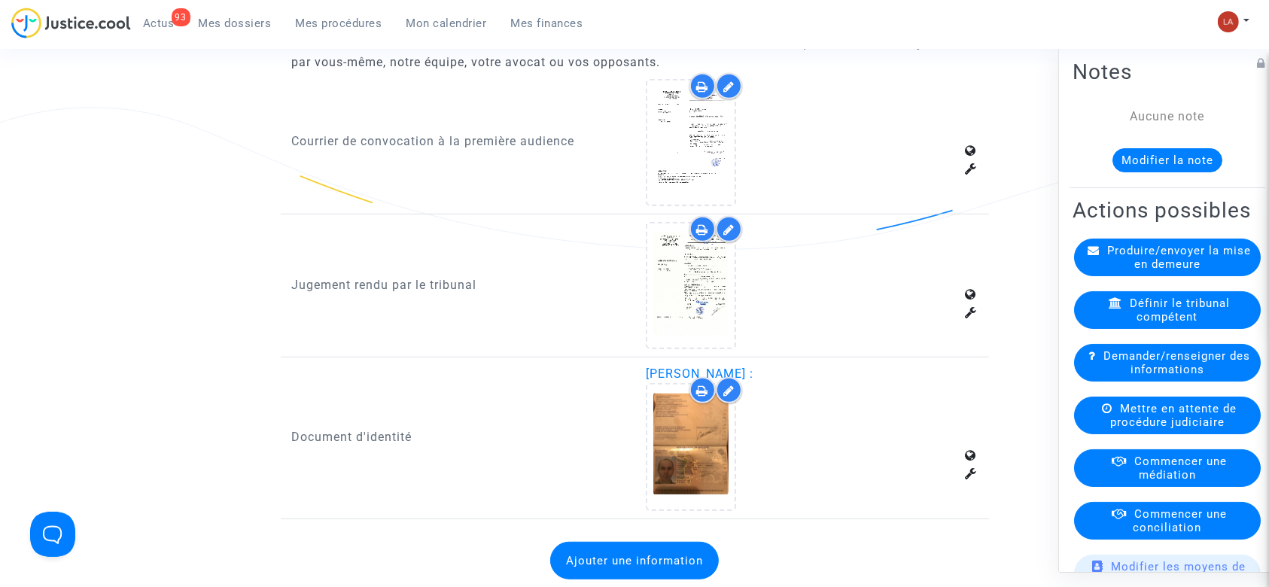
click at [719, 372] on span "[PERSON_NAME] :" at bounding box center [700, 373] width 108 height 14
copy span "Rasamat"
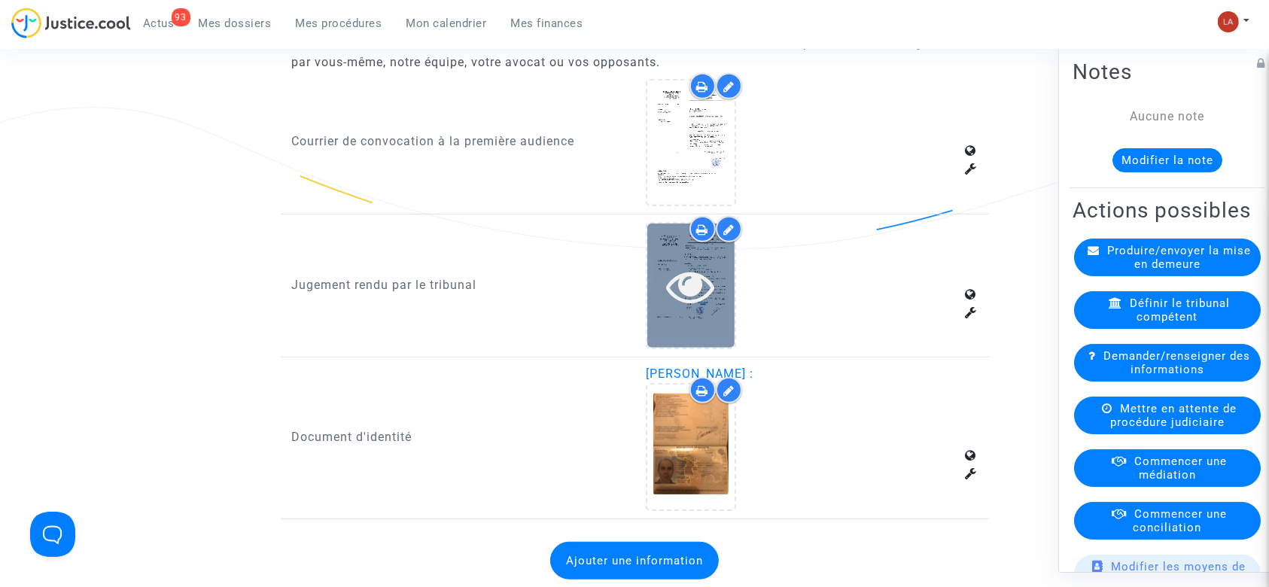
click at [702, 293] on icon at bounding box center [691, 286] width 49 height 48
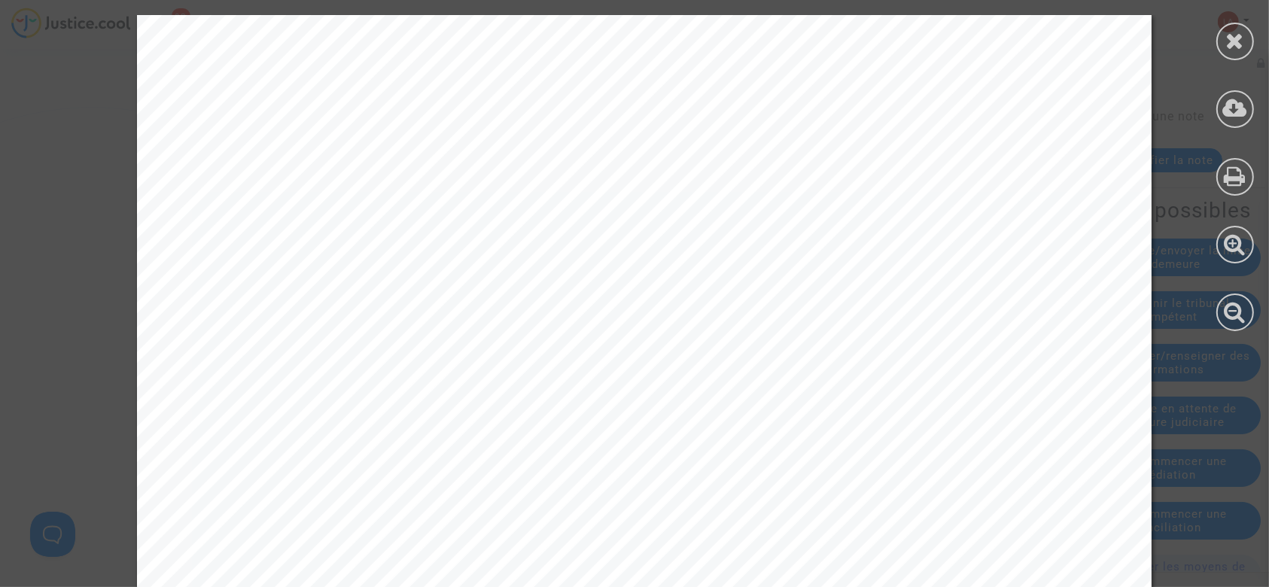
scroll to position [301, 0]
click at [1243, 38] on icon at bounding box center [1235, 40] width 19 height 23
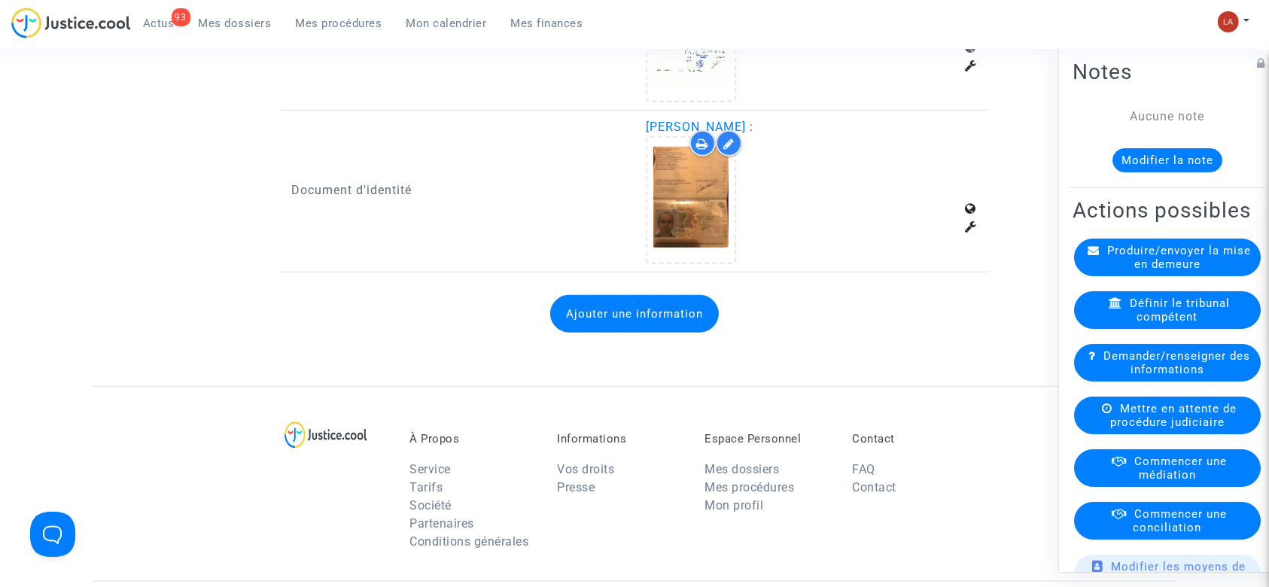
scroll to position [1505, 0]
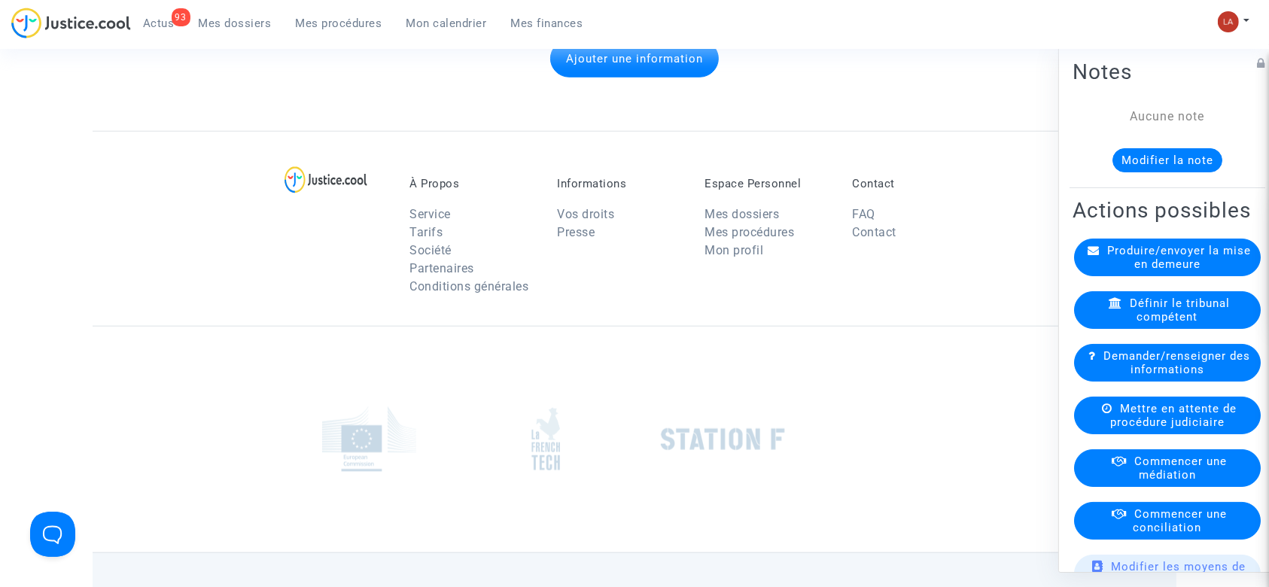
click at [627, 58] on button "Ajouter une information" at bounding box center [634, 59] width 169 height 38
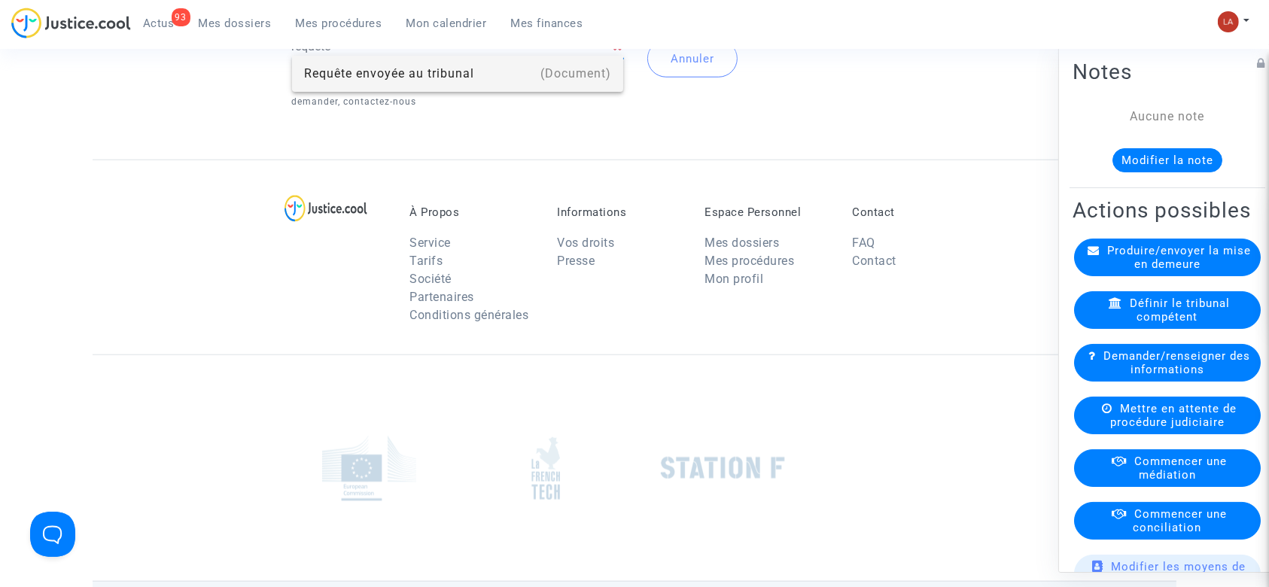
click at [457, 82] on div "Requête envoyée au tribunal" at bounding box center [458, 74] width 308 height 36
type input "Requête envoyée au tribunal"
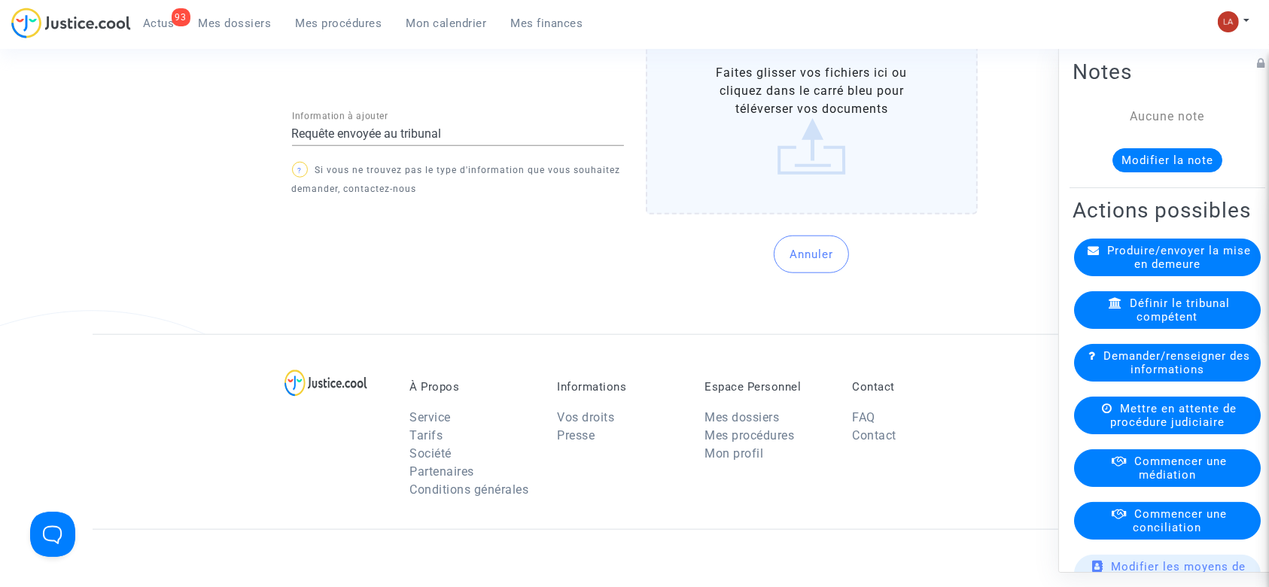
click at [816, 119] on label "Faites glisser vos fichiers ici ou cliquez dans le carré bleu pour téléverser v…" at bounding box center [812, 120] width 332 height 190
click at [0, 0] on input "Faites glisser vos fichiers ici ou cliquez dans le carré bleu pour téléverser v…" at bounding box center [0, 0] width 0 height 0
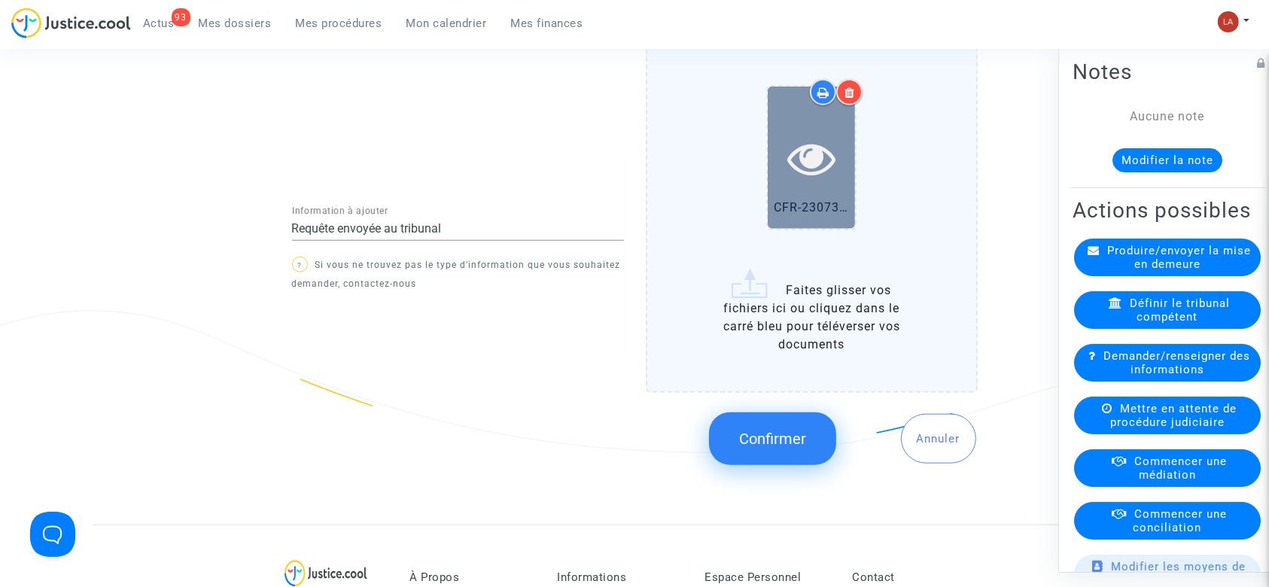
click at [782, 178] on div at bounding box center [811, 158] width 87 height 48
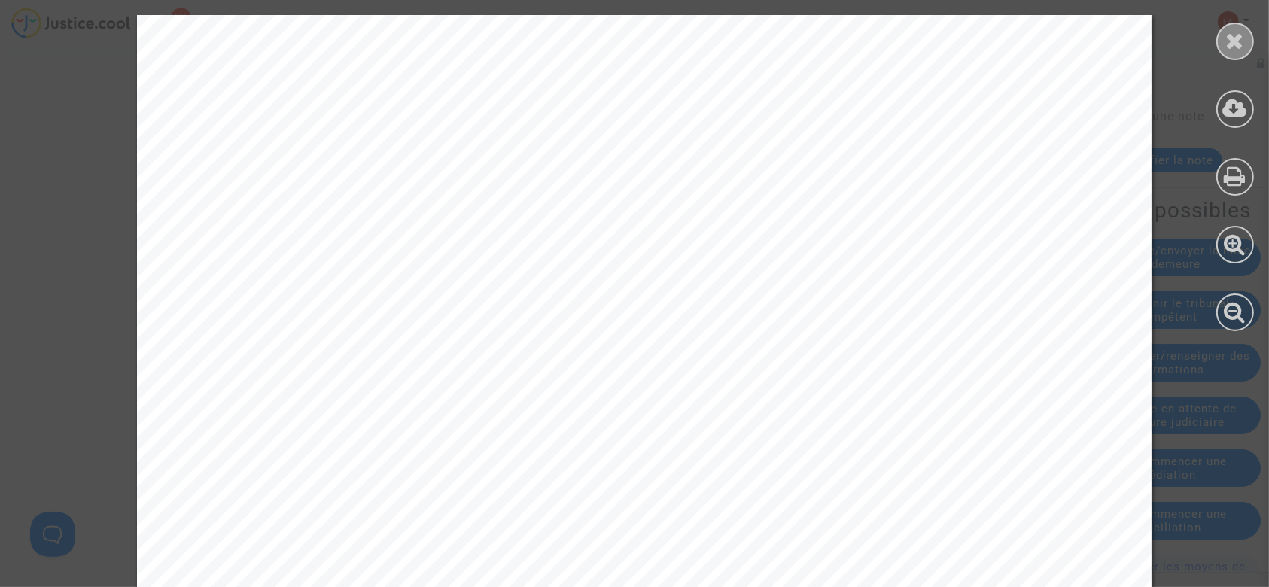
click at [1233, 44] on icon at bounding box center [1235, 40] width 19 height 23
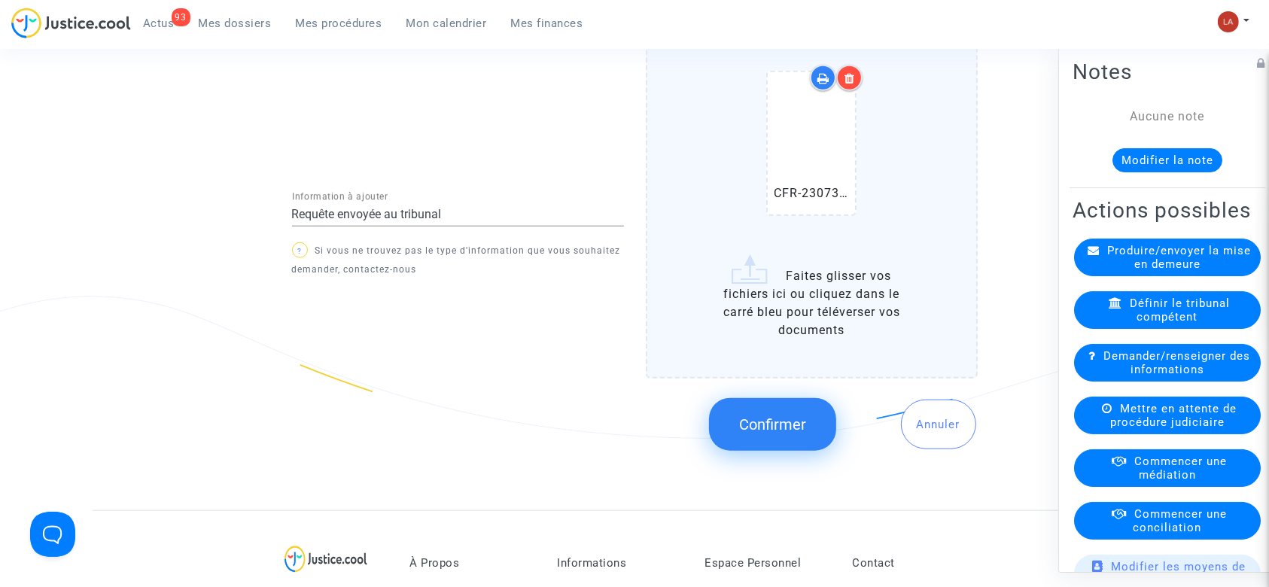
scroll to position [1605, 0]
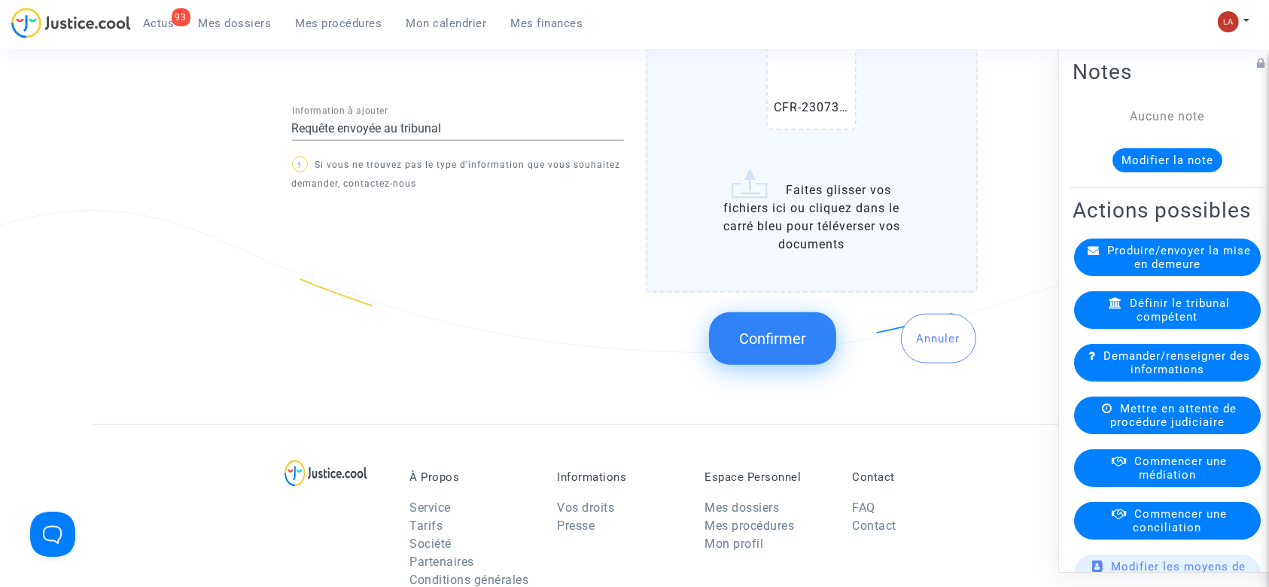
drag, startPoint x: 748, startPoint y: 336, endPoint x: 1144, endPoint y: 113, distance: 454.5
click at [749, 336] on span "Confirmer" at bounding box center [772, 339] width 67 height 18
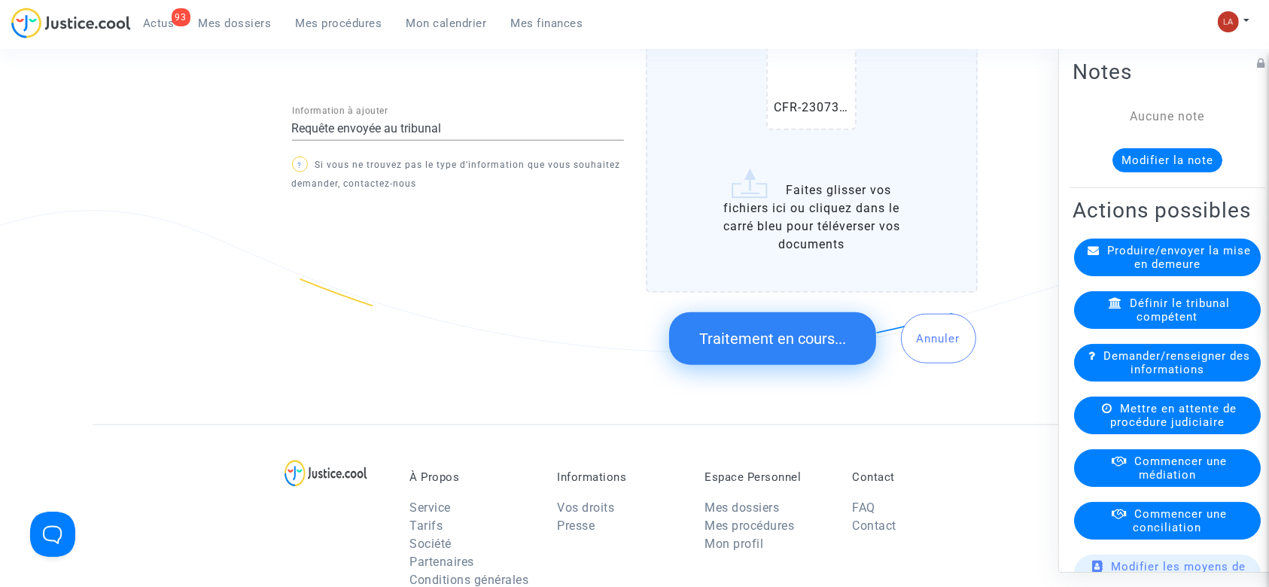
click at [1169, 144] on div "Aucune note Modifier la note" at bounding box center [1167, 140] width 190 height 65
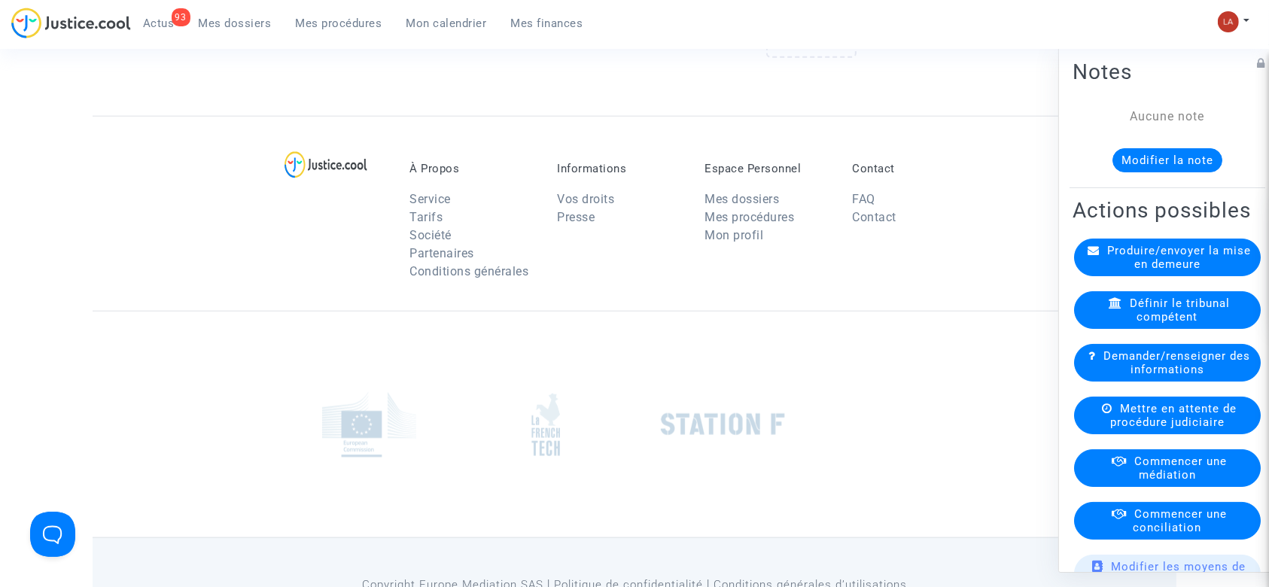
click at [1165, 159] on button "Modifier la note" at bounding box center [1167, 160] width 110 height 24
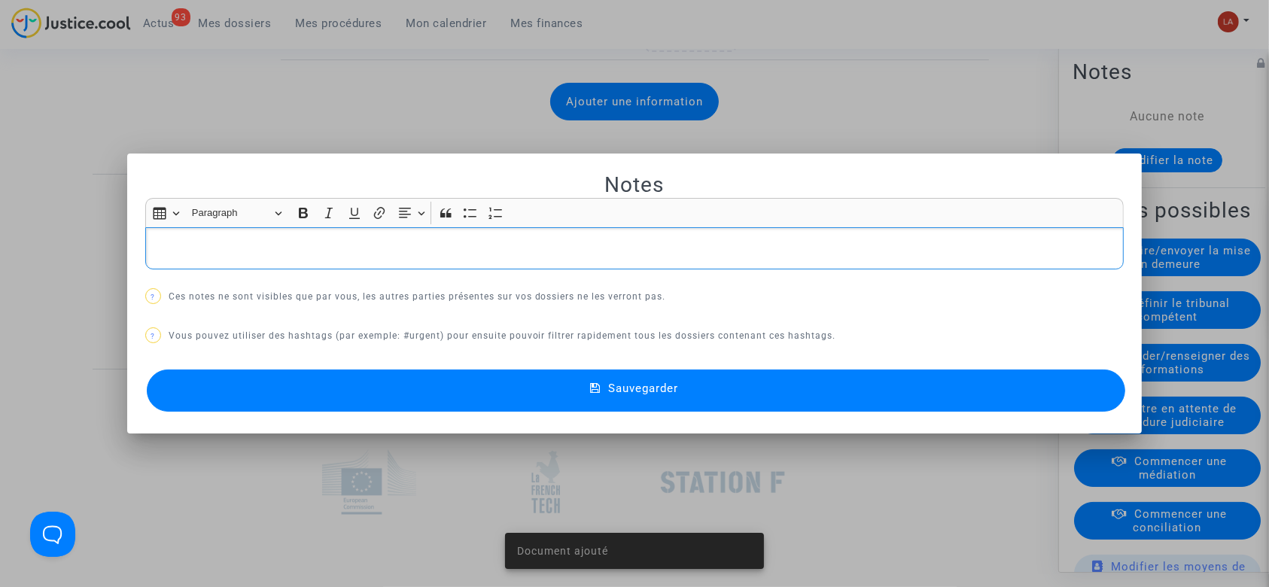
scroll to position [0, 0]
click at [351, 257] on p "Rich Text Editor, main" at bounding box center [634, 248] width 963 height 19
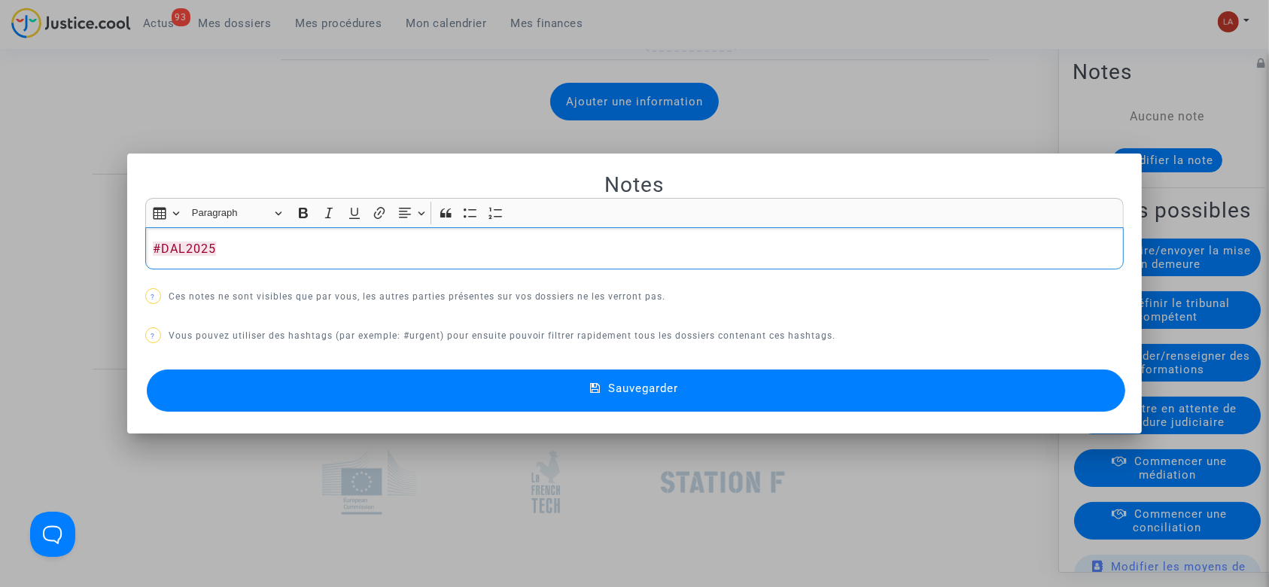
click at [377, 400] on button "Sauvegarder" at bounding box center [636, 390] width 979 height 42
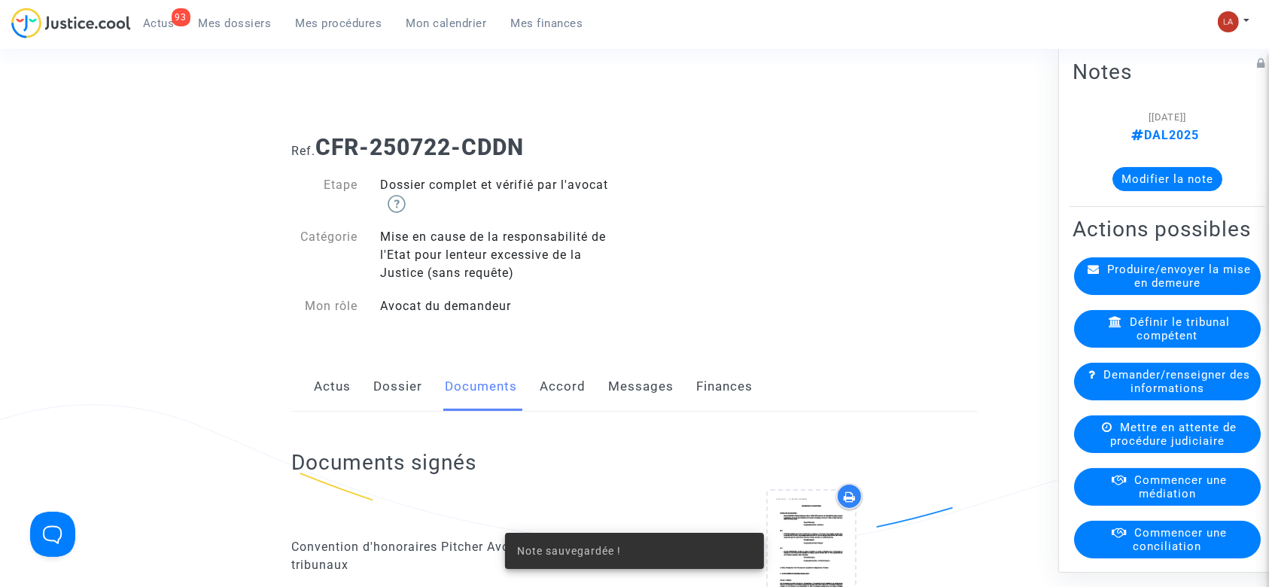
scroll to position [1605, 0]
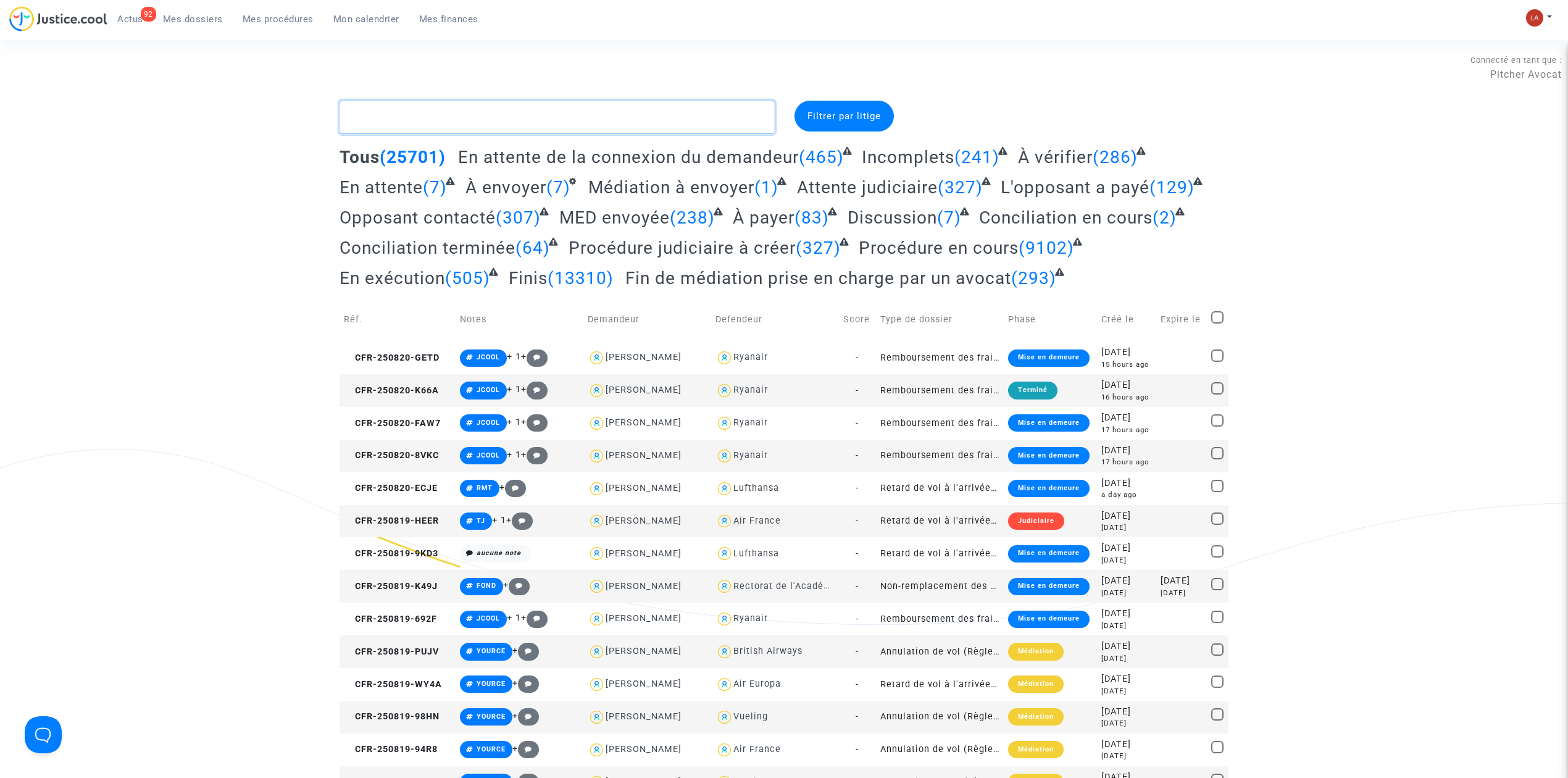
click at [468, 116] on textarea at bounding box center [557, 117] width 436 height 34
paste textarea "Saadaoui"
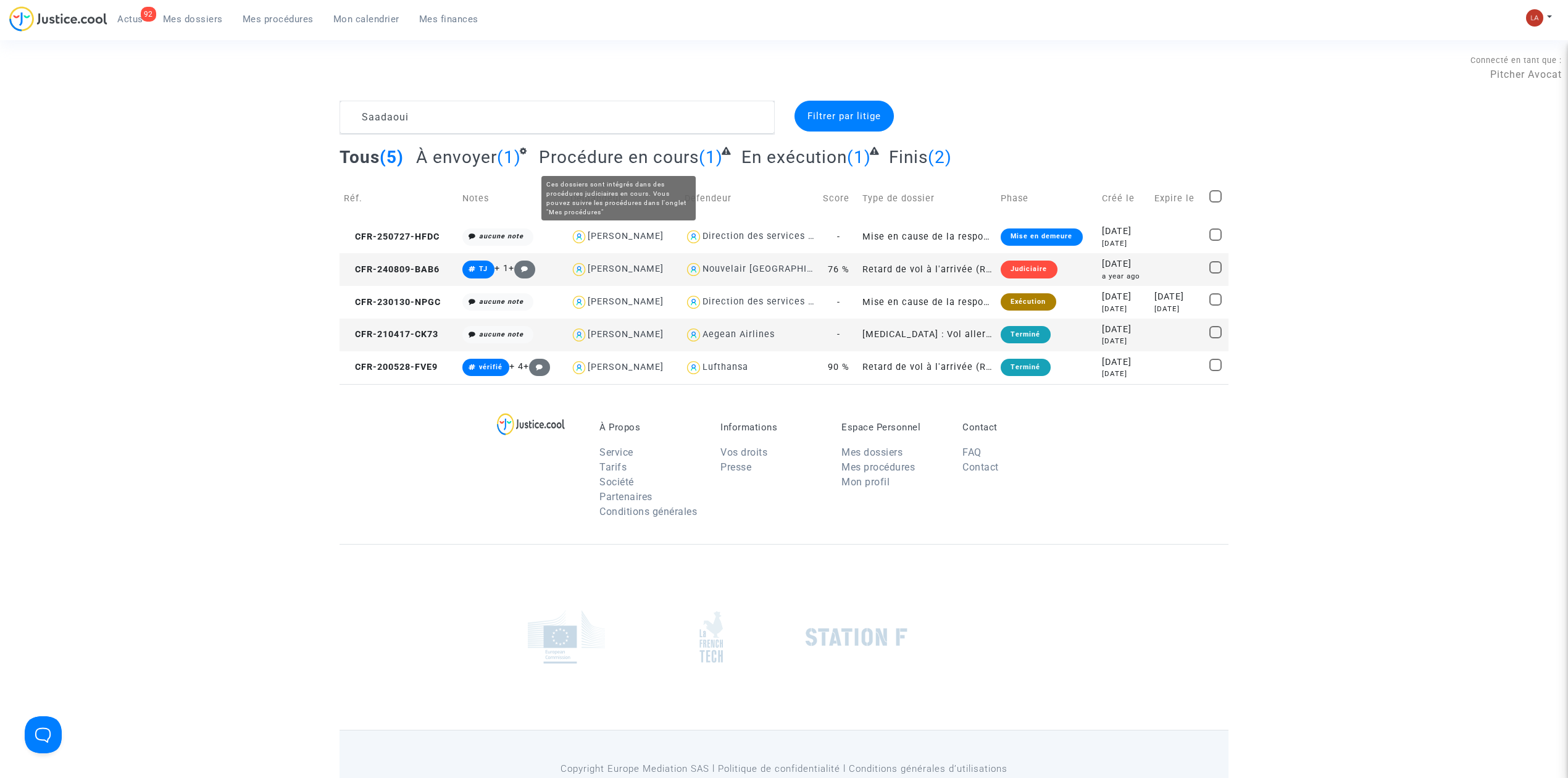
click at [647, 159] on span "Procédure en cours" at bounding box center [619, 157] width 160 height 21
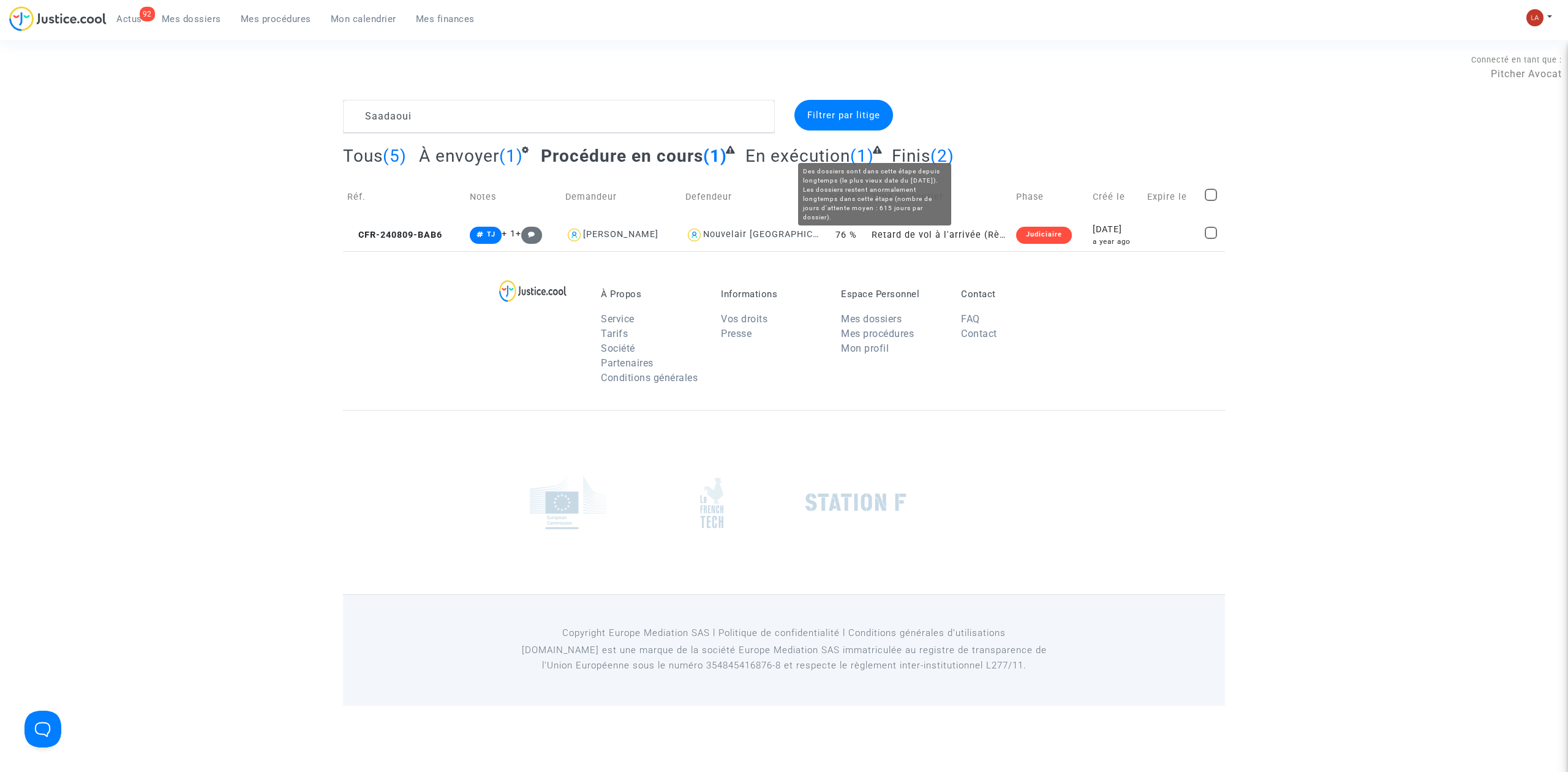
click at [880, 151] on div "Tous (5) À envoyer (1) Procédure en cours (1) En exécution (1) Finis (2)" at bounding box center [784, 160] width 883 height 30
click at [892, 155] on span "Finis" at bounding box center [911, 156] width 38 height 20
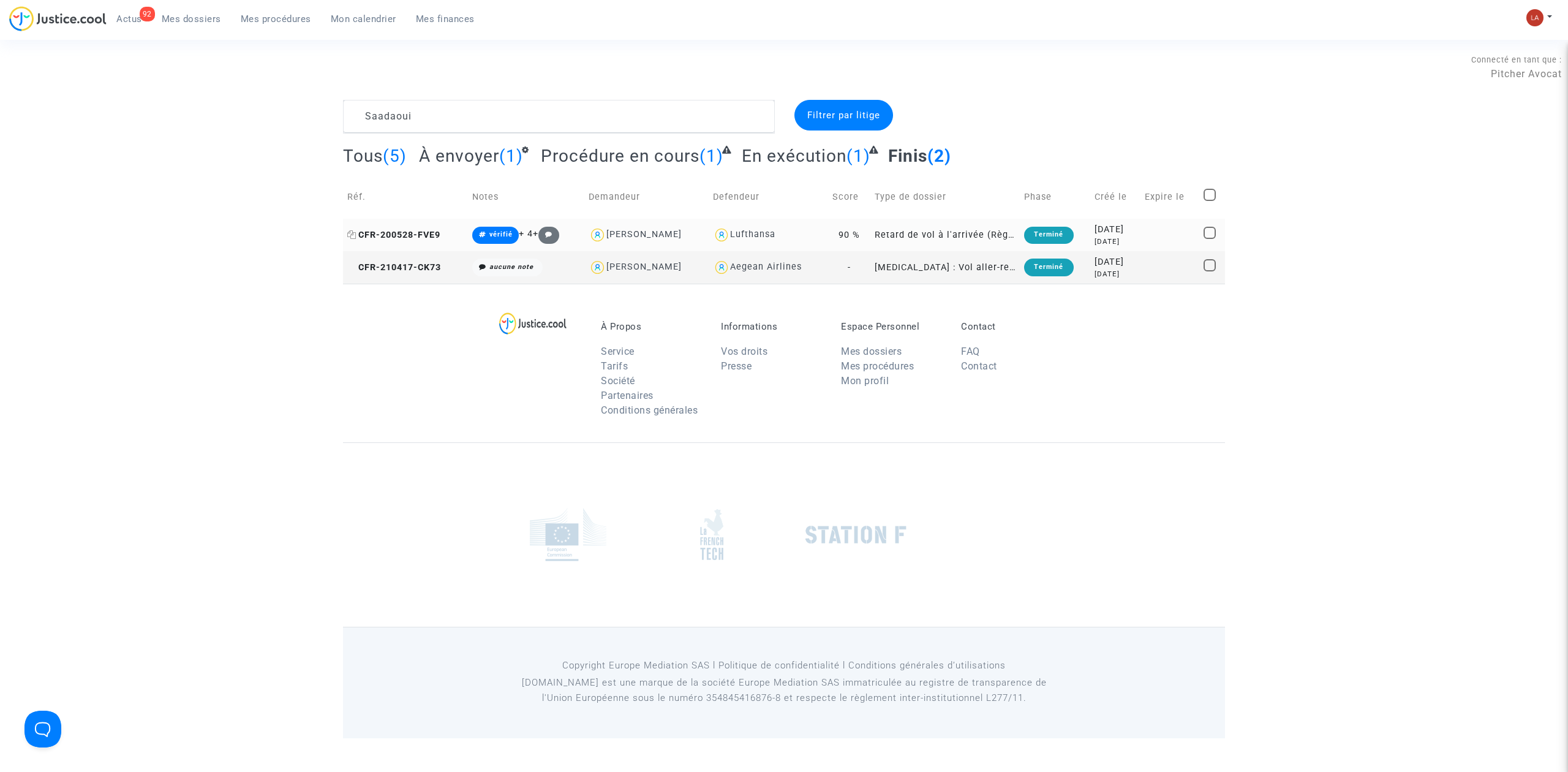
drag, startPoint x: 415, startPoint y: 229, endPoint x: 748, endPoint y: 184, distance: 336.0
click at [415, 230] on span "CFR-200528-FVE9" at bounding box center [394, 235] width 93 height 11
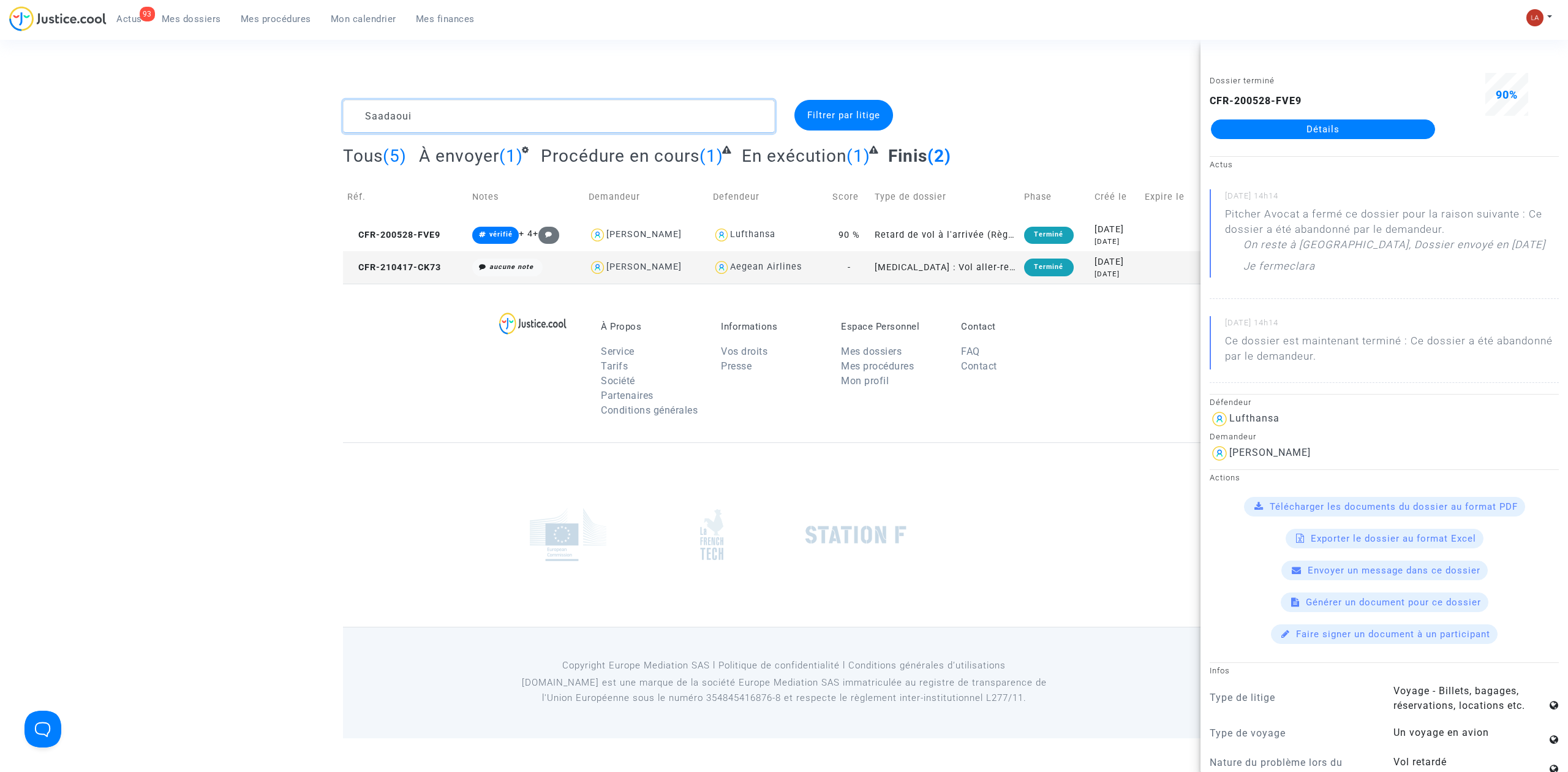
click at [393, 125] on textarea at bounding box center [558, 116] width 432 height 33
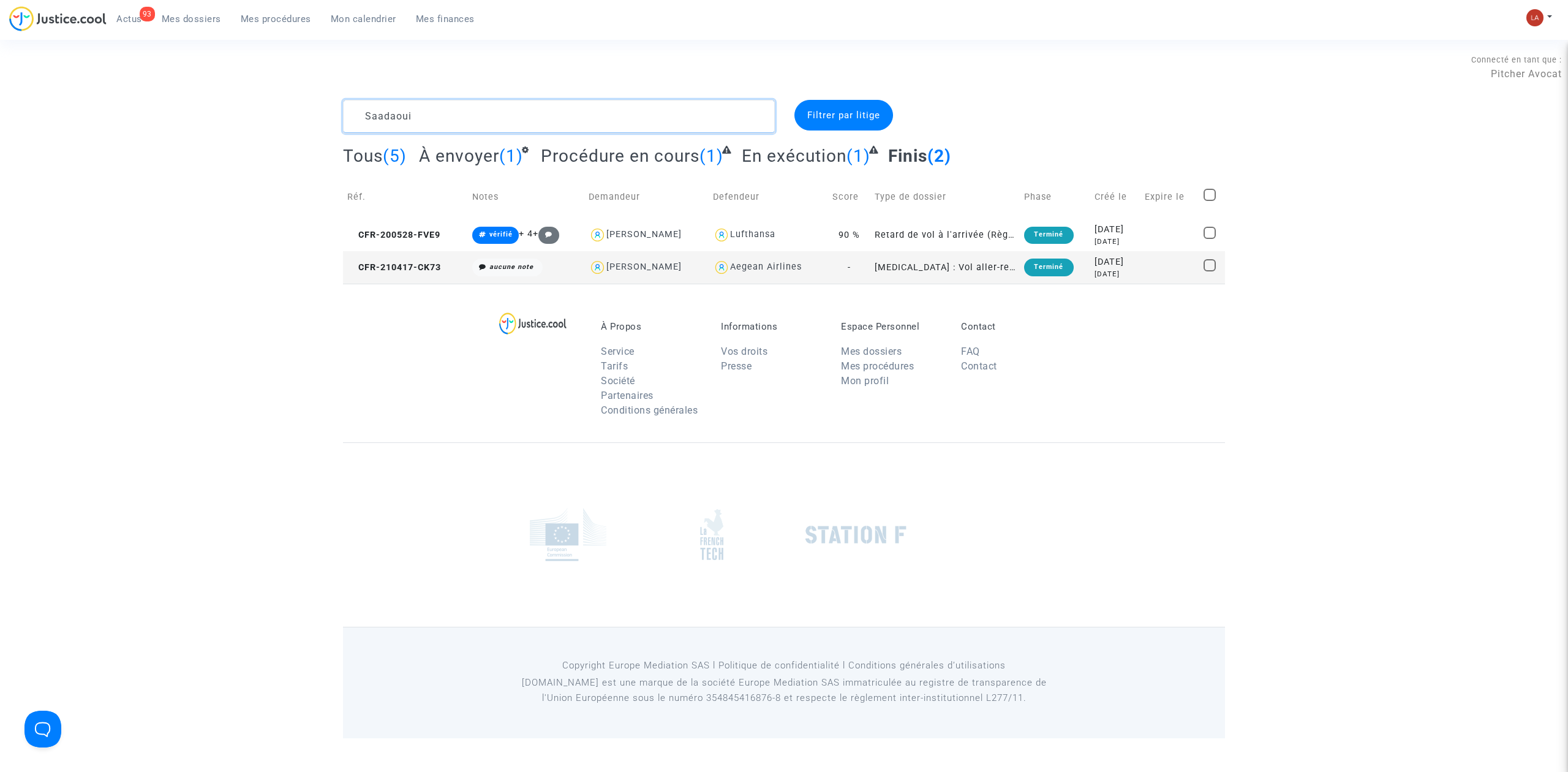
click at [393, 125] on textarea at bounding box center [558, 116] width 432 height 33
paste textarea "CFR-200123-2ZUP"
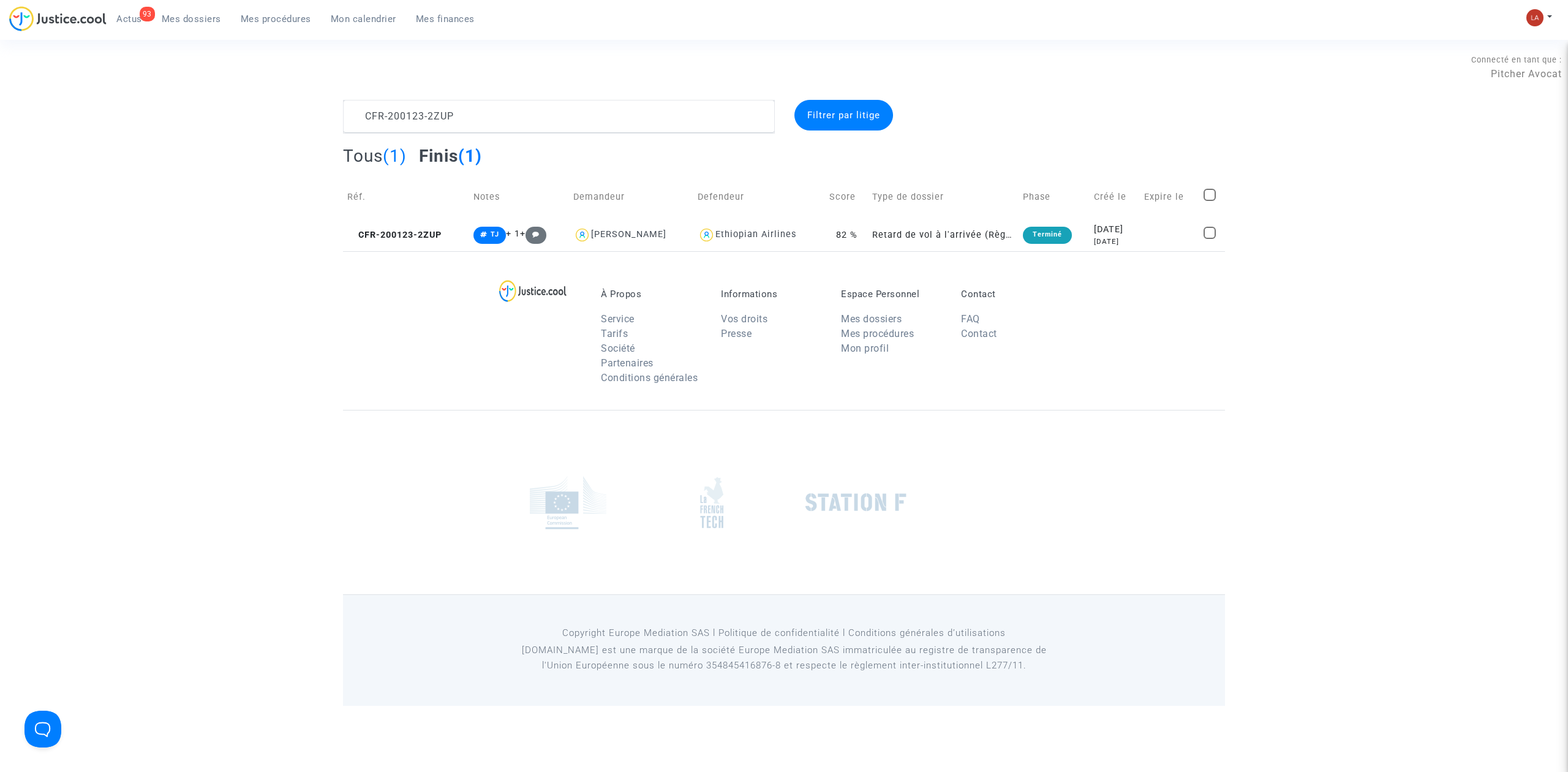
click at [402, 216] on td "Réf." at bounding box center [405, 196] width 126 height 43
click at [402, 236] on span "CFR-200123-2ZUP" at bounding box center [395, 235] width 94 height 11
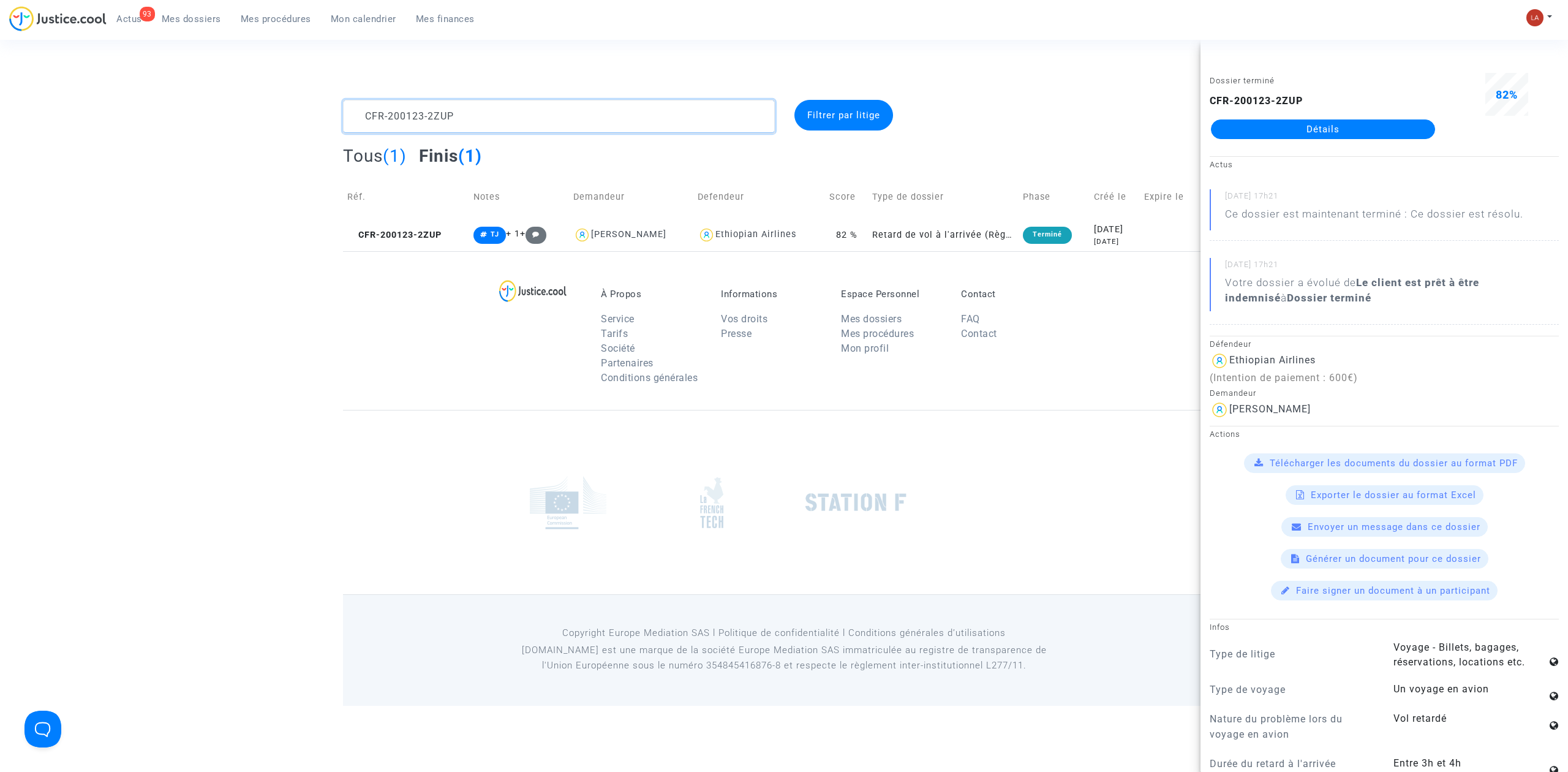
click at [432, 101] on textarea at bounding box center [558, 116] width 432 height 33
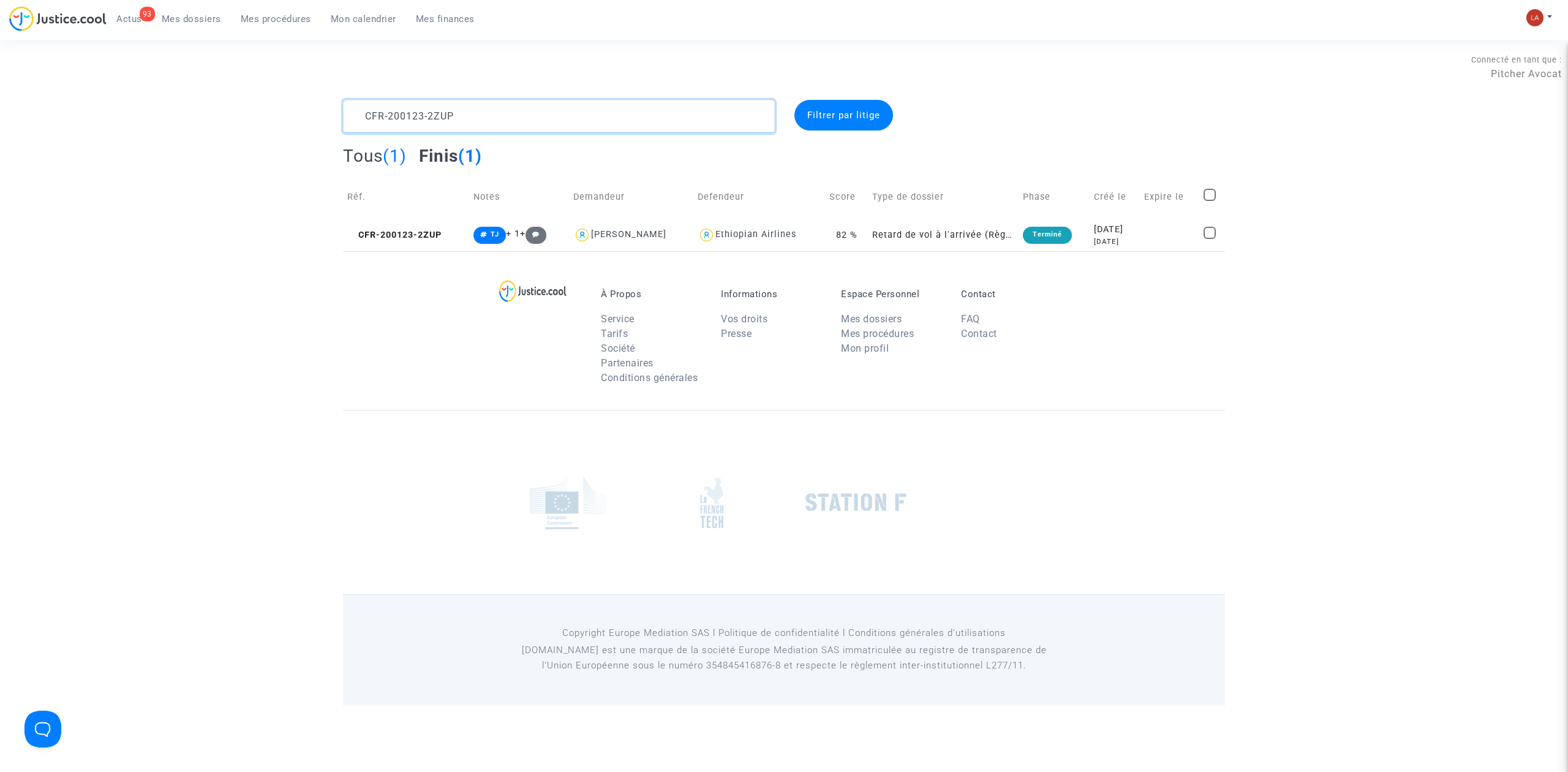
click at [432, 102] on textarea at bounding box center [558, 116] width 432 height 33
paste textarea "Sadry"
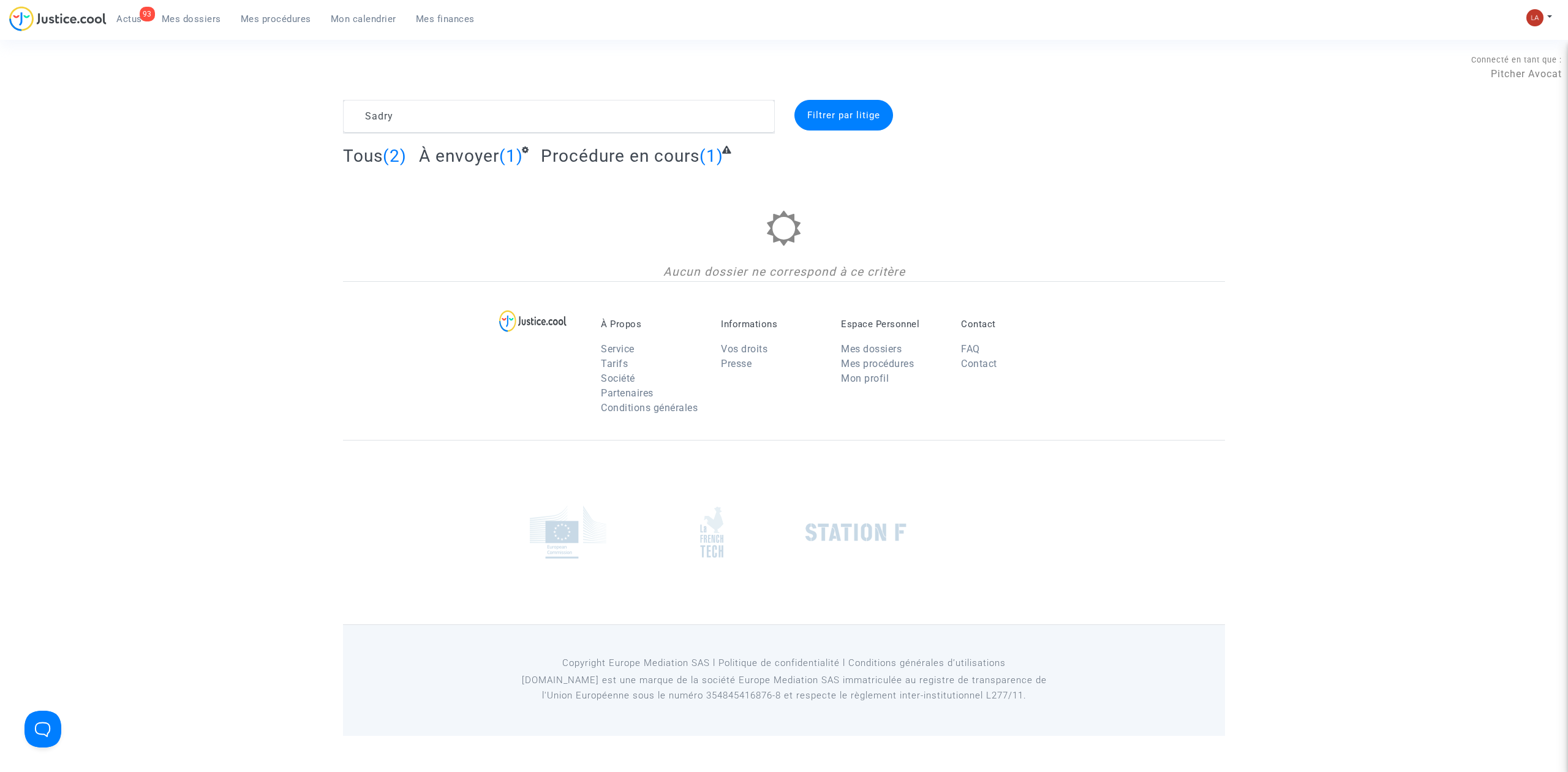
click at [619, 163] on span "Procédure en cours" at bounding box center [620, 156] width 159 height 20
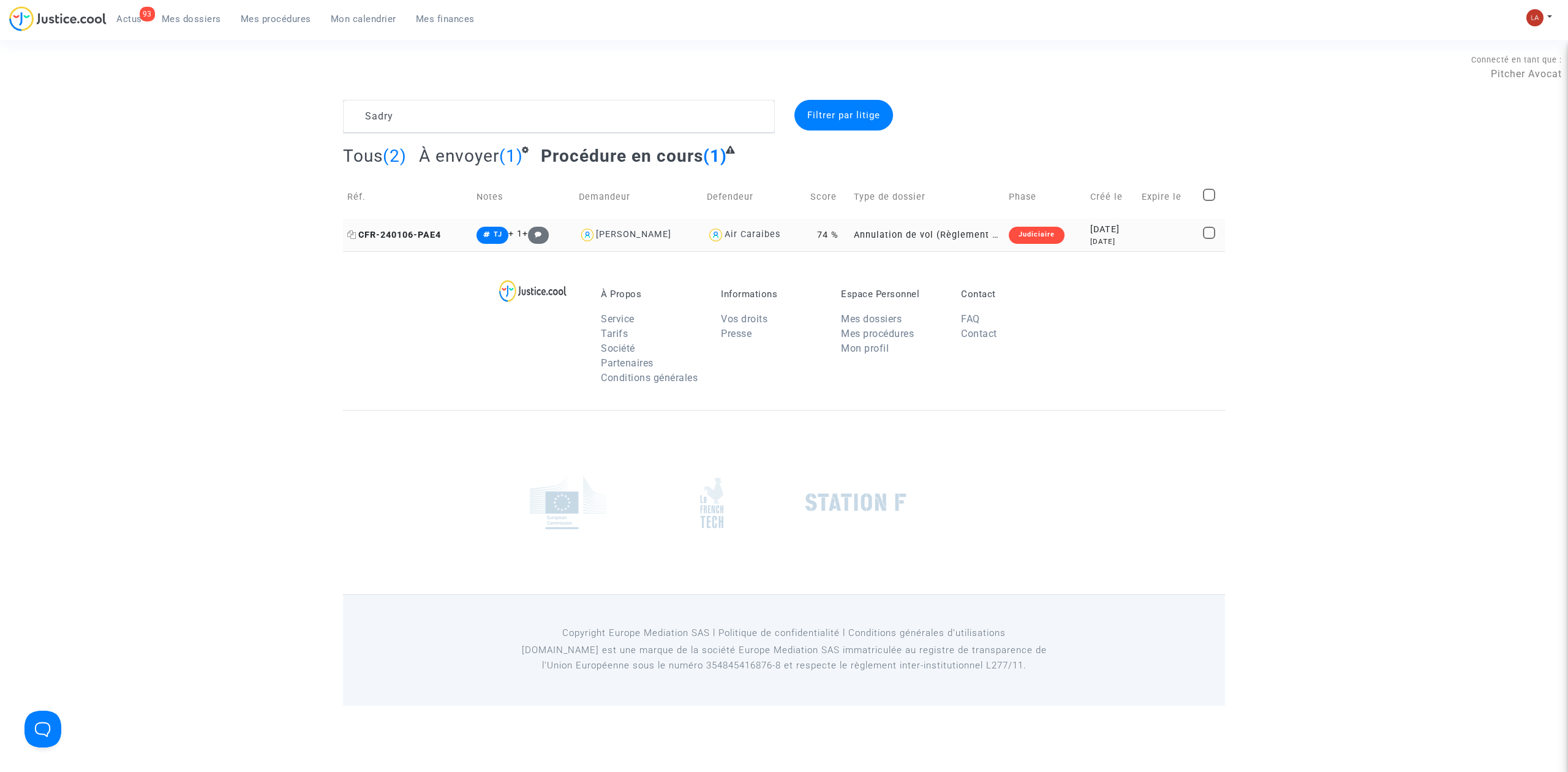
click at [429, 239] on span "CFR-240106-PAE4" at bounding box center [394, 235] width 94 height 11
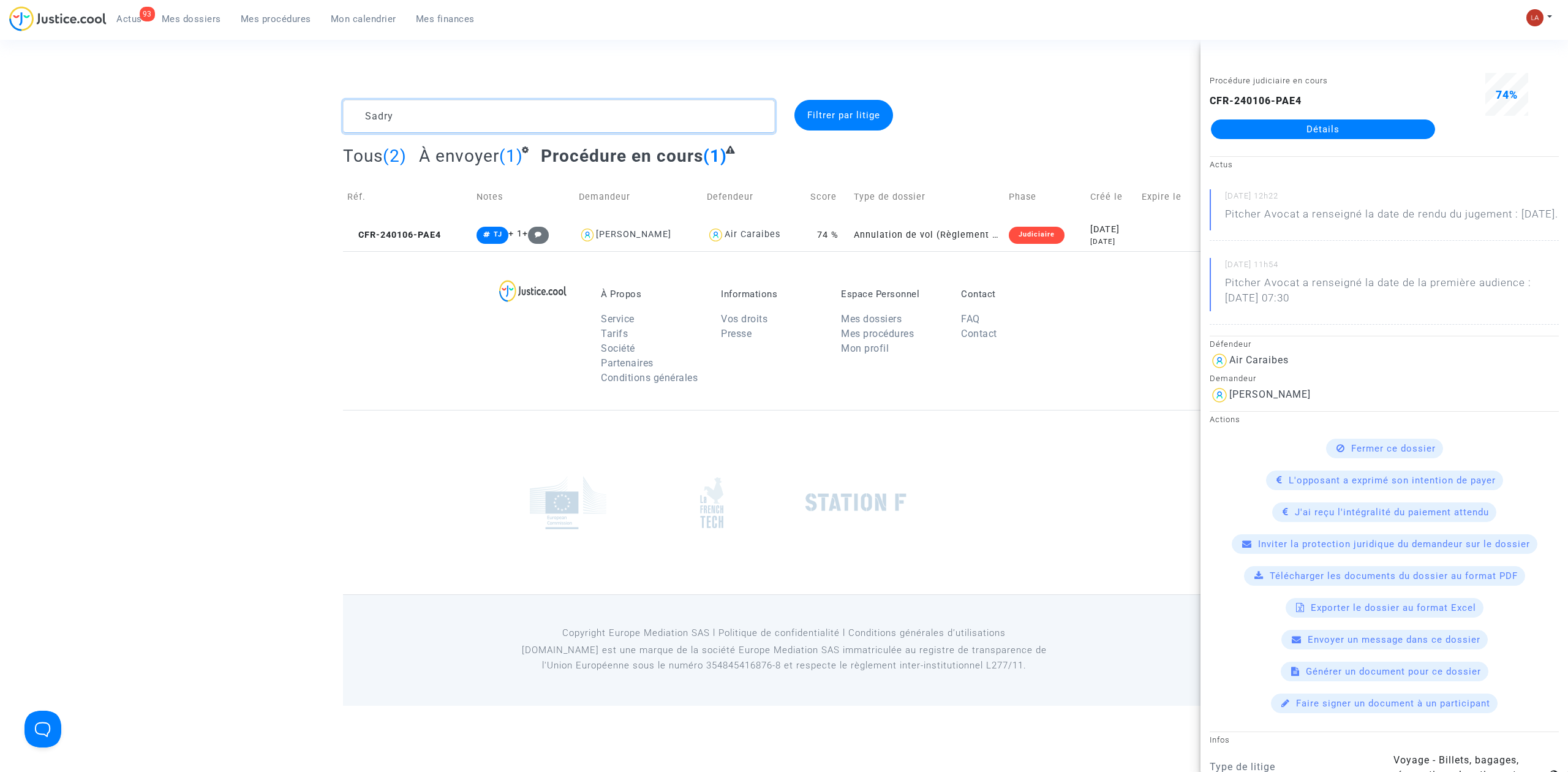
click at [361, 122] on textarea at bounding box center [558, 116] width 432 height 33
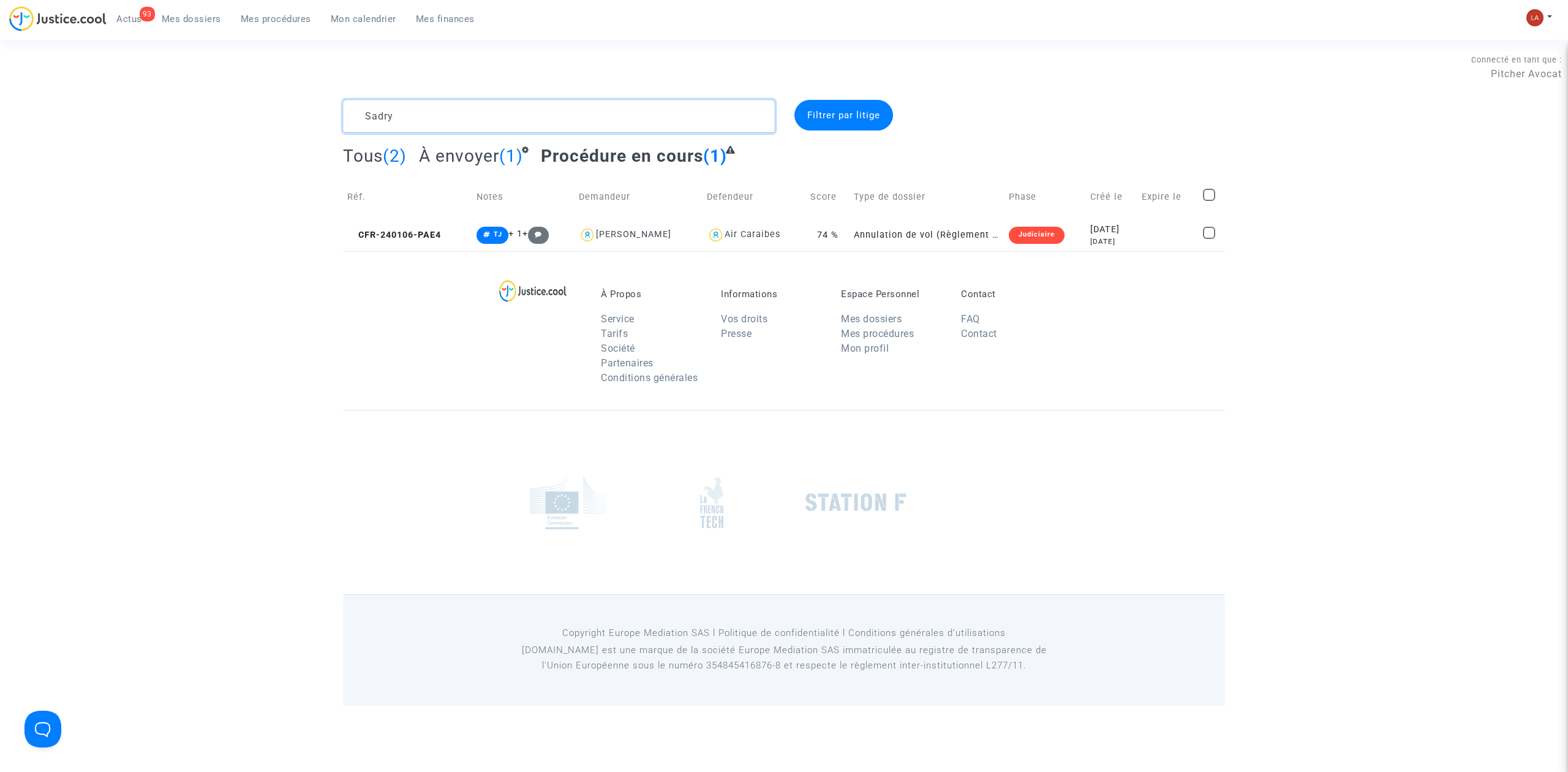
click at [361, 122] on textarea at bounding box center [558, 116] width 432 height 33
paste textarea "Baverey"
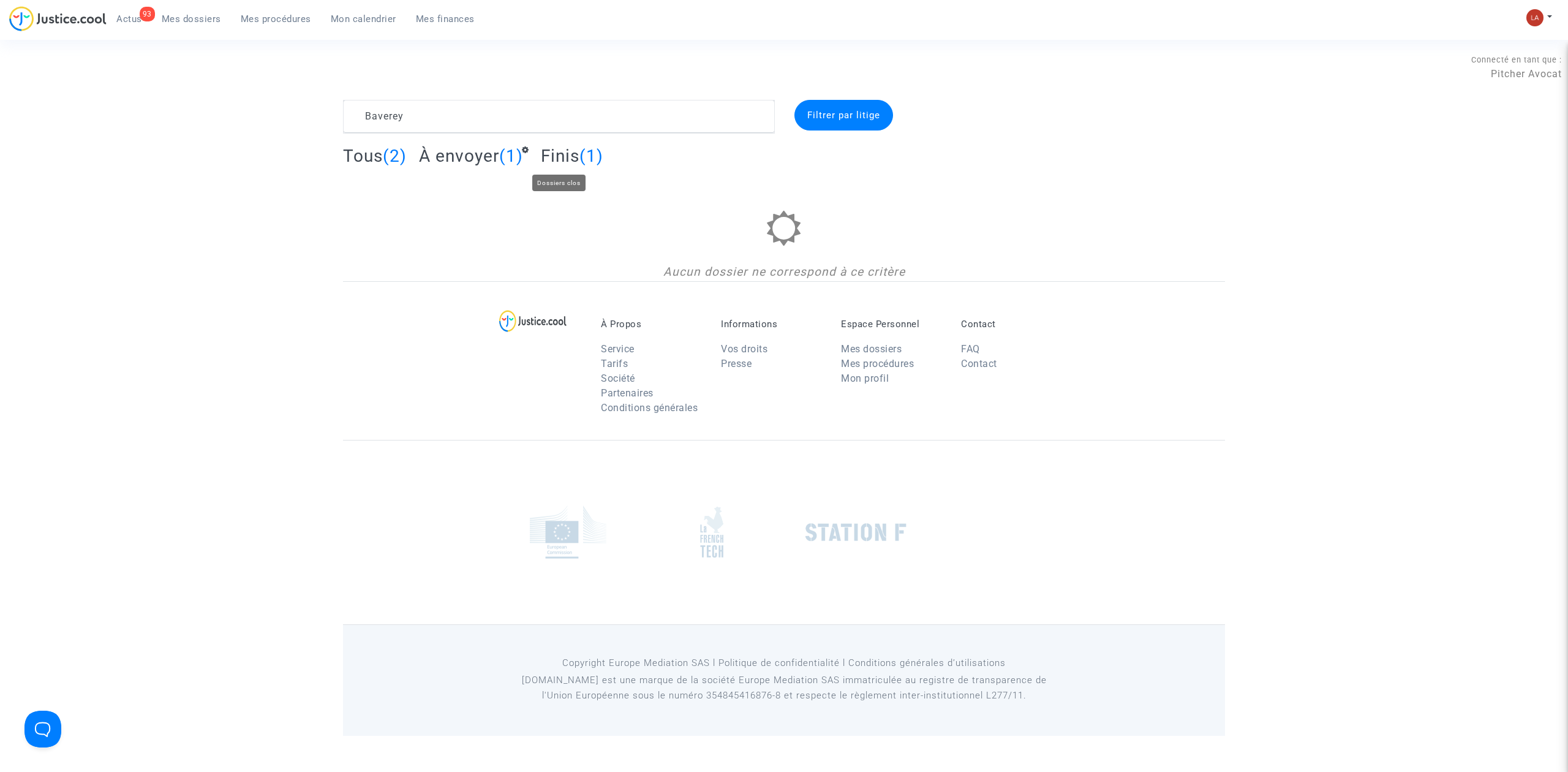
click at [546, 146] on span "Finis" at bounding box center [559, 156] width 38 height 20
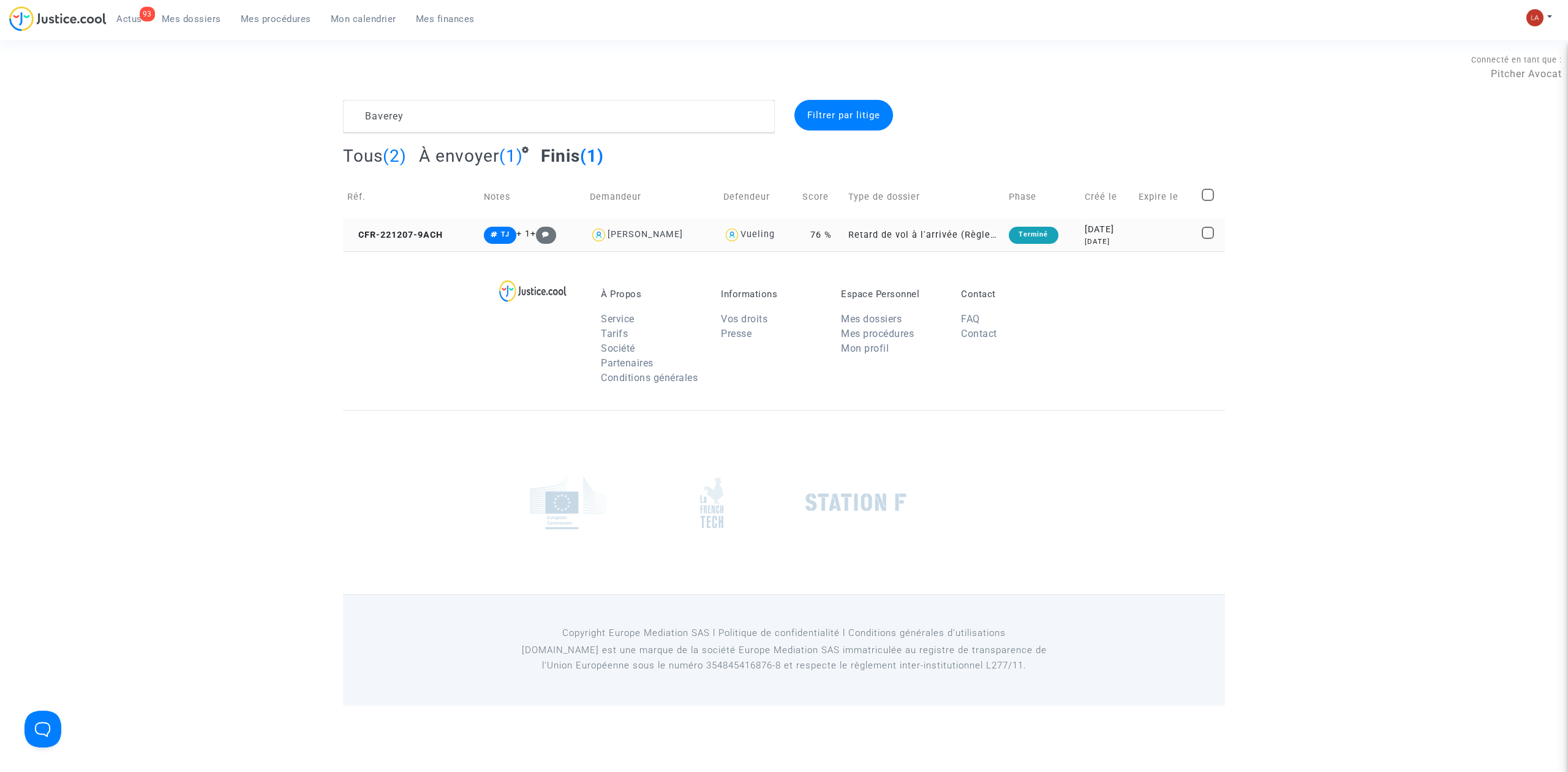
click at [405, 223] on td "CFR-221207-9ACH" at bounding box center [411, 235] width 137 height 33
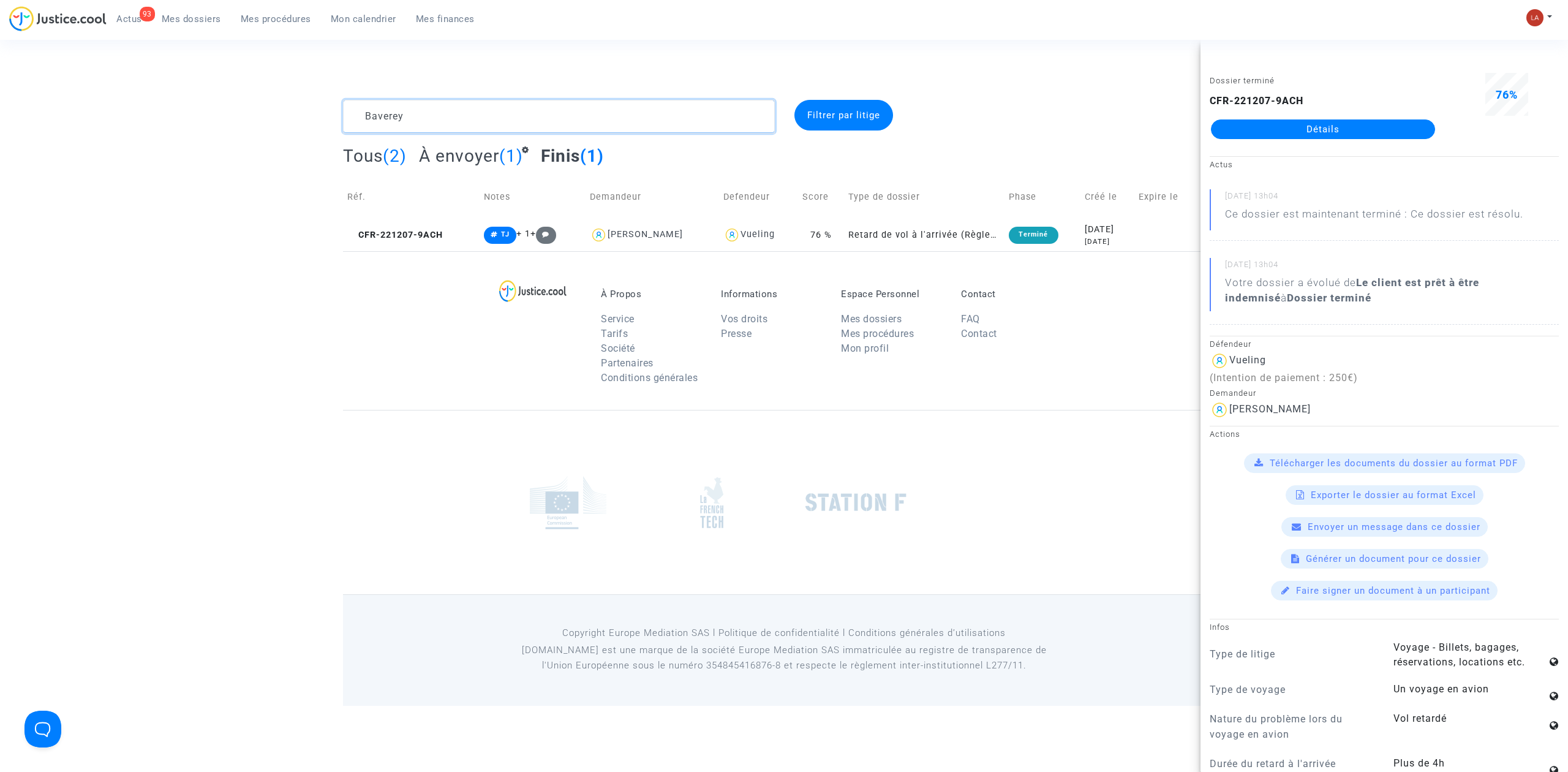
click at [383, 113] on textarea at bounding box center [558, 116] width 432 height 33
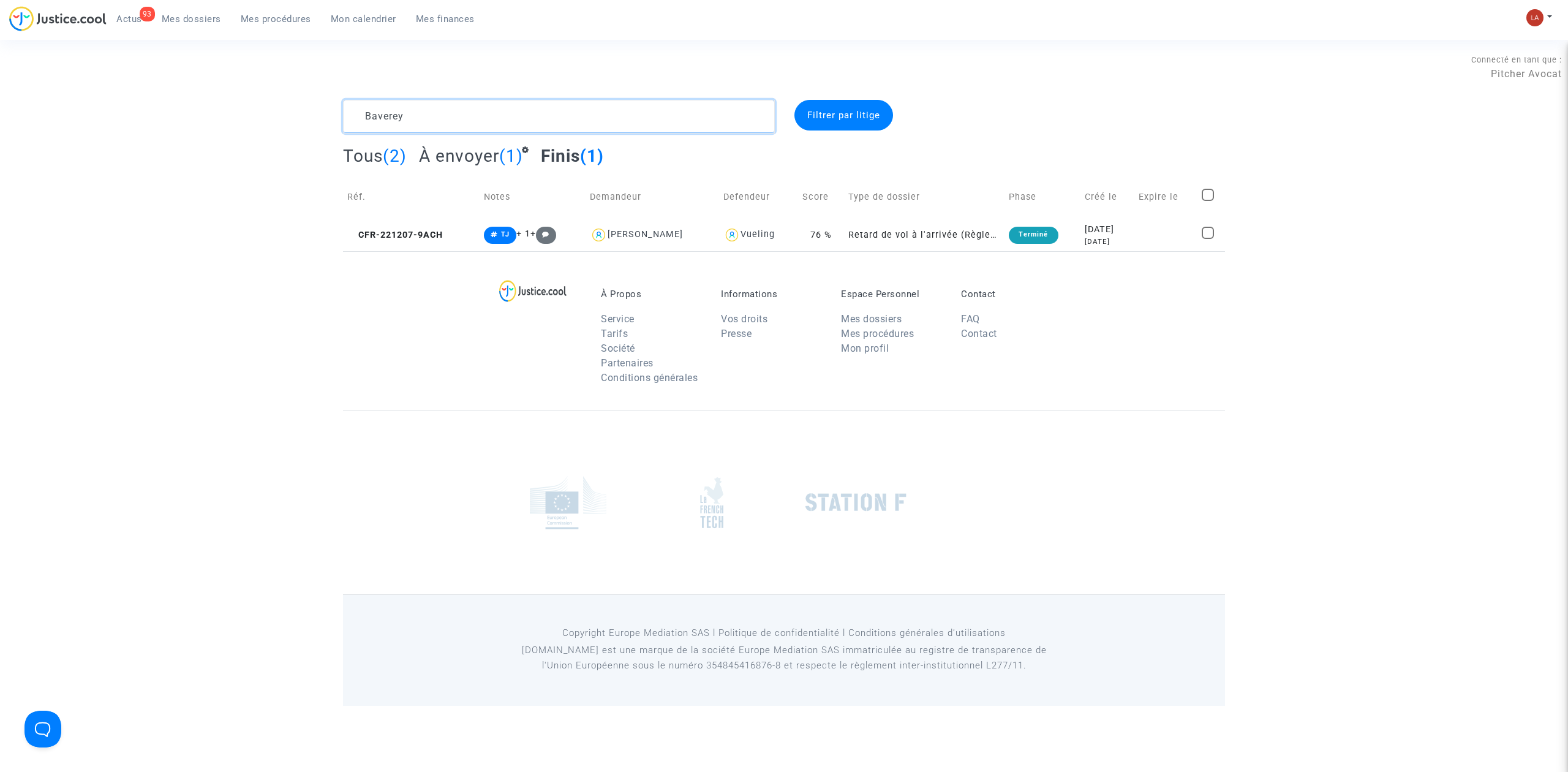
click at [383, 113] on textarea at bounding box center [558, 116] width 432 height 33
paste textarea "Rasamat"
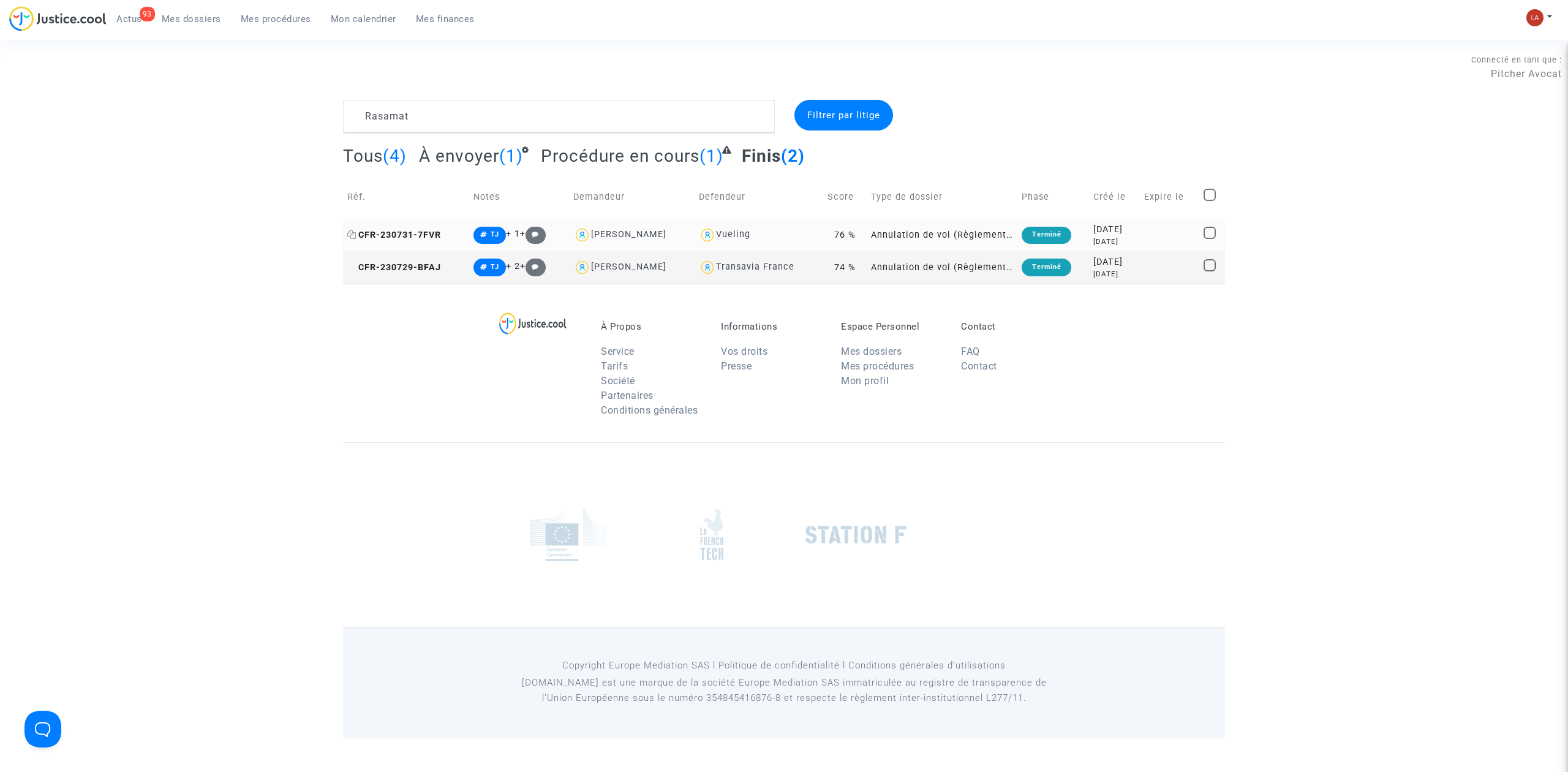
click at [375, 234] on span "CFR-230731-7FVR" at bounding box center [394, 235] width 94 height 11
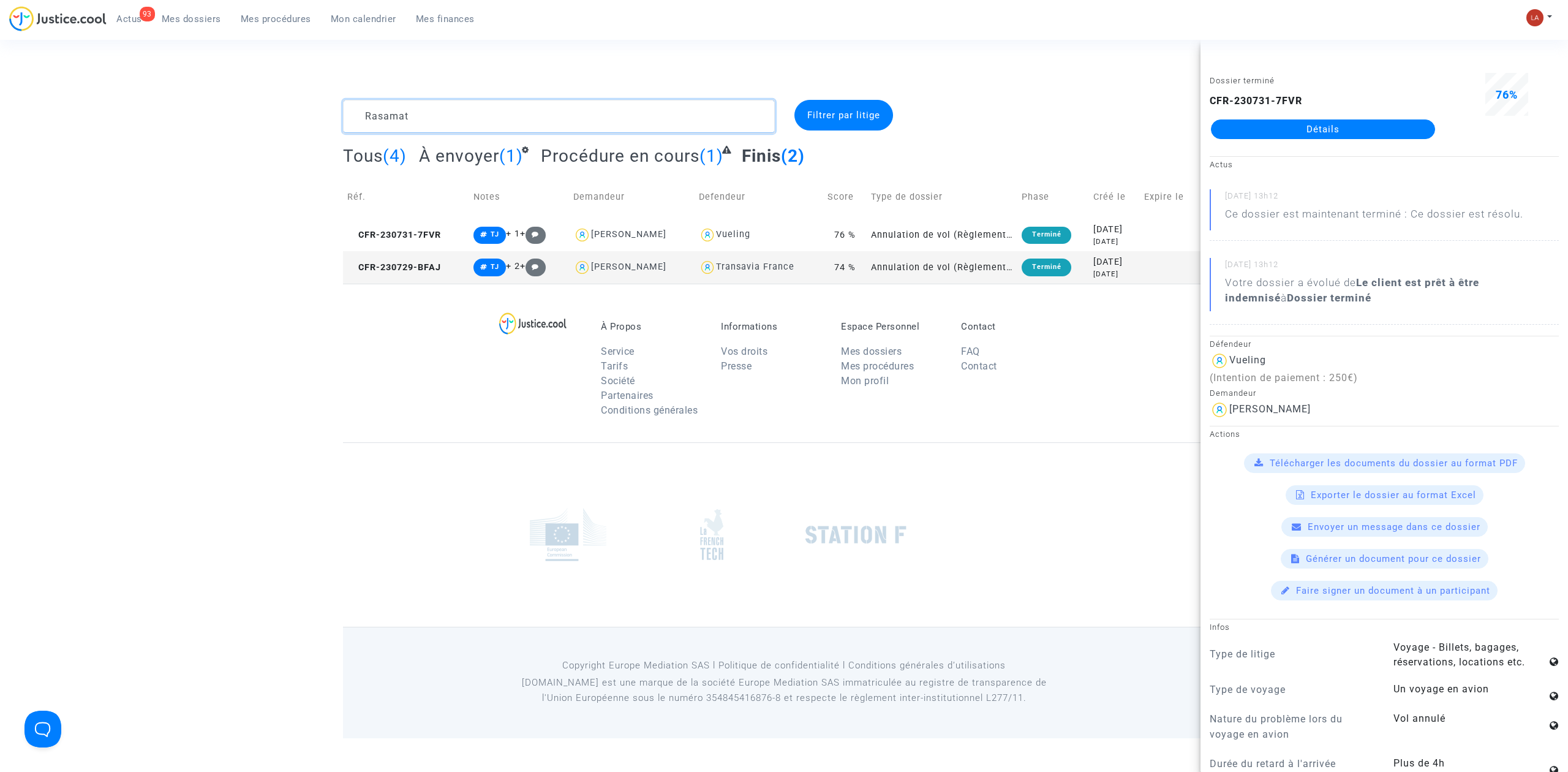
click at [418, 112] on textarea at bounding box center [558, 116] width 432 height 33
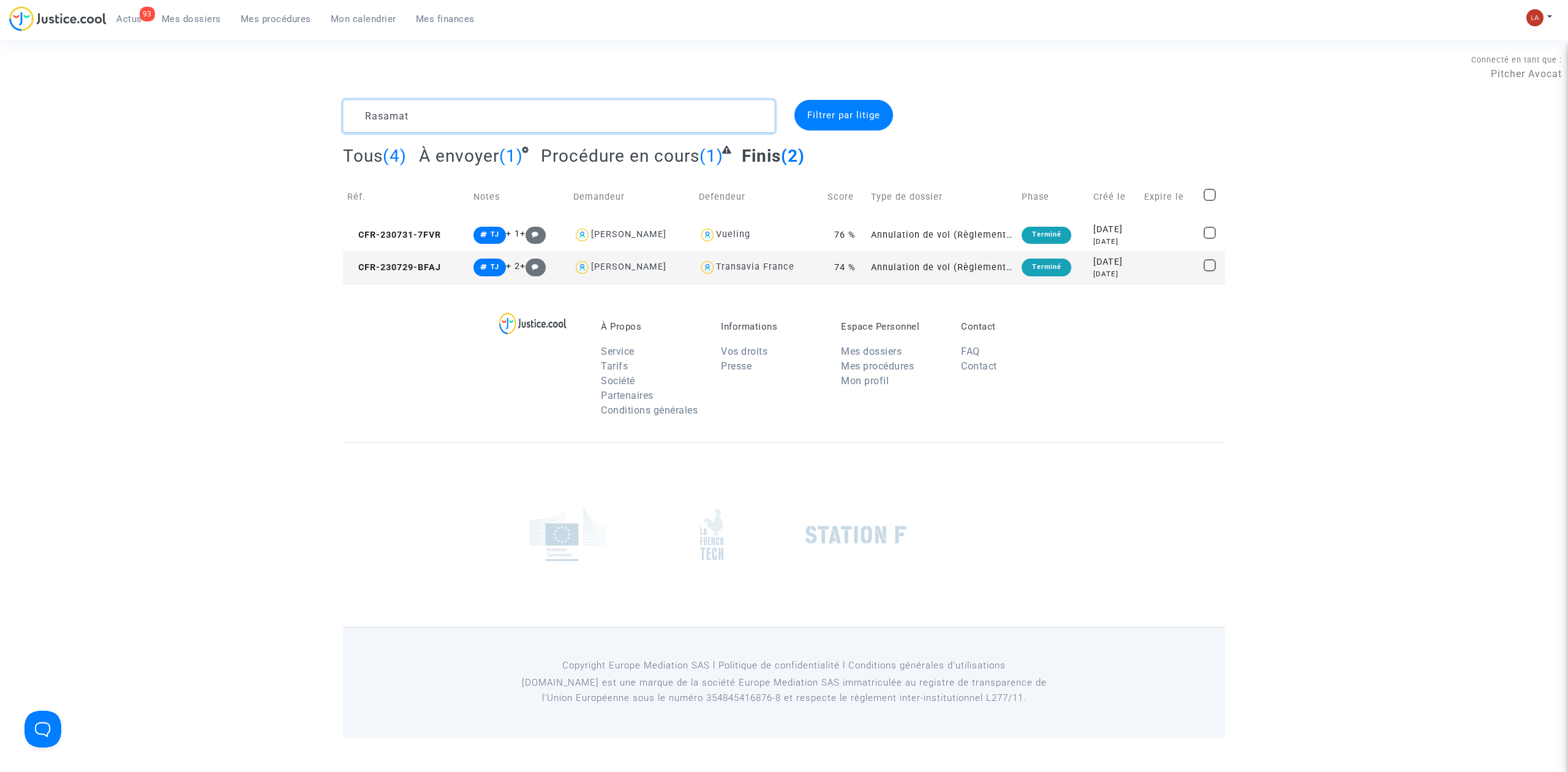
click at [418, 112] on textarea at bounding box center [558, 116] width 432 height 33
paste textarea "Laneyrie"
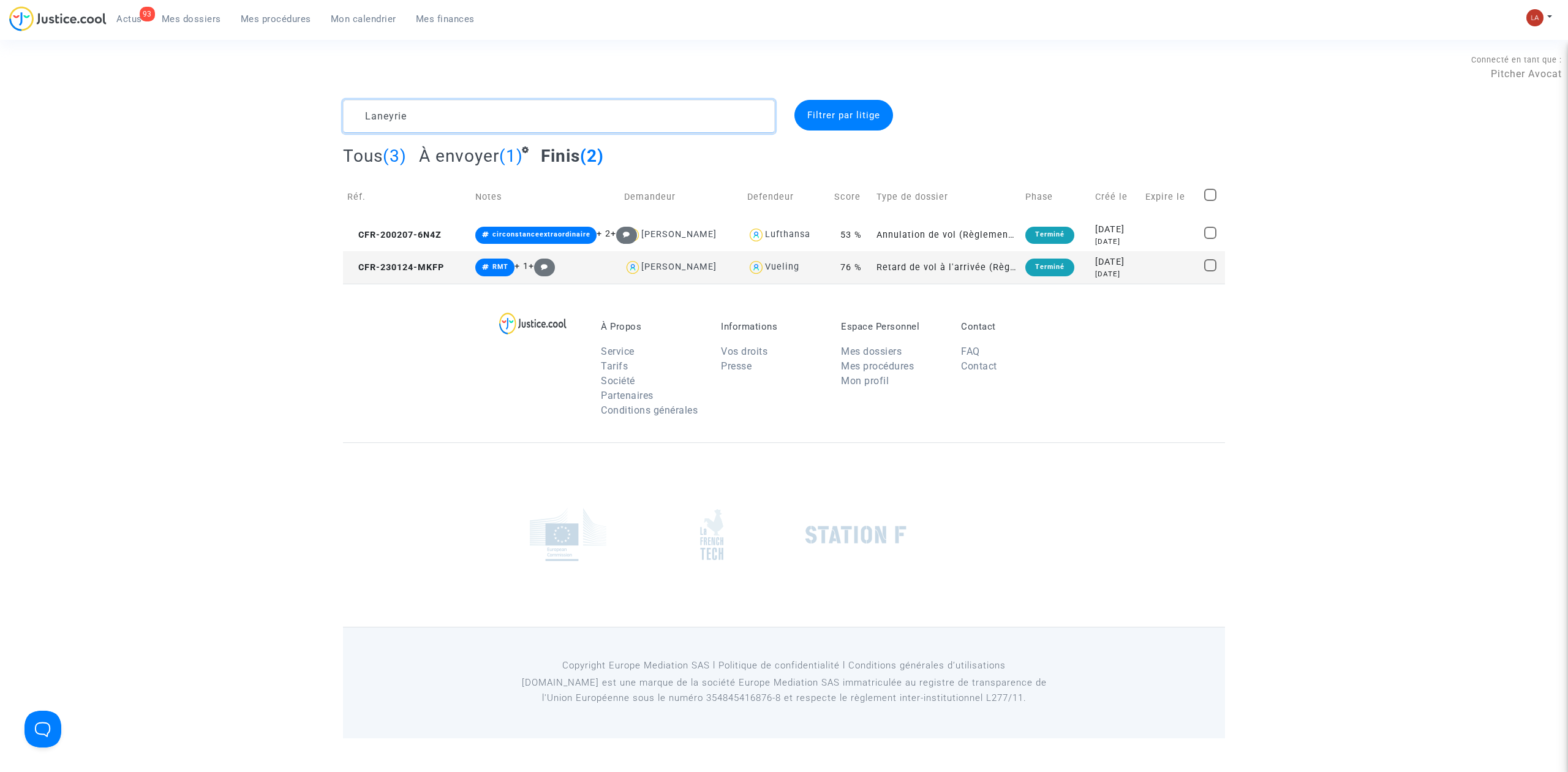
click at [432, 103] on textarea at bounding box center [558, 116] width 432 height 33
paste textarea "CHOU"
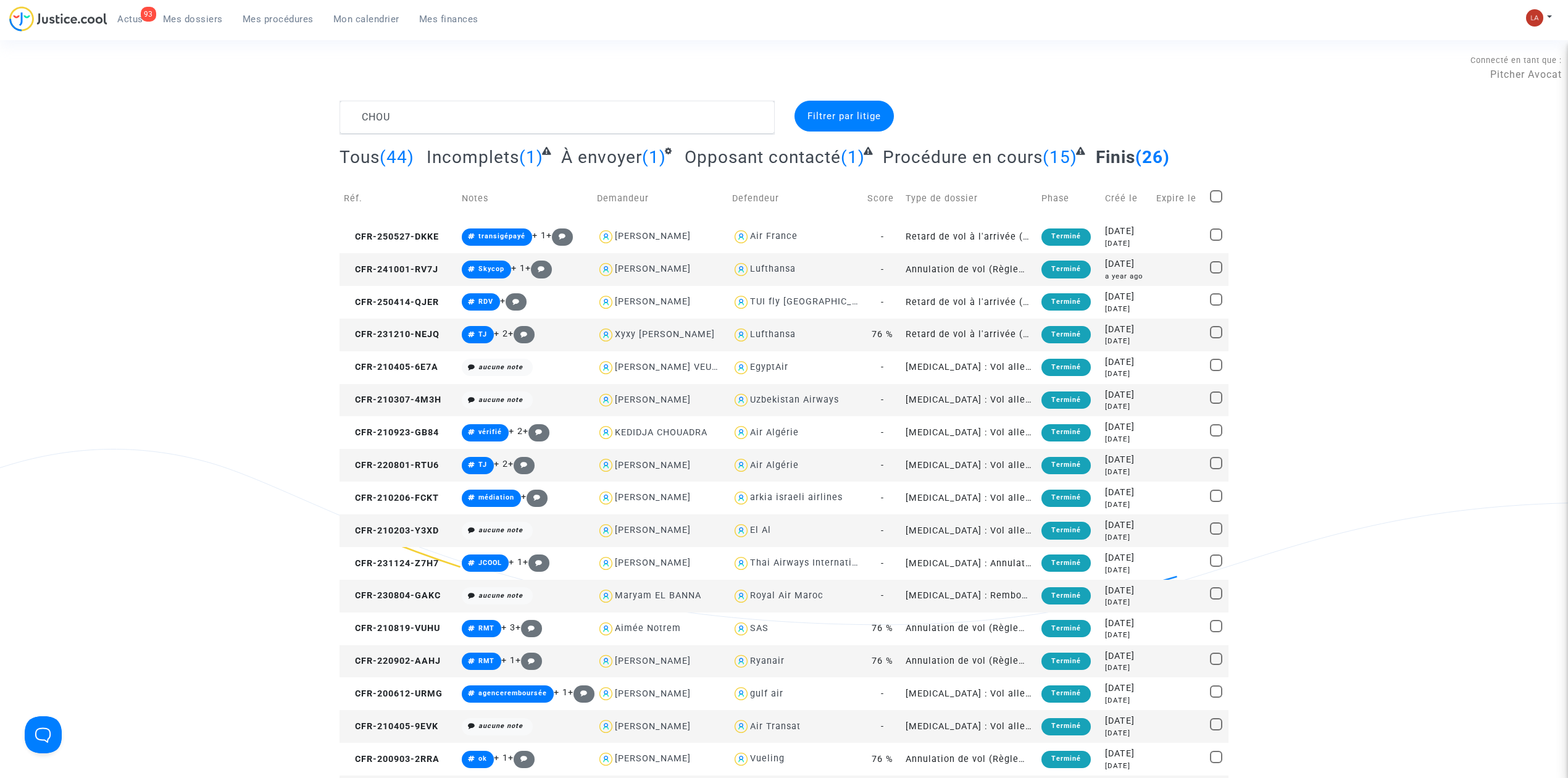
click at [638, 332] on div "Xyxy LY XU CHOU KY" at bounding box center [665, 334] width 100 height 11
type textarea "CHOU @"Xyxy LY XU CHOU KY" @"Pitcher Avocat""
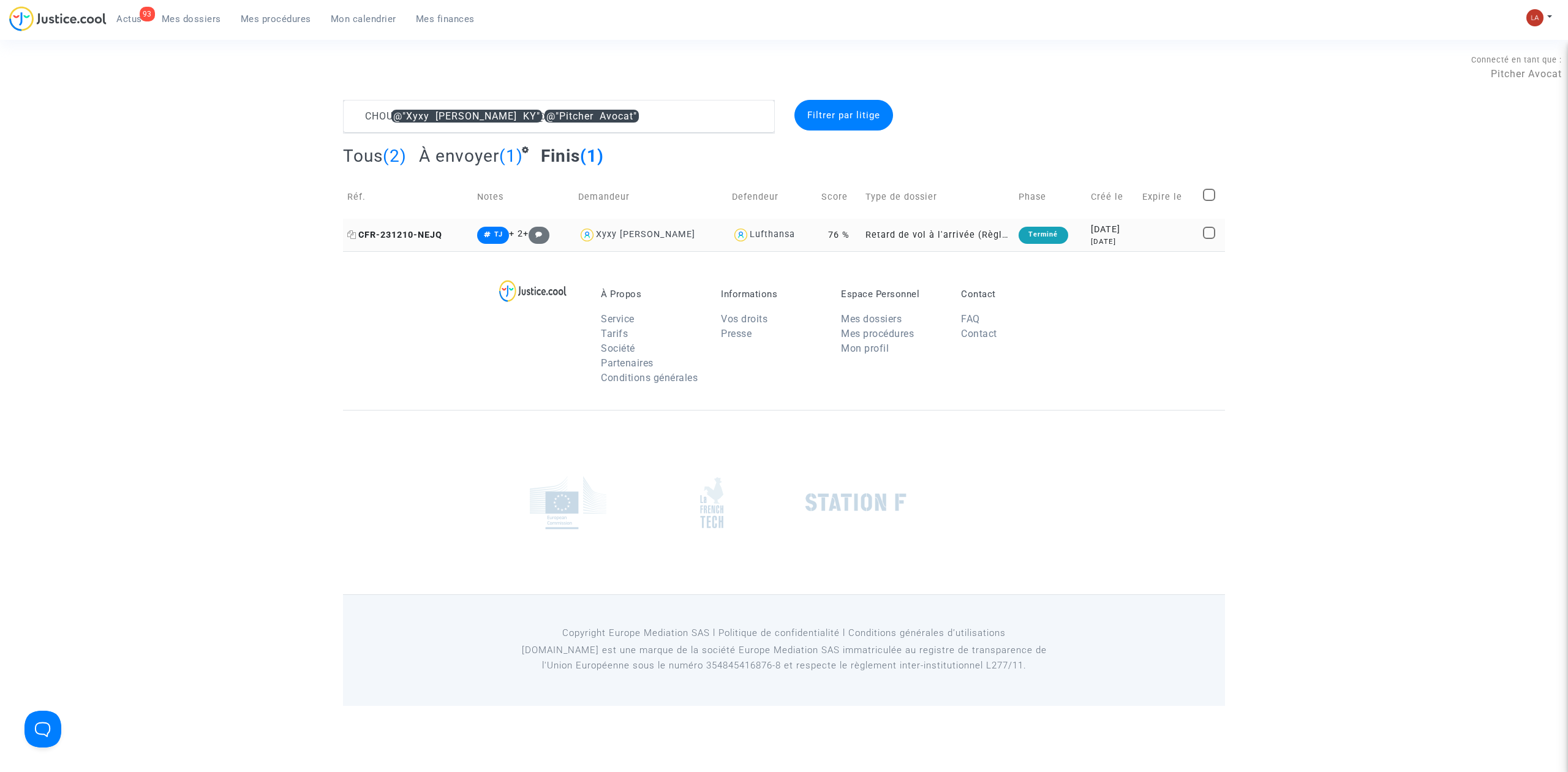
click at [407, 230] on span "CFR-231210-NEJQ" at bounding box center [395, 235] width 95 height 11
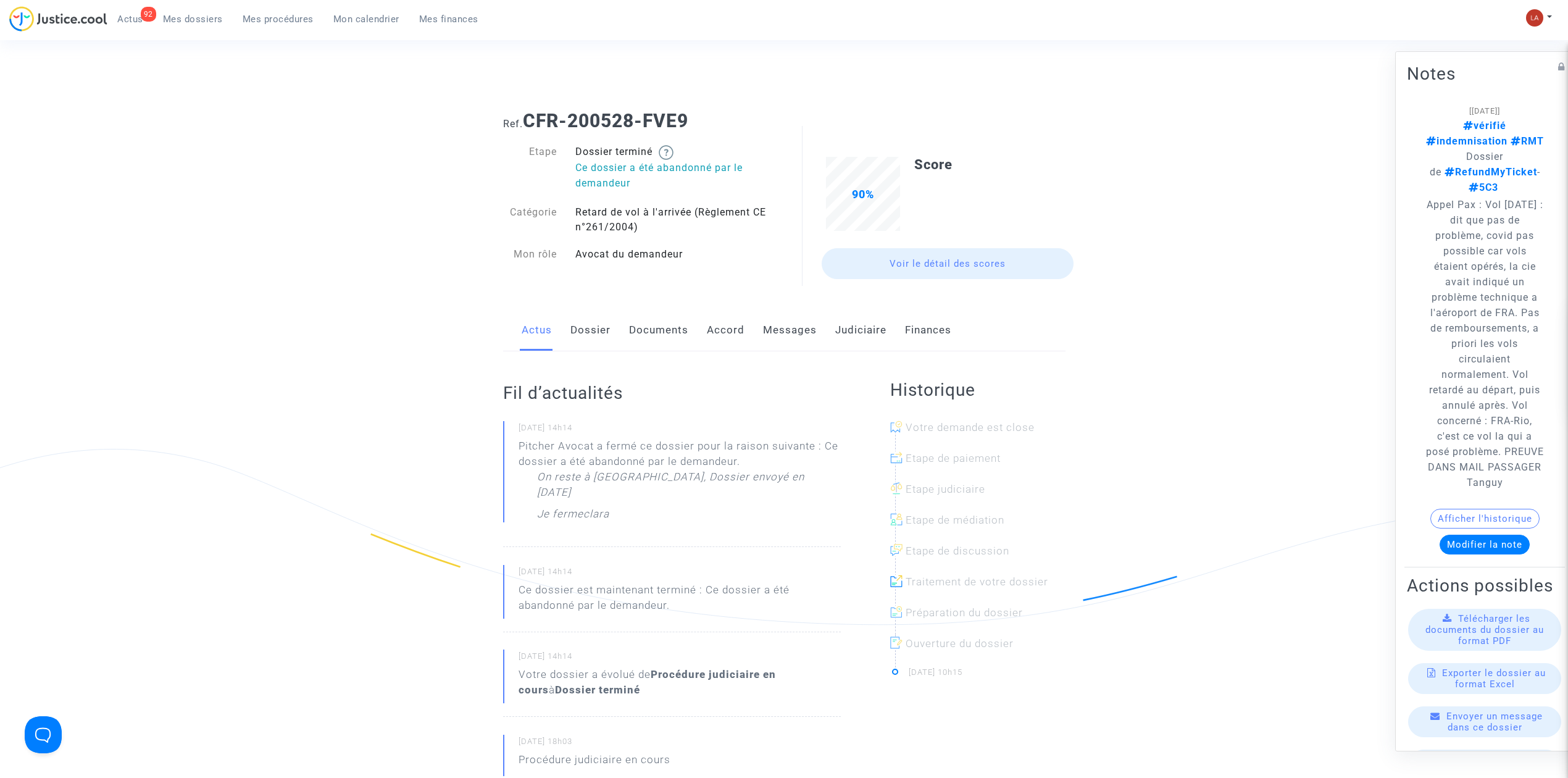
click at [799, 335] on link "Messages" at bounding box center [789, 331] width 53 height 41
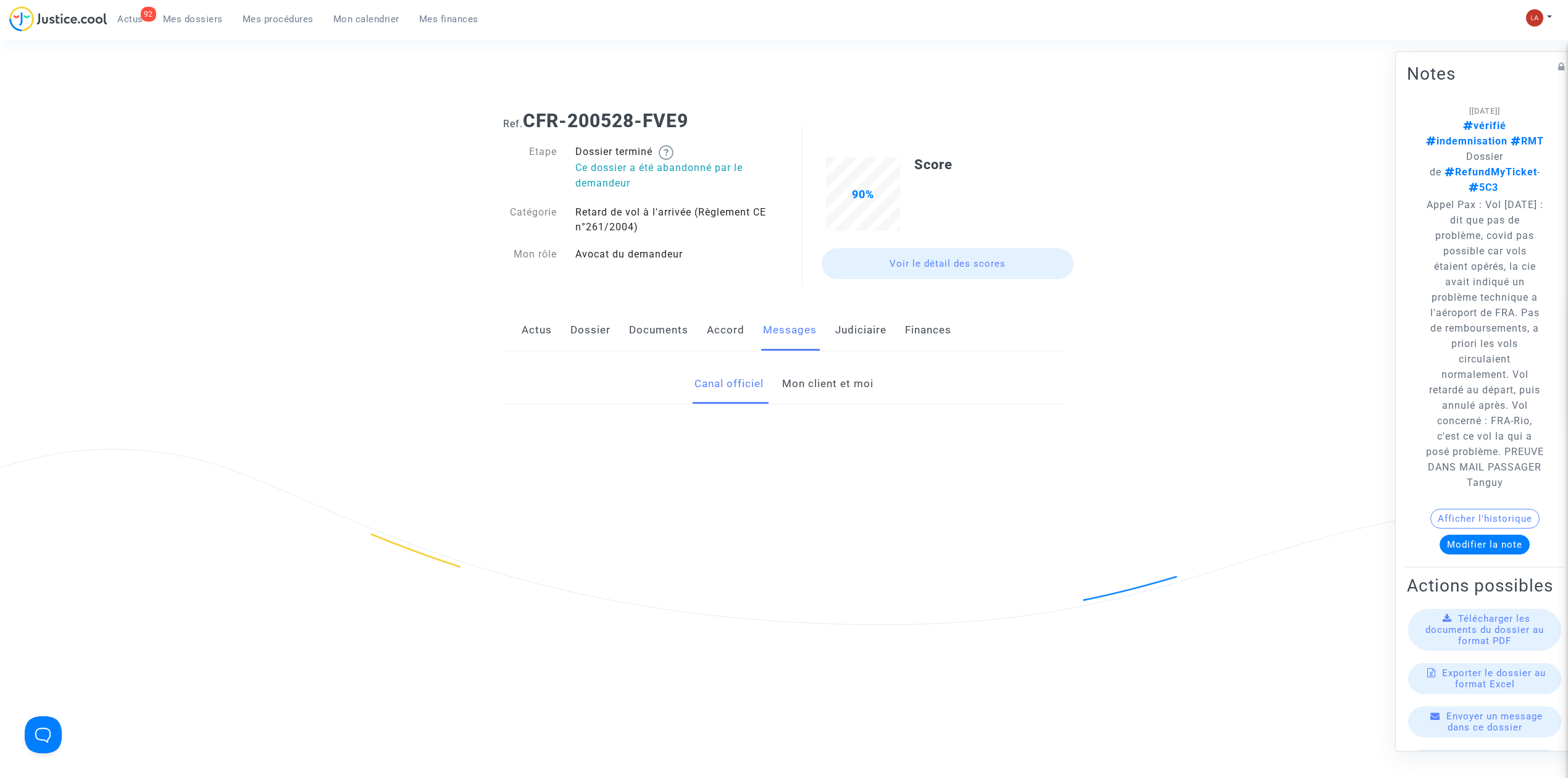
click at [873, 342] on link "Judiciaire" at bounding box center [861, 331] width 51 height 41
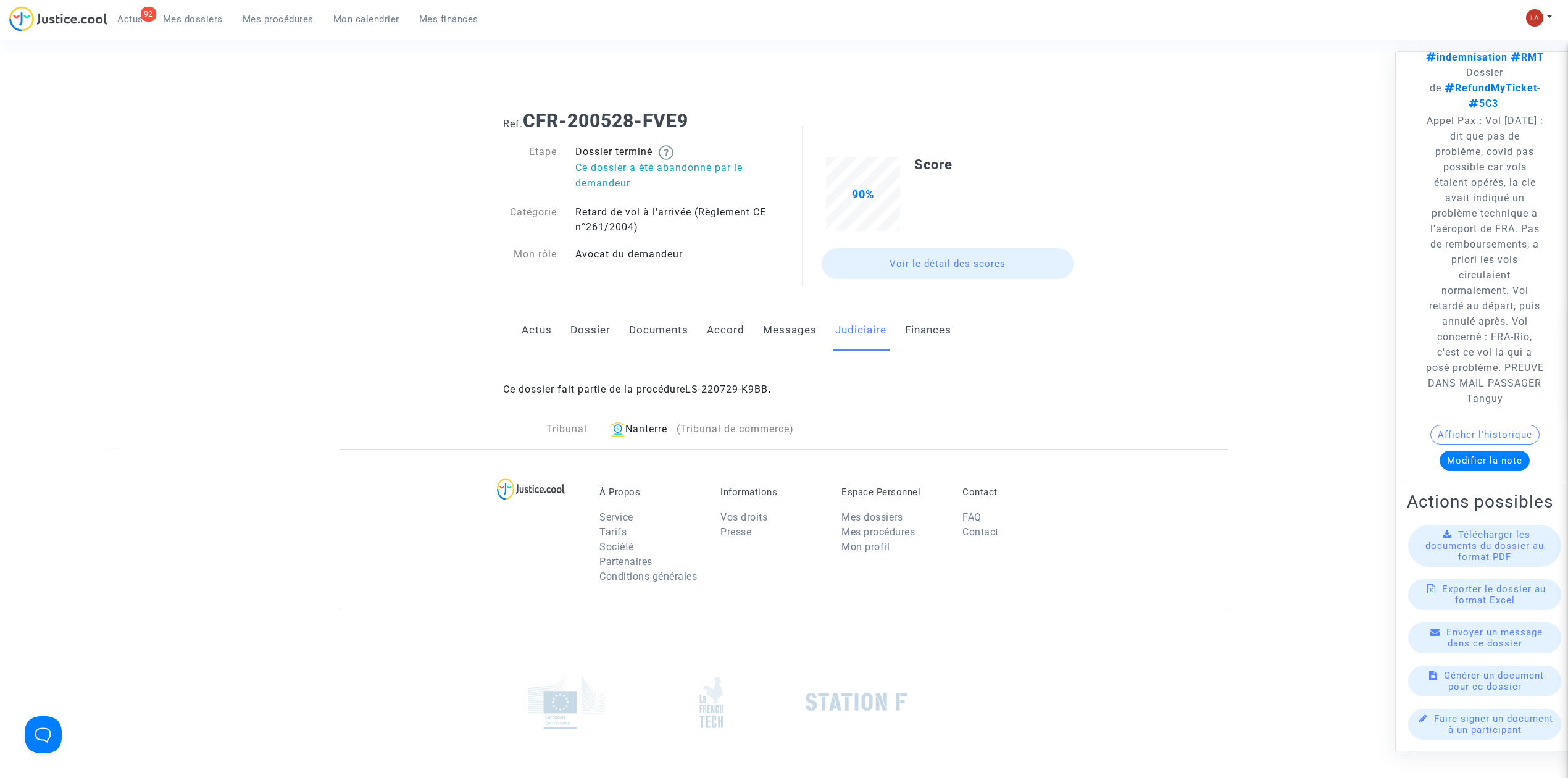
scroll to position [152, 0]
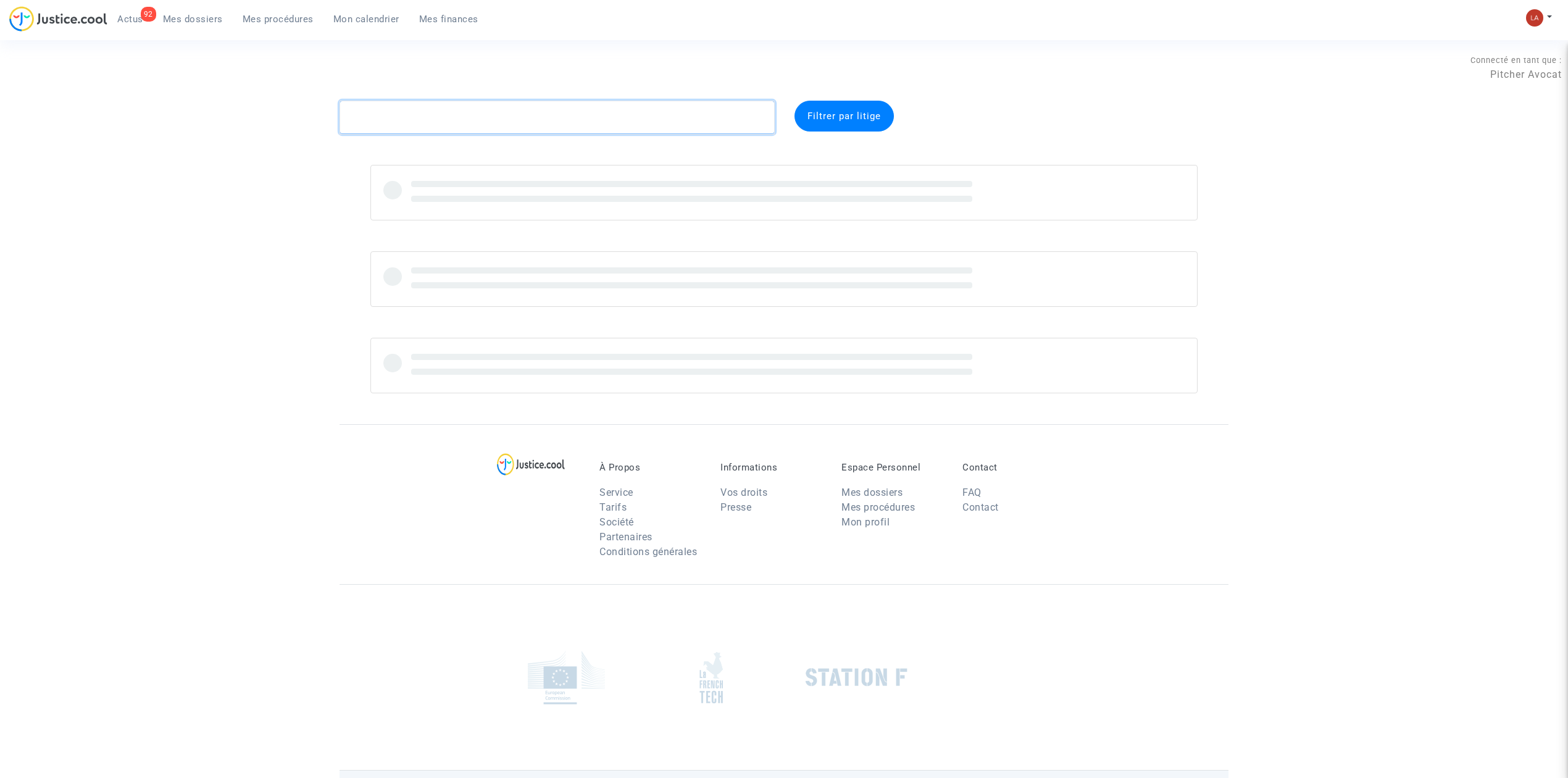
click at [500, 129] on textarea at bounding box center [557, 117] width 436 height 34
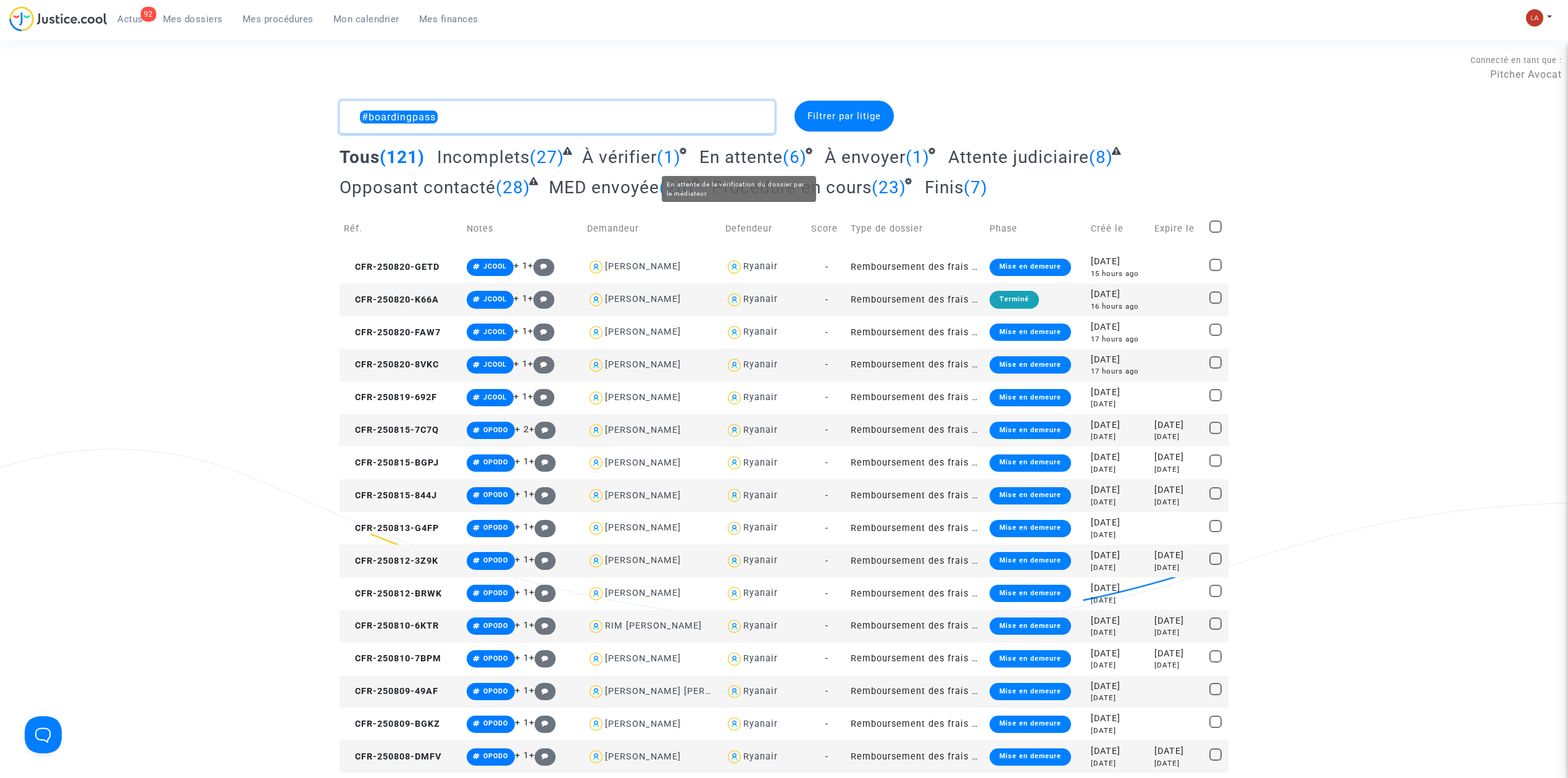
type textarea "#boardingpass"
click at [750, 159] on span "En attente" at bounding box center [742, 157] width 84 height 21
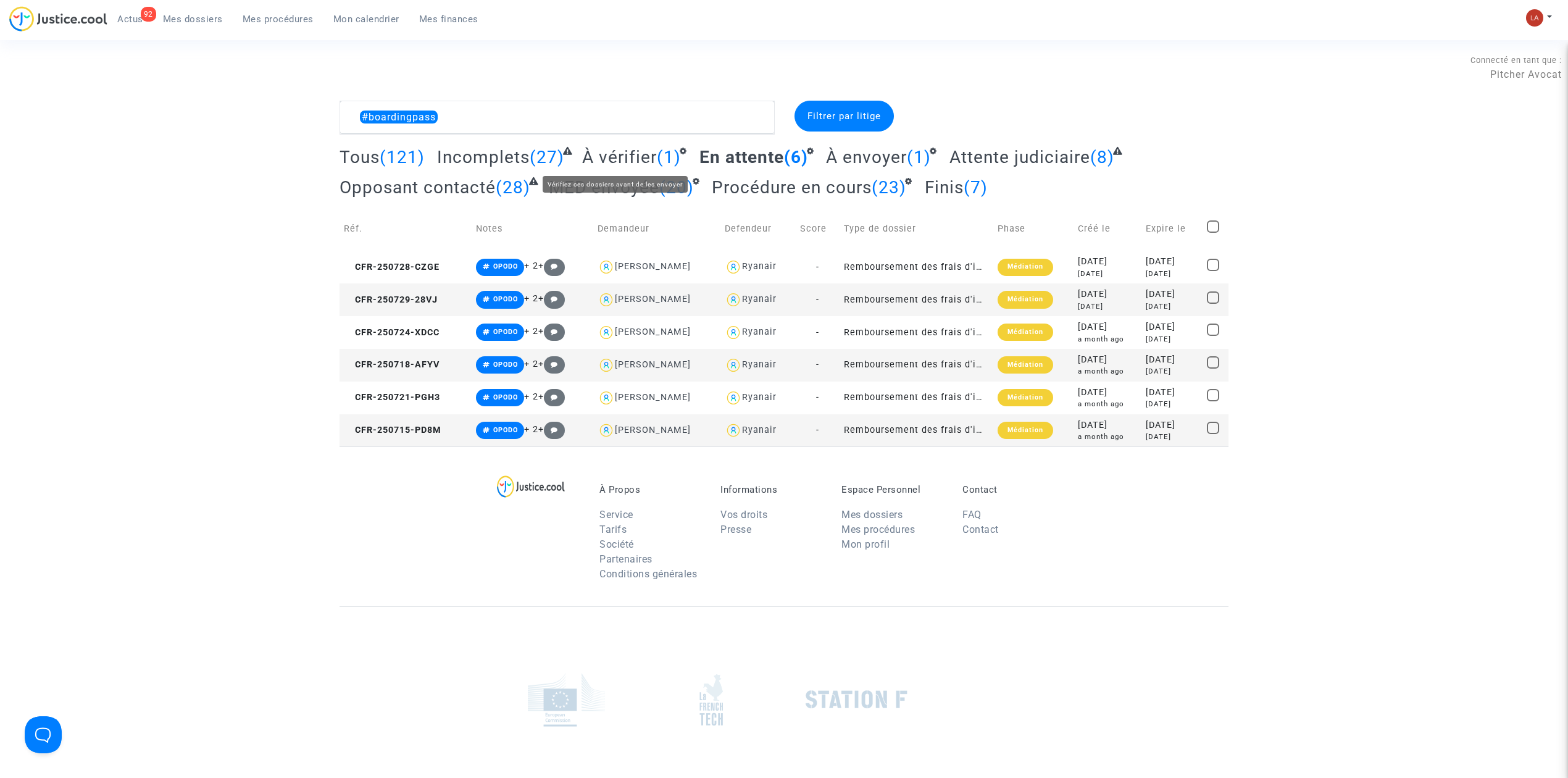
click at [620, 154] on span "À vérifier" at bounding box center [619, 157] width 75 height 21
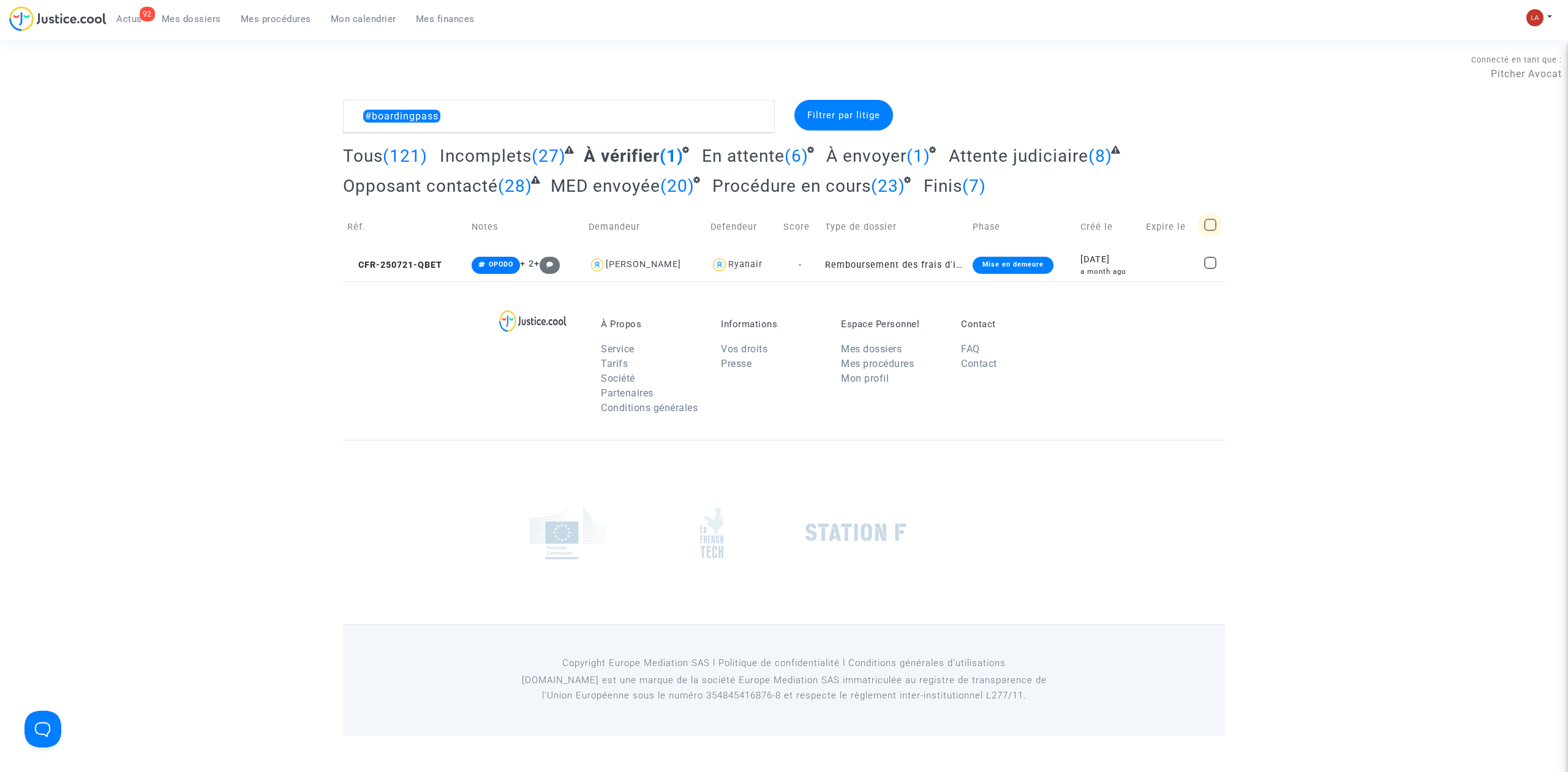
click at [1211, 224] on span at bounding box center [1210, 225] width 12 height 12
click at [1211, 231] on input "checkbox" at bounding box center [1210, 231] width 1 height 1
checkbox input "true"
click at [1189, 103] on div "Sélection (1)" at bounding box center [1178, 116] width 92 height 31
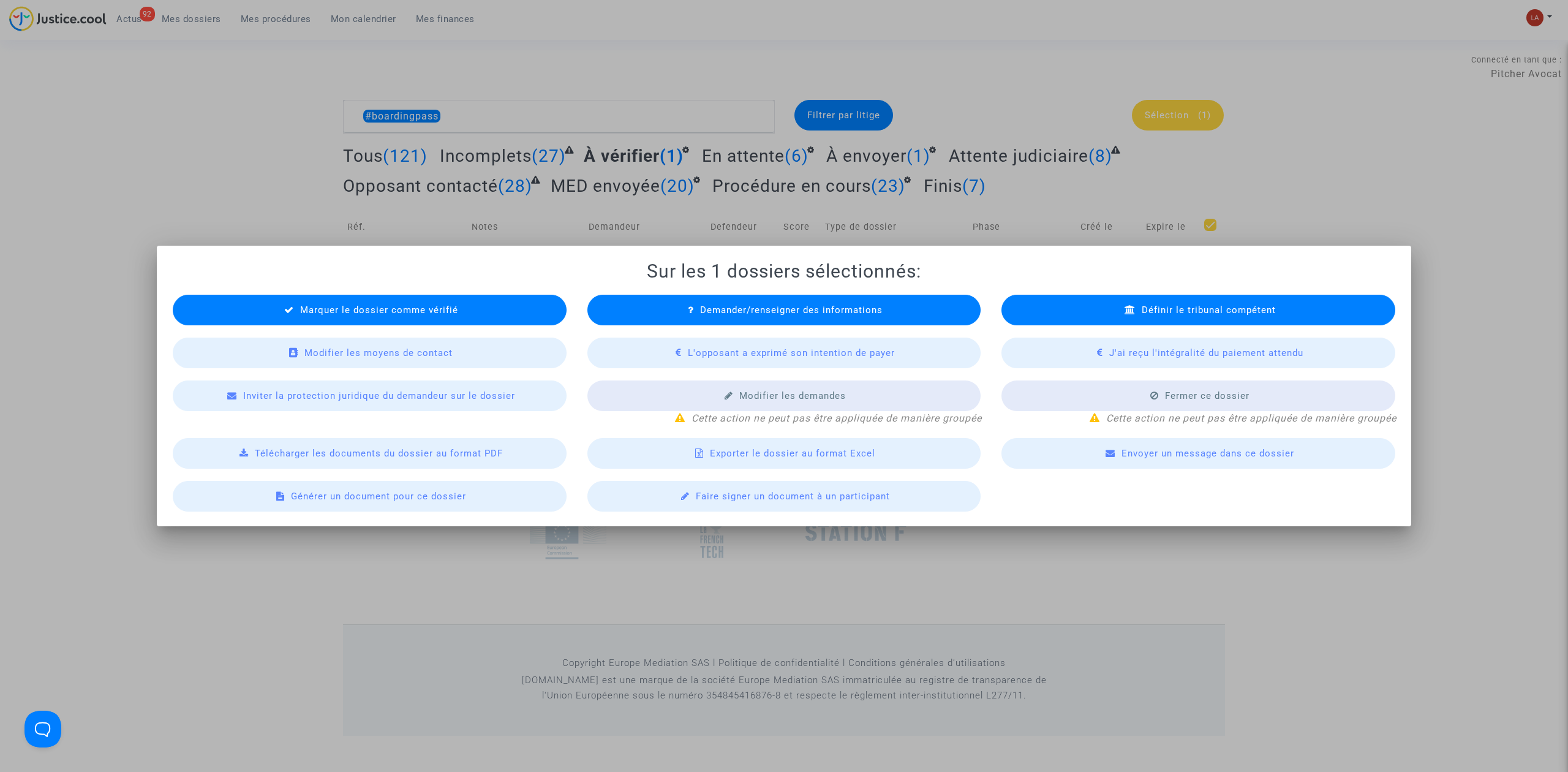
click at [777, 143] on div at bounding box center [784, 386] width 1568 height 772
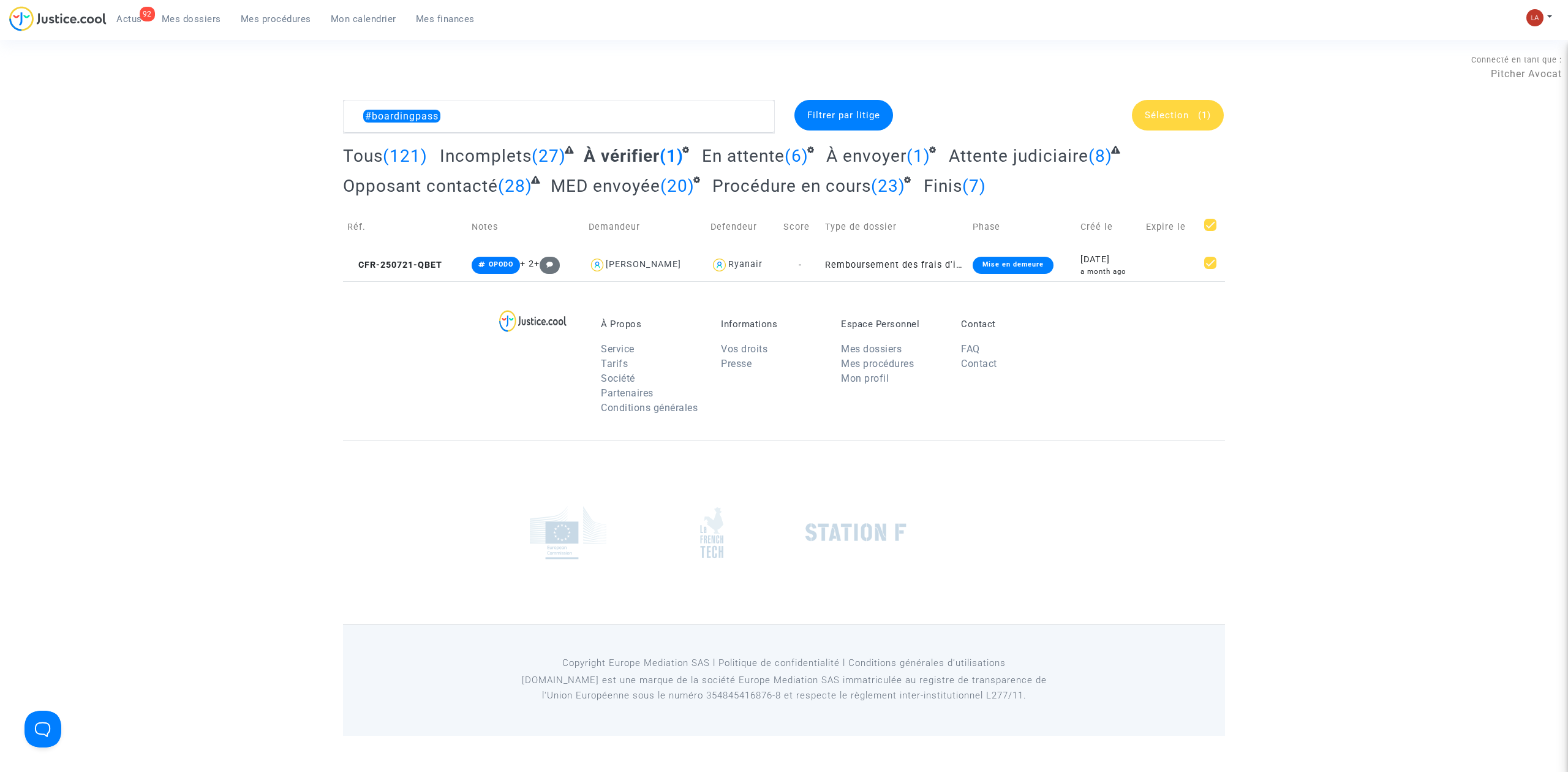
click at [898, 152] on span "À envoyer" at bounding box center [866, 156] width 81 height 20
click at [1214, 222] on span at bounding box center [1210, 225] width 12 height 12
click at [1211, 231] on input "checkbox" at bounding box center [1210, 231] width 1 height 1
checkbox input "true"
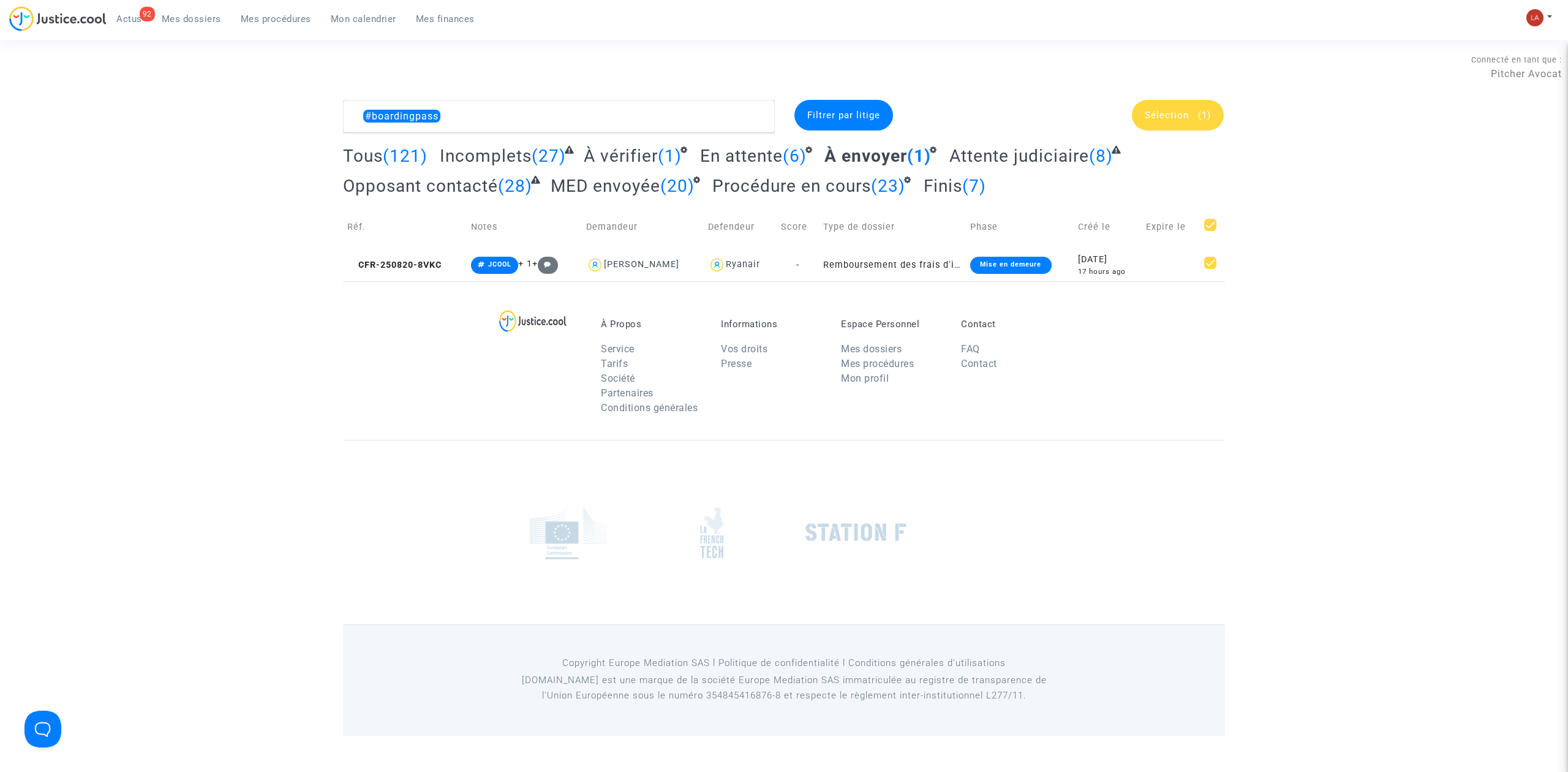
click at [1211, 101] on div "Sélection (1)" at bounding box center [1178, 116] width 92 height 31
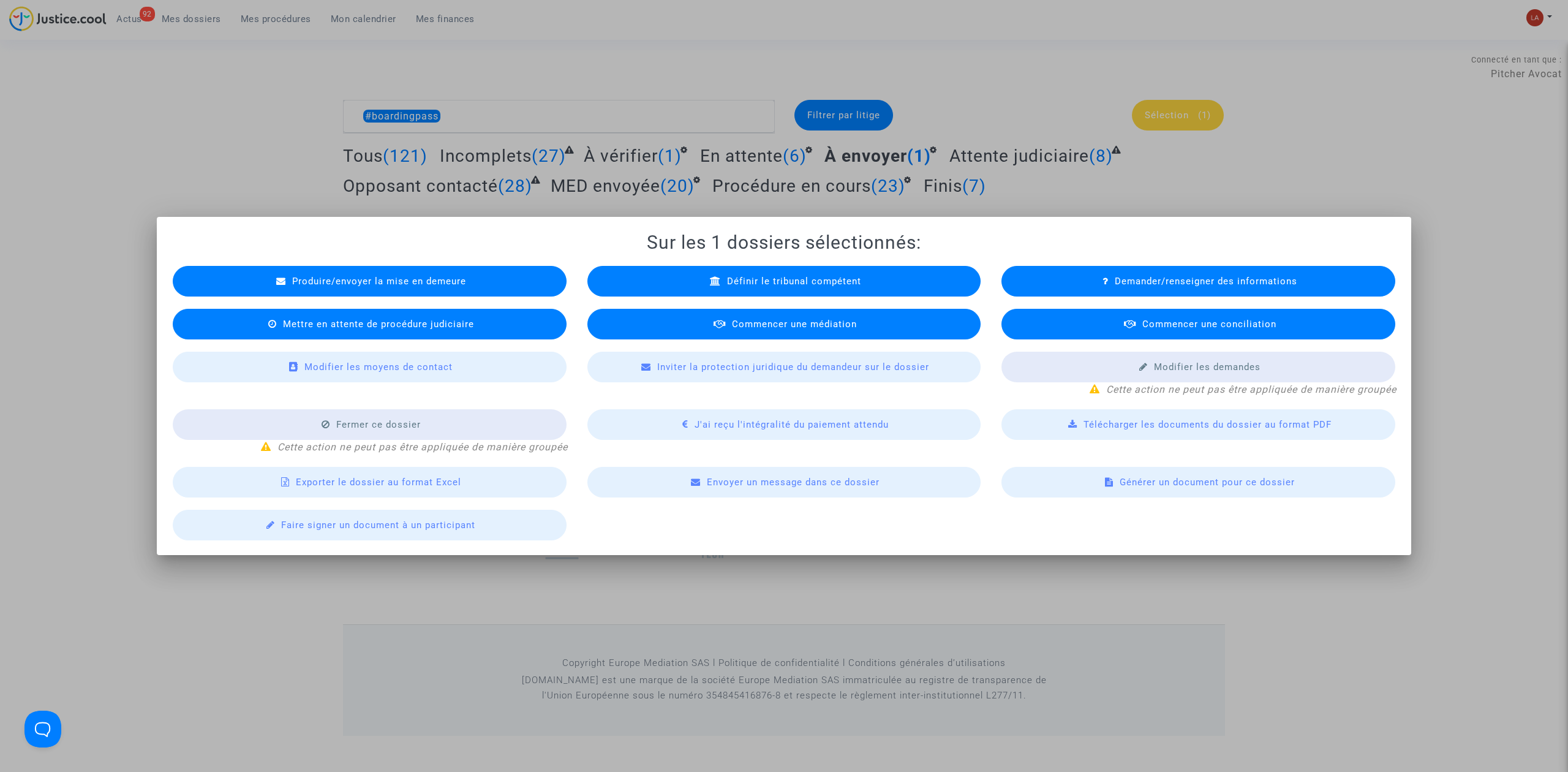
click at [442, 289] on div "Produire/envoyer la mise en demeure" at bounding box center [370, 282] width 394 height 31
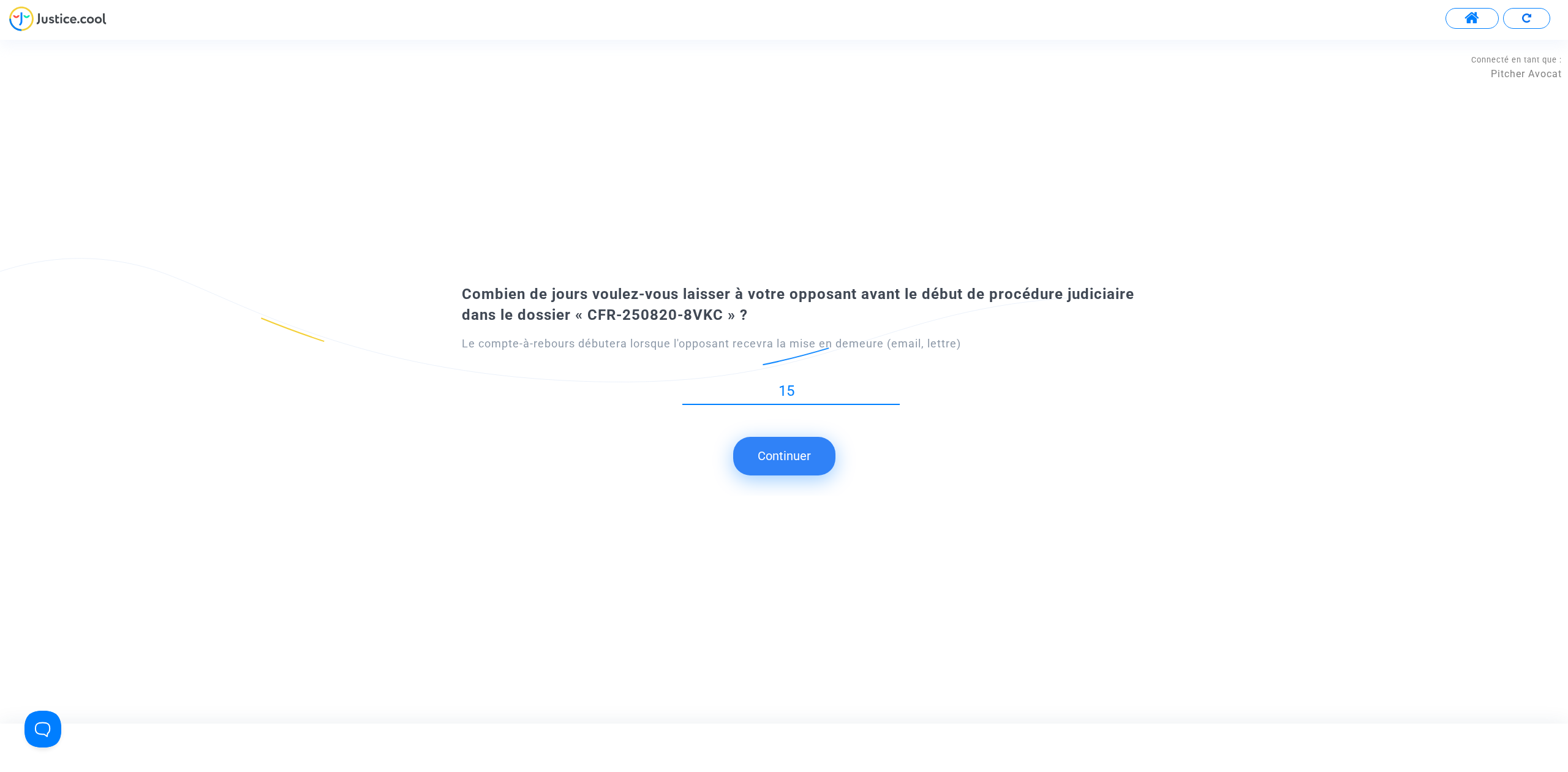
click at [800, 459] on button "Continuer" at bounding box center [785, 456] width 103 height 38
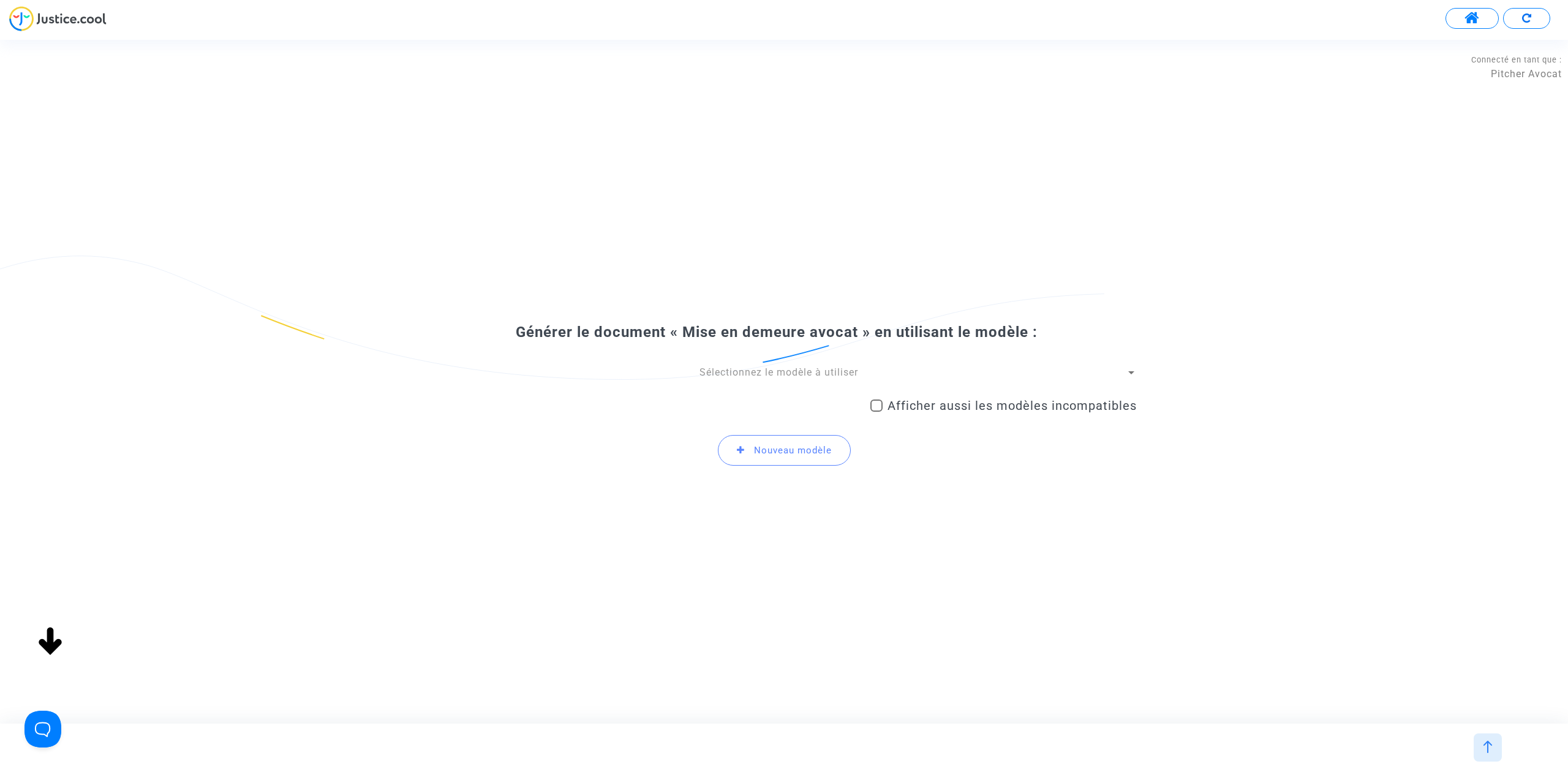
click at [738, 378] on span "Sélectionnez le modèle à utiliser" at bounding box center [778, 372] width 159 height 11
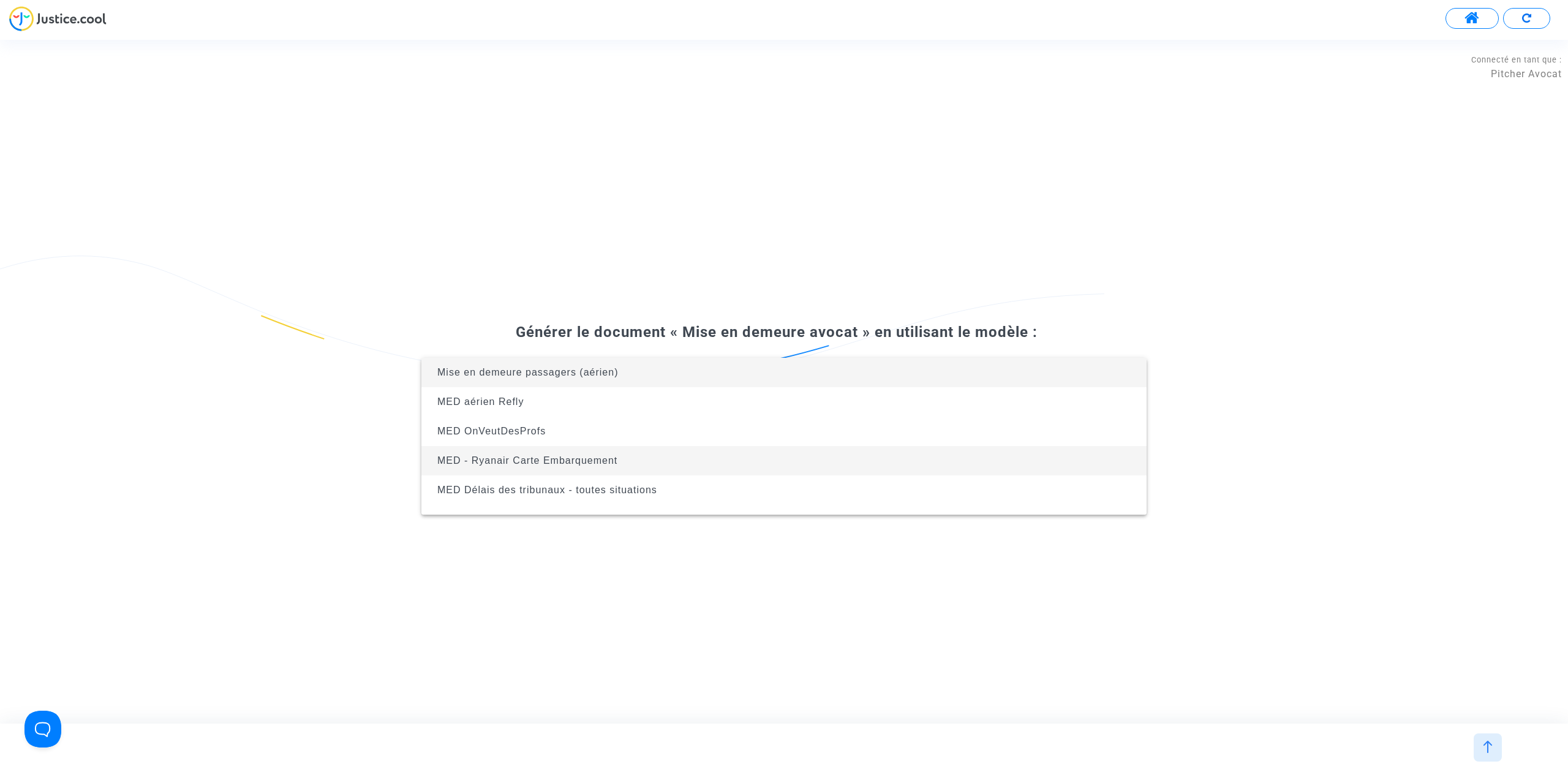
click at [580, 456] on span "MED - Ryanair Carte Embarquement" at bounding box center [527, 460] width 180 height 11
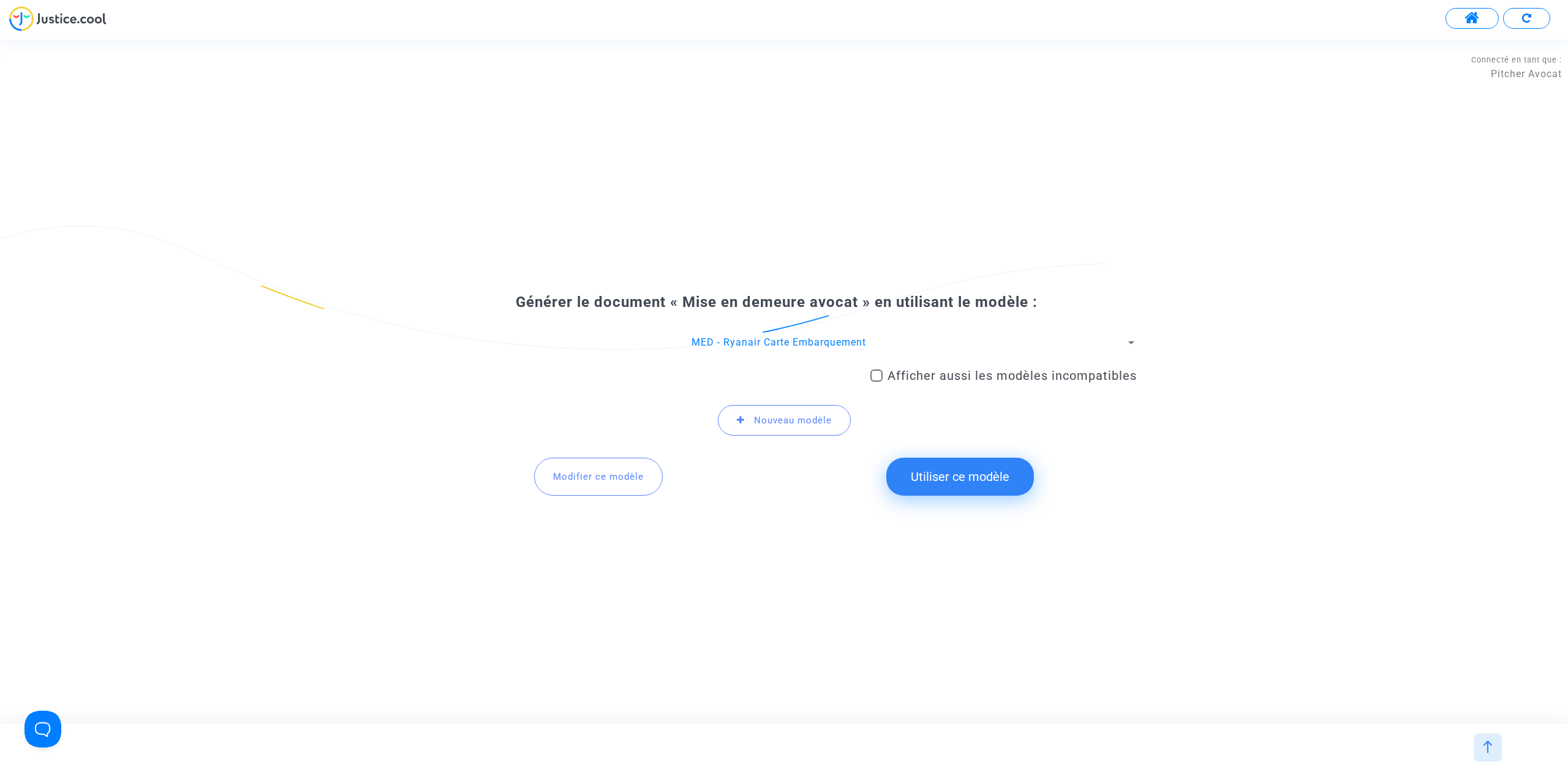
click at [959, 458] on button "Utiliser ce modèle" at bounding box center [960, 476] width 147 height 38
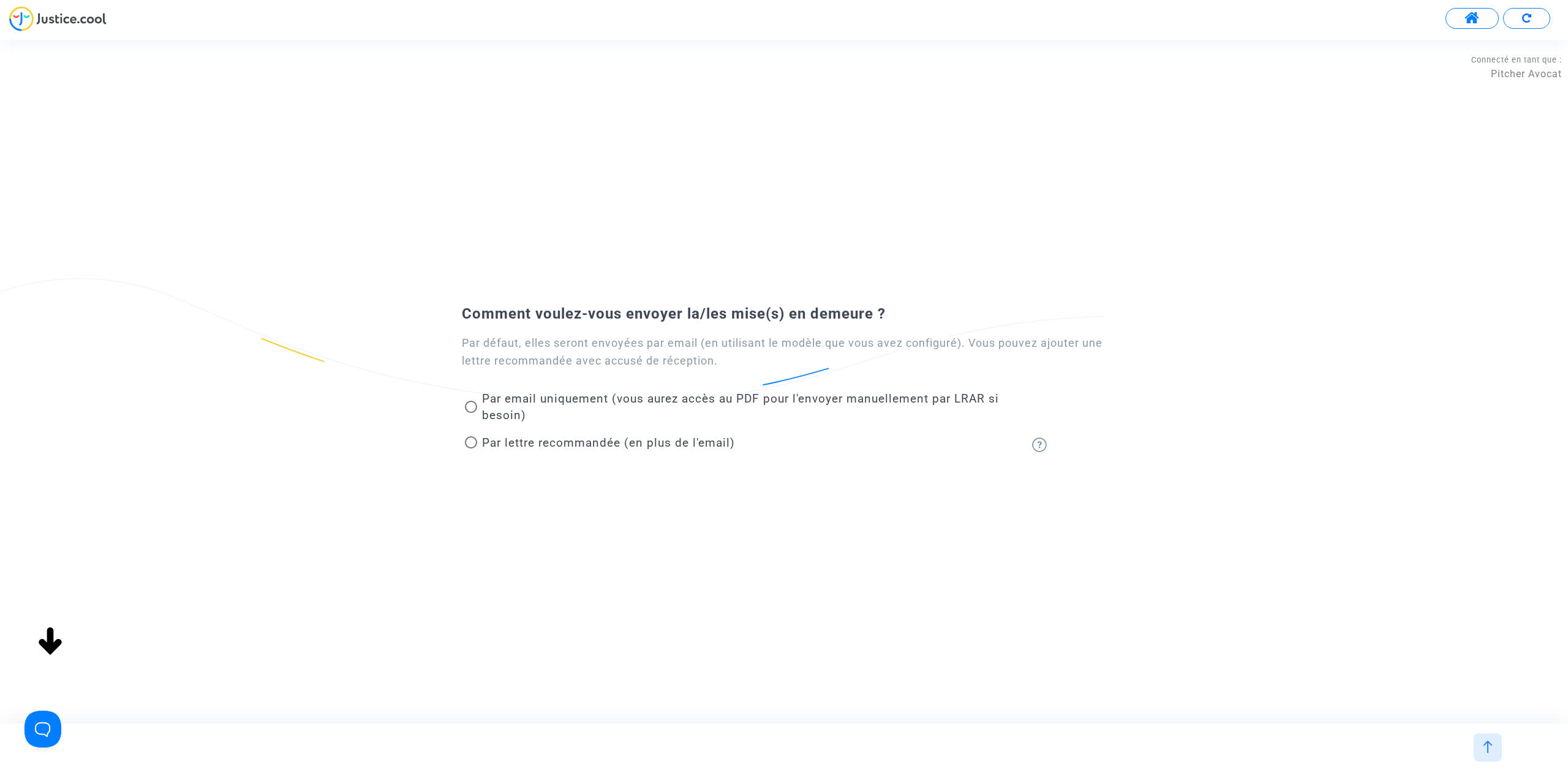
click at [589, 397] on span "Par email uniquement (vous aurez accès au PDF pour l'envoyer manuellement par L…" at bounding box center [740, 407] width 517 height 31
click at [471, 413] on input "Par email uniquement (vous aurez accès au PDF pour l'envoyer manuellement par L…" at bounding box center [471, 413] width 1 height 1
radio input "true"
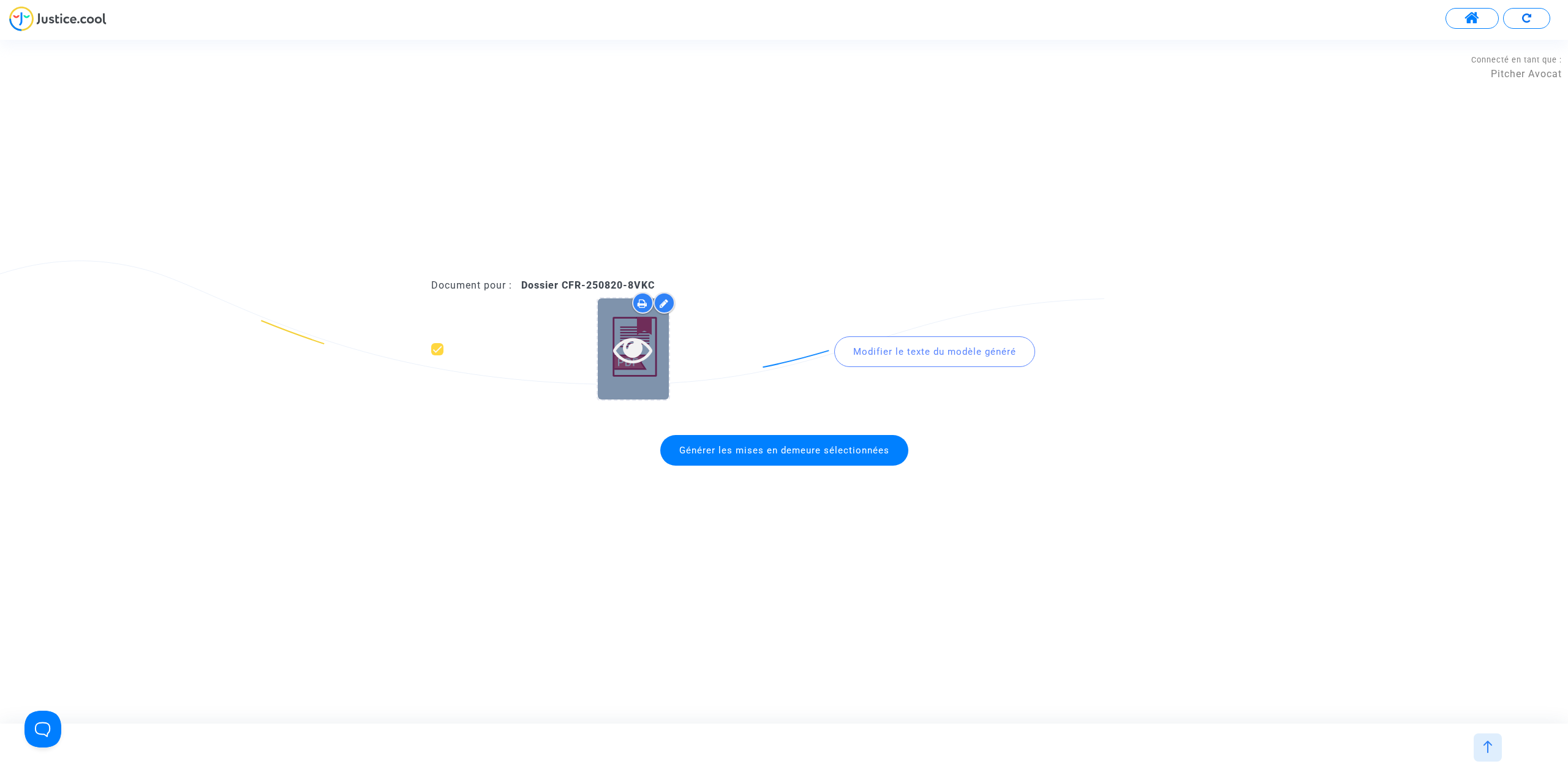
click at [658, 380] on div at bounding box center [633, 349] width 71 height 101
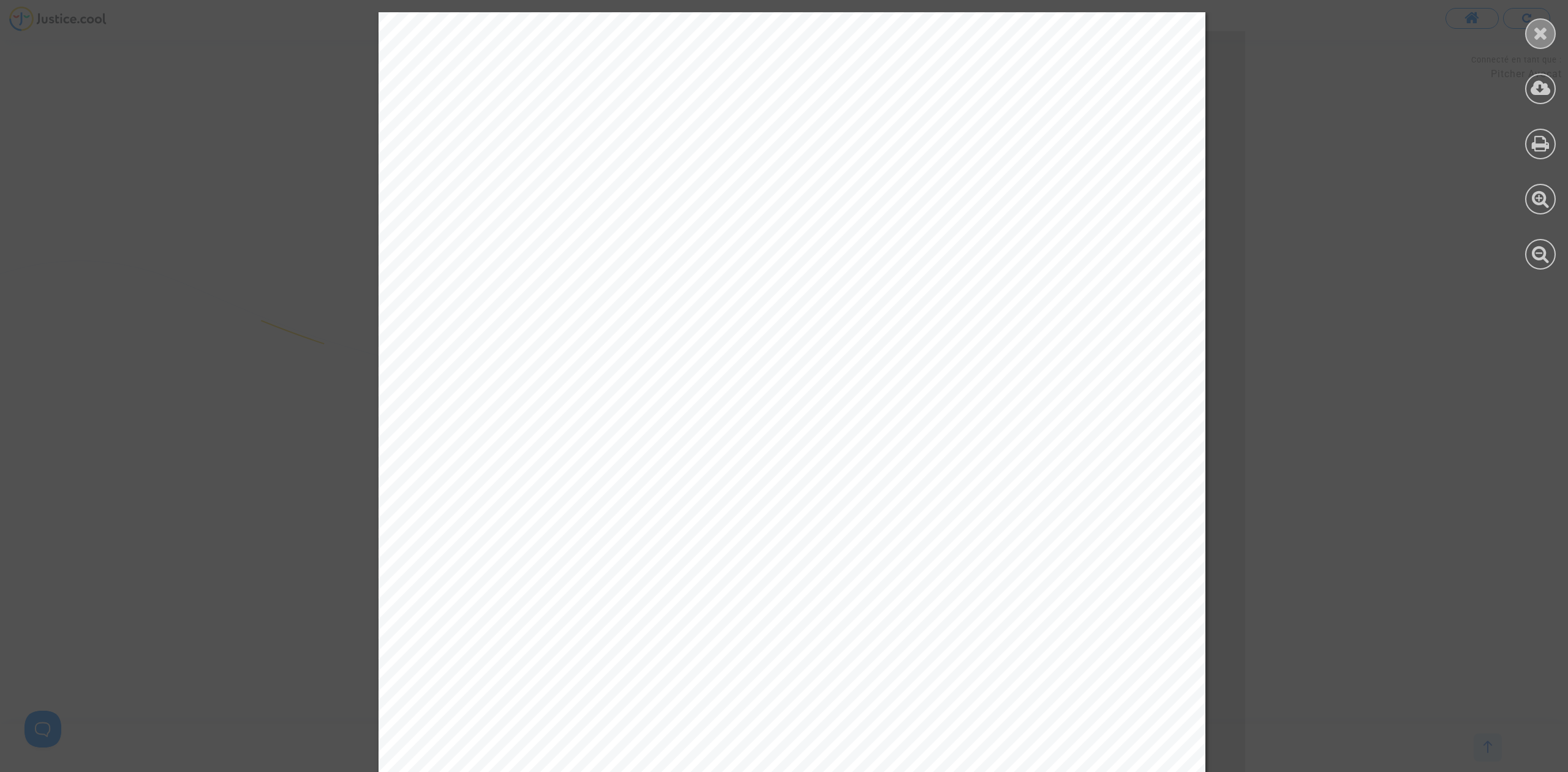
click at [1545, 33] on icon at bounding box center [1540, 33] width 15 height 19
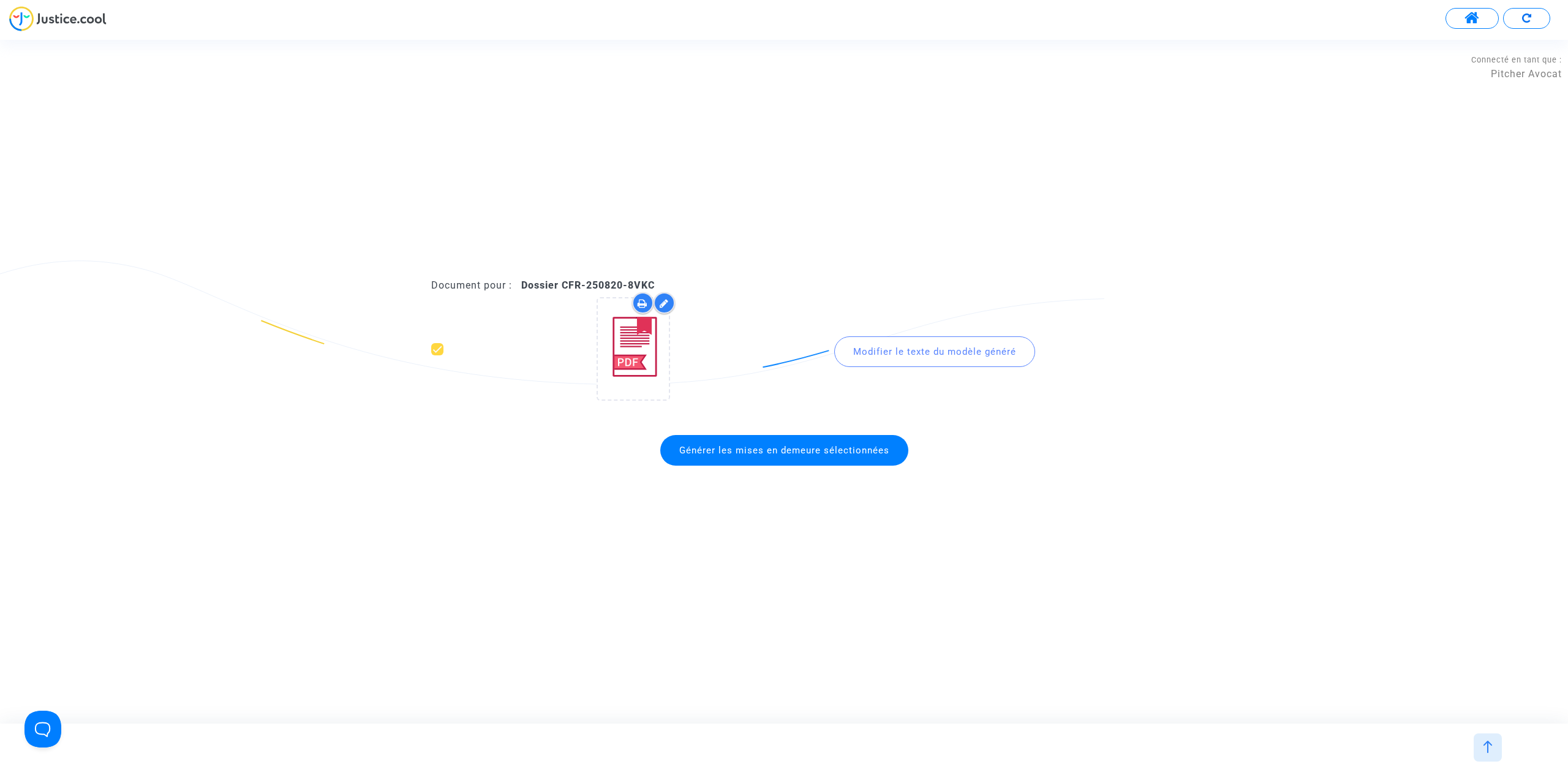
click at [798, 454] on span "Générer les mises en demeure sélectionnées" at bounding box center [785, 450] width 210 height 11
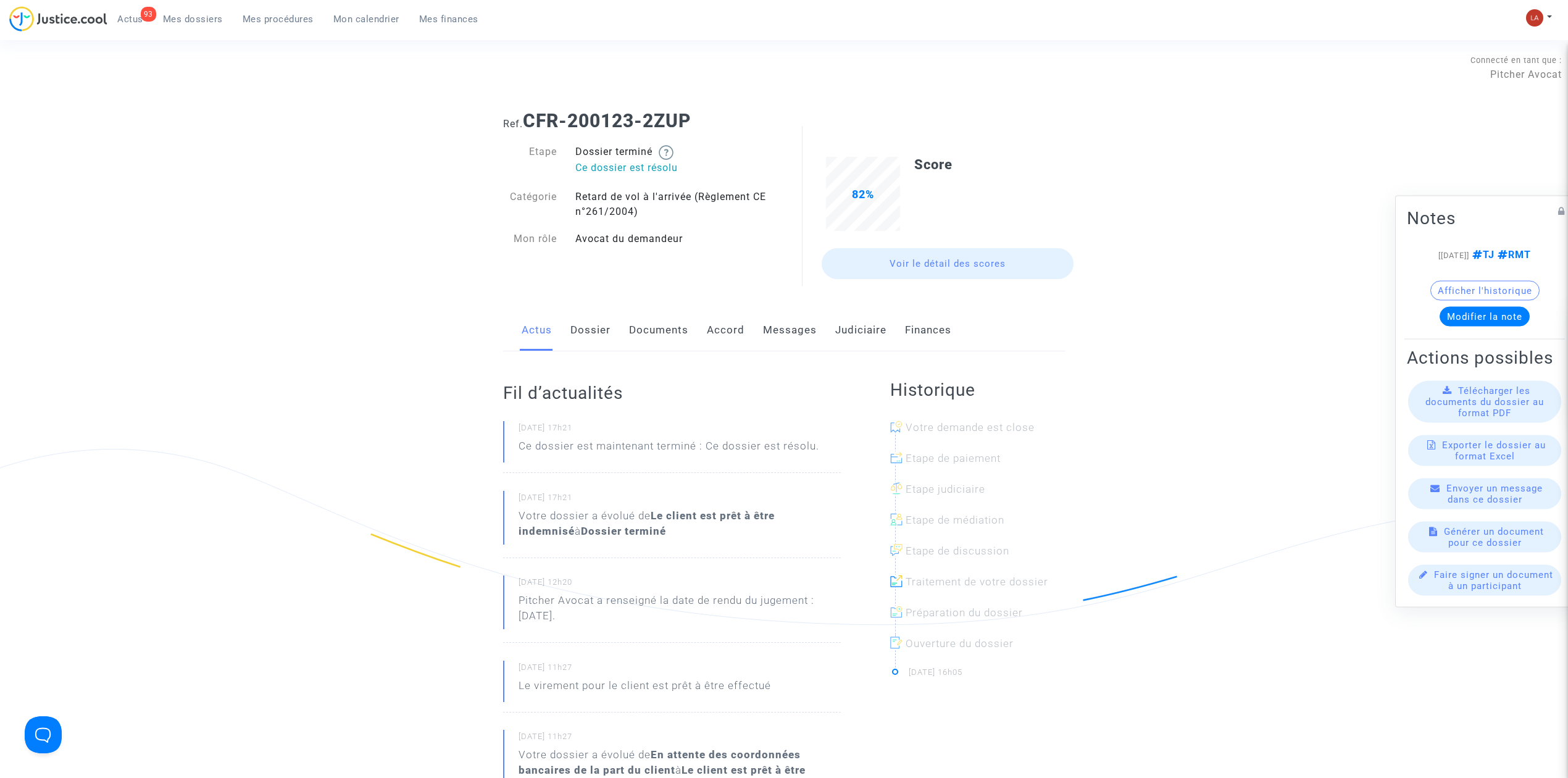
click at [678, 318] on link "Documents" at bounding box center [659, 331] width 59 height 41
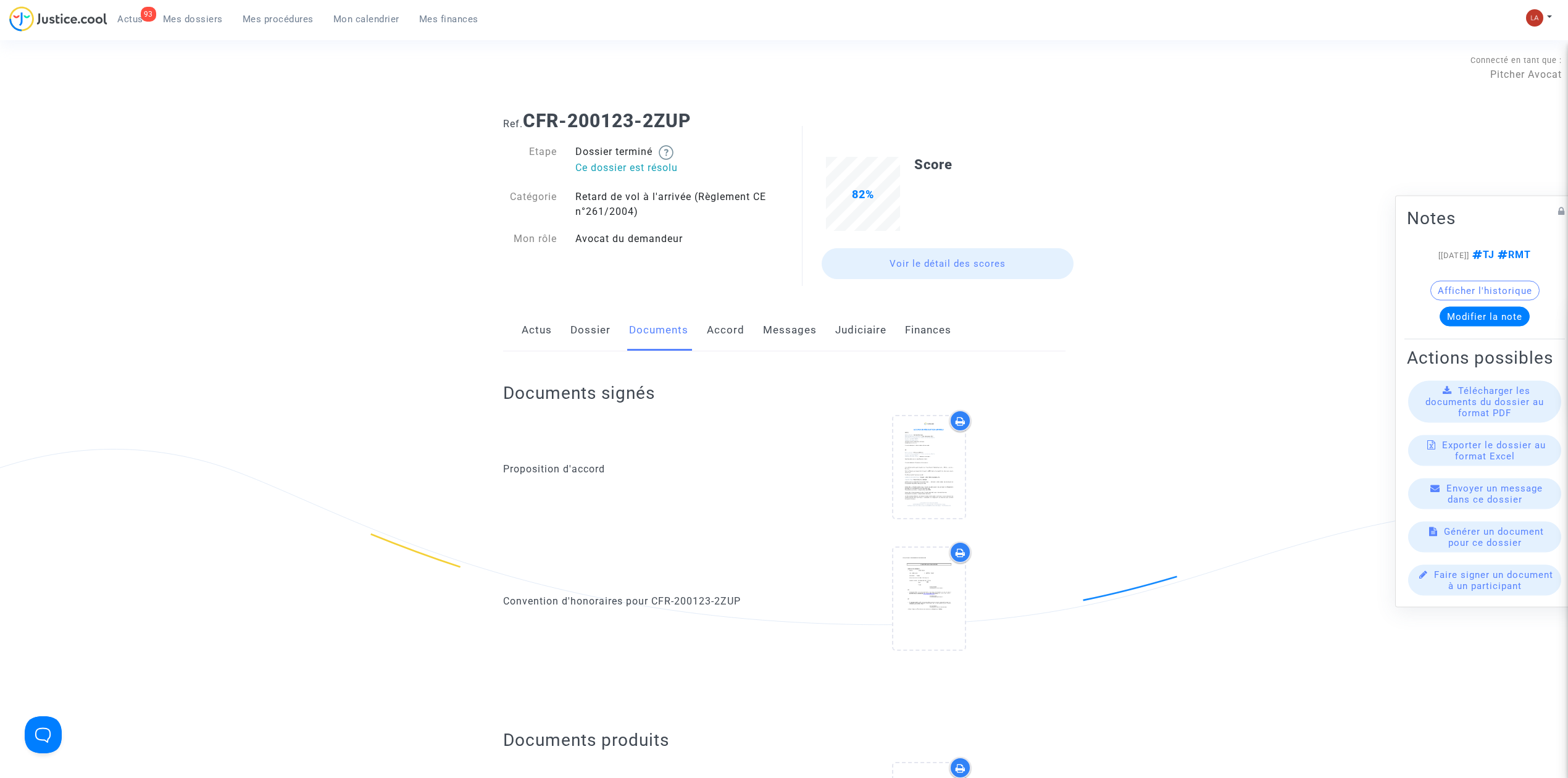
click at [867, 345] on link "Judiciaire" at bounding box center [861, 331] width 51 height 41
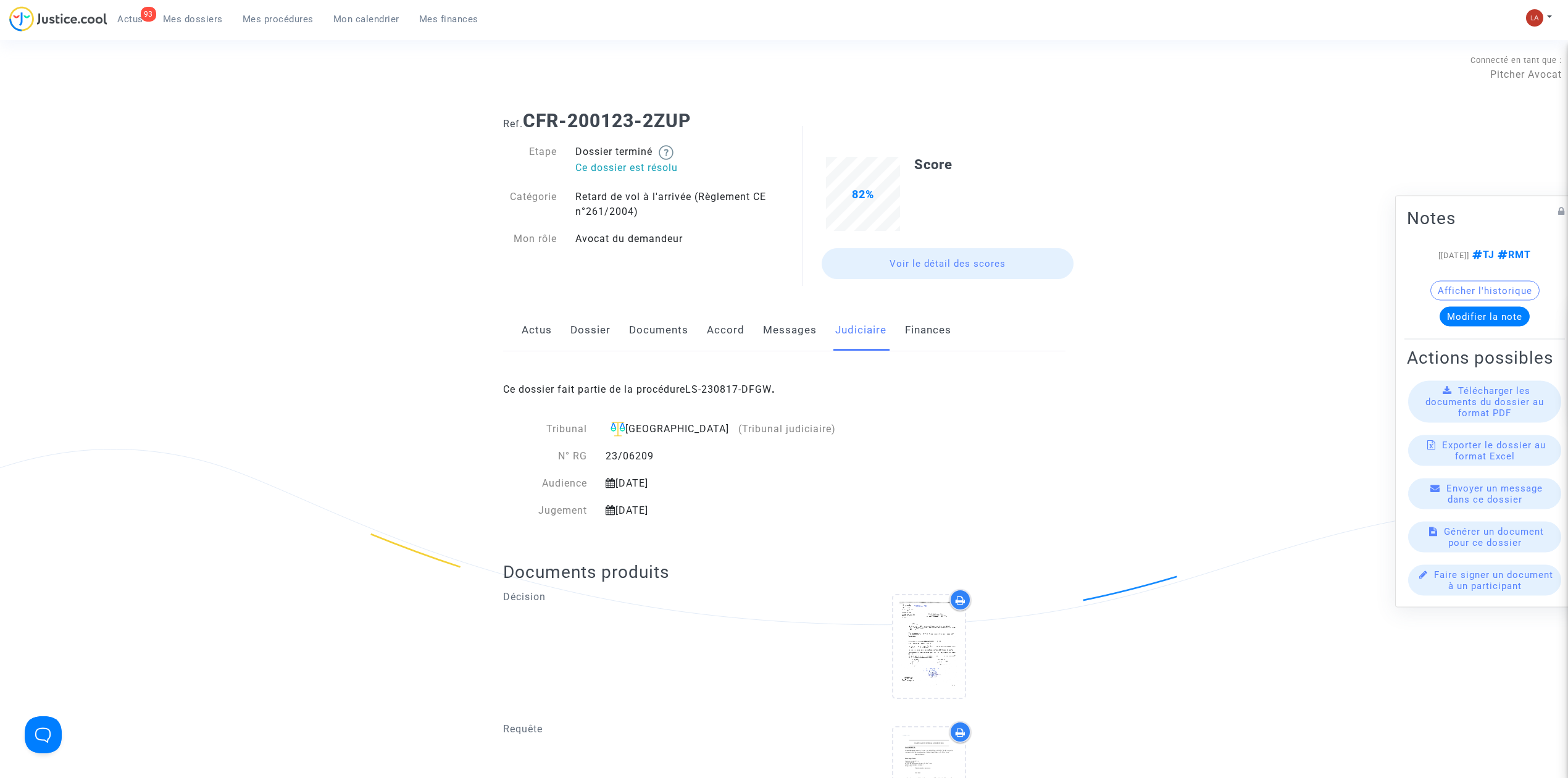
drag, startPoint x: 715, startPoint y: 391, endPoint x: 1088, endPoint y: 470, distance: 381.3
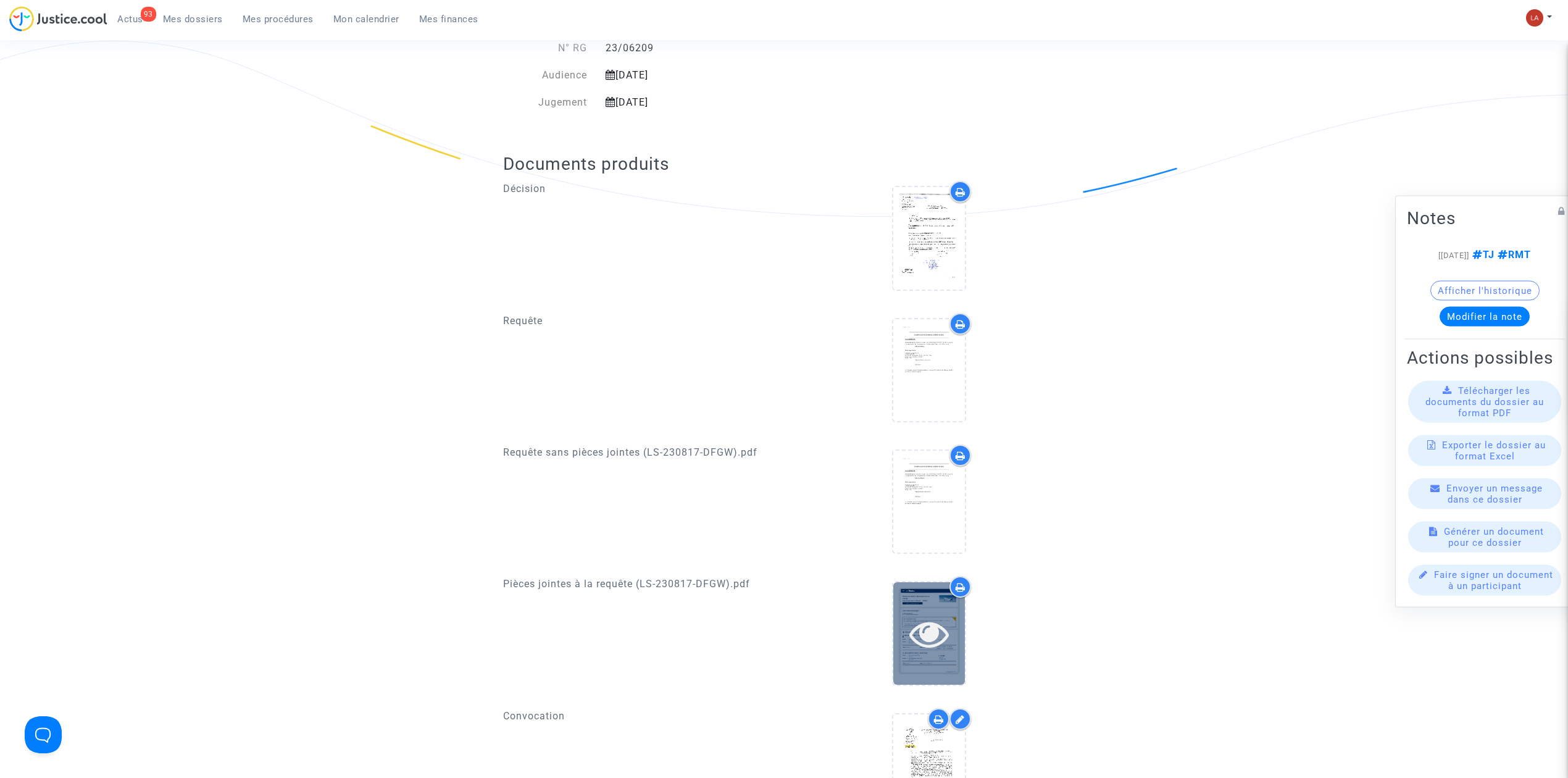
scroll to position [411, 0]
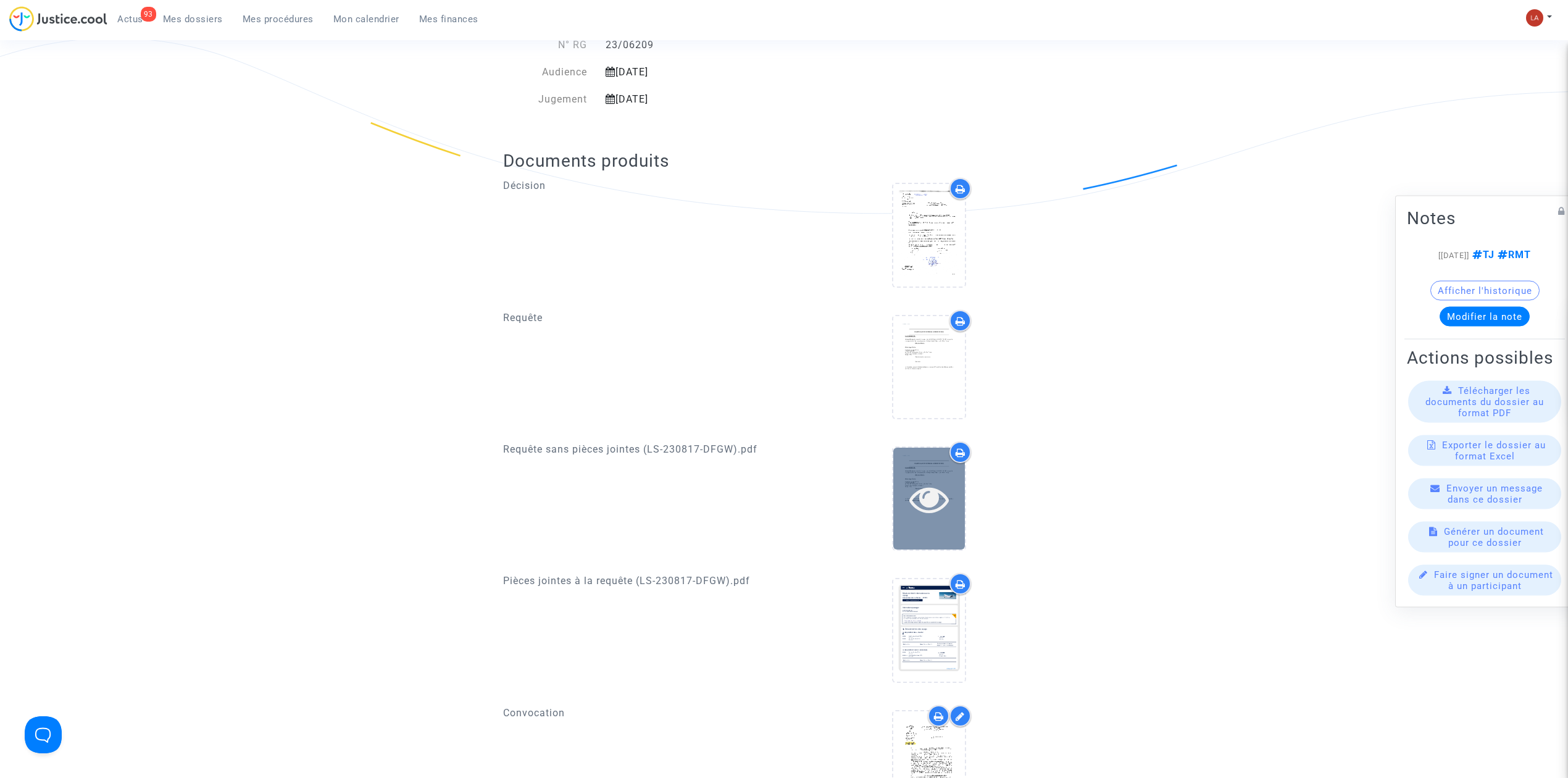
click at [952, 469] on div at bounding box center [929, 499] width 71 height 102
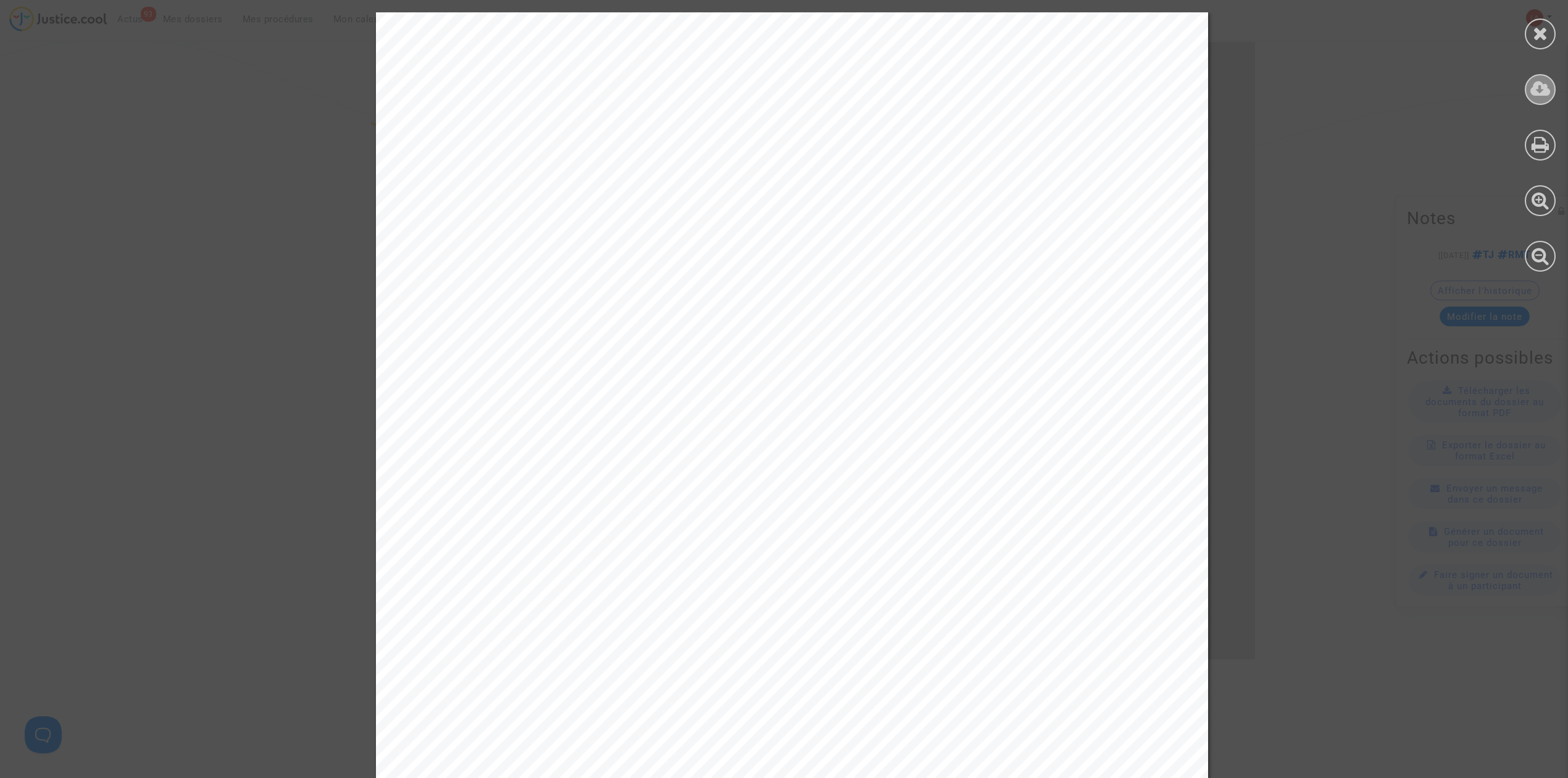
click at [1529, 92] on div at bounding box center [1541, 89] width 31 height 31
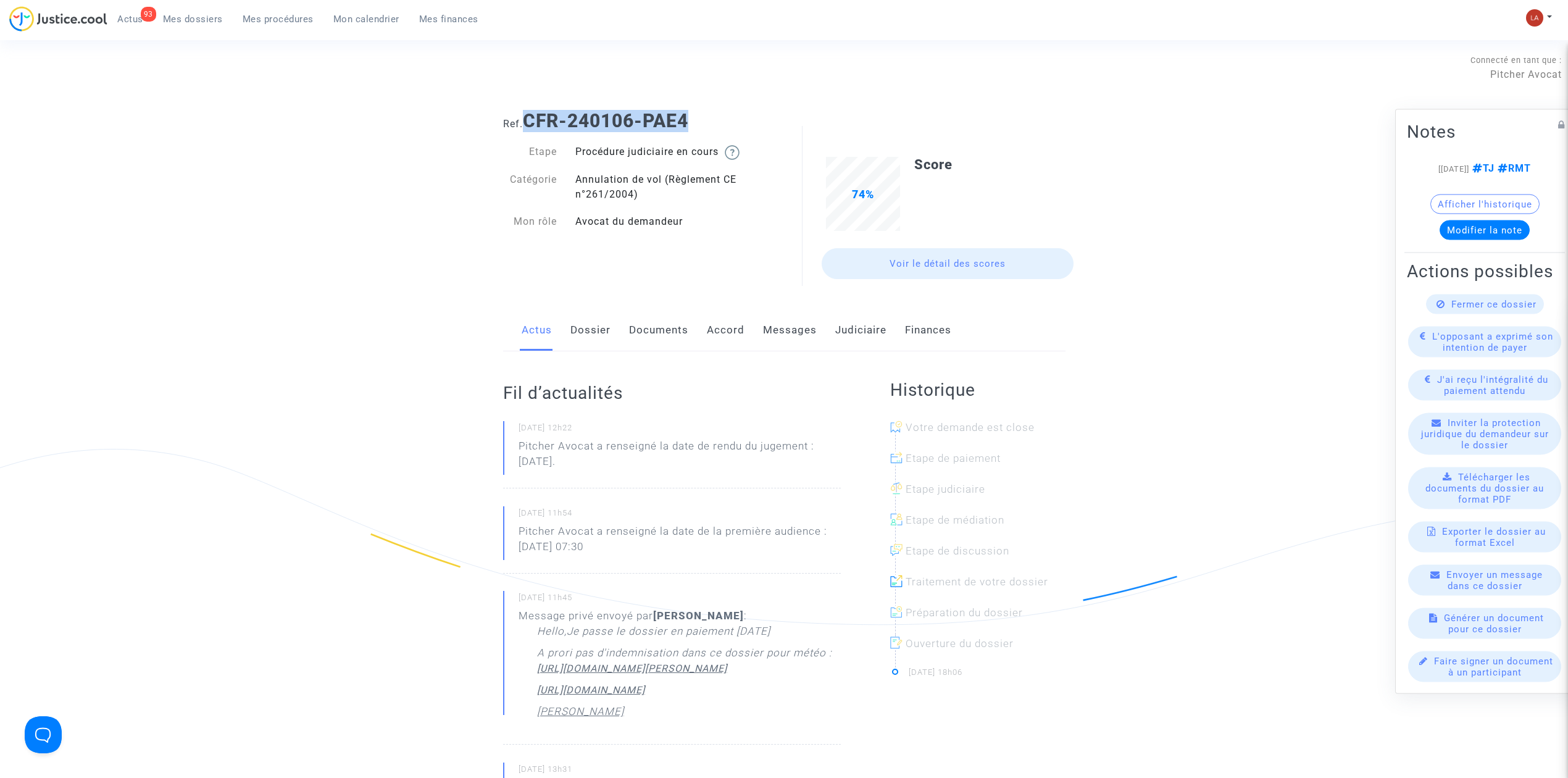
drag, startPoint x: 700, startPoint y: 117, endPoint x: 526, endPoint y: 121, distance: 174.0
click at [526, 121] on h1 "Ref. CFR-240106-PAE4" at bounding box center [784, 121] width 563 height 22
copy b "CFR-240106-PAE4"
click at [850, 328] on link "Judiciaire" at bounding box center [861, 331] width 51 height 41
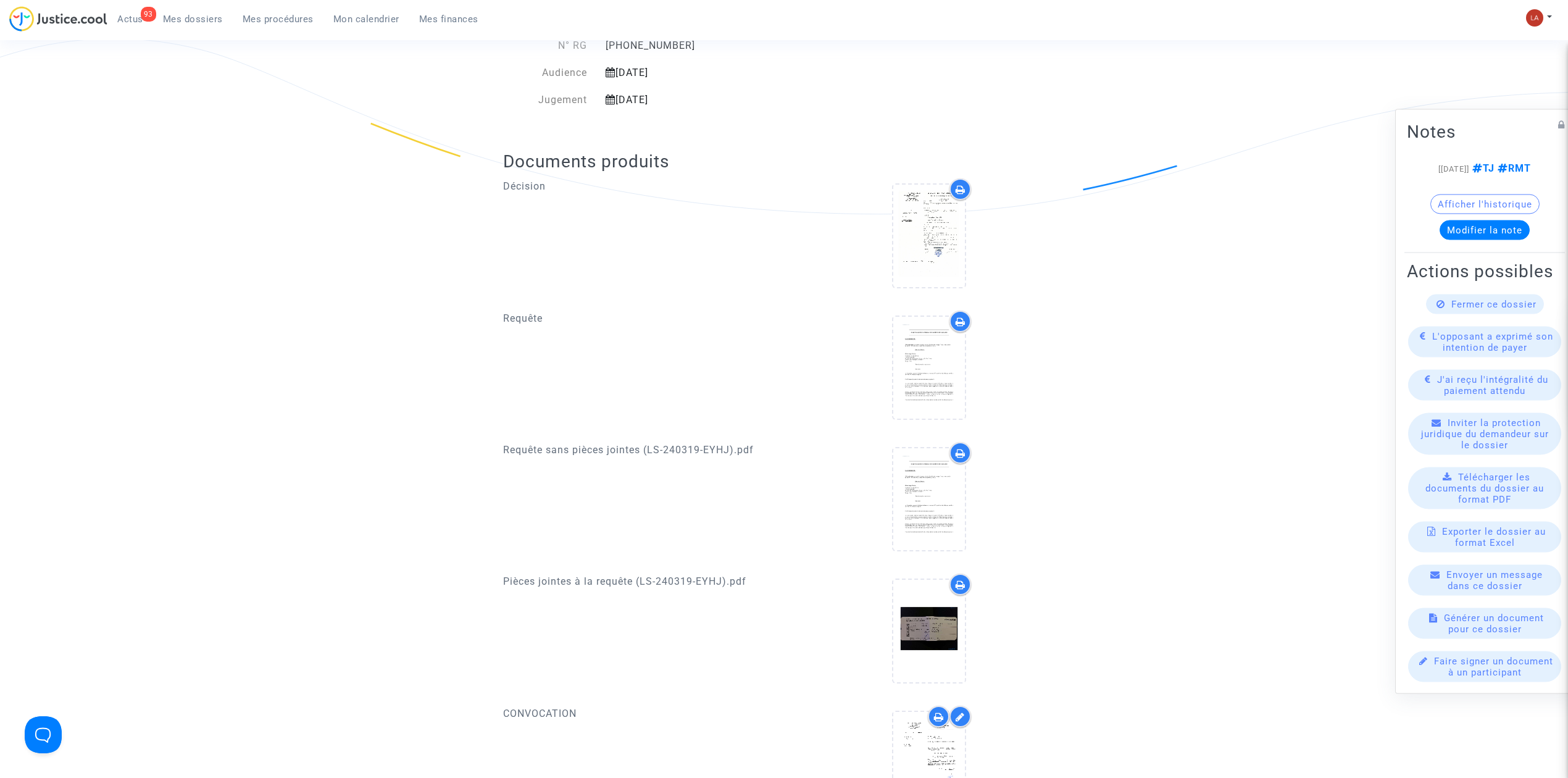
scroll to position [411, 0]
click at [926, 510] on icon at bounding box center [929, 499] width 40 height 39
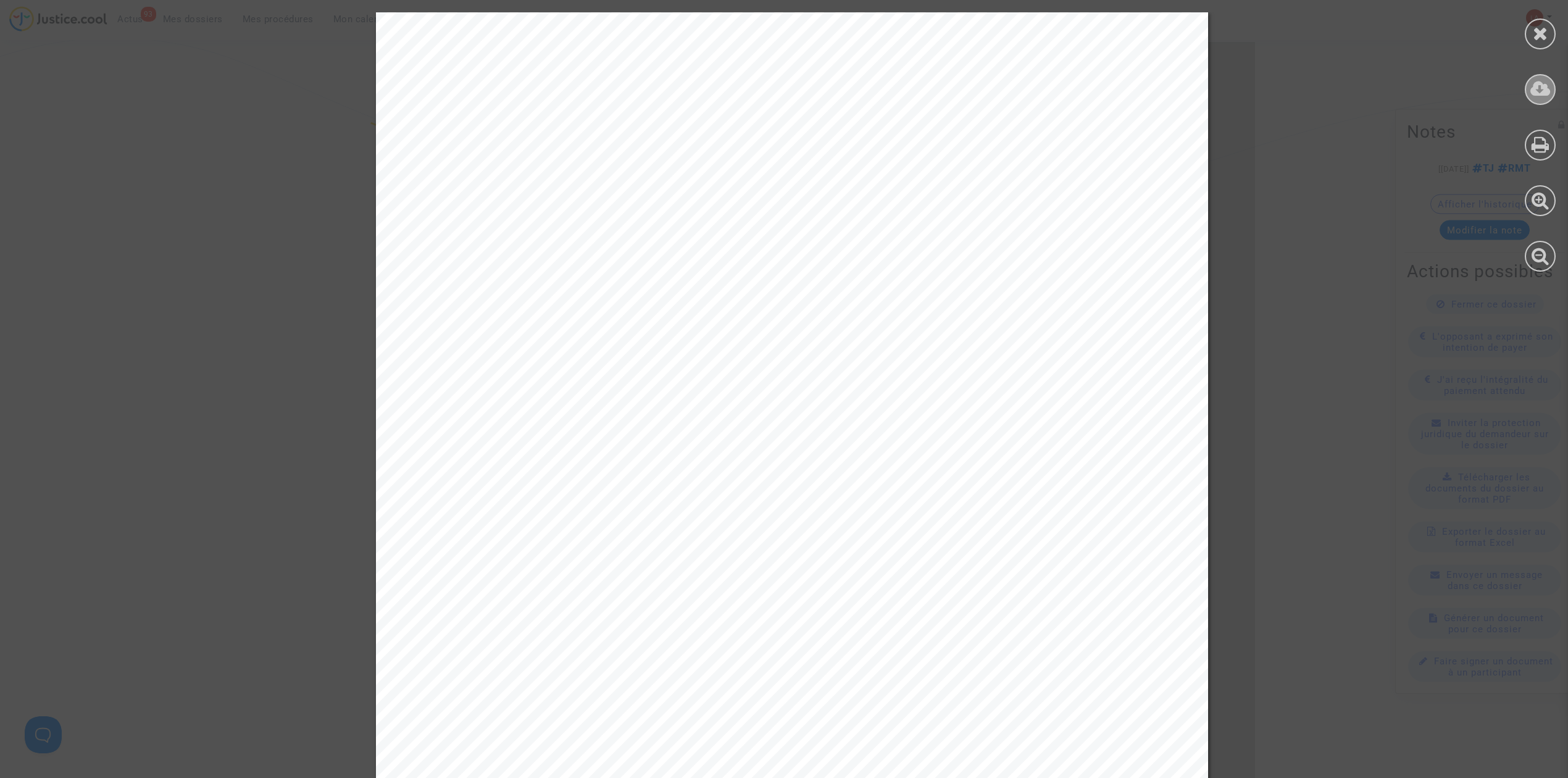
click at [1541, 98] on div at bounding box center [1541, 89] width 31 height 31
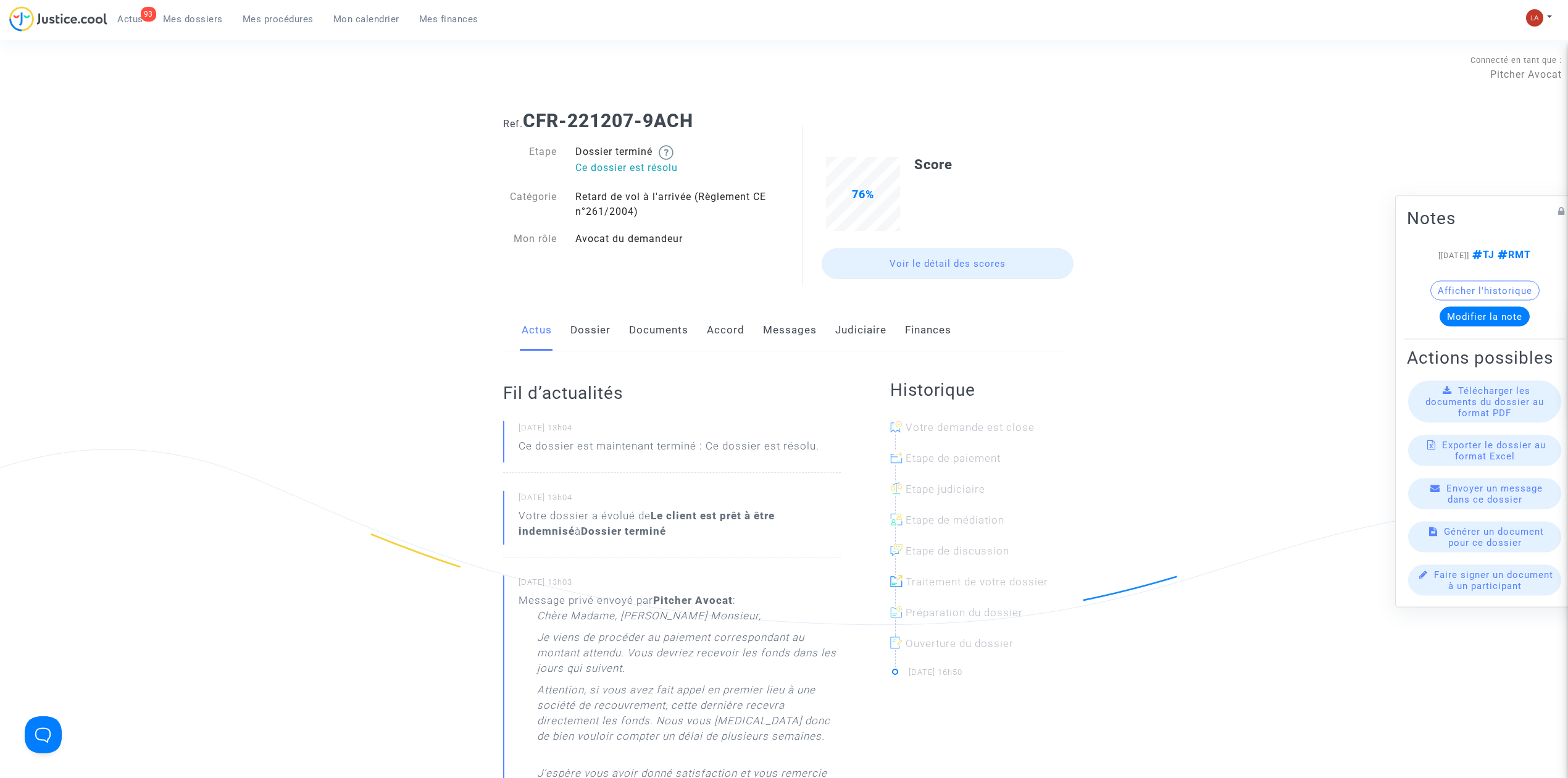
click at [872, 320] on link "Judiciaire" at bounding box center [861, 331] width 51 height 41
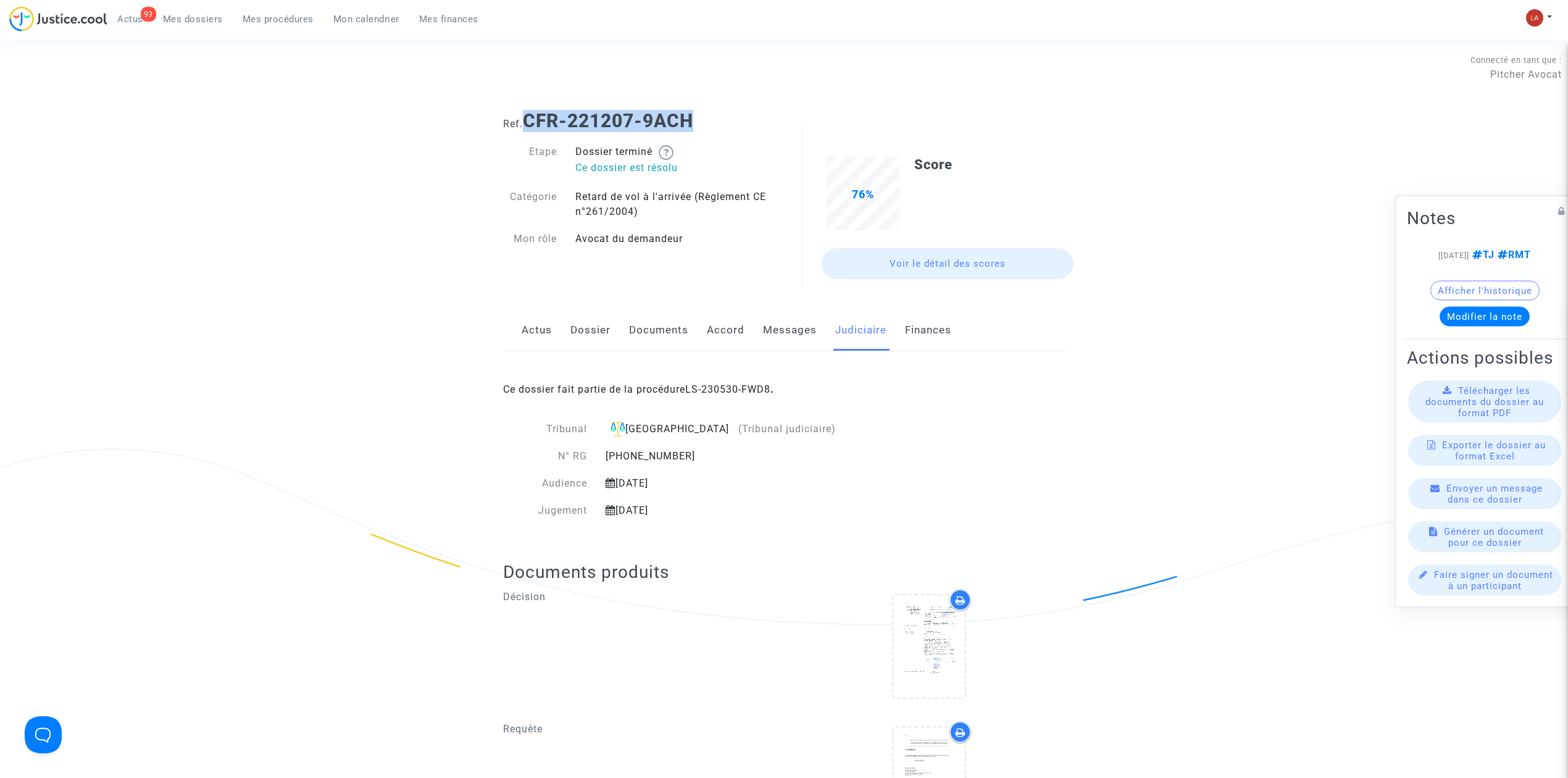
drag, startPoint x: 700, startPoint y: 125, endPoint x: 525, endPoint y: 119, distance: 175.1
click at [525, 119] on h1 "Ref. CFR-221207-9ACH" at bounding box center [784, 121] width 563 height 22
copy b "CFR-221207-9ACH"
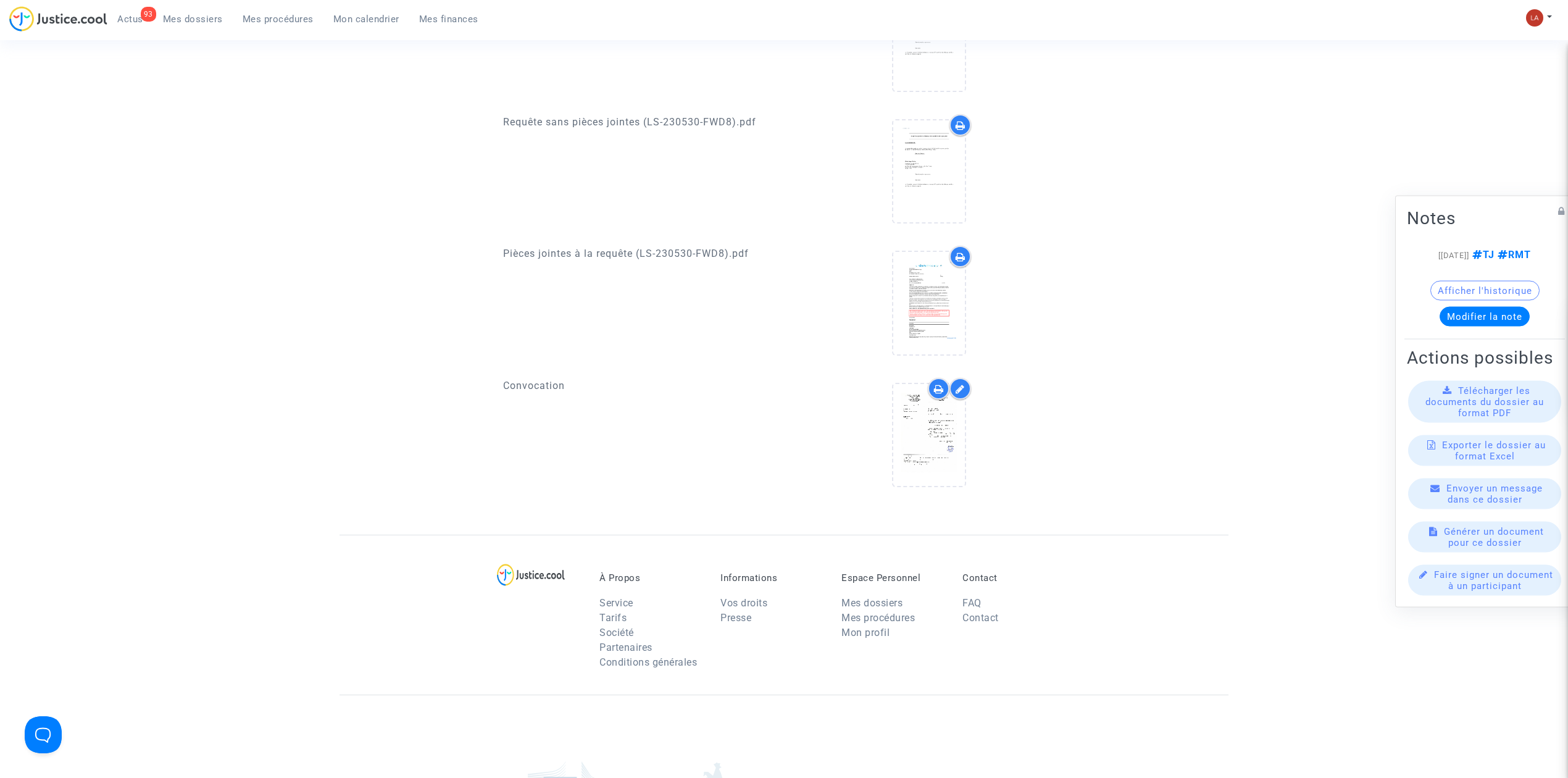
scroll to position [905, 0]
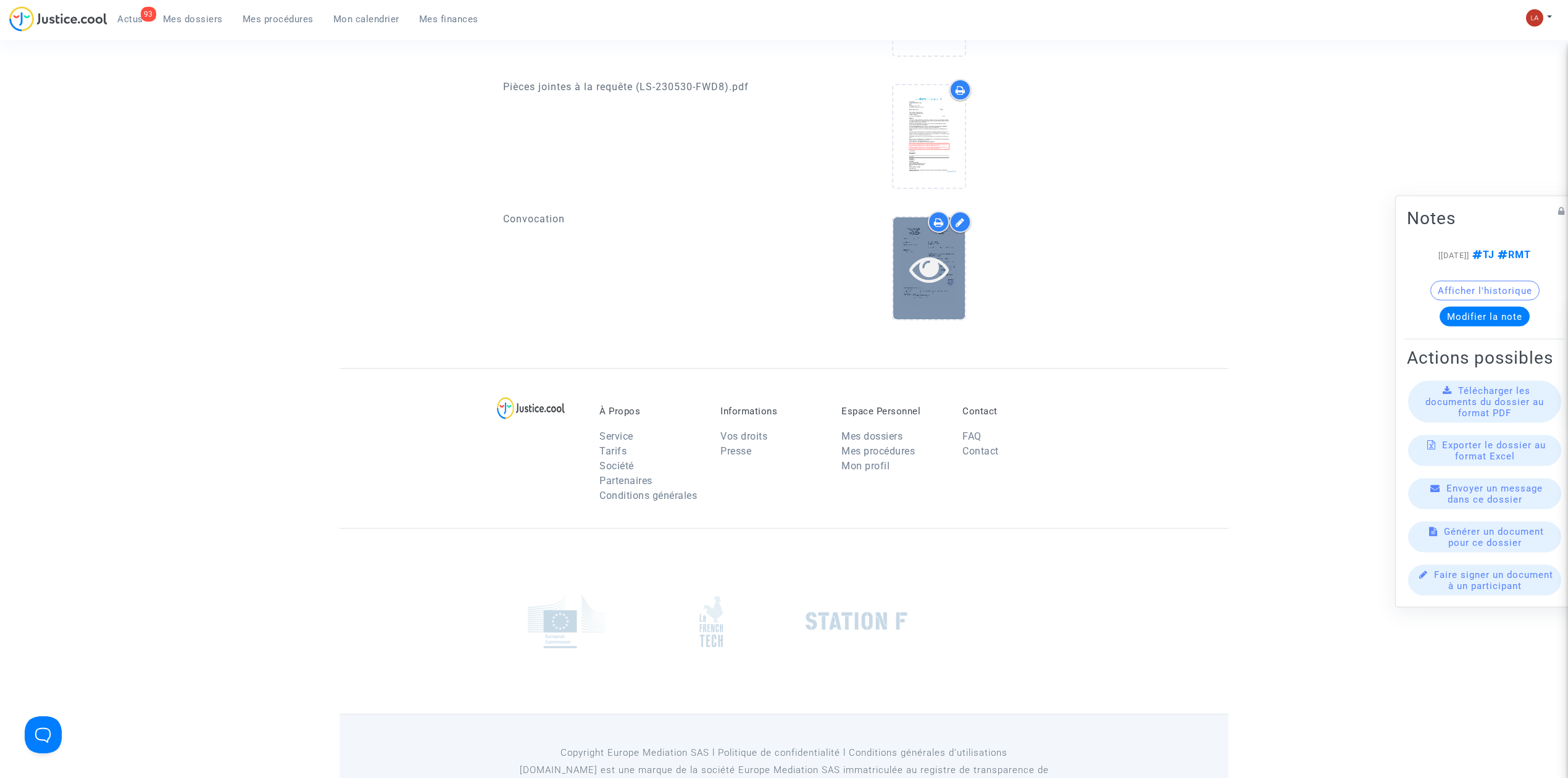
click at [925, 292] on div at bounding box center [929, 268] width 71 height 102
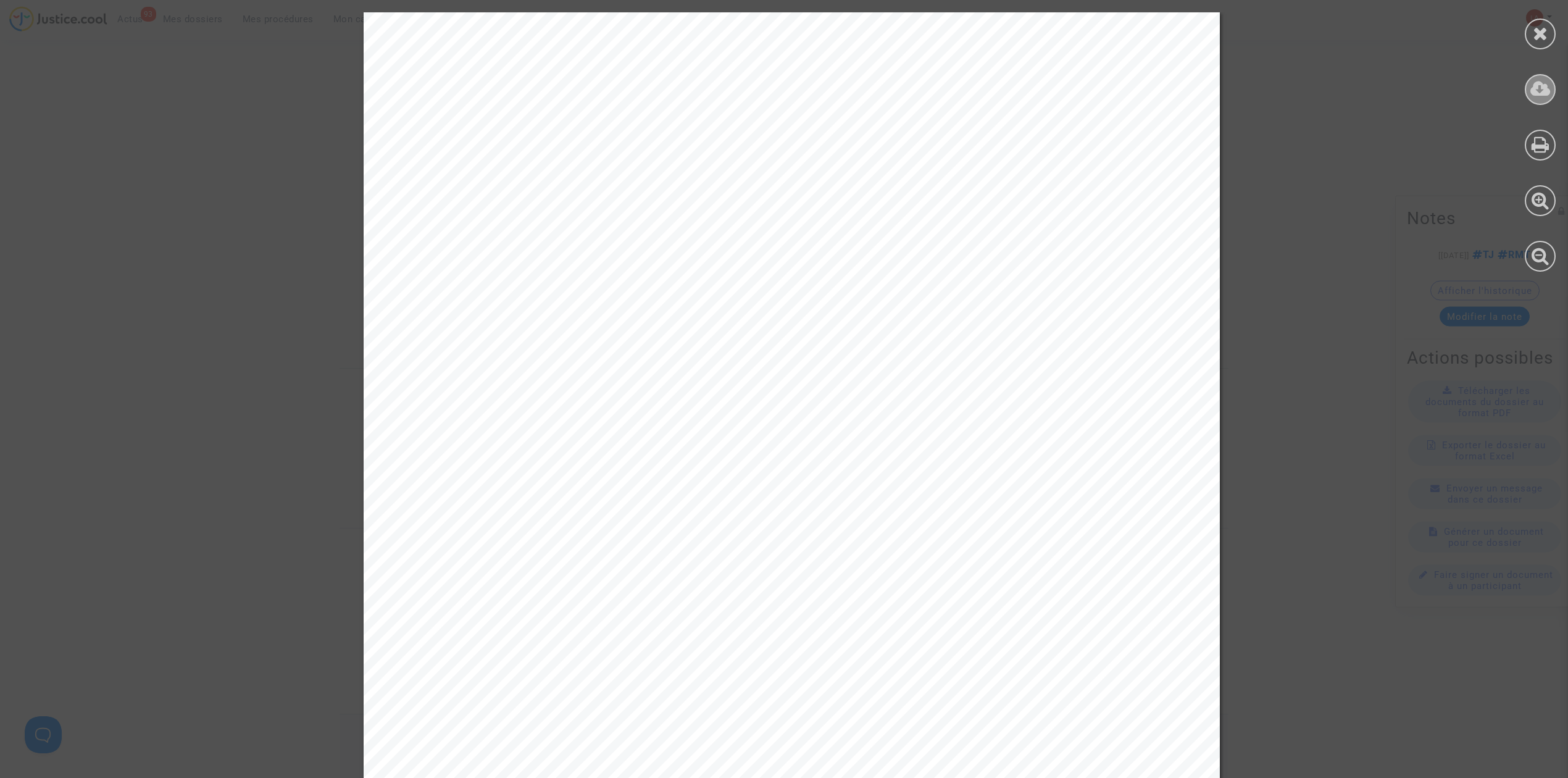
click at [1538, 85] on icon at bounding box center [1540, 89] width 21 height 19
click at [1548, 25] on div at bounding box center [1541, 34] width 31 height 31
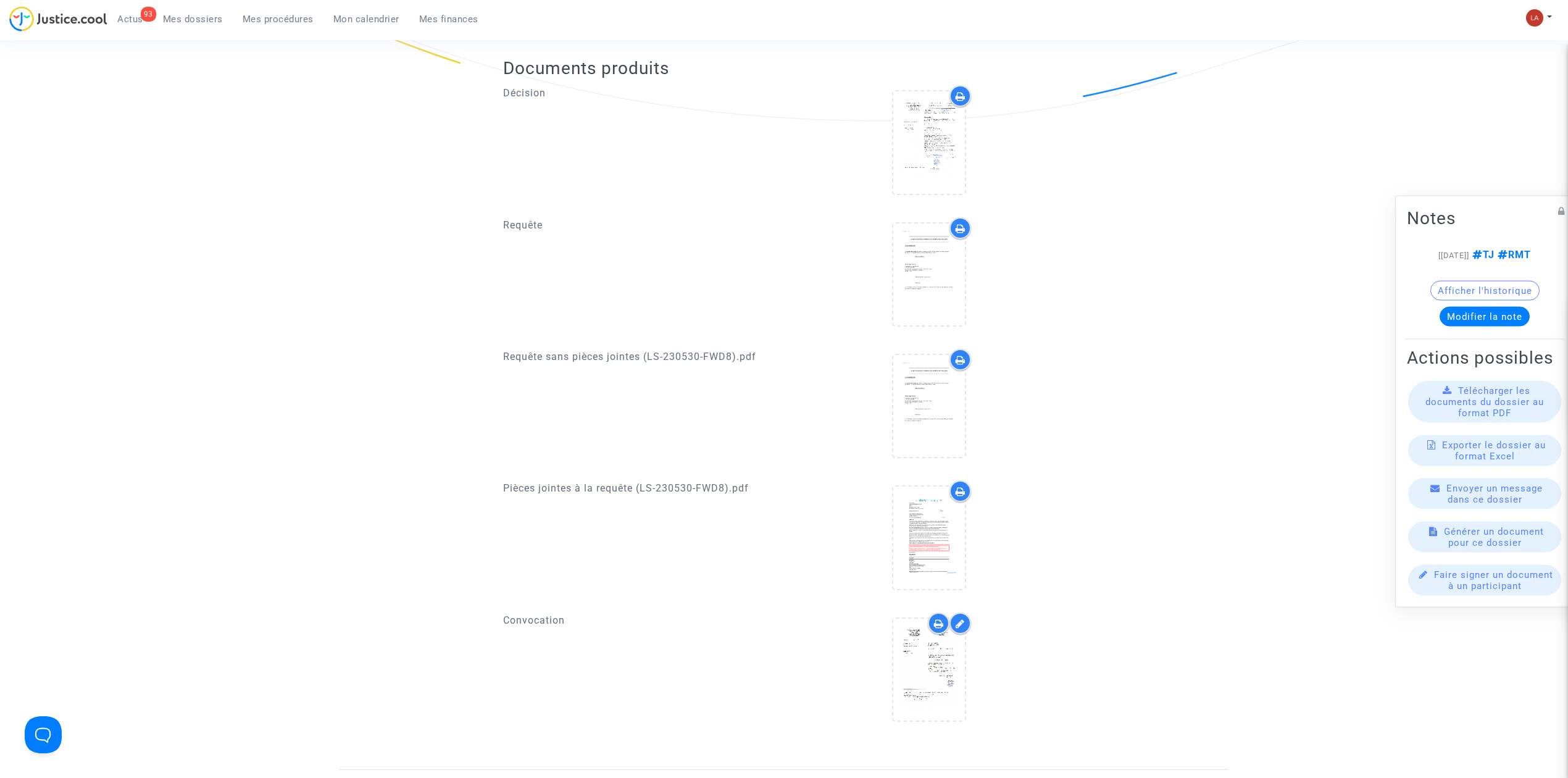
scroll to position [494, 0]
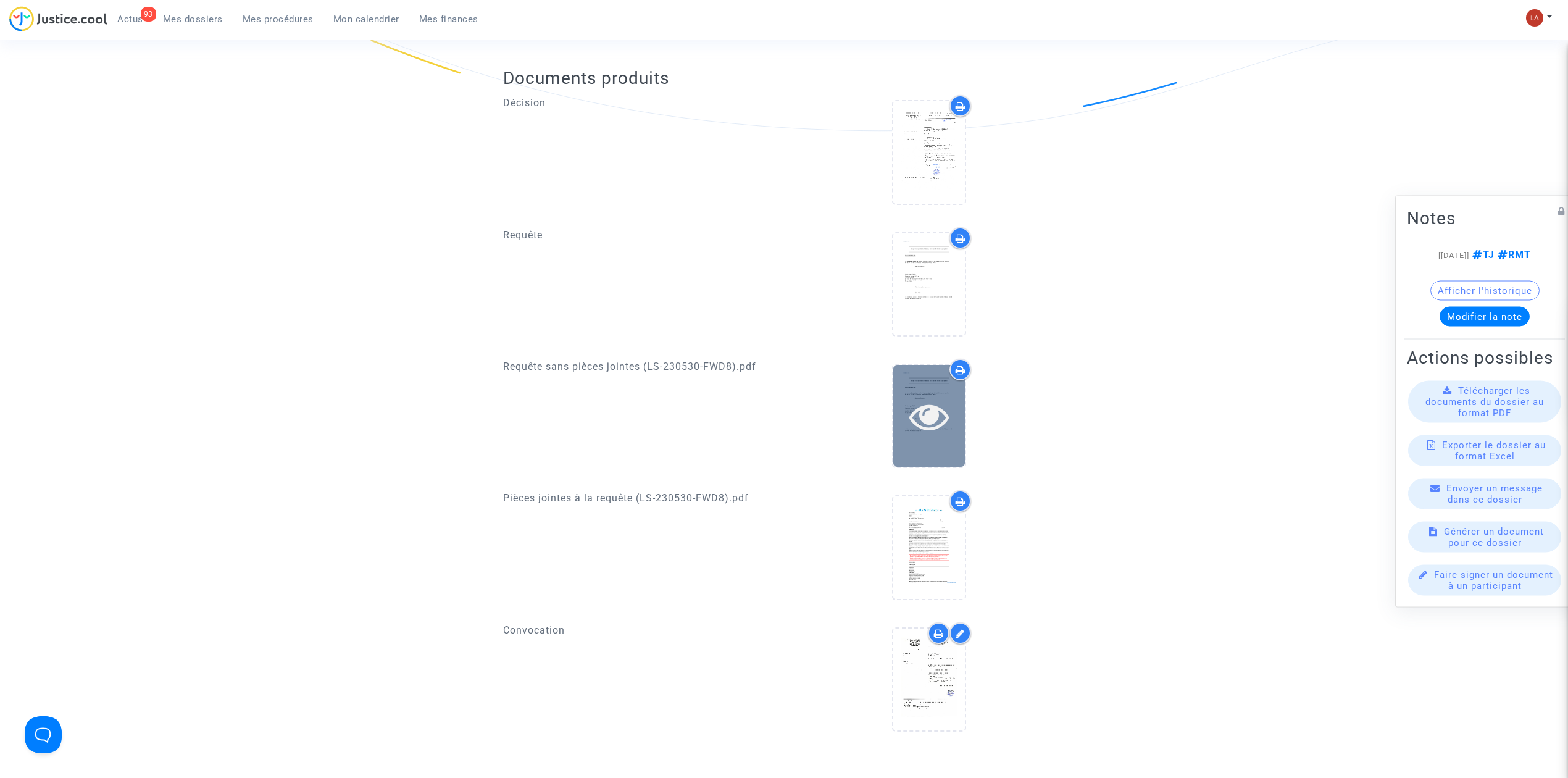
click at [921, 400] on icon at bounding box center [929, 416] width 40 height 39
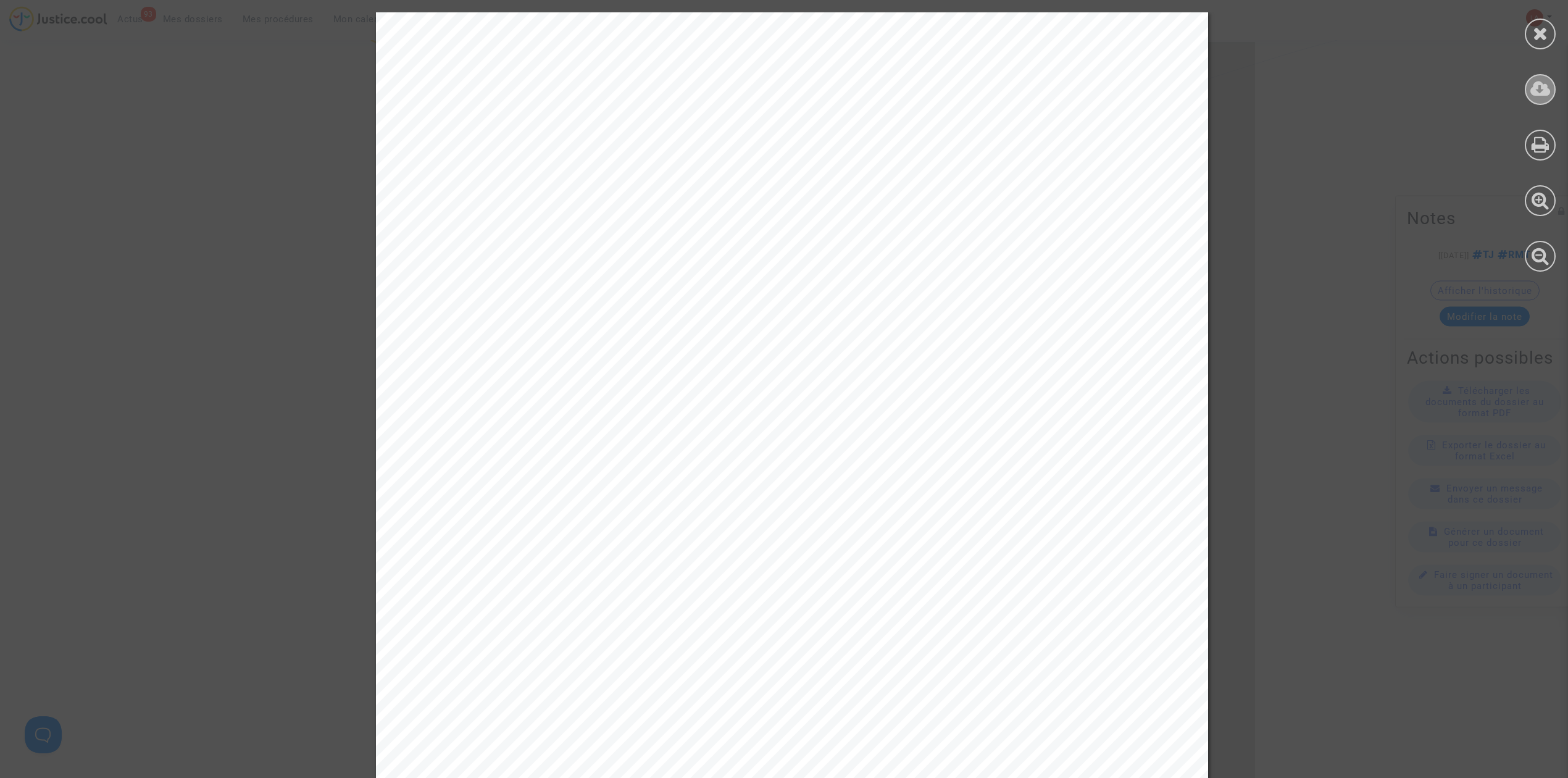
click at [1553, 85] on div at bounding box center [1541, 89] width 31 height 31
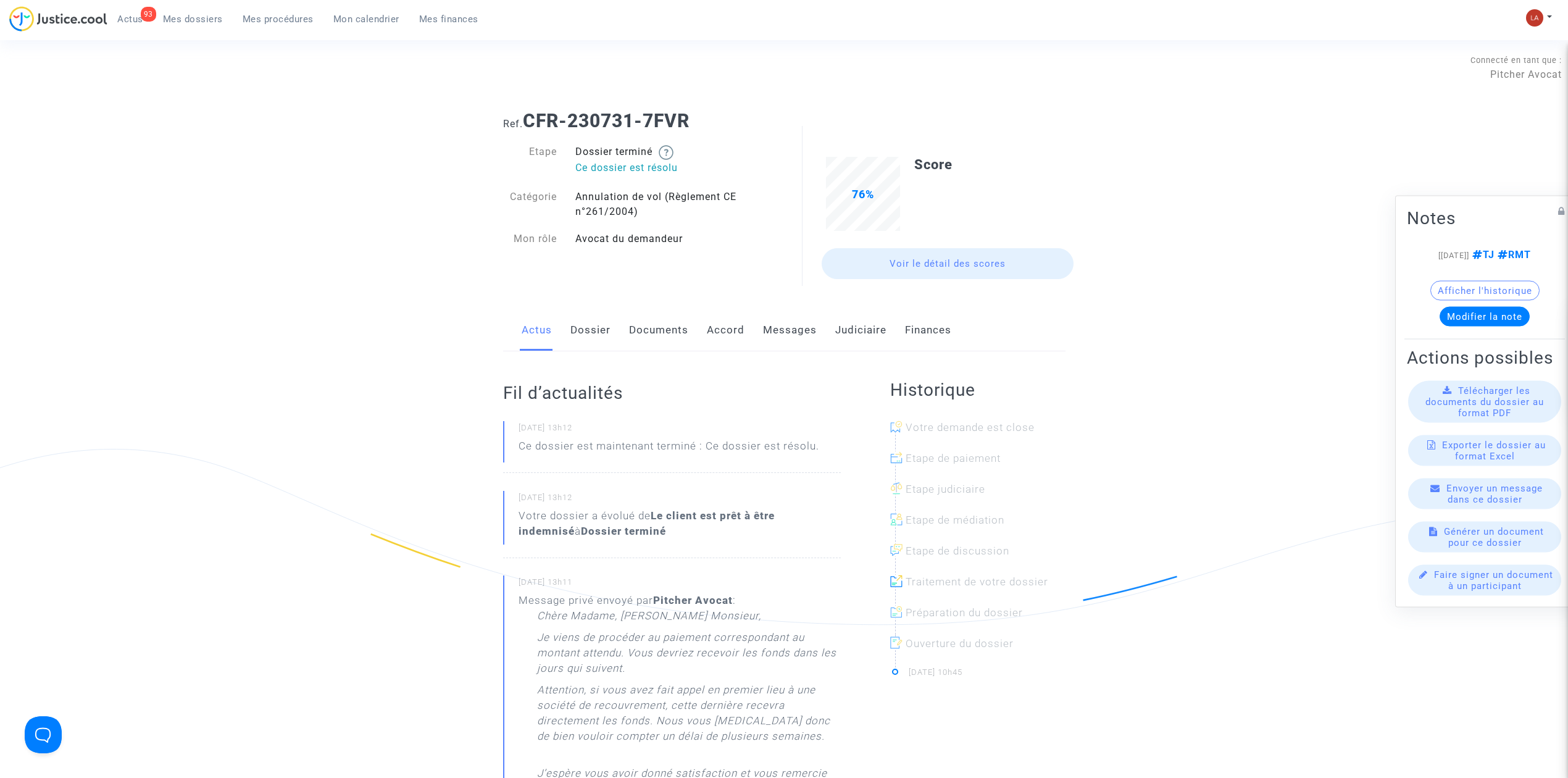
click at [856, 330] on link "Judiciaire" at bounding box center [861, 331] width 51 height 41
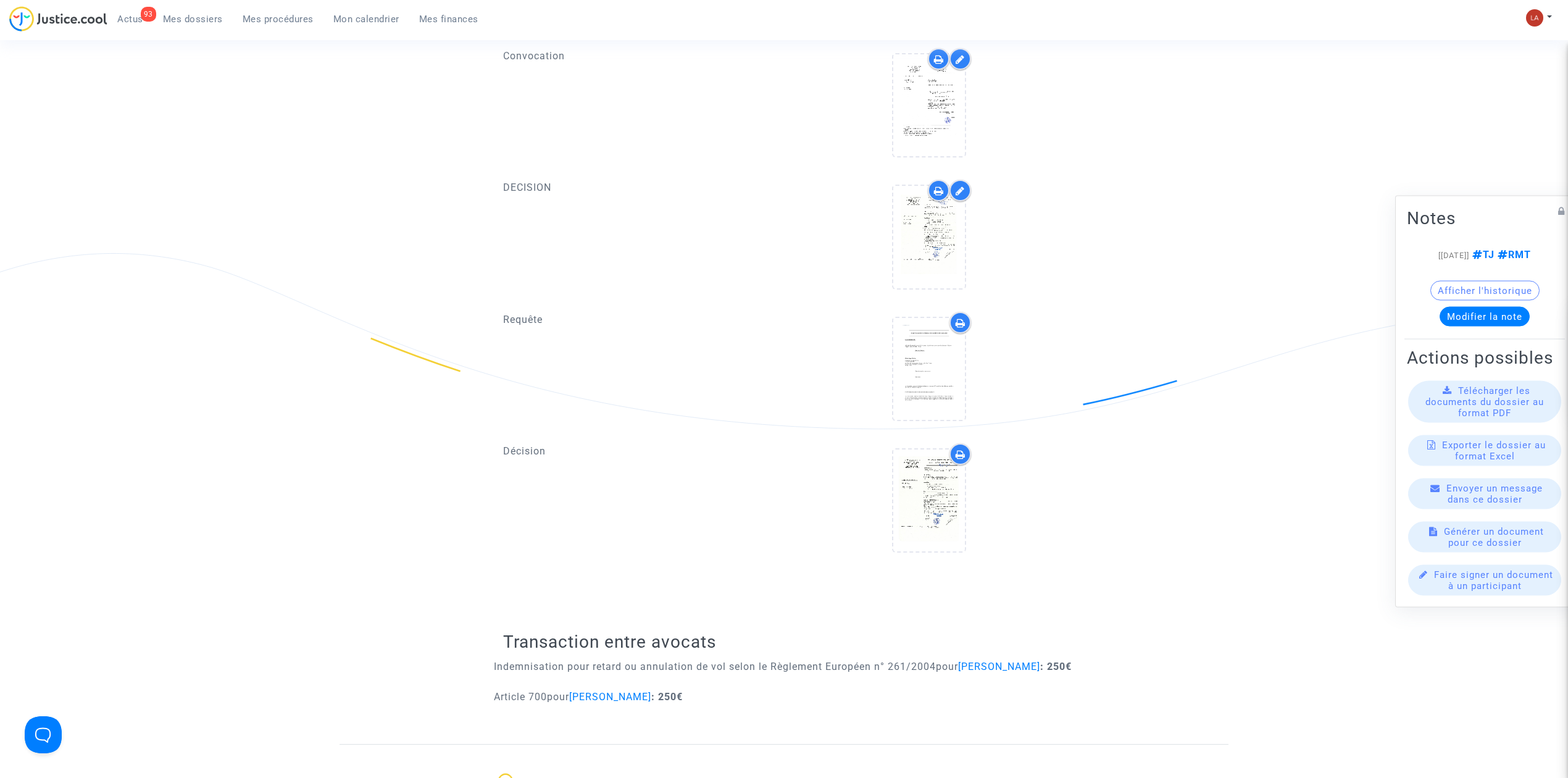
scroll to position [988, 0]
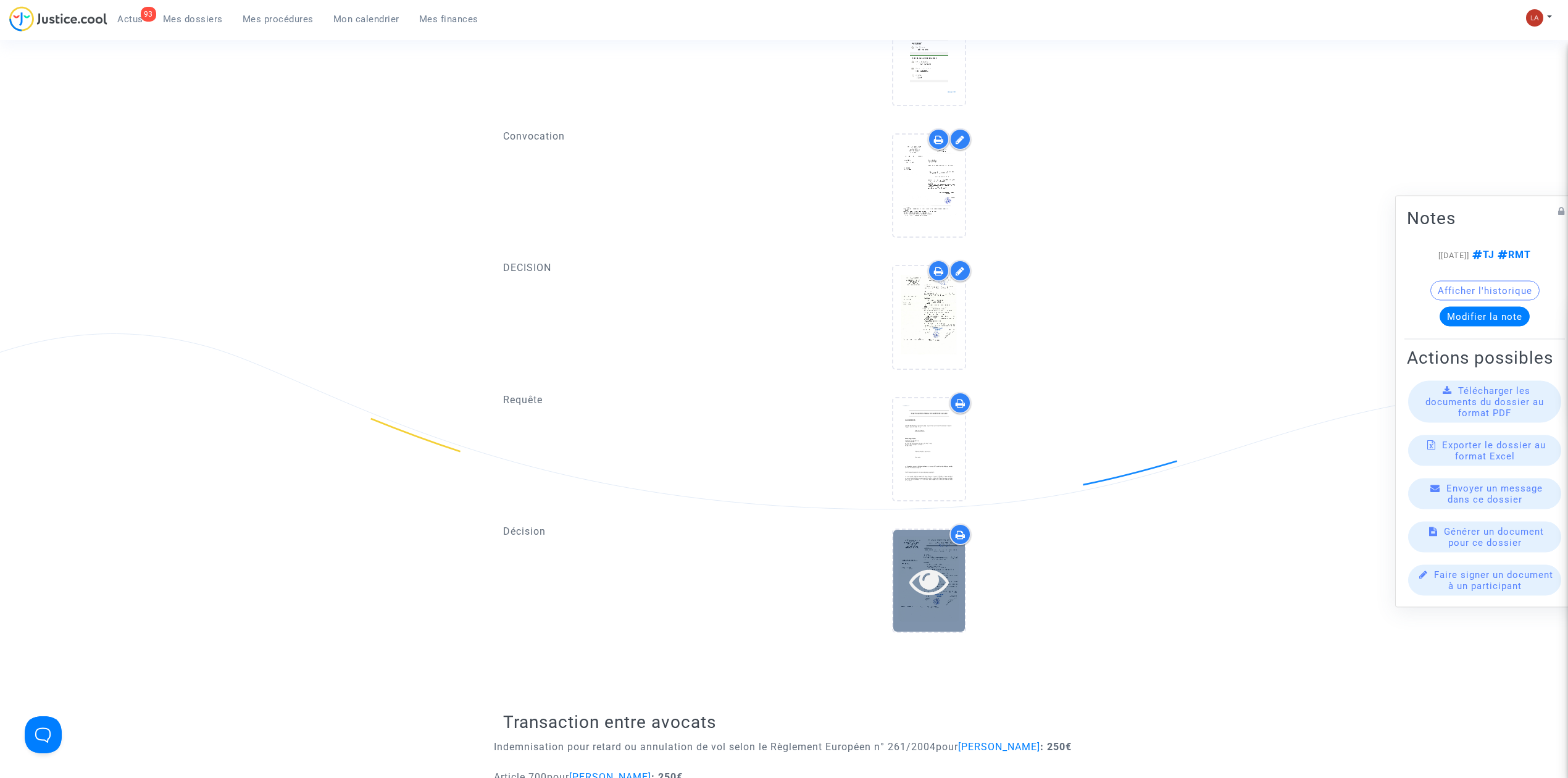
click at [919, 581] on icon at bounding box center [929, 581] width 40 height 39
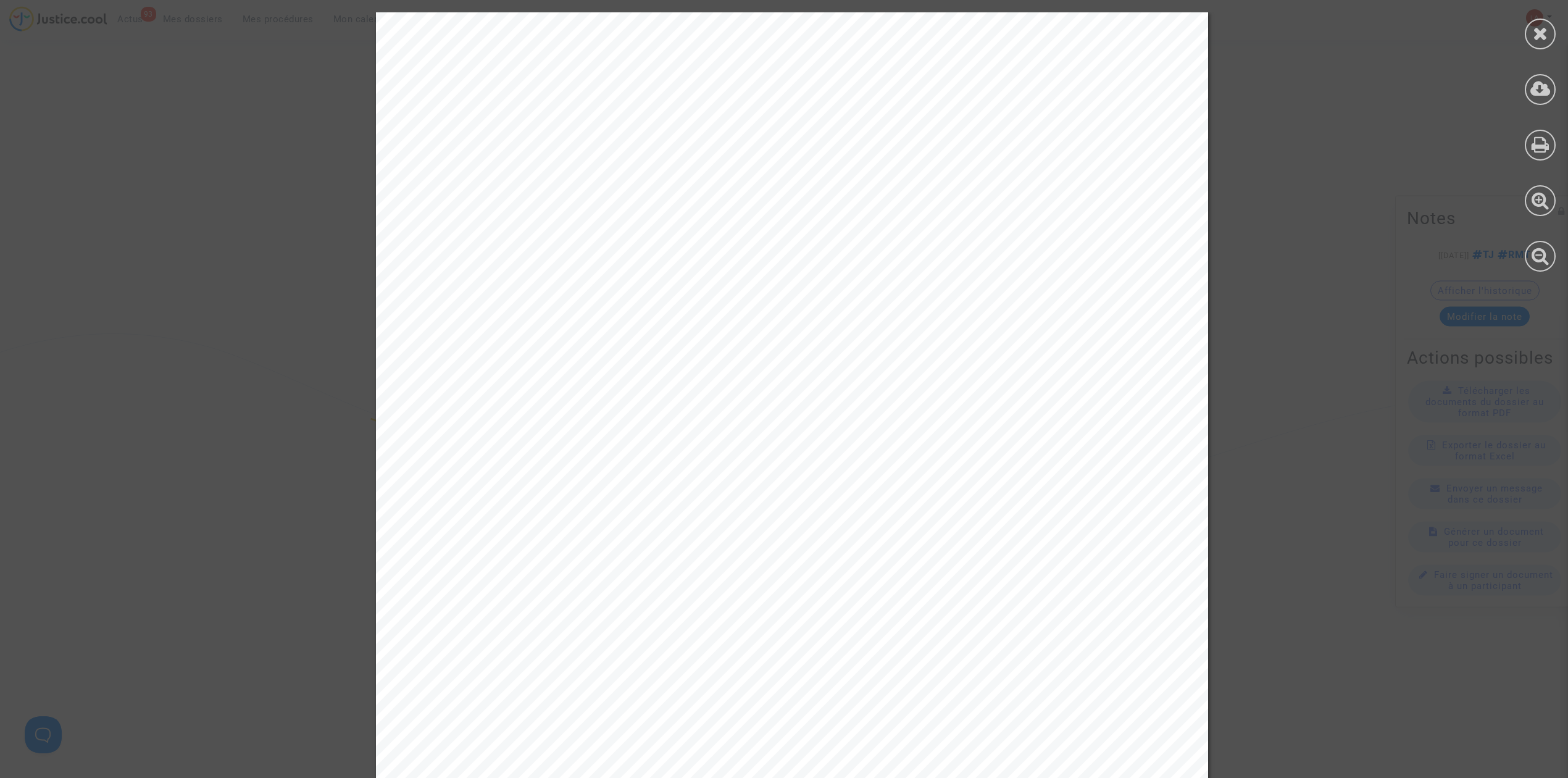
click at [1552, 40] on div at bounding box center [1541, 34] width 31 height 31
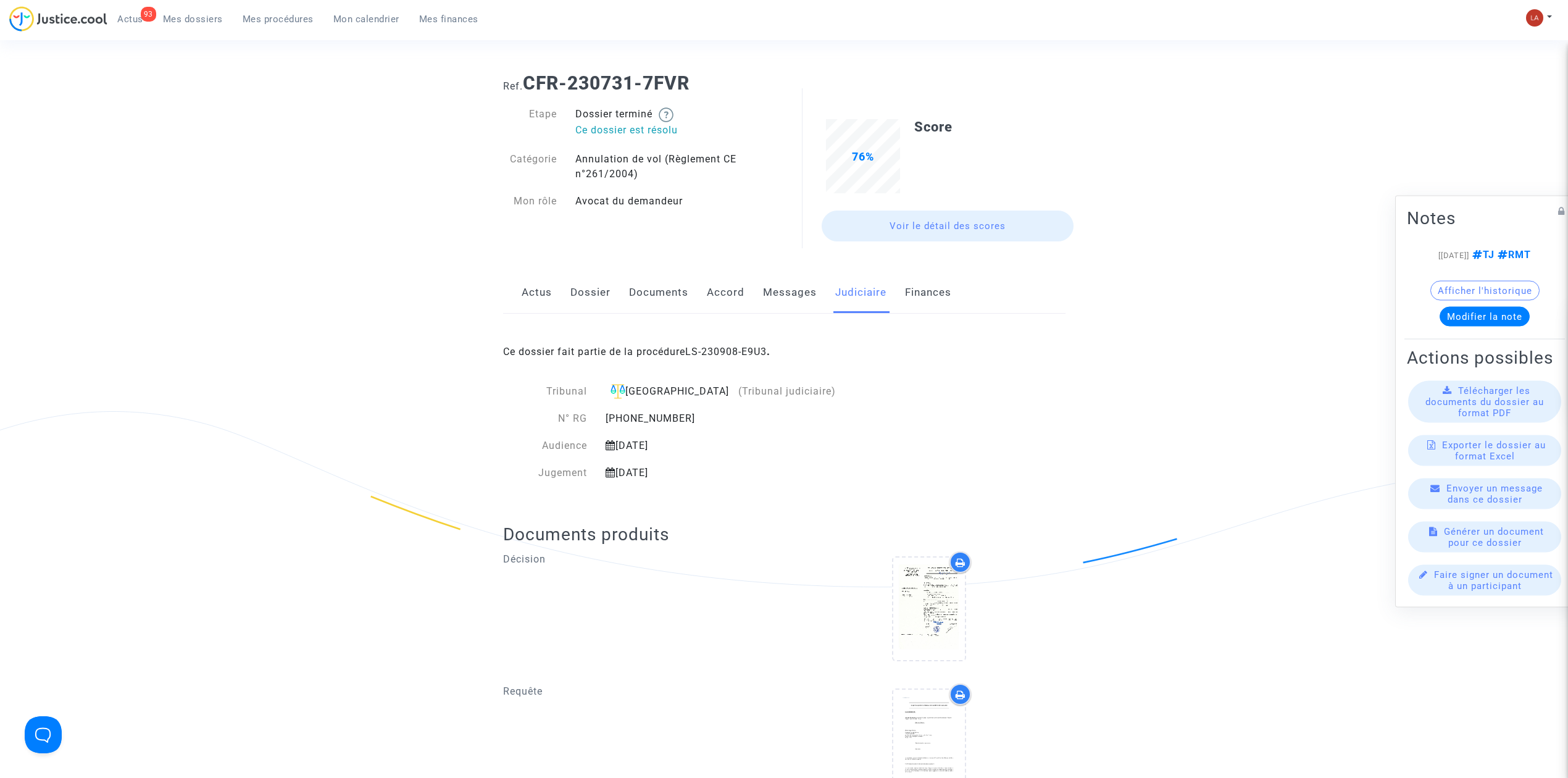
scroll to position [0, 0]
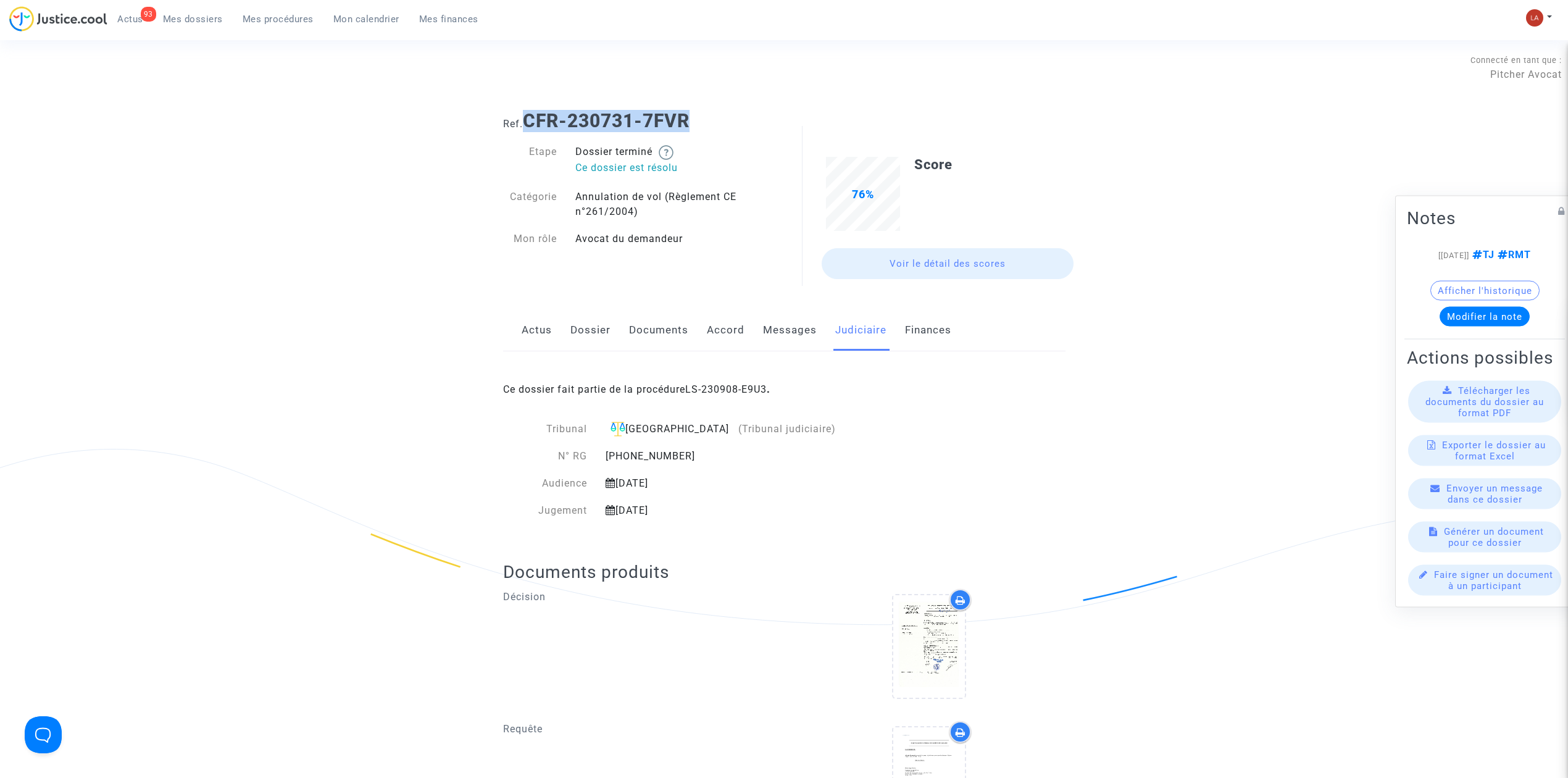
drag, startPoint x: 609, startPoint y: 122, endPoint x: 530, endPoint y: 127, distance: 79.2
click at [530, 127] on div "Ref. CFR-230731-7FVR" at bounding box center [784, 117] width 581 height 31
copy b "CFR-230731-7FVR"
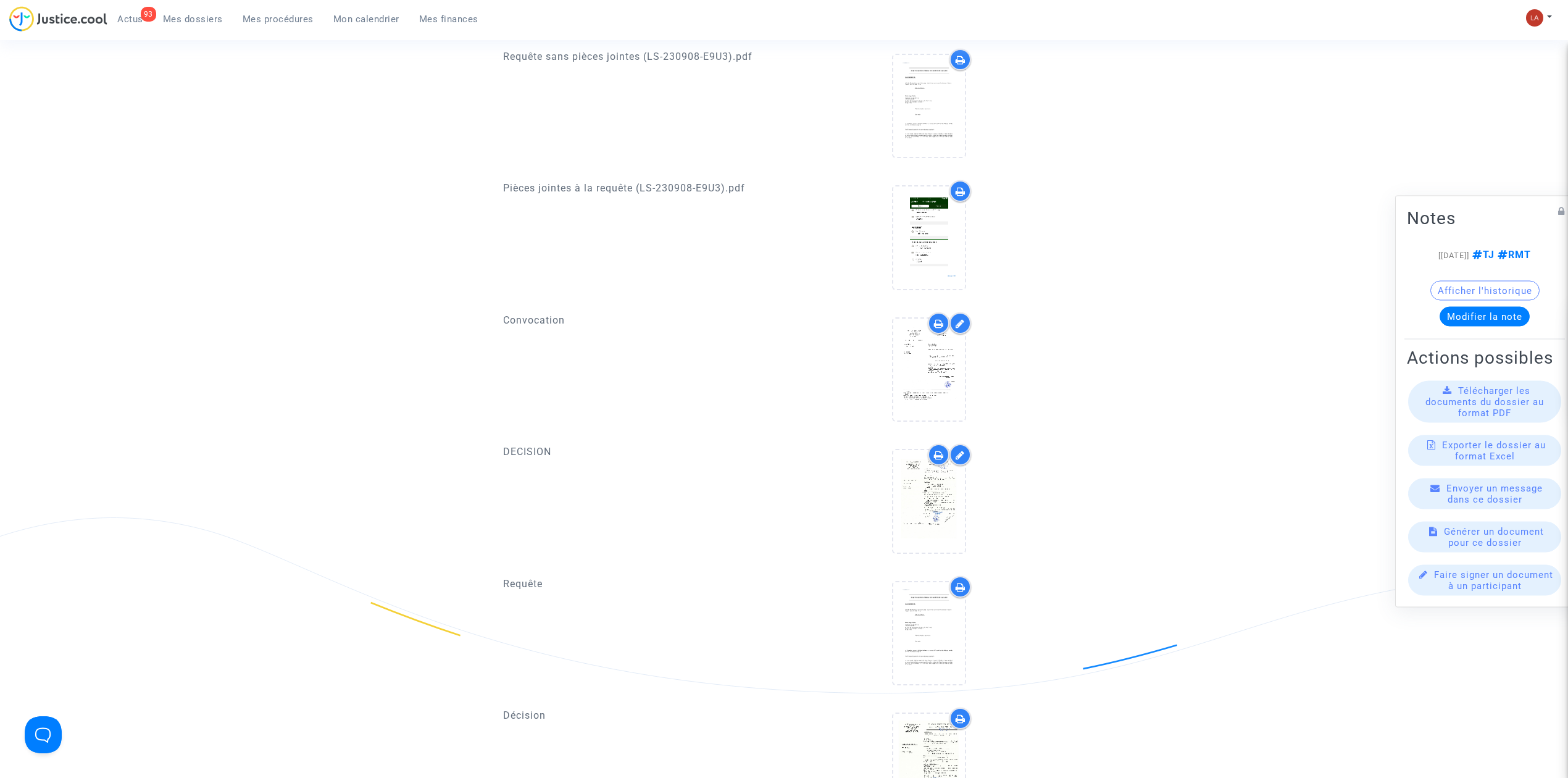
scroll to position [905, 0]
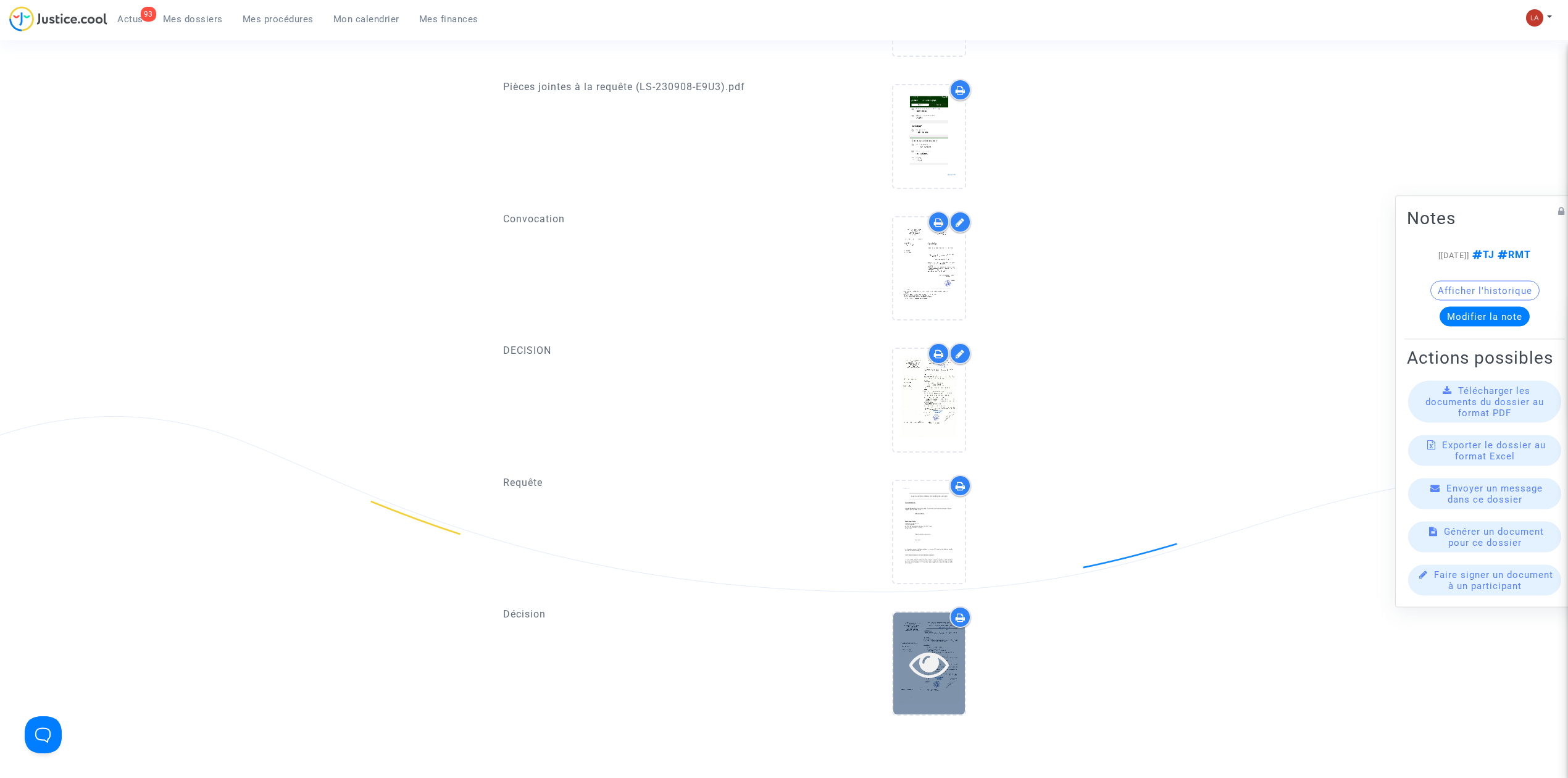
click at [924, 636] on div at bounding box center [929, 663] width 71 height 102
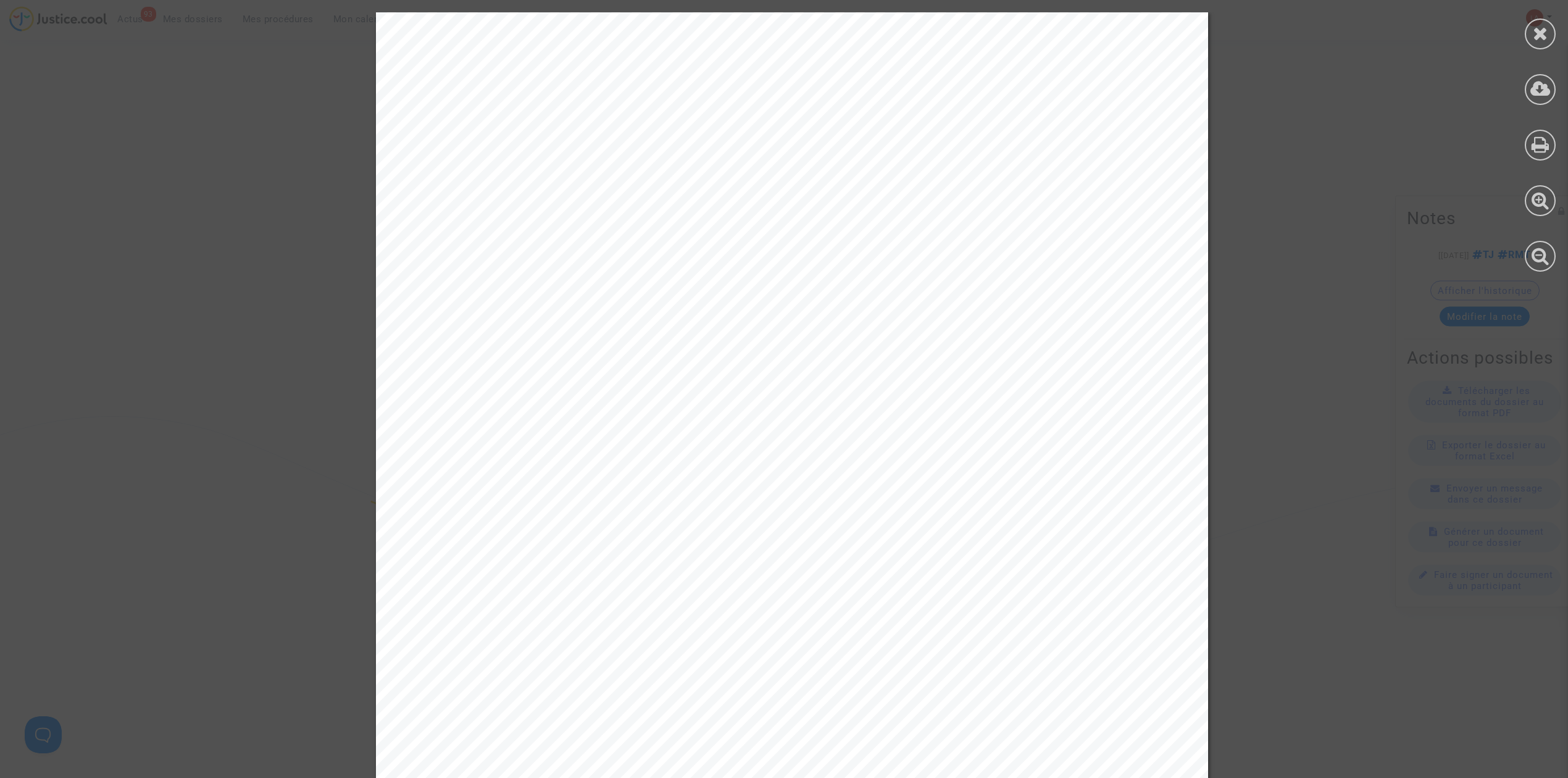
click at [1535, 31] on icon at bounding box center [1540, 33] width 16 height 19
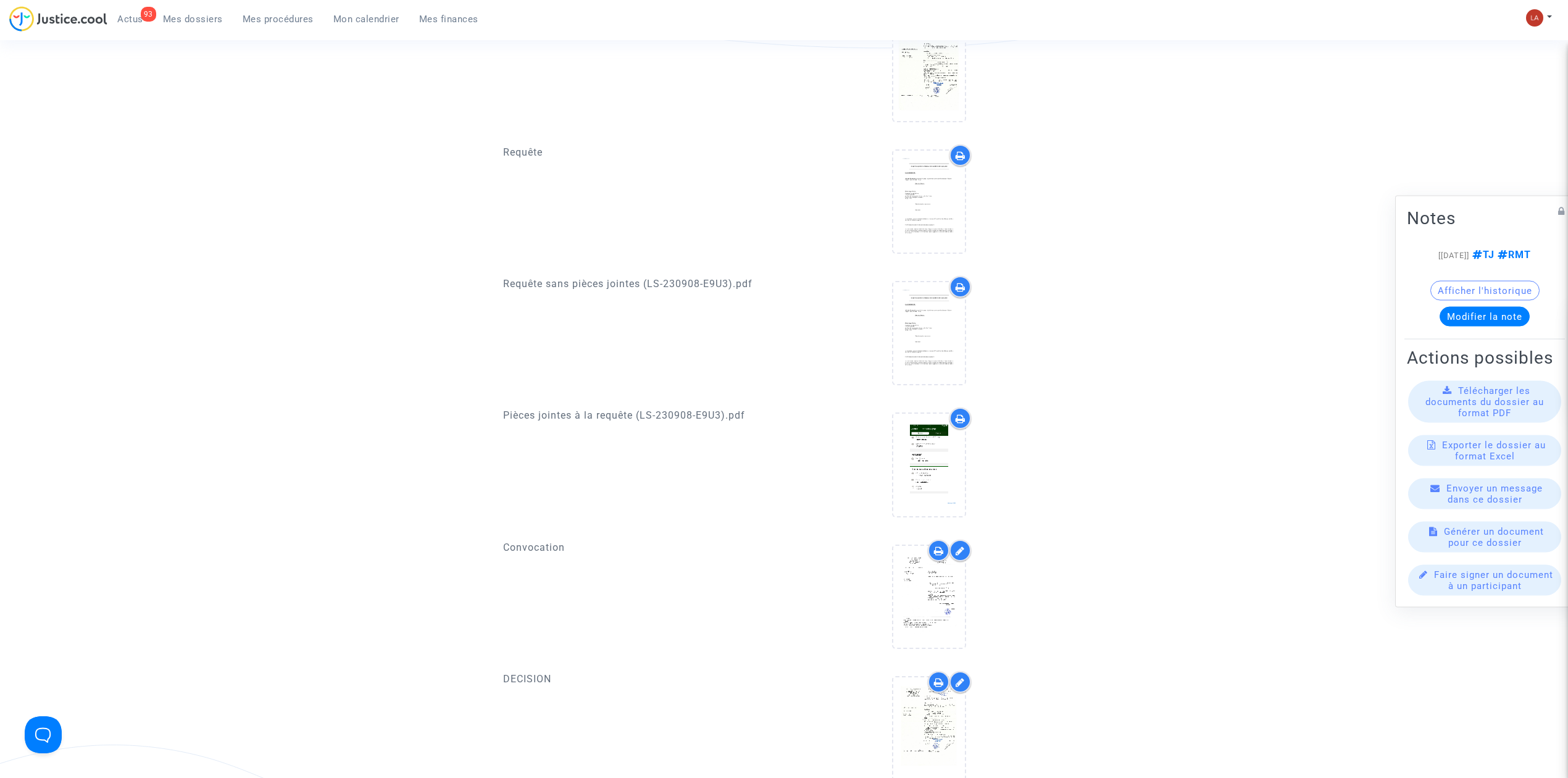
scroll to position [576, 0]
click at [902, 314] on div at bounding box center [929, 334] width 71 height 39
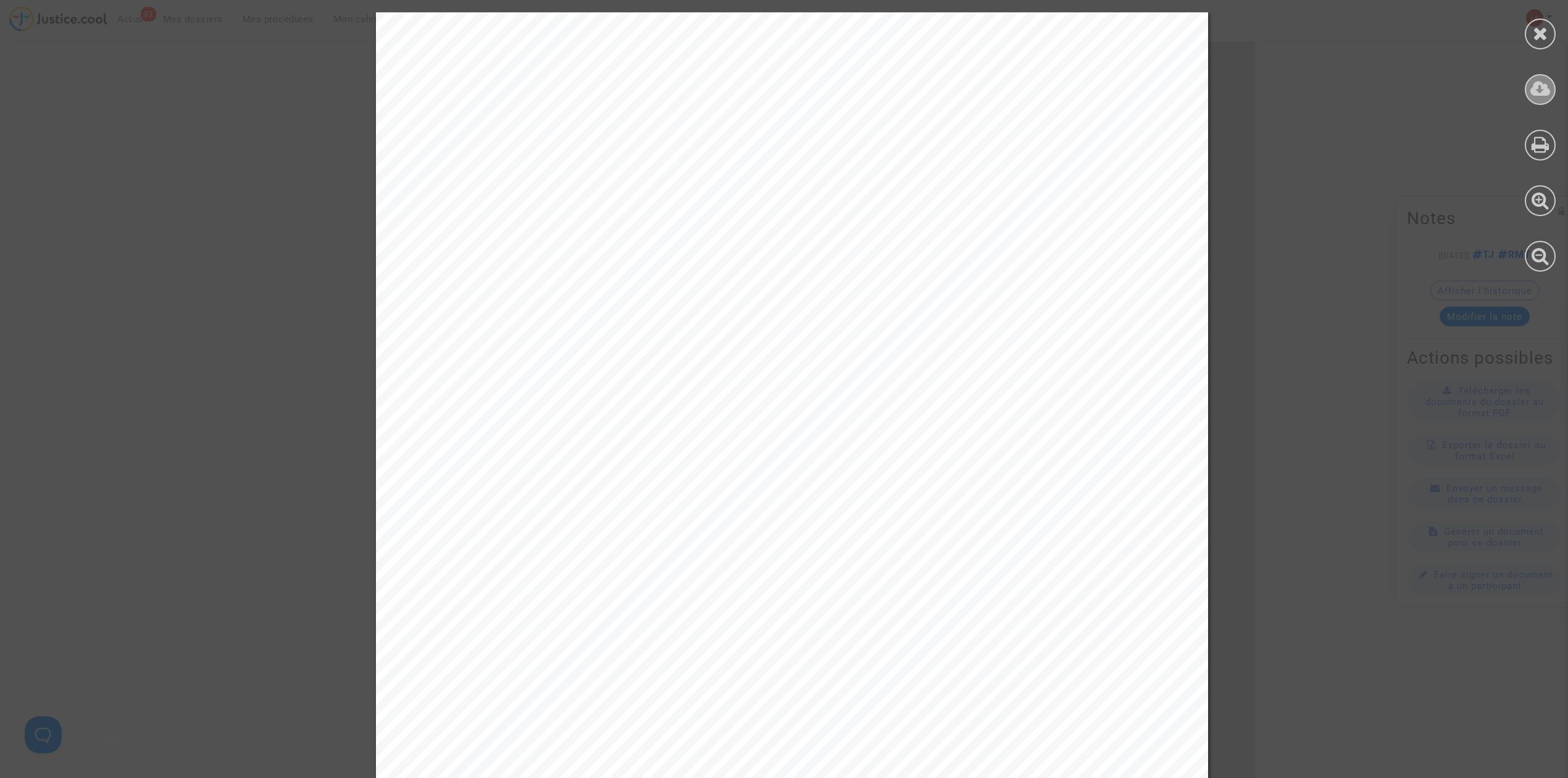
click at [1542, 92] on icon at bounding box center [1540, 89] width 21 height 19
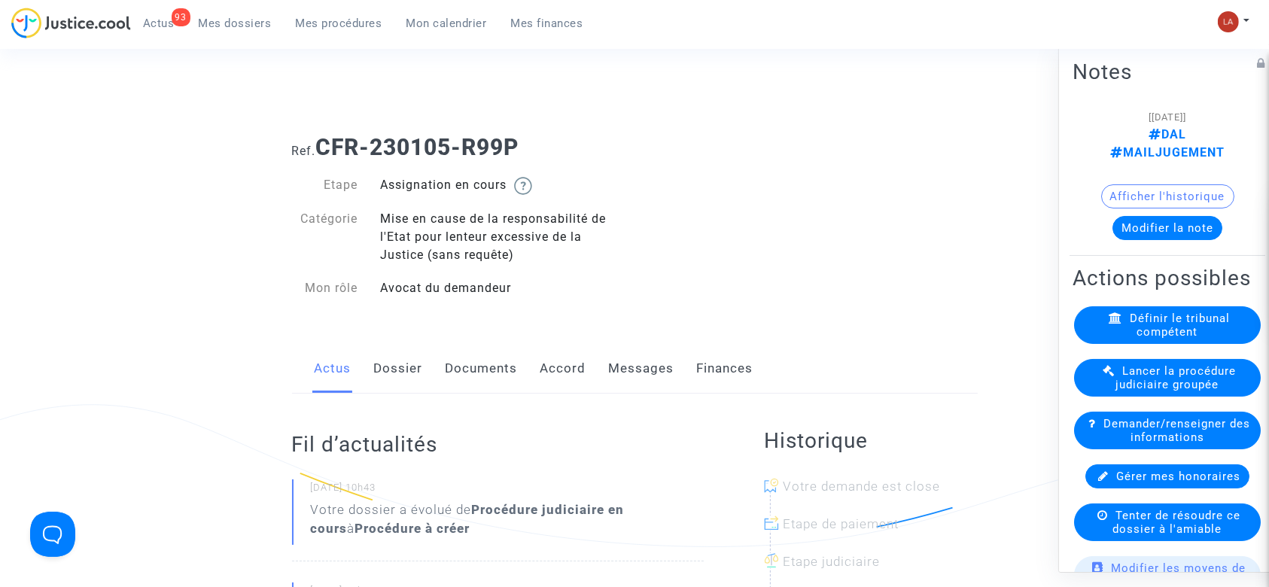
click at [497, 356] on link "Documents" at bounding box center [481, 369] width 72 height 50
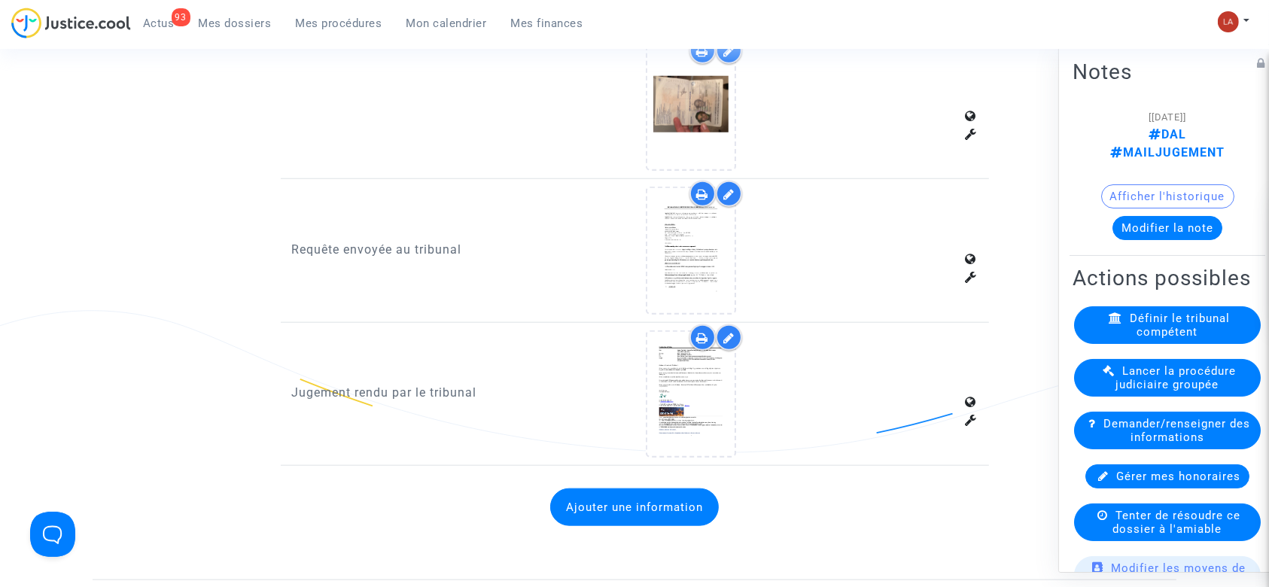
scroll to position [1404, 0]
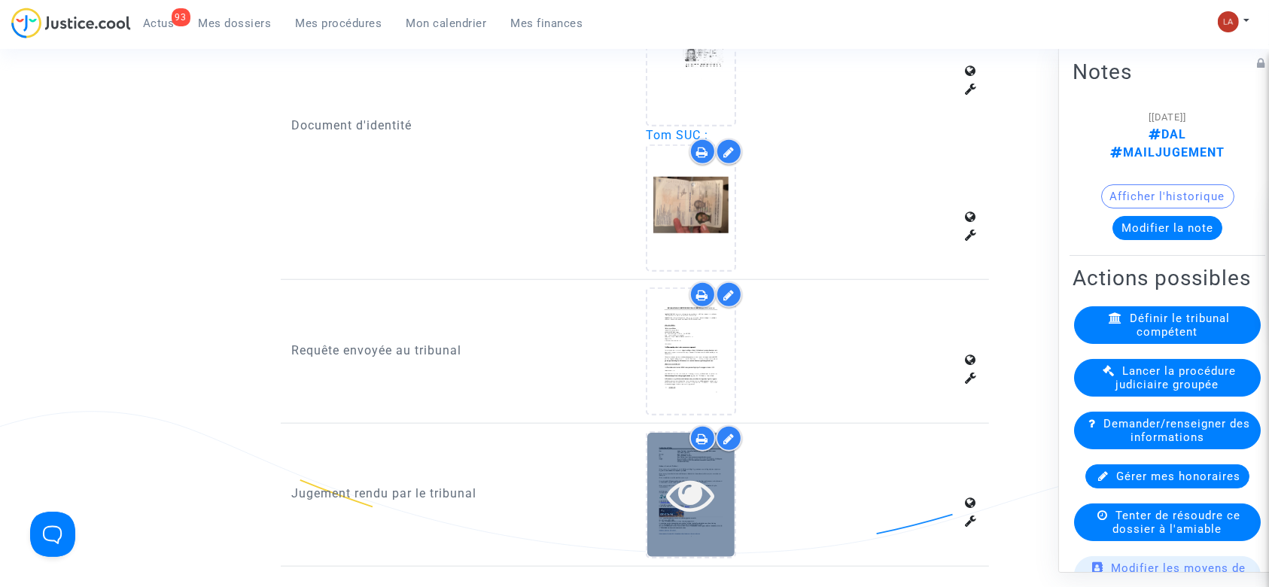
click at [717, 485] on div at bounding box center [690, 494] width 87 height 48
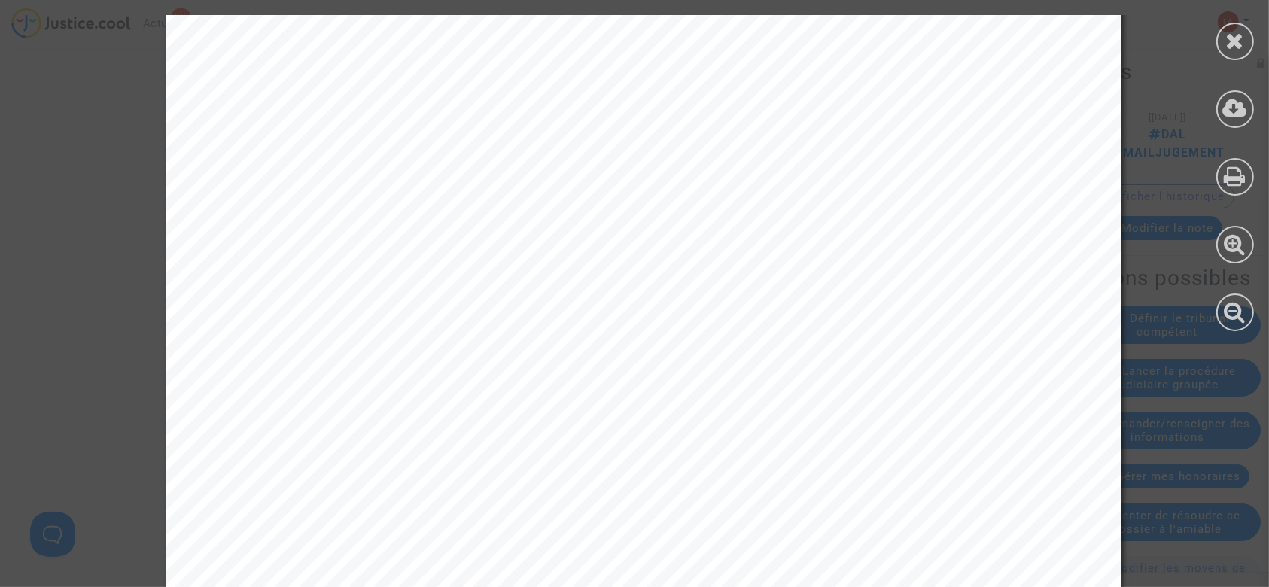
scroll to position [301, 0]
click at [1238, 36] on icon at bounding box center [1235, 40] width 19 height 23
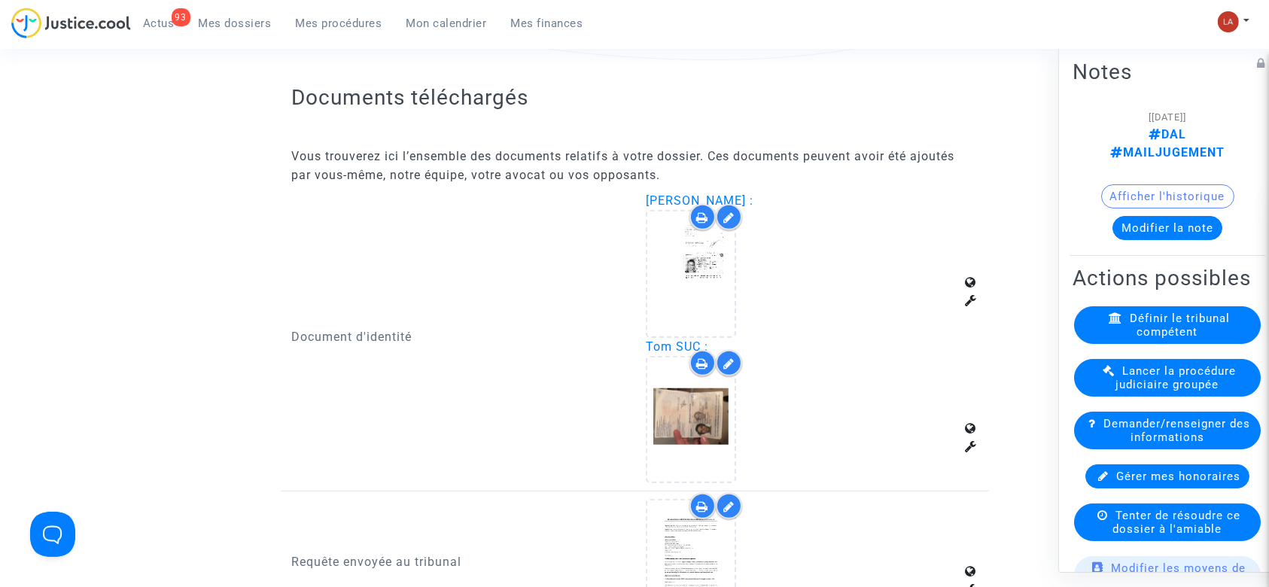
scroll to position [1103, 0]
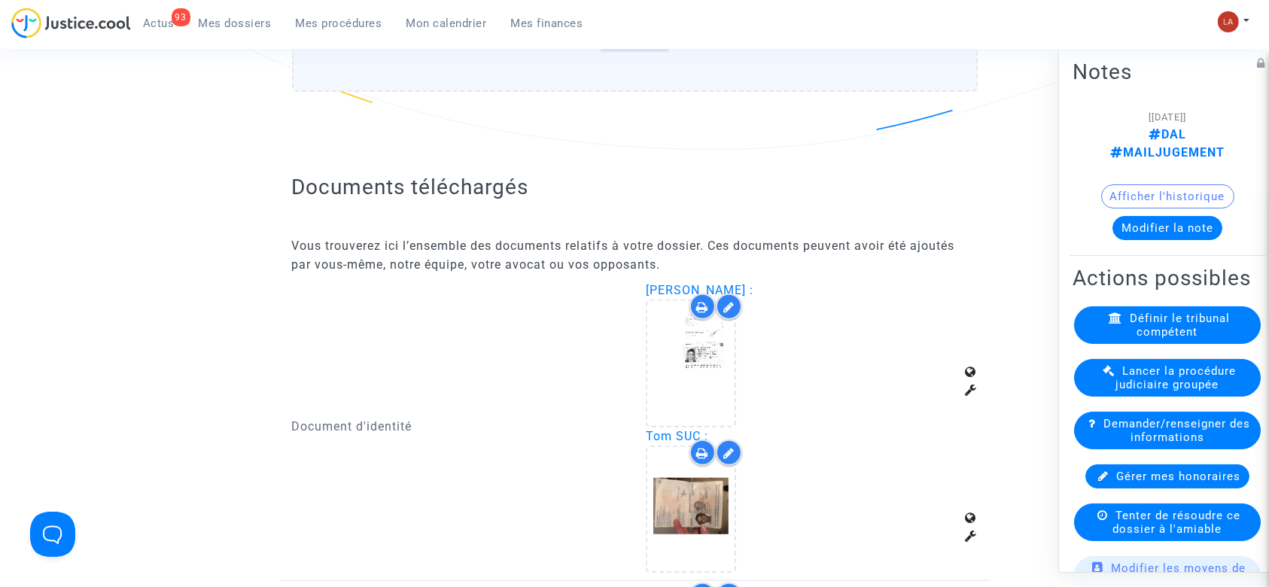
click at [728, 285] on span "[PERSON_NAME] :" at bounding box center [700, 290] width 108 height 14
copy span "DUGELAY"
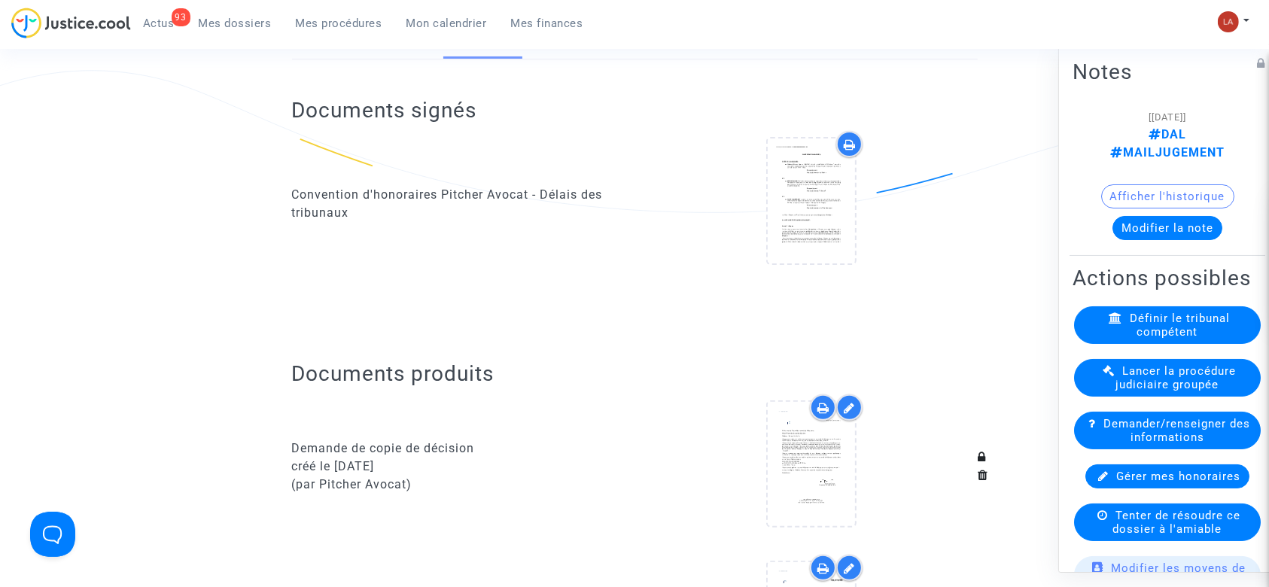
scroll to position [0, 0]
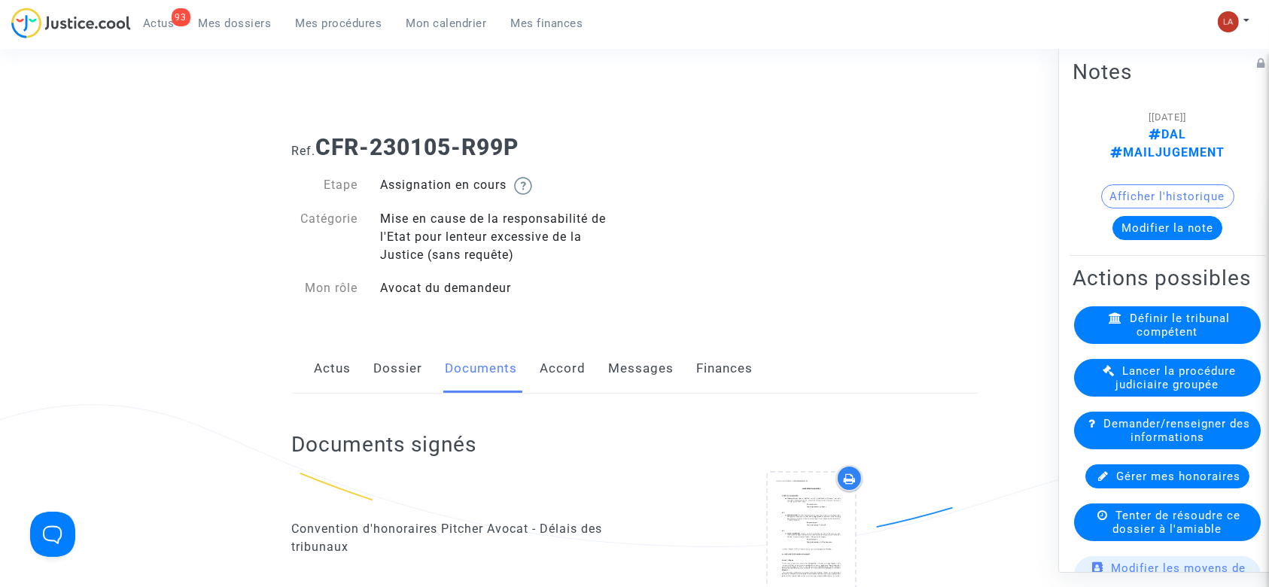
drag, startPoint x: 414, startPoint y: 377, endPoint x: 428, endPoint y: 370, distance: 15.8
click at [414, 377] on link "Dossier" at bounding box center [398, 369] width 49 height 50
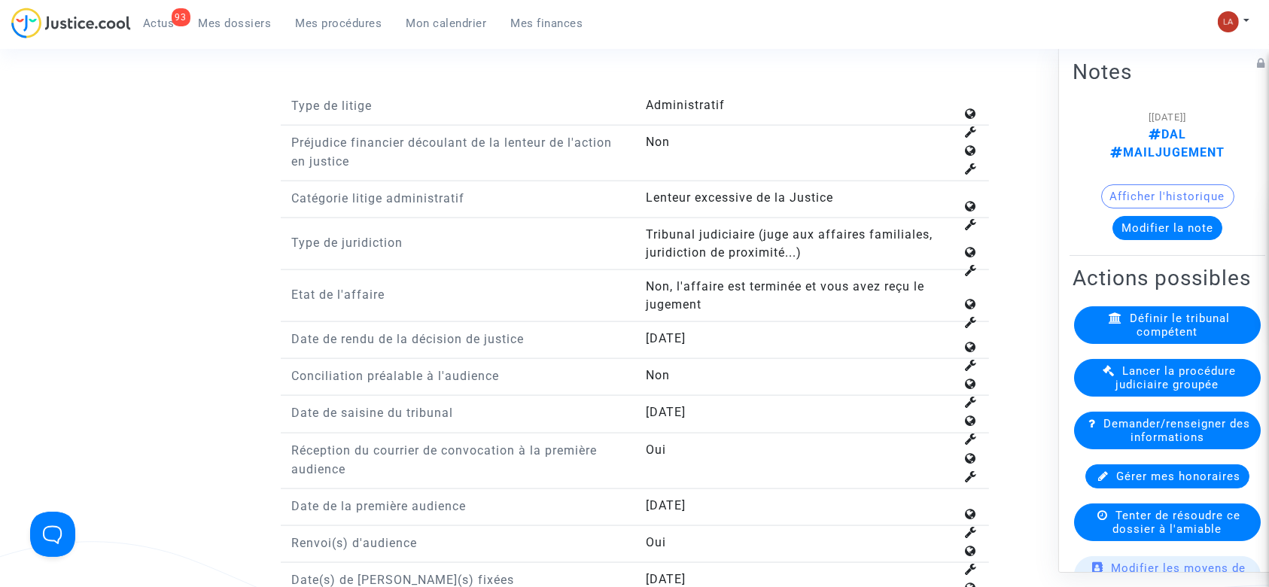
scroll to position [2207, 0]
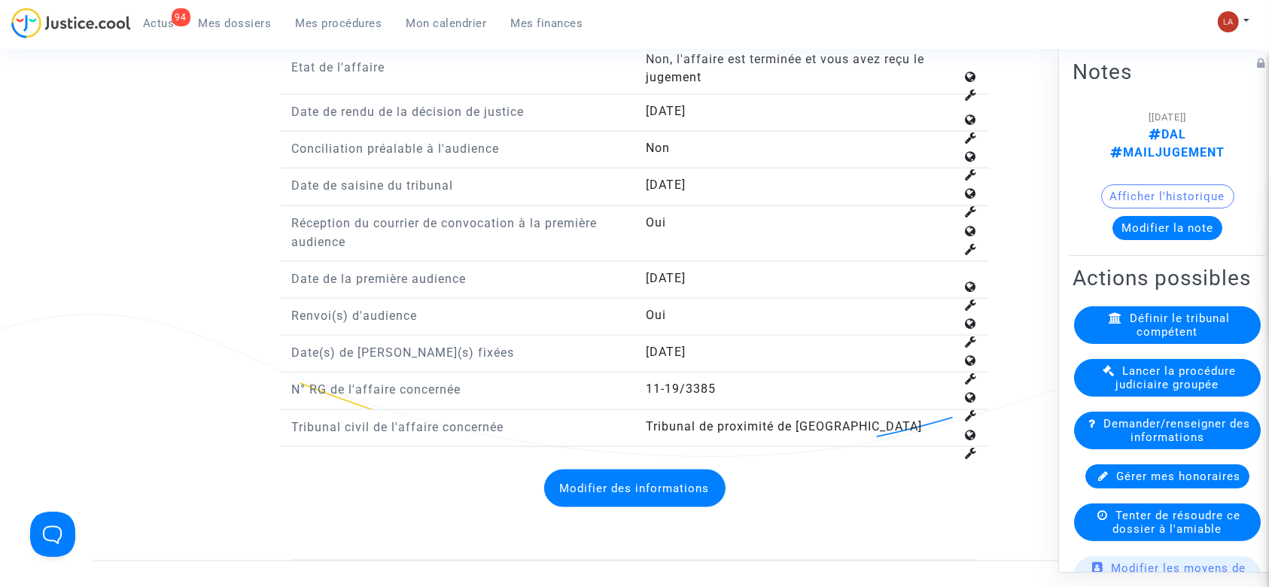
click at [349, 10] on ul "94 Actus Mes dossiers Mes procédures Mon calendrier Mes finances" at bounding box center [363, 21] width 464 height 27
click at [349, 14] on link "Mes procédures" at bounding box center [339, 23] width 111 height 23
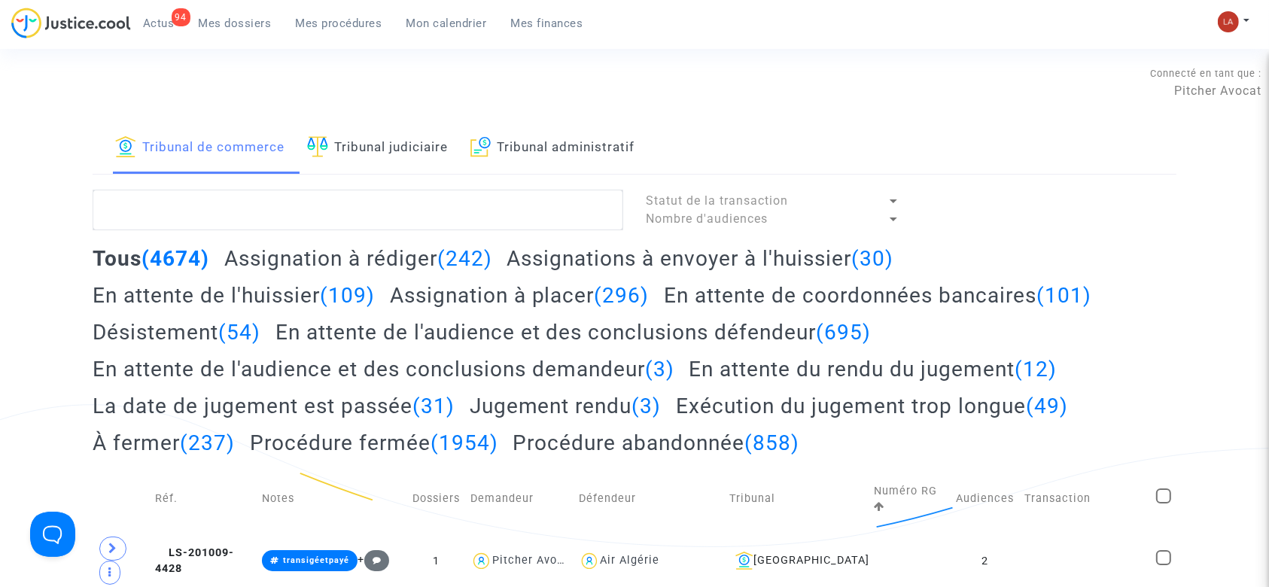
click at [363, 160] on link "Tribunal judiciaire" at bounding box center [377, 148] width 141 height 51
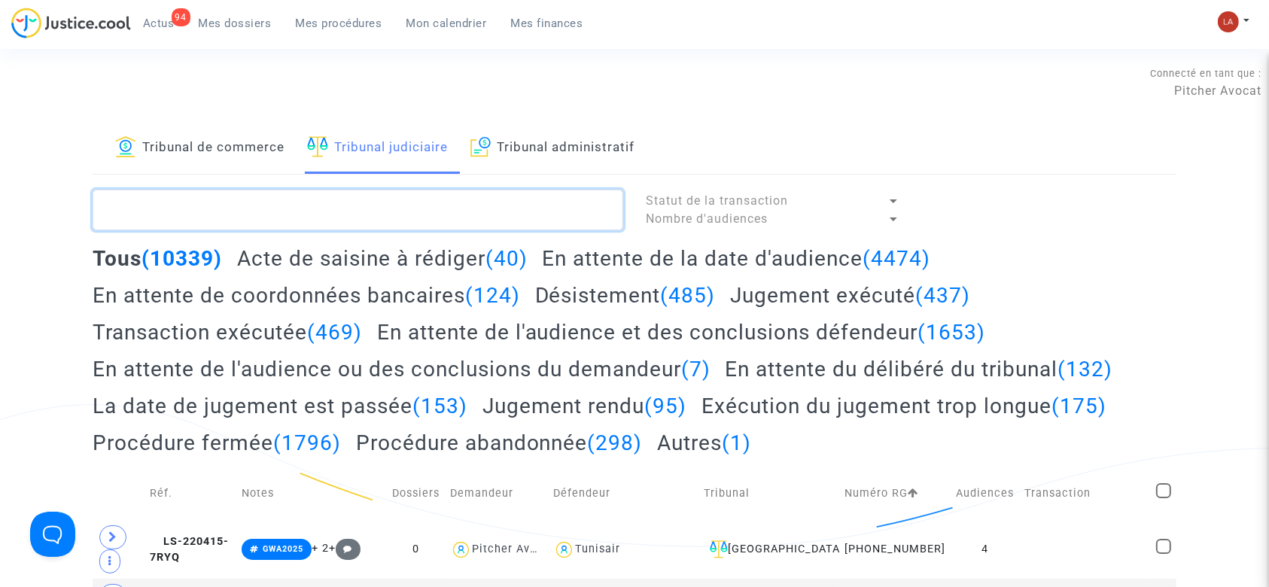
click at [297, 205] on textarea at bounding box center [358, 210] width 531 height 41
type textarea """
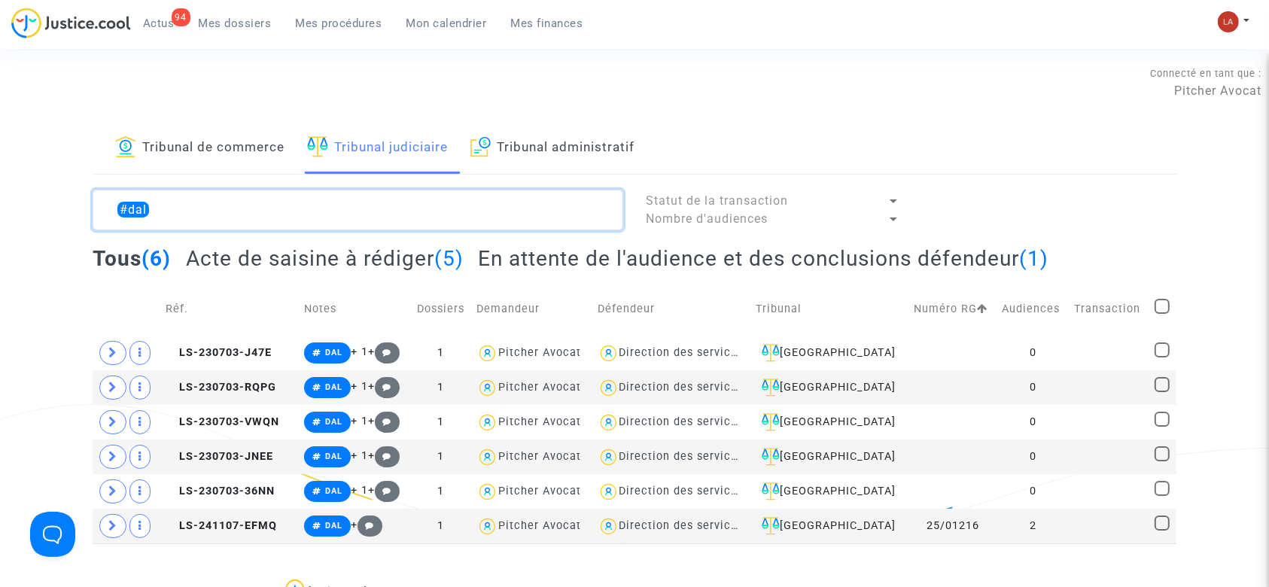
scroll to position [45, 0]
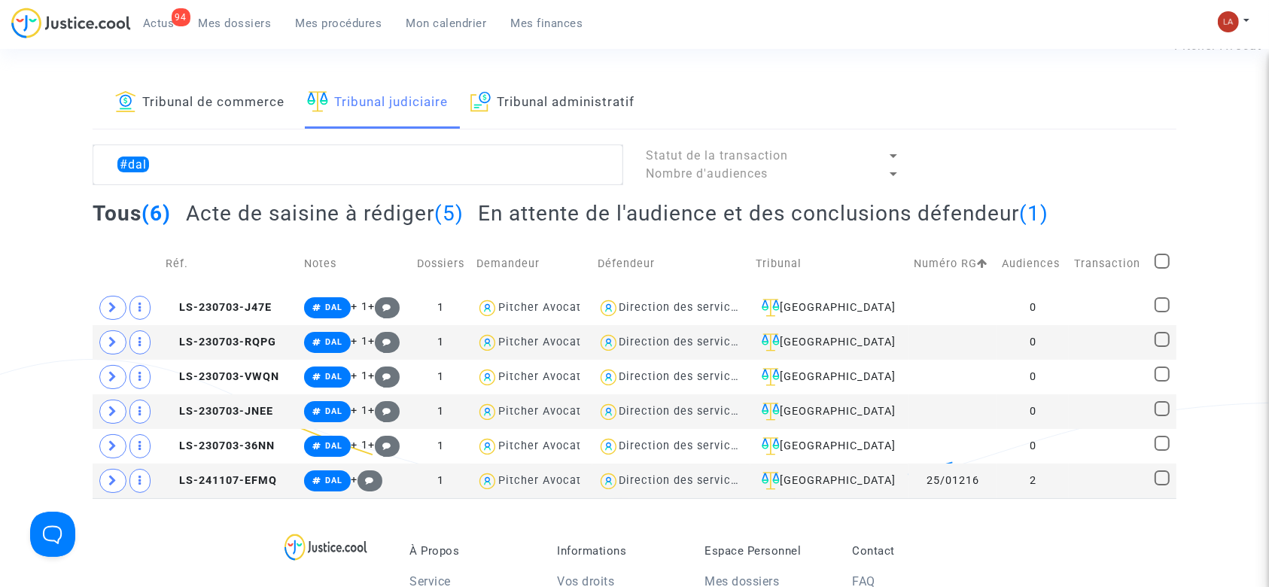
click at [404, 214] on h2 "Acte de saisine à rédiger (5)" at bounding box center [325, 213] width 278 height 26
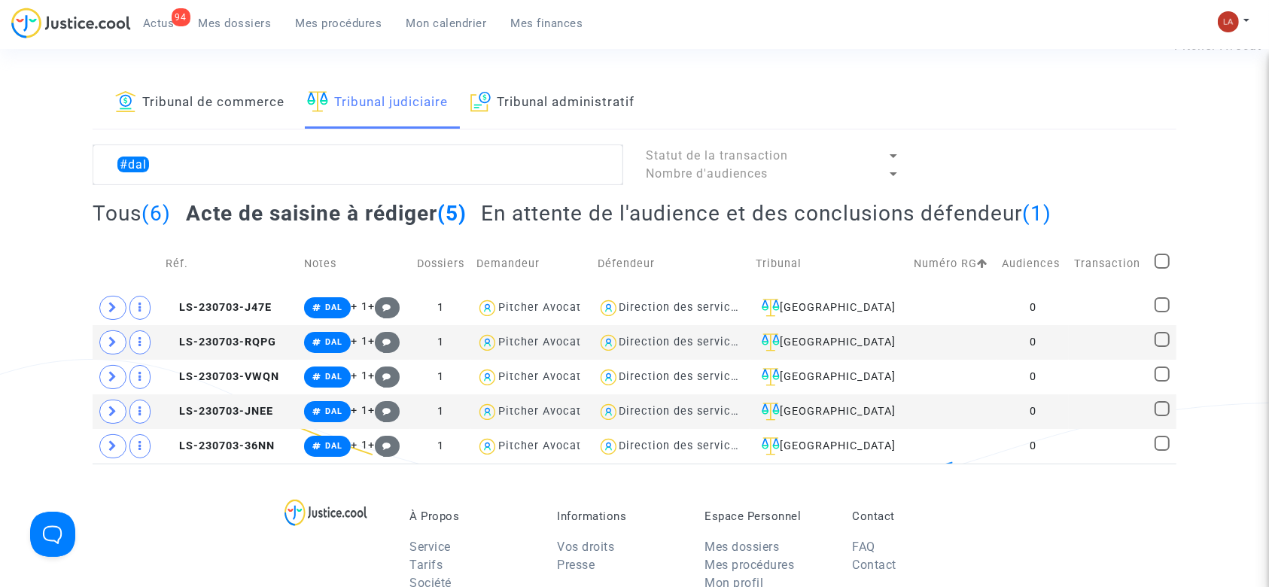
click at [557, 221] on h2 "En attente de l'audience et des conclusions défendeur (1)" at bounding box center [766, 213] width 570 height 26
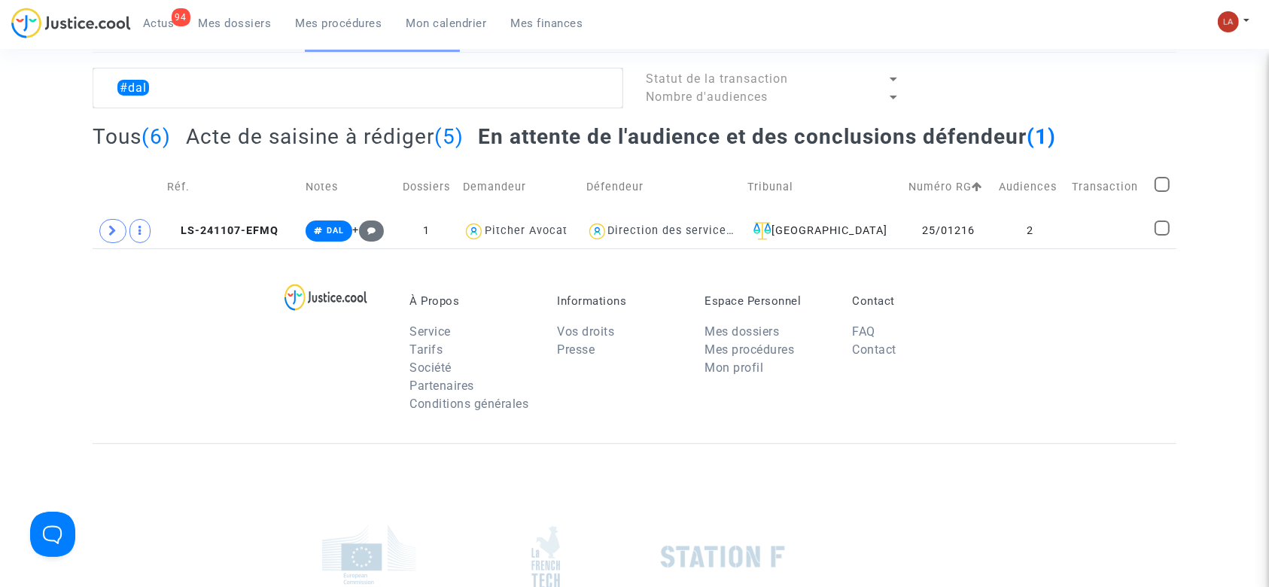
scroll to position [123, 0]
click at [716, 224] on div "Direction des services judiciaires du Ministère de la Justice - Bureau FIP4" at bounding box center [817, 229] width 418 height 13
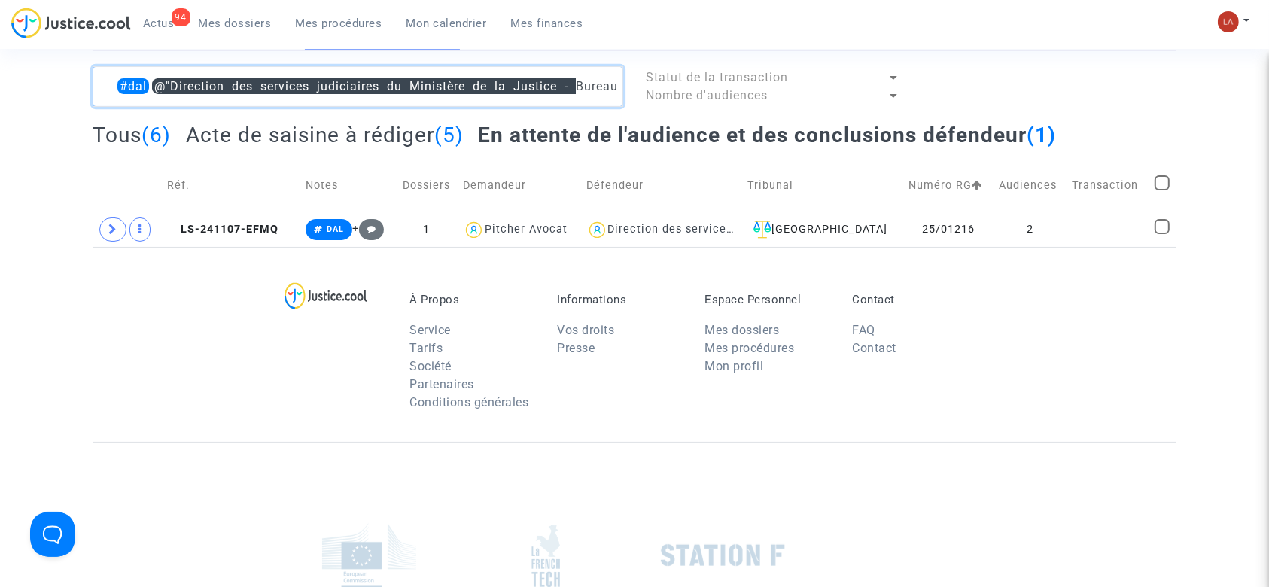
drag, startPoint x: 146, startPoint y: 87, endPoint x: 30, endPoint y: 70, distance: 117.2
click at [30, 70] on div "Tribunal de commerce Tribunal judiciaire Tribunal administratif #dal @"Directio…" at bounding box center [634, 123] width 1269 height 248
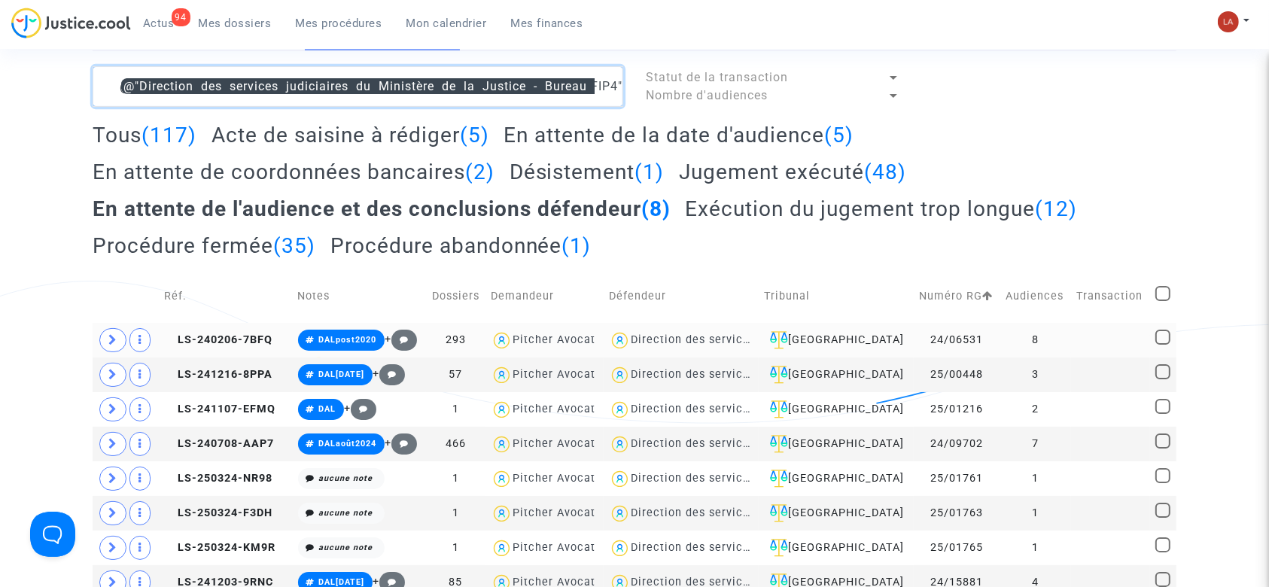
type textarea "@"Direction des services judiciaires du Ministère de la Justice - Bureau FIP4""
drag, startPoint x: 979, startPoint y: 346, endPoint x: 917, endPoint y: 344, distance: 62.5
click at [917, 344] on td "24/06531" at bounding box center [957, 340] width 87 height 35
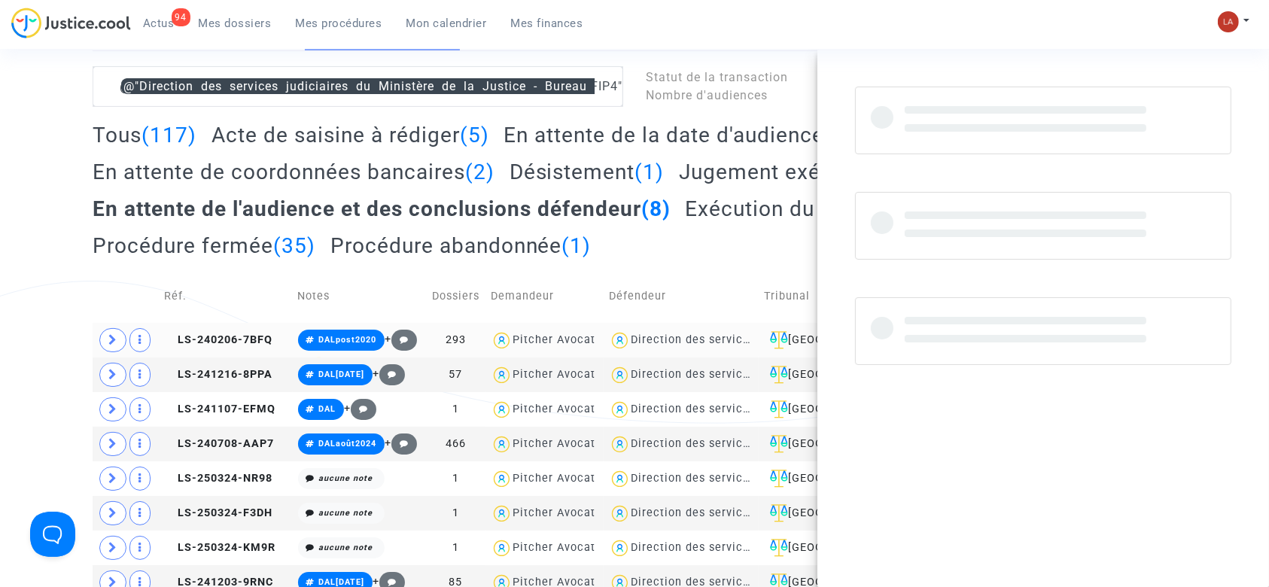
copy td "24/06531"
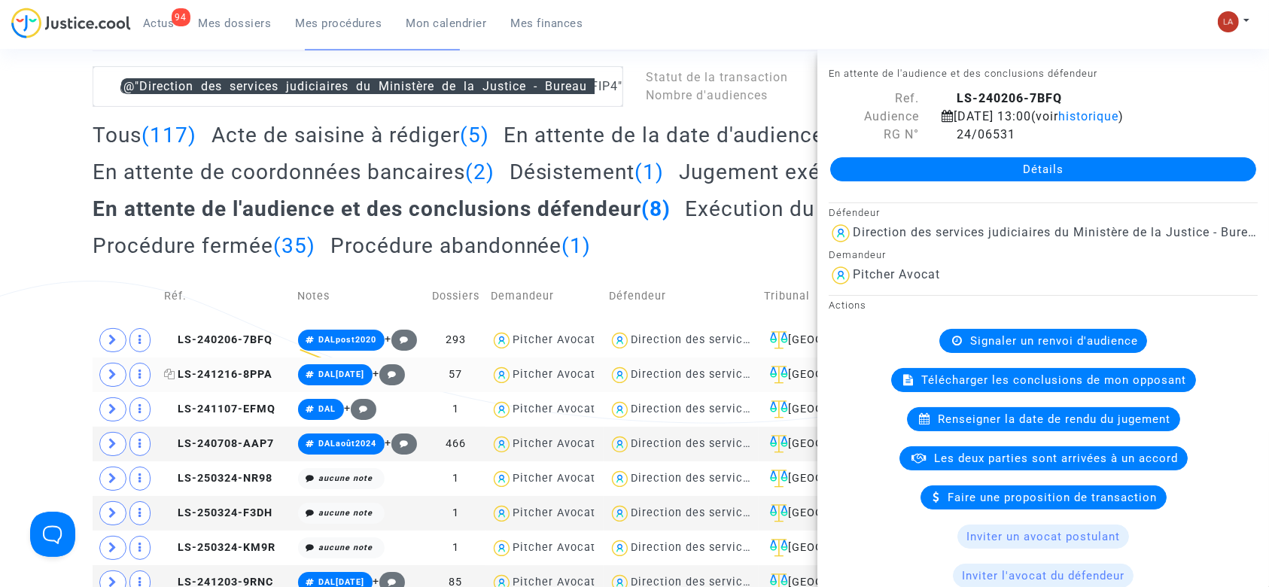
click at [260, 373] on span "LS-241216-8PPA" at bounding box center [219, 374] width 108 height 13
drag, startPoint x: 1036, startPoint y: 135, endPoint x: 952, endPoint y: 129, distance: 84.5
click at [952, 129] on div "25/00448" at bounding box center [1099, 135] width 339 height 18
copy span "25/00448"
click at [199, 445] on span "LS-240708-AAP7" at bounding box center [220, 443] width 110 height 13
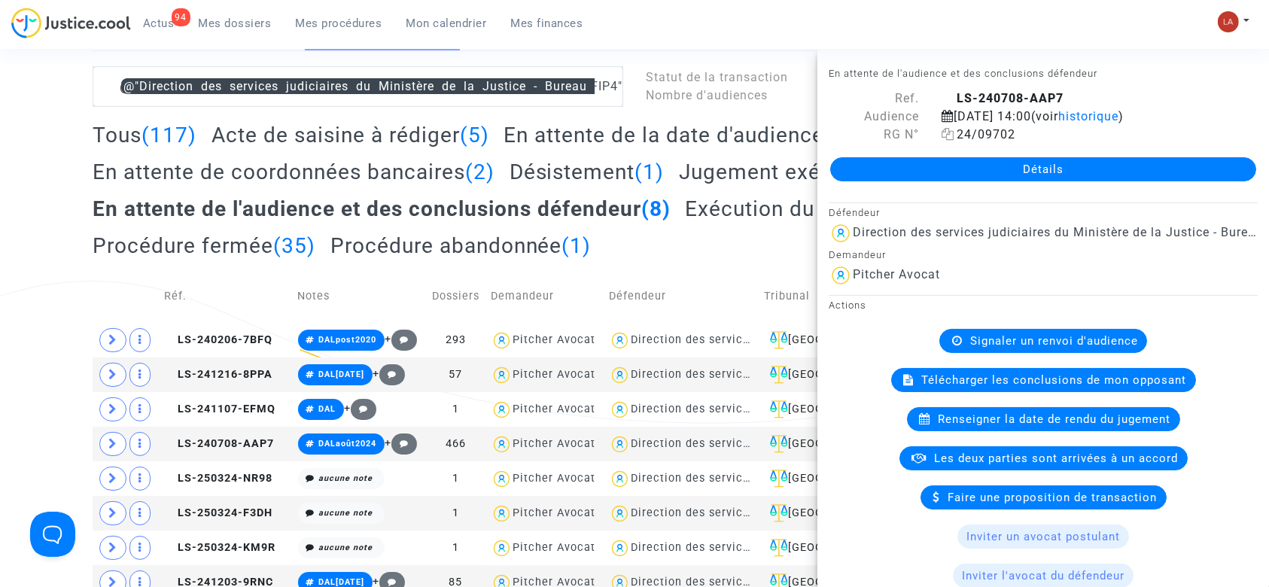
click at [989, 136] on span "24/09702" at bounding box center [978, 134] width 74 height 14
copy div "24/09702 Détails"
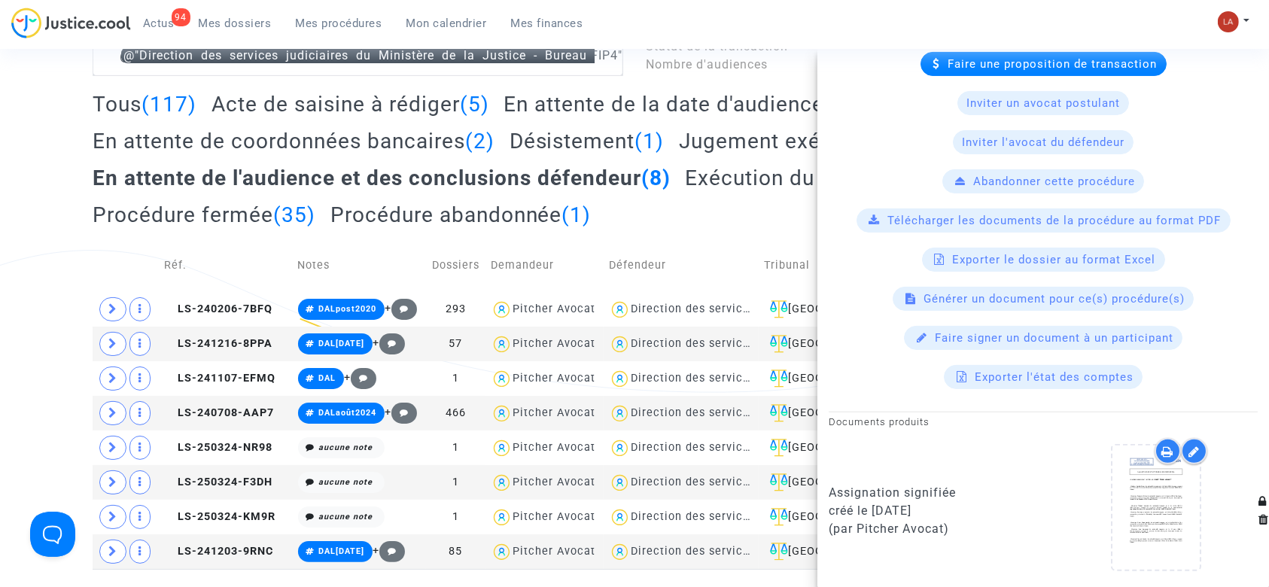
scroll to position [156, 0]
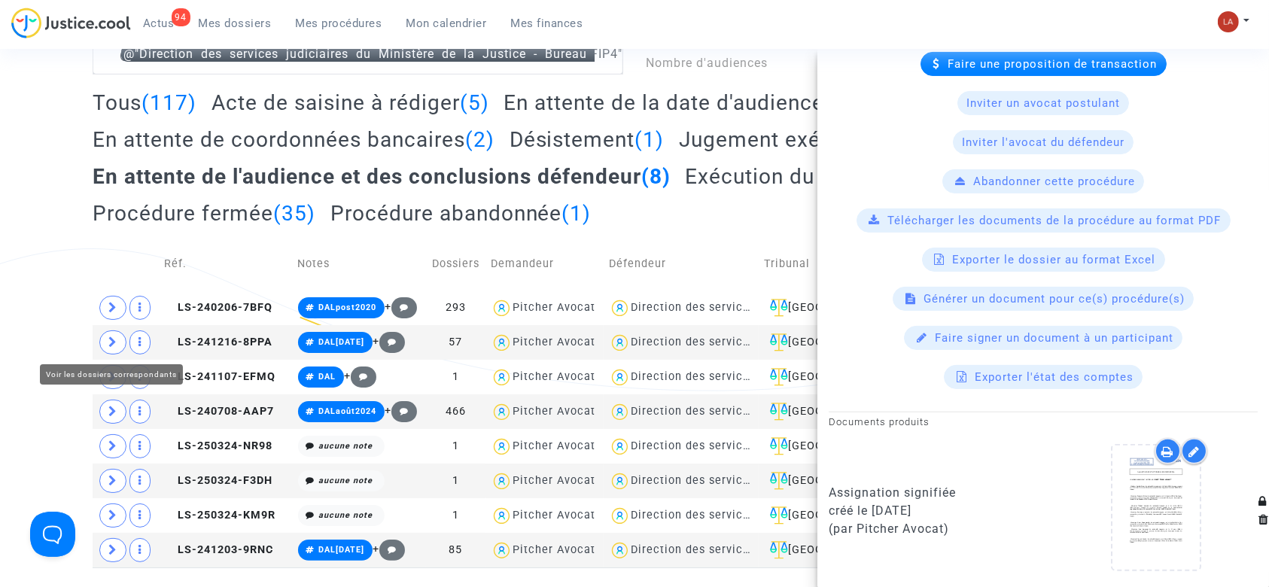
click at [62, 344] on div "Tribunal de commerce Tribunal judiciaire Tribunal administratif @"Direction des…" at bounding box center [634, 267] width 1269 height 600
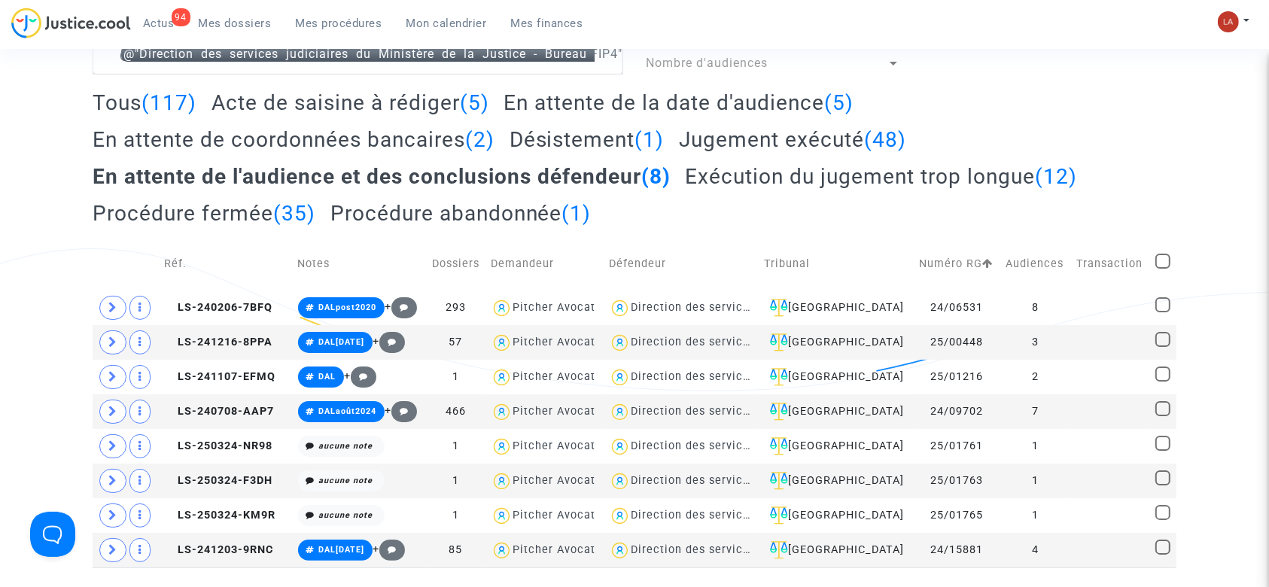
scroll to position [0, 0]
click at [264, 406] on span "LS-240708-AAP7" at bounding box center [220, 411] width 110 height 13
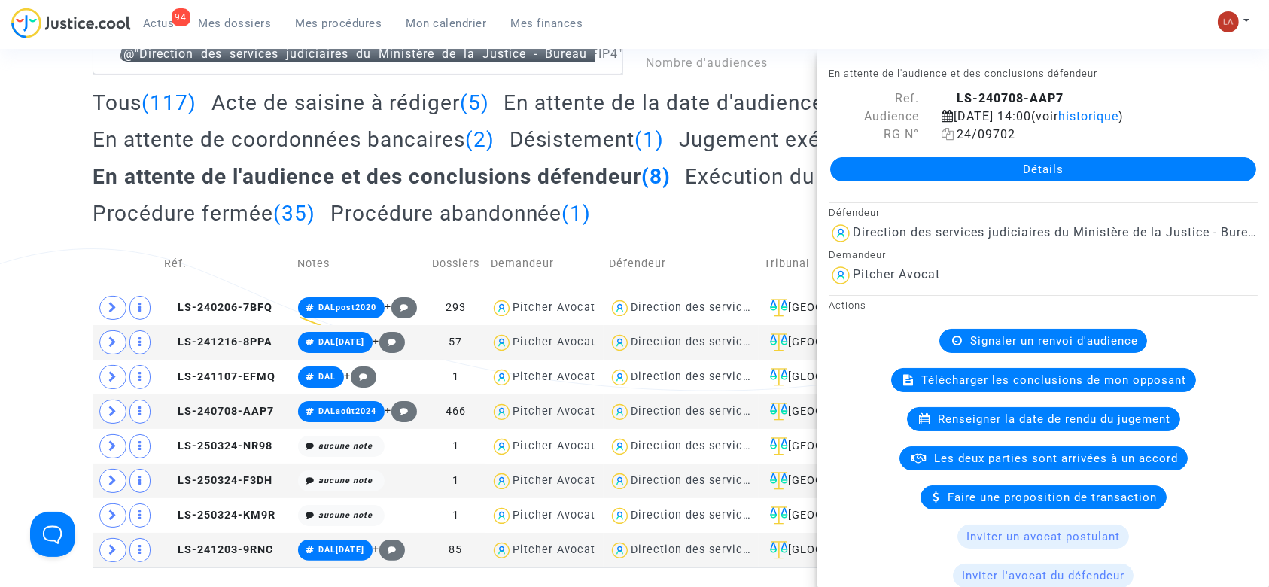
click at [996, 134] on span "24/09702" at bounding box center [978, 134] width 74 height 14
copy span "09702"
click at [1004, 137] on span "24/09702" at bounding box center [978, 134] width 74 height 14
click at [943, 139] on icon at bounding box center [947, 134] width 13 height 12
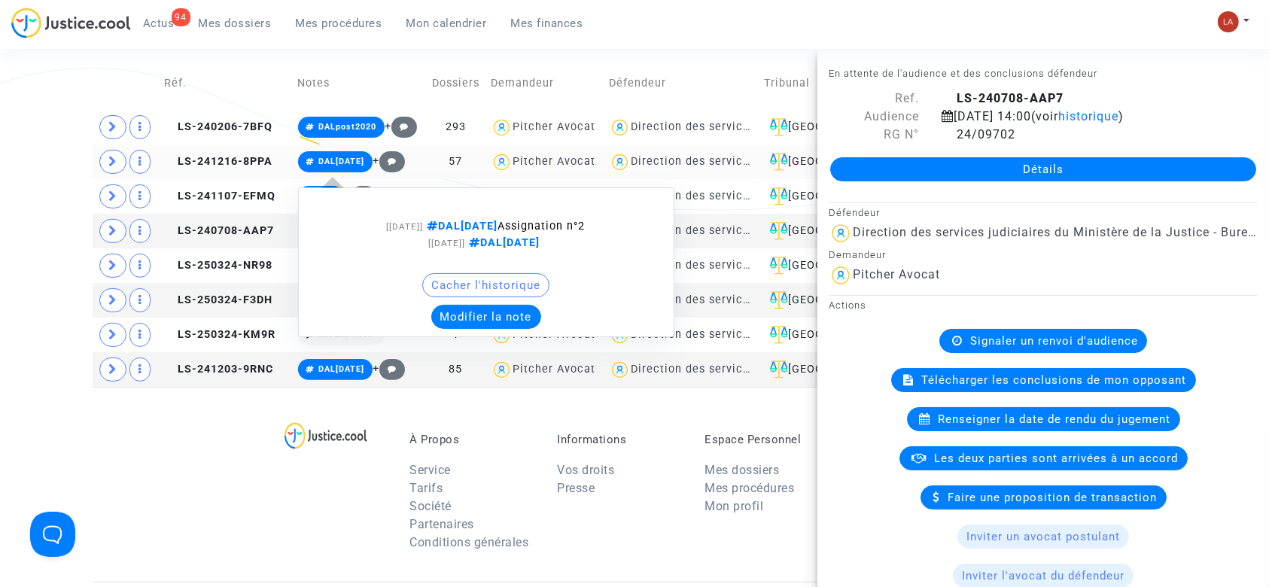
scroll to position [337, 0]
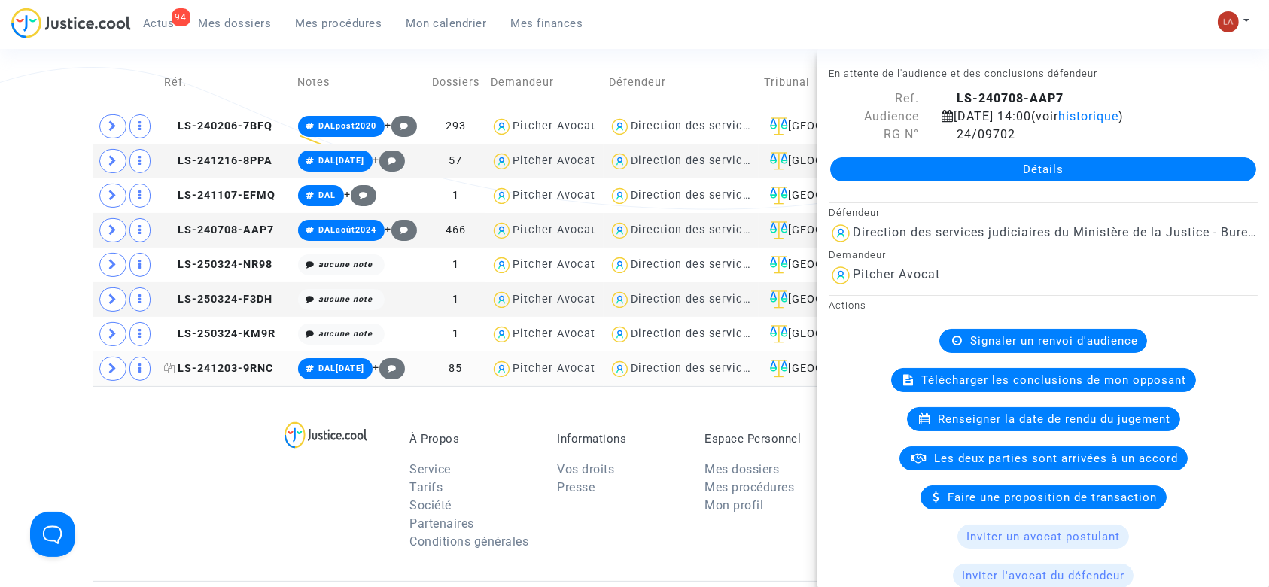
click at [242, 363] on span "LS-241203-9RNC" at bounding box center [219, 368] width 109 height 13
drag, startPoint x: 1011, startPoint y: 135, endPoint x: 954, endPoint y: 133, distance: 57.2
click at [954, 133] on span "24/15881" at bounding box center [978, 134] width 74 height 14
copy span "24/15881"
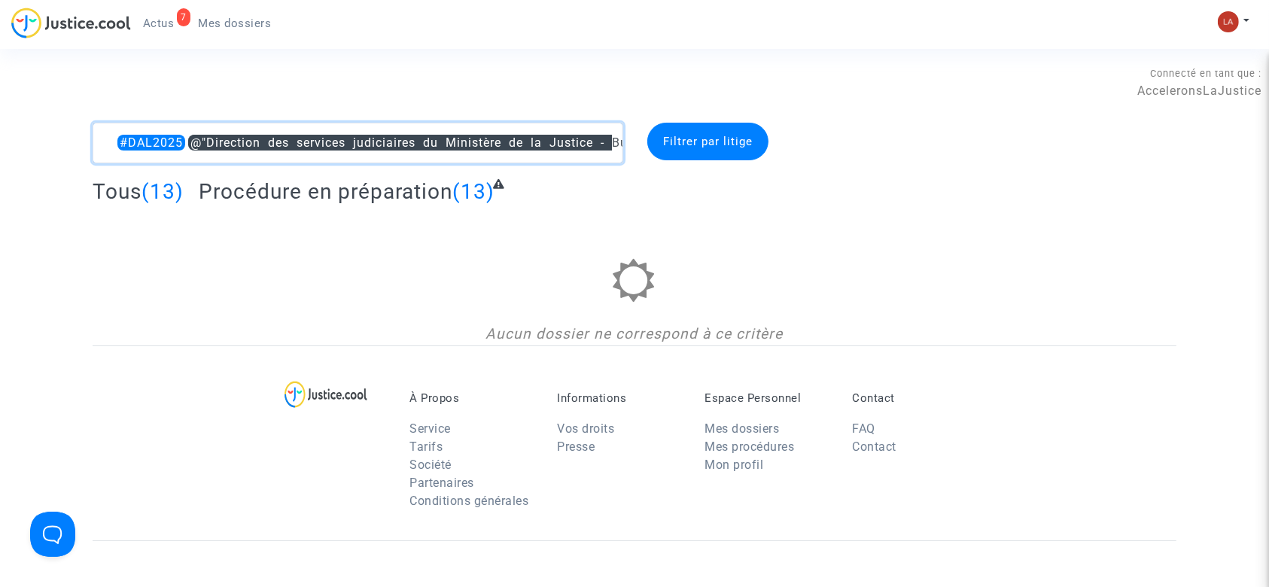
click at [187, 131] on textarea at bounding box center [358, 143] width 531 height 41
